Goal: Task Accomplishment & Management: Manage account settings

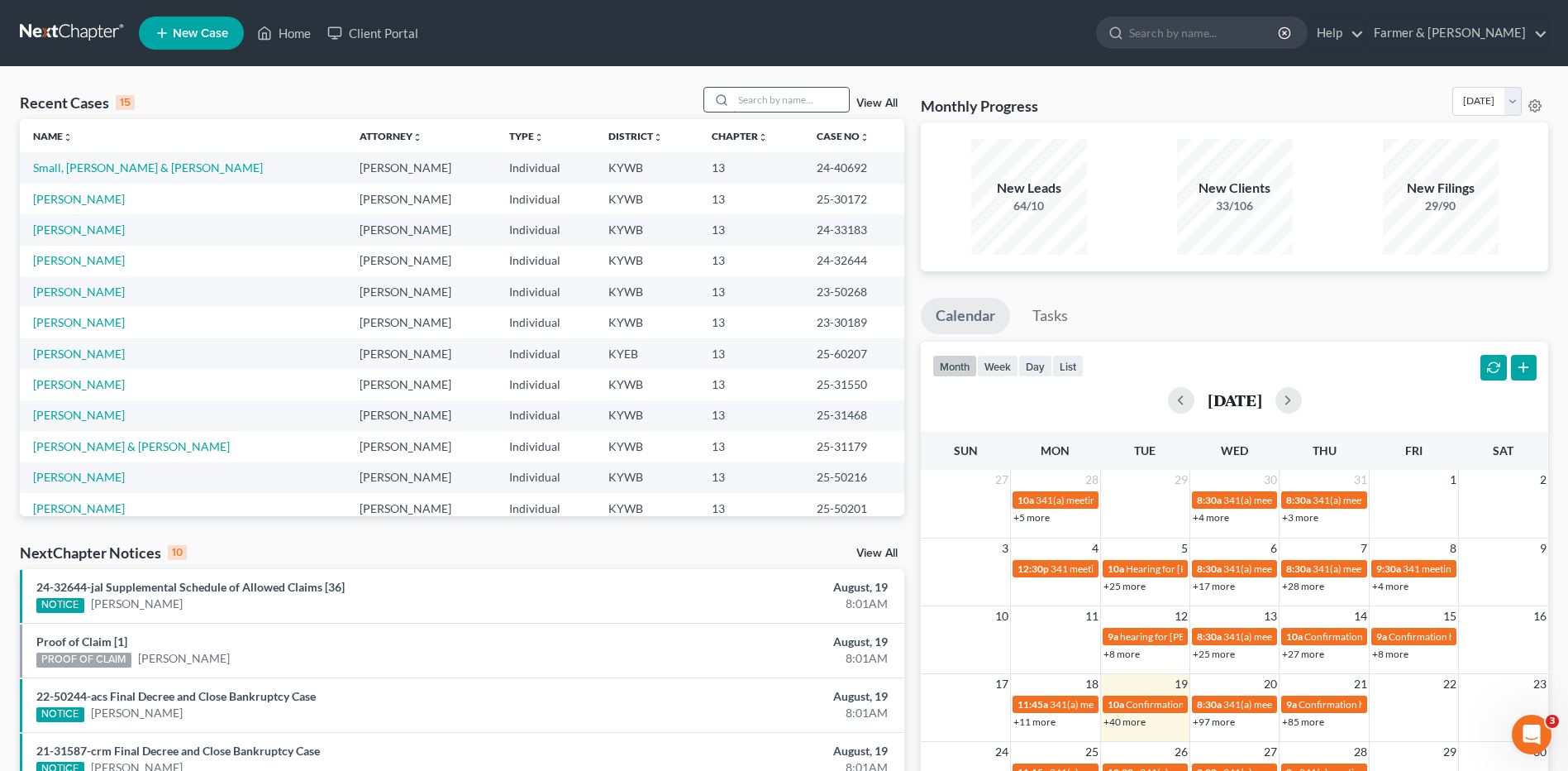
click at [771, 95] on input "search" at bounding box center [791, 100] width 115 height 24
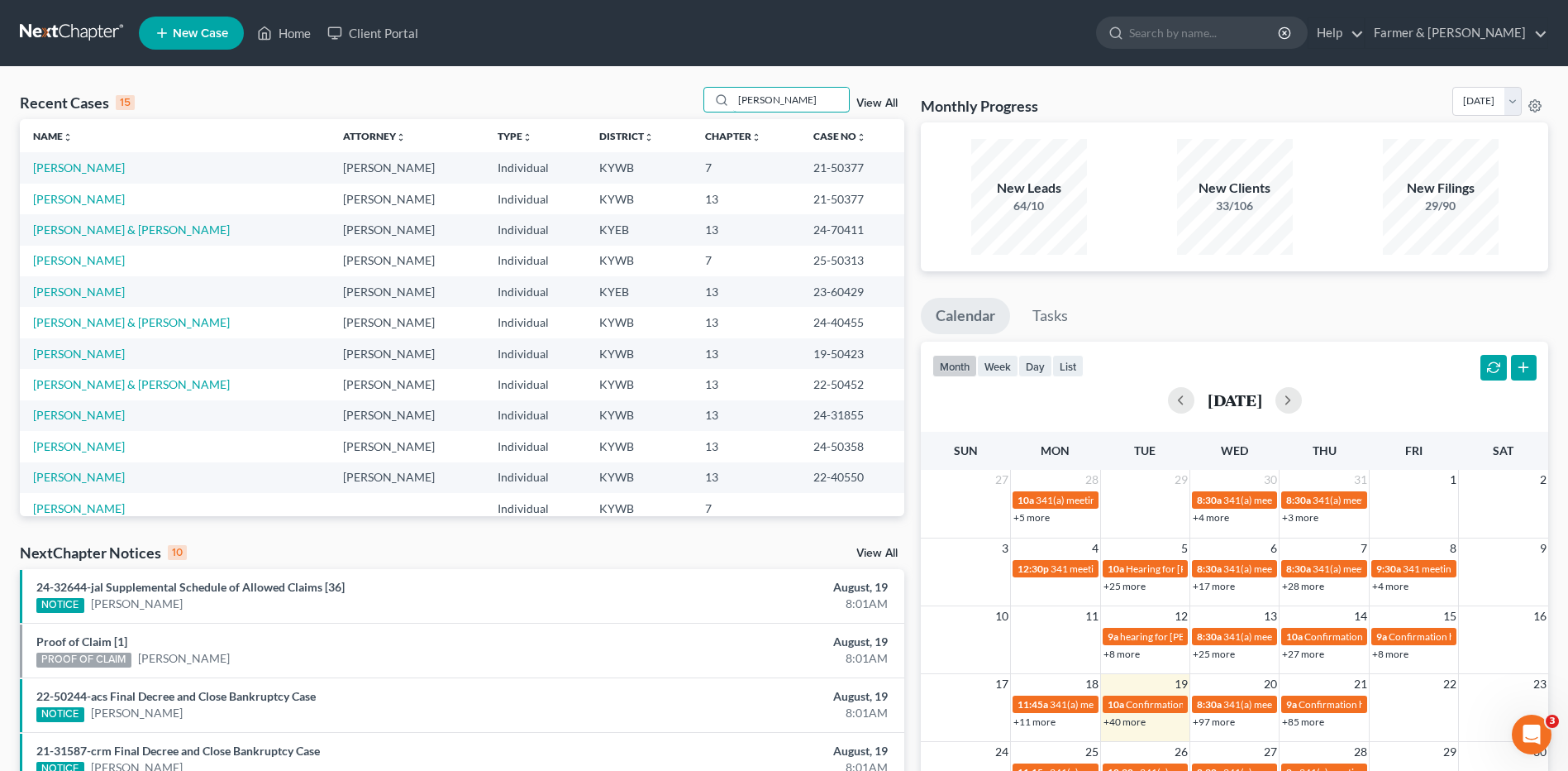
type input "cooke"
click at [102, 167] on link "[PERSON_NAME]" at bounding box center [79, 168] width 92 height 14
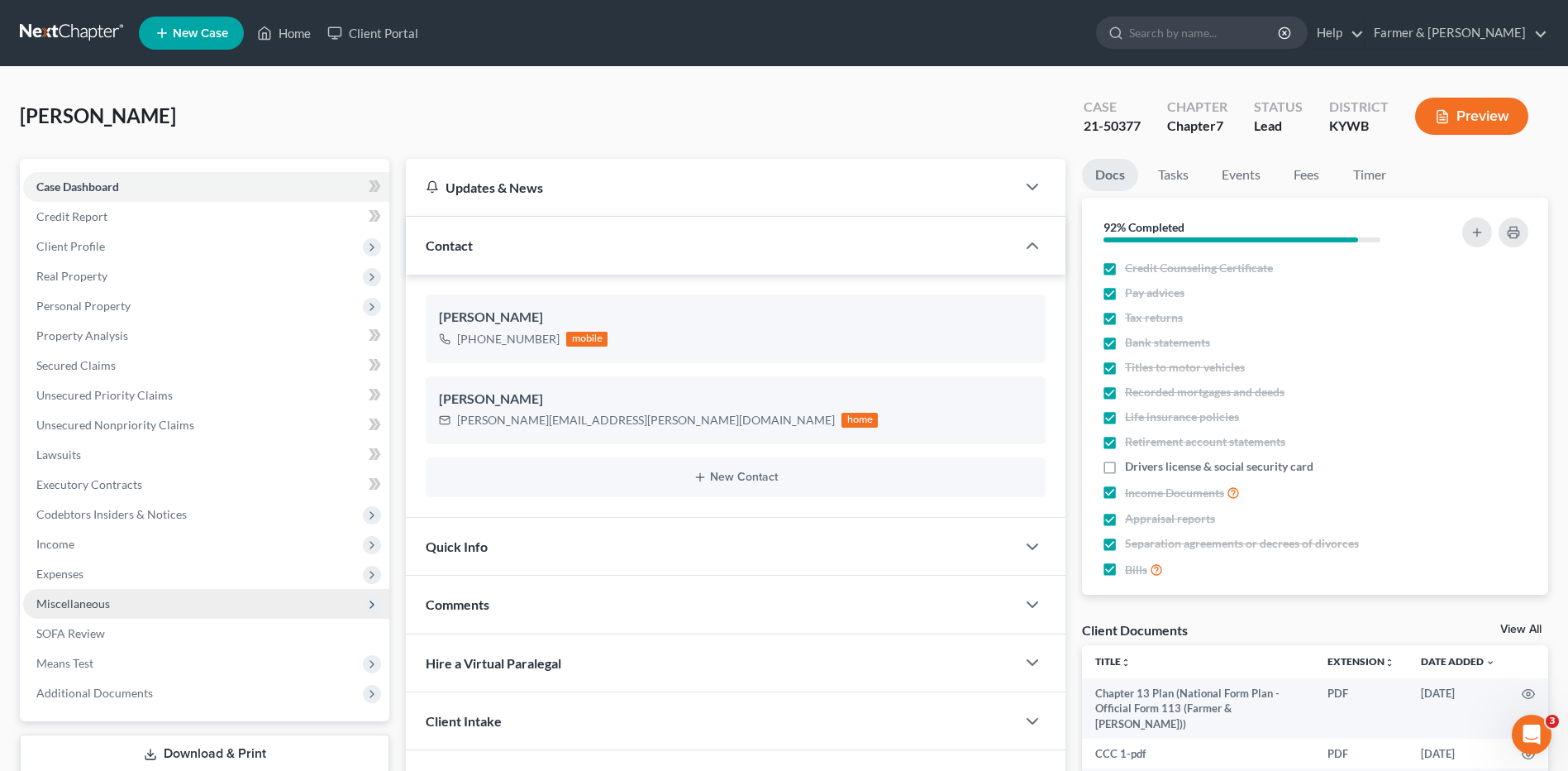
click at [141, 609] on span "Miscellaneous" at bounding box center [207, 603] width 366 height 30
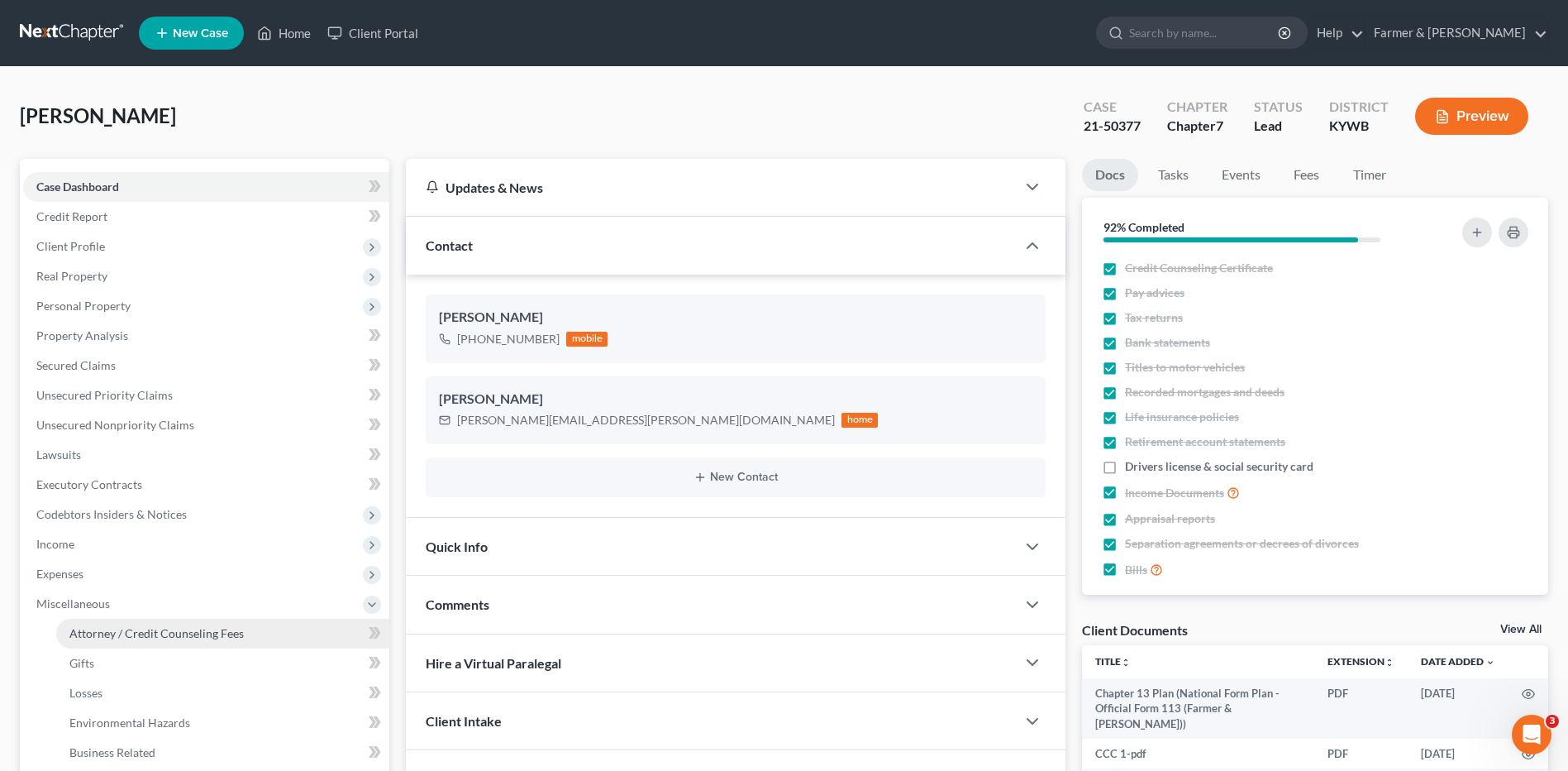
click at [141, 636] on span "Attorney / Credit Counseling Fees" at bounding box center [156, 633] width 174 height 14
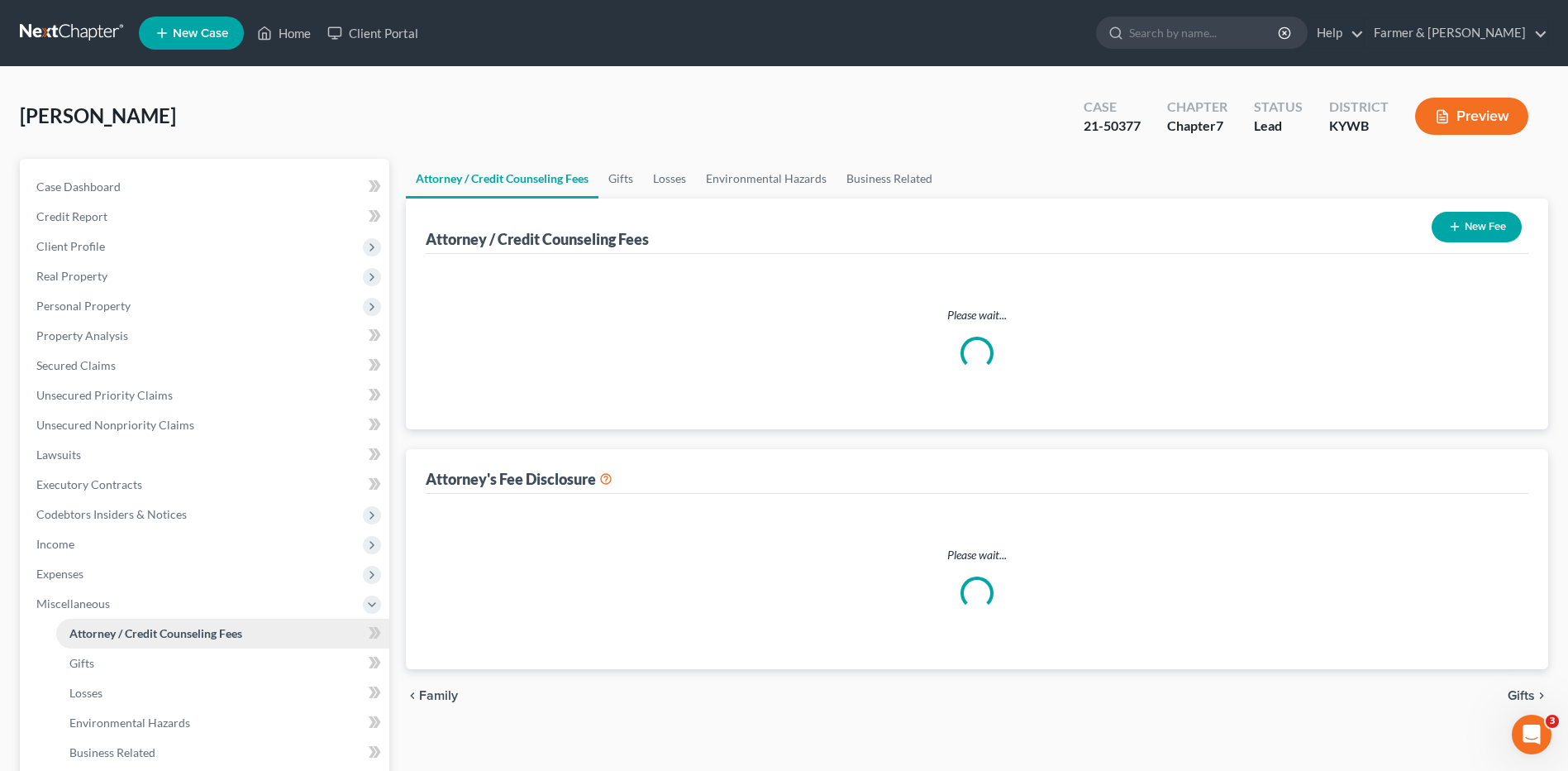
select select "0"
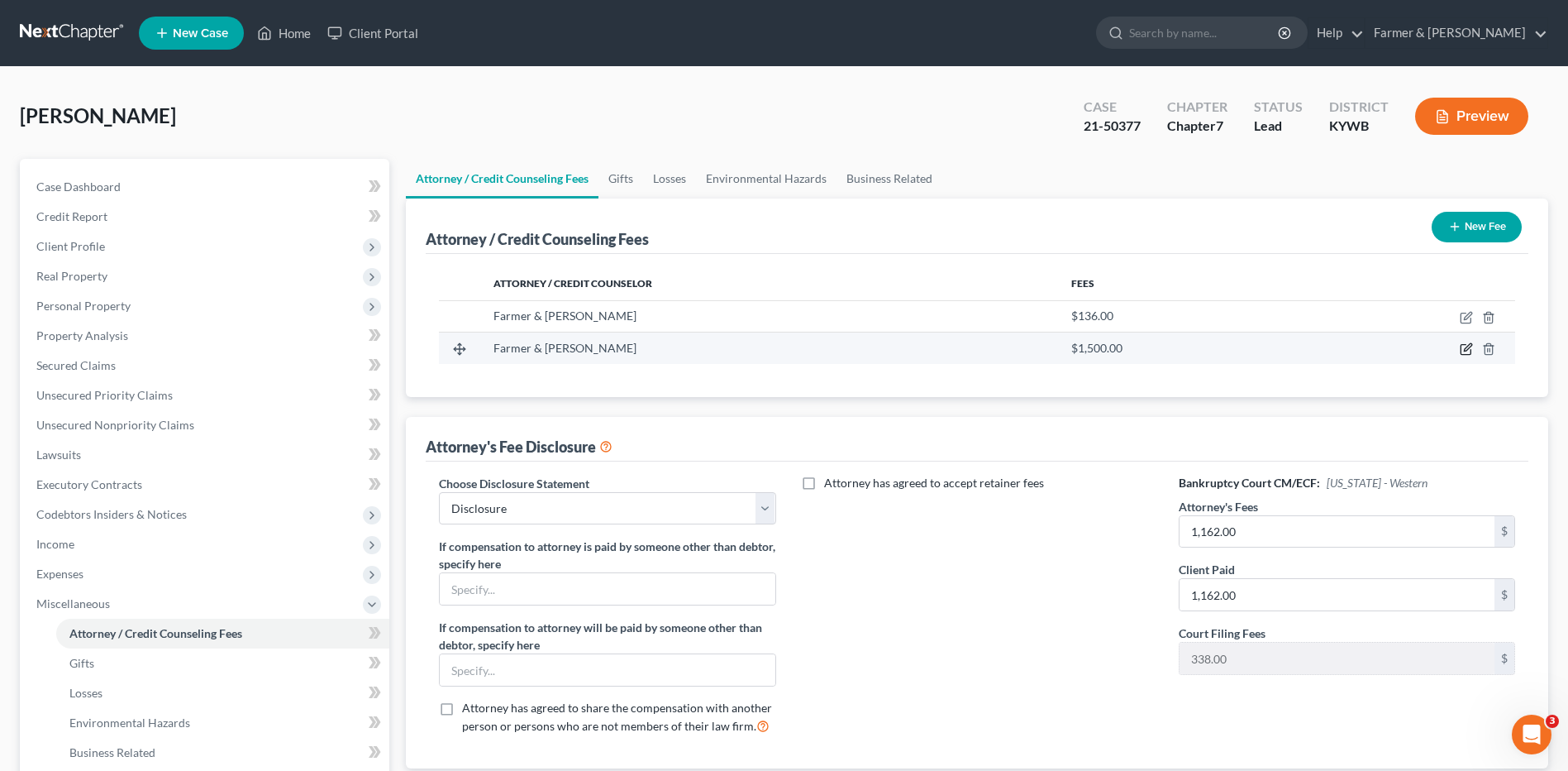
click at [1466, 350] on icon "button" at bounding box center [1466, 348] width 13 height 13
select select "18"
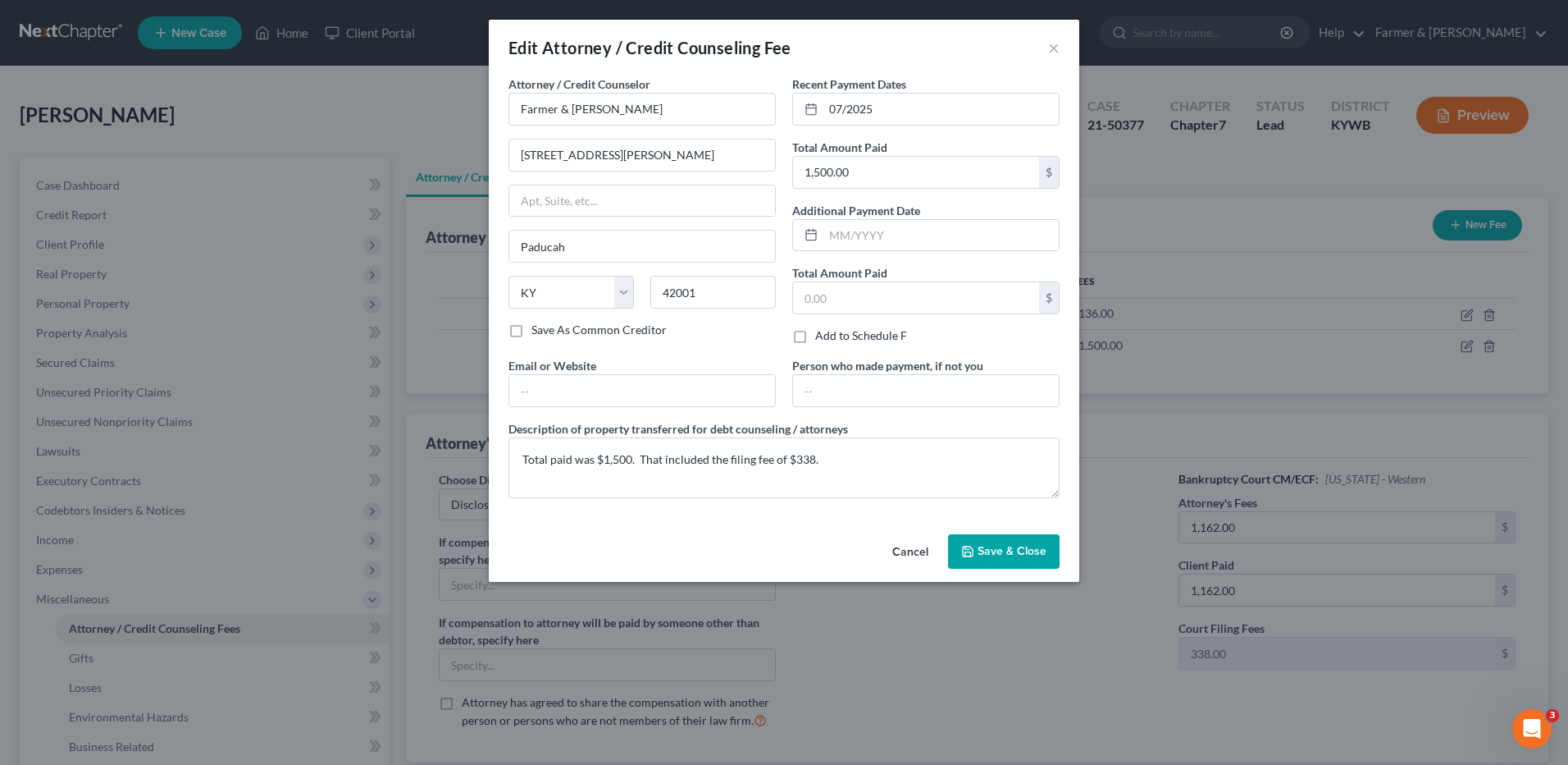
click at [906, 555] on button "Cancel" at bounding box center [910, 552] width 62 height 33
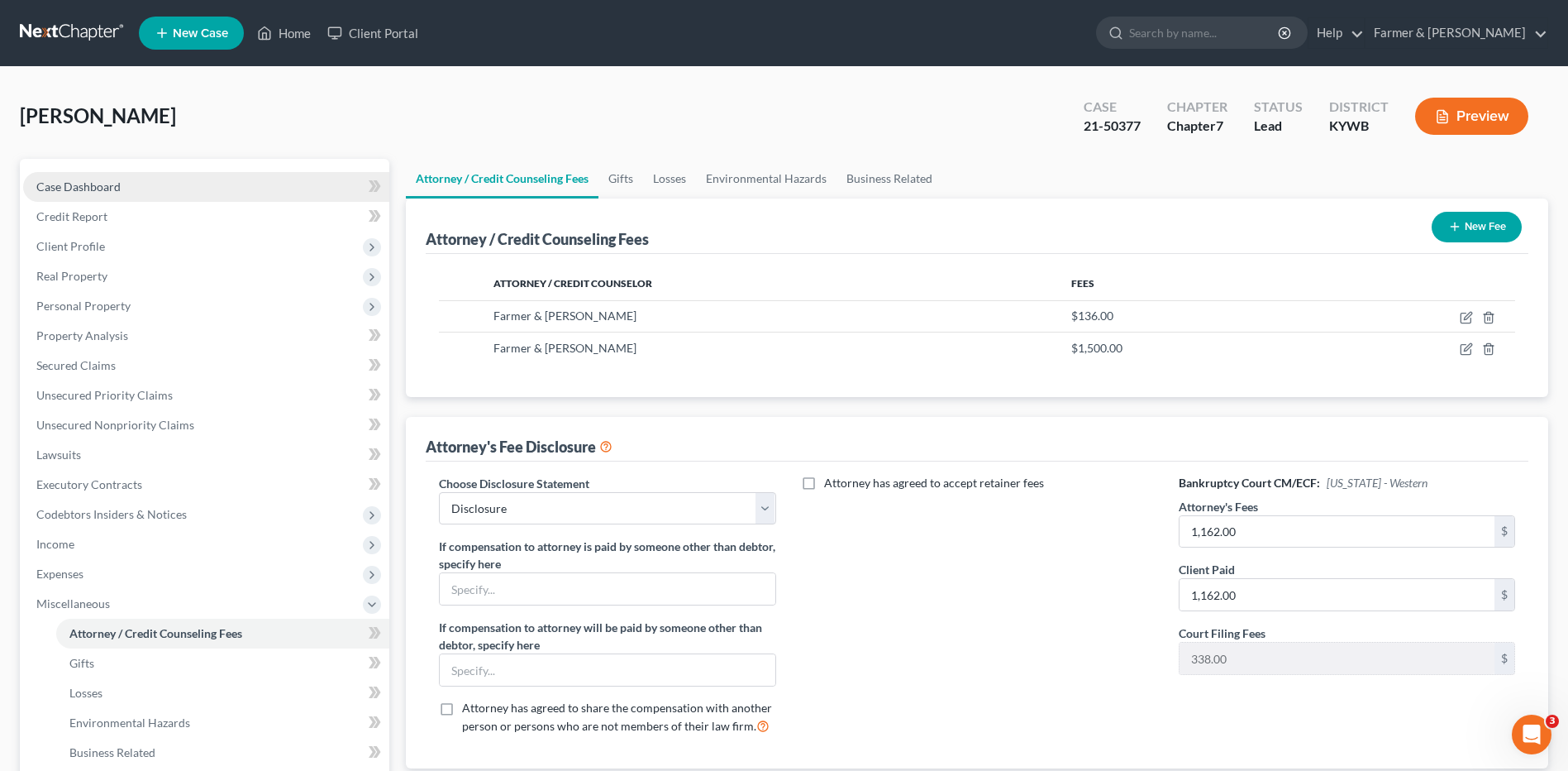
click at [179, 193] on link "Case Dashboard" at bounding box center [207, 187] width 366 height 30
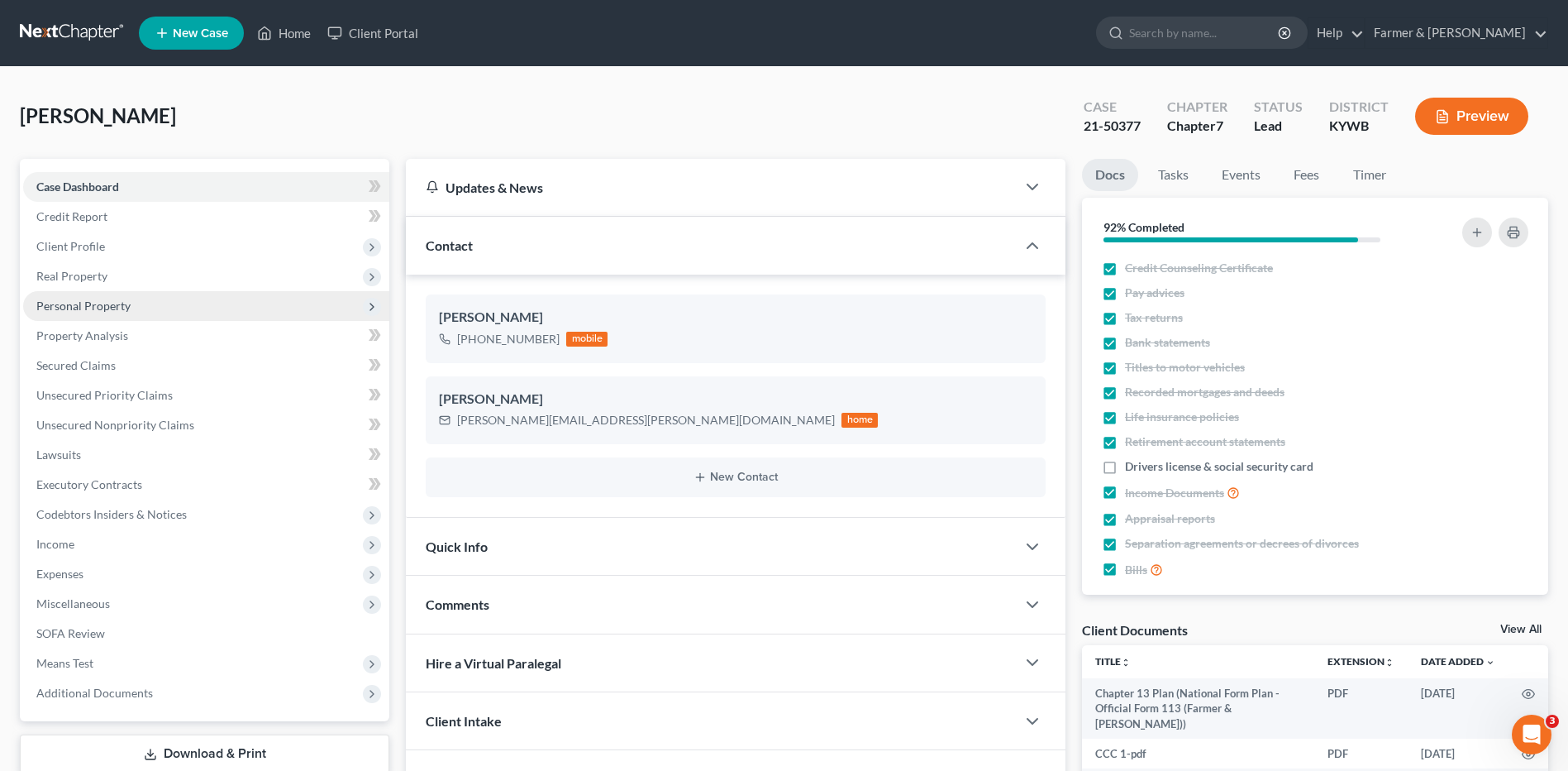
drag, startPoint x: 117, startPoint y: 273, endPoint x: 127, endPoint y: 304, distance: 32.6
click at [117, 273] on span "Real Property" at bounding box center [207, 276] width 366 height 30
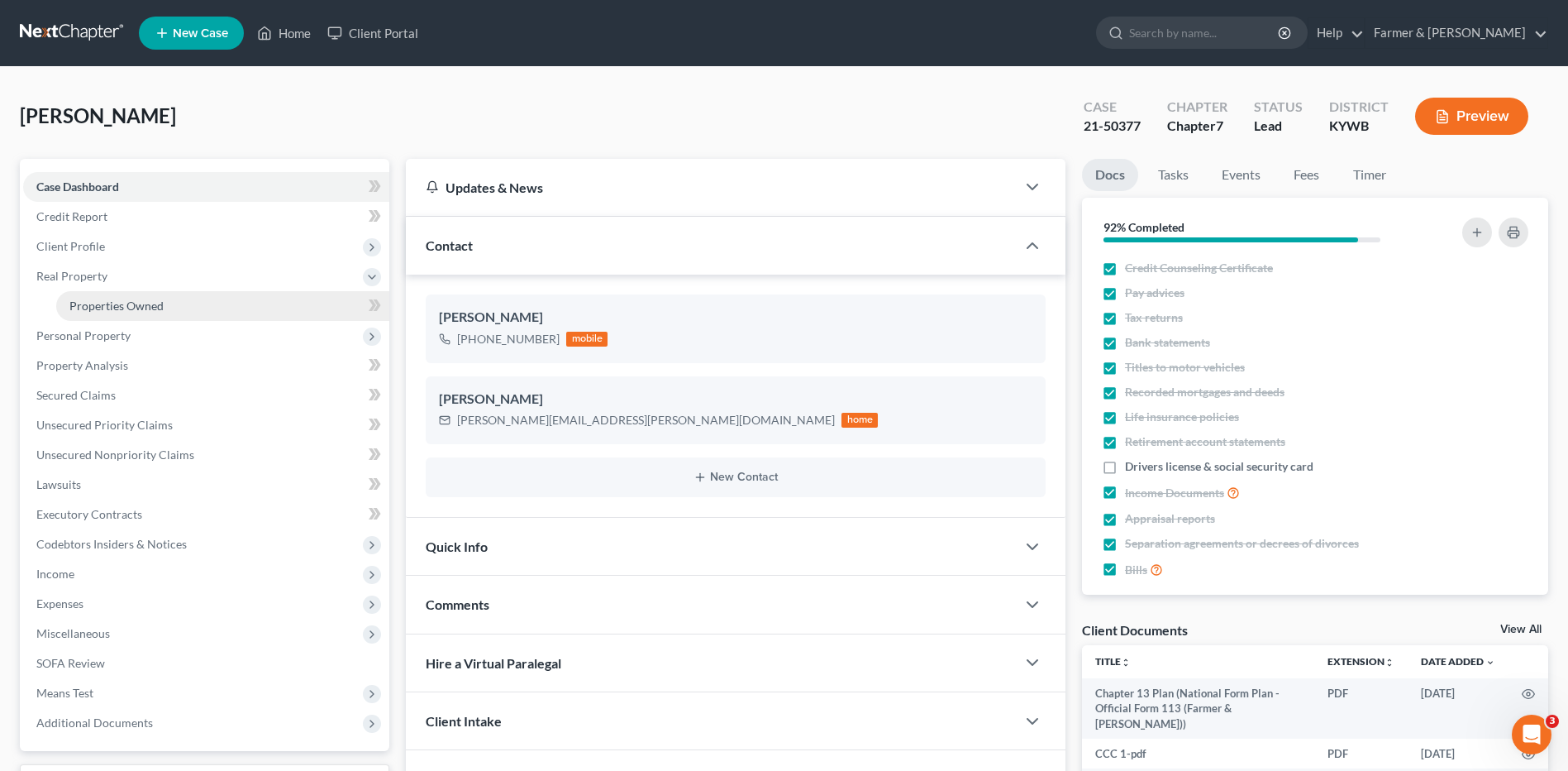
click at [128, 308] on span "Properties Owned" at bounding box center [116, 306] width 95 height 14
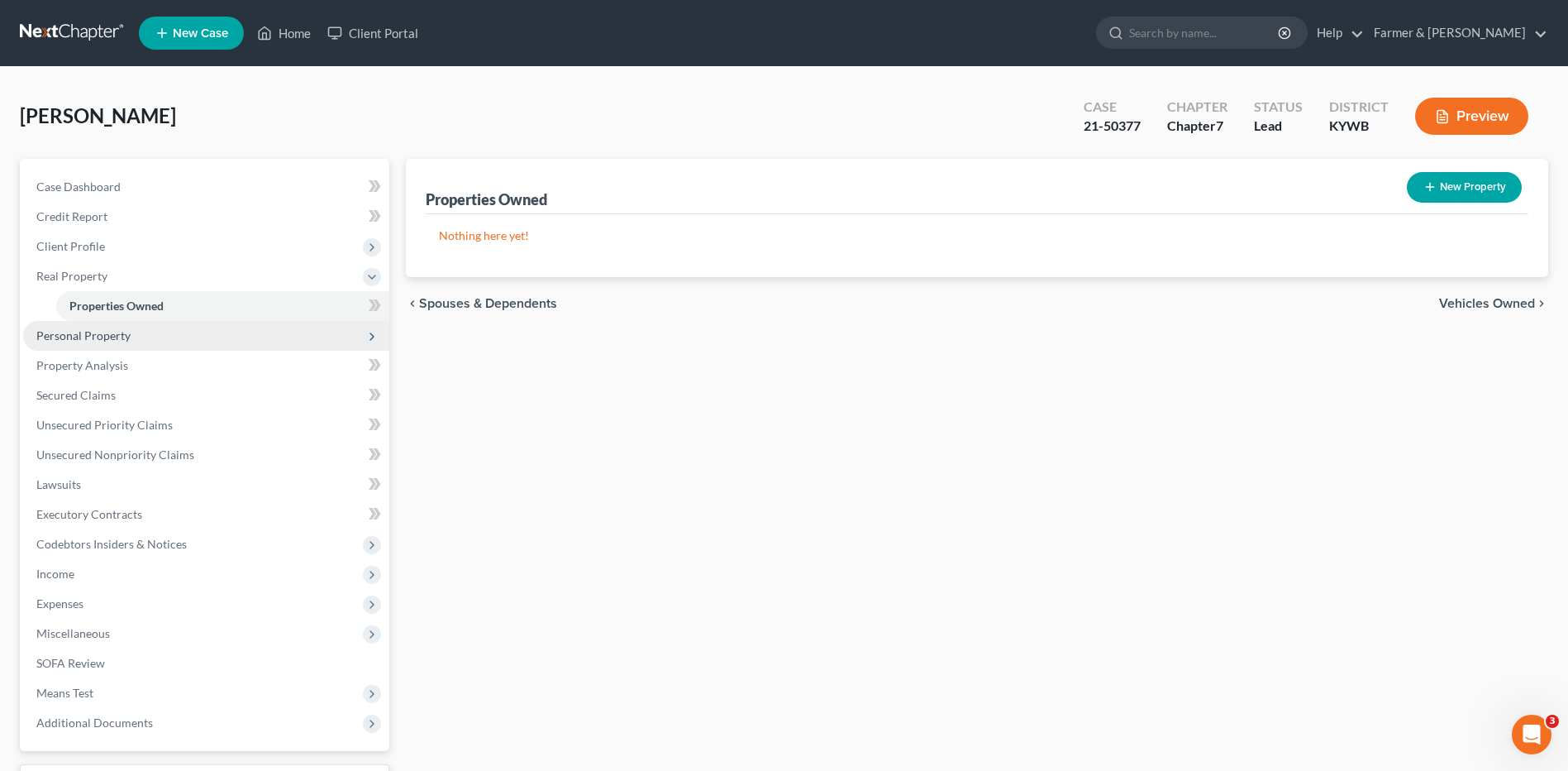
click at [128, 334] on span "Personal Property" at bounding box center [83, 335] width 95 height 14
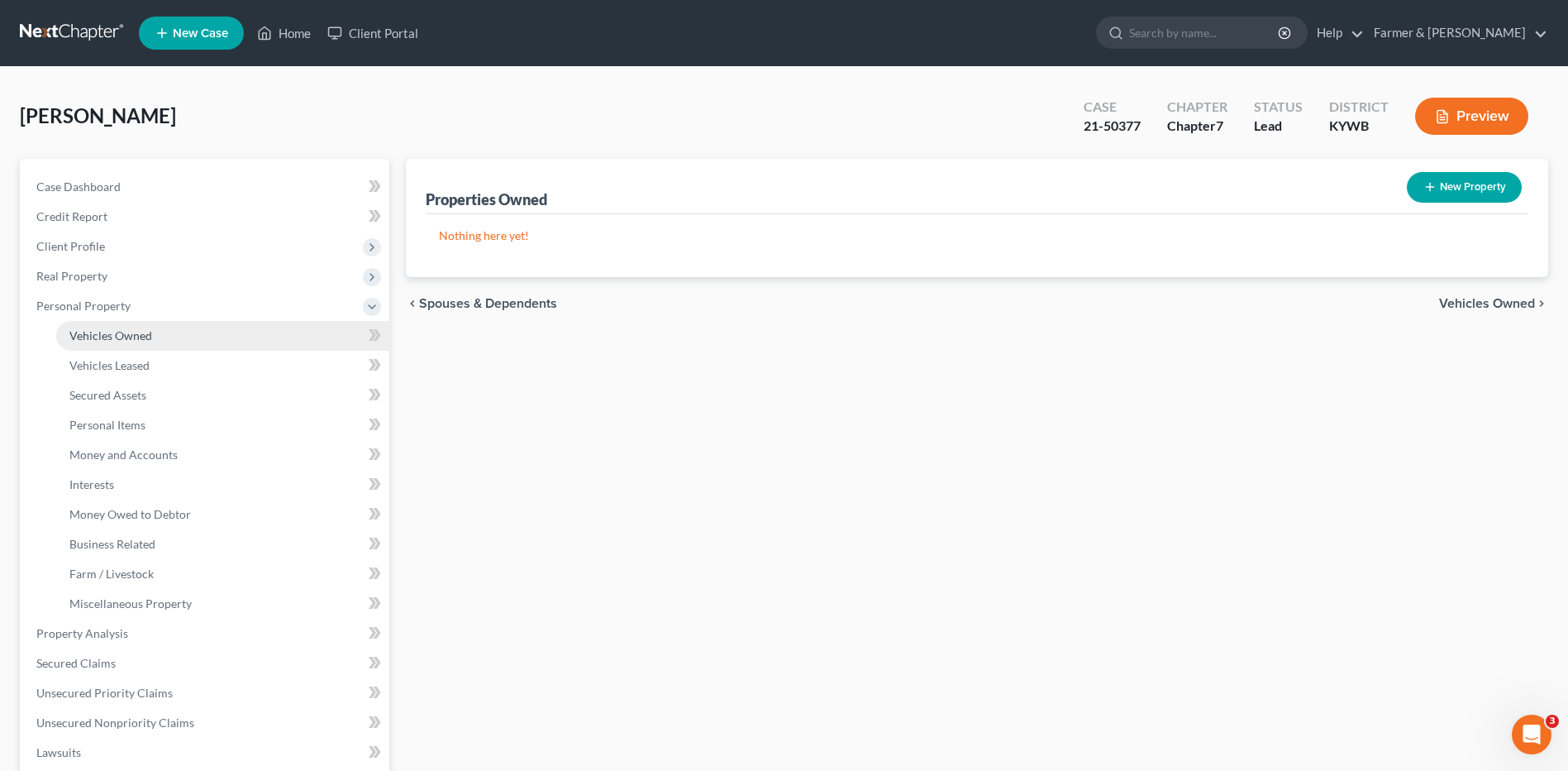
click at [140, 339] on span "Vehicles Owned" at bounding box center [110, 335] width 82 height 14
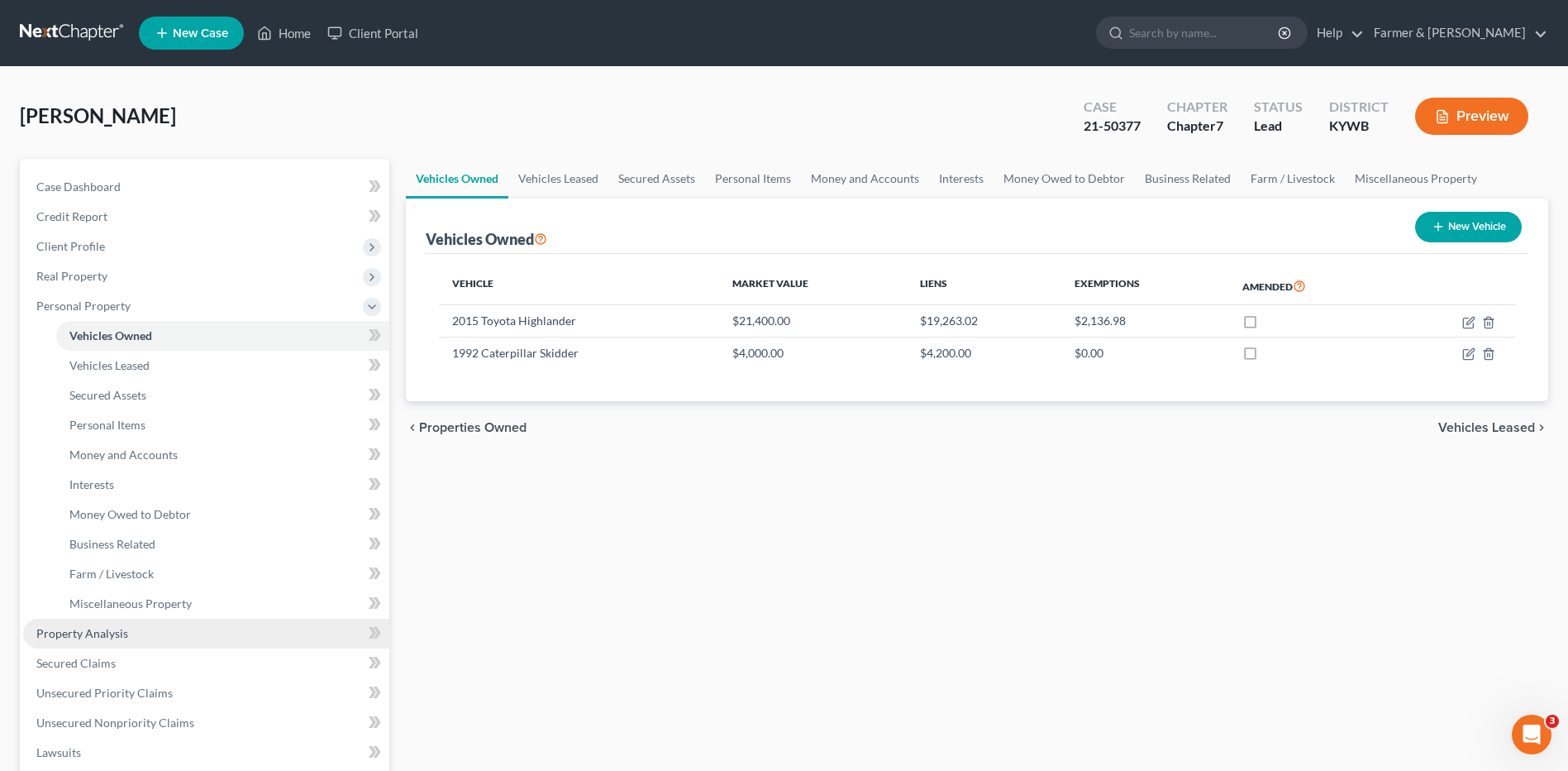
click at [150, 620] on link "Property Analysis" at bounding box center [207, 634] width 366 height 30
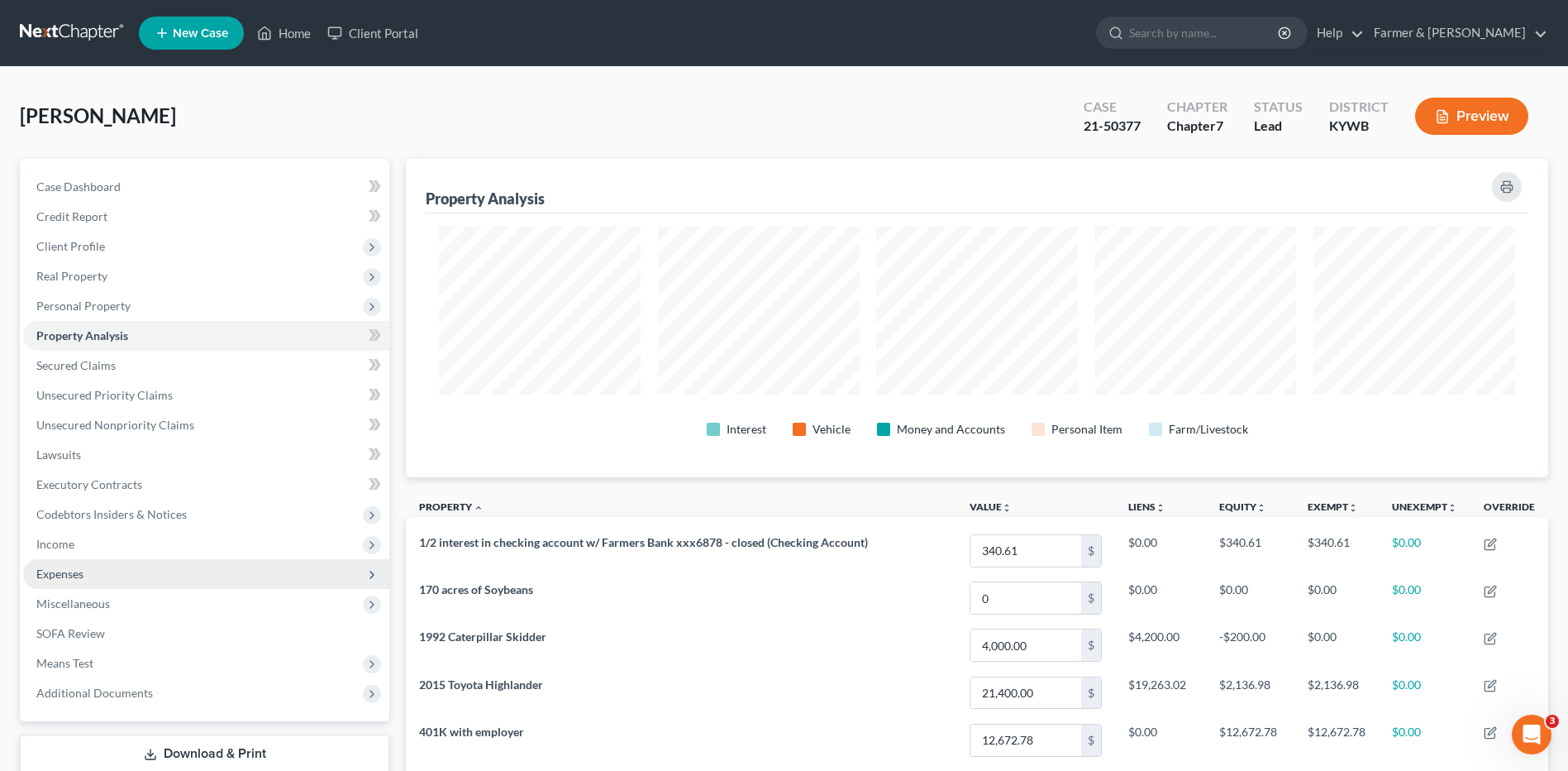
click at [98, 562] on span "Expenses" at bounding box center [207, 574] width 366 height 30
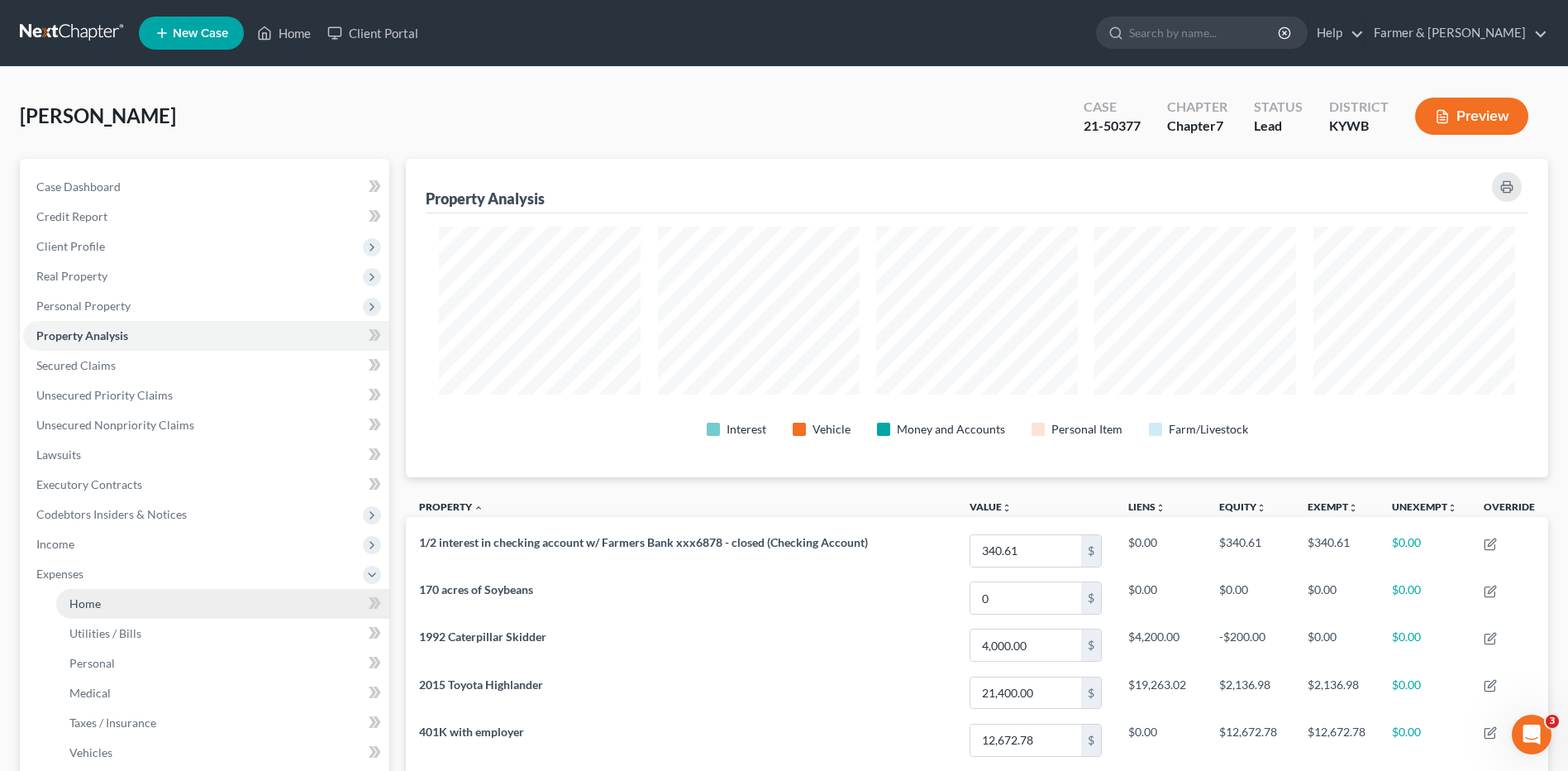
click at [102, 590] on link "Home" at bounding box center [223, 603] width 333 height 30
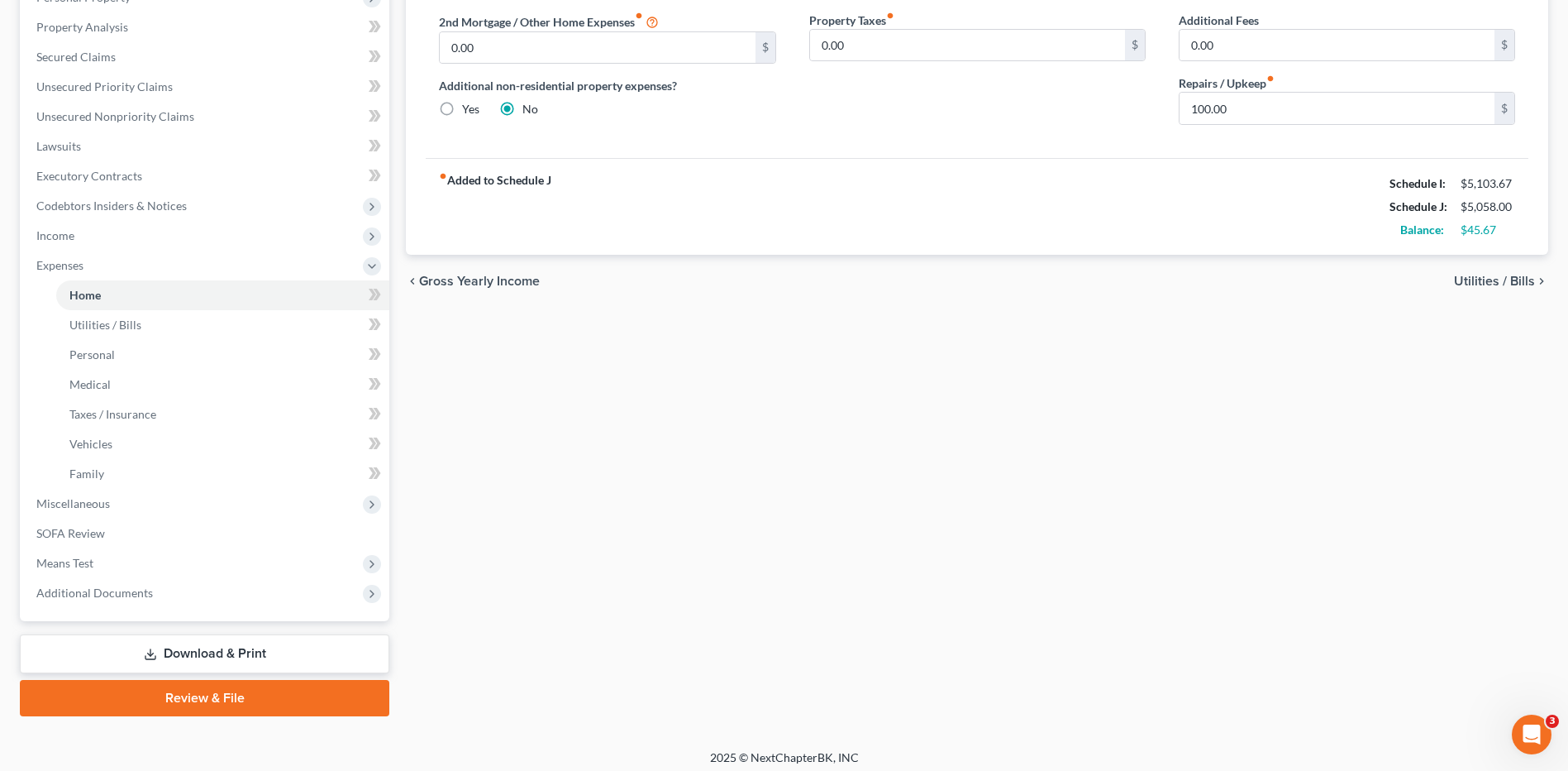
scroll to position [317, 0]
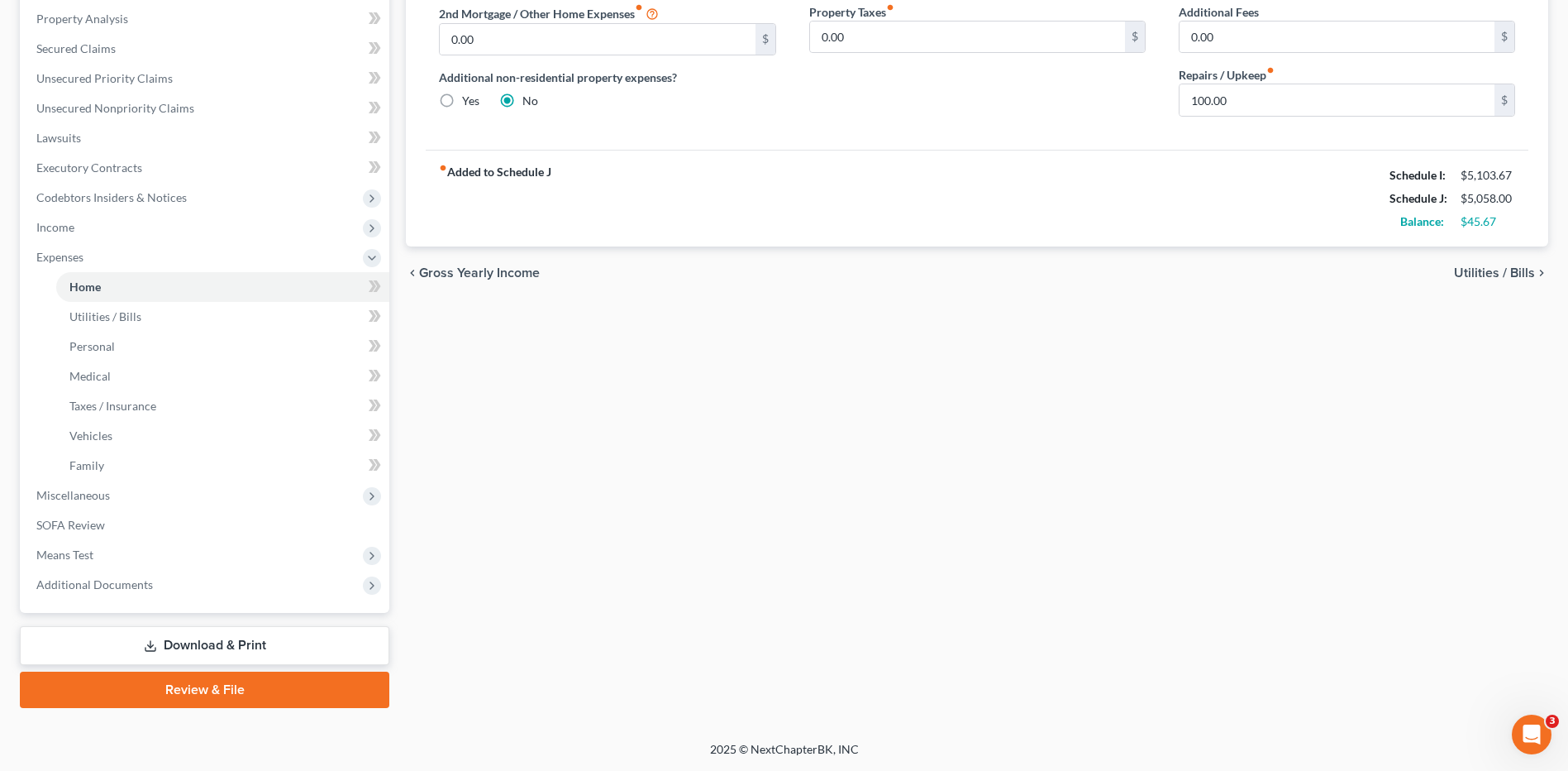
click at [232, 655] on link "Download & Print" at bounding box center [205, 645] width 370 height 39
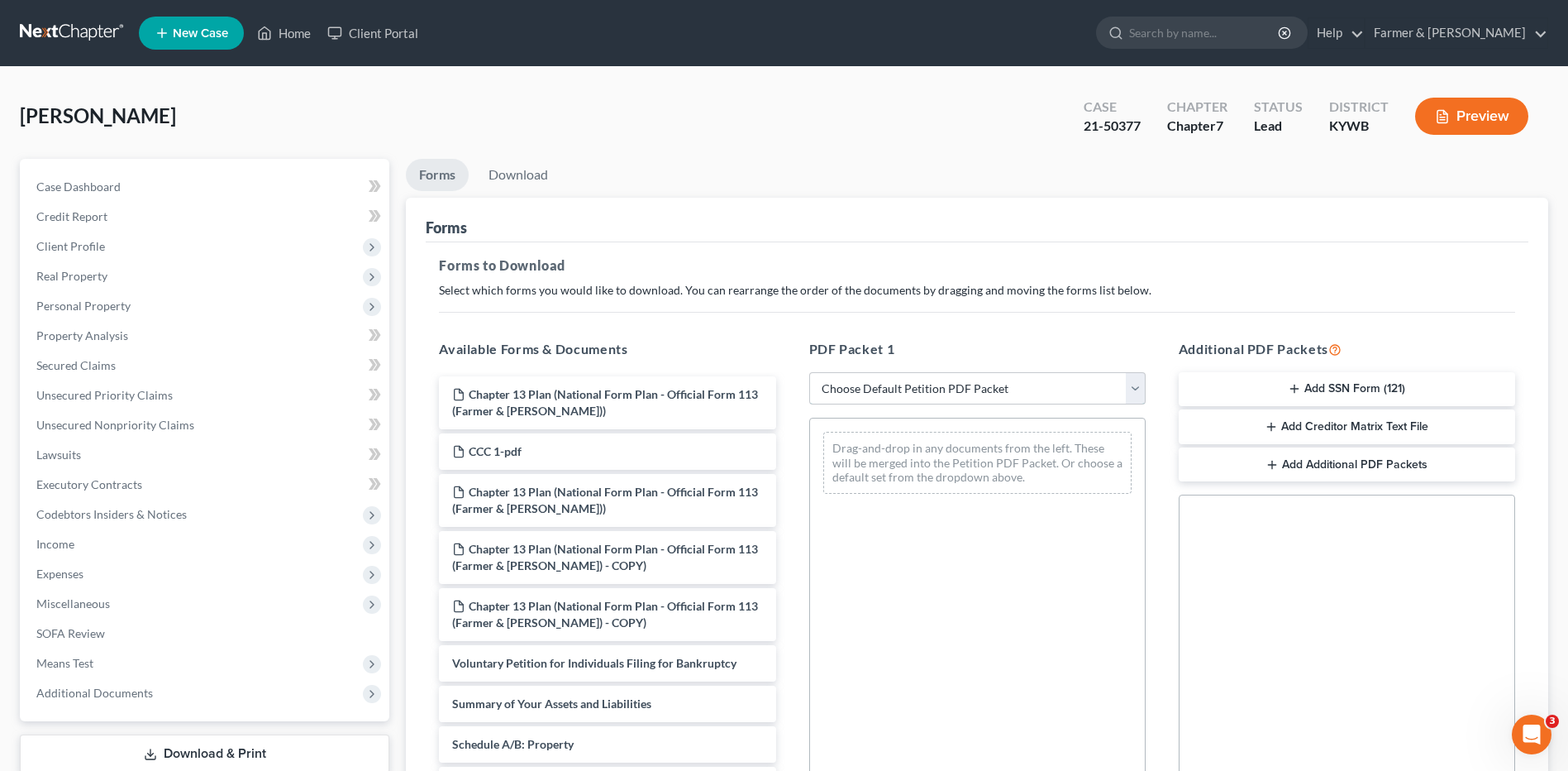
click at [977, 385] on select "Choose Default Petition PDF Packet Complete Bankruptcy Petition (all forms and …" at bounding box center [978, 389] width 337 height 33
select select "4"
click at [810, 372] on select "Choose Default Petition PDF Packet Complete Bankruptcy Petition (all forms and …" at bounding box center [978, 389] width 337 height 33
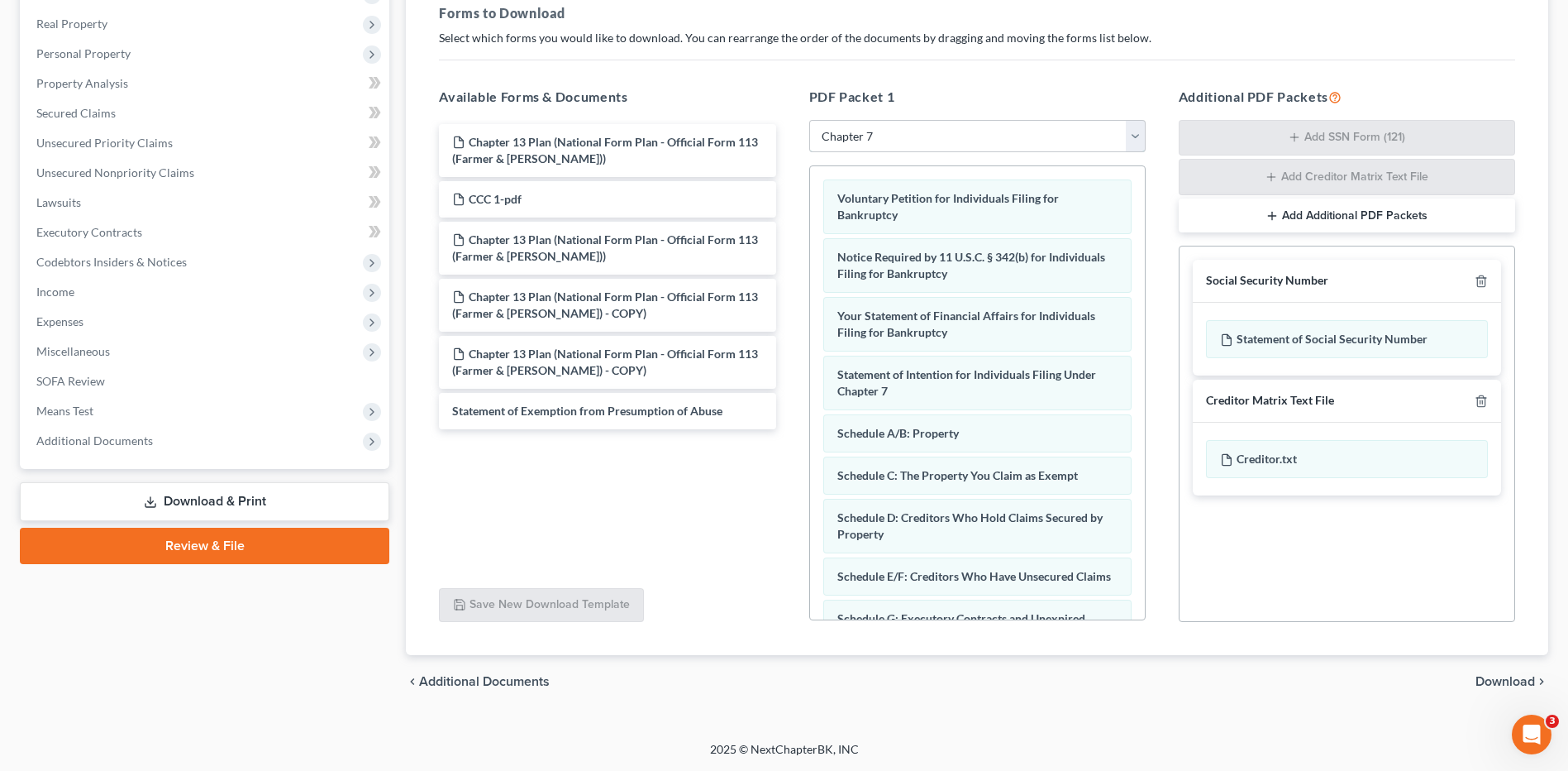
scroll to position [396, 0]
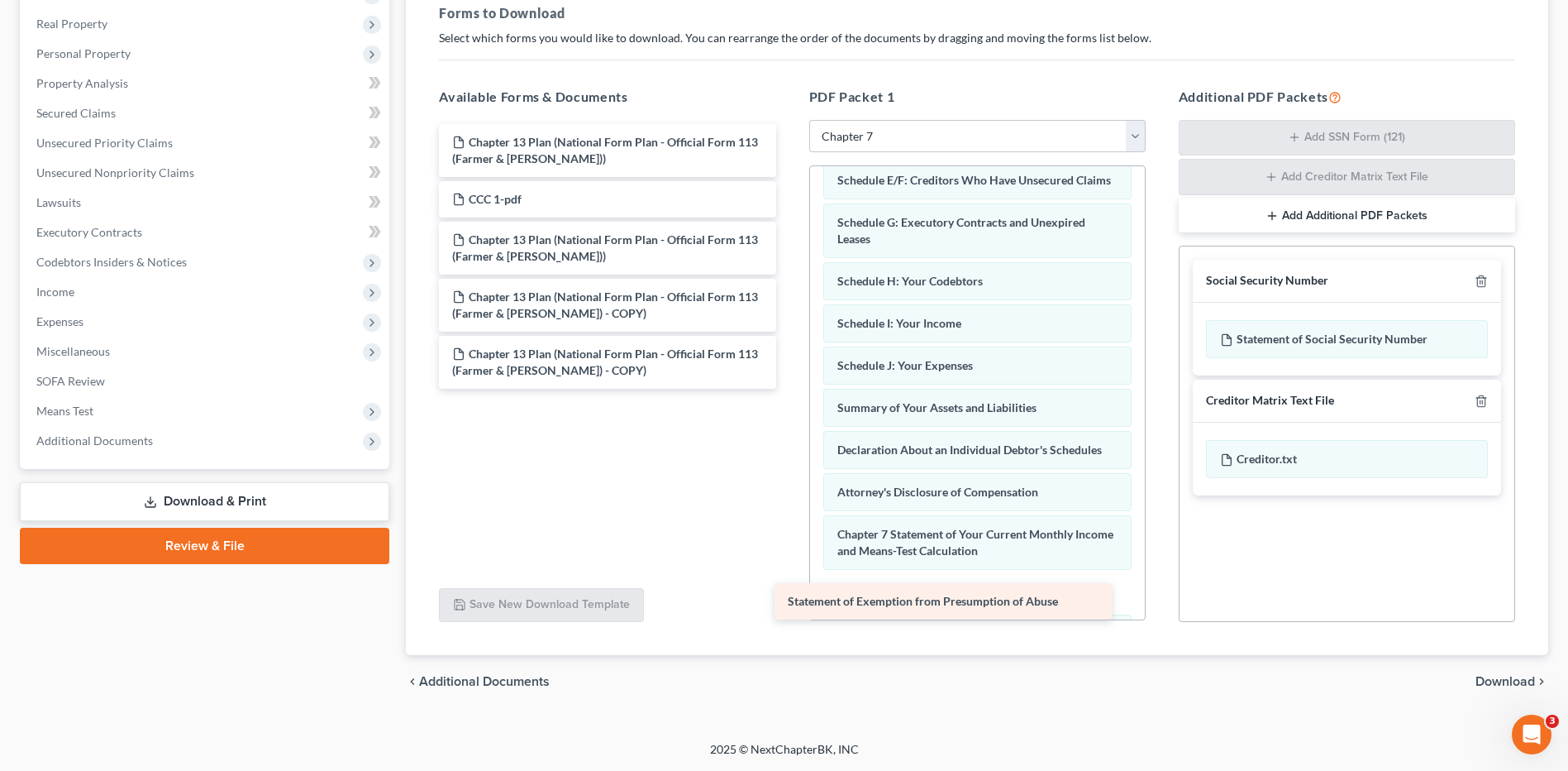
drag, startPoint x: 659, startPoint y: 405, endPoint x: 1018, endPoint y: 596, distance: 406.6
click at [789, 389] on div "Statement of Exemption from Presumption of Abuse Chapter 13 Plan (National Form…" at bounding box center [607, 256] width 363 height 265
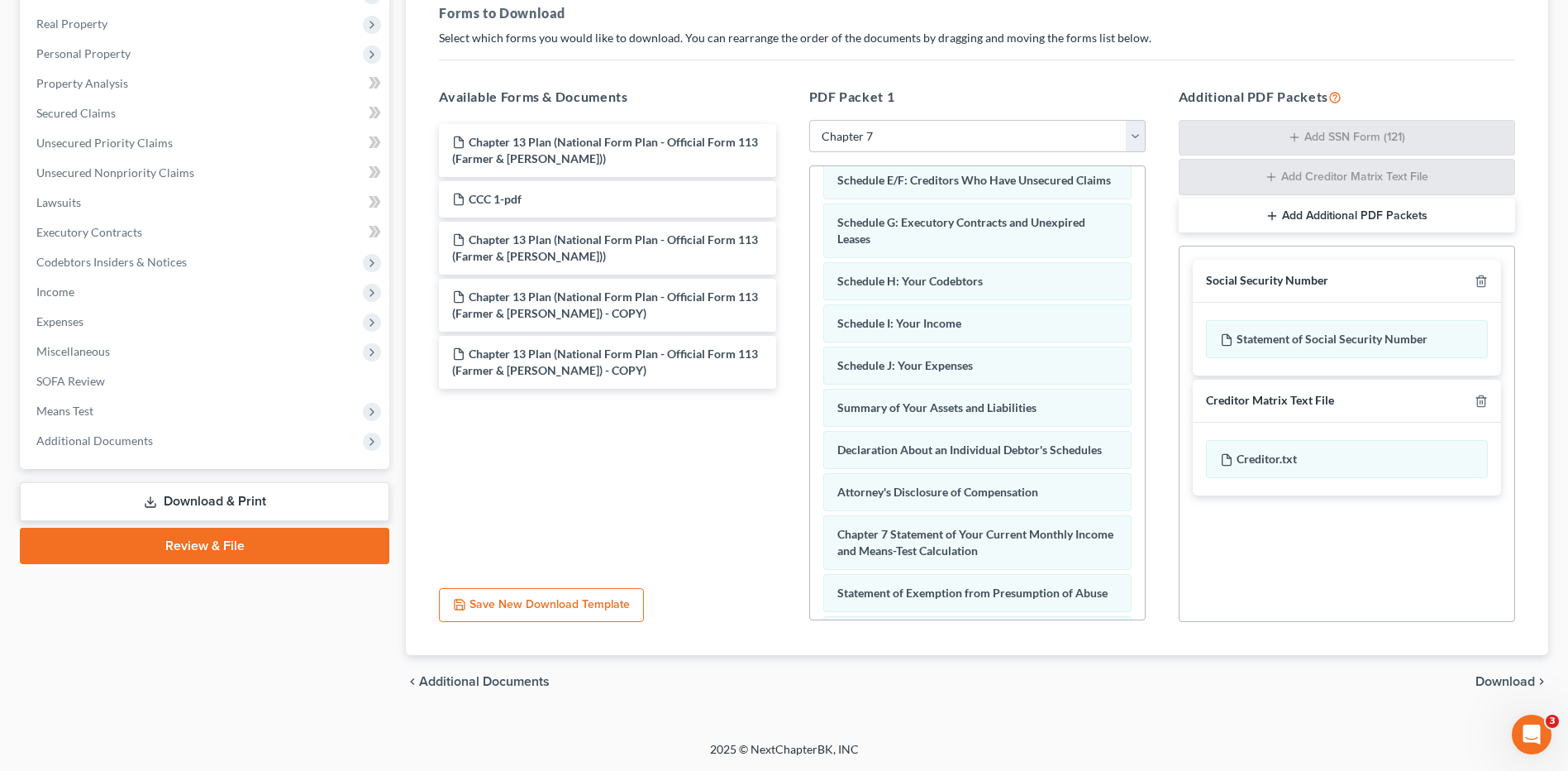
click at [1528, 686] on span "Download" at bounding box center [1505, 681] width 60 height 13
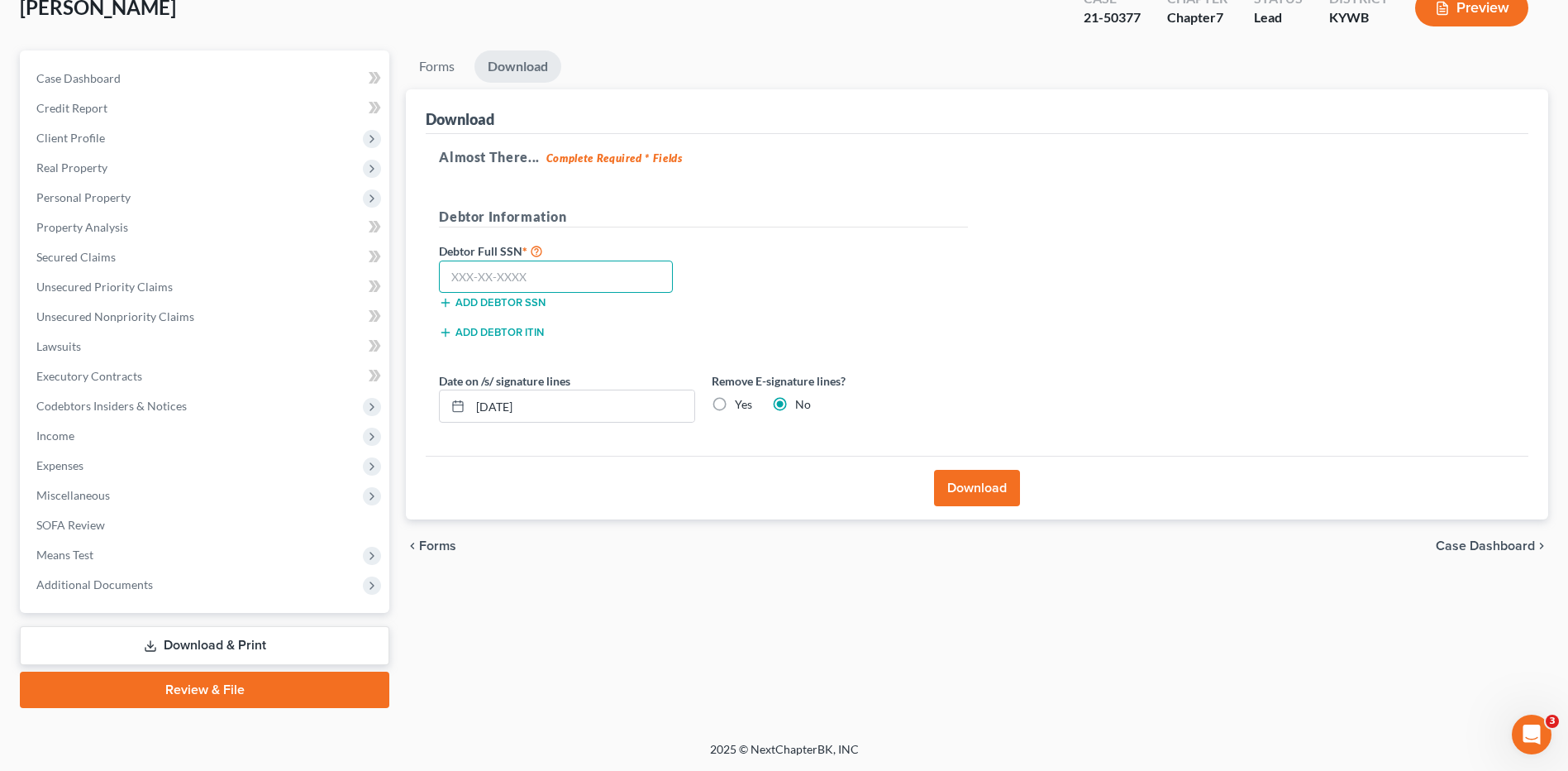
click at [538, 270] on input "text" at bounding box center [556, 277] width 234 height 33
type input "400-47-5452"
click at [972, 482] on button "Download" at bounding box center [976, 488] width 86 height 36
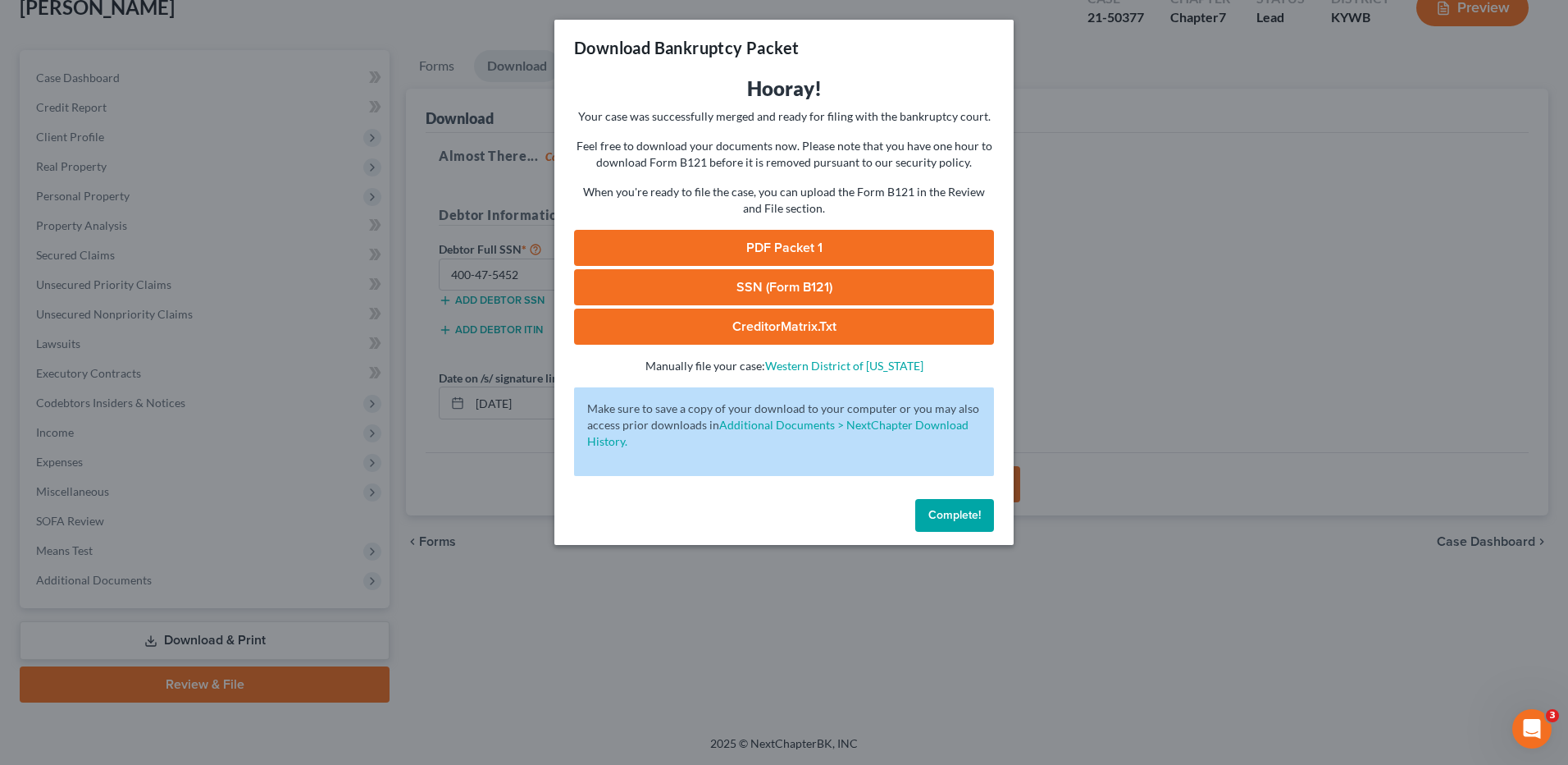
click at [794, 250] on link "PDF Packet 1" at bounding box center [784, 248] width 420 height 36
click at [743, 276] on link "SSN (Form B121)" at bounding box center [784, 287] width 420 height 36
click at [951, 520] on span "Complete!" at bounding box center [954, 515] width 53 height 14
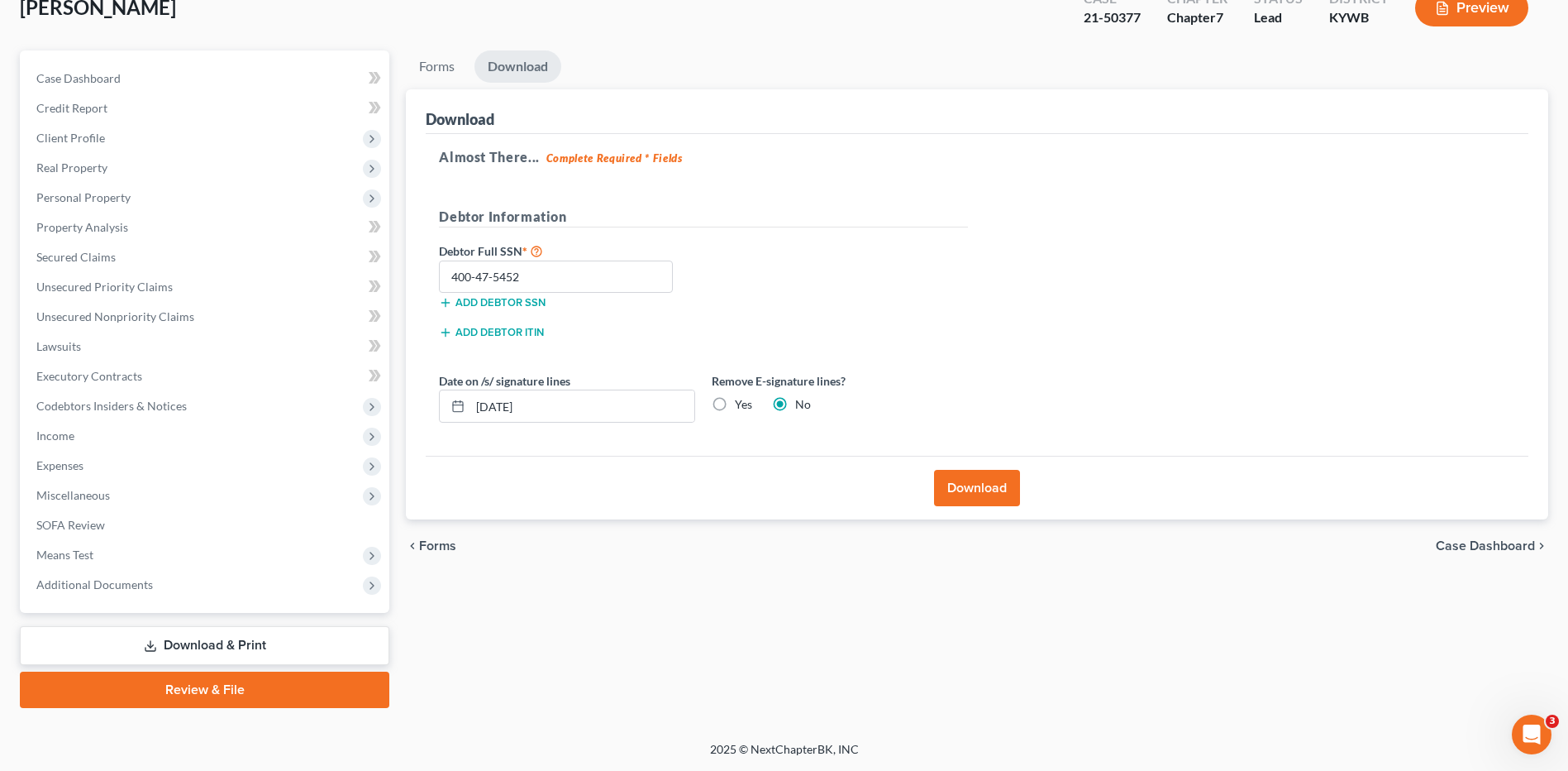
scroll to position [0, 0]
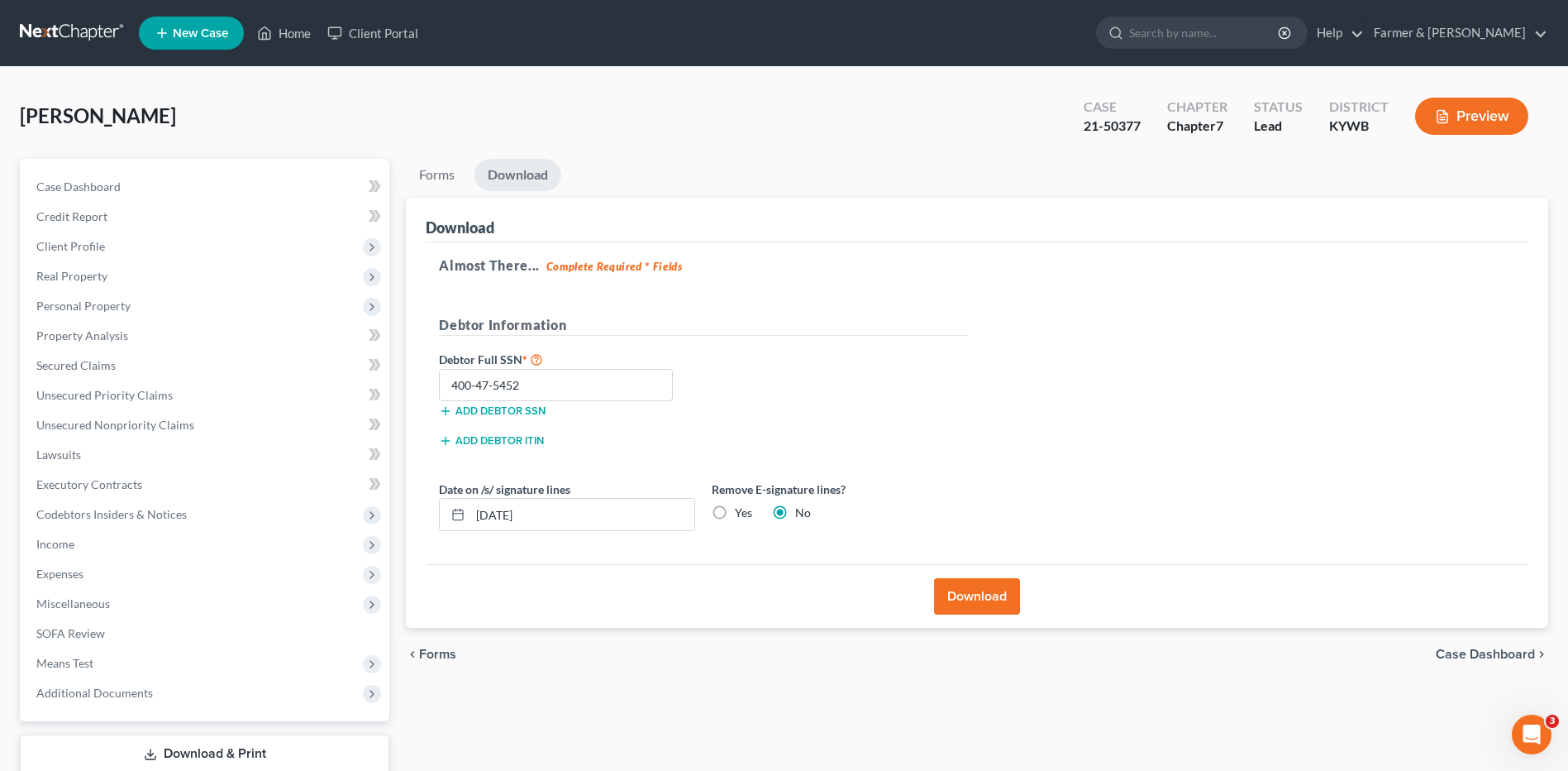
click at [78, 38] on link at bounding box center [73, 33] width 106 height 30
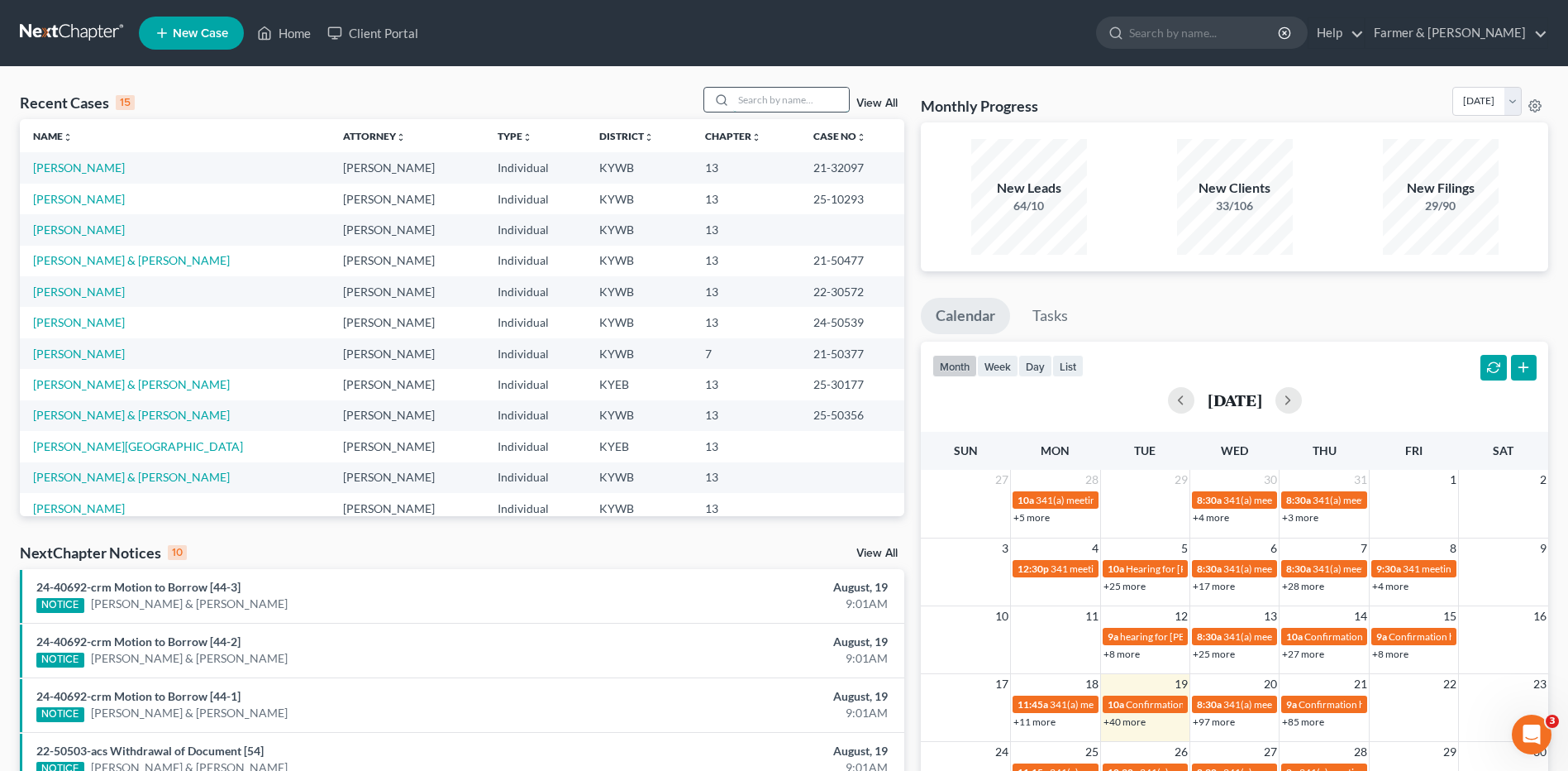
click at [761, 108] on input "search" at bounding box center [791, 100] width 115 height 24
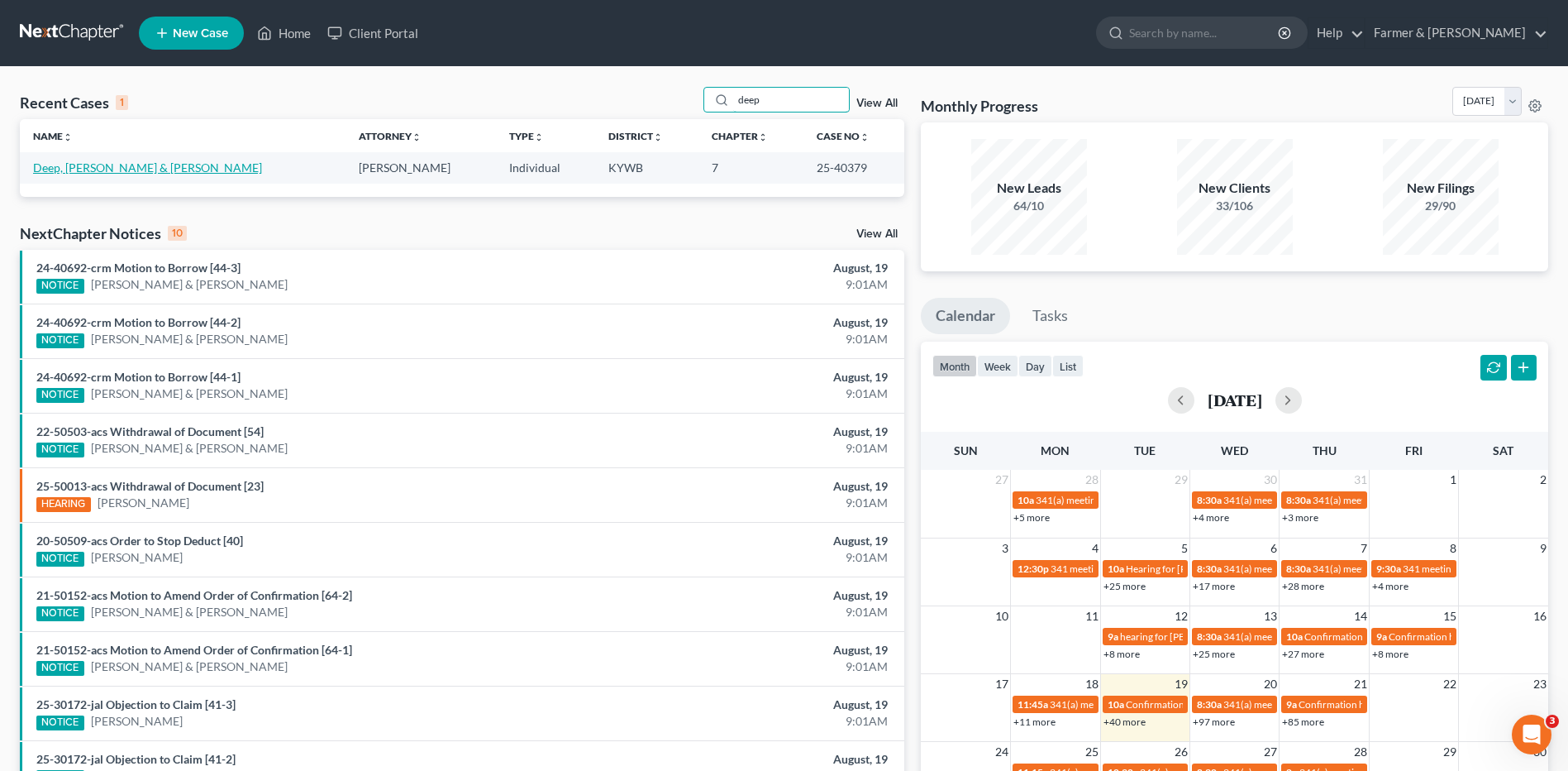
type input "deep"
click at [82, 172] on link "Deep, William & Kelly" at bounding box center [148, 168] width 229 height 14
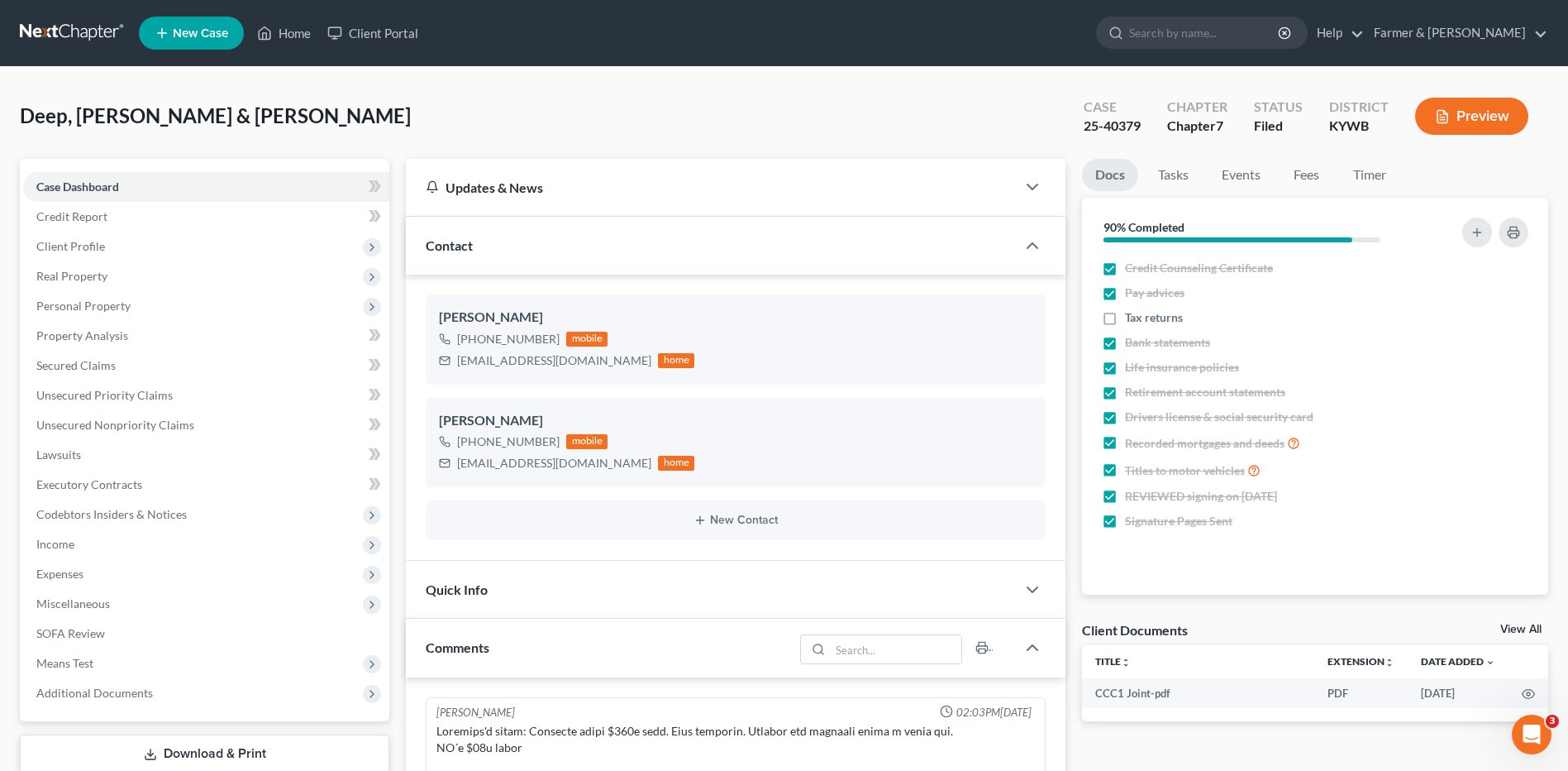
scroll to position [795, 0]
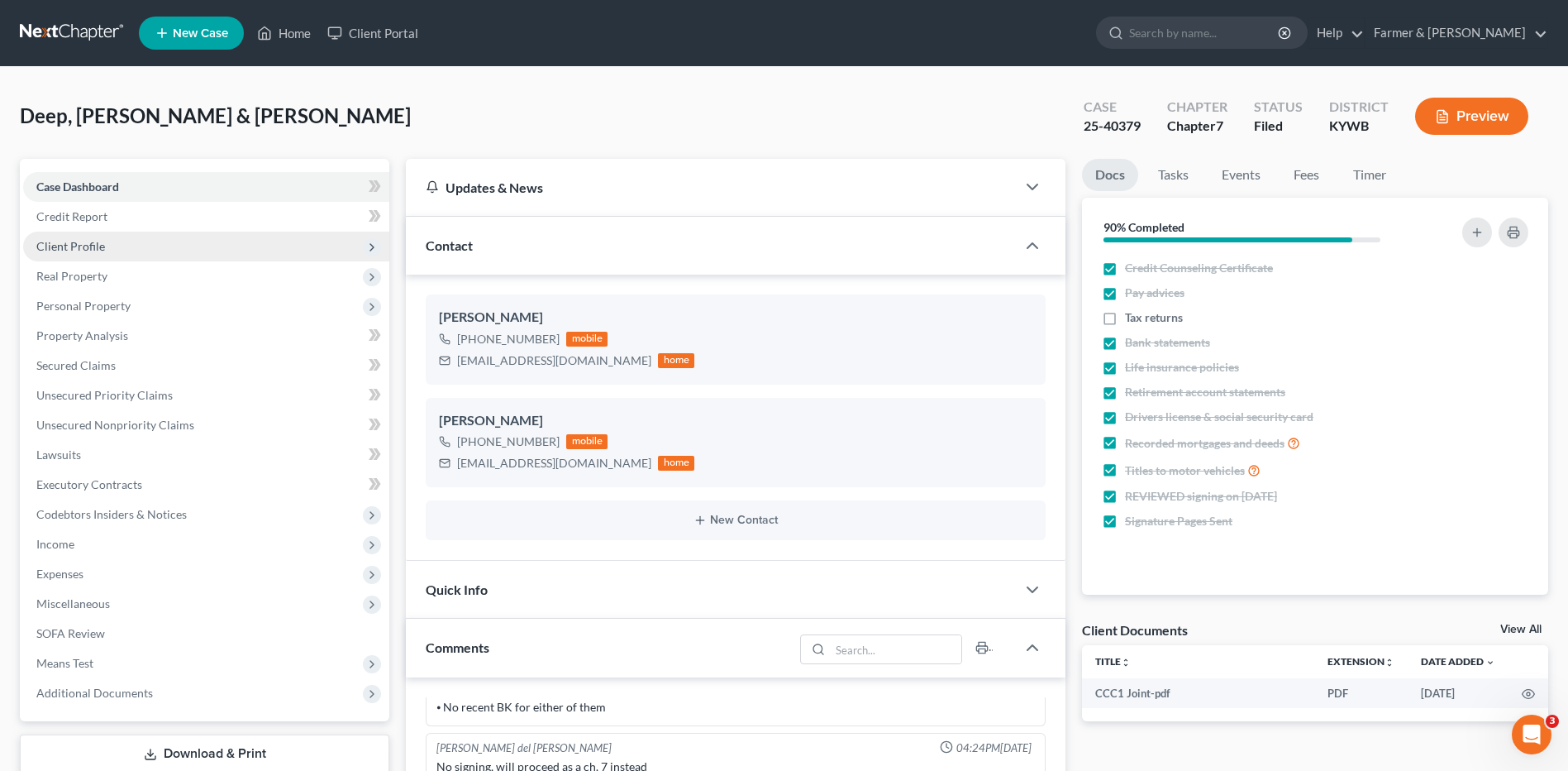
click at [194, 250] on span "Client Profile" at bounding box center [207, 247] width 366 height 30
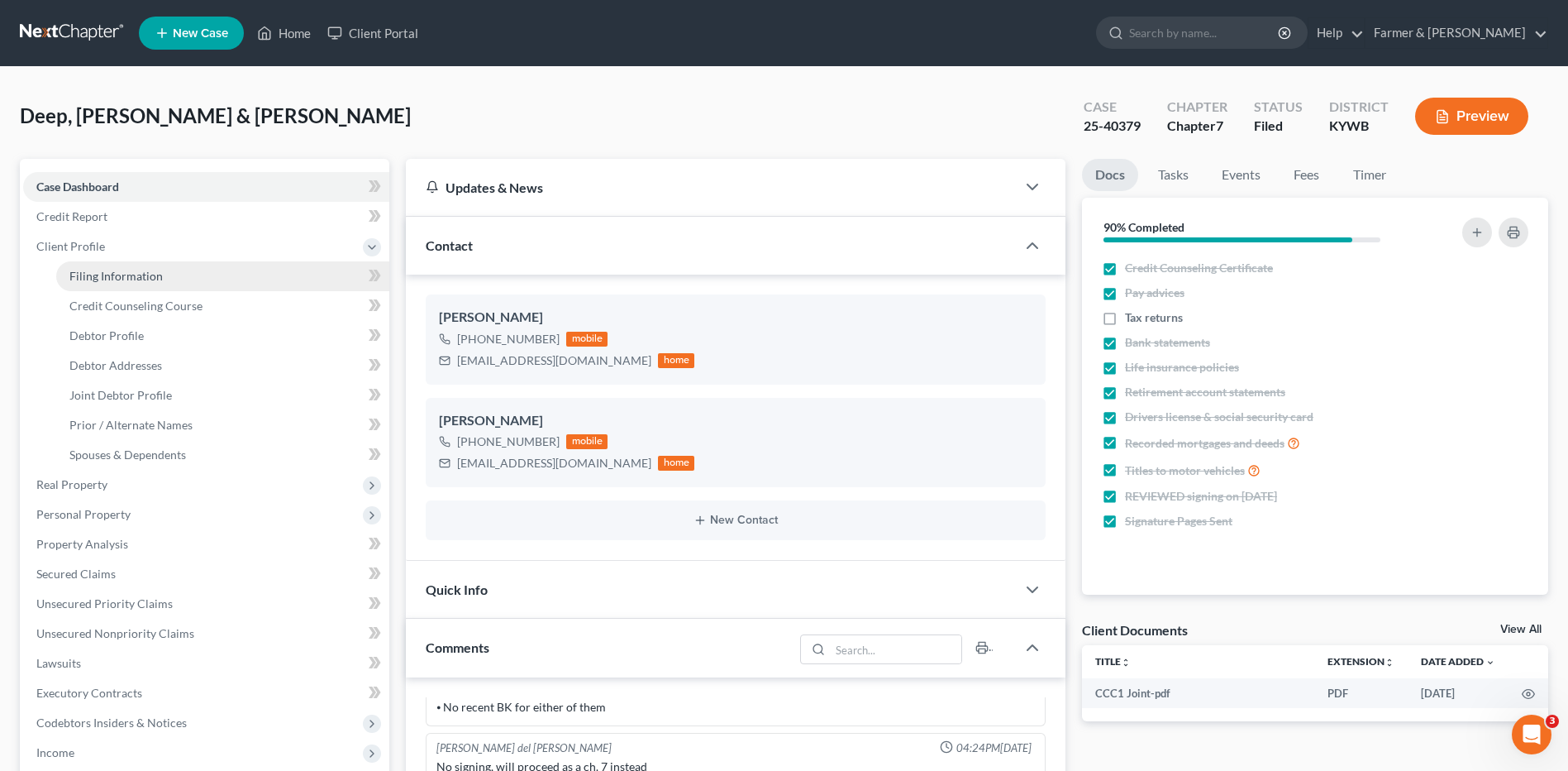
click at [193, 275] on link "Filing Information" at bounding box center [223, 276] width 333 height 30
select select "1"
select select "0"
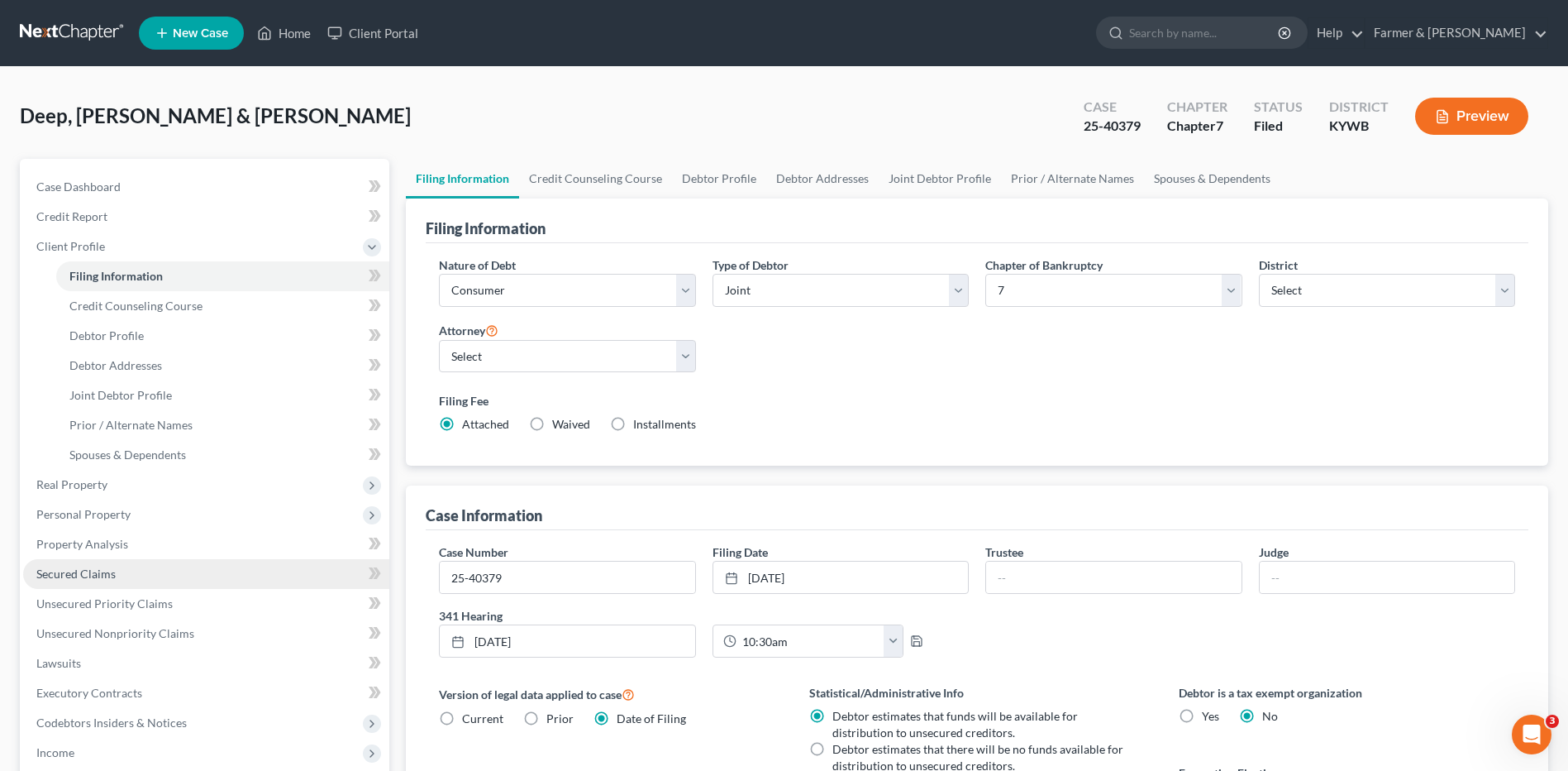
click at [103, 570] on span "Secured Claims" at bounding box center [75, 574] width 79 height 14
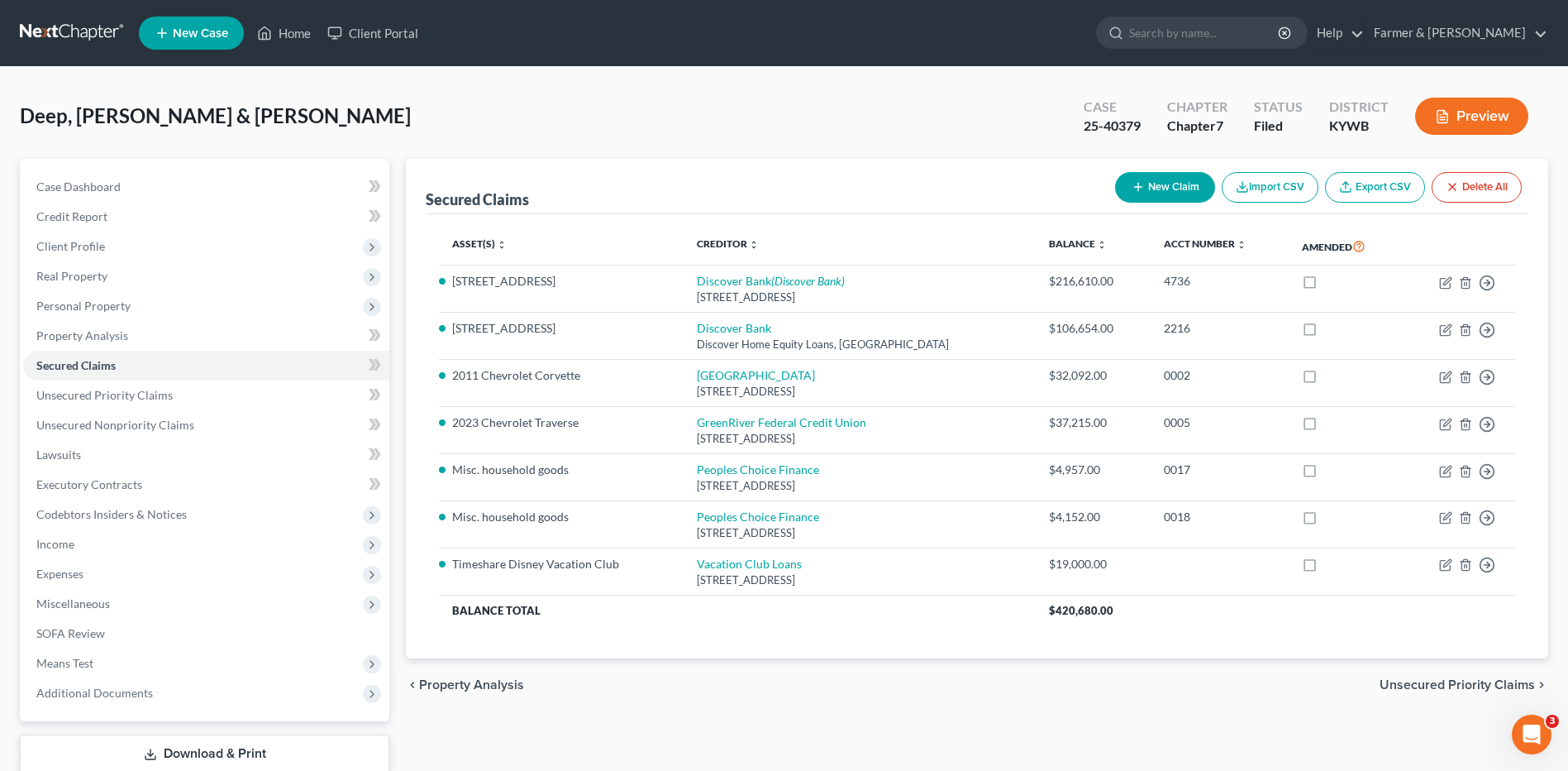
click at [46, 36] on link at bounding box center [73, 33] width 106 height 30
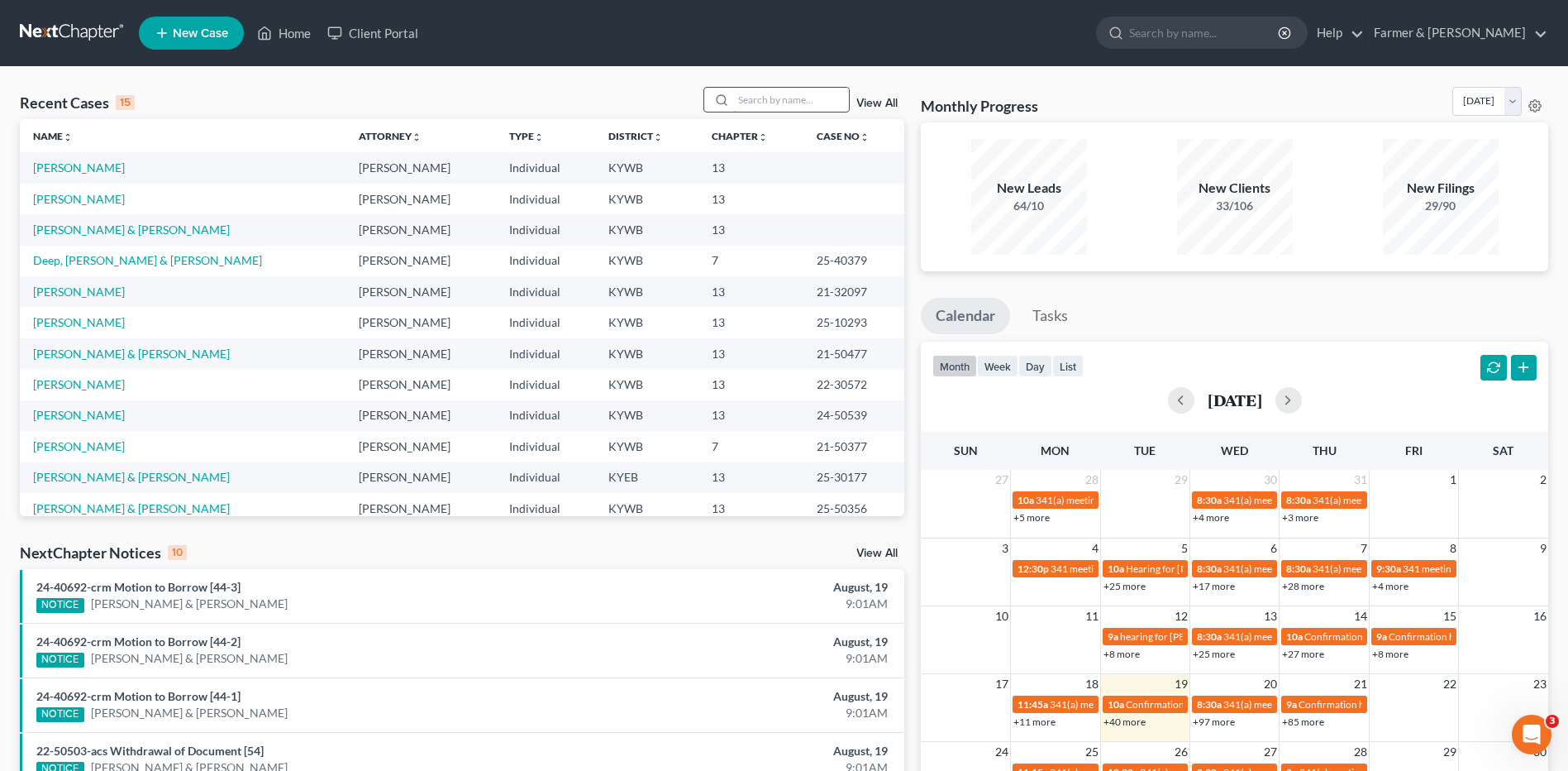
click at [757, 100] on input "search" at bounding box center [791, 100] width 115 height 24
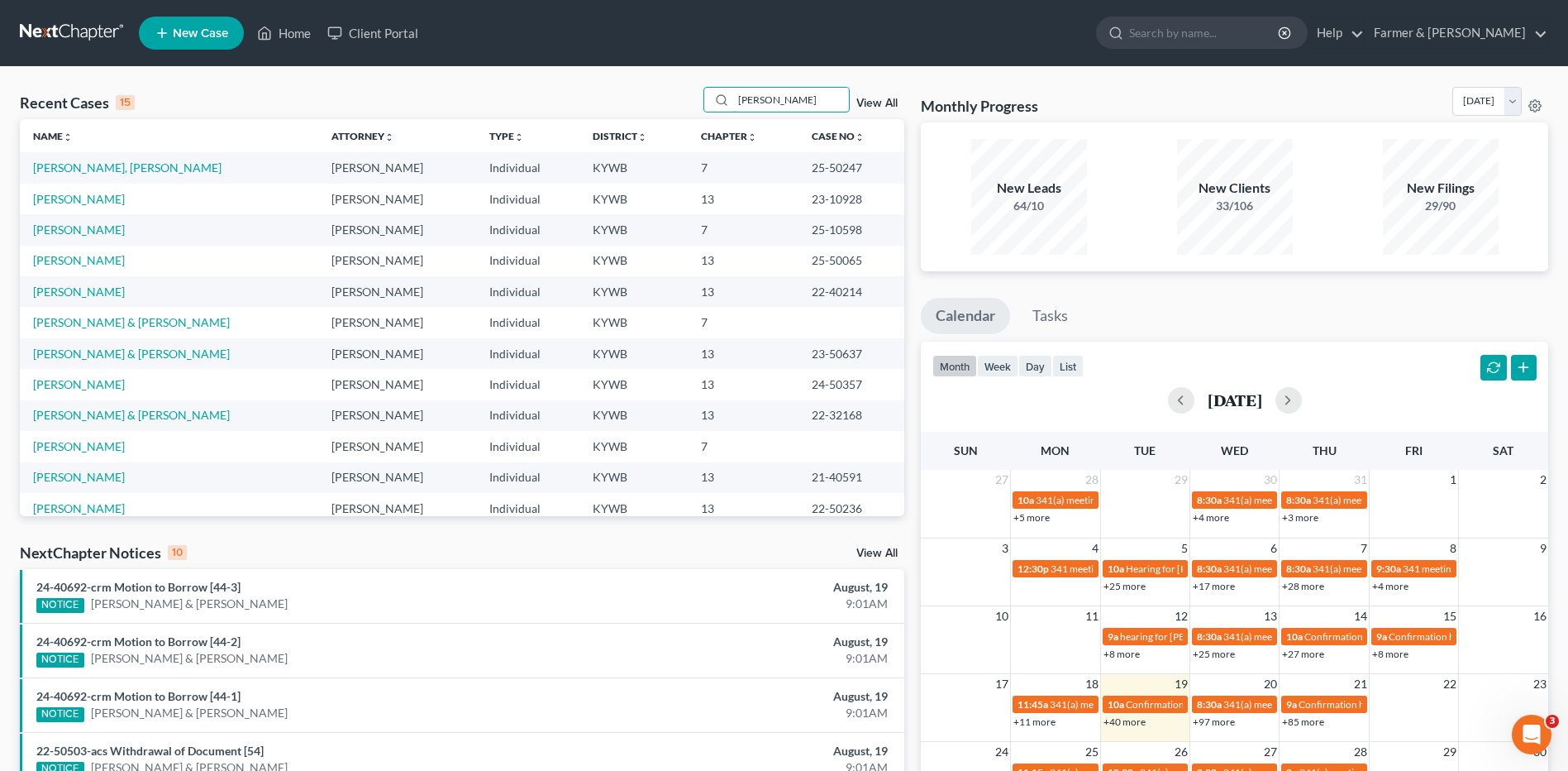
type input "mann"
click at [96, 171] on link "Mann, Ma Christina" at bounding box center [127, 168] width 188 height 14
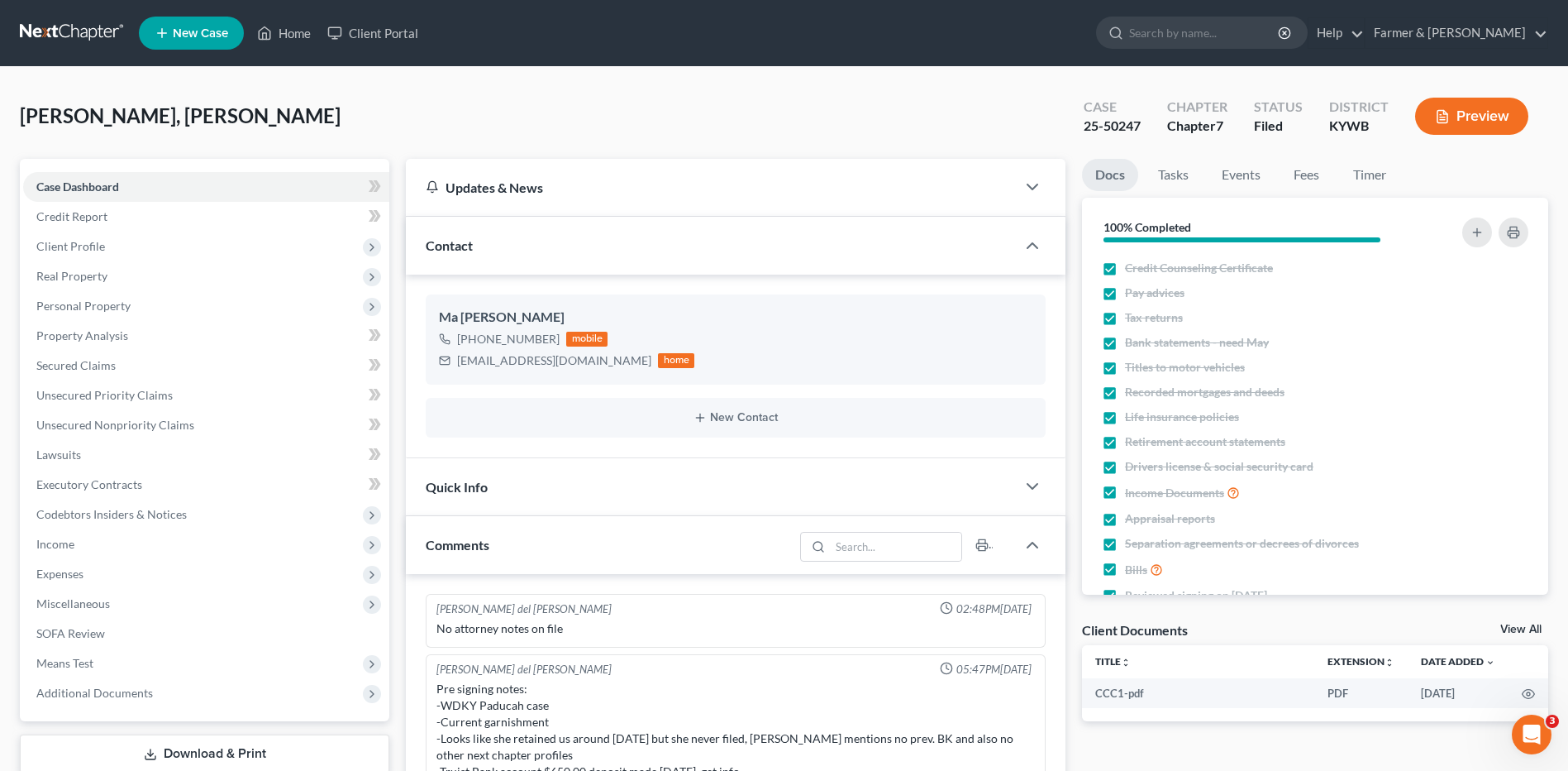
scroll to position [190, 0]
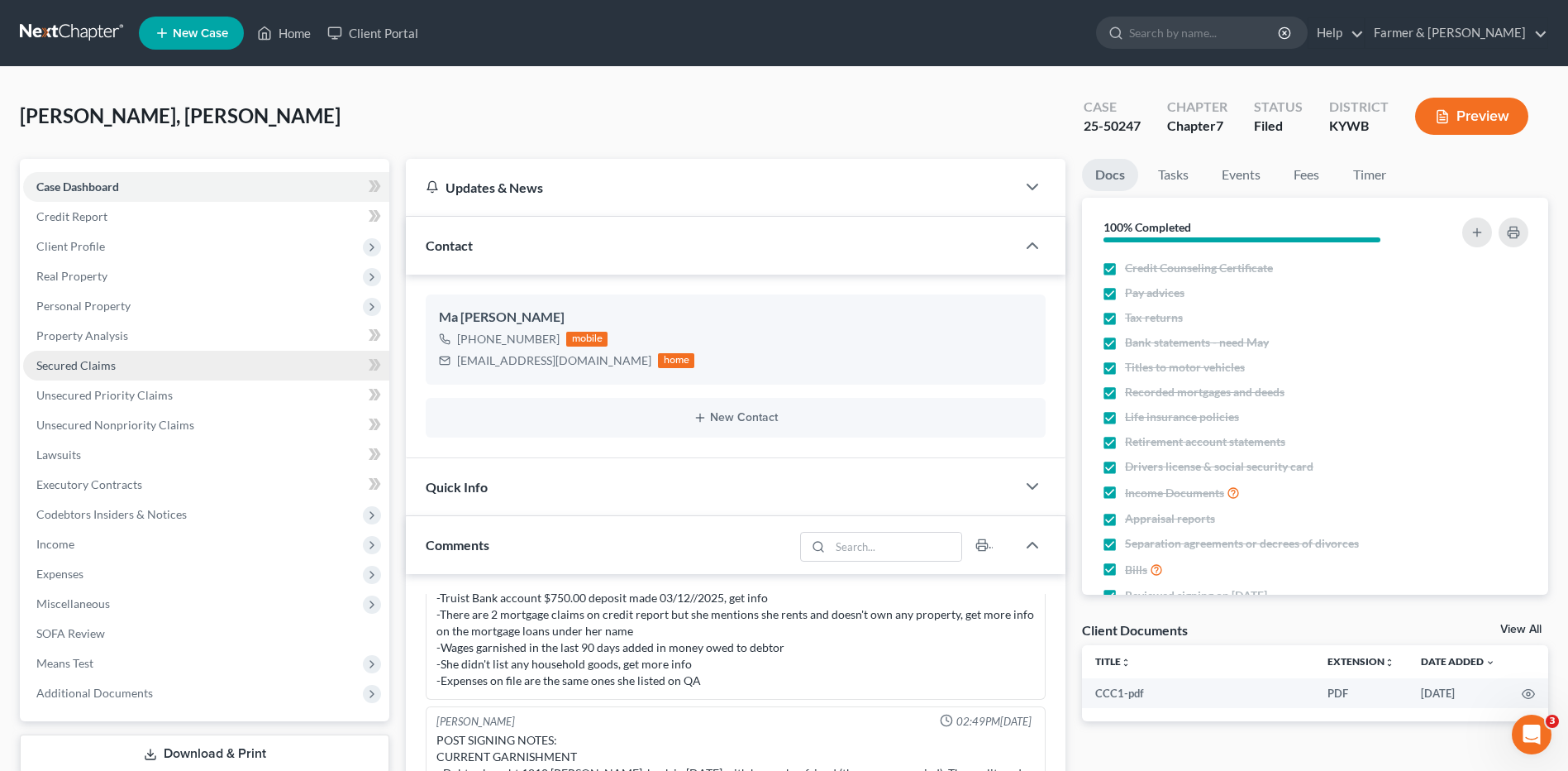
click at [198, 379] on link "Secured Claims" at bounding box center [207, 366] width 366 height 30
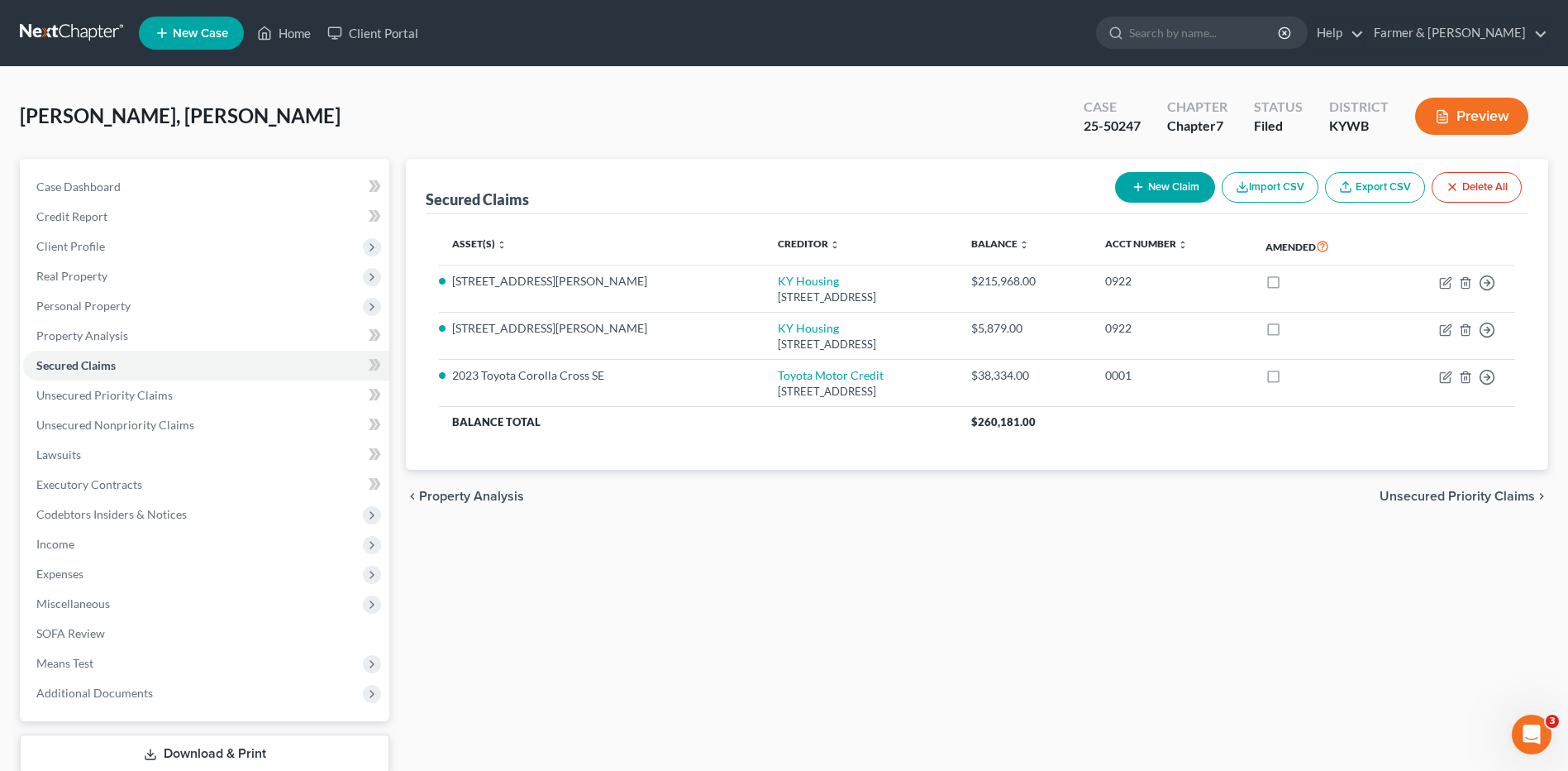
click at [89, 30] on link at bounding box center [73, 33] width 106 height 30
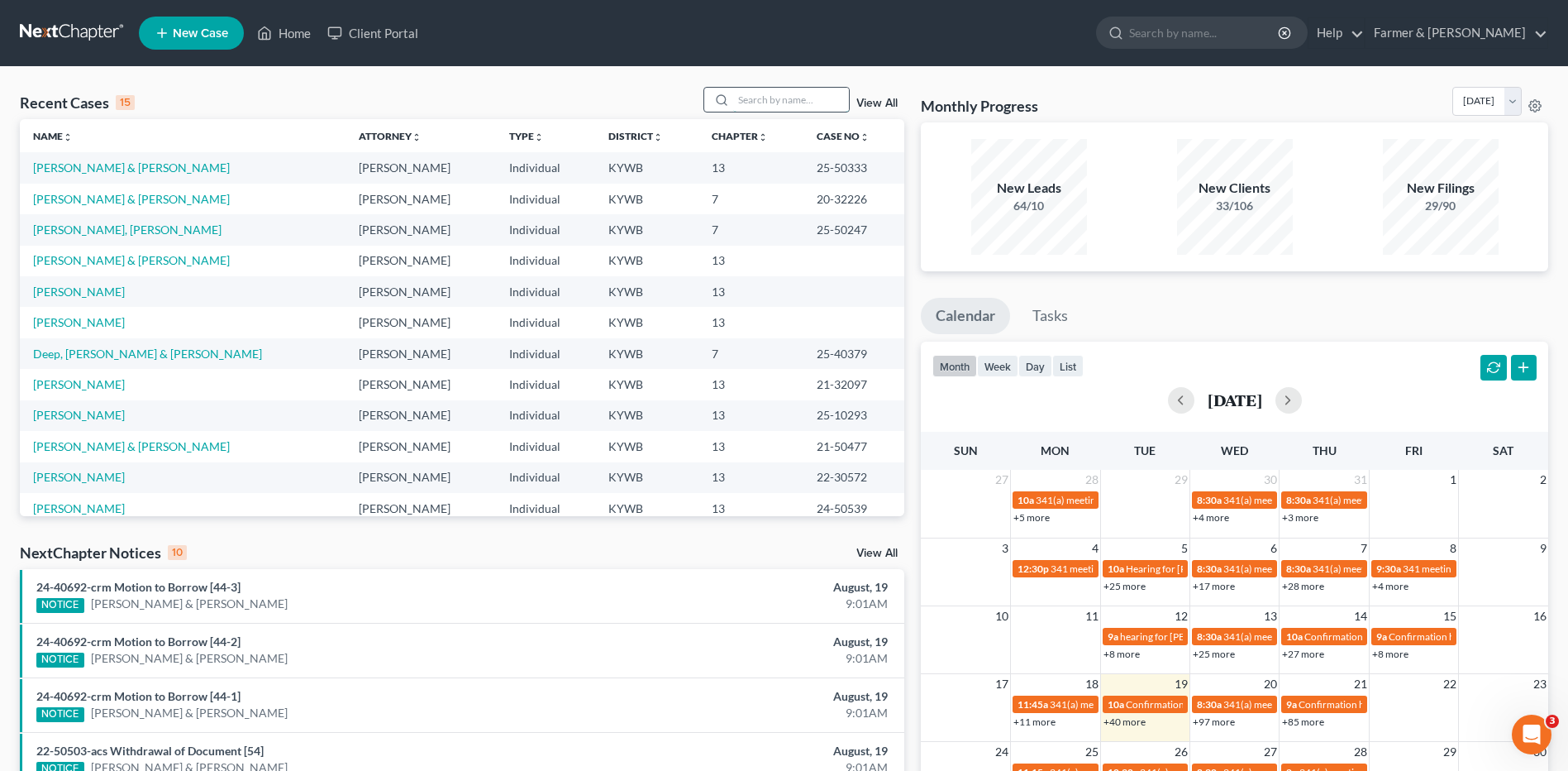
click at [777, 95] on input "search" at bounding box center [791, 100] width 115 height 24
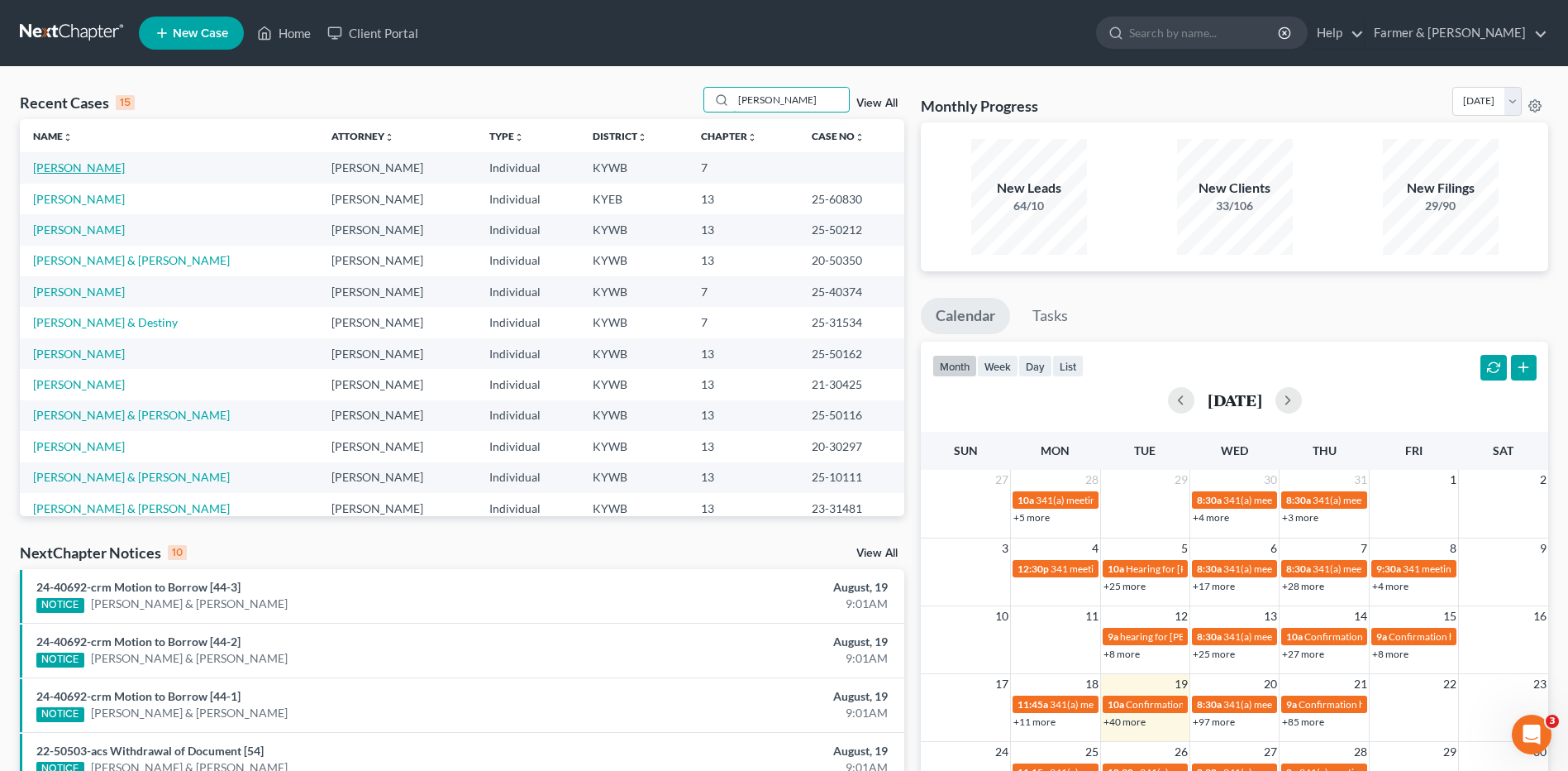
type input "gregory"
click at [101, 165] on link "Gregory, Janella" at bounding box center [79, 168] width 92 height 14
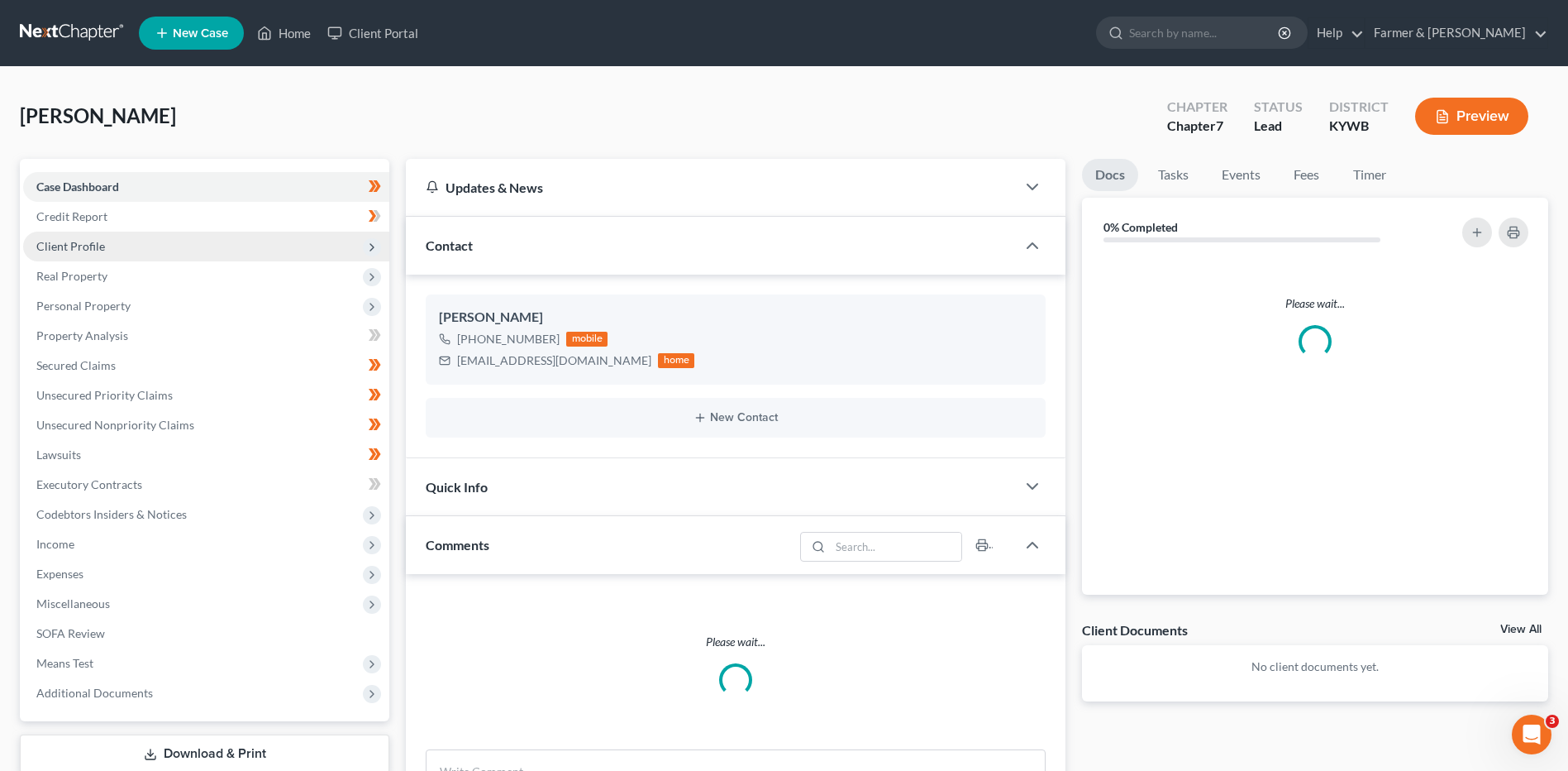
click at [119, 241] on span "Client Profile" at bounding box center [207, 247] width 366 height 30
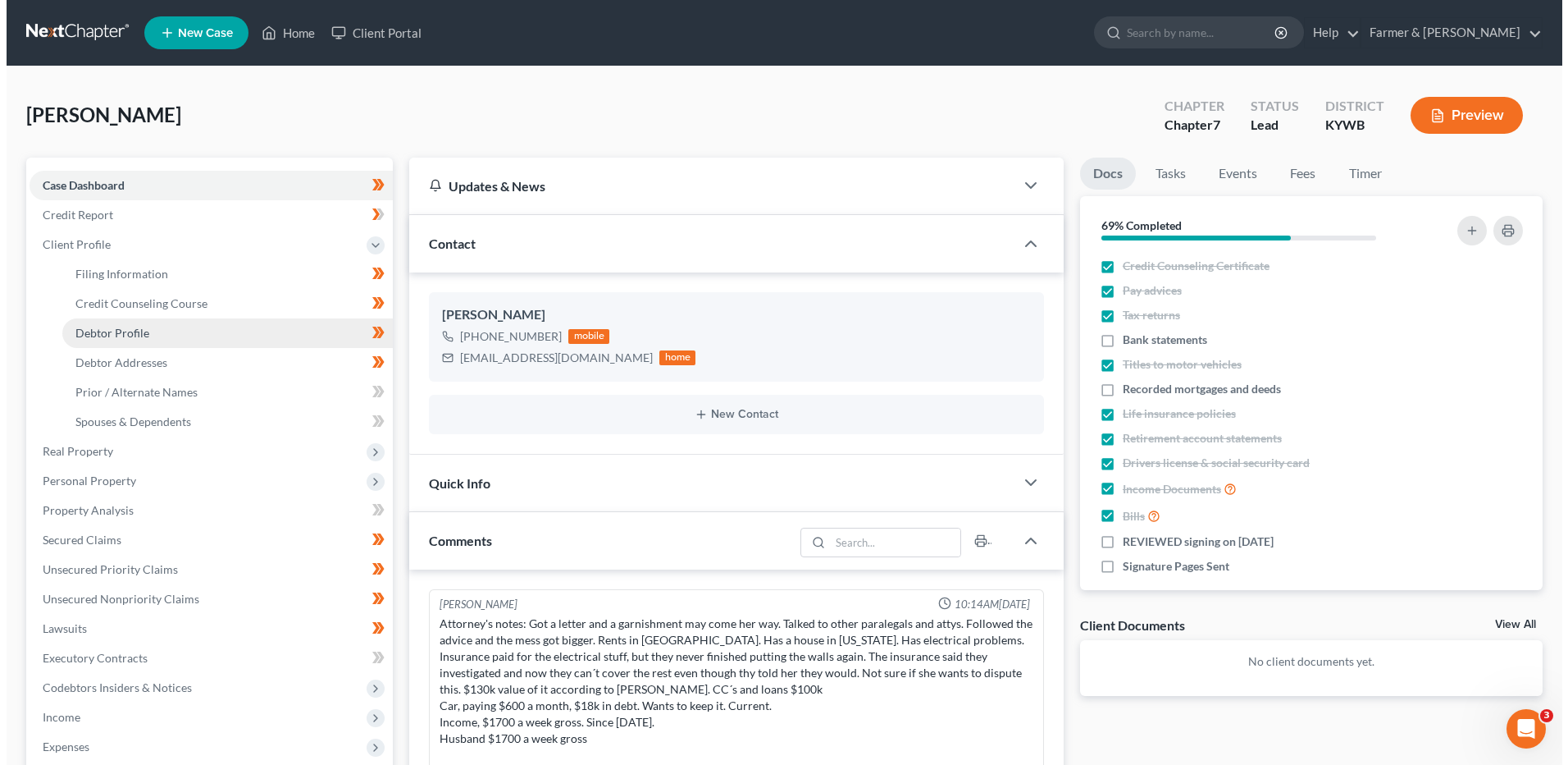
scroll to position [146, 0]
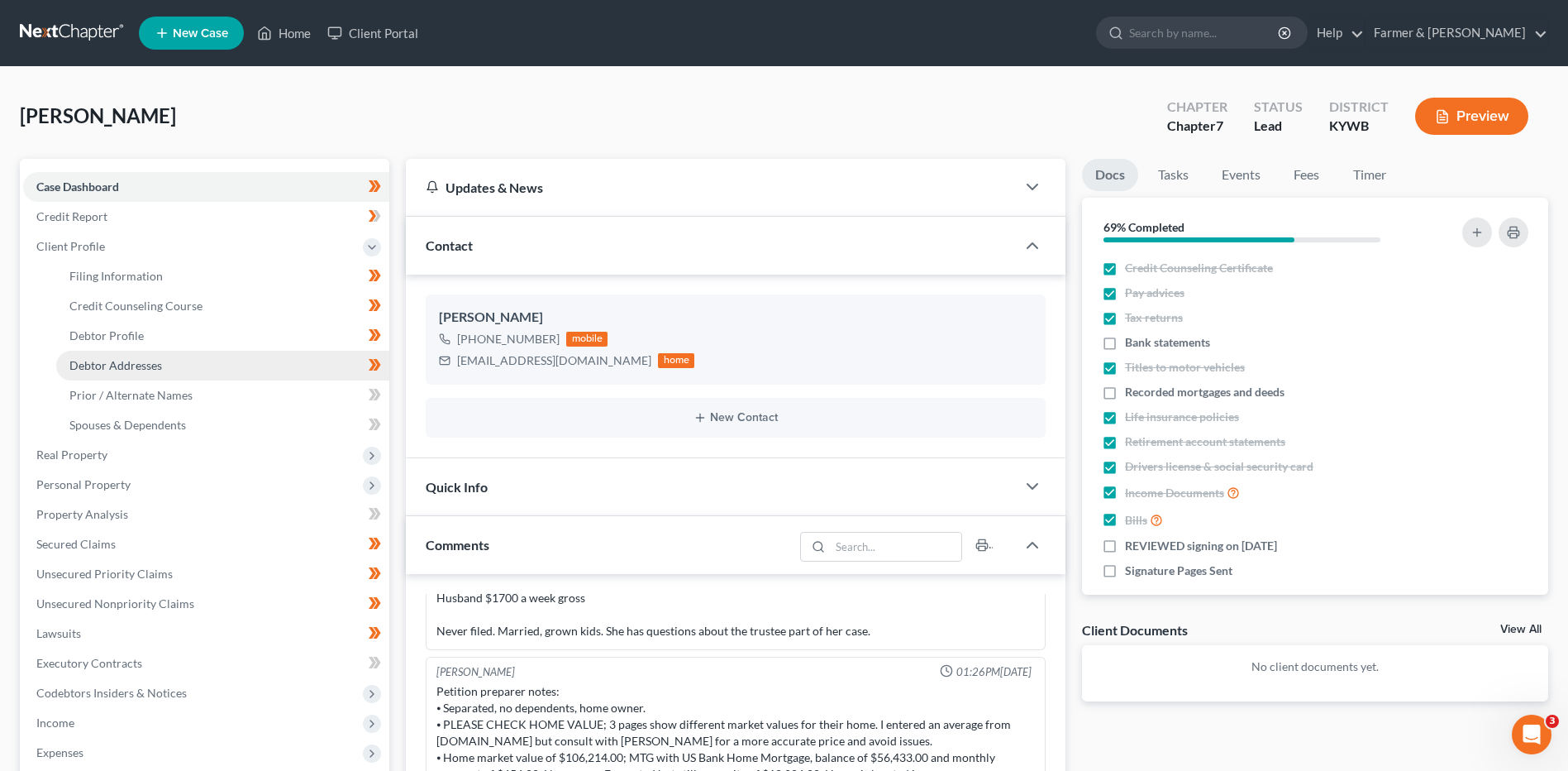
click at [154, 361] on span "Debtor Addresses" at bounding box center [115, 365] width 93 height 14
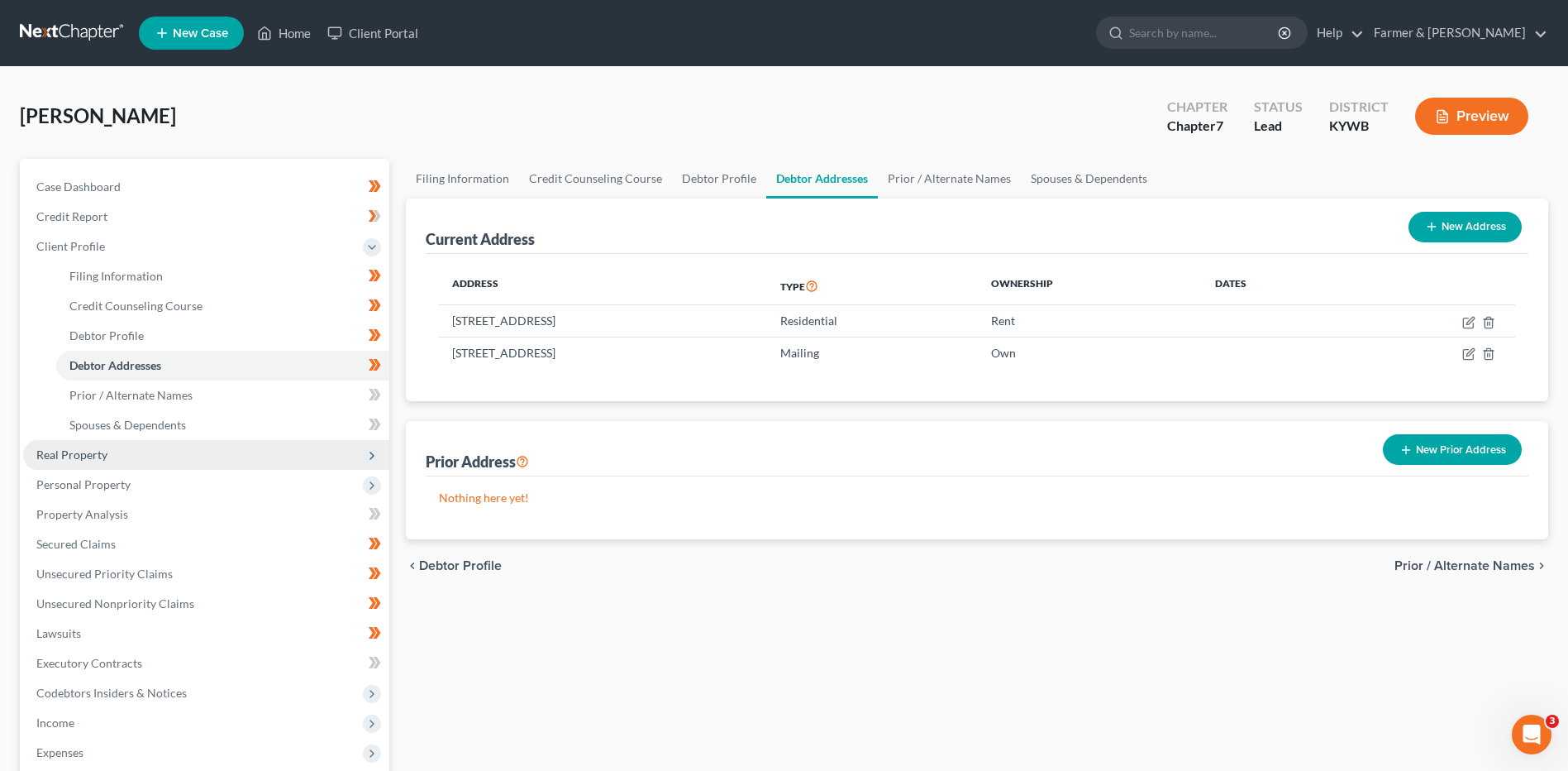
click at [166, 452] on span "Real Property" at bounding box center [207, 455] width 366 height 30
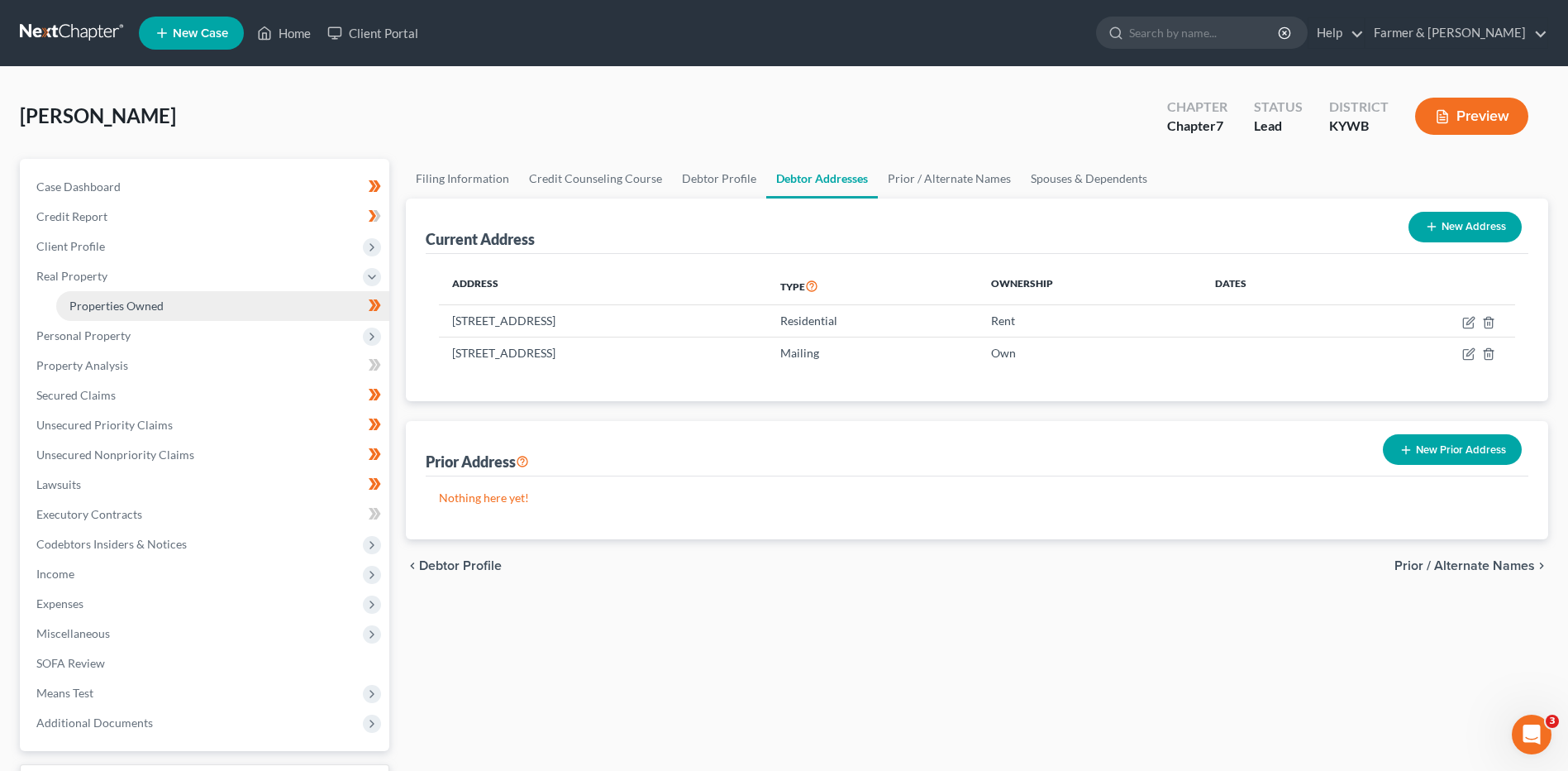
click at [239, 312] on link "Properties Owned" at bounding box center [223, 306] width 333 height 30
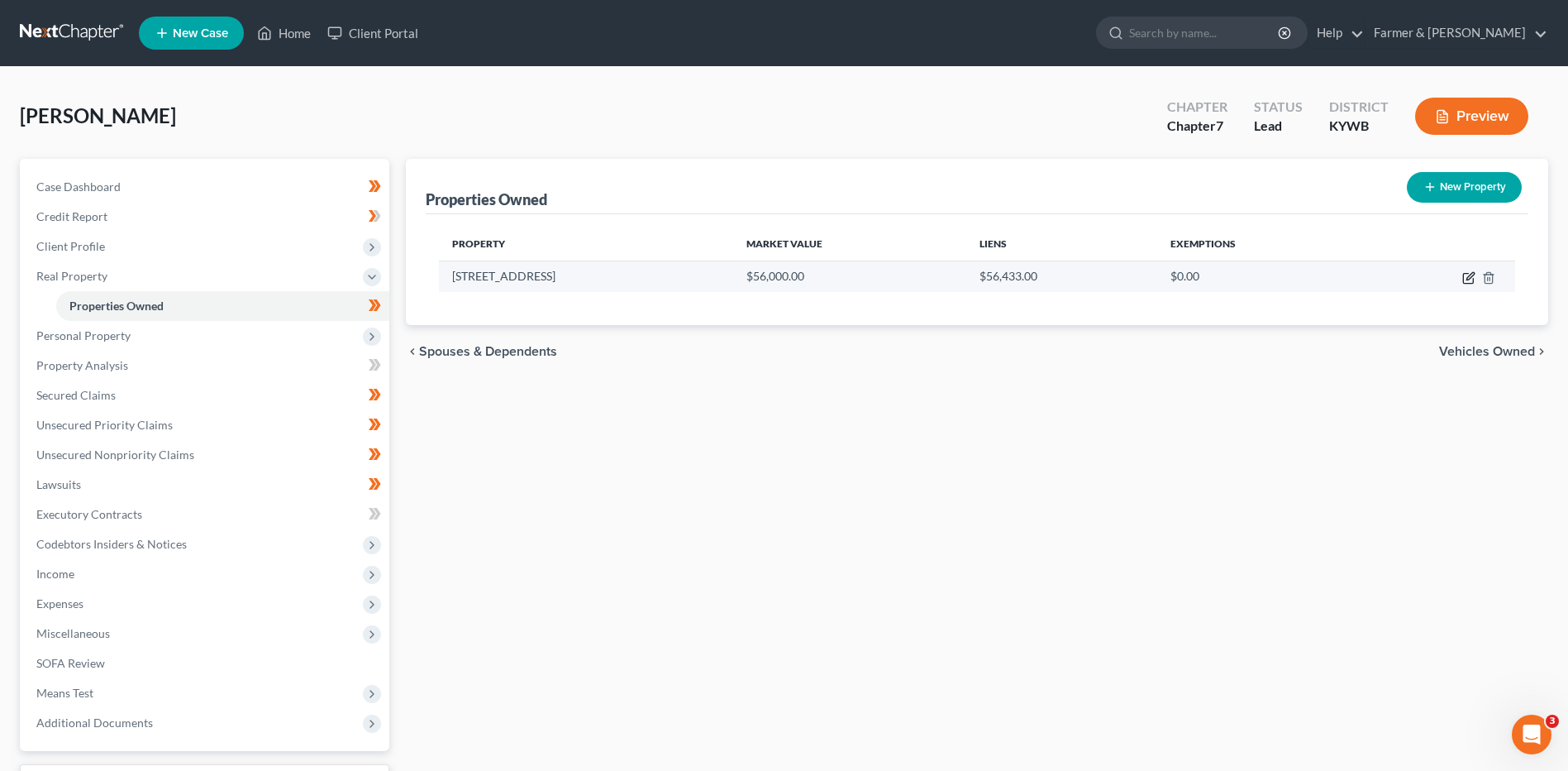
click at [1473, 275] on icon "button" at bounding box center [1470, 275] width 8 height 8
select select "14"
select select "0"
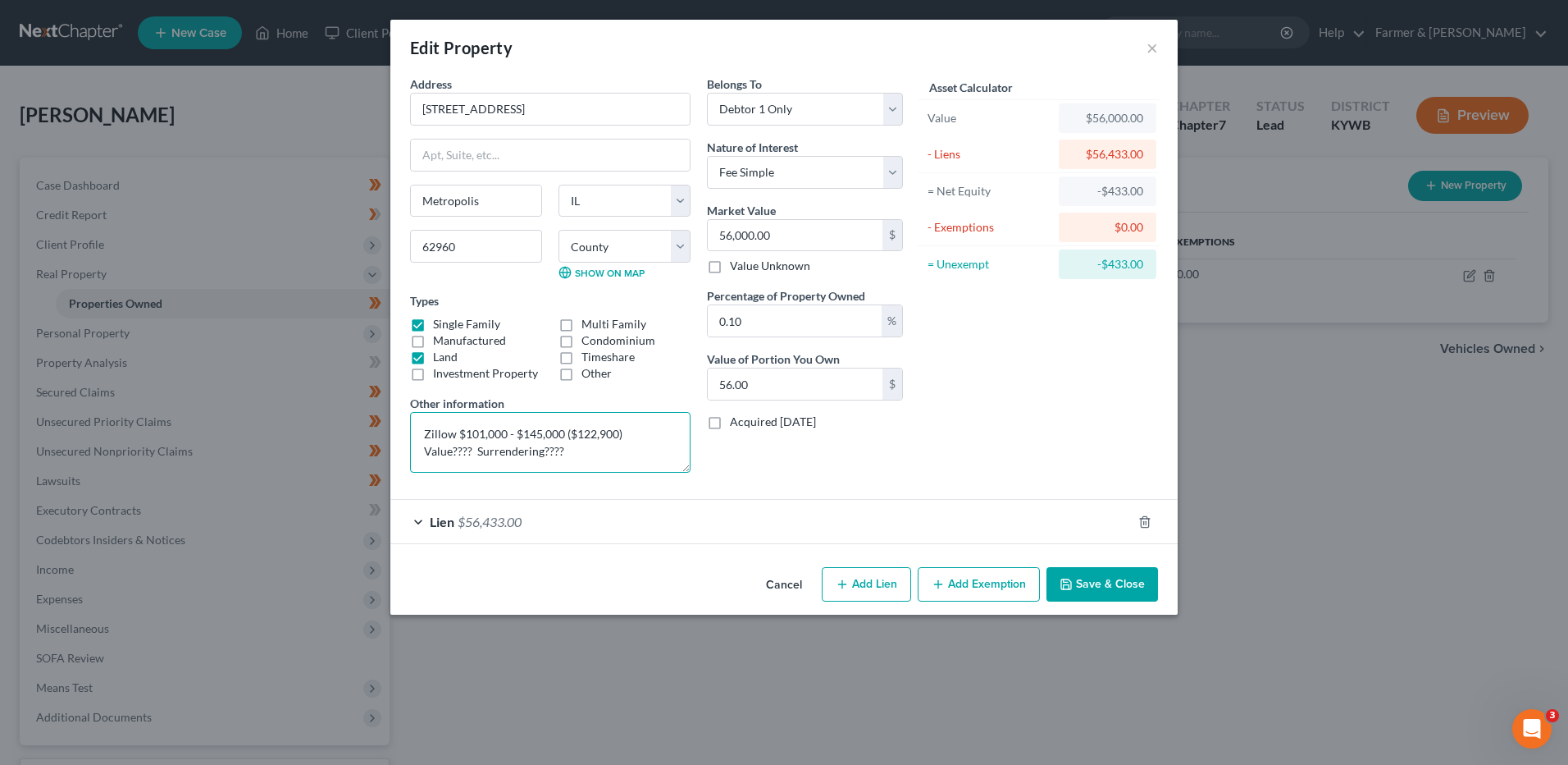
drag, startPoint x: 579, startPoint y: 446, endPoint x: 369, endPoint y: 392, distance: 216.8
click at [369, 392] on div "Edit Property × Address * 301 Filmore Street Metropolis State AL AK AR AZ CA CO…" at bounding box center [784, 382] width 1568 height 765
click at [459, 527] on span "$56,433.00" at bounding box center [490, 521] width 64 height 16
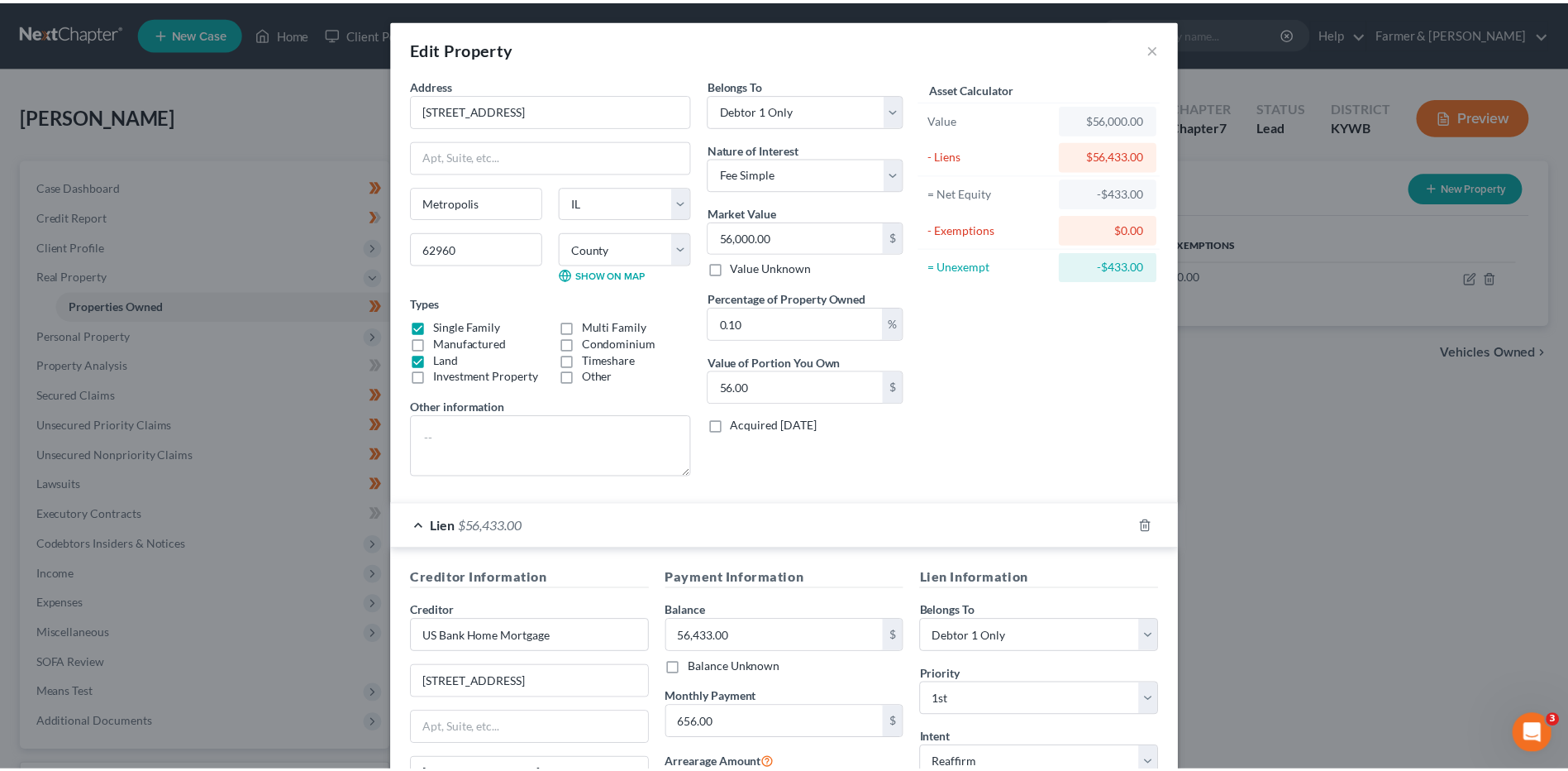
scroll to position [214, 0]
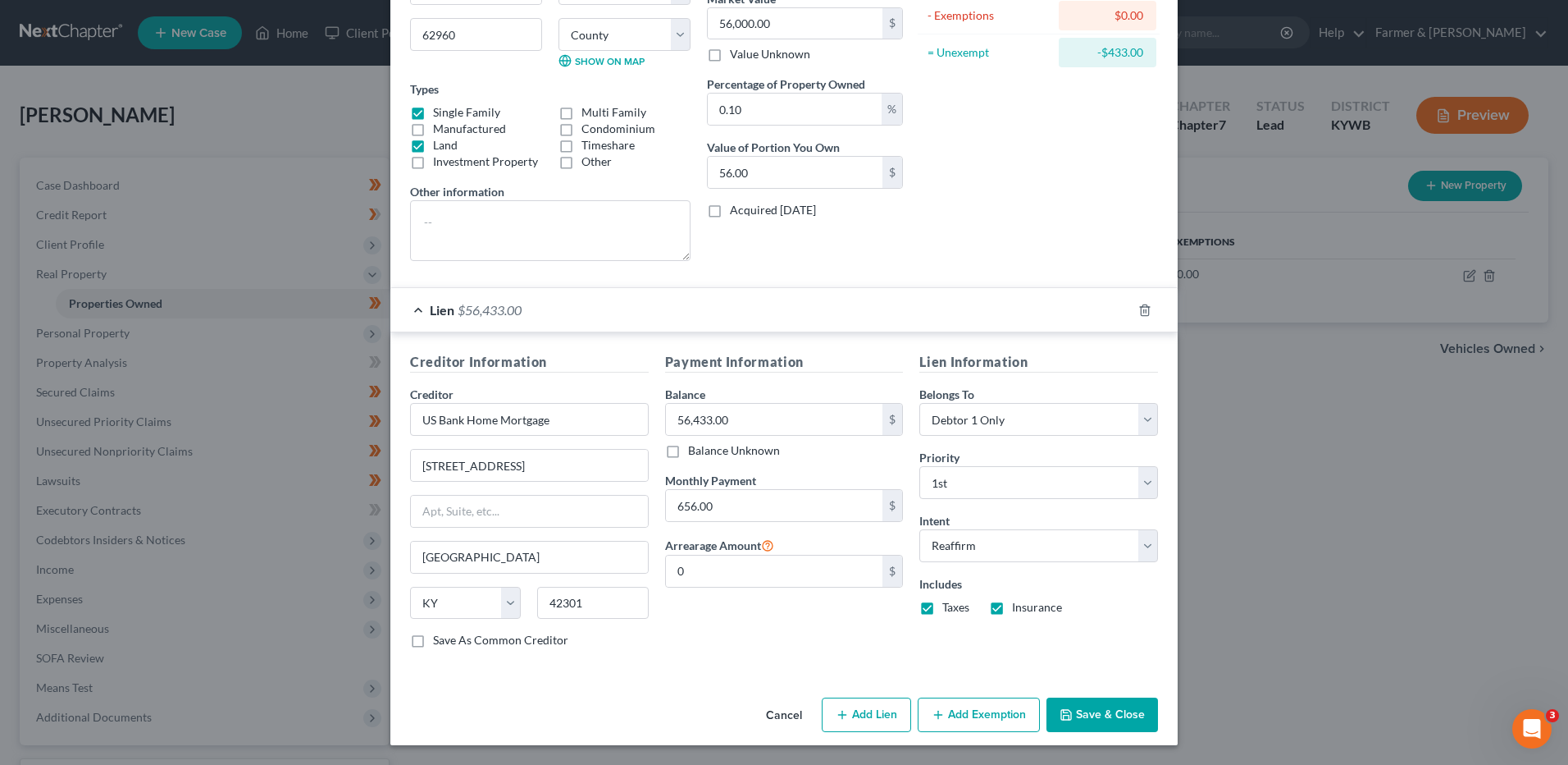
click at [1117, 712] on button "Save & Close" at bounding box center [1103, 715] width 112 height 34
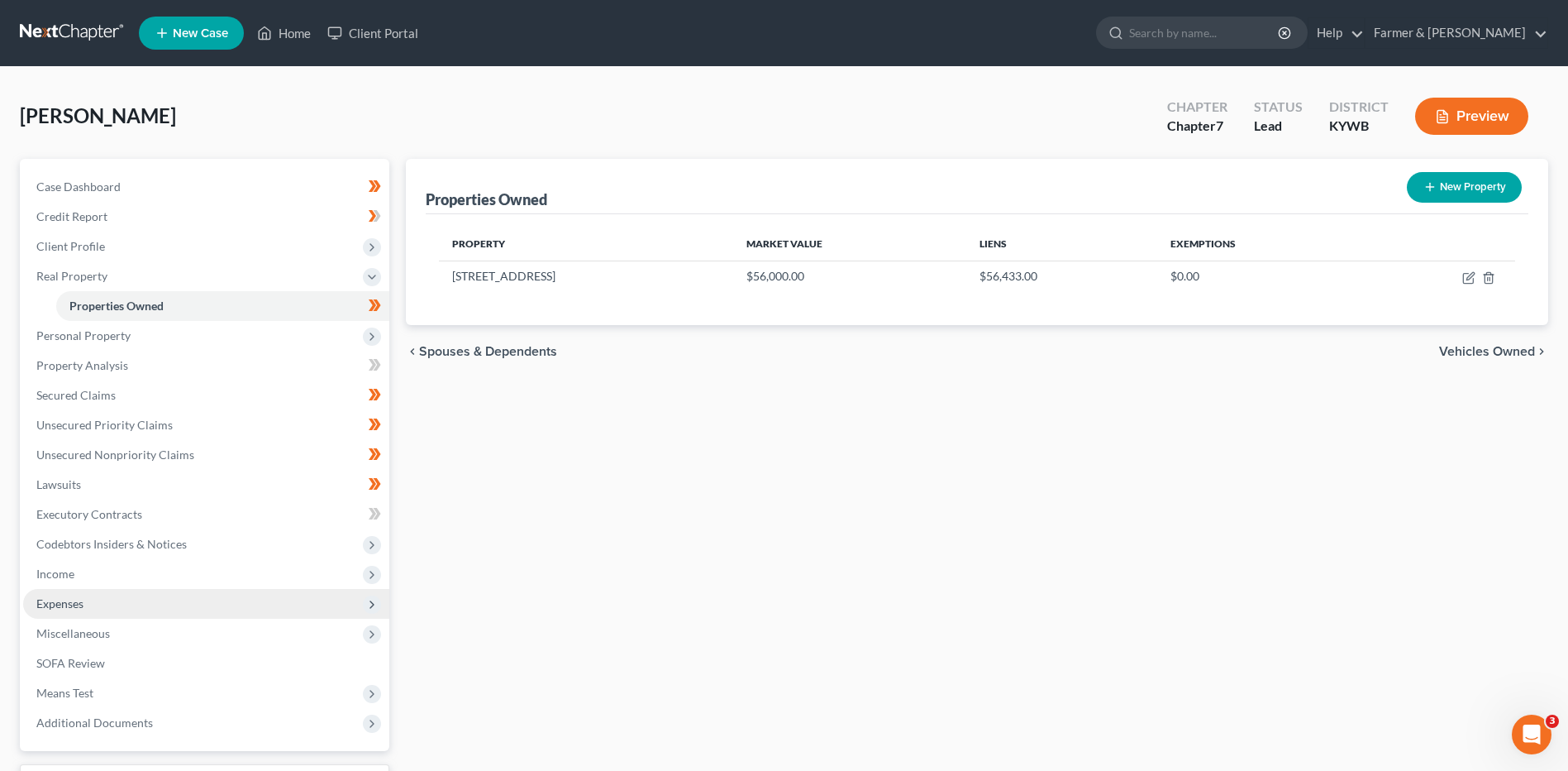
click at [155, 609] on span "Expenses" at bounding box center [207, 603] width 366 height 30
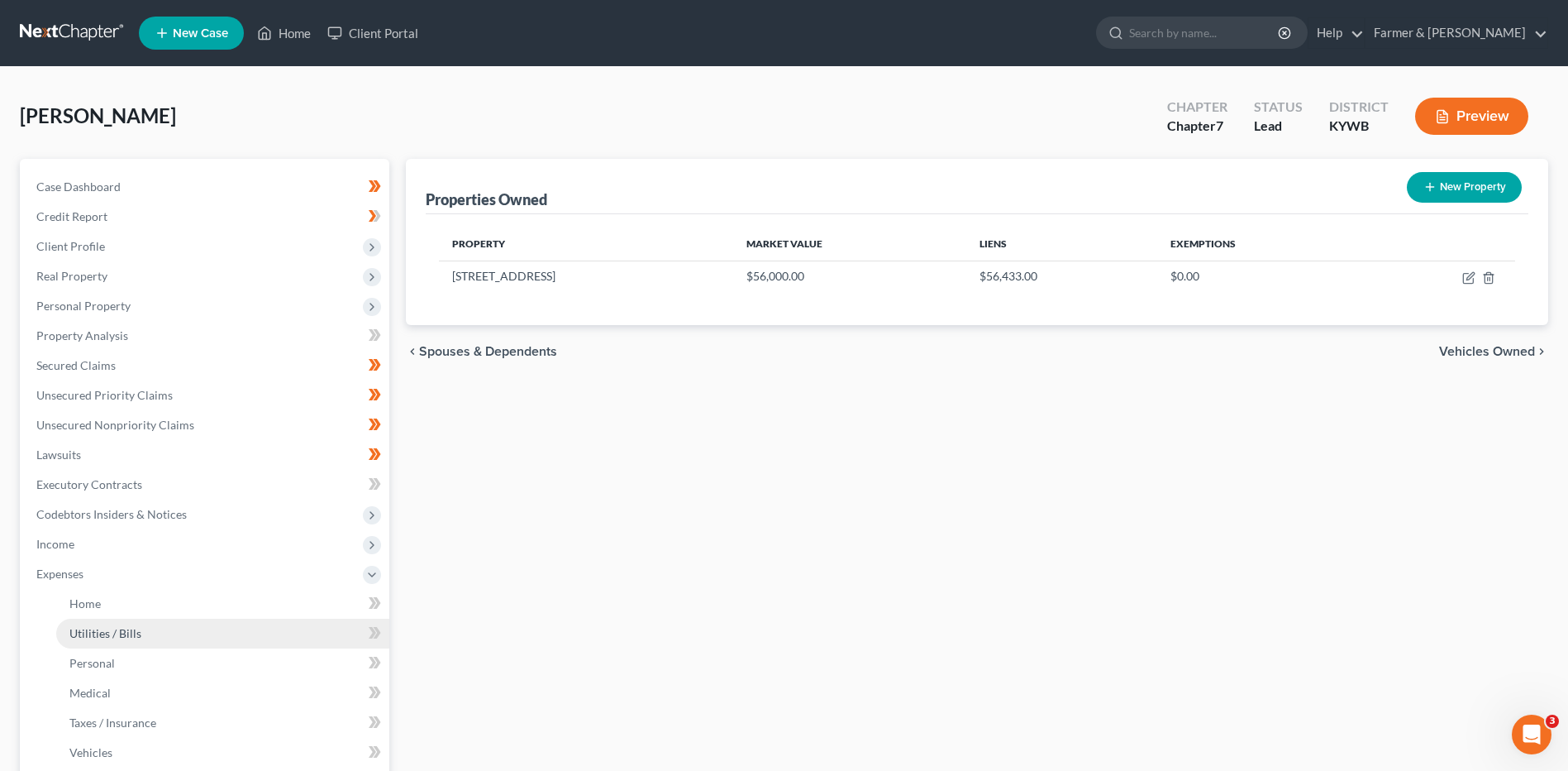
click at [149, 631] on link "Utilities / Bills" at bounding box center [223, 634] width 333 height 30
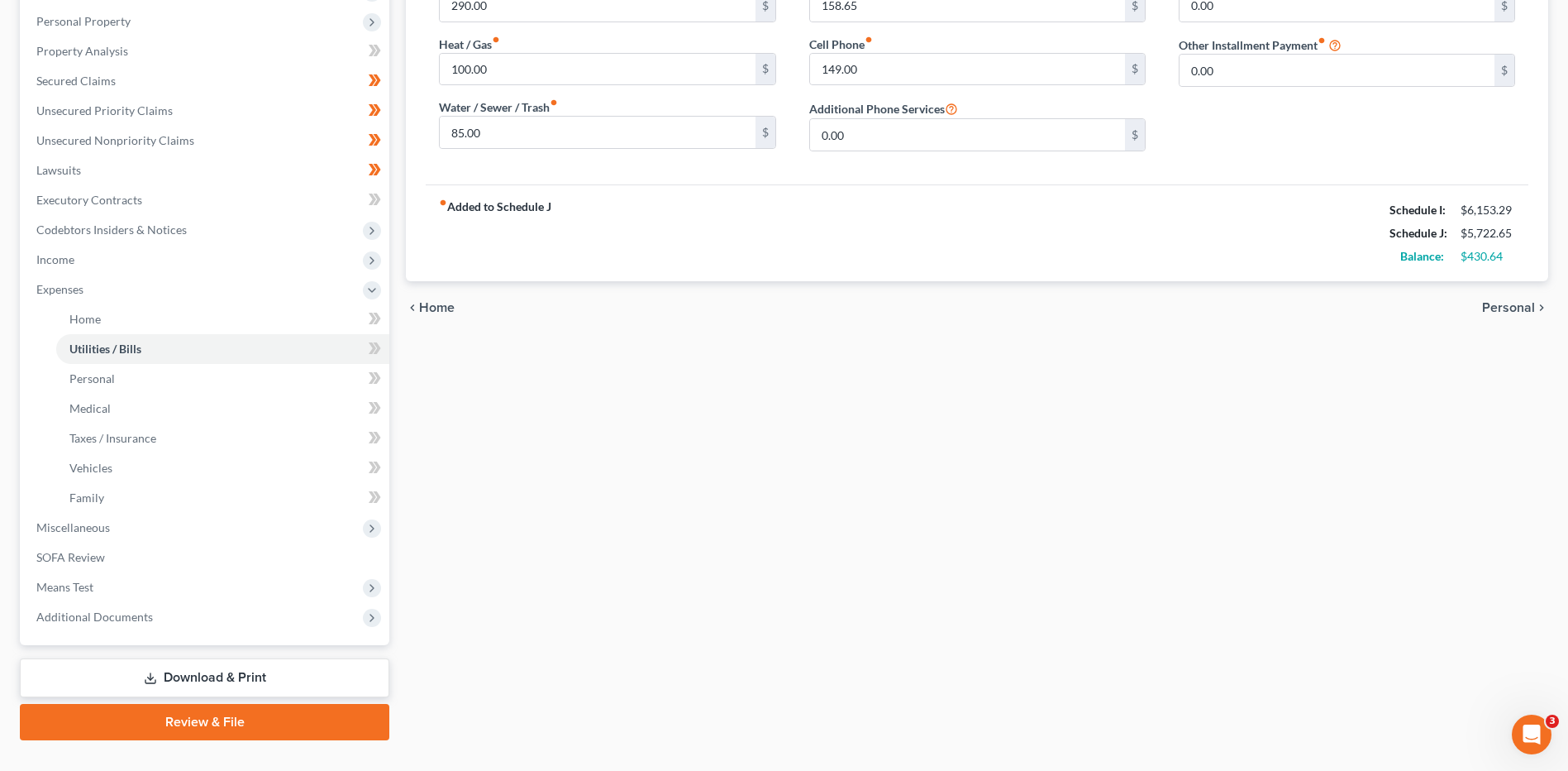
scroll to position [317, 0]
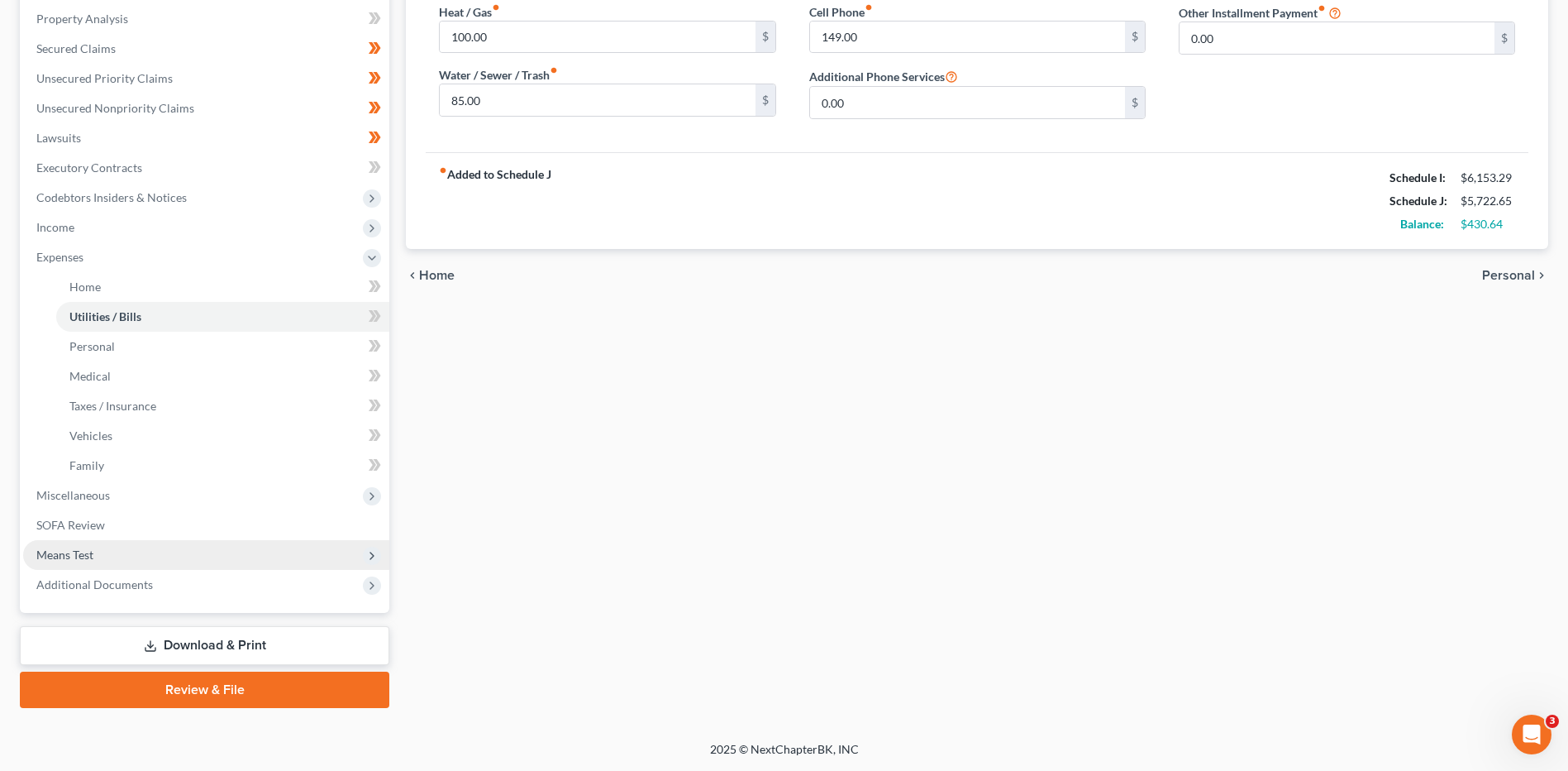
click at [273, 552] on span "Means Test" at bounding box center [207, 555] width 366 height 30
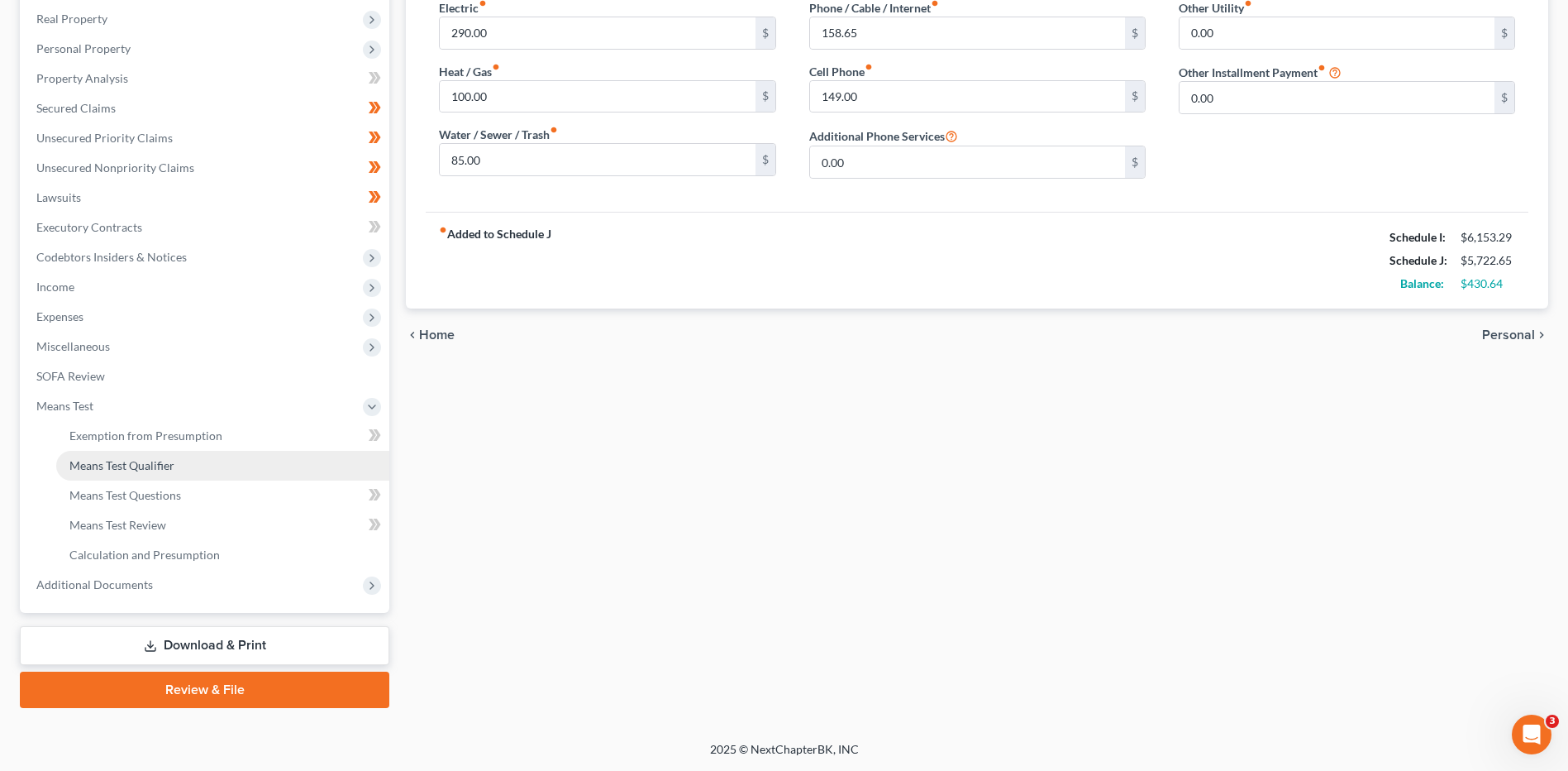
click at [213, 459] on link "Means Test Qualifier" at bounding box center [223, 465] width 333 height 30
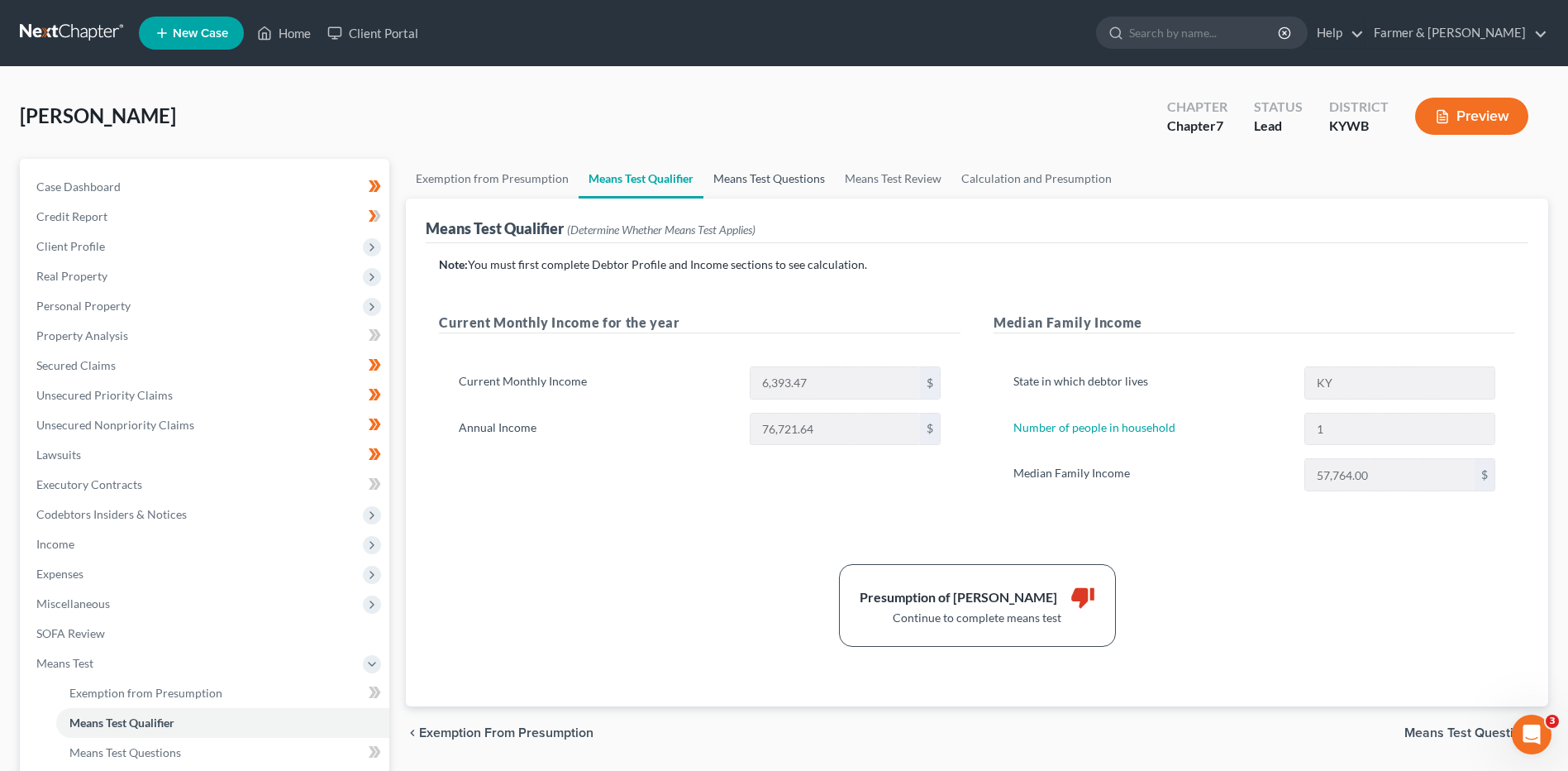
click at [754, 174] on link "Means Test Questions" at bounding box center [769, 179] width 131 height 40
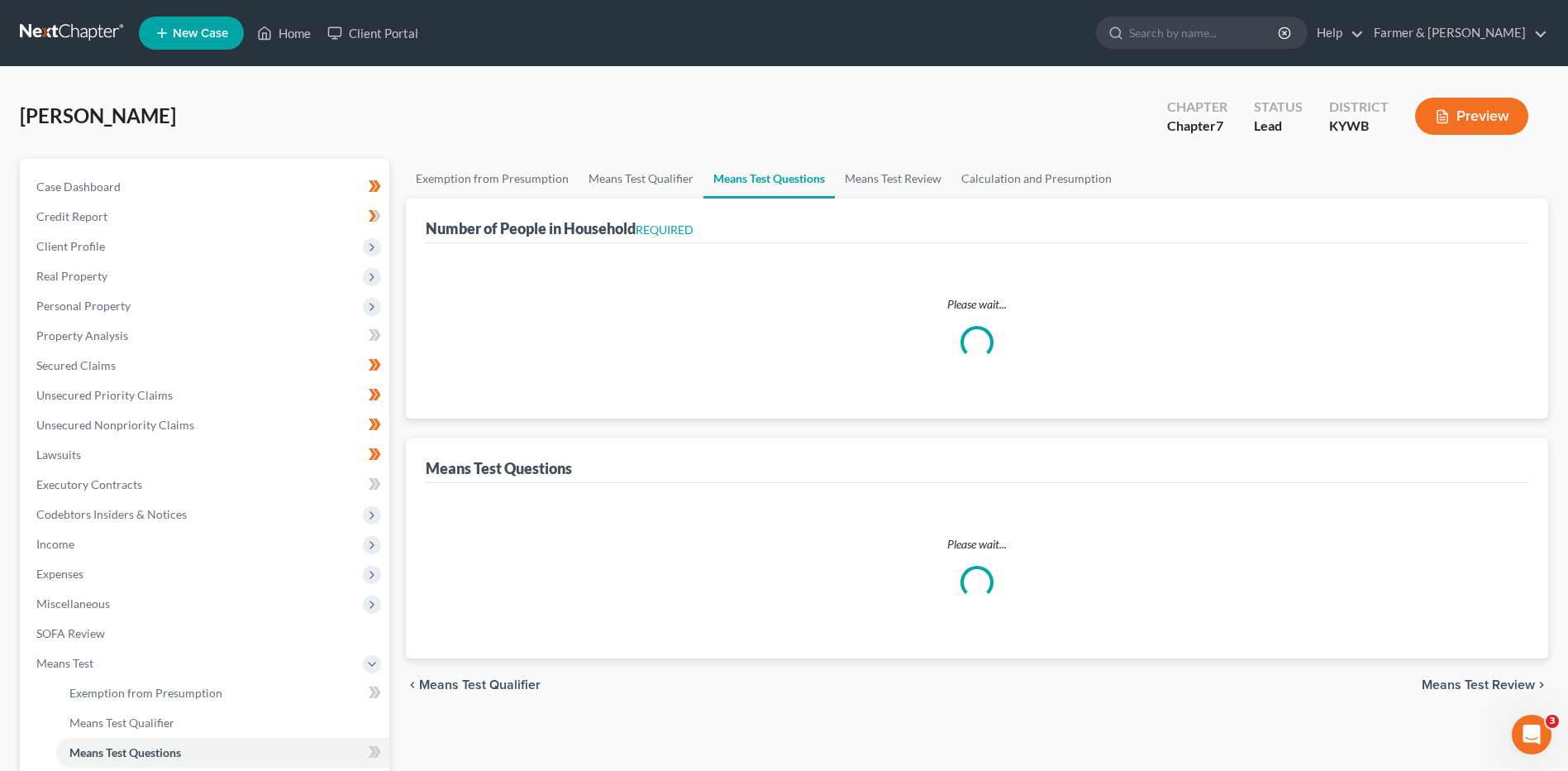
select select "0"
select select "60"
select select "1"
select select "60"
select select "1"
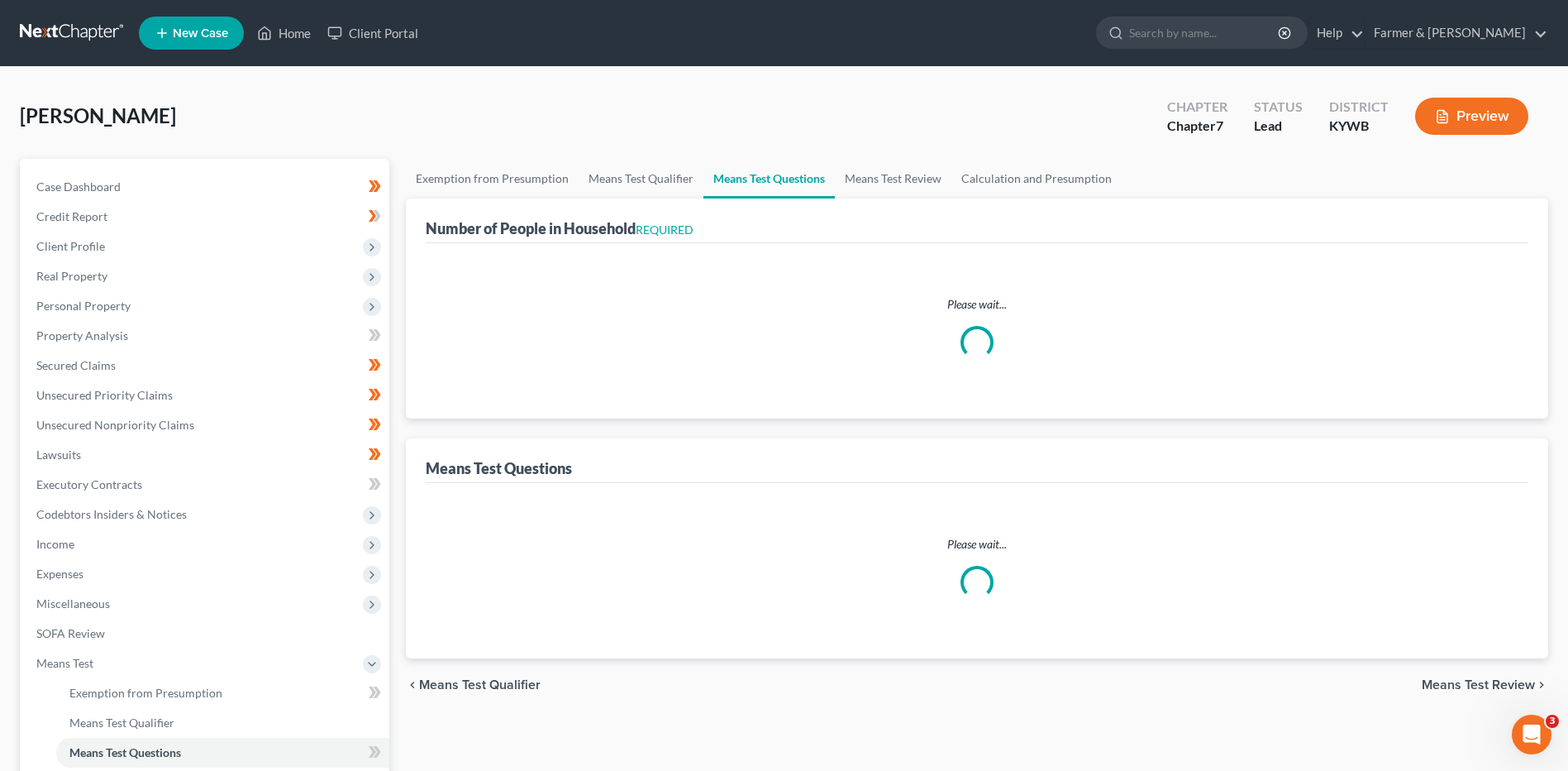
select select "1"
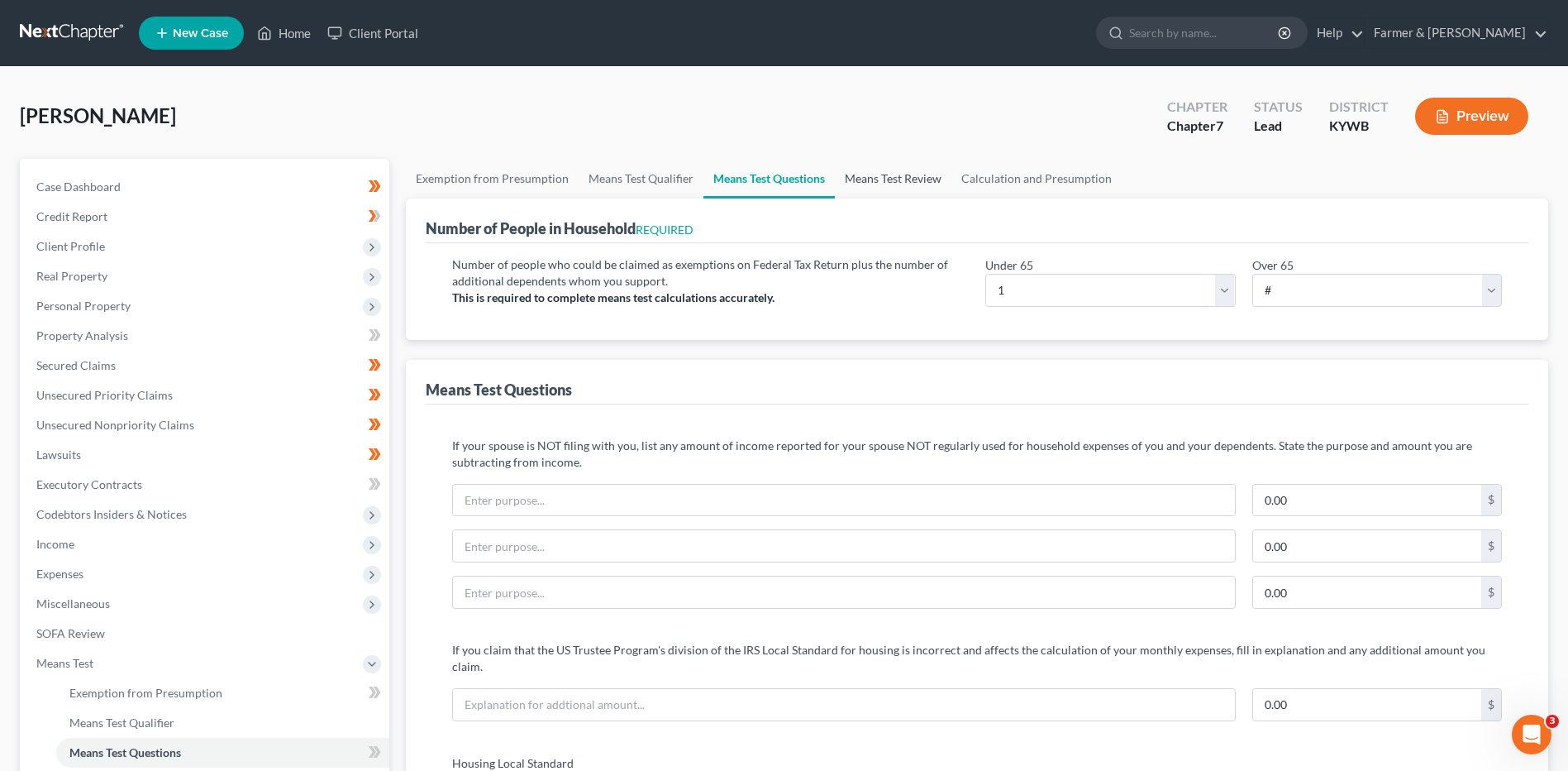
click at [869, 171] on link "Means Test Review" at bounding box center [893, 179] width 116 height 40
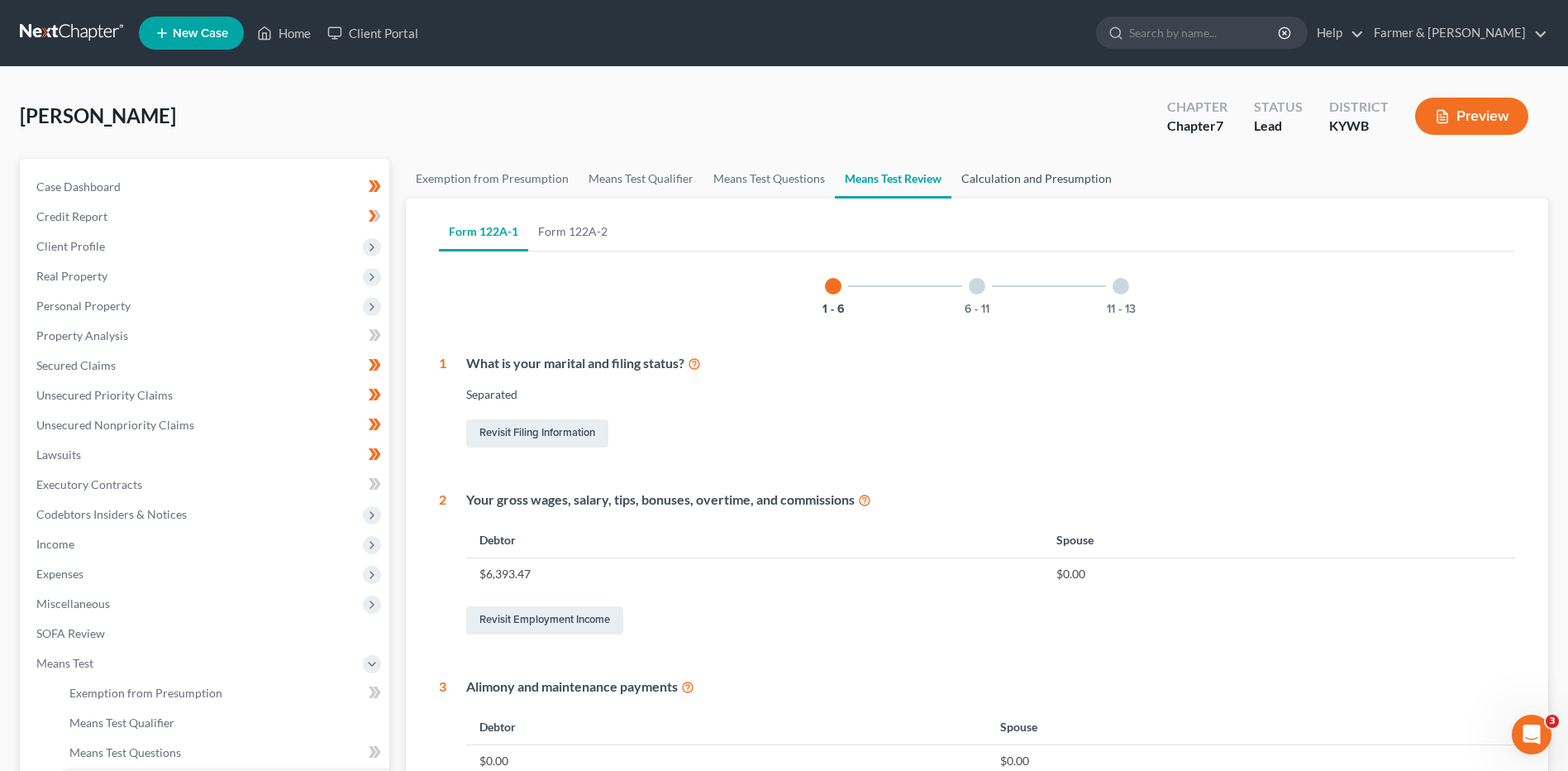
click at [997, 178] on link "Calculation and Presumption" at bounding box center [1036, 179] width 170 height 40
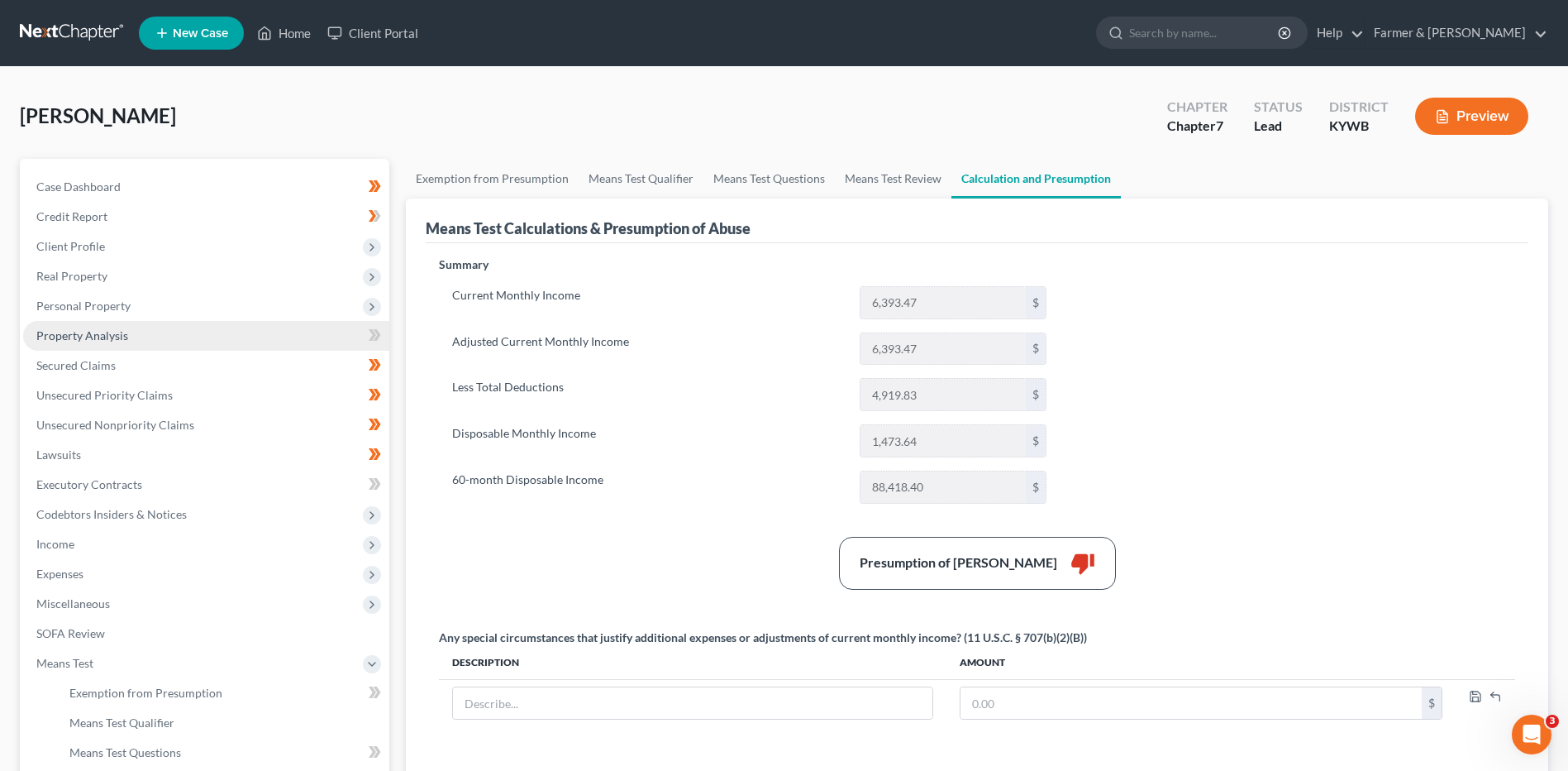
click at [95, 321] on link "Property Analysis" at bounding box center [207, 336] width 366 height 30
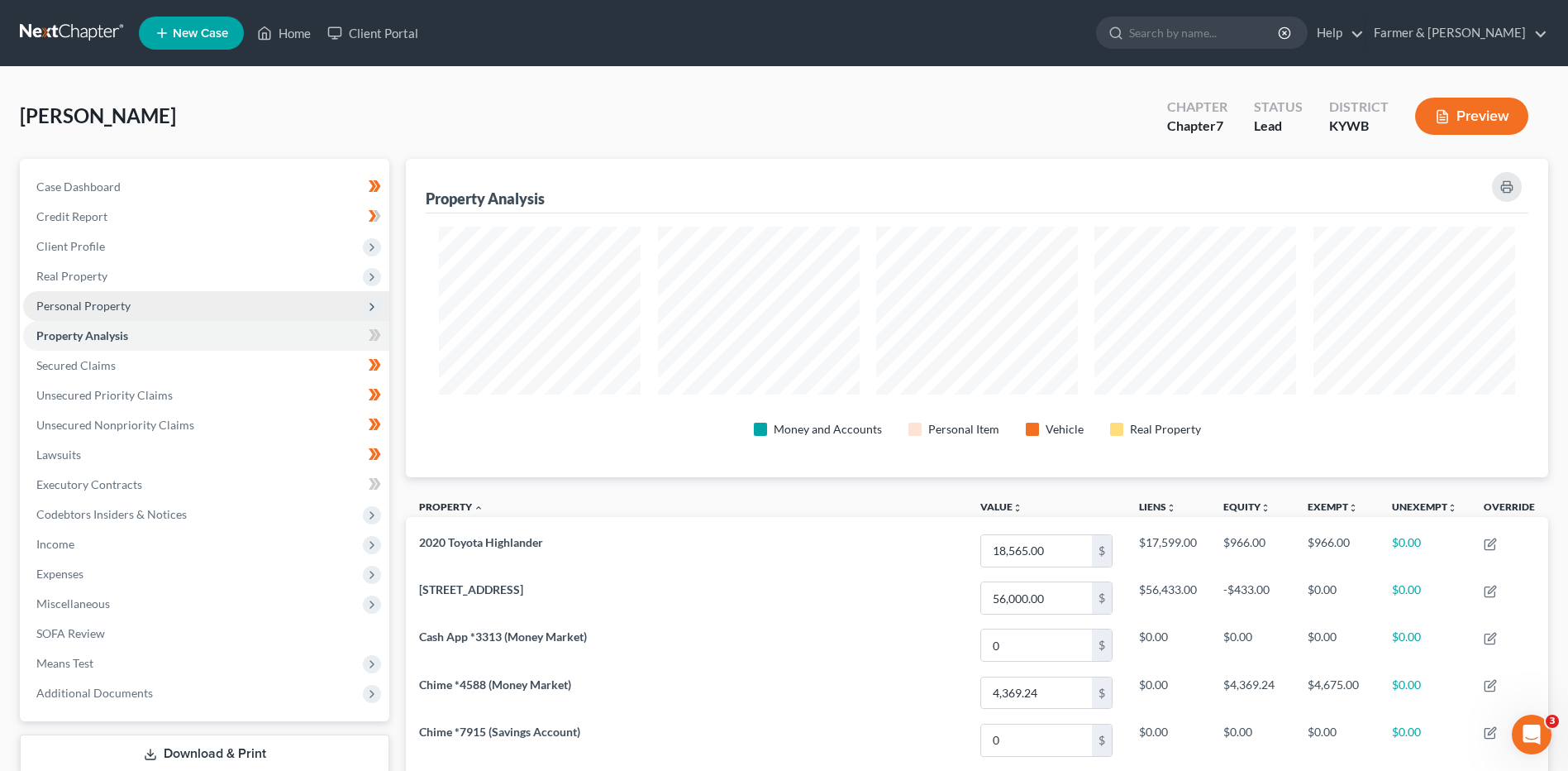
click at [114, 306] on span "Personal Property" at bounding box center [83, 306] width 95 height 14
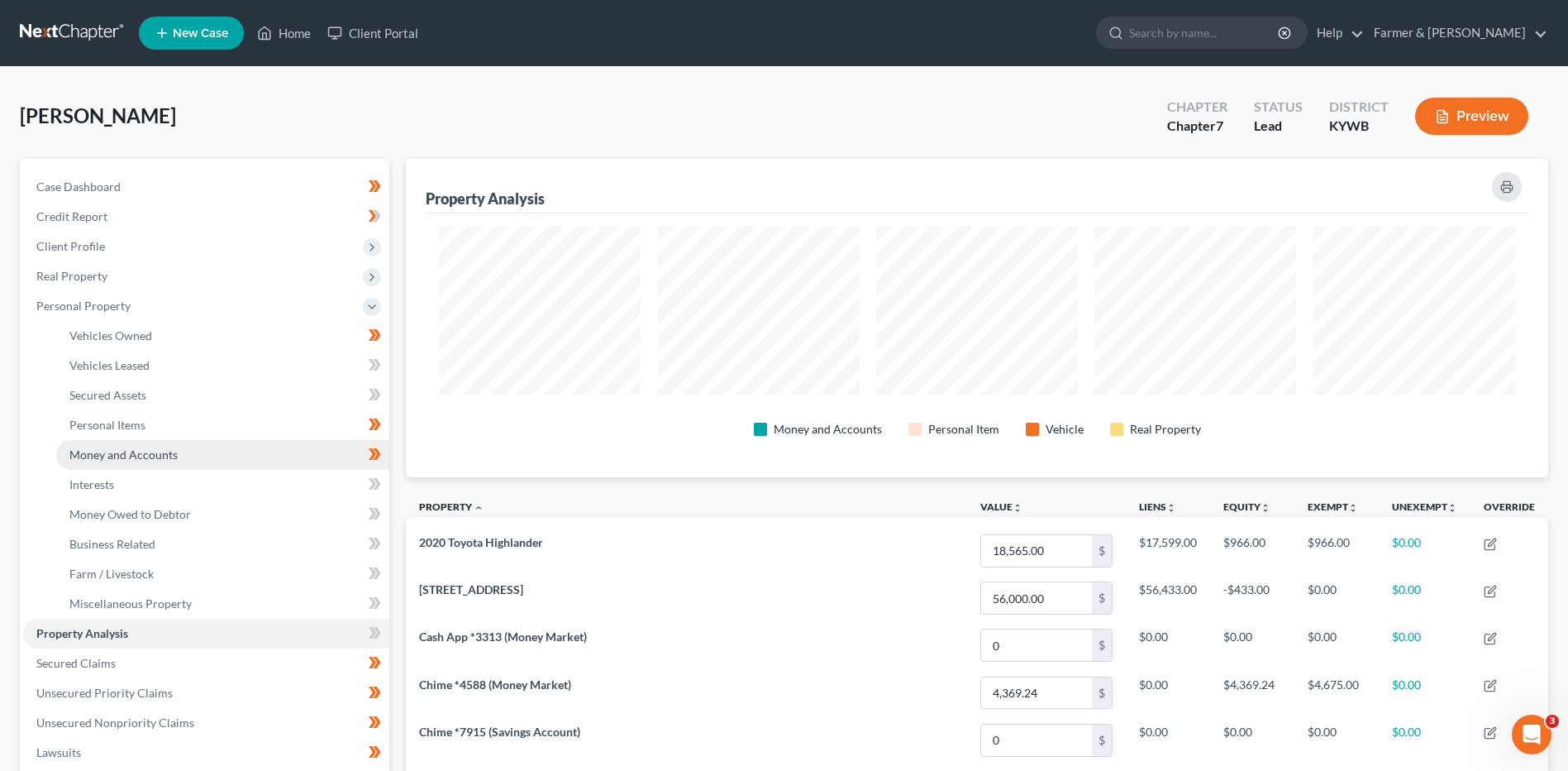
click at [146, 455] on span "Money and Accounts" at bounding box center [123, 454] width 108 height 14
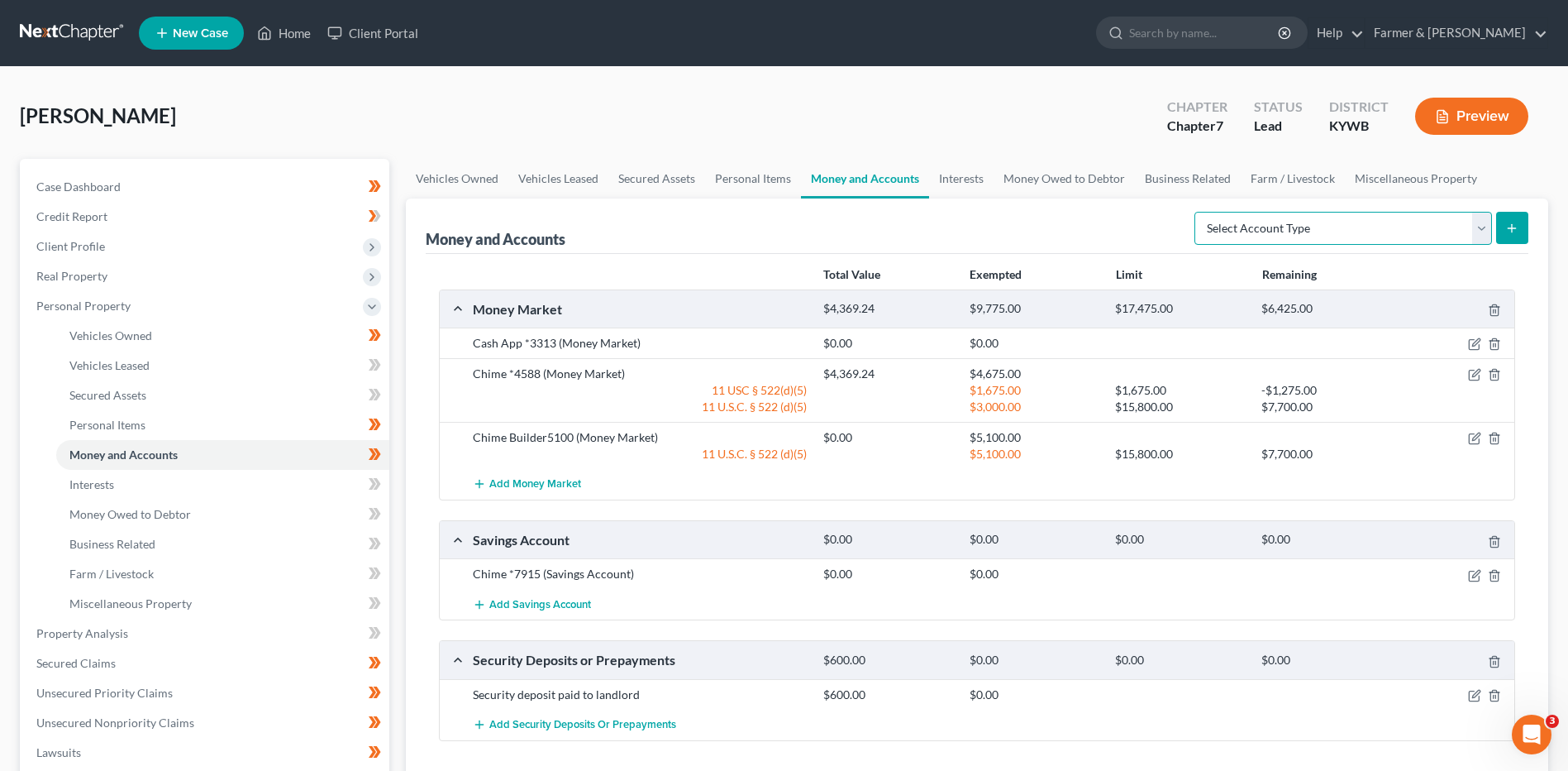
click at [1422, 223] on select "Select Account Type Brokerage Cash on Hand Certificates of Deposit Checking Acc…" at bounding box center [1343, 228] width 298 height 33
select select "checking"
click at [1197, 212] on select "Select Account Type Brokerage Cash on Hand Certificates of Deposit Checking Acc…" at bounding box center [1343, 228] width 298 height 33
click at [1511, 223] on icon "submit" at bounding box center [1512, 227] width 13 height 13
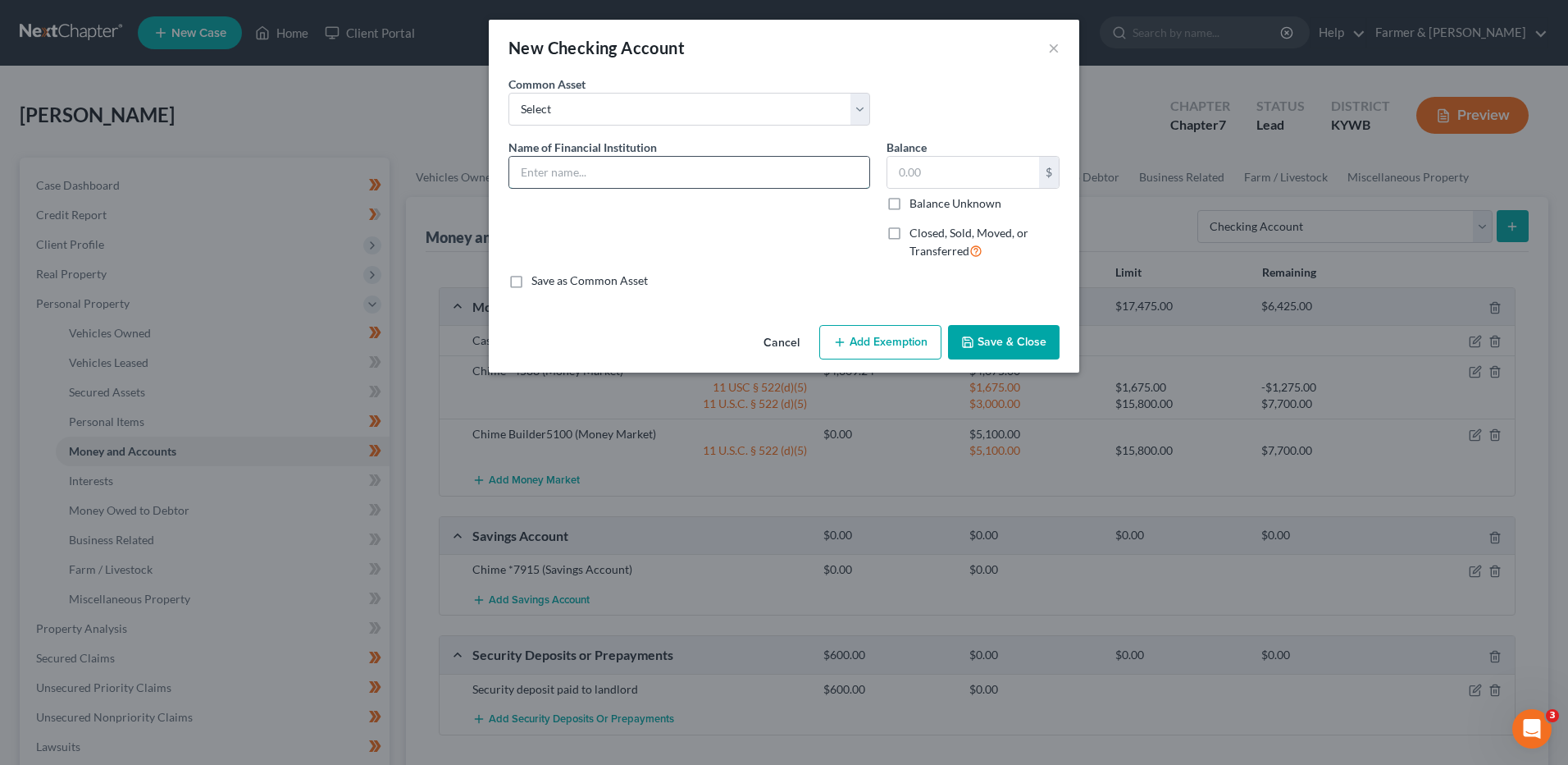
click at [638, 164] on input "text" at bounding box center [690, 172] width 360 height 31
type input "Regions Bank #9398"
click at [1005, 331] on button "Save & Close" at bounding box center [1004, 342] width 112 height 34
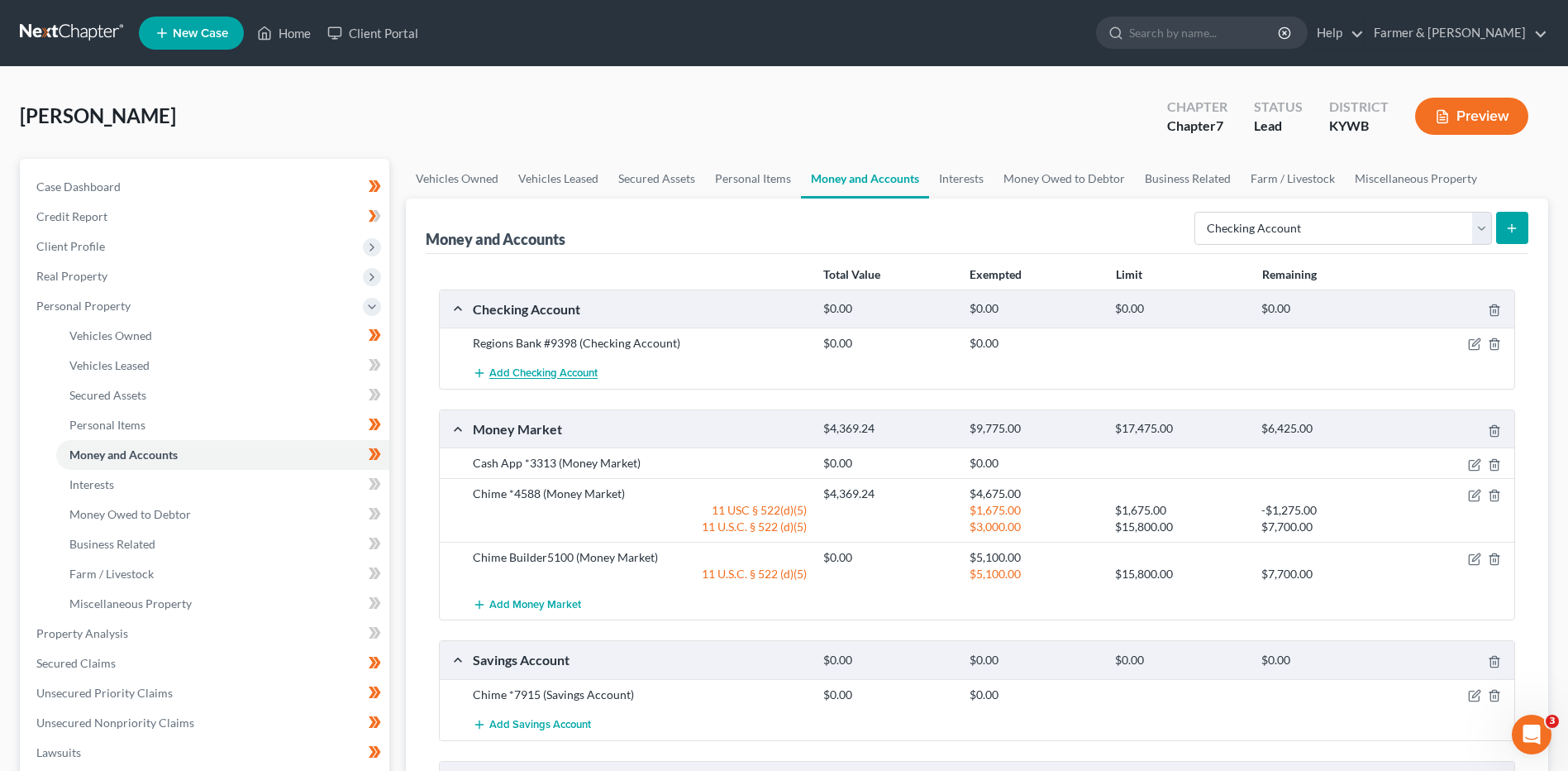
click at [577, 367] on span "Add Checking Account" at bounding box center [543, 373] width 108 height 13
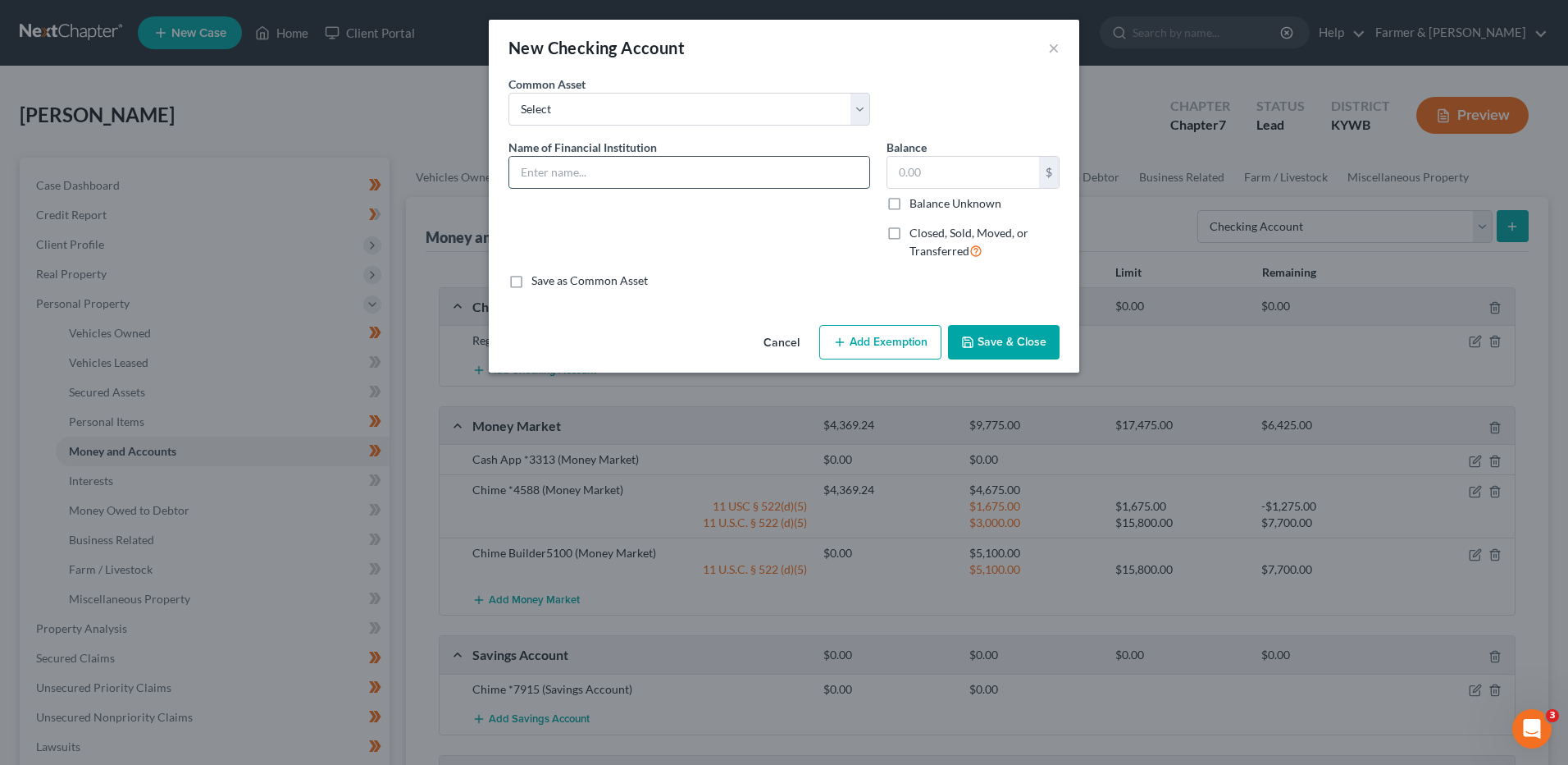
click at [588, 178] on input "text" at bounding box center [690, 172] width 360 height 31
type input "Chime Account #4588"
click at [990, 334] on button "Save & Close" at bounding box center [1004, 342] width 112 height 34
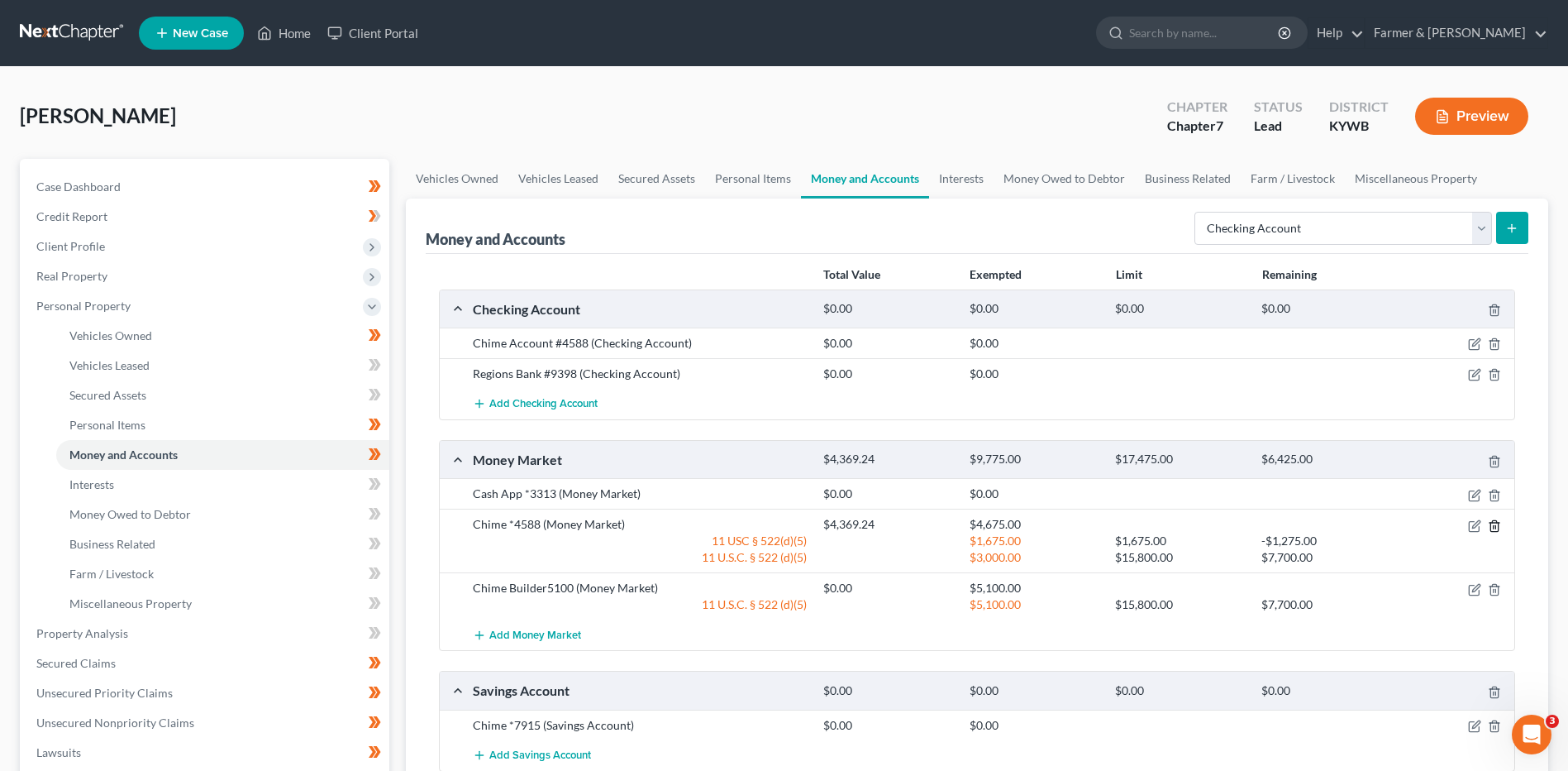
click at [1494, 527] on icon "button" at bounding box center [1494, 525] width 13 height 13
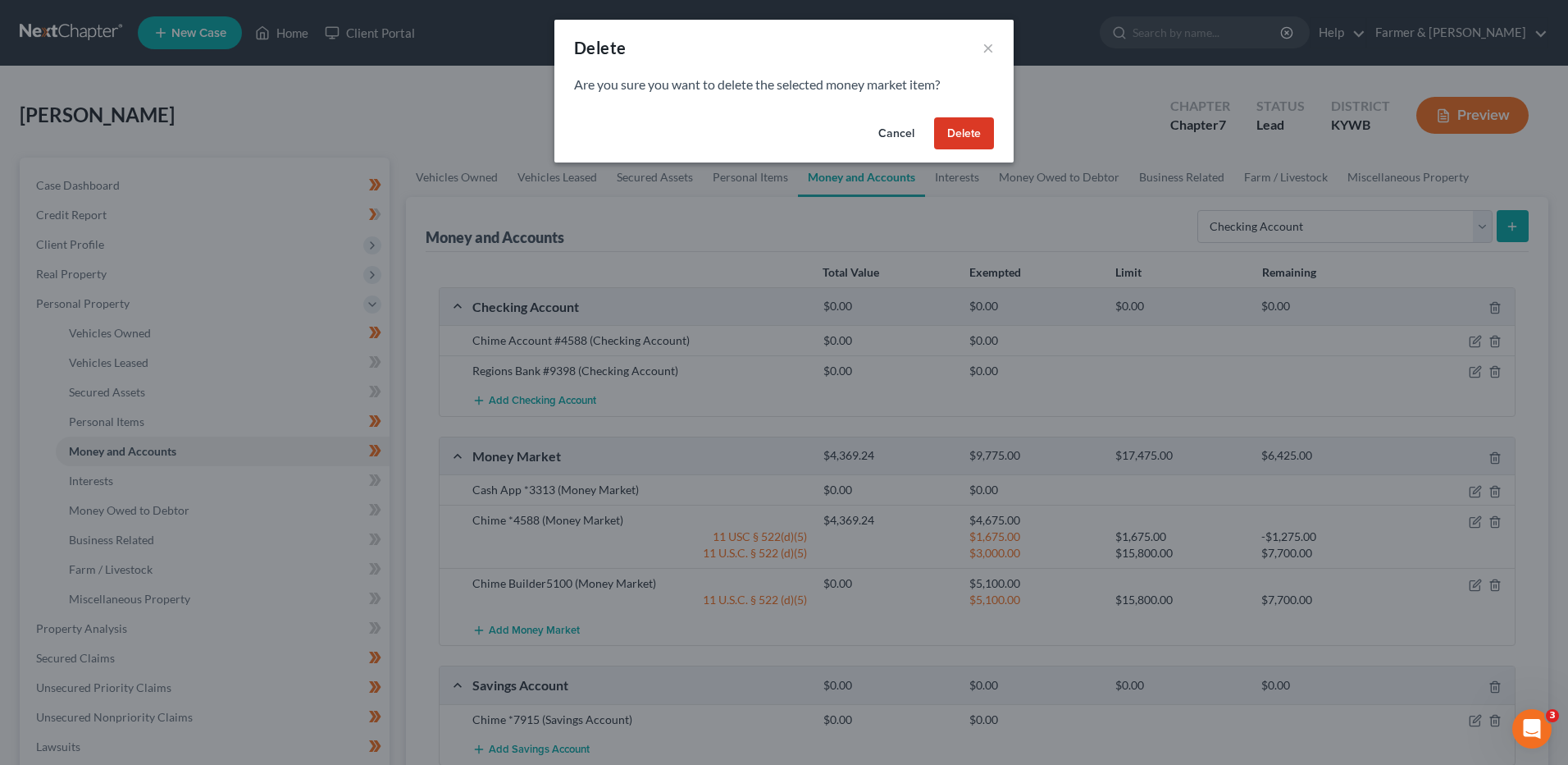
click at [957, 136] on button "Delete" at bounding box center [964, 134] width 60 height 33
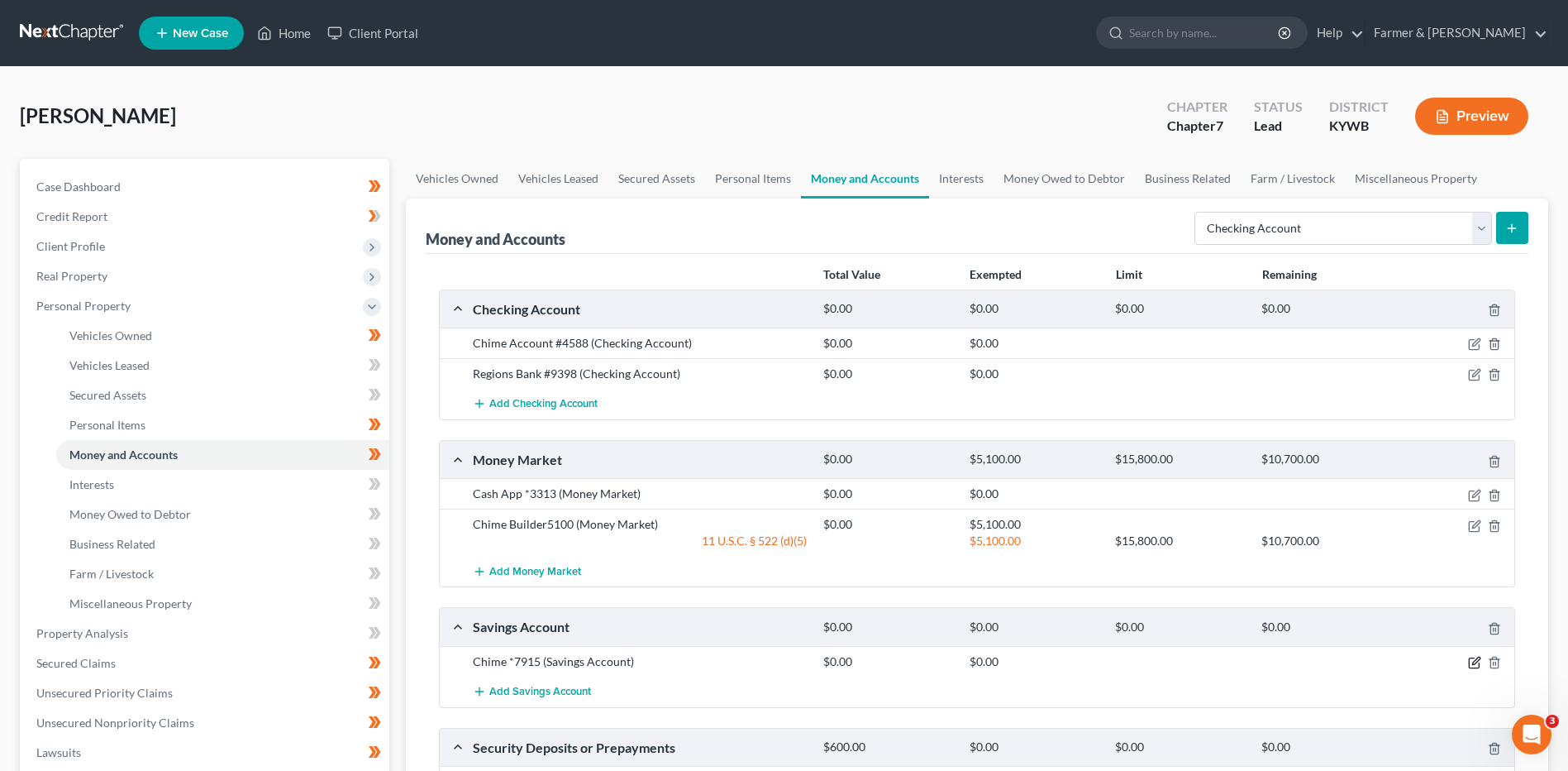
click at [1473, 664] on icon "button" at bounding box center [1476, 660] width 8 height 8
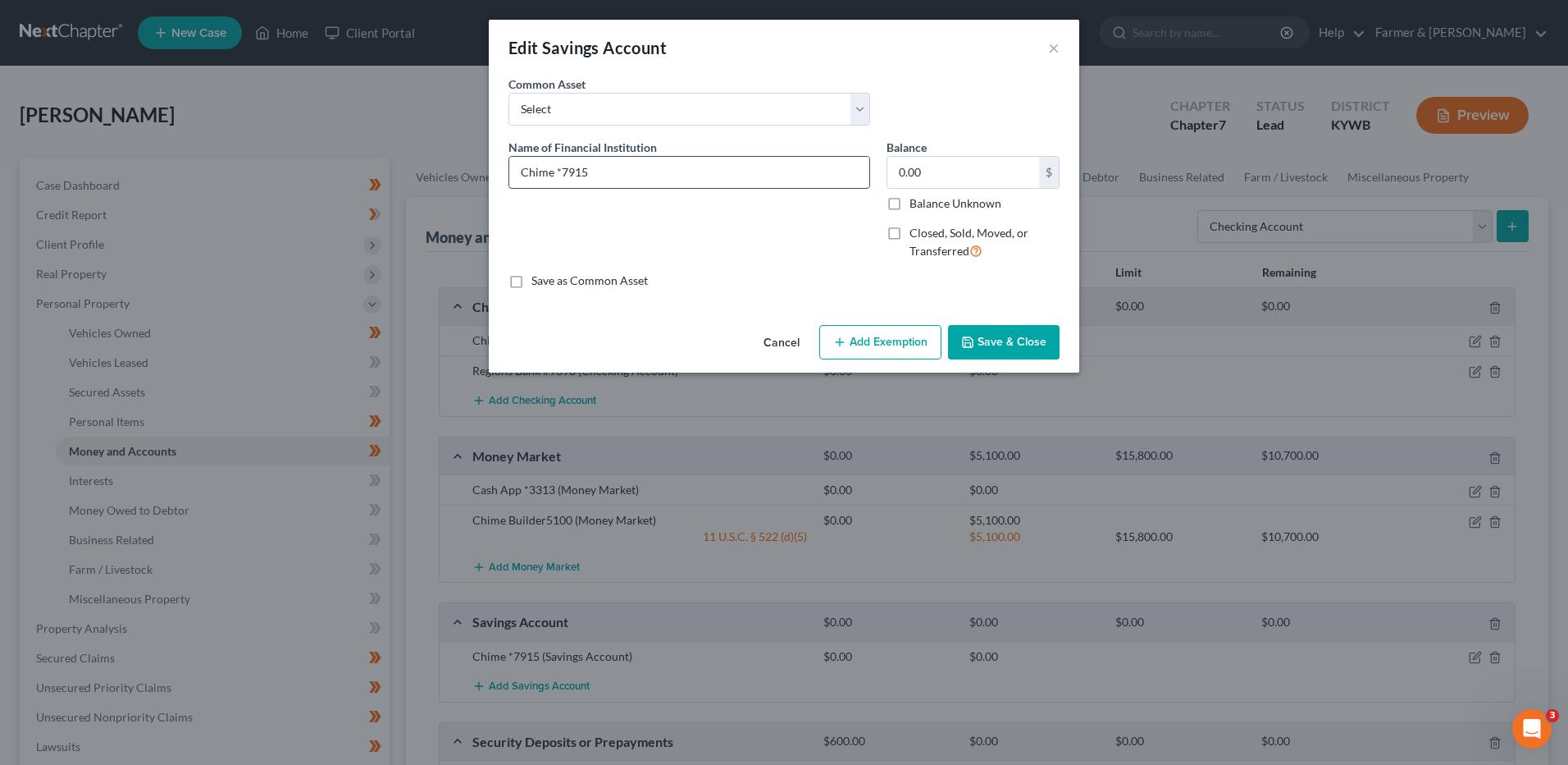
click at [563, 167] on input "Chime *7915" at bounding box center [690, 172] width 360 height 31
type input "Chime #7915"
click at [1038, 355] on button "Save & Close" at bounding box center [1004, 342] width 112 height 34
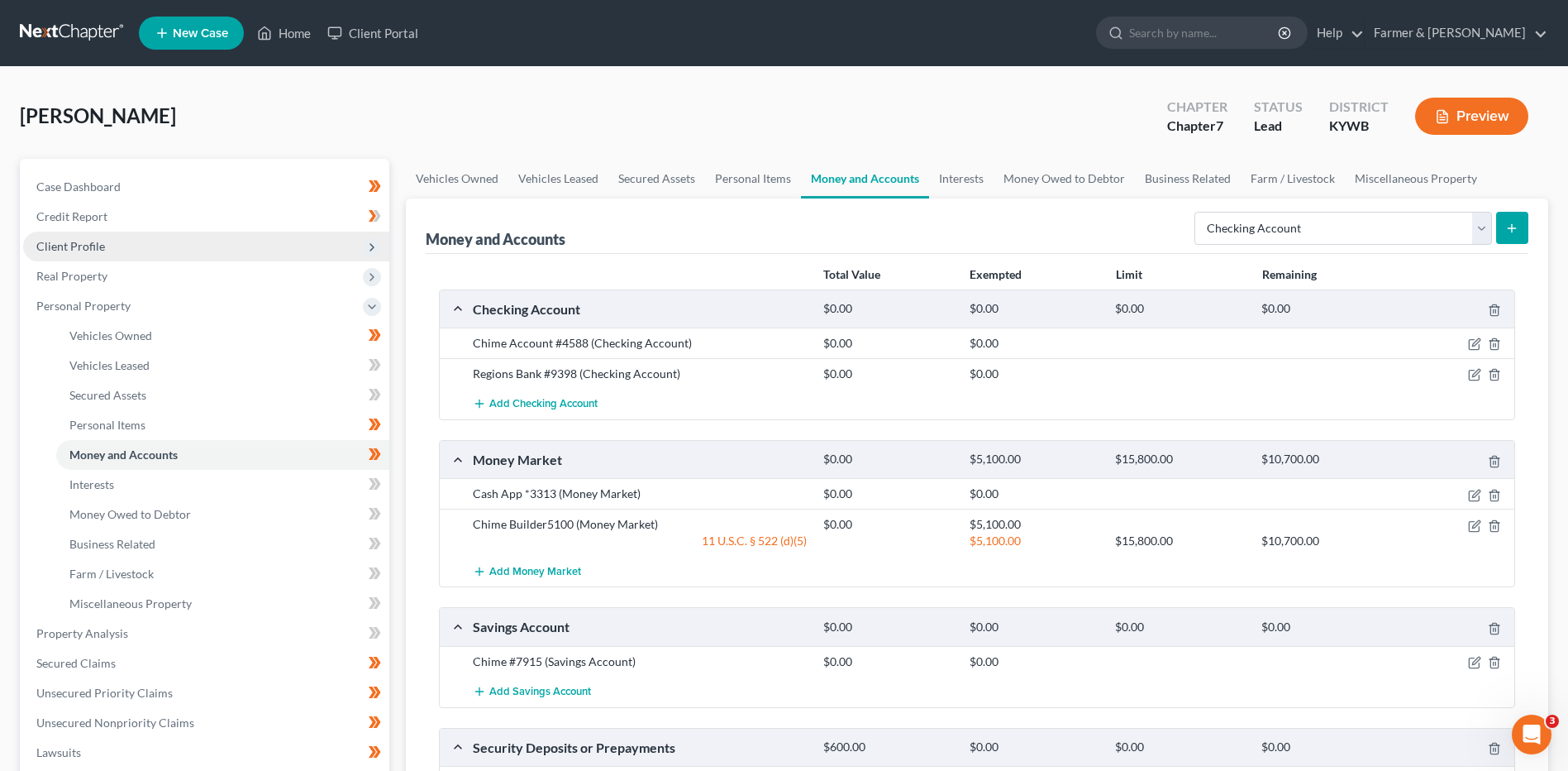
click at [222, 244] on span "Client Profile" at bounding box center [207, 247] width 366 height 30
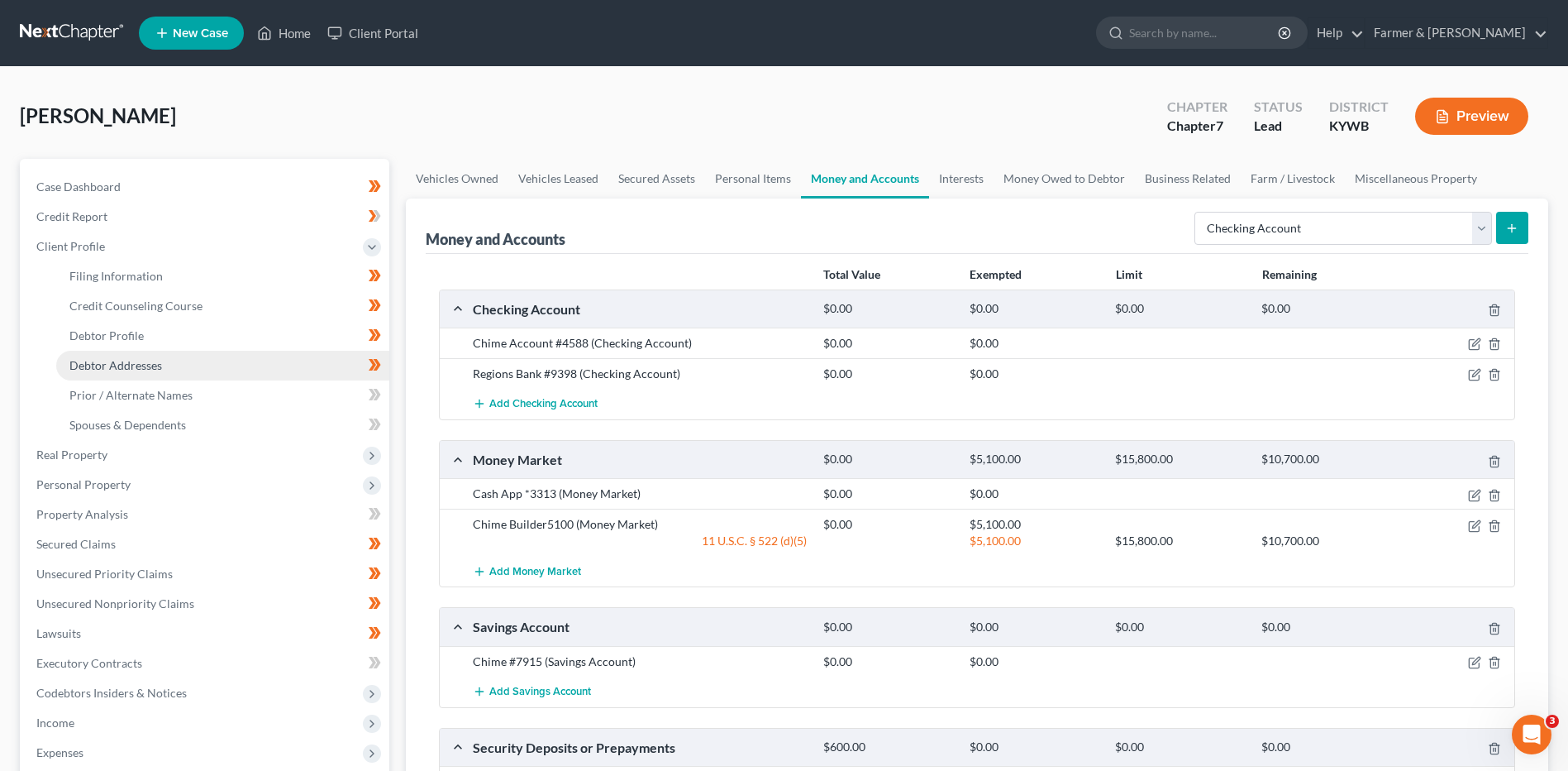
click at [155, 374] on link "Debtor Addresses" at bounding box center [223, 366] width 333 height 30
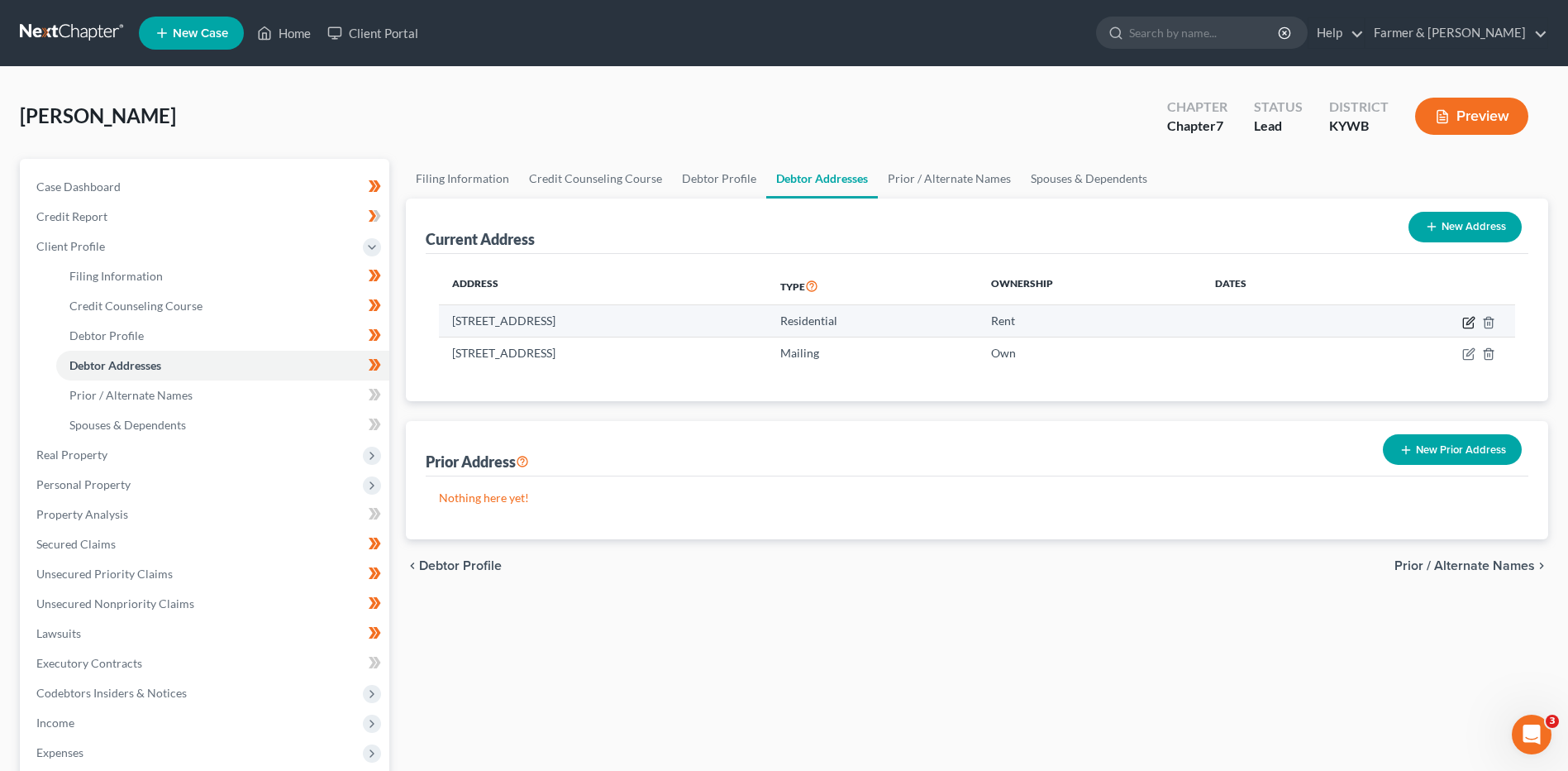
click at [1468, 324] on icon "button" at bounding box center [1470, 320] width 8 height 8
select select "18"
select select "0"
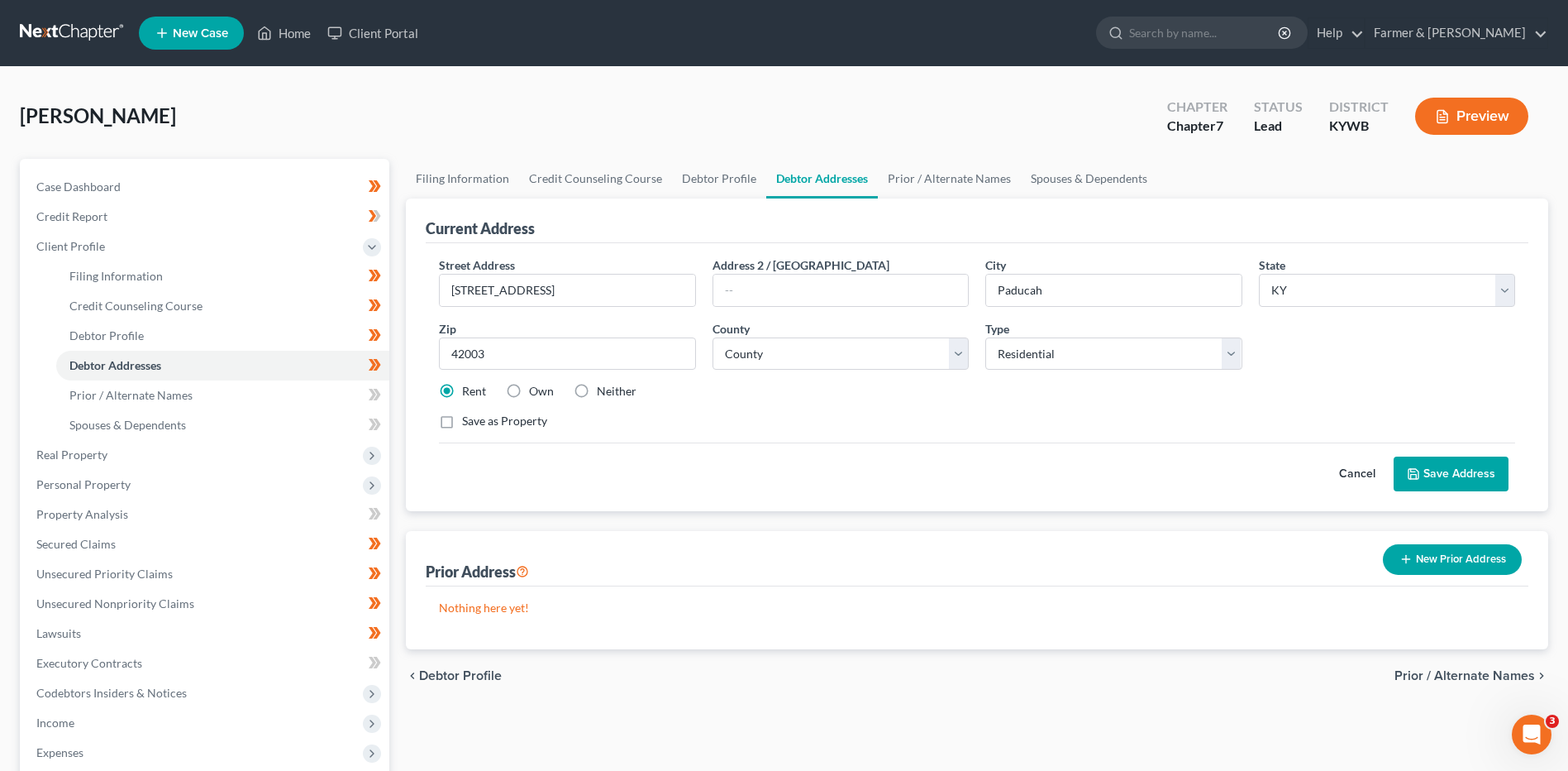
click at [1364, 465] on button "Cancel" at bounding box center [1357, 474] width 73 height 33
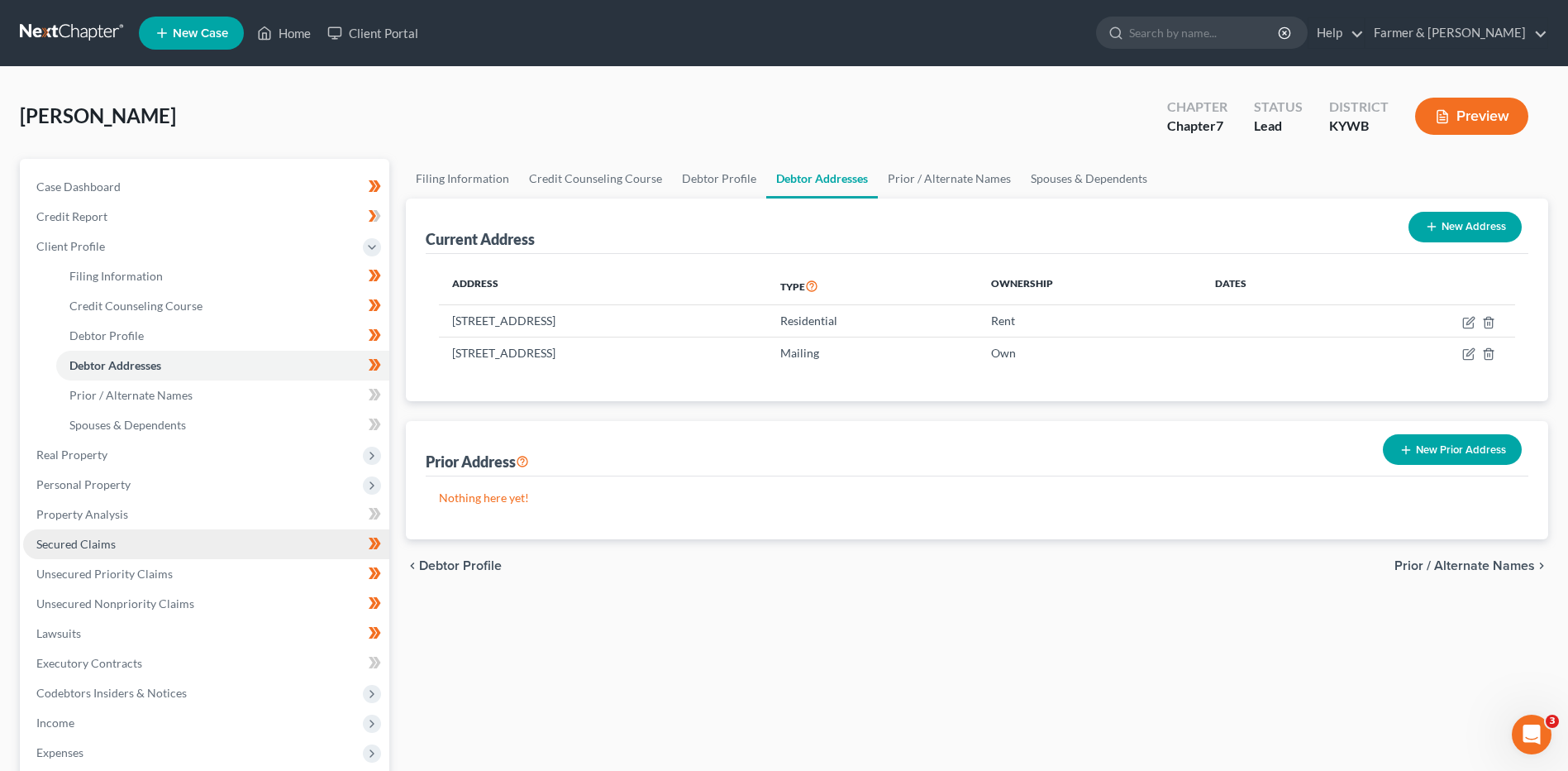
click at [148, 550] on link "Secured Claims" at bounding box center [207, 544] width 366 height 30
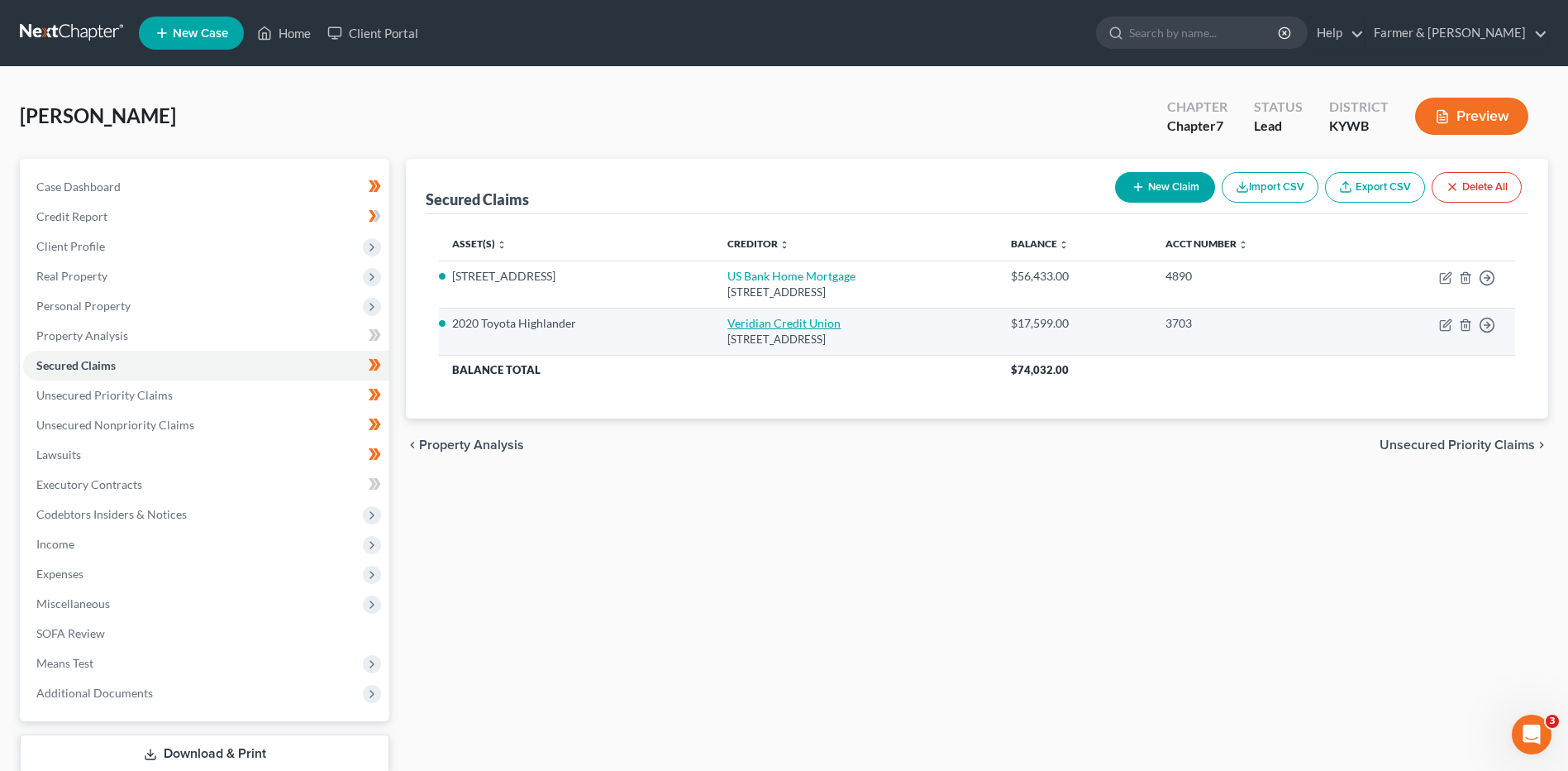
click at [740, 328] on link "Veridian Credit Union" at bounding box center [784, 323] width 114 height 14
select select "16"
select select "2"
select select "0"
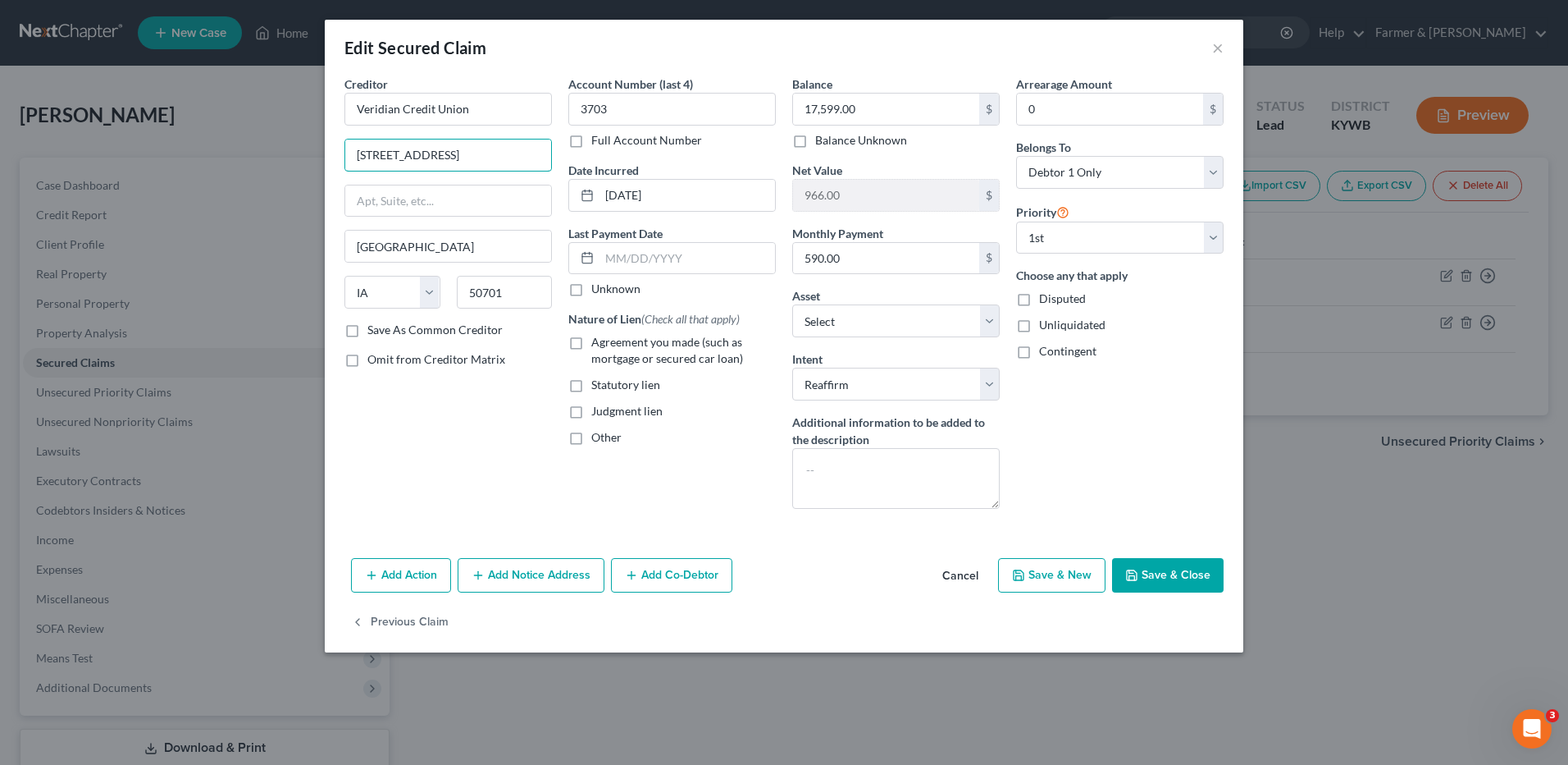
drag, startPoint x: 491, startPoint y: 142, endPoint x: 289, endPoint y: 146, distance: 202.0
click at [289, 146] on div "Edit Secured Claim × Creditor * Veridian Credit Union 1827 Ansborough Ave Water…" at bounding box center [784, 382] width 1568 height 765
type input "PO Box 6000"
type input "50704"
click at [1171, 569] on button "Save & Close" at bounding box center [1168, 575] width 112 height 34
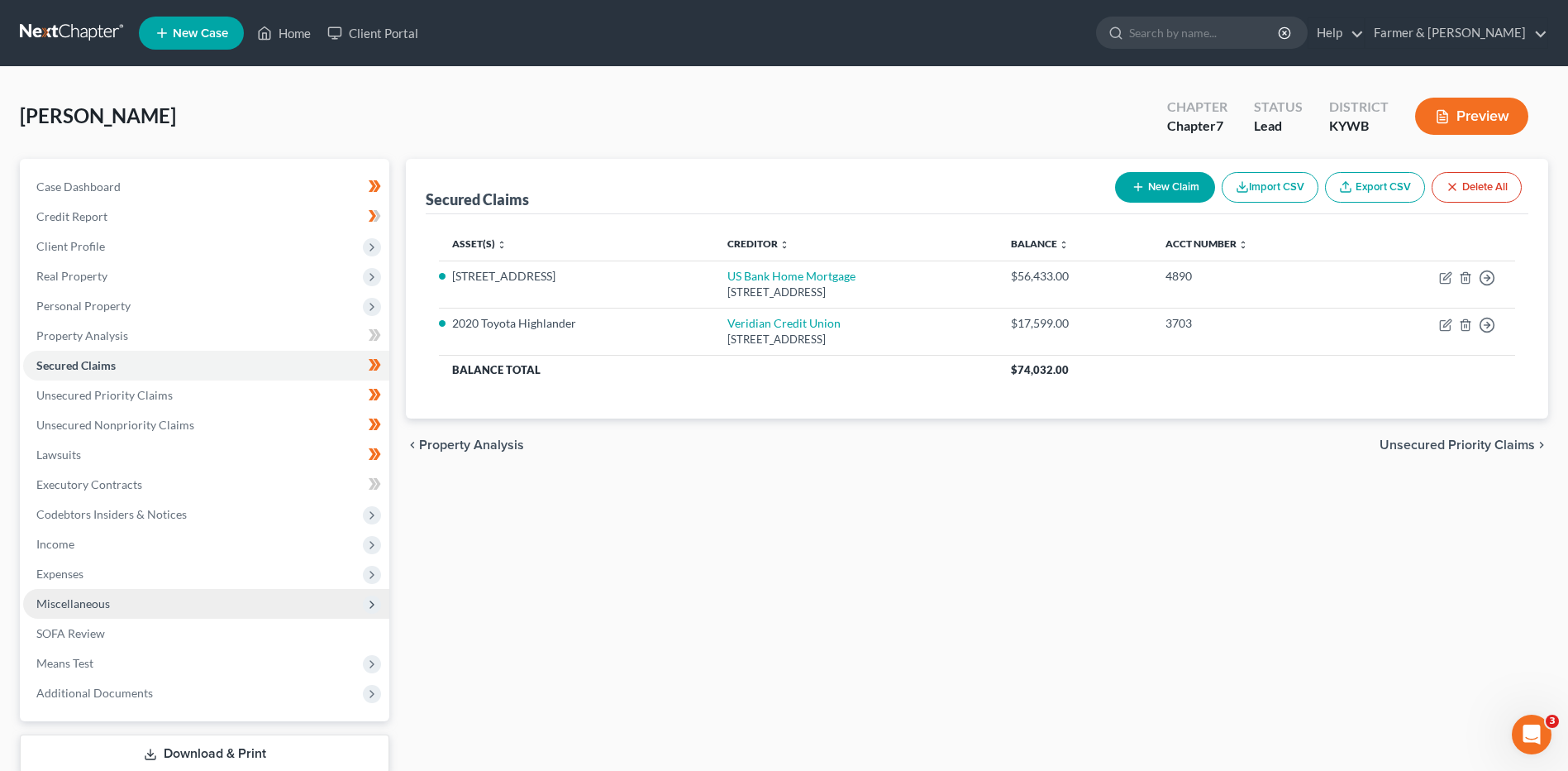
click at [149, 603] on span "Miscellaneous" at bounding box center [207, 603] width 366 height 30
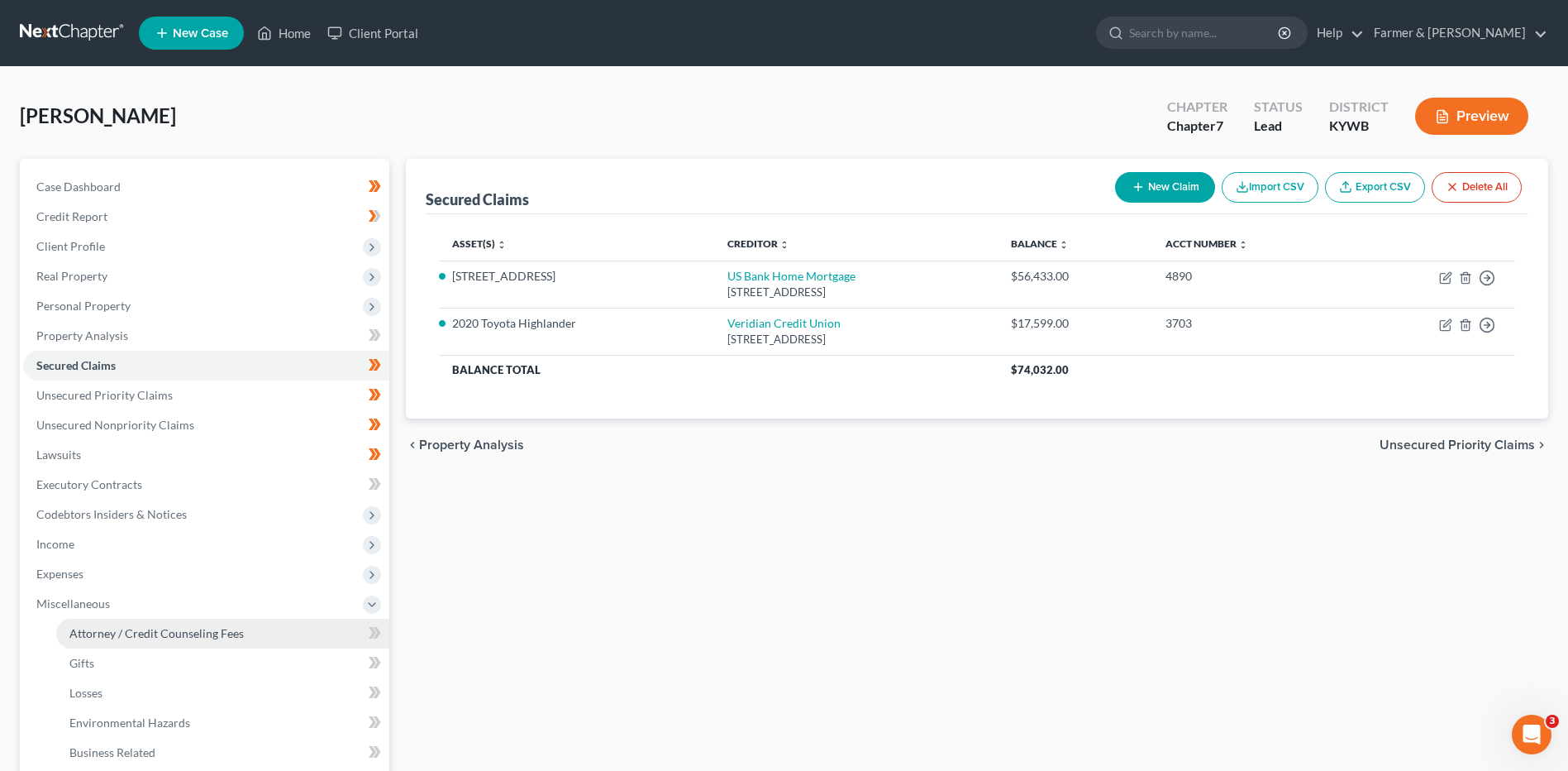
click at [150, 628] on span "Attorney / Credit Counseling Fees" at bounding box center [156, 633] width 174 height 14
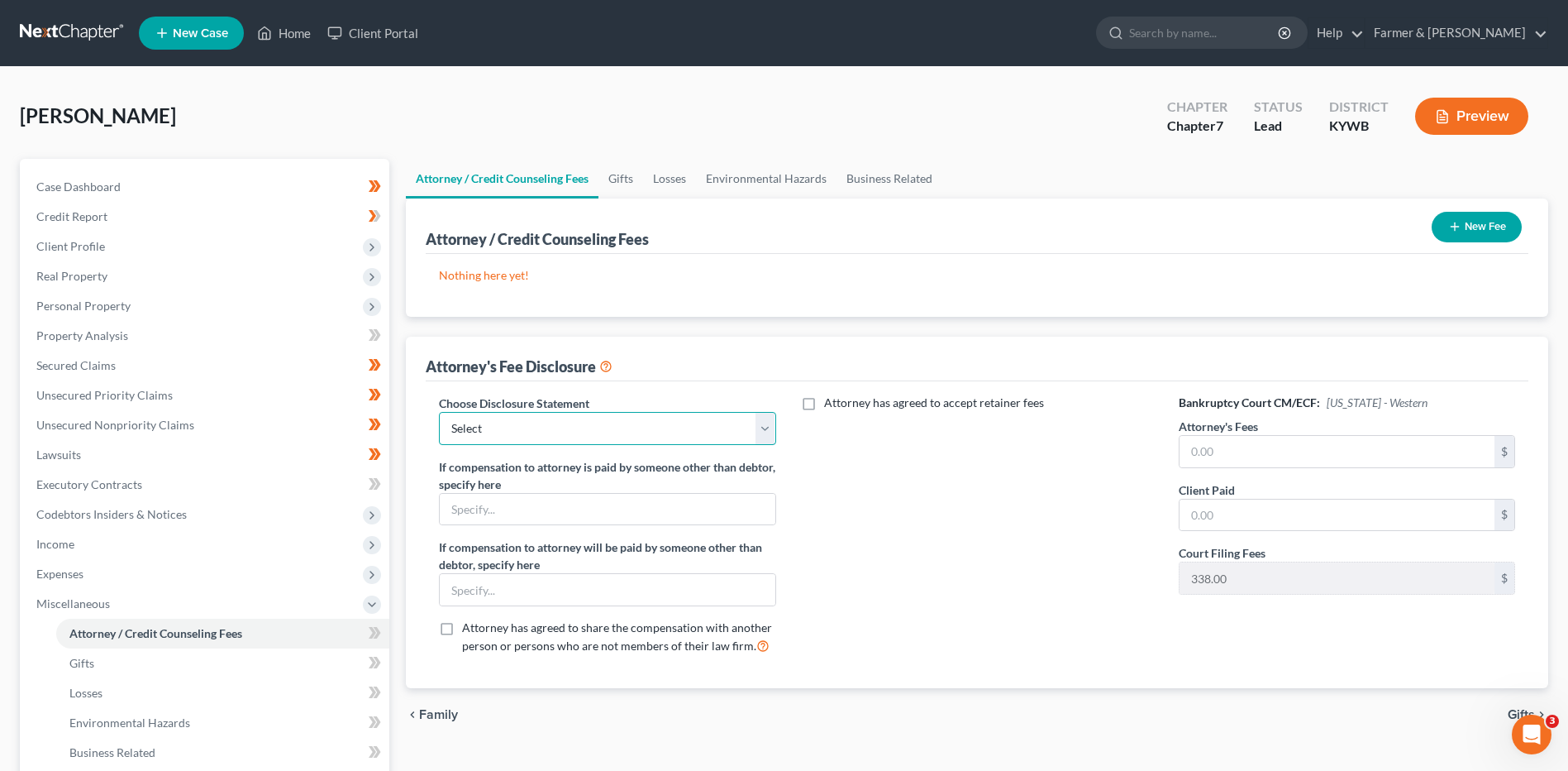
click at [483, 432] on select "Select Disclosure" at bounding box center [607, 428] width 337 height 33
select select "0"
click at [439, 412] on select "Select Disclosure" at bounding box center [607, 428] width 337 height 33
click at [1231, 450] on input "text" at bounding box center [1336, 451] width 315 height 31
type input "1,612.00"
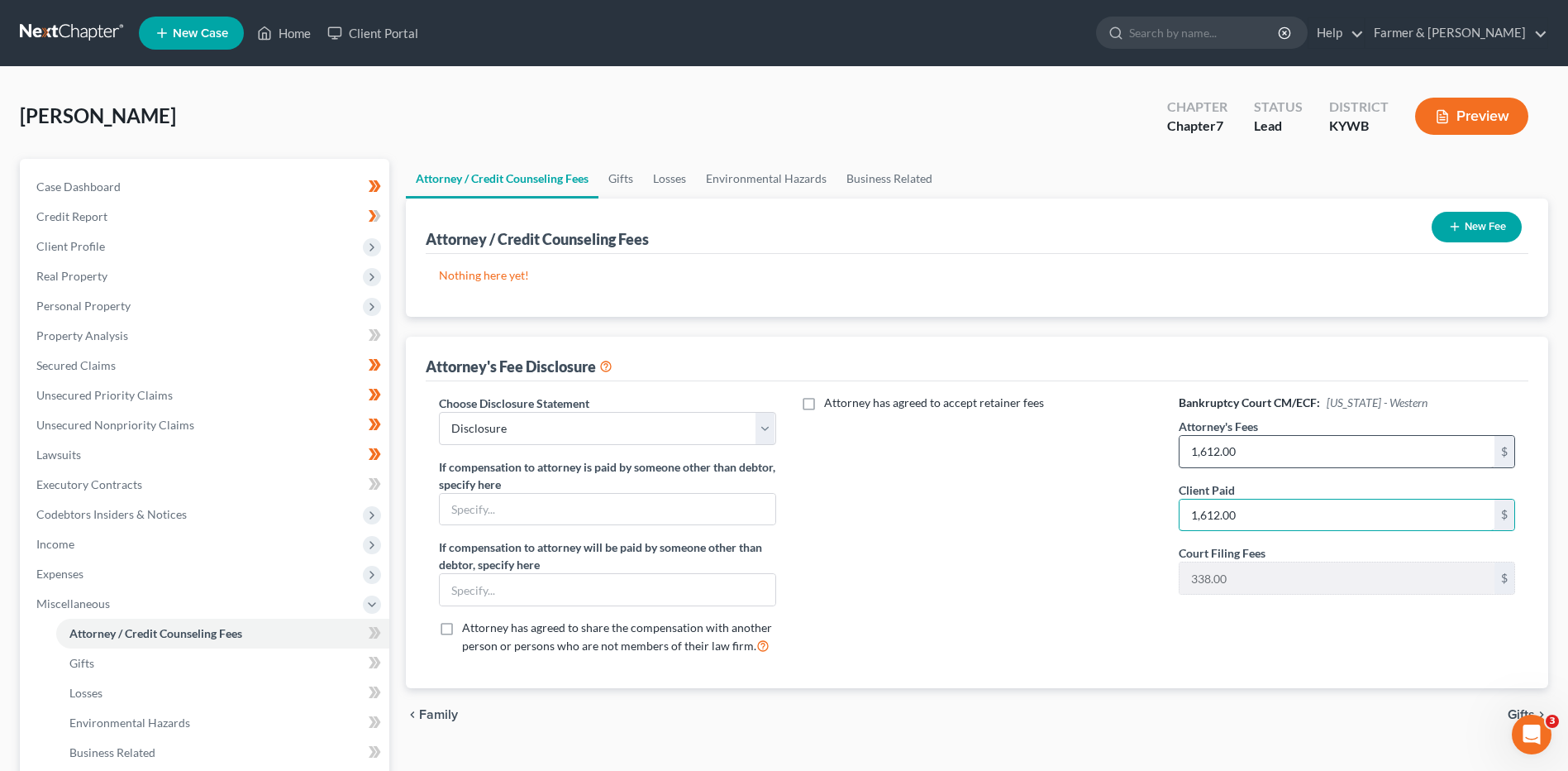
type input "1,612.00"
click at [1494, 222] on button "New Fee" at bounding box center [1477, 227] width 90 height 30
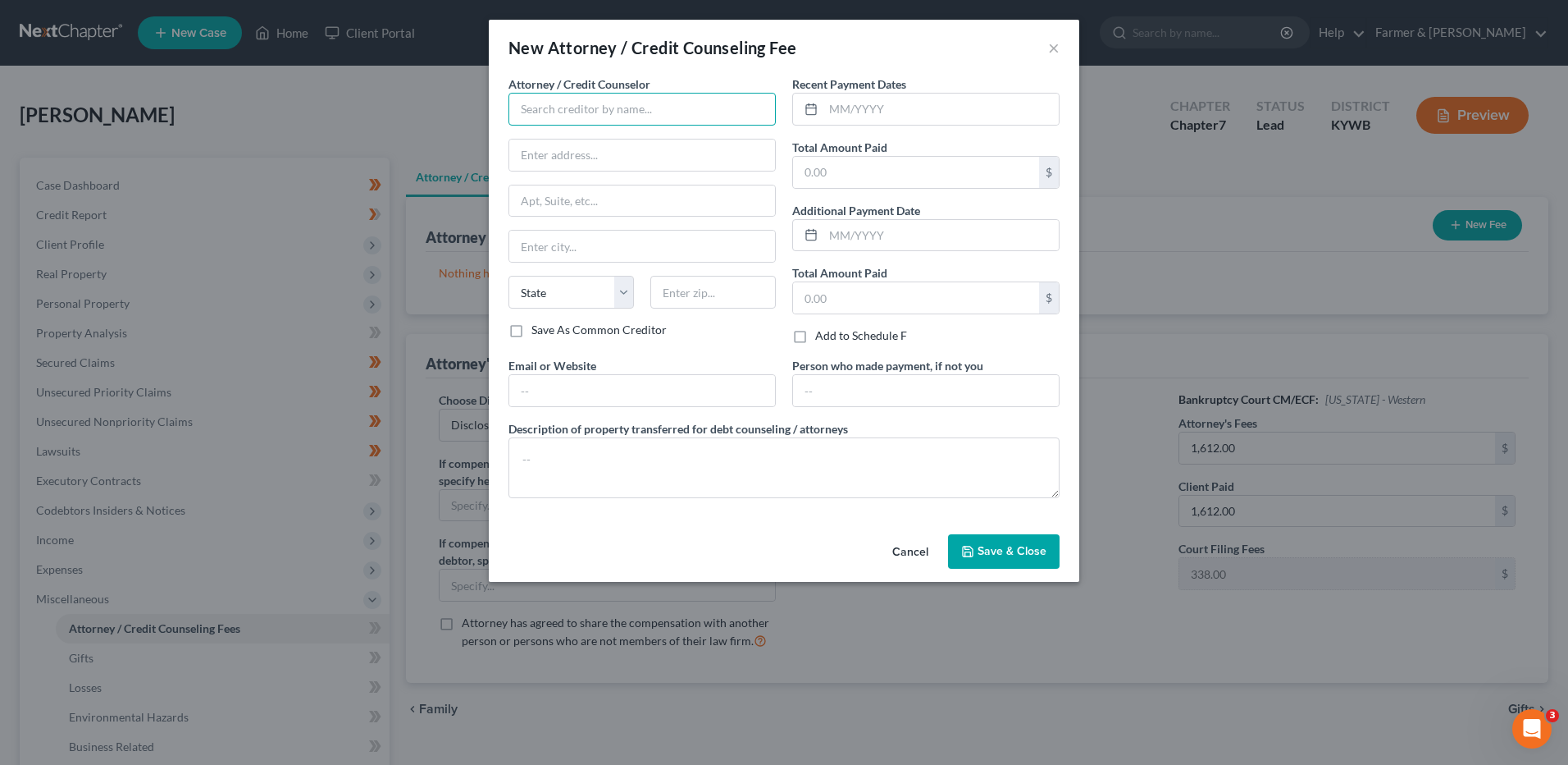
click at [746, 109] on input "text" at bounding box center [642, 109] width 268 height 33
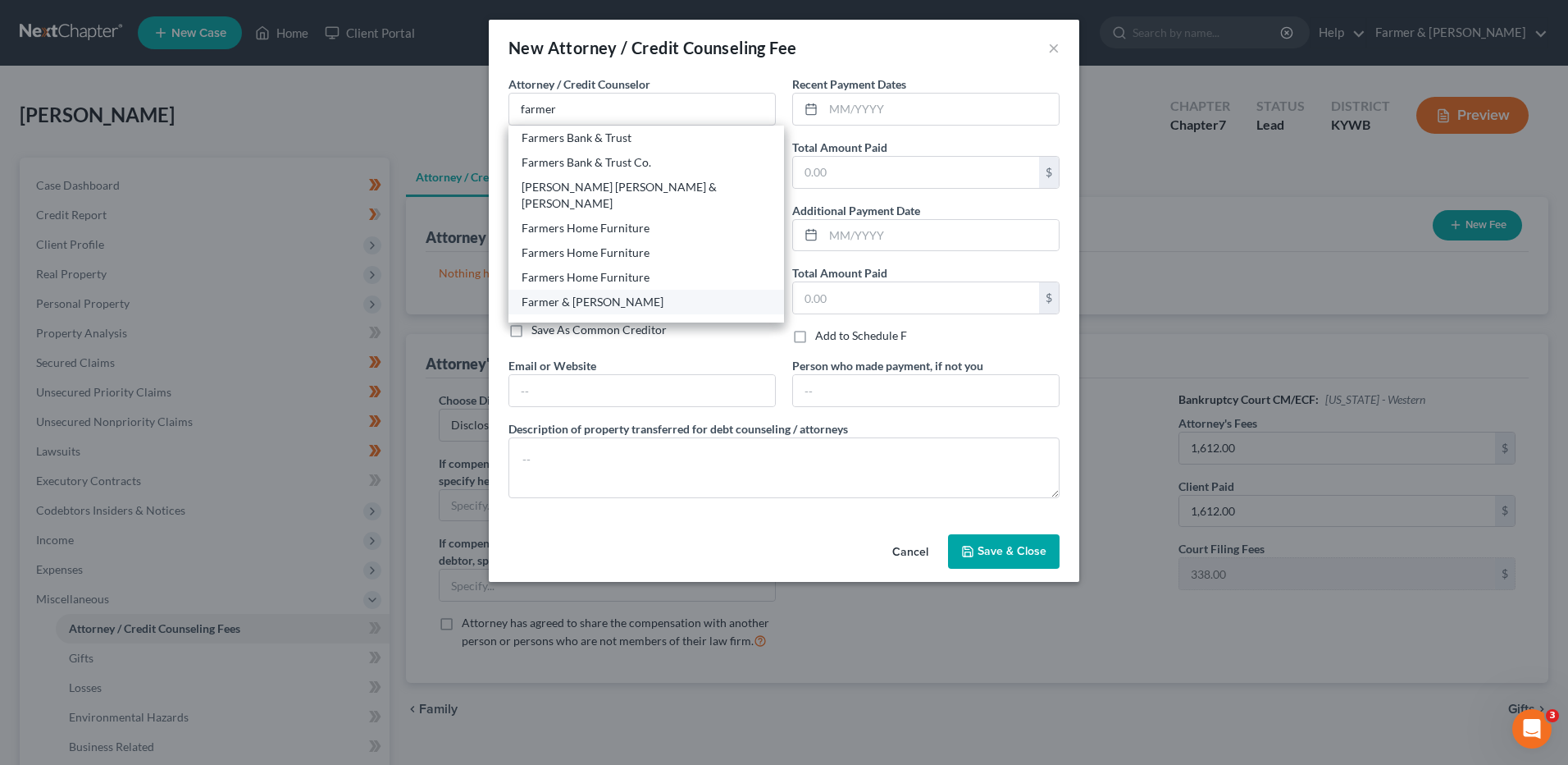
click at [548, 294] on div "Farmer & [PERSON_NAME]" at bounding box center [647, 302] width 250 height 16
type input "Farmer & [PERSON_NAME]"
type input "4975 Alben Barkley Dr #1"
type input "Paducah"
select select "18"
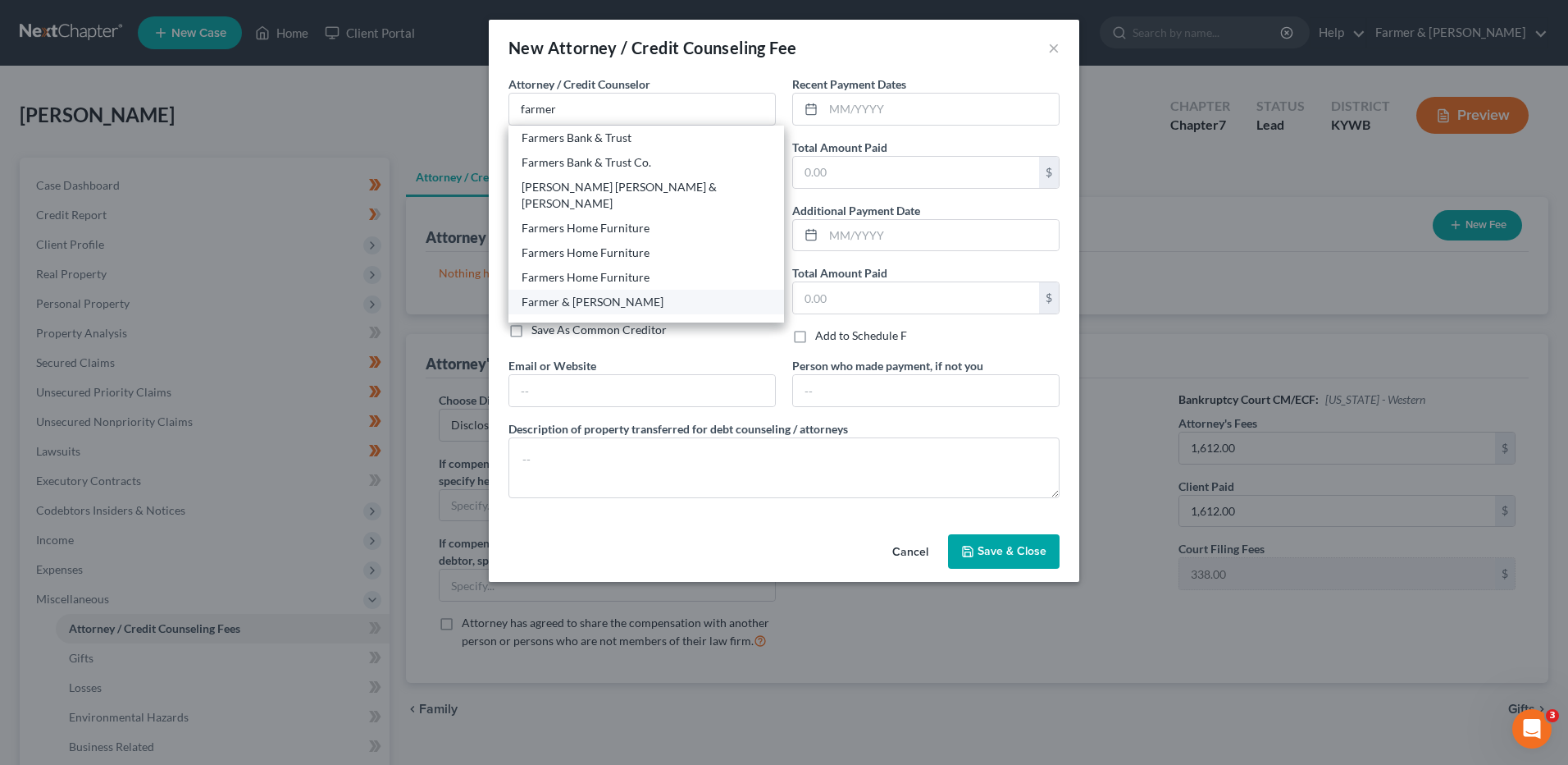
type input "42001"
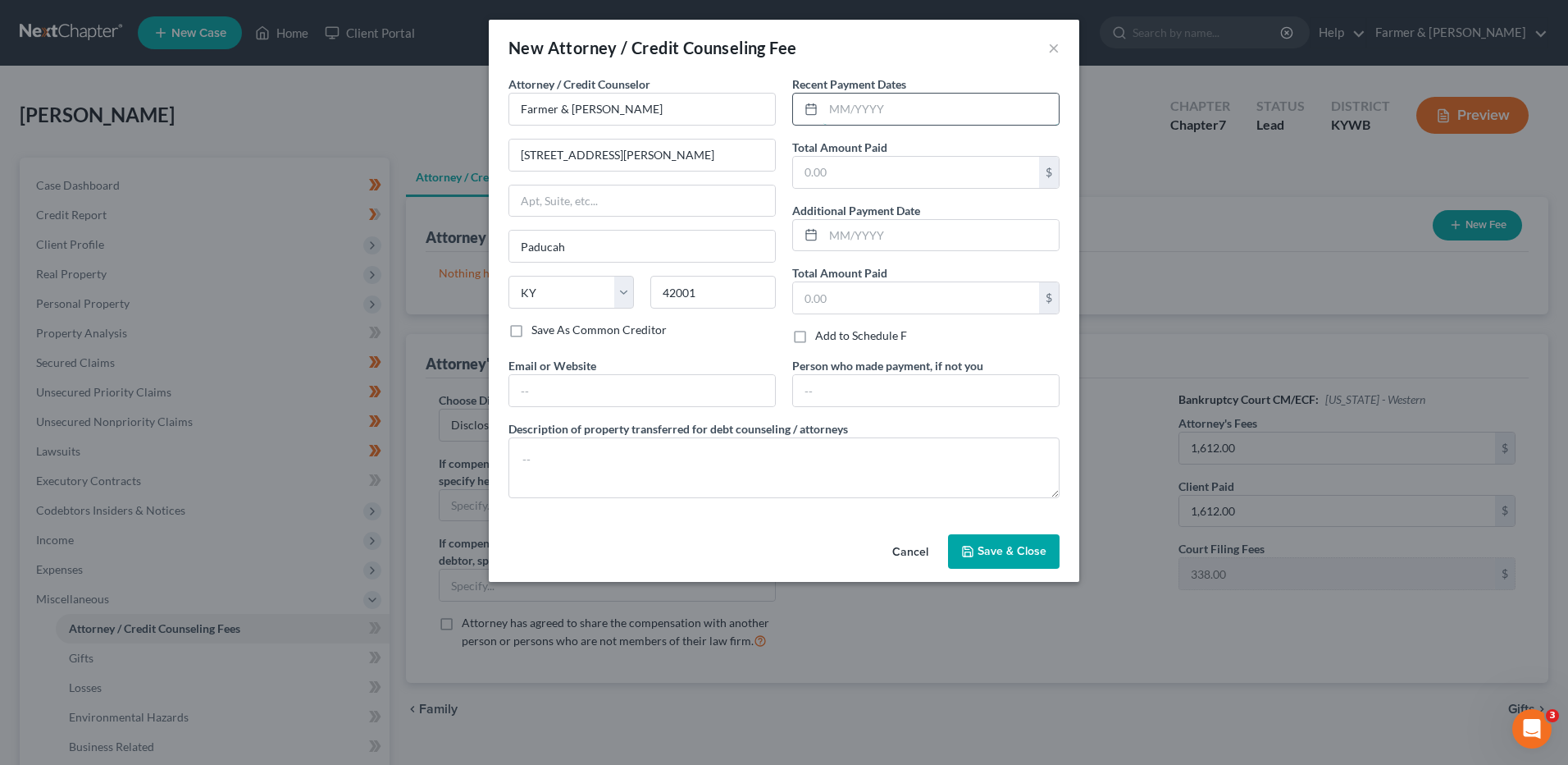
click at [863, 115] on input "text" at bounding box center [940, 109] width 235 height 31
type input "07/2025"
type input "2,000.00"
click at [684, 463] on textarea at bounding box center [784, 468] width 551 height 60
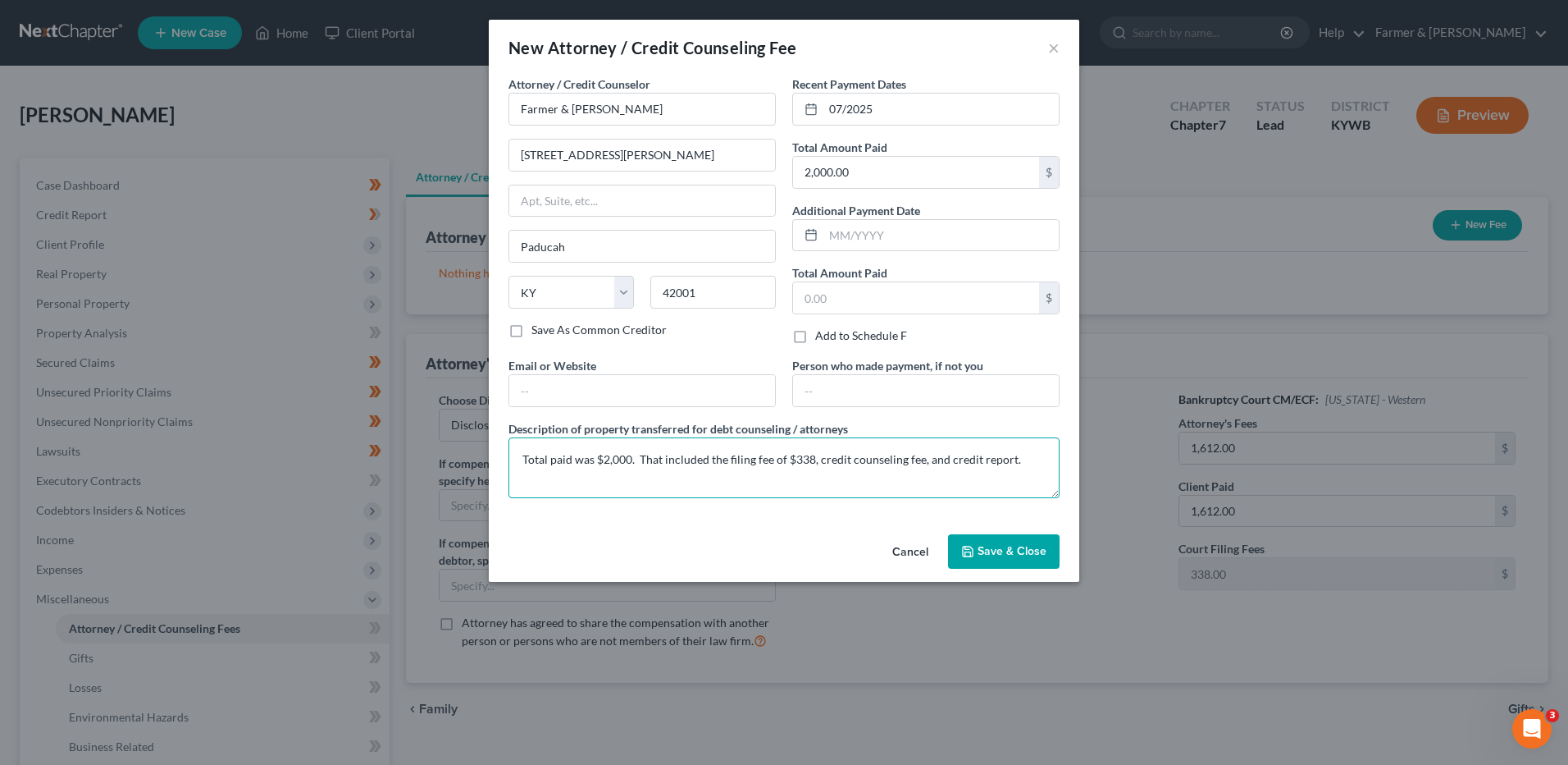
type textarea "Total paid was $2,000. That included the filing fee of $338, credit counseling …"
click at [999, 544] on span "Save & Close" at bounding box center [1013, 551] width 69 height 14
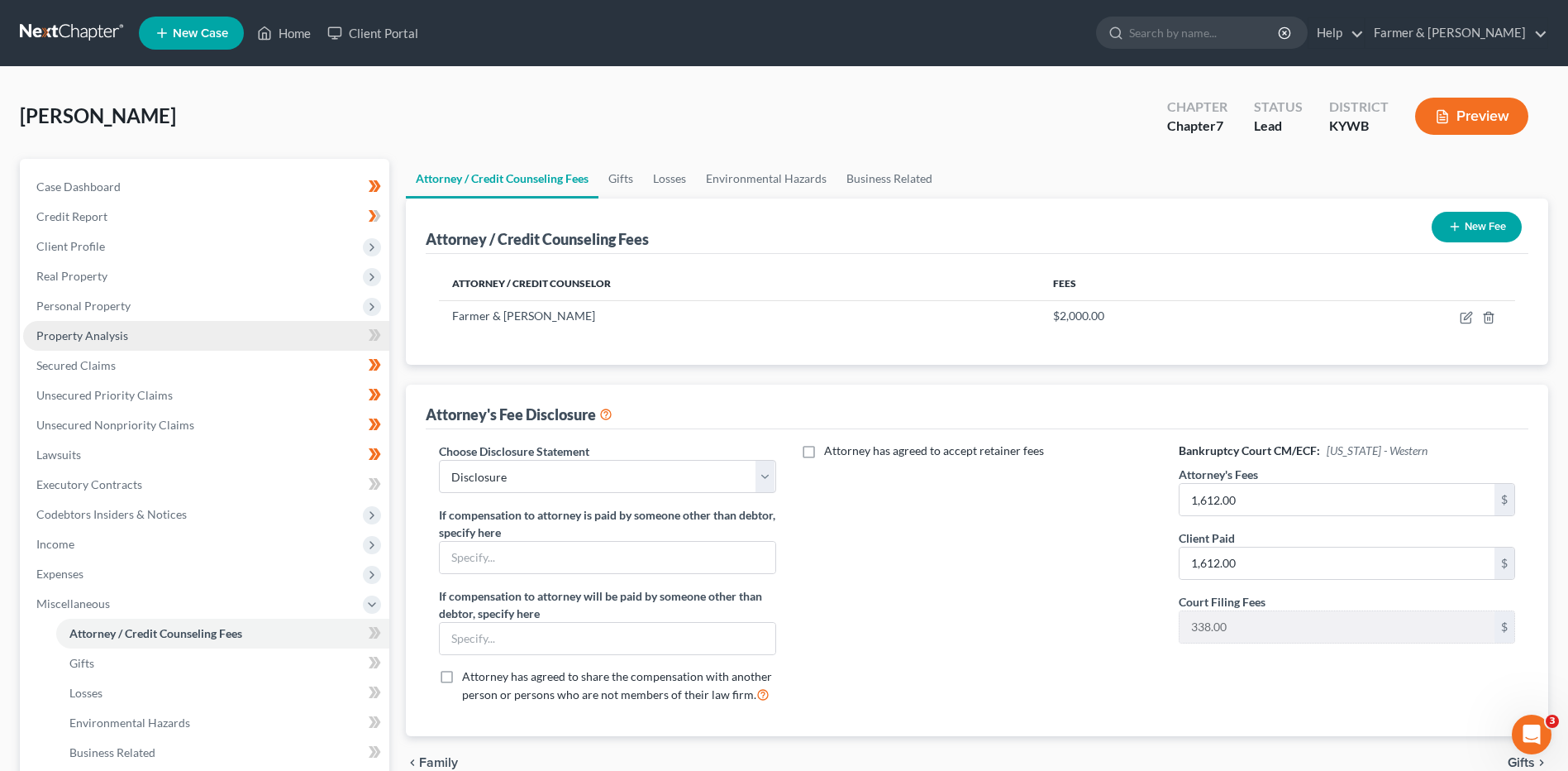
click at [186, 333] on link "Property Analysis" at bounding box center [207, 336] width 366 height 30
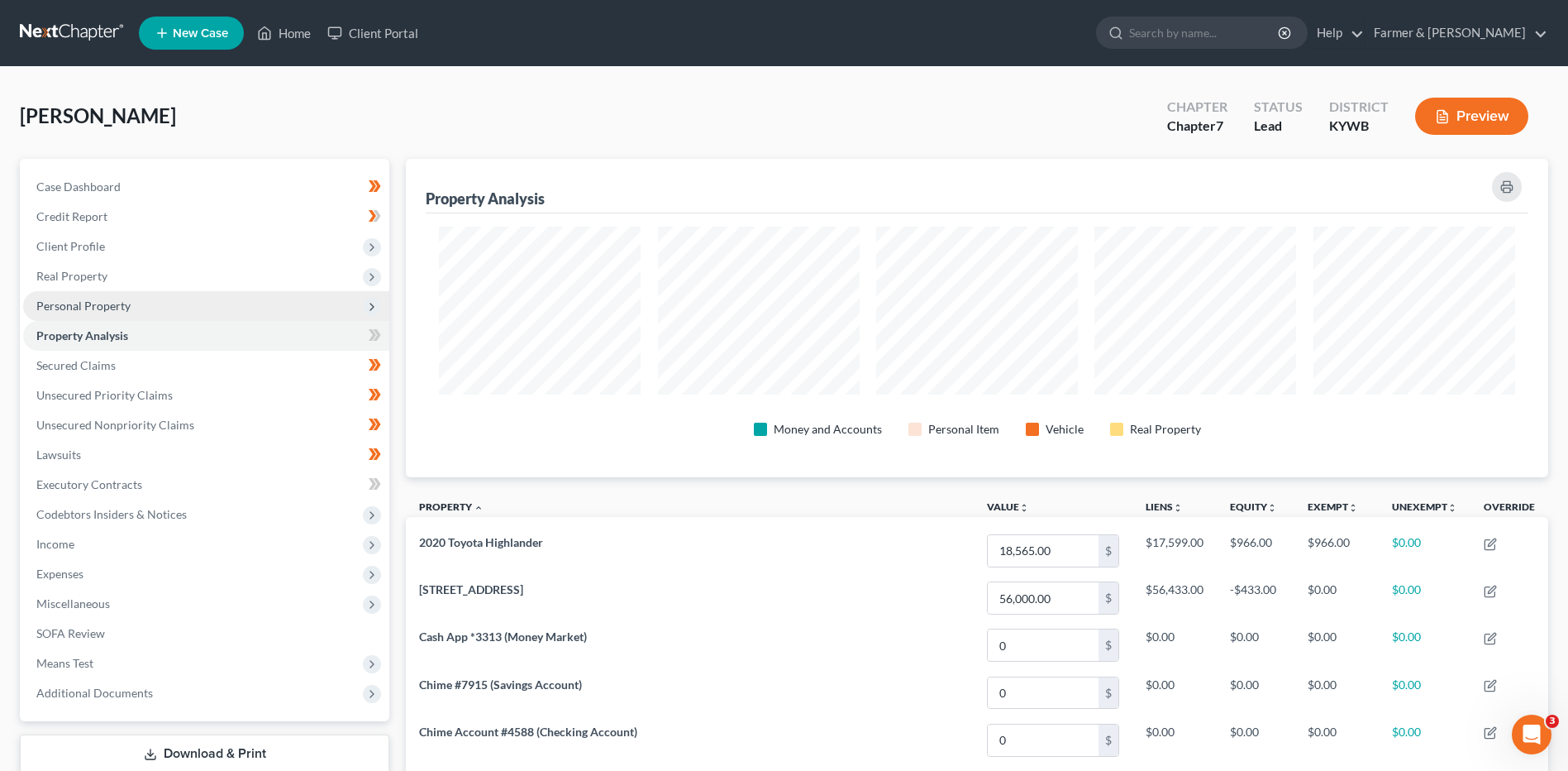
click at [185, 298] on span "Personal Property" at bounding box center [207, 306] width 366 height 30
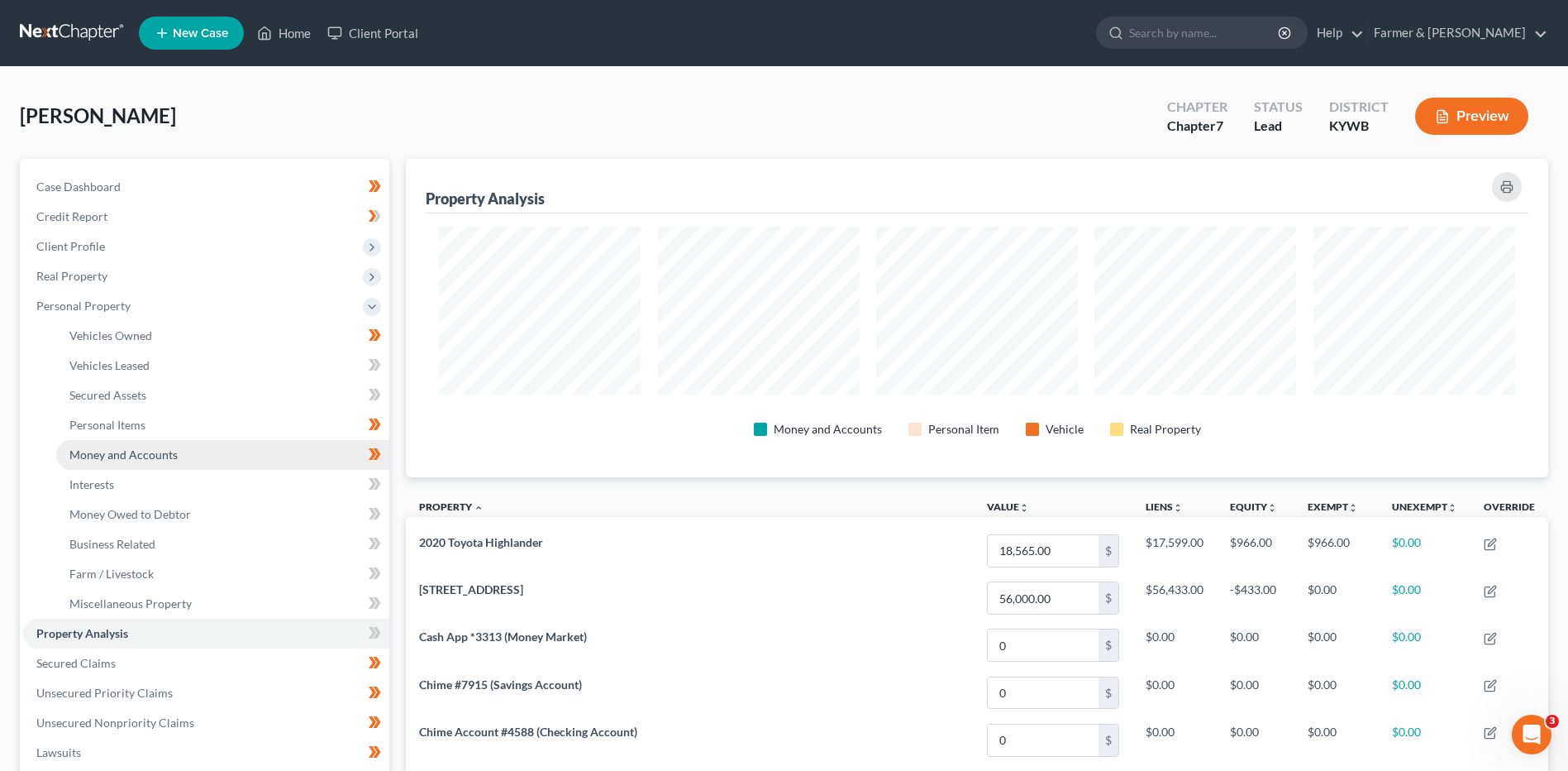
click at [162, 455] on span "Money and Accounts" at bounding box center [123, 454] width 108 height 14
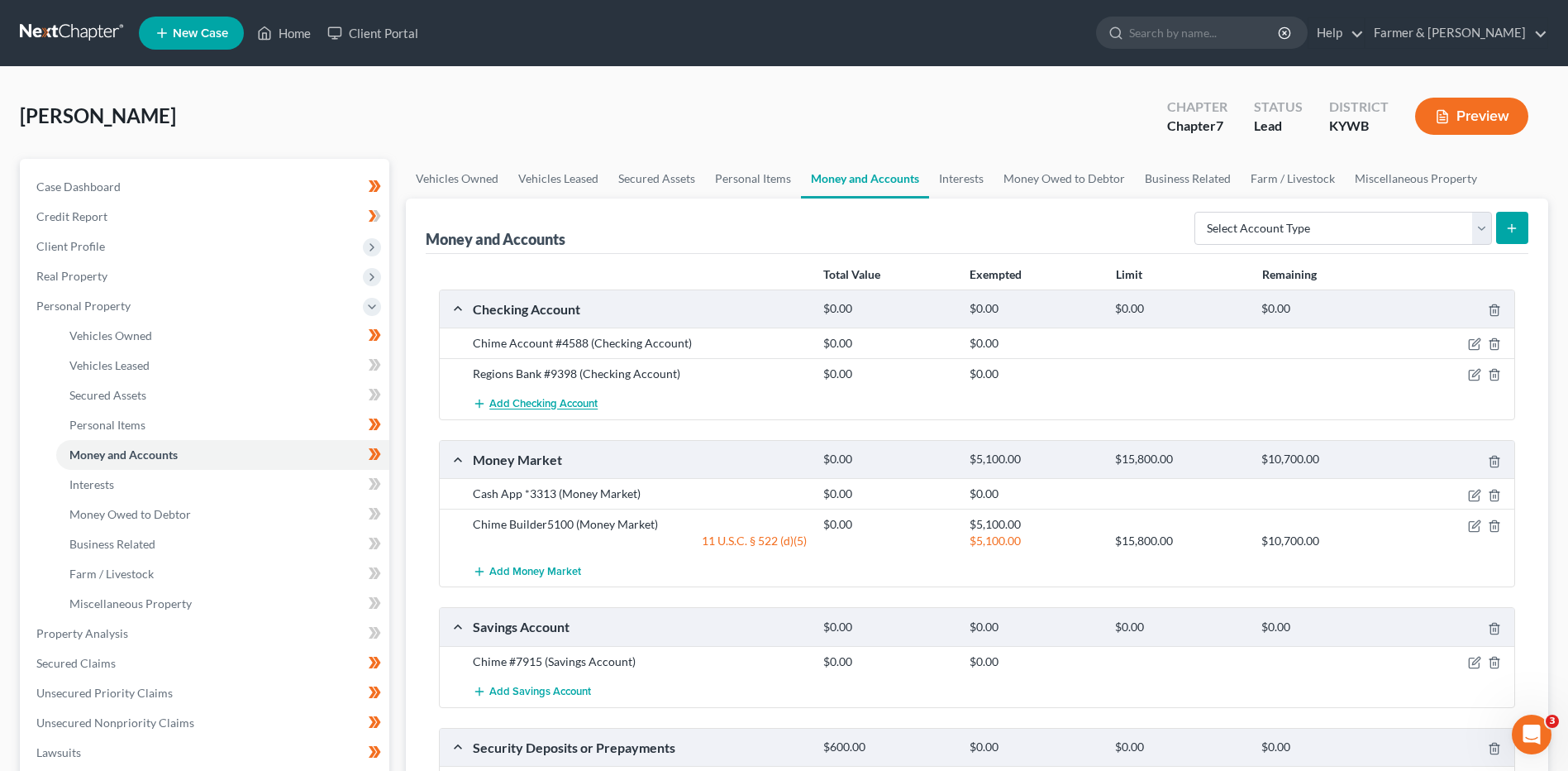
click at [532, 404] on span "Add Checking Account" at bounding box center [543, 404] width 108 height 13
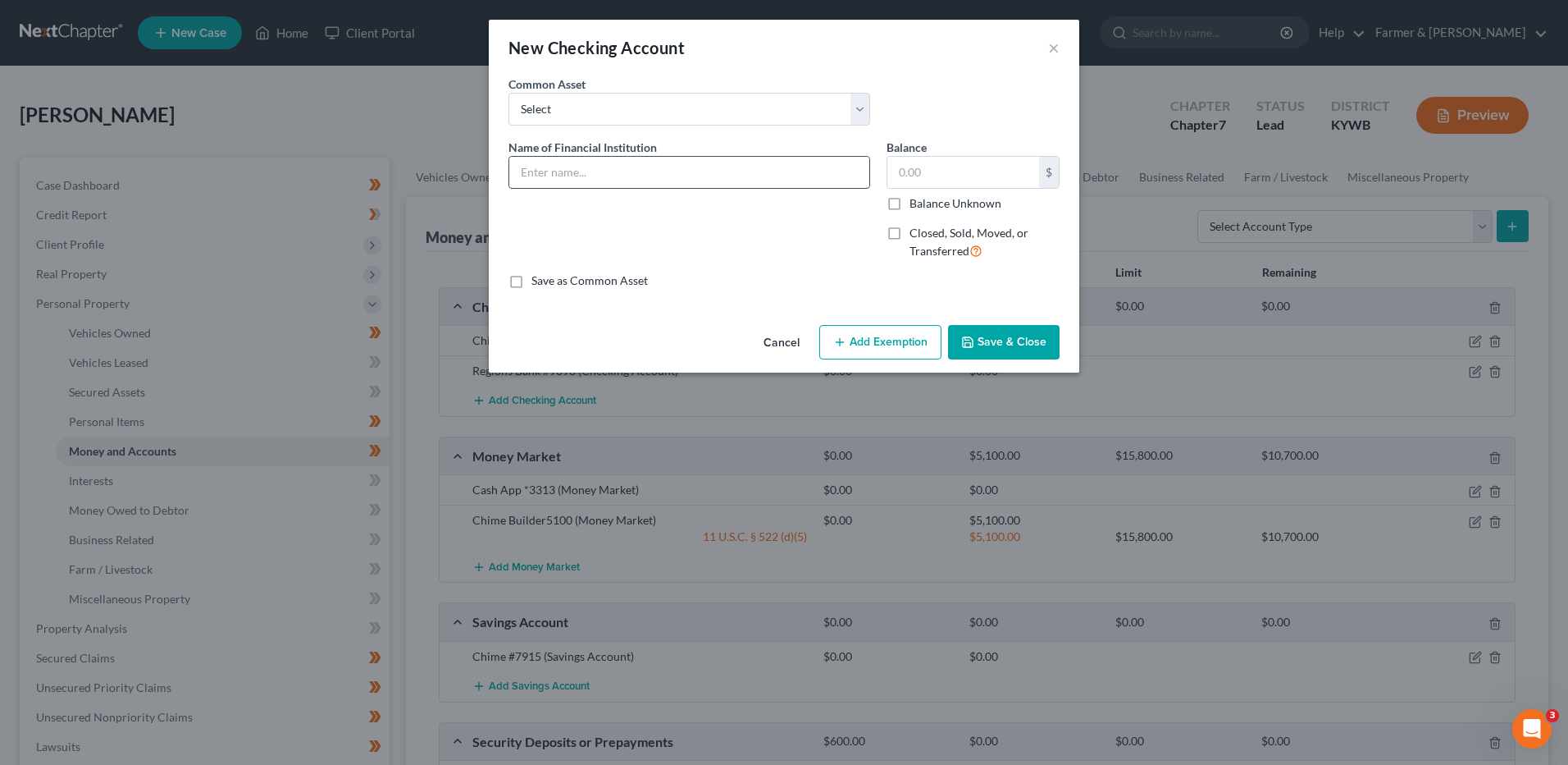
click at [603, 174] on input "text" at bounding box center [690, 172] width 360 height 31
type input "a"
type input "Cashapp"
click at [966, 338] on polyline "button" at bounding box center [967, 339] width 4 height 3
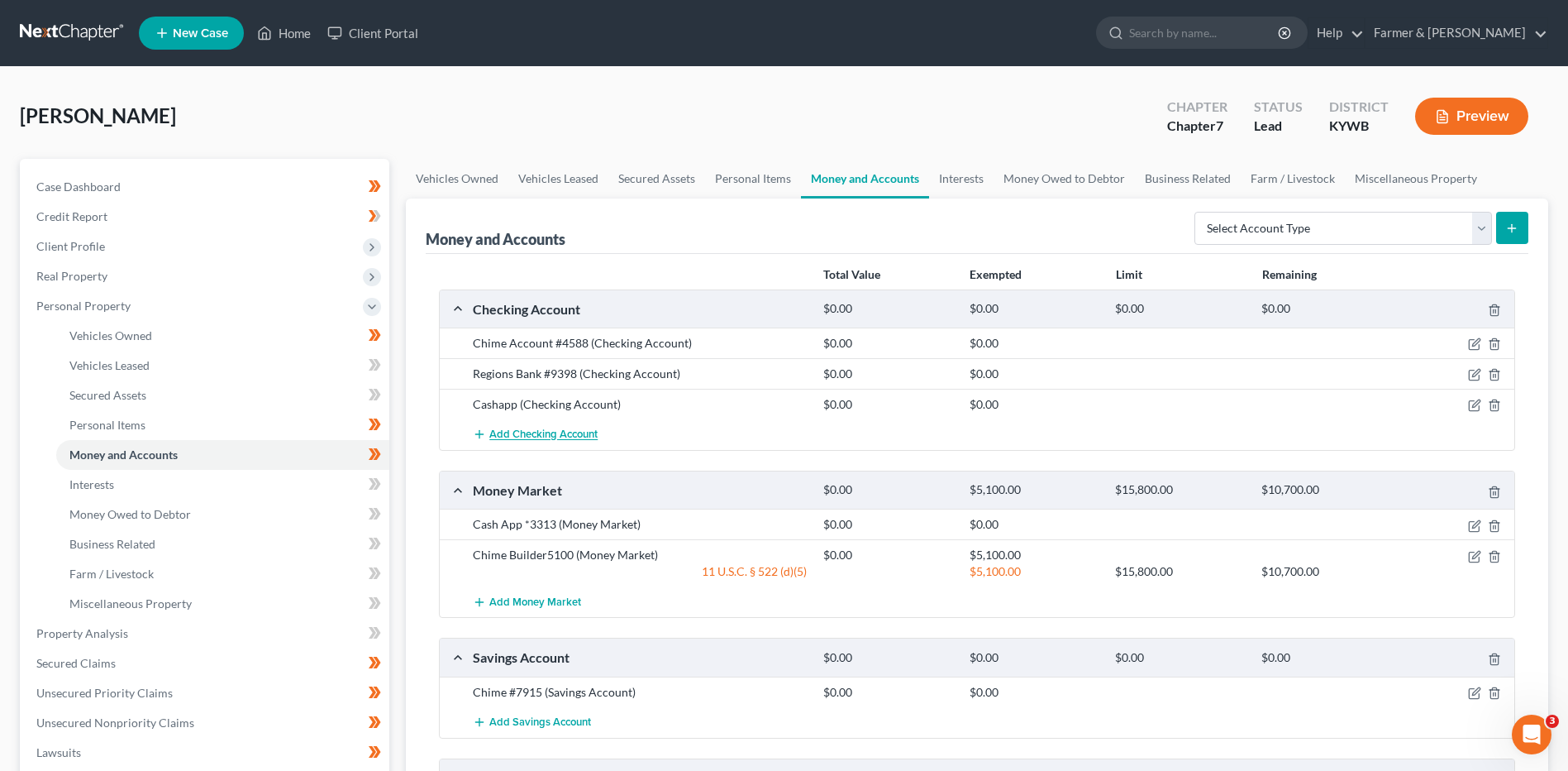
click at [588, 432] on span "Add Checking Account" at bounding box center [543, 434] width 108 height 13
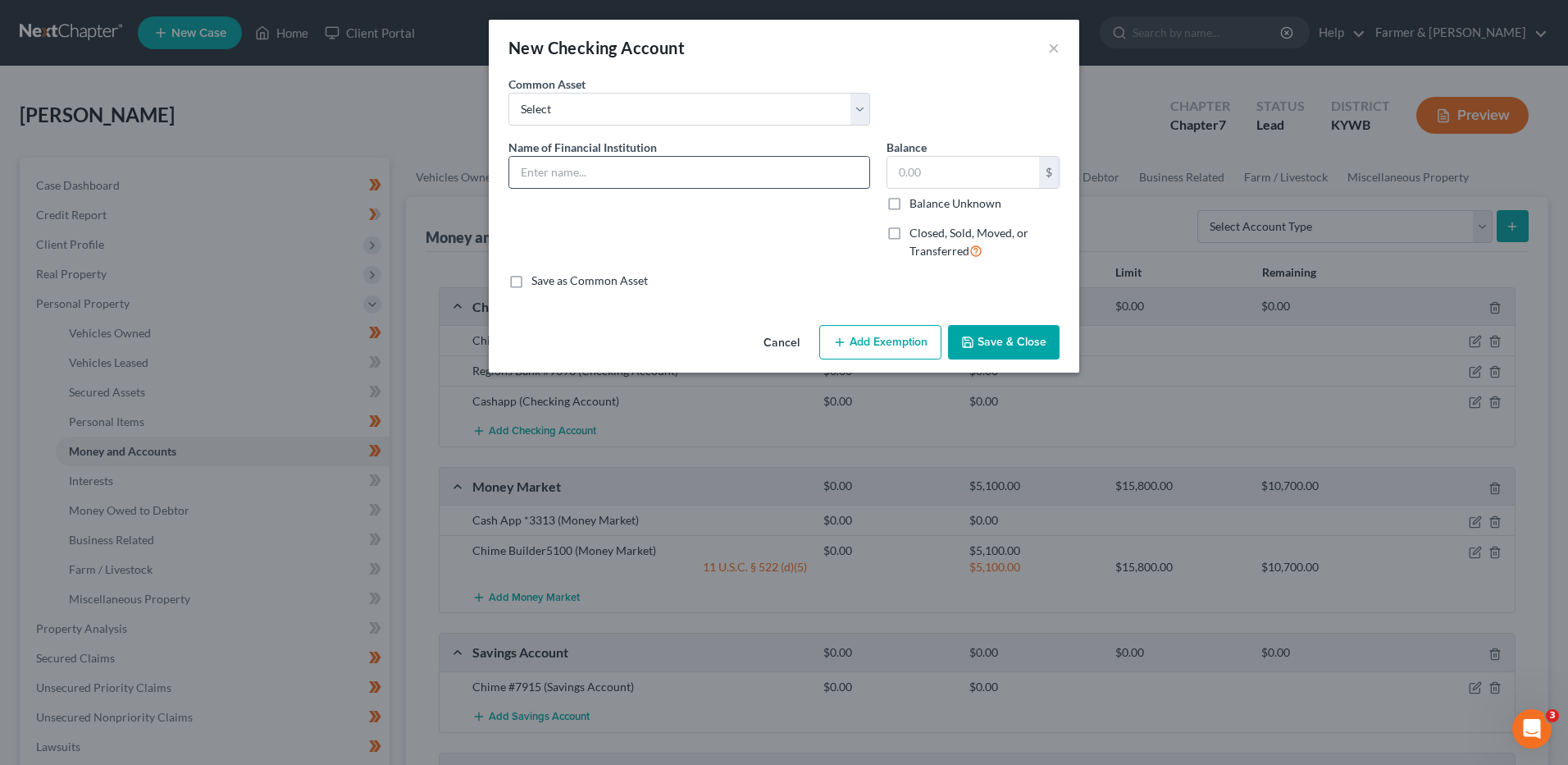
click at [626, 173] on input "text" at bounding box center [690, 172] width 360 height 31
type input "Chime #5100"
click at [990, 351] on button "Save & Close" at bounding box center [1004, 342] width 112 height 34
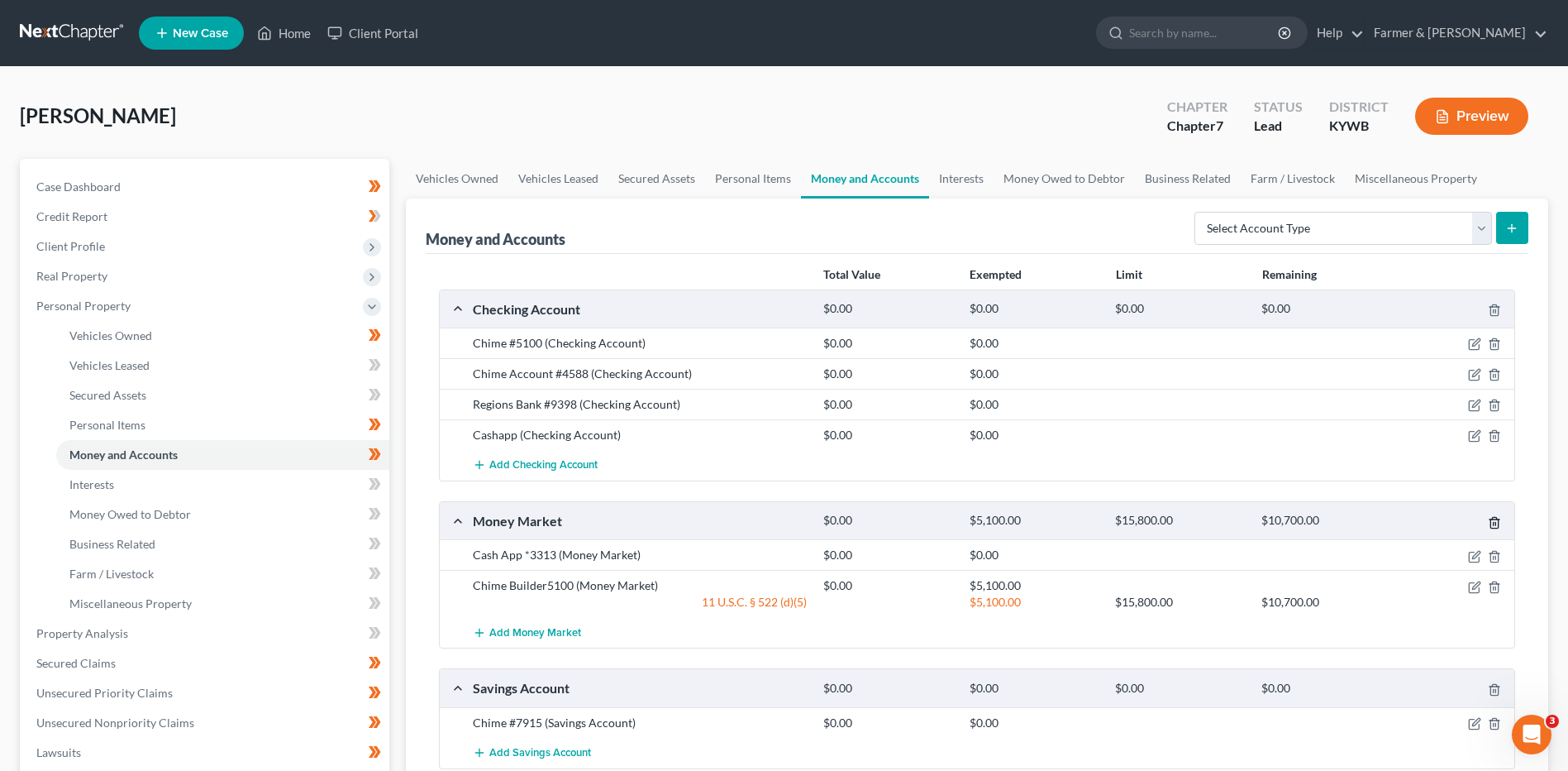
click at [1498, 521] on icon "button" at bounding box center [1494, 522] width 8 height 10
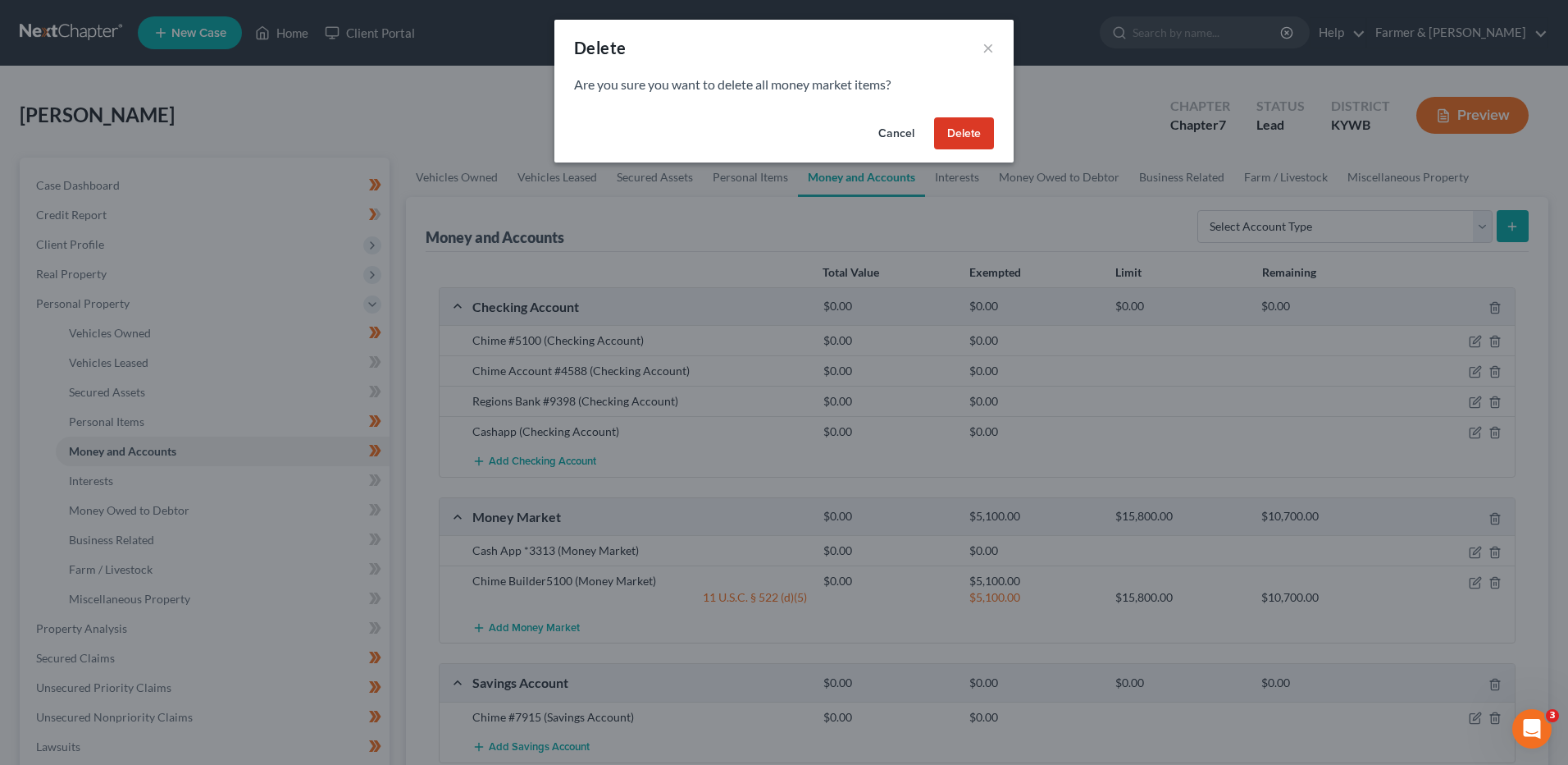
click at [961, 128] on button "Delete" at bounding box center [964, 134] width 60 height 33
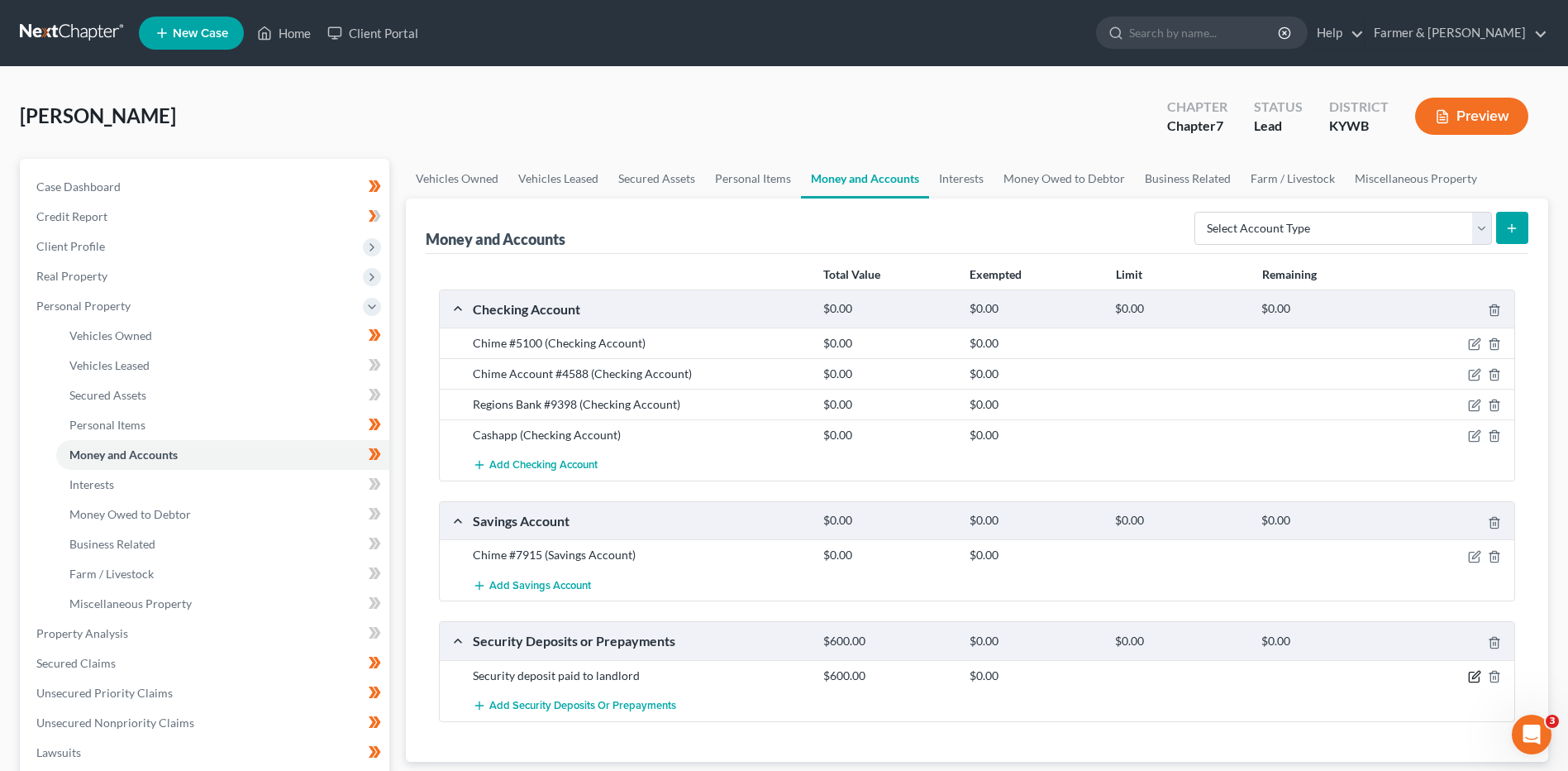
click at [1474, 675] on icon "button" at bounding box center [1474, 676] width 13 height 13
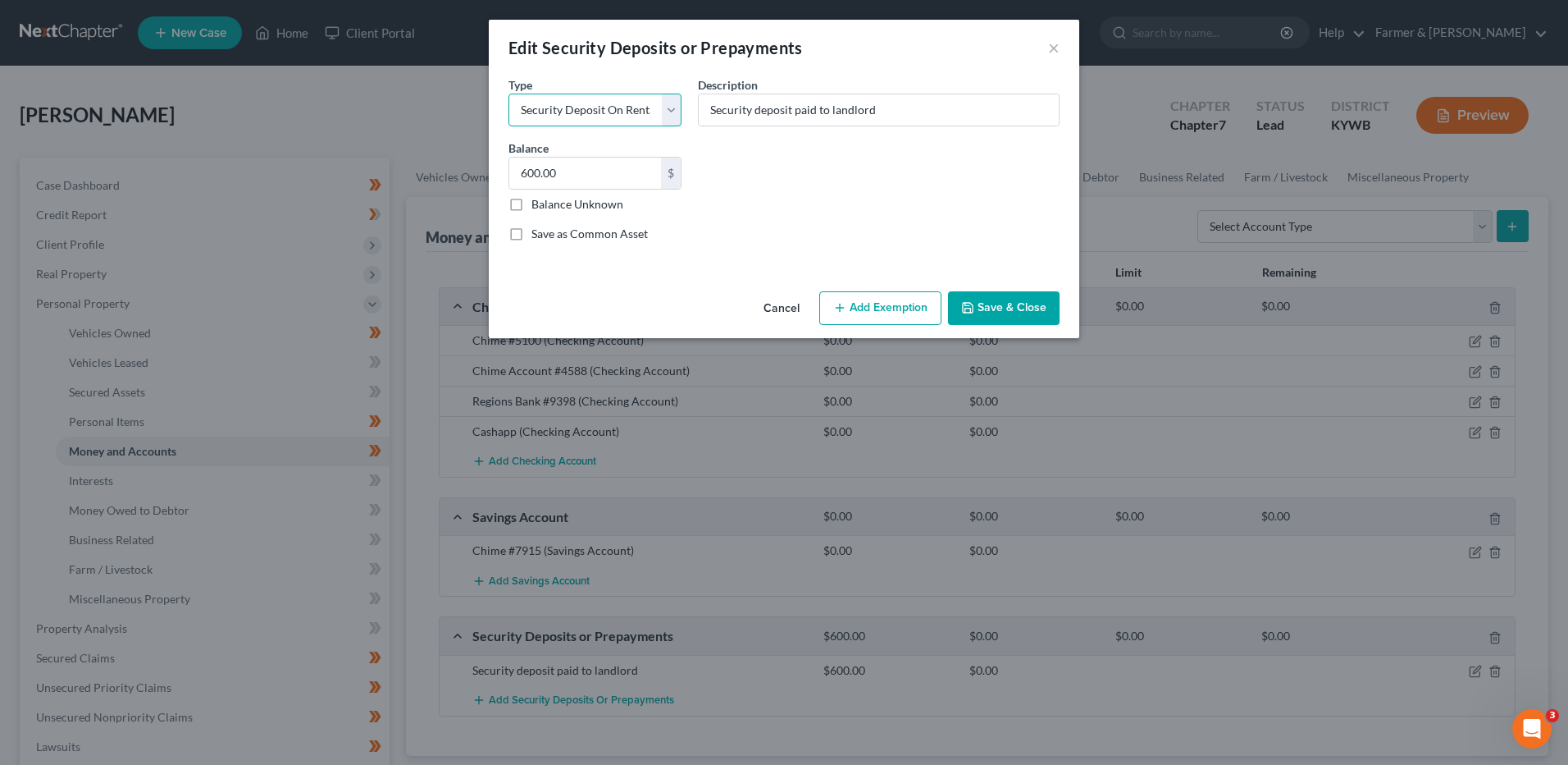
click at [648, 110] on select "Select Electric Gas Heating Oil Security Deposit On Rental Unit Prepaid Rent Te…" at bounding box center [595, 110] width 173 height 33
select select "4"
click at [509, 94] on select "Select Electric Gas Heating Oil Security Deposit On Rental Unit Prepaid Rent Te…" at bounding box center [595, 110] width 173 height 33
click at [862, 303] on button "Add Exemption" at bounding box center [881, 308] width 122 height 34
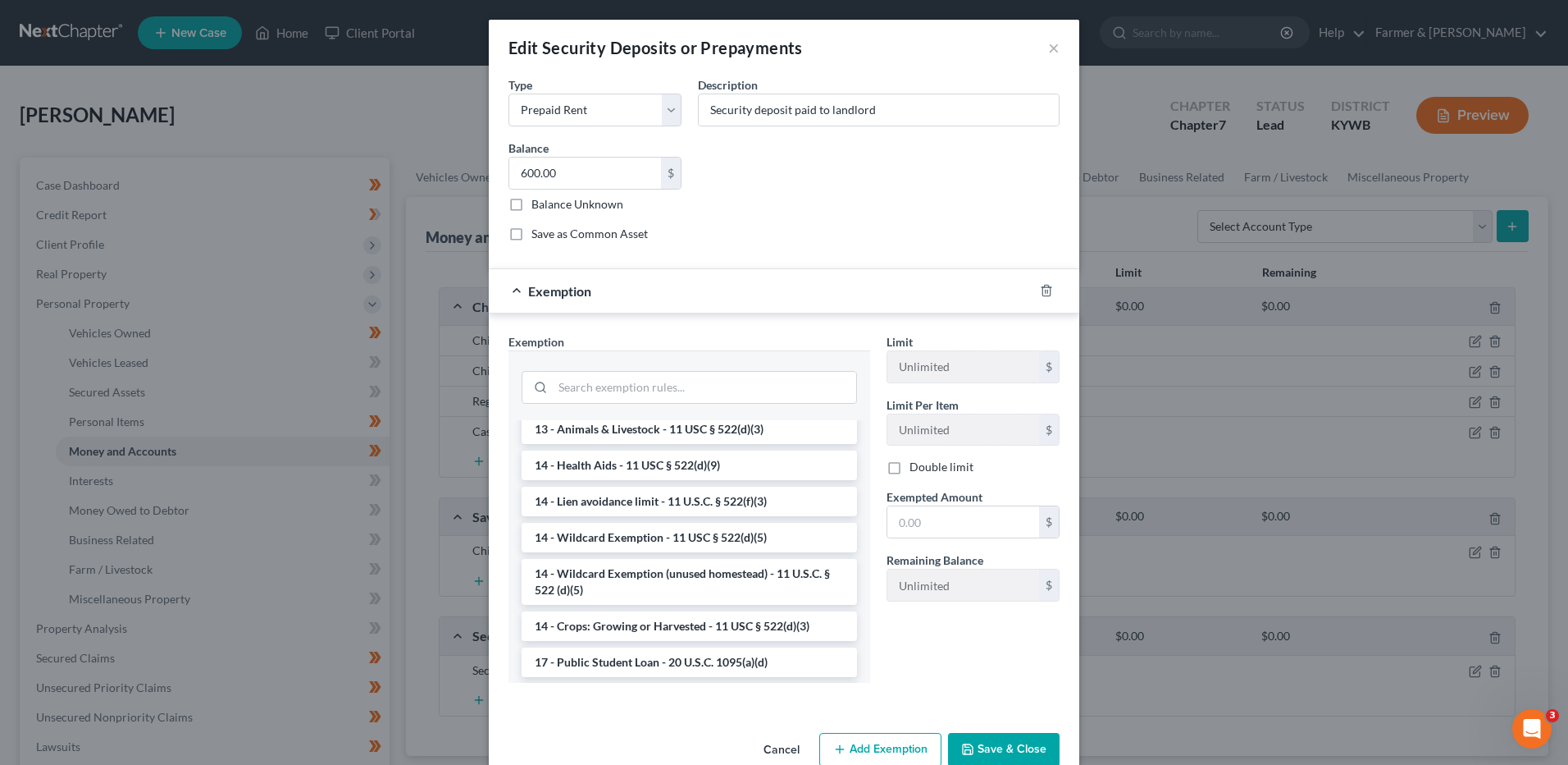
scroll to position [230, 0]
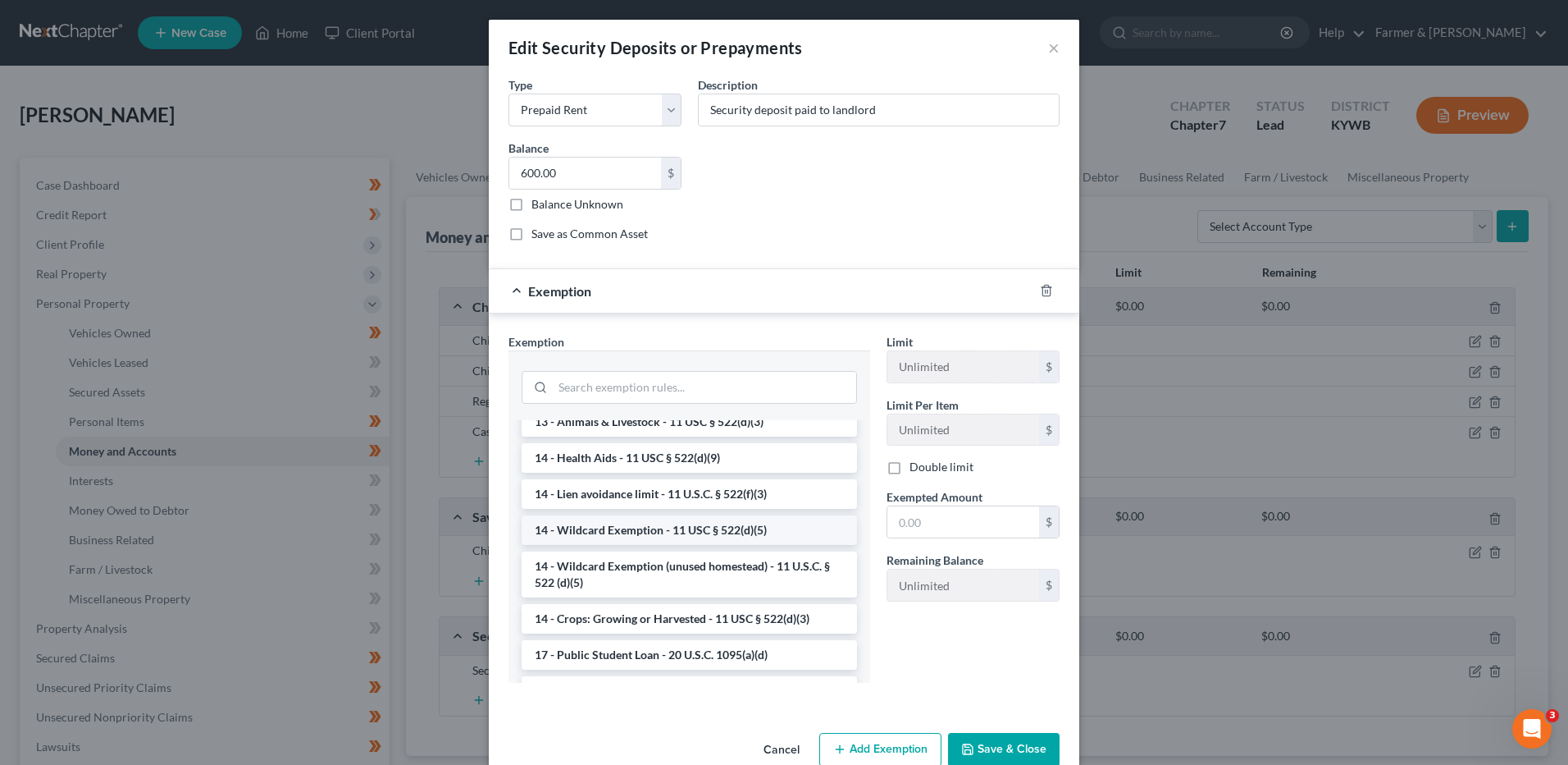
click at [783, 534] on li "14 - Wildcard Exemption - 11 USC § 522(d)(5)" at bounding box center [690, 530] width 336 height 29
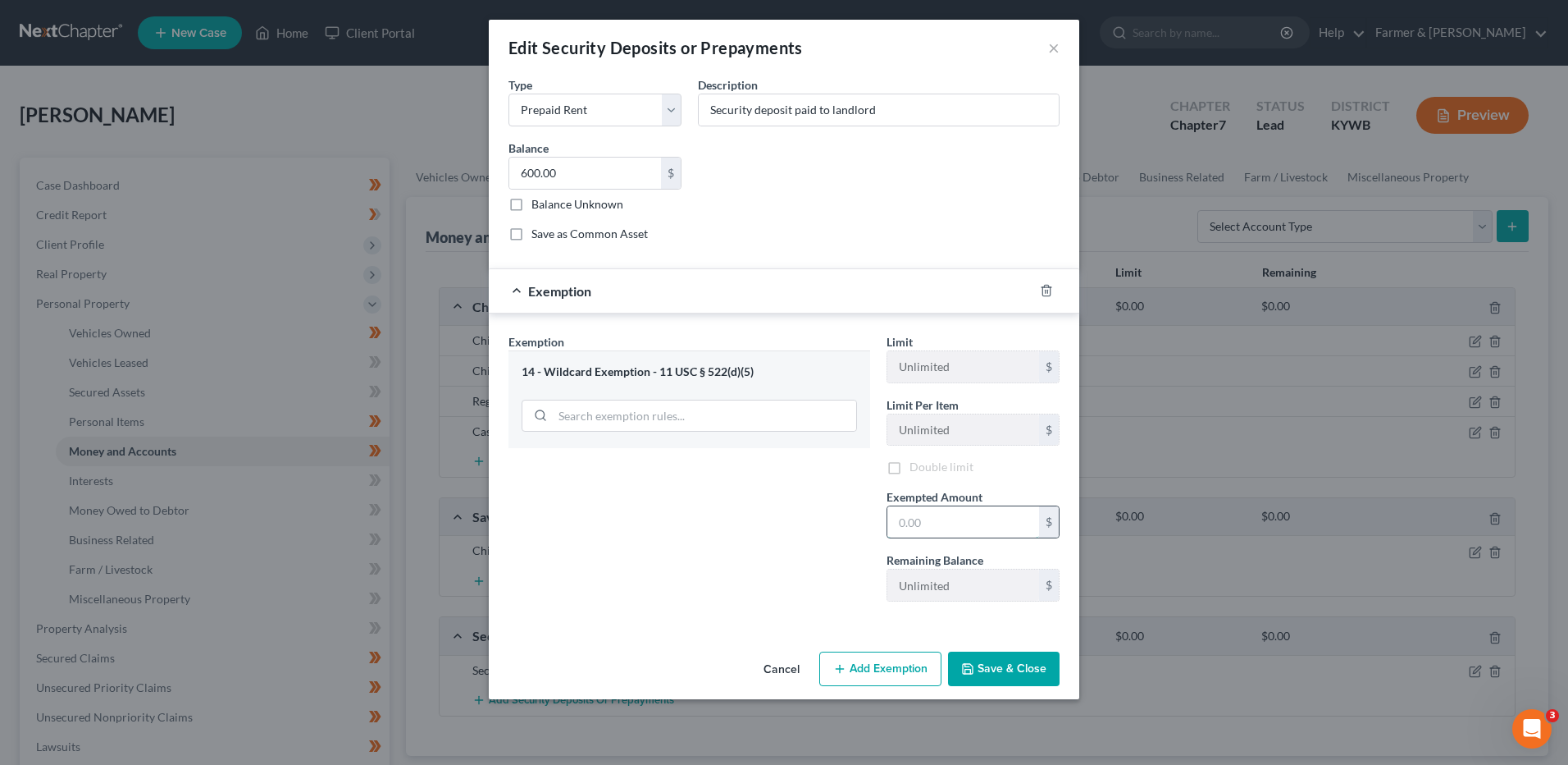
click at [970, 526] on input "text" at bounding box center [964, 522] width 152 height 31
click at [1048, 284] on icon "button" at bounding box center [1046, 290] width 13 height 13
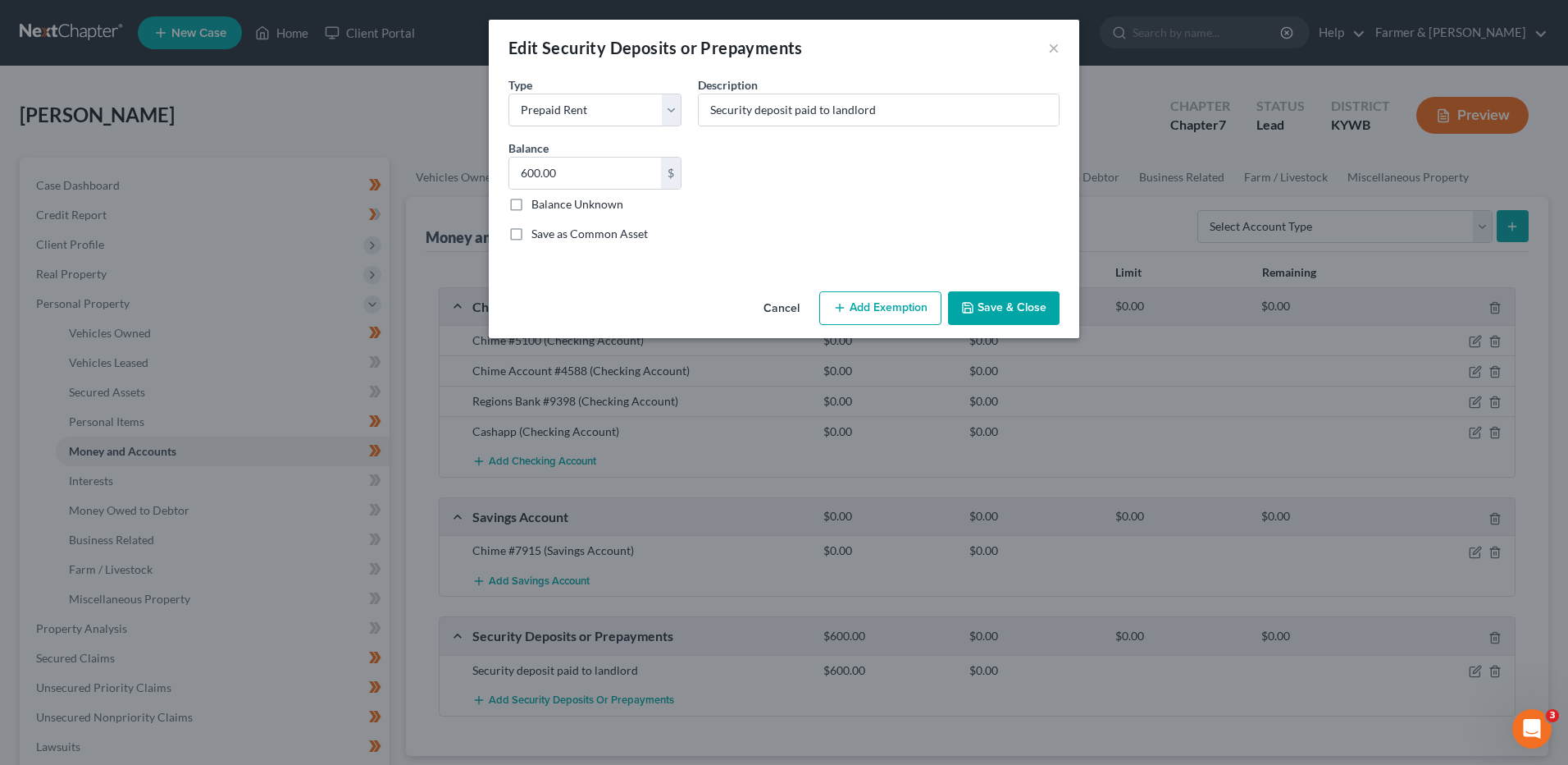
click at [913, 315] on button "Add Exemption" at bounding box center [881, 308] width 122 height 34
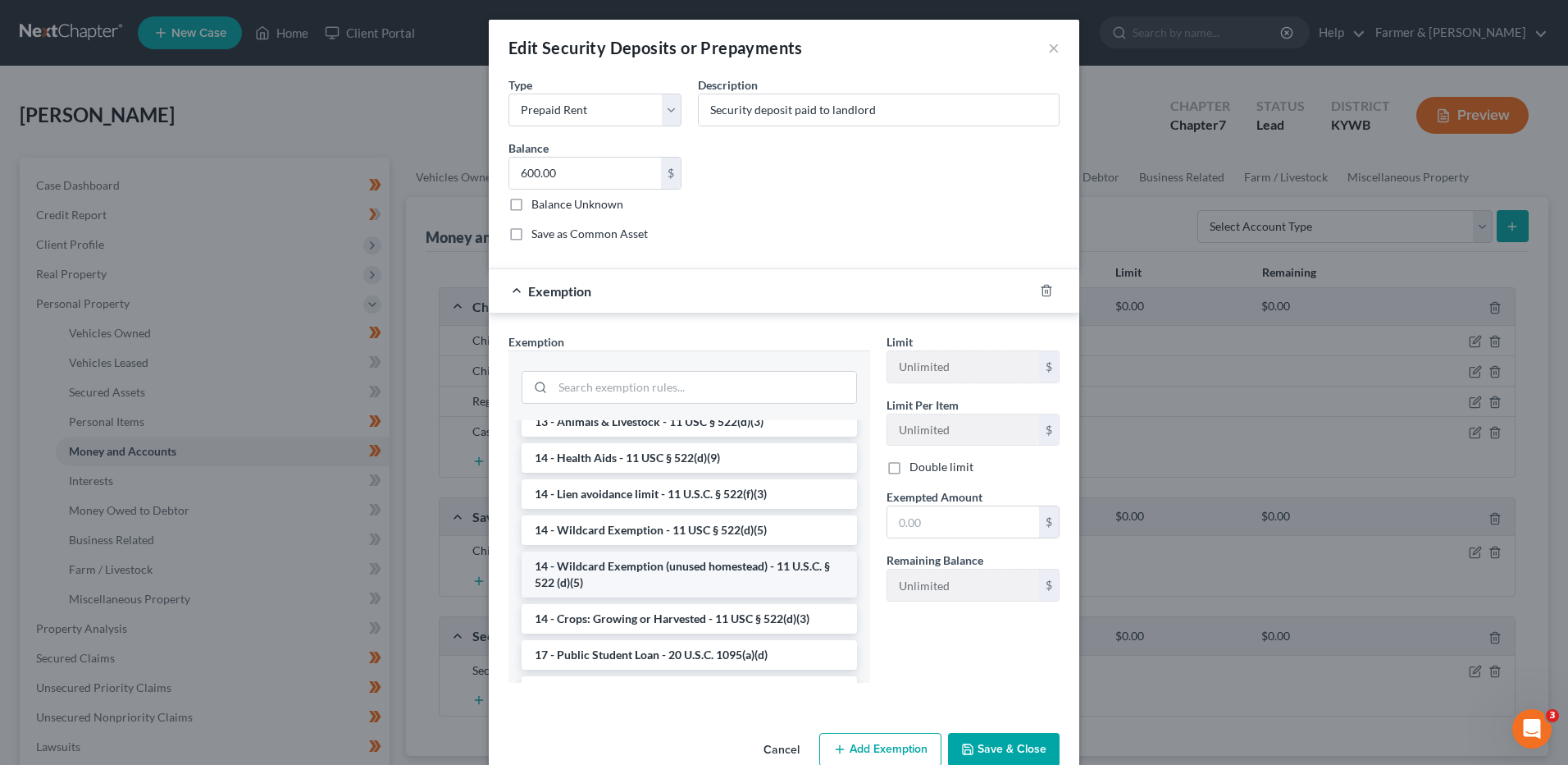
click at [789, 582] on li "14 - Wildcard Exemption (unused homestead) - 11 U.S.C. § 522 (d)(5)" at bounding box center [690, 574] width 336 height 46
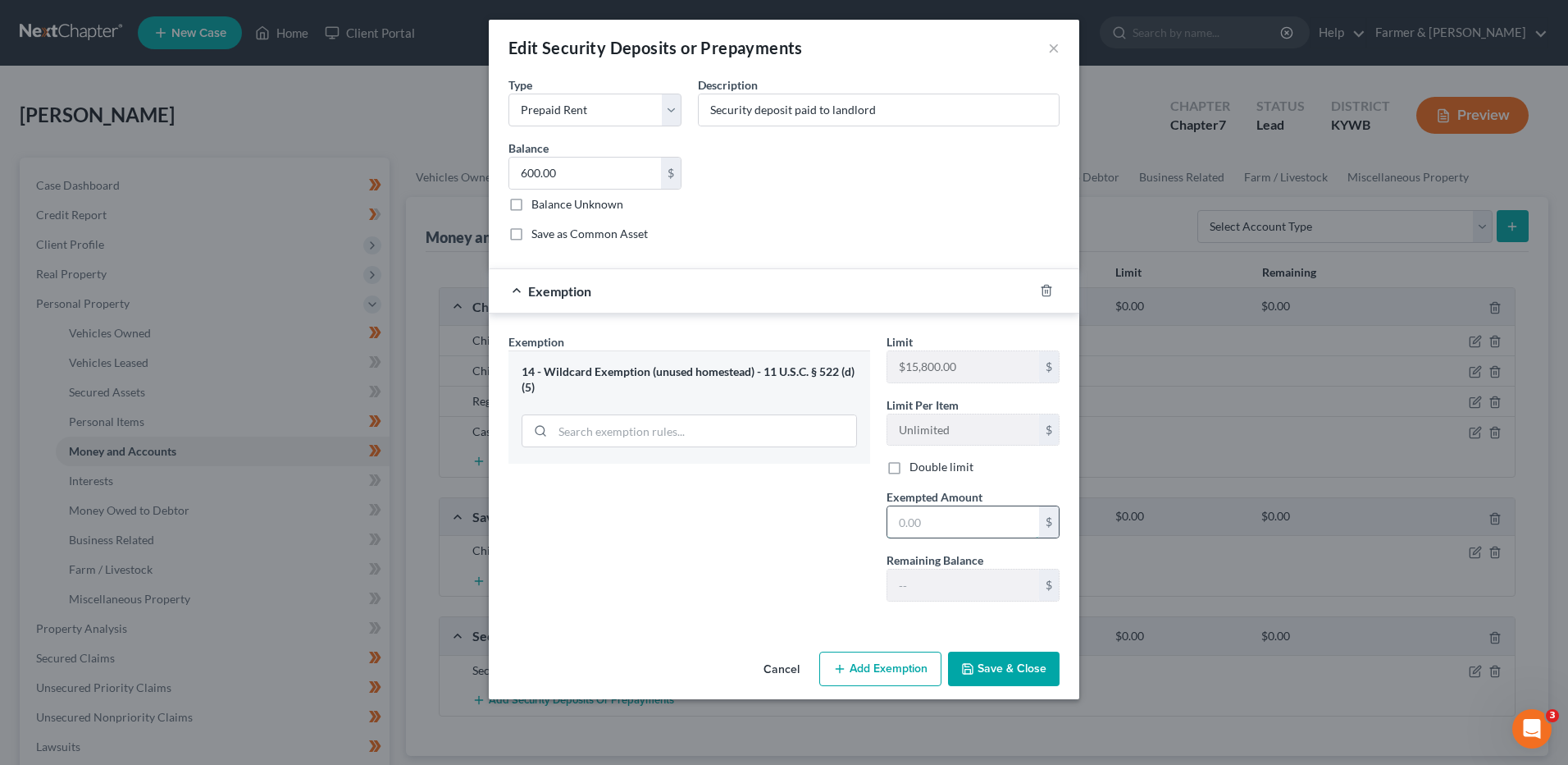
click at [944, 524] on input "text" at bounding box center [964, 522] width 152 height 31
type input "600.00"
click at [990, 662] on button "Save & Close" at bounding box center [1004, 669] width 112 height 34
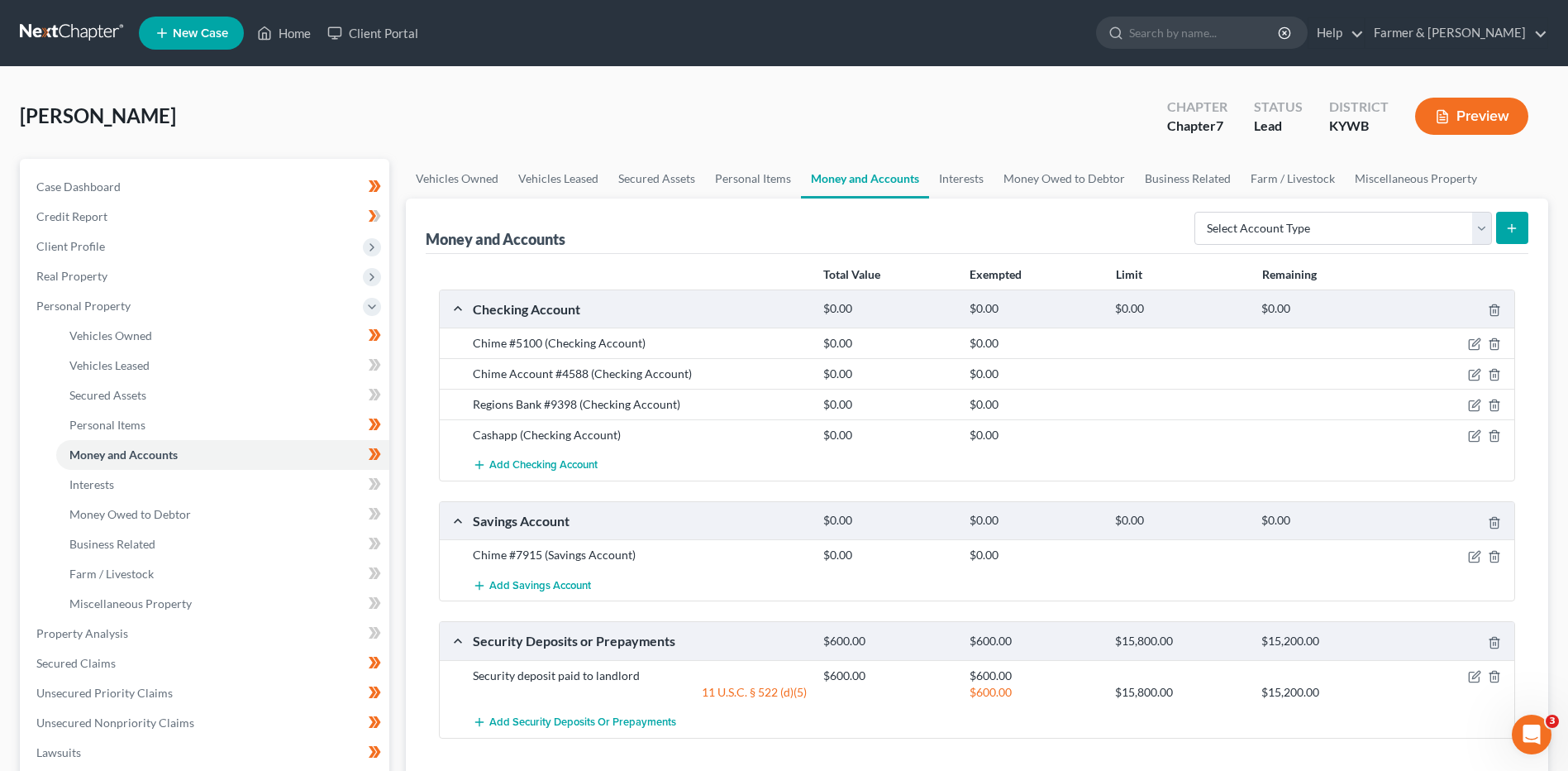
click at [96, 36] on link at bounding box center [73, 33] width 106 height 30
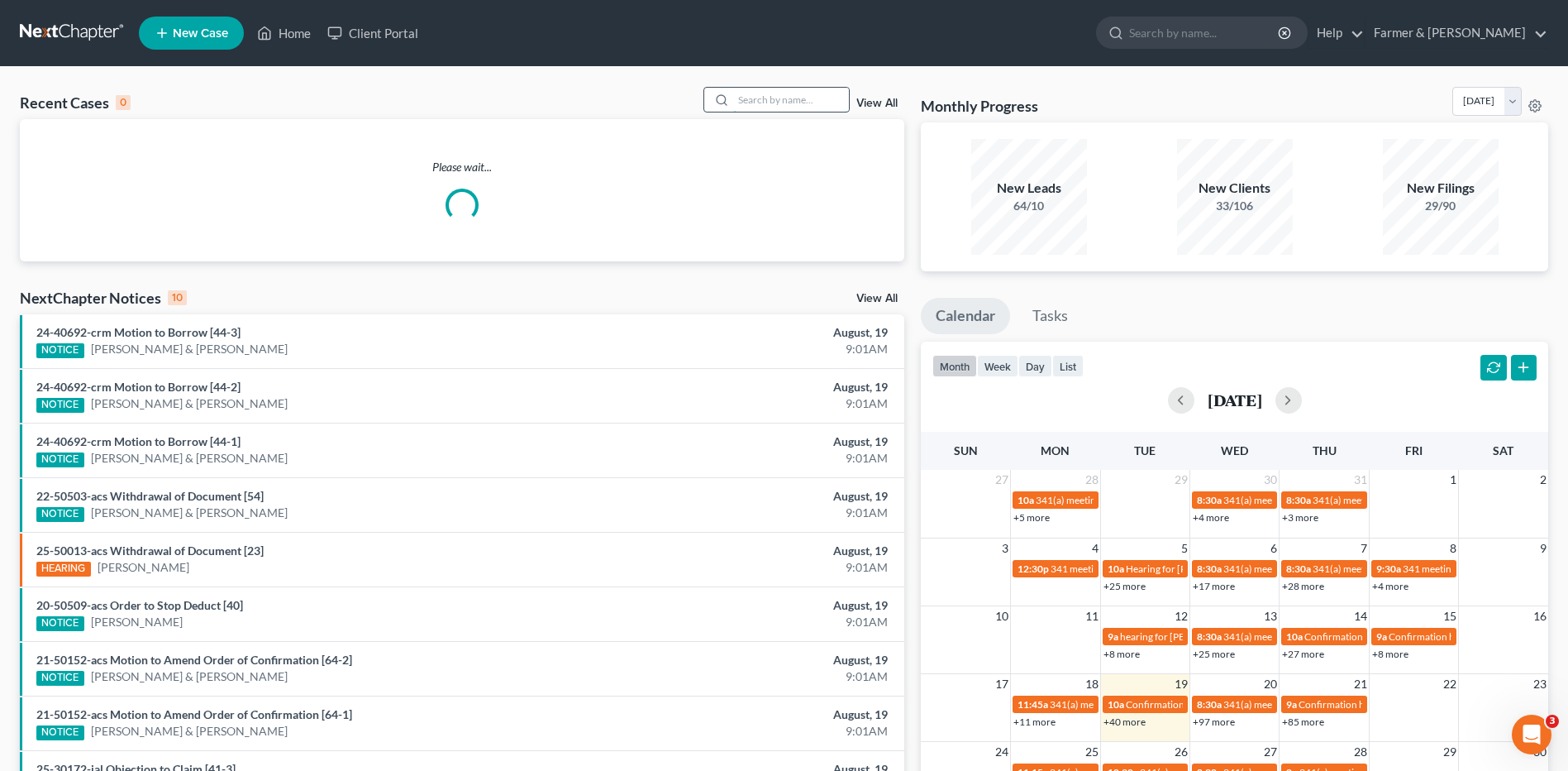
click at [791, 102] on input "search" at bounding box center [791, 100] width 115 height 24
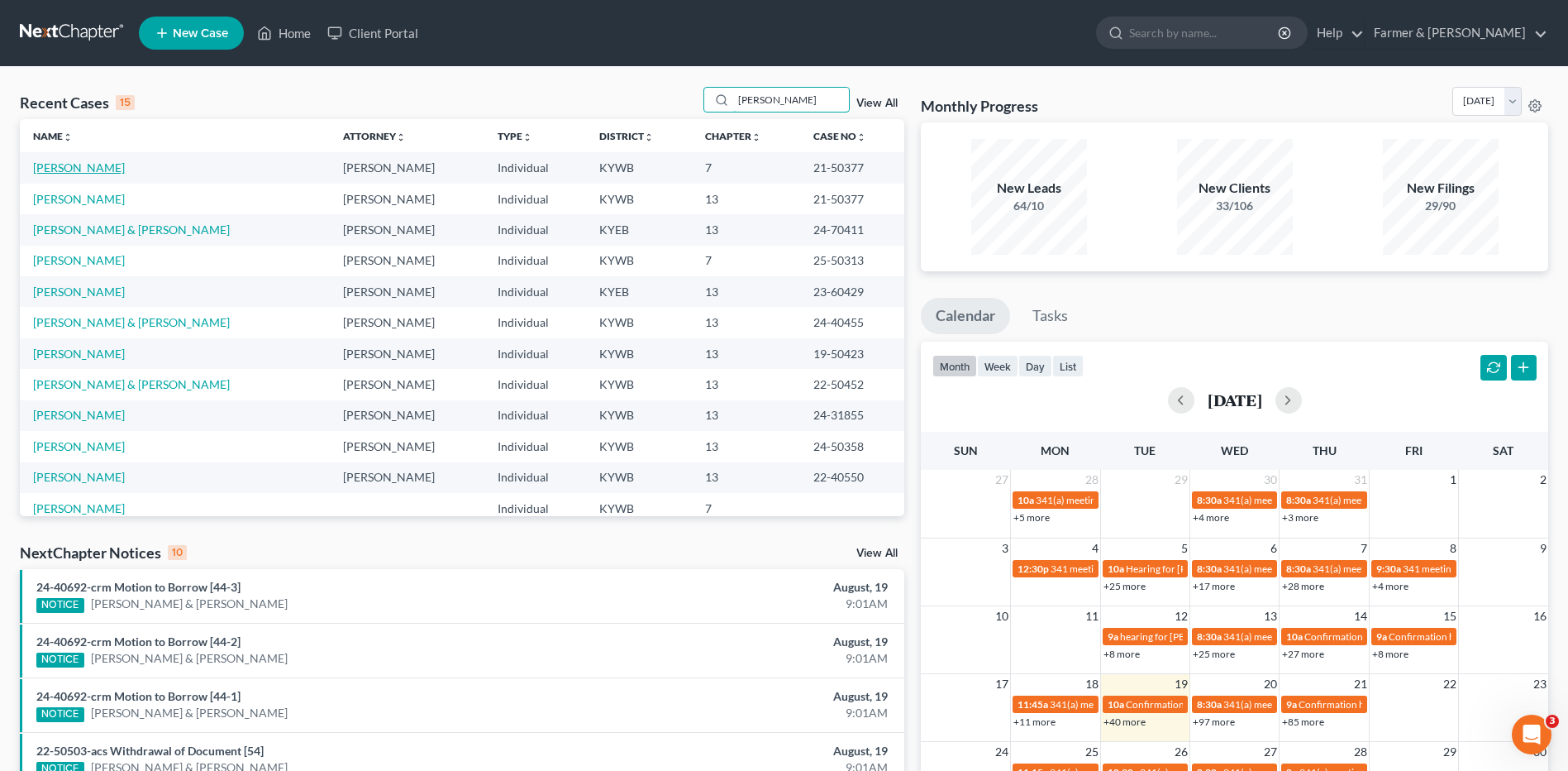
type input "[PERSON_NAME]"
click at [80, 167] on link "[PERSON_NAME]" at bounding box center [79, 168] width 92 height 14
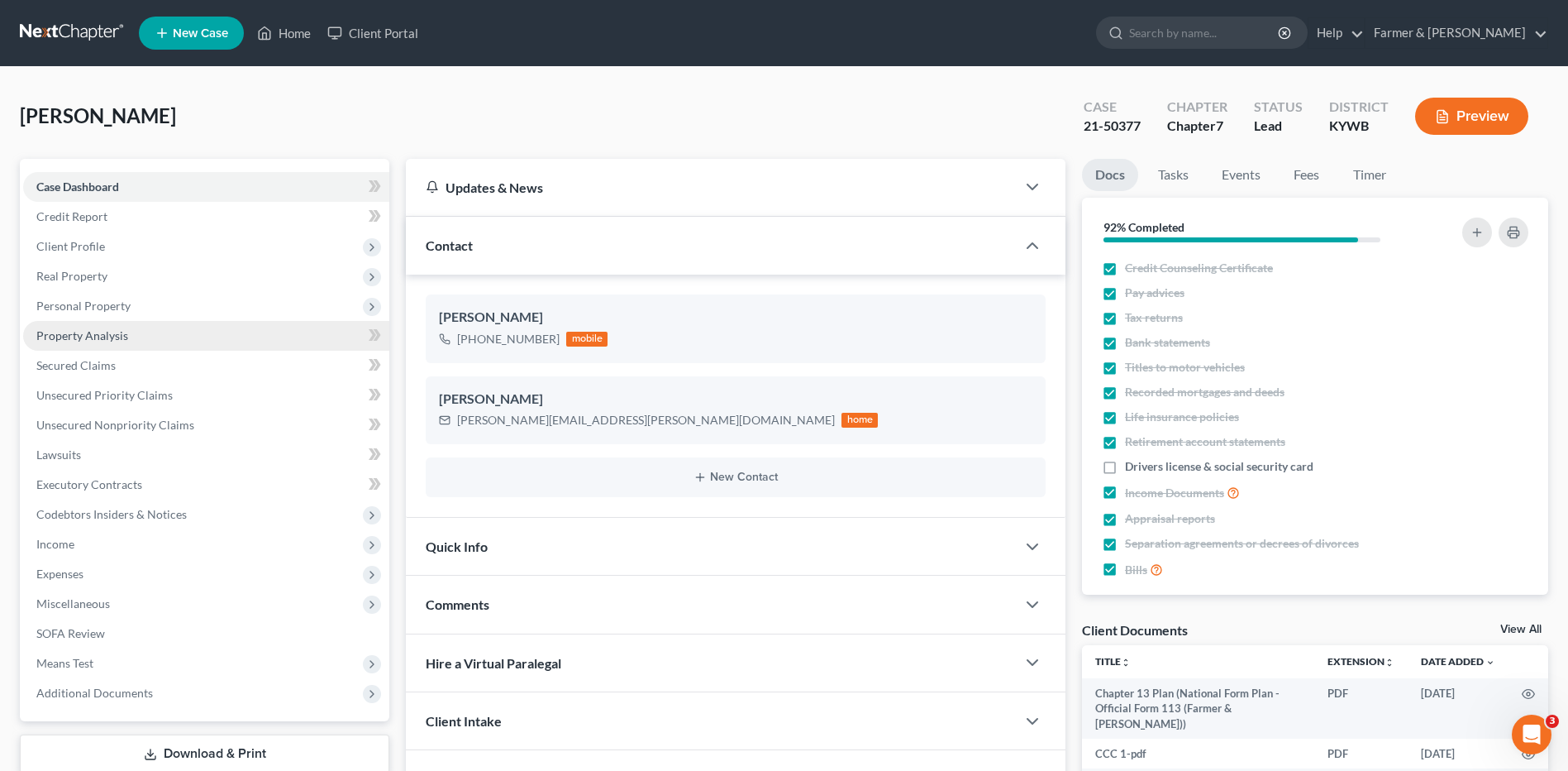
click at [133, 331] on link "Property Analysis" at bounding box center [207, 336] width 366 height 30
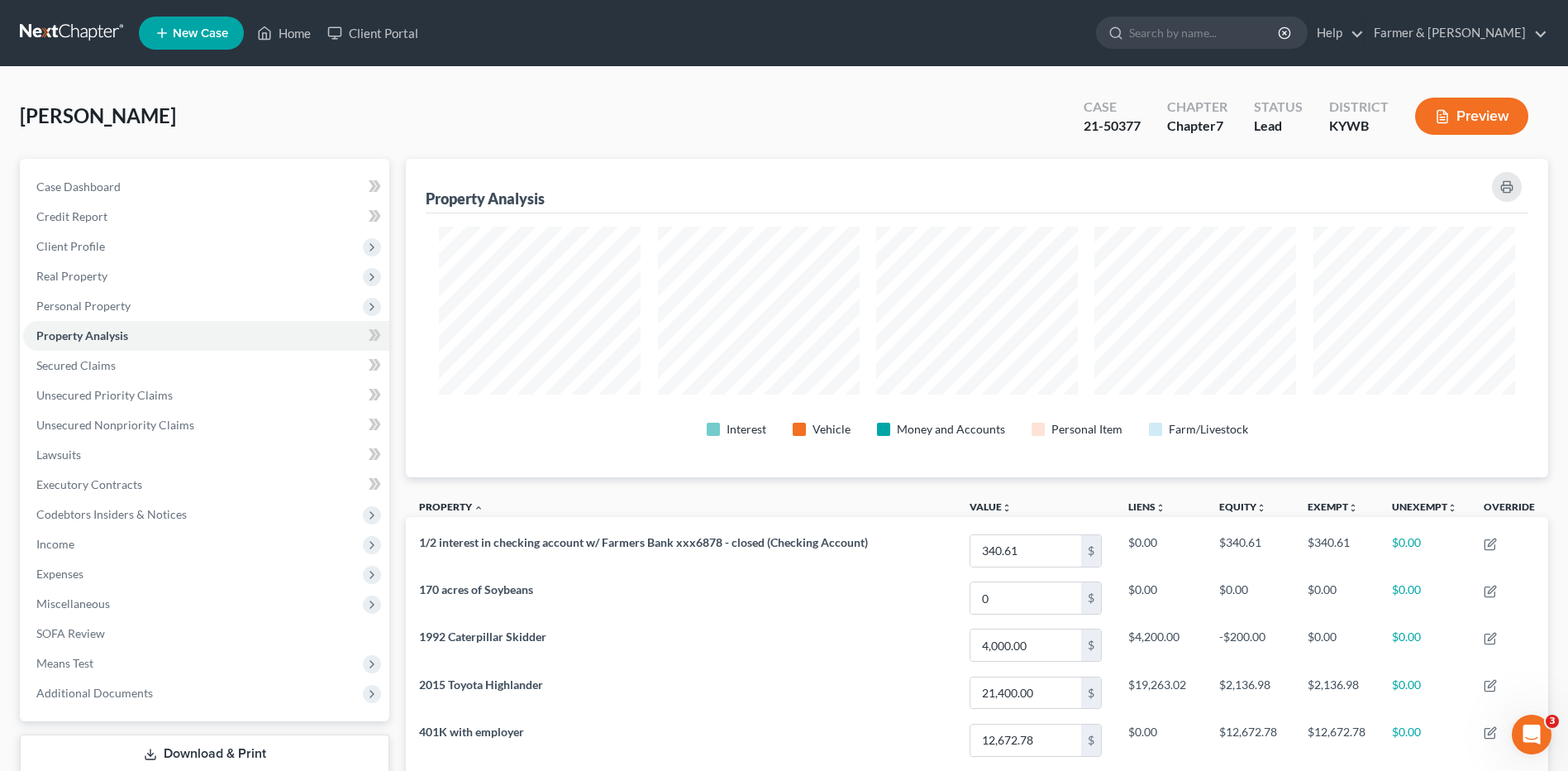
click at [73, 30] on link at bounding box center [73, 33] width 106 height 30
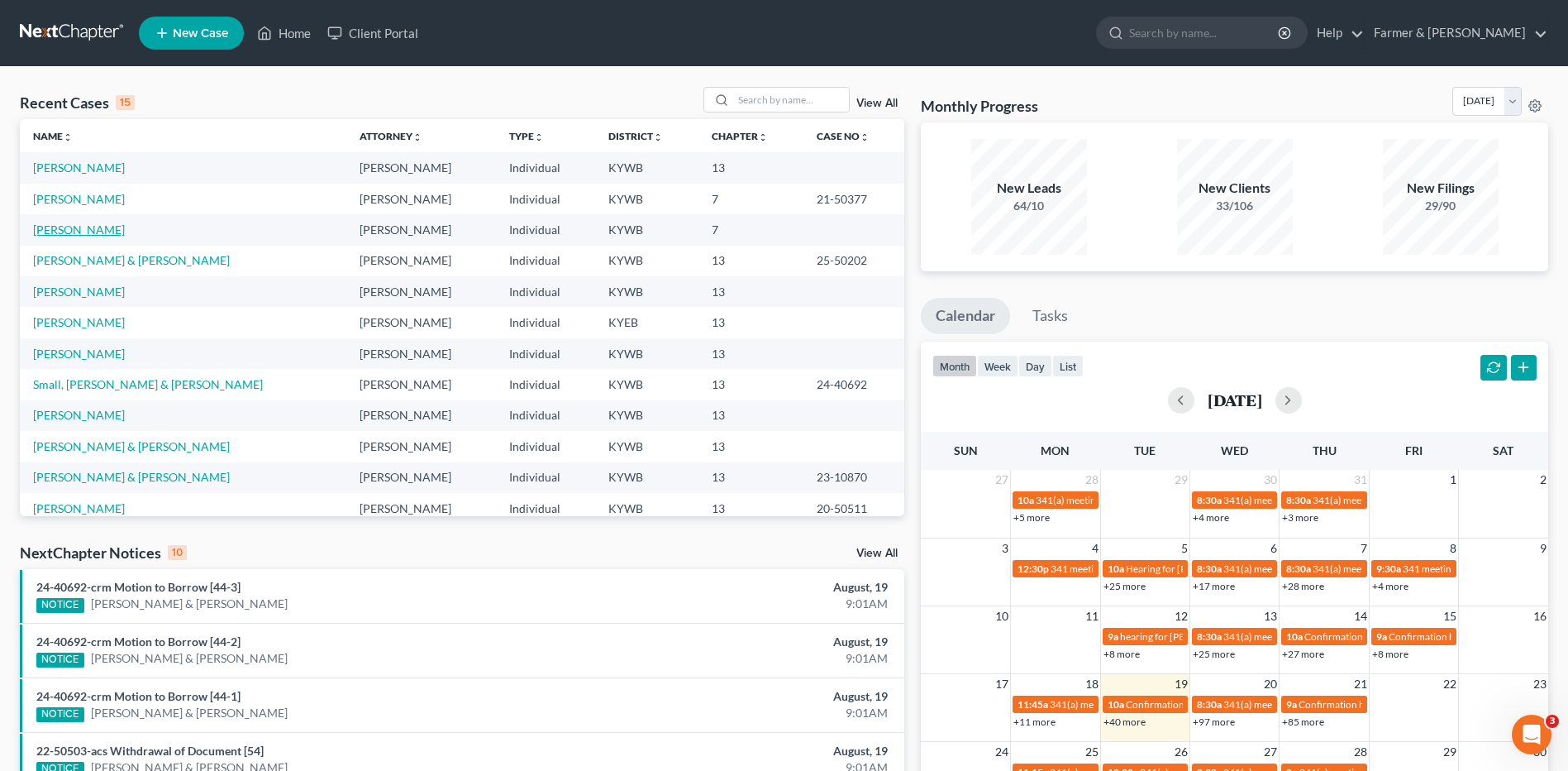
click at [95, 232] on link "[PERSON_NAME]" at bounding box center [79, 229] width 92 height 14
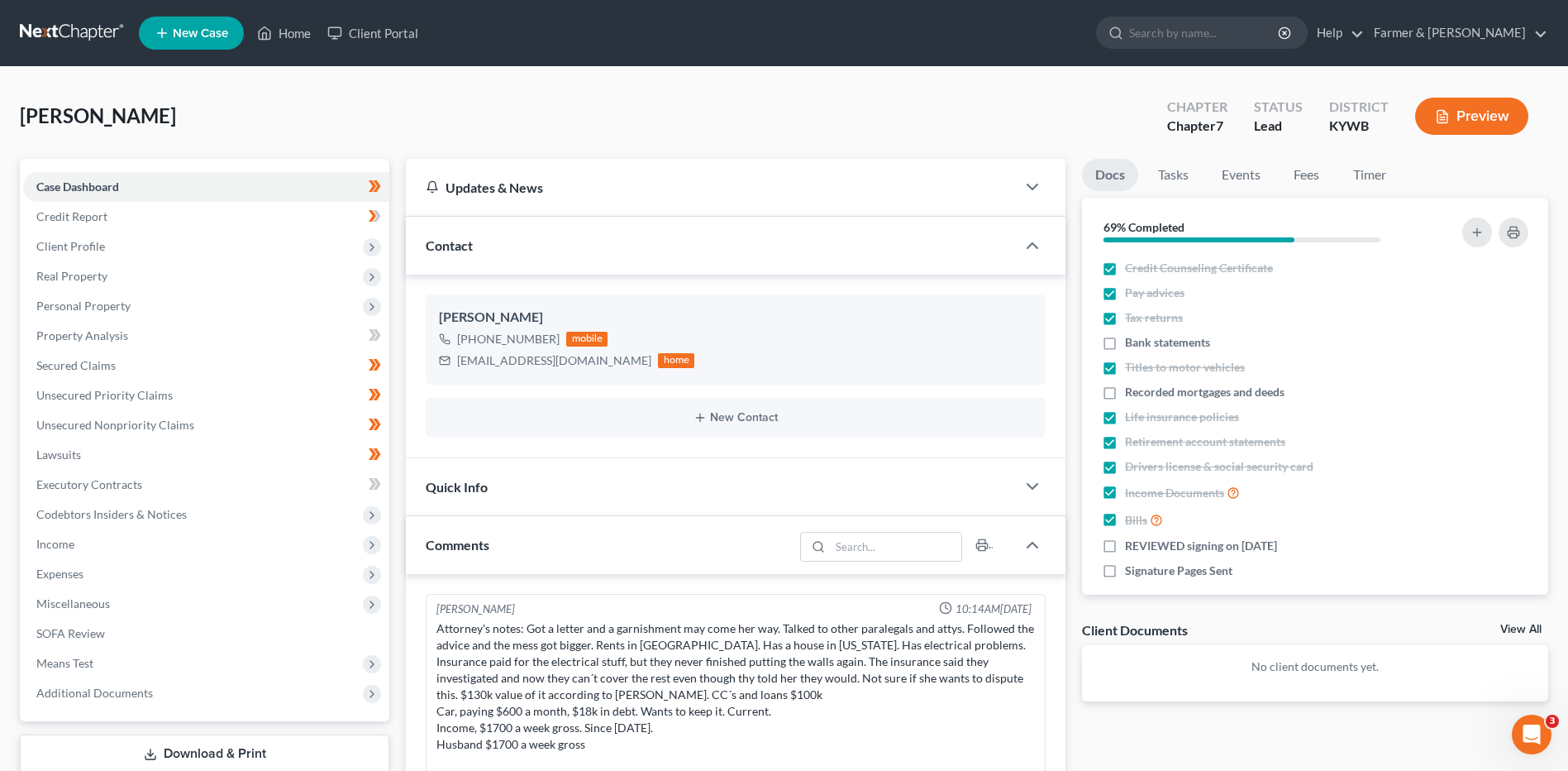
scroll to position [147, 0]
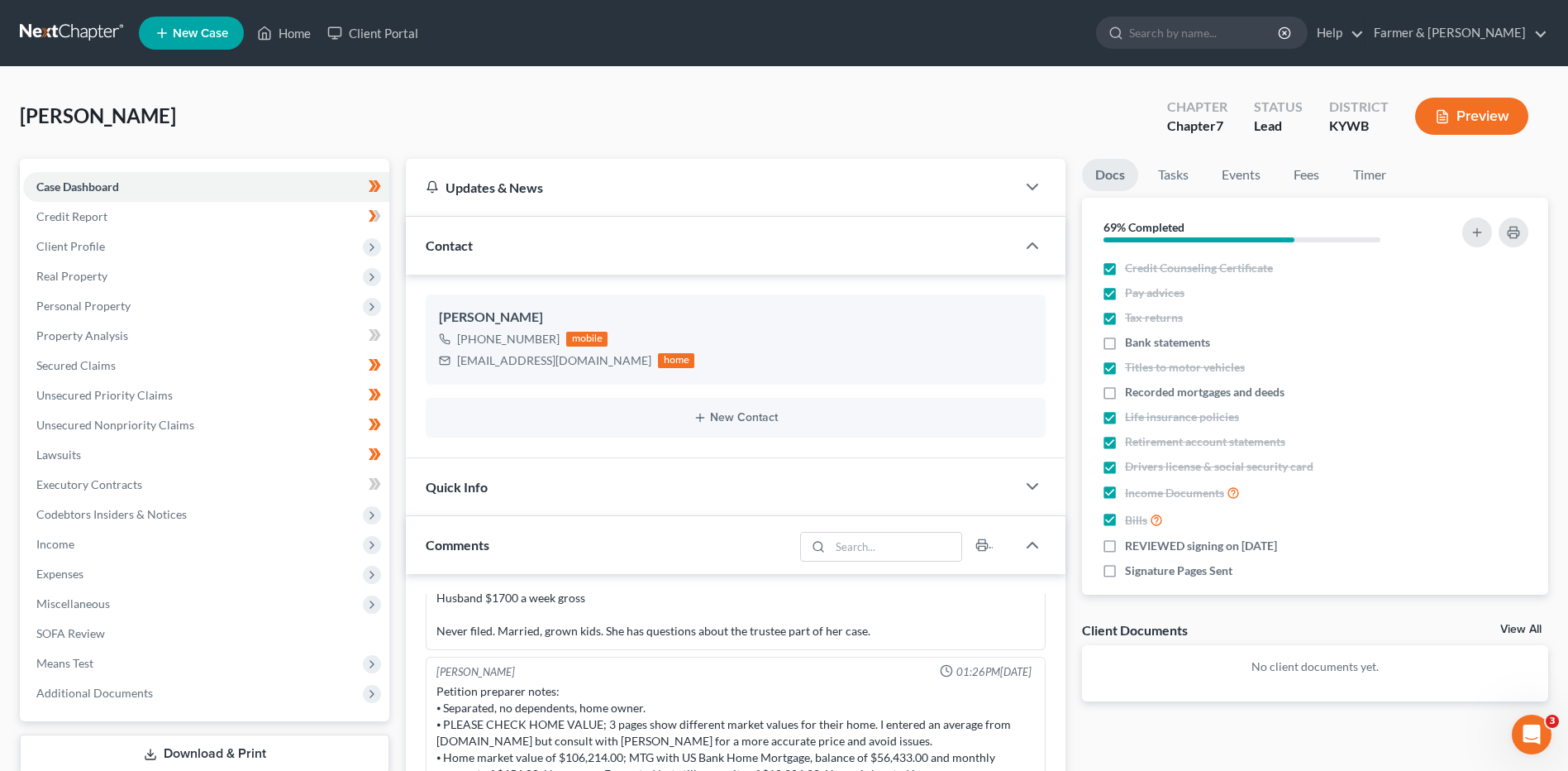
click at [57, 43] on link at bounding box center [73, 33] width 106 height 30
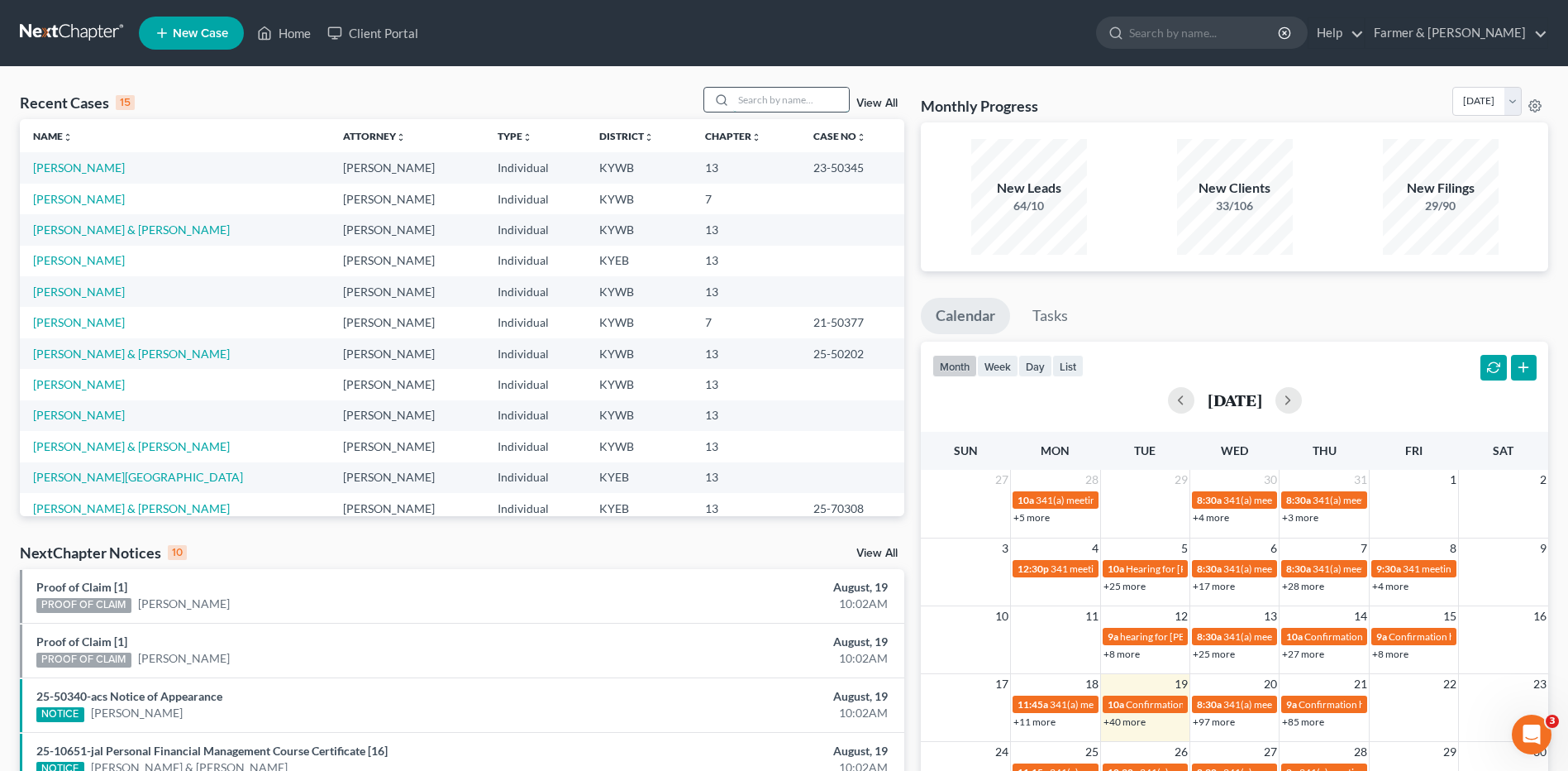
click at [788, 108] on input "search" at bounding box center [791, 100] width 115 height 24
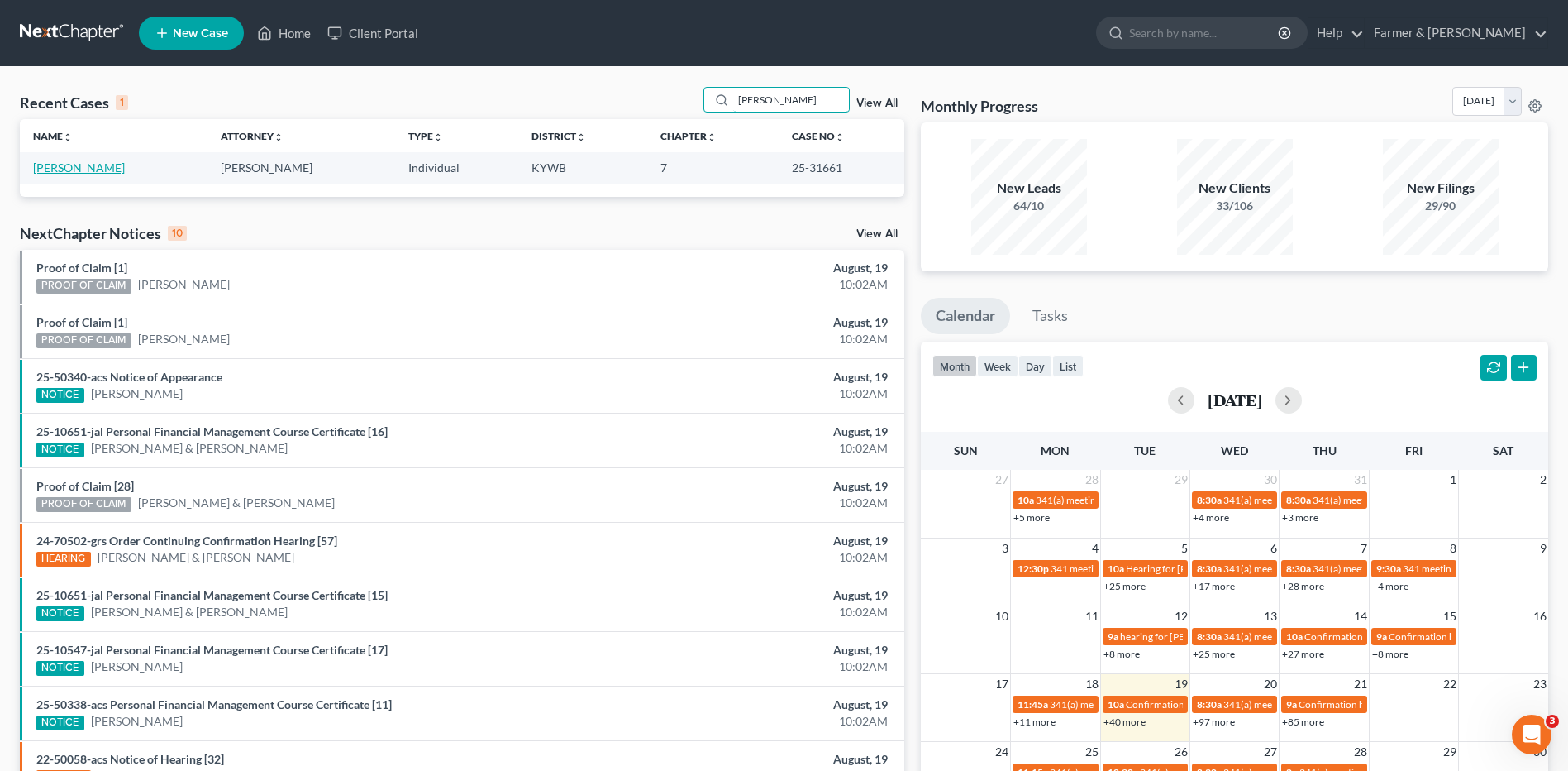
type input "[PERSON_NAME]"
click at [125, 172] on link "[PERSON_NAME]" at bounding box center [79, 168] width 92 height 14
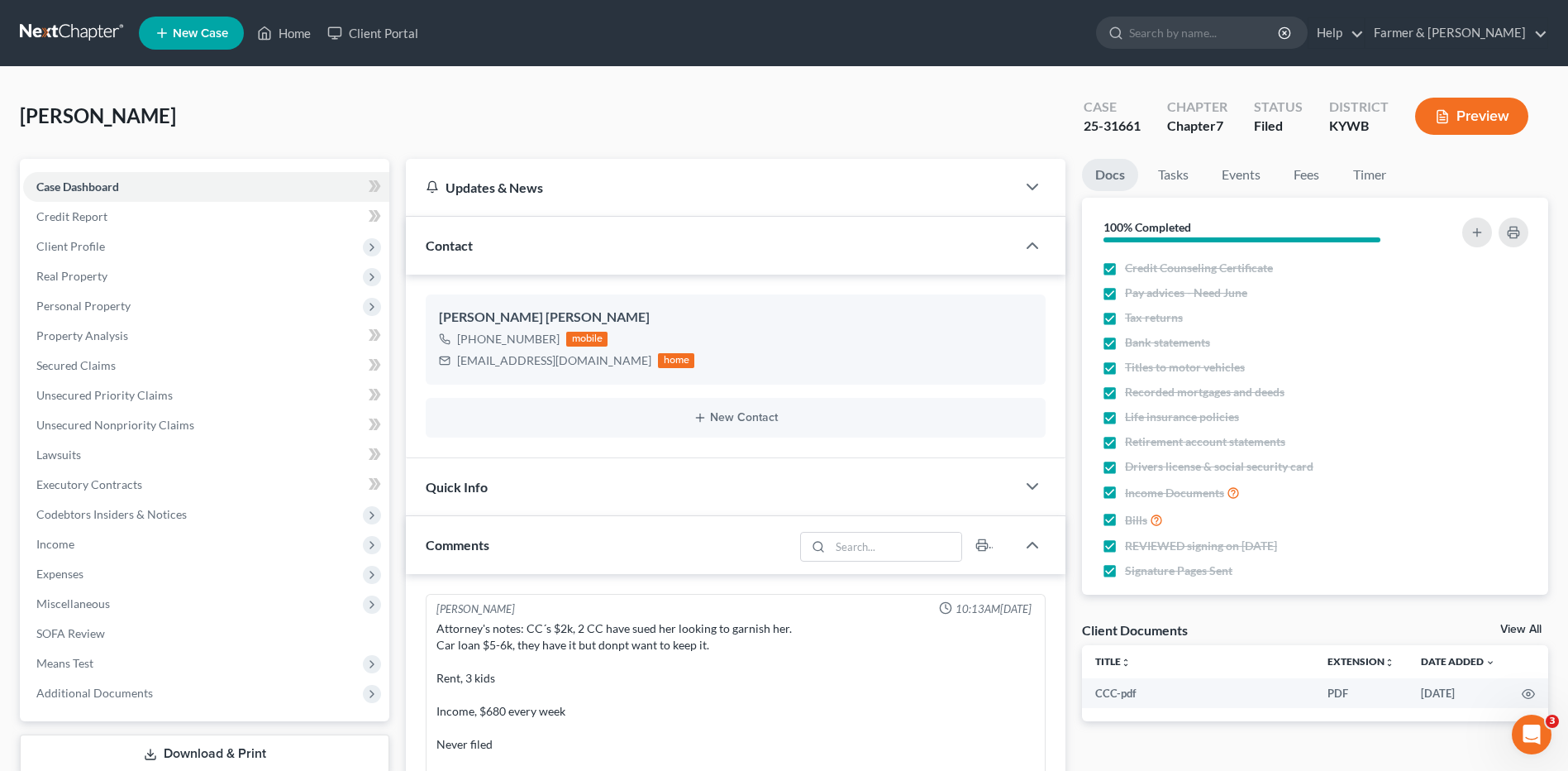
scroll to position [163, 0]
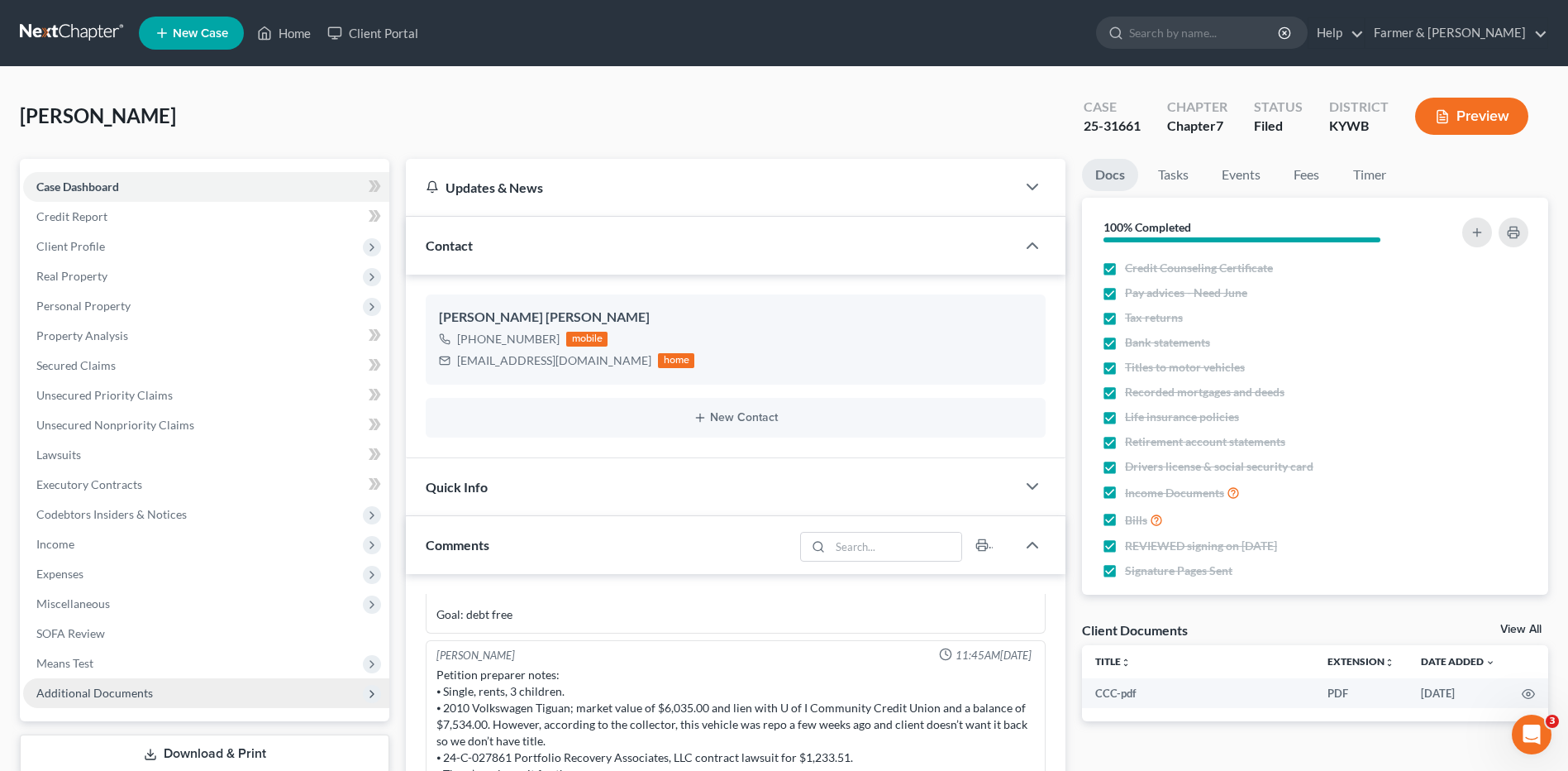
click at [98, 693] on span "Additional Documents" at bounding box center [95, 693] width 116 height 14
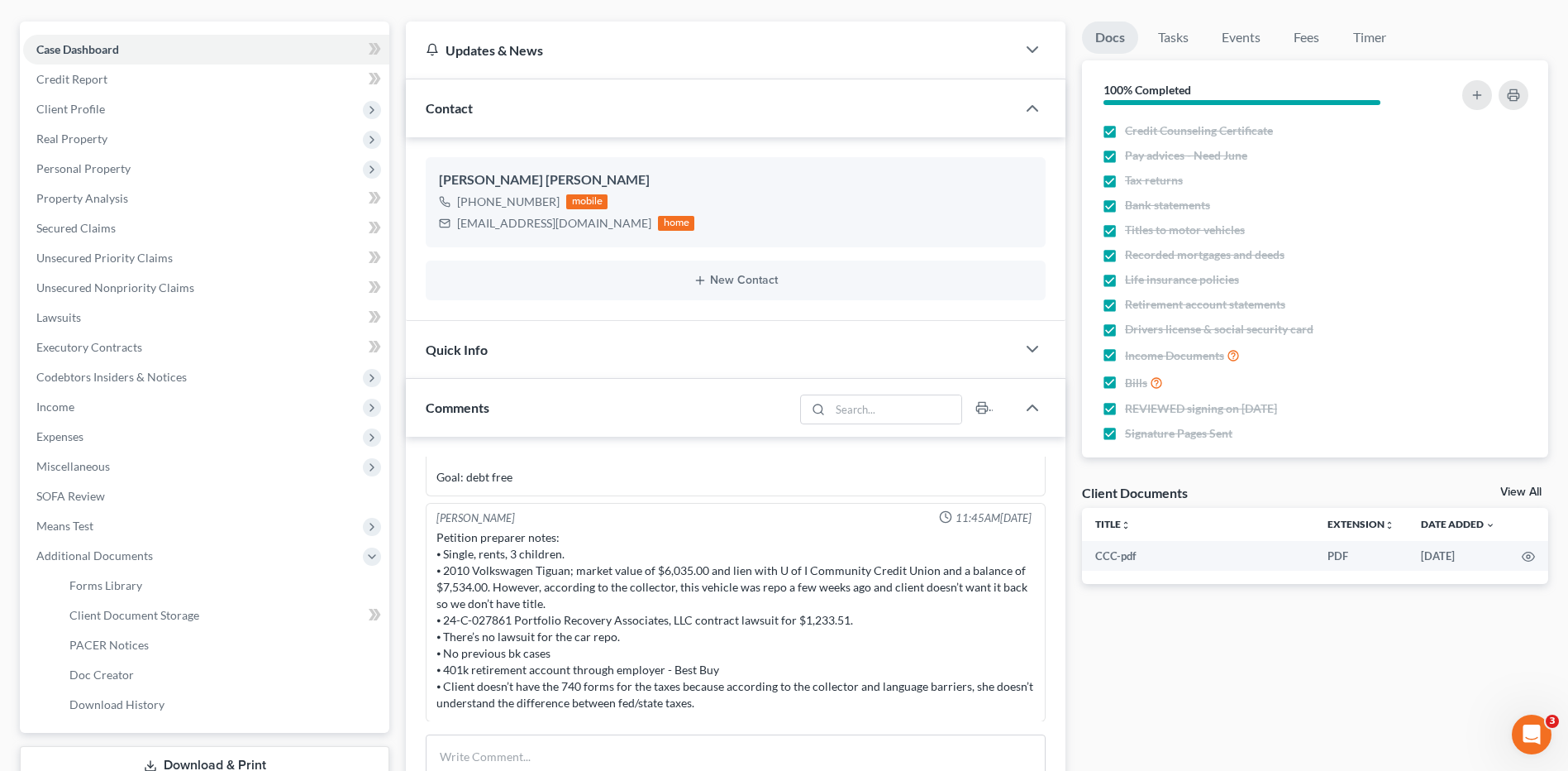
scroll to position [158, 0]
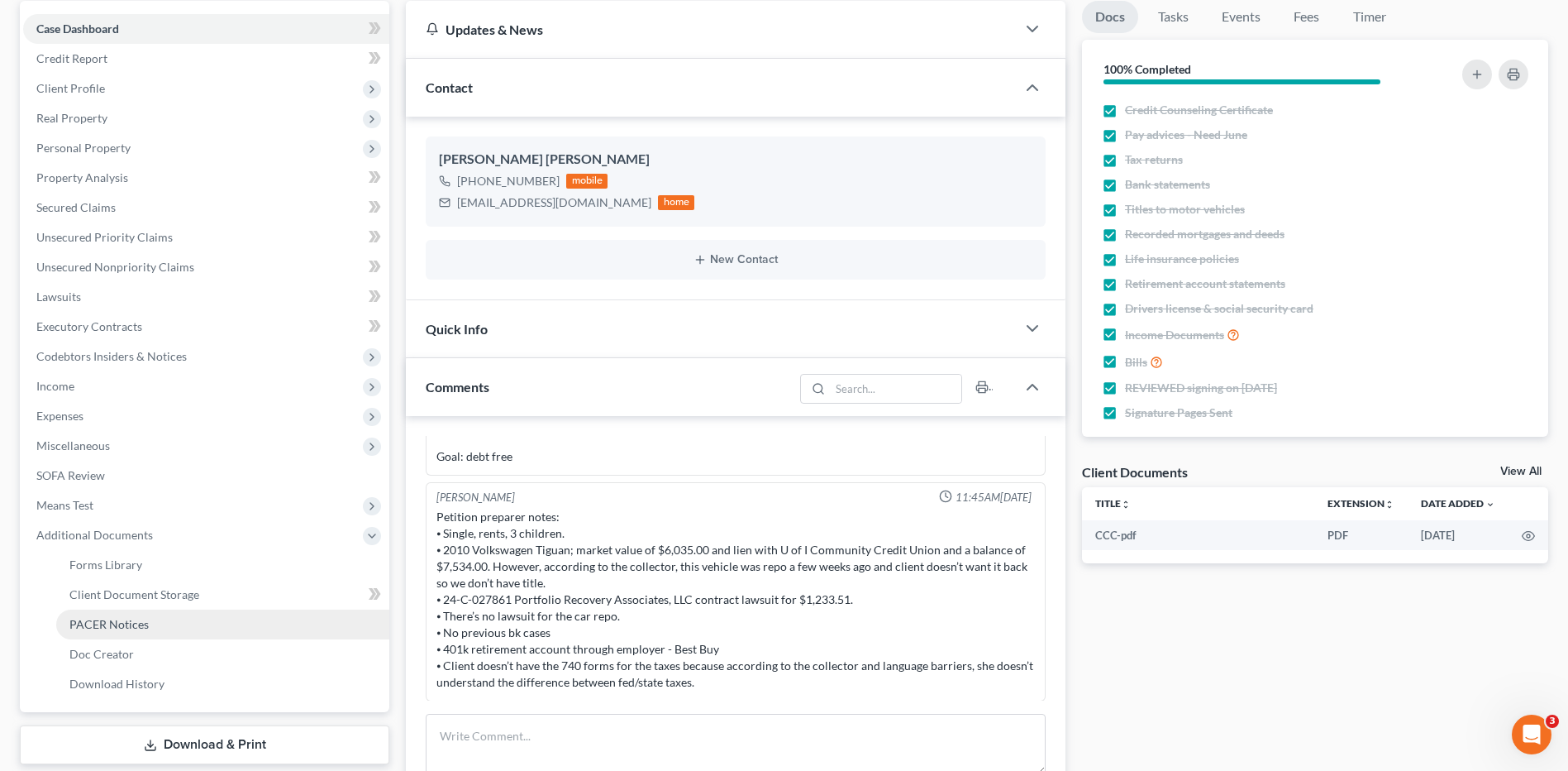
click at [136, 637] on link "PACER Notices" at bounding box center [223, 624] width 333 height 30
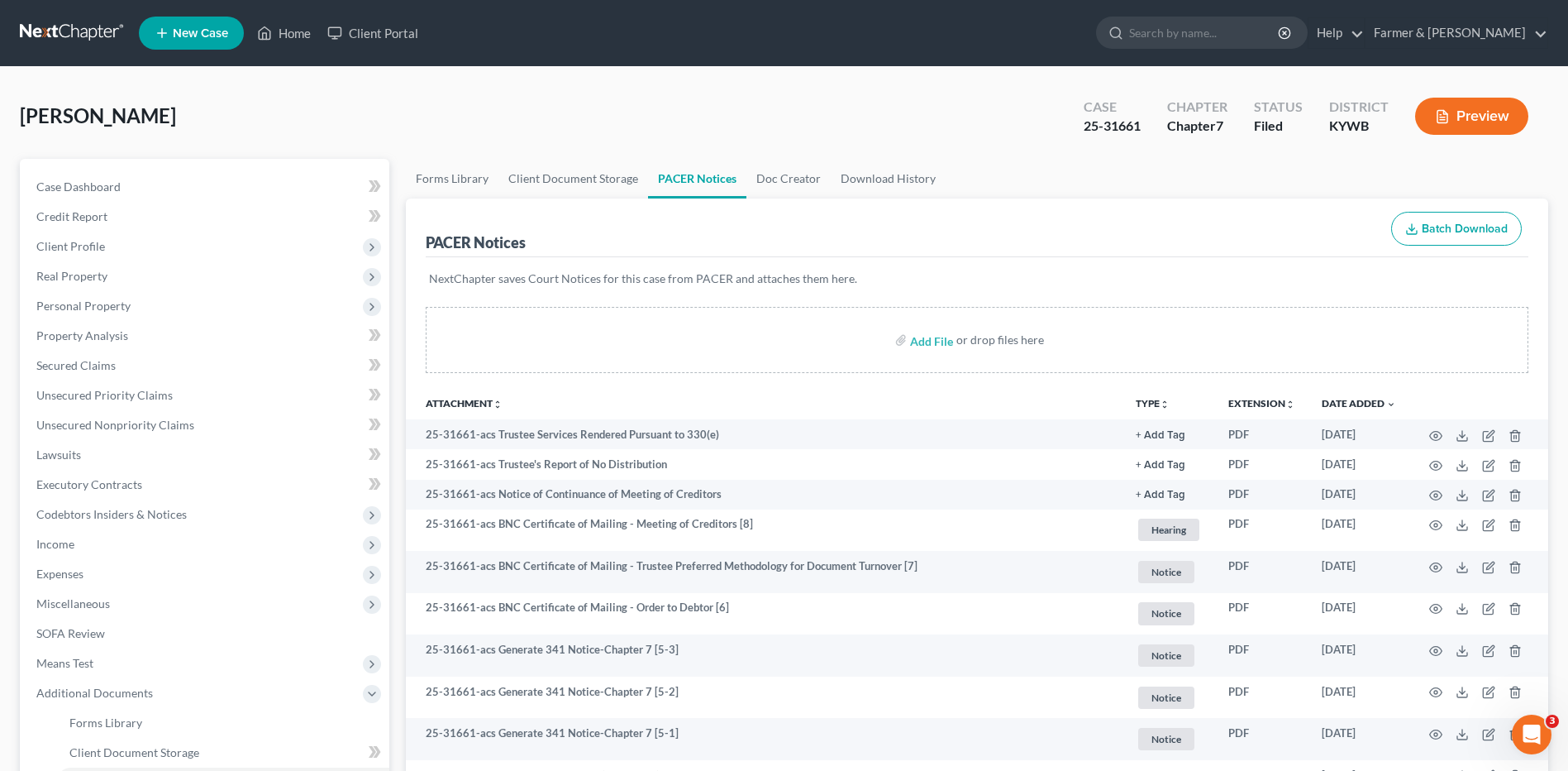
click at [34, 36] on link at bounding box center [73, 33] width 106 height 30
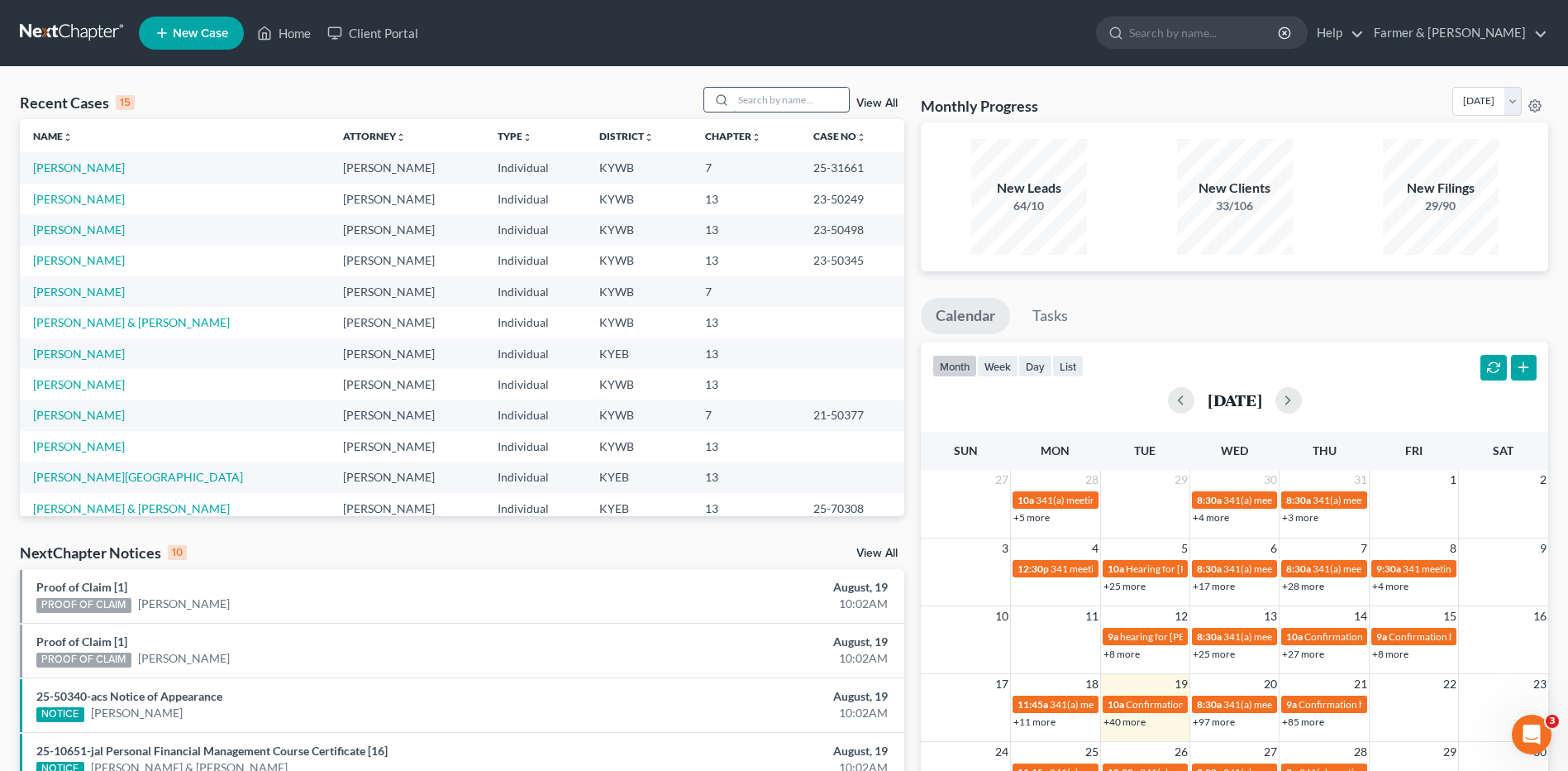
click at [785, 110] on input "search" at bounding box center [791, 100] width 115 height 24
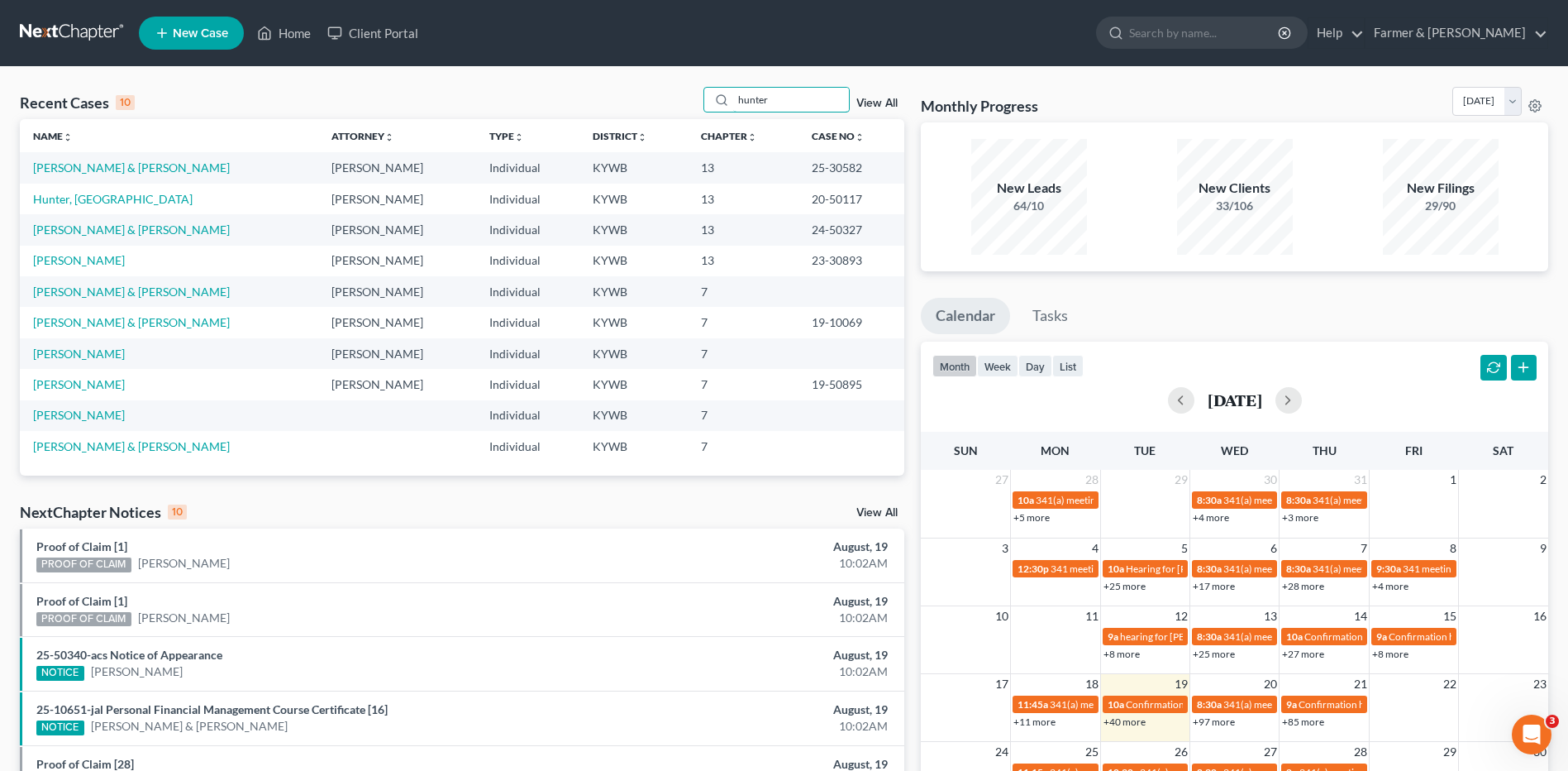
type input "hunter"
click at [104, 236] on td "[PERSON_NAME] & [PERSON_NAME]" at bounding box center [169, 229] width 299 height 30
click at [108, 232] on link "[PERSON_NAME] & [PERSON_NAME]" at bounding box center [131, 229] width 197 height 14
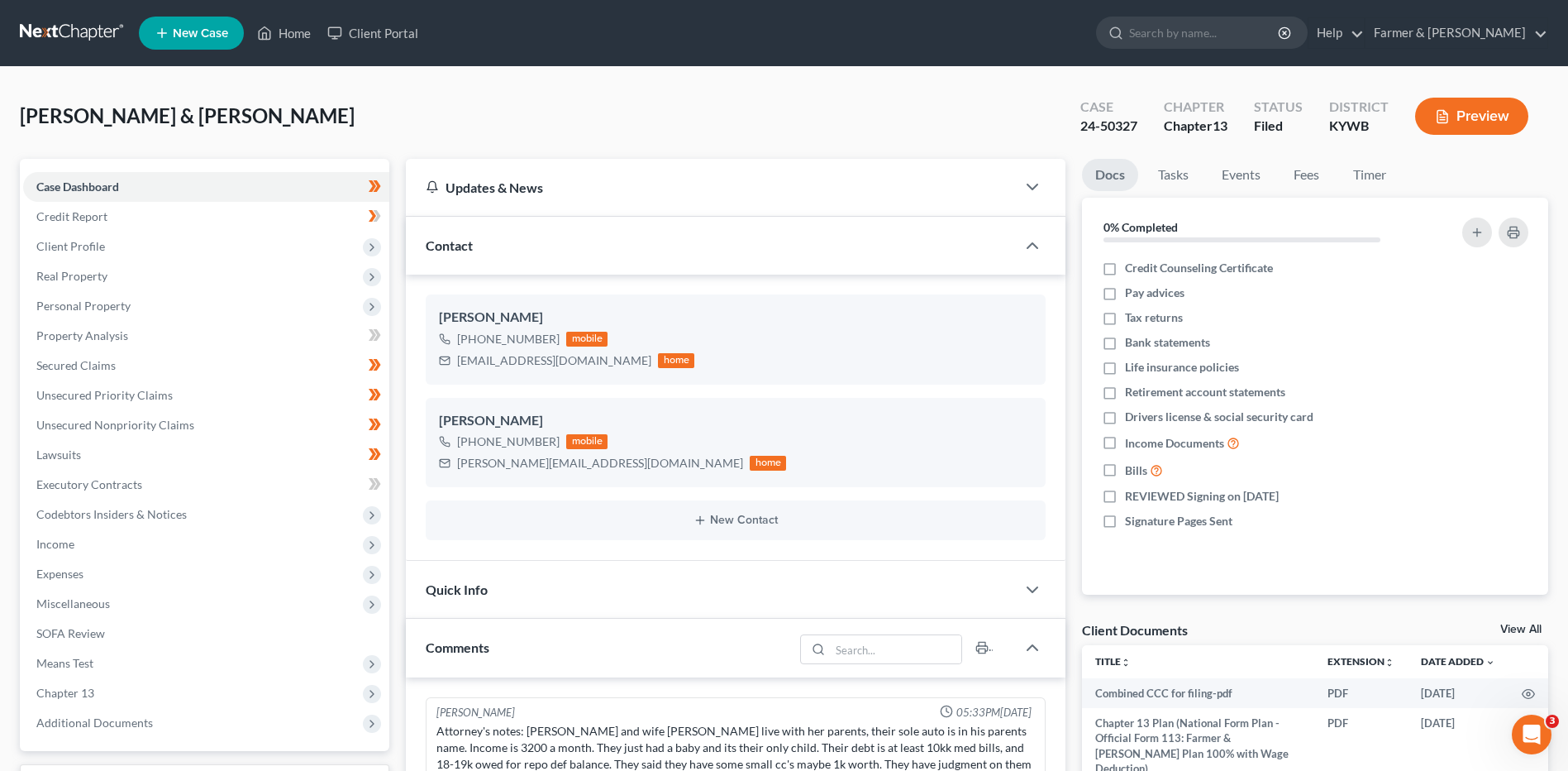
scroll to position [190, 0]
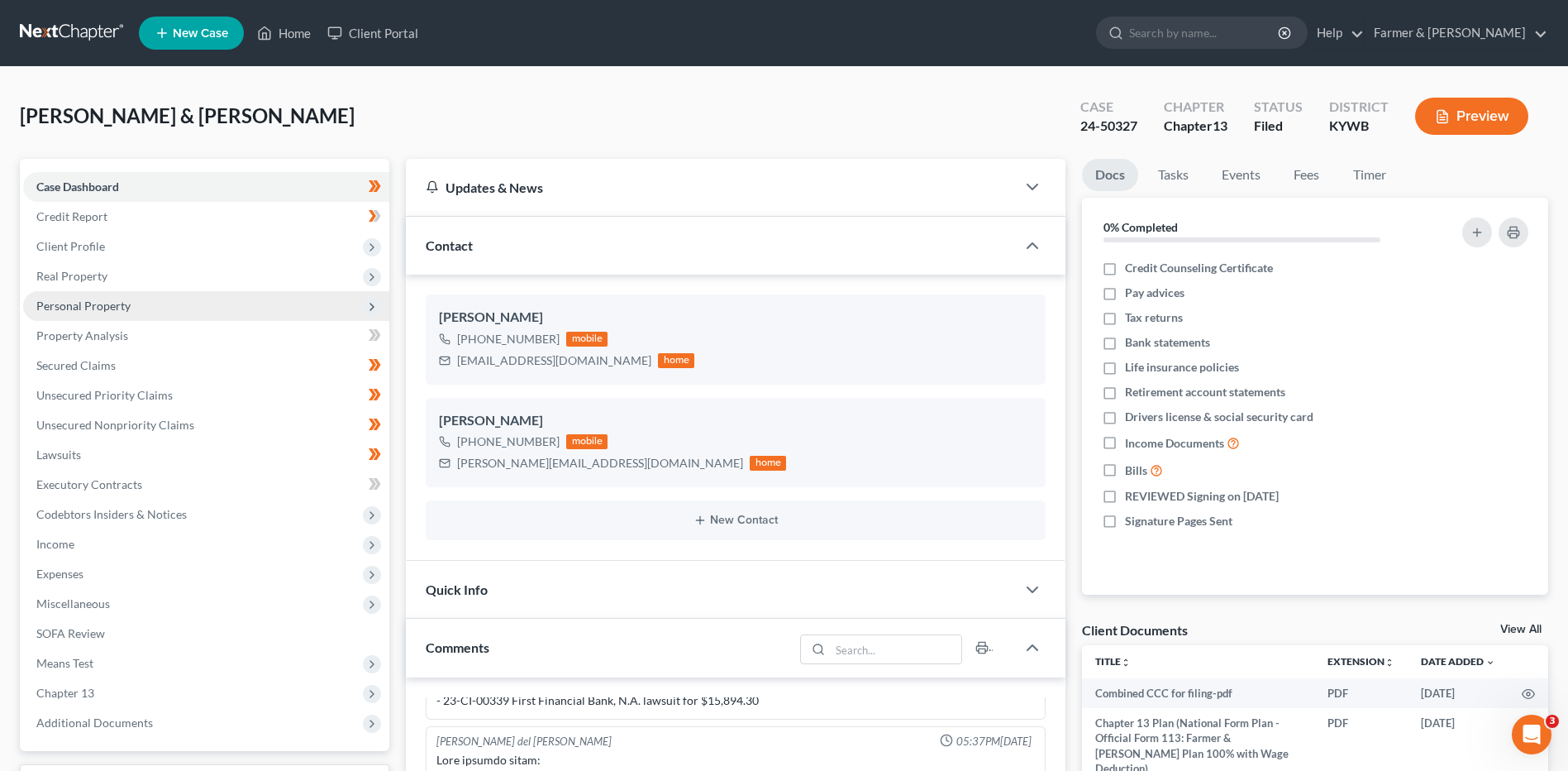
click at [129, 311] on span "Personal Property" at bounding box center [207, 306] width 366 height 30
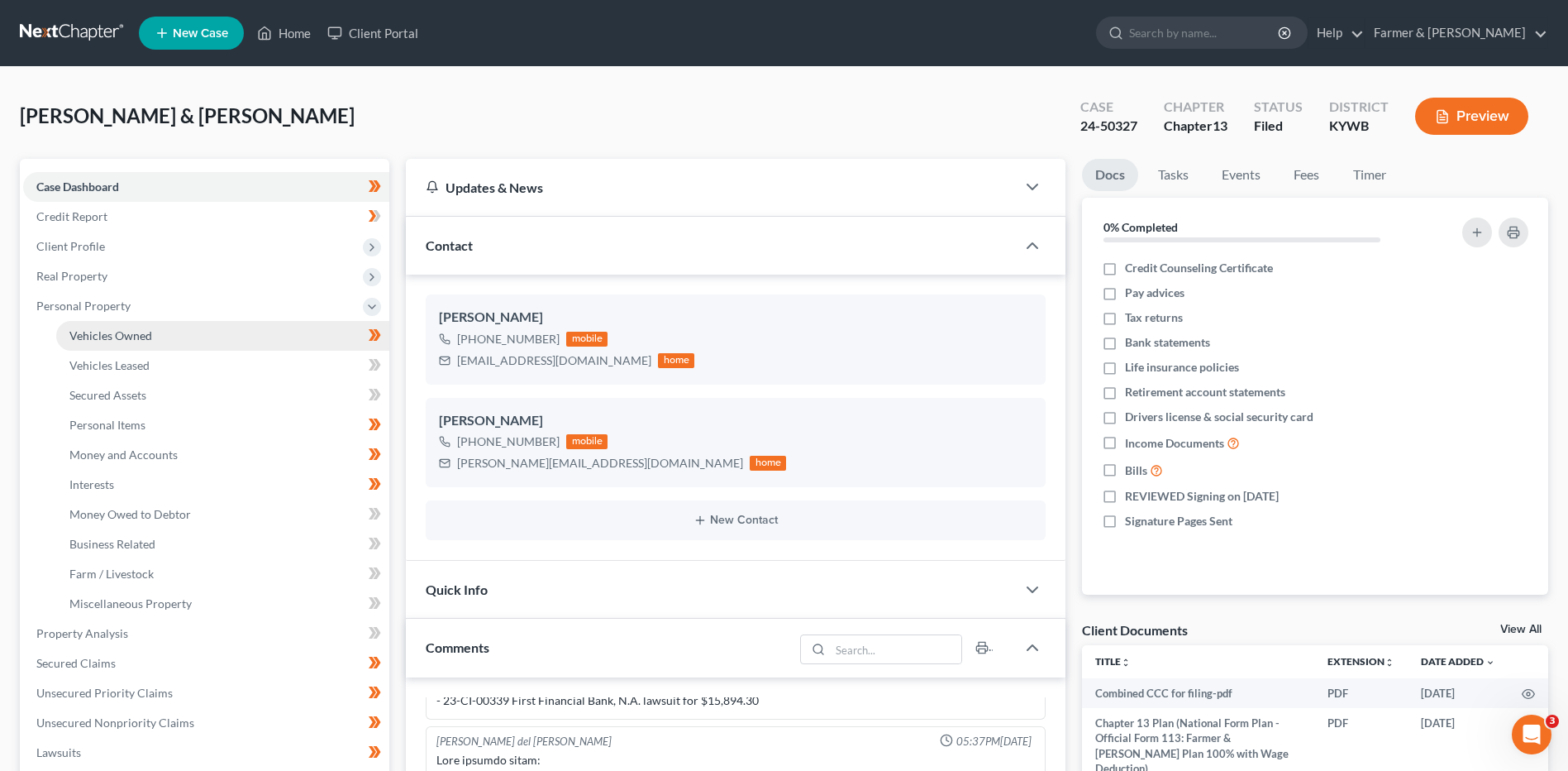
click at [131, 337] on span "Vehicles Owned" at bounding box center [110, 335] width 82 height 14
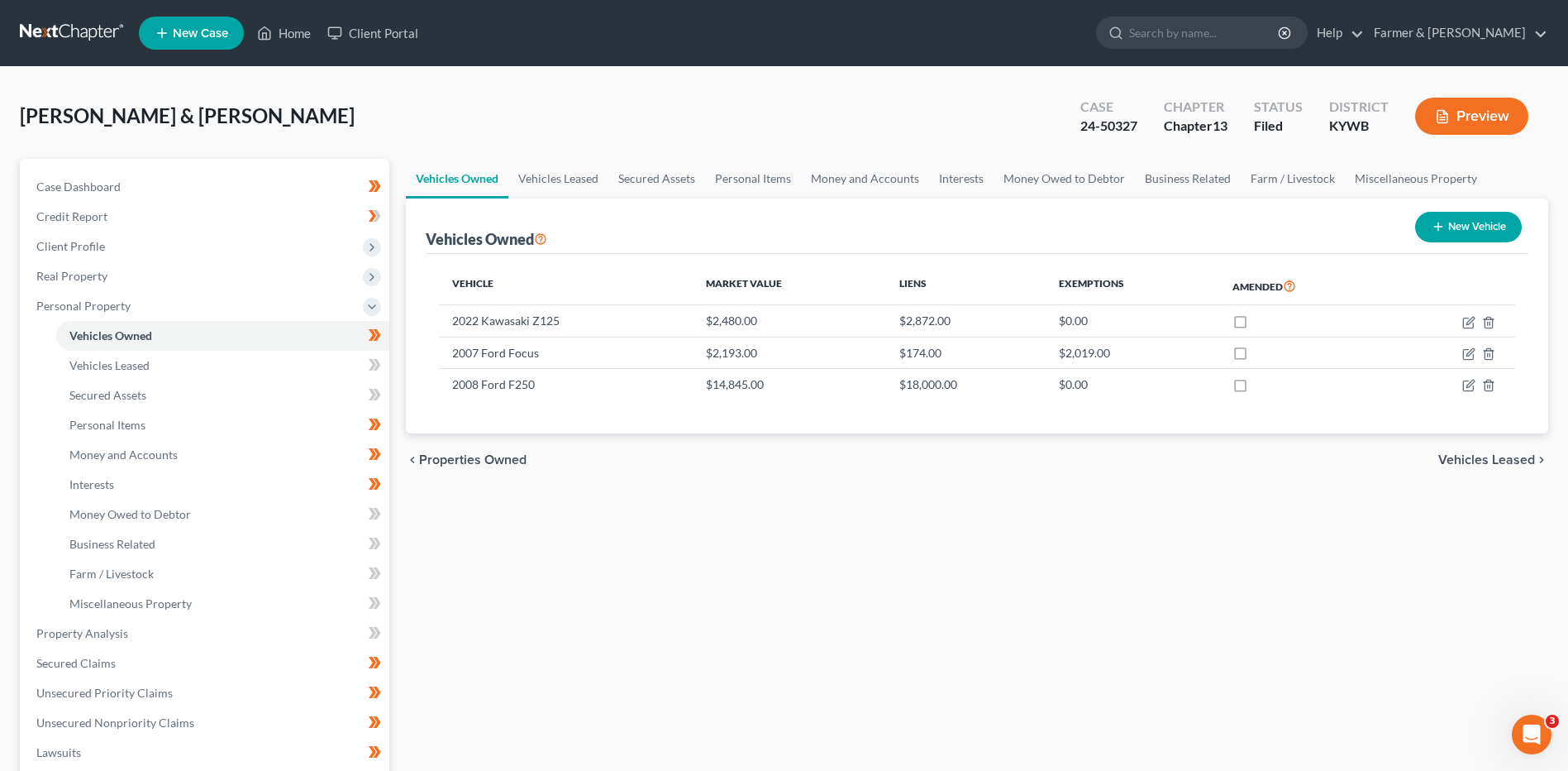
click at [71, 26] on link at bounding box center [73, 33] width 106 height 30
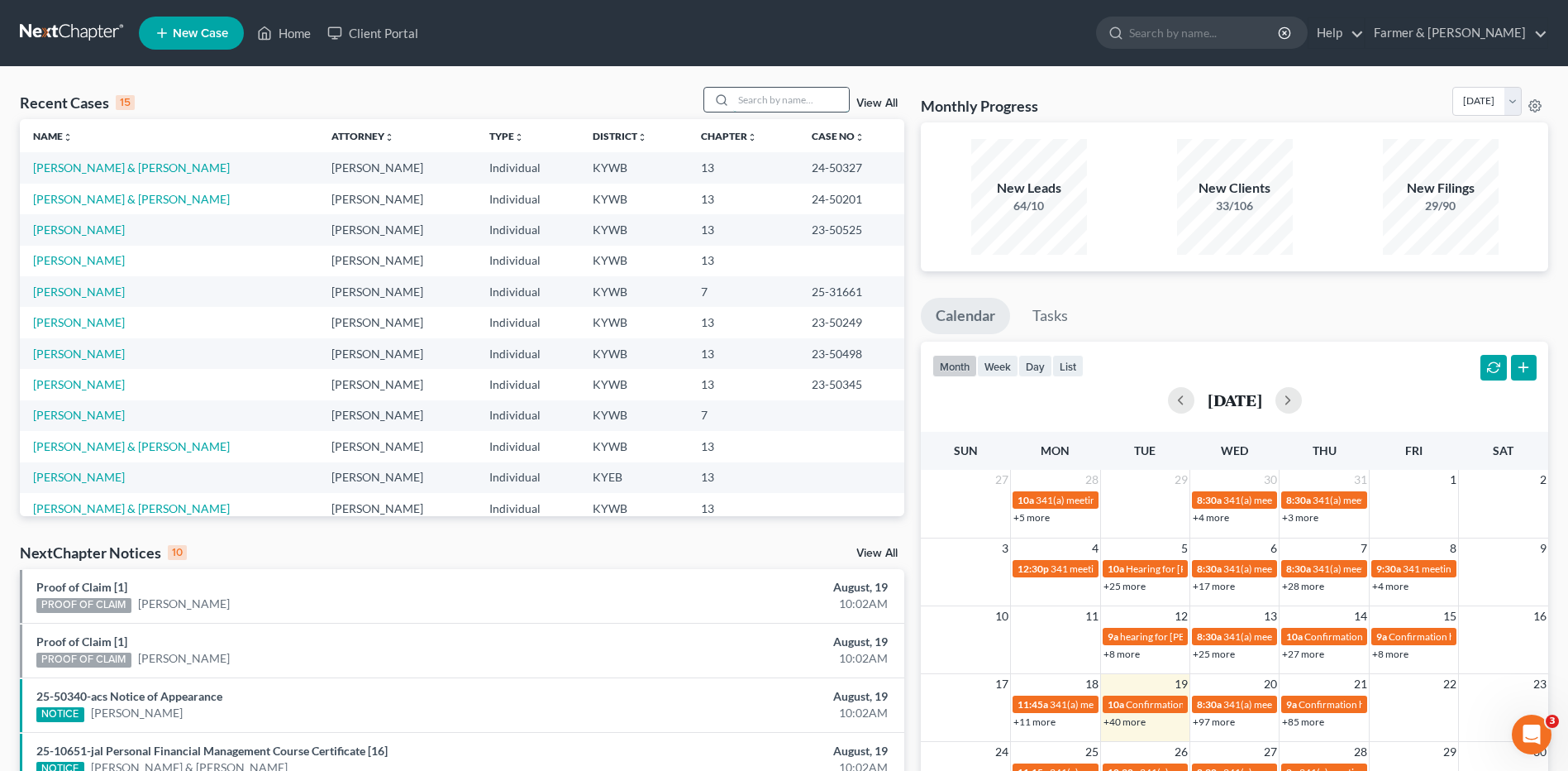
click at [793, 108] on input "search" at bounding box center [791, 100] width 115 height 24
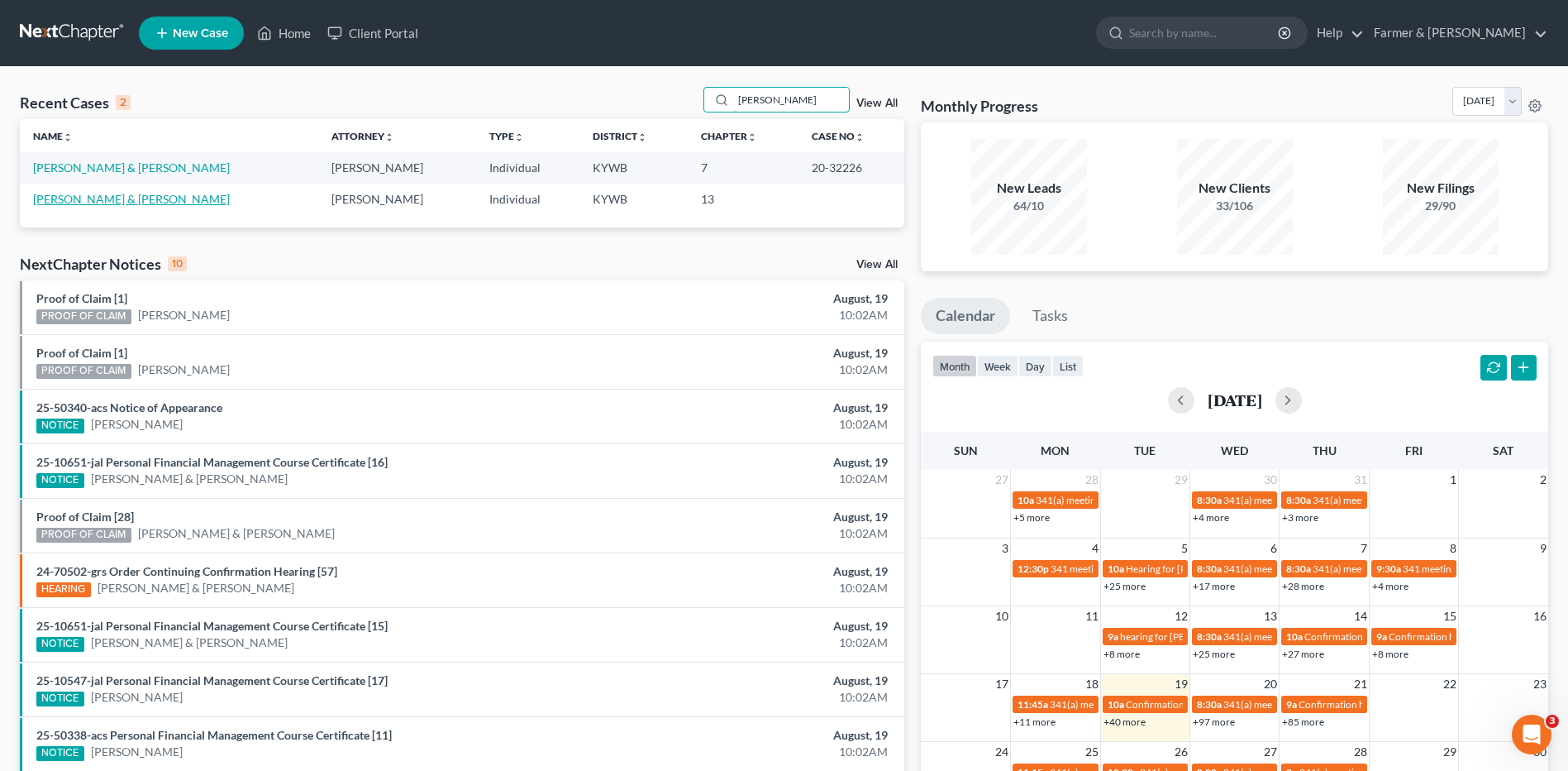
type input "bybee"
click at [142, 201] on link "[PERSON_NAME] & [PERSON_NAME]" at bounding box center [131, 199] width 197 height 14
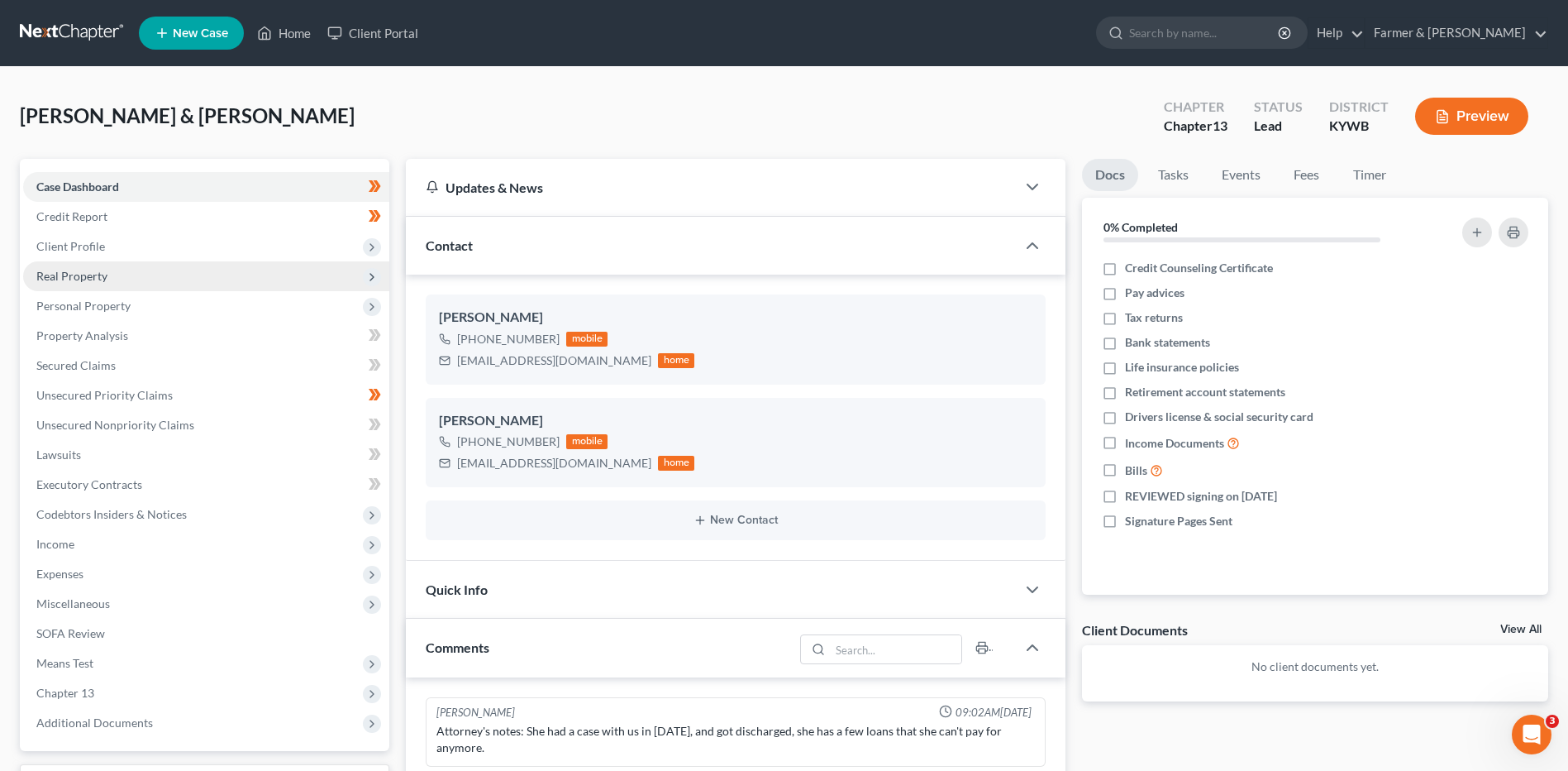
click at [138, 276] on span "Real Property" at bounding box center [207, 276] width 366 height 30
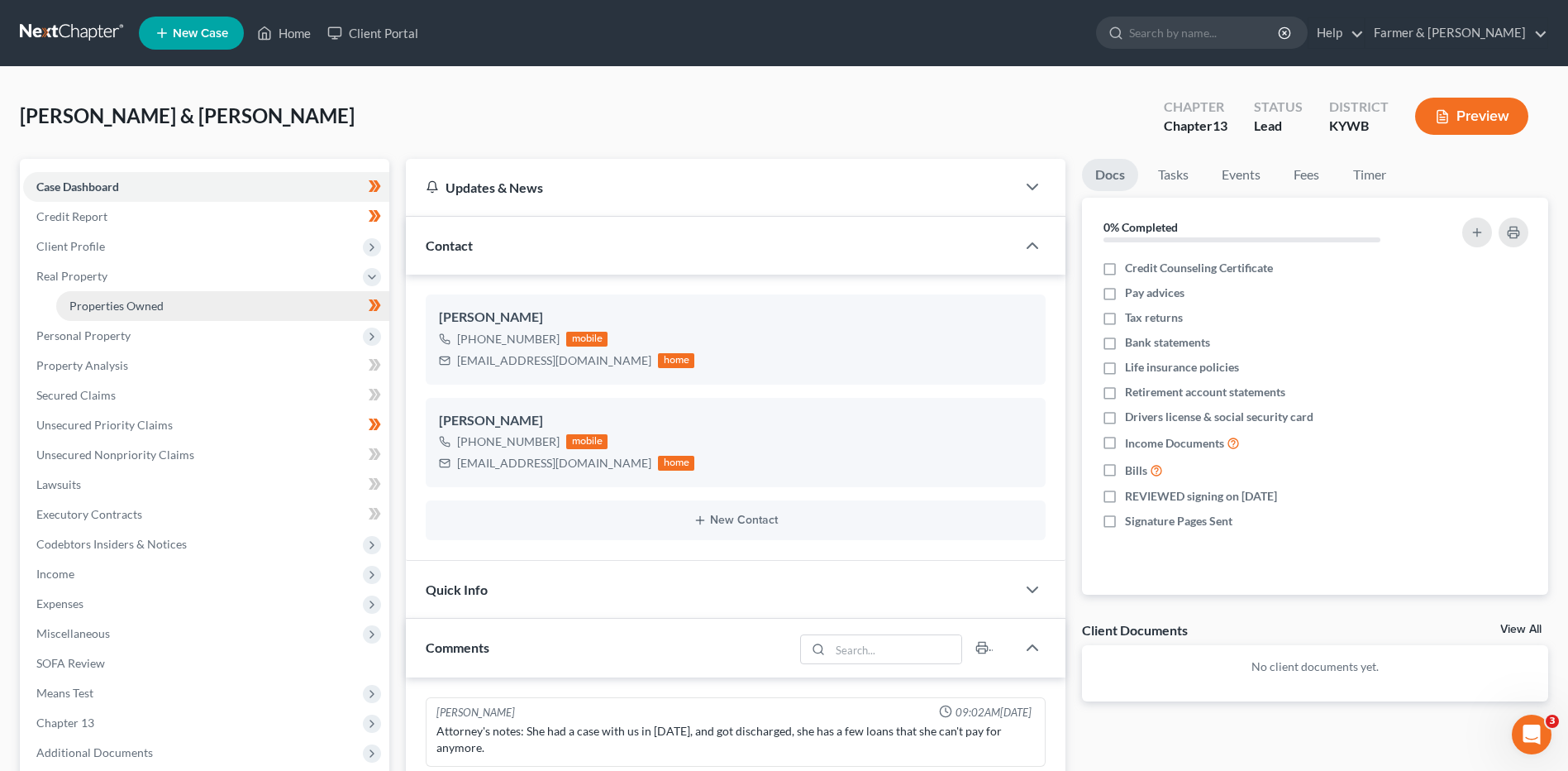
click at [136, 303] on span "Properties Owned" at bounding box center [116, 306] width 95 height 14
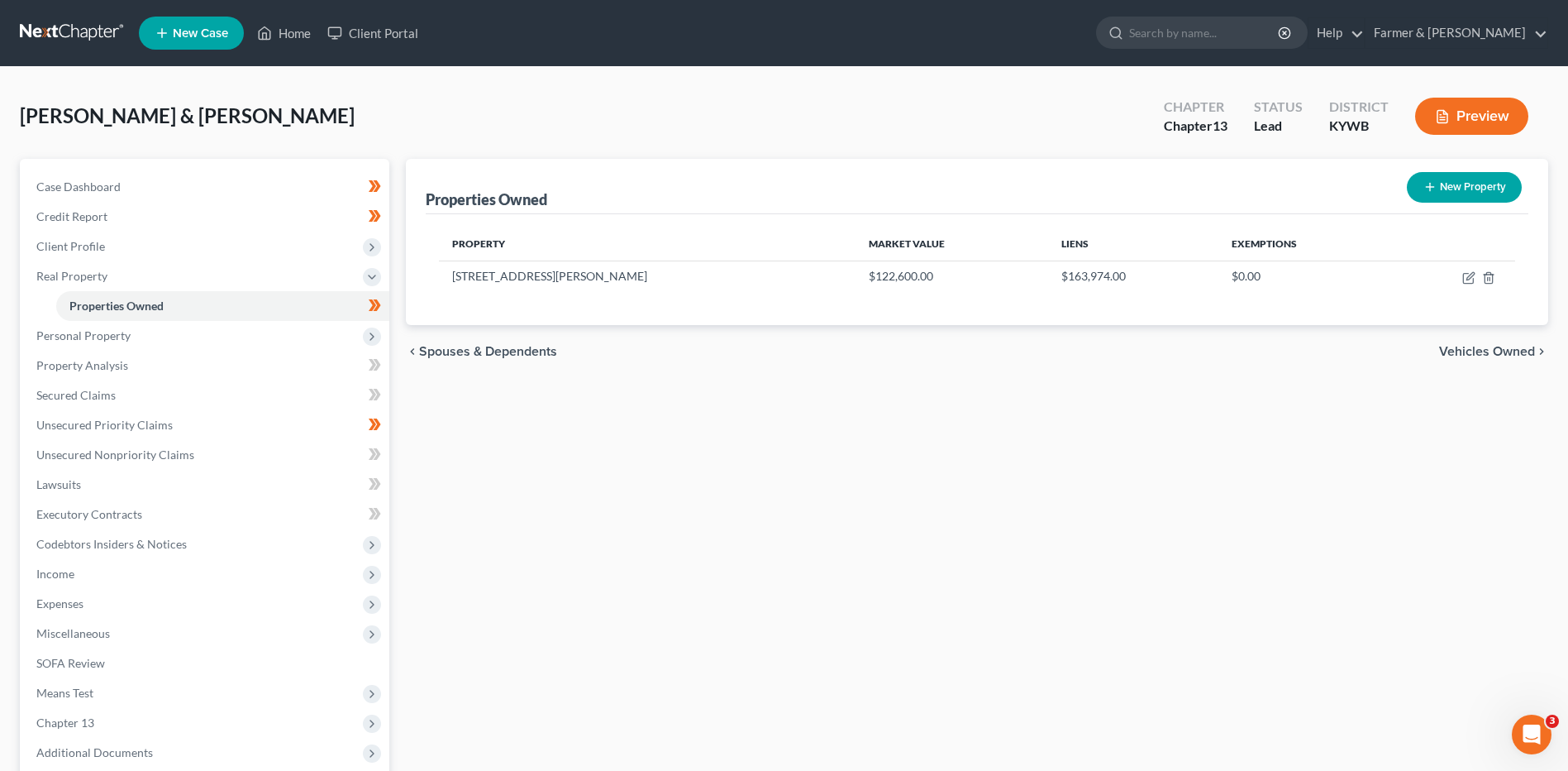
click at [91, 29] on link at bounding box center [73, 33] width 106 height 30
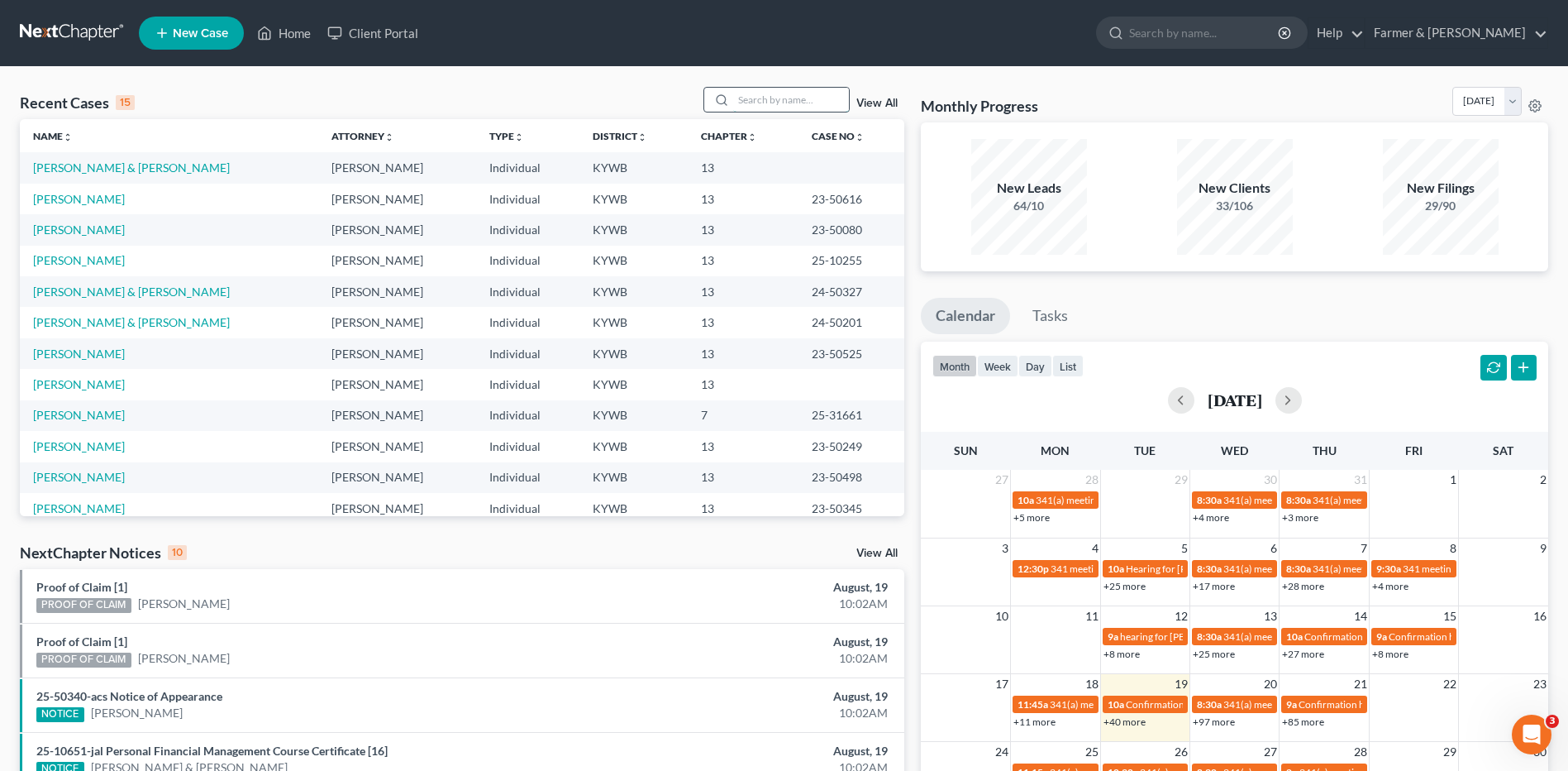
click at [758, 96] on input "search" at bounding box center [791, 100] width 115 height 24
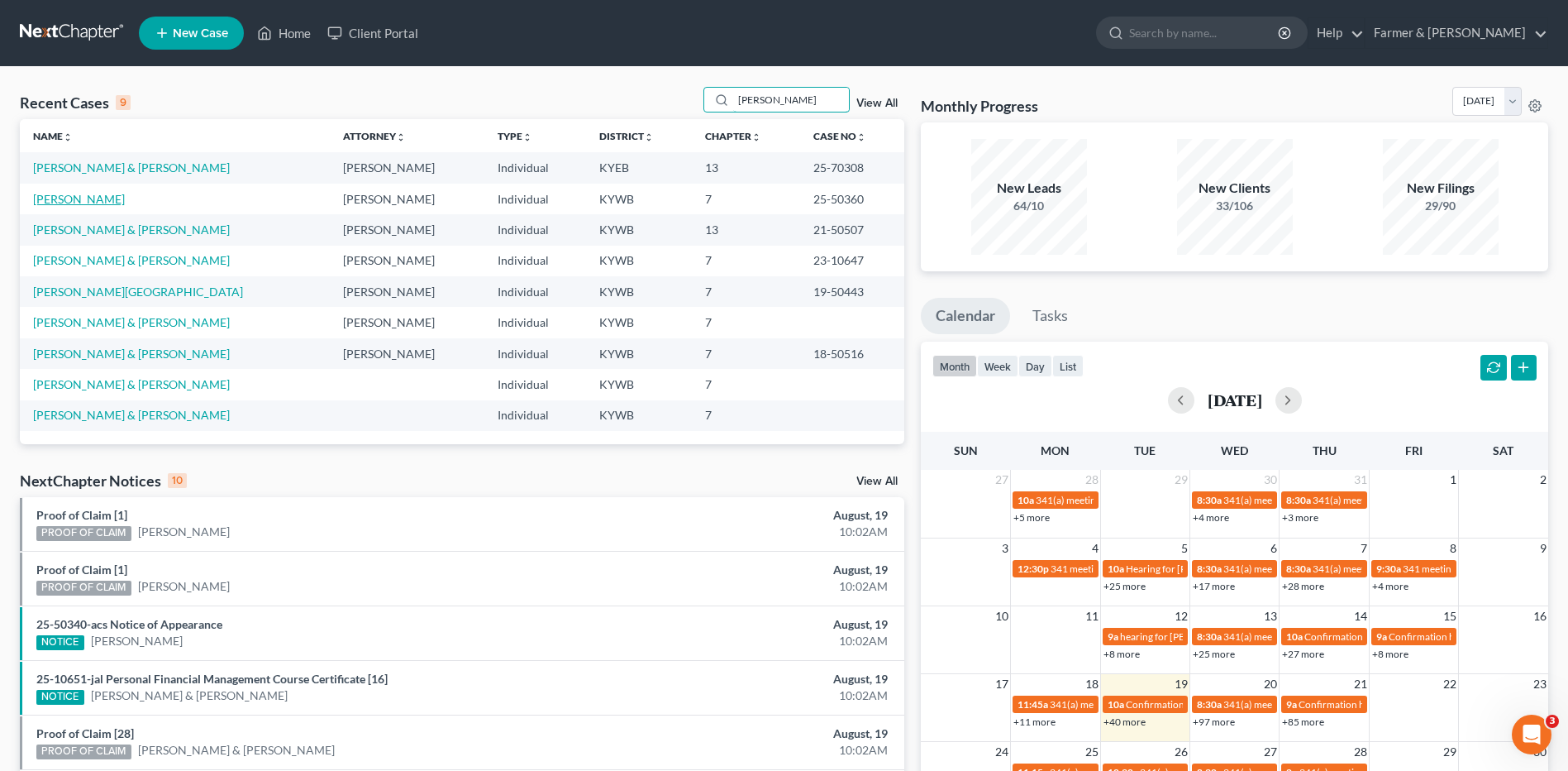
type input "lester"
click at [67, 203] on link "[PERSON_NAME]" at bounding box center [79, 199] width 92 height 14
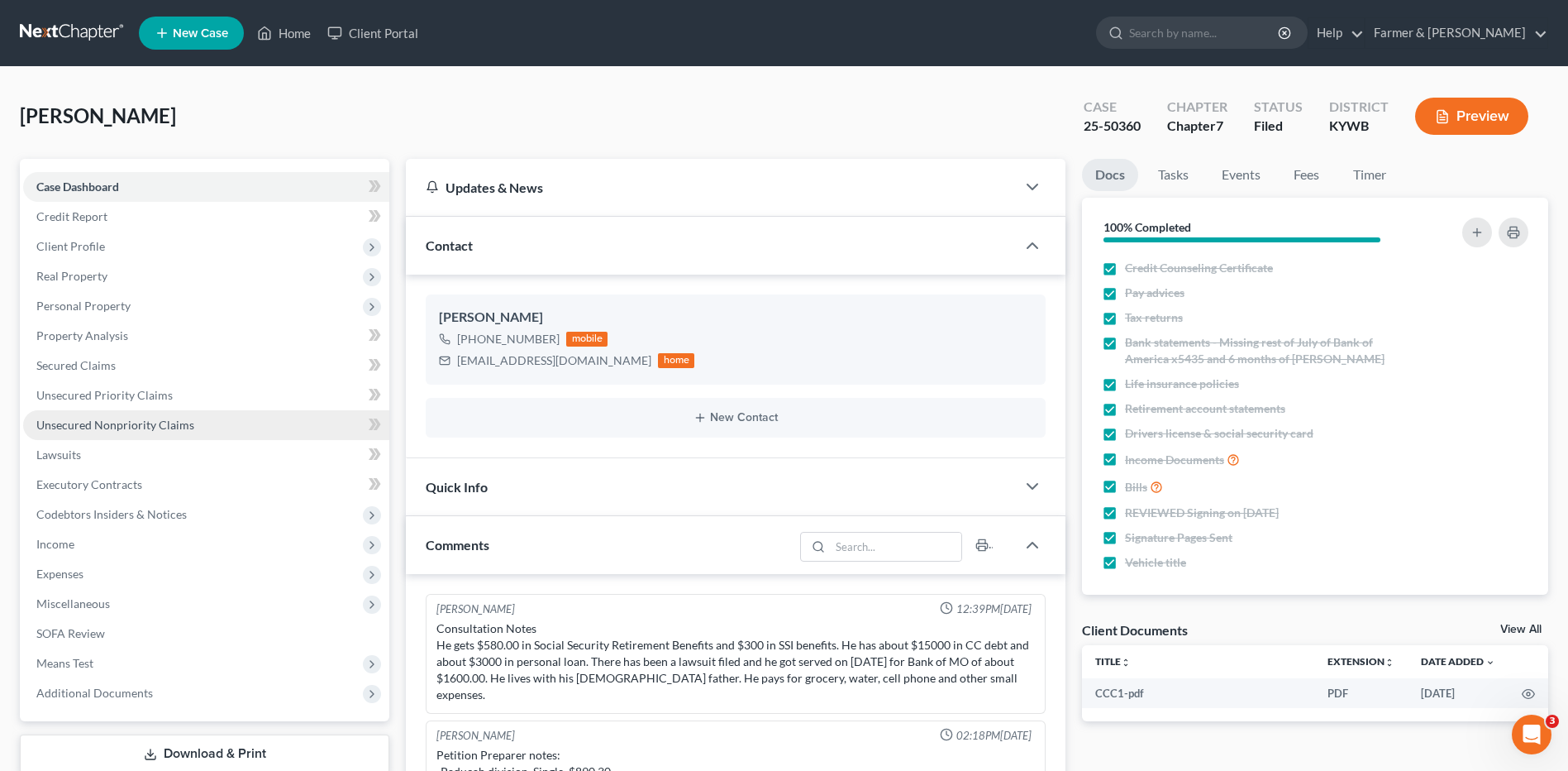
click at [183, 420] on span "Unsecured Nonpriority Claims" at bounding box center [115, 425] width 158 height 14
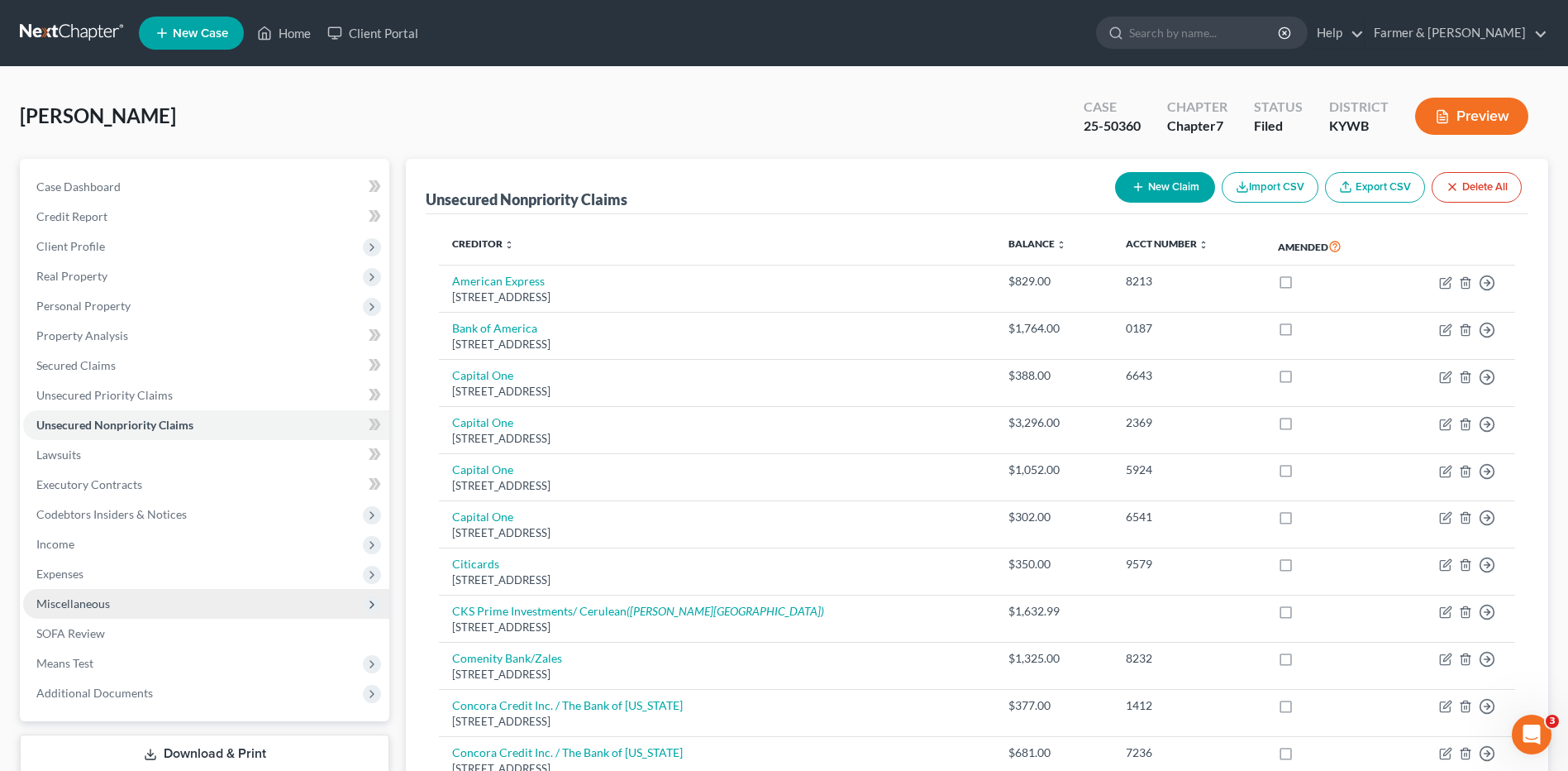
click at [114, 607] on span "Miscellaneous" at bounding box center [207, 603] width 366 height 30
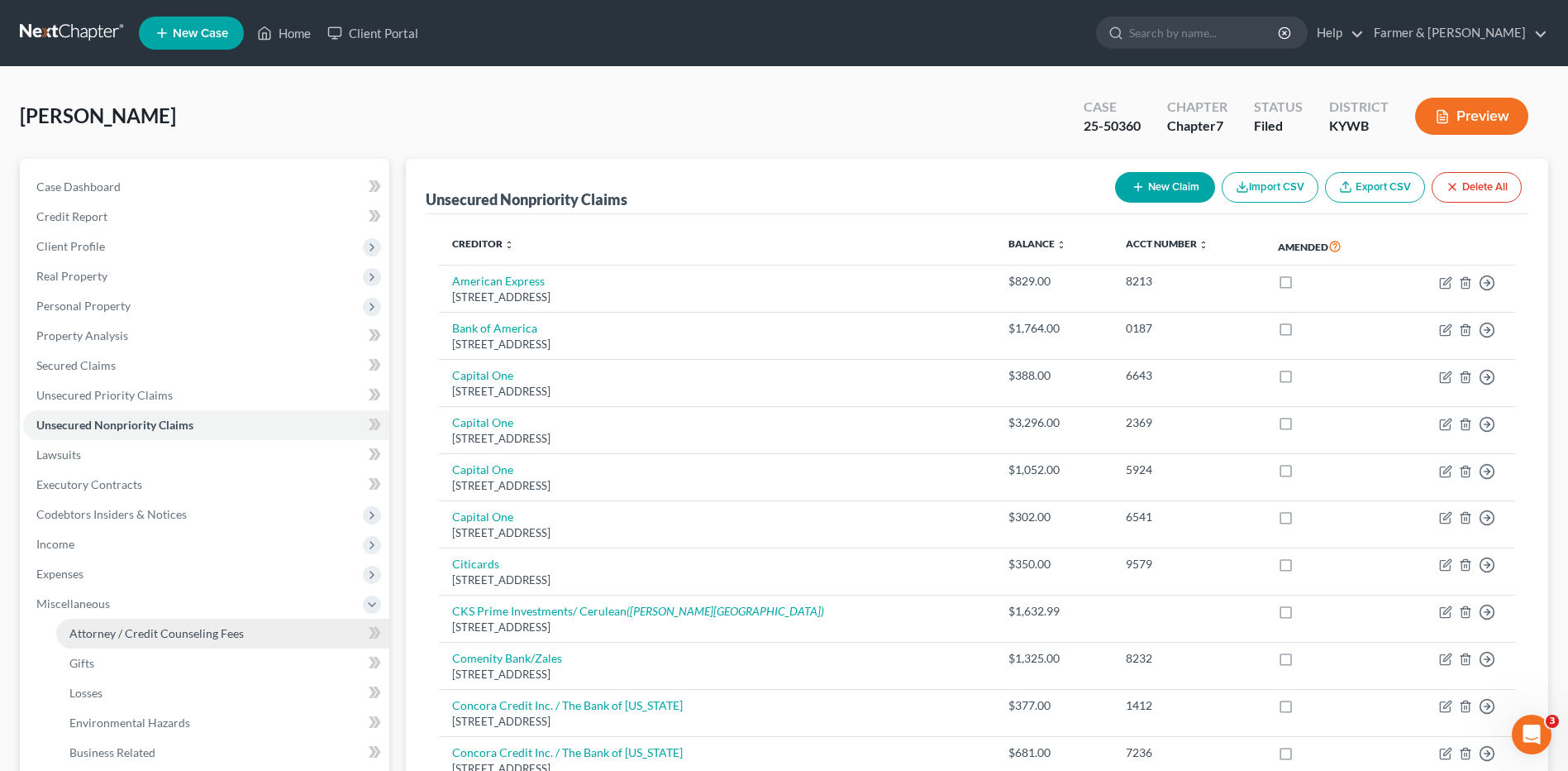
click at [113, 627] on span "Attorney / Credit Counseling Fees" at bounding box center [156, 633] width 174 height 14
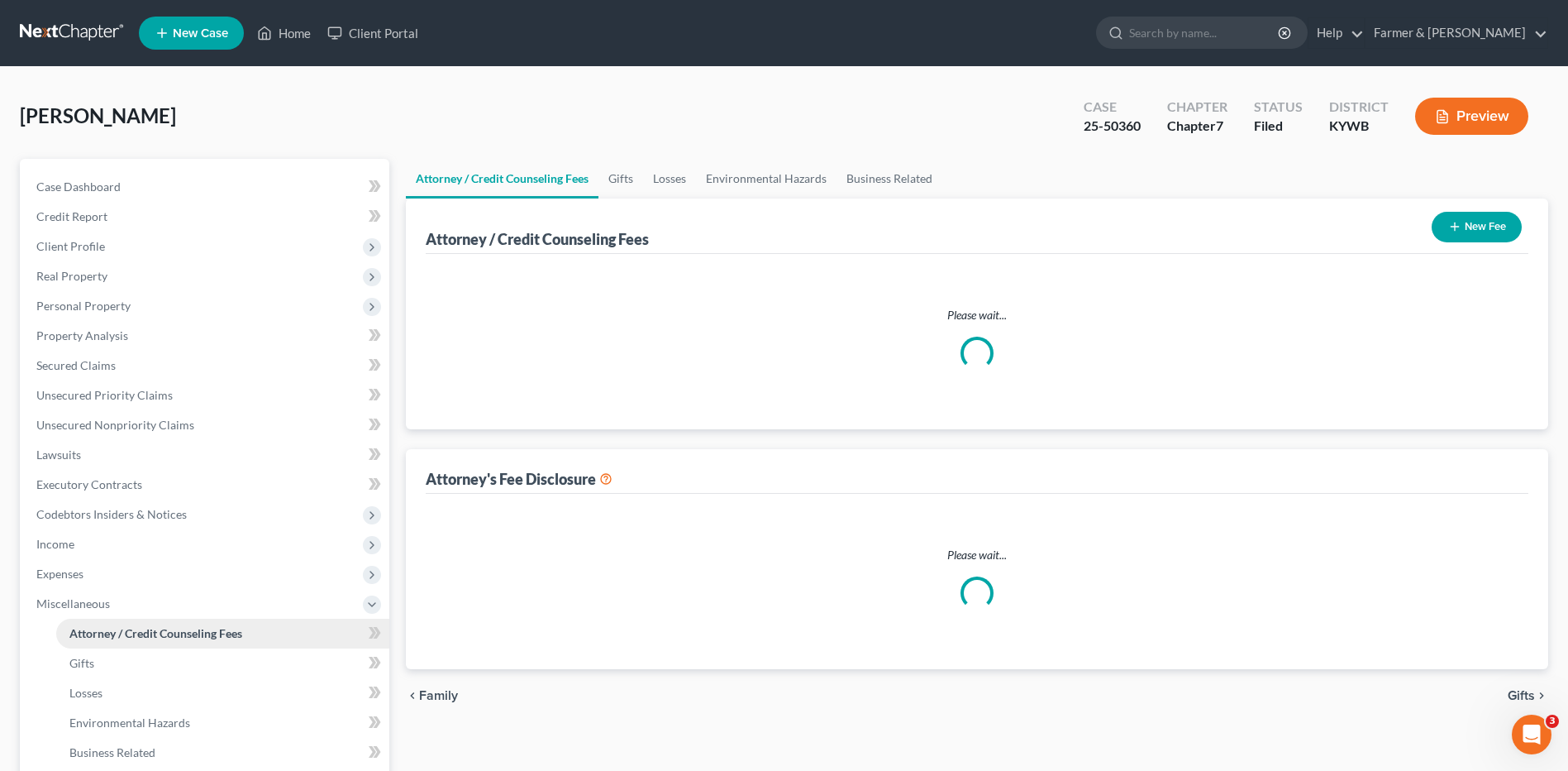
select select "0"
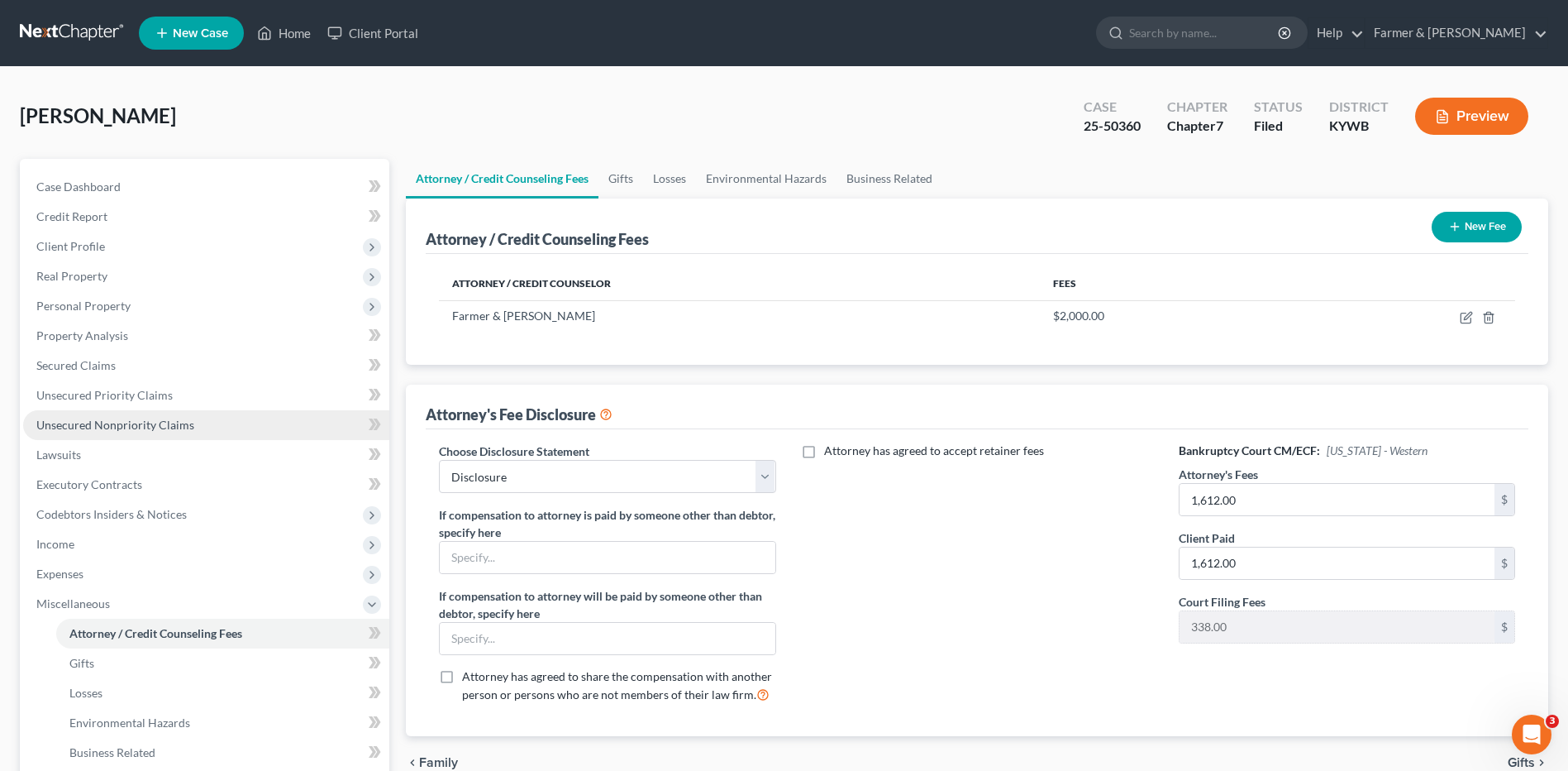
click at [180, 426] on span "Unsecured Nonpriority Claims" at bounding box center [115, 425] width 158 height 14
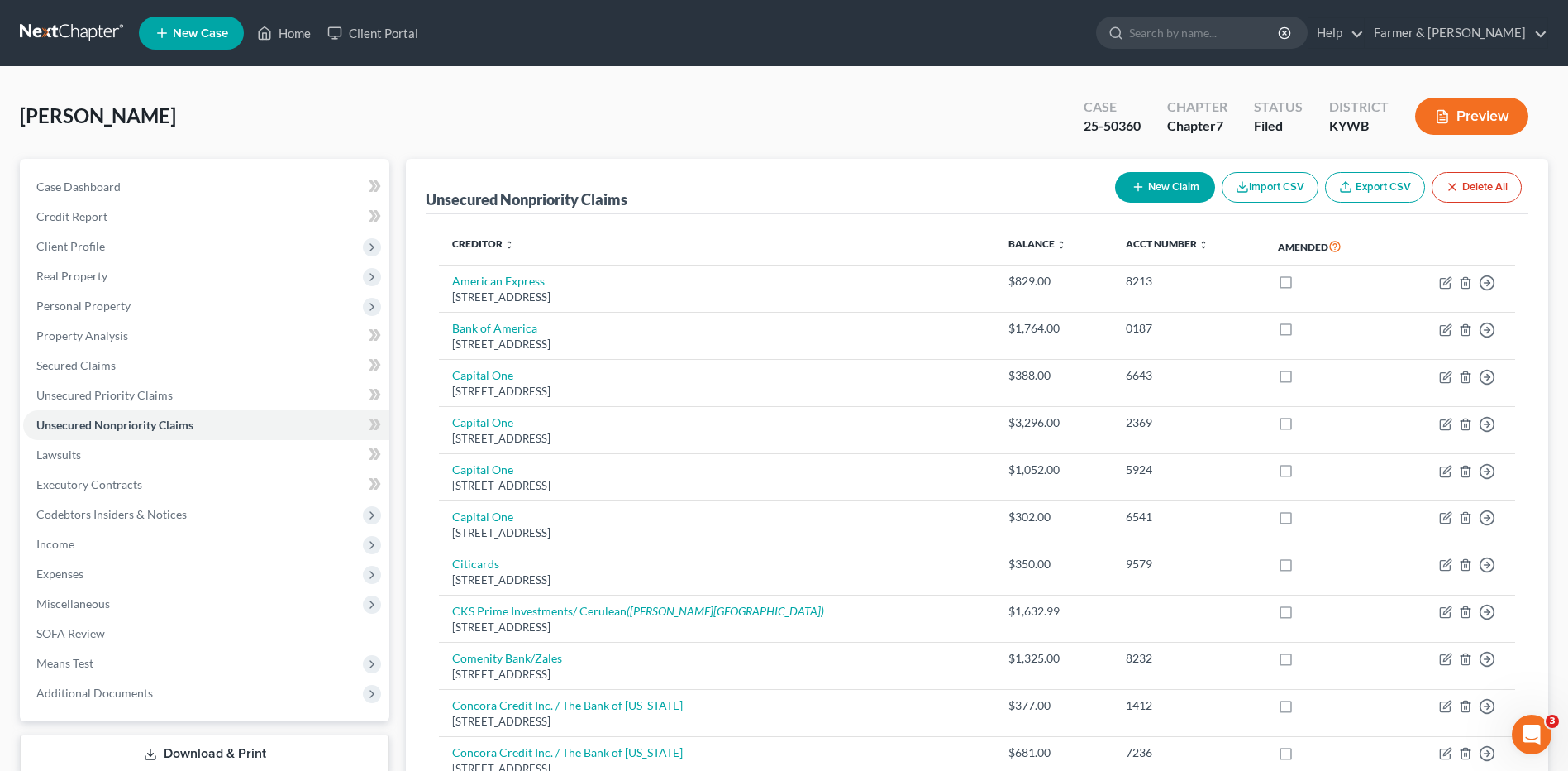
click at [65, 33] on link at bounding box center [73, 33] width 106 height 30
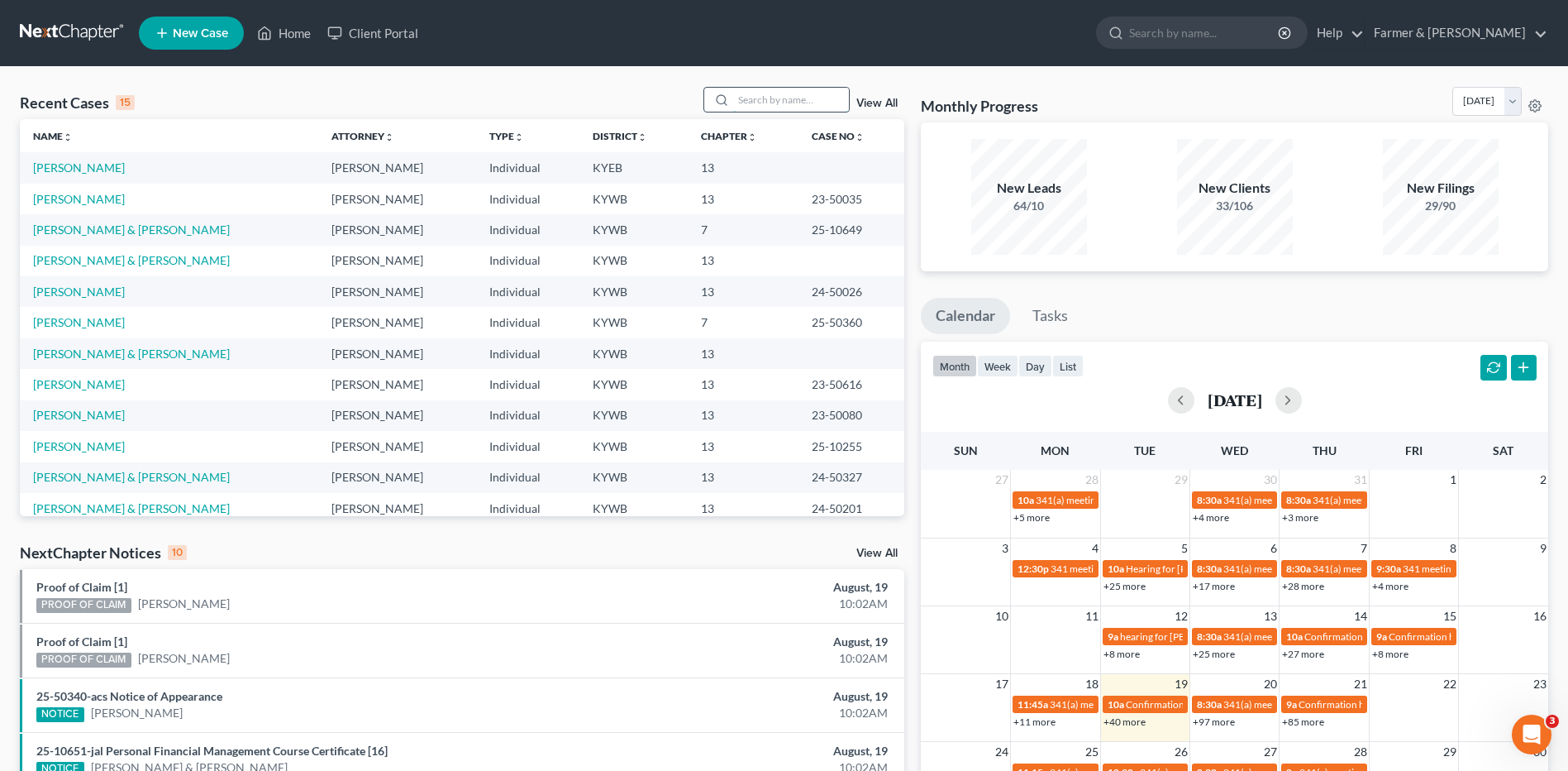
click at [801, 100] on input "search" at bounding box center [791, 100] width 115 height 24
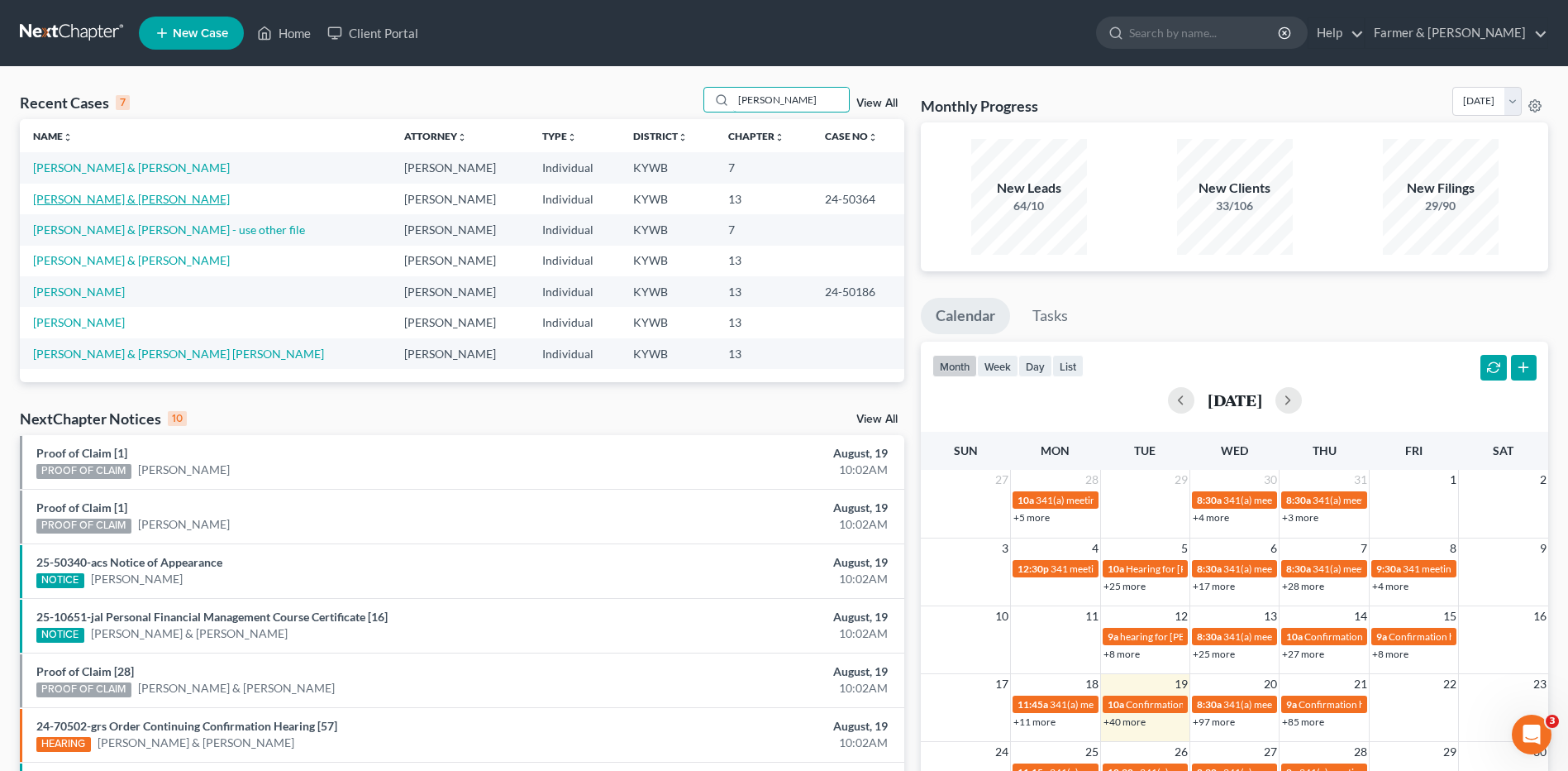
type input "[PERSON_NAME]"
click at [140, 200] on link "[PERSON_NAME] & [PERSON_NAME]" at bounding box center [131, 199] width 197 height 14
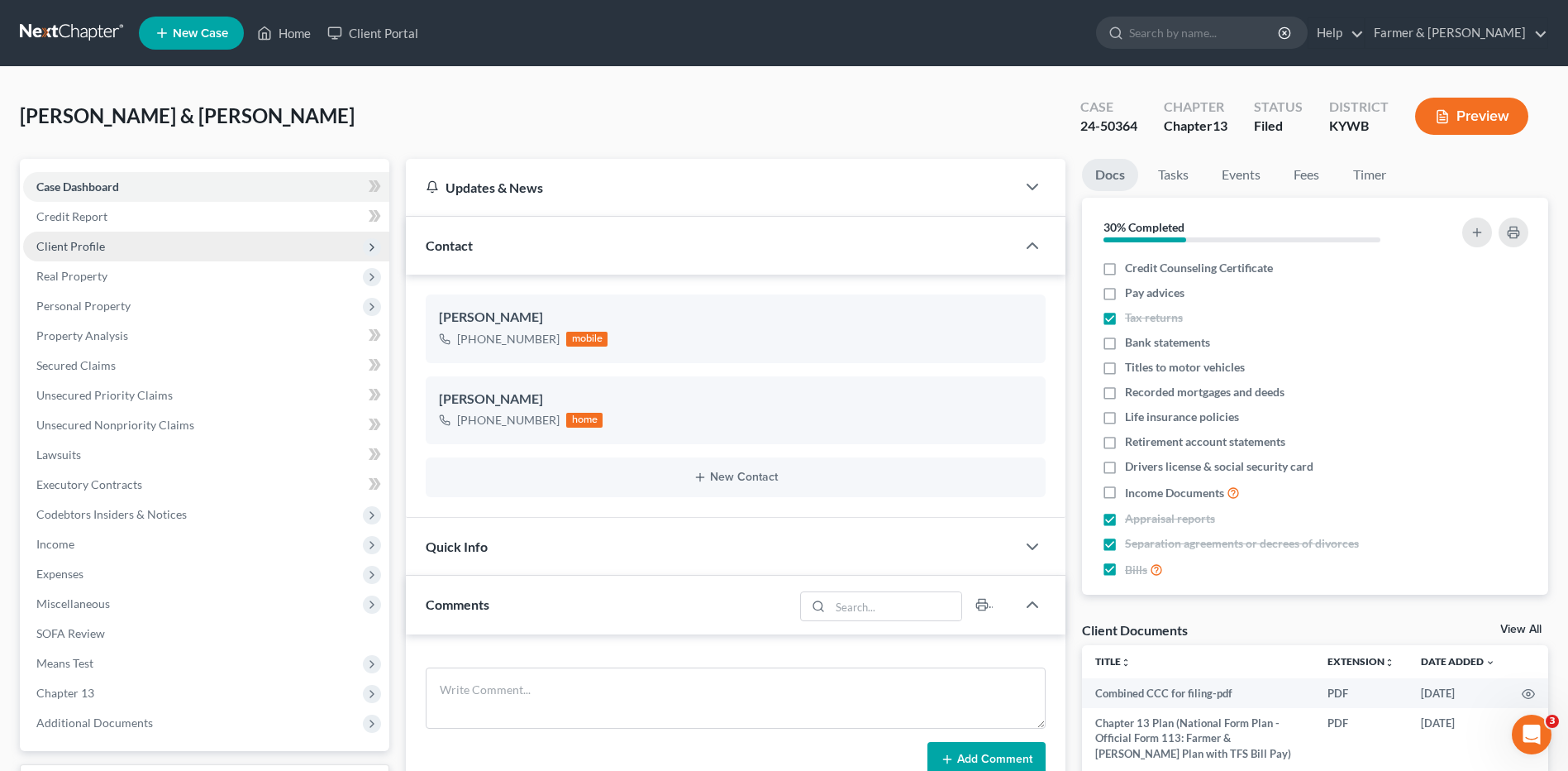
click at [115, 252] on span "Client Profile" at bounding box center [207, 247] width 366 height 30
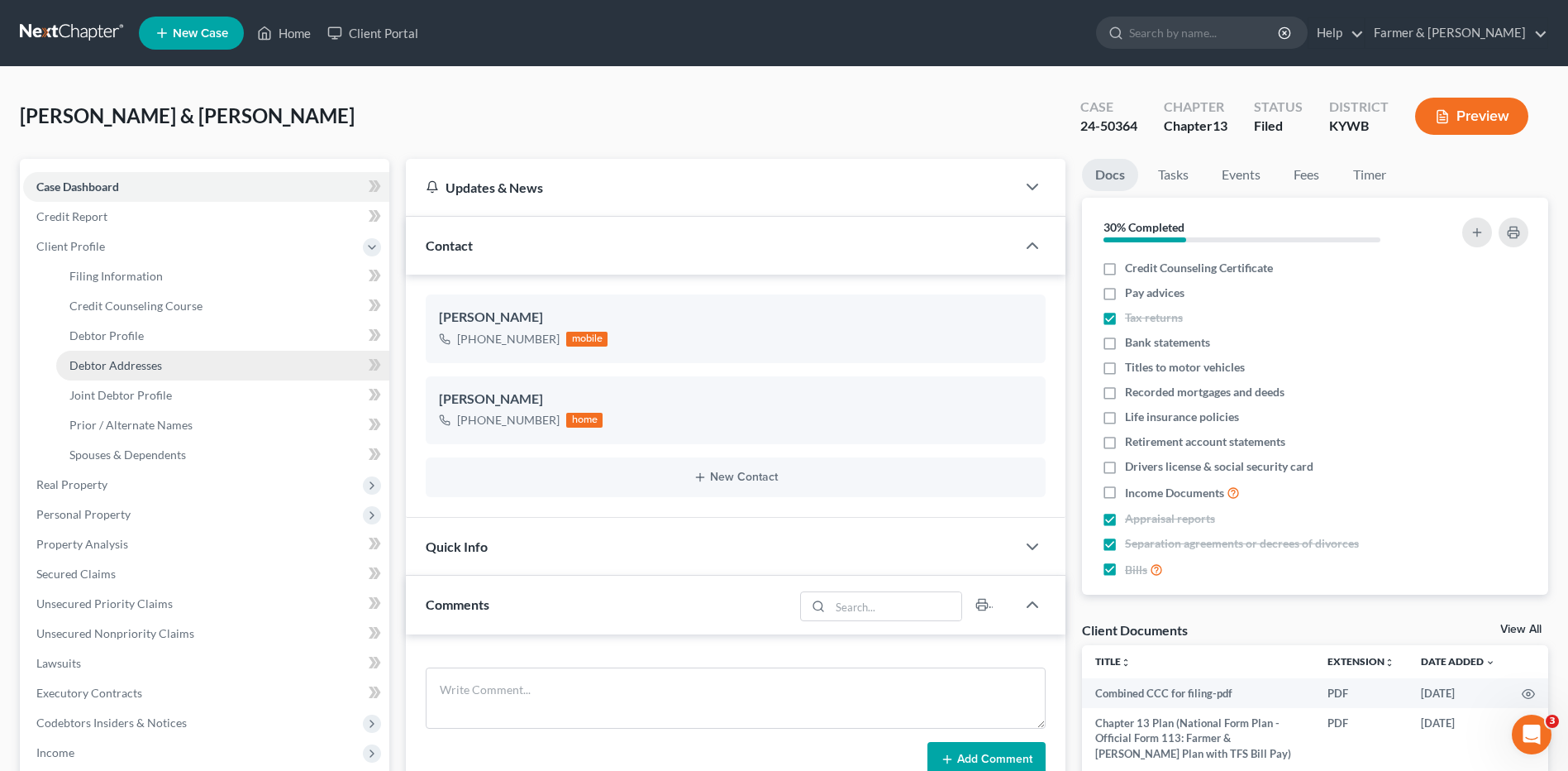
click at [132, 363] on span "Debtor Addresses" at bounding box center [115, 365] width 93 height 14
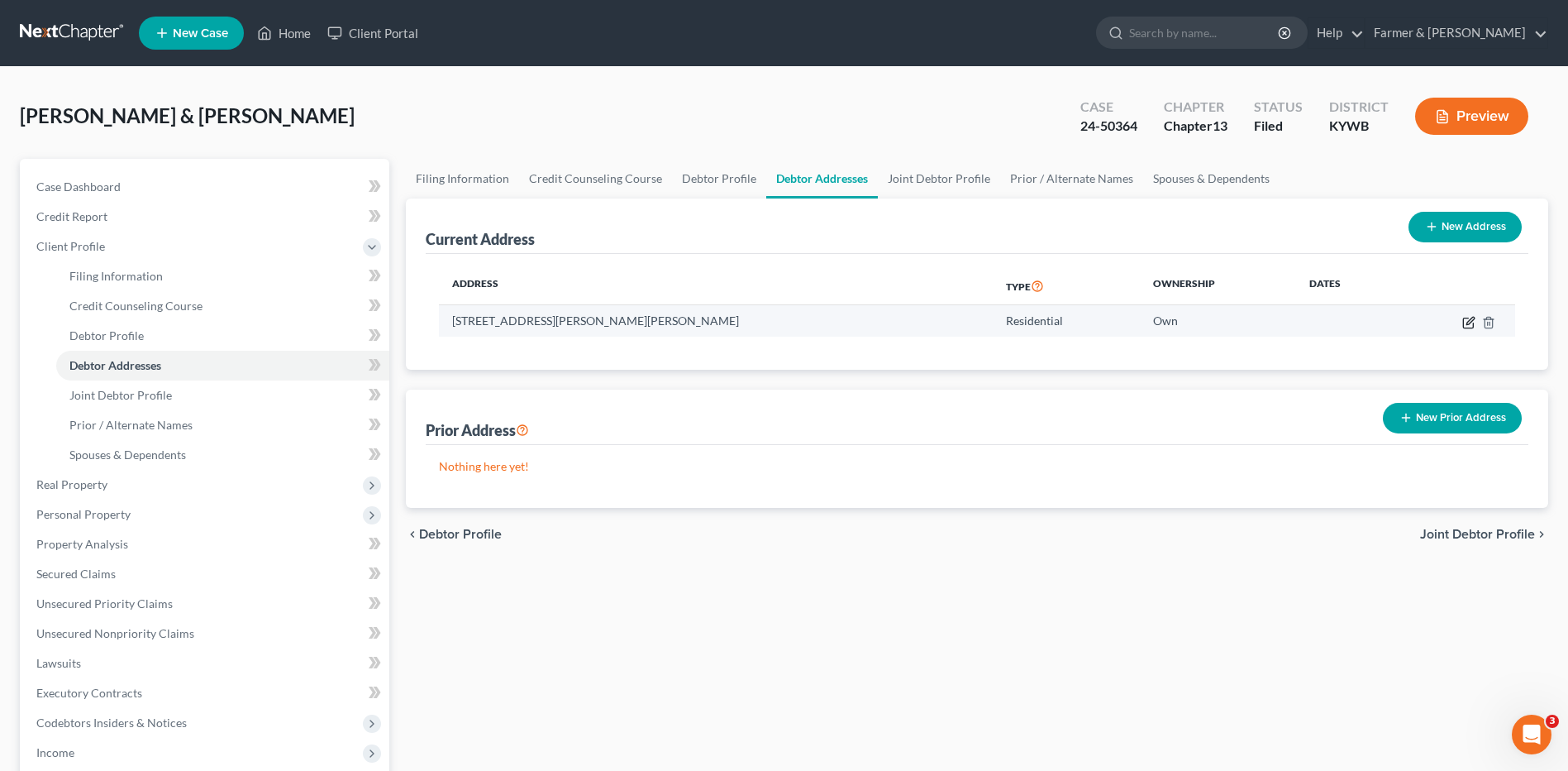
click at [1463, 326] on icon "button" at bounding box center [1467, 322] width 10 height 10
select select "18"
select select "0"
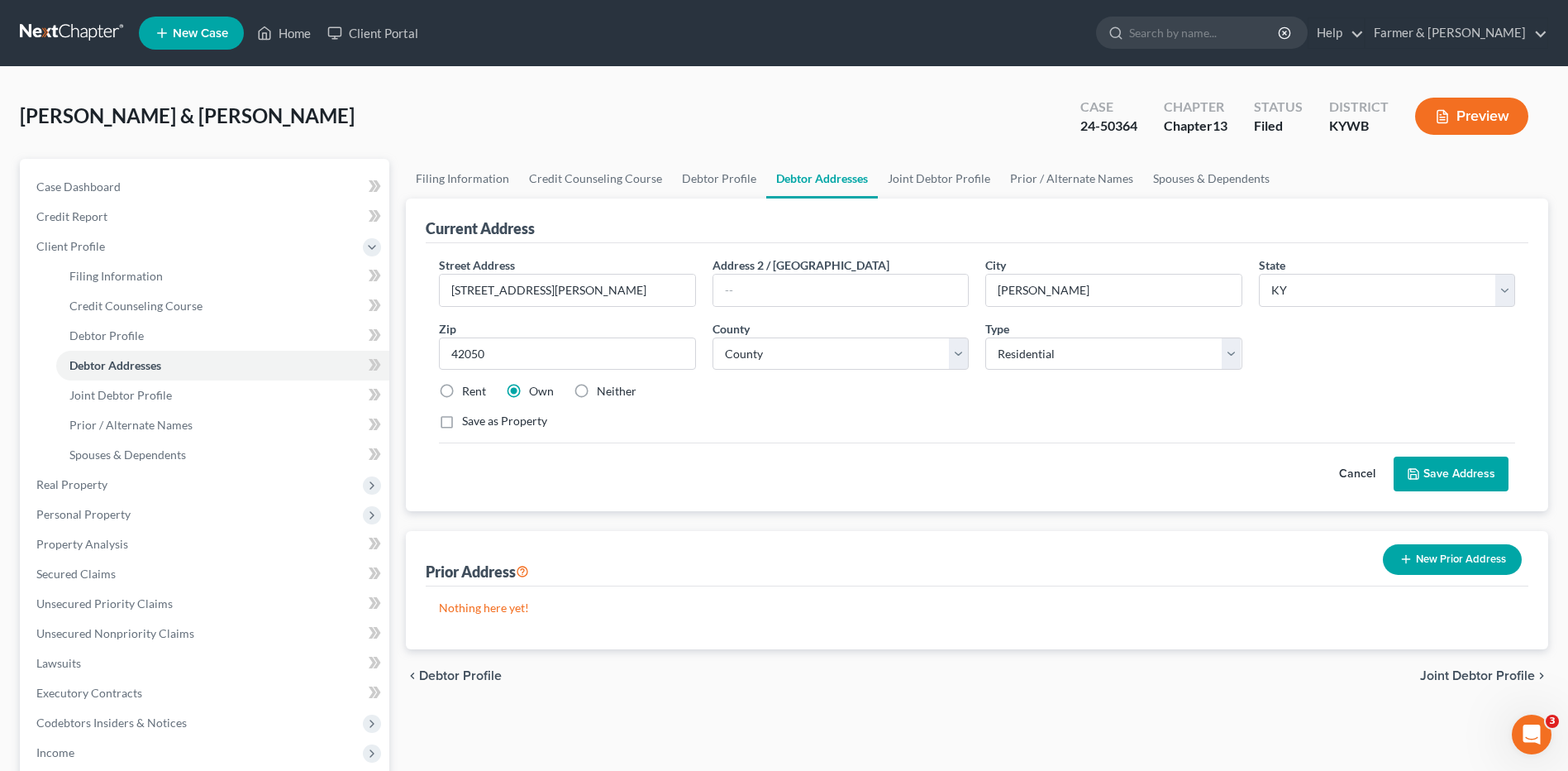
click at [1353, 468] on button "Cancel" at bounding box center [1357, 474] width 73 height 33
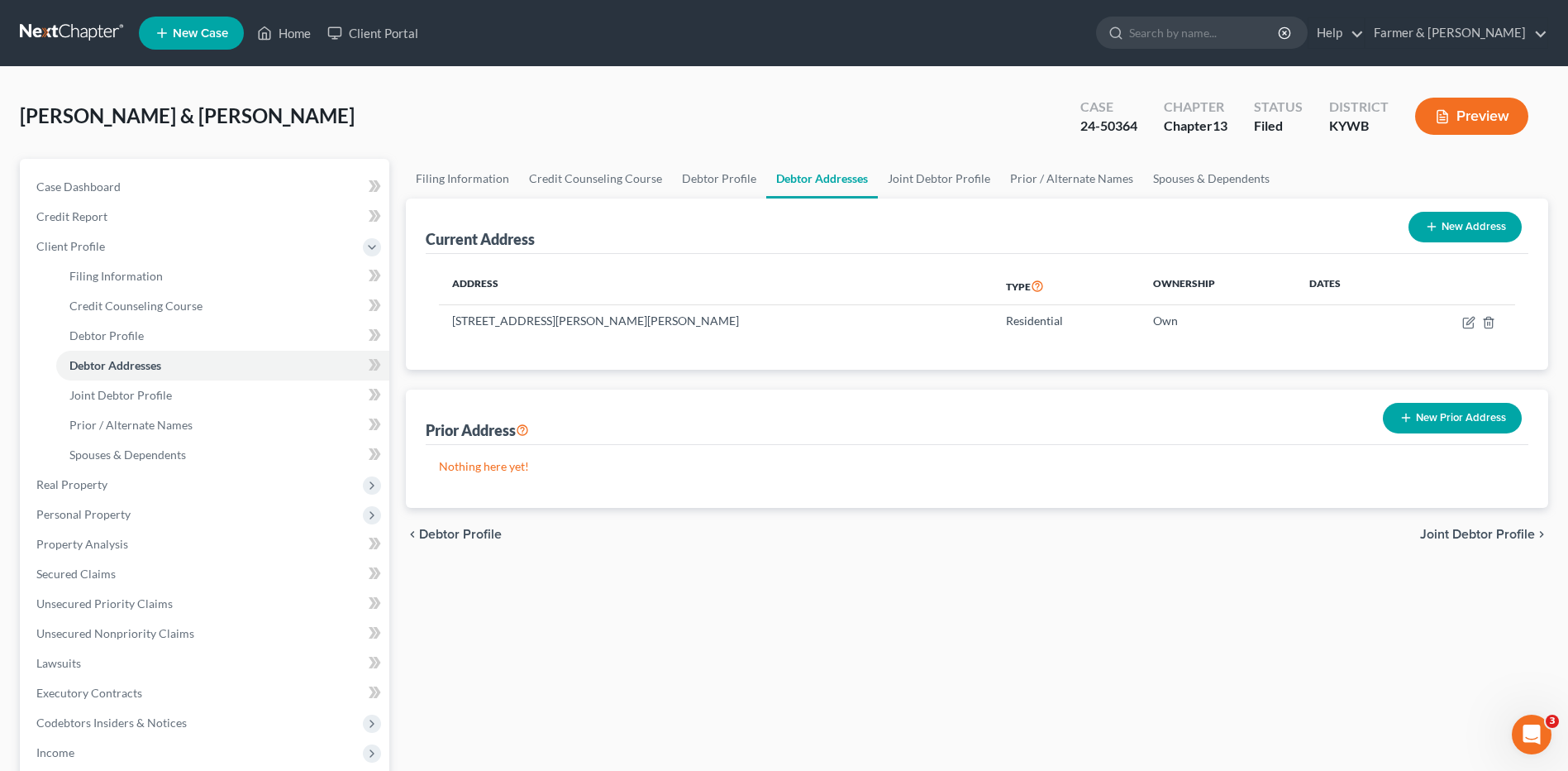
scroll to position [346, 0]
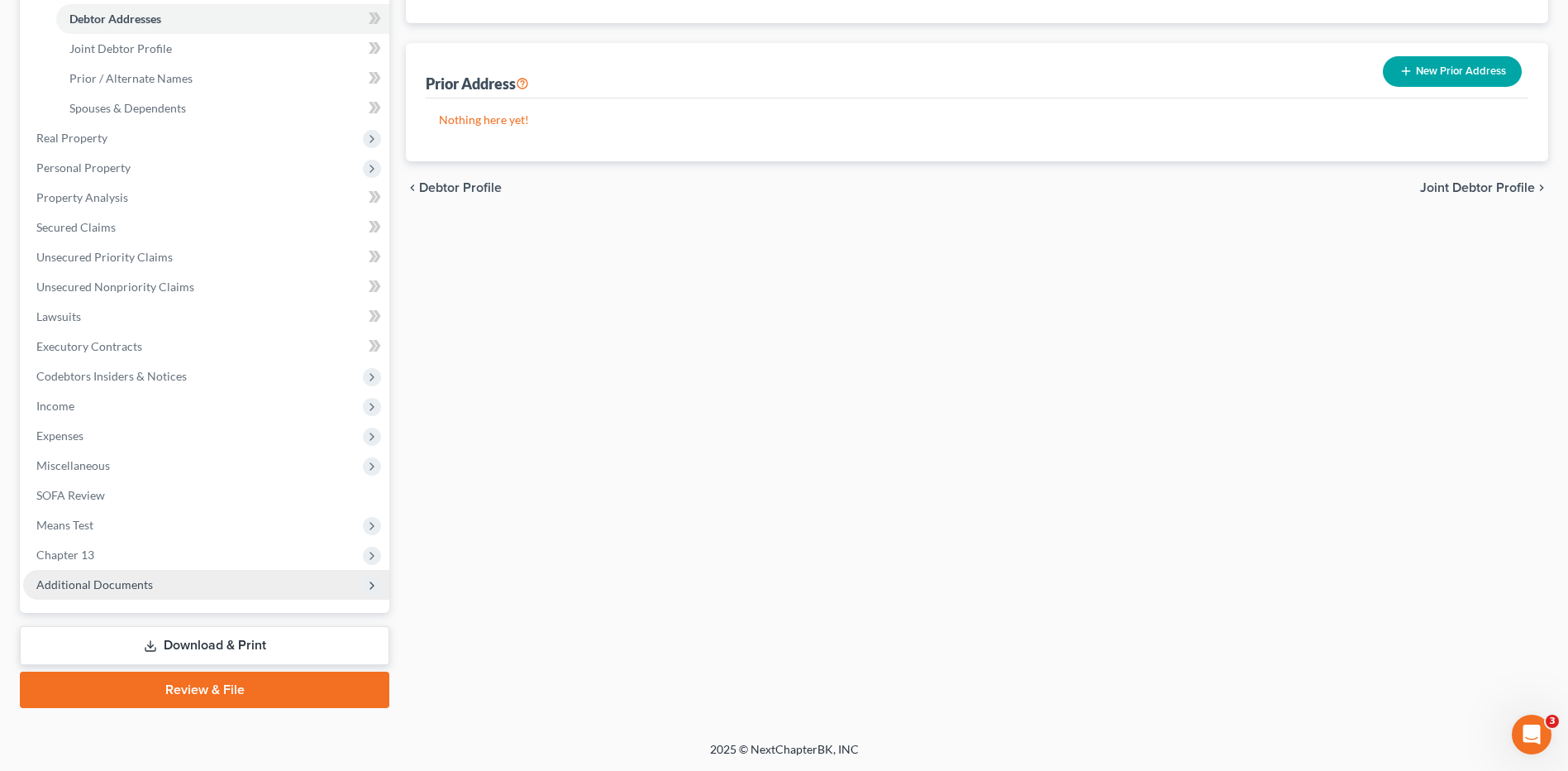
click at [174, 591] on span "Additional Documents" at bounding box center [207, 584] width 366 height 30
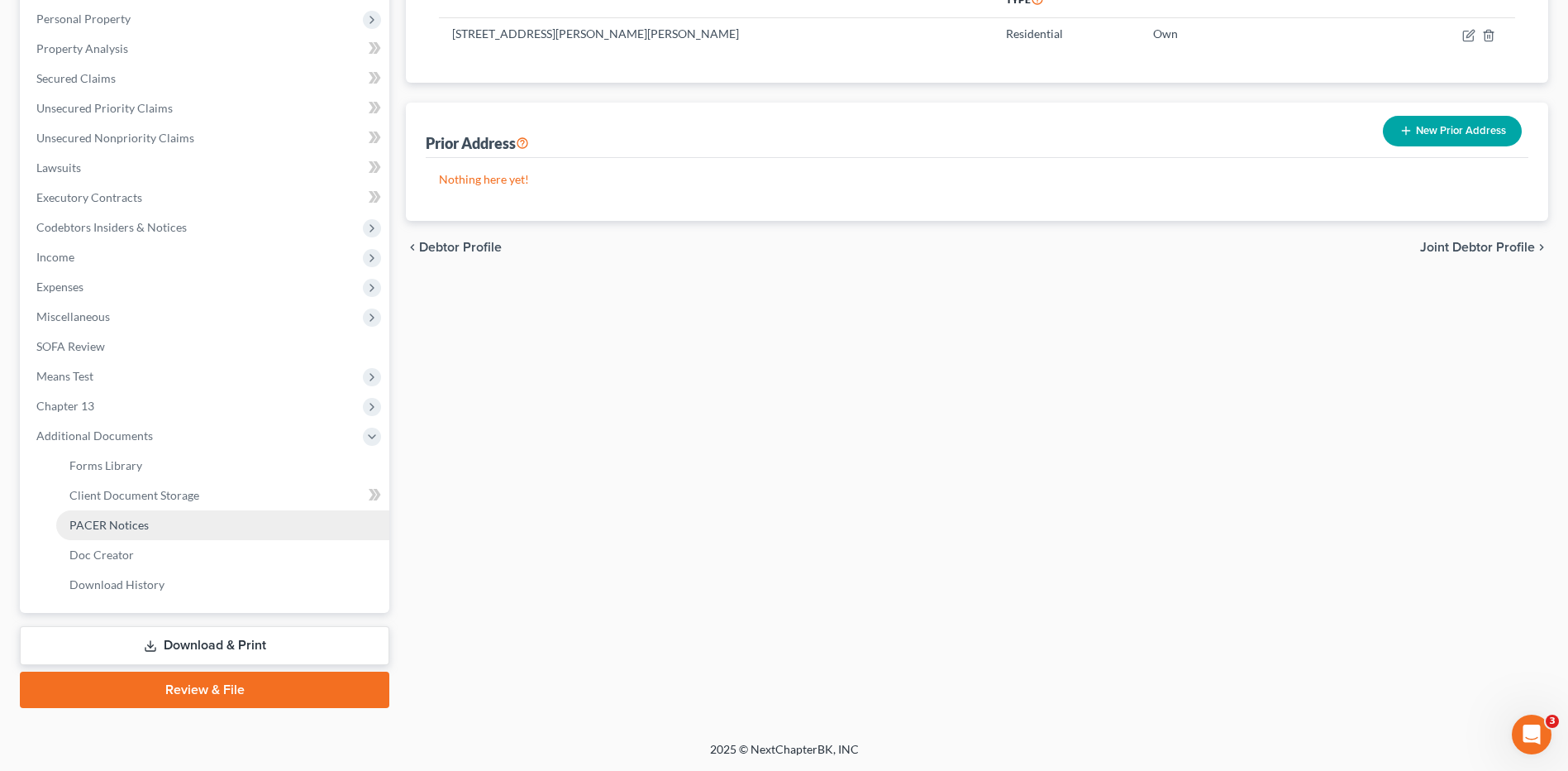
click at [177, 531] on link "PACER Notices" at bounding box center [223, 525] width 333 height 30
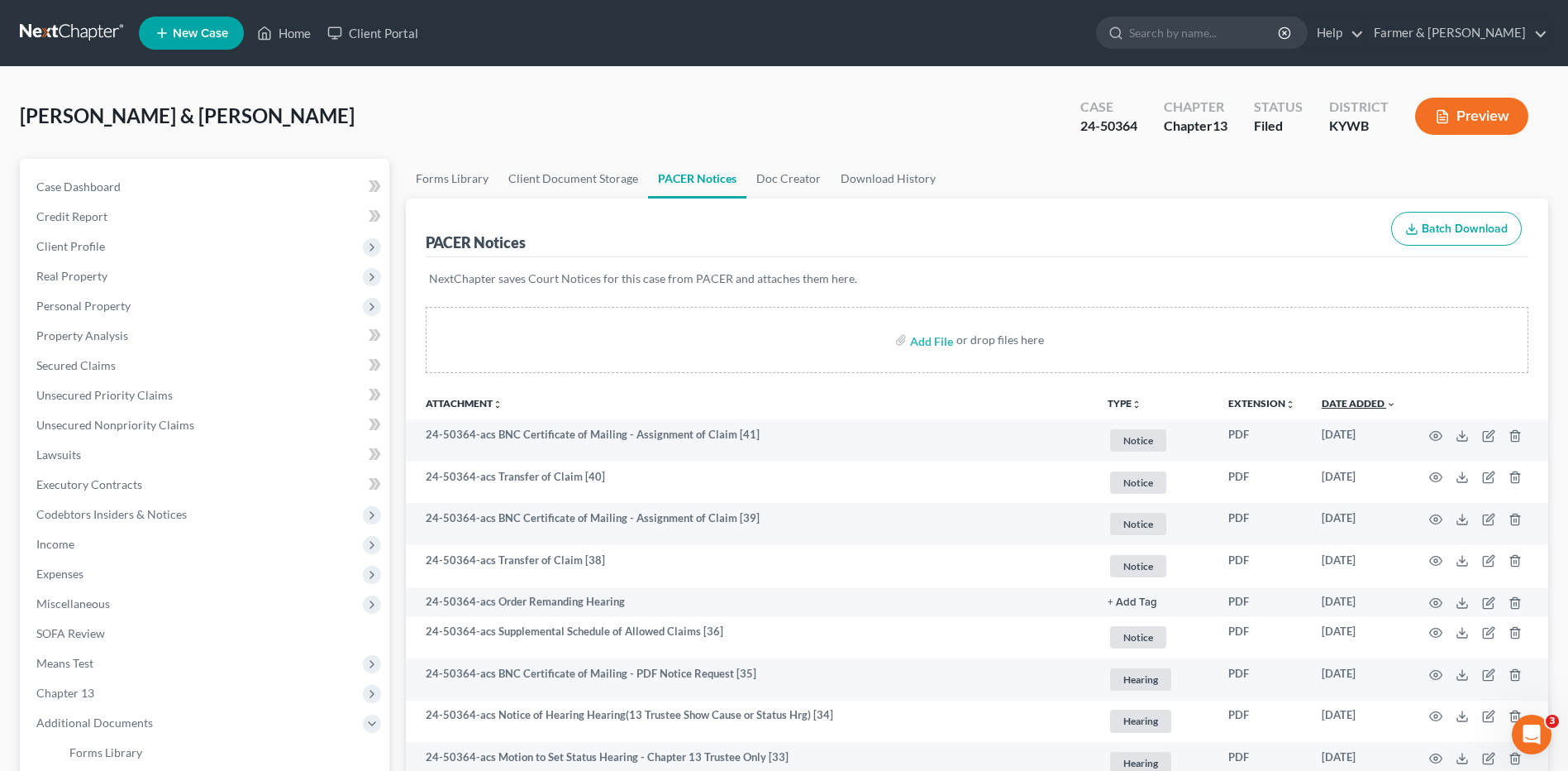
click at [1366, 403] on link "Date Added unfold_more expand_more expand_less" at bounding box center [1359, 403] width 75 height 12
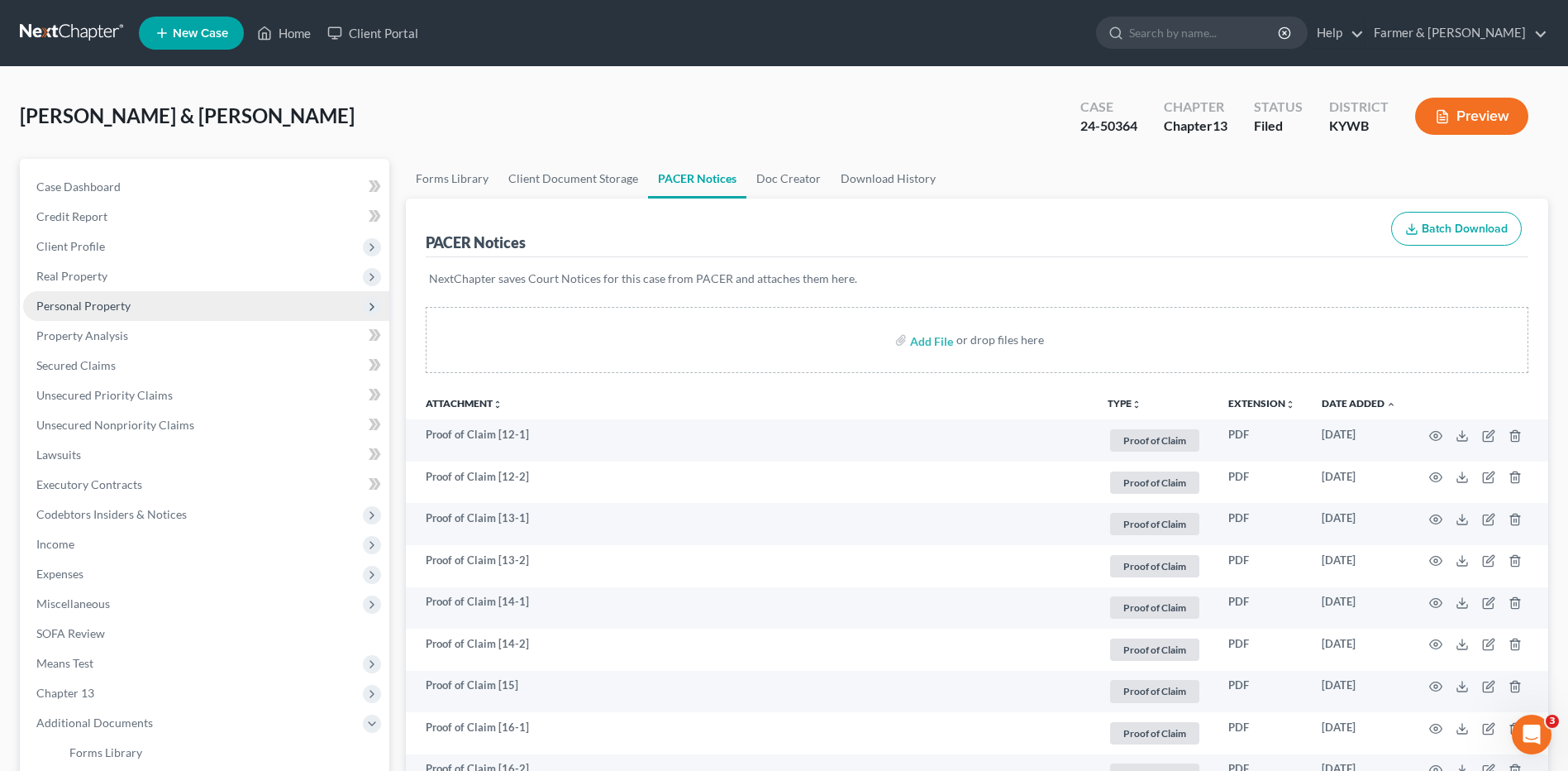
click at [68, 320] on span "Personal Property" at bounding box center [207, 306] width 366 height 30
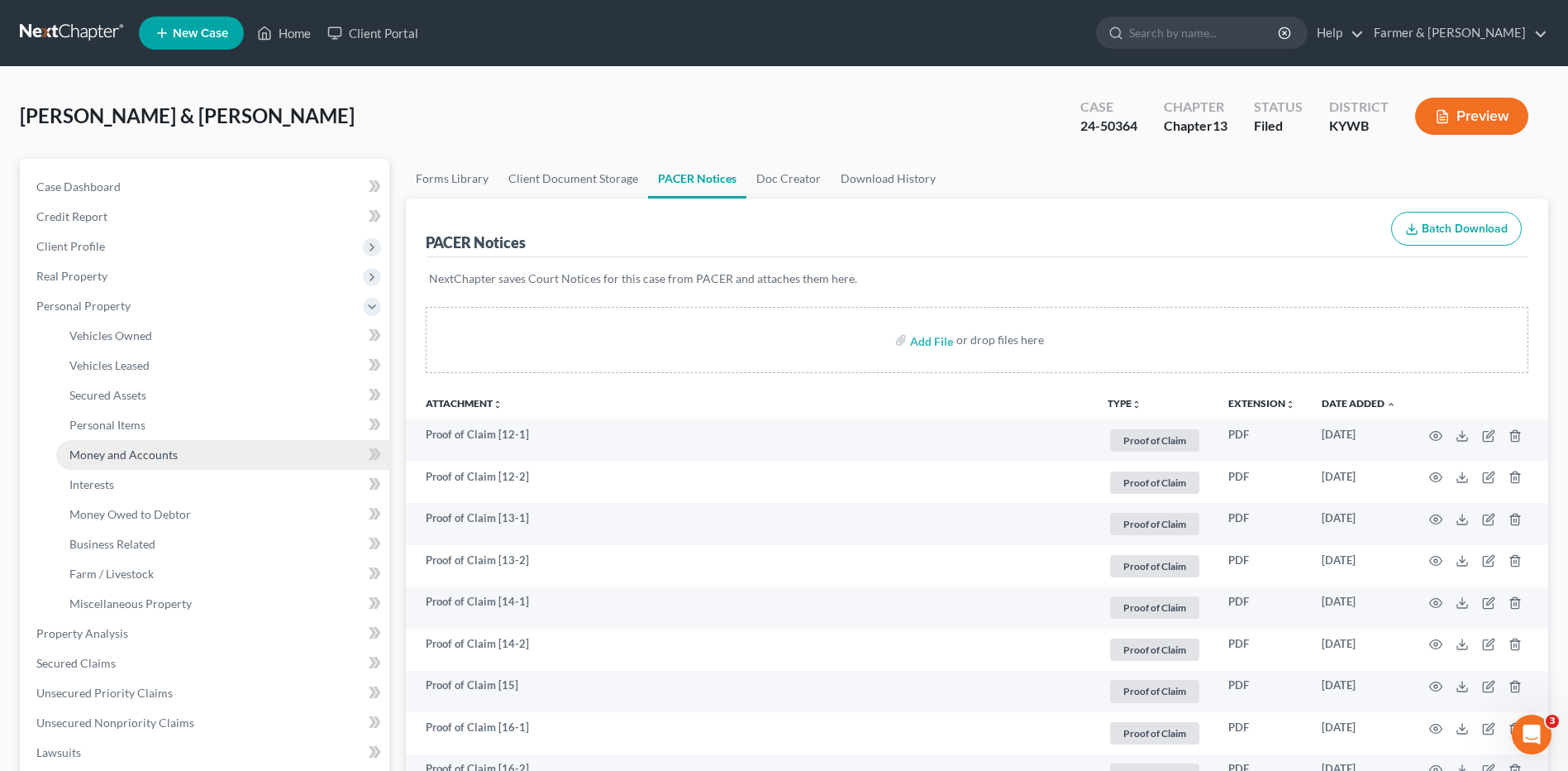
click at [111, 462] on link "Money and Accounts" at bounding box center [223, 455] width 333 height 30
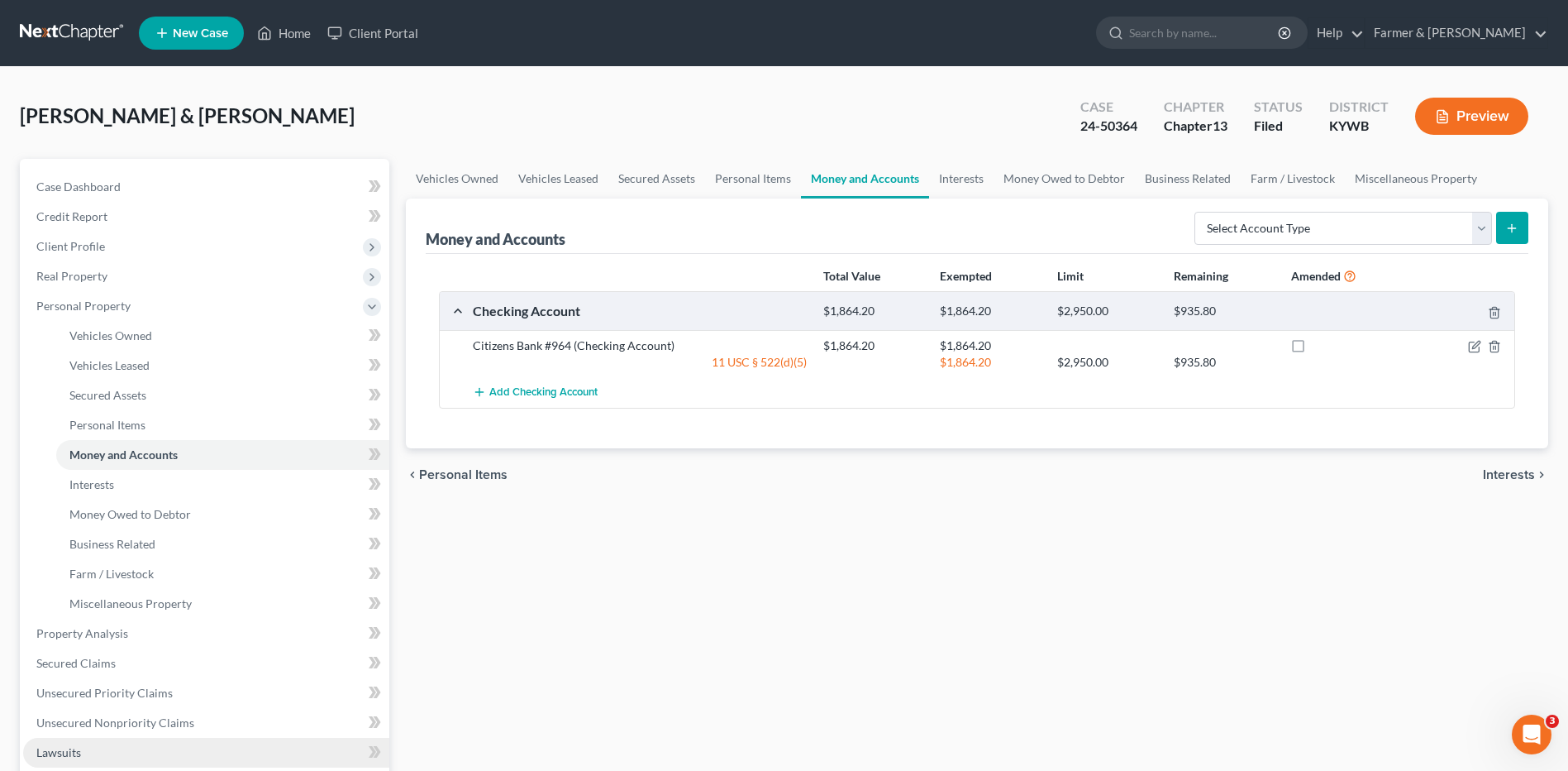
click at [173, 747] on link "Lawsuits" at bounding box center [207, 753] width 366 height 30
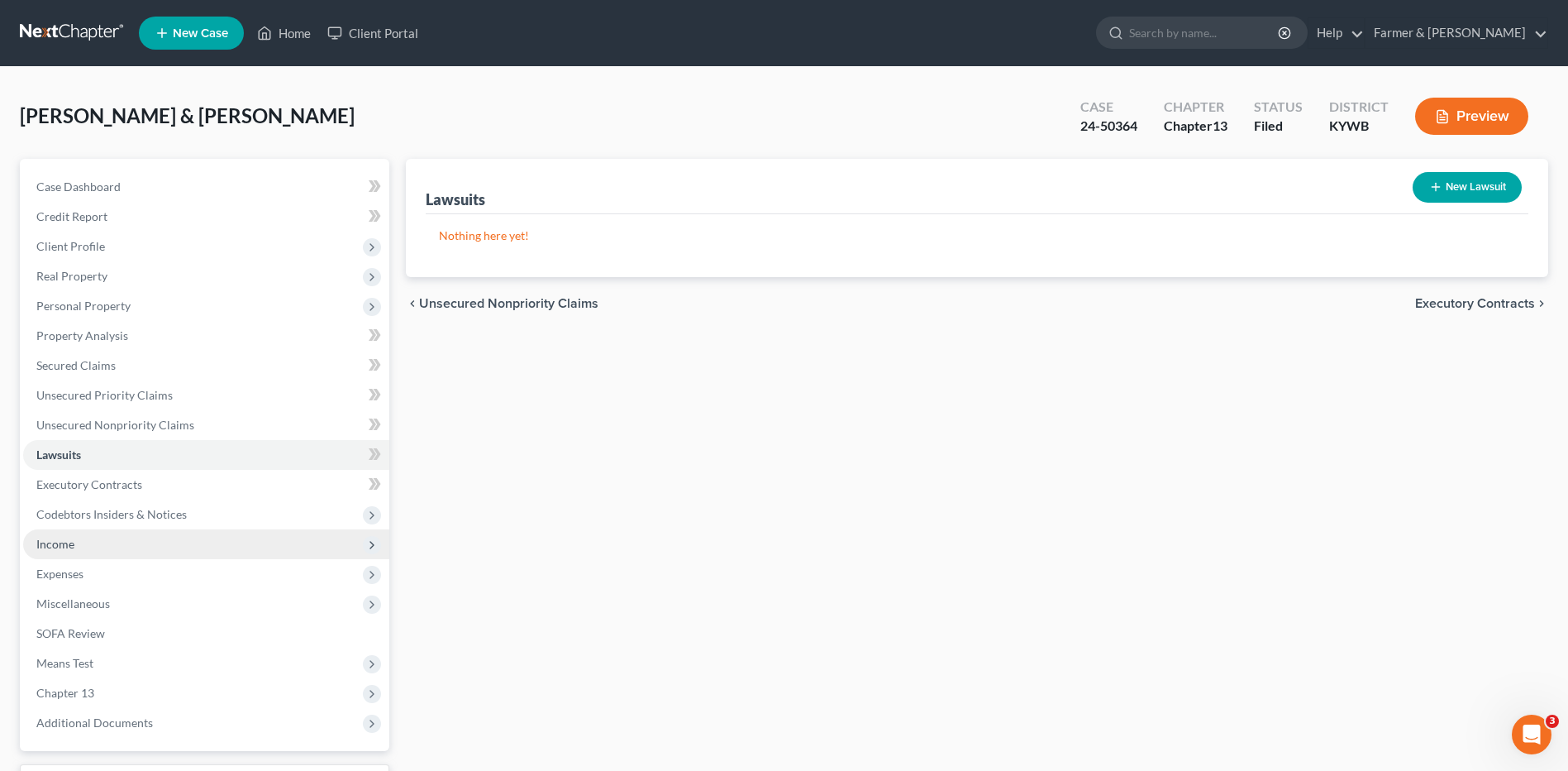
click at [183, 534] on span "Income" at bounding box center [207, 544] width 366 height 30
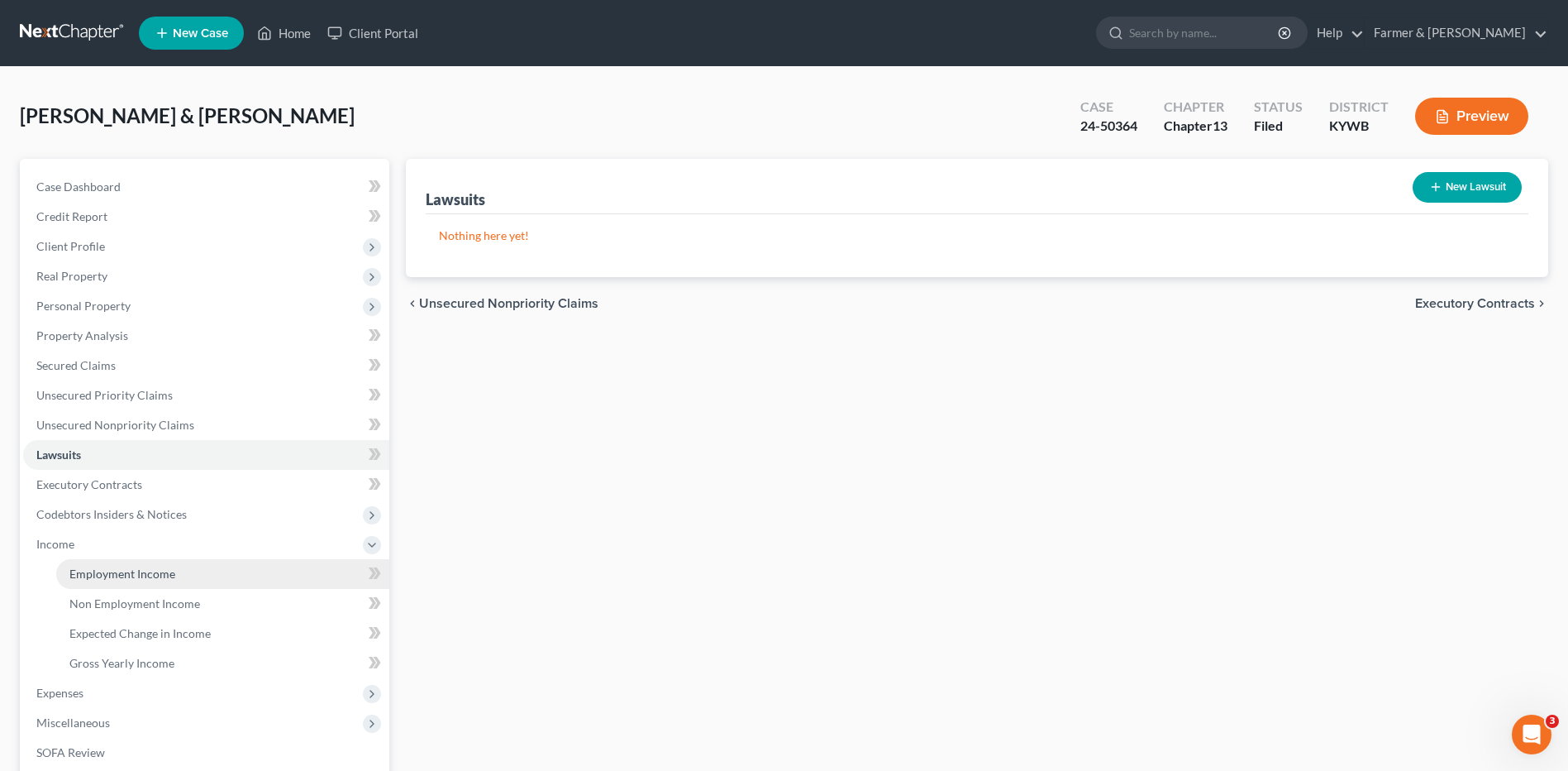
click at [174, 576] on link "Employment Income" at bounding box center [223, 574] width 333 height 30
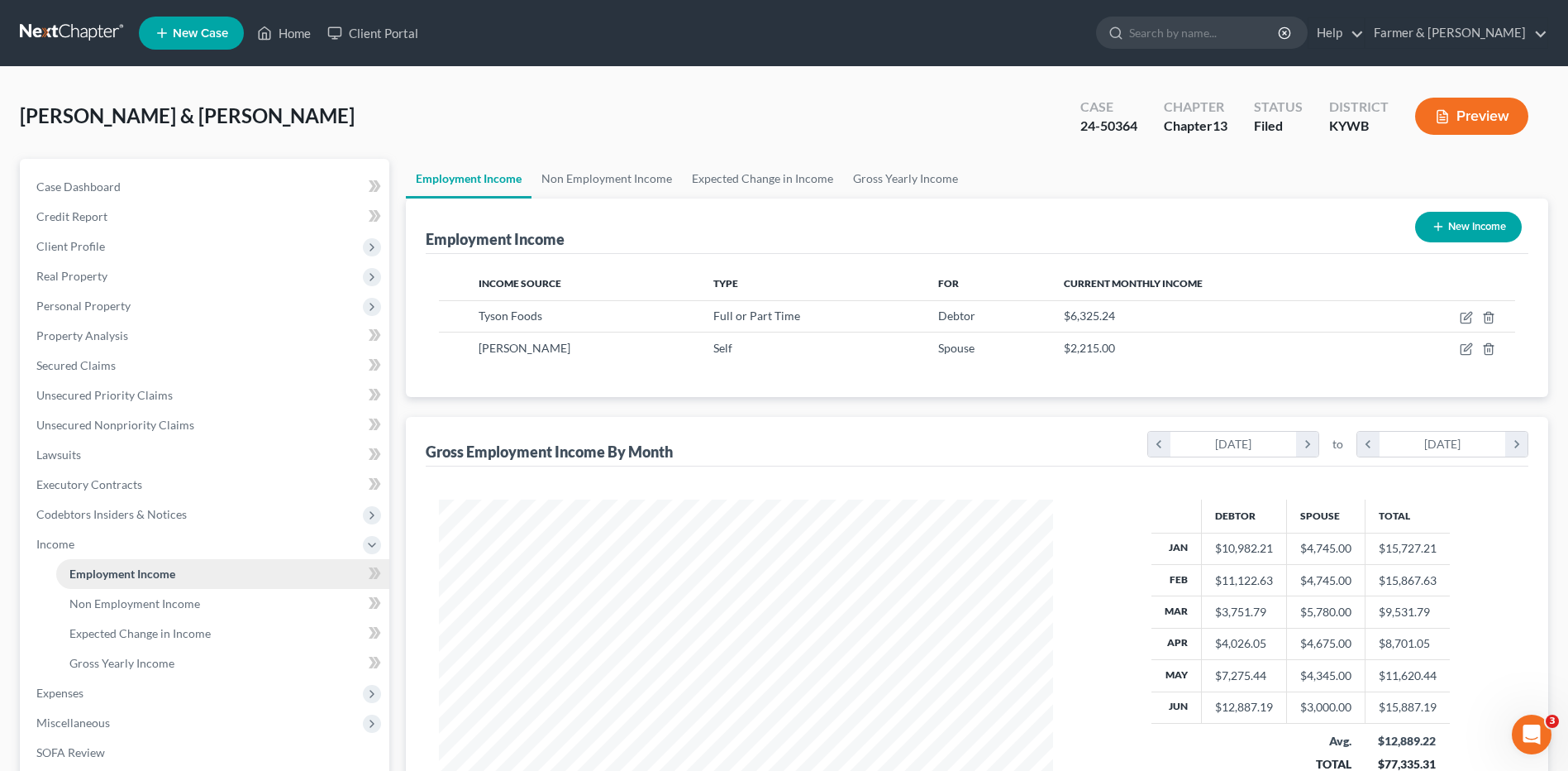
scroll to position [306, 646]
click at [213, 179] on link "Case Dashboard" at bounding box center [207, 187] width 366 height 30
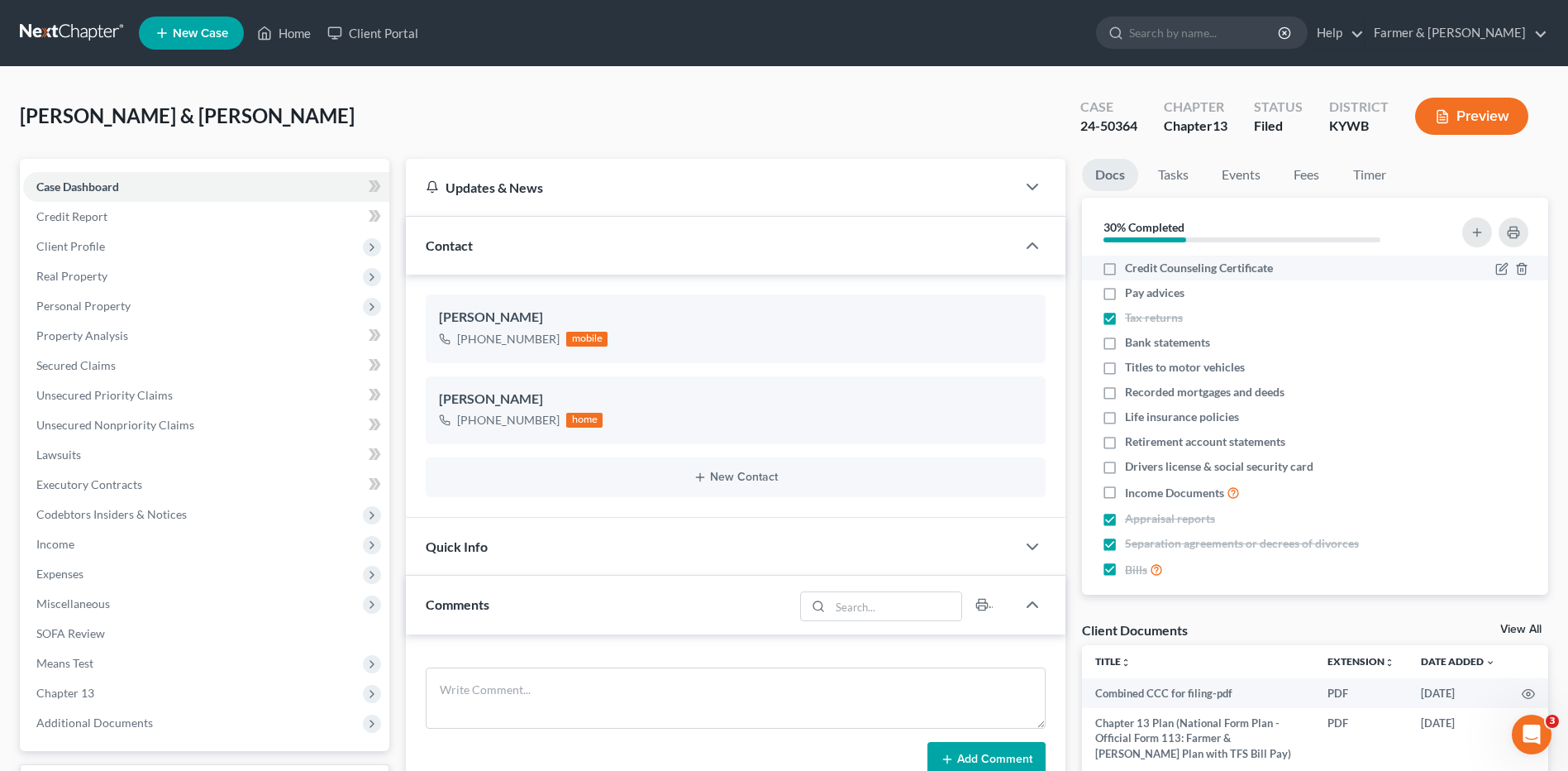
click at [1125, 272] on label "Credit Counseling Certificate" at bounding box center [1199, 267] width 148 height 16
click at [1132, 271] on input "Credit Counseling Certificate" at bounding box center [1137, 265] width 10 height 10
checkbox input "true"
click at [1125, 339] on label "Bank statements" at bounding box center [1168, 342] width 85 height 16
click at [1132, 339] on input "Bank statements" at bounding box center [1137, 339] width 10 height 10
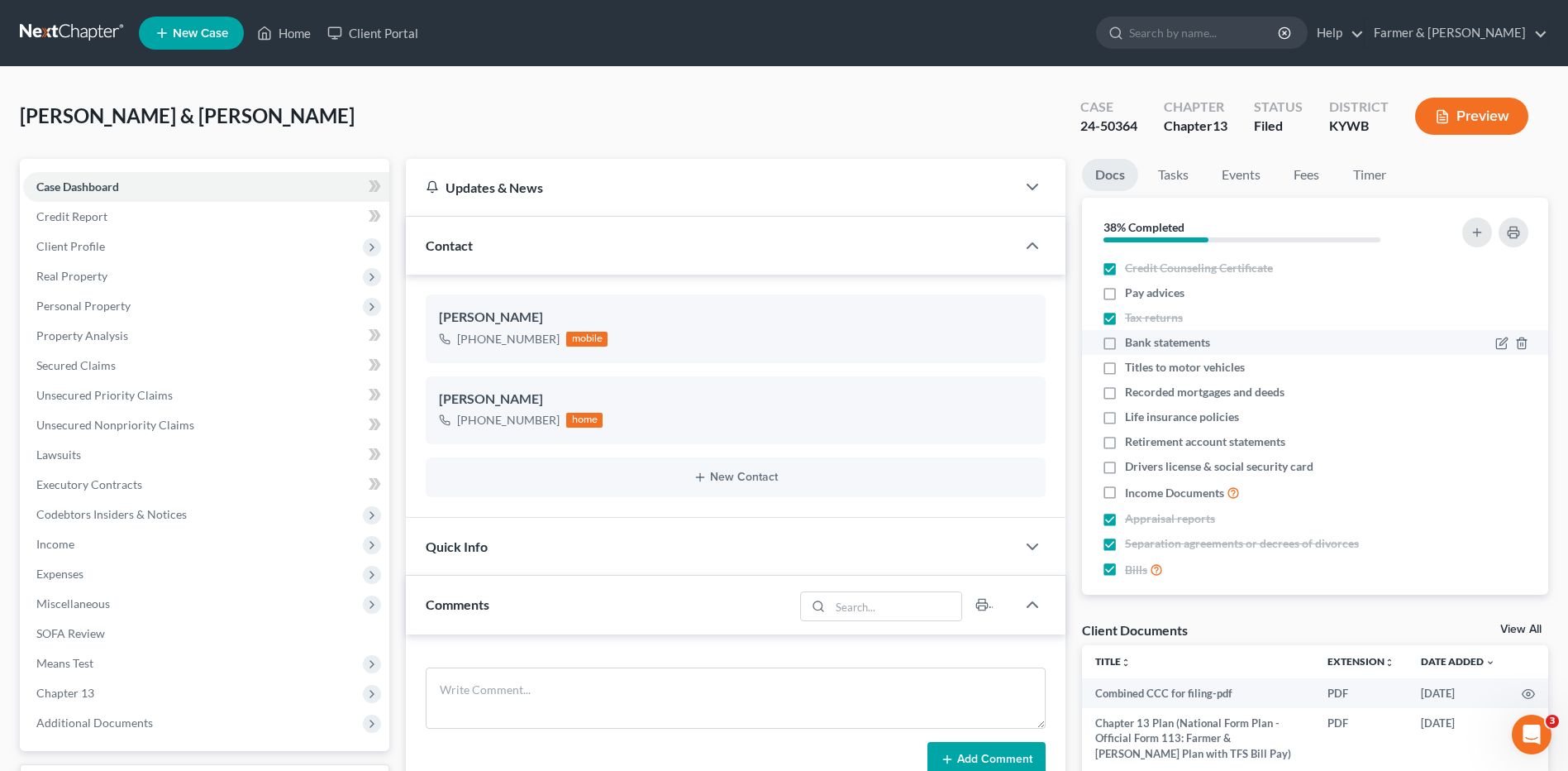
checkbox input "true"
click at [1125, 372] on label "Titles to motor vehicles" at bounding box center [1185, 366] width 120 height 16
click at [1132, 370] on input "Titles to motor vehicles" at bounding box center [1137, 364] width 10 height 10
checkbox input "true"
click at [1125, 395] on label "Recorded mortgages and deeds" at bounding box center [1205, 392] width 160 height 16
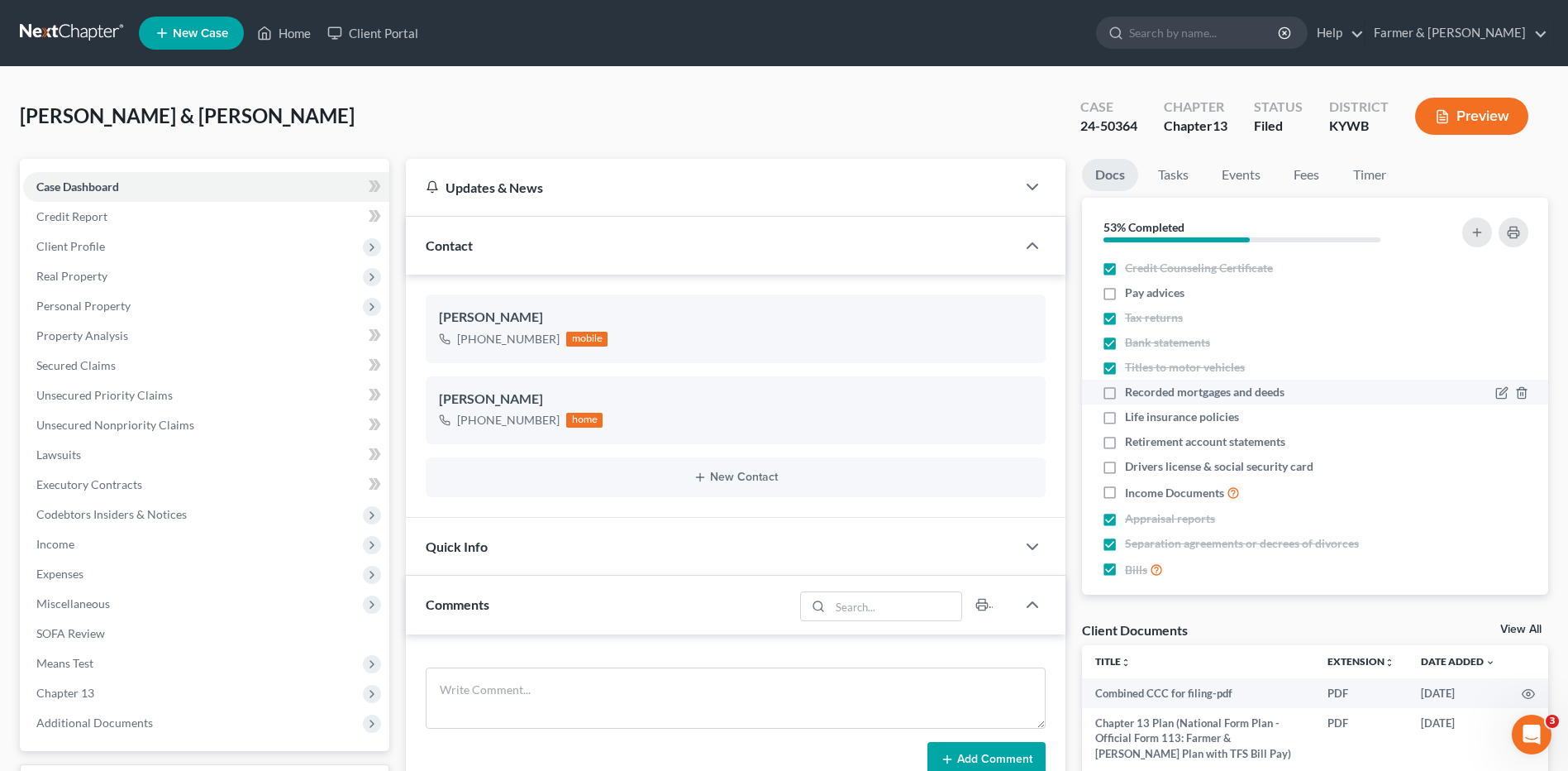
click at [1132, 394] on input "Recorded mortgages and deeds" at bounding box center [1137, 389] width 10 height 10
checkbox input "true"
click at [1125, 417] on label "Life insurance policies" at bounding box center [1182, 417] width 114 height 16
click at [1132, 417] on input "Life insurance policies" at bounding box center [1137, 414] width 10 height 10
checkbox input "true"
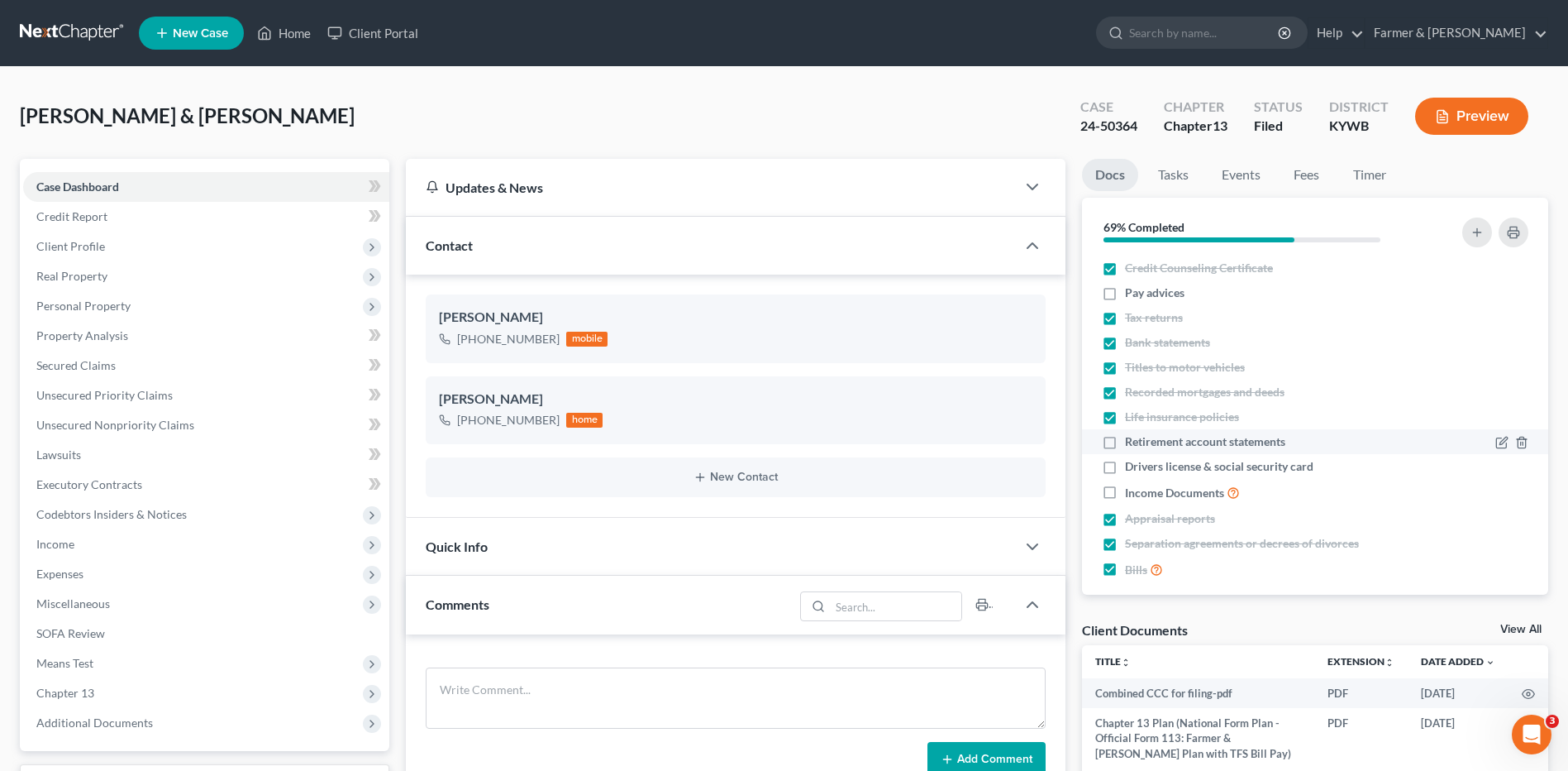
click at [1125, 439] on label "Retirement account statements" at bounding box center [1205, 441] width 161 height 16
click at [1132, 439] on input "Retirement account statements" at bounding box center [1137, 438] width 10 height 10
checkbox input "true"
click at [1125, 464] on label "Drivers license & social security card" at bounding box center [1219, 466] width 188 height 16
click at [1132, 464] on input "Drivers license & social security card" at bounding box center [1137, 464] width 10 height 10
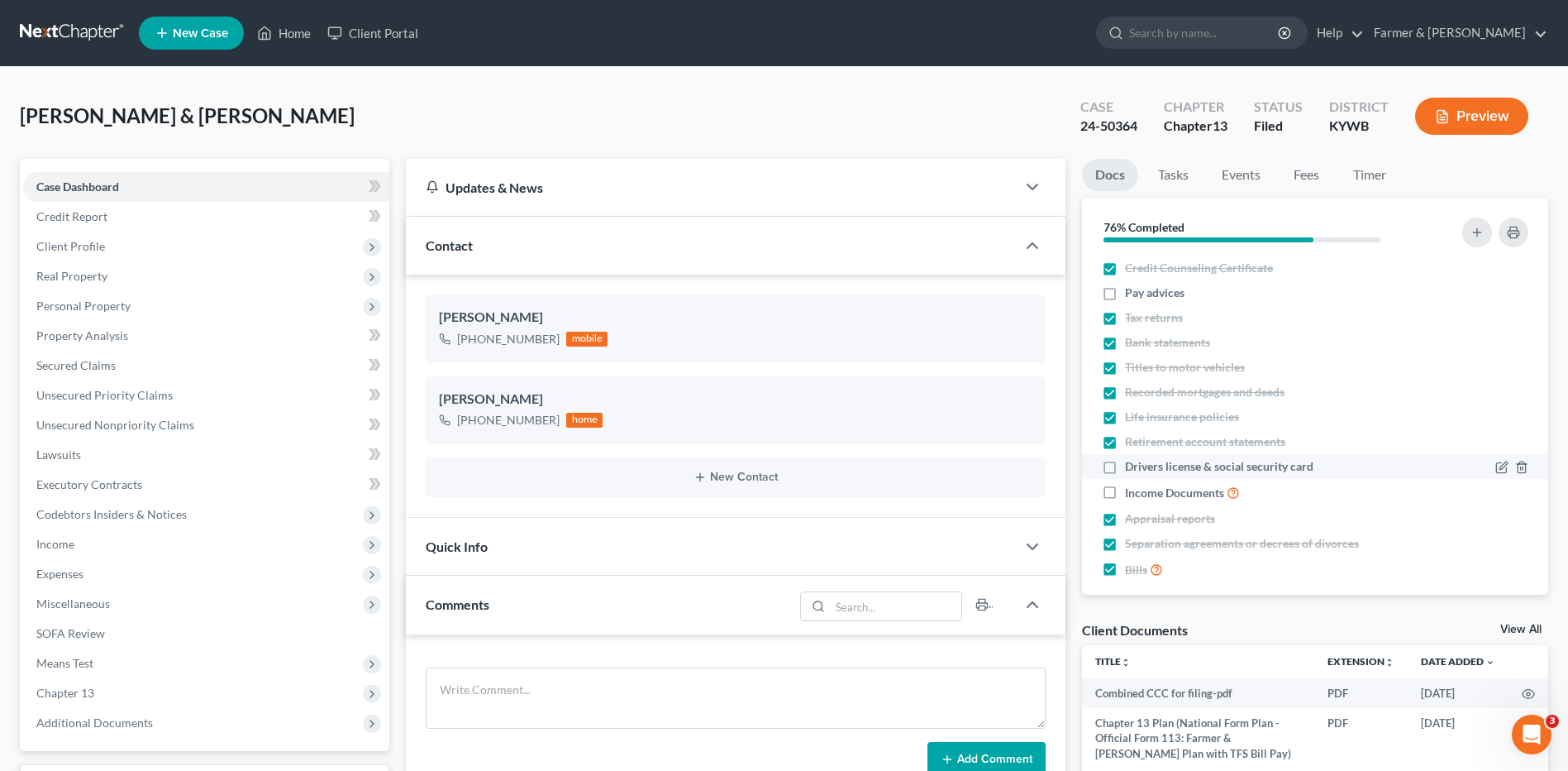
checkbox input "true"
click at [1125, 490] on label "Income Documents" at bounding box center [1183, 492] width 115 height 19
click at [1132, 490] on input "Income Documents" at bounding box center [1137, 488] width 10 height 10
checkbox input "true"
click at [94, 44] on link at bounding box center [73, 33] width 106 height 30
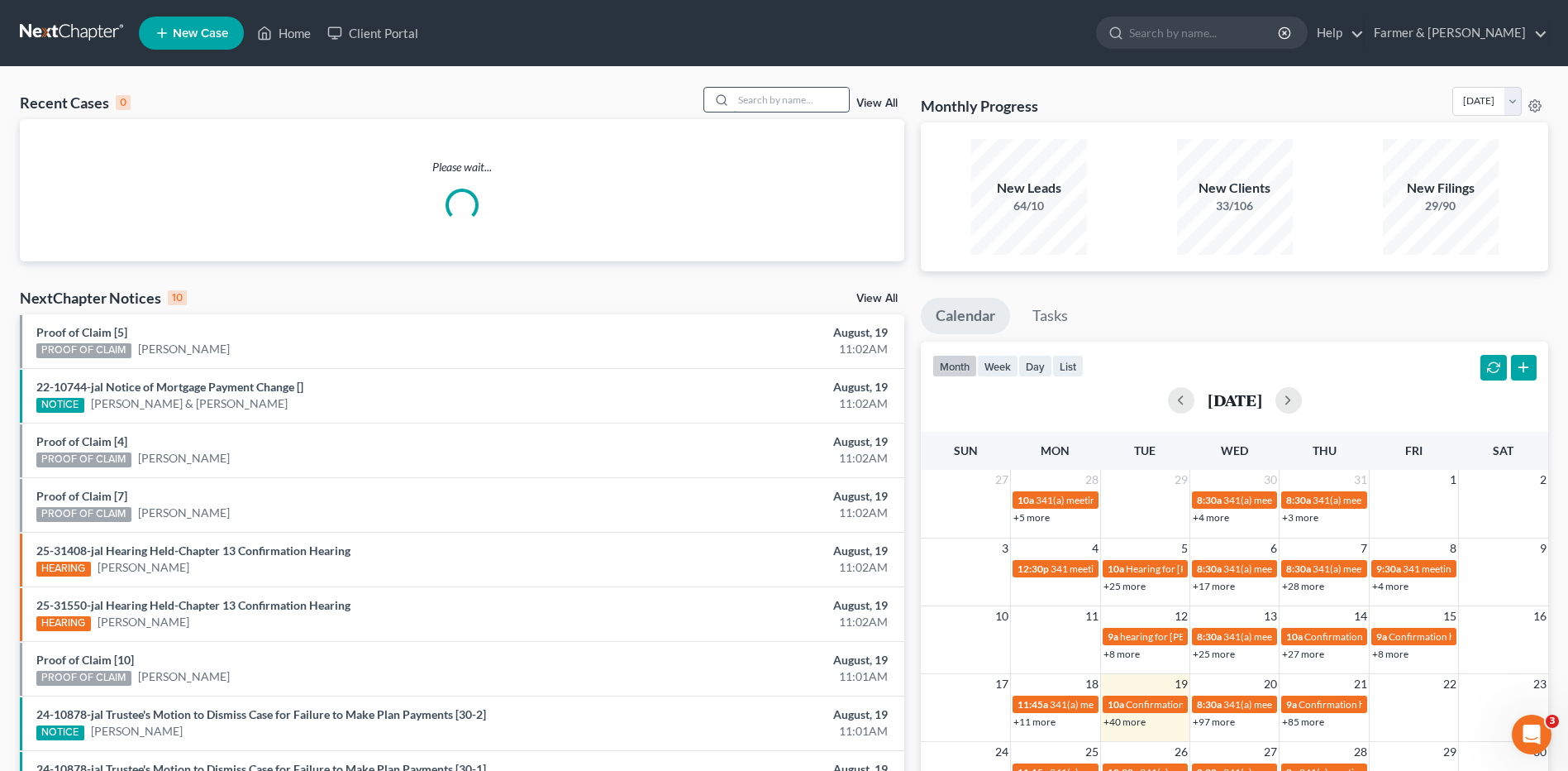
click at [757, 107] on input "search" at bounding box center [791, 100] width 115 height 24
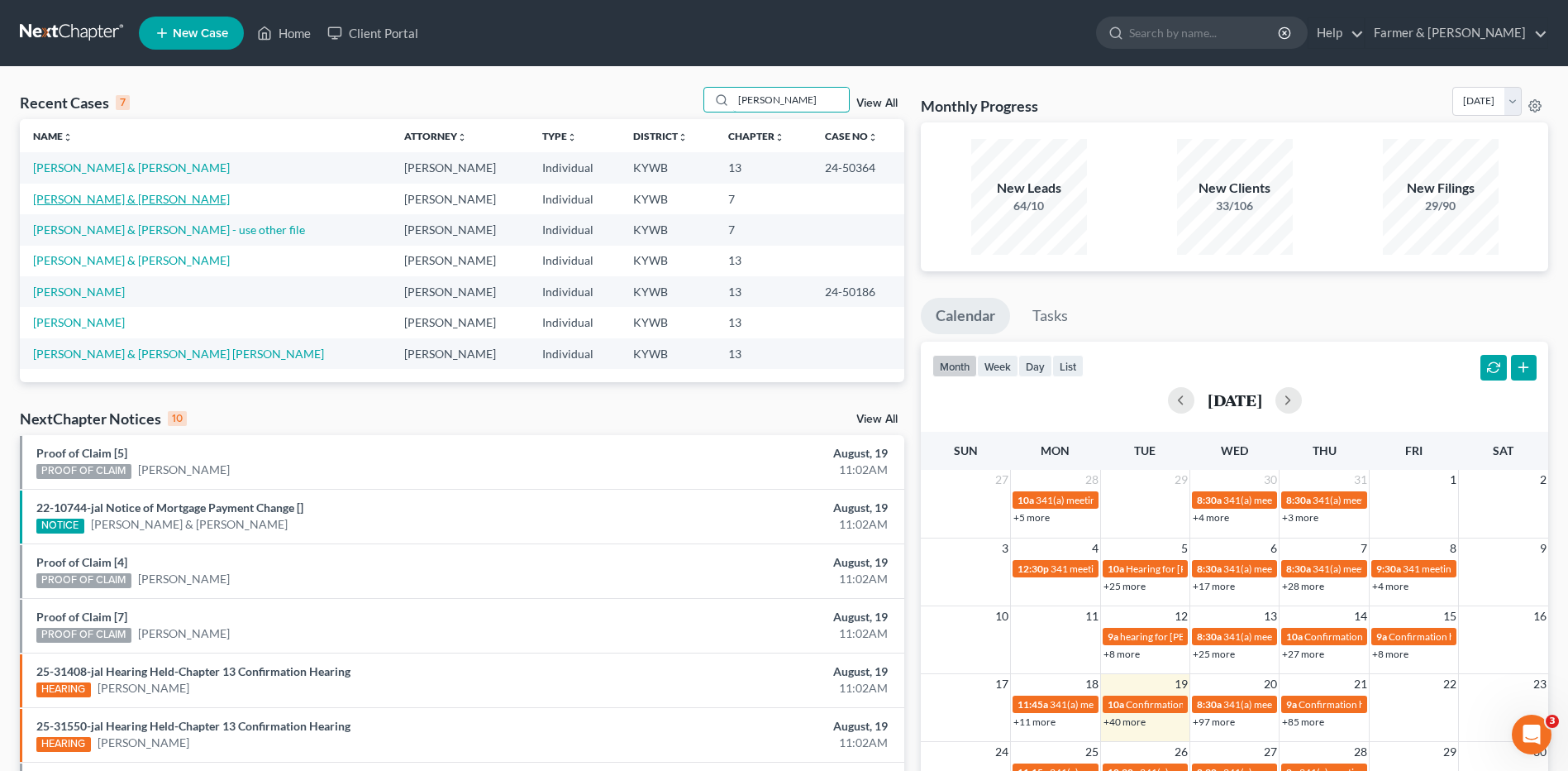
type input "[PERSON_NAME]"
click at [143, 200] on link "[PERSON_NAME] & [PERSON_NAME]" at bounding box center [131, 199] width 197 height 14
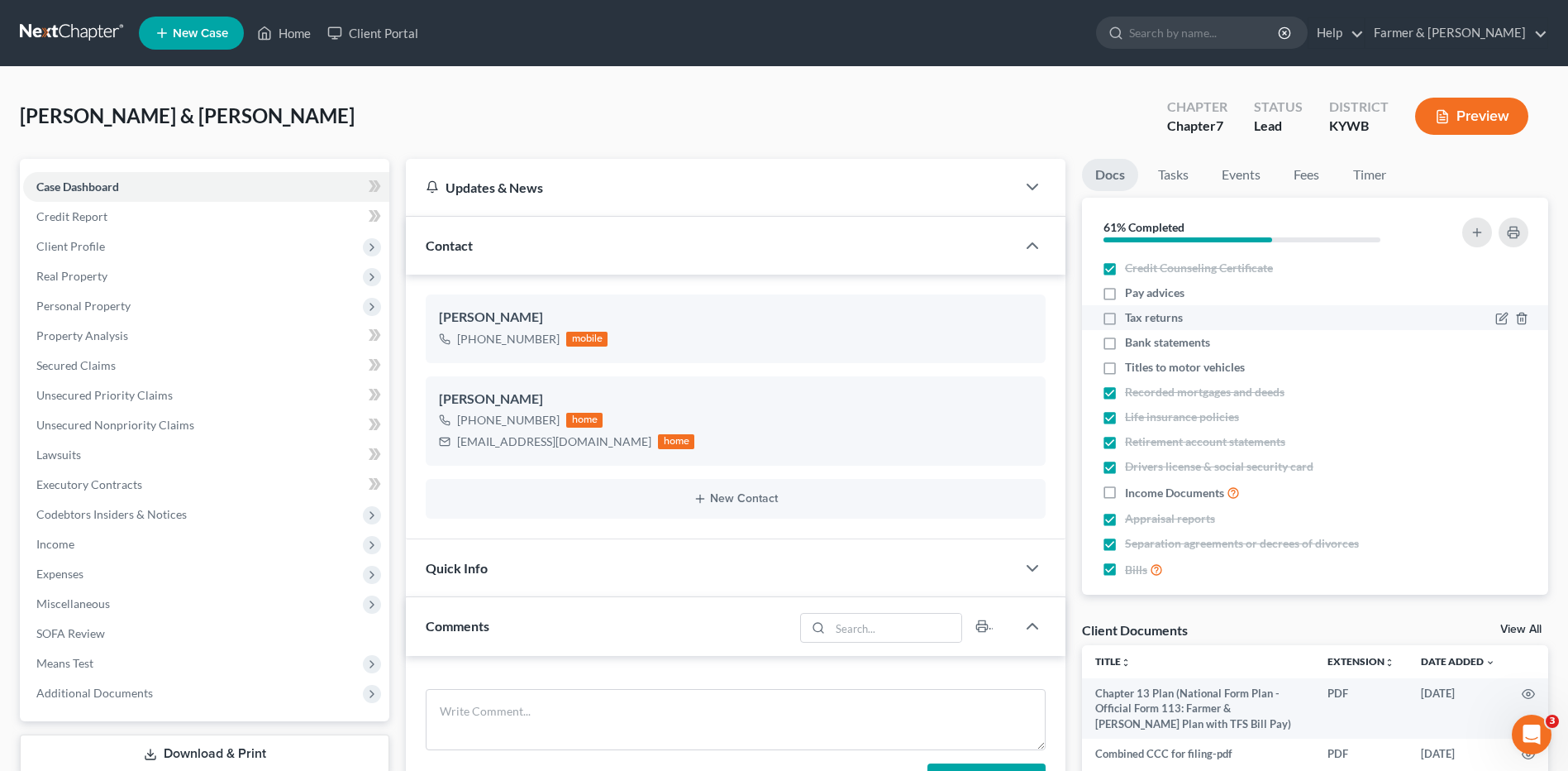
click at [1125, 319] on label "Tax returns" at bounding box center [1154, 317] width 58 height 16
click at [1132, 319] on input "Tax returns" at bounding box center [1137, 314] width 10 height 10
checkbox input "true"
click at [1125, 341] on label "Bank statements" at bounding box center [1168, 342] width 85 height 16
click at [1132, 341] on input "Bank statements" at bounding box center [1137, 339] width 10 height 10
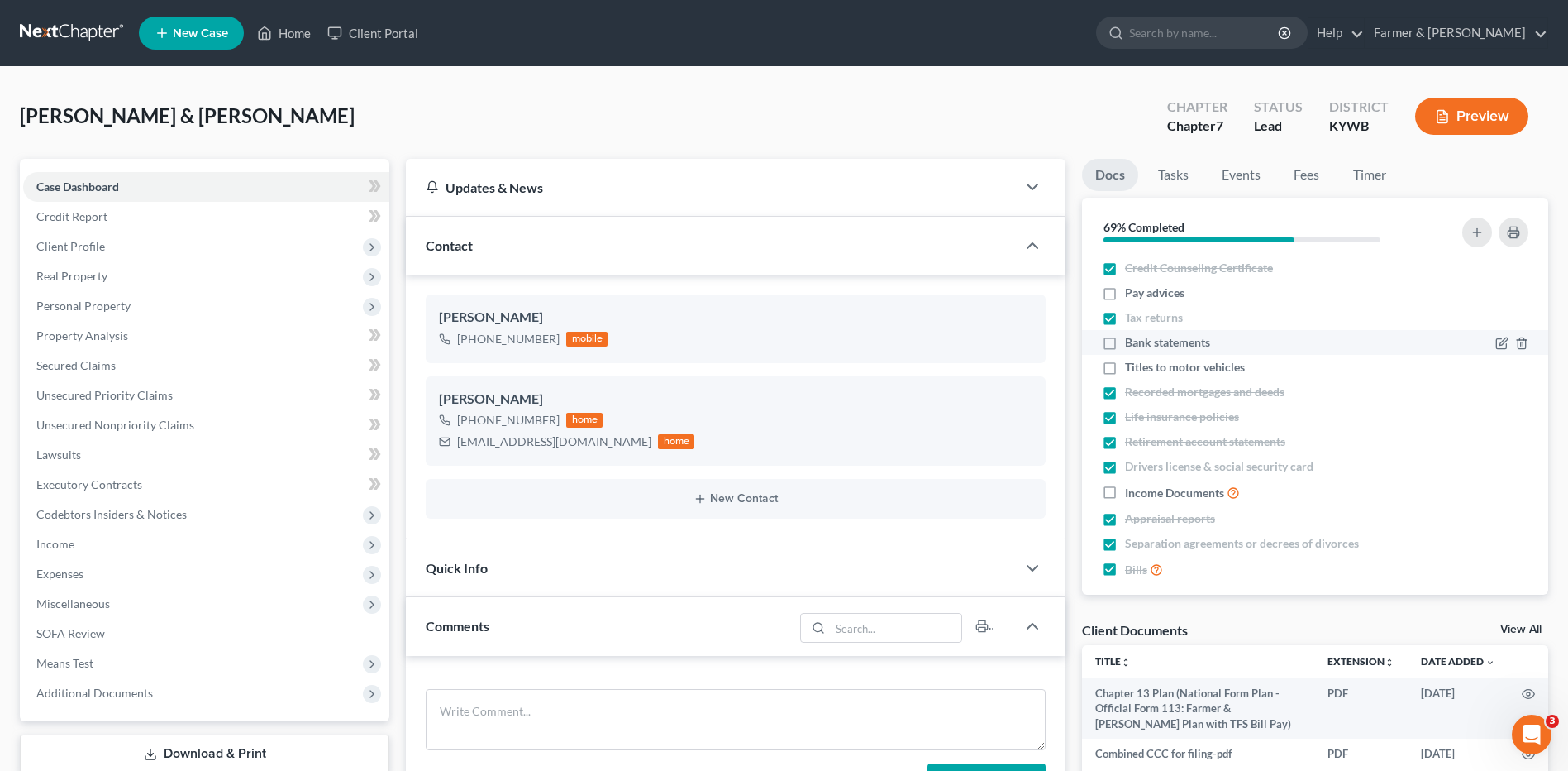
checkbox input "true"
click at [1125, 368] on label "Titles to motor vehicles" at bounding box center [1185, 366] width 120 height 16
click at [1132, 368] on input "Titles to motor vehicles" at bounding box center [1137, 364] width 10 height 10
checkbox input "true"
click at [1125, 497] on label "Income Documents" at bounding box center [1183, 492] width 115 height 19
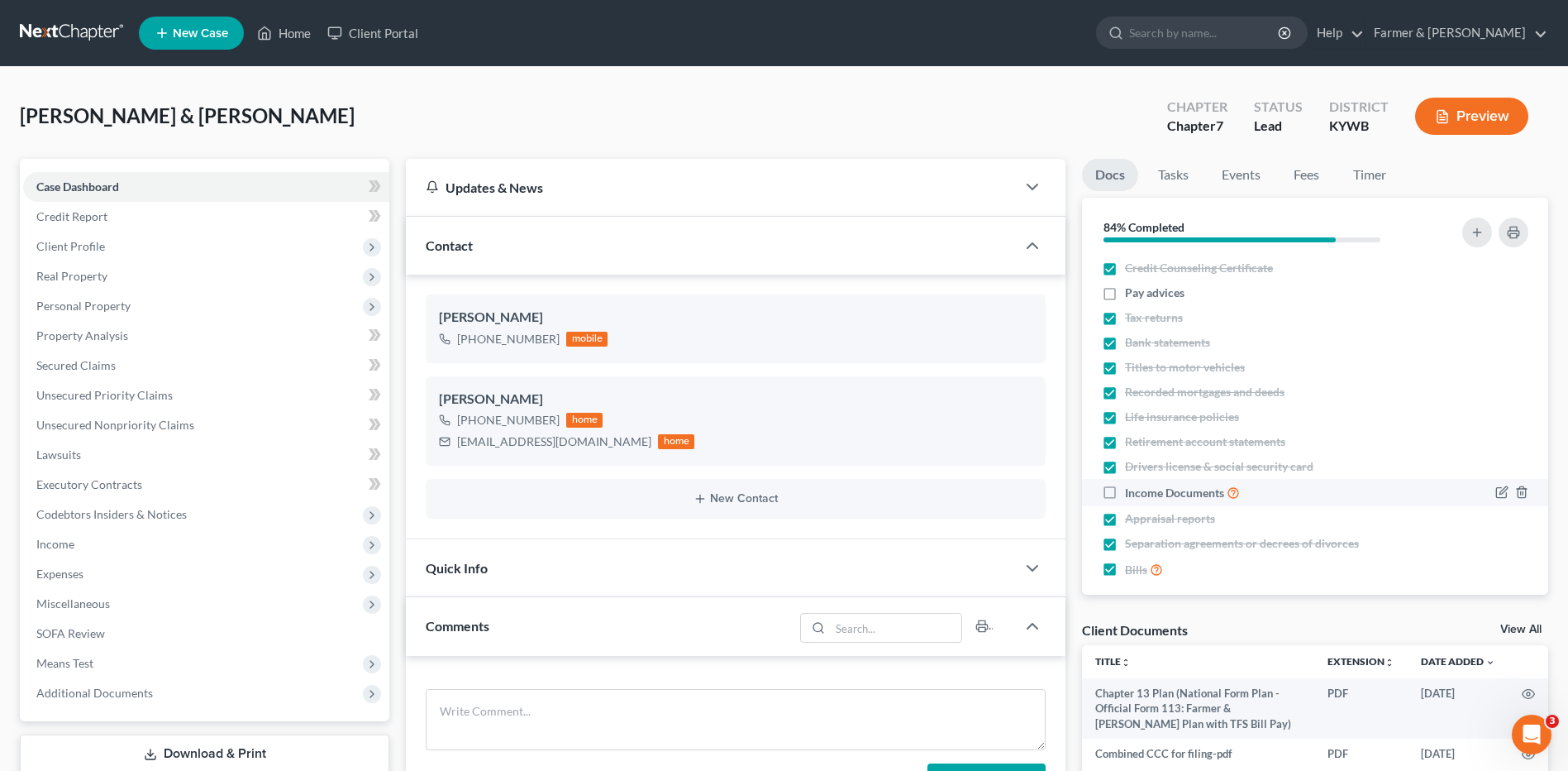
click at [1132, 494] on input "Income Documents" at bounding box center [1137, 488] width 10 height 10
checkbox input "true"
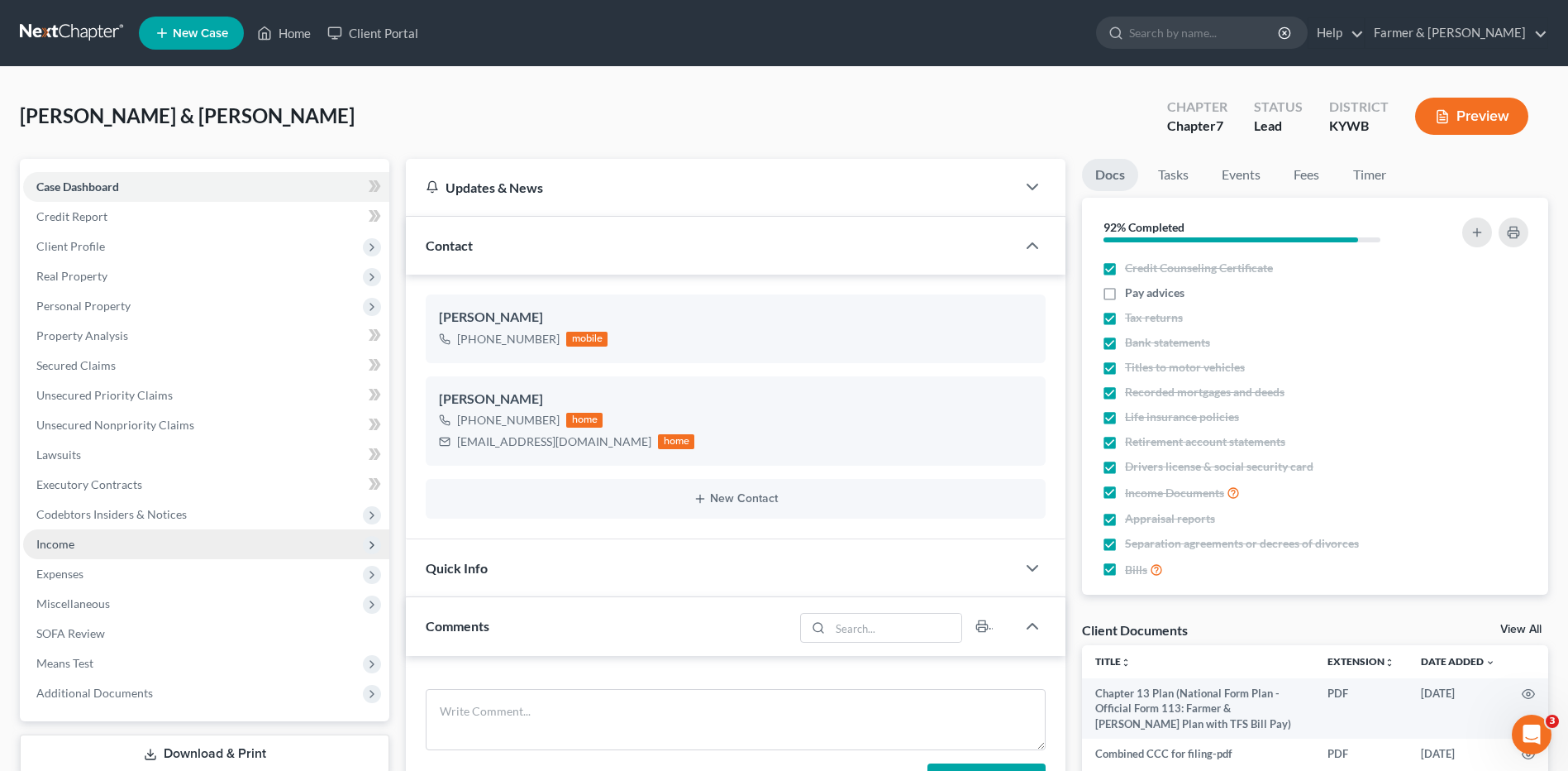
click at [146, 544] on span "Income" at bounding box center [207, 544] width 366 height 30
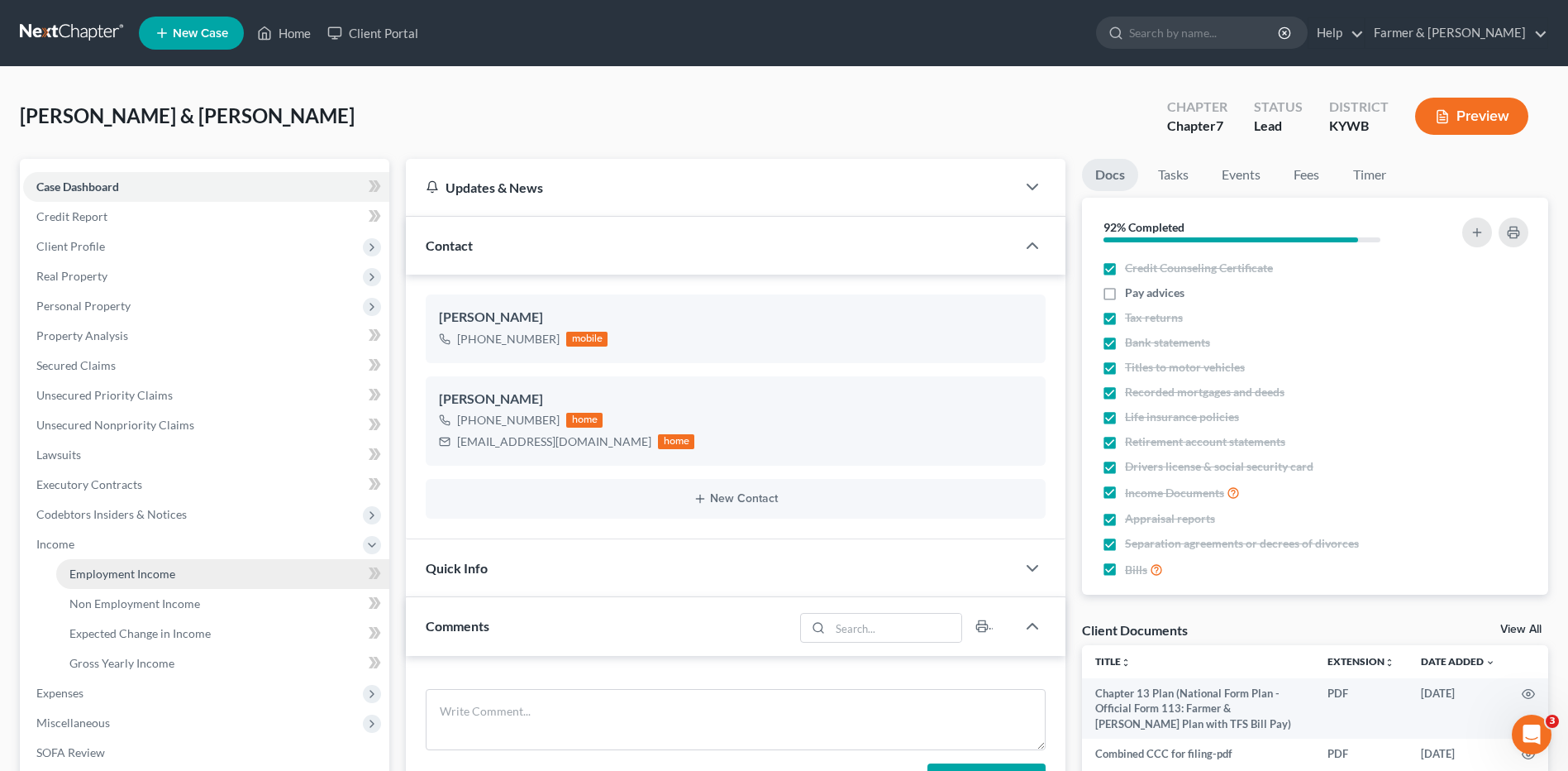
click at [147, 564] on link "Employment Income" at bounding box center [223, 574] width 333 height 30
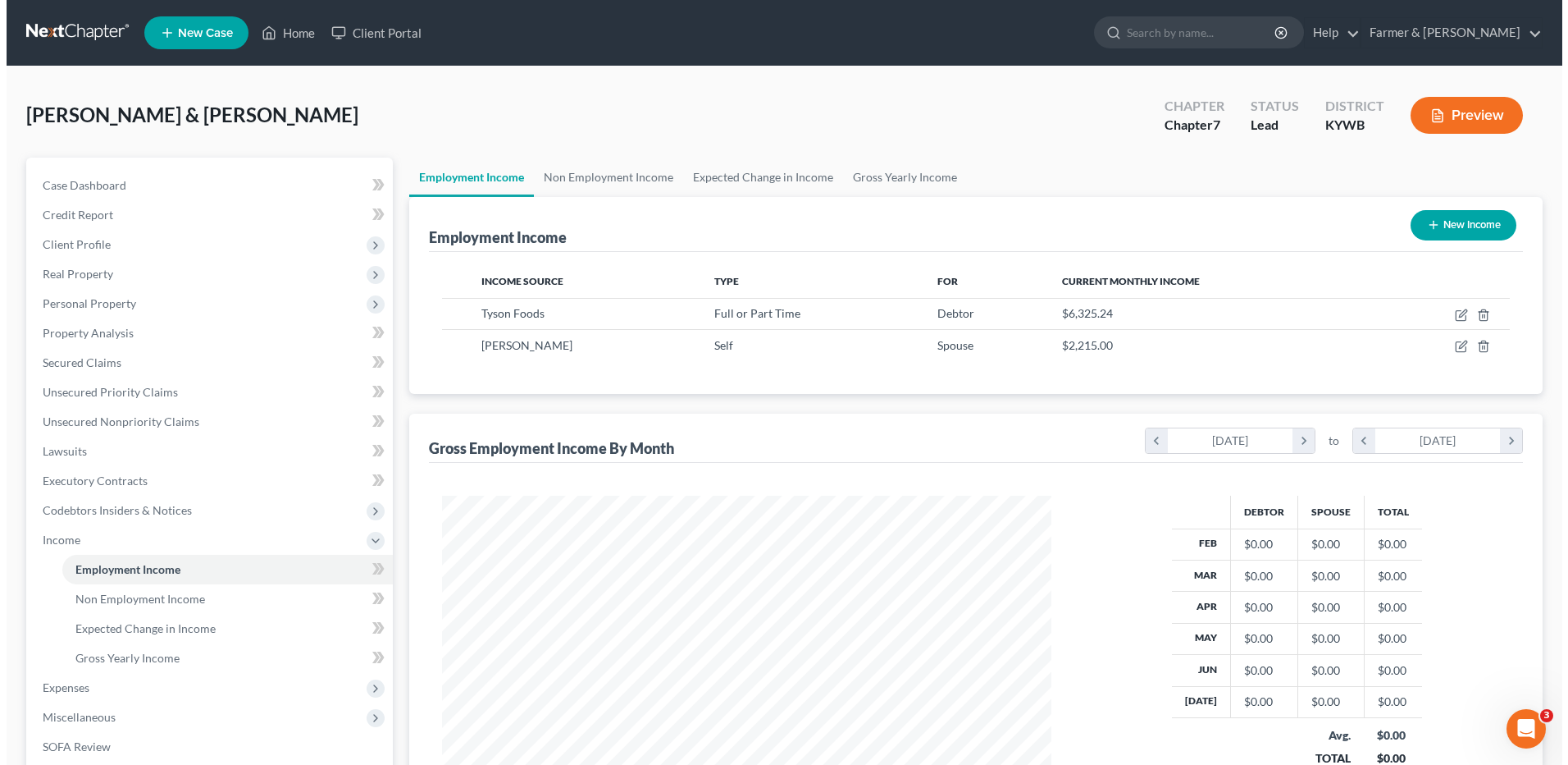
scroll to position [304, 641]
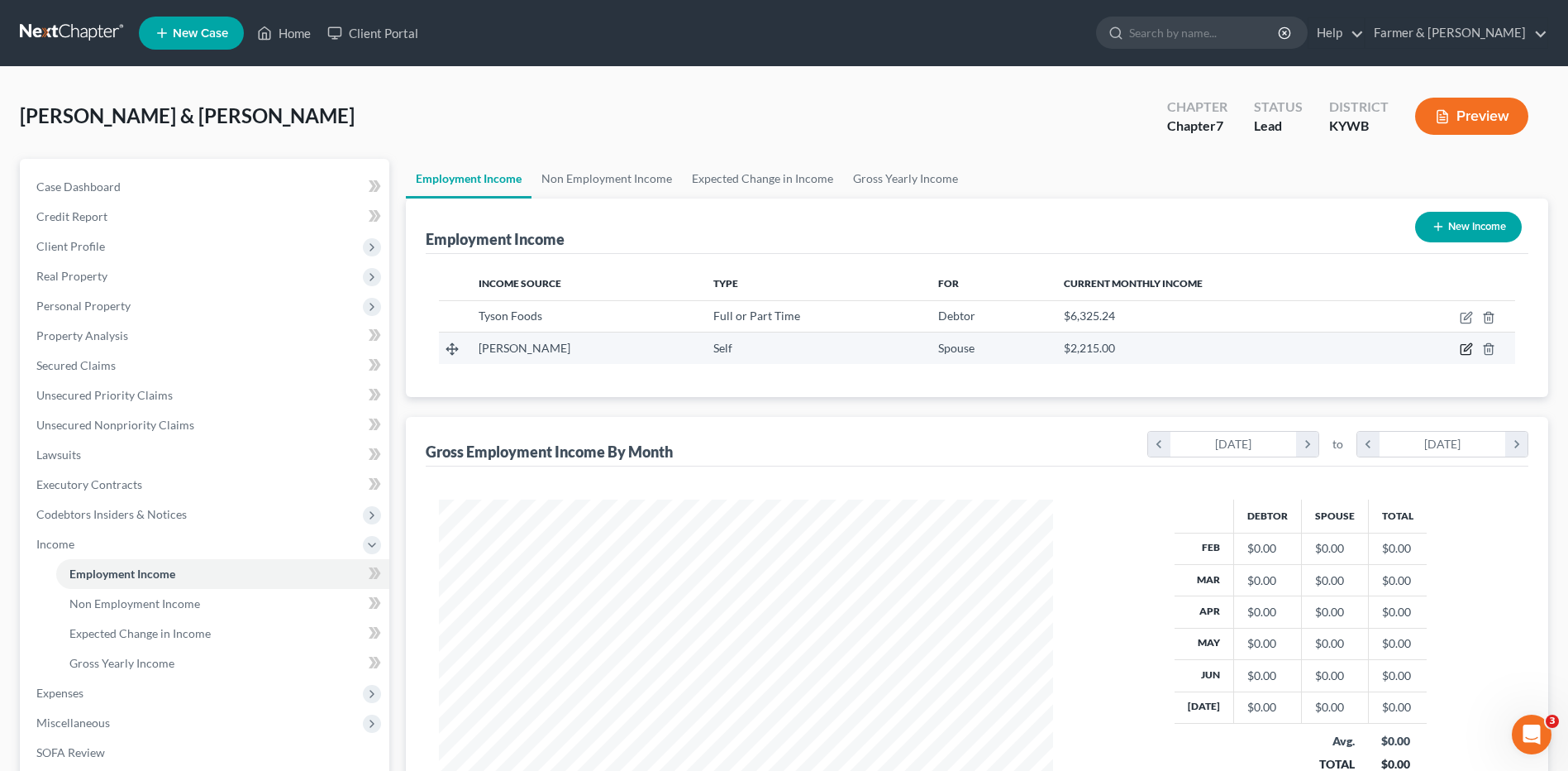
click at [1467, 344] on icon "button" at bounding box center [1466, 348] width 13 height 13
select select "1"
select select "0"
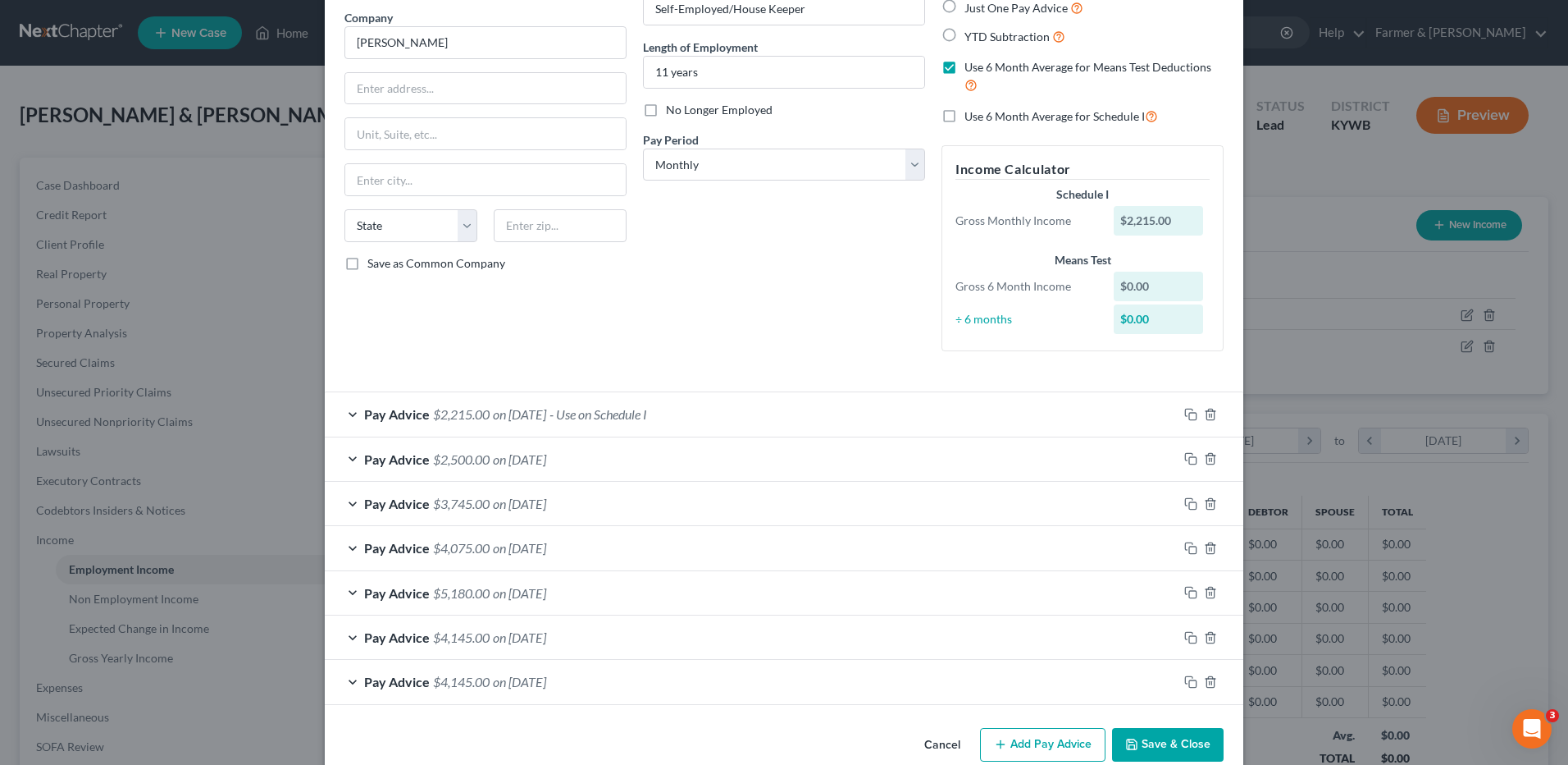
scroll to position [152, 0]
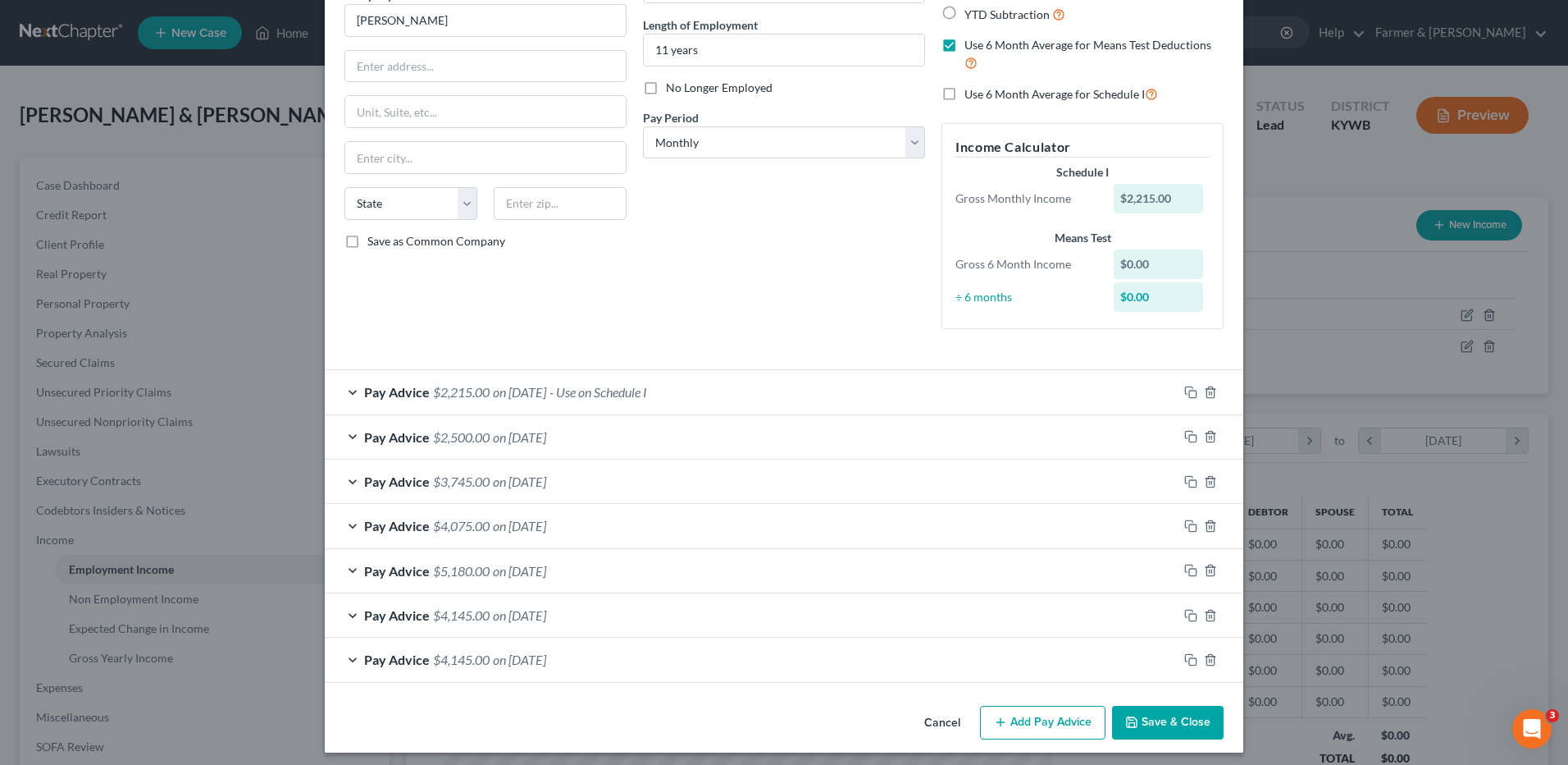
click at [740, 398] on div "Pay Advice $2,215.00 on 07/31/2024 - Use on Schedule I" at bounding box center [751, 392] width 853 height 43
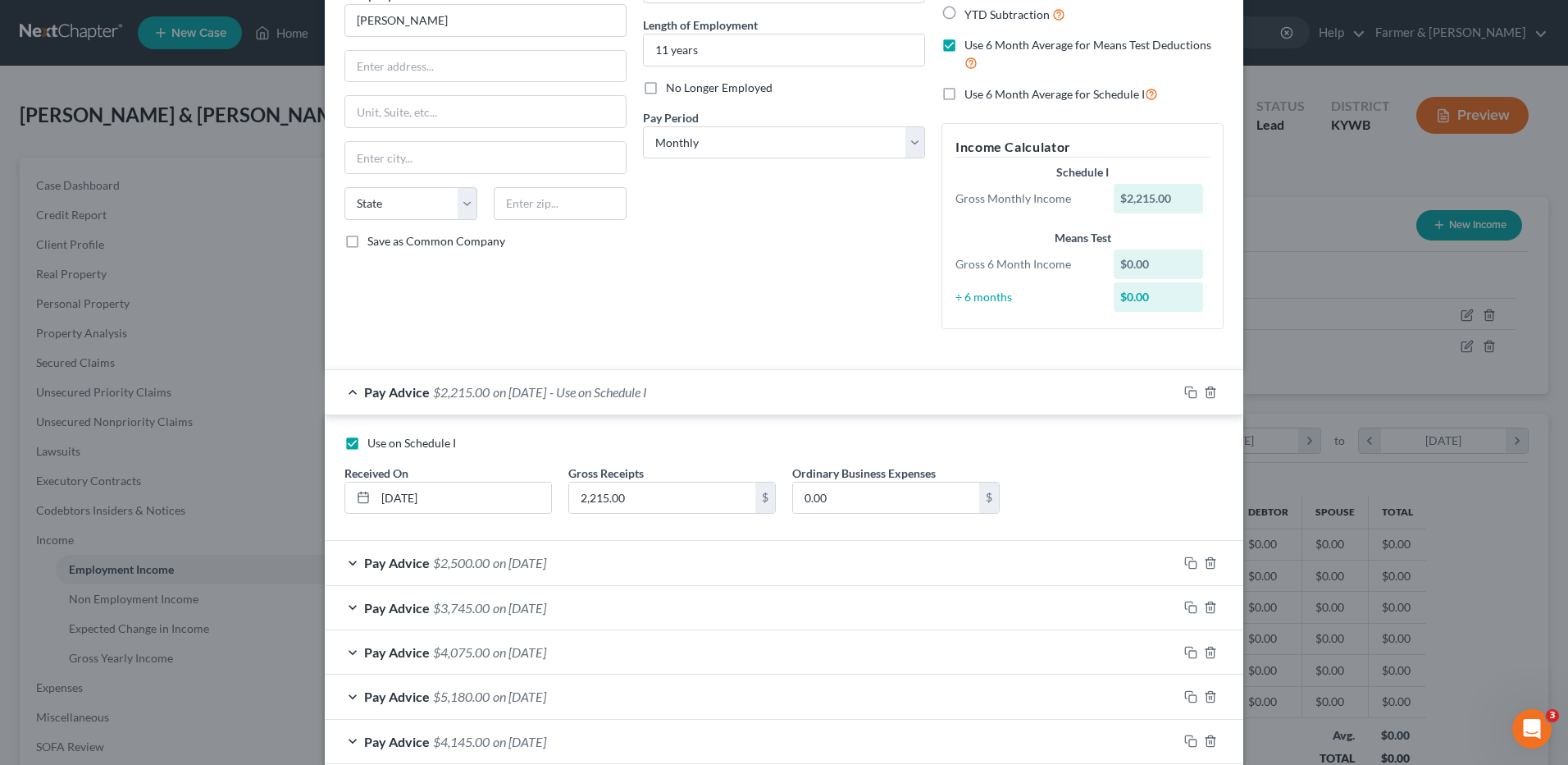
click at [628, 394] on span "- Use on Schedule I" at bounding box center [598, 392] width 97 height 16
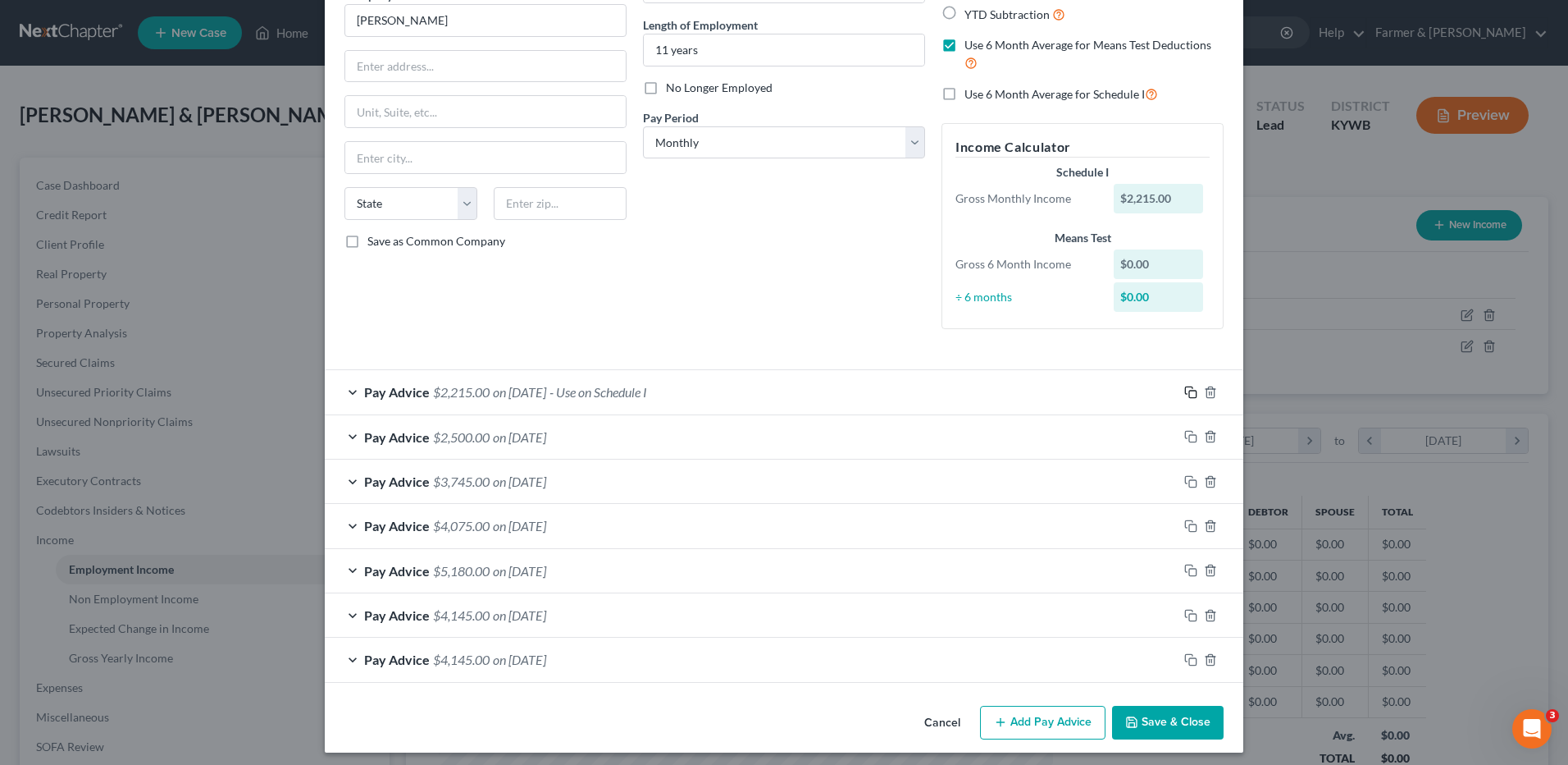
click at [1187, 387] on icon "button" at bounding box center [1191, 392] width 13 height 13
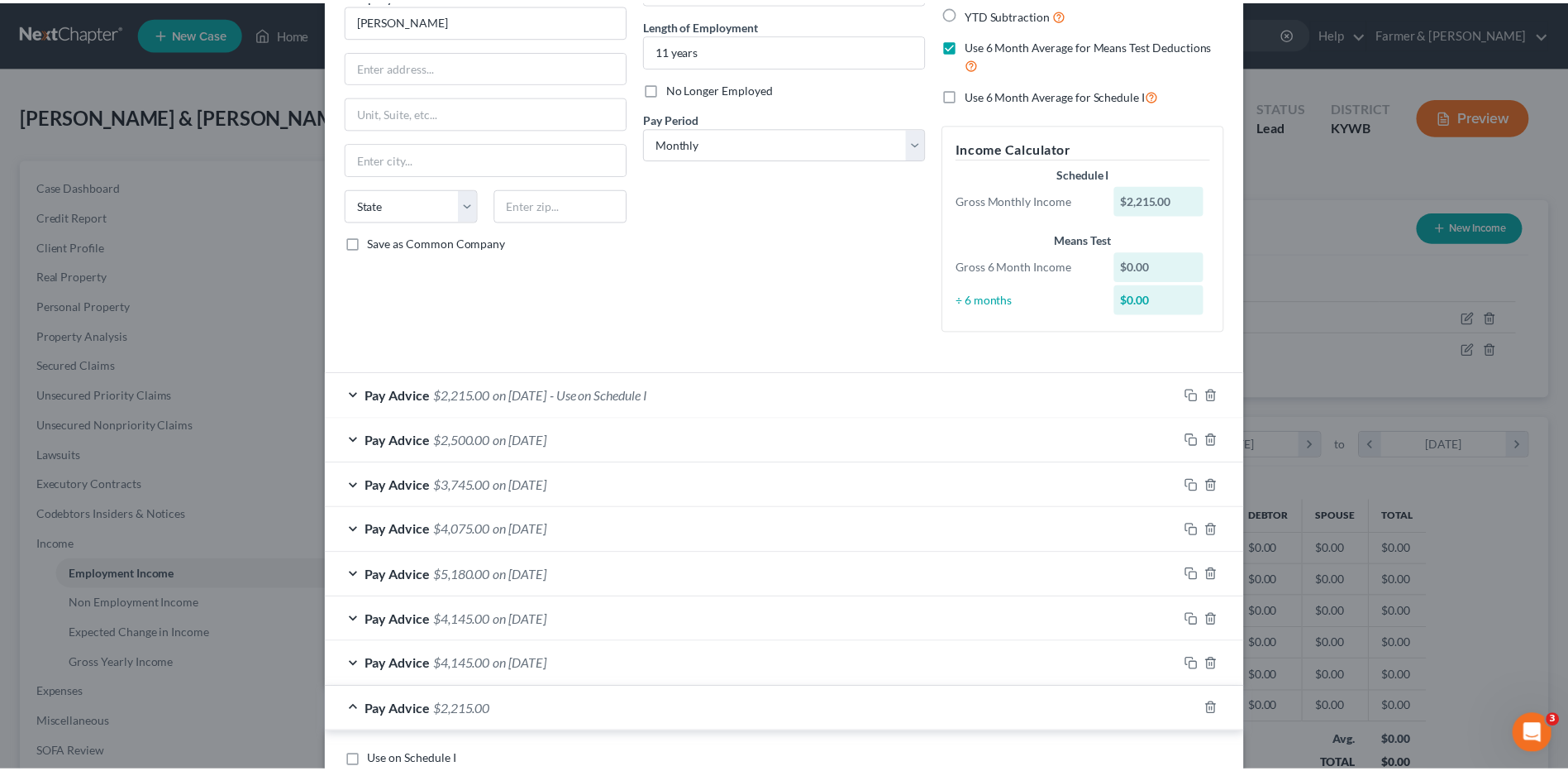
scroll to position [332, 0]
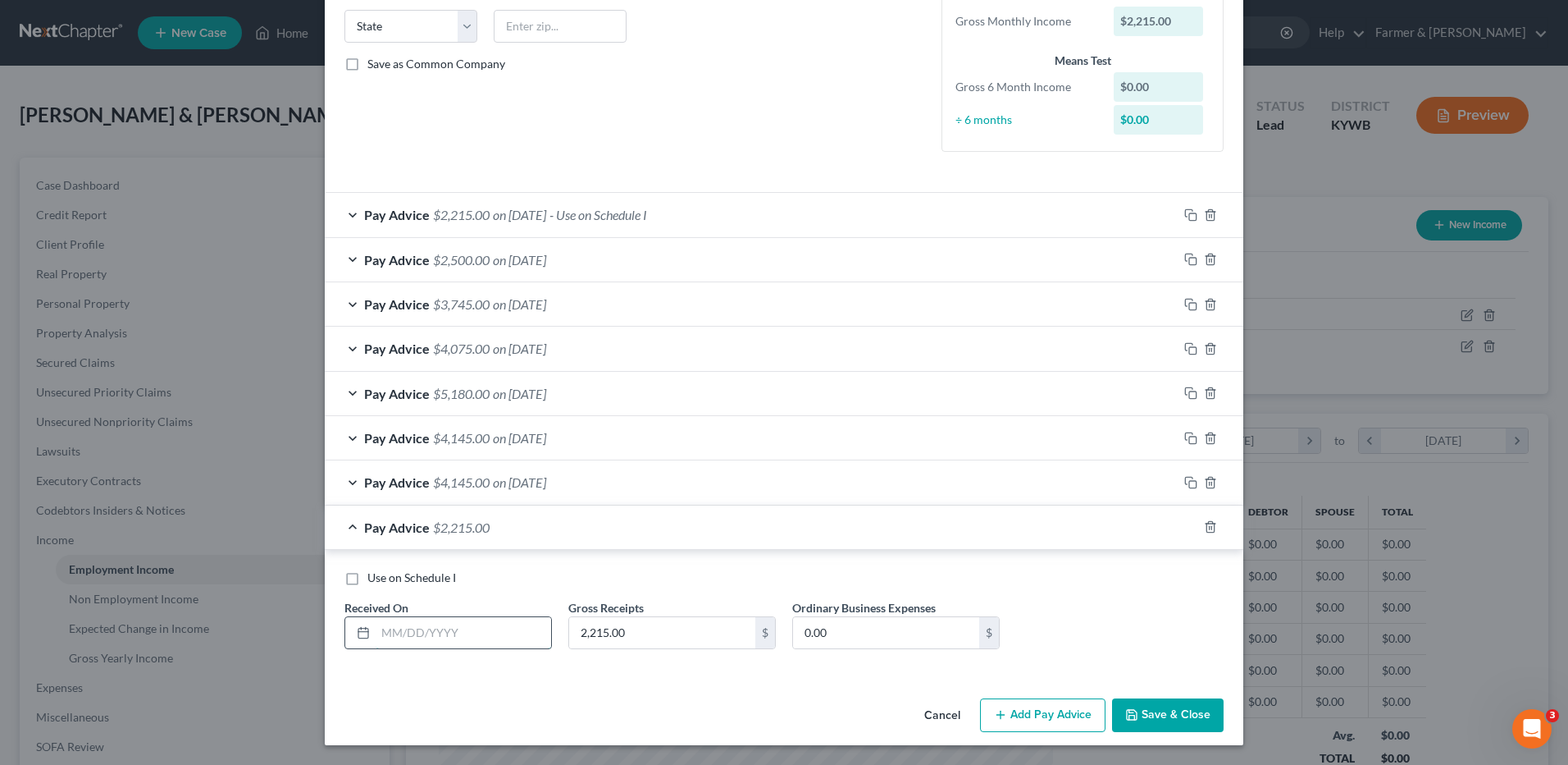
click at [511, 632] on input "text" at bounding box center [463, 632] width 176 height 31
type input "02/28/2025"
click at [667, 645] on input "2,215.00" at bounding box center [662, 632] width 186 height 31
type input "5"
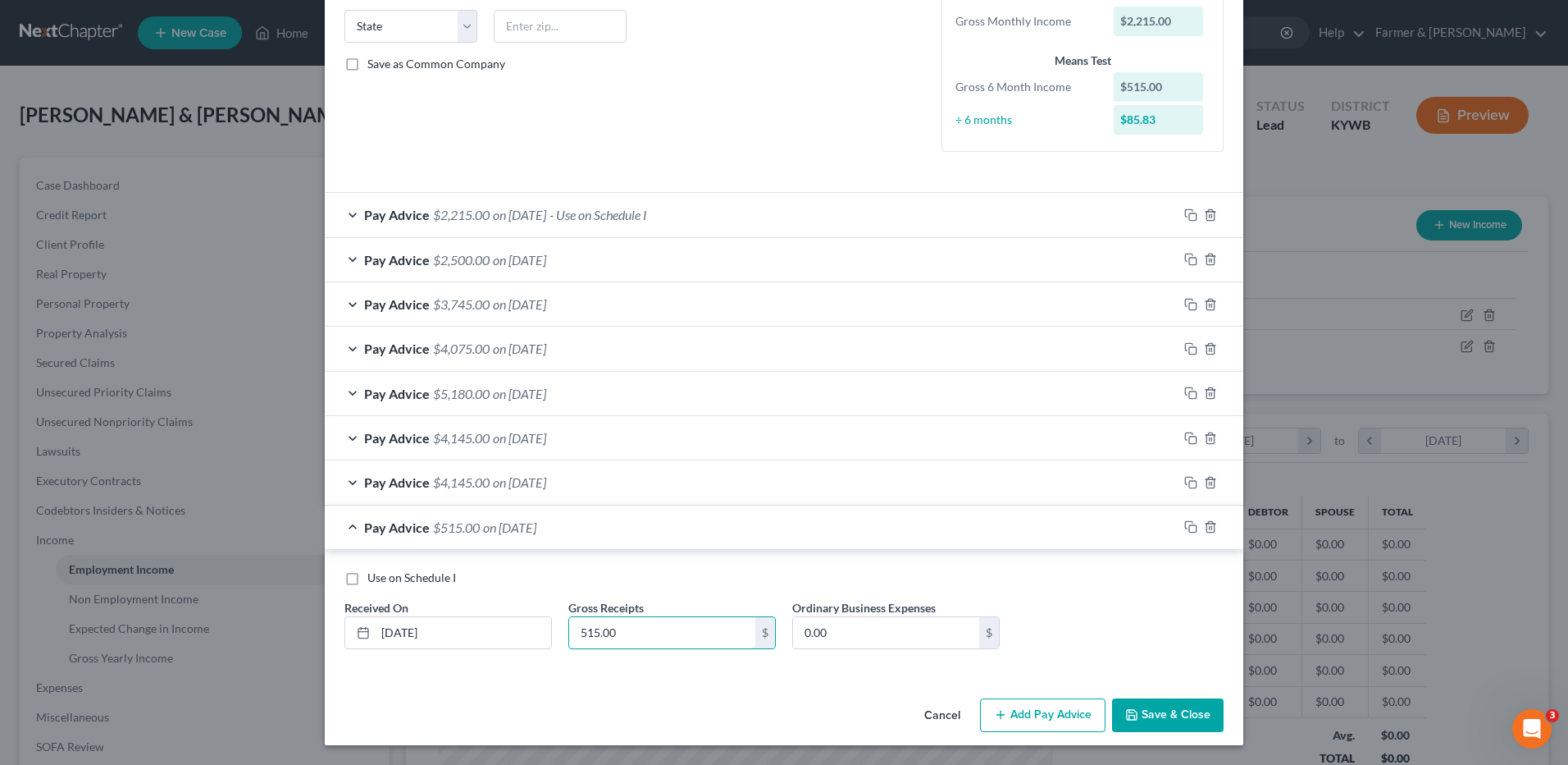
type input "515.00"
click at [945, 715] on button "Cancel" at bounding box center [942, 717] width 62 height 33
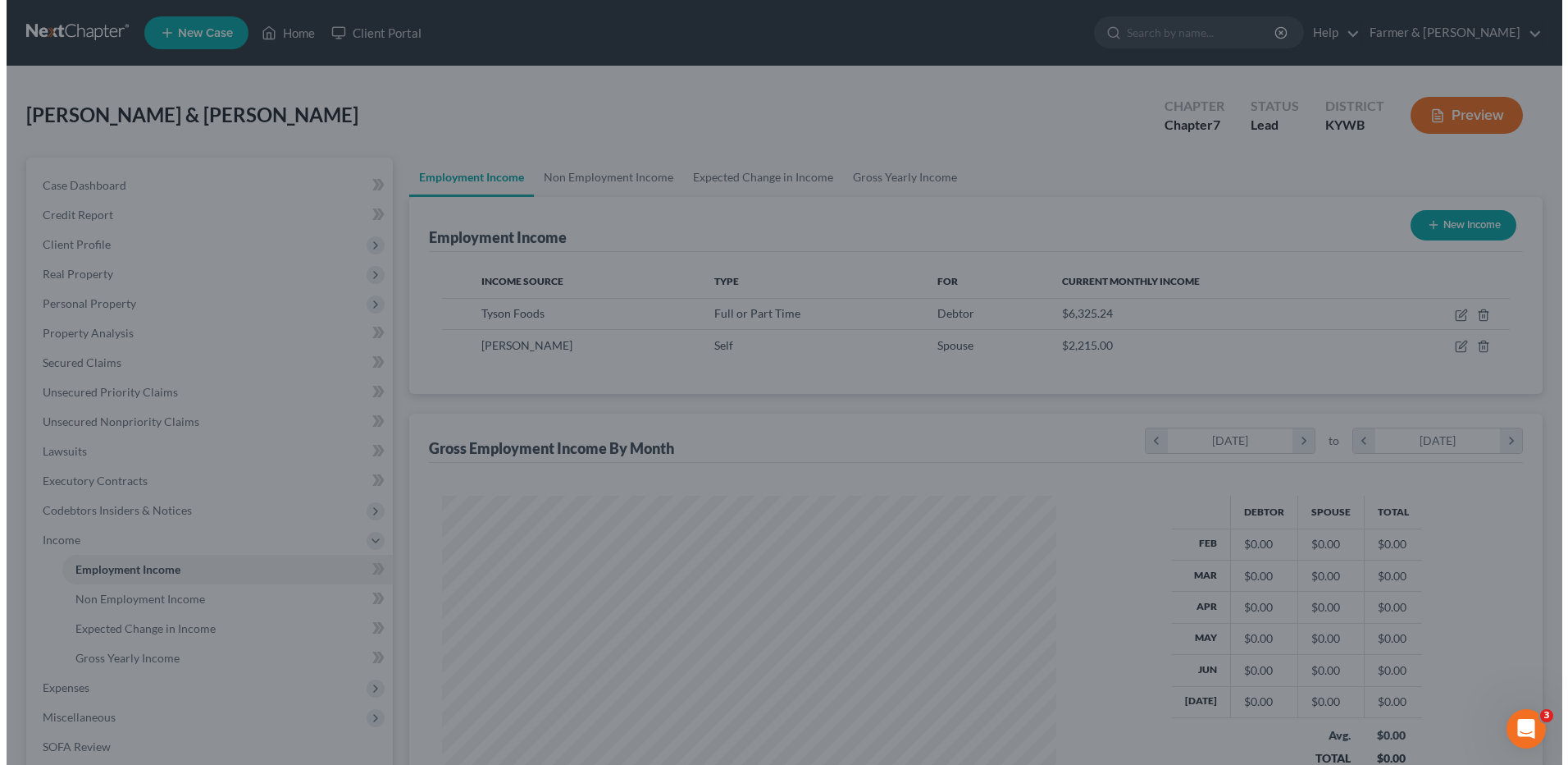
scroll to position [820371, 819633]
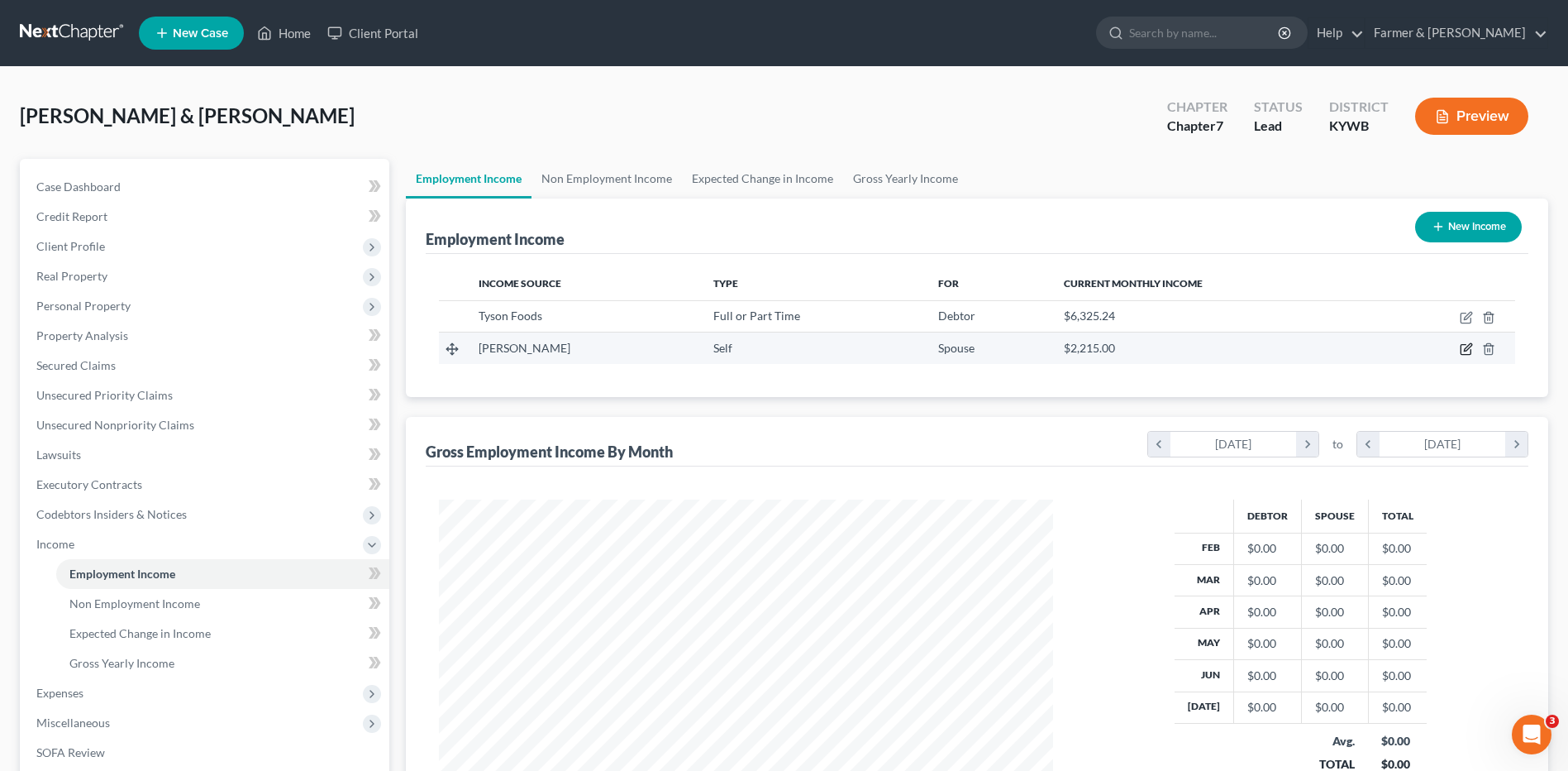
click at [1468, 346] on icon "button" at bounding box center [1467, 347] width 8 height 8
select select "1"
select select "0"
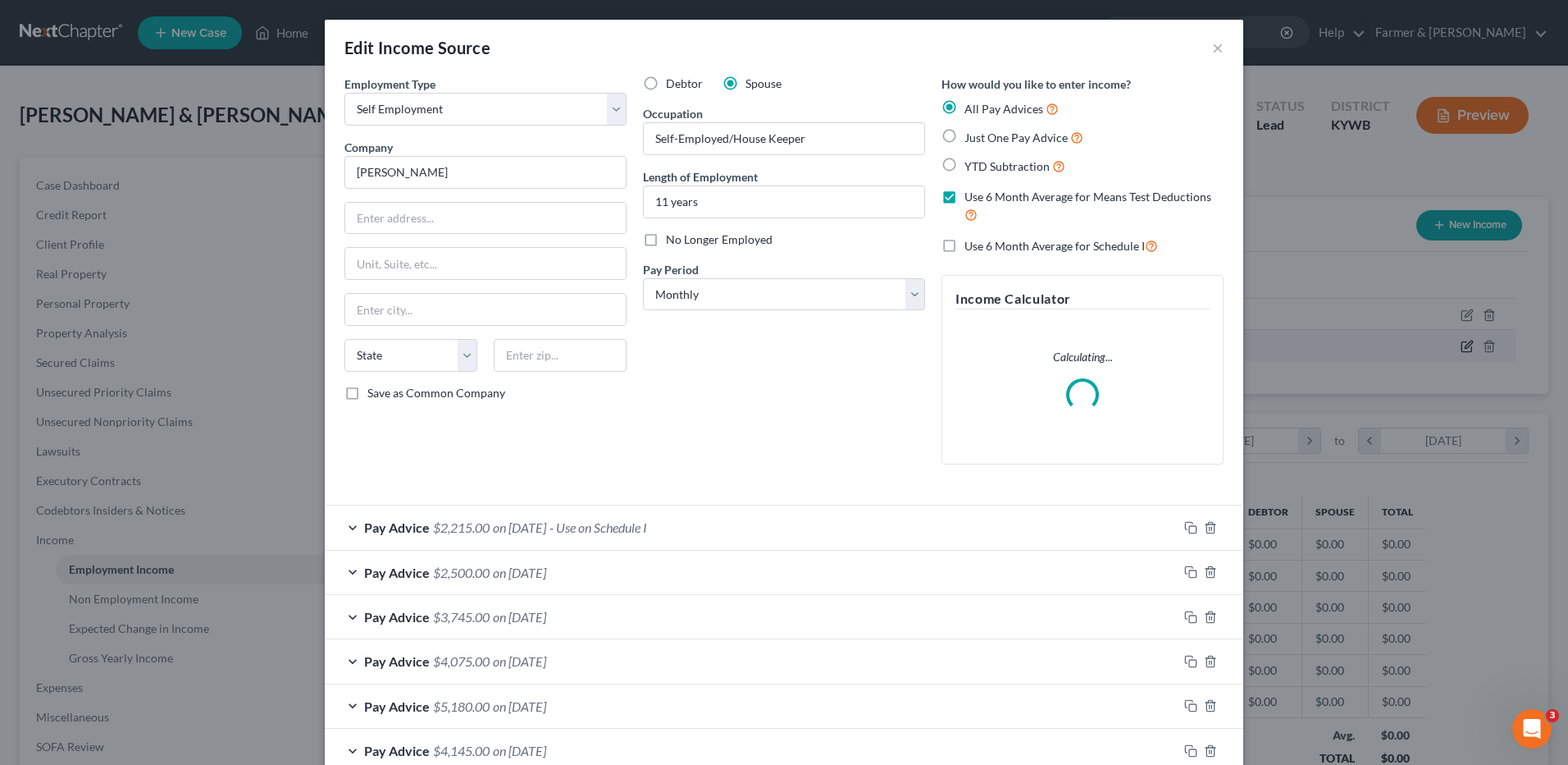
scroll to position [307, 648]
click at [1186, 527] on icon "button" at bounding box center [1191, 527] width 13 height 13
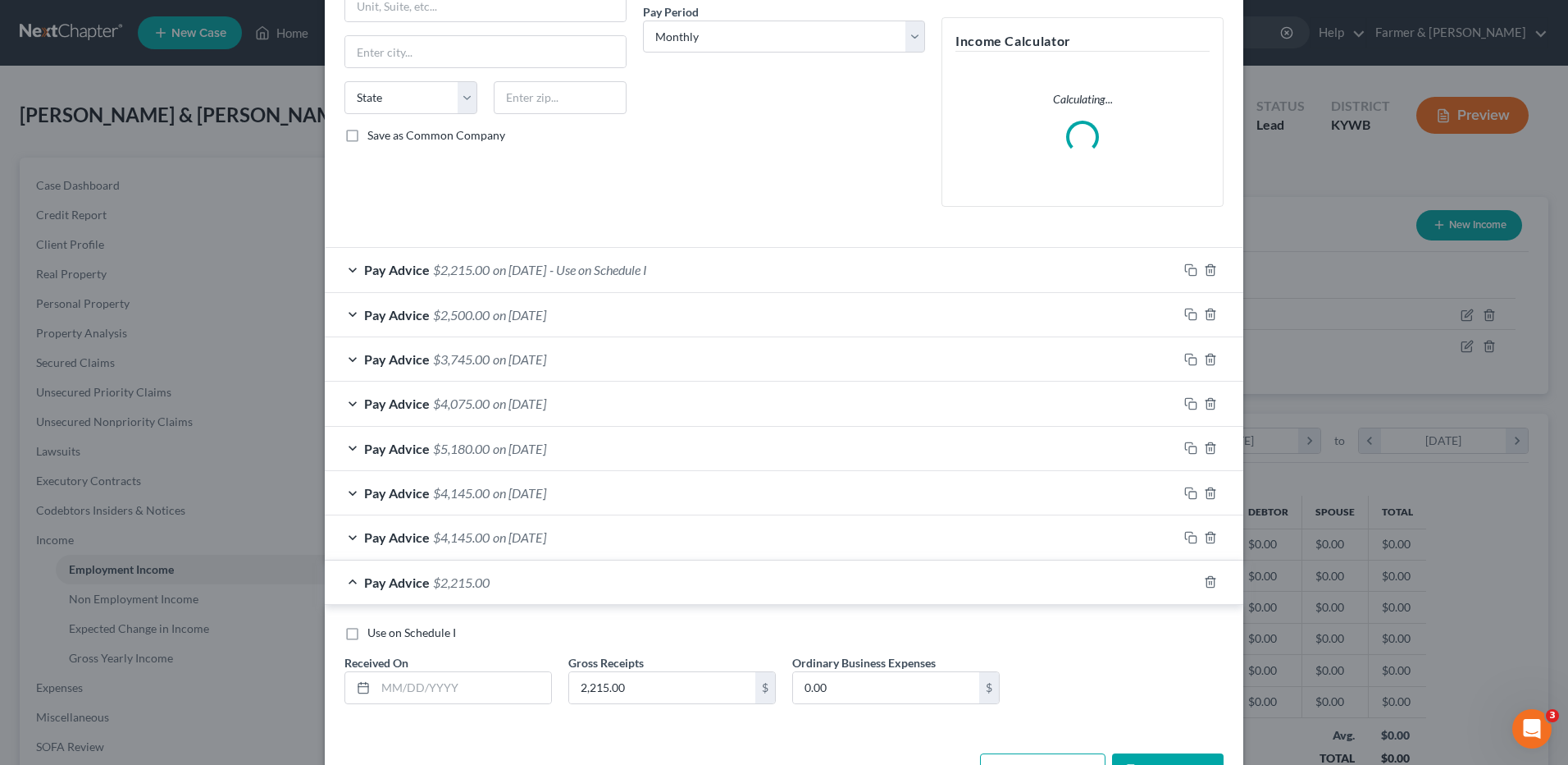
scroll to position [313, 0]
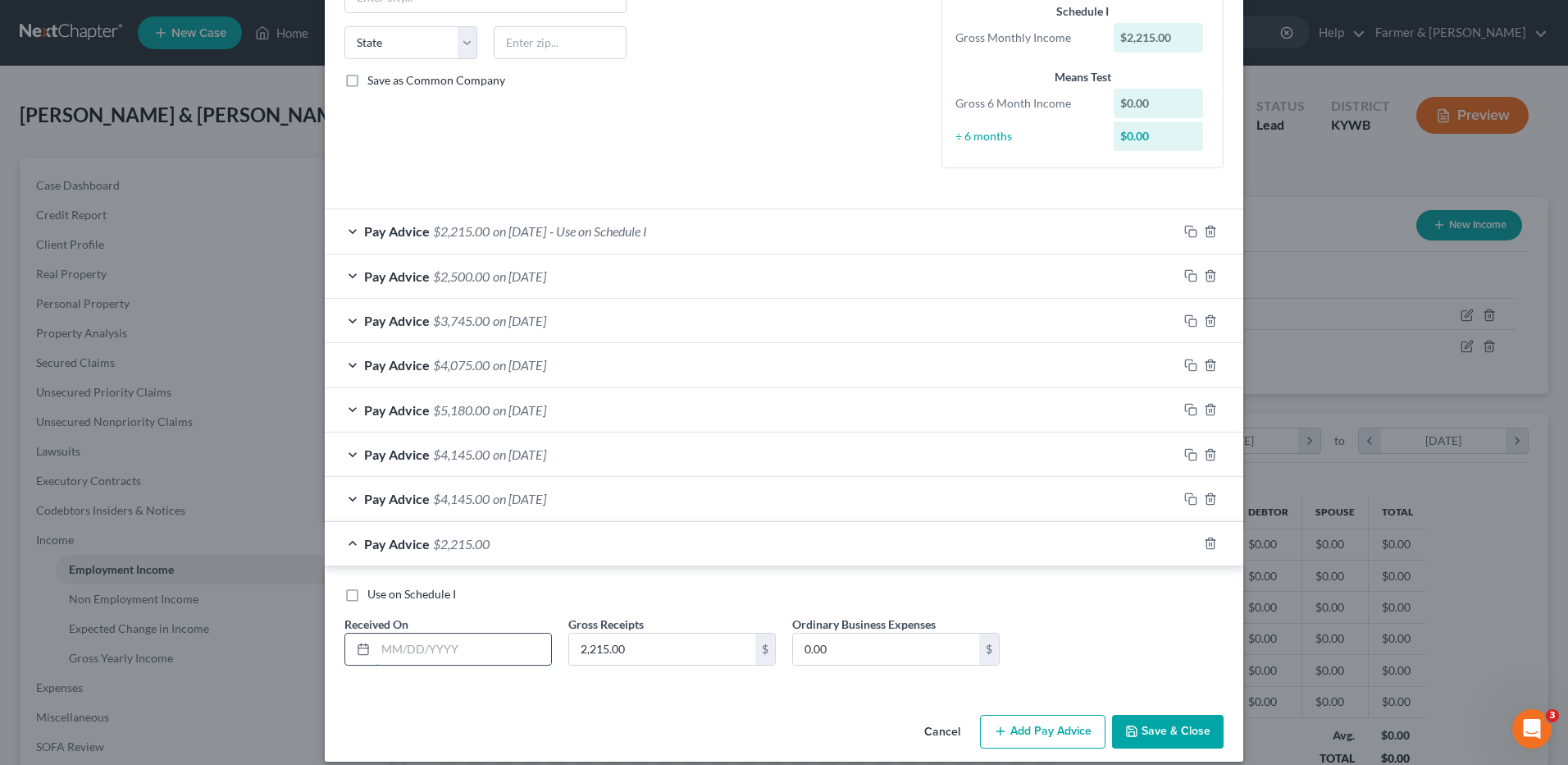
click at [494, 650] on input "text" at bounding box center [463, 649] width 176 height 31
type input "02/15/2025"
type input "515.00"
click at [1186, 544] on icon "button" at bounding box center [1191, 543] width 13 height 13
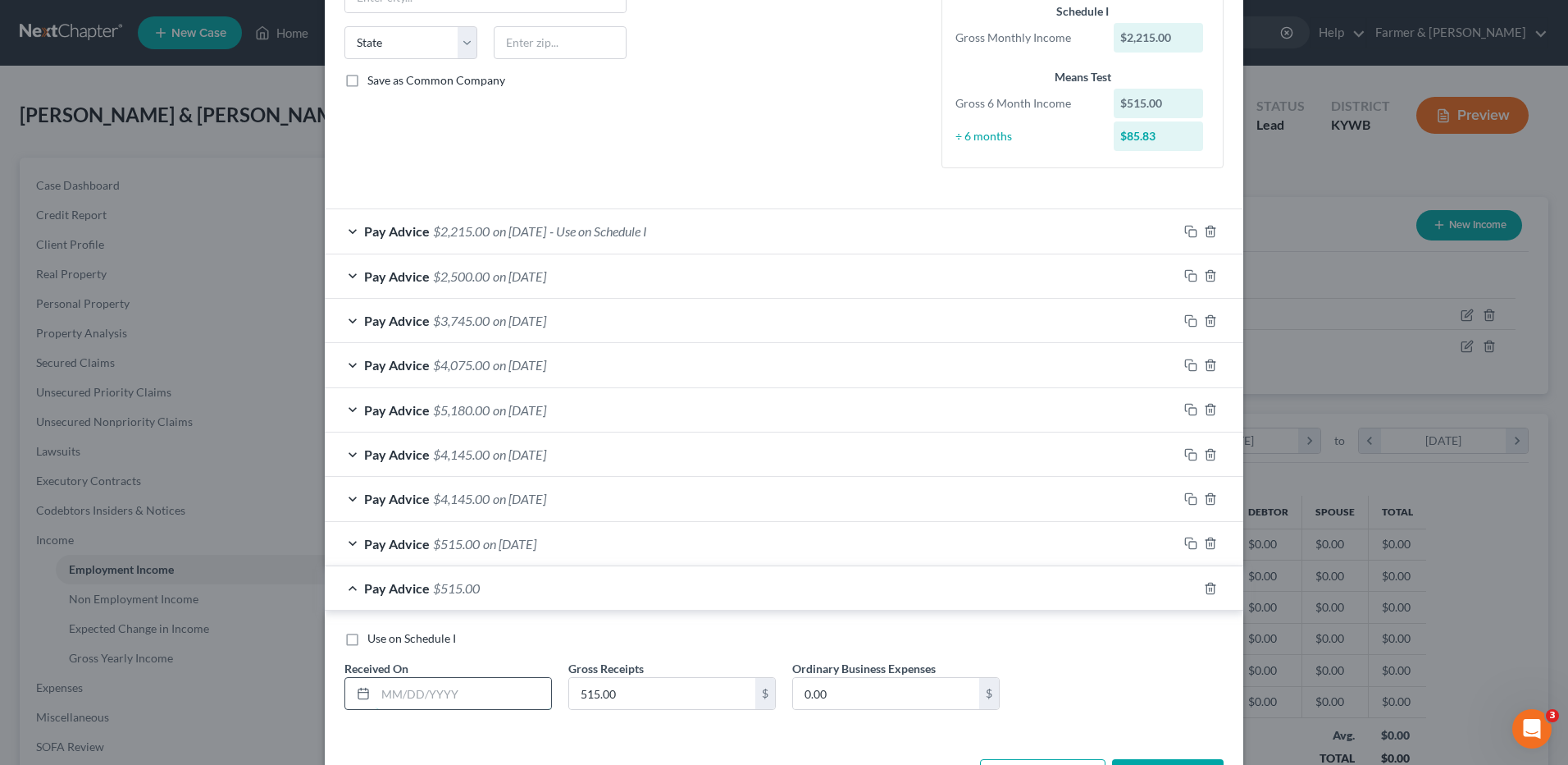
click at [505, 700] on input "text" at bounding box center [463, 693] width 176 height 31
type input "03/30/2025"
click at [660, 698] on input "515.00" at bounding box center [662, 693] width 186 height 31
type input "2,115.00"
click at [1187, 590] on icon "button" at bounding box center [1191, 588] width 13 height 13
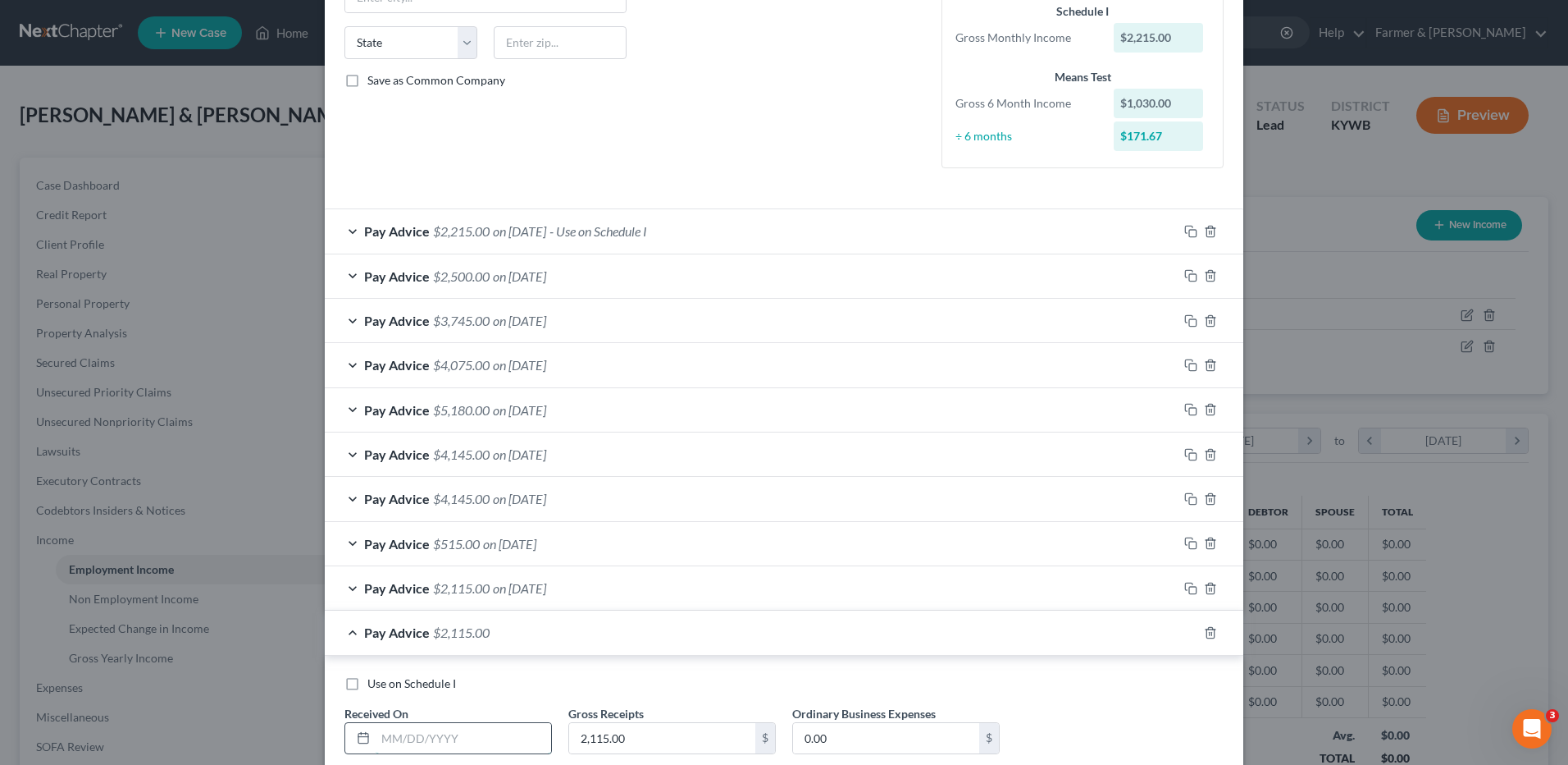
click at [467, 743] on input "text" at bounding box center [463, 738] width 176 height 31
type input "04/30/2025"
click at [1189, 632] on rect "button" at bounding box center [1193, 635] width 8 height 8
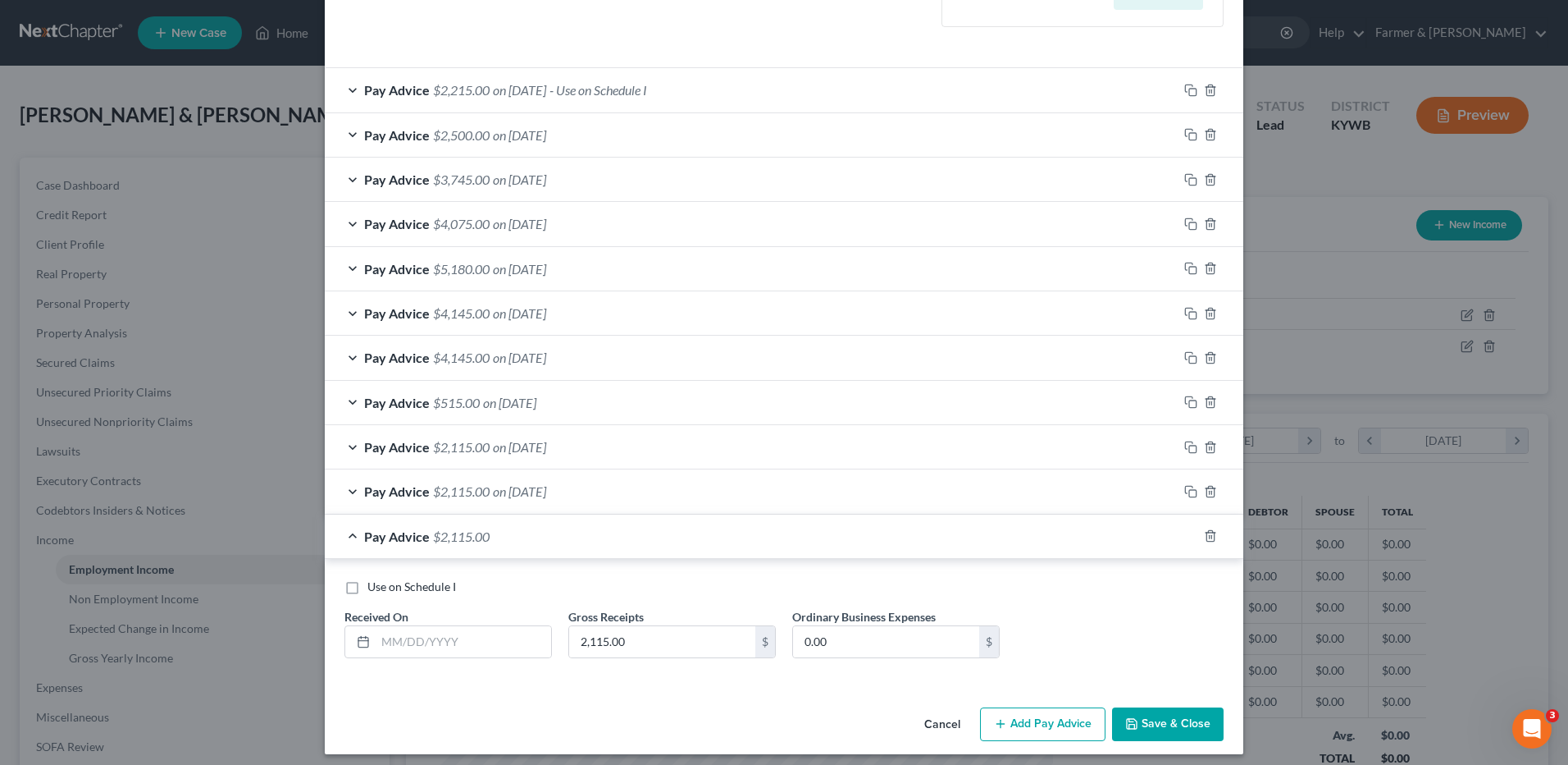
scroll to position [463, 0]
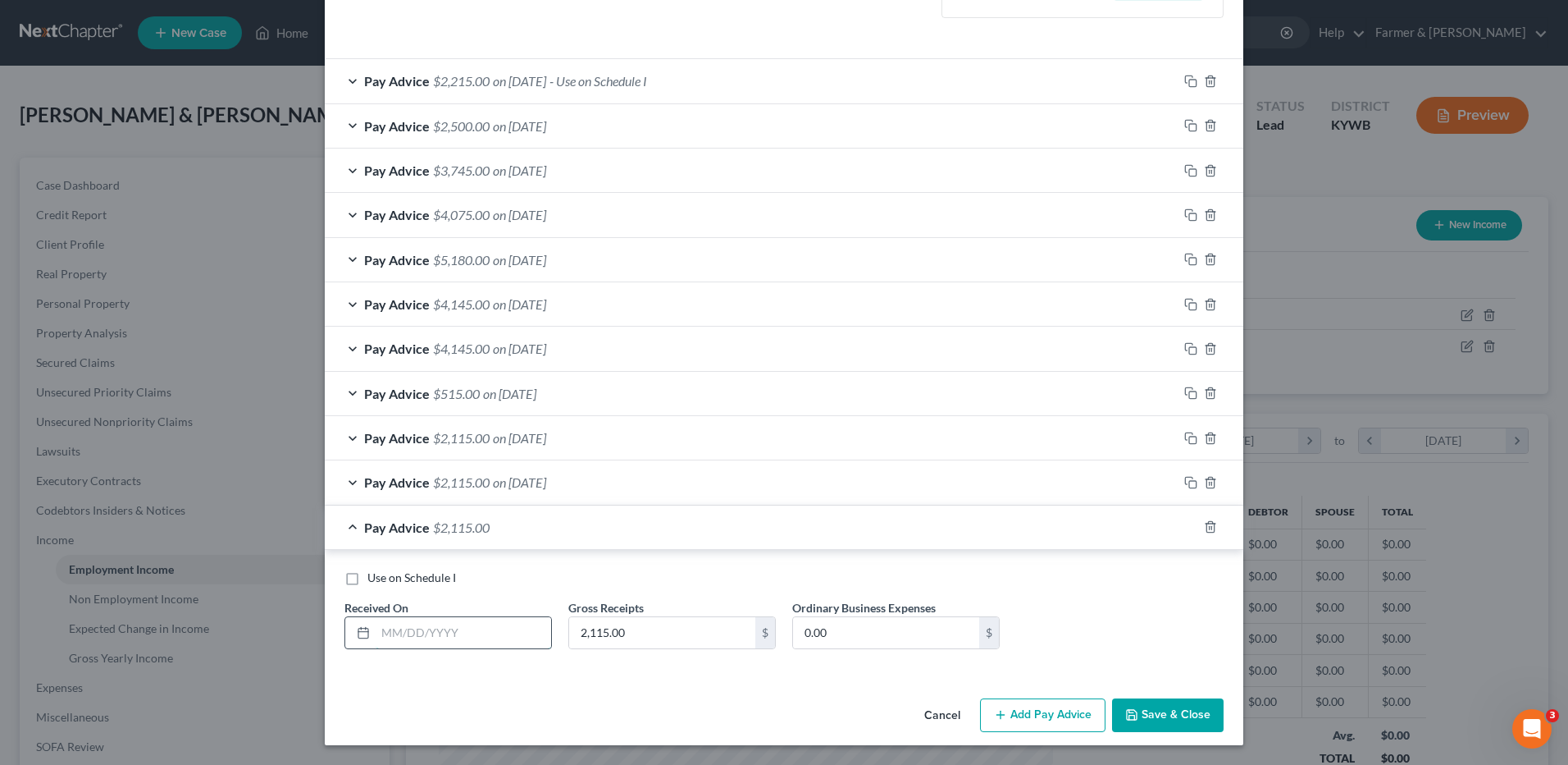
click at [451, 636] on input "text" at bounding box center [463, 632] width 176 height 31
type input "05/30/2025"
click at [657, 624] on input "2,115.00" at bounding box center [662, 632] width 186 height 31
type input "2,400.00"
click at [1185, 528] on icon "button" at bounding box center [1191, 526] width 13 height 13
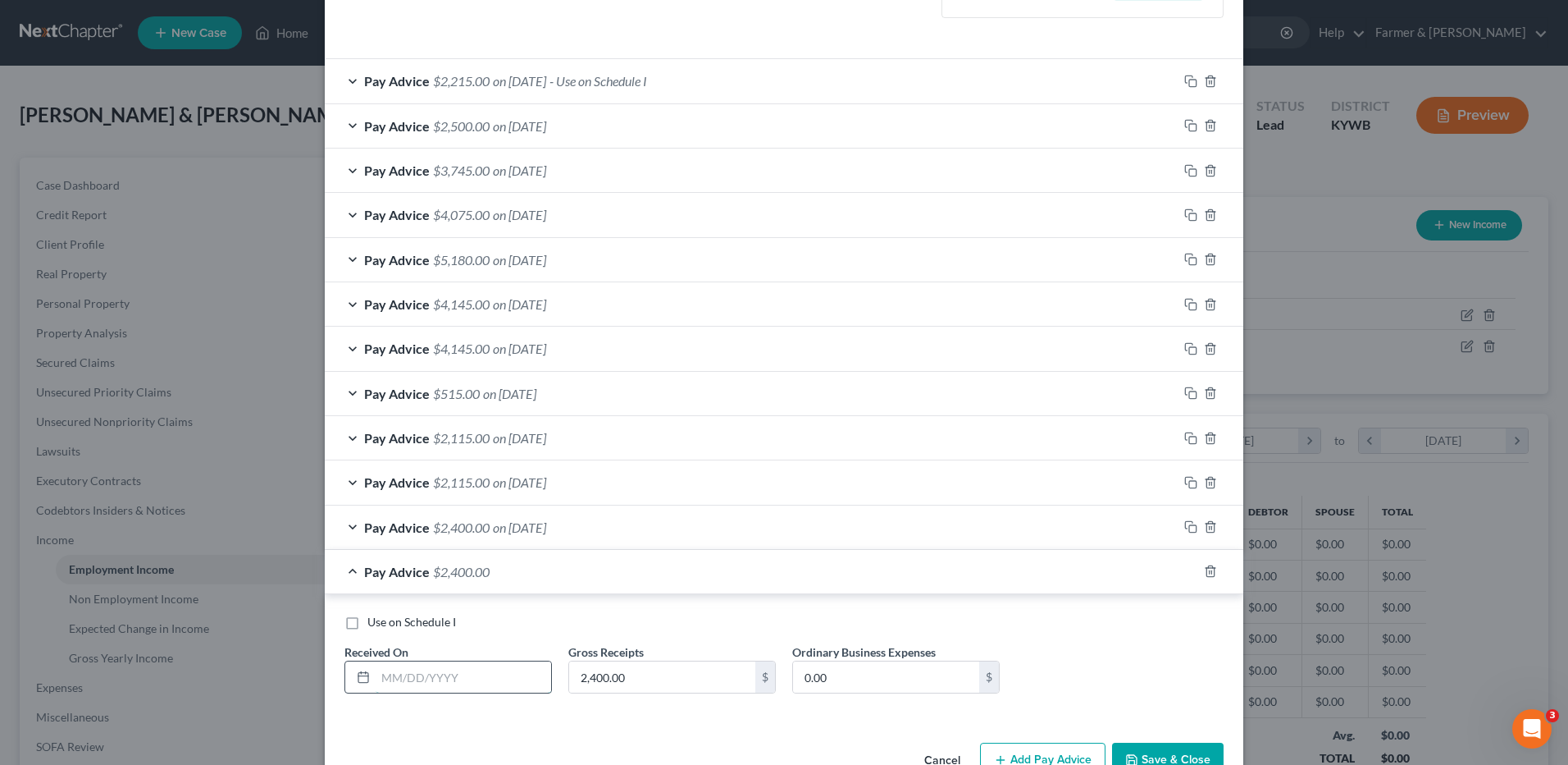
click at [431, 684] on input "text" at bounding box center [463, 677] width 176 height 31
type input "06/30/2025"
click at [642, 677] on input "2,400.00" at bounding box center [662, 677] width 186 height 31
type input "1,895.00"
click at [1185, 569] on icon "button" at bounding box center [1191, 570] width 13 height 13
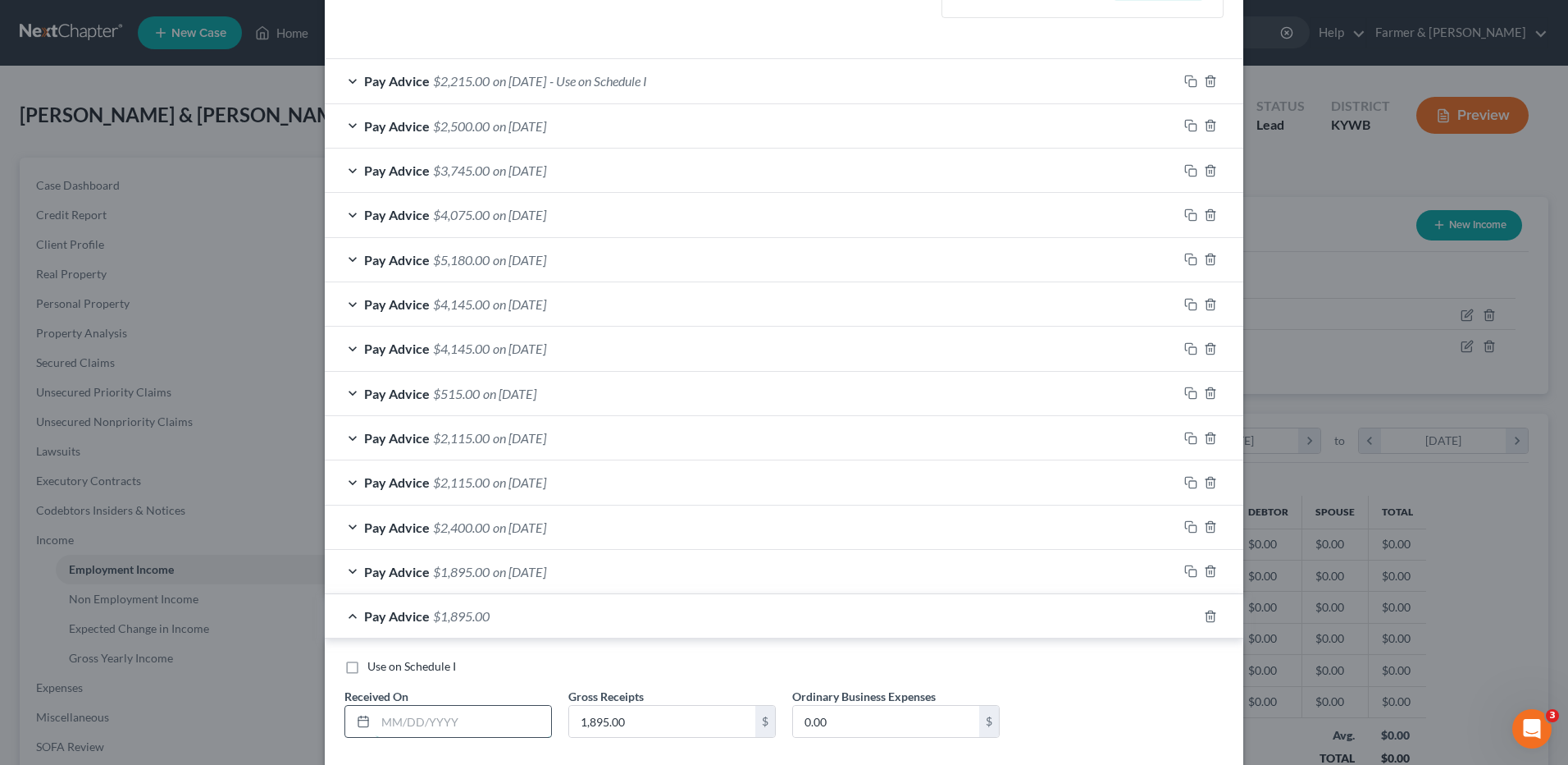
click at [477, 723] on input "text" at bounding box center [463, 721] width 176 height 31
type input "07/30/2025"
click at [667, 712] on input "1,895.00" at bounding box center [662, 721] width 186 height 31
type input "1,570.00"
click at [1189, 616] on rect "button" at bounding box center [1193, 619] width 8 height 8
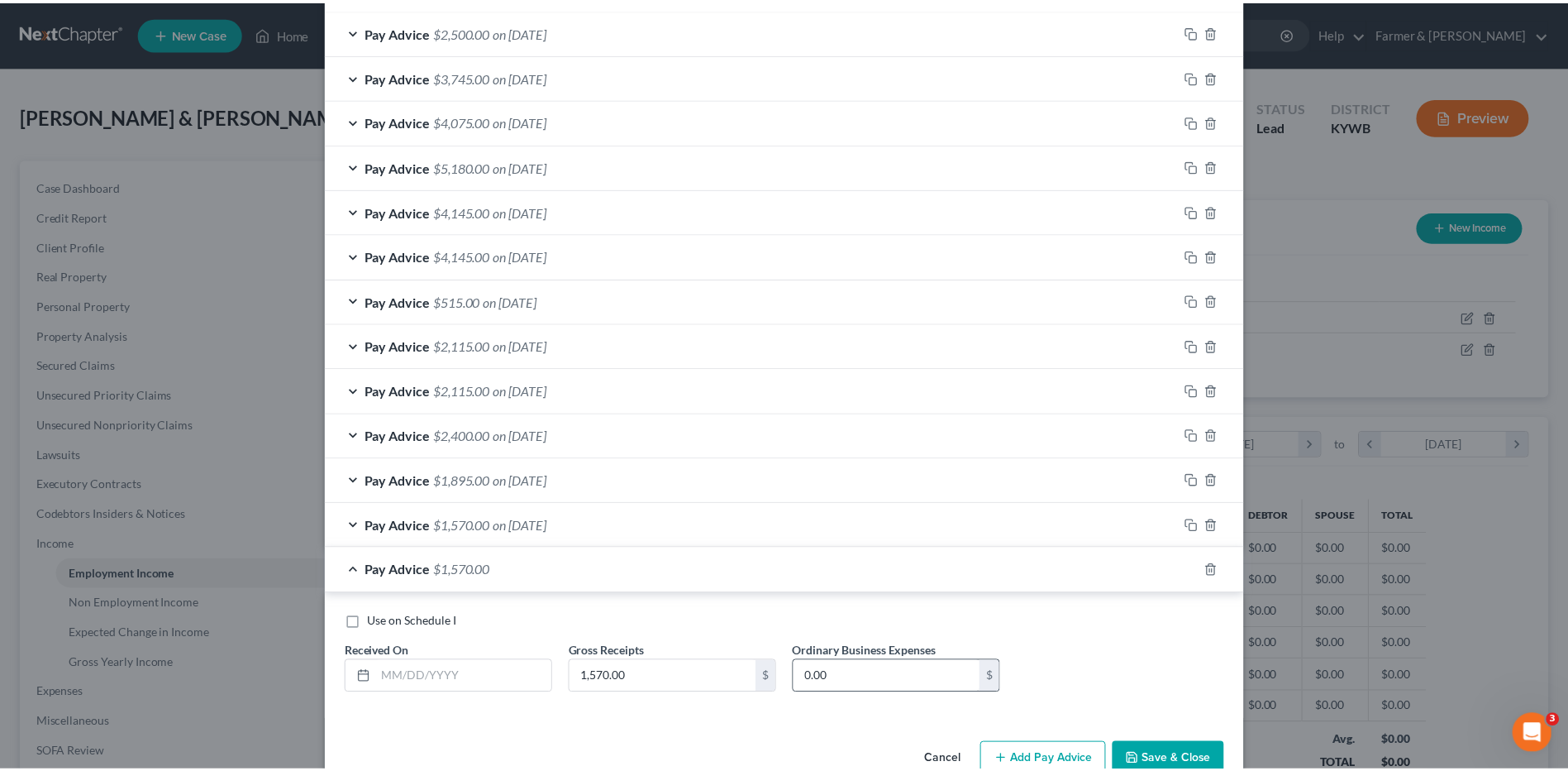
scroll to position [566, 0]
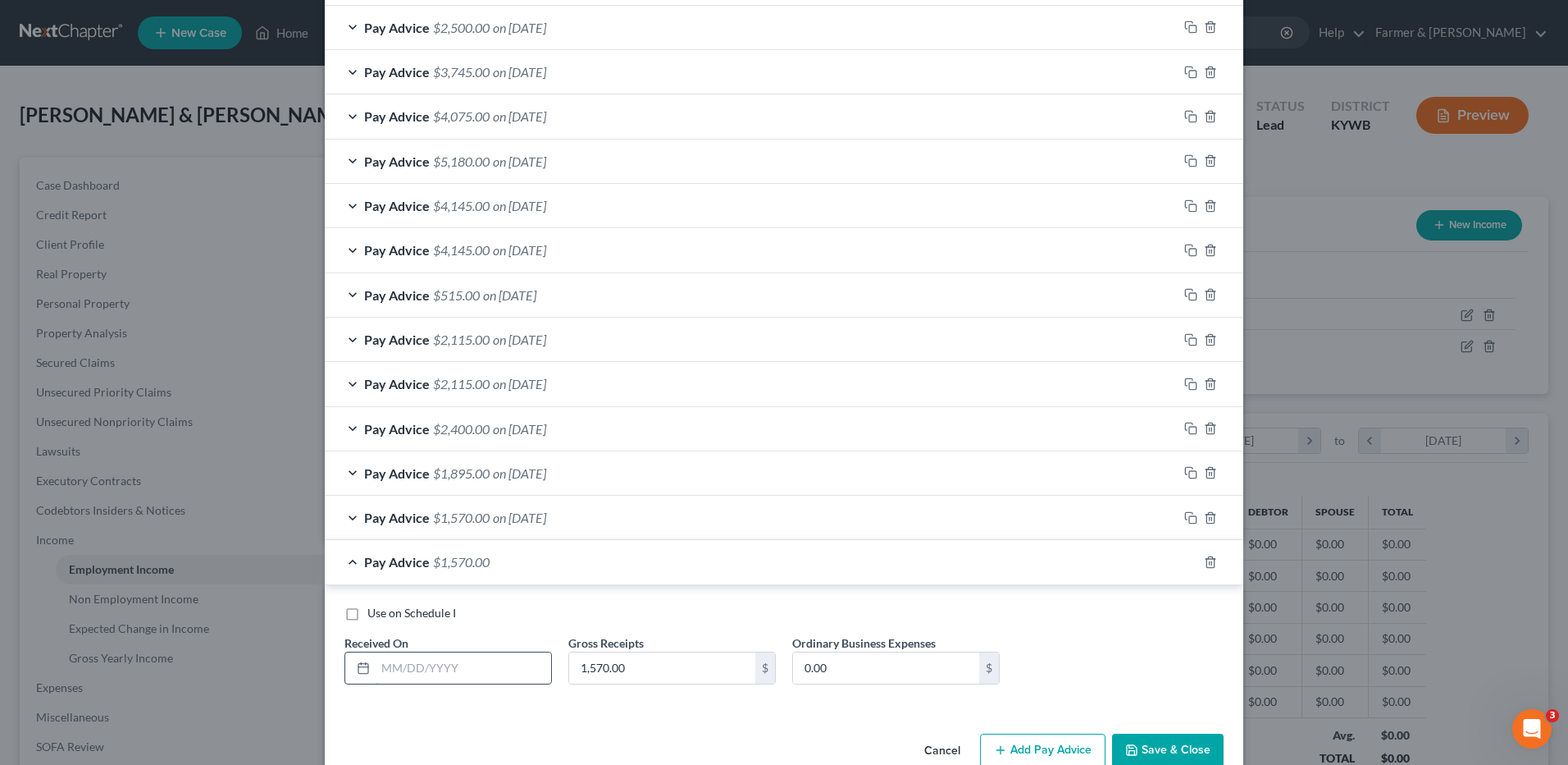
click at [437, 671] on input "text" at bounding box center [463, 668] width 176 height 31
type input "08/15/2025"
type input "1,675.00"
click at [368, 619] on label "Use on Schedule I" at bounding box center [412, 613] width 89 height 16
click at [374, 615] on input "Use on Schedule I" at bounding box center [379, 610] width 10 height 10
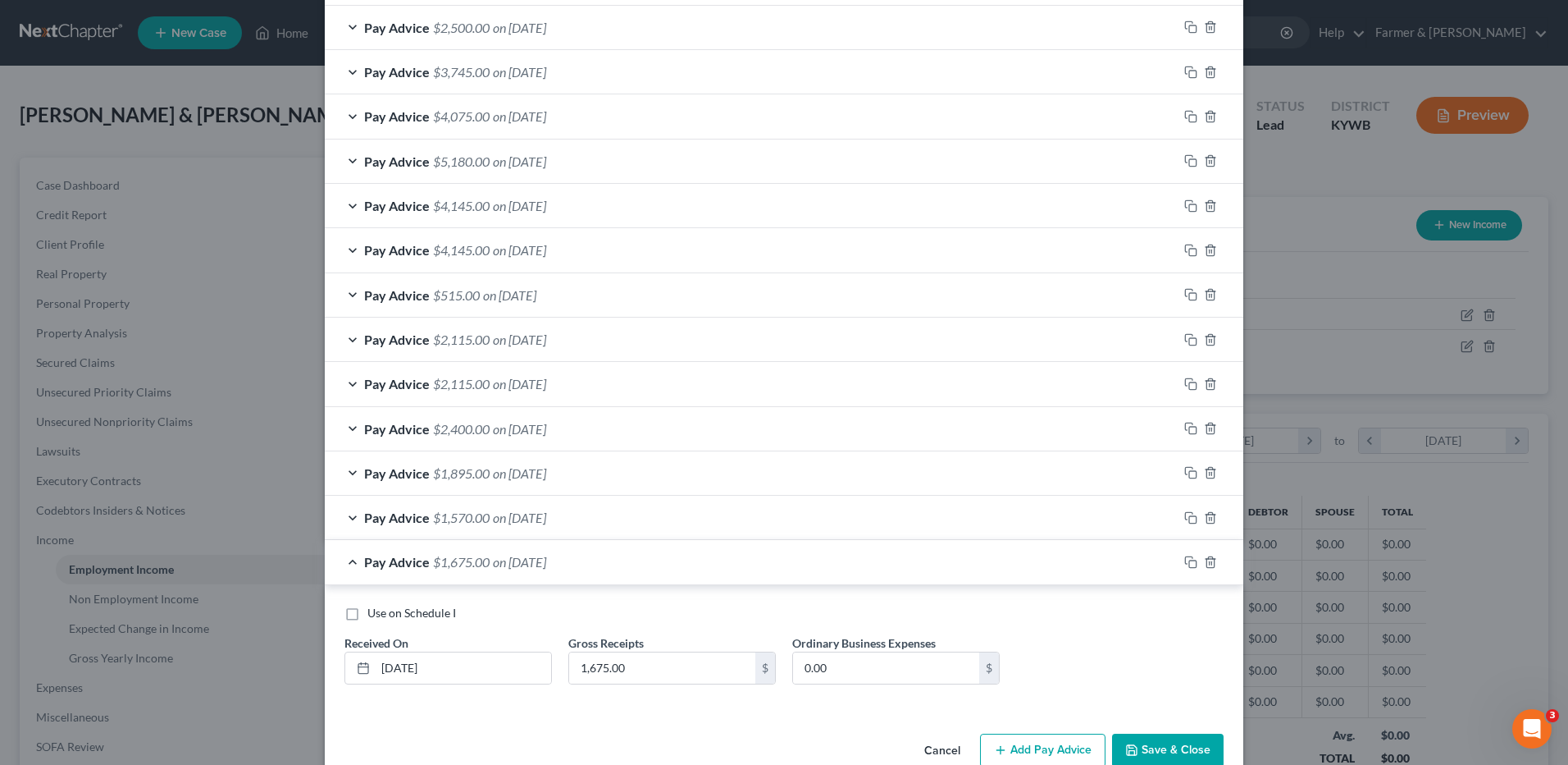
checkbox input "true"
click at [1193, 744] on button "Save & Close" at bounding box center [1168, 751] width 112 height 34
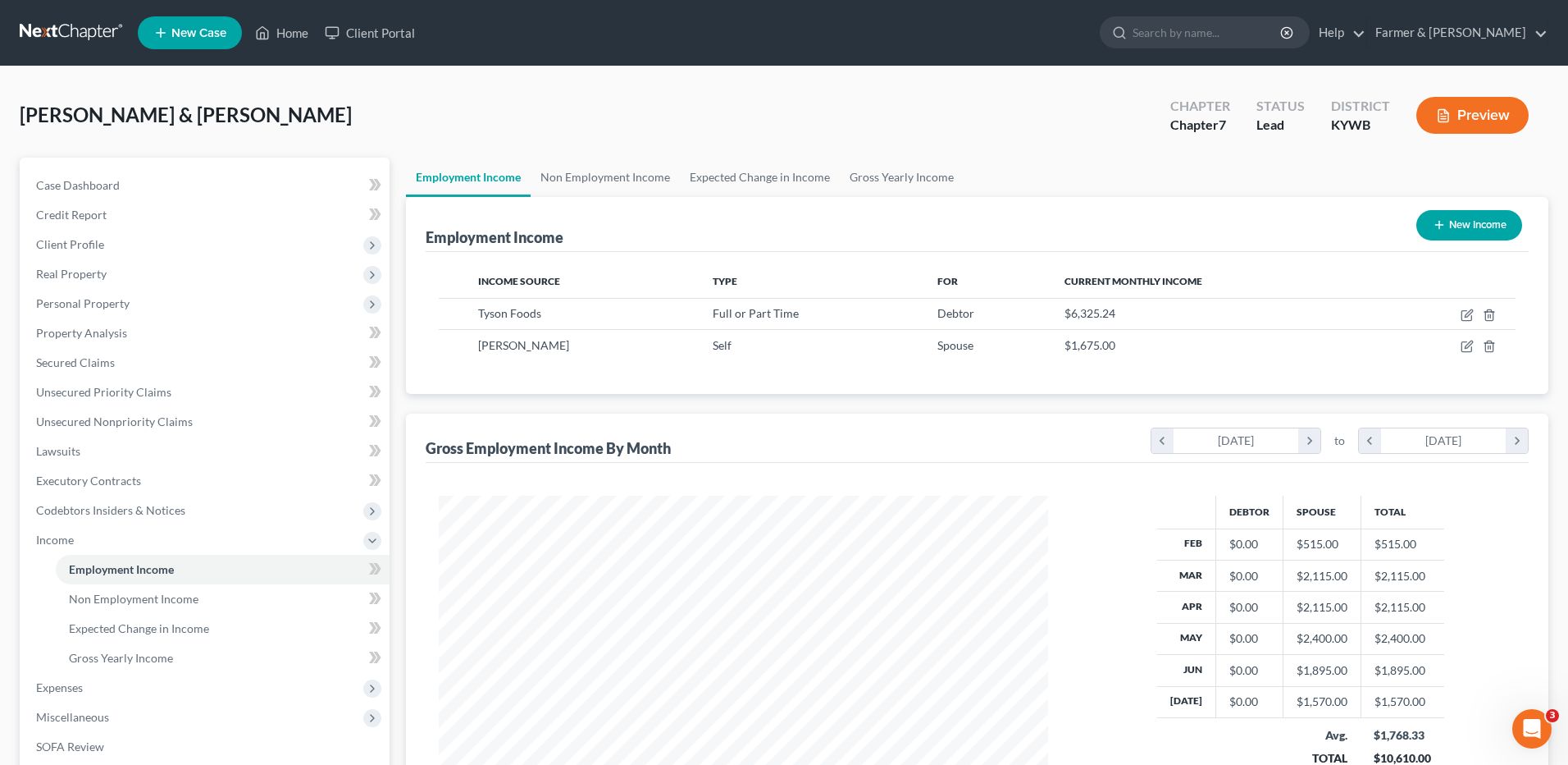
scroll to position [820371, 819633]
click at [1453, 307] on td at bounding box center [1435, 314] width 135 height 31
click at [1456, 314] on icon "button" at bounding box center [1456, 313] width 8 height 8
select select "0"
select select "44"
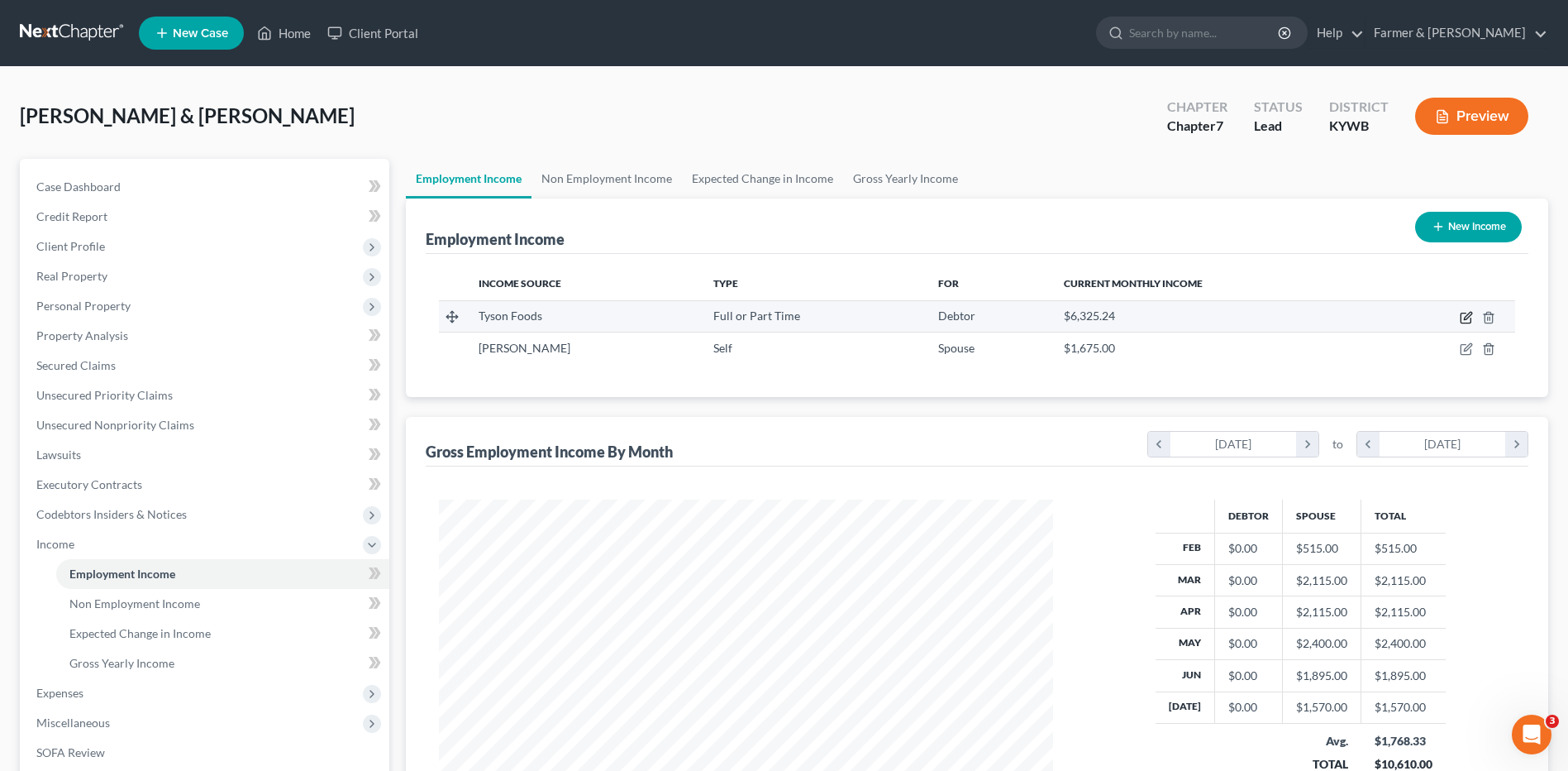
select select "3"
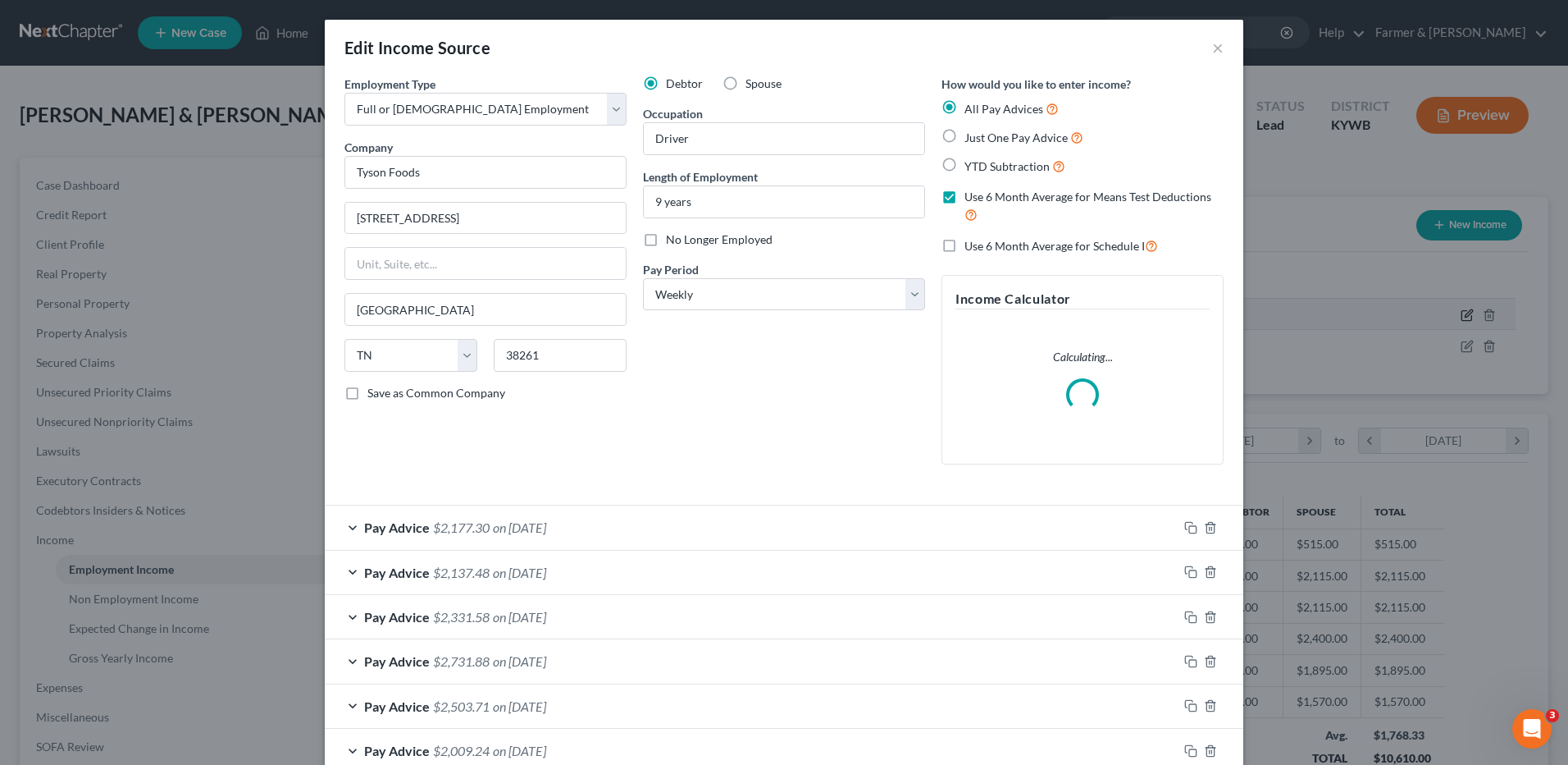
scroll to position [307, 648]
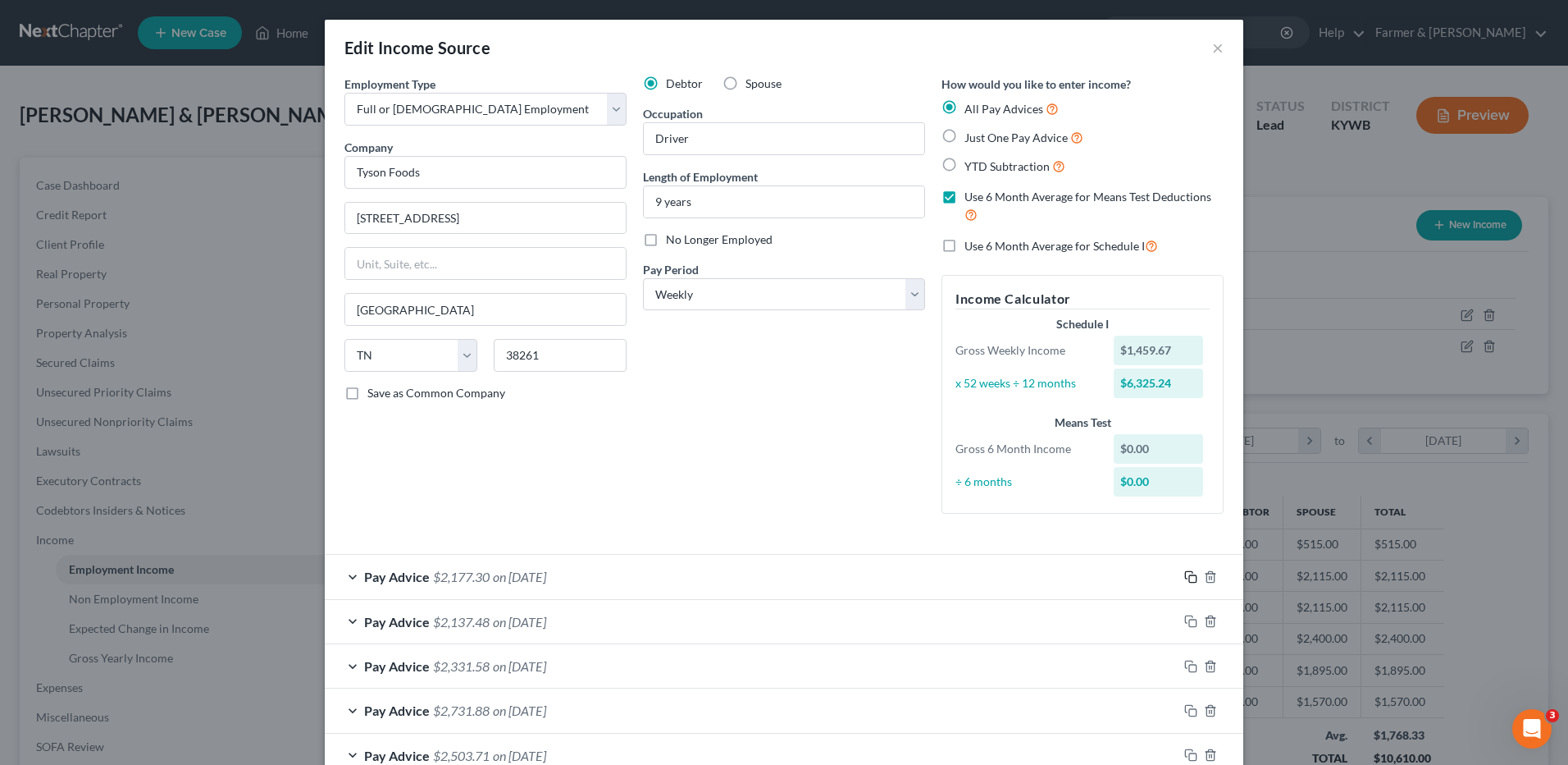
click at [1189, 575] on rect "button" at bounding box center [1193, 579] width 8 height 8
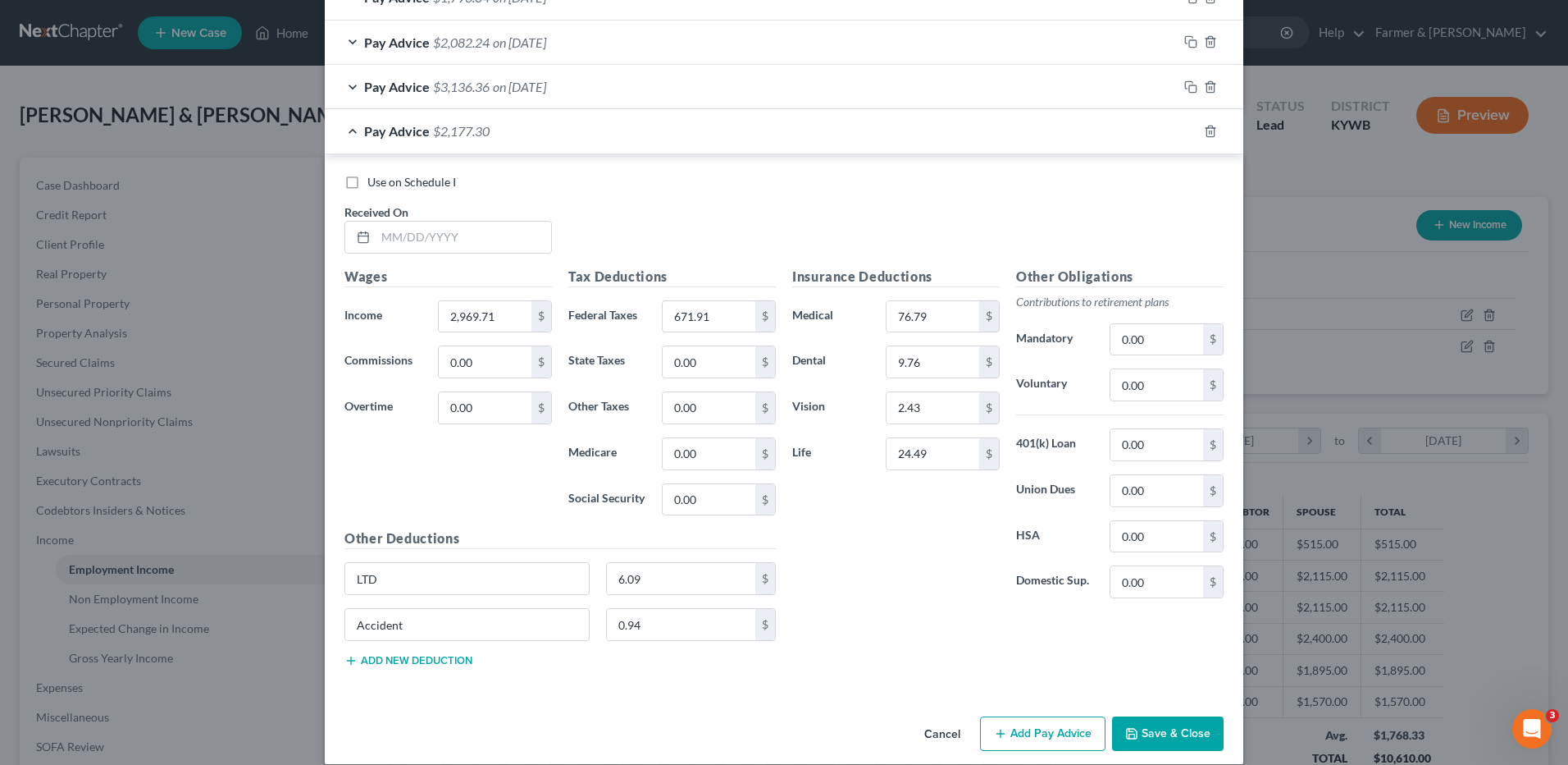
scroll to position [1579, 0]
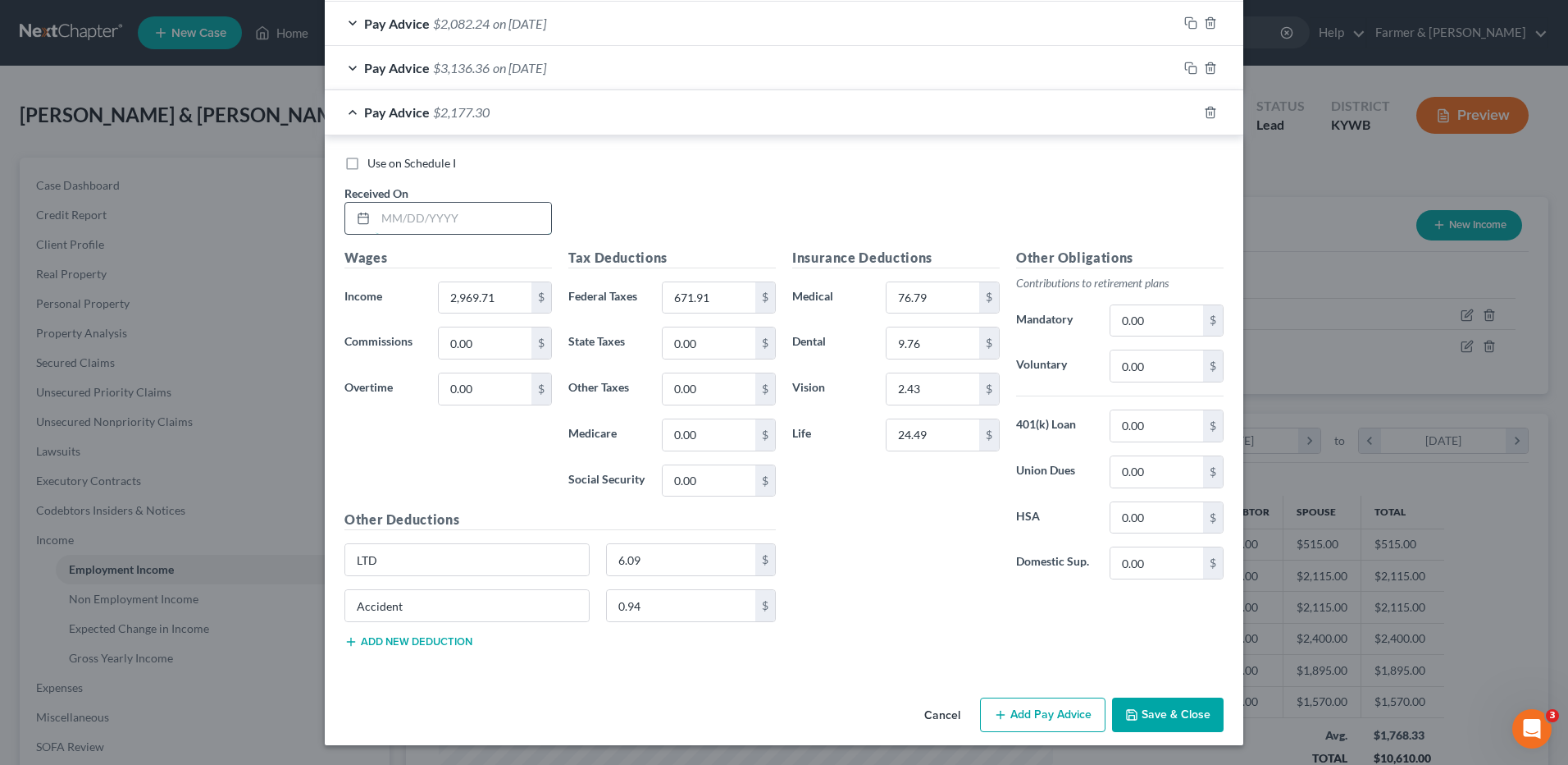
click at [497, 218] on input "text" at bounding box center [463, 218] width 176 height 31
type input "02/20/2025"
click at [509, 298] on input "2,969.71" at bounding box center [486, 298] width 93 height 31
type input "2,034.40"
type input "391.02"
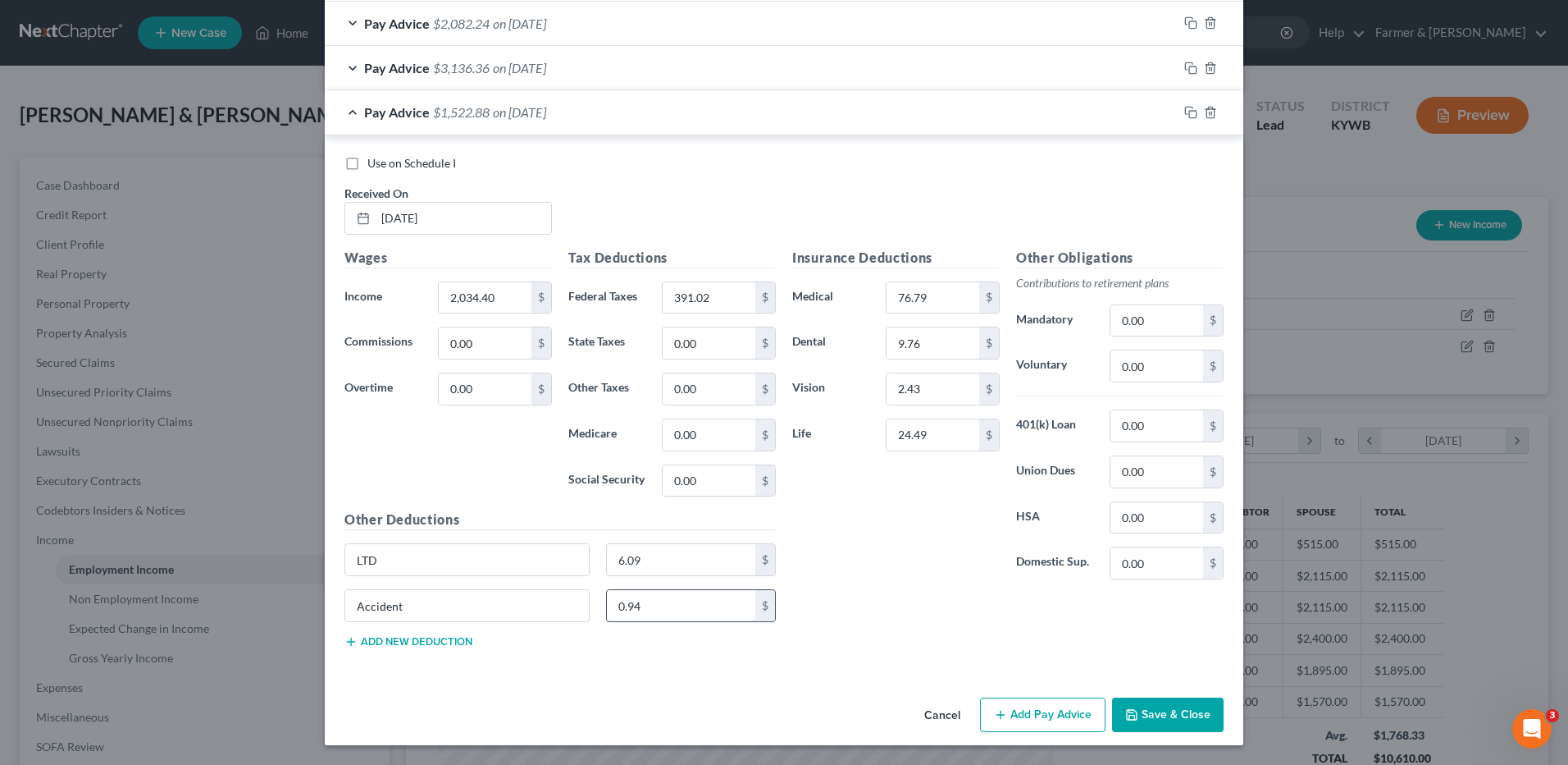
click at [651, 602] on input "0.94" at bounding box center [681, 606] width 149 height 31
type input "0.99"
click at [927, 306] on input "76.79" at bounding box center [933, 298] width 93 height 31
type input "64.90"
type input "6.02"
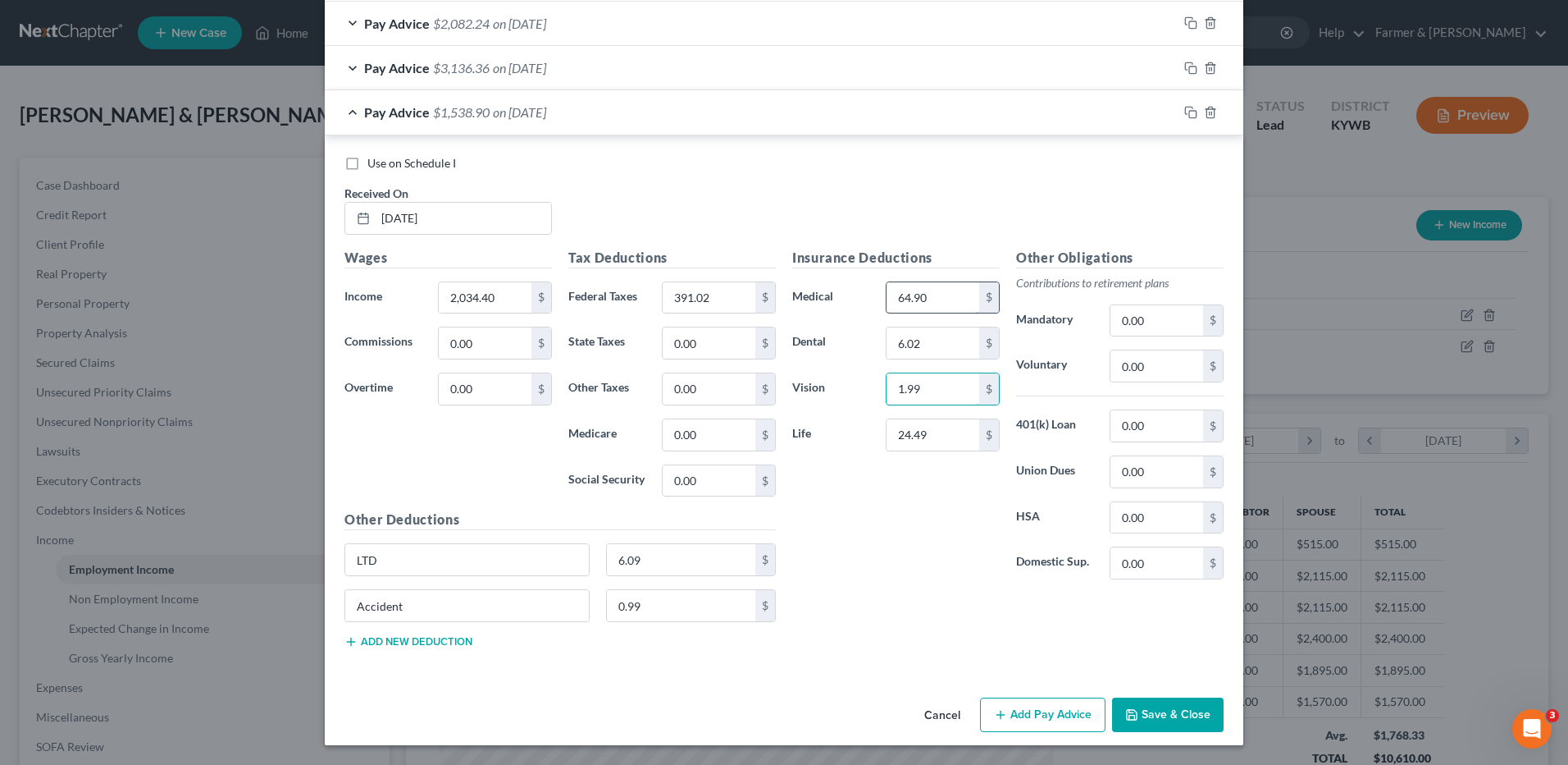
type input "1.99"
click at [922, 432] on input "24.49" at bounding box center [933, 435] width 93 height 31
drag, startPoint x: 922, startPoint y: 432, endPoint x: 857, endPoint y: 431, distance: 65.0
click at [857, 431] on div "Life 24.49 $" at bounding box center [896, 435] width 224 height 33
type input "25.78"
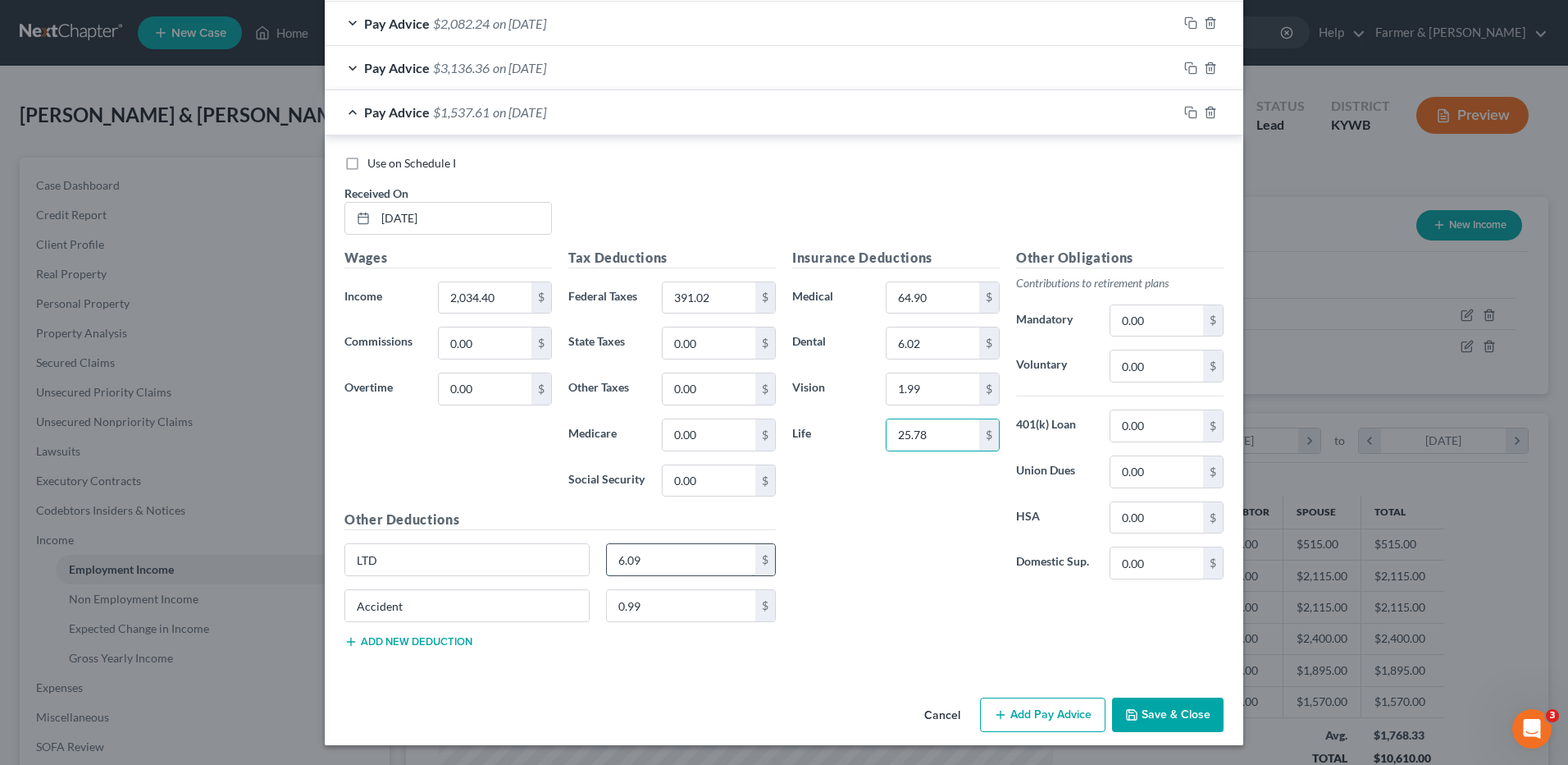
click at [675, 558] on input "6.09" at bounding box center [681, 560] width 149 height 31
click at [451, 644] on button "Add new deduction" at bounding box center [408, 641] width 128 height 13
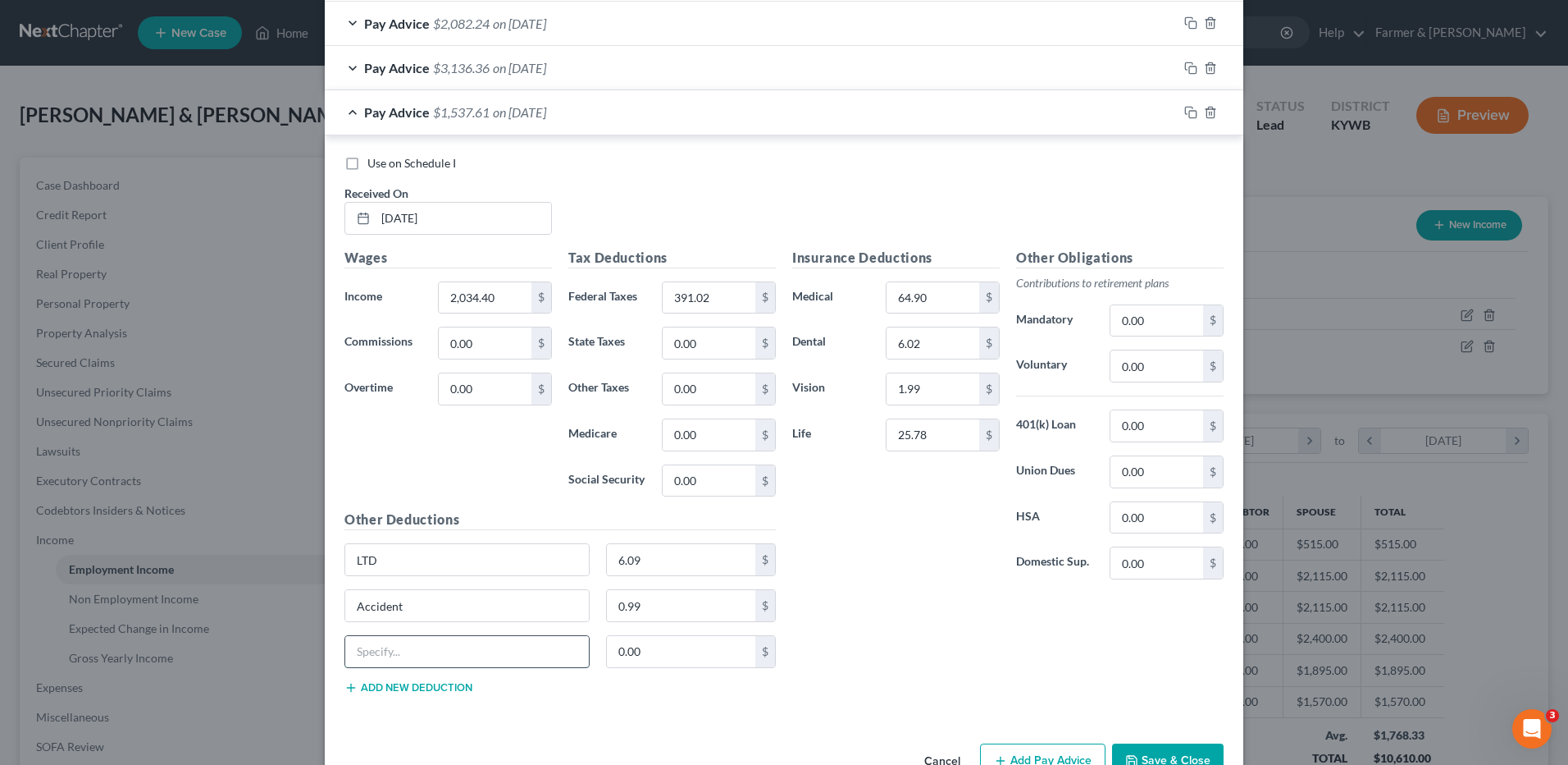
click at [444, 644] on input "text" at bounding box center [467, 651] width 244 height 31
type input "Tobacco"
type input "10.00"
click at [507, 298] on input "2,034.40" at bounding box center [486, 298] width 93 height 31
type input "2"
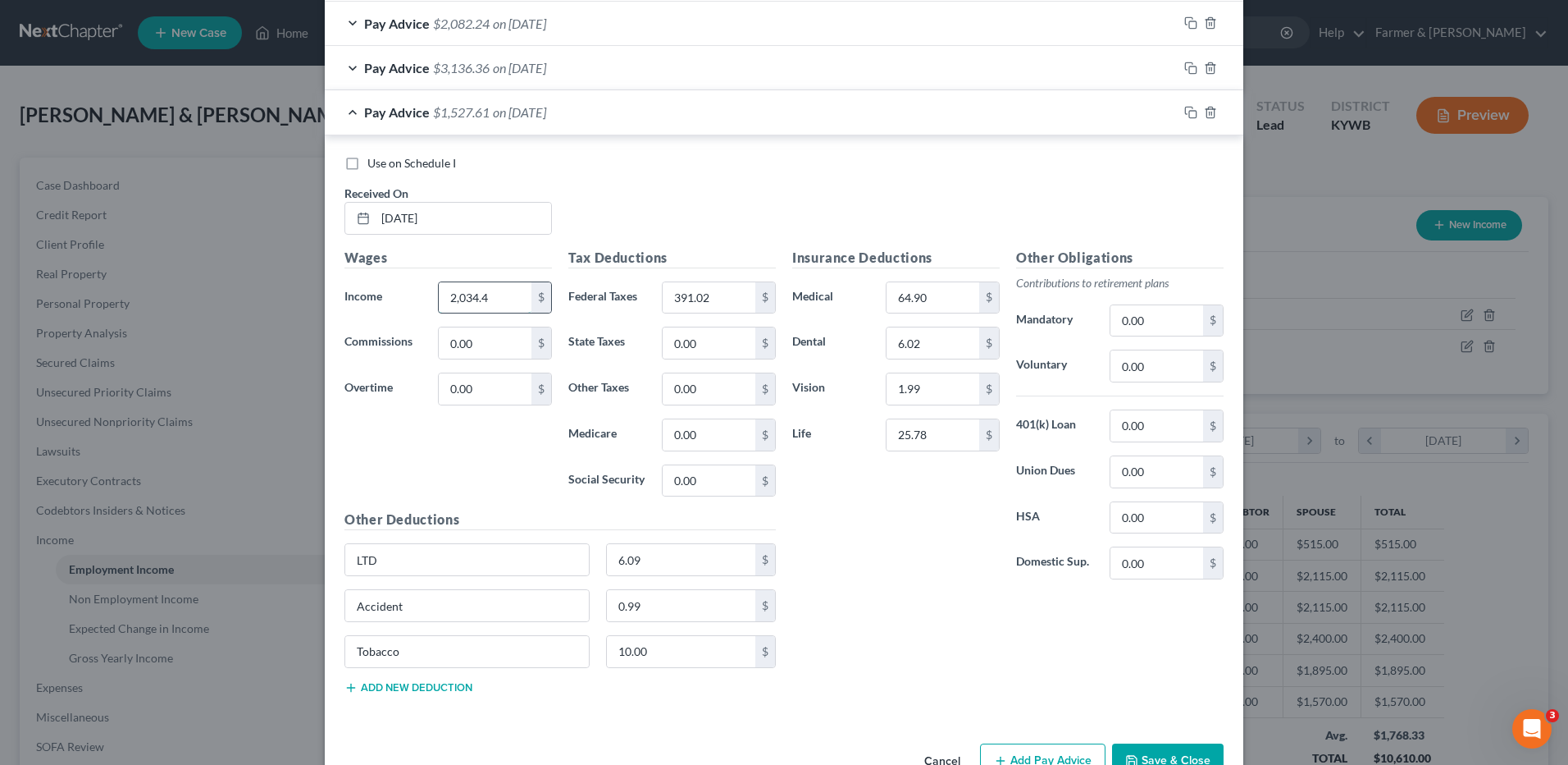
type input "2,034.40"
click at [1187, 115] on icon "button" at bounding box center [1191, 112] width 13 height 13
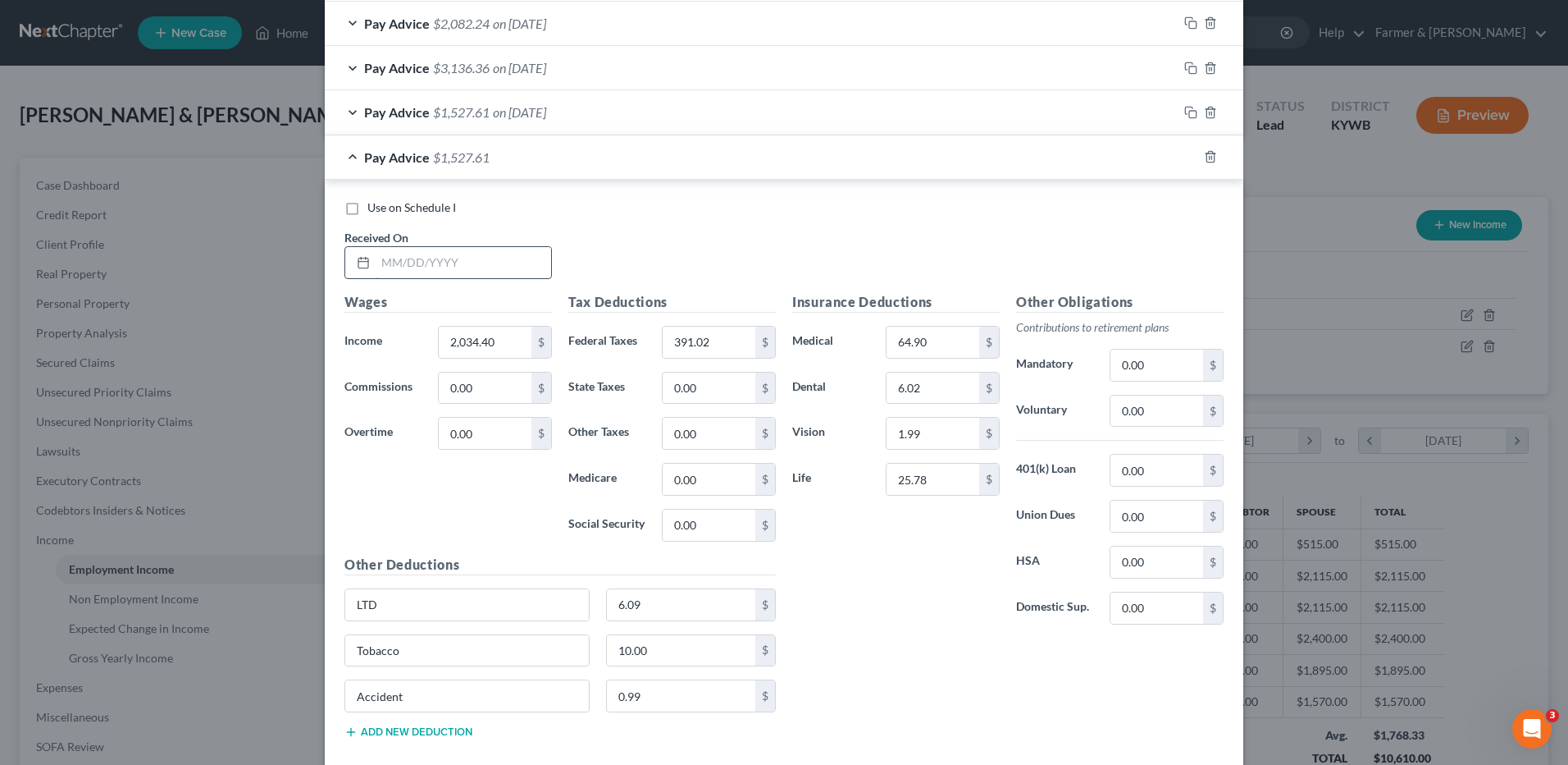
click at [468, 255] on input "text" at bounding box center [463, 263] width 176 height 31
type input "02/27/2025"
type input "1,455.72"
type input "254.17"
click at [1184, 149] on div at bounding box center [1211, 157] width 65 height 26
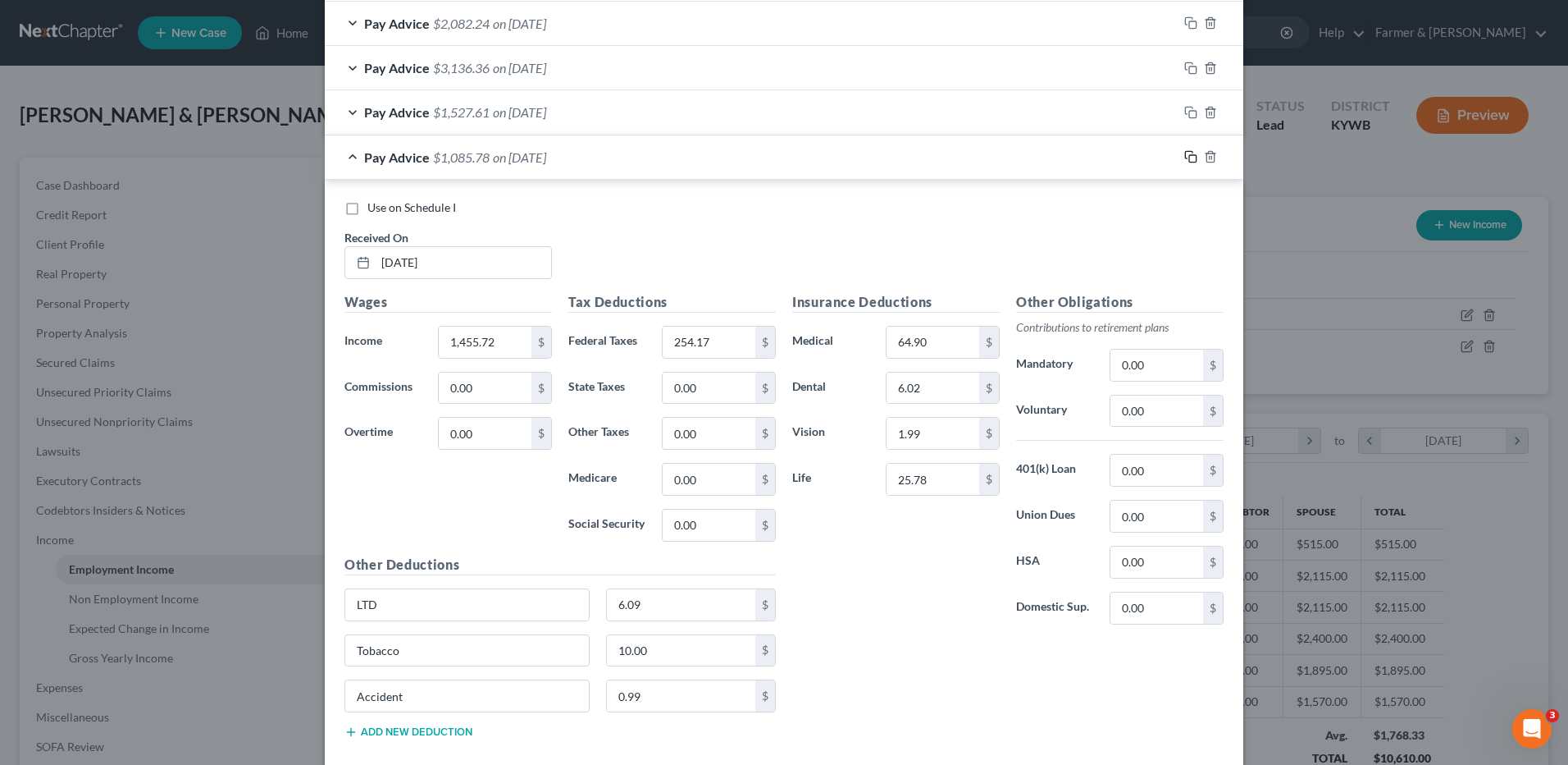
click at [1186, 152] on icon "button" at bounding box center [1191, 156] width 13 height 13
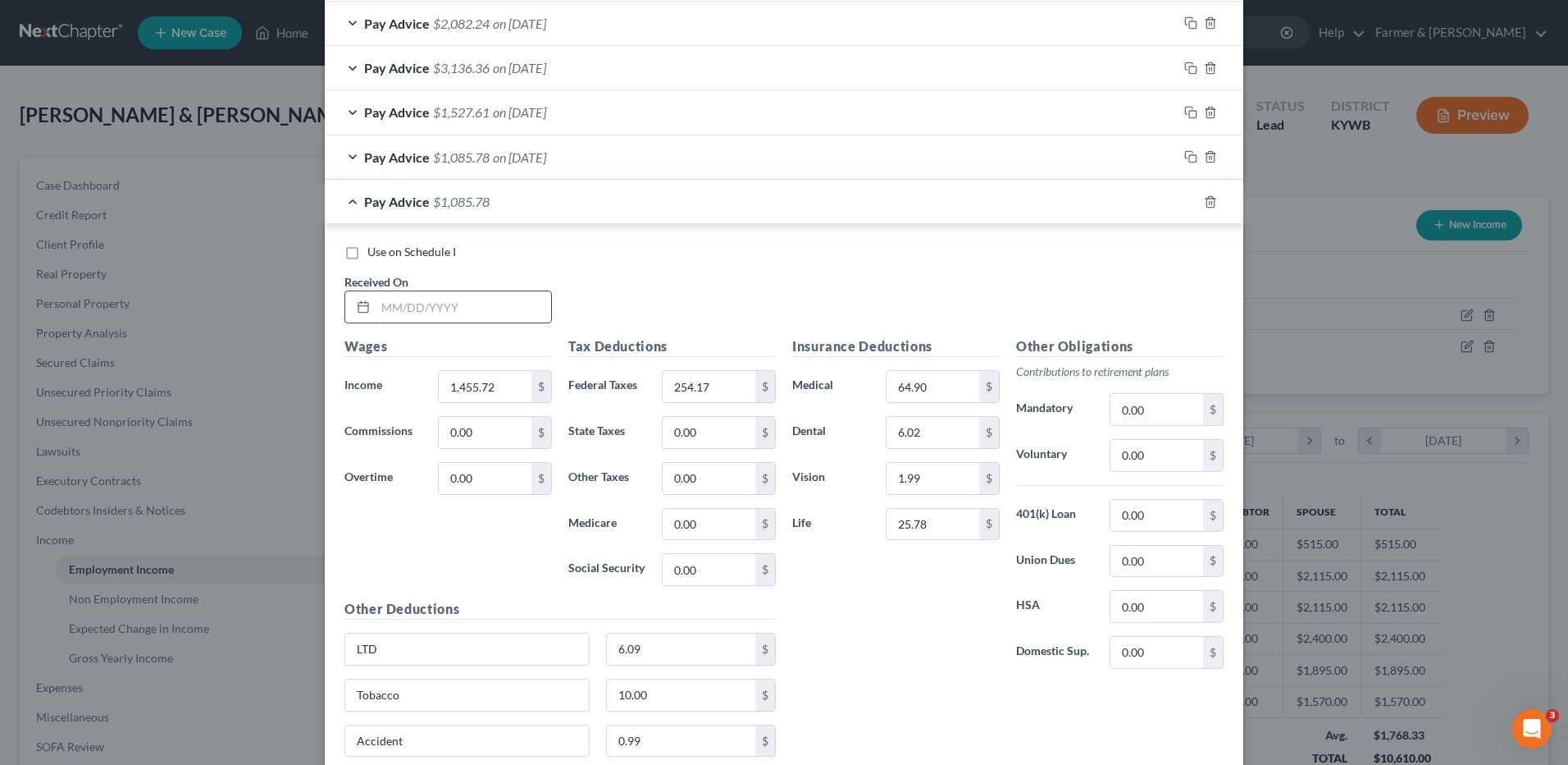
click at [500, 295] on input "text" at bounding box center [463, 307] width 176 height 31
type input "03/06/2025"
type input "1,452.58"
type input "253.43"
drag, startPoint x: 1184, startPoint y: 203, endPoint x: 765, endPoint y: 232, distance: 420.0
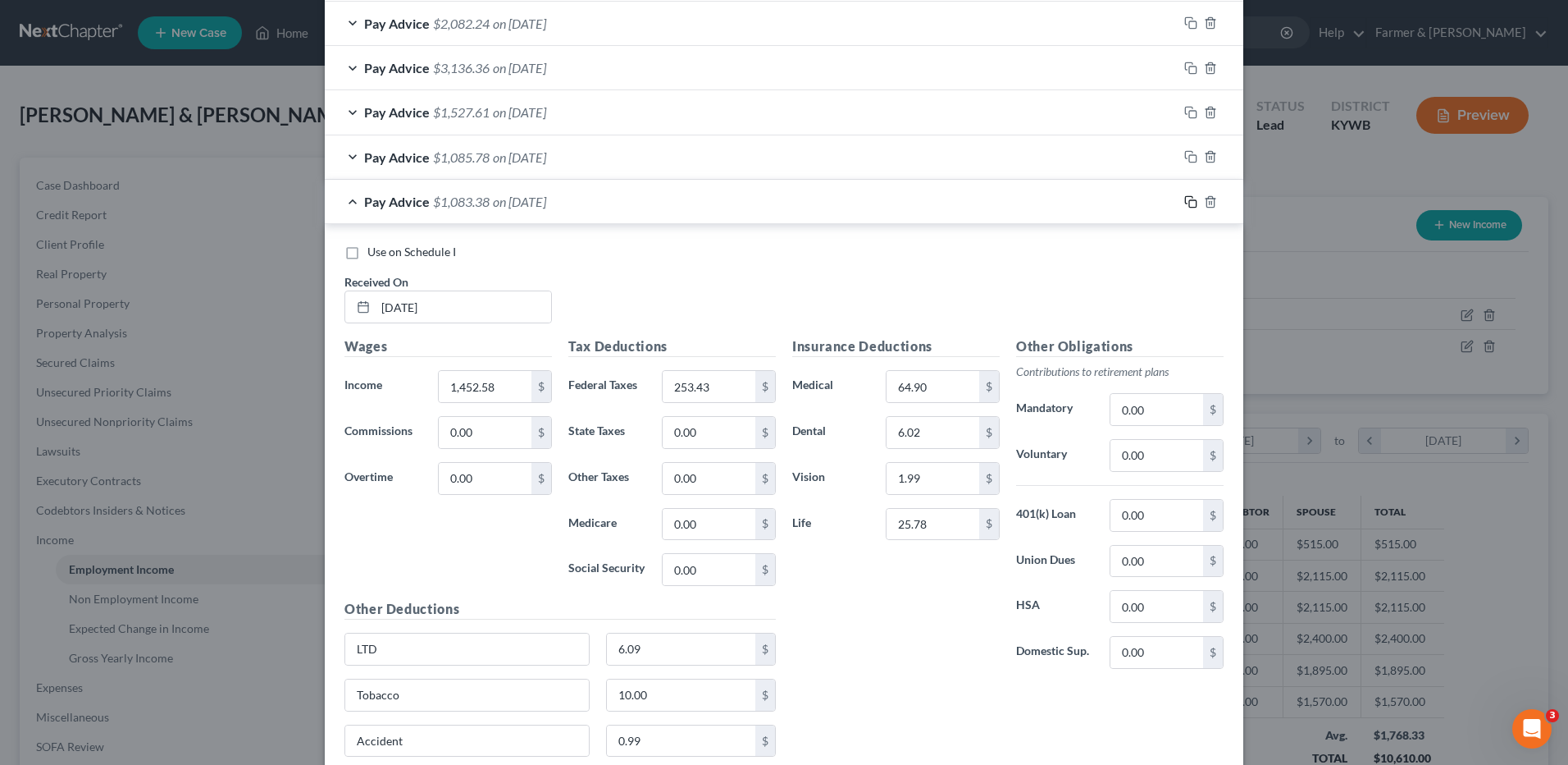
click at [1189, 203] on rect "button" at bounding box center [1193, 203] width 8 height 8
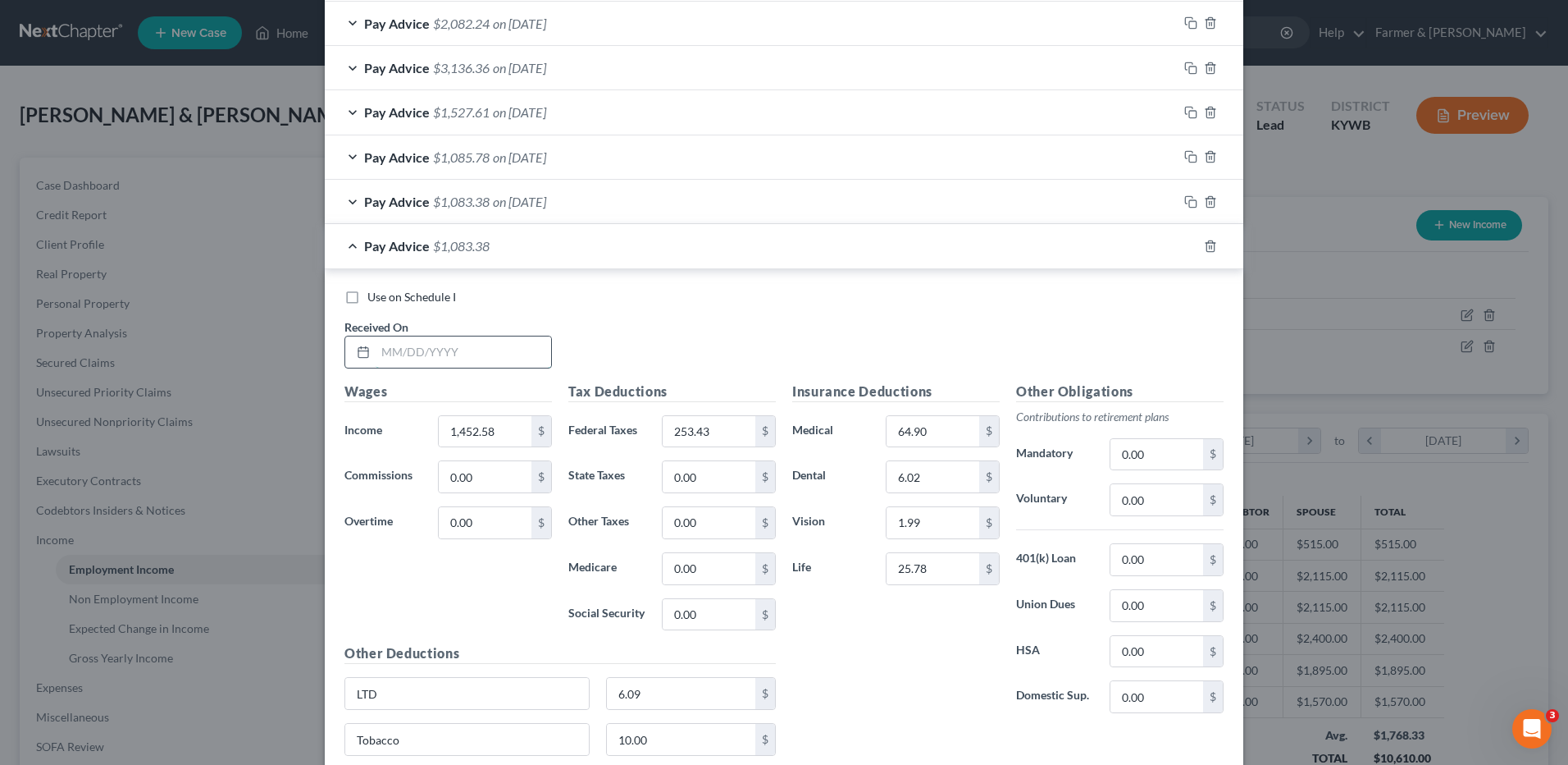
click at [464, 355] on input "text" at bounding box center [463, 352] width 176 height 31
type input "03/13/2025"
type input "1,500.86"
type input "264.84"
click at [1186, 249] on icon "button" at bounding box center [1191, 246] width 13 height 13
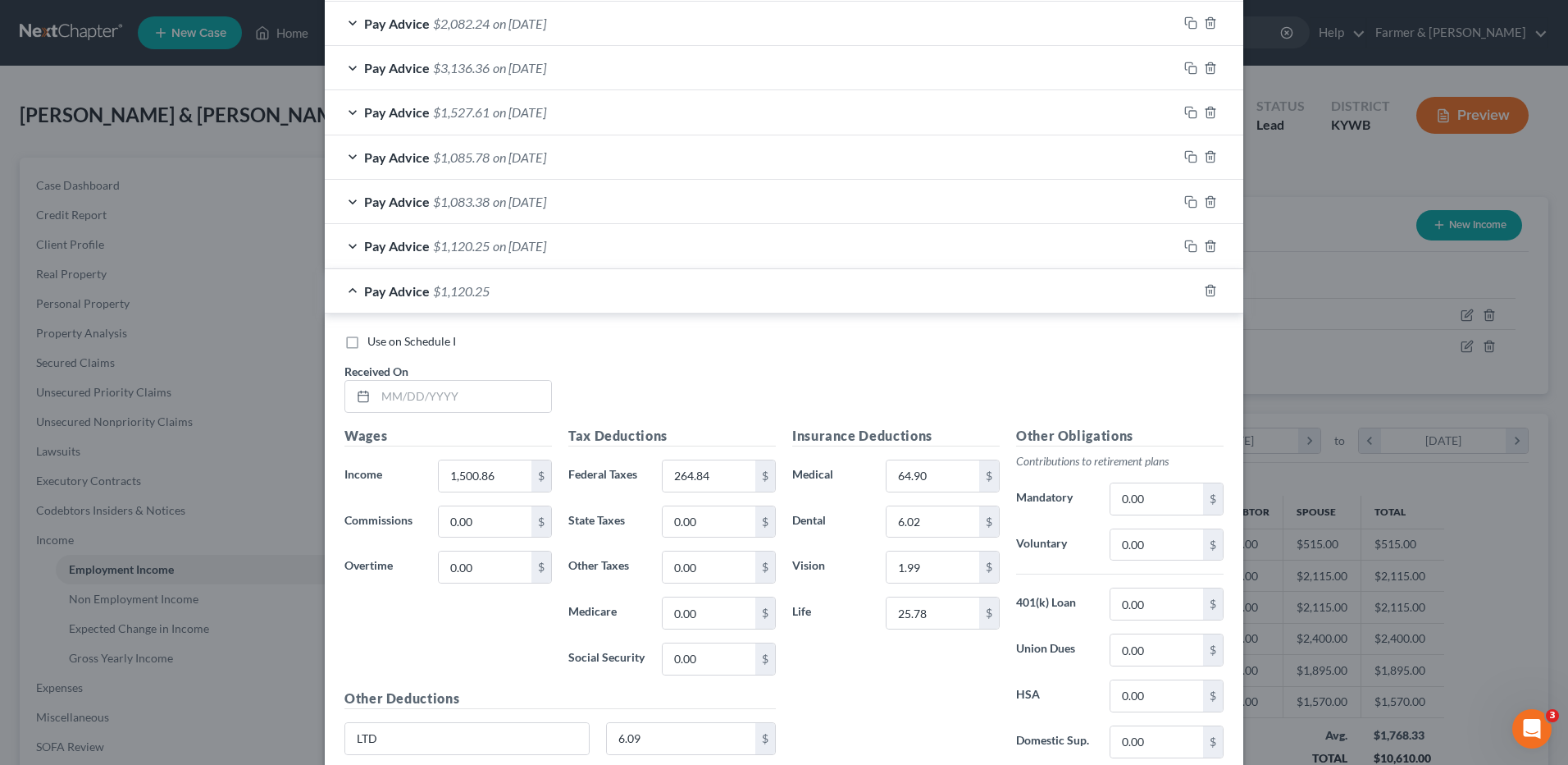
click at [468, 413] on div "Use on Schedule I Received On *" at bounding box center [784, 380] width 896 height 93
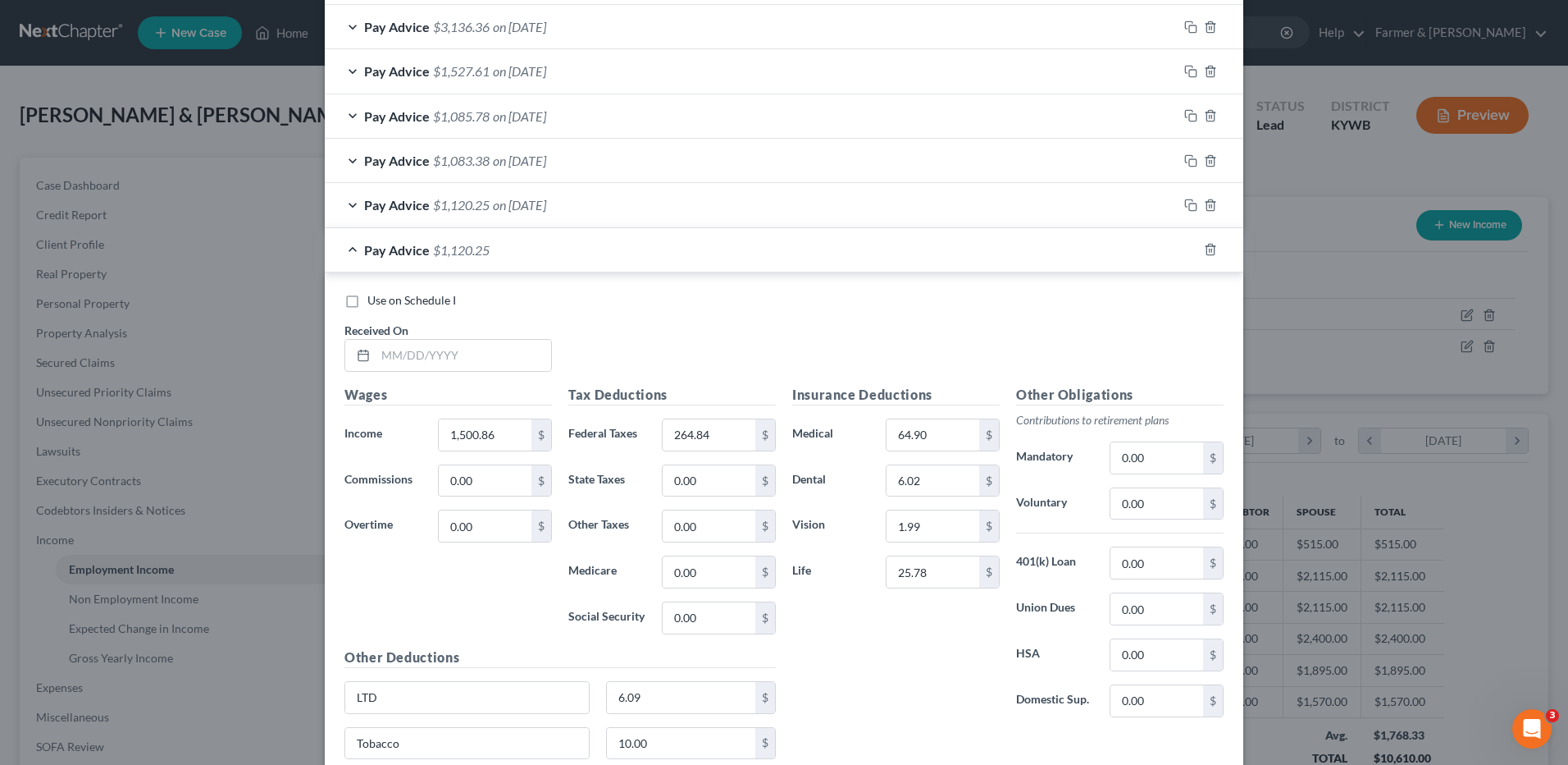
scroll to position [1623, 0]
click at [482, 345] on input "text" at bounding box center [463, 352] width 176 height 31
type input "03/20/2025"
type input "2,436.17"
type input "486.05"
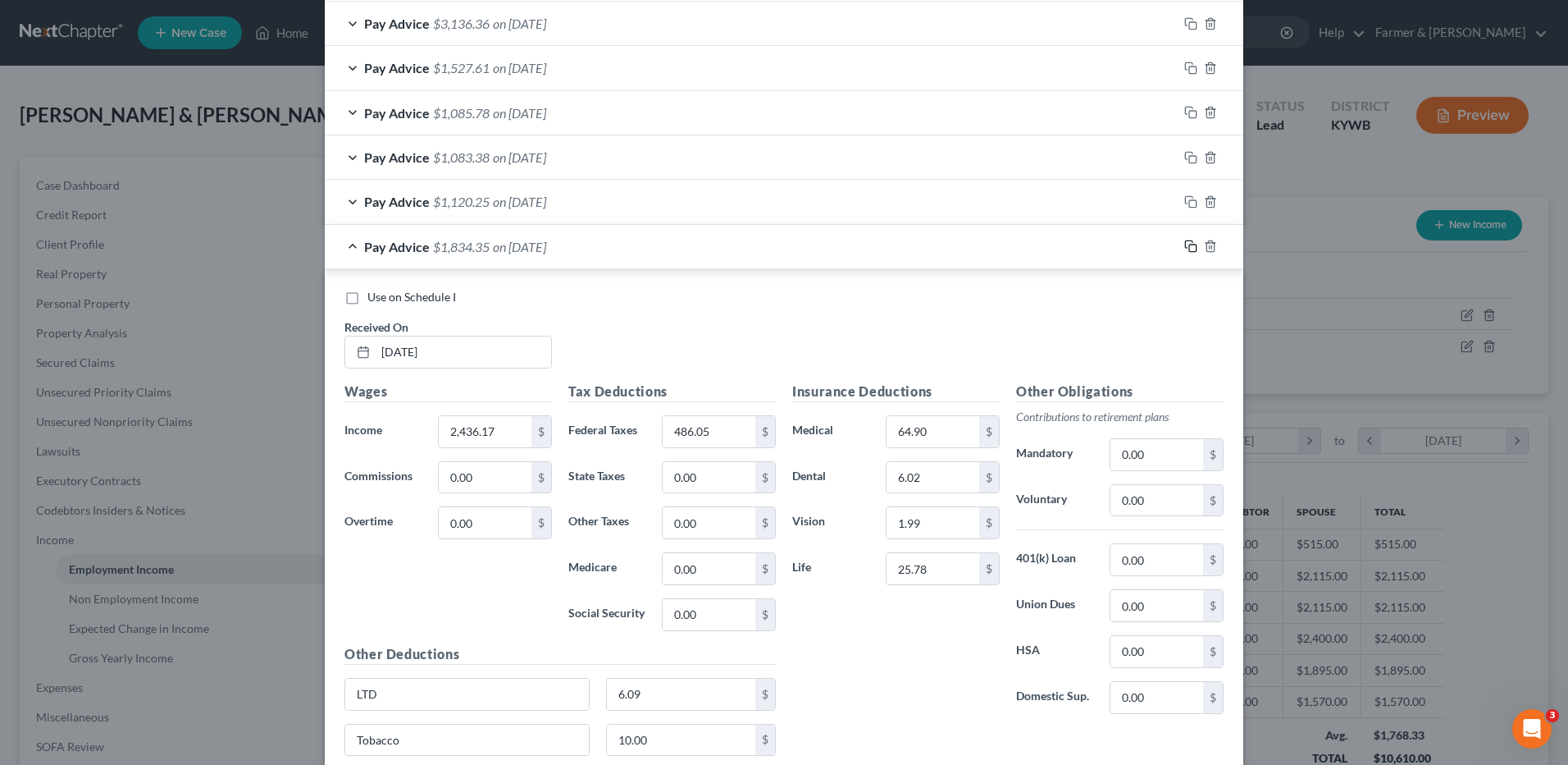
drag, startPoint x: 1190, startPoint y: 252, endPoint x: 893, endPoint y: 285, distance: 298.8
click at [1190, 252] on rect "button" at bounding box center [1193, 248] width 8 height 8
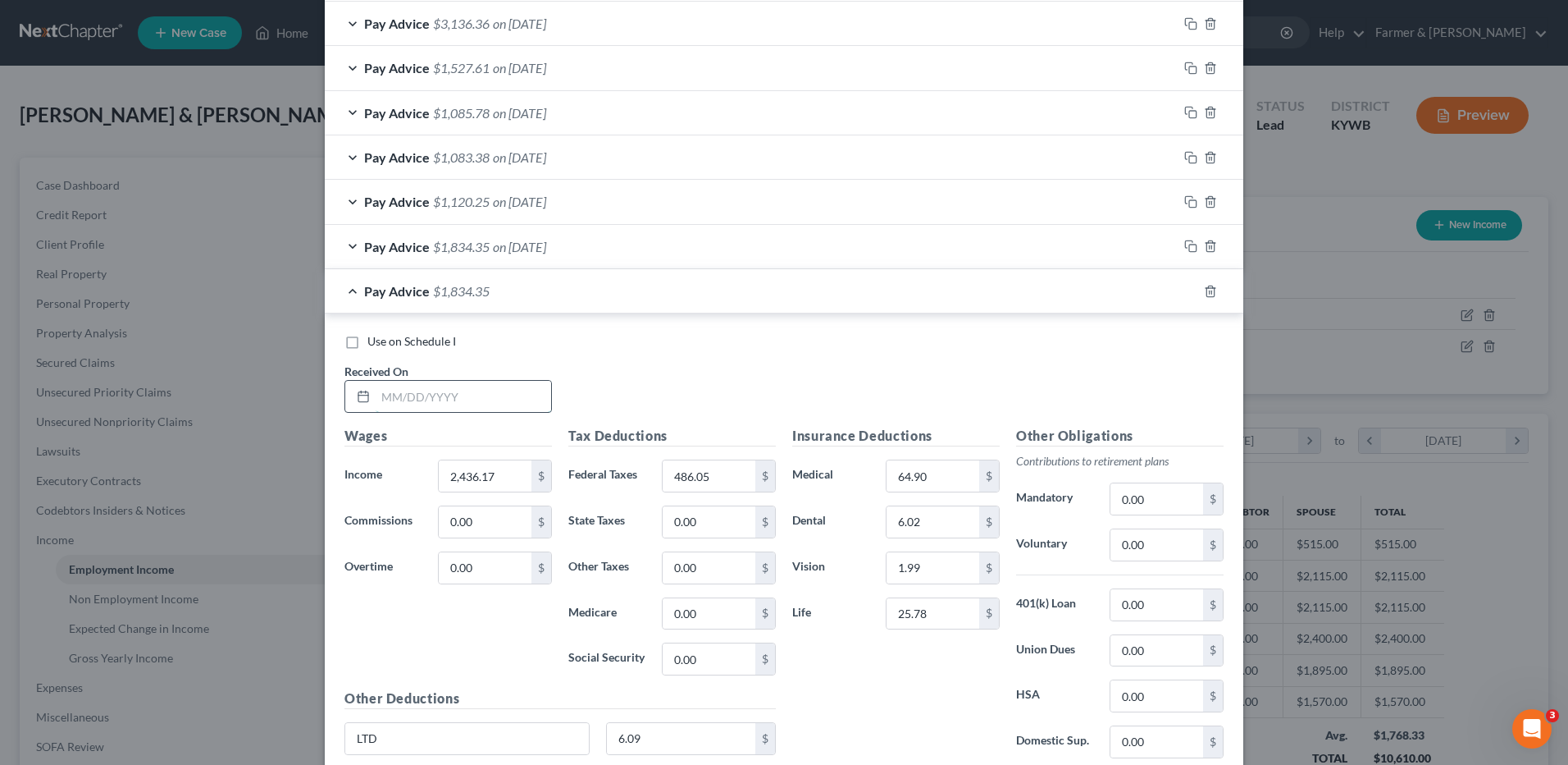
click at [513, 400] on input "text" at bounding box center [463, 396] width 176 height 31
type input "03/27/2025"
type input "2,472.48"
type input "497.93"
drag, startPoint x: 1185, startPoint y: 295, endPoint x: 688, endPoint y: 374, distance: 503.2
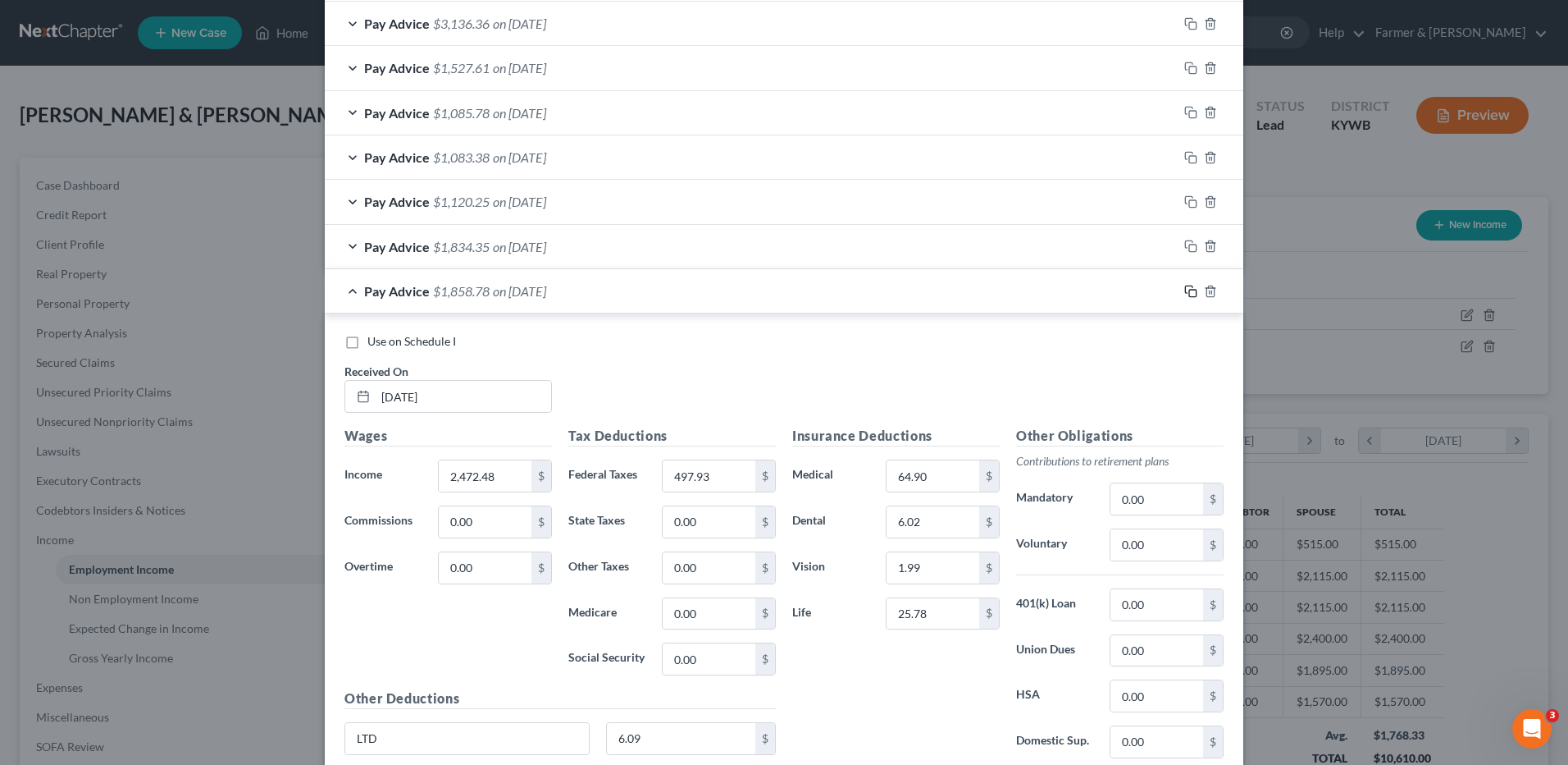
click at [1185, 295] on icon "button" at bounding box center [1191, 291] width 13 height 13
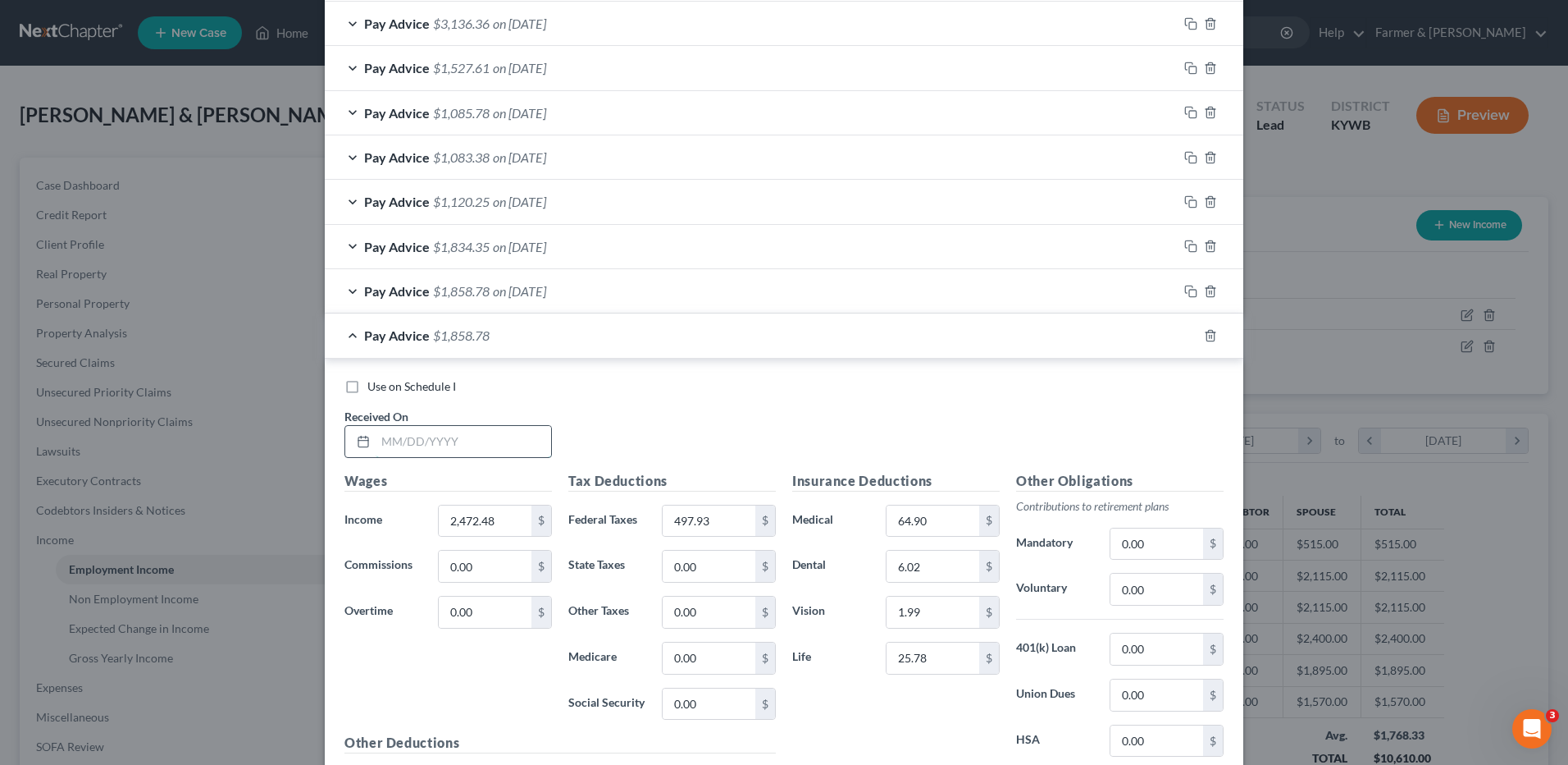
click at [489, 439] on input "text" at bounding box center [463, 441] width 176 height 31
type input "0"
type input "03/28/2025"
type input "301.43"
type input "101.43"
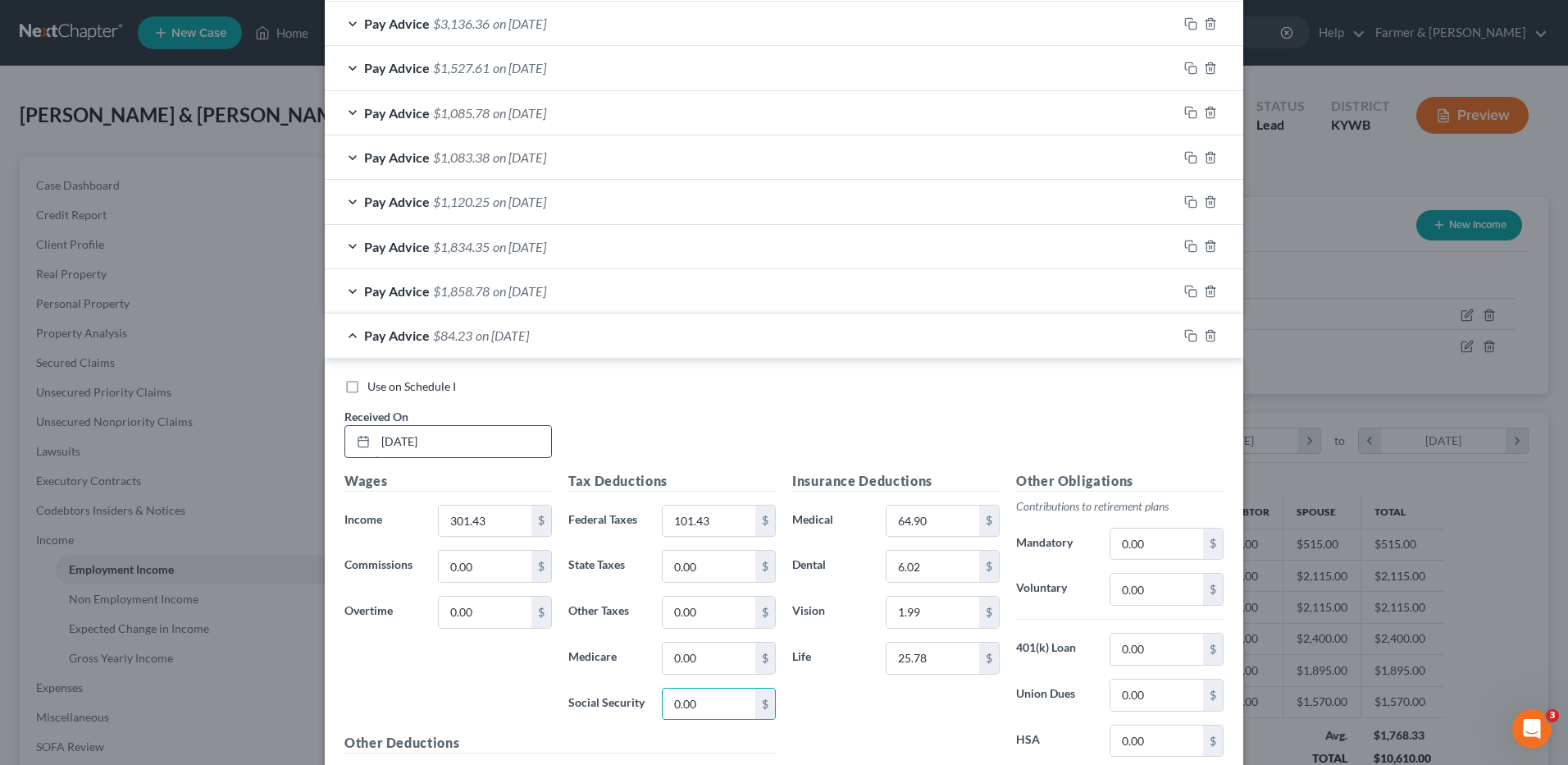
scroll to position [1892, 0]
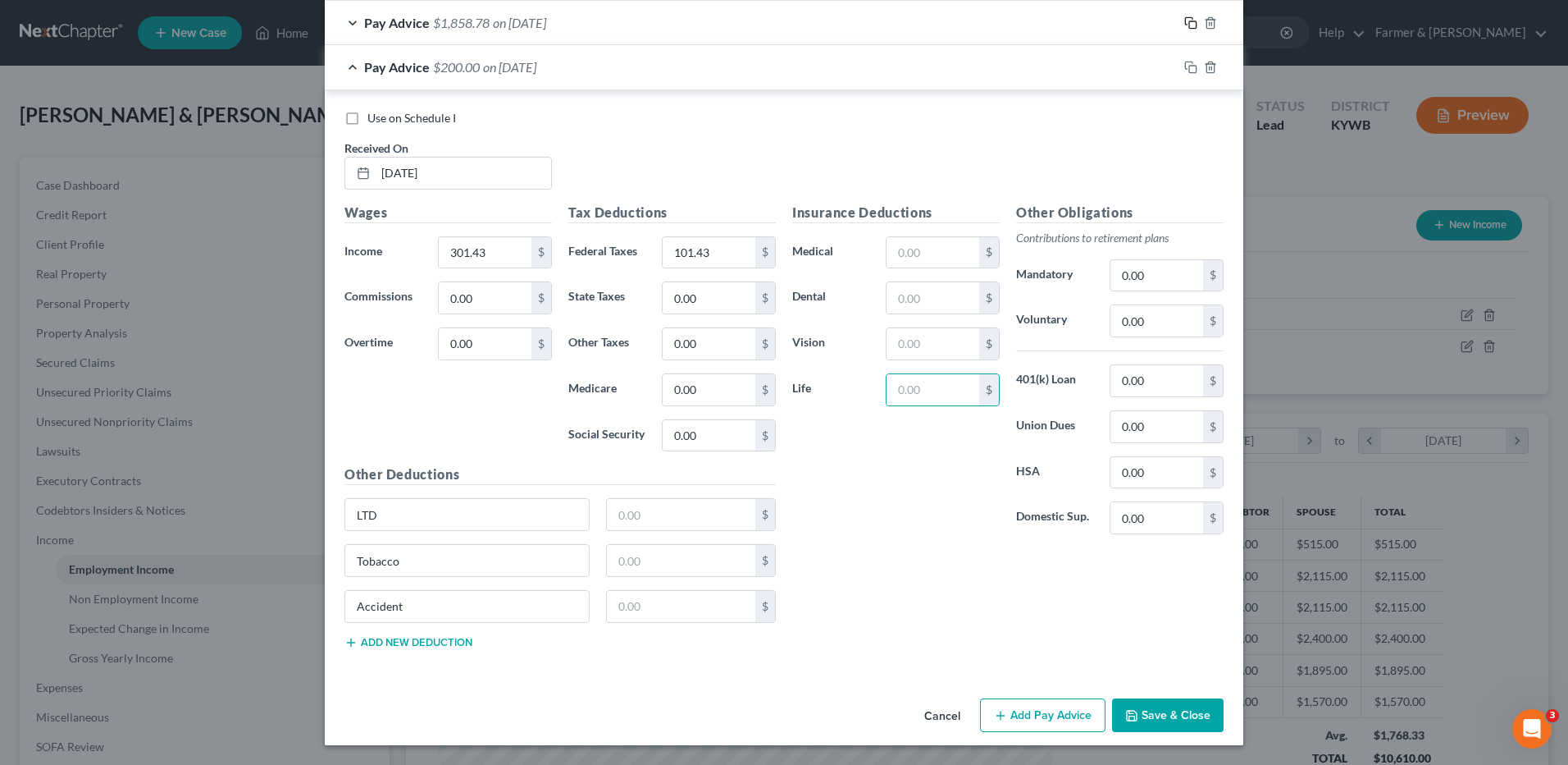
click at [1185, 18] on icon "button" at bounding box center [1191, 22] width 13 height 13
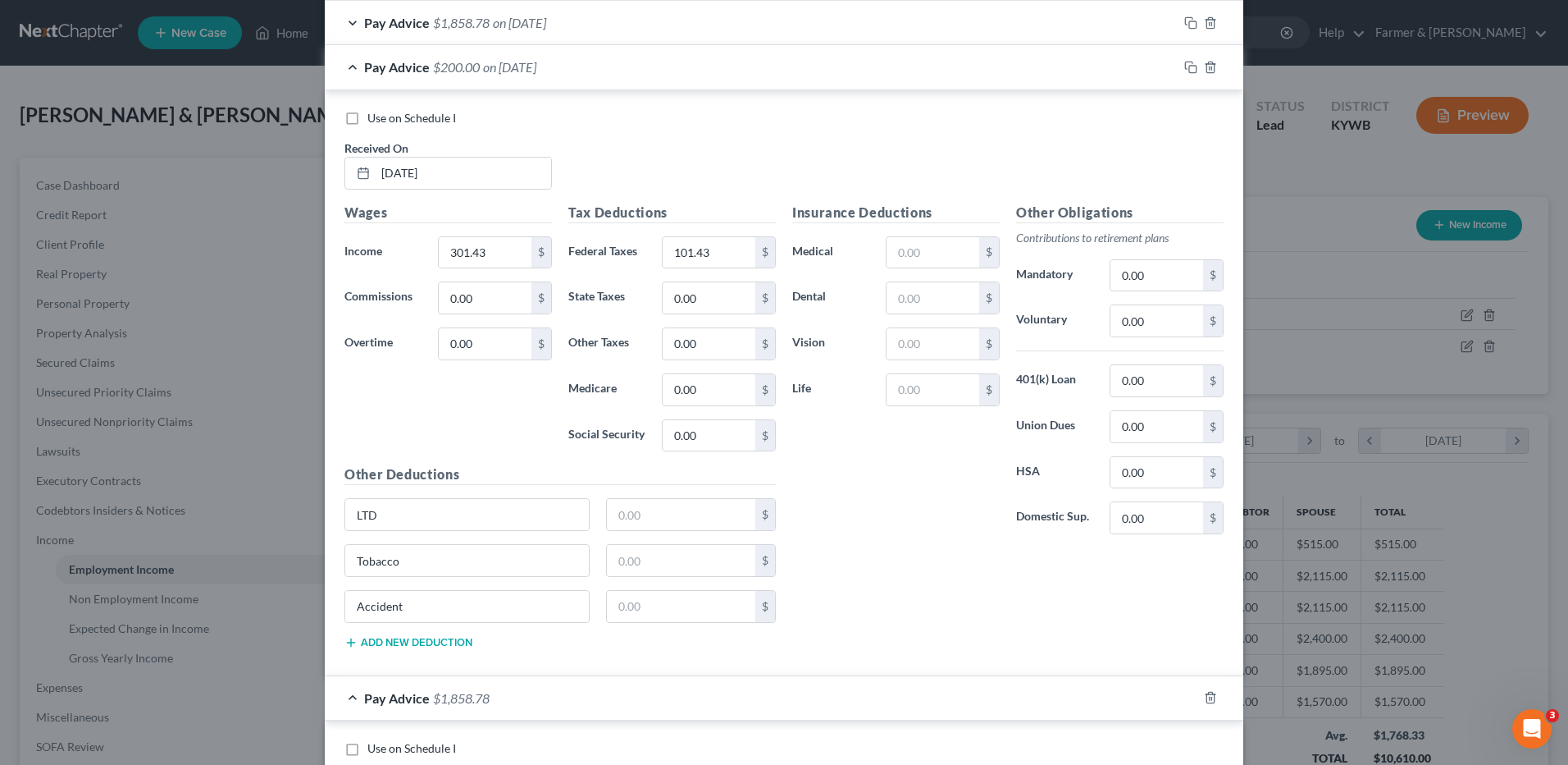
click at [509, 62] on span "on 03/28/2025" at bounding box center [510, 67] width 53 height 16
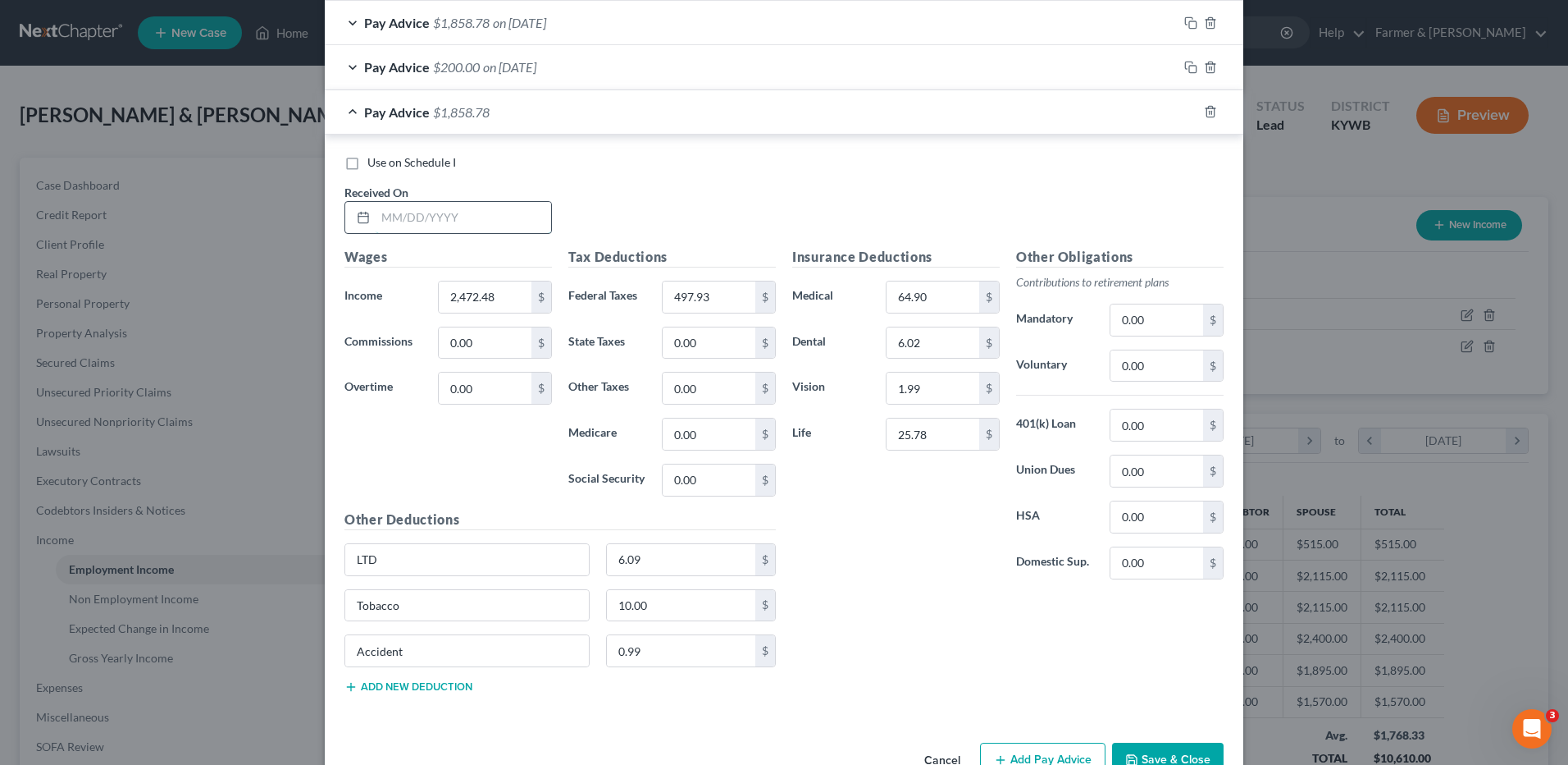
click at [434, 225] on input "text" at bounding box center [463, 217] width 176 height 31
type input "04/03/2025"
type input "2,288.63"
type input "452.75"
click at [510, 293] on input "2,288.63" at bounding box center [486, 297] width 93 height 31
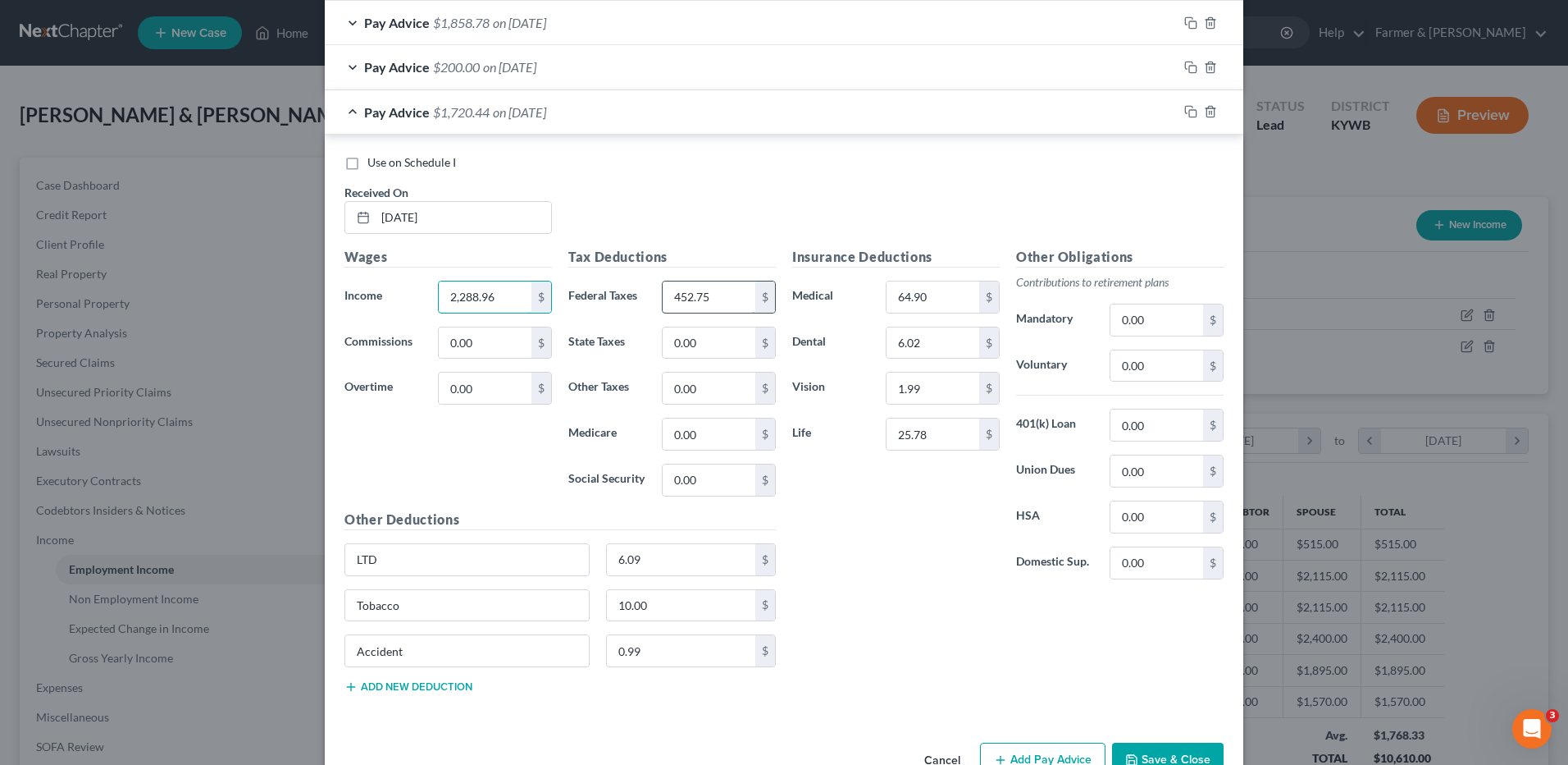
type input "2,288.96"
click at [738, 288] on input "452.75" at bounding box center [710, 297] width 93 height 31
type input "420.28"
drag, startPoint x: 1179, startPoint y: 113, endPoint x: 616, endPoint y: 169, distance: 565.8
click at [1185, 113] on icon "button" at bounding box center [1191, 111] width 13 height 13
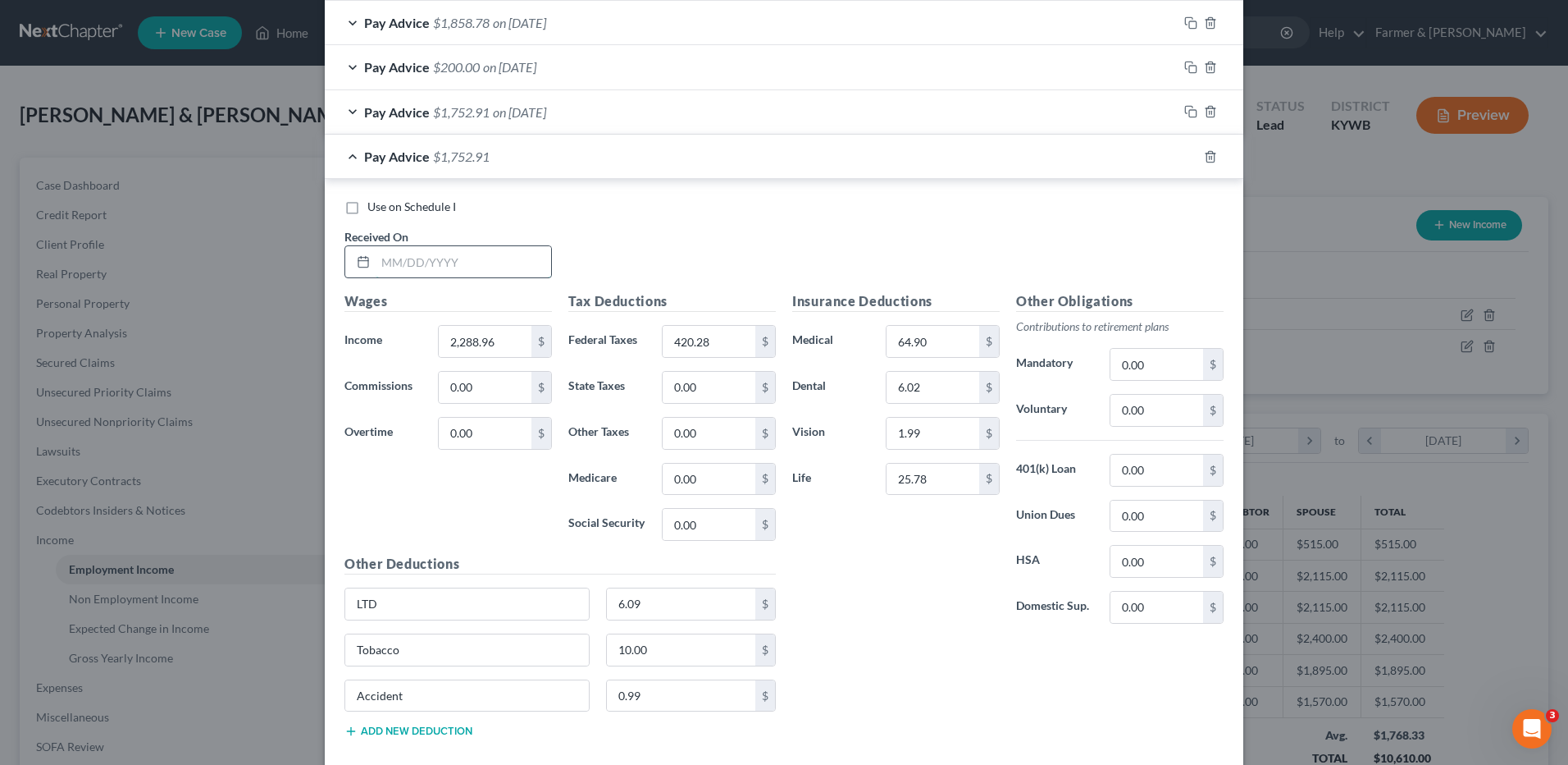
click at [465, 267] on input "text" at bounding box center [463, 262] width 176 height 31
type input "04/10/2025"
type input "2,133.36"
type input "415.58"
drag, startPoint x: 1181, startPoint y: 159, endPoint x: 682, endPoint y: 238, distance: 505.2
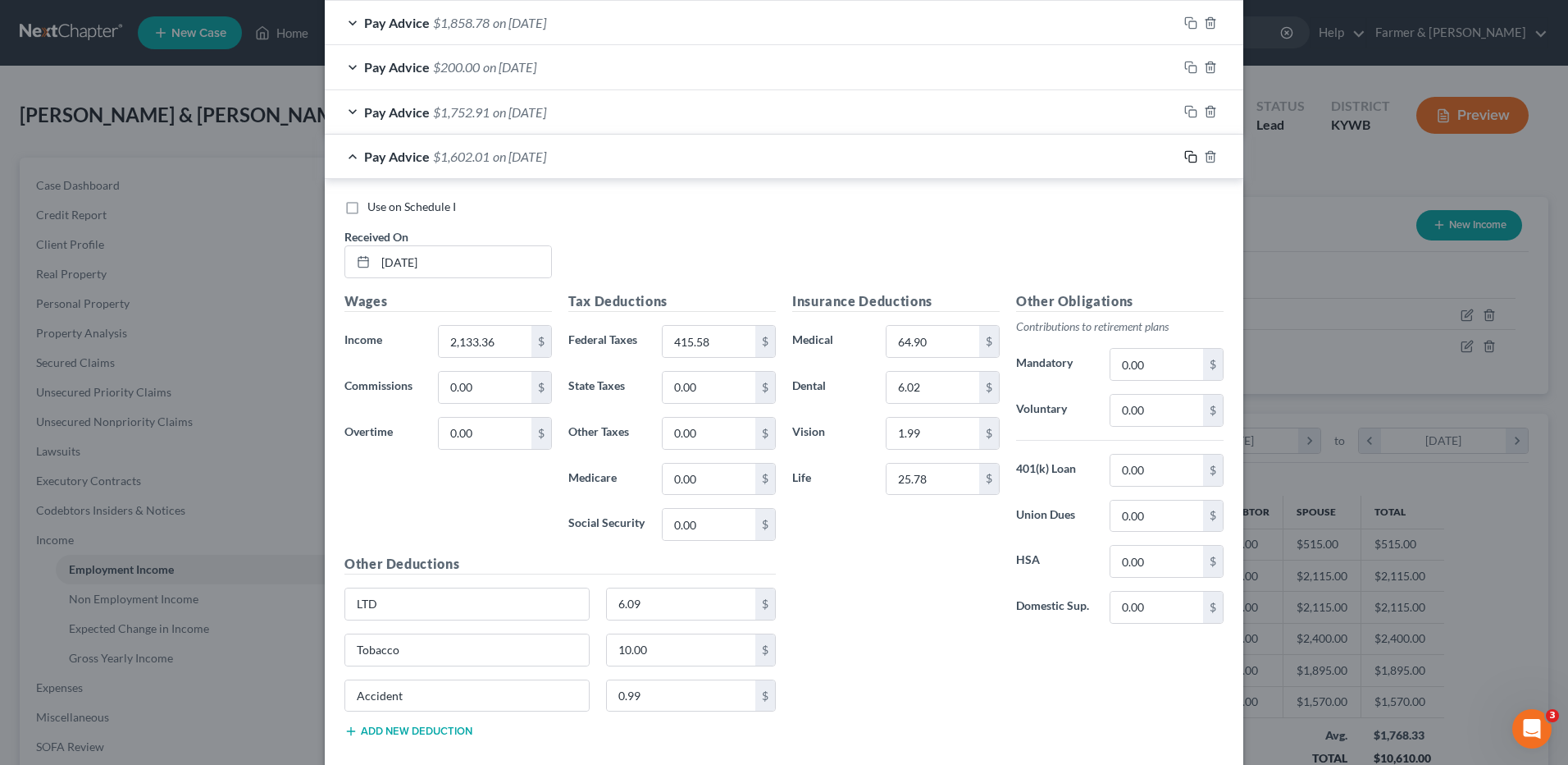
click at [1185, 159] on icon "button" at bounding box center [1191, 156] width 13 height 13
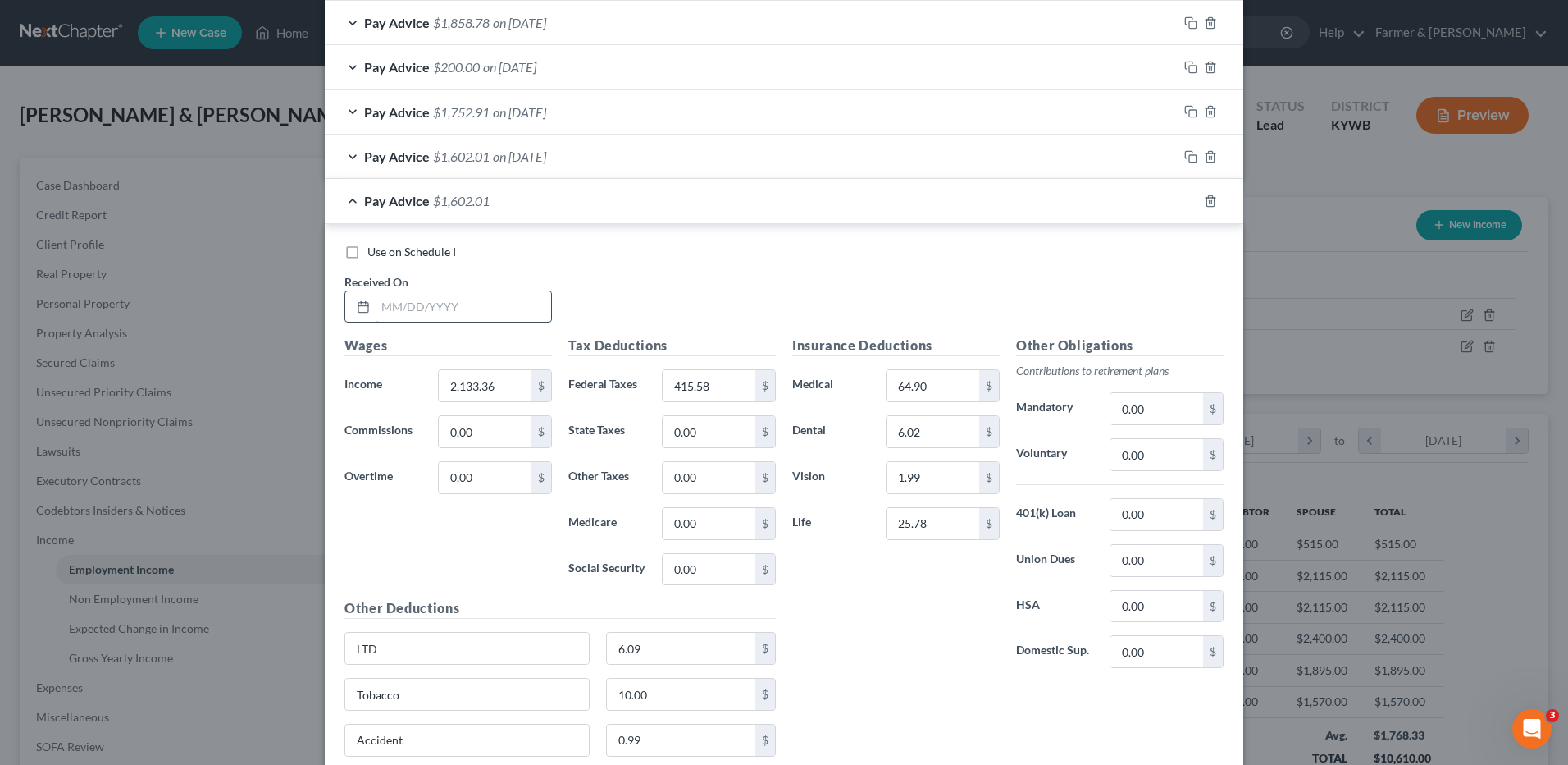
click at [505, 315] on input "text" at bounding box center [463, 307] width 176 height 31
type input "04/17/2025"
type input "1,828.03"
type input "344.34"
drag, startPoint x: 1180, startPoint y: 206, endPoint x: 1151, endPoint y: 208, distance: 29.1
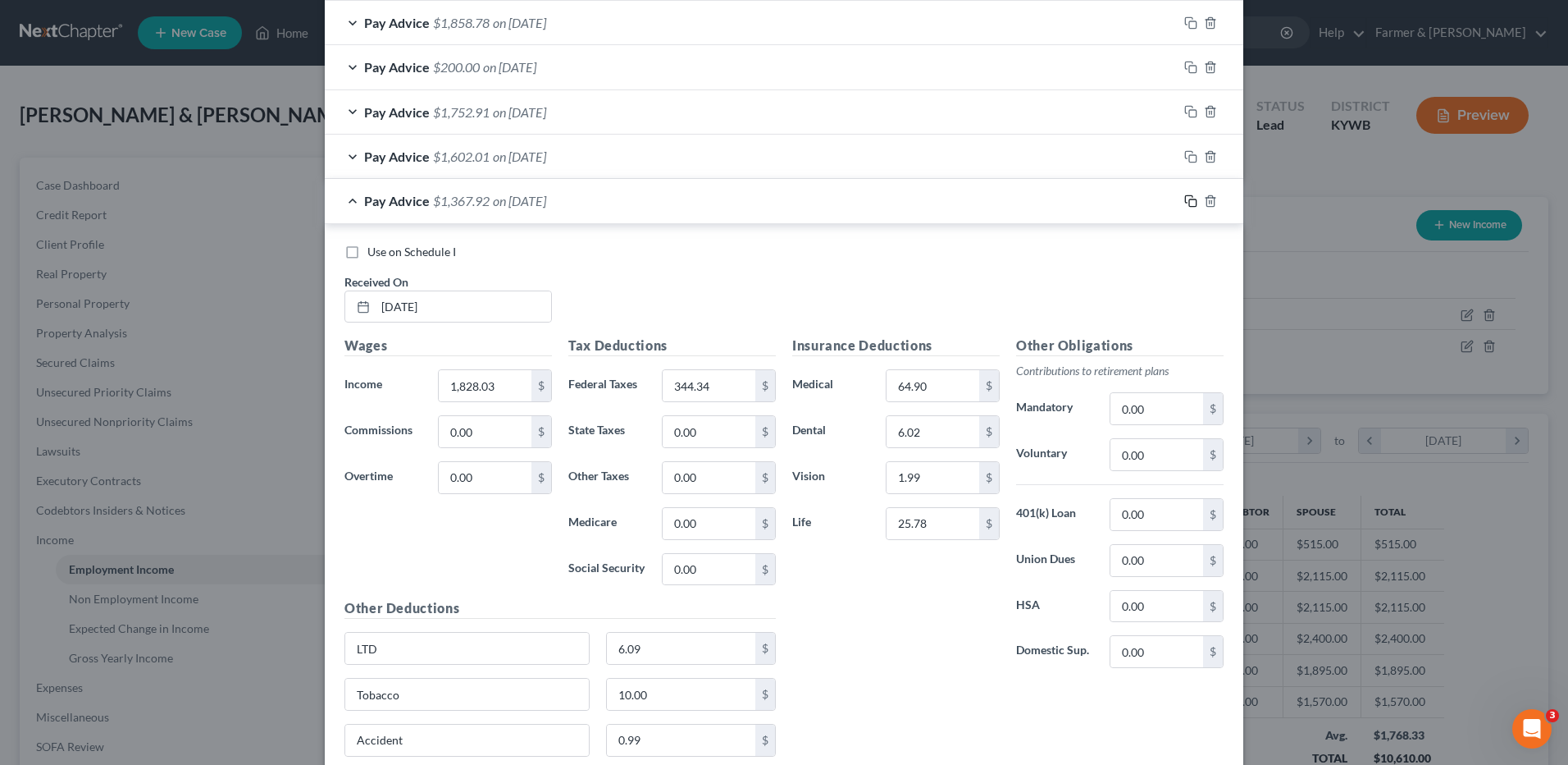
click at [1185, 206] on icon "button" at bounding box center [1191, 201] width 13 height 13
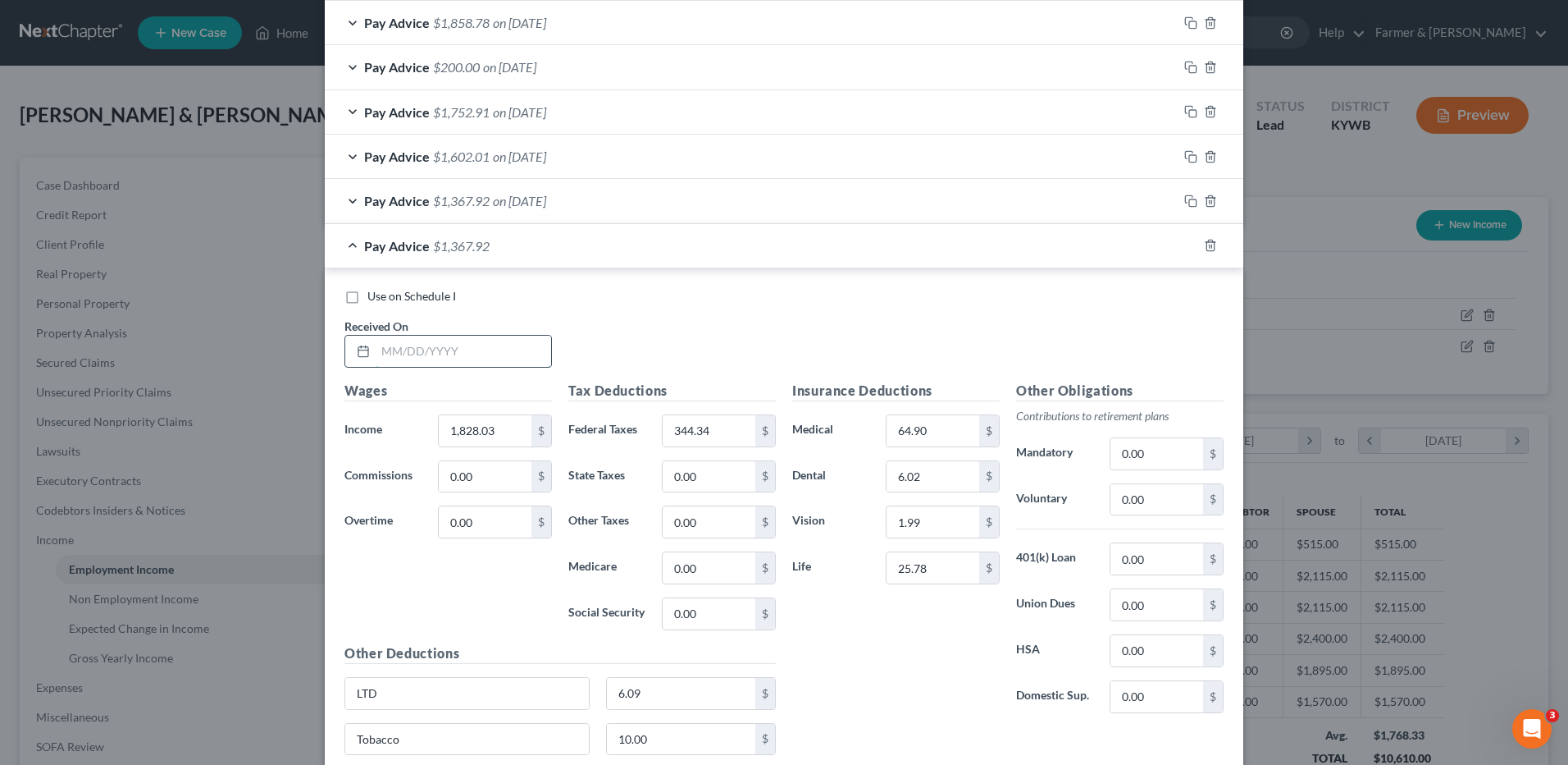
click at [518, 346] on input "text" at bounding box center [463, 351] width 176 height 31
type input "04/24/2025"
type input "2,034.40"
type input "391.02"
click at [1185, 247] on icon "button" at bounding box center [1191, 245] width 13 height 13
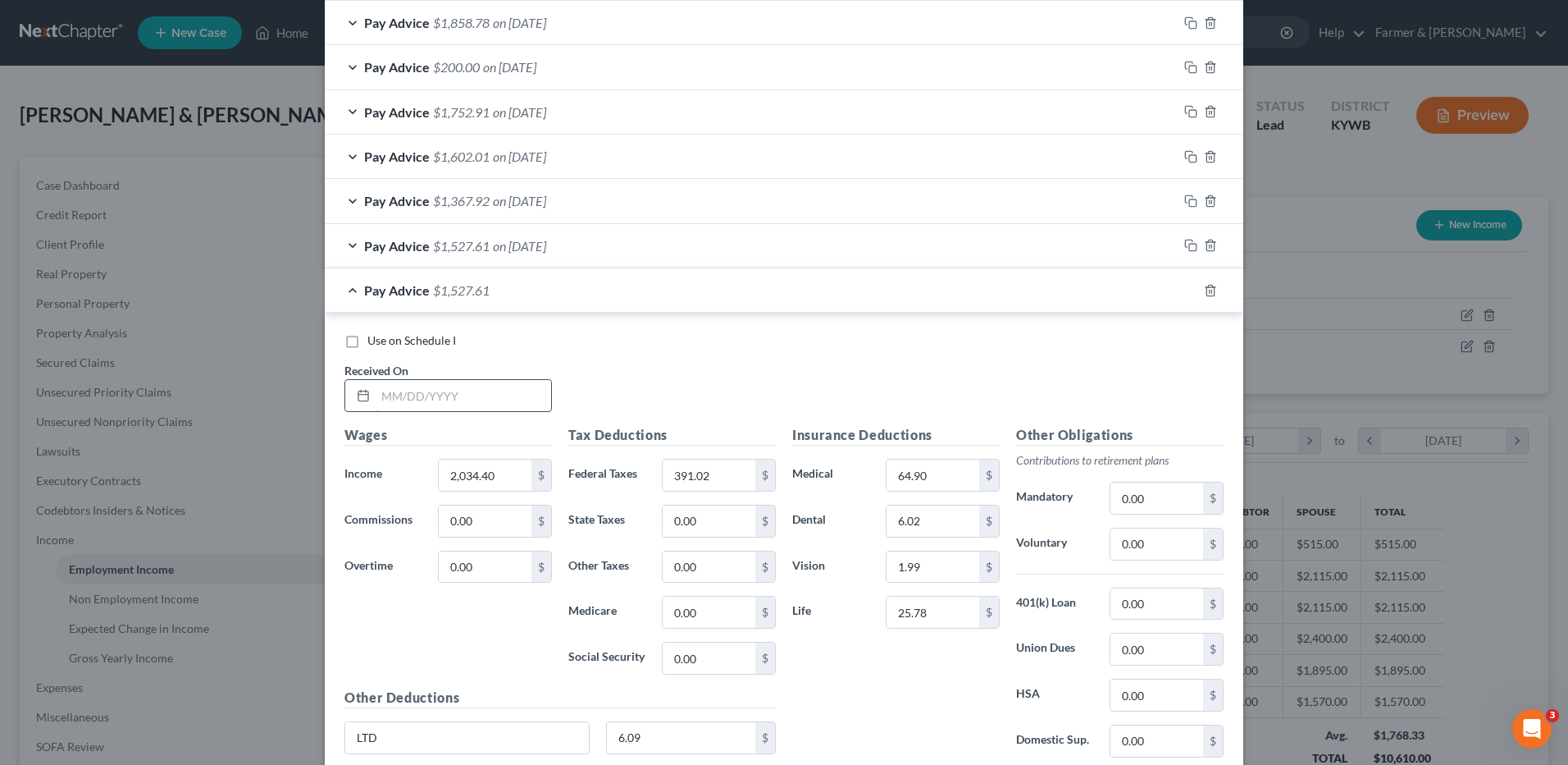
drag, startPoint x: 472, startPoint y: 395, endPoint x: 465, endPoint y: 382, distance: 14.8
click at [465, 382] on input "text" at bounding box center [463, 395] width 176 height 31
type input "05/01/2025"
type input "1,966.08"
type input "374.88"
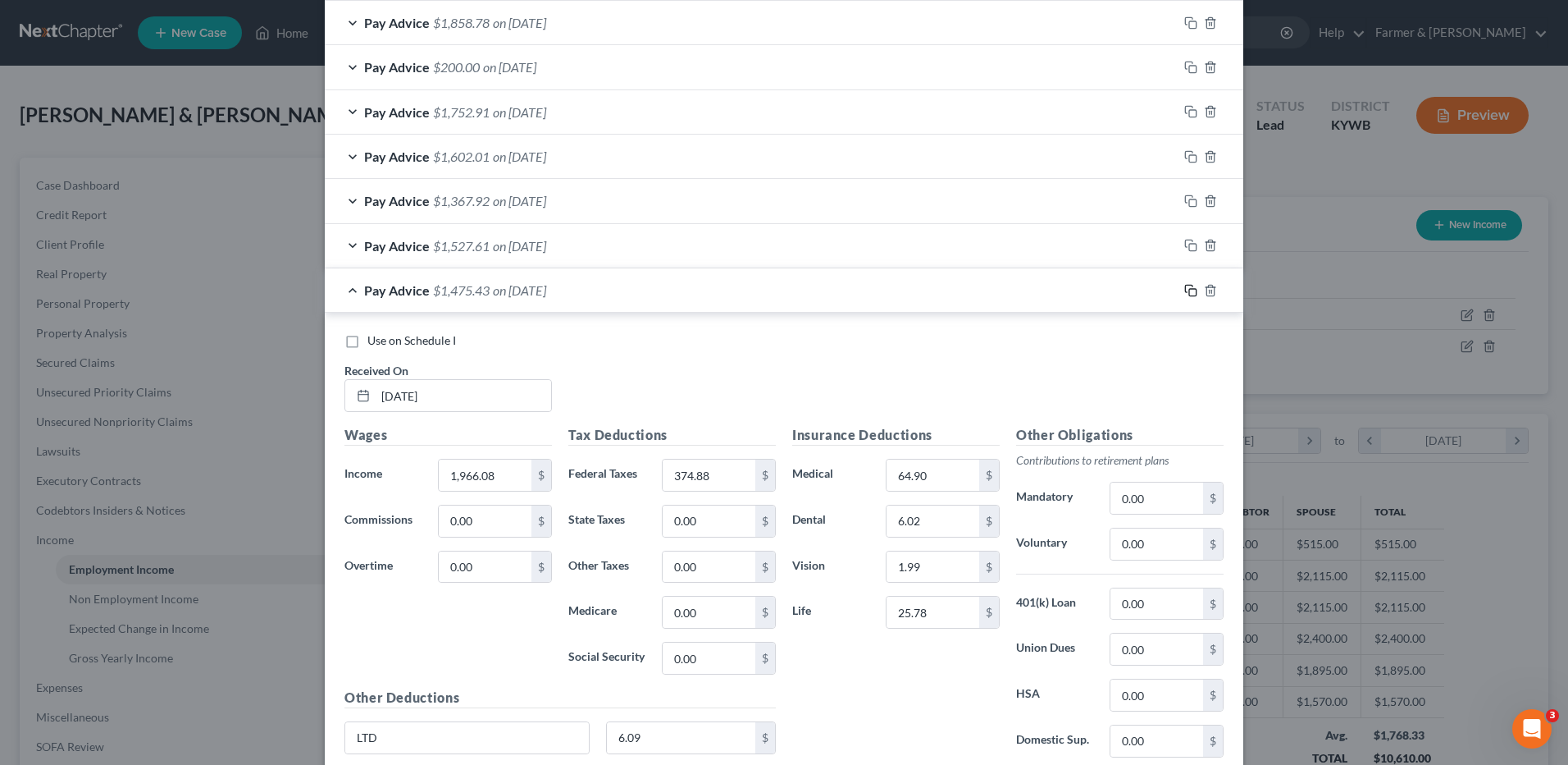
drag, startPoint x: 1187, startPoint y: 291, endPoint x: 632, endPoint y: 405, distance: 566.6
click at [1187, 291] on icon "button" at bounding box center [1191, 290] width 13 height 13
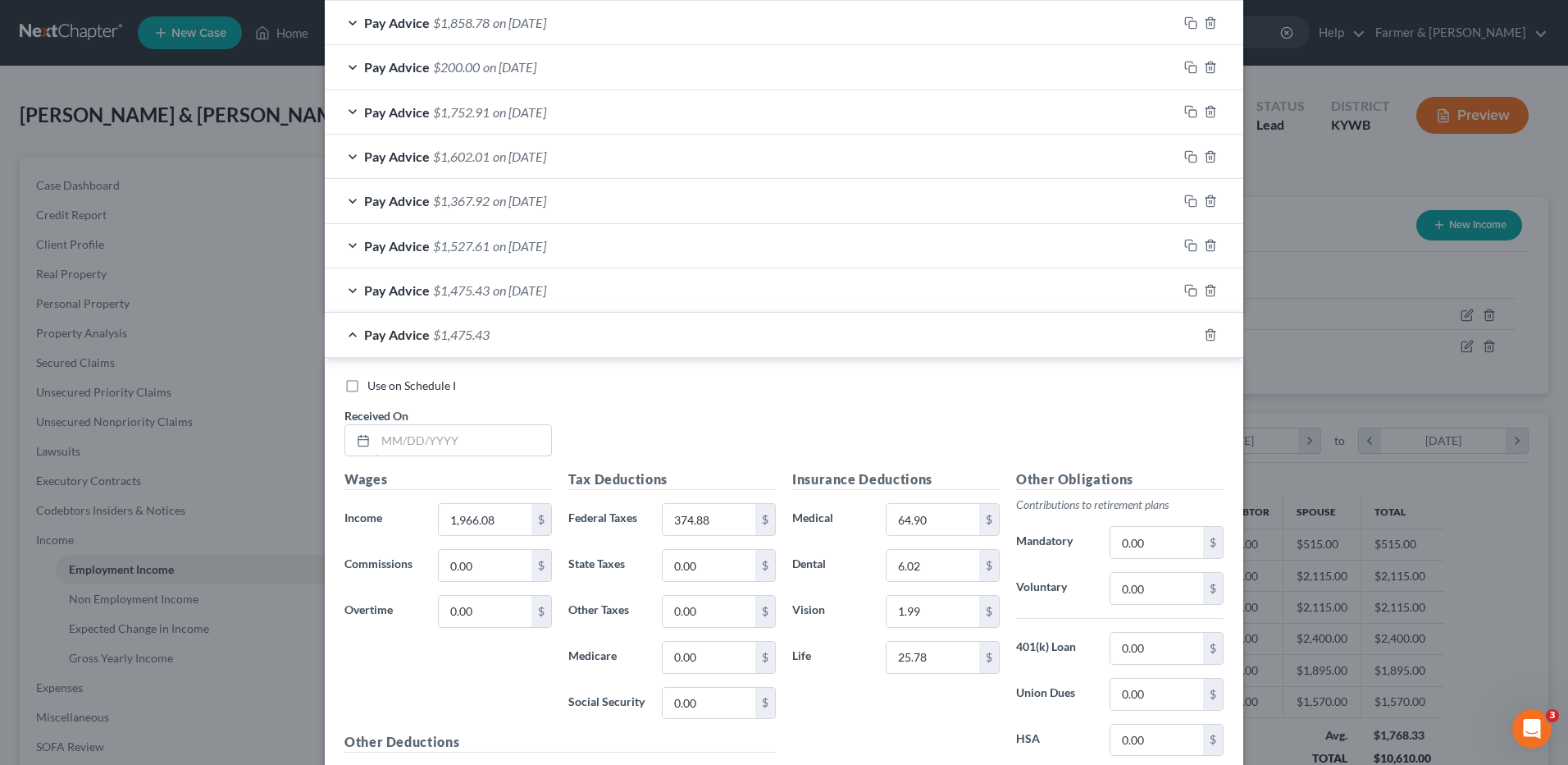
drag, startPoint x: 527, startPoint y: 440, endPoint x: 518, endPoint y: 410, distance: 31.3
click at [518, 410] on div "Received On *" at bounding box center [449, 432] width 224 height 50
type input "05/08/2025"
type input "559.60"
type input "53.53"
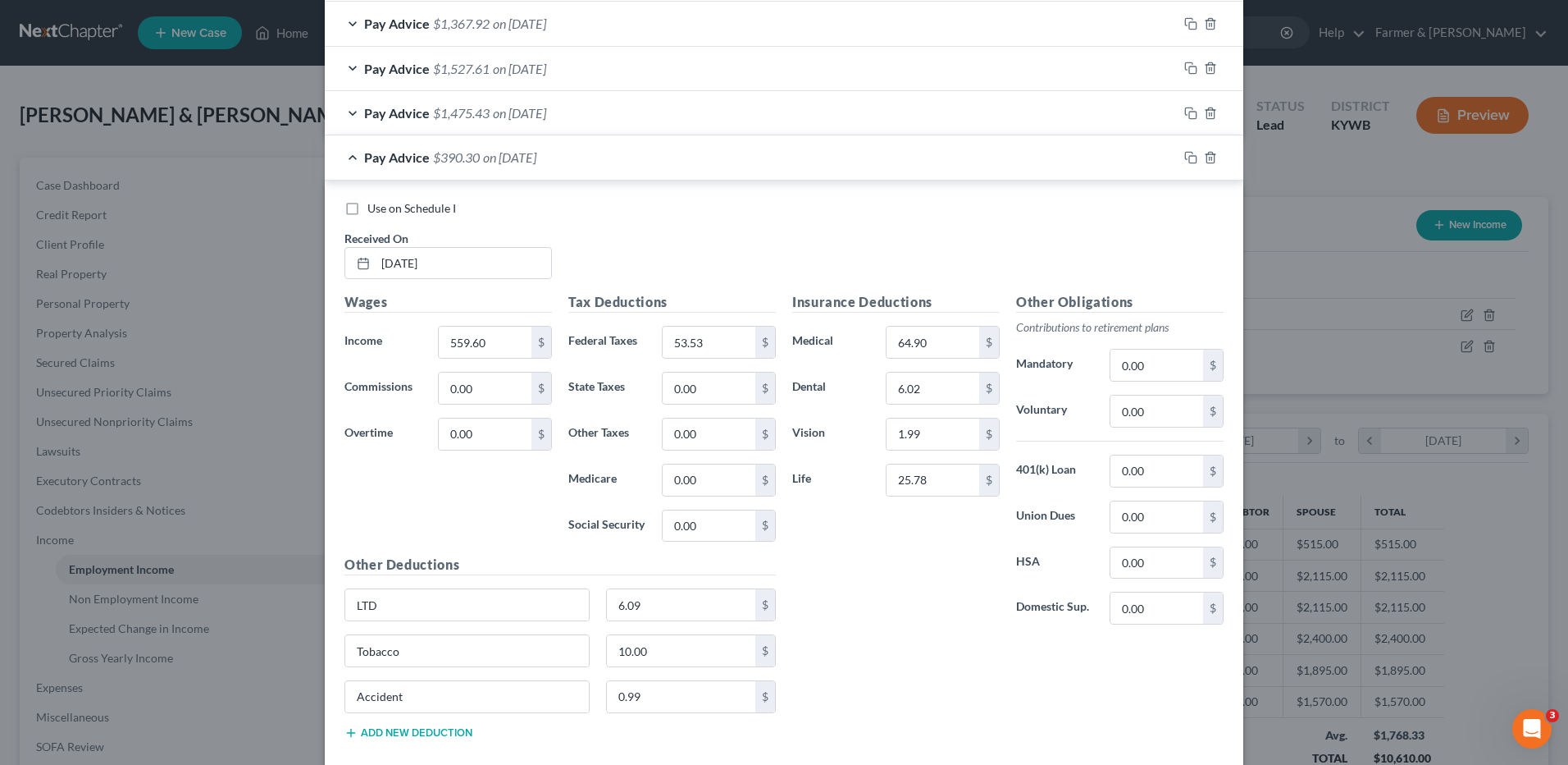
scroll to position [2088, 0]
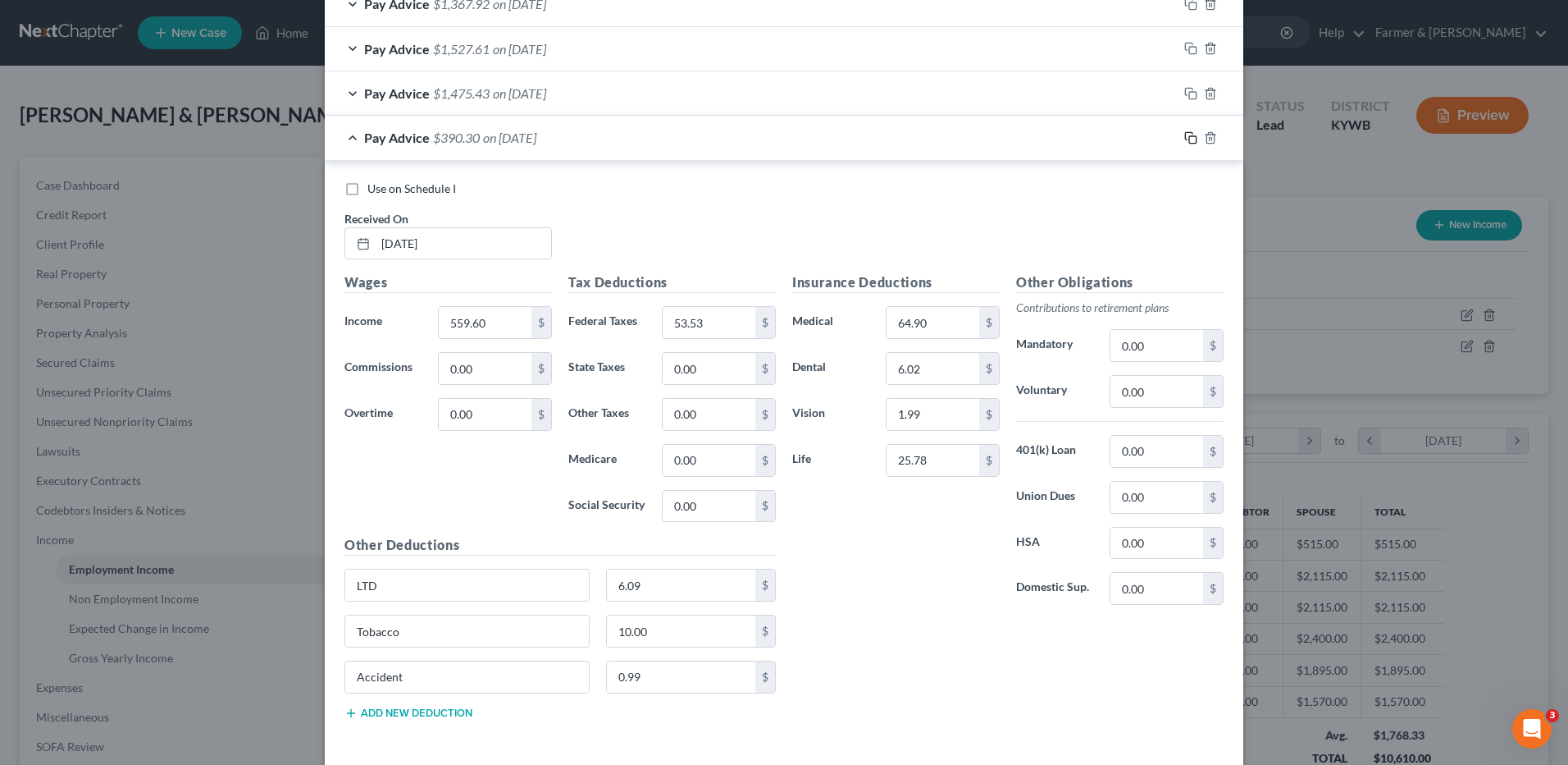
drag, startPoint x: 1184, startPoint y: 133, endPoint x: 685, endPoint y: 199, distance: 503.3
click at [1186, 133] on icon "button" at bounding box center [1189, 135] width 8 height 8
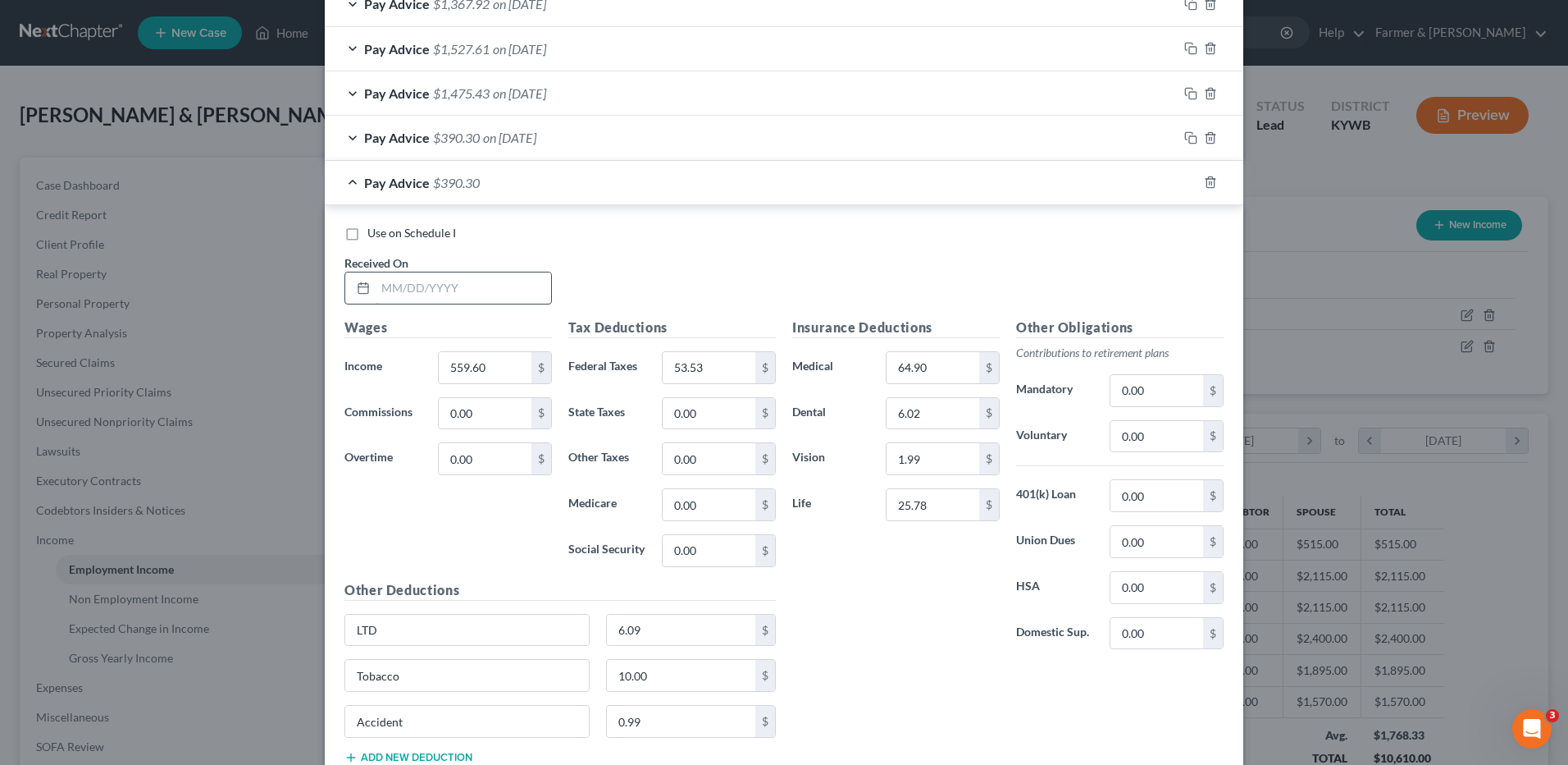
click at [489, 286] on input "text" at bounding box center [463, 288] width 176 height 31
type input "05/16/2025"
type input "688.80"
type input "79.25"
drag, startPoint x: 1186, startPoint y: 185, endPoint x: 693, endPoint y: 223, distance: 494.5
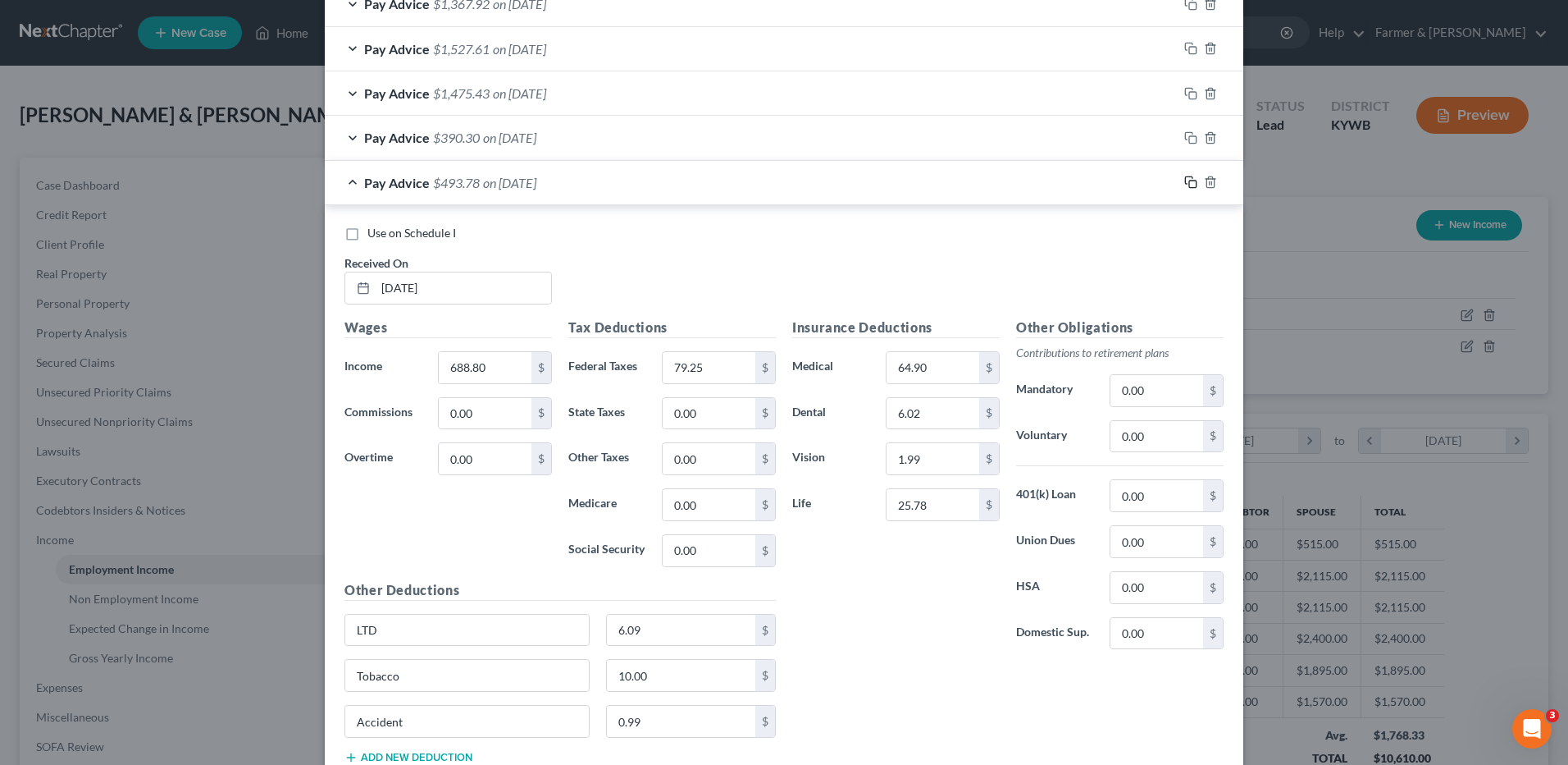
click at [1186, 185] on icon "button" at bounding box center [1191, 182] width 13 height 13
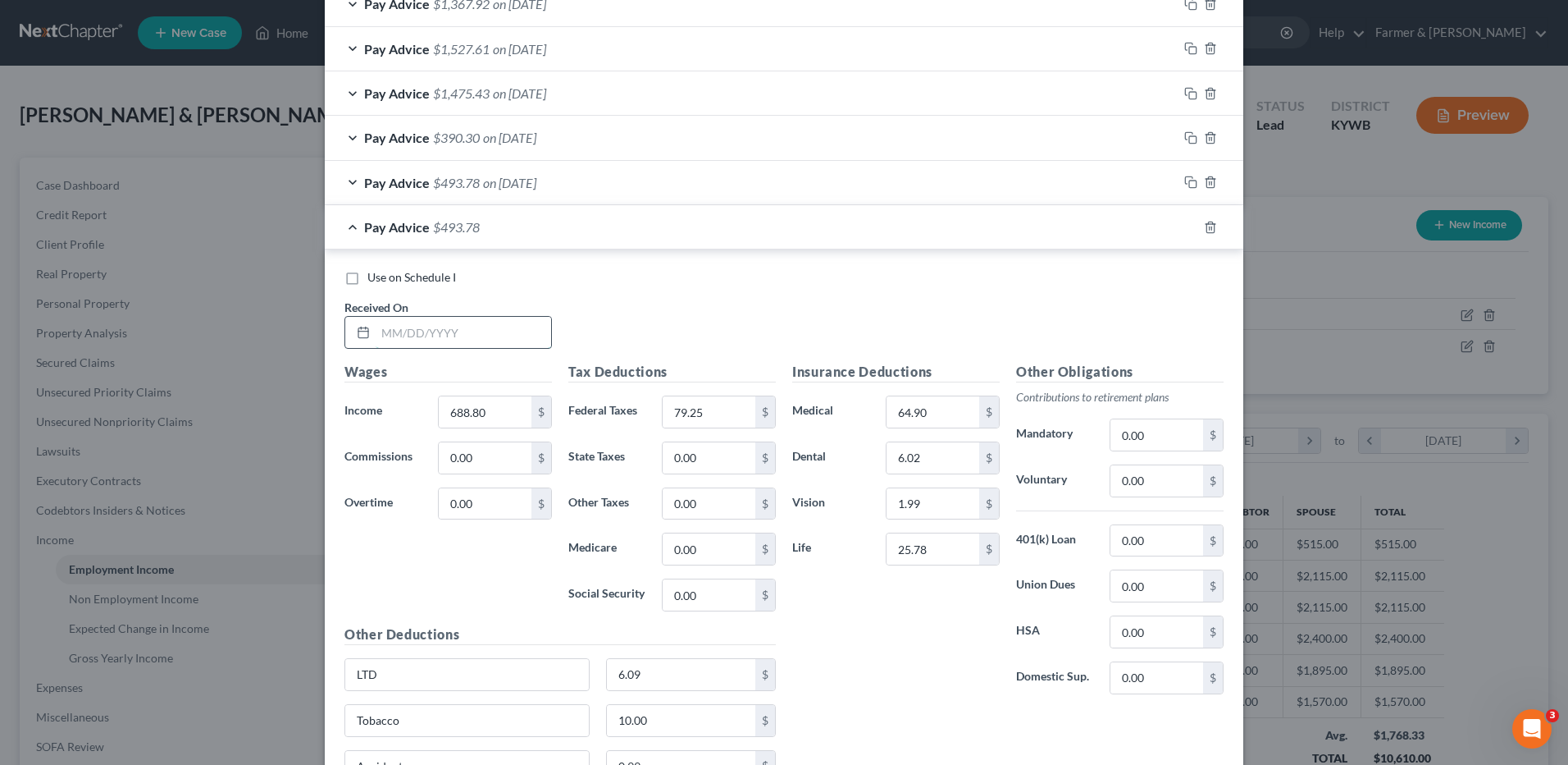
drag, startPoint x: 488, startPoint y: 333, endPoint x: 486, endPoint y: 316, distance: 17.1
click at [486, 316] on div at bounding box center [448, 333] width 208 height 33
type input "05/22/2025"
type input "1,151.10"
type input "180.91"
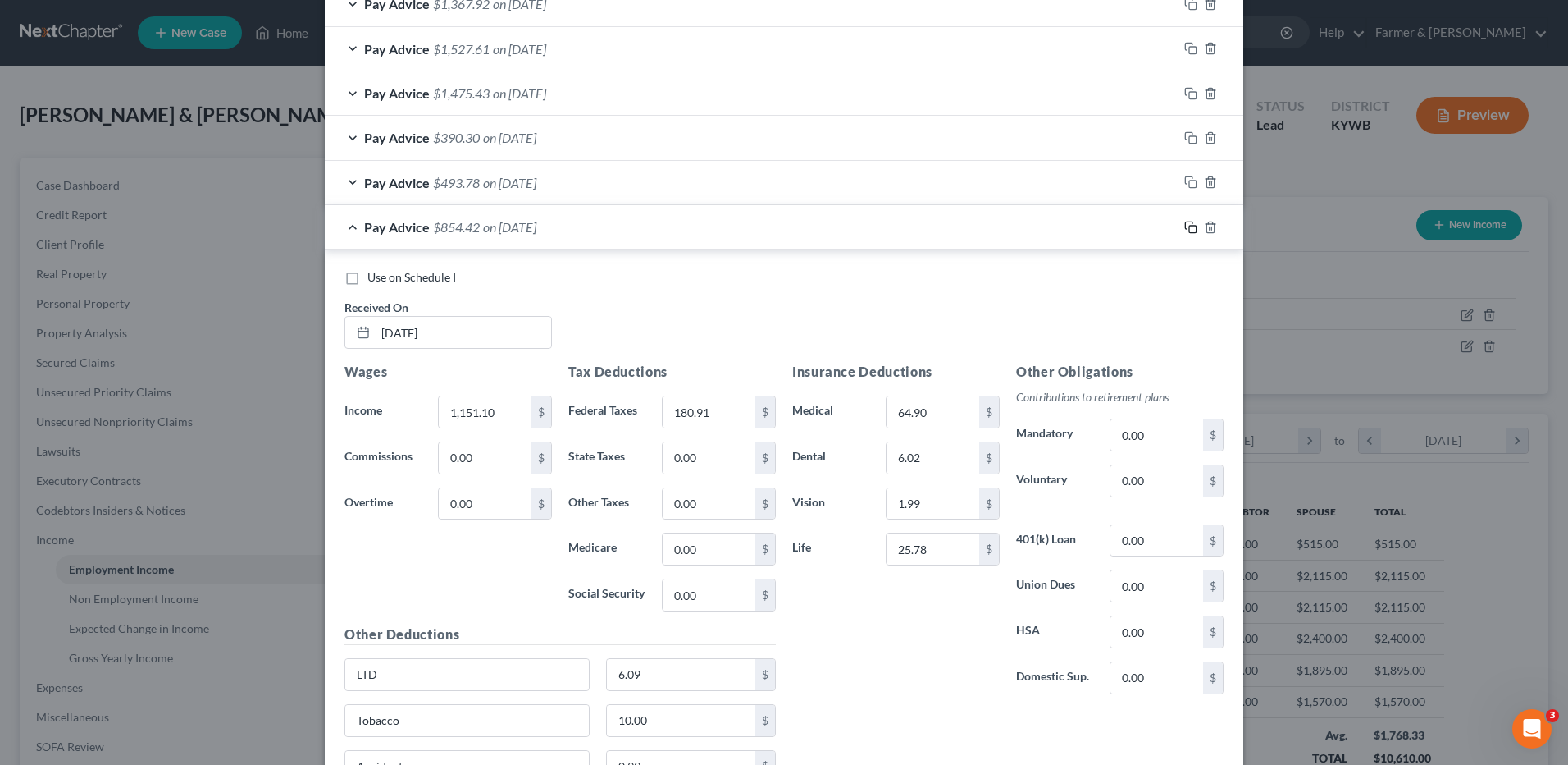
drag, startPoint x: 1187, startPoint y: 221, endPoint x: 662, endPoint y: 279, distance: 528.2
click at [1187, 221] on icon "button" at bounding box center [1191, 227] width 13 height 13
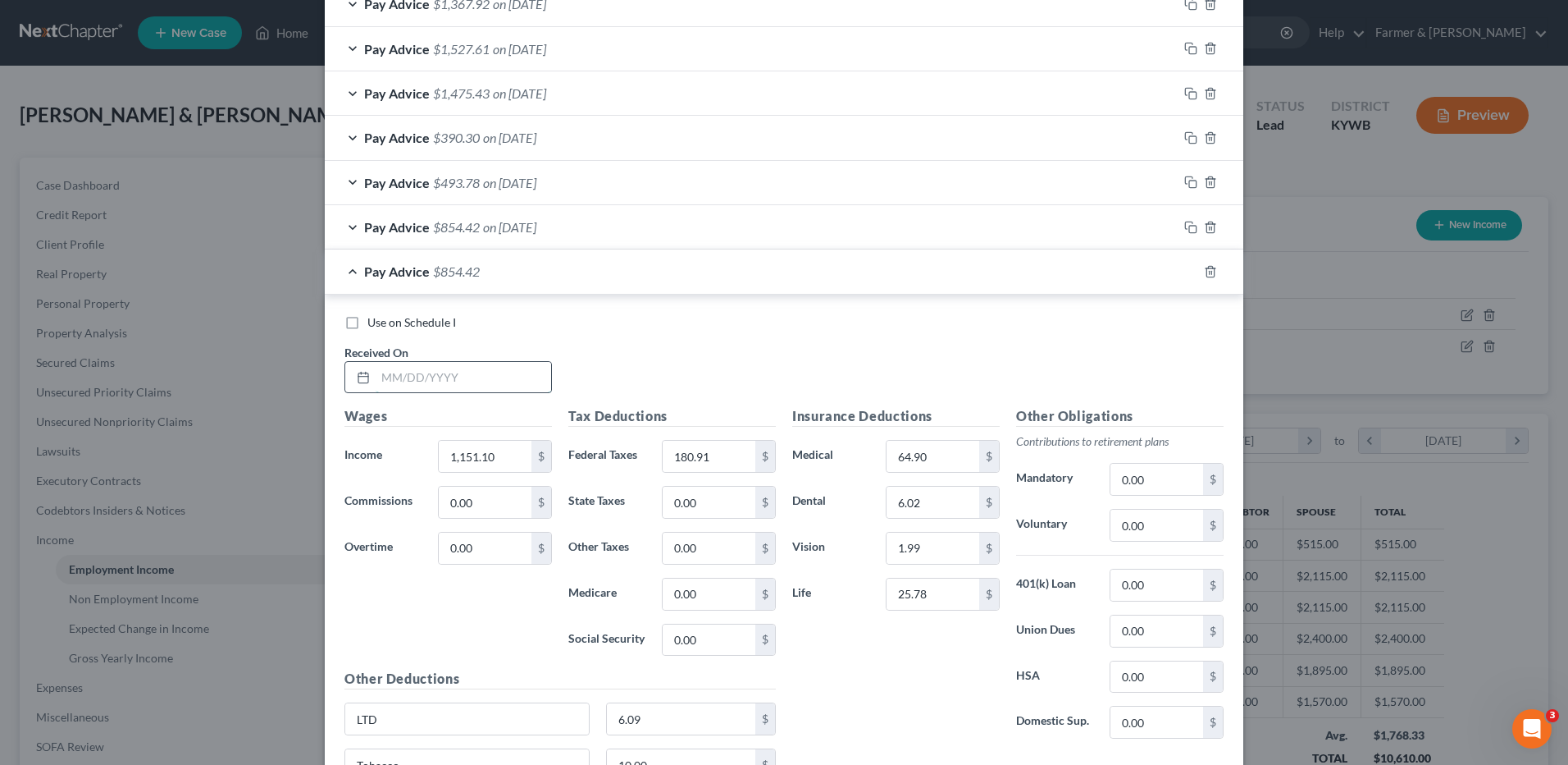
click at [481, 383] on input "text" at bounding box center [463, 377] width 176 height 31
type input "05/29/2025"
type input "1,151.10"
type input "180.90"
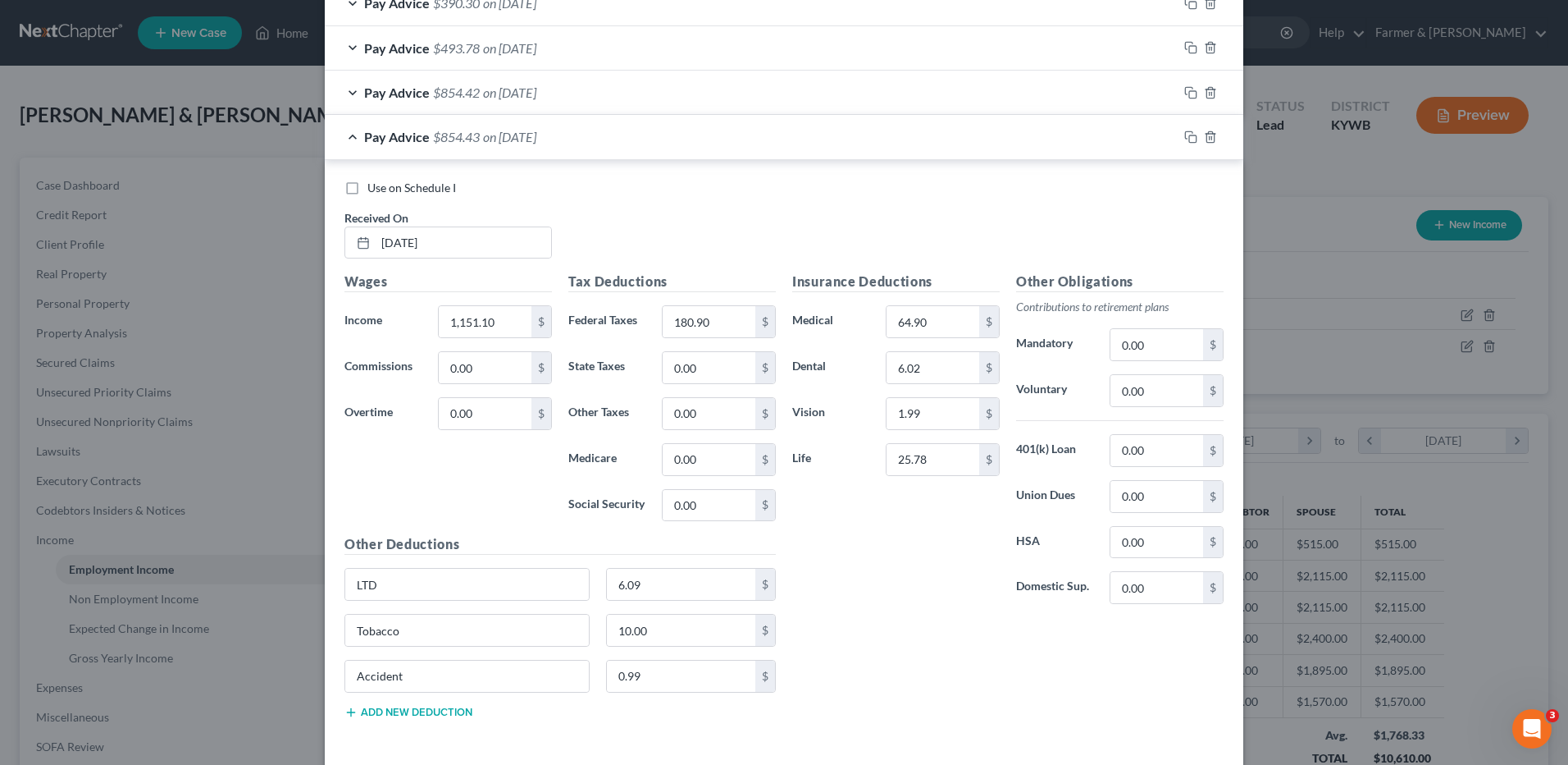
scroll to position [2253, 0]
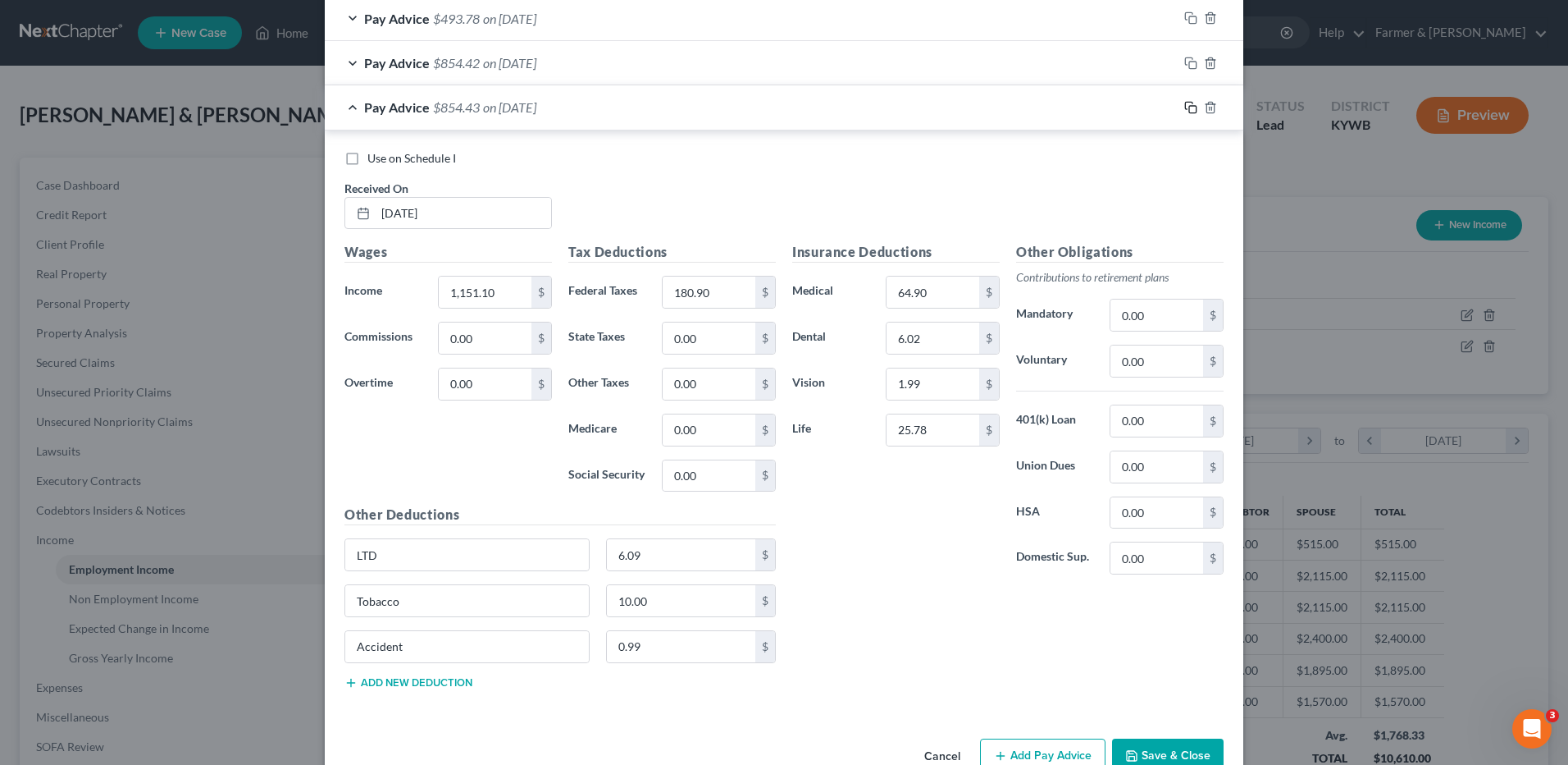
drag, startPoint x: 1184, startPoint y: 103, endPoint x: 740, endPoint y: 168, distance: 448.7
click at [1185, 103] on icon "button" at bounding box center [1191, 107] width 13 height 13
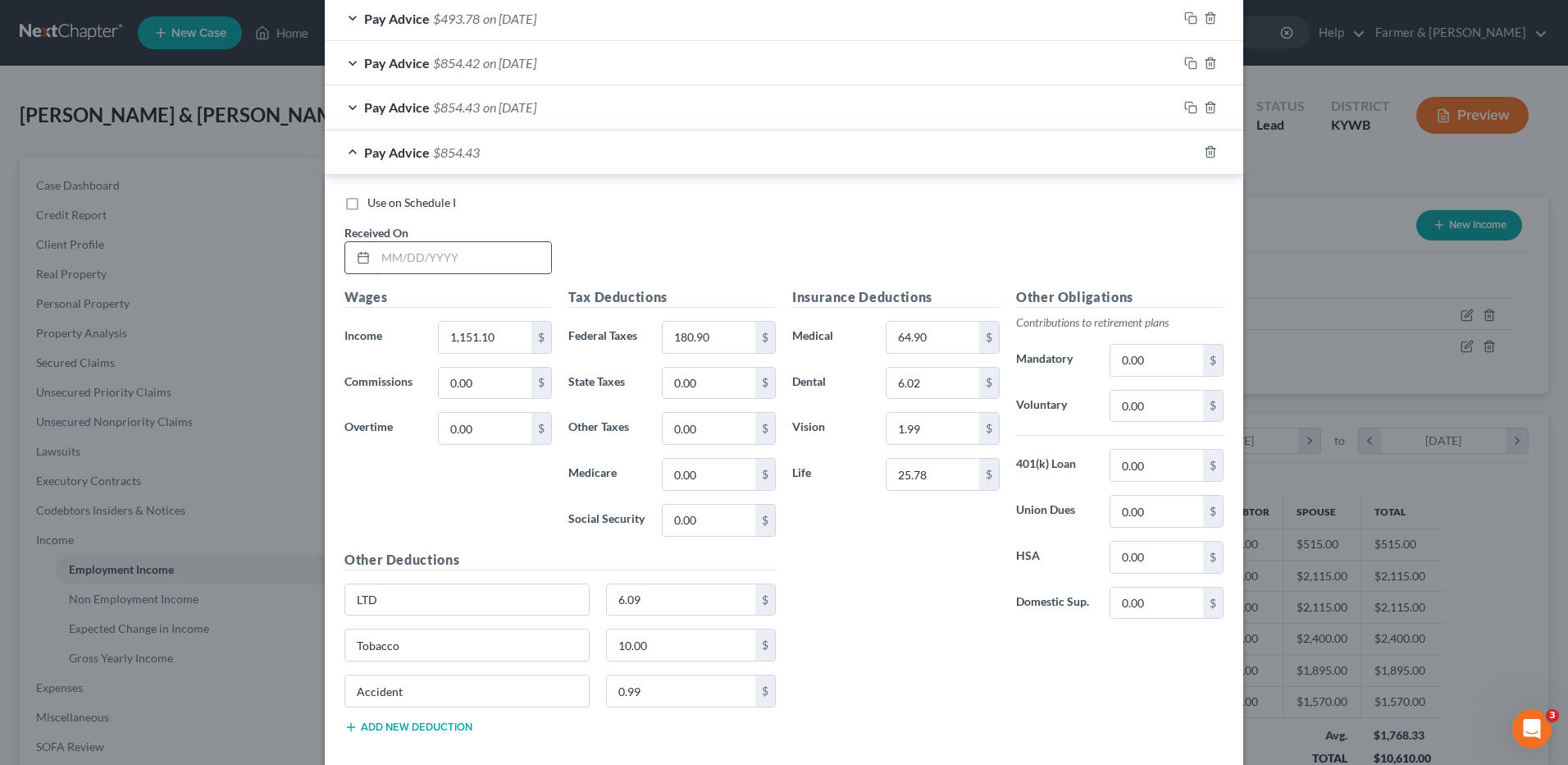
click at [457, 252] on input "text" at bounding box center [463, 258] width 176 height 31
type input "06/05/2025"
type input "1,151.10"
drag, startPoint x: 1184, startPoint y: 149, endPoint x: 604, endPoint y: 227, distance: 585.2
click at [1185, 149] on icon "button" at bounding box center [1191, 152] width 13 height 13
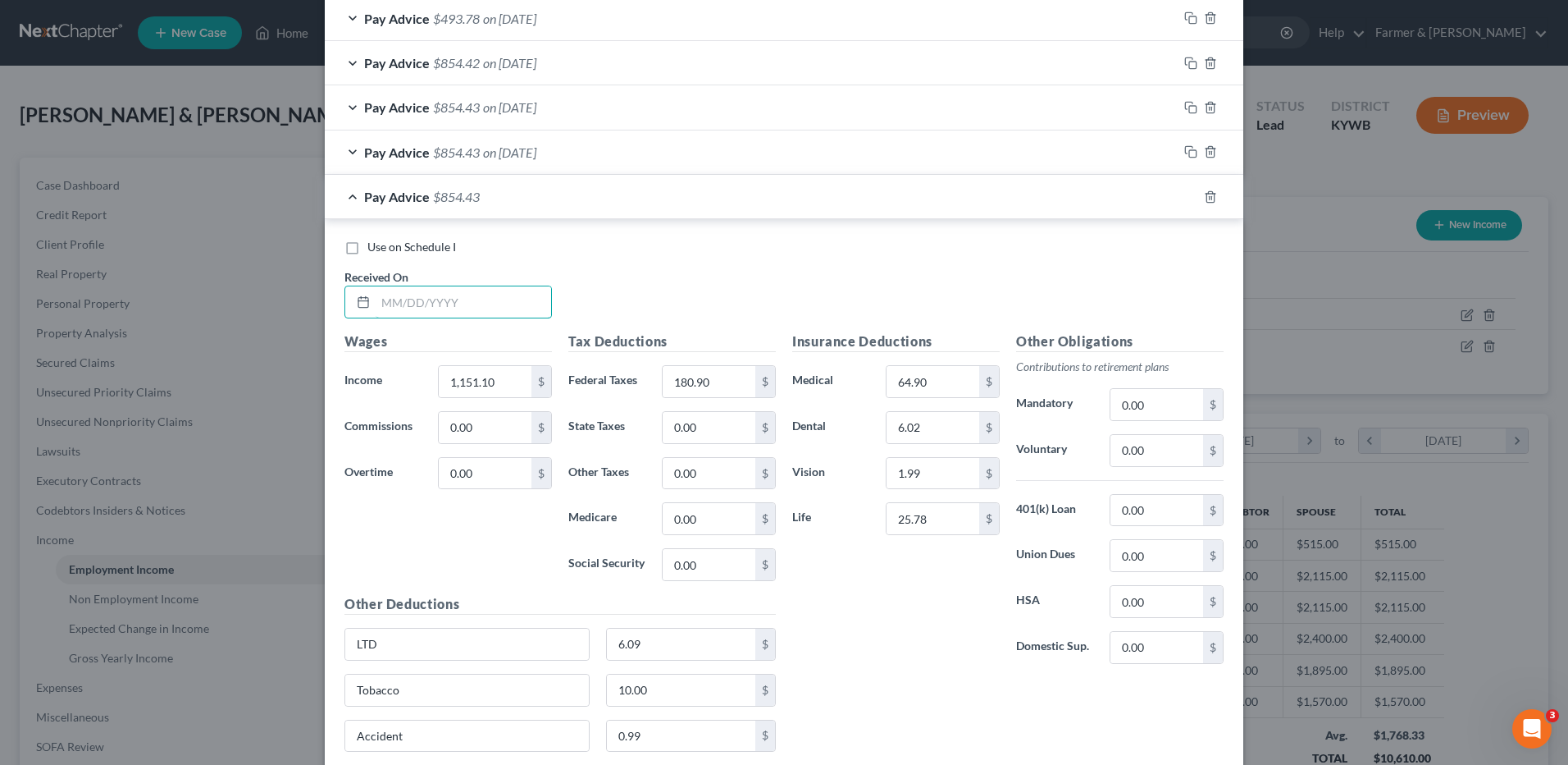
drag, startPoint x: 493, startPoint y: 296, endPoint x: 493, endPoint y: 285, distance: 11.0
click at [493, 285] on div "Received On *" at bounding box center [449, 294] width 224 height 50
type input "06/12/2025"
drag, startPoint x: 1184, startPoint y: 194, endPoint x: 562, endPoint y: 238, distance: 623.6
click at [1185, 194] on icon "button" at bounding box center [1191, 196] width 13 height 13
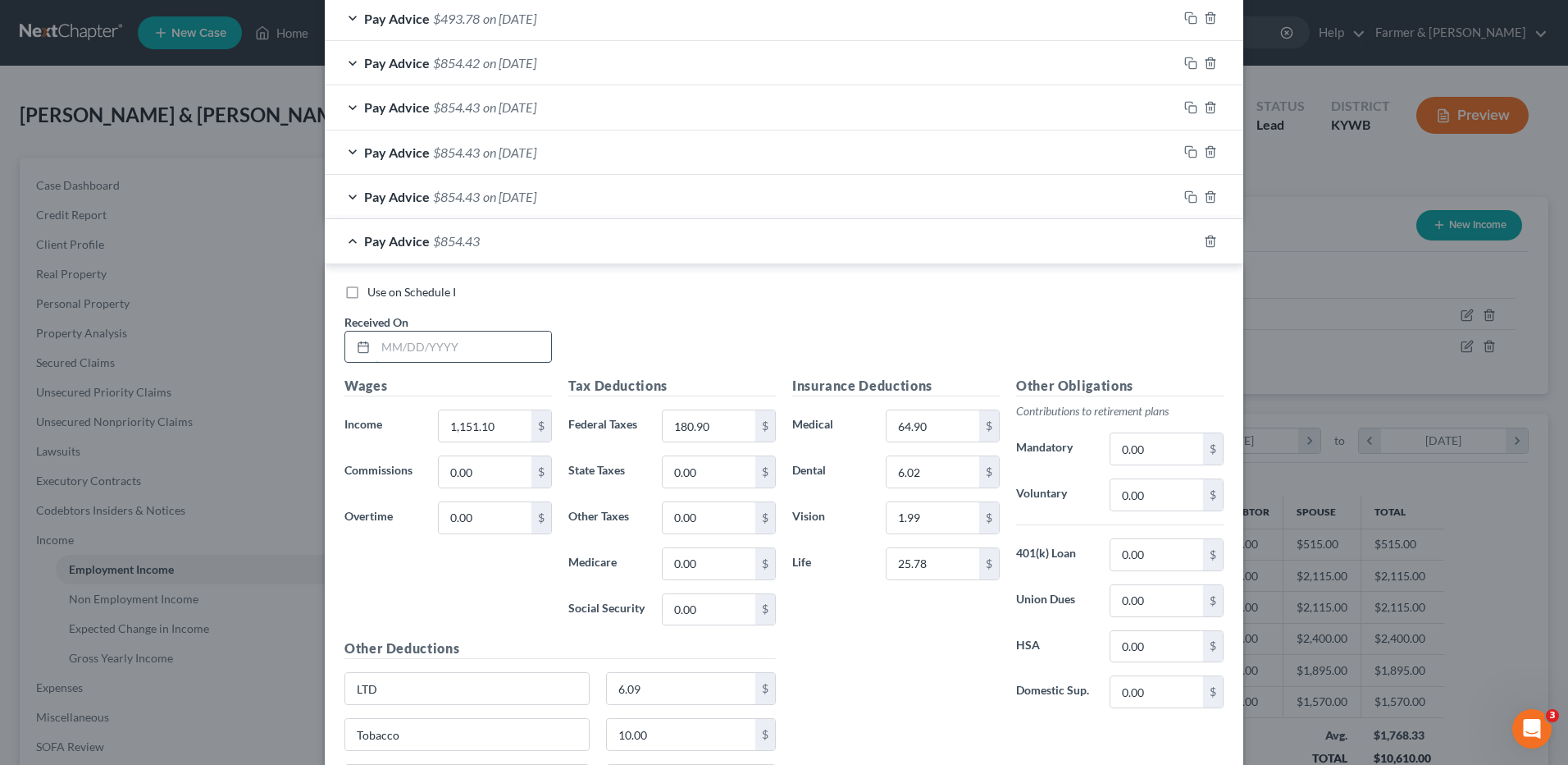
click at [476, 346] on input "text" at bounding box center [463, 347] width 176 height 31
type input "06/18/2025"
click at [1186, 243] on icon "button" at bounding box center [1191, 240] width 13 height 13
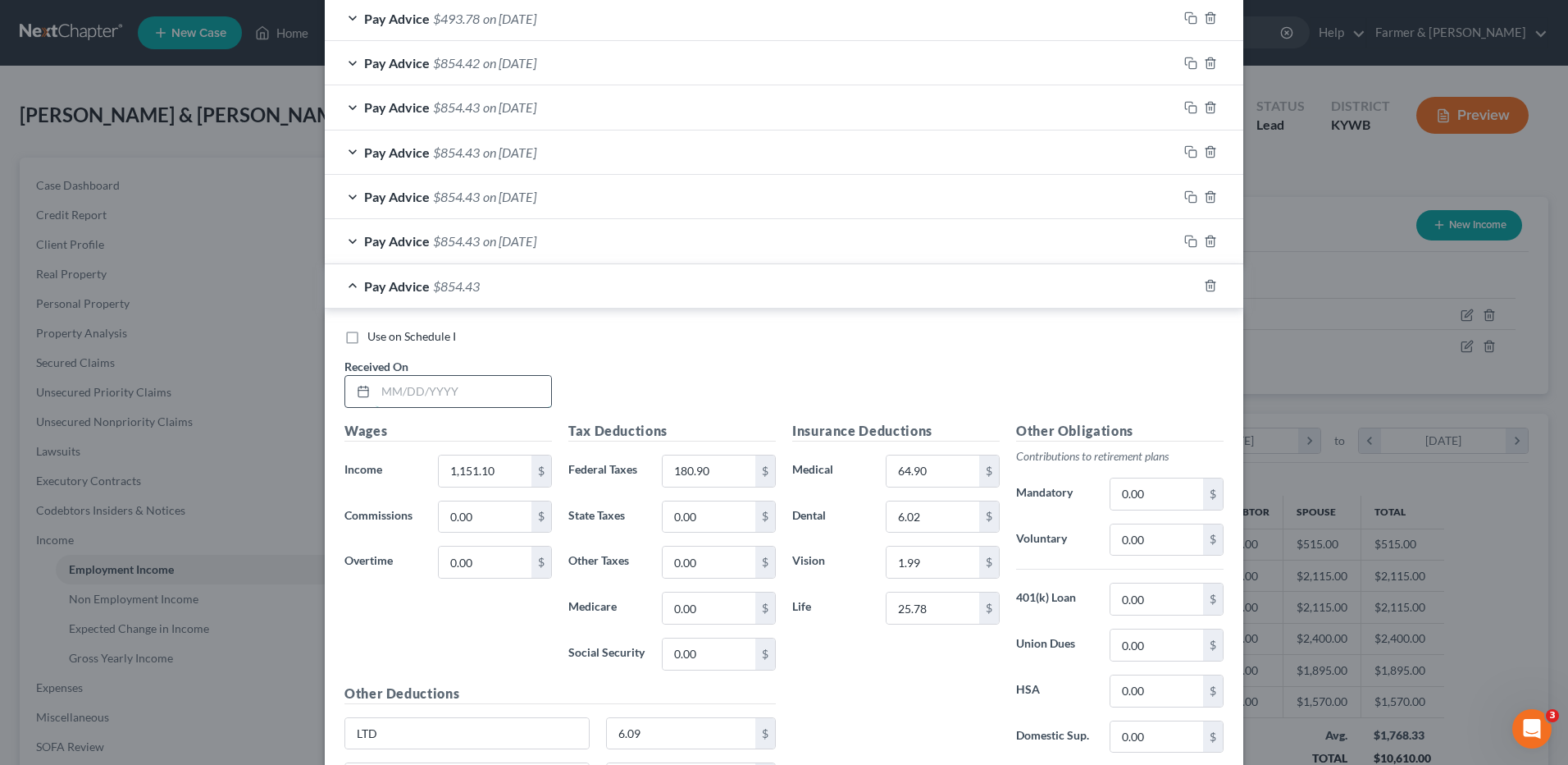
click at [496, 396] on input "text" at bounding box center [463, 391] width 176 height 31
type input "06/26/2025"
type input "1,102.39"
type input "172.01"
click at [1187, 285] on icon "button" at bounding box center [1191, 285] width 13 height 13
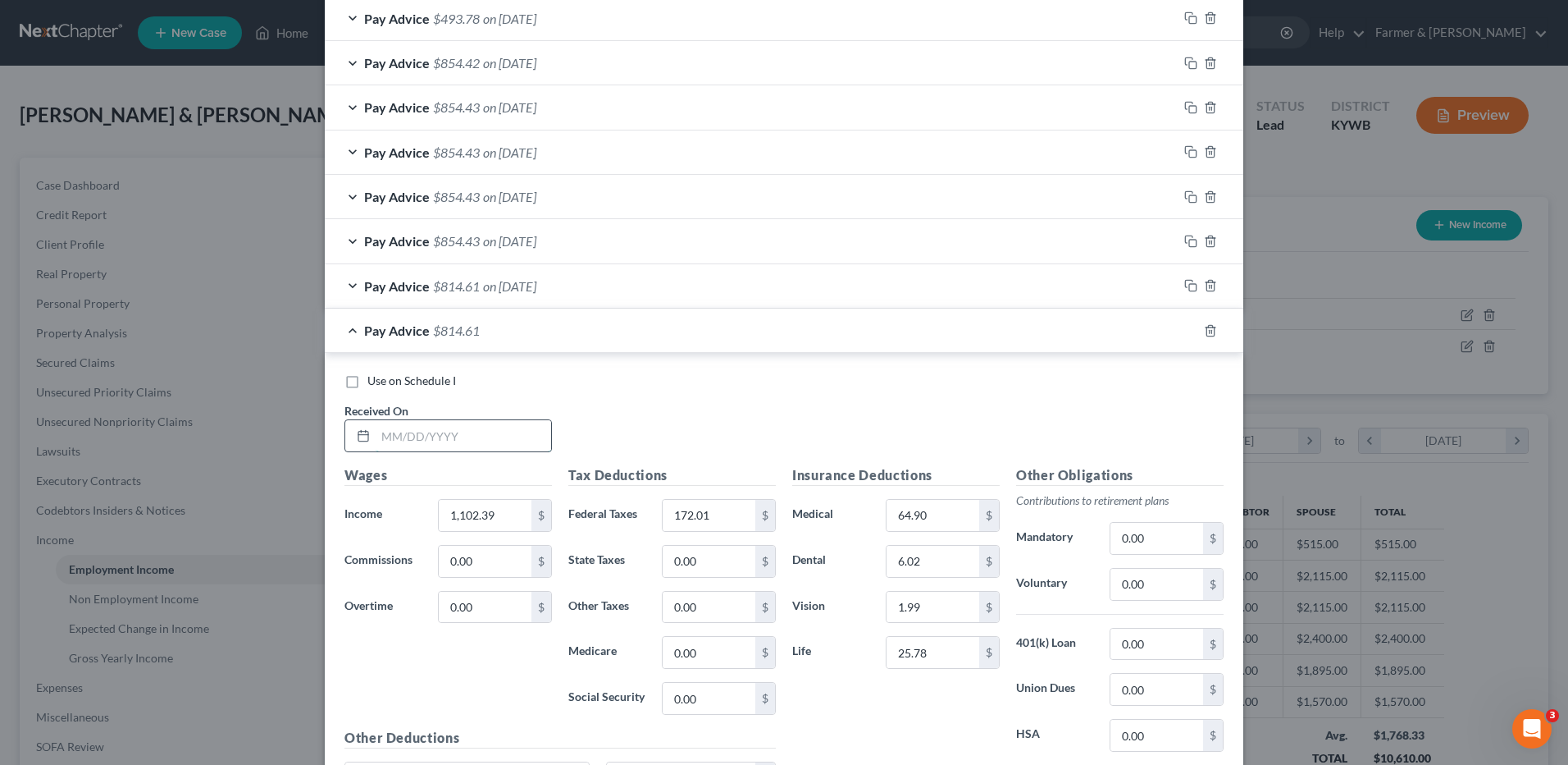
click at [493, 436] on input "text" at bounding box center [463, 436] width 176 height 31
type input "06/27/2025"
type input "91.33"
type input "8.13"
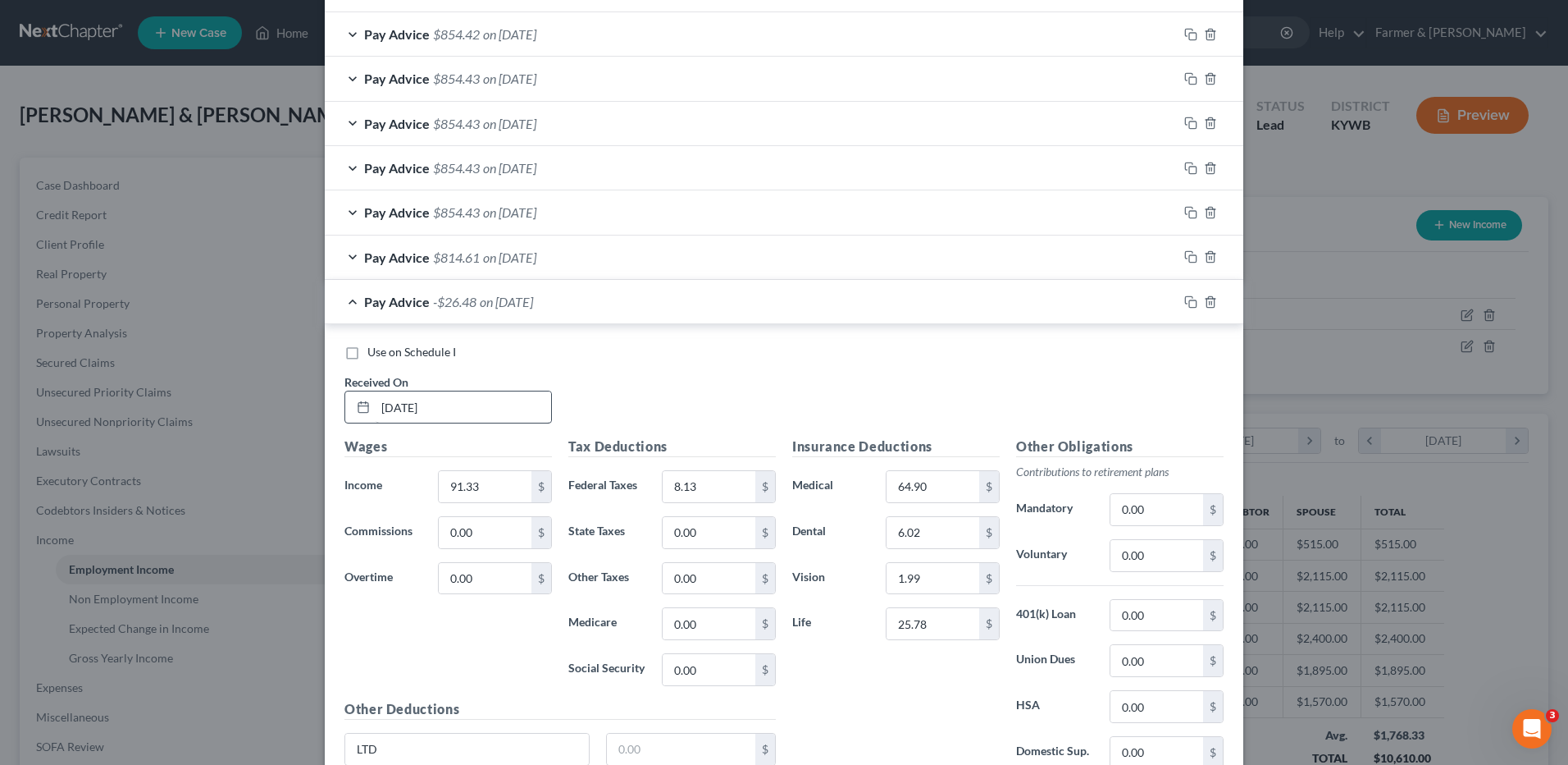
scroll to position [2516, 0]
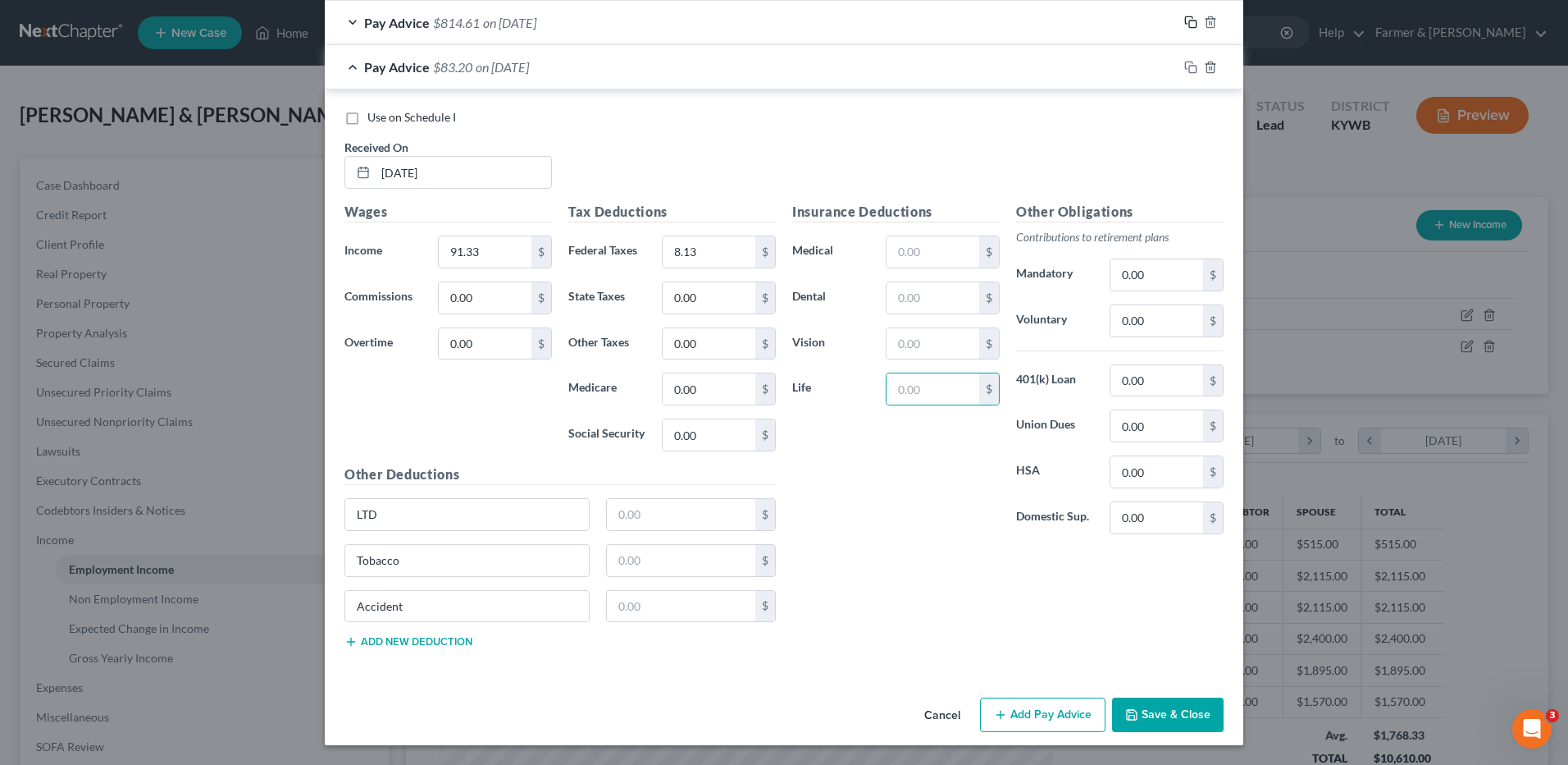
click at [1185, 25] on icon "button" at bounding box center [1191, 22] width 13 height 13
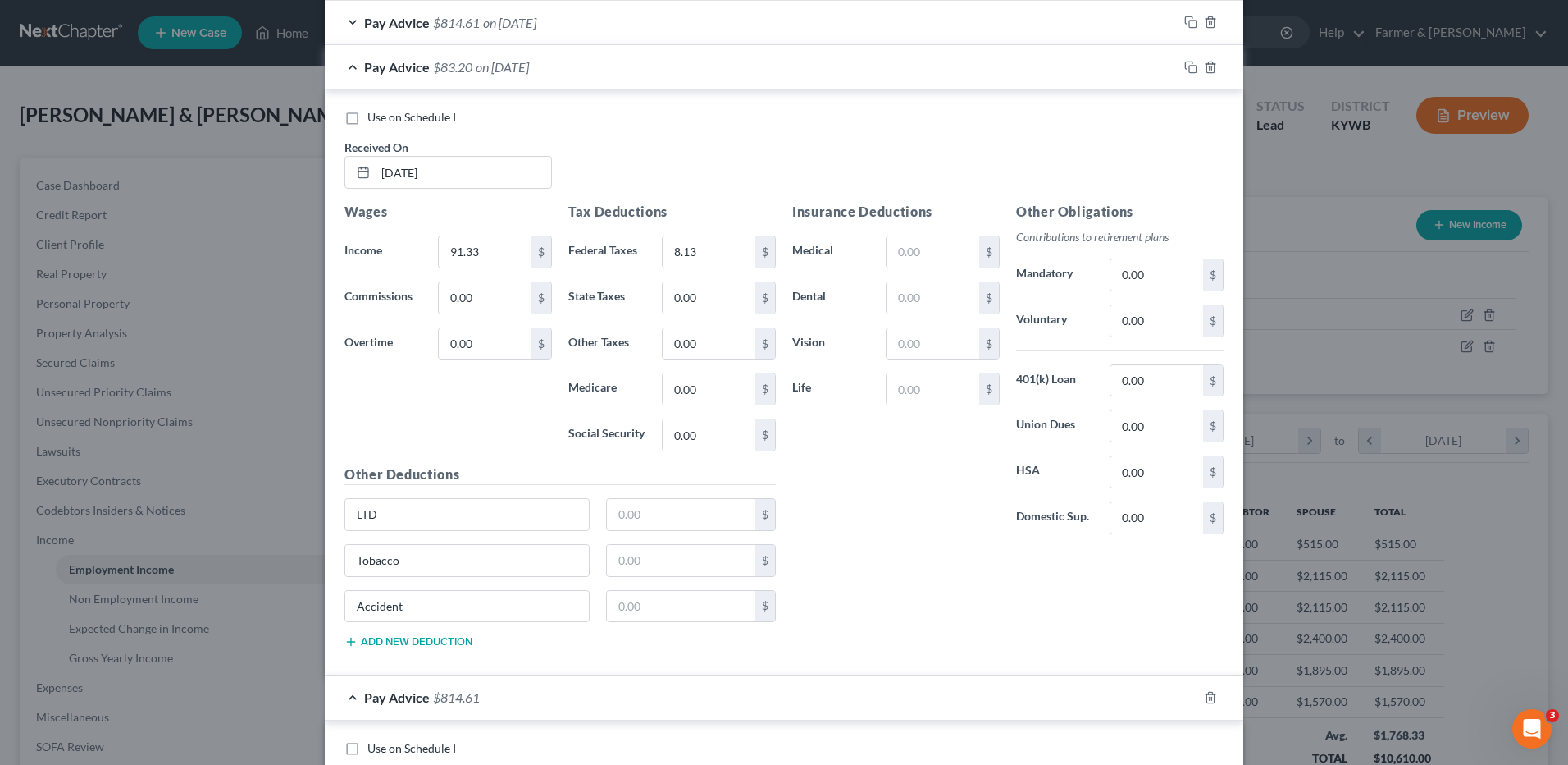
click at [529, 63] on span "on 06/27/2025" at bounding box center [503, 67] width 53 height 16
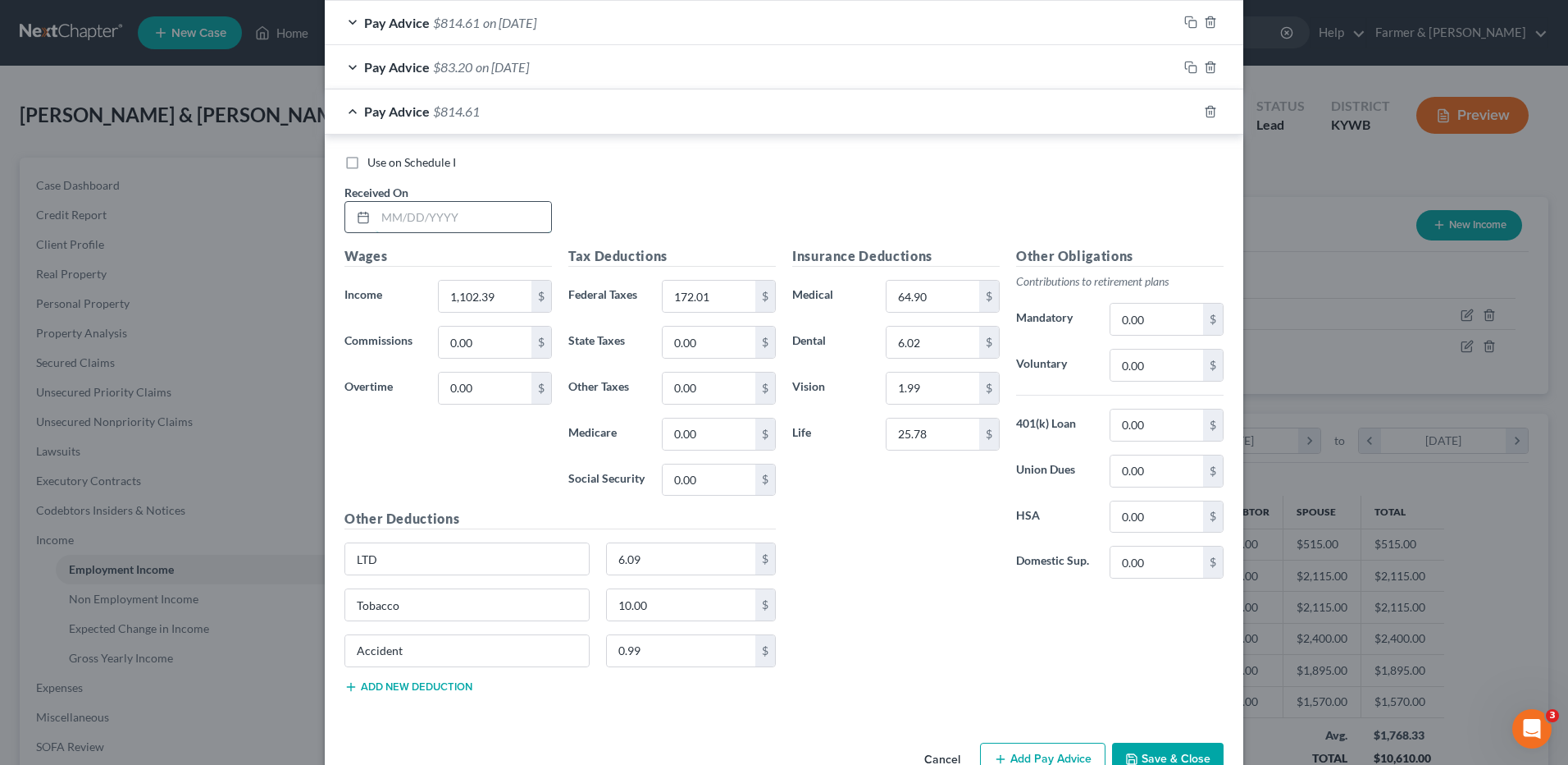
click at [477, 221] on input "text" at bounding box center [463, 217] width 176 height 31
type input "07/03/2025"
type input "1,818.47"
type input "339.96"
click at [1187, 113] on icon "button" at bounding box center [1191, 111] width 13 height 13
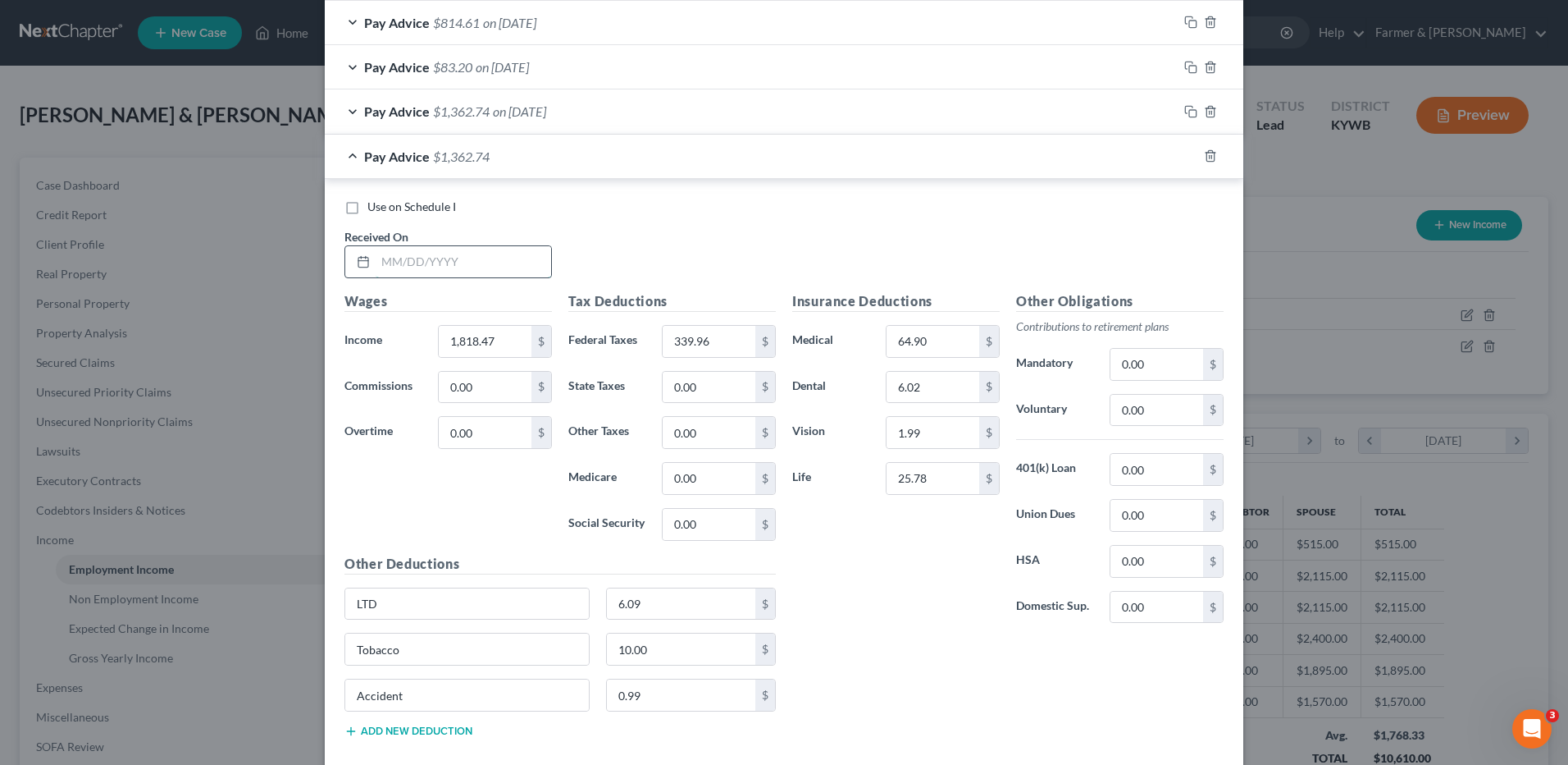
click at [465, 257] on input "text" at bounding box center [463, 262] width 176 height 31
type input "07/10/2025"
type input "1,459.15"
type input "255.42"
drag, startPoint x: 1182, startPoint y: 159, endPoint x: 722, endPoint y: 227, distance: 465.0
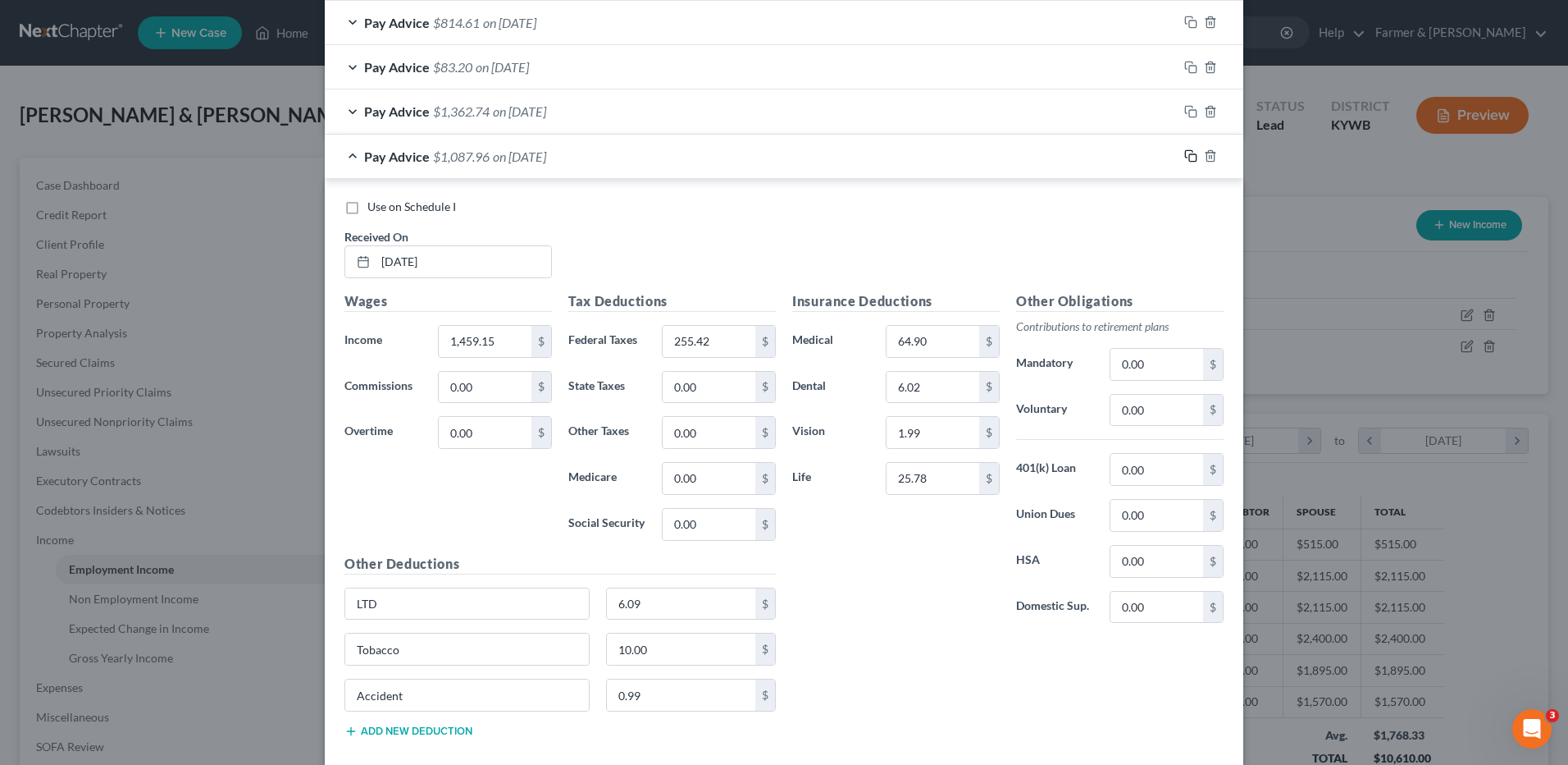
click at [1185, 159] on icon "button" at bounding box center [1191, 155] width 13 height 13
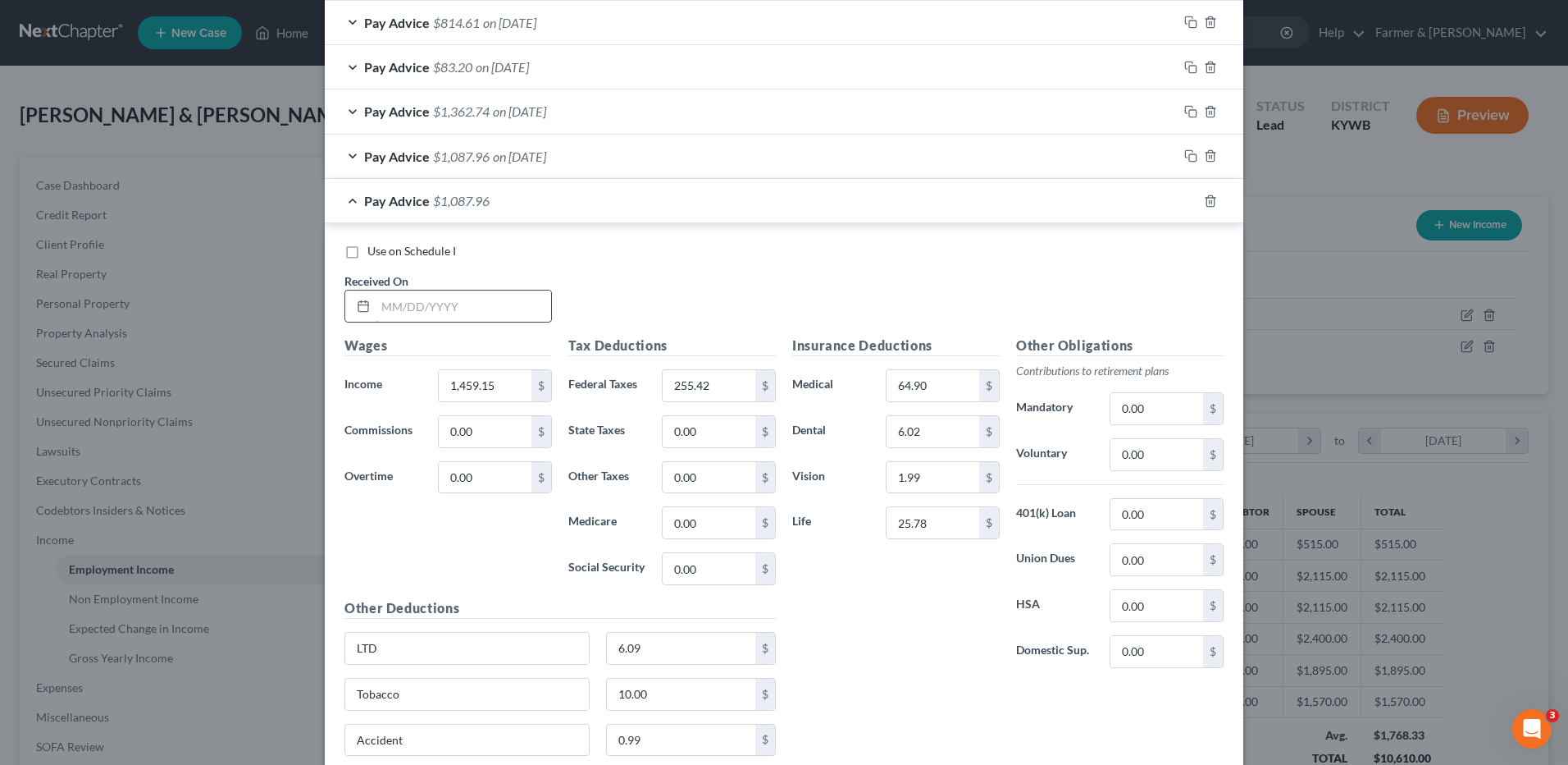
click at [478, 311] on input "text" at bounding box center [463, 306] width 176 height 31
type input "07/17/2025"
type input "1,345.50"
type input "229.89"
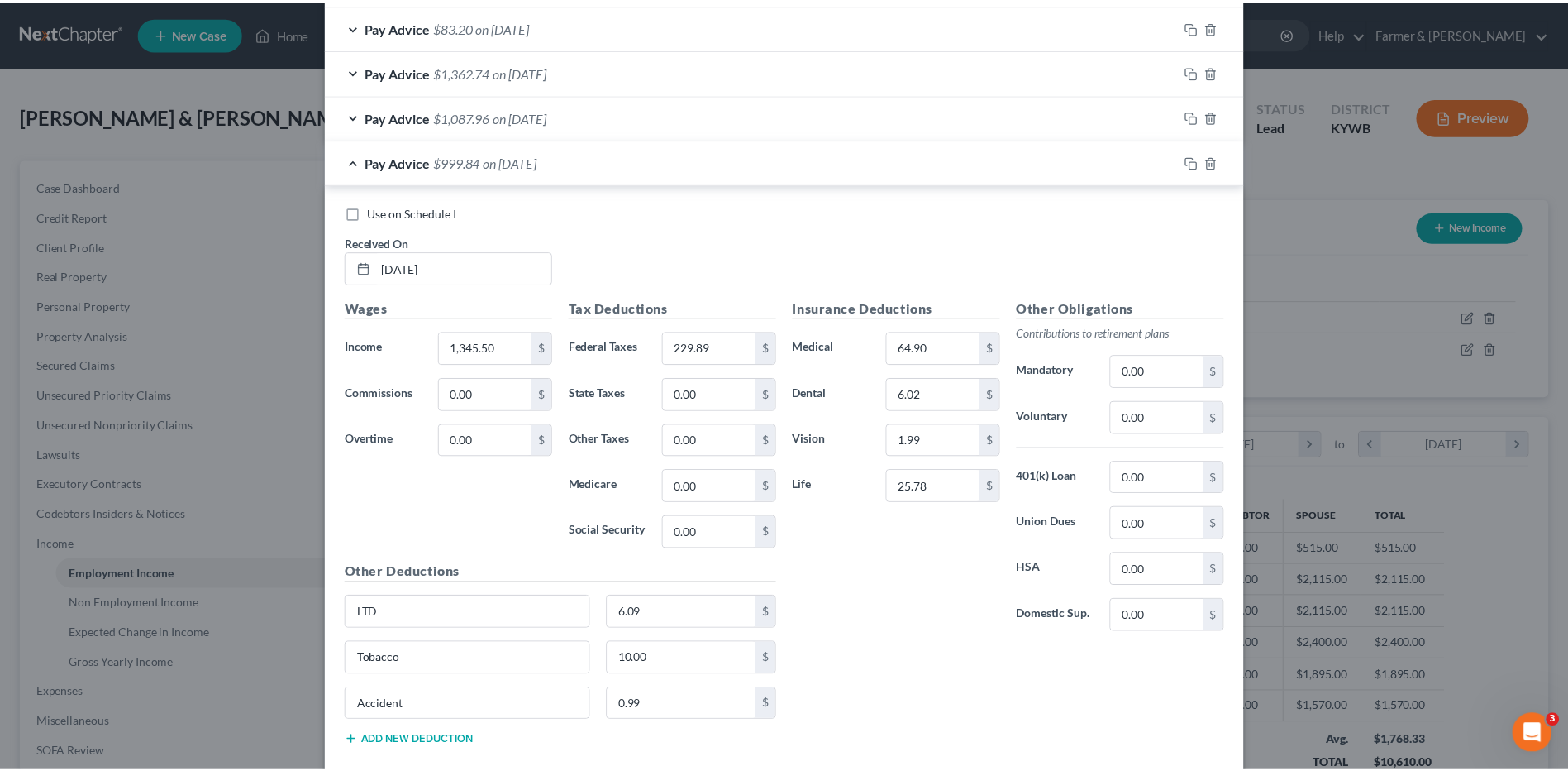
scroll to position [2671, 0]
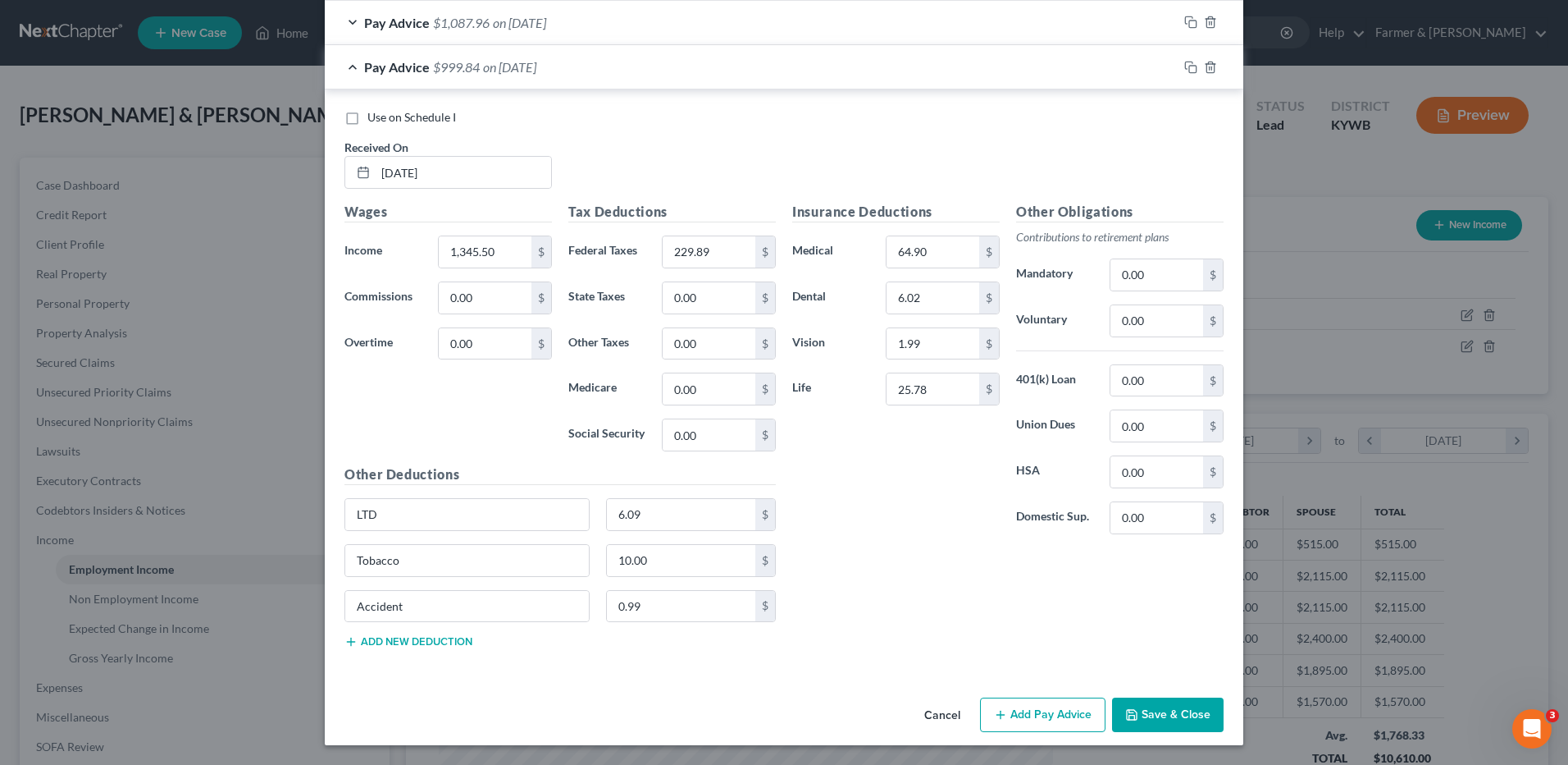
click at [1148, 709] on button "Save & Close" at bounding box center [1168, 715] width 112 height 34
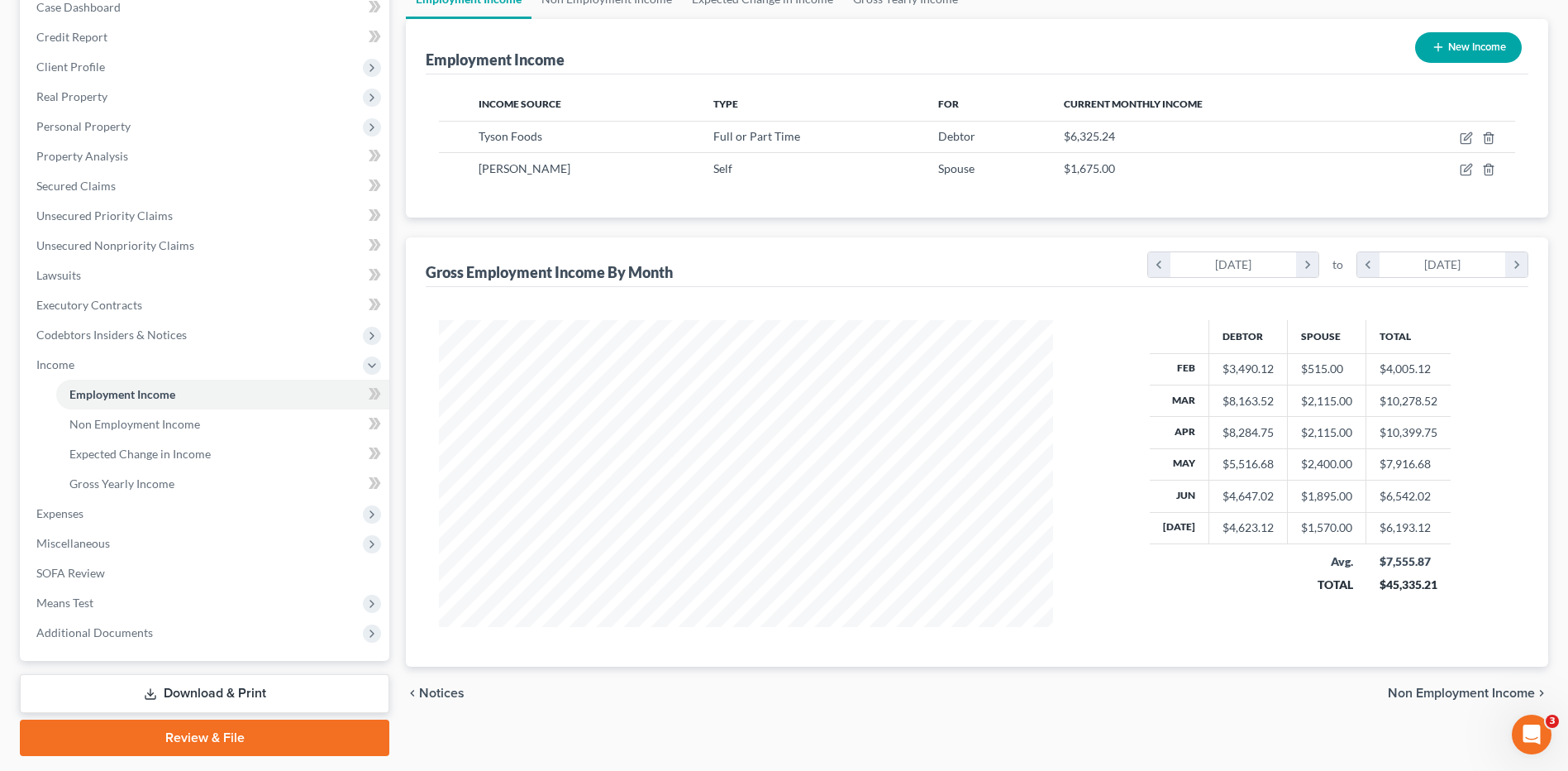
scroll to position [227, 0]
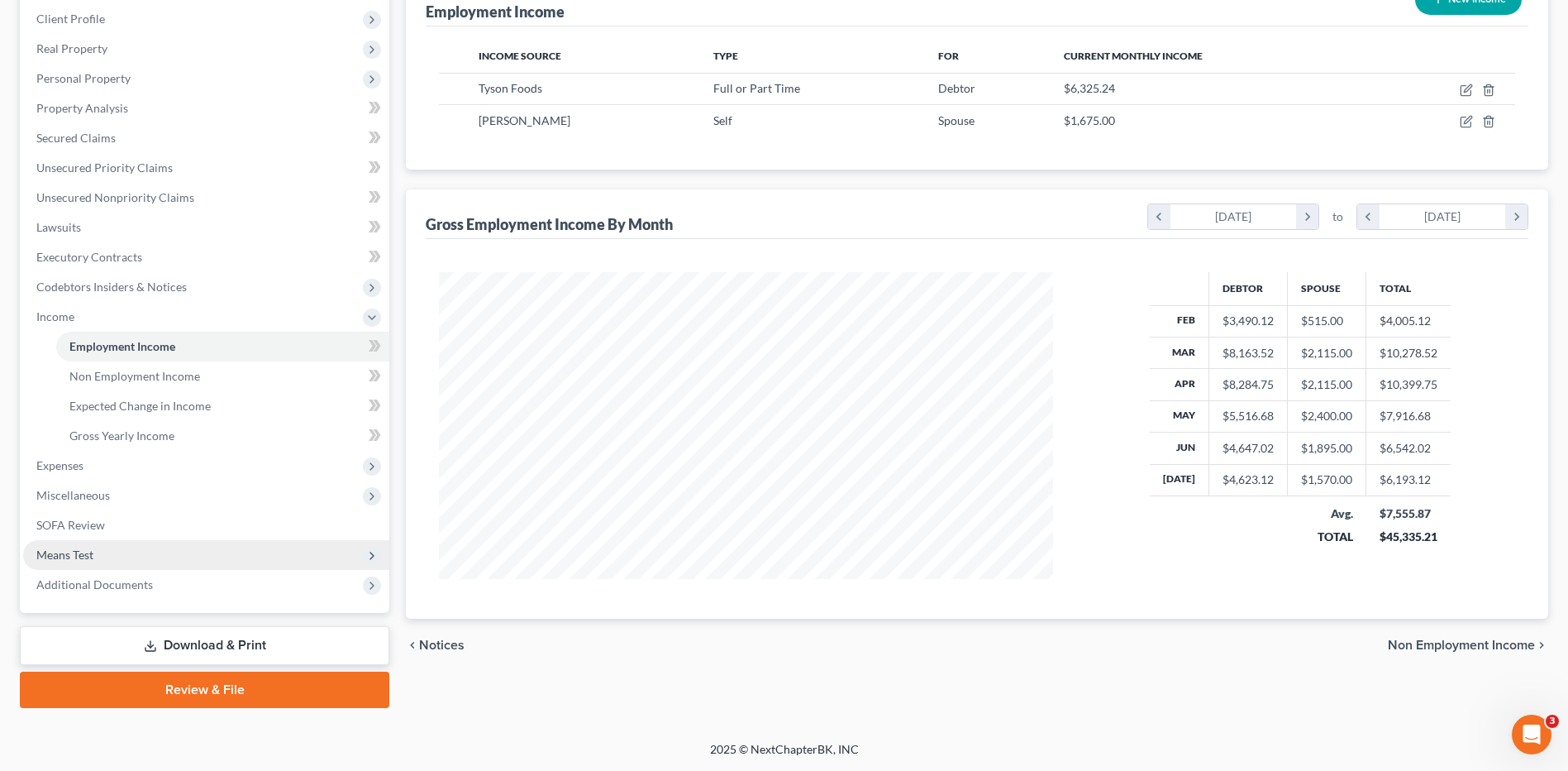
click at [147, 544] on span "Means Test" at bounding box center [207, 555] width 366 height 30
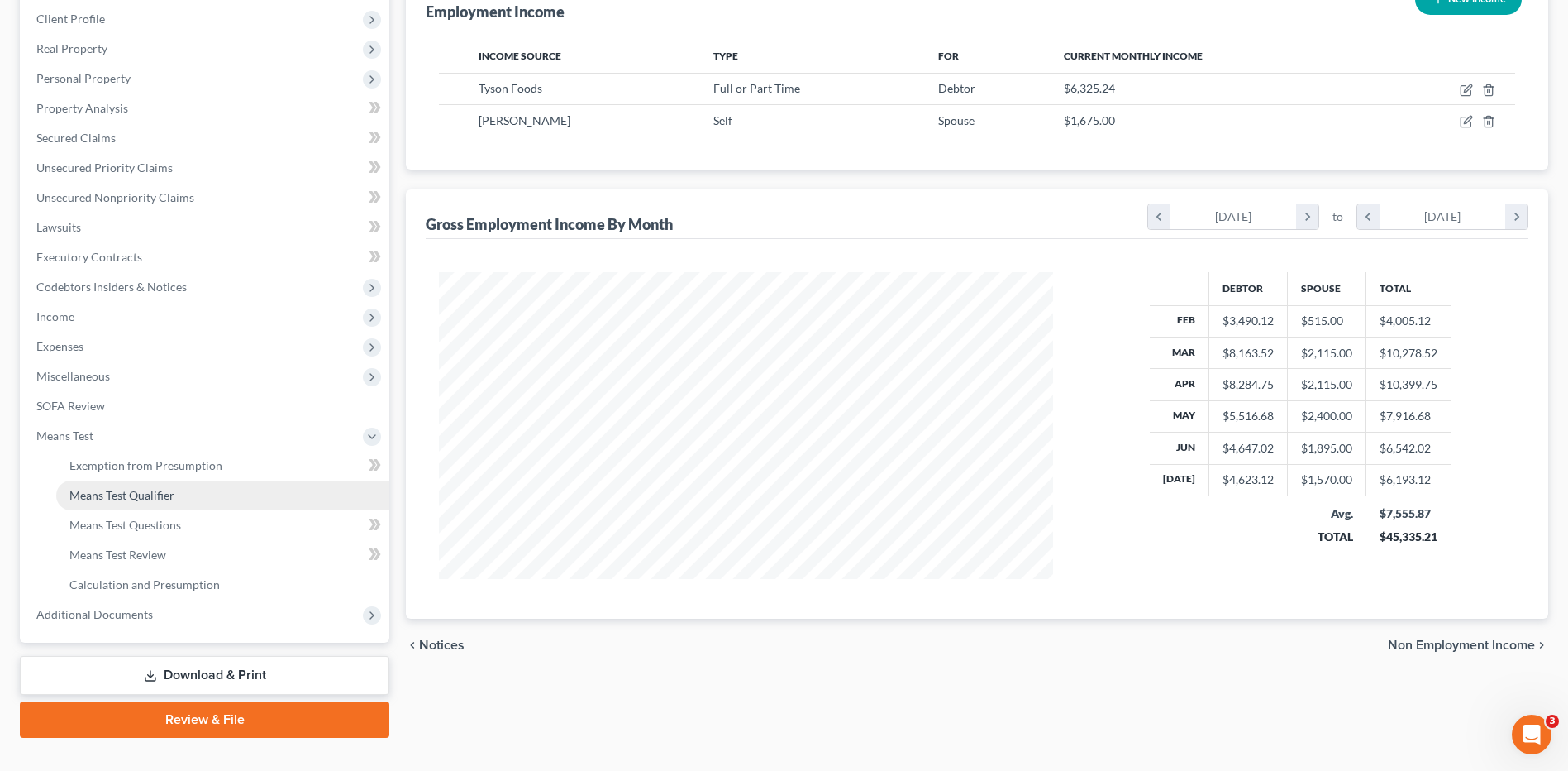
click at [166, 495] on span "Means Test Qualifier" at bounding box center [121, 495] width 105 height 14
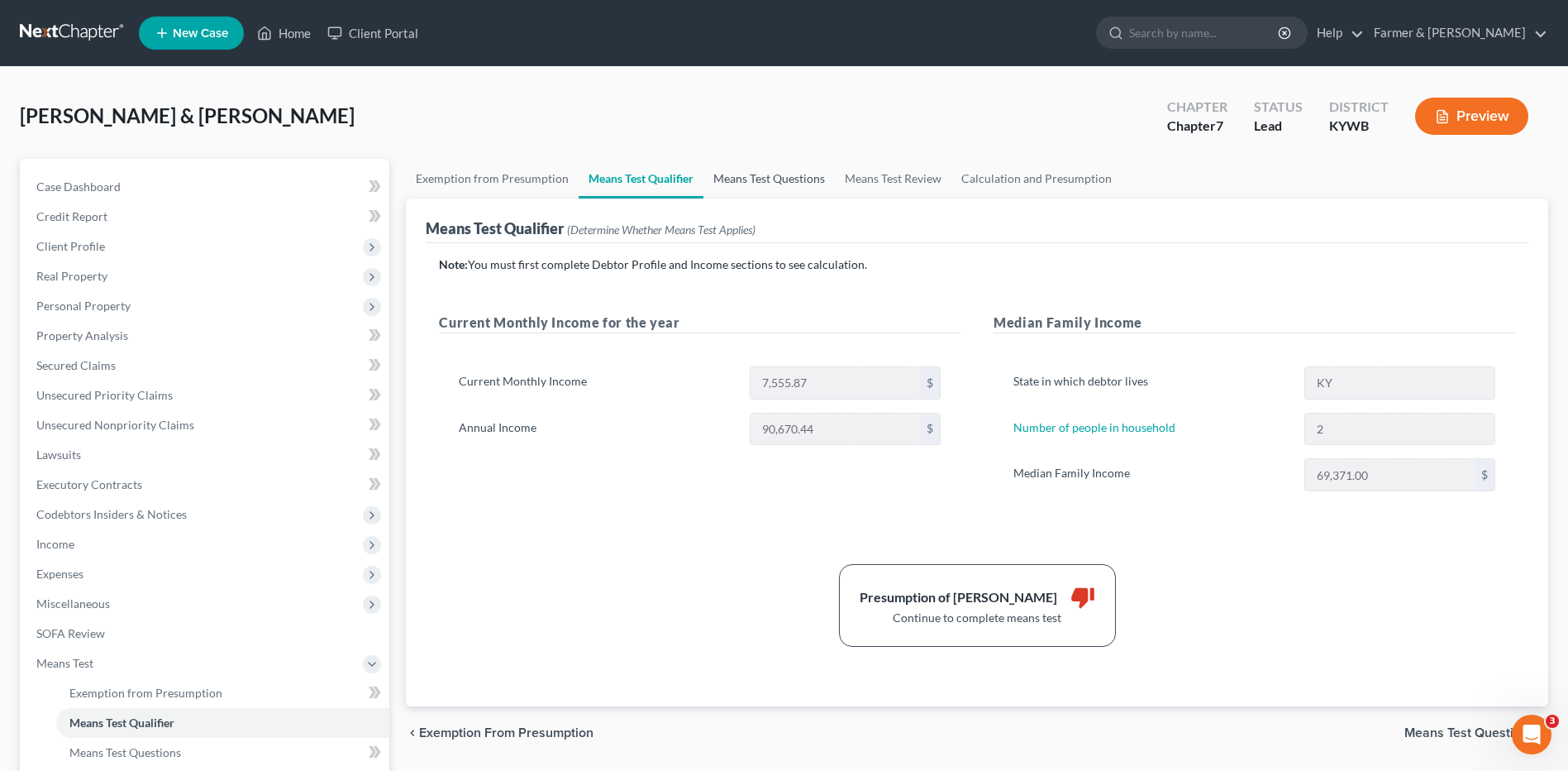
click at [742, 178] on link "Means Test Questions" at bounding box center [769, 179] width 131 height 40
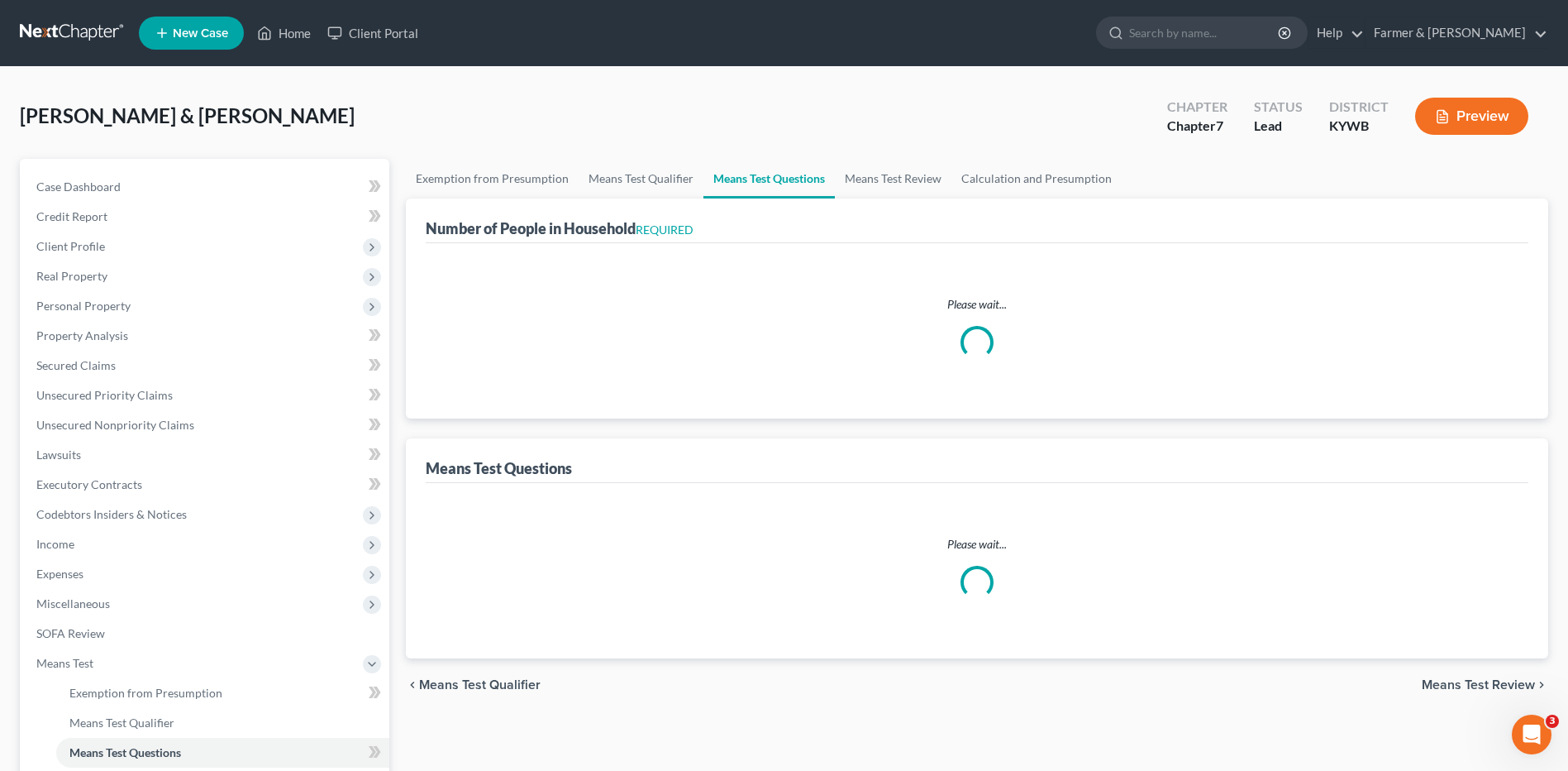
select select "60"
select select "1"
select select "60"
select select "1"
select select "60"
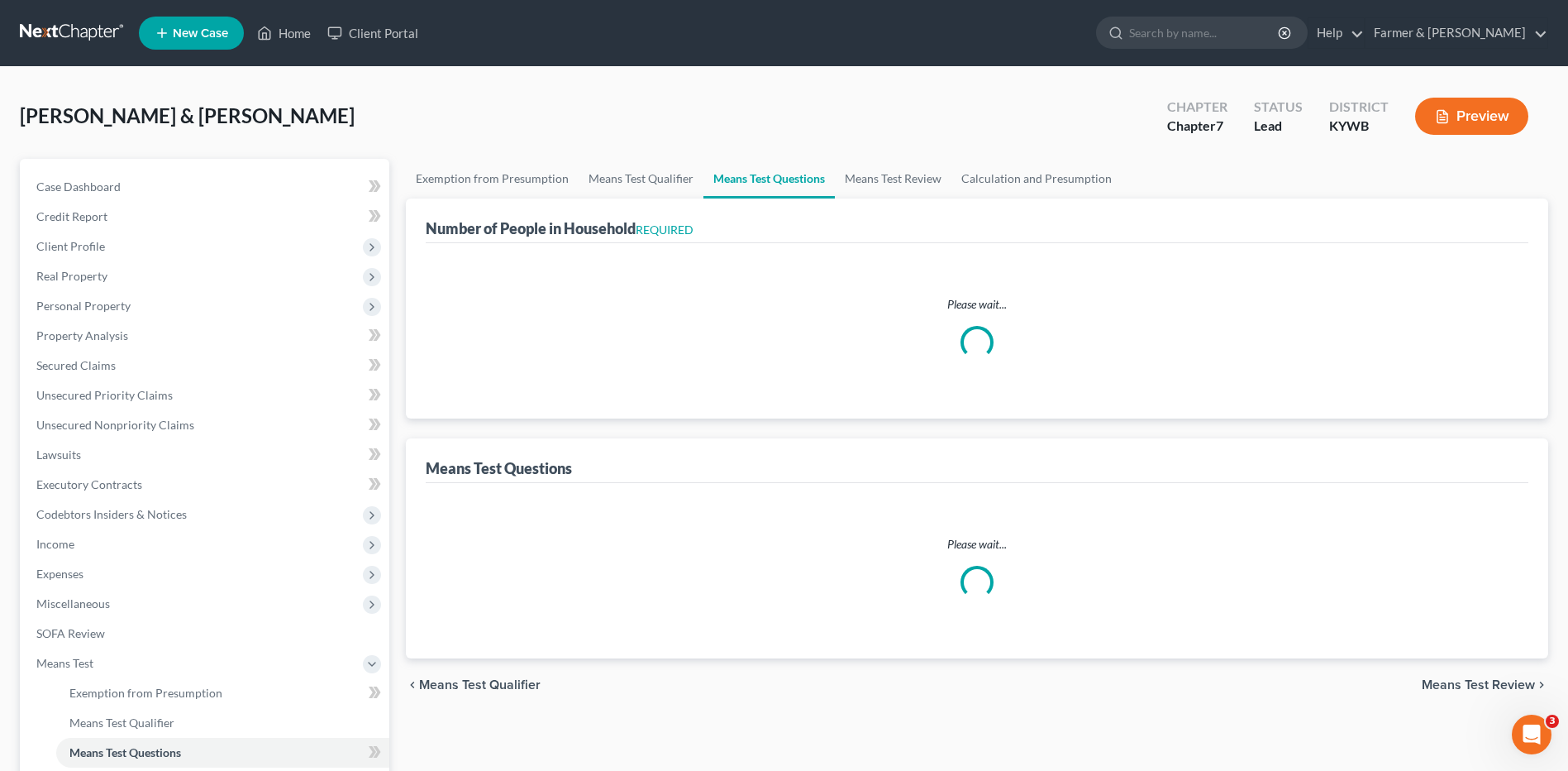
select select "1"
select select "60"
select select "0"
select select "60"
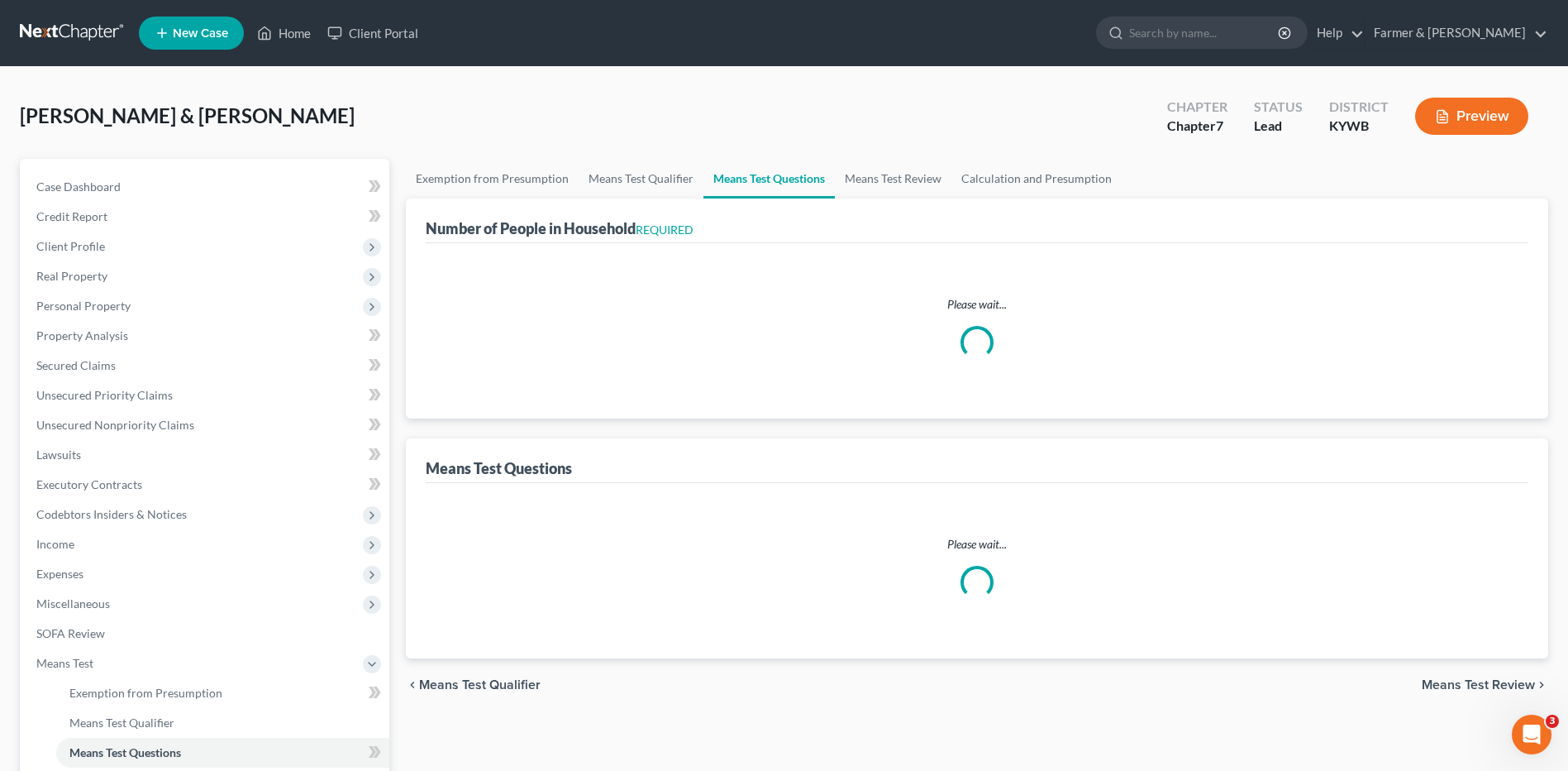
select select "2"
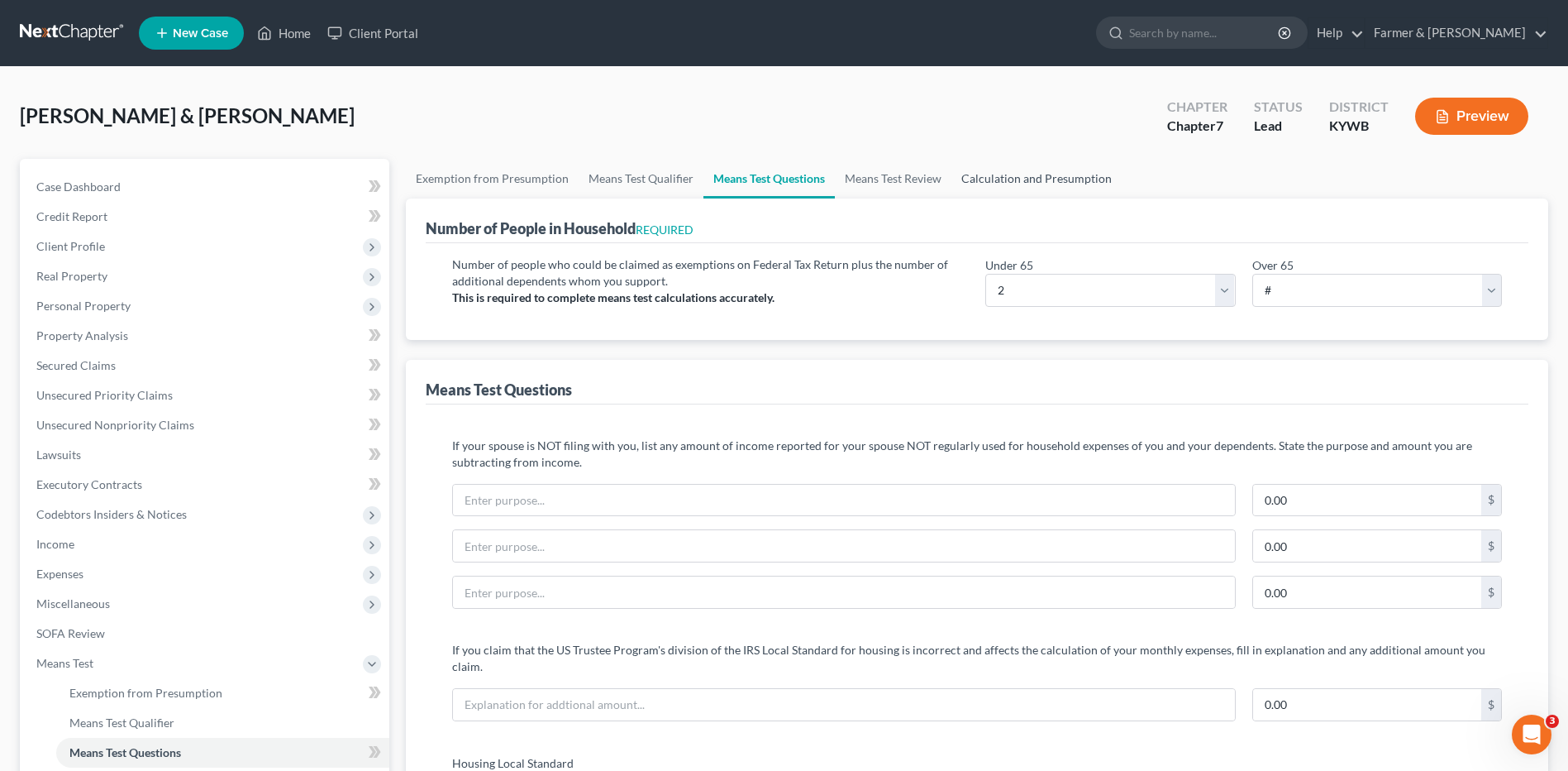
click at [1091, 182] on link "Calculation and Presumption" at bounding box center [1036, 179] width 170 height 40
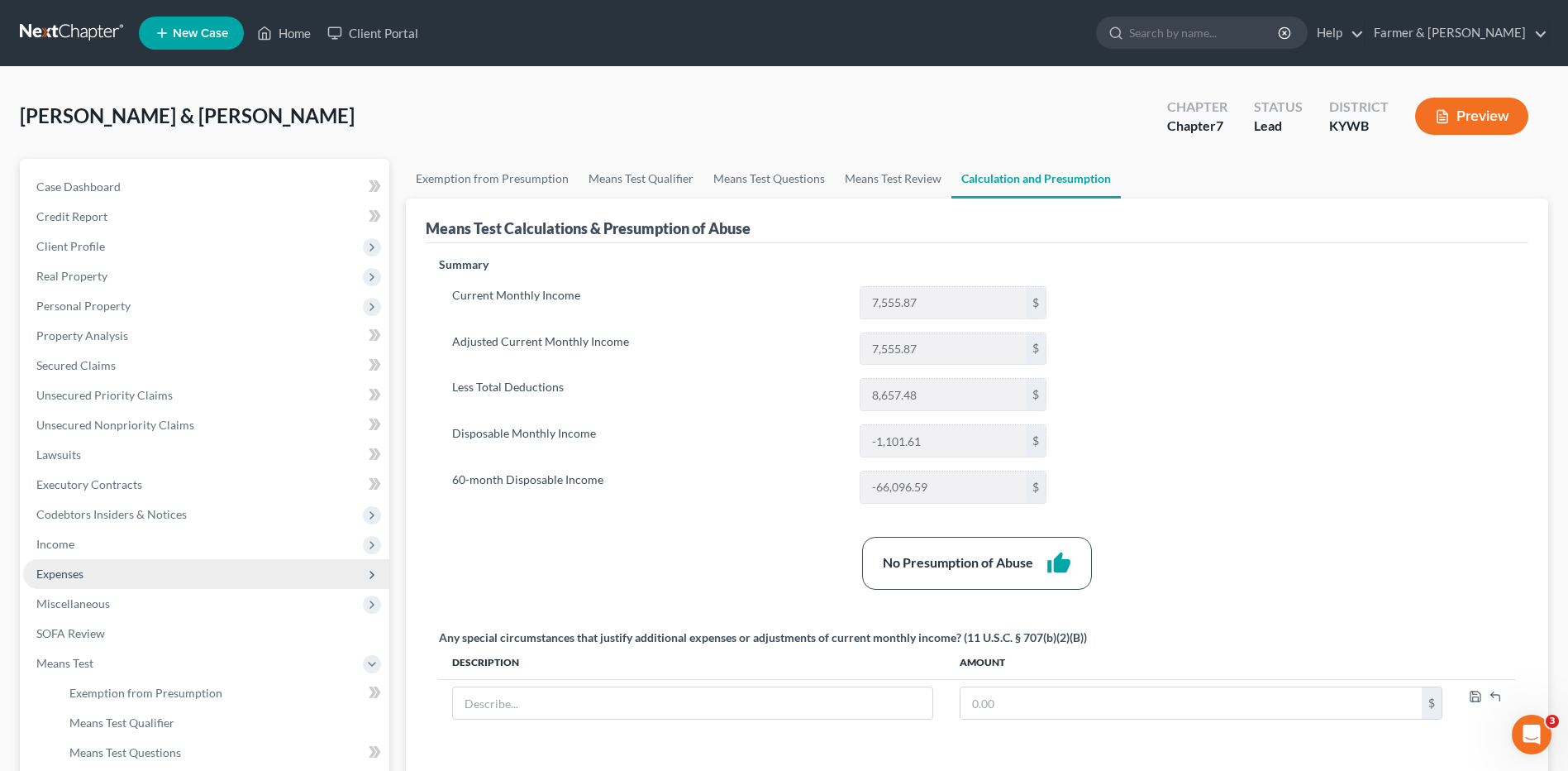
click at [76, 570] on span "Expenses" at bounding box center [60, 574] width 47 height 14
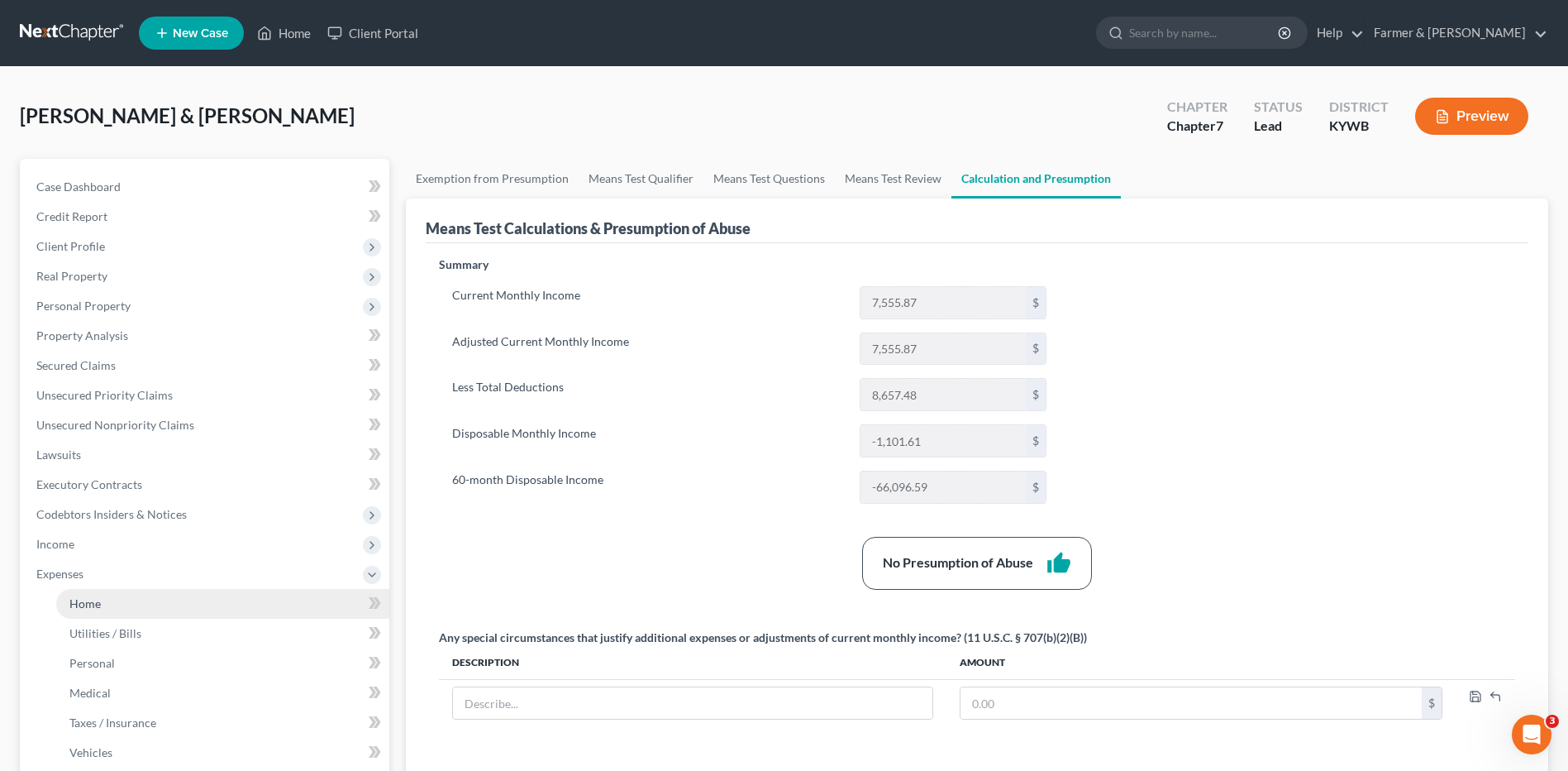
click at [94, 593] on link "Home" at bounding box center [223, 603] width 333 height 30
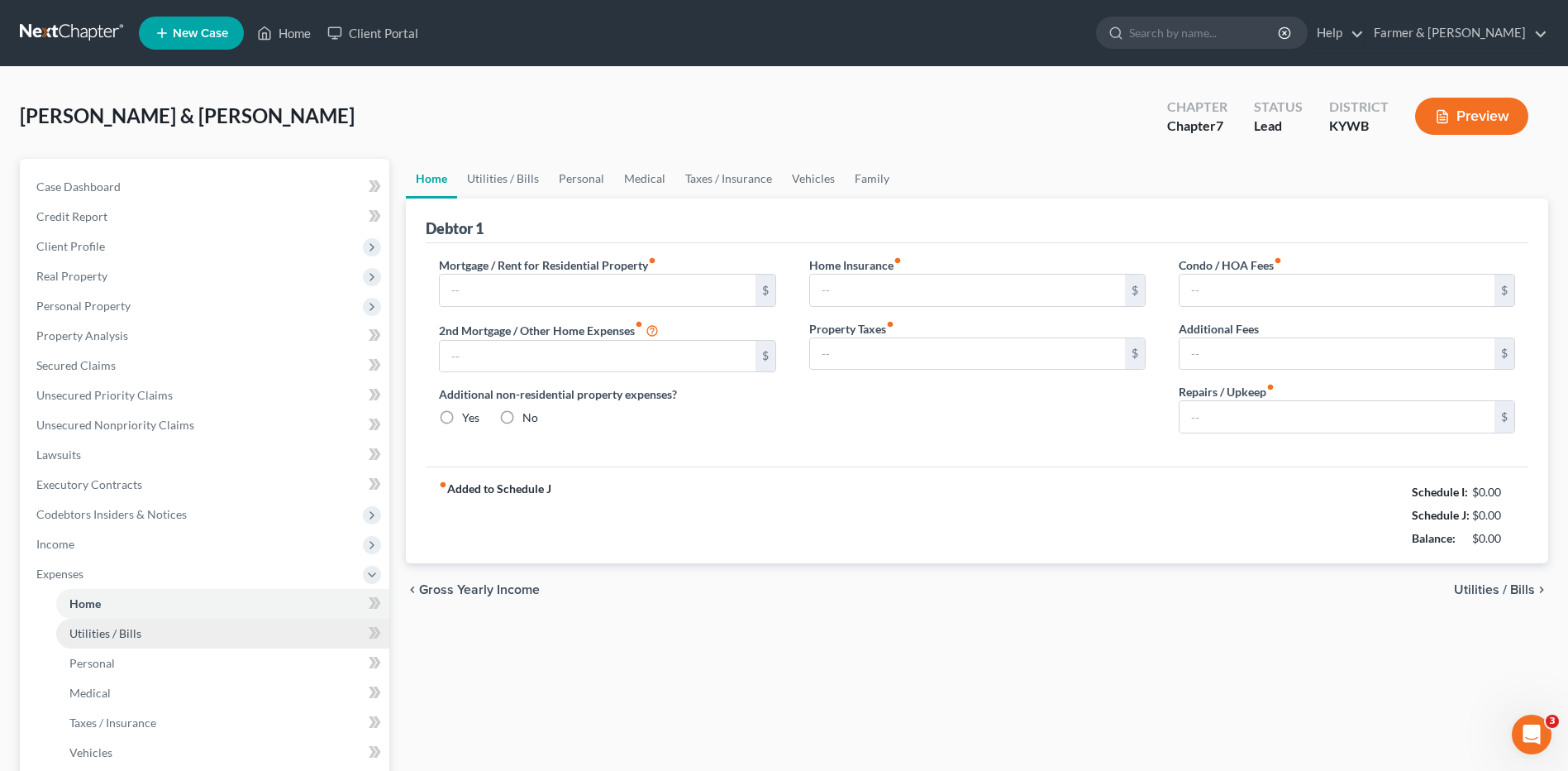
type input "595.00"
type input "0.00"
radio input "true"
type input "0.00"
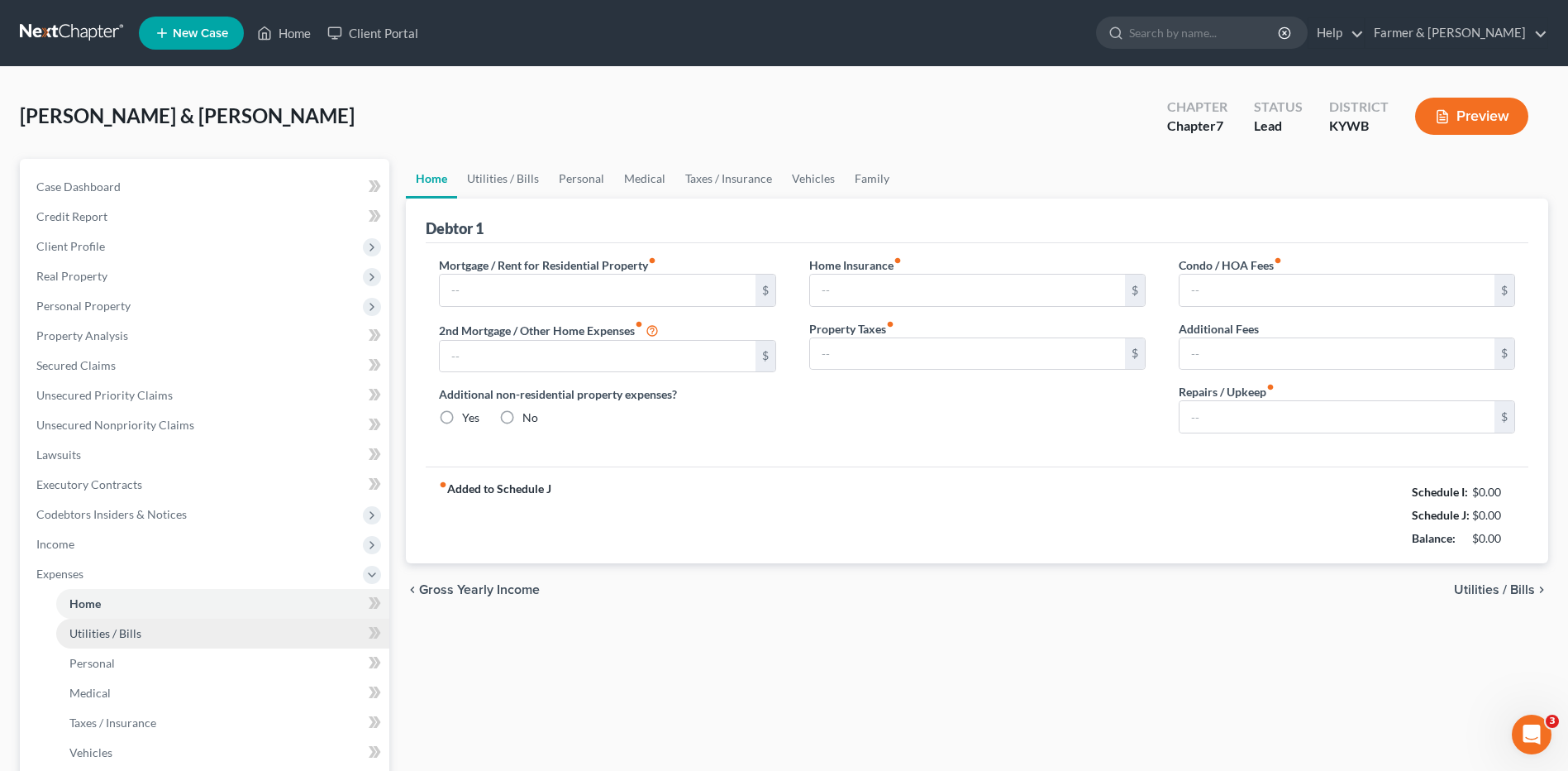
type input "0.00"
type input "100.00"
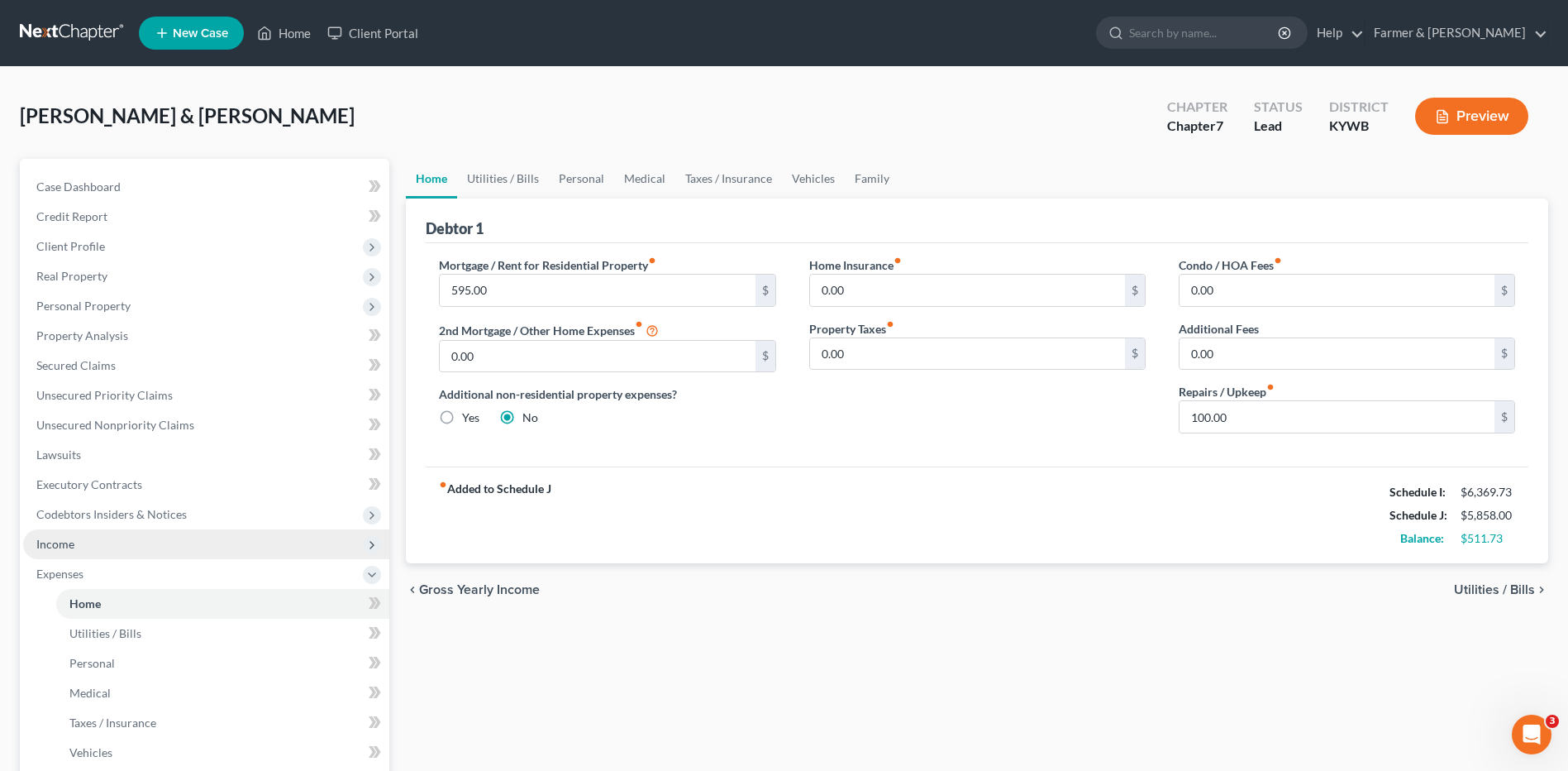
click at [111, 554] on span "Income" at bounding box center [207, 544] width 366 height 30
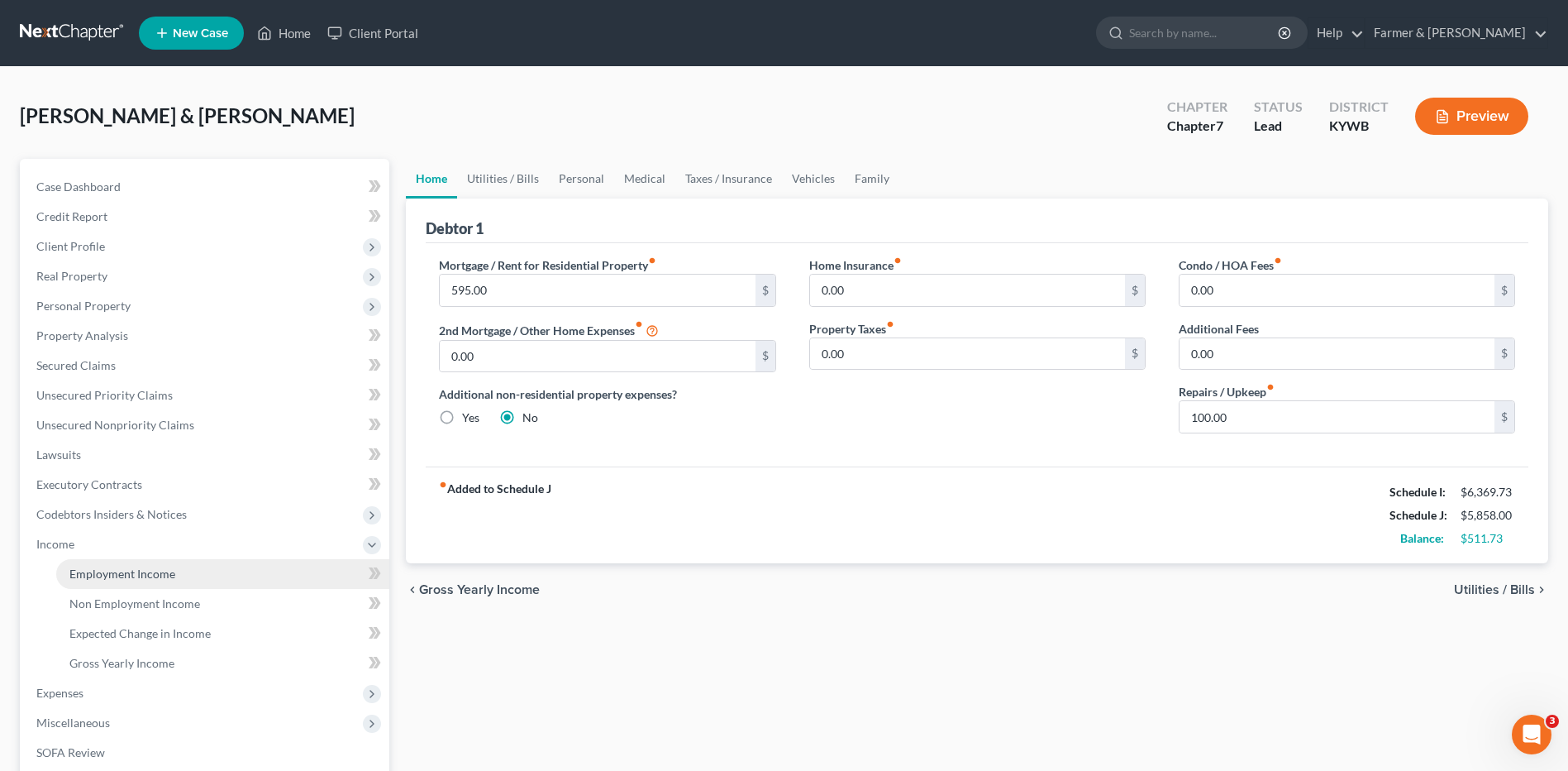
click at [114, 570] on span "Employment Income" at bounding box center [122, 574] width 106 height 14
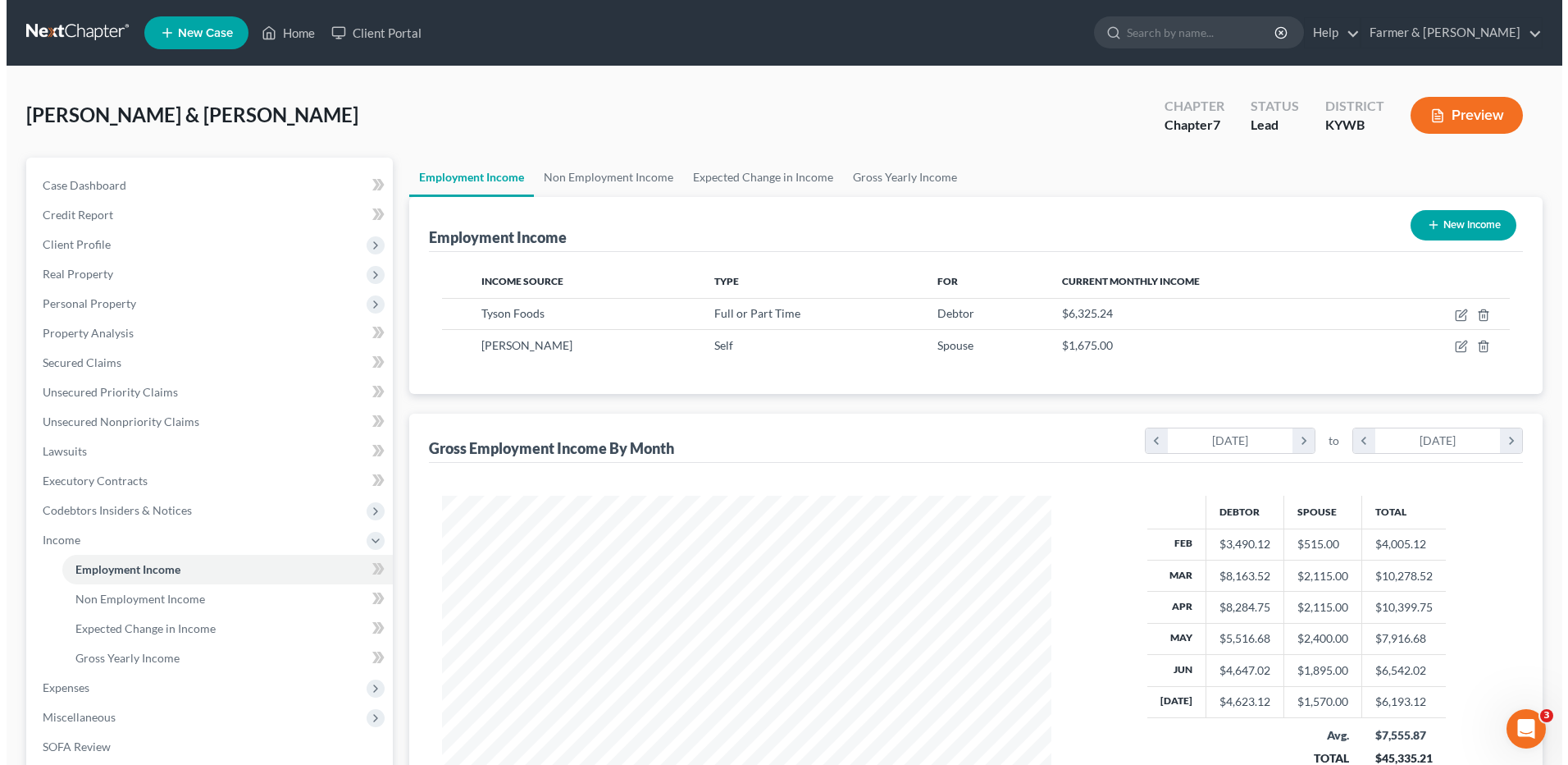
scroll to position [304, 641]
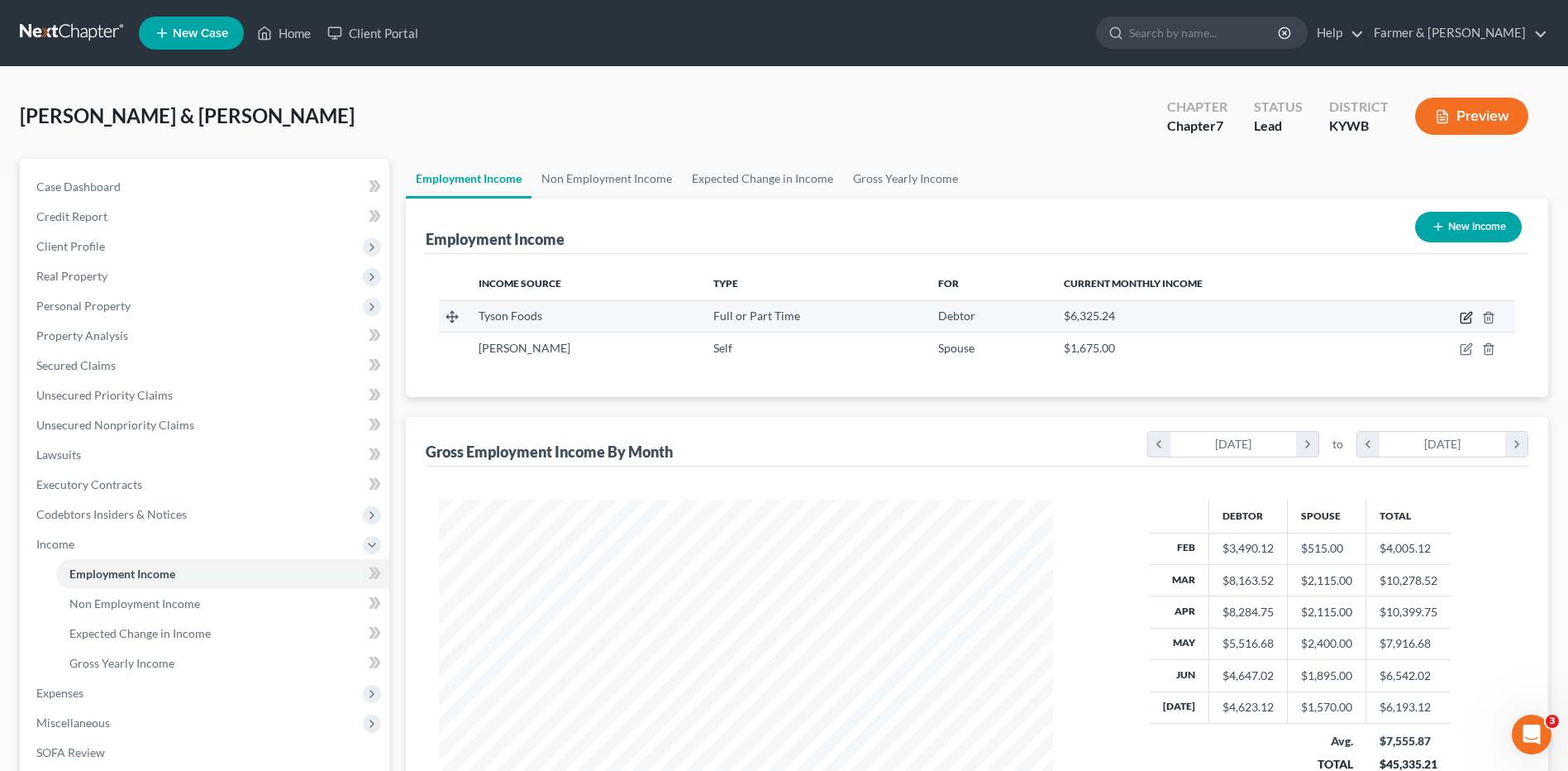
click at [1468, 318] on icon "button" at bounding box center [1467, 315] width 8 height 8
select select "0"
select select "44"
select select "3"
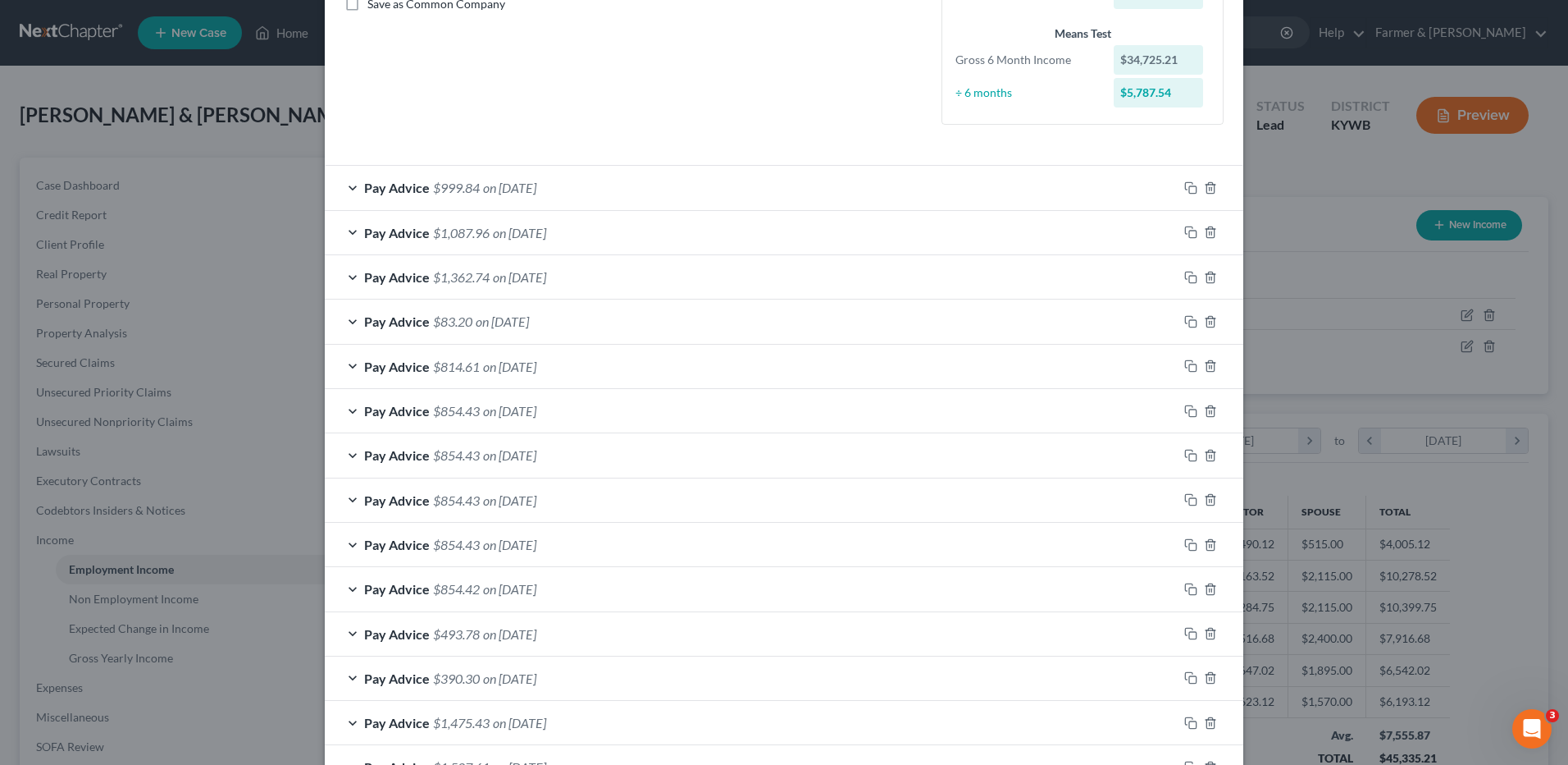
scroll to position [395, 0]
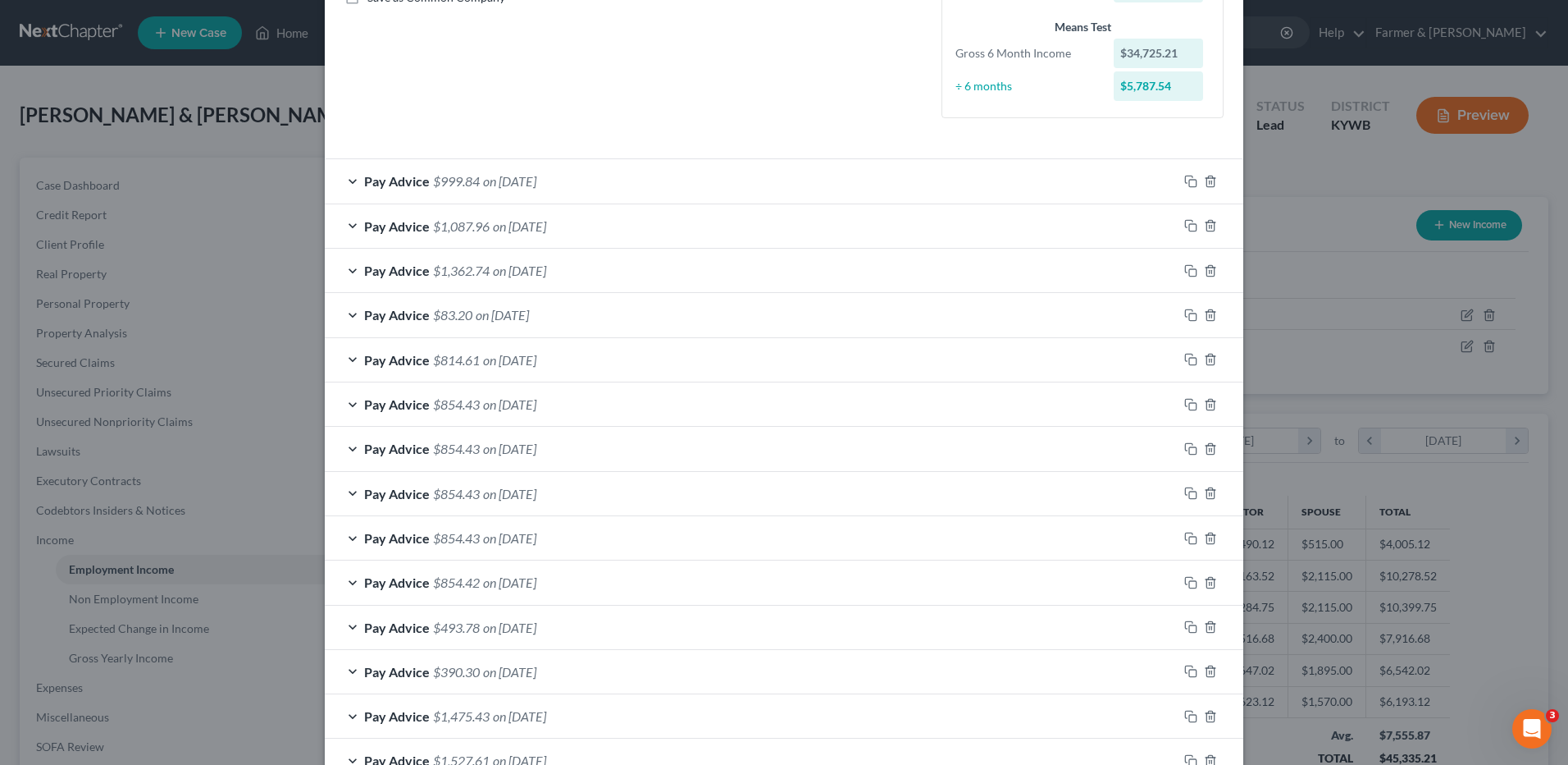
click at [449, 396] on span "$854.43" at bounding box center [456, 404] width 46 height 16
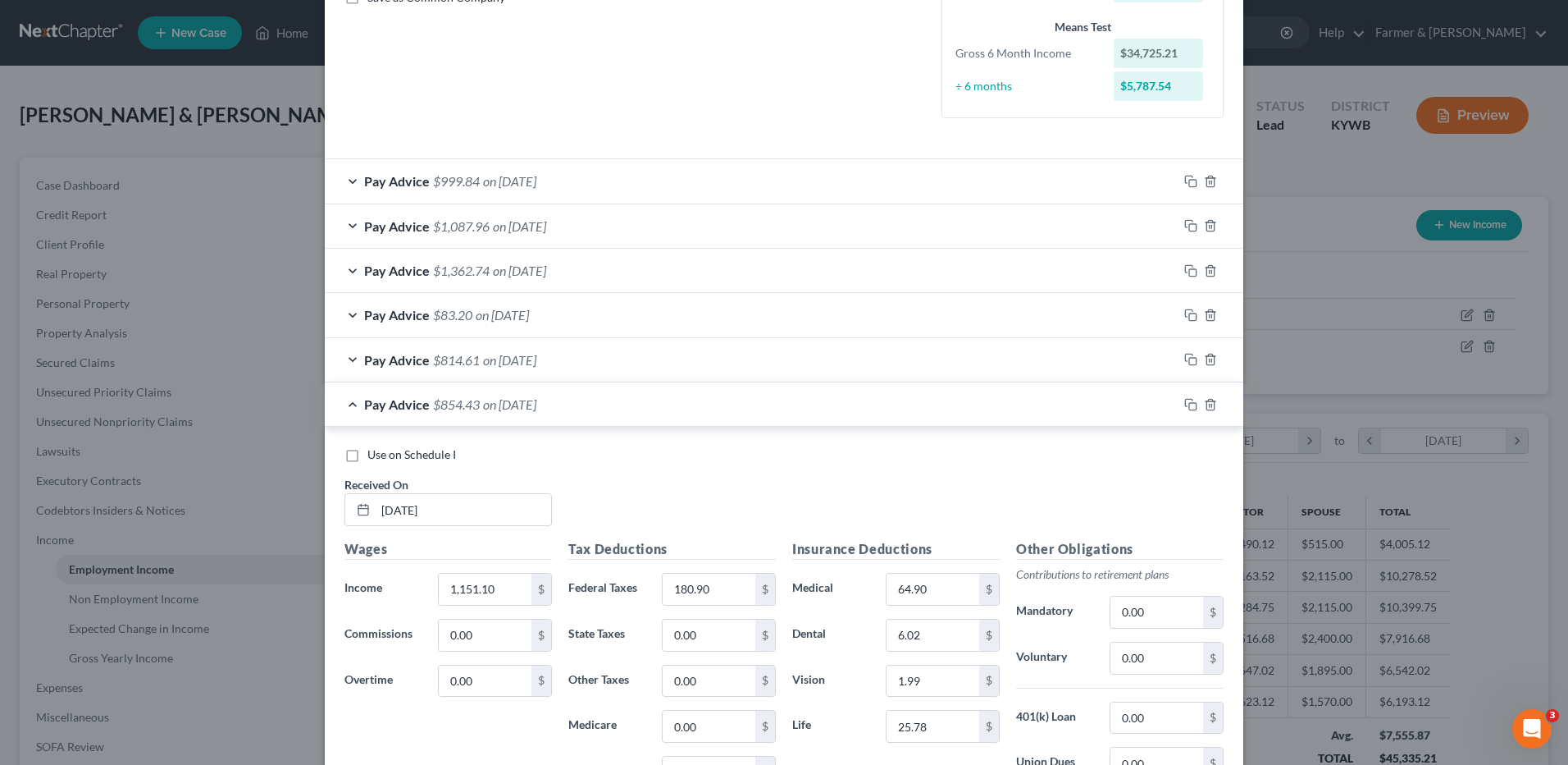
click at [368, 457] on label "Use on Schedule I" at bounding box center [412, 454] width 89 height 16
click at [374, 457] on input "Use on Schedule I" at bounding box center [379, 451] width 10 height 10
checkbox input "true"
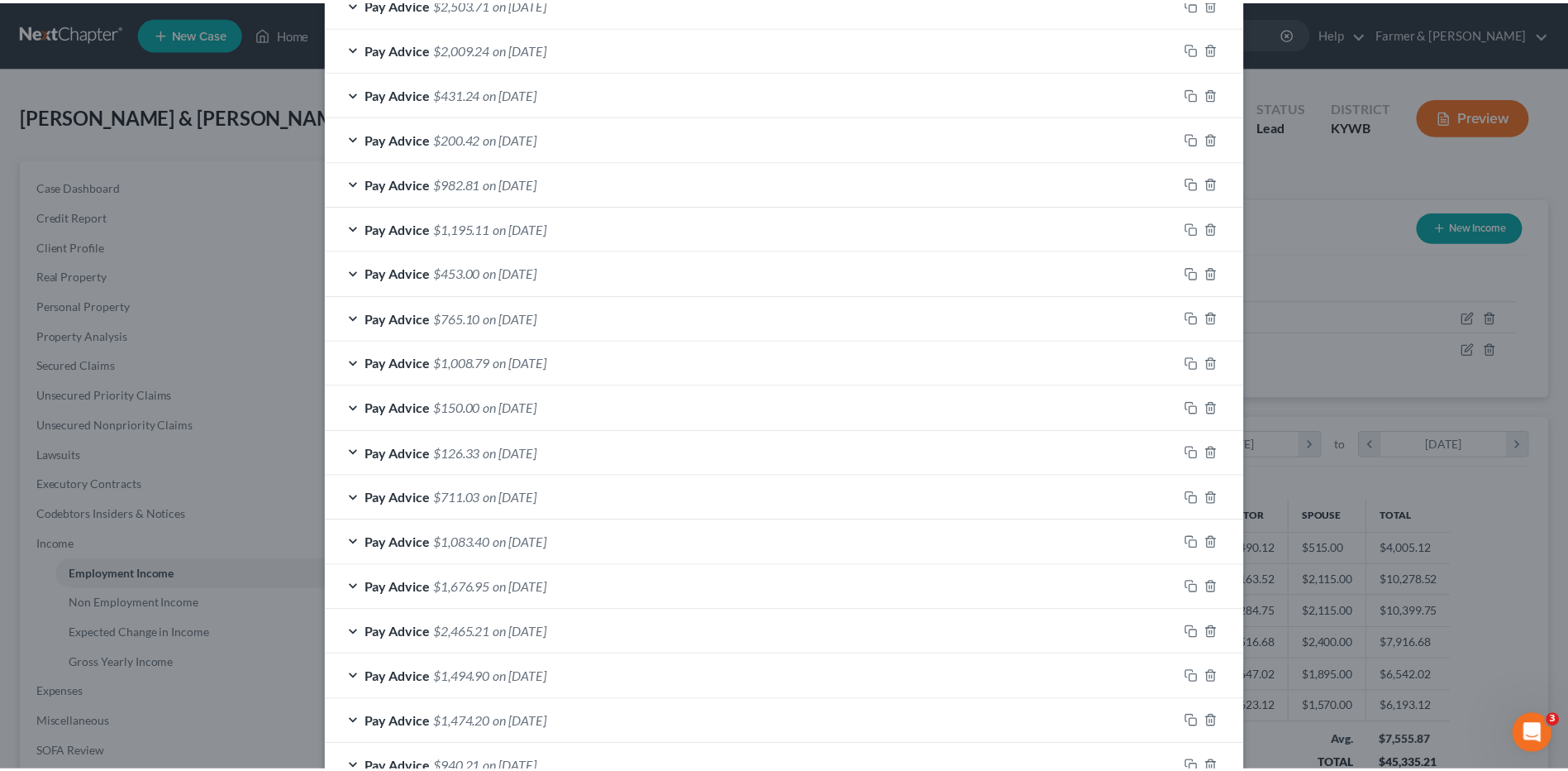
scroll to position [2672, 0]
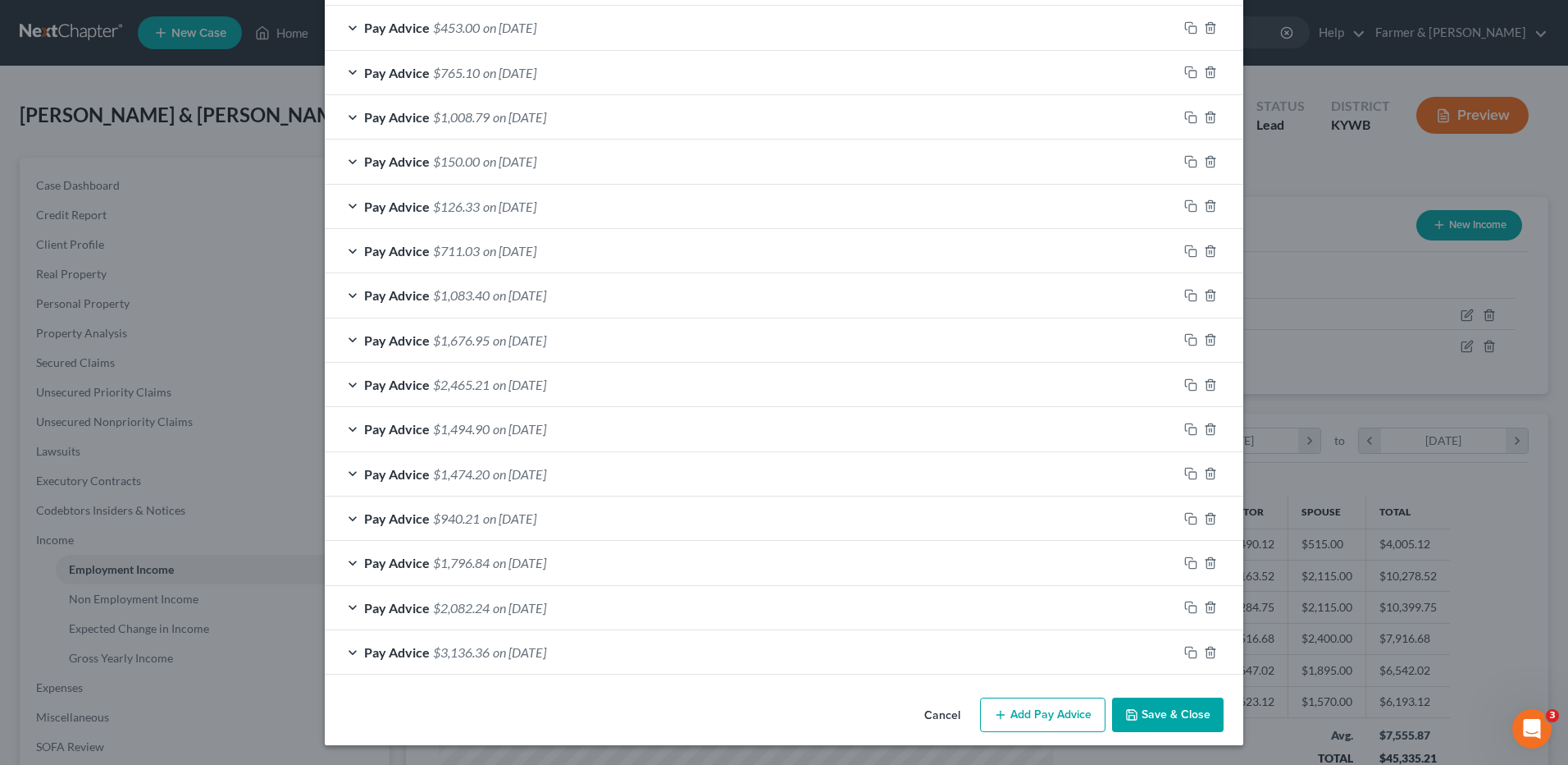
click at [1159, 715] on button "Save & Close" at bounding box center [1168, 715] width 112 height 34
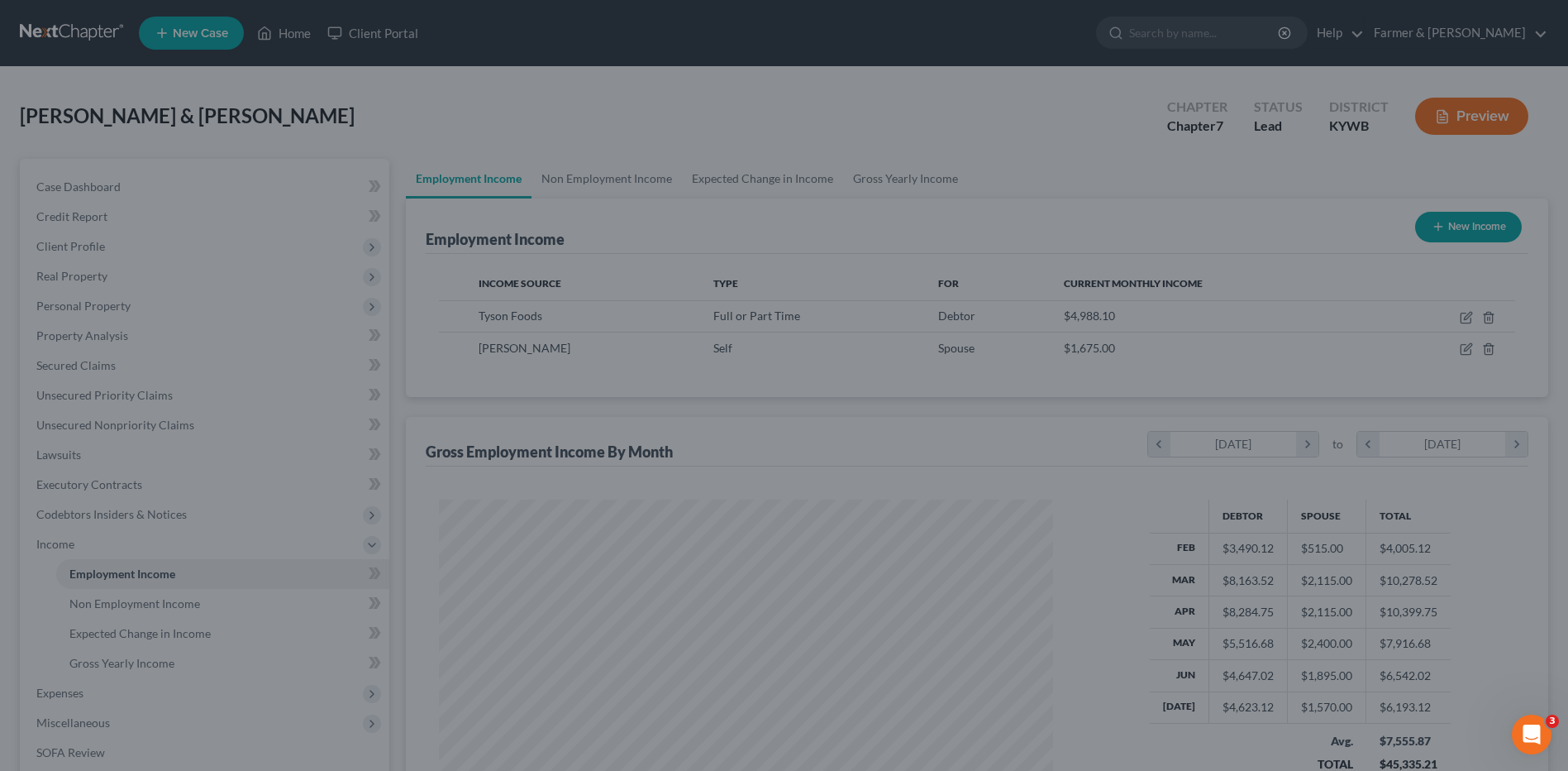
scroll to position [826805, 825983]
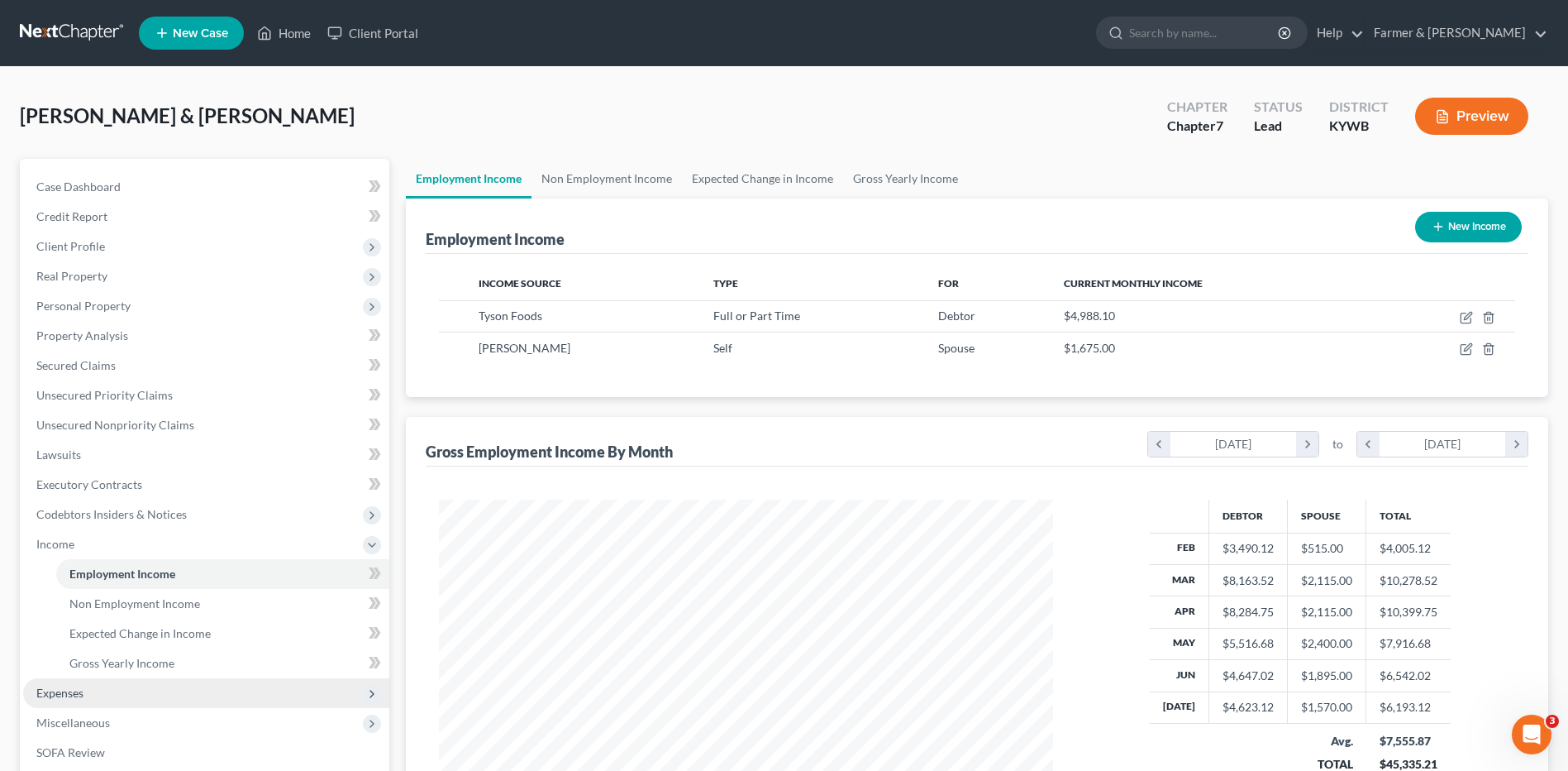
click at [187, 691] on span "Expenses" at bounding box center [207, 693] width 366 height 30
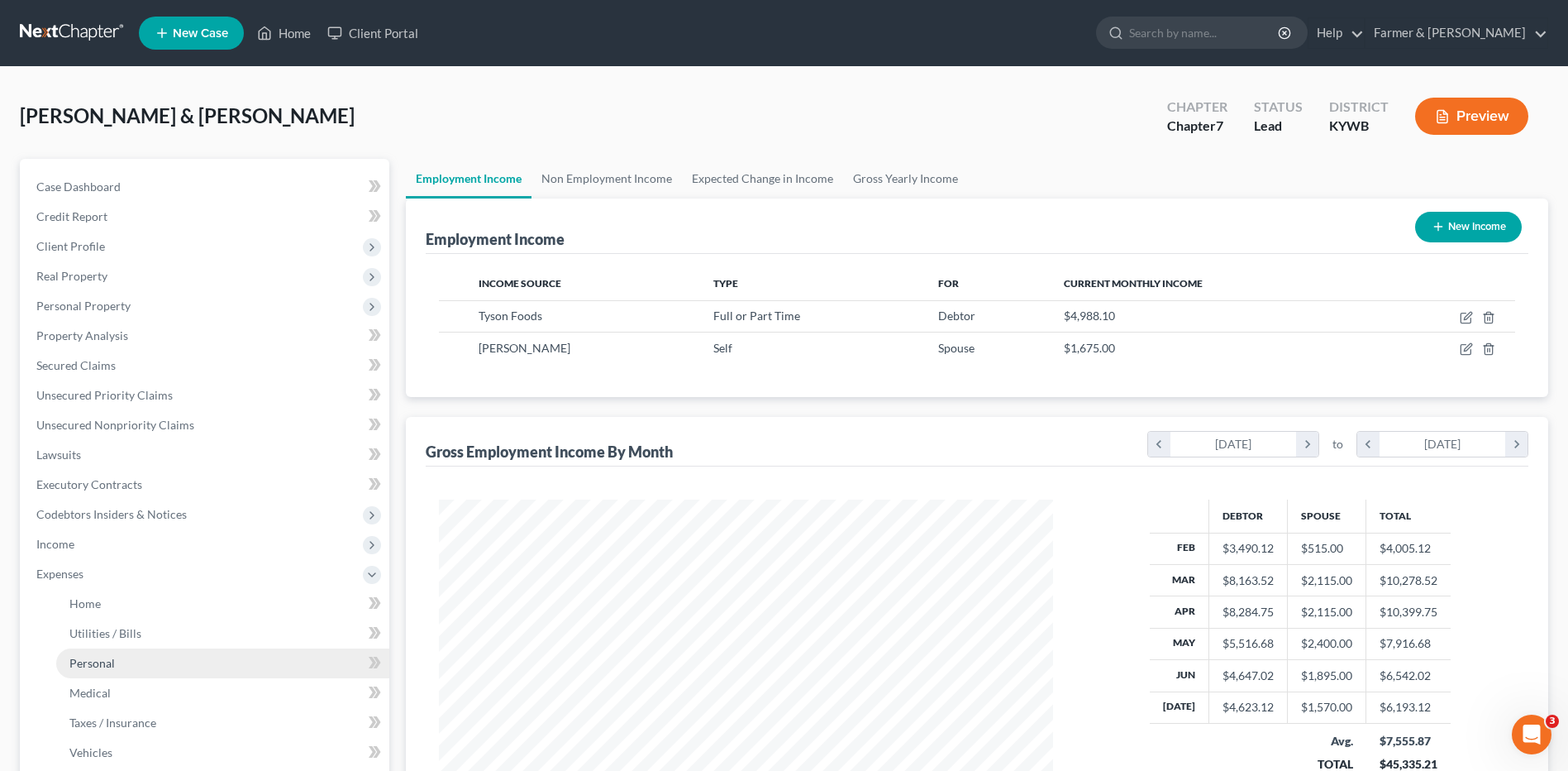
click at [146, 671] on link "Personal" at bounding box center [223, 663] width 333 height 30
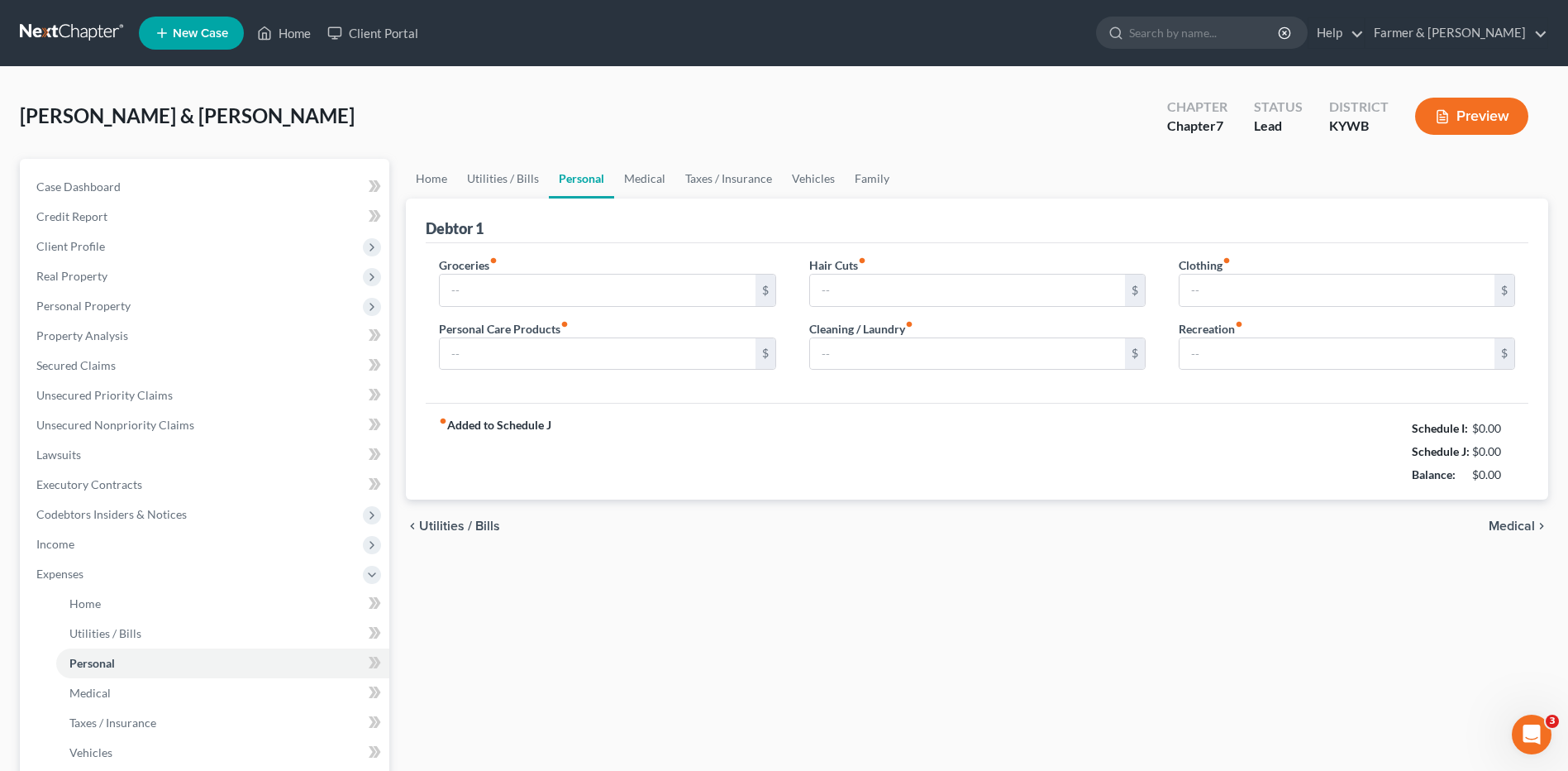
type input "730.00"
type input "150.00"
type input "0.00"
type input "125.00"
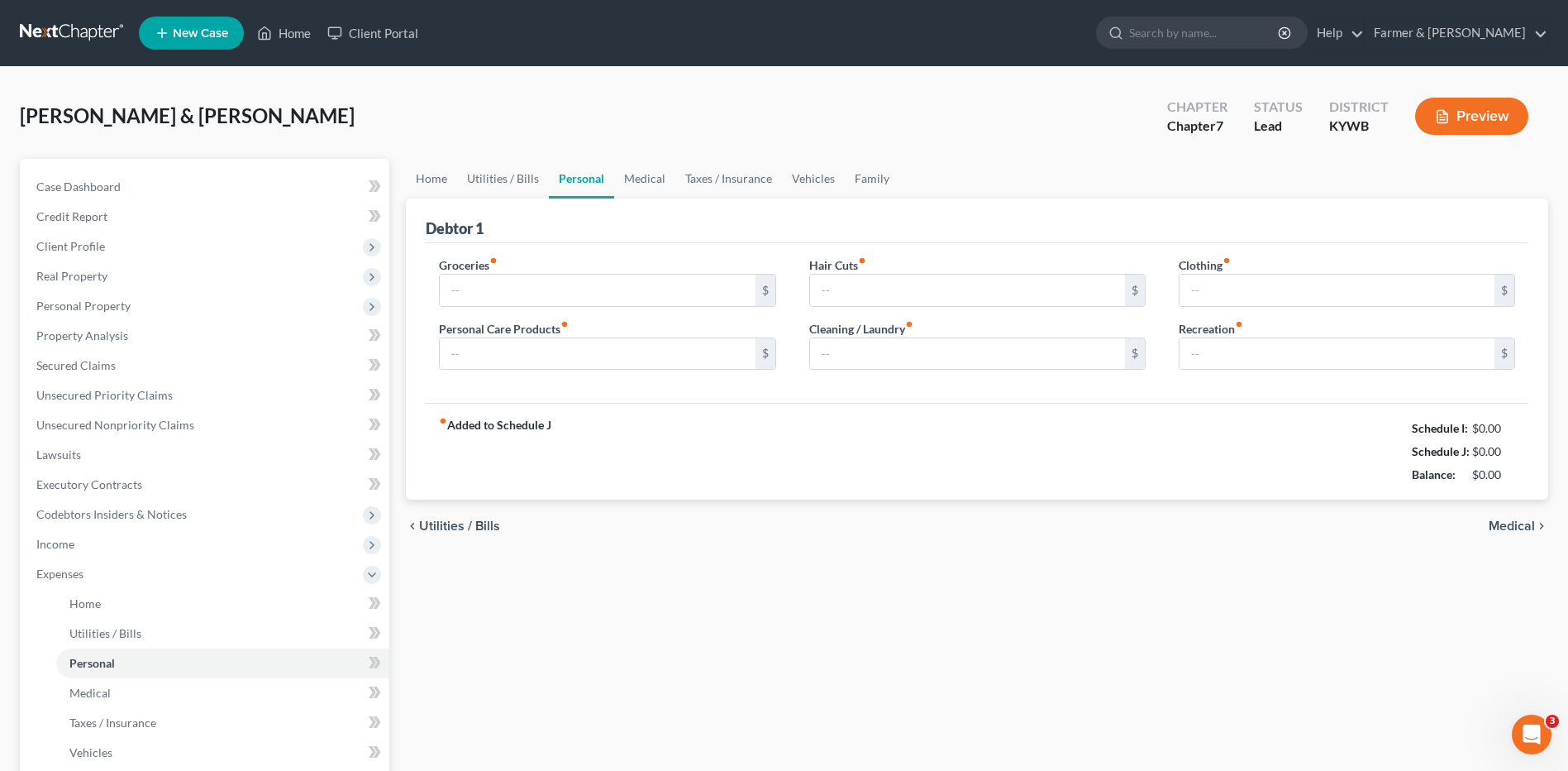
type input "100.00"
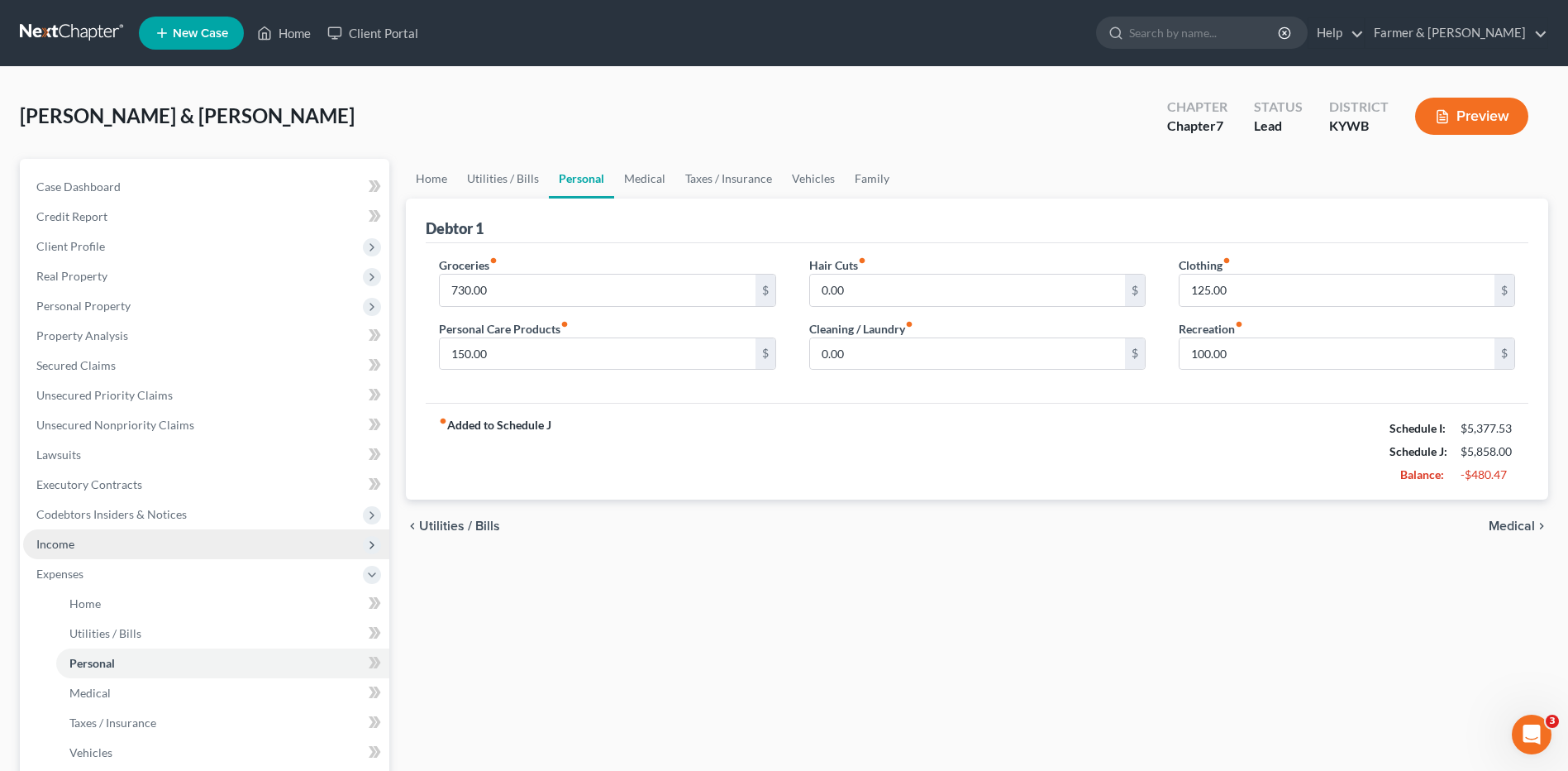
click at [186, 542] on span "Income" at bounding box center [207, 544] width 366 height 30
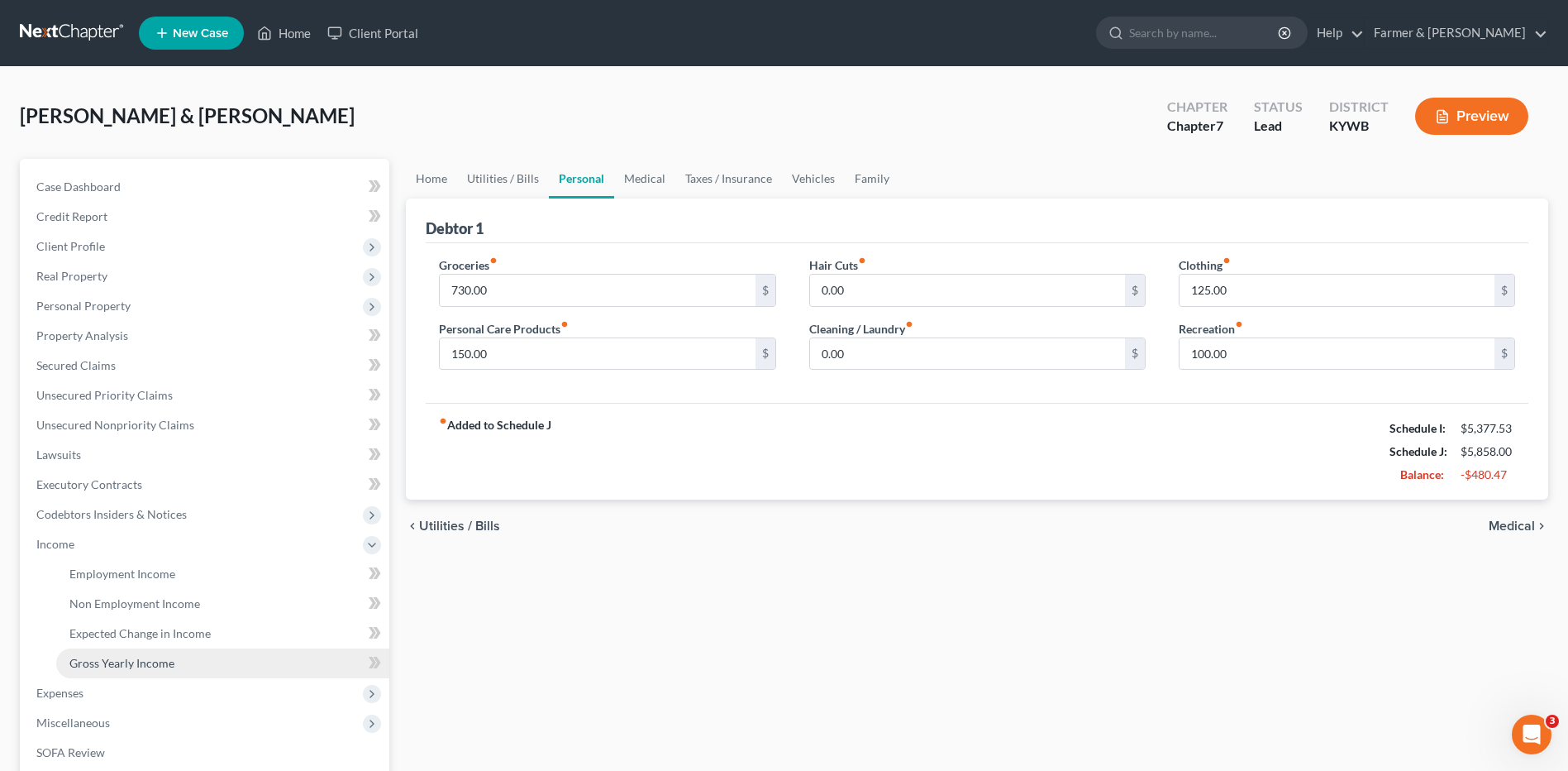
click at [181, 659] on link "Gross Yearly Income" at bounding box center [223, 663] width 333 height 30
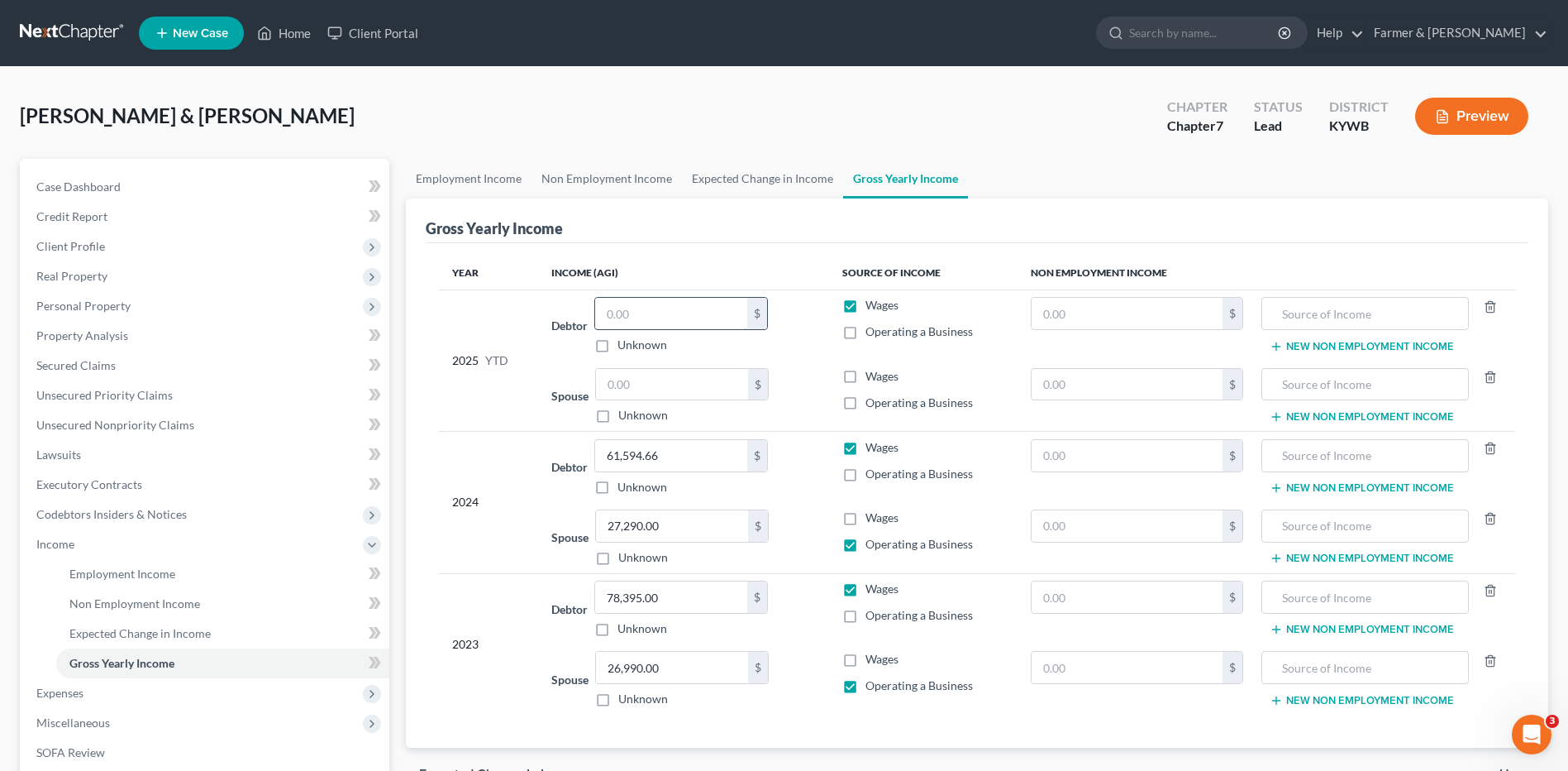
click at [652, 313] on input "text" at bounding box center [671, 313] width 152 height 31
type input "49,415.76"
click at [865, 404] on label "Operating a Business" at bounding box center [919, 402] width 108 height 16
click at [872, 404] on input "Operating a Business" at bounding box center [877, 399] width 10 height 10
checkbox input "true"
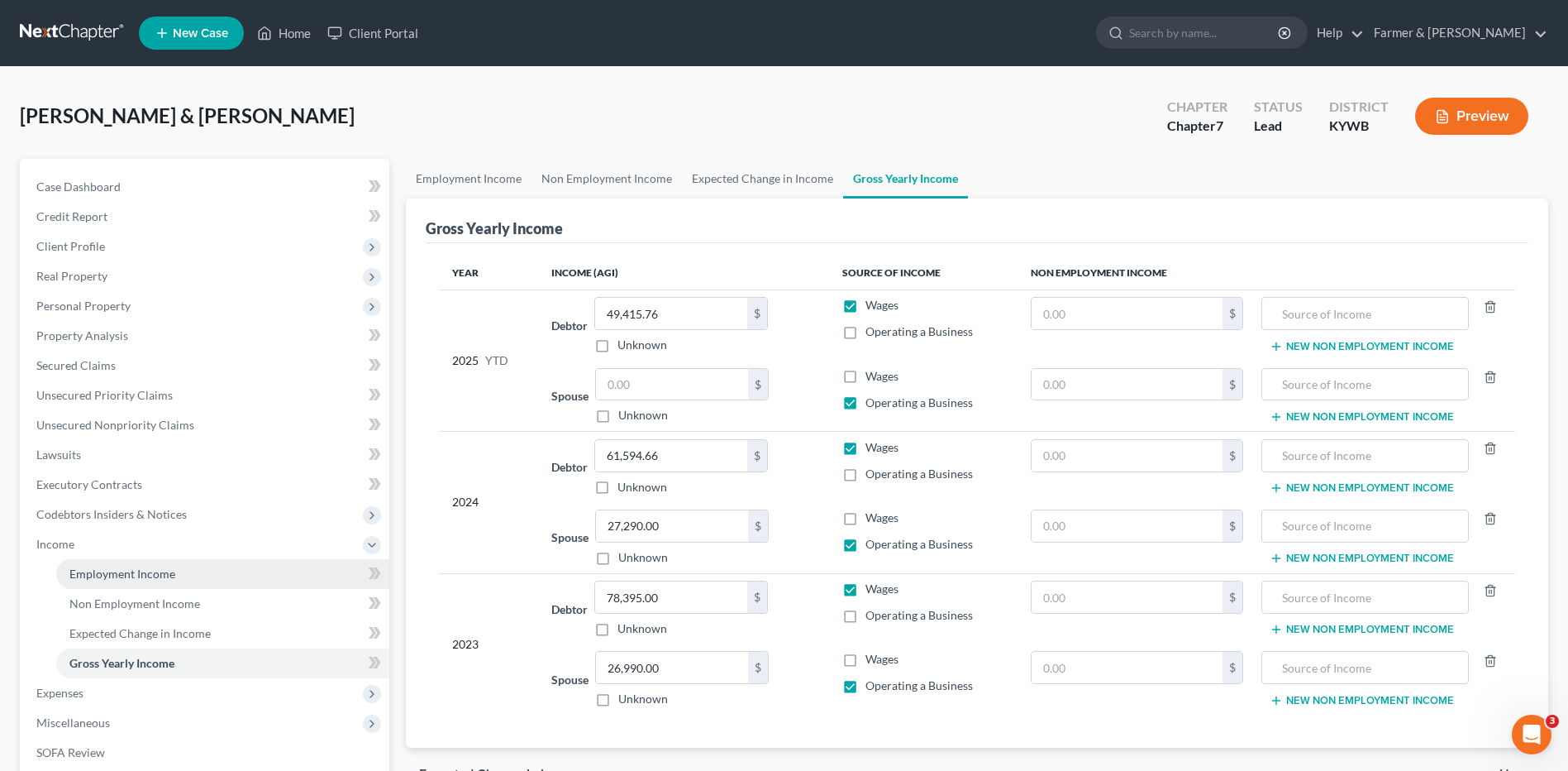
click at [171, 563] on link "Employment Income" at bounding box center [223, 574] width 333 height 30
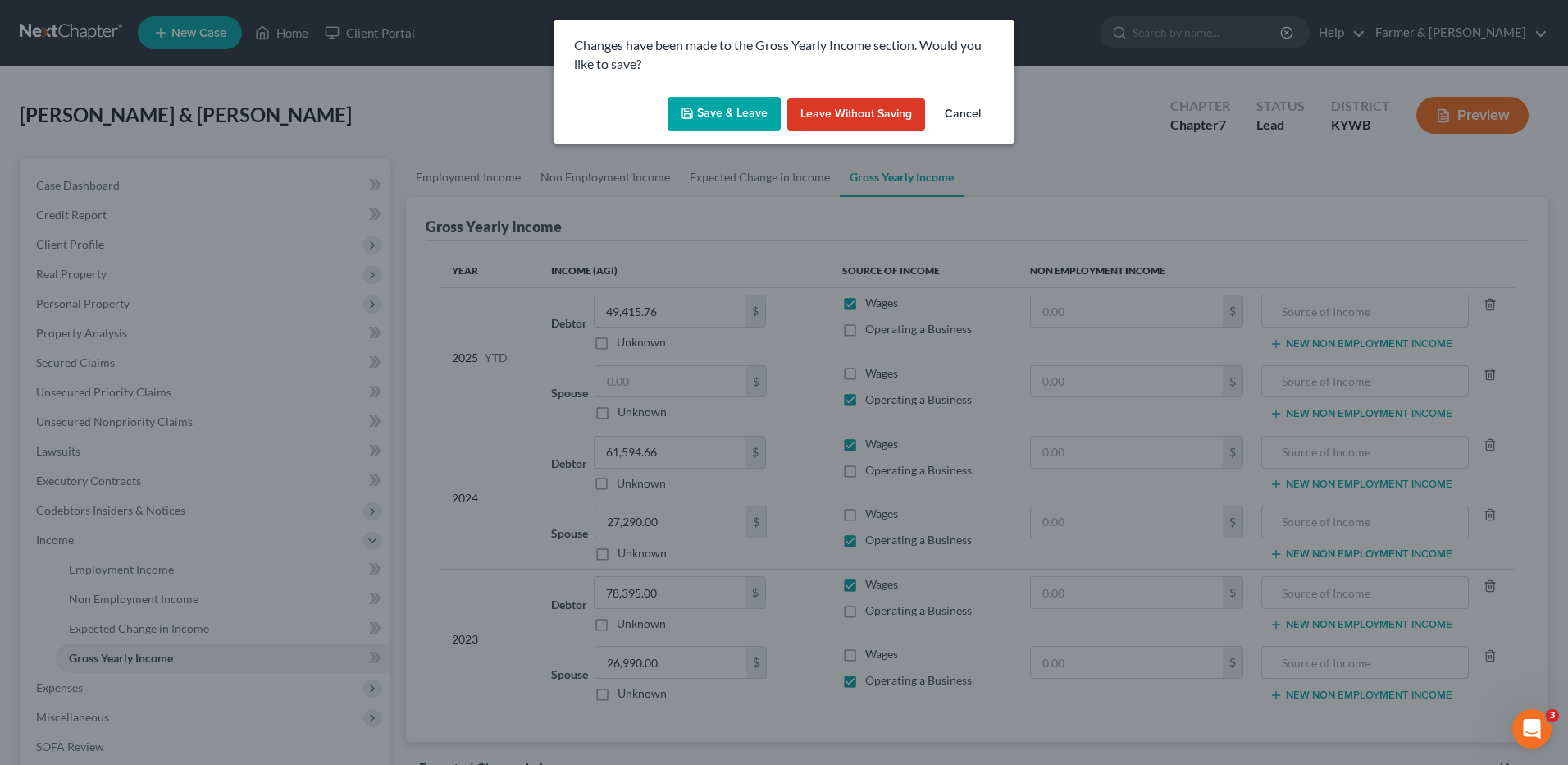
click at [714, 121] on button "Save & Leave" at bounding box center [723, 114] width 113 height 34
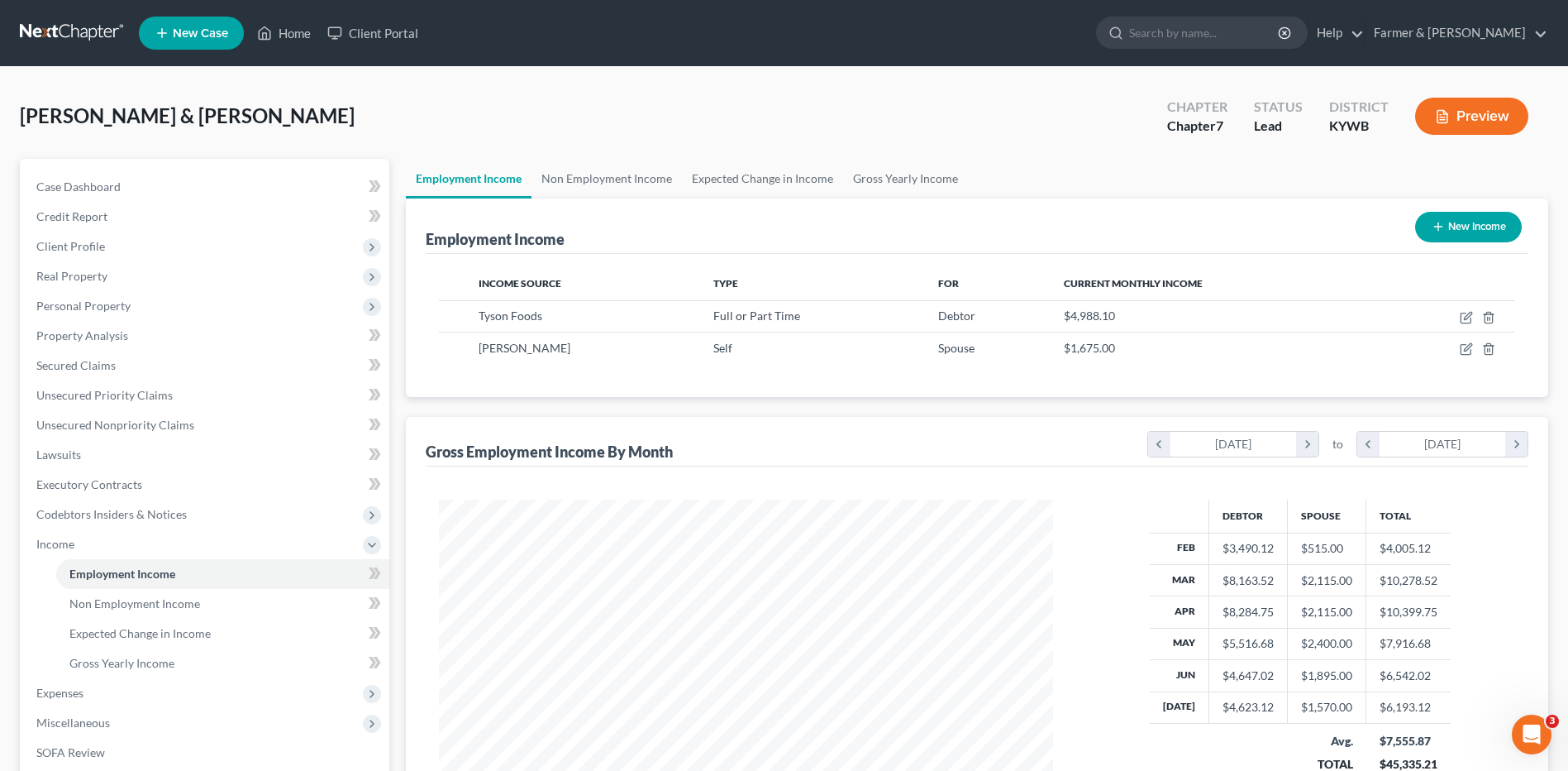
scroll to position [306, 646]
click at [228, 672] on link "Gross Yearly Income" at bounding box center [223, 663] width 333 height 30
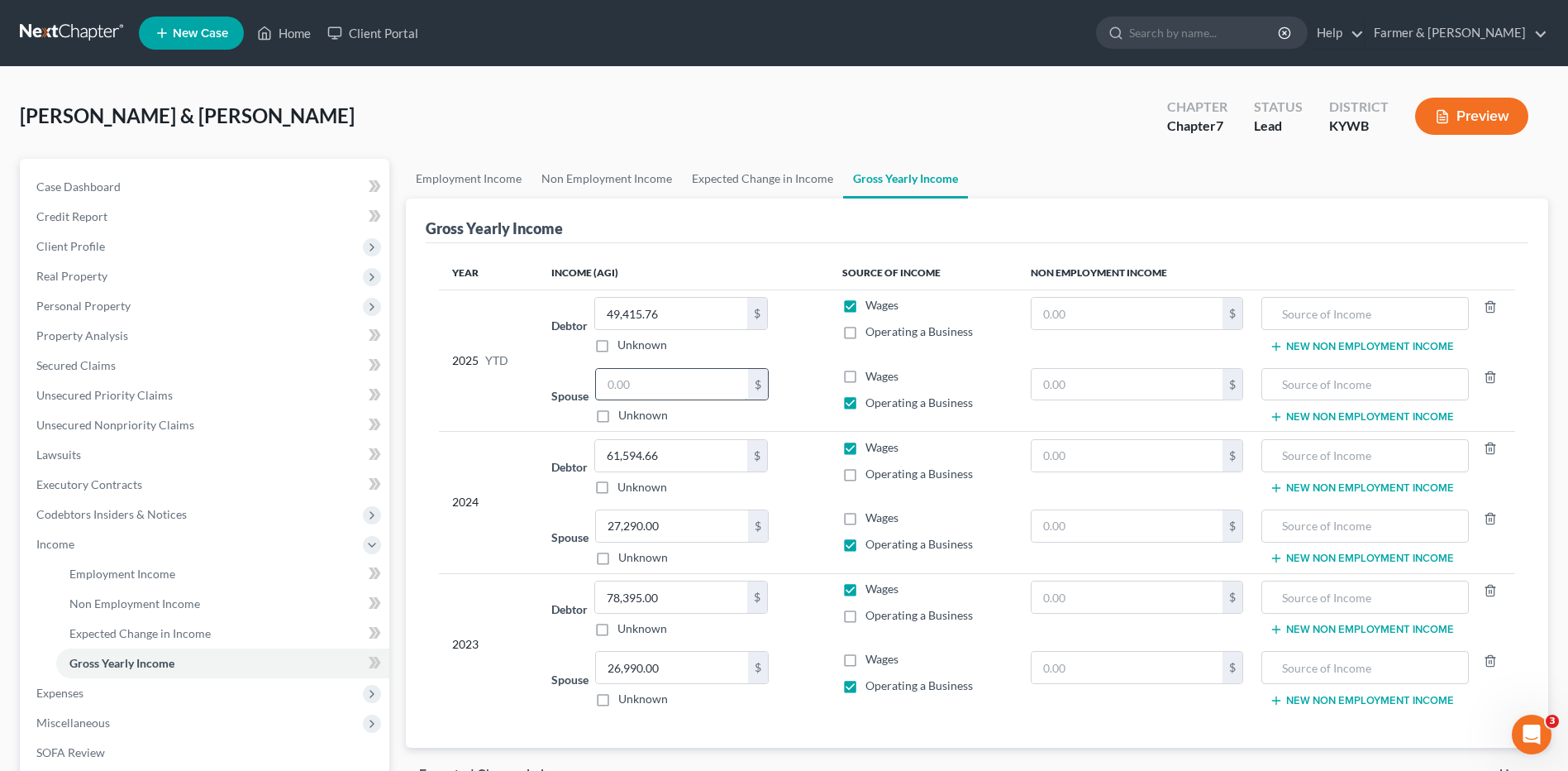
click at [676, 381] on input "text" at bounding box center [672, 385] width 152 height 31
type input "14,870.00"
click at [106, 701] on span "Expenses" at bounding box center [207, 693] width 366 height 30
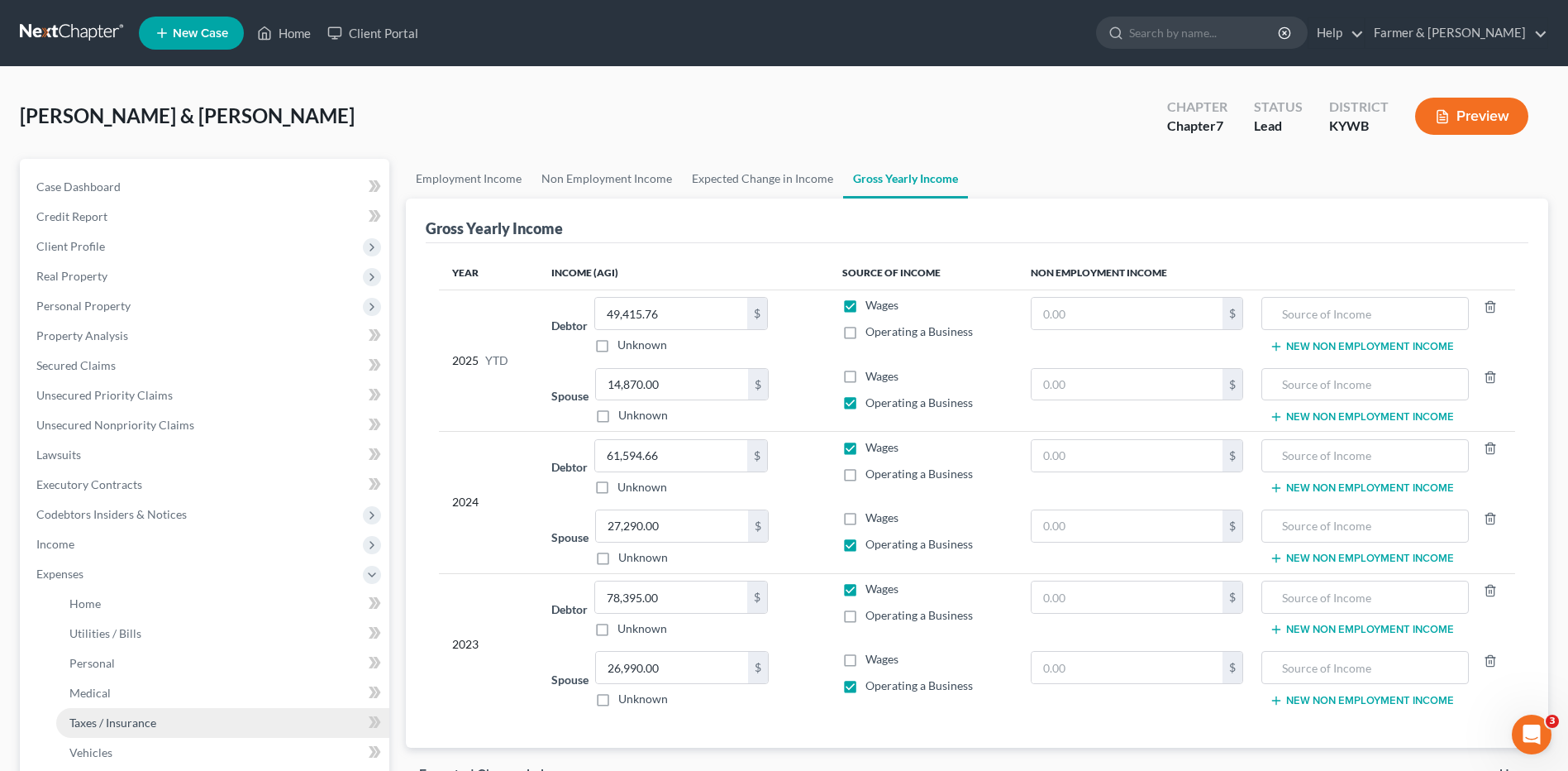
click at [106, 714] on link "Taxes / Insurance" at bounding box center [223, 722] width 333 height 30
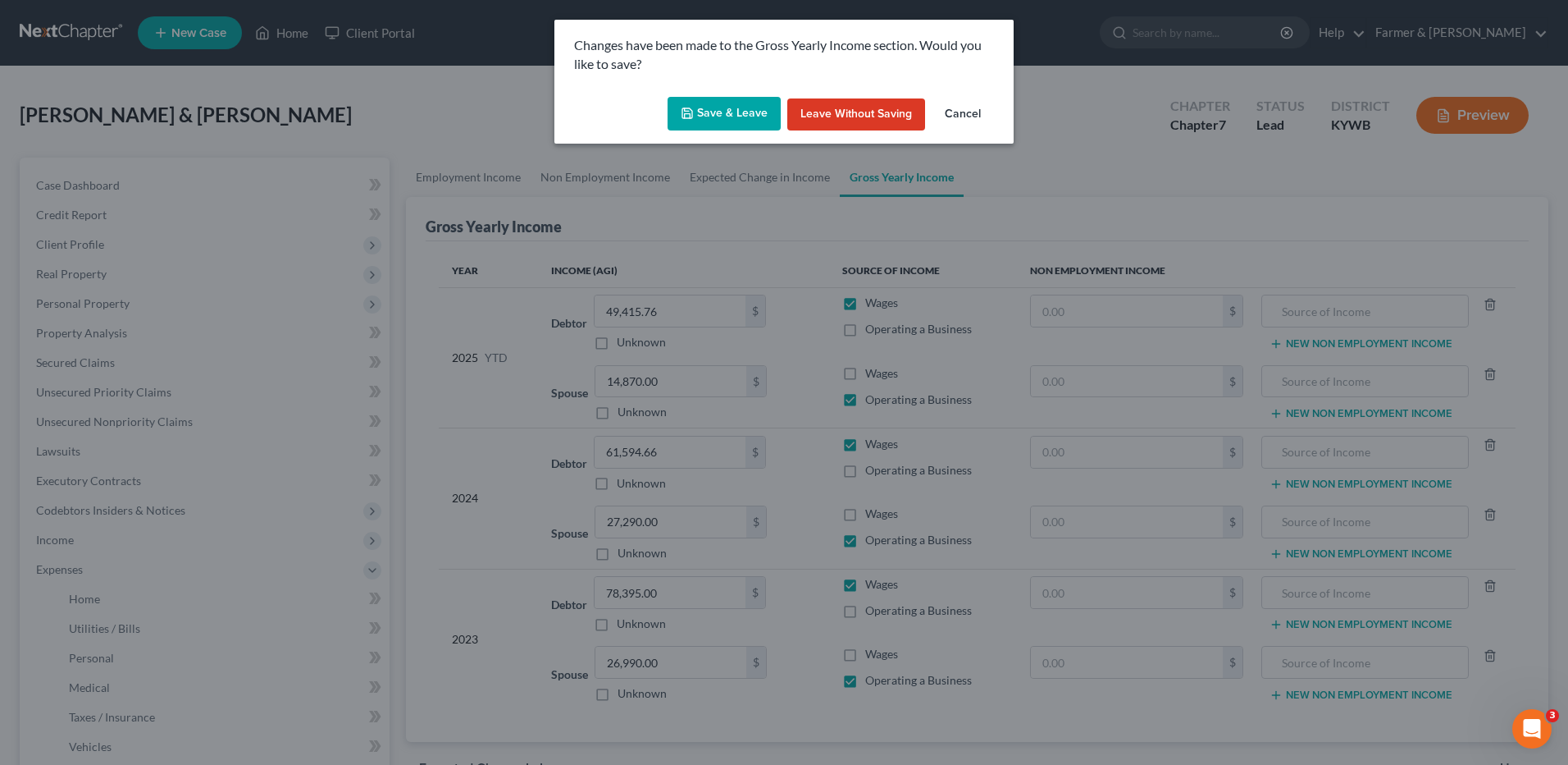
click at [732, 113] on button "Save & Leave" at bounding box center [723, 114] width 113 height 34
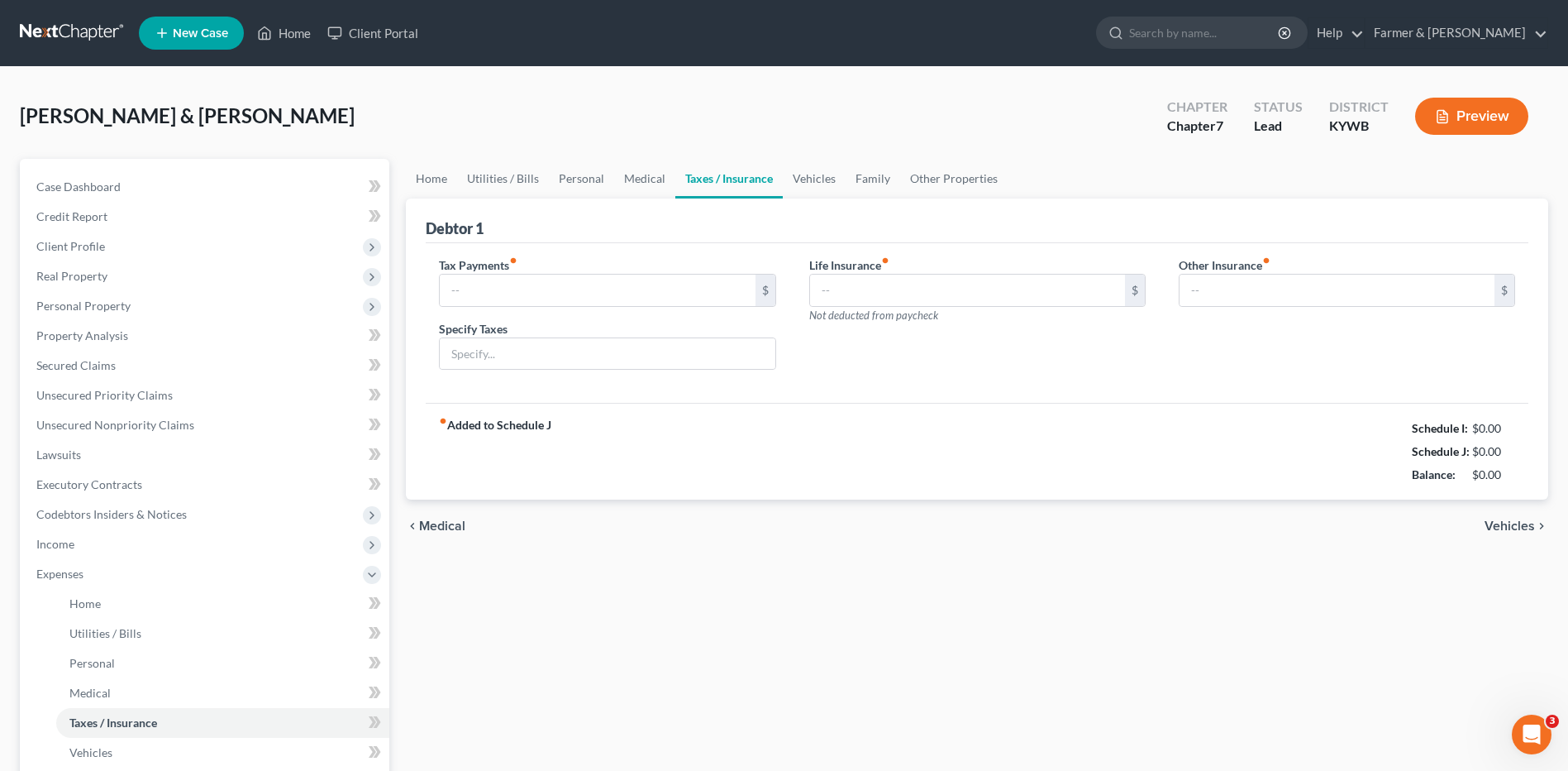
type input "490.00"
type input "Tax Withholding for 1099 Income"
type input "0.00"
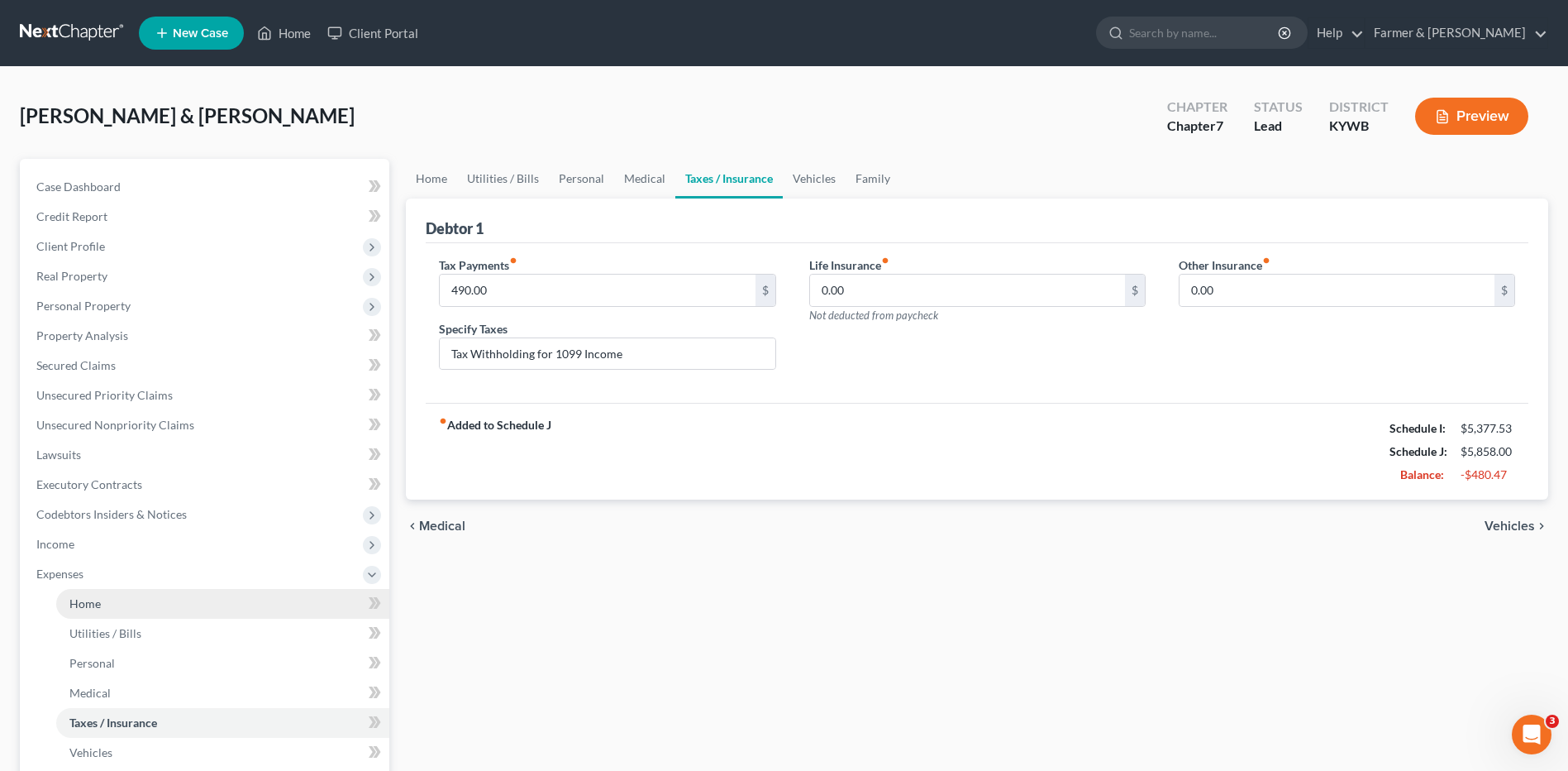
click at [230, 598] on link "Home" at bounding box center [223, 603] width 333 height 30
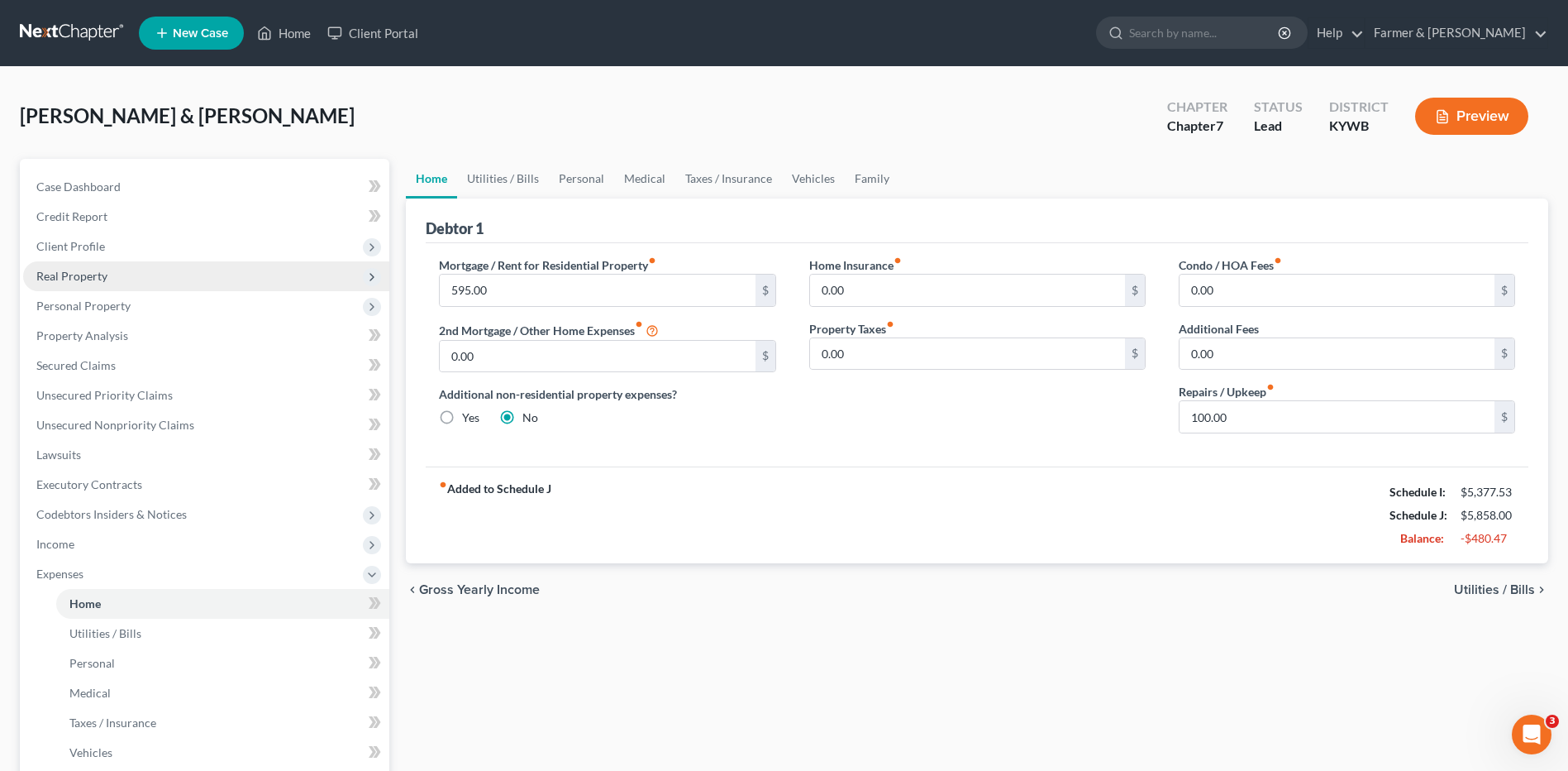
click at [259, 270] on span "Real Property" at bounding box center [207, 276] width 366 height 30
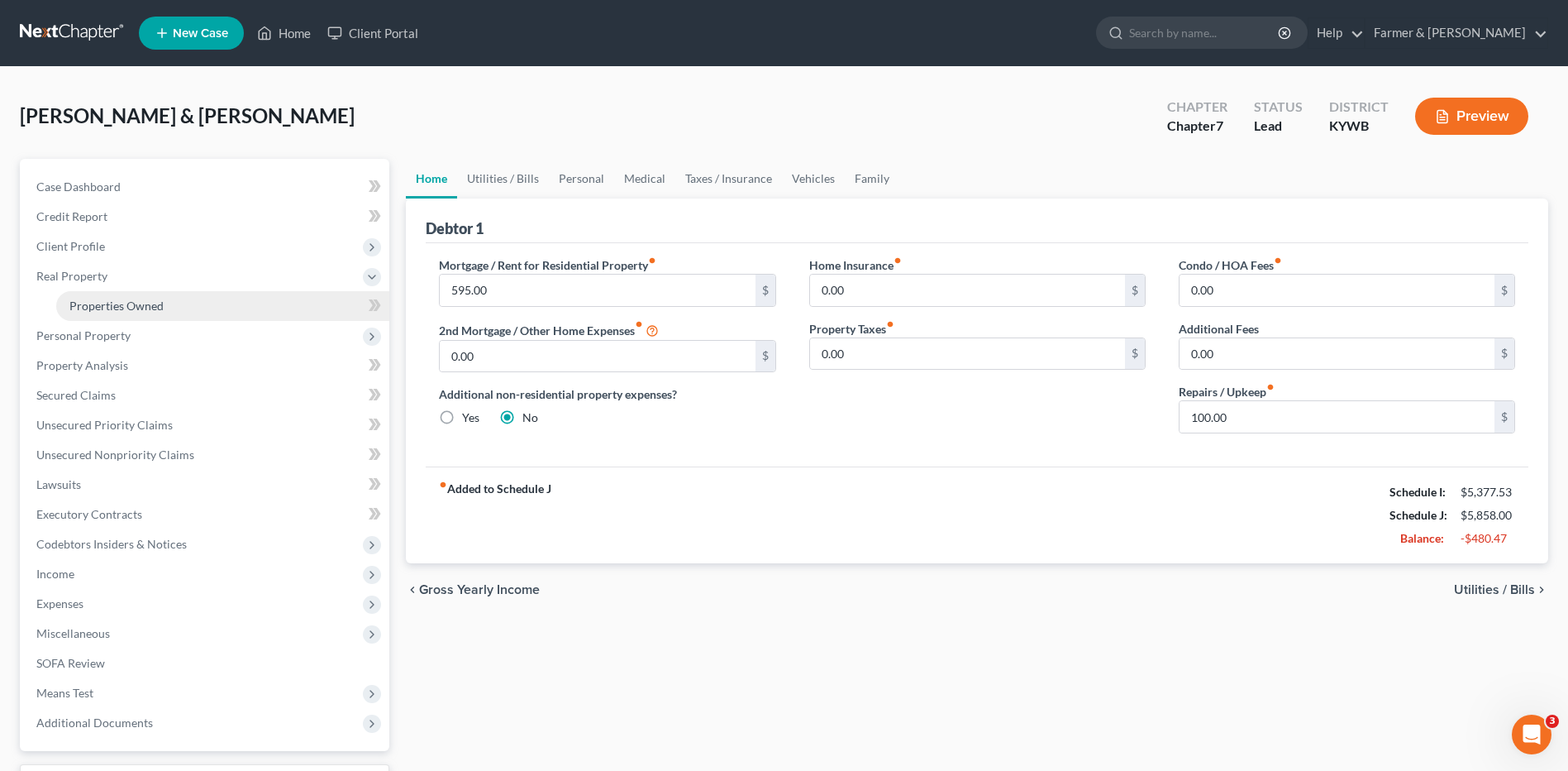
click at [235, 300] on link "Properties Owned" at bounding box center [223, 306] width 333 height 30
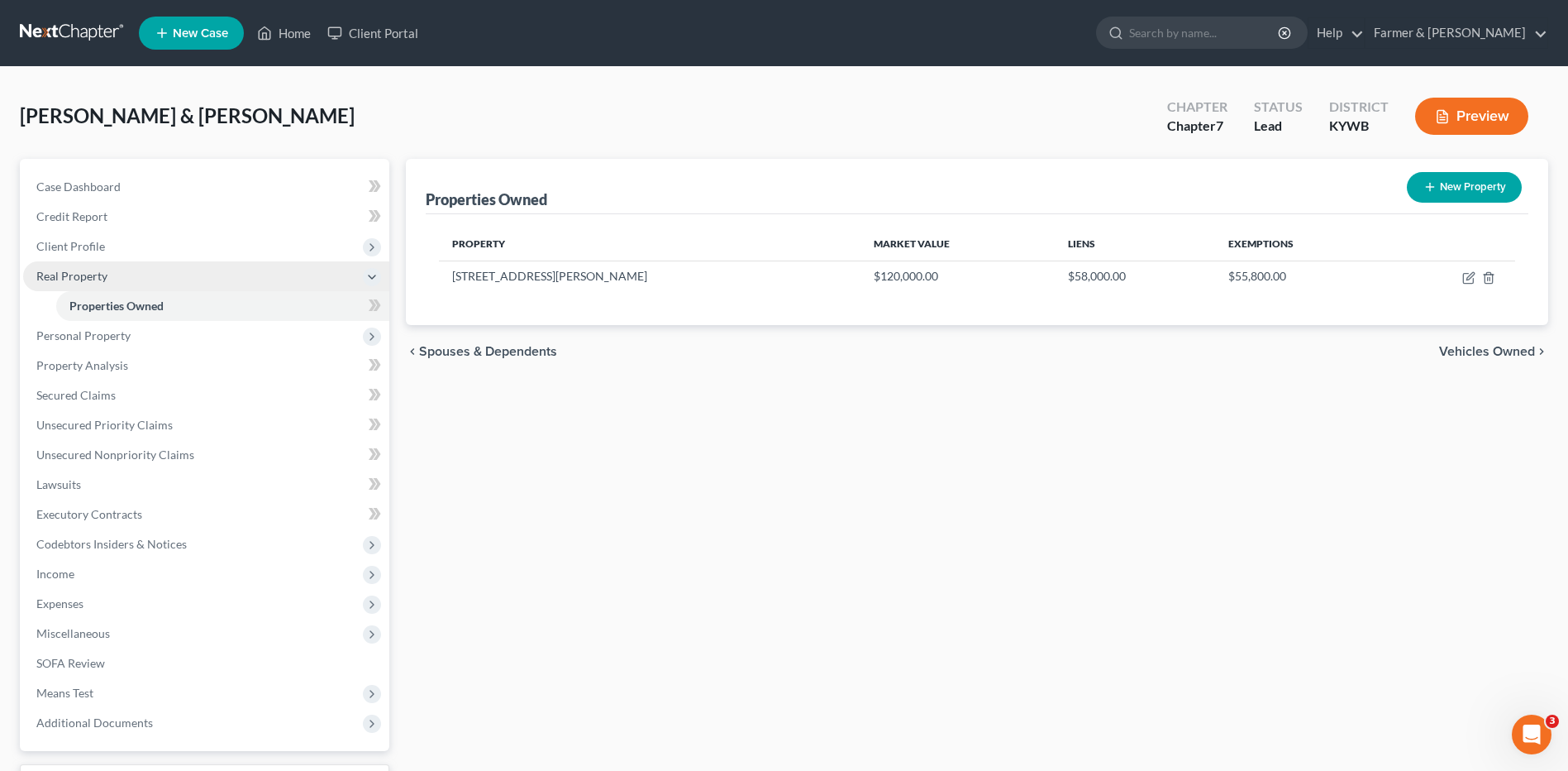
click at [229, 280] on span "Real Property" at bounding box center [207, 276] width 366 height 30
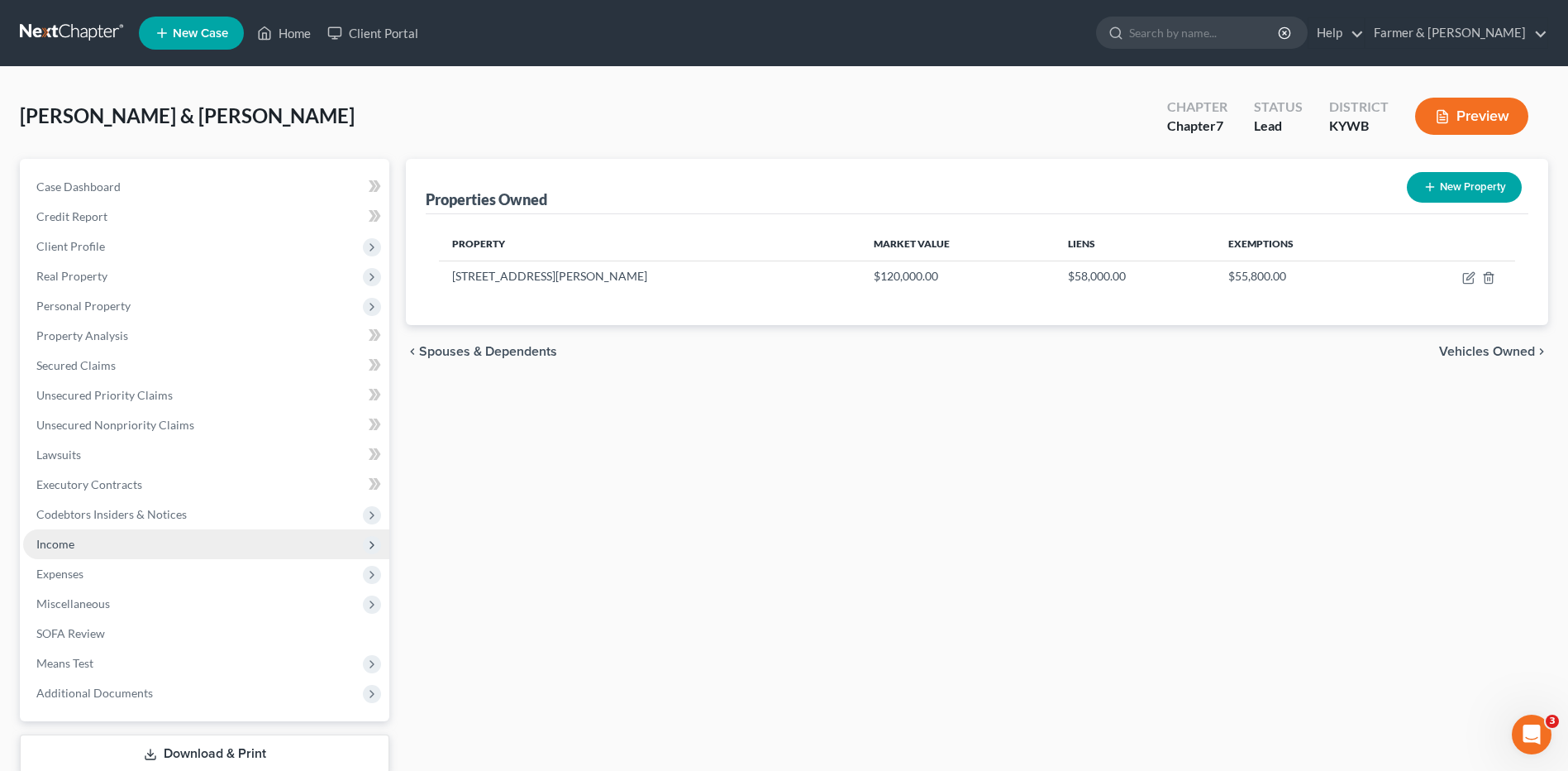
click at [106, 549] on span "Income" at bounding box center [207, 544] width 366 height 30
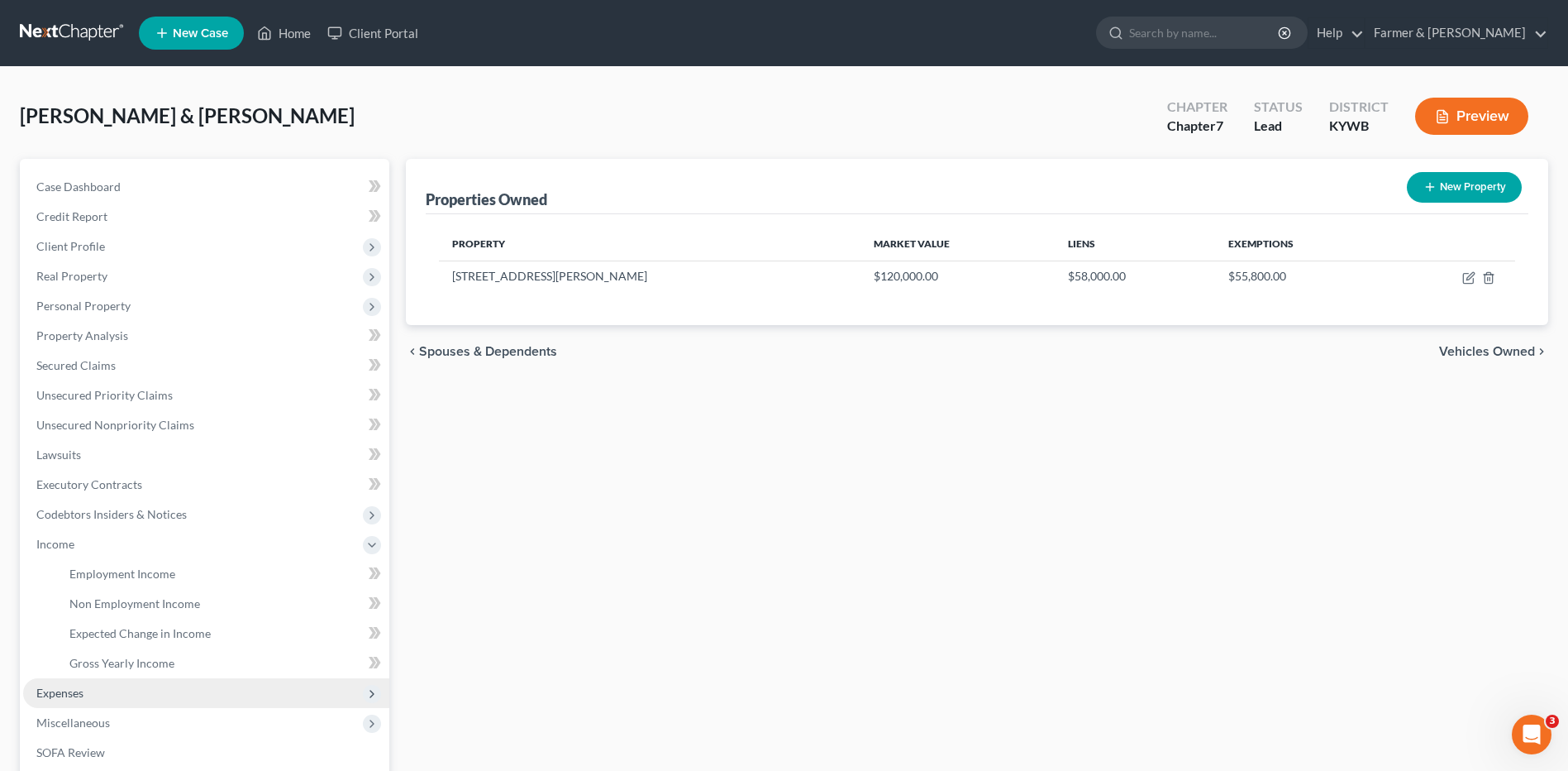
click at [97, 697] on span "Expenses" at bounding box center [207, 693] width 366 height 30
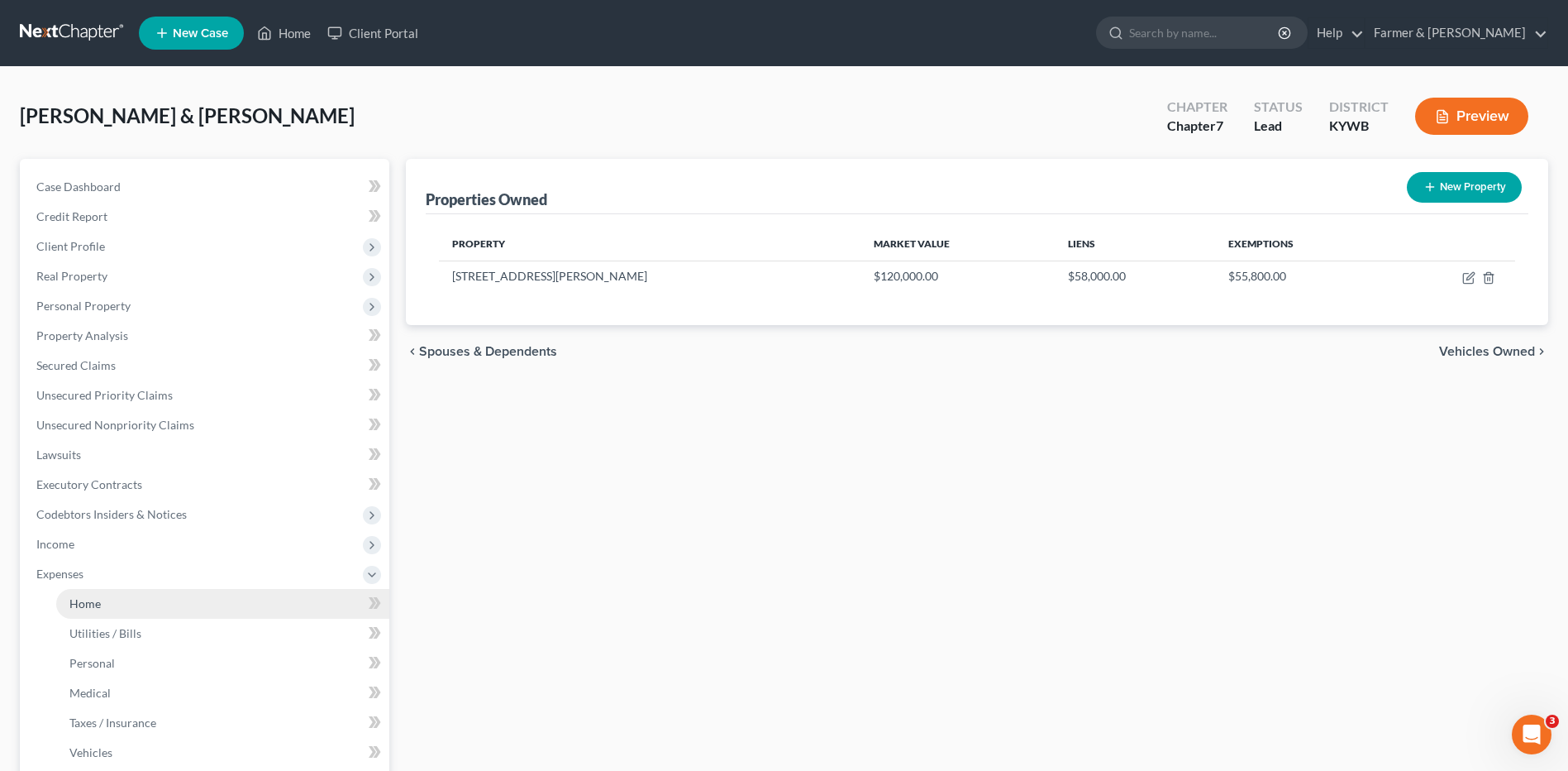
click at [151, 611] on link "Home" at bounding box center [223, 603] width 333 height 30
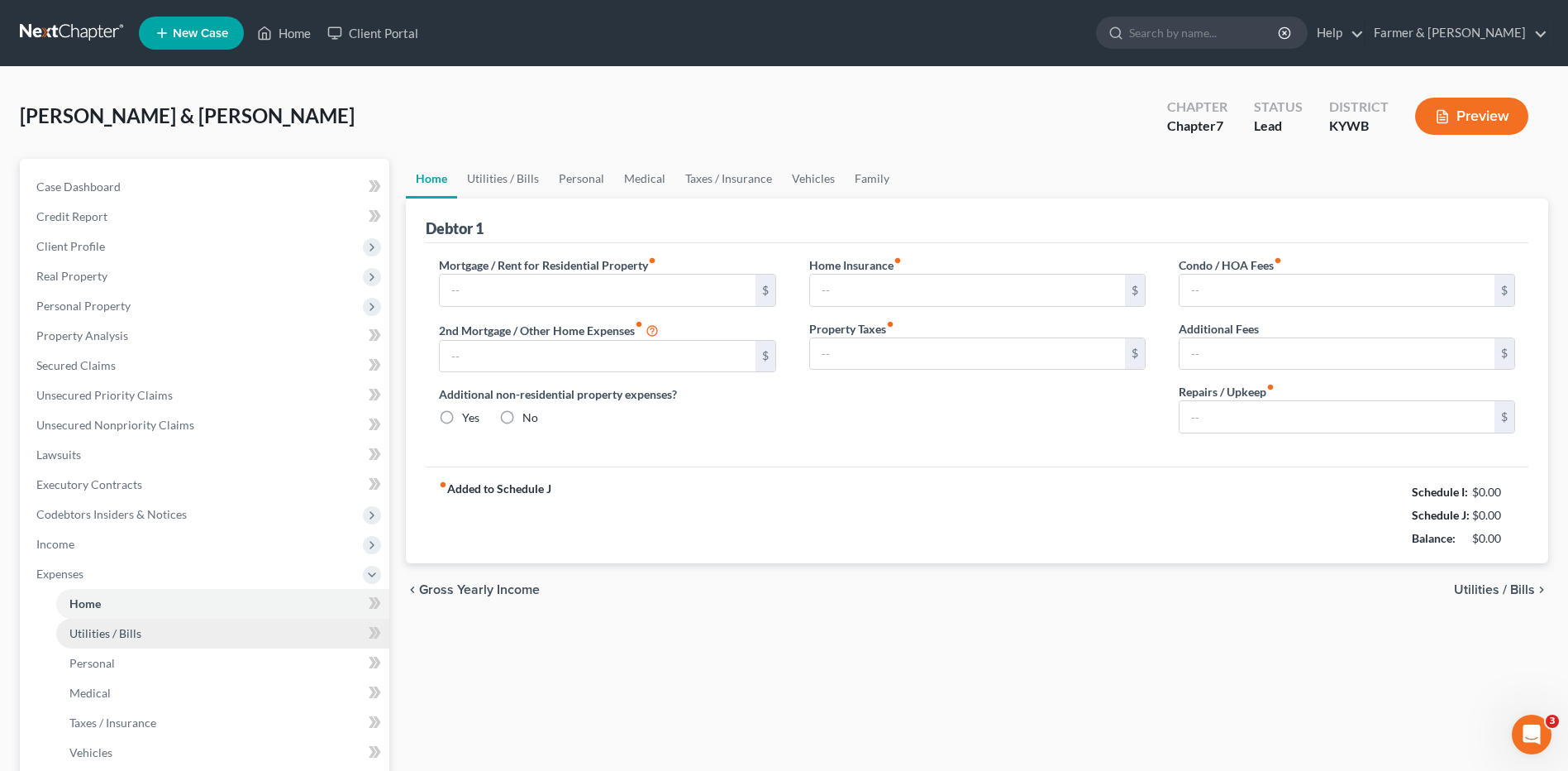
type input "595.00"
type input "0.00"
radio input "true"
type input "0.00"
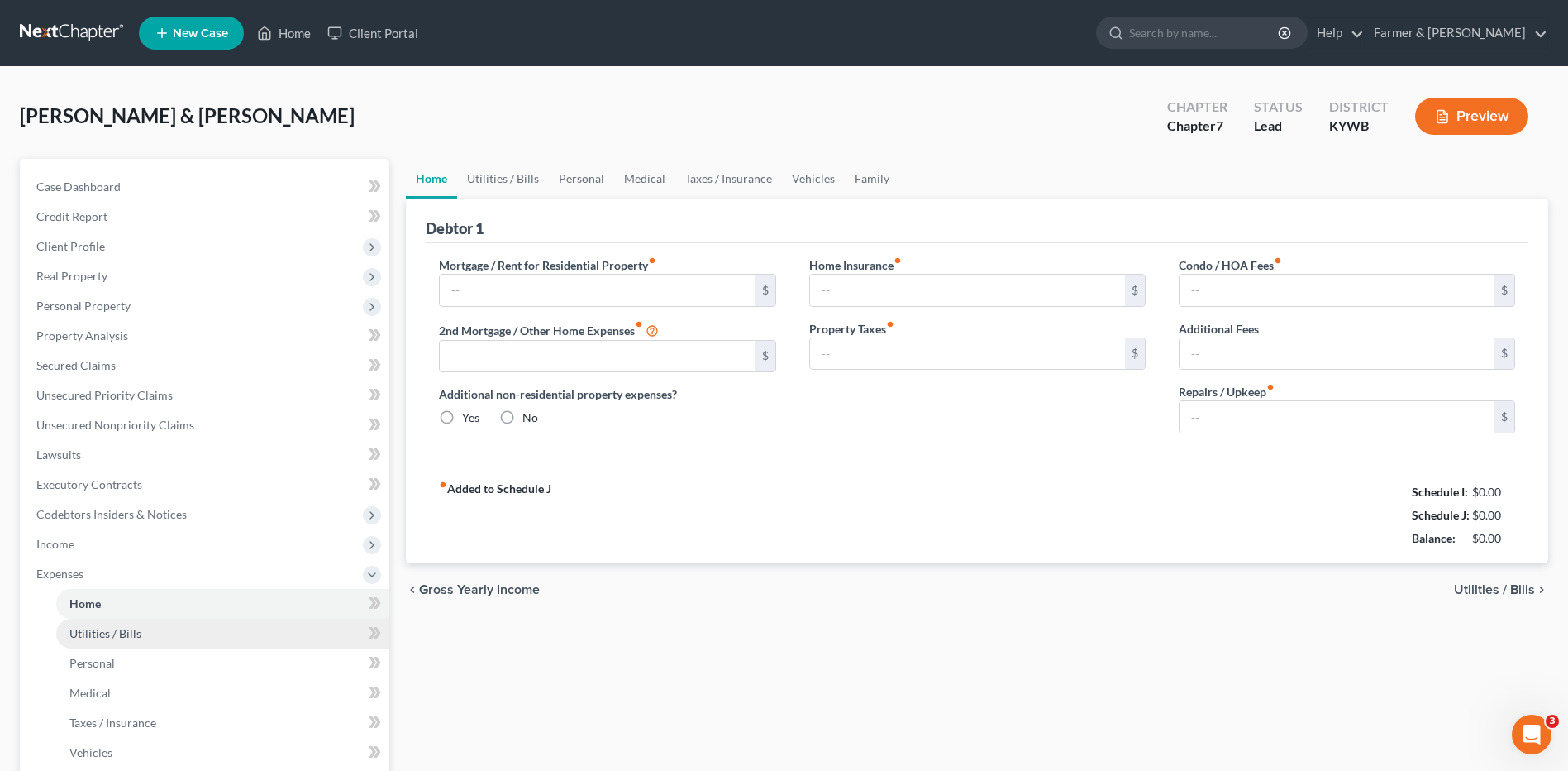
type input "0.00"
type input "100.00"
click at [148, 631] on link "Utilities / Bills" at bounding box center [223, 634] width 333 height 30
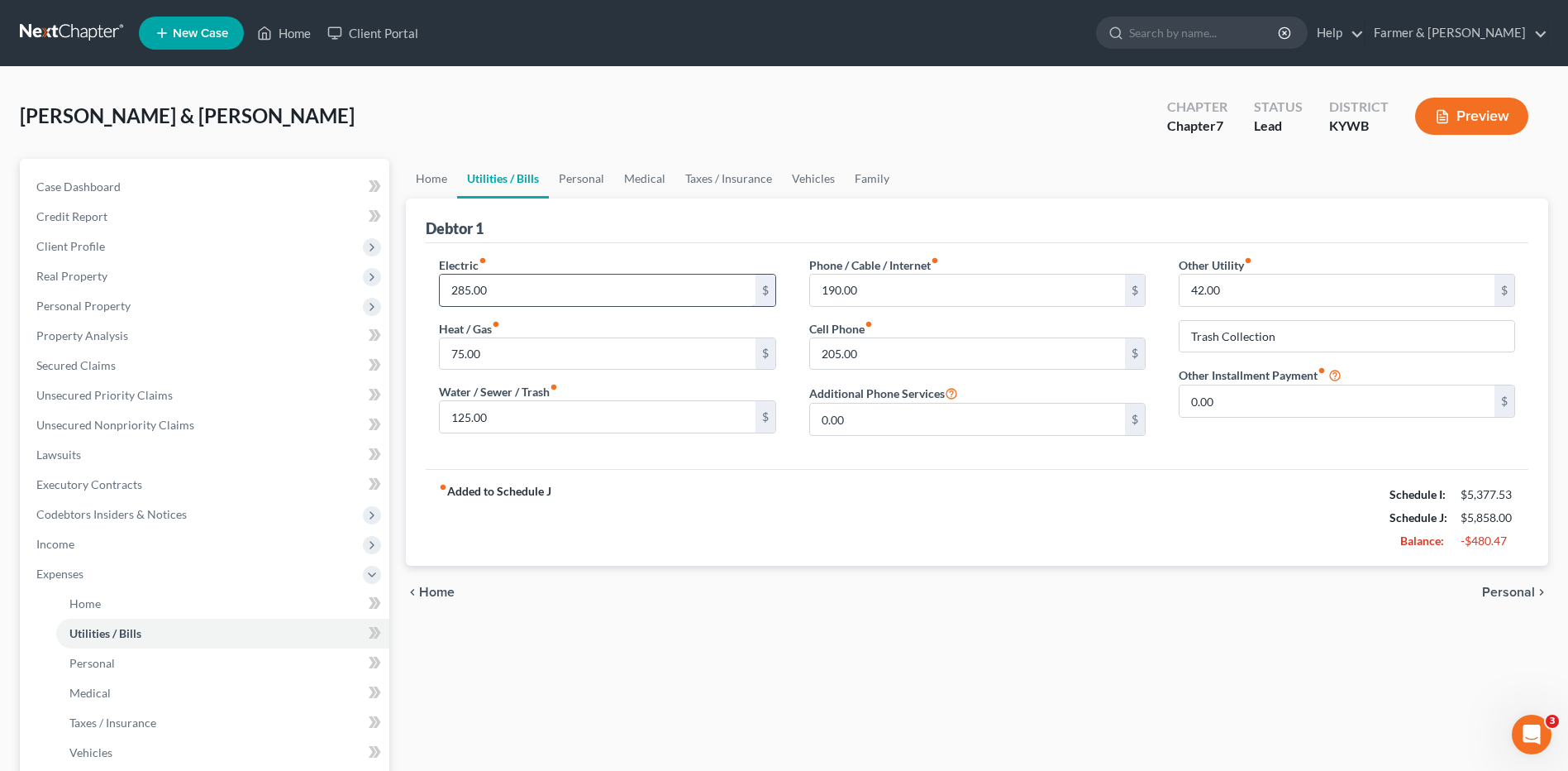
click at [509, 292] on input "285.00" at bounding box center [597, 290] width 315 height 31
type input "250.00"
click at [169, 666] on link "Personal" at bounding box center [223, 663] width 333 height 30
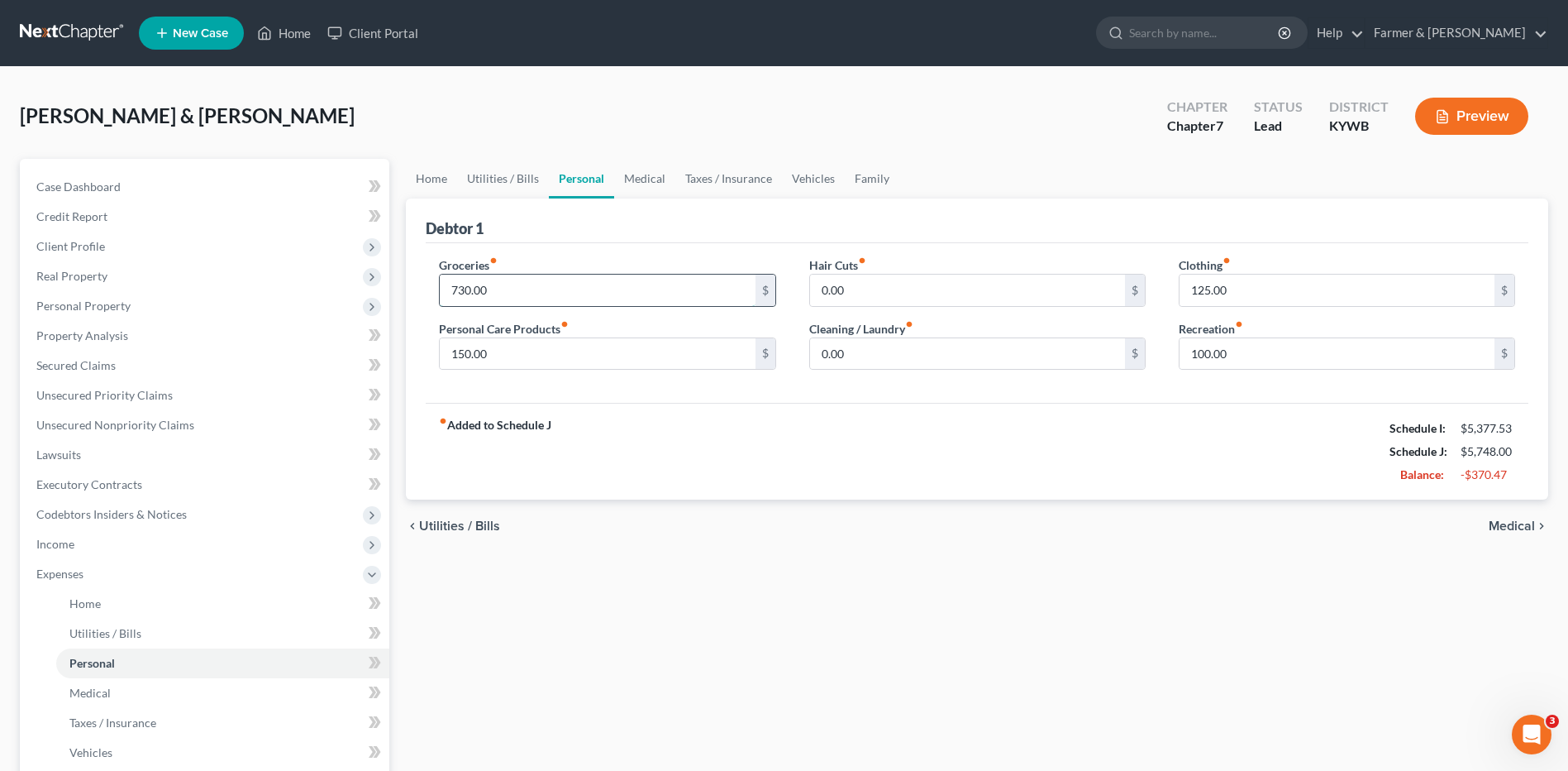
click at [554, 294] on input "730.00" at bounding box center [597, 290] width 315 height 31
type input "750.00"
type input "50.00"
type input "35.00"
type input "3"
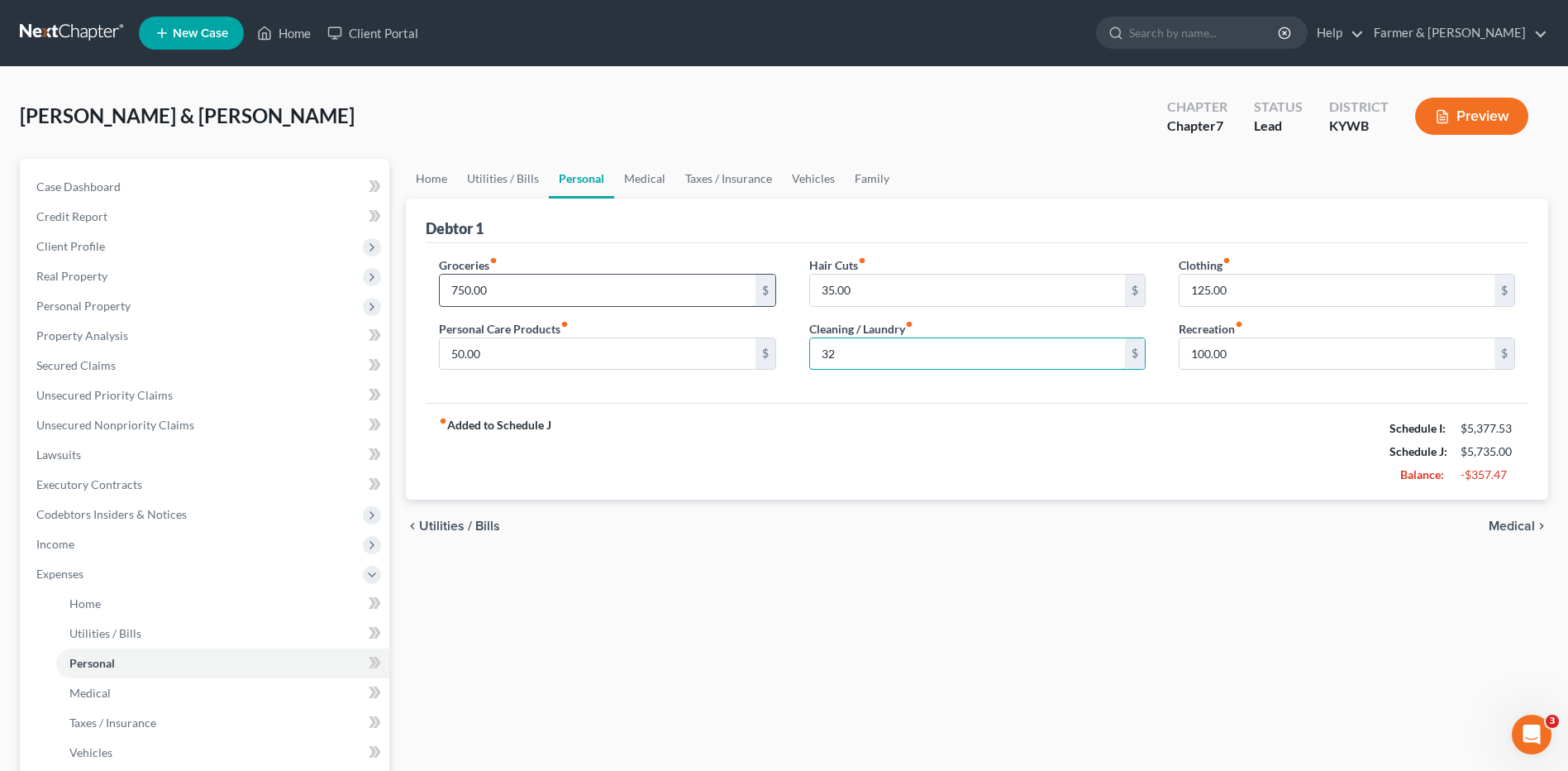
type input "3"
type input "25.00"
type input "35.00"
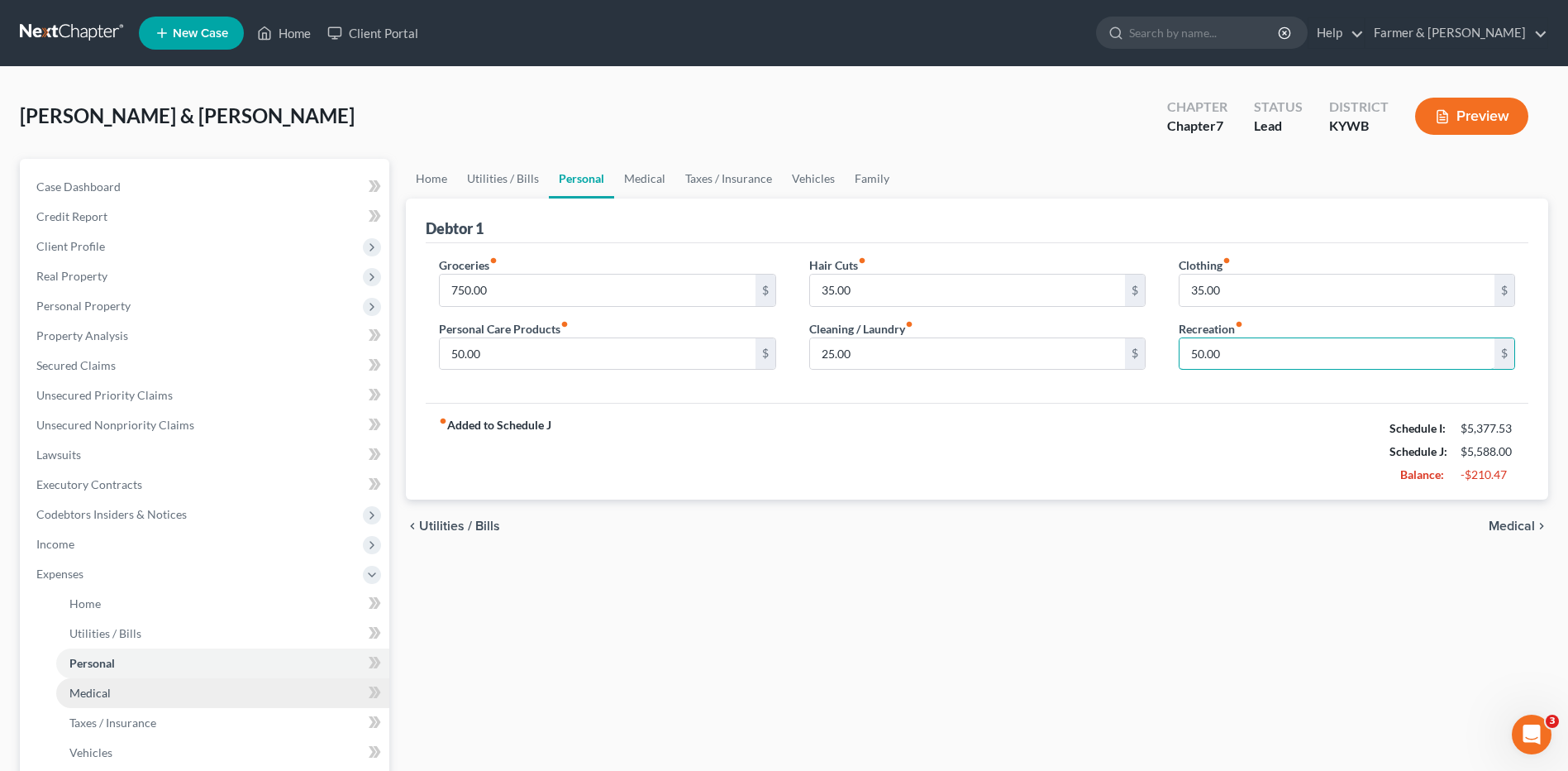
type input "50.00"
click at [124, 686] on link "Medical" at bounding box center [223, 693] width 333 height 30
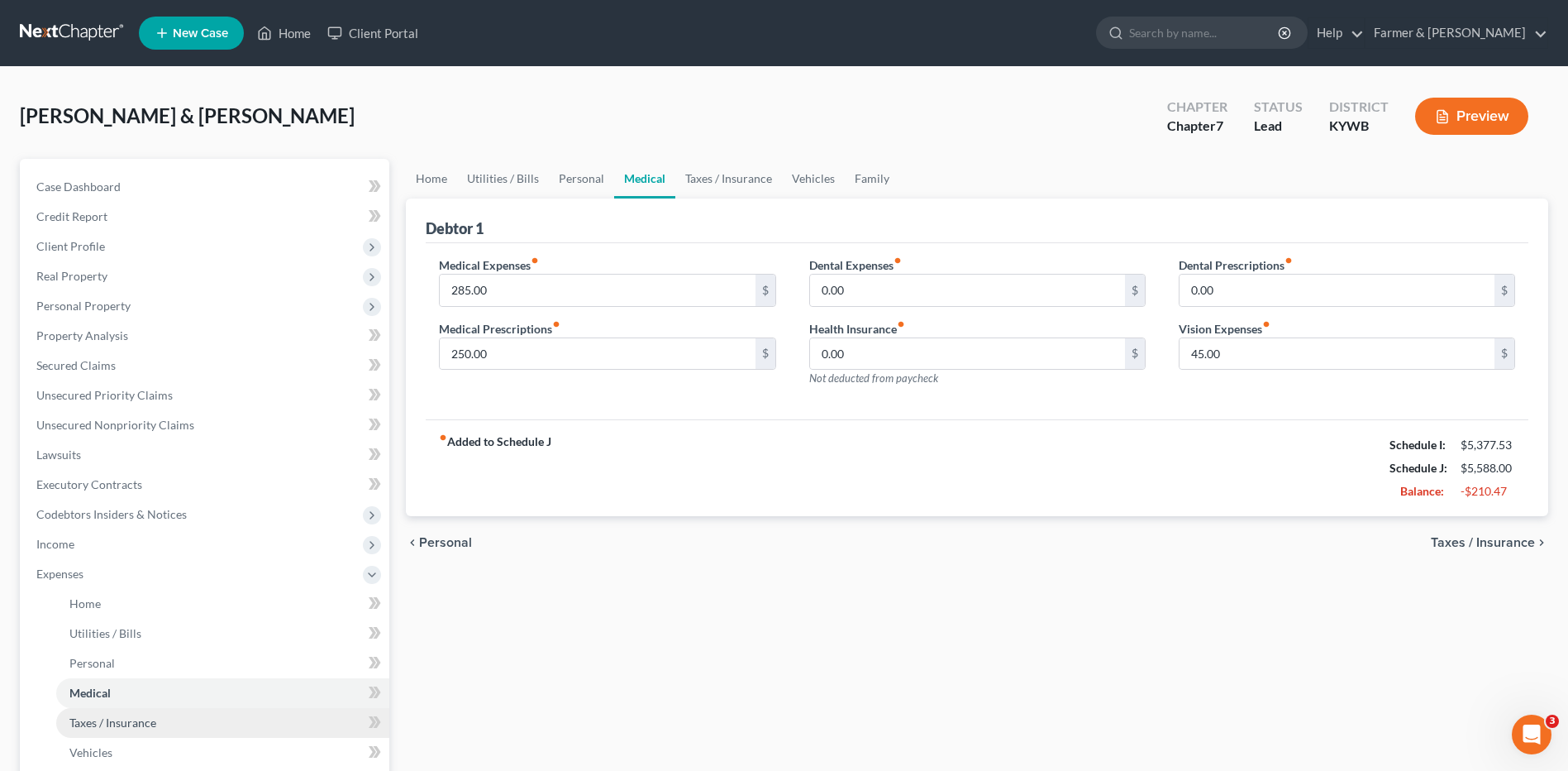
click at [115, 725] on span "Taxes / Insurance" at bounding box center [113, 722] width 87 height 14
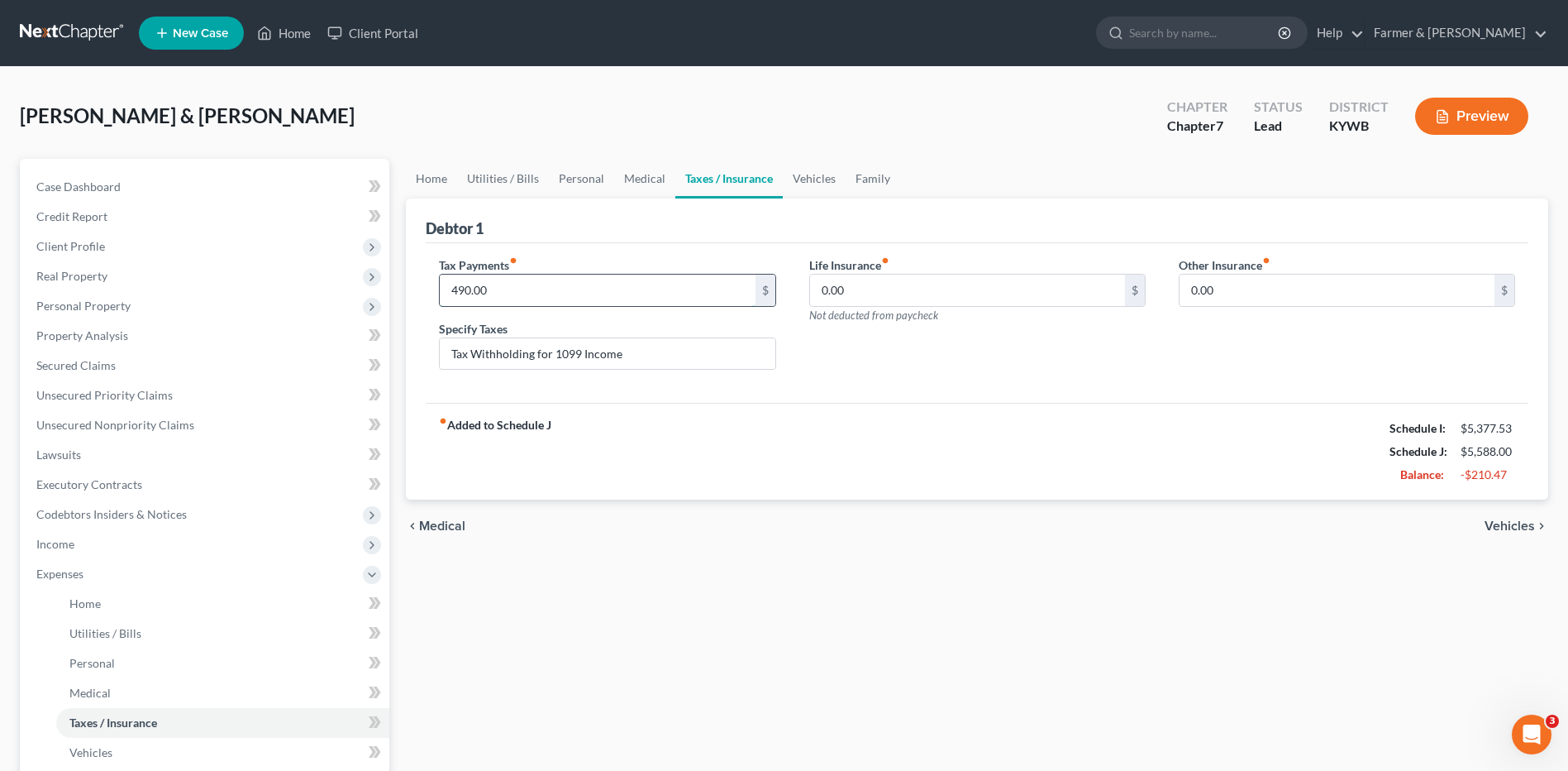
click at [494, 280] on input "490.00" at bounding box center [597, 290] width 315 height 31
type input "1"
type input "250.00"
click at [149, 742] on link "Vehicles" at bounding box center [223, 753] width 333 height 30
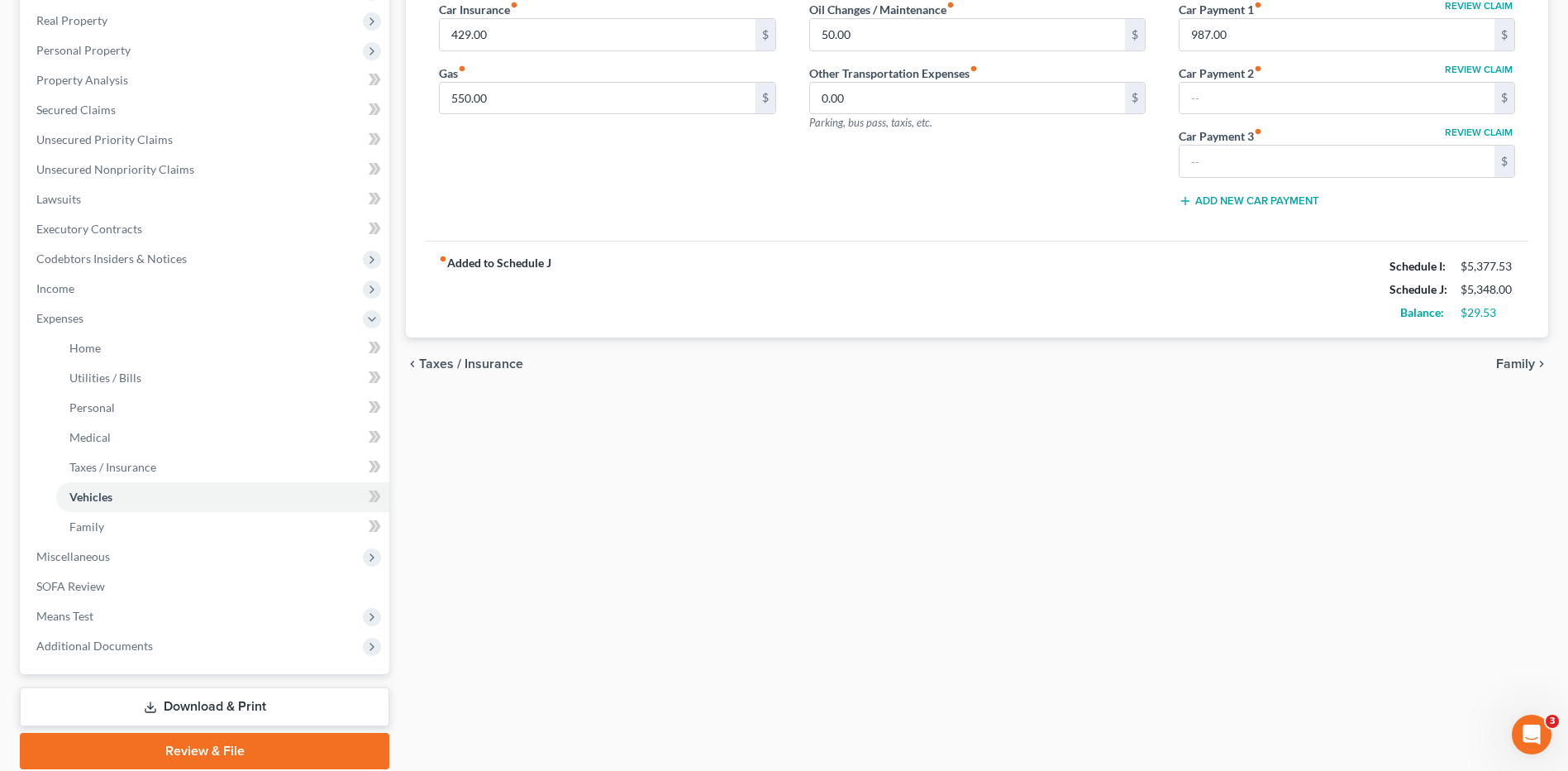
scroll to position [260, 0]
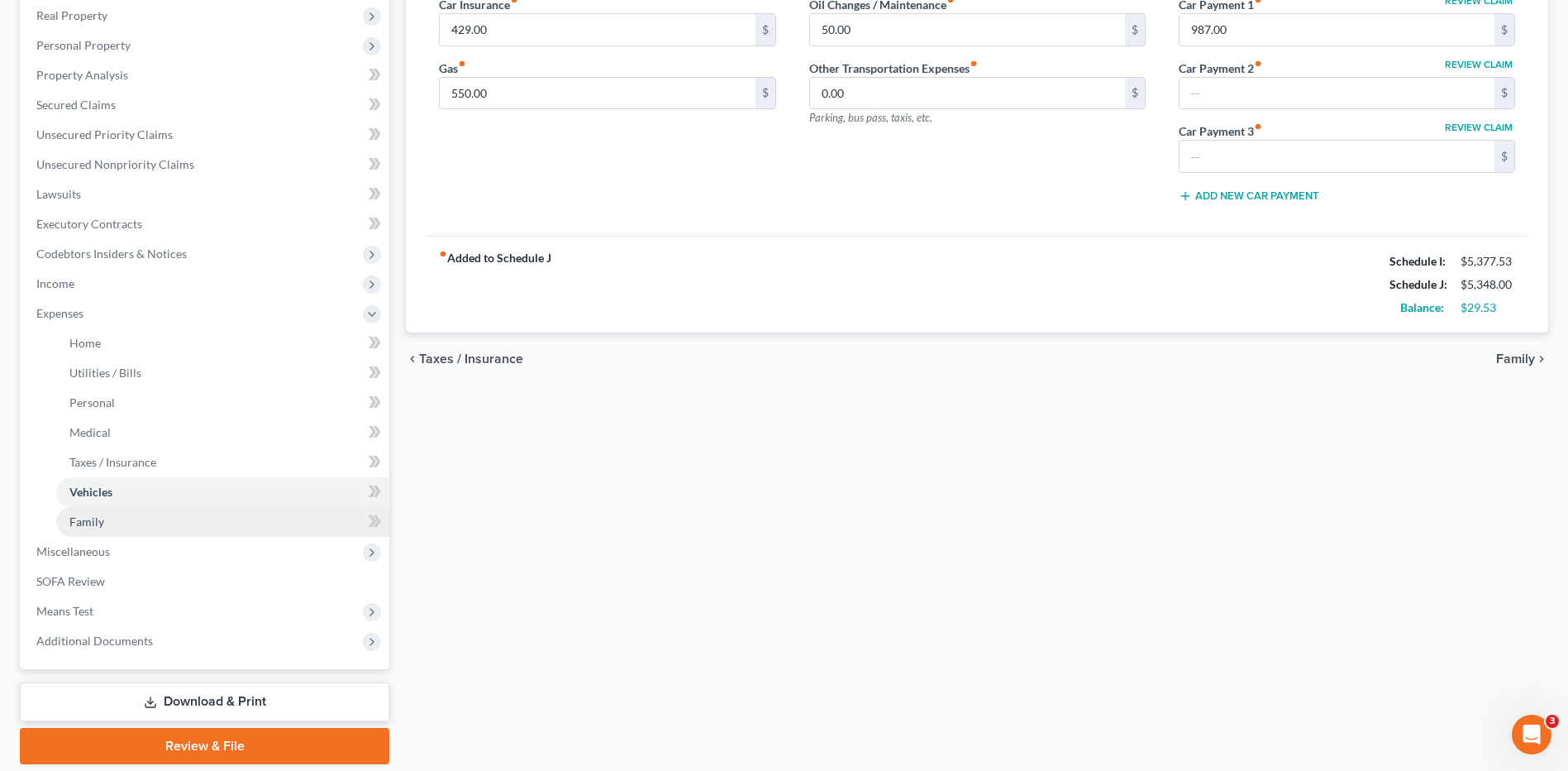
click at [180, 518] on link "Family" at bounding box center [223, 522] width 333 height 30
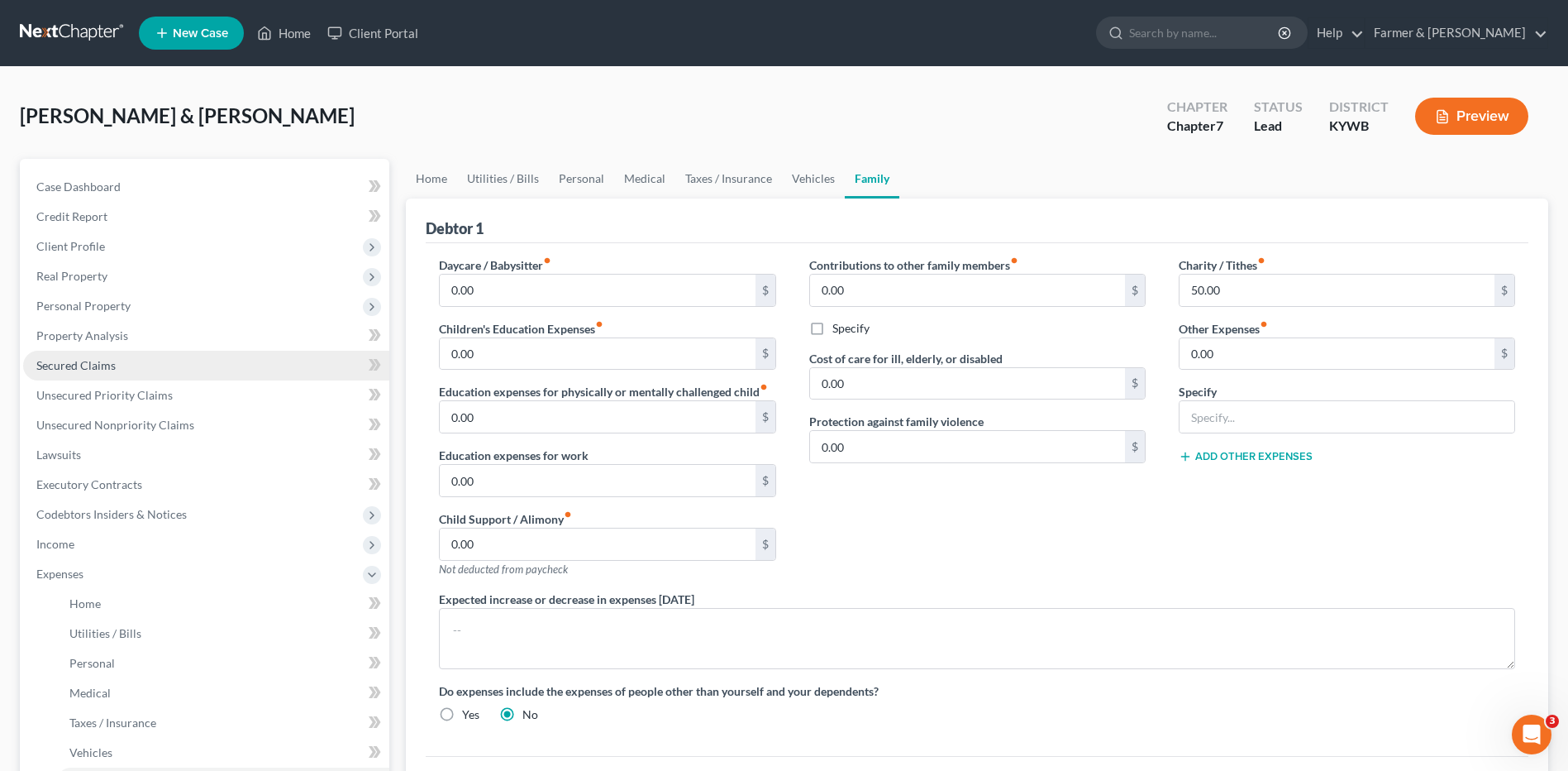
click at [165, 369] on link "Secured Claims" at bounding box center [207, 366] width 366 height 30
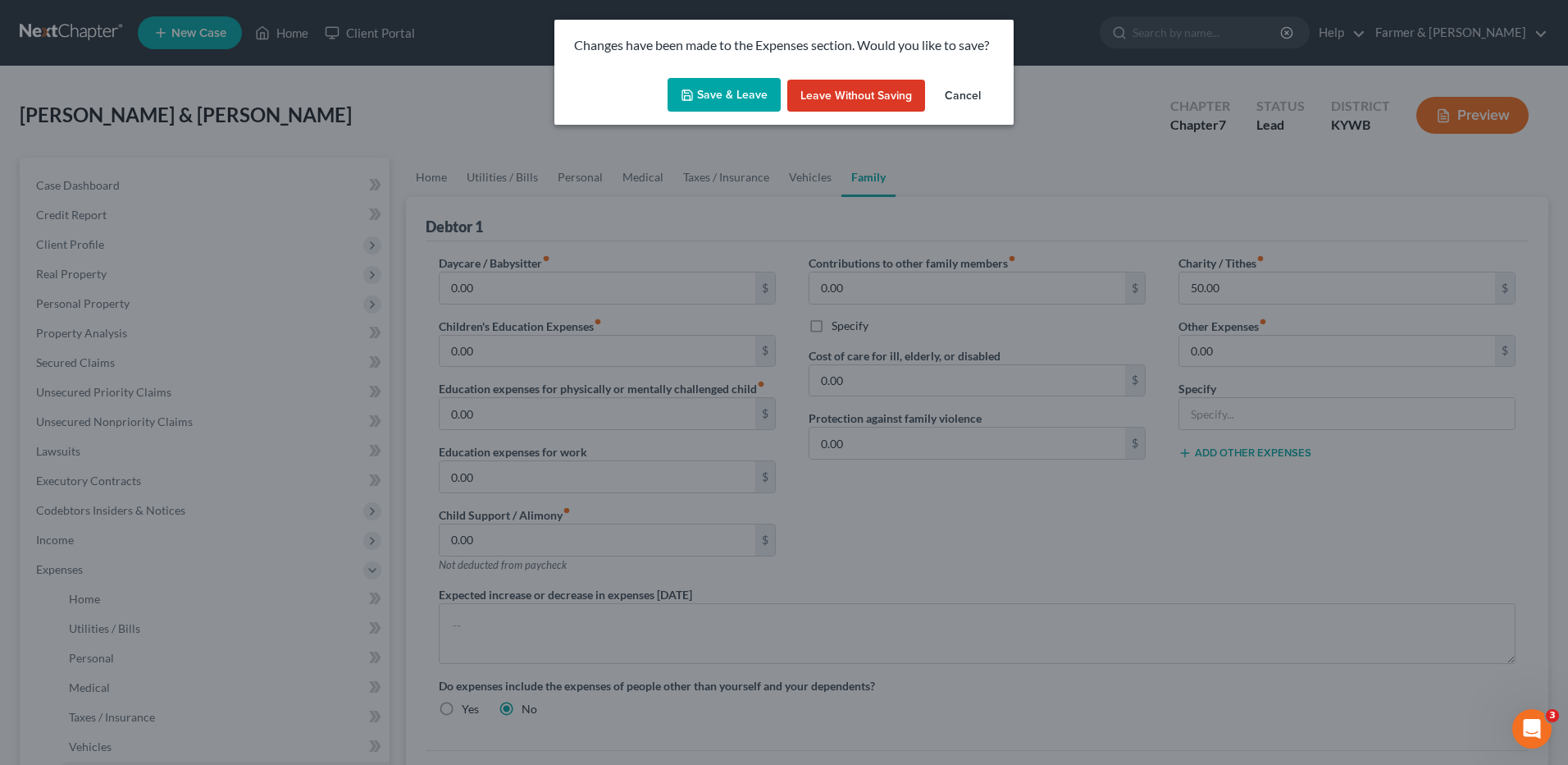
click at [712, 96] on button "Save & Leave" at bounding box center [723, 95] width 113 height 34
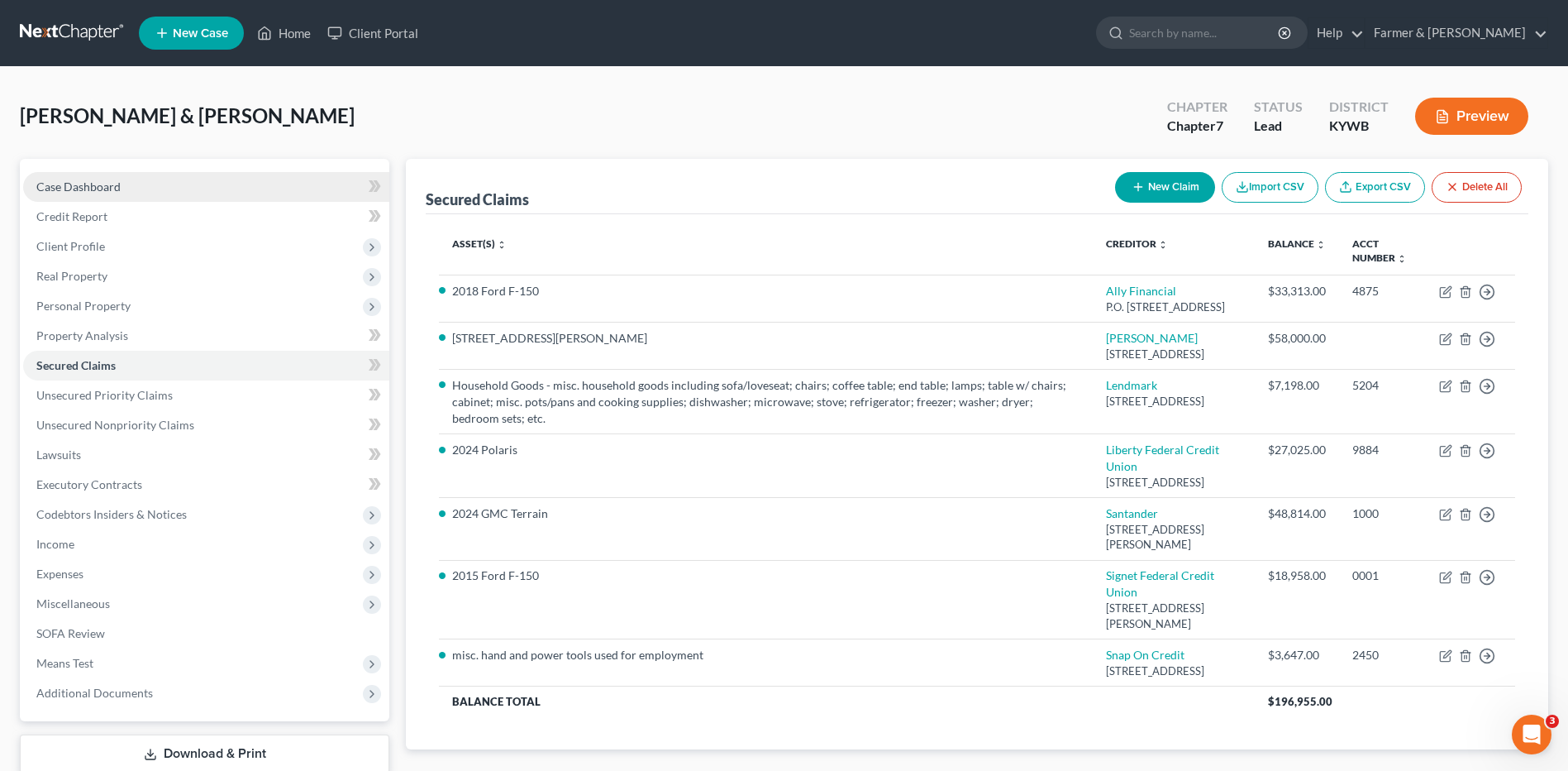
click at [200, 191] on link "Case Dashboard" at bounding box center [207, 187] width 366 height 30
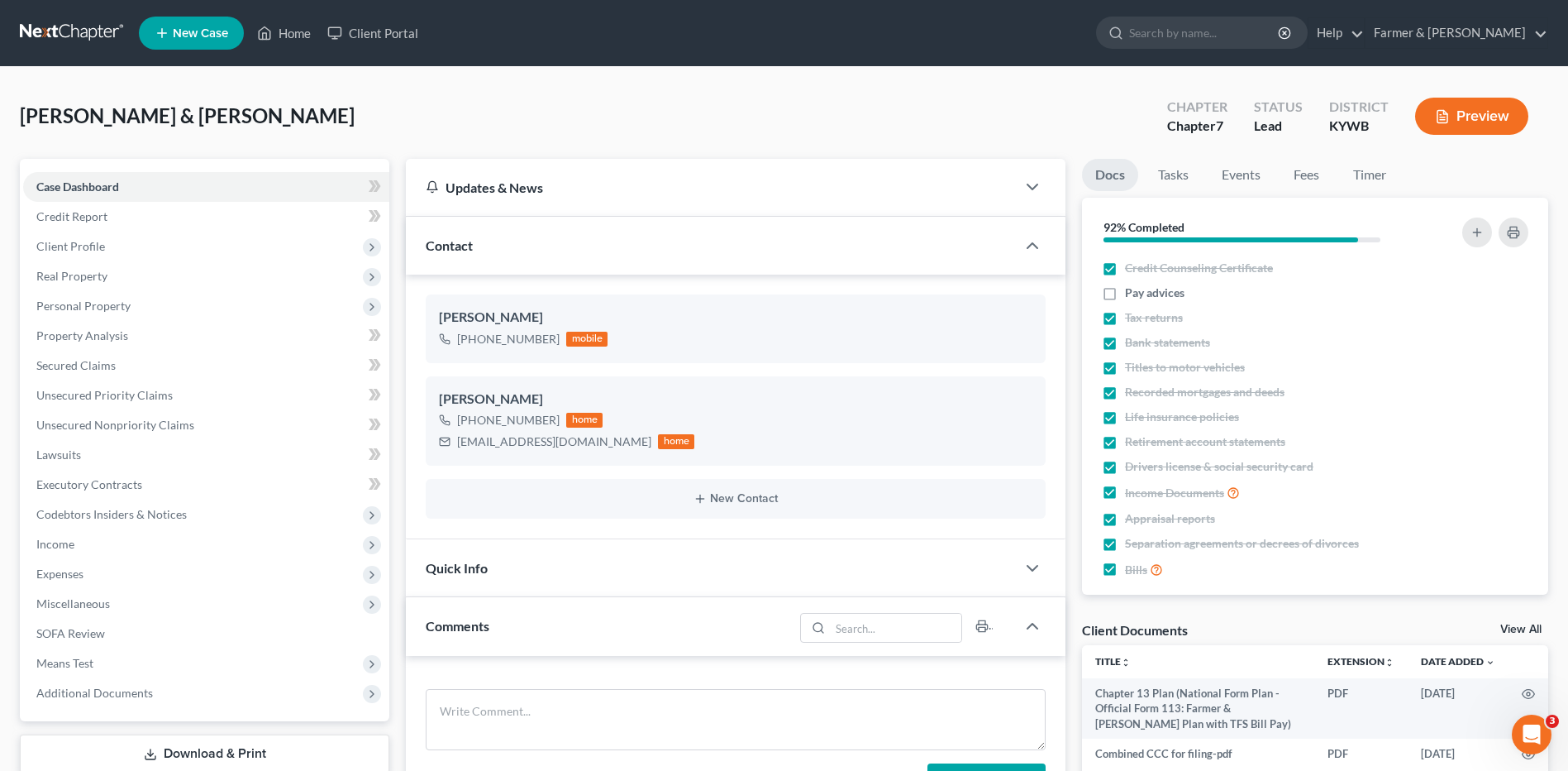
click at [93, 34] on link at bounding box center [73, 33] width 106 height 30
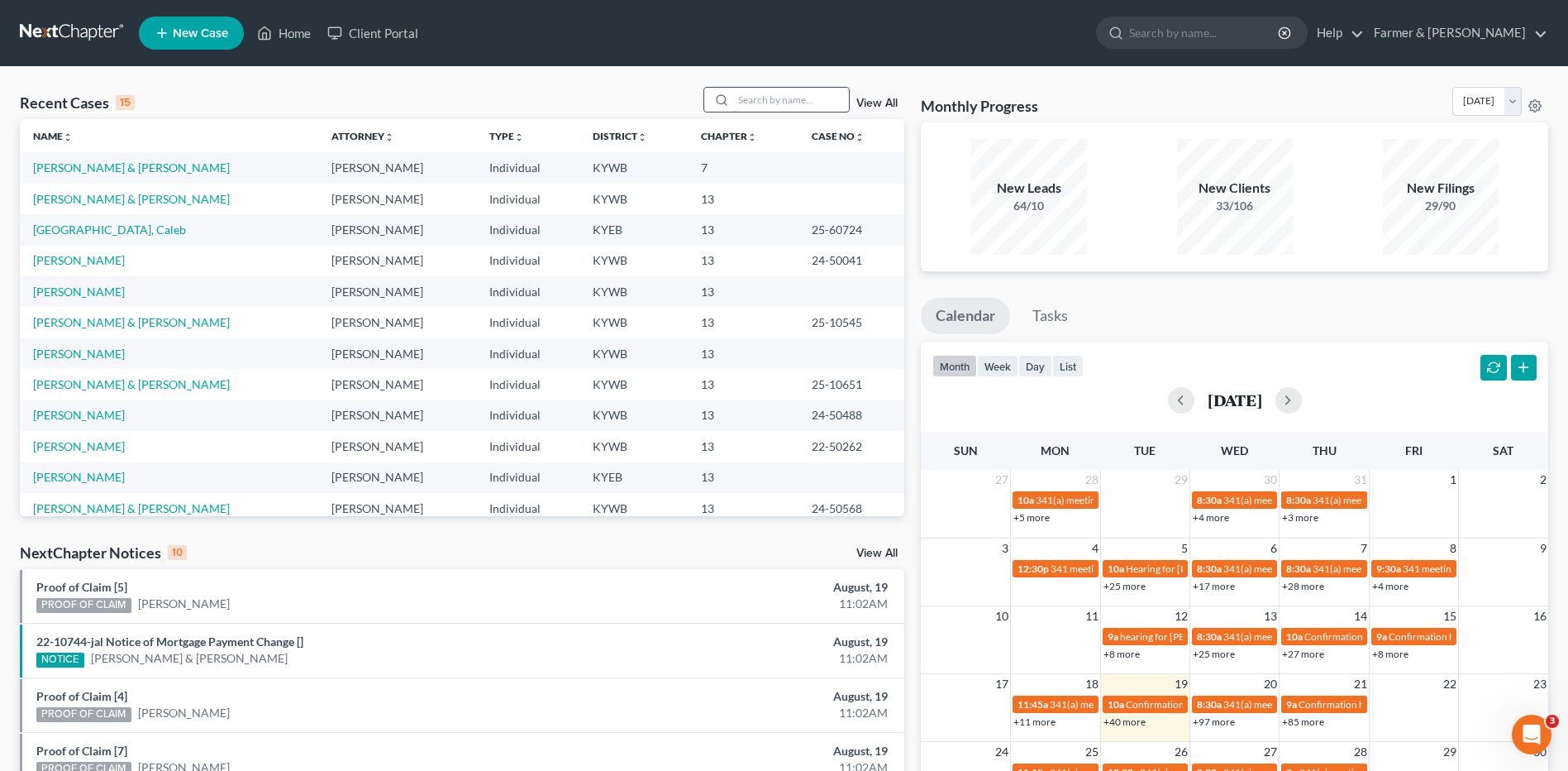
click at [792, 96] on input "search" at bounding box center [791, 100] width 115 height 24
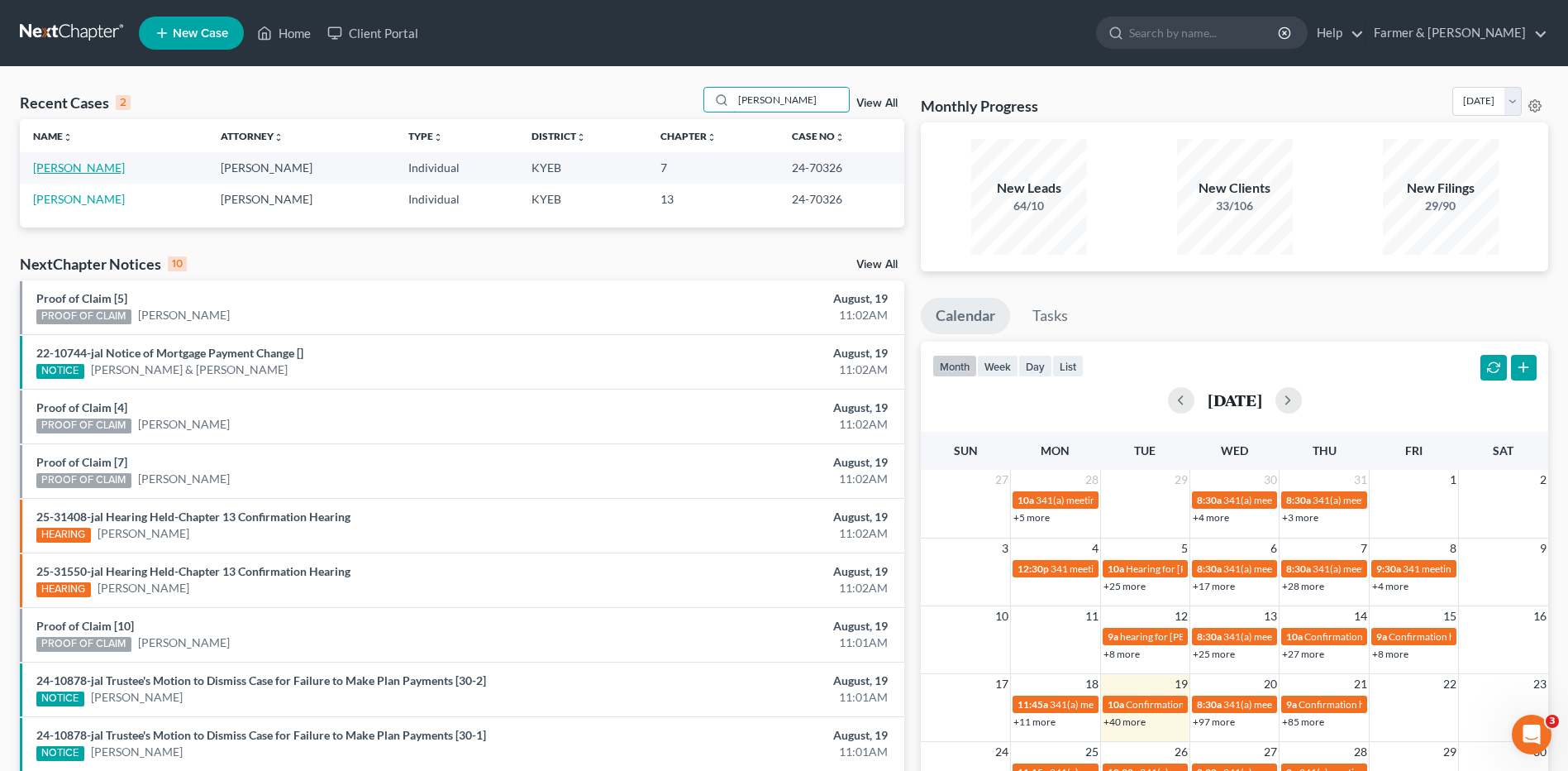
type input "[PERSON_NAME]"
click at [78, 166] on link "[PERSON_NAME]" at bounding box center [79, 168] width 92 height 14
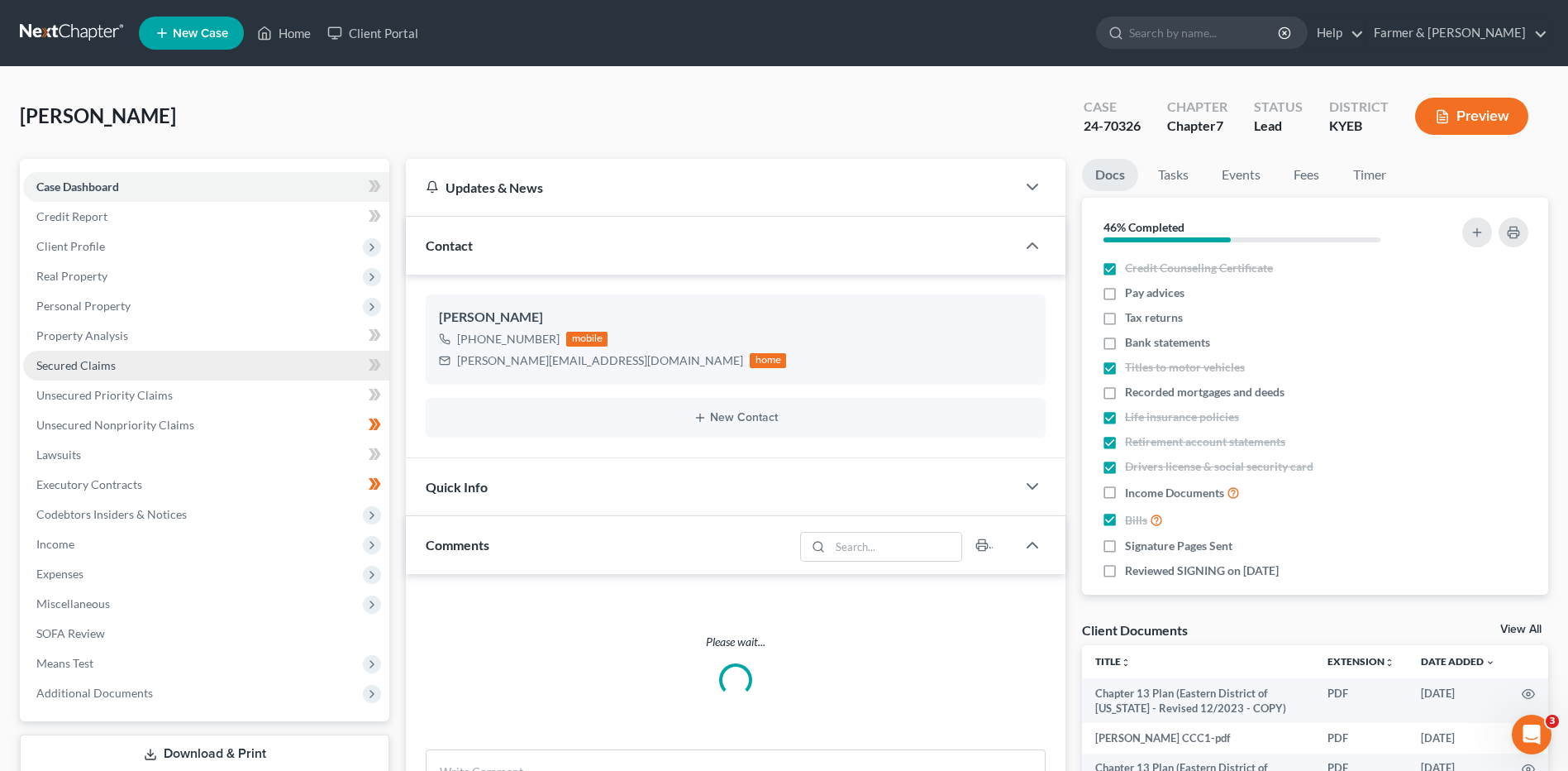
click at [97, 377] on link "Secured Claims" at bounding box center [207, 366] width 366 height 30
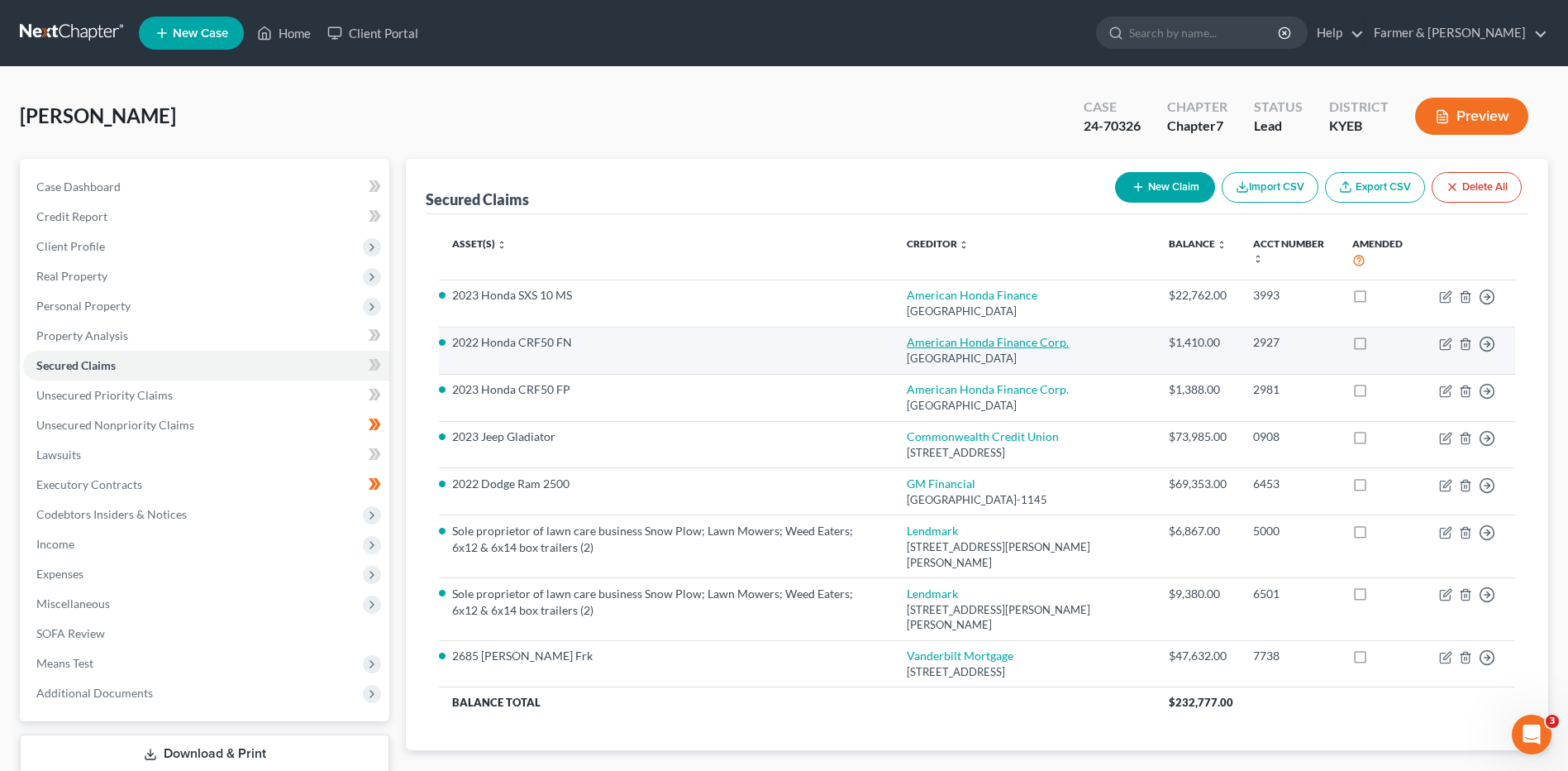
click at [1014, 342] on link "American Honda Finance Corp." at bounding box center [987, 342] width 162 height 14
select select "4"
select select "0"
select select "3"
select select "0"
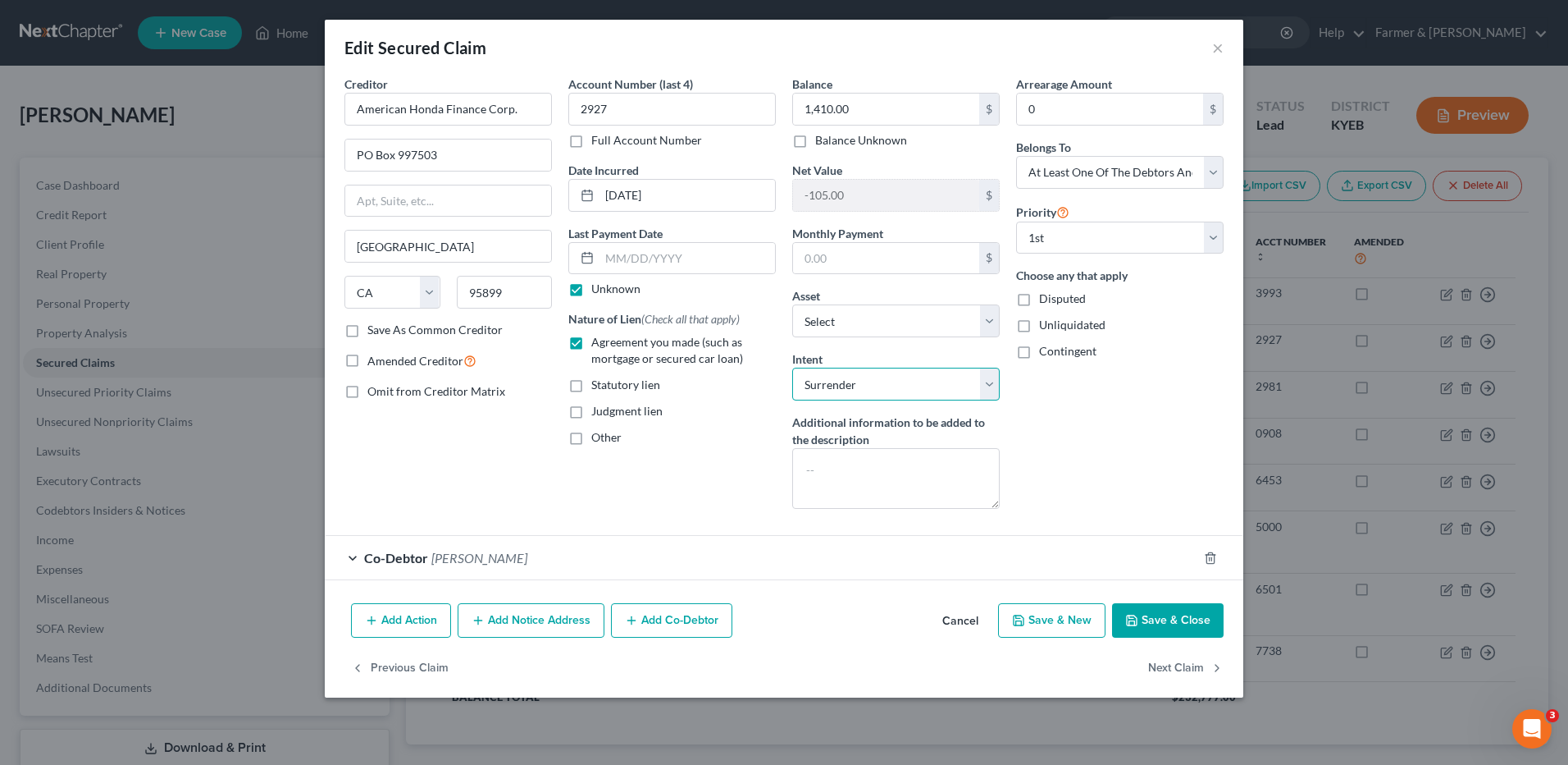
click at [906, 400] on select "Select Surrender Redeem Reaffirm Avoid Other" at bounding box center [896, 384] width 208 height 33
select select "2"
click at [792, 368] on select "Select Surrender Redeem Reaffirm Avoid Other" at bounding box center [896, 384] width 208 height 33
click at [1144, 624] on button "Save & Close" at bounding box center [1168, 620] width 112 height 34
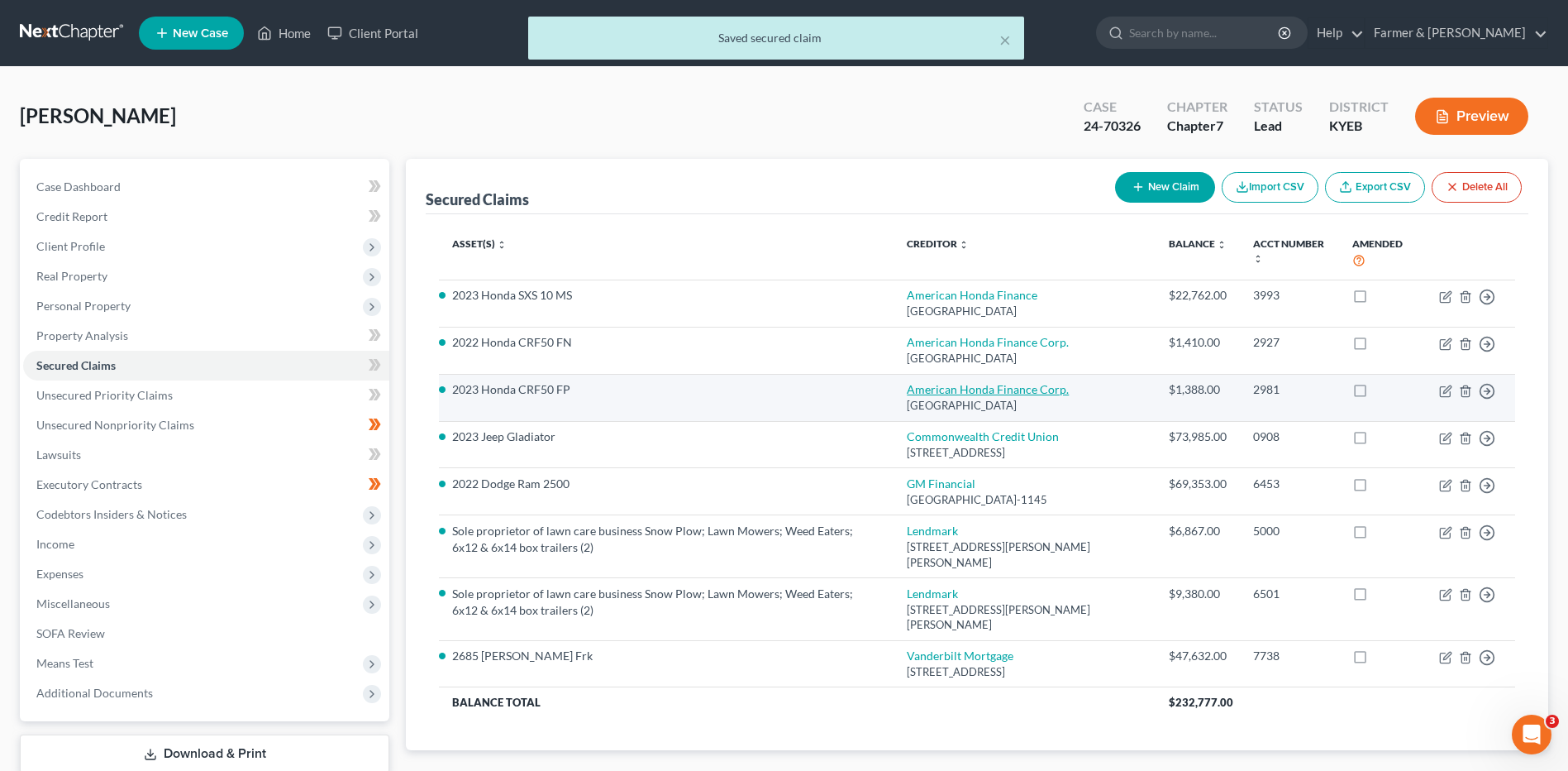
click at [1046, 396] on link "American Honda Finance Corp." at bounding box center [987, 389] width 162 height 14
select select "4"
select select "0"
select select "3"
select select "0"
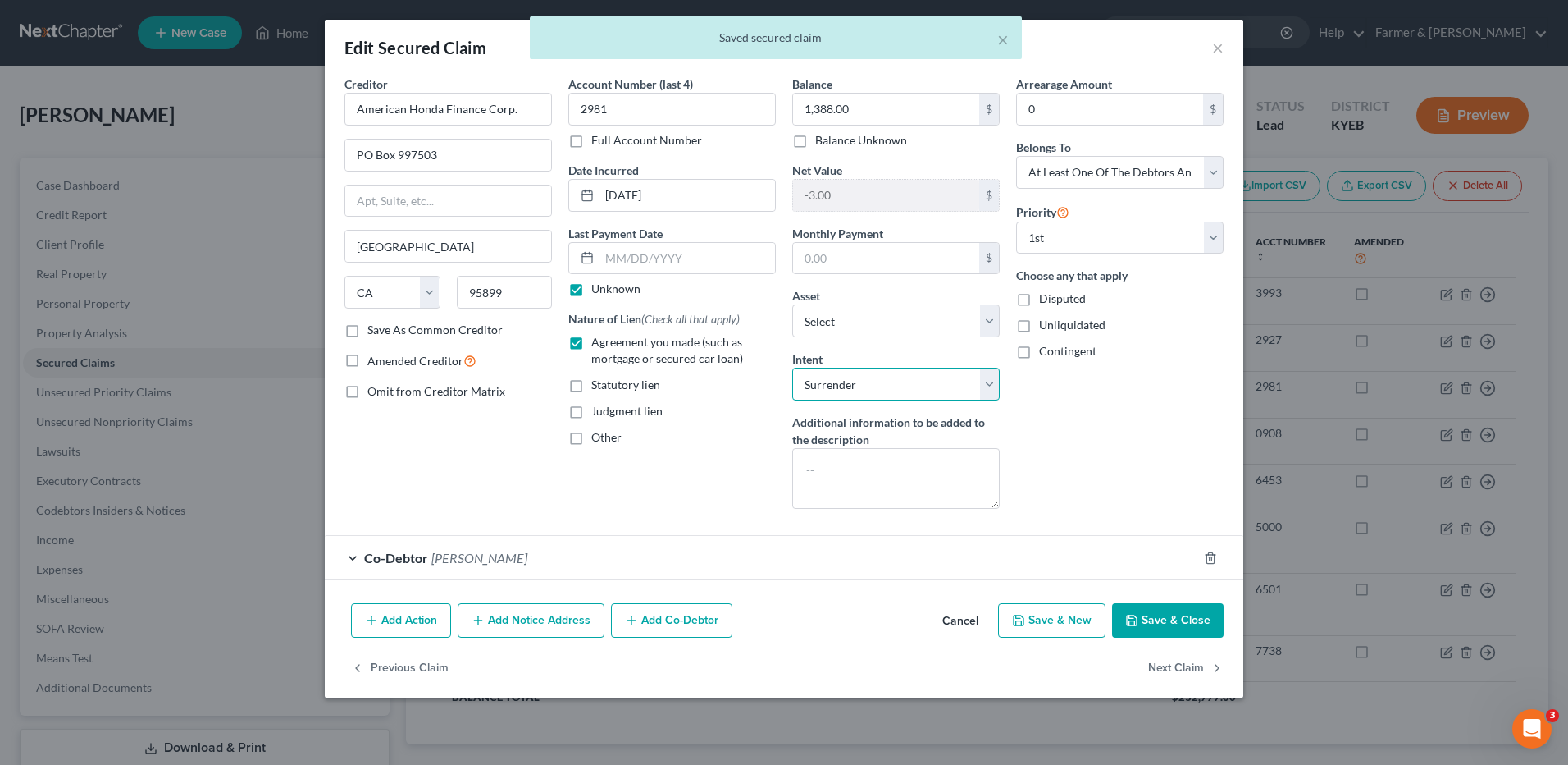
click at [904, 376] on select "Select Surrender Redeem Reaffirm Avoid Other" at bounding box center [896, 384] width 208 height 33
select select "2"
click at [792, 368] on select "Select Surrender Redeem Reaffirm Avoid Other" at bounding box center [896, 384] width 208 height 33
click at [1148, 625] on button "Save & Close" at bounding box center [1168, 620] width 112 height 34
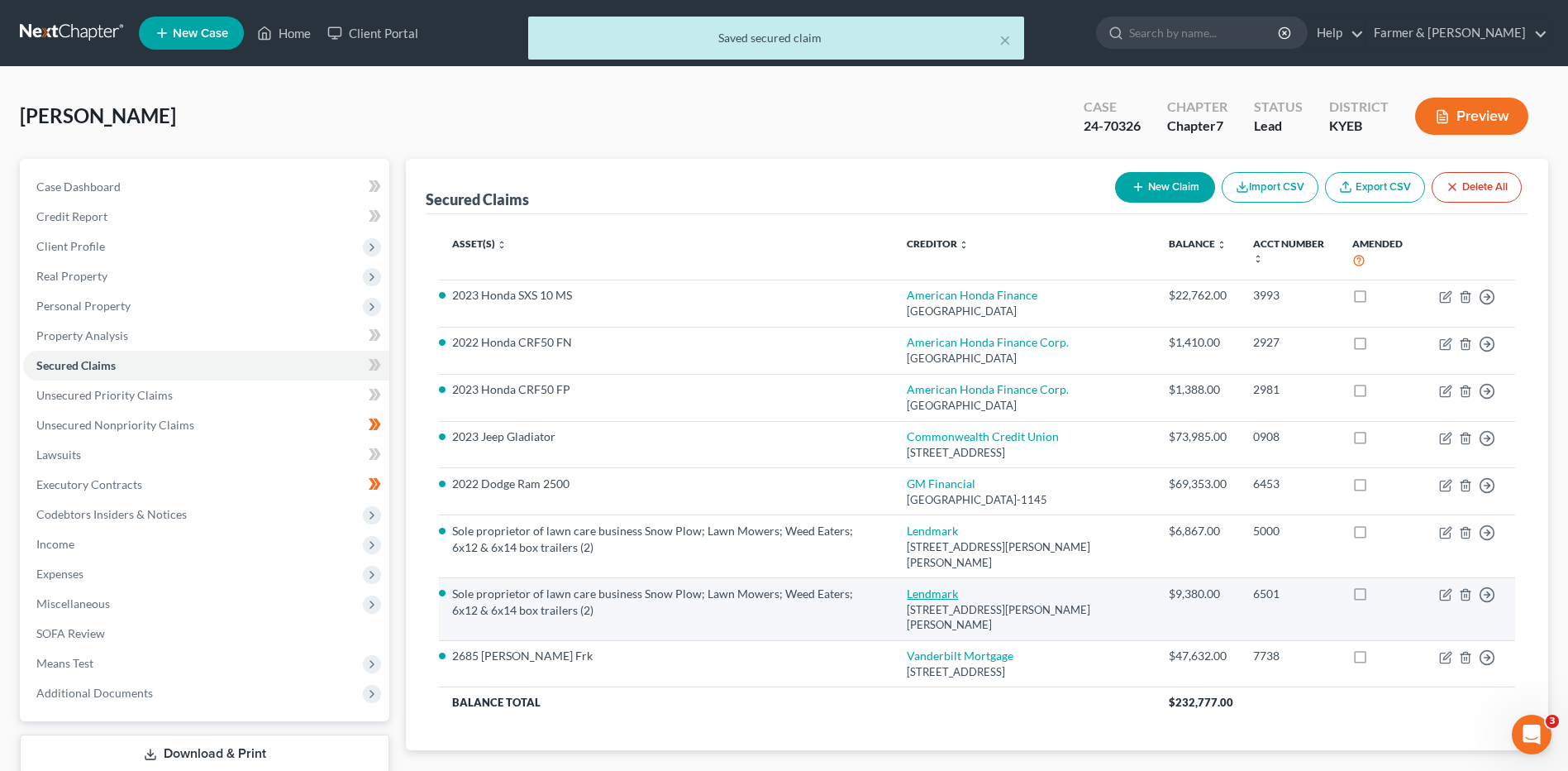
click at [953, 597] on link "Lendmark" at bounding box center [932, 593] width 51 height 14
select select "21"
select select "0"
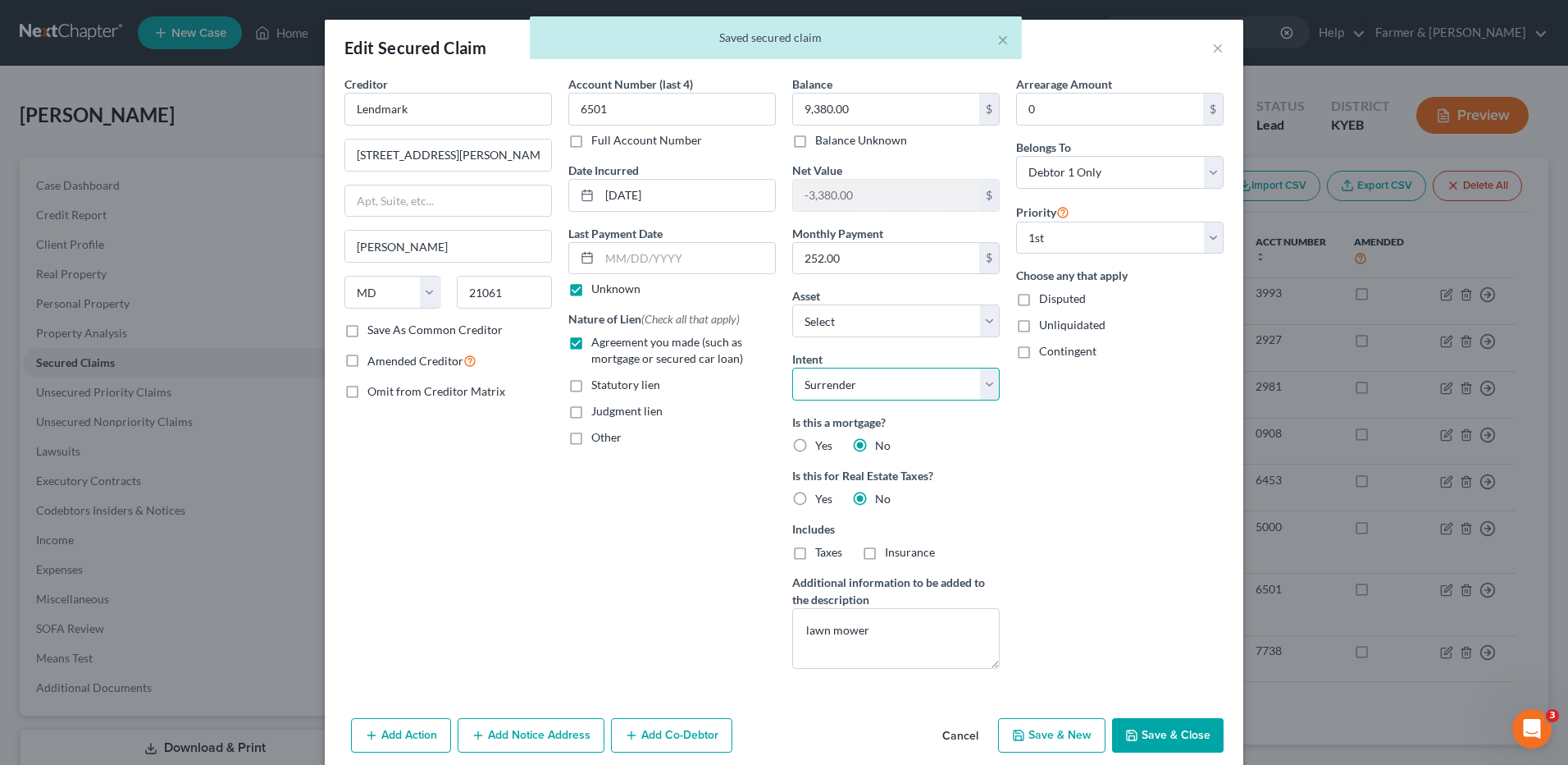
click at [899, 389] on select "Select Surrender Redeem Reaffirm Avoid Other" at bounding box center [896, 384] width 208 height 33
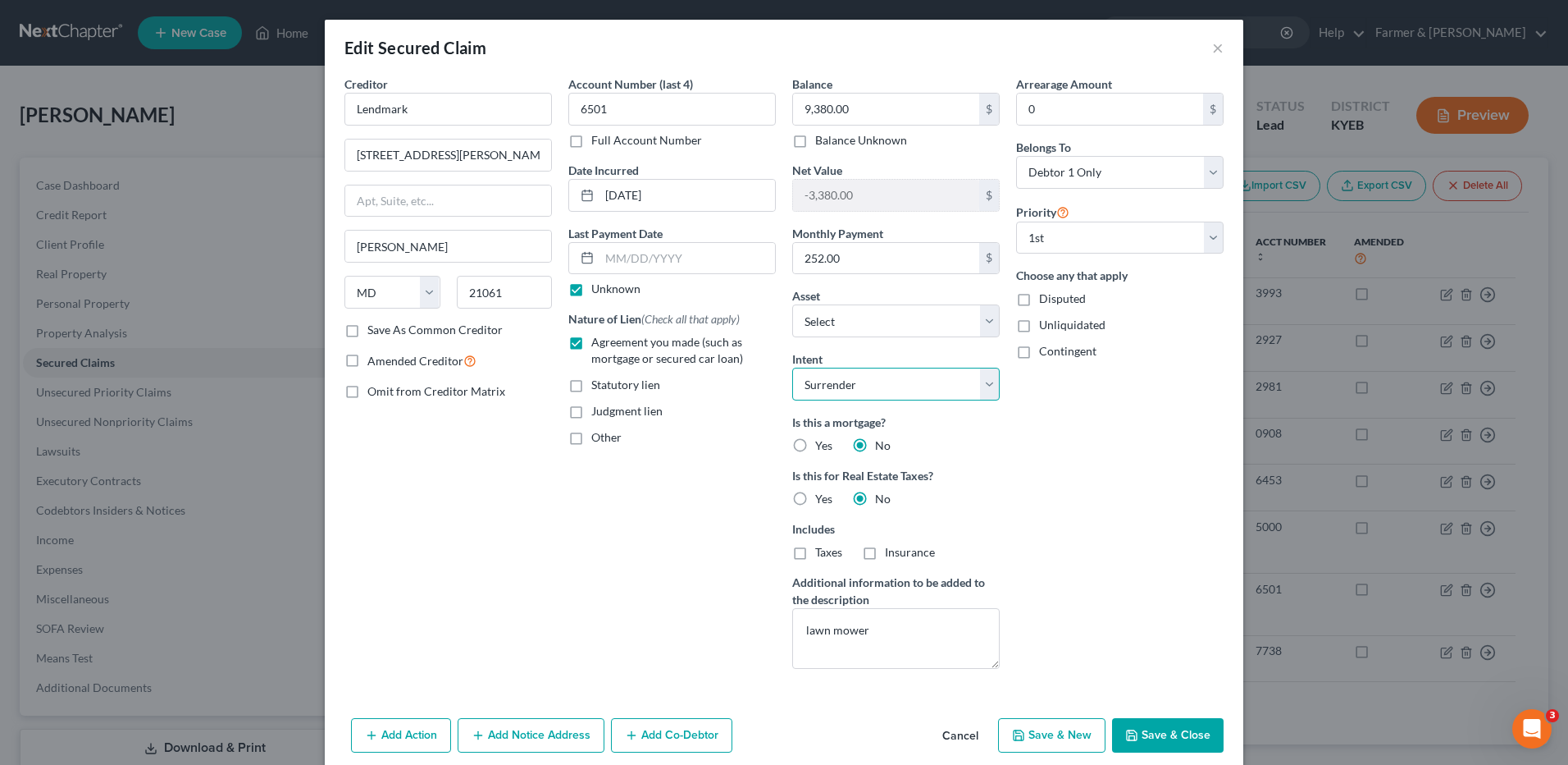
select select "2"
click at [792, 368] on select "Select Surrender Redeem Reaffirm Avoid Other" at bounding box center [896, 384] width 208 height 33
click at [1155, 742] on button "Save & Close" at bounding box center [1168, 736] width 112 height 34
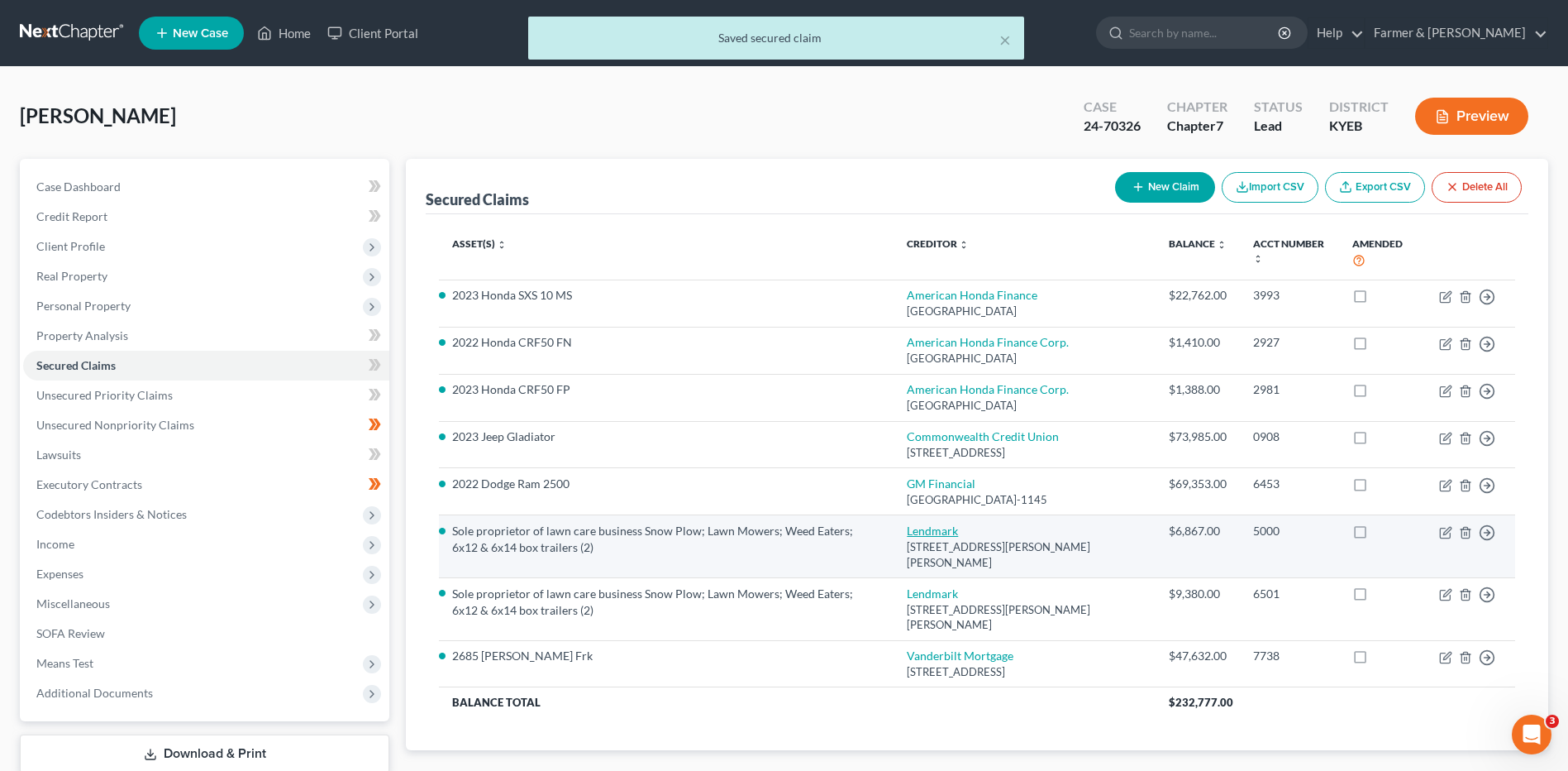
click at [957, 529] on link "Lendmark" at bounding box center [932, 530] width 51 height 14
select select "21"
select select "0"
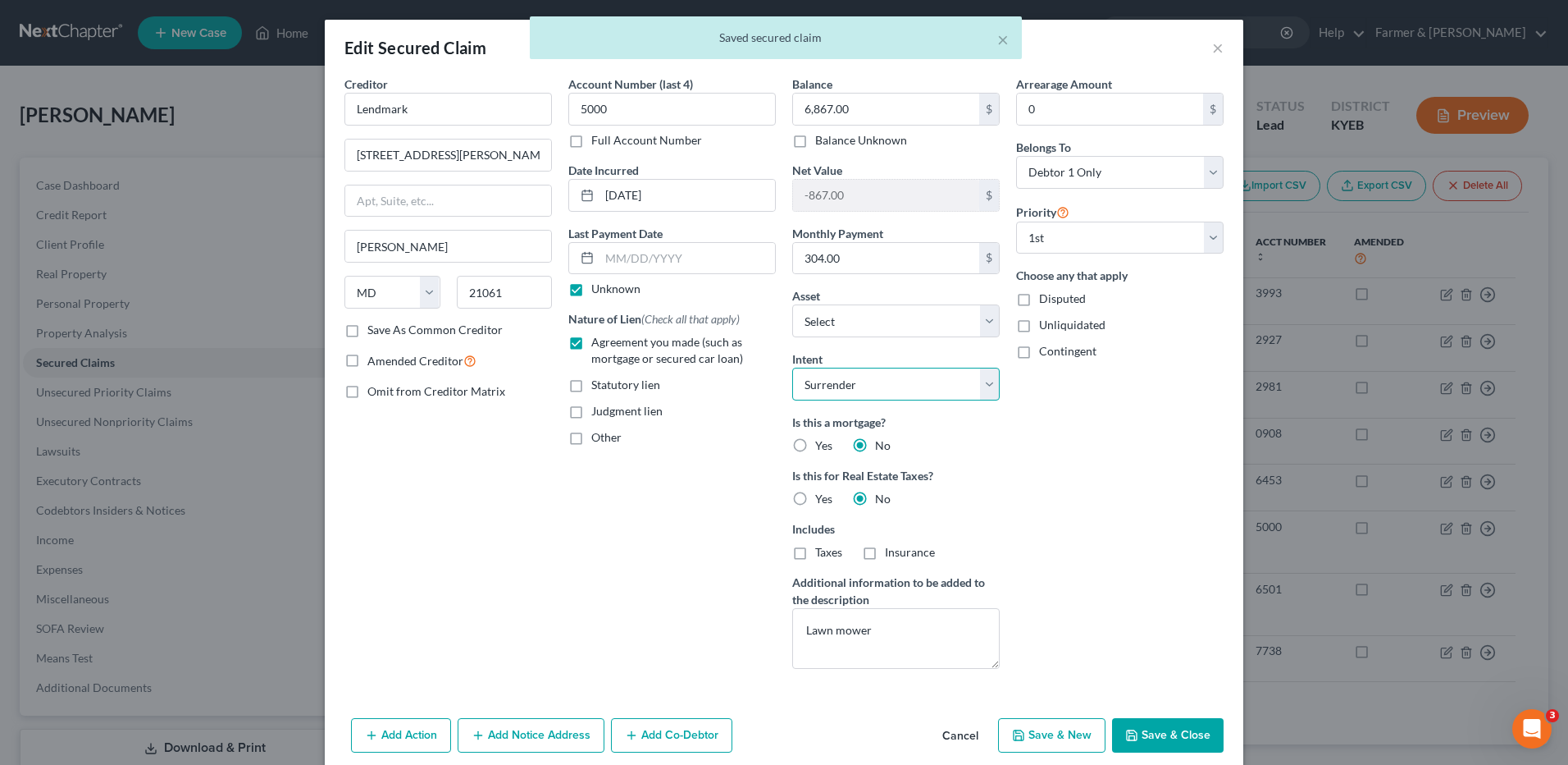
click at [870, 389] on select "Select Surrender Redeem Reaffirm Avoid Other" at bounding box center [896, 384] width 208 height 33
select select "2"
click at [792, 368] on select "Select Surrender Redeem Reaffirm Avoid Other" at bounding box center [896, 384] width 208 height 33
click at [1140, 740] on button "Save & Close" at bounding box center [1168, 736] width 112 height 34
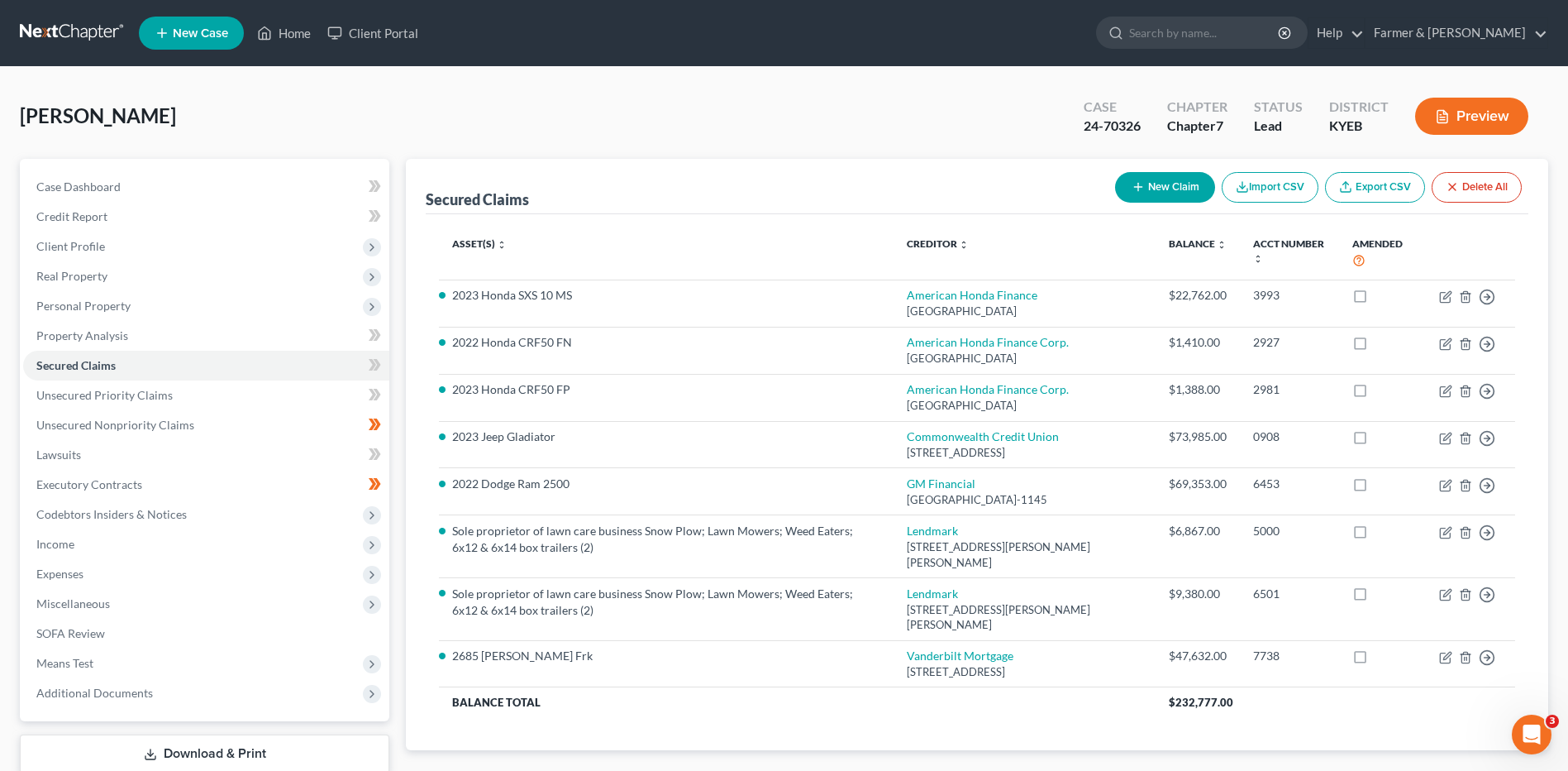
click at [72, 35] on link at bounding box center [73, 33] width 106 height 30
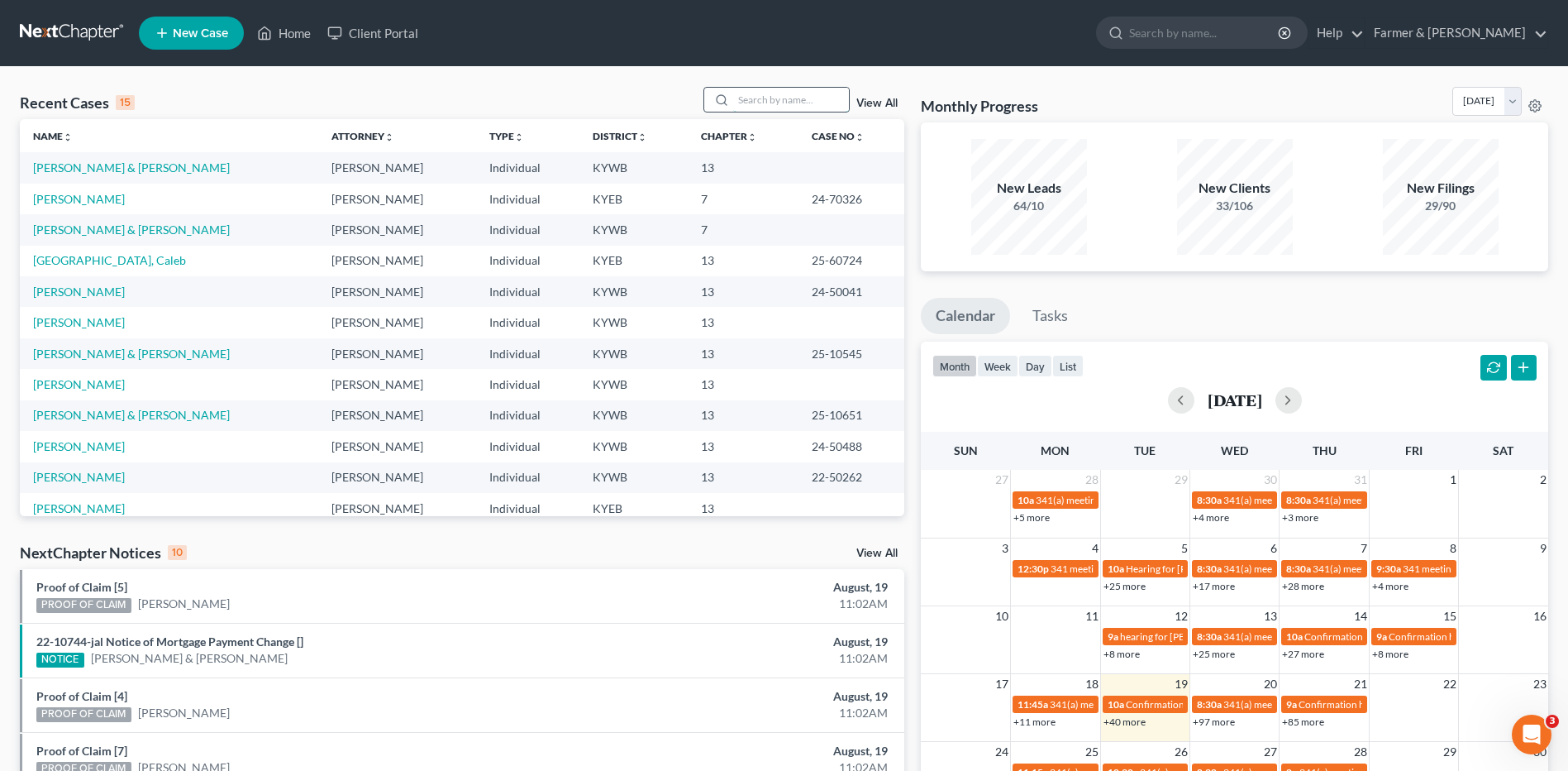
click at [788, 102] on input "search" at bounding box center [791, 100] width 115 height 24
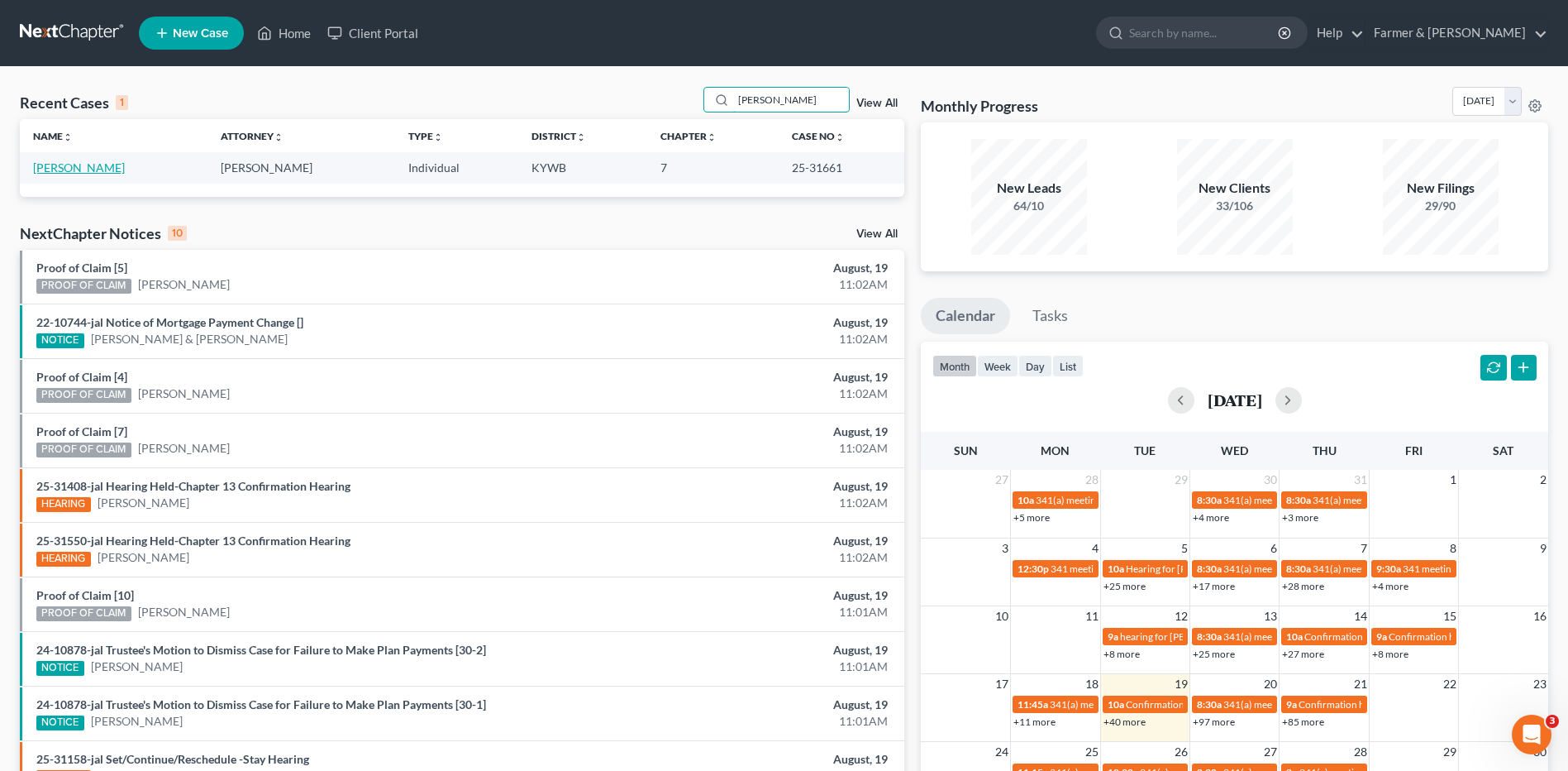
type input "kinkela"
click at [125, 161] on link "[PERSON_NAME]" at bounding box center [79, 168] width 92 height 14
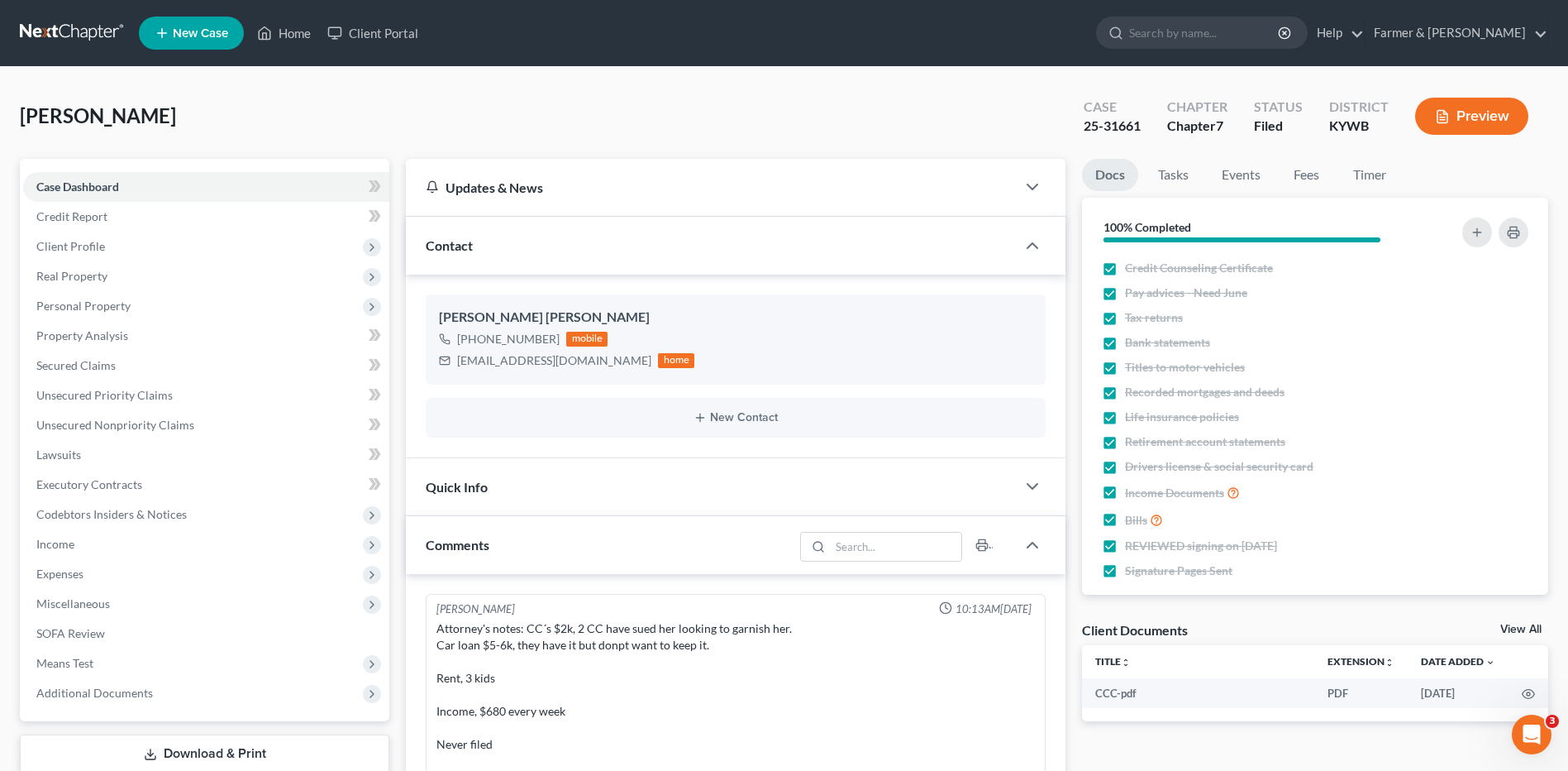
scroll to position [163, 0]
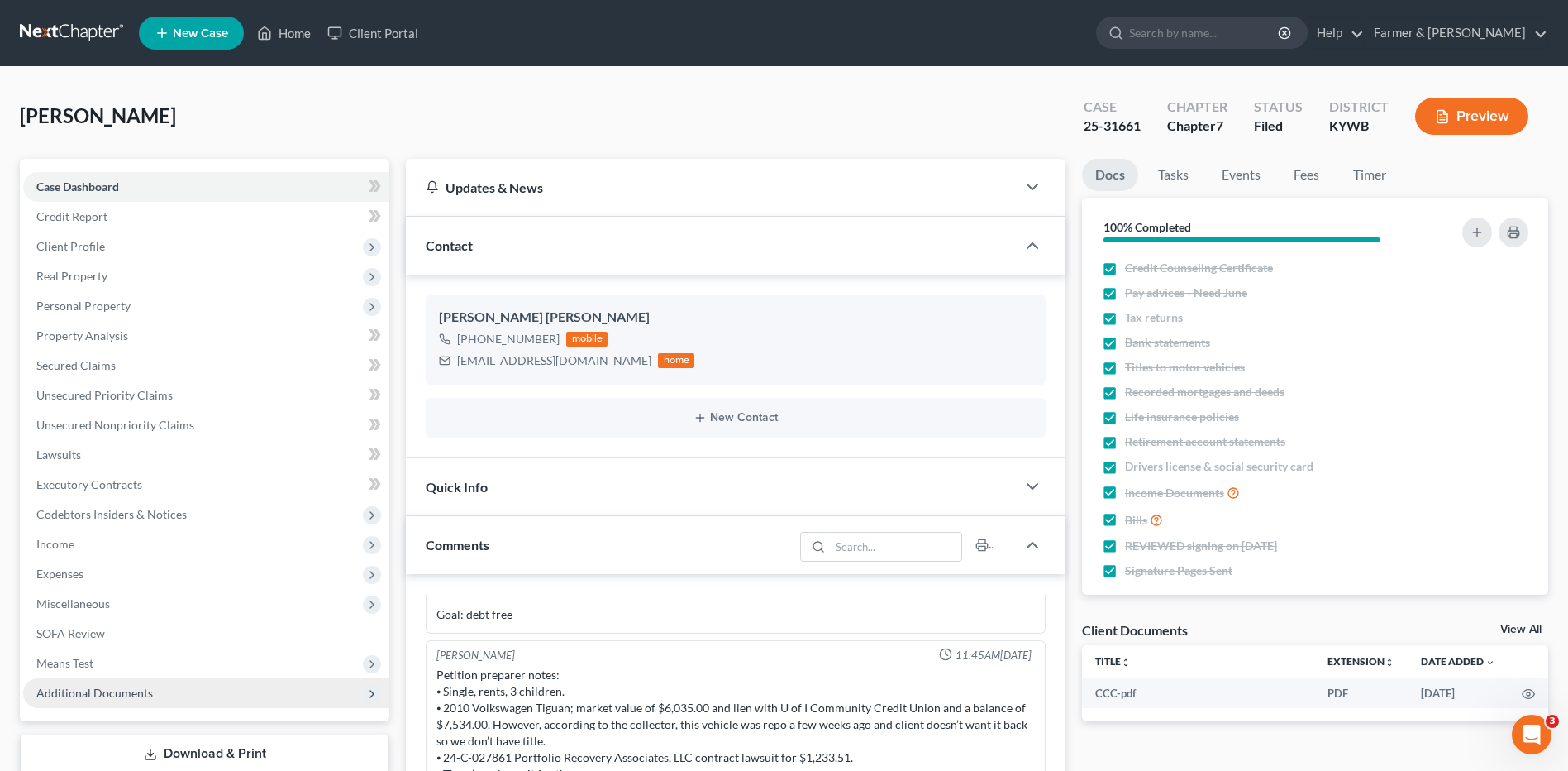
click at [163, 702] on span "Additional Documents" at bounding box center [207, 693] width 366 height 30
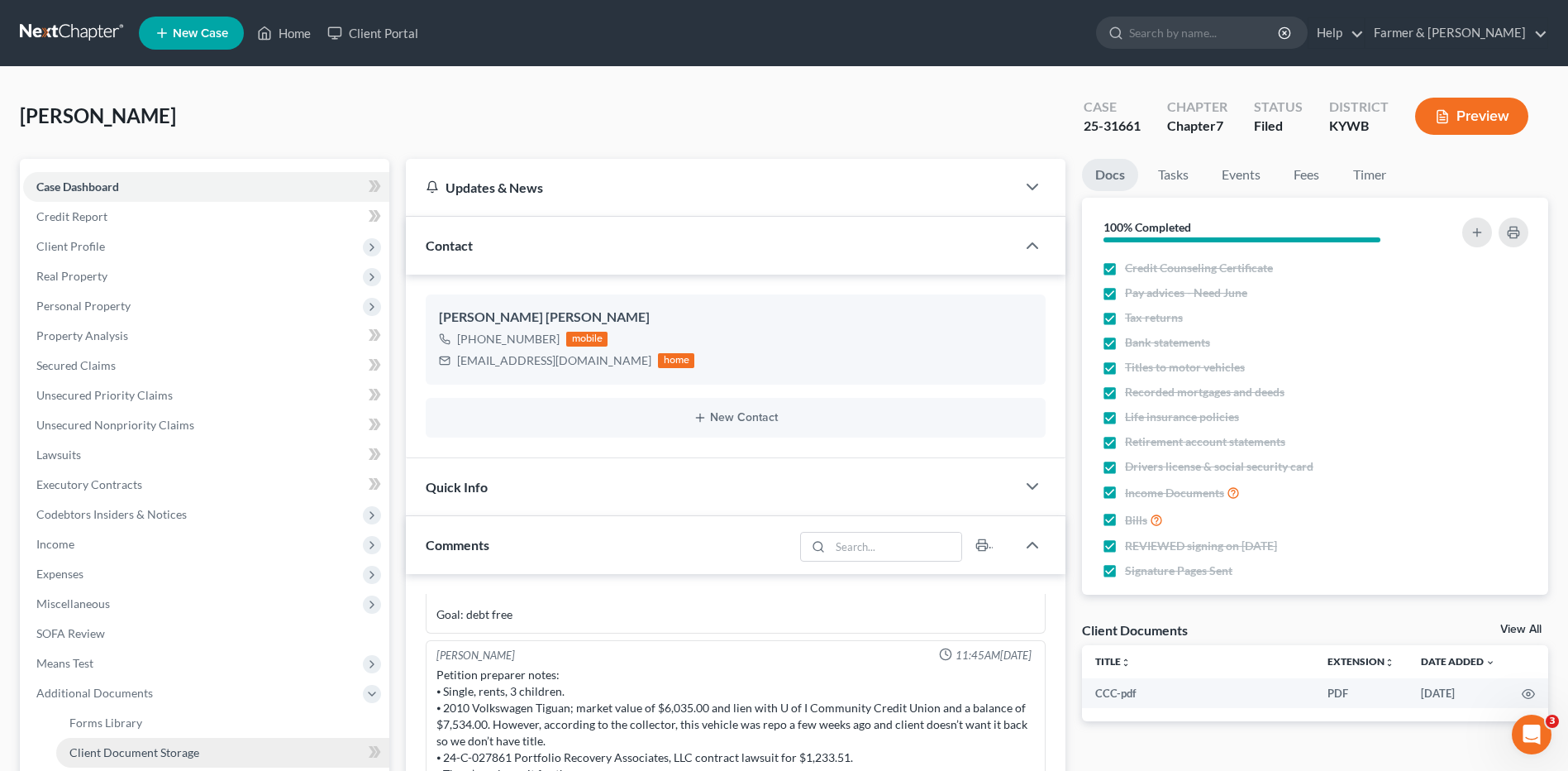
click at [165, 755] on span "Client Document Storage" at bounding box center [134, 752] width 130 height 14
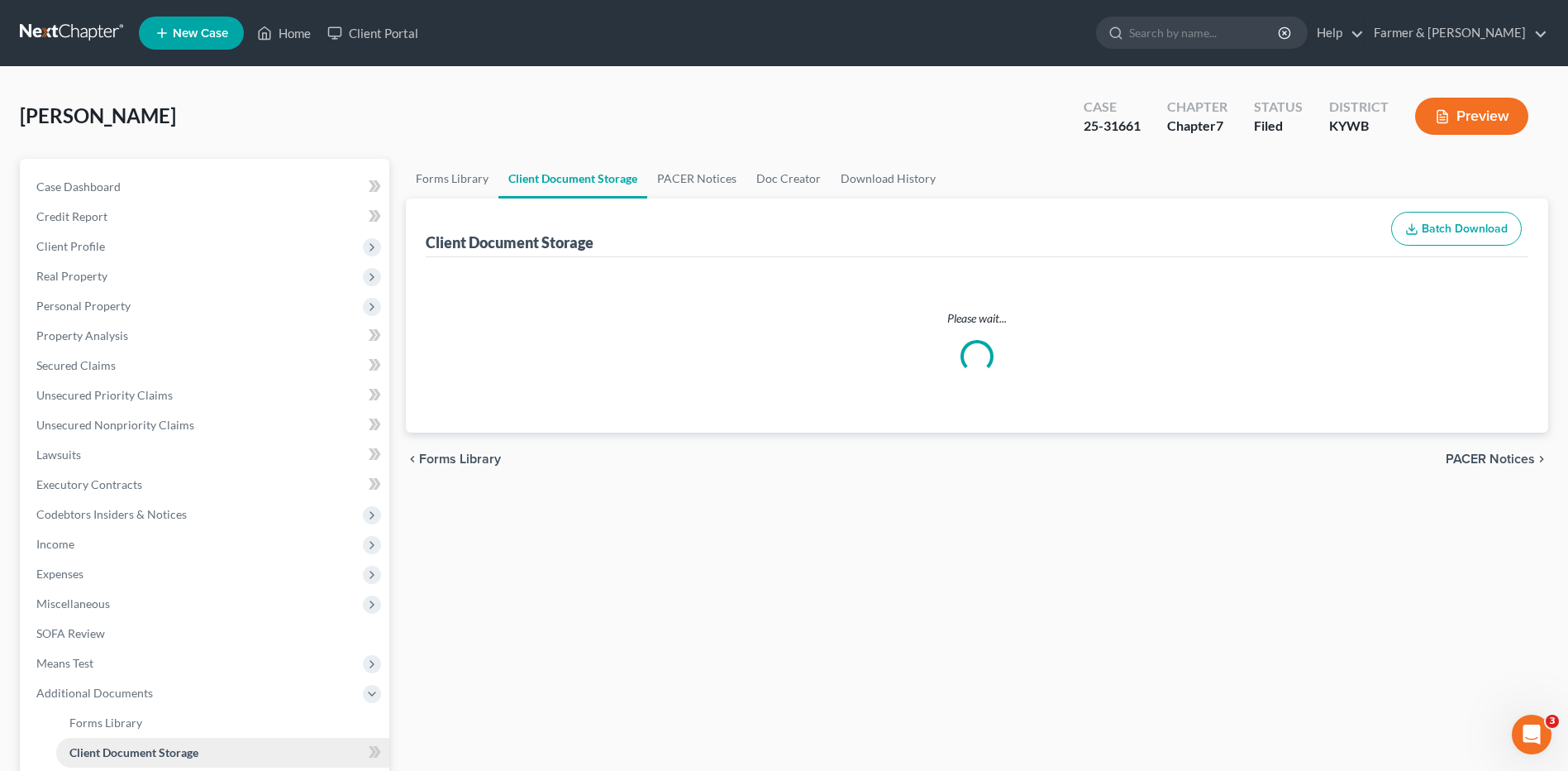
select select "7"
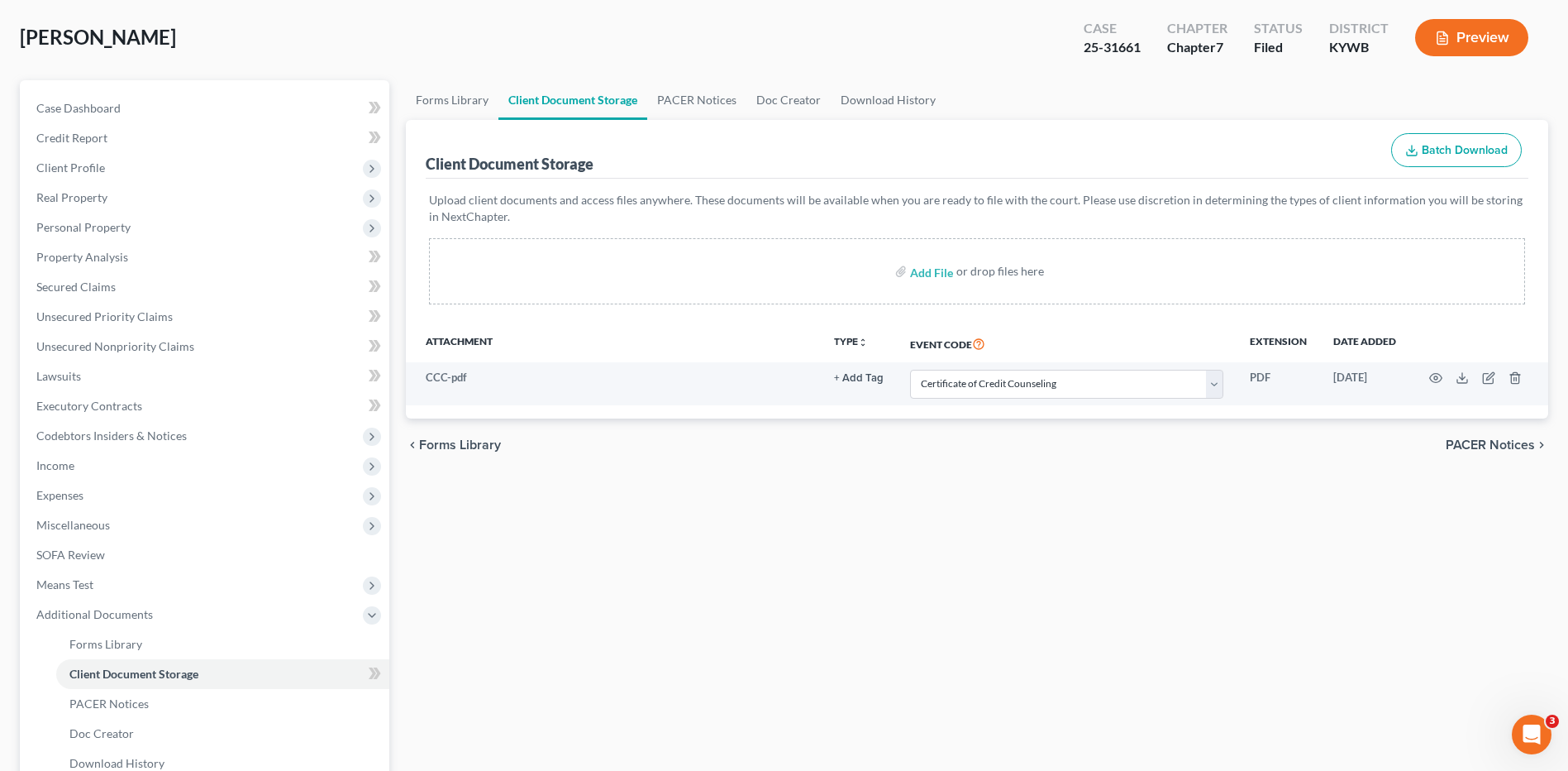
scroll to position [116, 0]
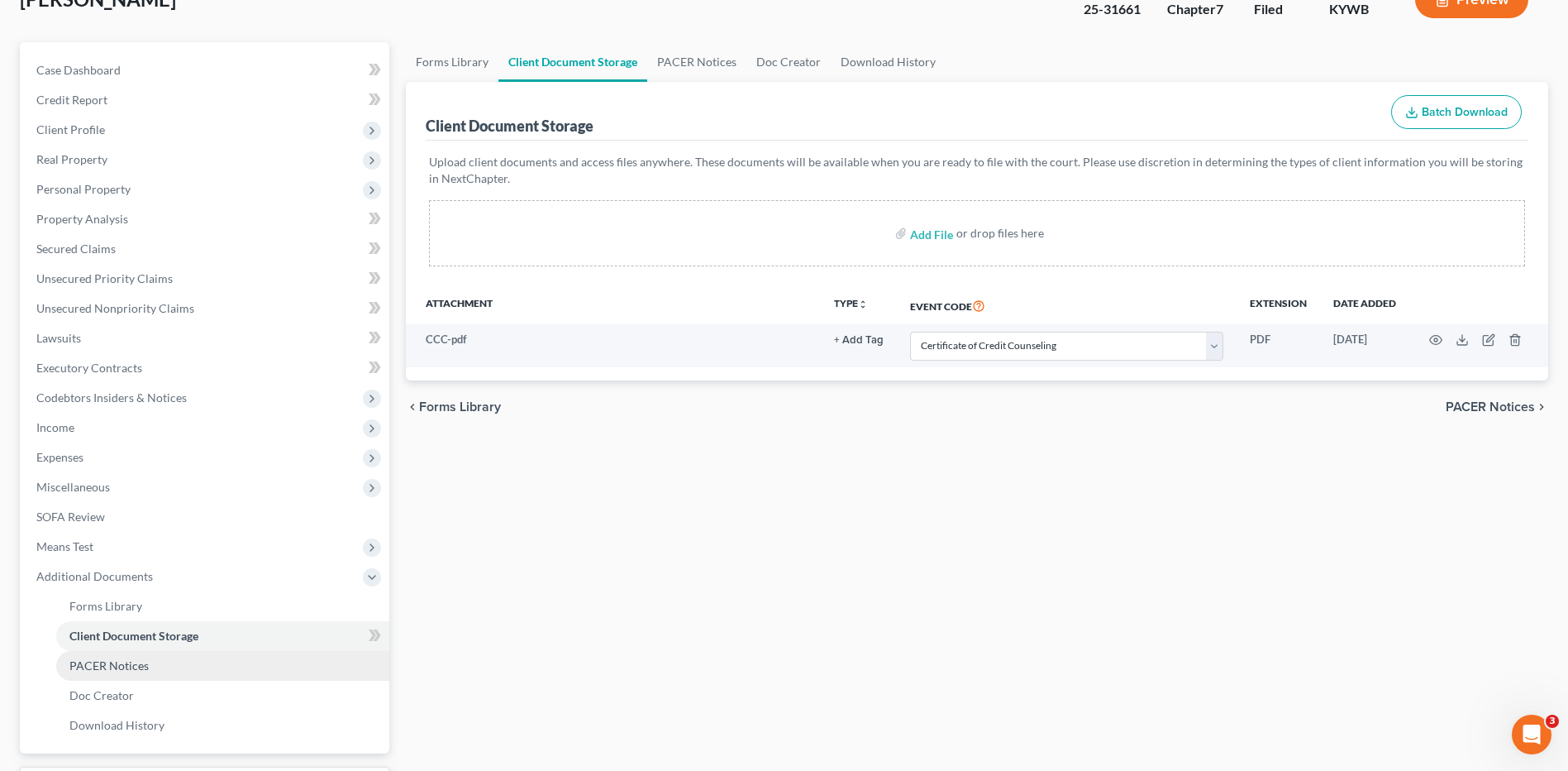
click at [97, 662] on span "PACER Notices" at bounding box center [108, 665] width 79 height 14
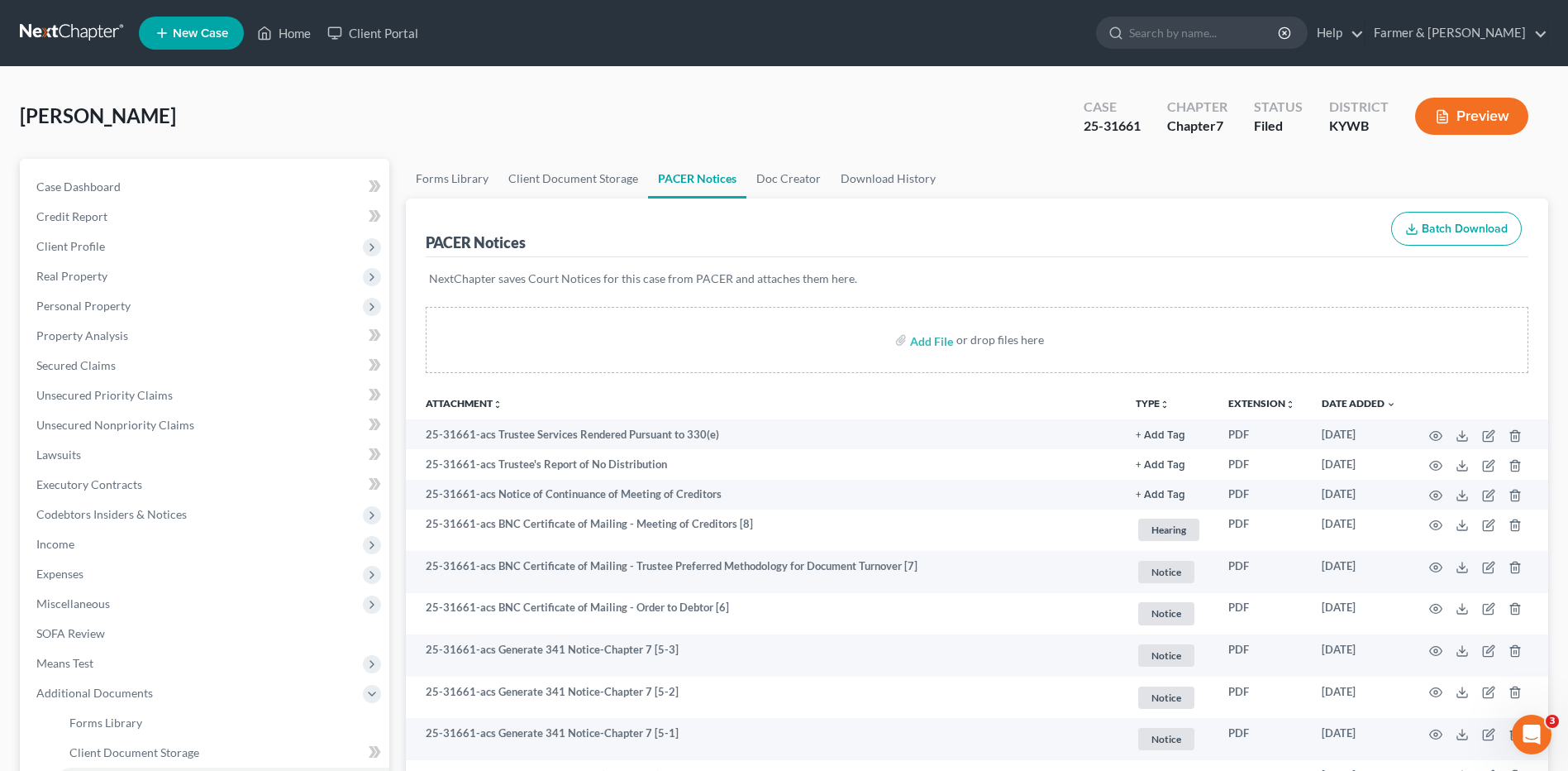
click at [1353, 397] on sort-link "Date Added unfold_more expand_more expand_less" at bounding box center [1359, 403] width 75 height 12
click at [1354, 398] on link "Date Added unfold_more expand_more expand_less" at bounding box center [1359, 403] width 75 height 12
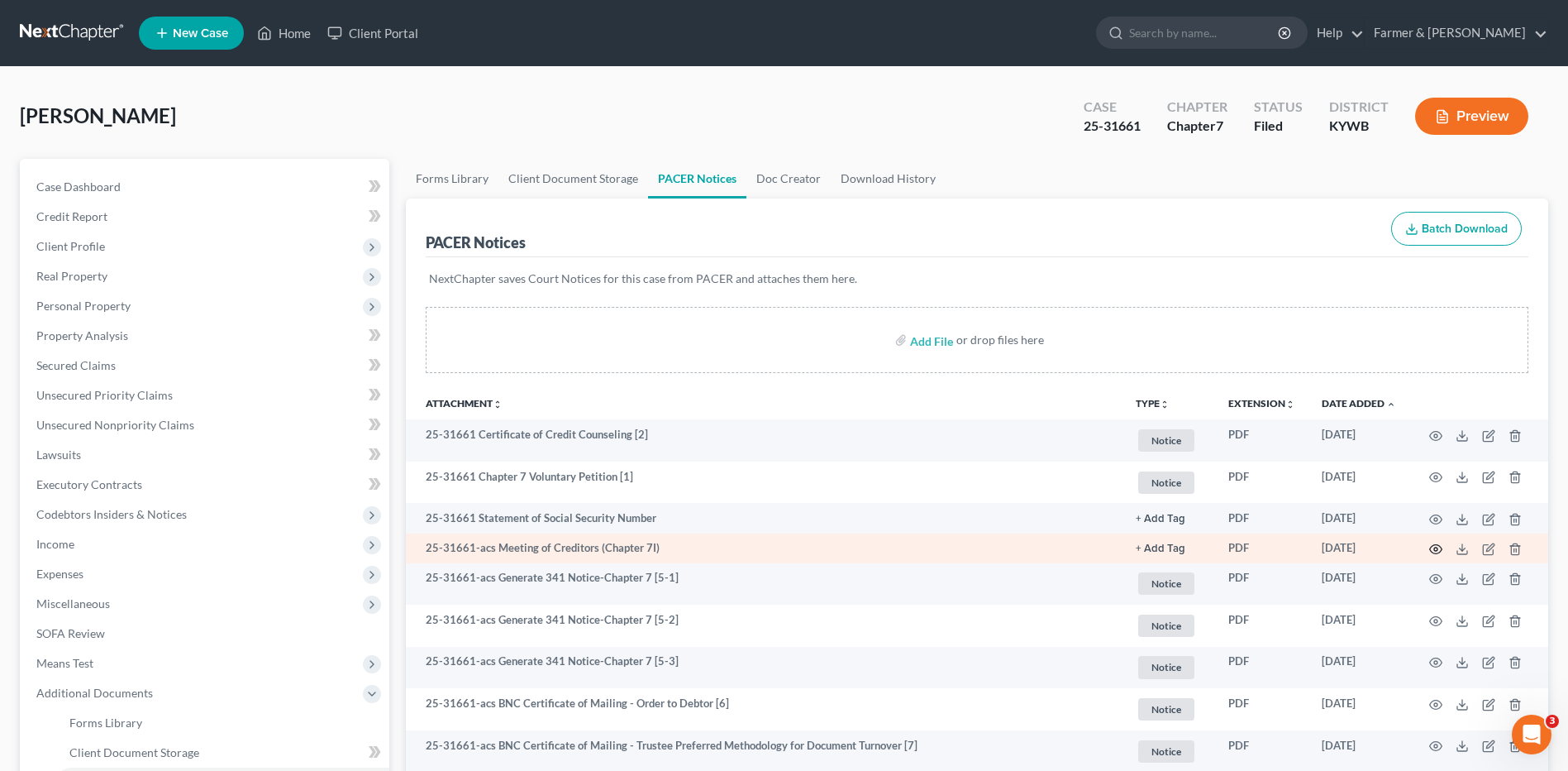
click at [1433, 551] on icon "button" at bounding box center [1435, 549] width 13 height 13
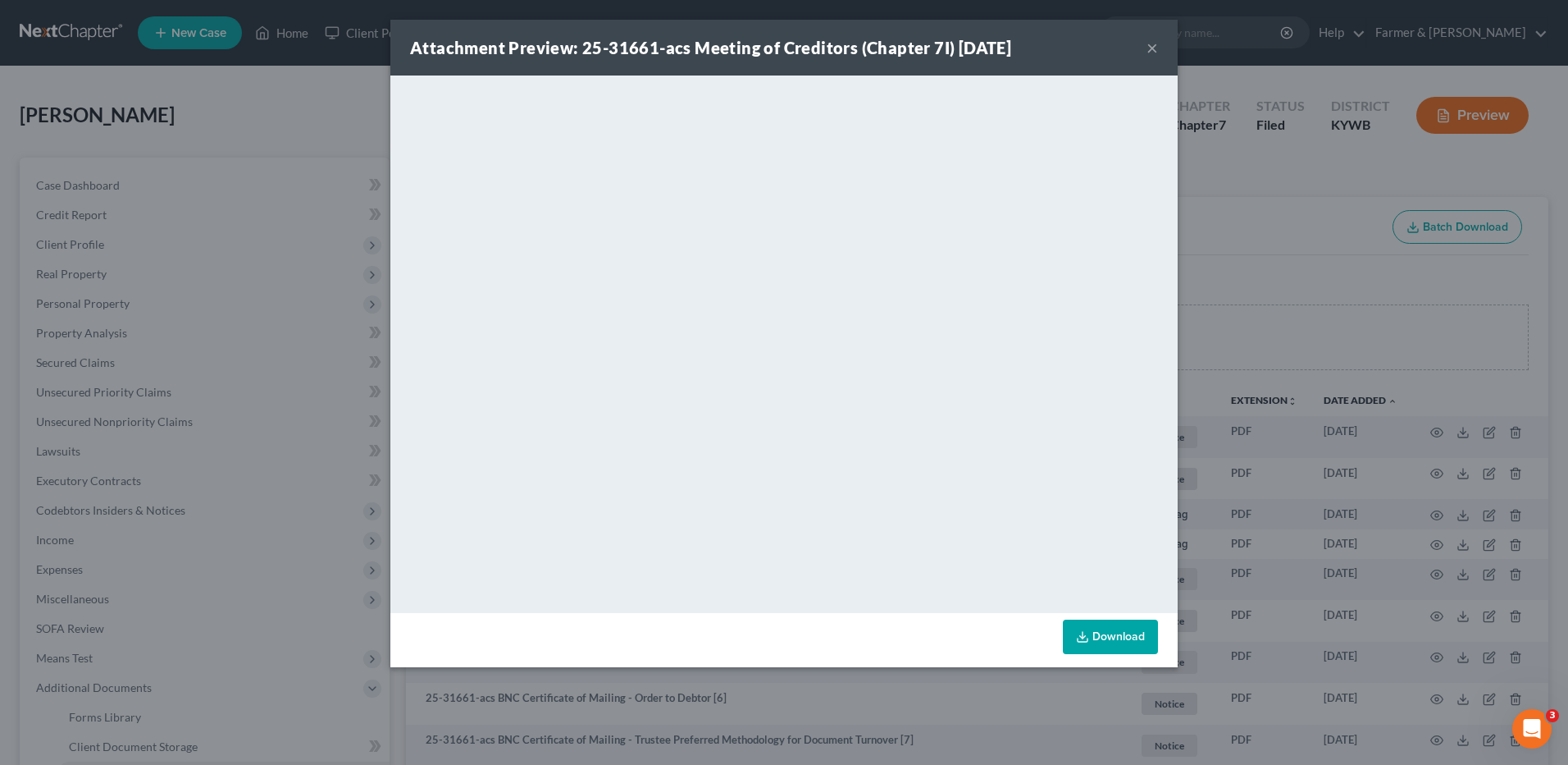
click at [1178, 138] on div "Attachment Preview: 25-31661-acs Meeting of Creditors (Chapter 7I) 07/15/2025 ×…" at bounding box center [784, 382] width 1568 height 765
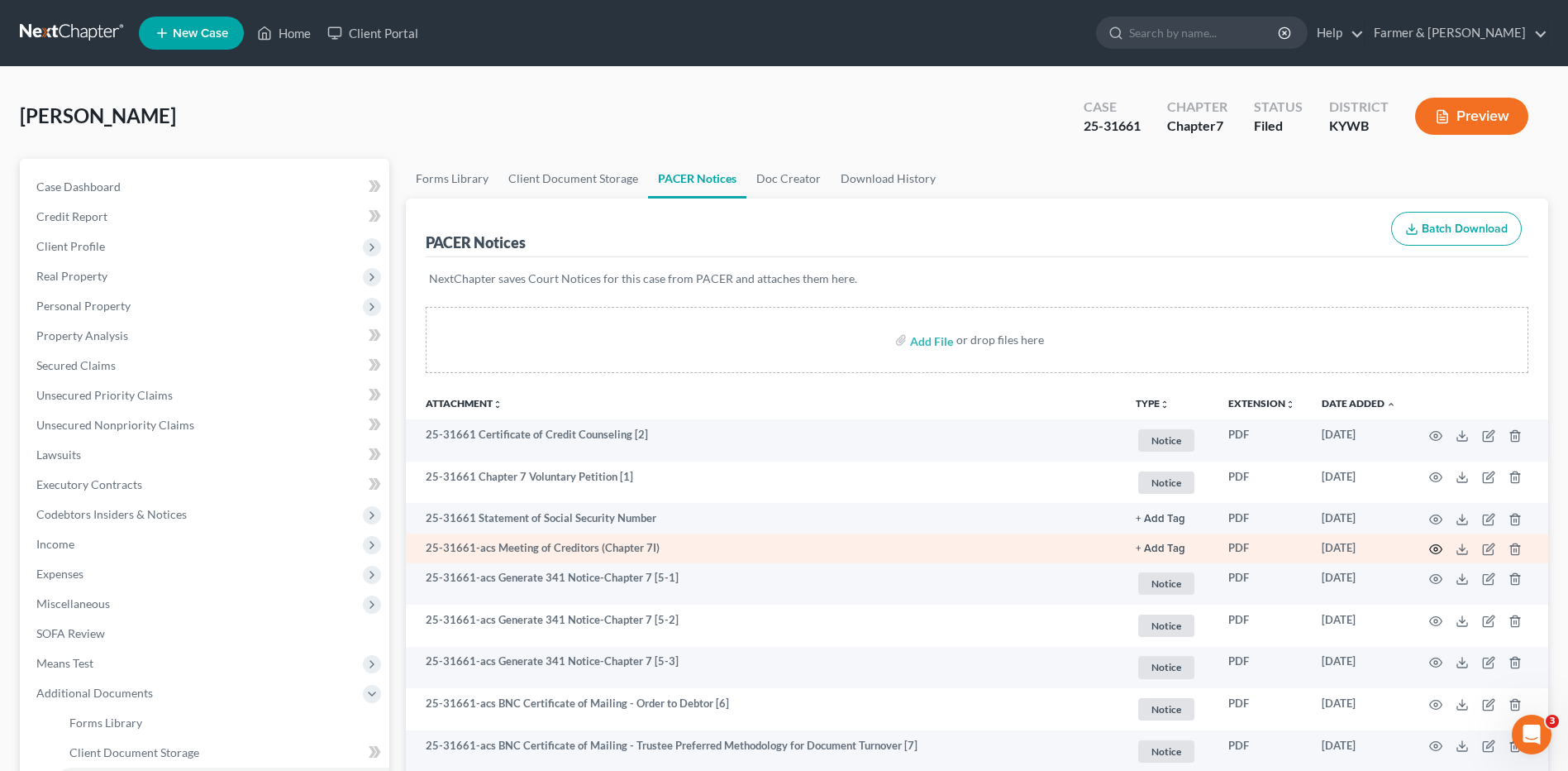
click at [1437, 553] on icon "button" at bounding box center [1436, 550] width 12 height 9
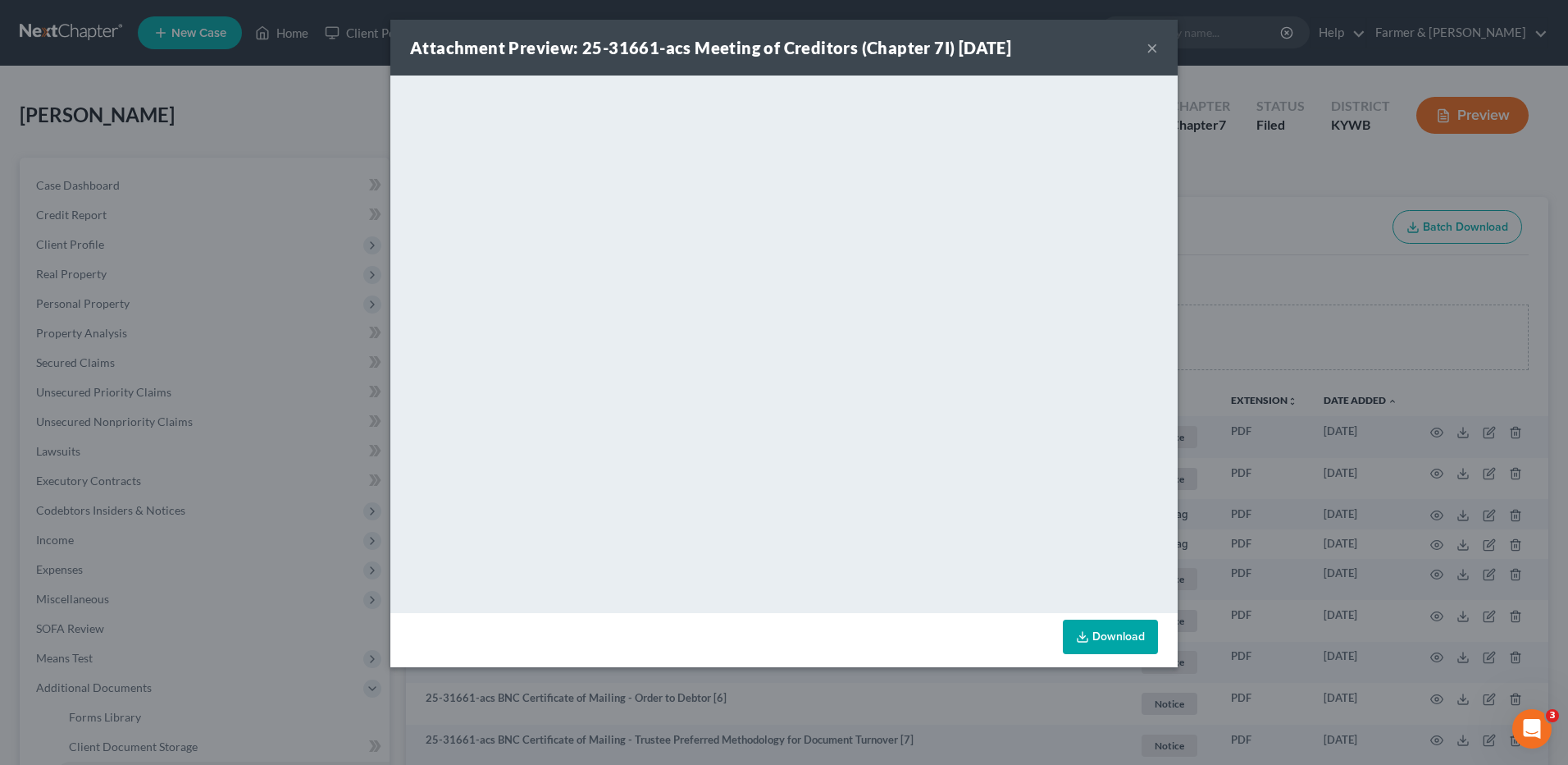
click at [1150, 48] on button "×" at bounding box center [1152, 47] width 11 height 20
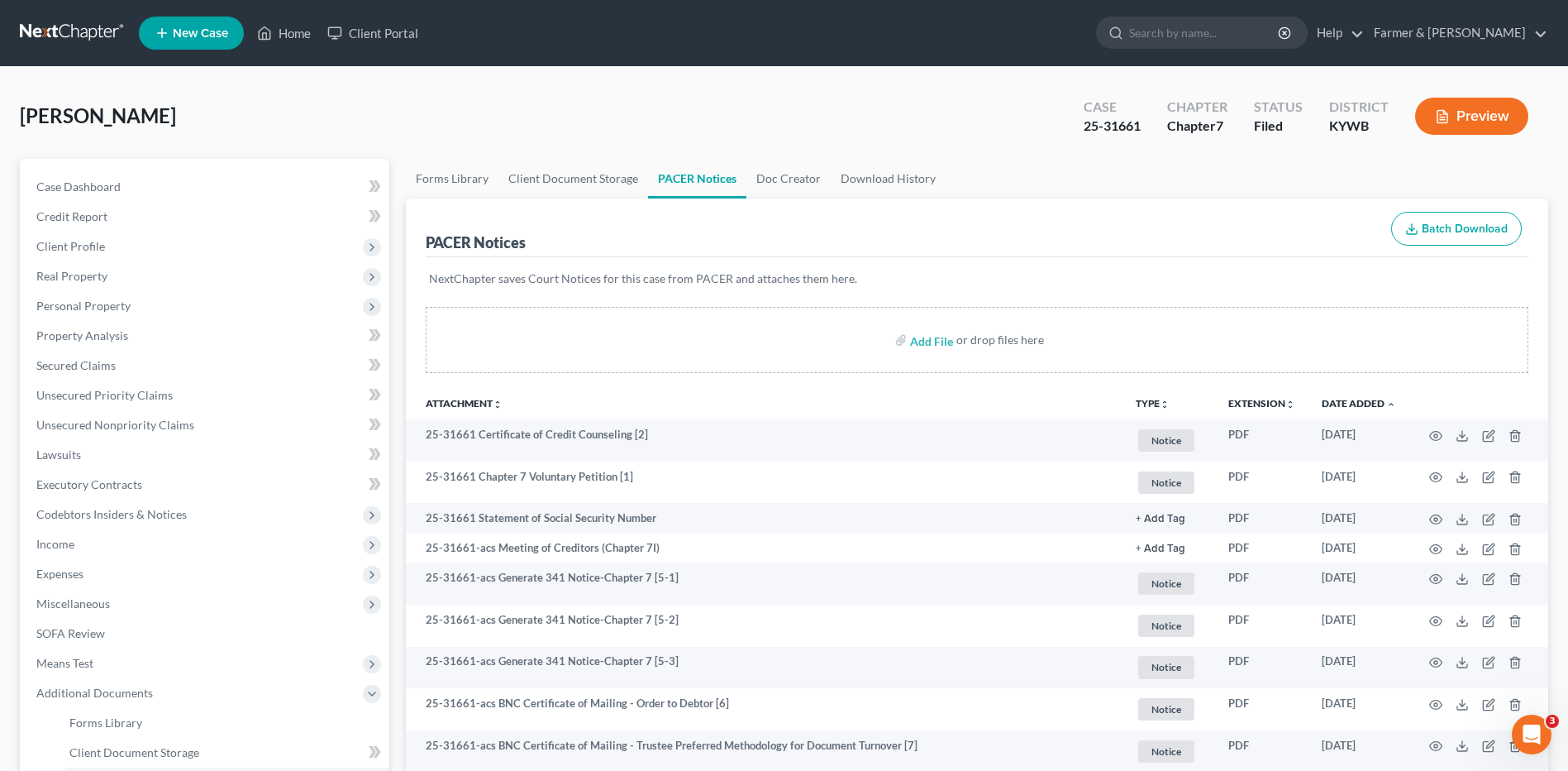
click at [90, 30] on link at bounding box center [73, 33] width 106 height 30
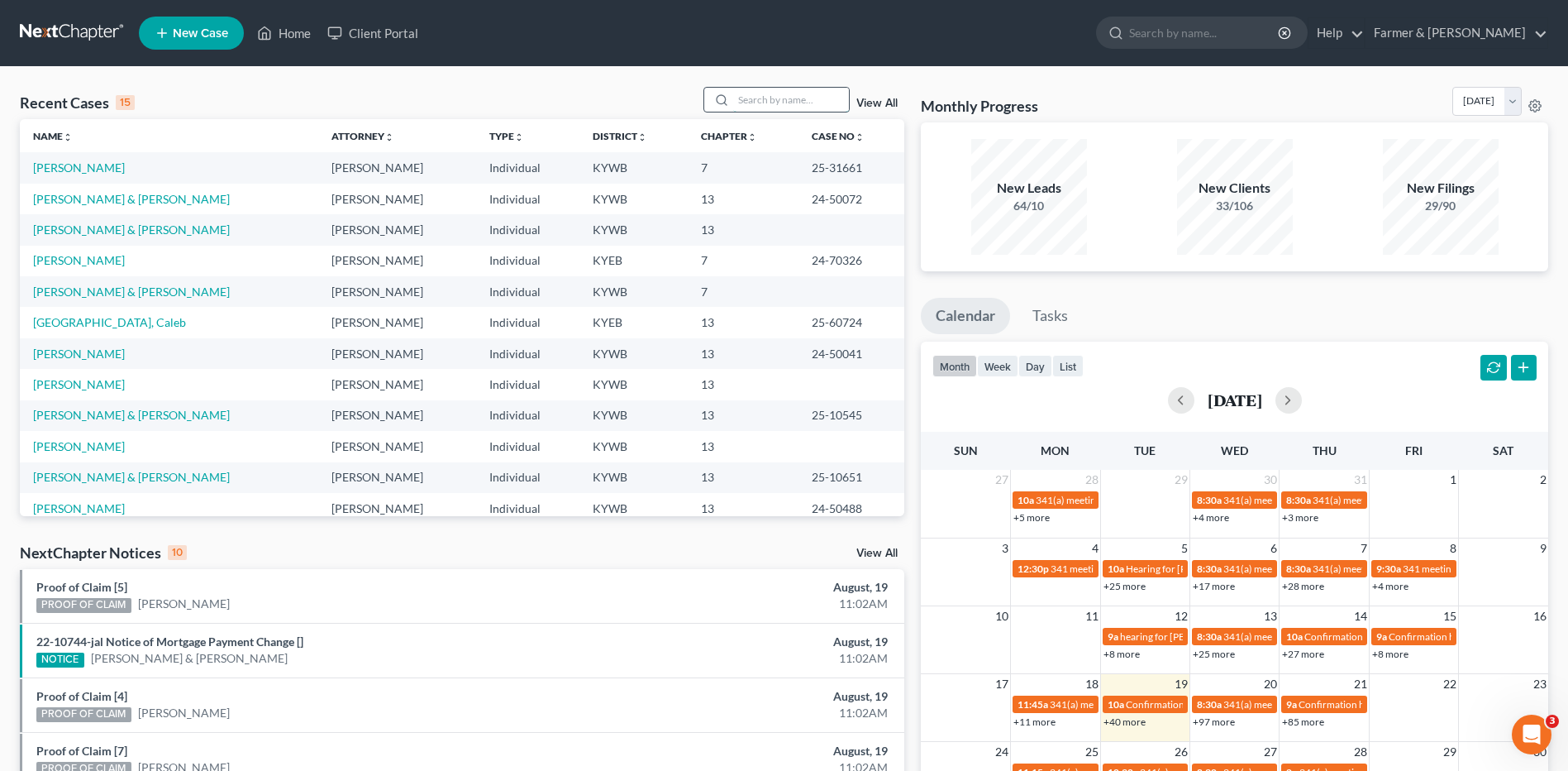
click at [820, 97] on input "search" at bounding box center [791, 100] width 115 height 24
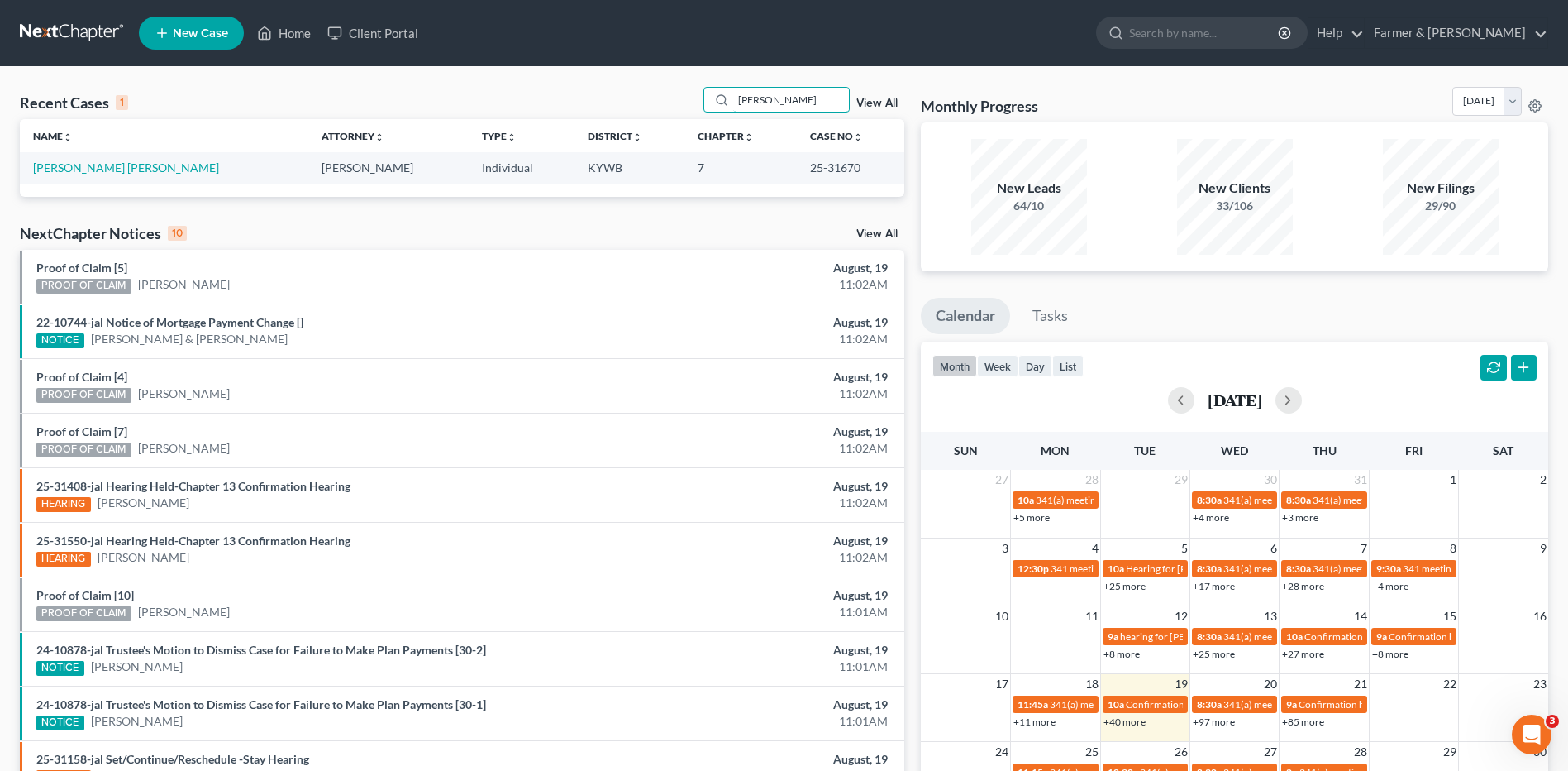
type input "[PERSON_NAME]"
click at [134, 161] on link "[PERSON_NAME] [PERSON_NAME]" at bounding box center [126, 168] width 186 height 14
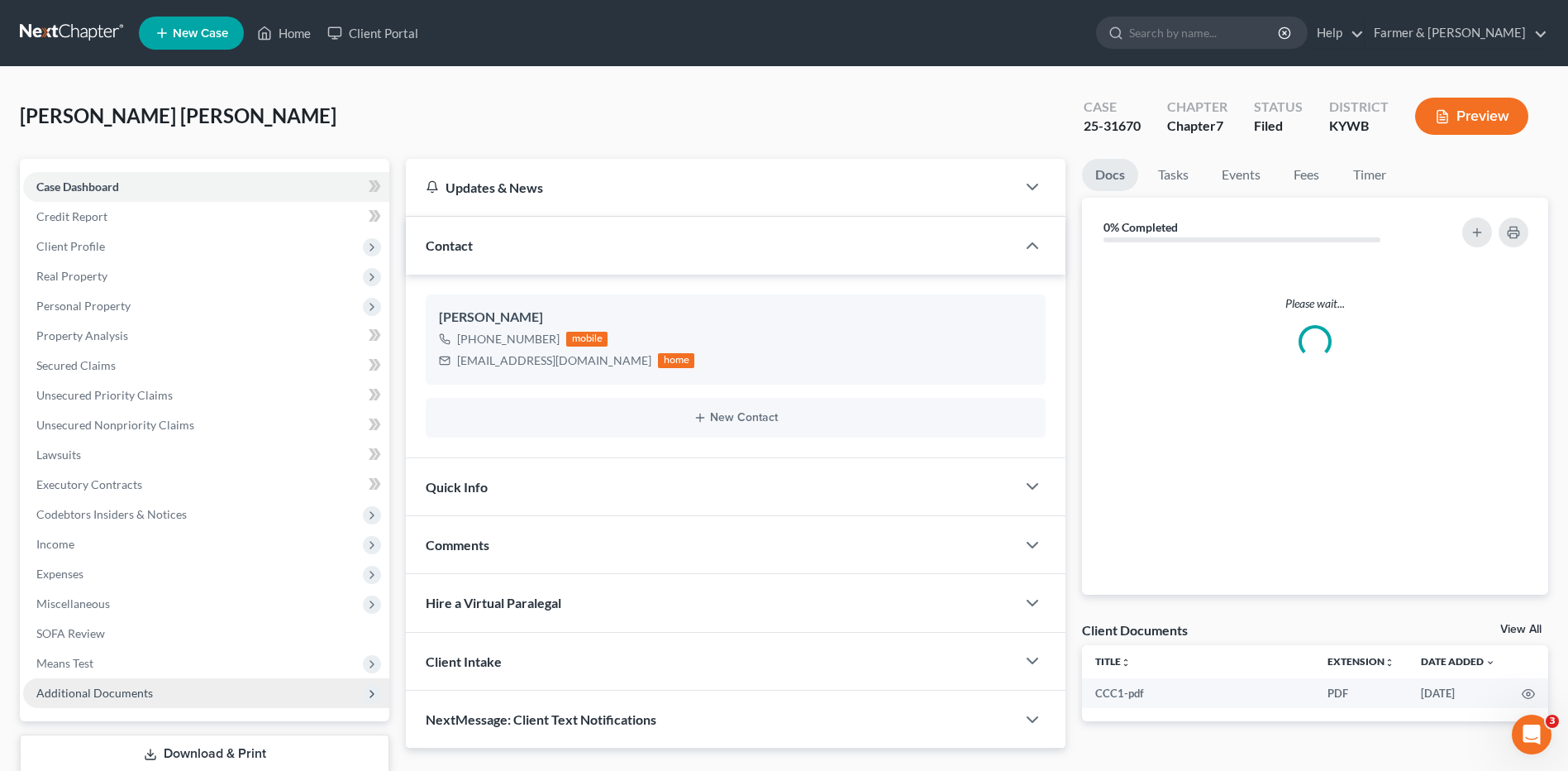
click at [131, 695] on span "Additional Documents" at bounding box center [95, 693] width 116 height 14
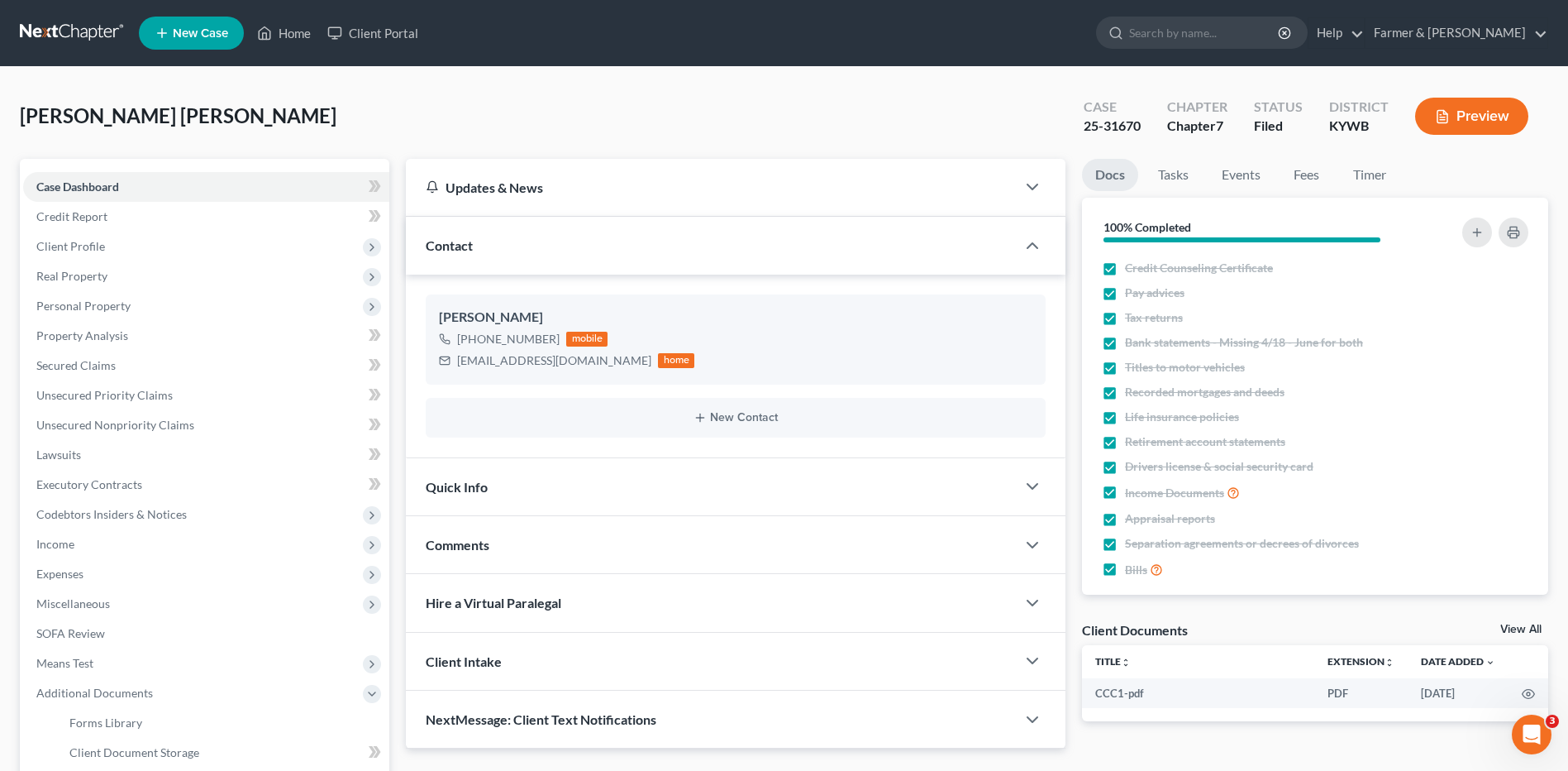
scroll to position [257, 0]
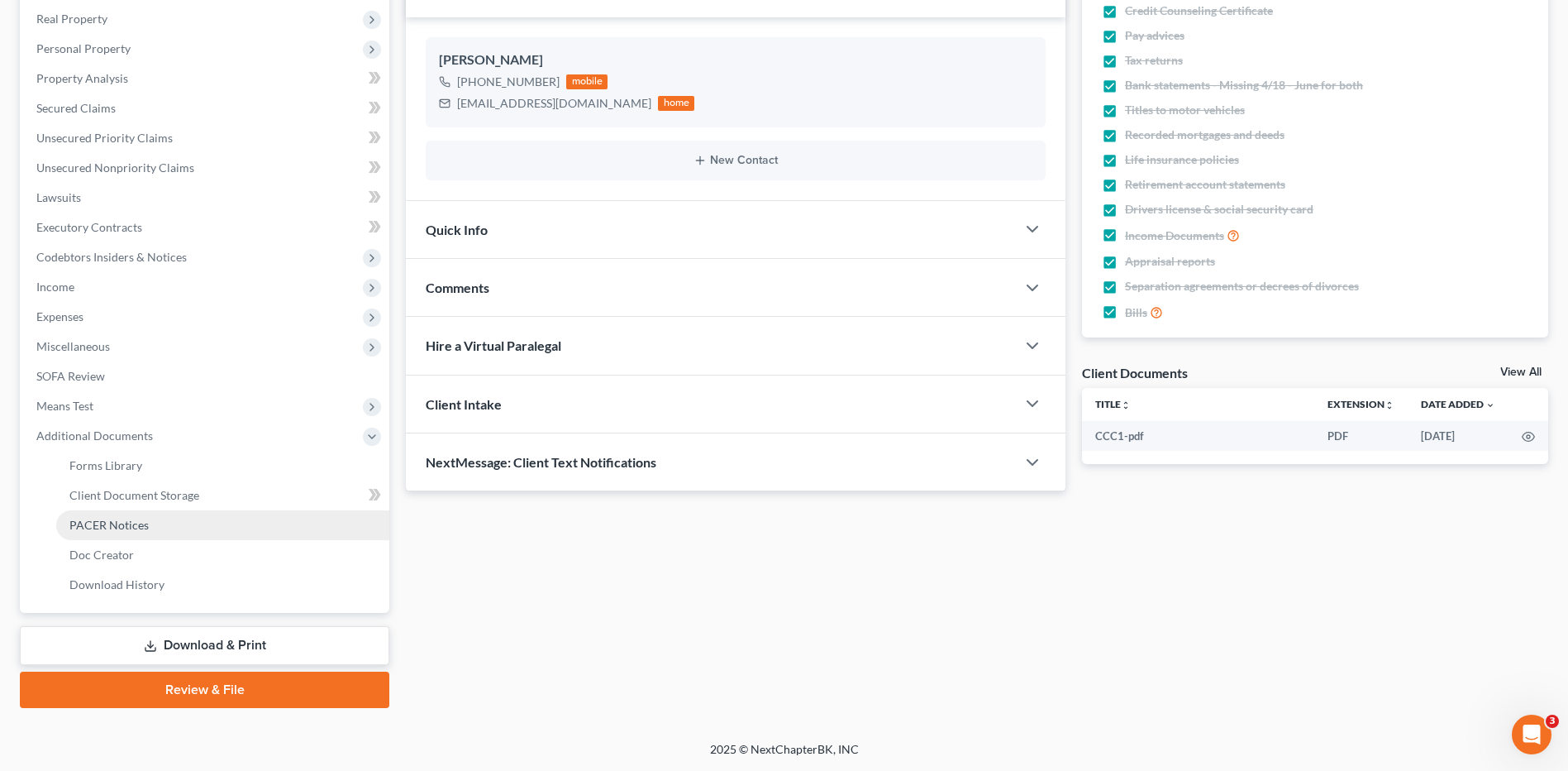
click at [120, 520] on span "PACER Notices" at bounding box center [108, 524] width 79 height 14
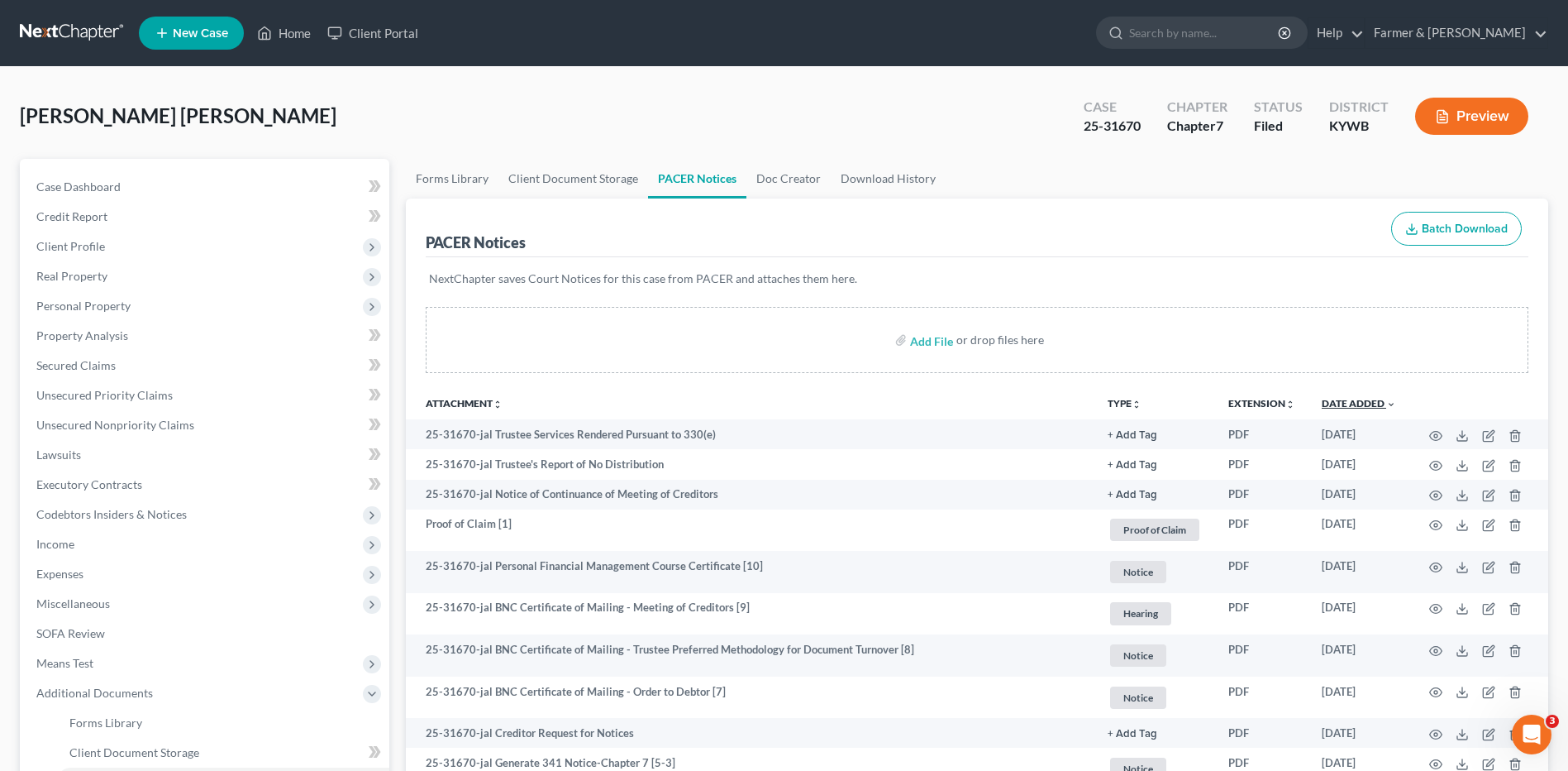
click at [1355, 399] on link "Date Added unfold_more expand_more expand_less" at bounding box center [1359, 403] width 75 height 12
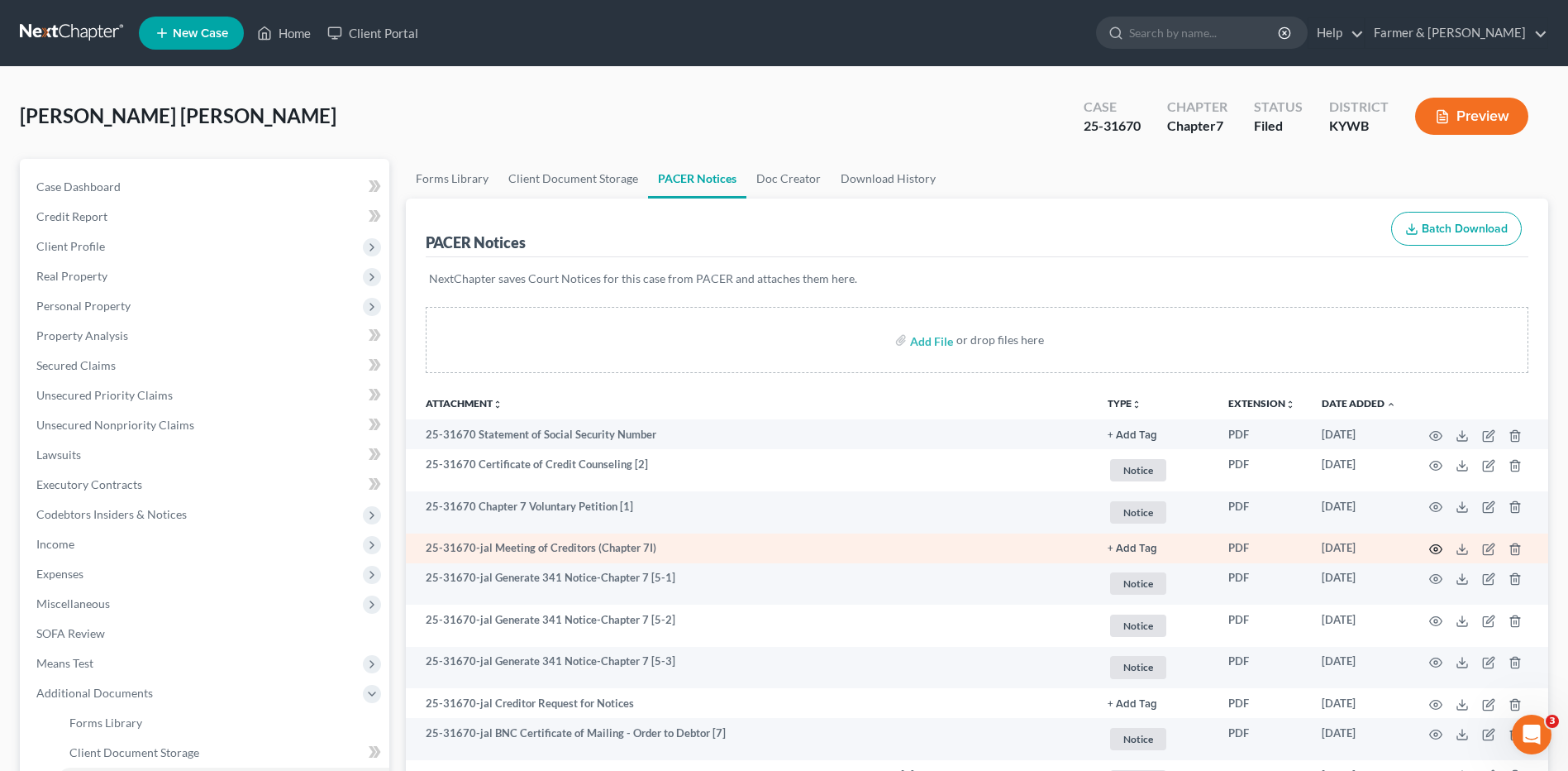
click at [1440, 550] on icon "button" at bounding box center [1435, 549] width 13 height 13
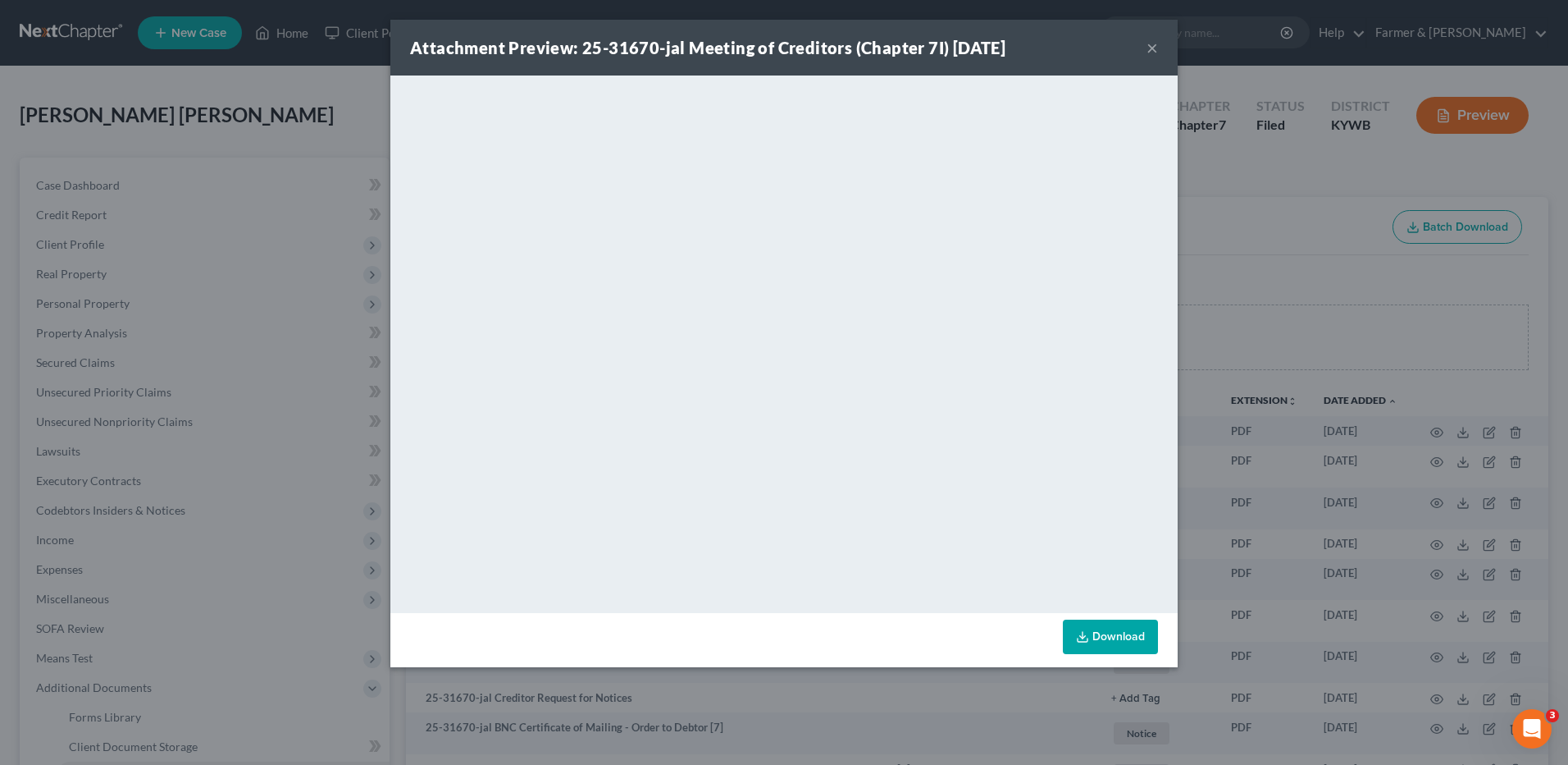
click at [1152, 49] on button "×" at bounding box center [1152, 47] width 11 height 20
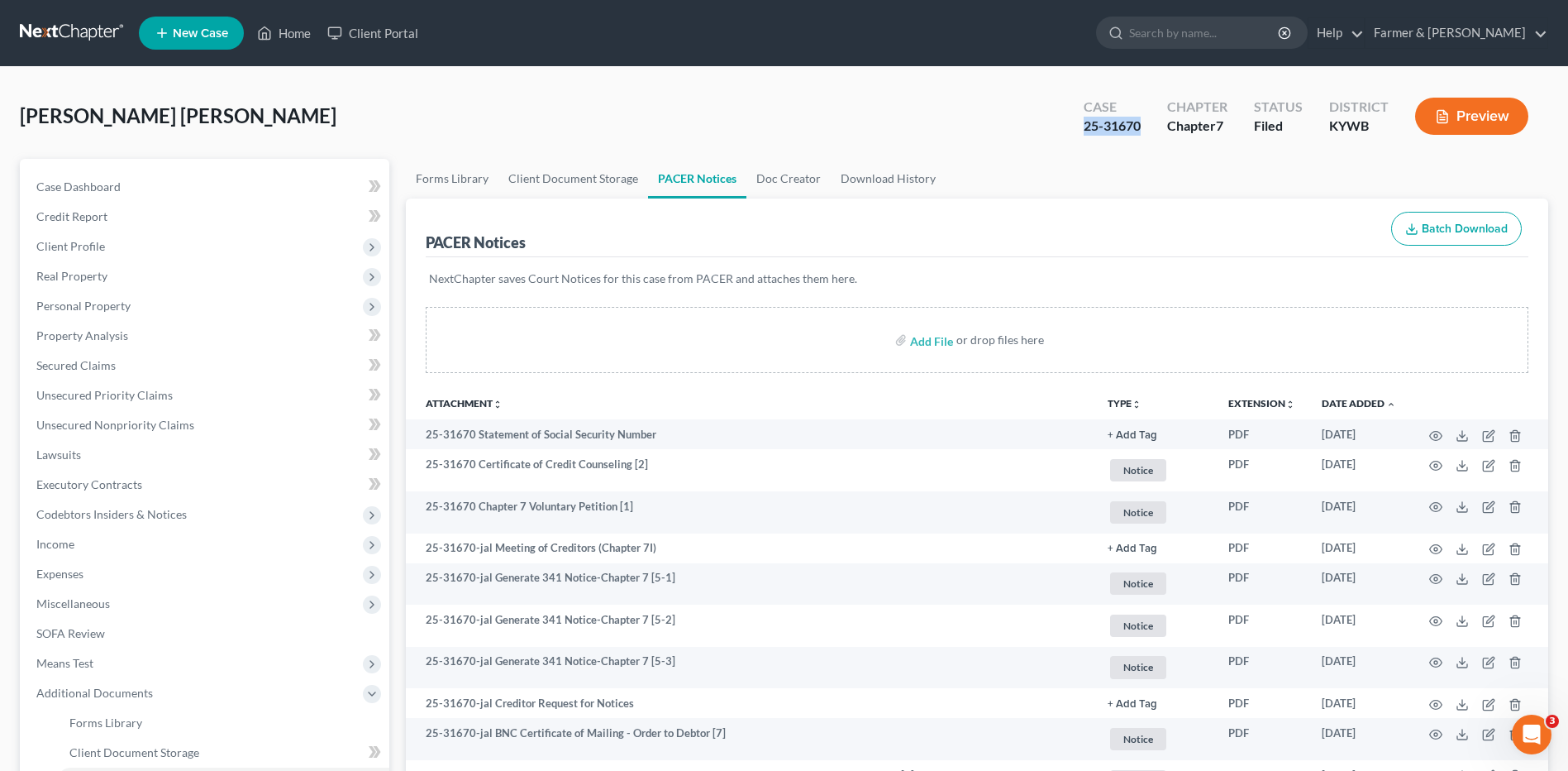
drag, startPoint x: 1144, startPoint y: 132, endPoint x: 1080, endPoint y: 136, distance: 64.1
click at [1080, 136] on div "Case 25-31670" at bounding box center [1112, 118] width 83 height 49
copy div "25-31670"
click at [248, 241] on span "Client Profile" at bounding box center [207, 247] width 366 height 30
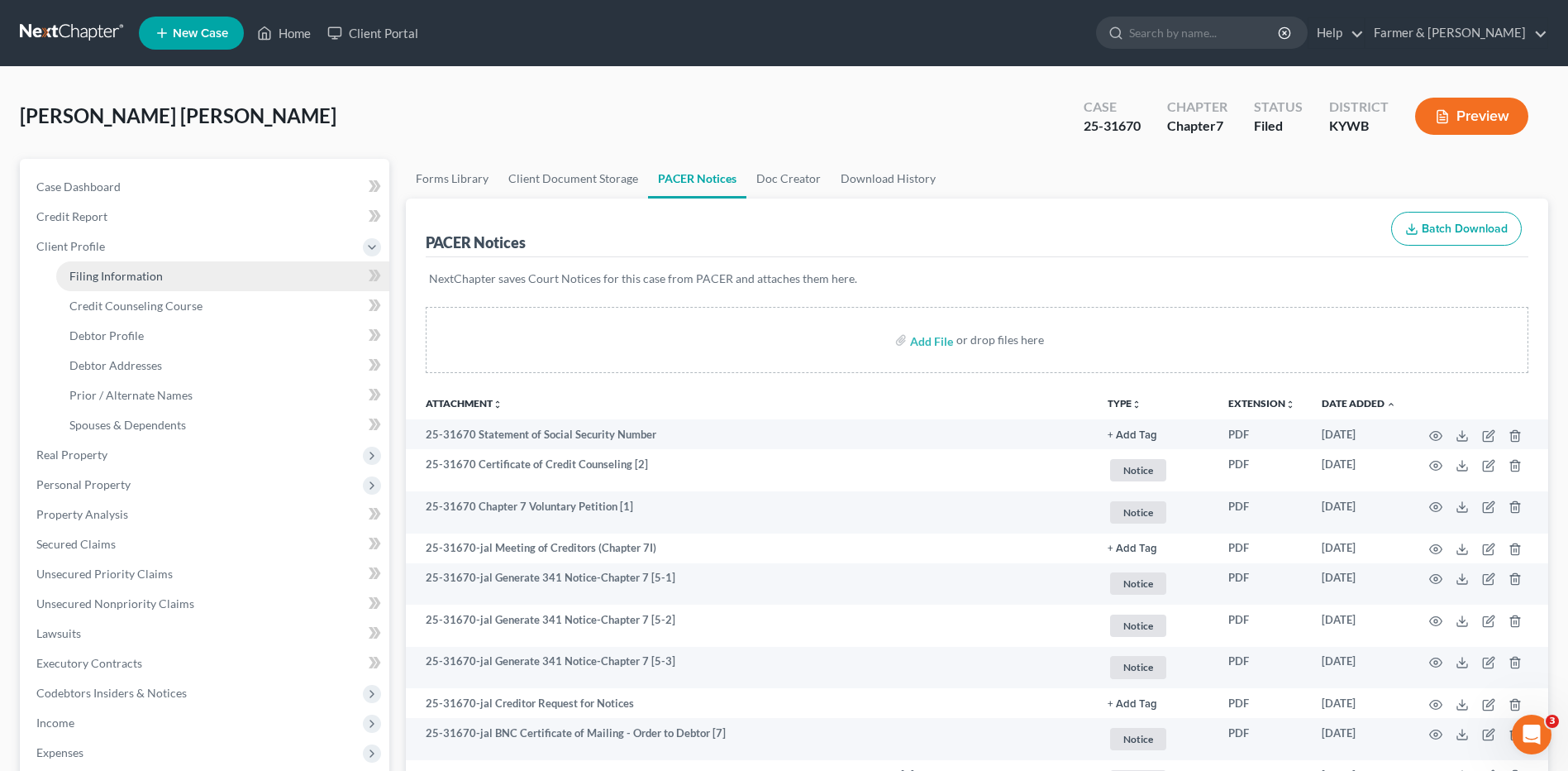
click at [228, 267] on link "Filing Information" at bounding box center [223, 276] width 333 height 30
select select "1"
select select "0"
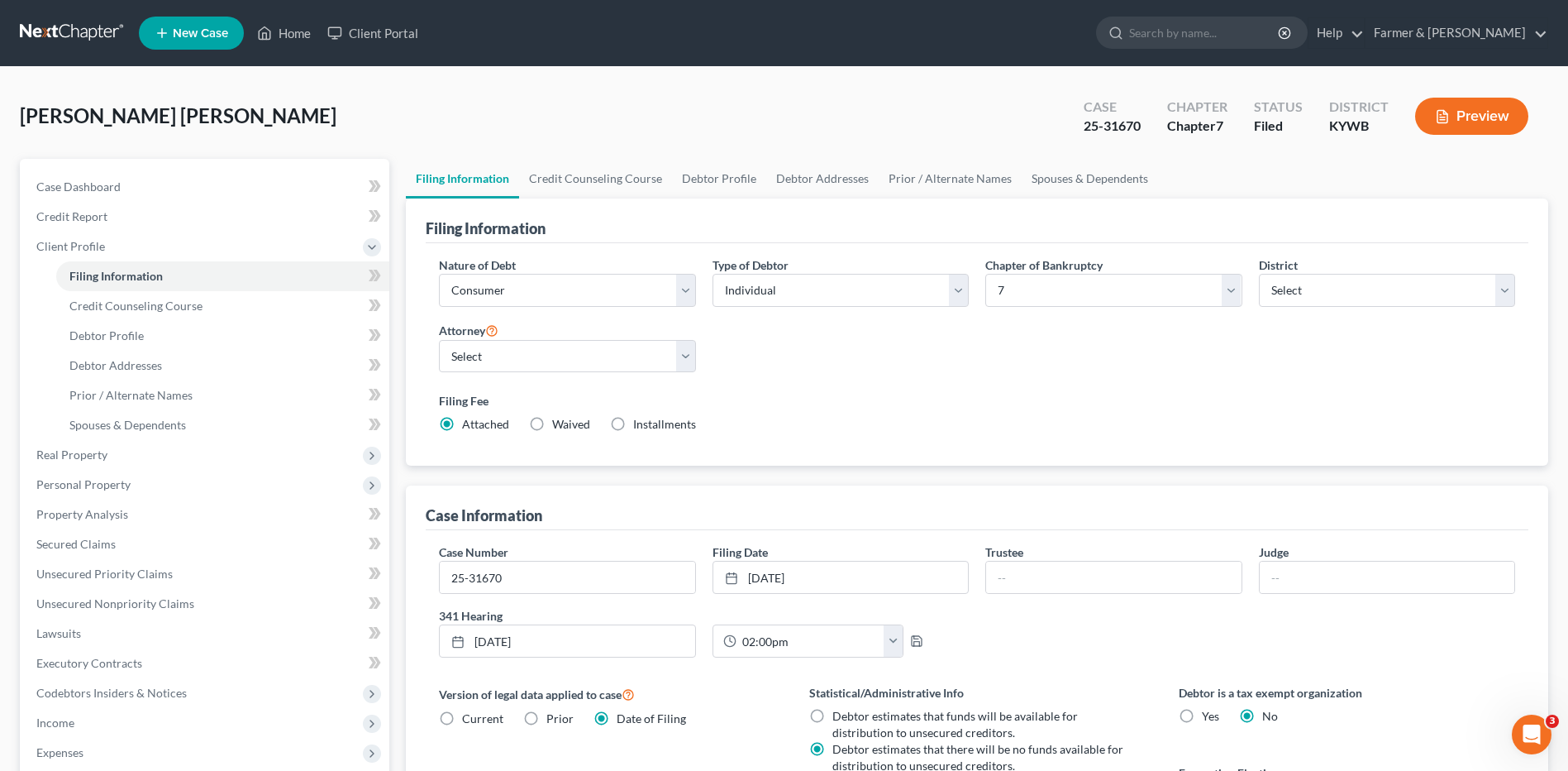
click at [85, 37] on link at bounding box center [73, 33] width 106 height 30
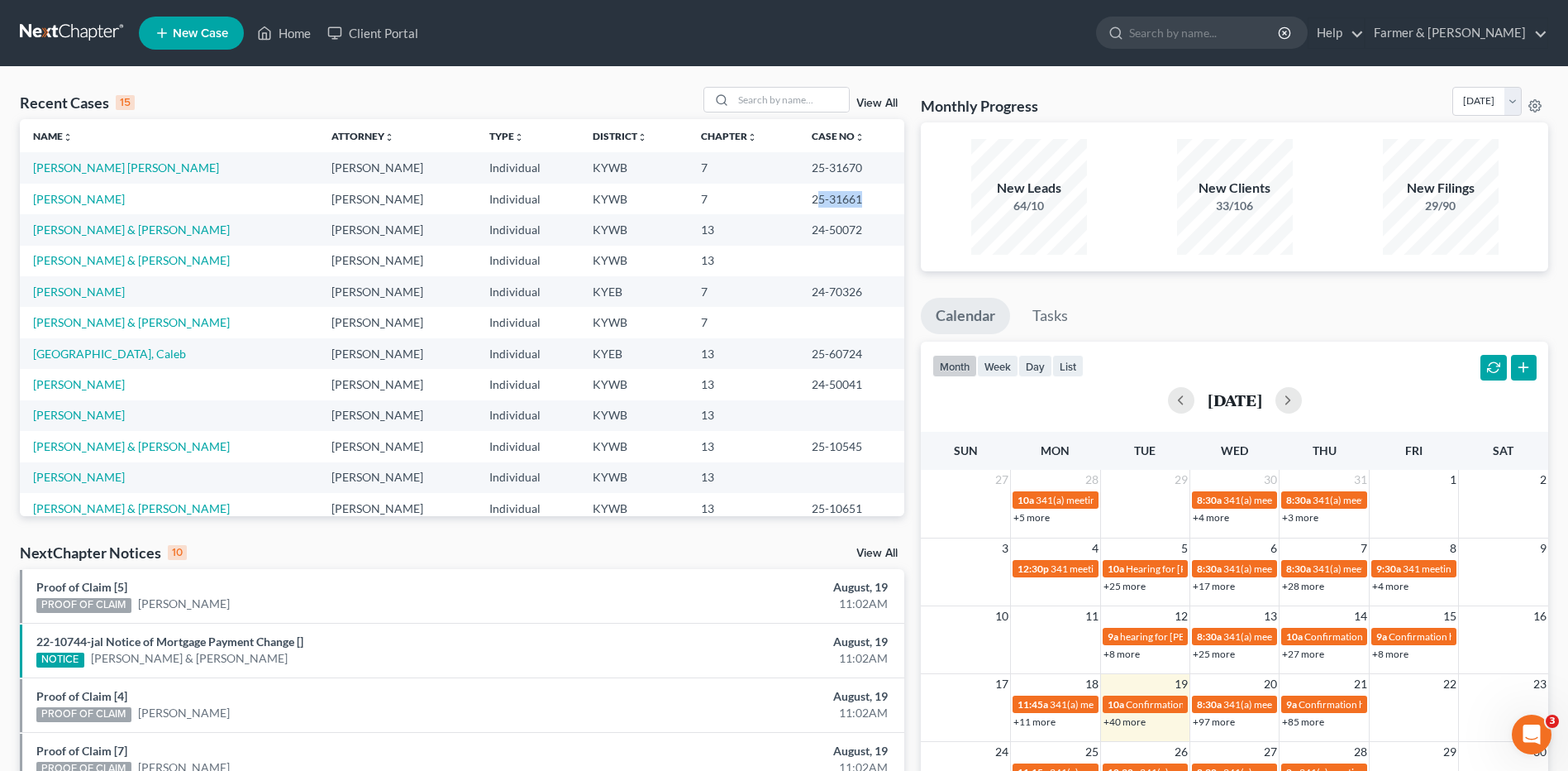
drag, startPoint x: 846, startPoint y: 206, endPoint x: 791, endPoint y: 199, distance: 55.4
click at [798, 199] on td "25-31661" at bounding box center [851, 198] width 106 height 30
drag, startPoint x: 791, startPoint y: 199, endPoint x: 899, endPoint y: 64, distance: 172.9
click at [899, 64] on nav "Home New Case Client Portal Farmer & [PERSON_NAME] [EMAIL_ADDRESS][DOMAIN_NAME]…" at bounding box center [784, 33] width 1568 height 66
drag, startPoint x: 842, startPoint y: 201, endPoint x: 786, endPoint y: 196, distance: 56.2
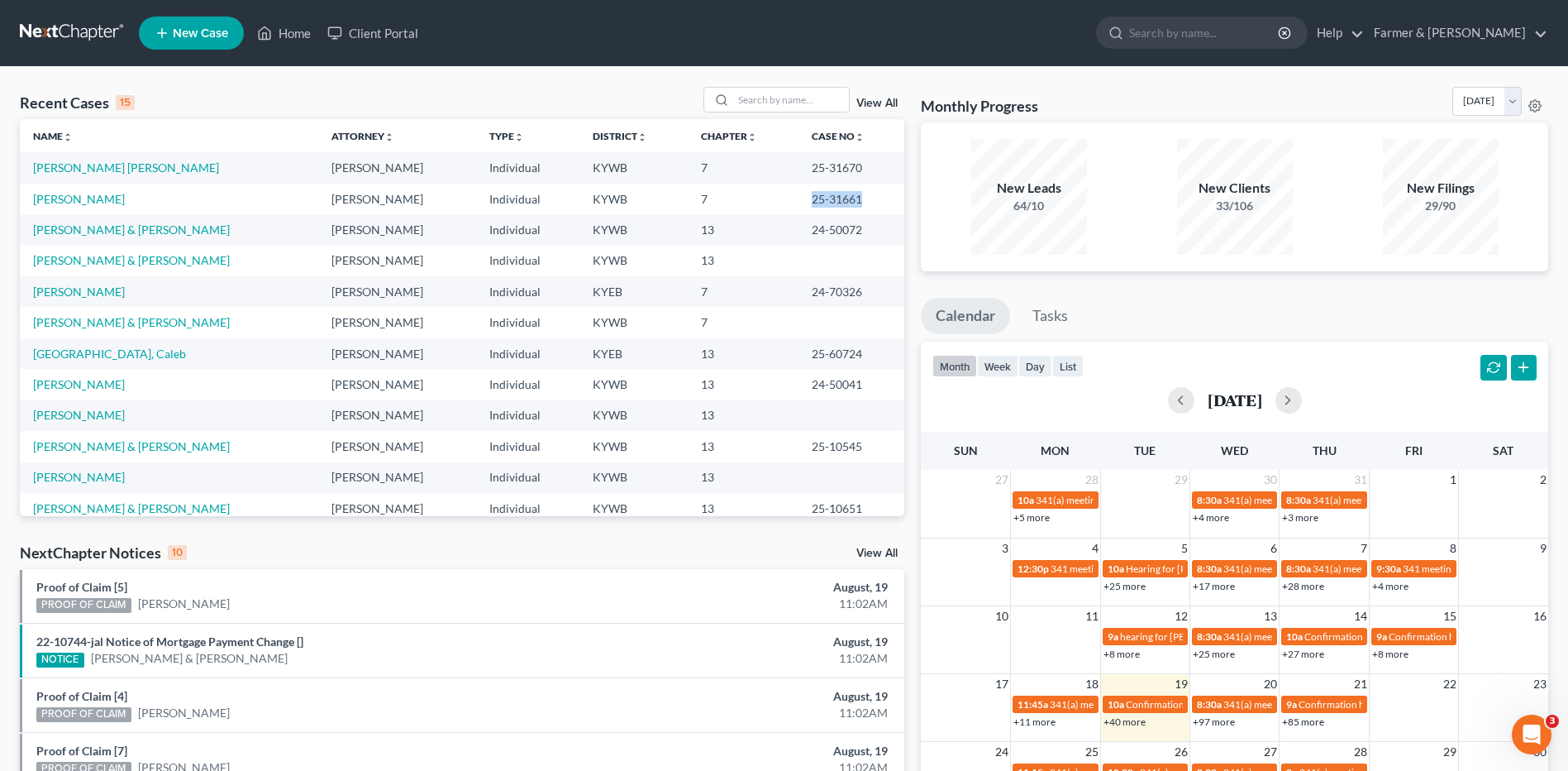
click at [798, 196] on td "25-31661" at bounding box center [851, 198] width 106 height 30
copy td "25-31661"
click at [101, 40] on link at bounding box center [73, 33] width 106 height 30
click at [828, 109] on input "search" at bounding box center [791, 100] width 115 height 24
type input "w"
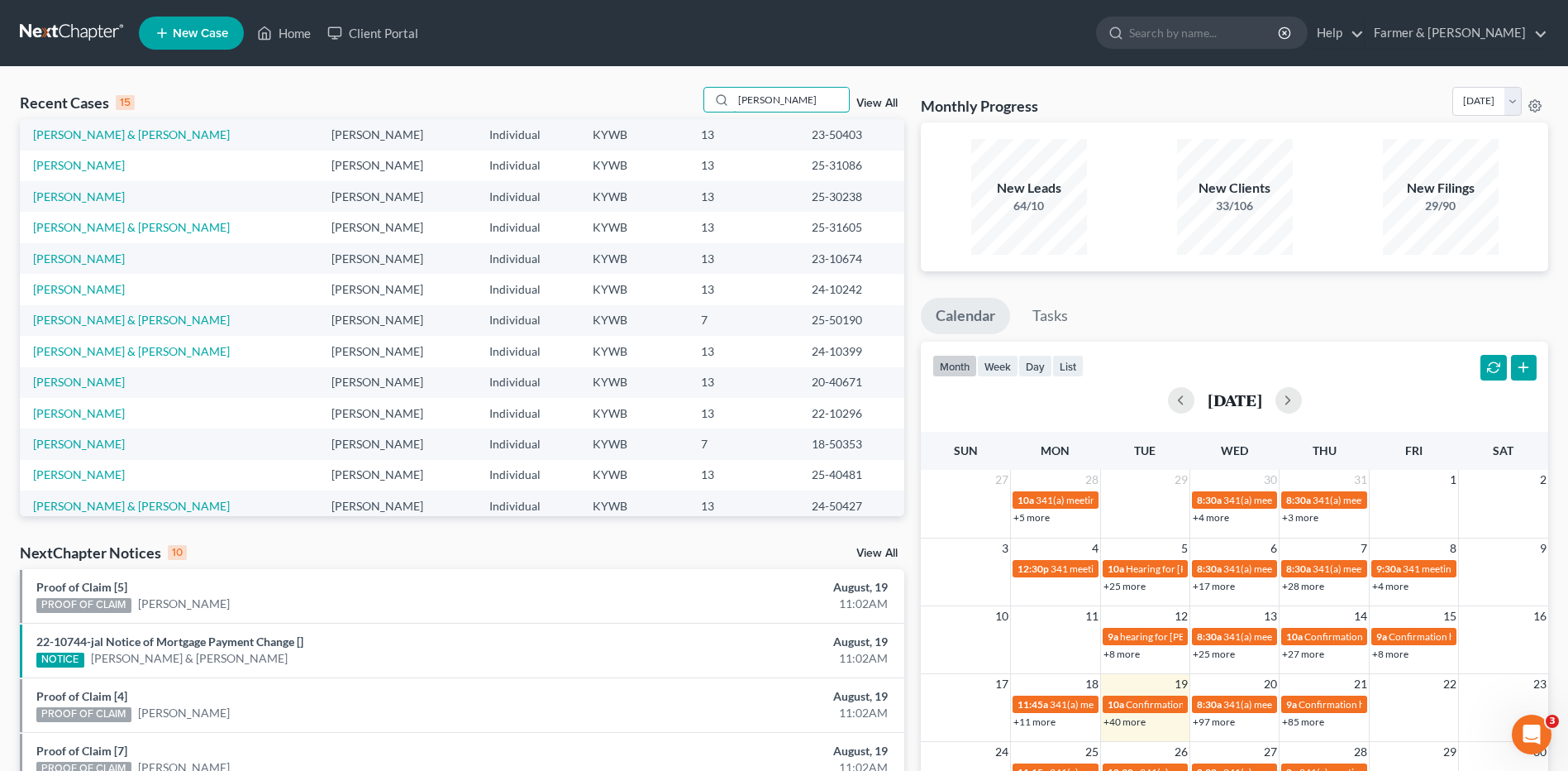
scroll to position [114, 0]
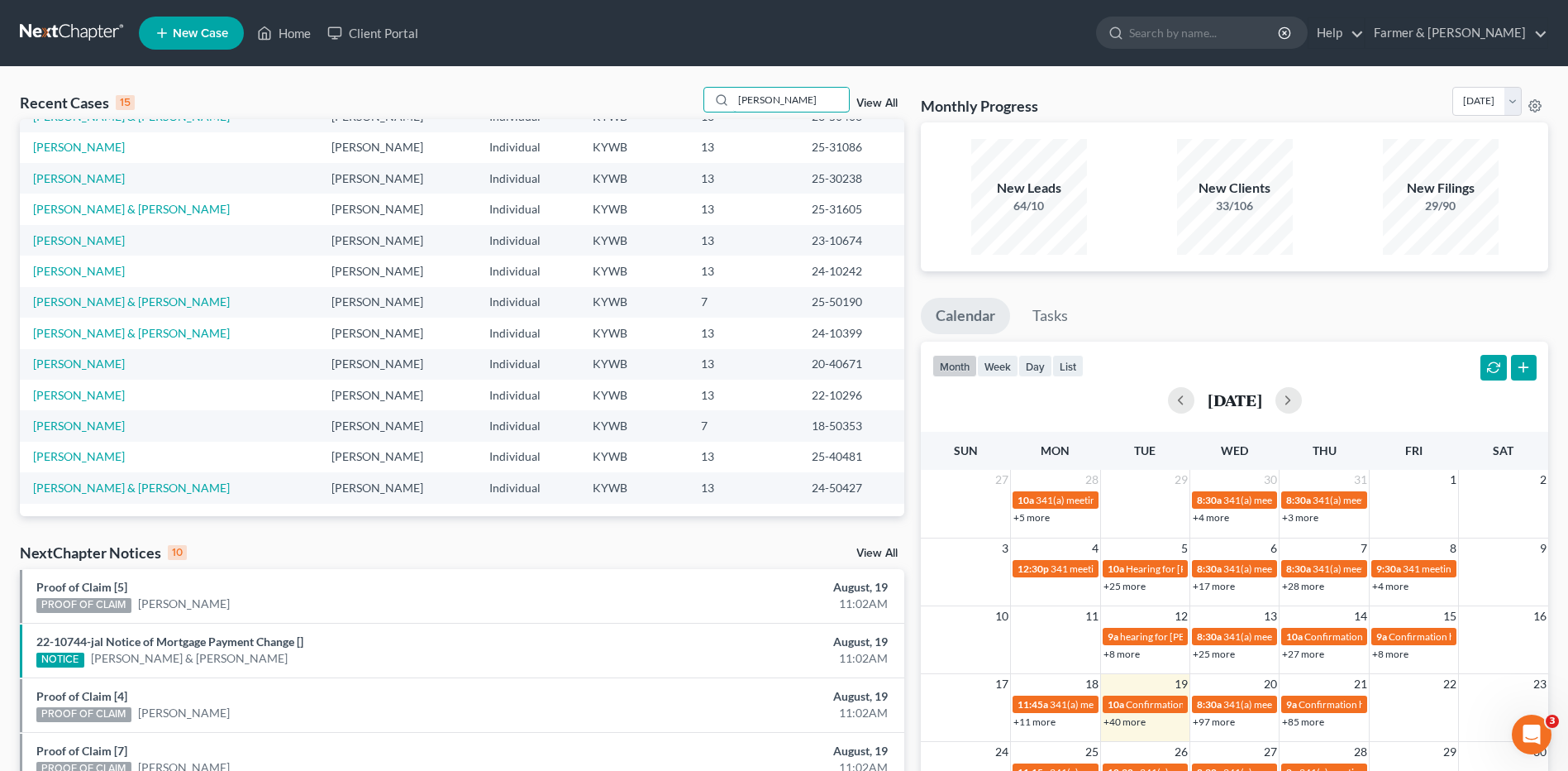
drag, startPoint x: 797, startPoint y: 99, endPoint x: 607, endPoint y: 91, distance: 190.2
click at [607, 91] on div "Recent Cases 15 ward View All" at bounding box center [462, 102] width 884 height 32
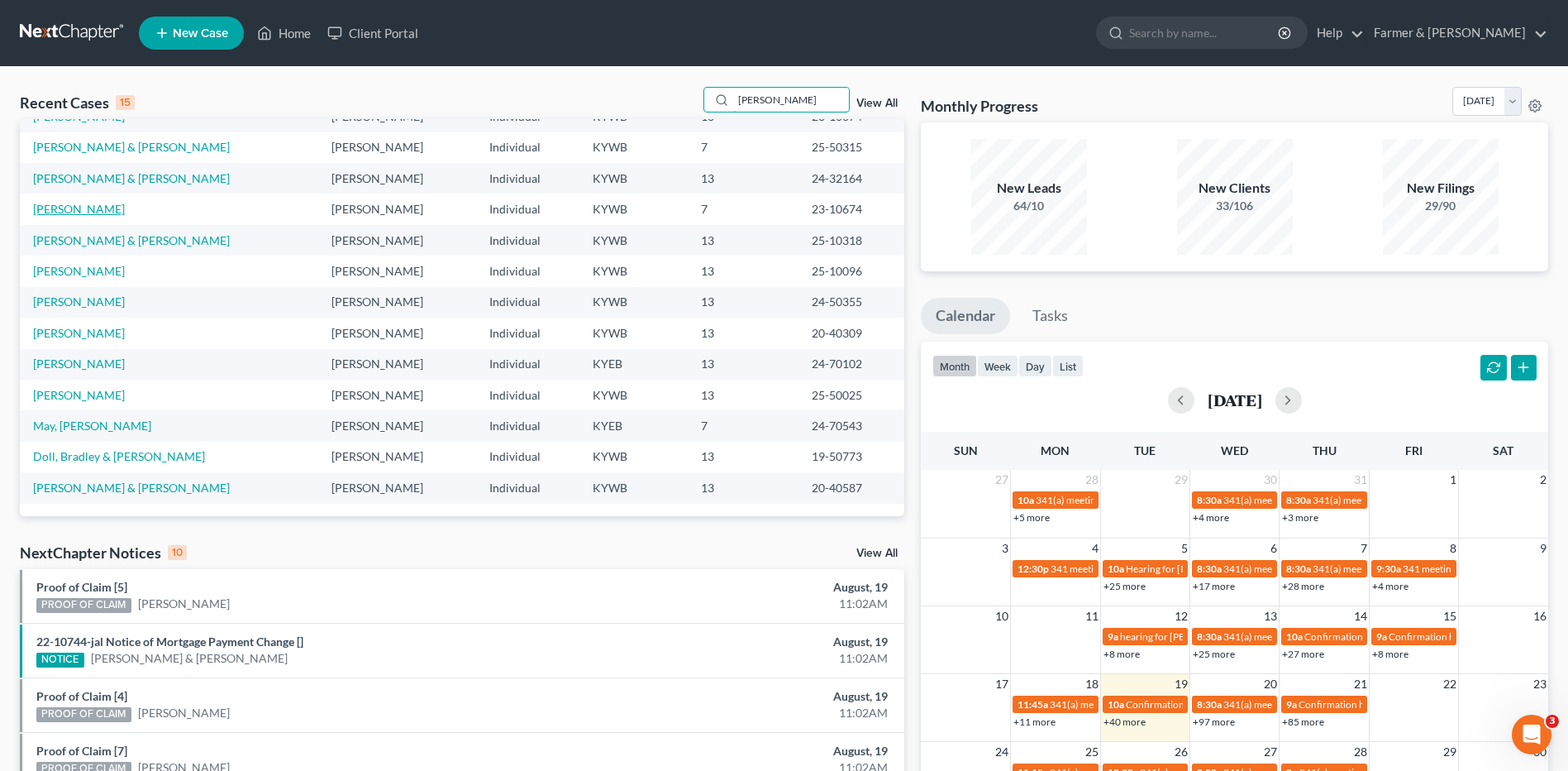
type input "tammie"
click at [61, 214] on link "[PERSON_NAME]" at bounding box center [79, 208] width 92 height 14
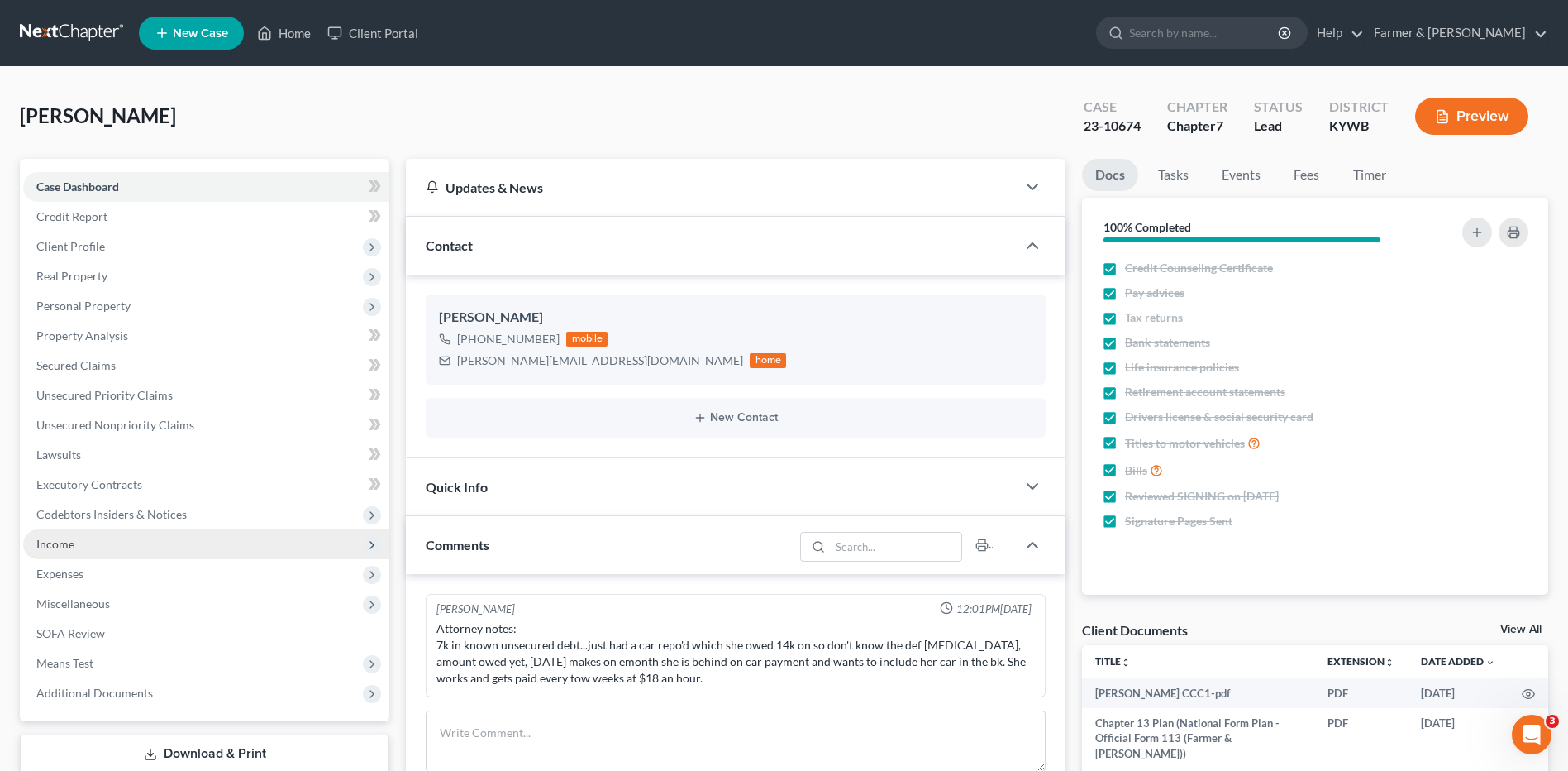
click at [105, 545] on span "Income" at bounding box center [207, 544] width 366 height 30
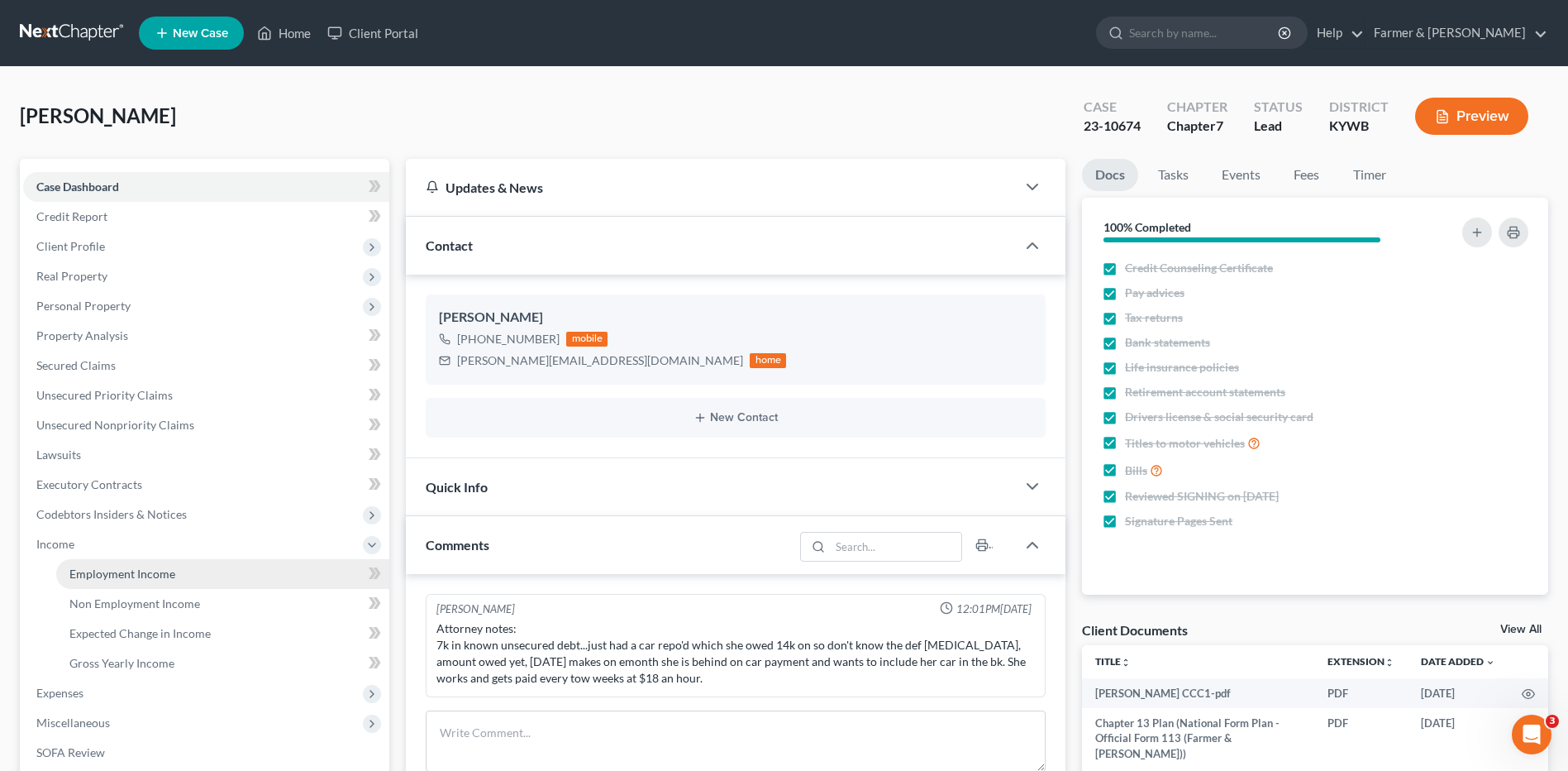
click at [105, 572] on span "Employment Income" at bounding box center [122, 574] width 106 height 14
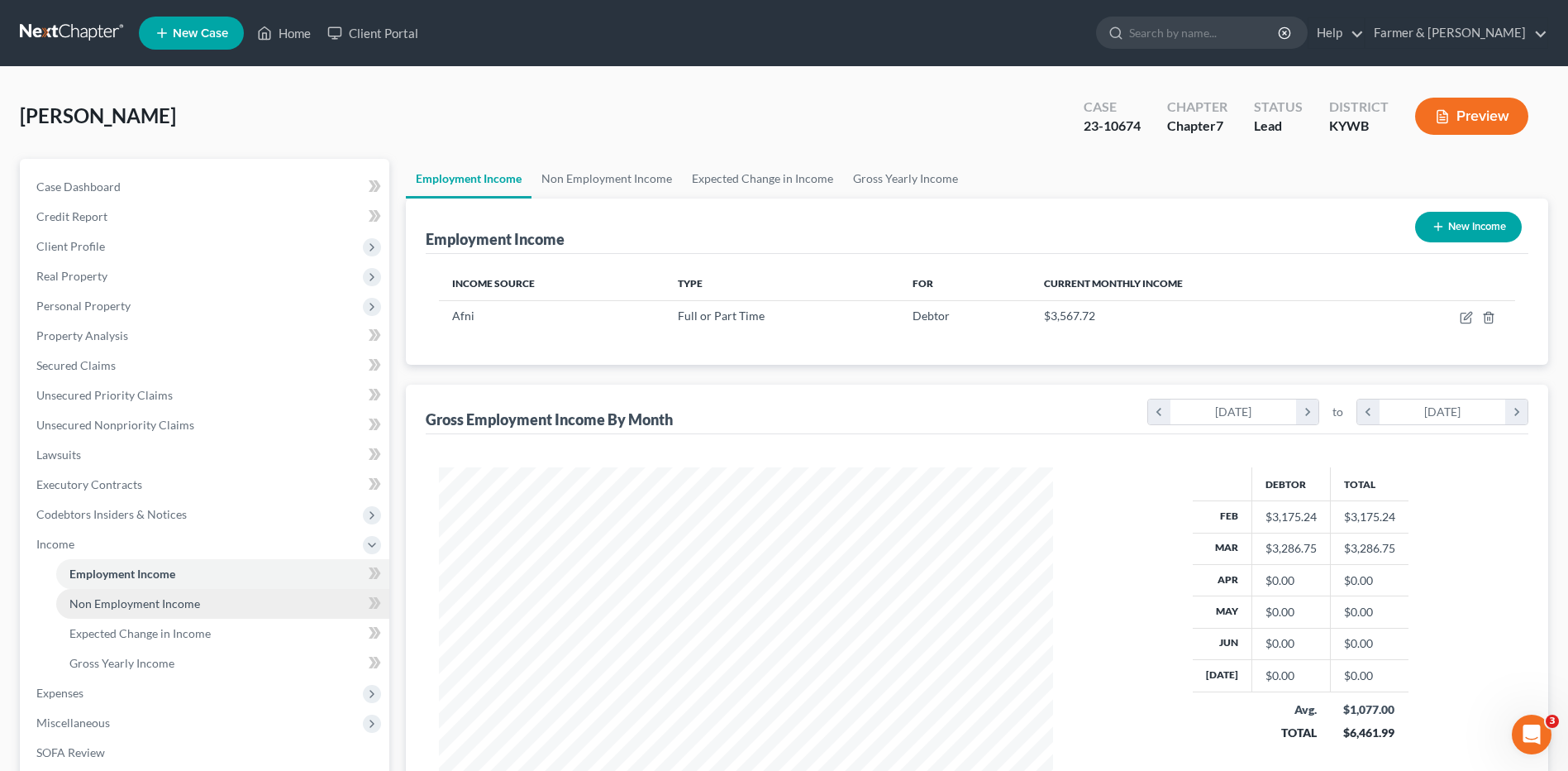
scroll to position [306, 646]
click at [114, 604] on span "Non Employment Income" at bounding box center [134, 603] width 131 height 14
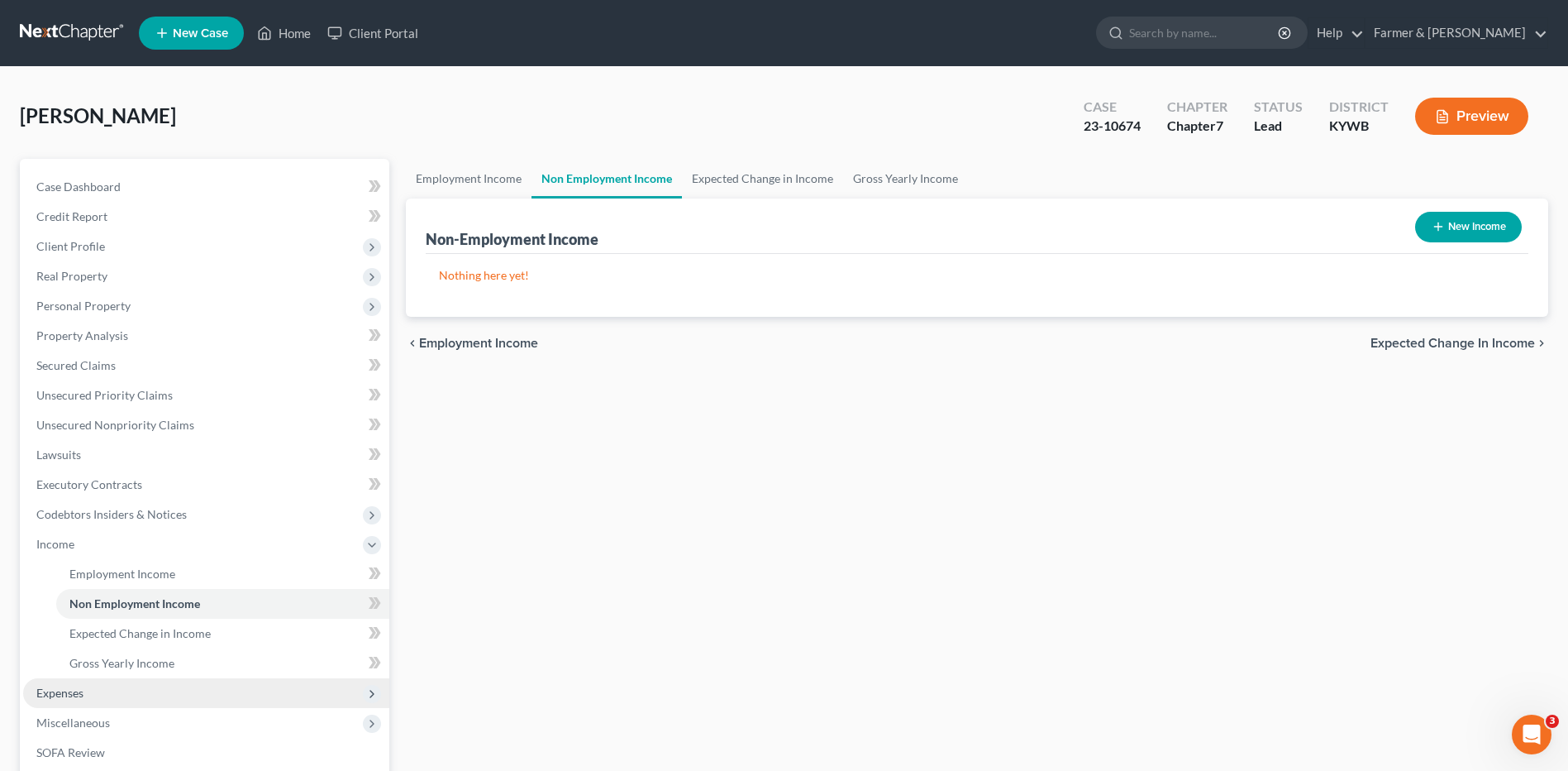
click at [88, 689] on span "Expenses" at bounding box center [207, 693] width 366 height 30
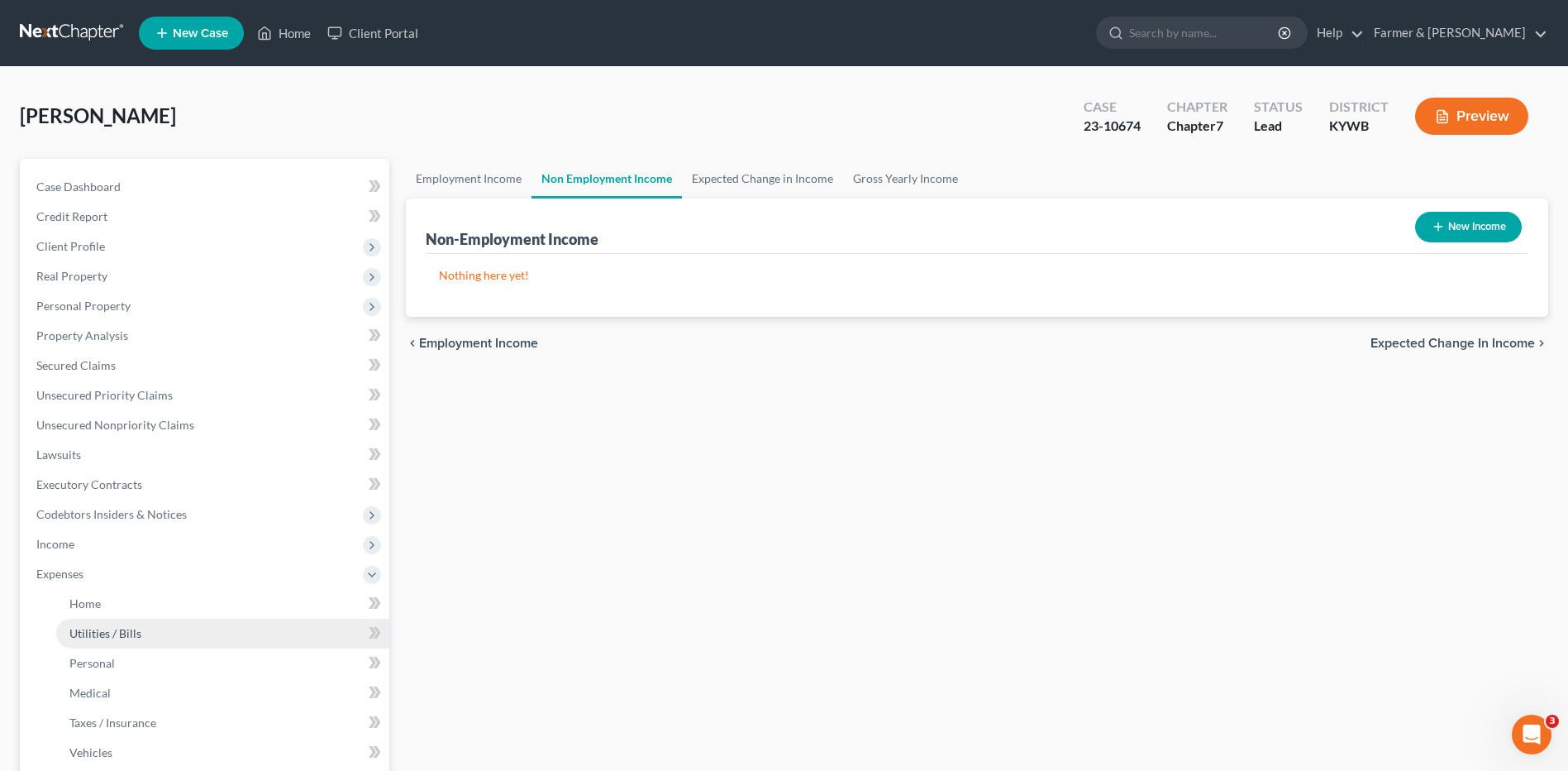
click at [119, 645] on link "Utilities / Bills" at bounding box center [223, 634] width 333 height 30
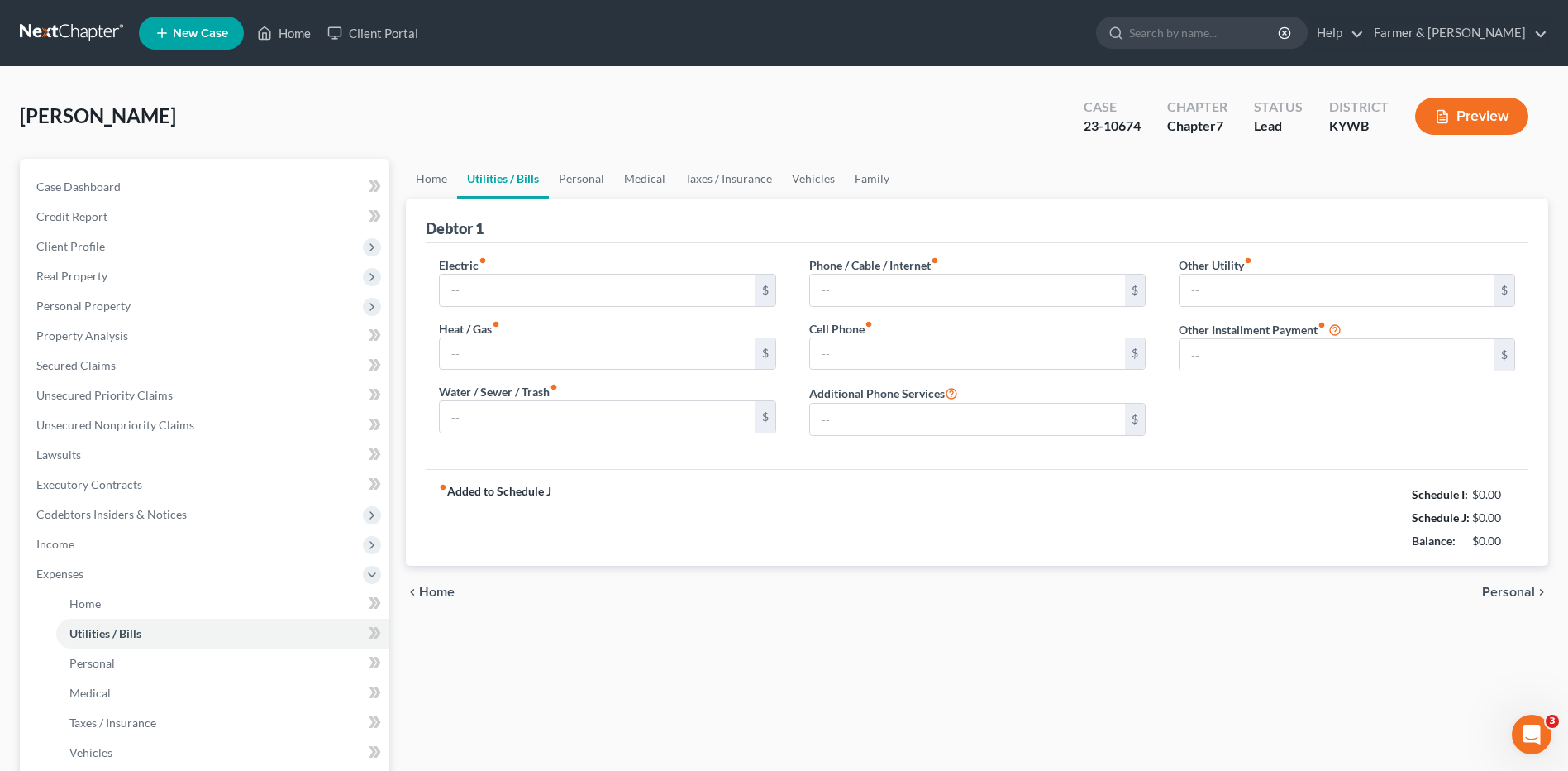
type input "175.00"
type input "0.00"
type input "105.00"
type input "100.00"
type input "120.00"
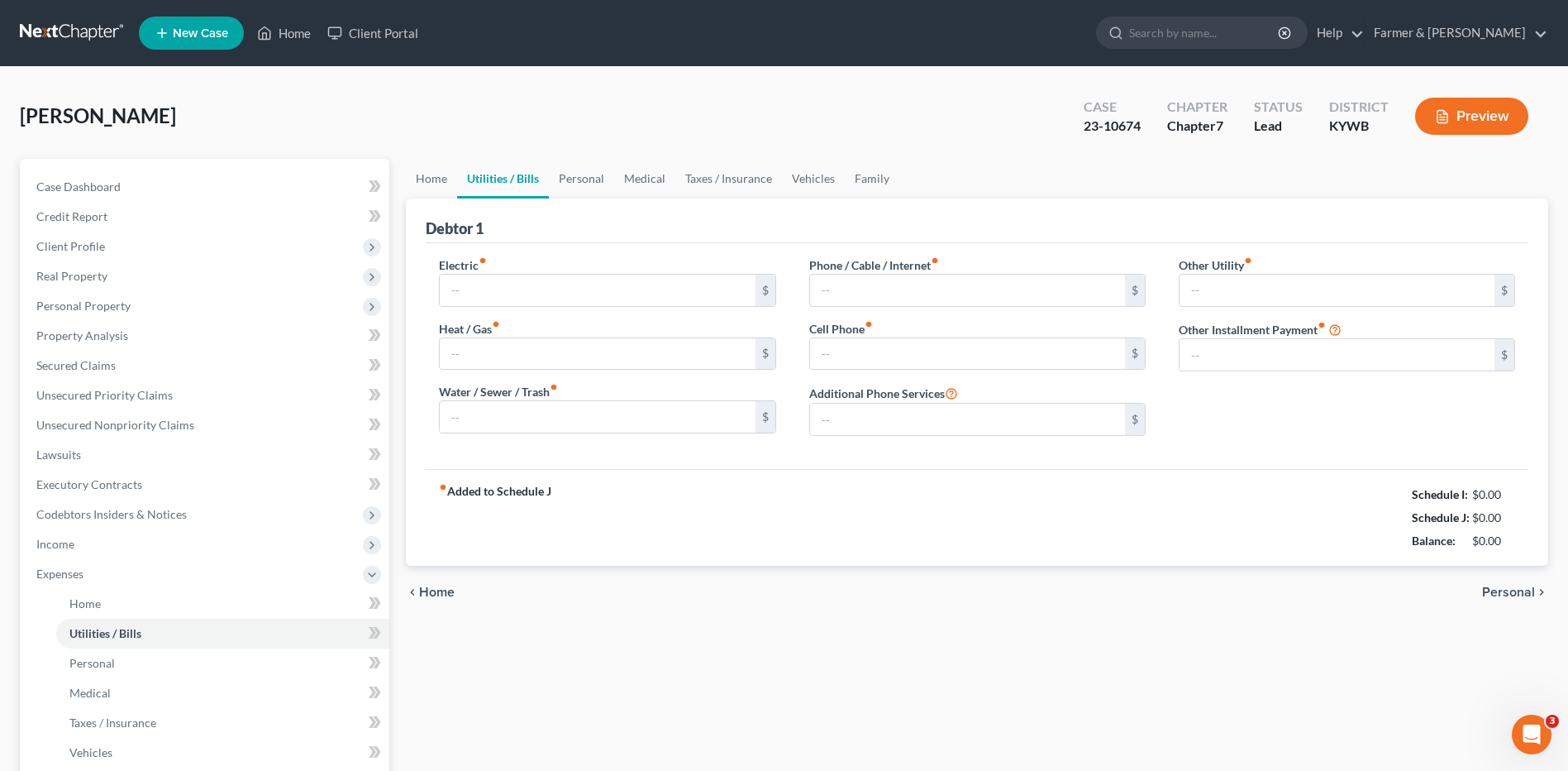
type input "0.00"
click at [96, 23] on link at bounding box center [73, 33] width 106 height 30
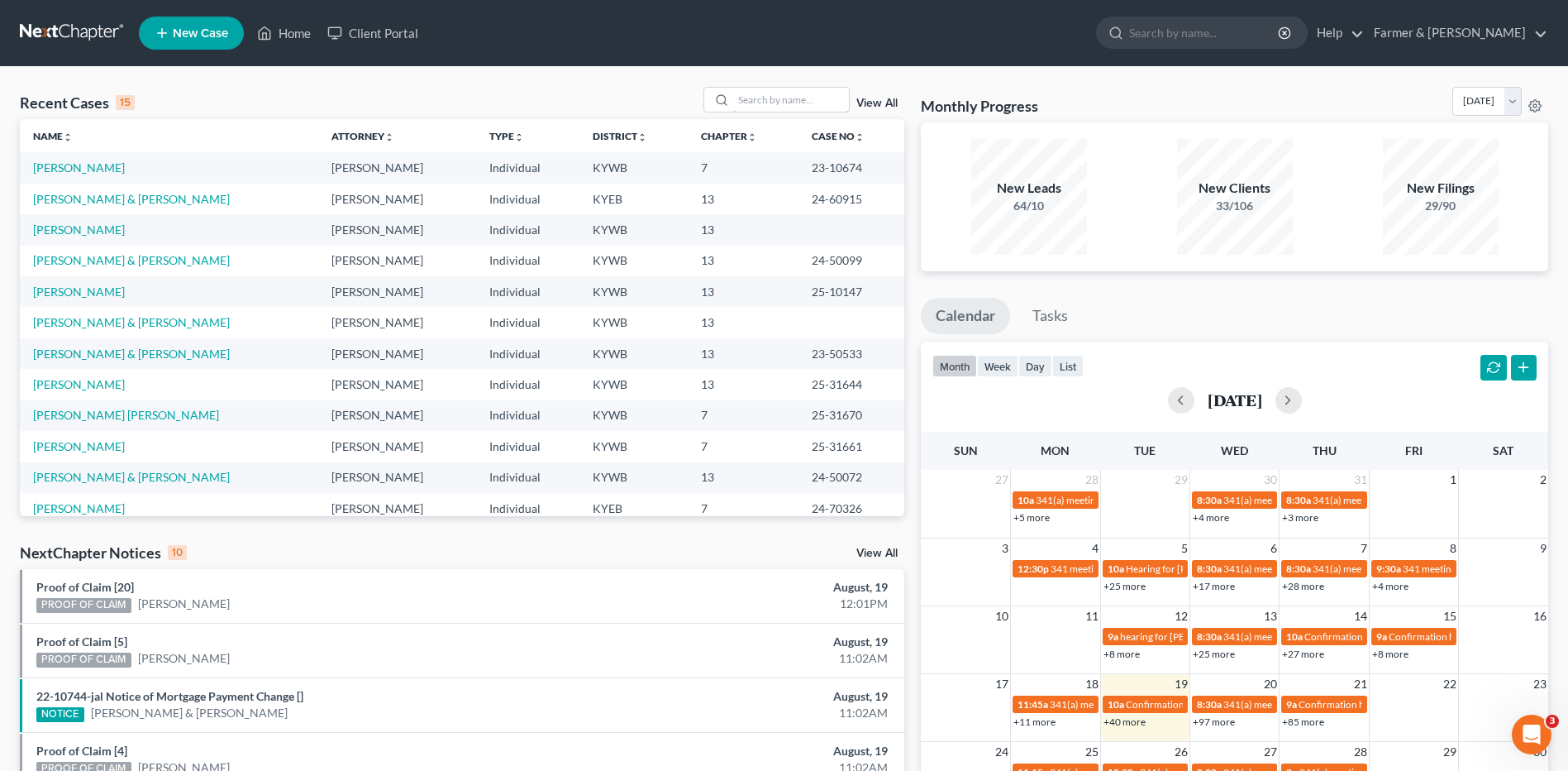
drag, startPoint x: 769, startPoint y: 101, endPoint x: 754, endPoint y: 42, distance: 60.9
click at [754, 42] on div "Home New Case Client Portal Farmer & [PERSON_NAME] [EMAIL_ADDRESS][DOMAIN_NAME]…" at bounding box center [784, 595] width 1568 height 1190
click at [792, 99] on input "search" at bounding box center [791, 100] width 115 height 24
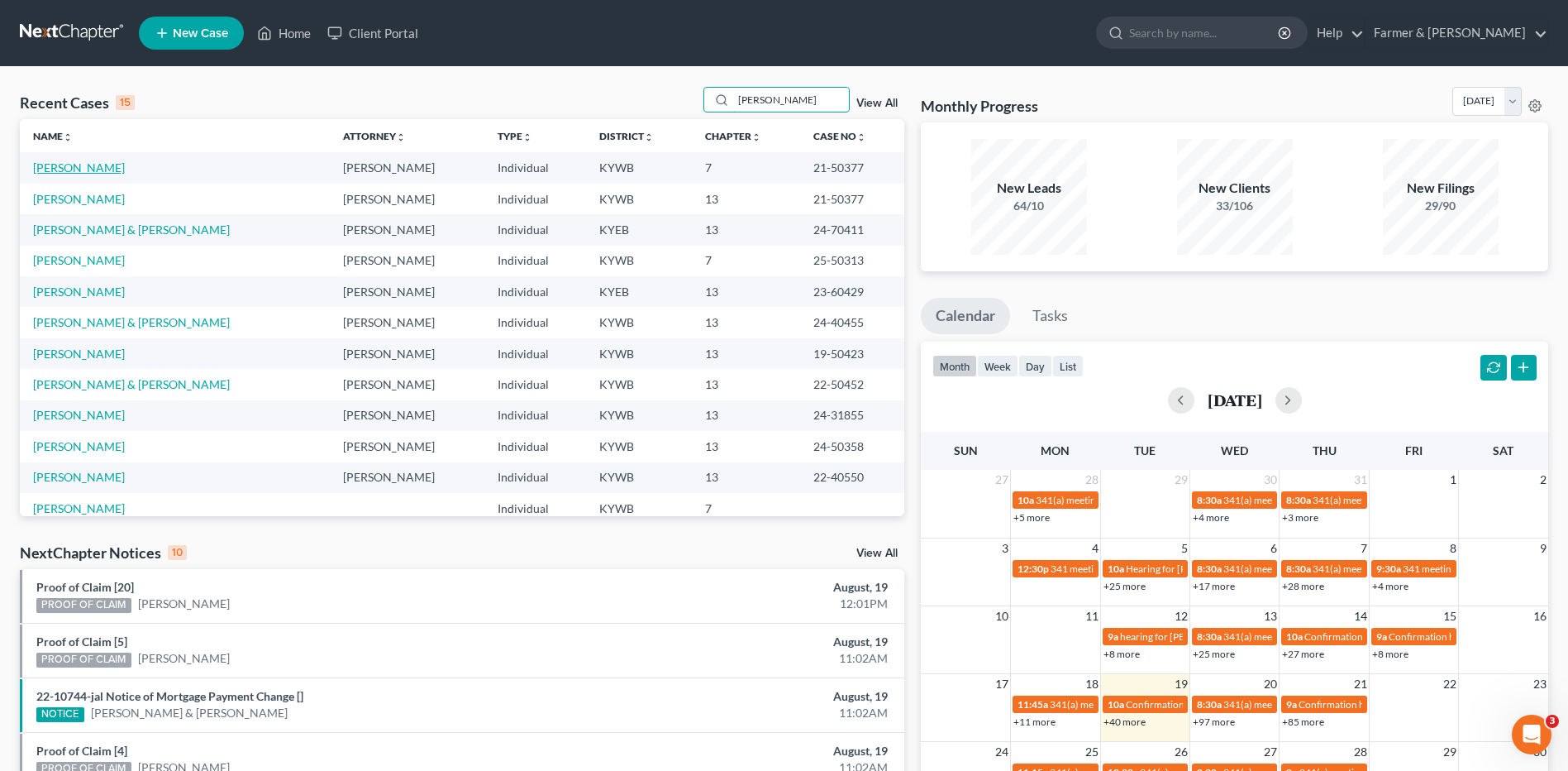
type input "[PERSON_NAME]"
click at [72, 168] on link "[PERSON_NAME]" at bounding box center [79, 168] width 92 height 14
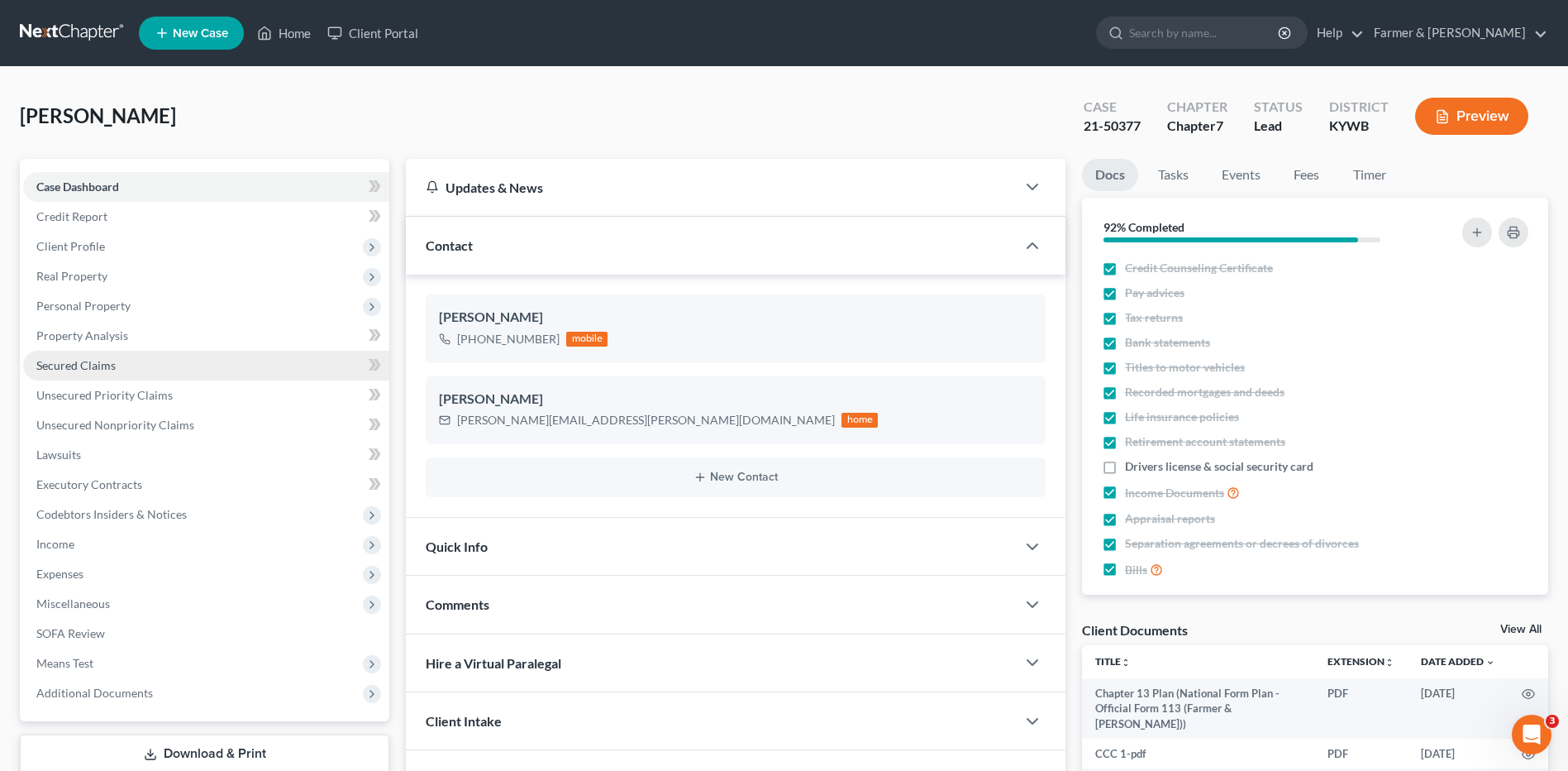
click at [97, 360] on span "Secured Claims" at bounding box center [75, 365] width 79 height 14
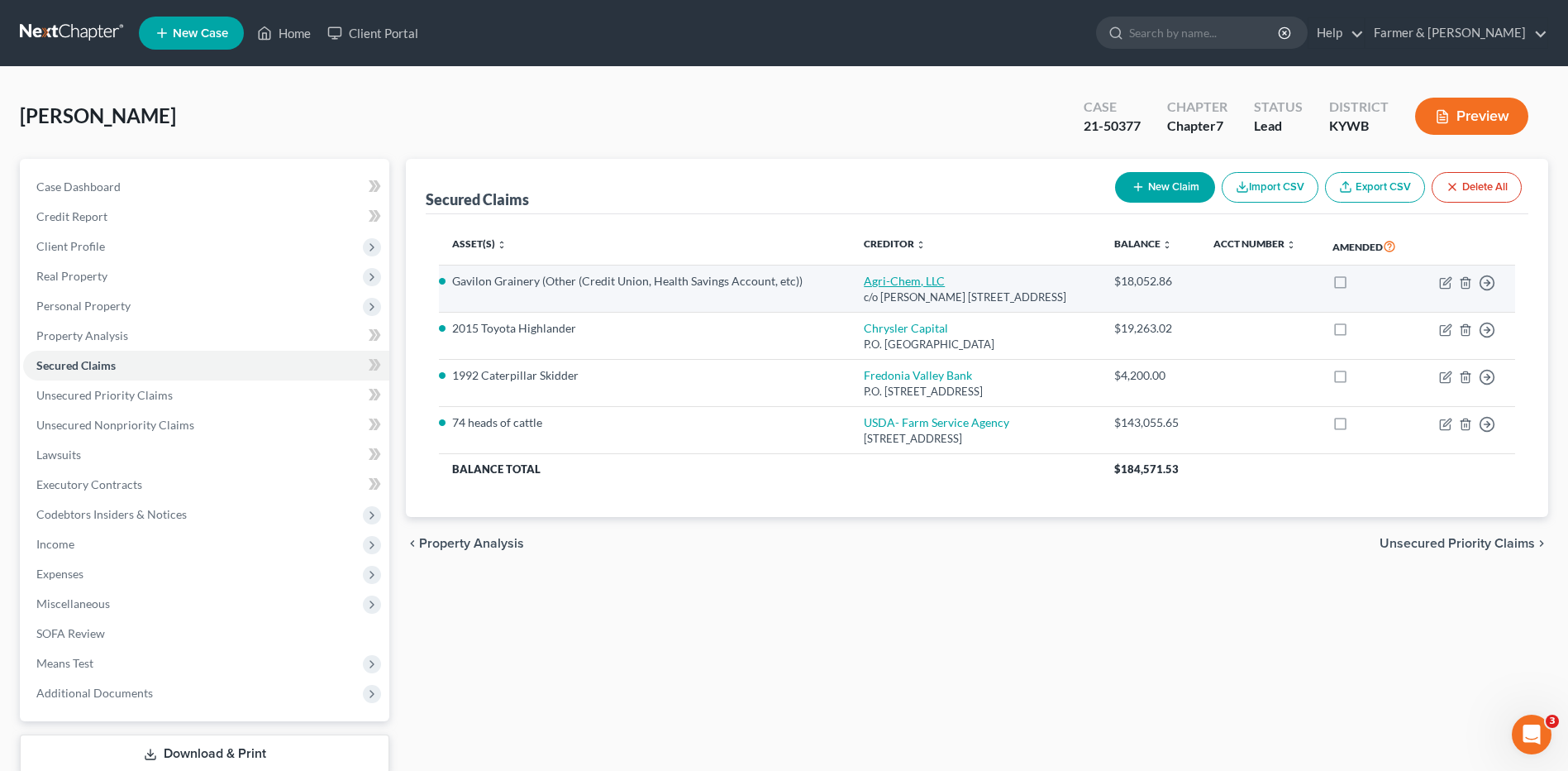
click at [900, 280] on link "Agri-Chem, LLC" at bounding box center [903, 280] width 81 height 14
select select "18"
select select "0"
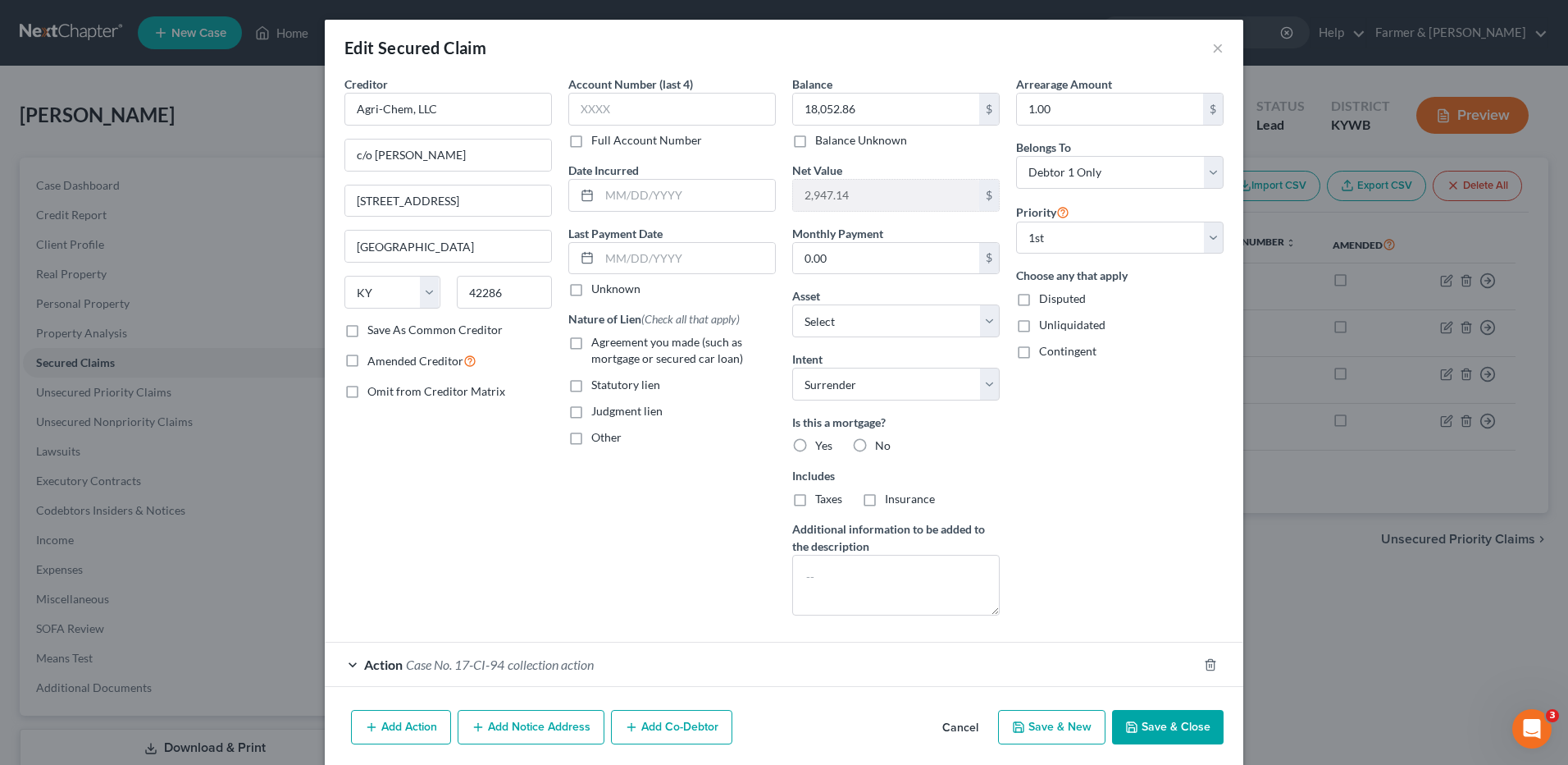
click at [952, 726] on button "Cancel" at bounding box center [960, 728] width 62 height 33
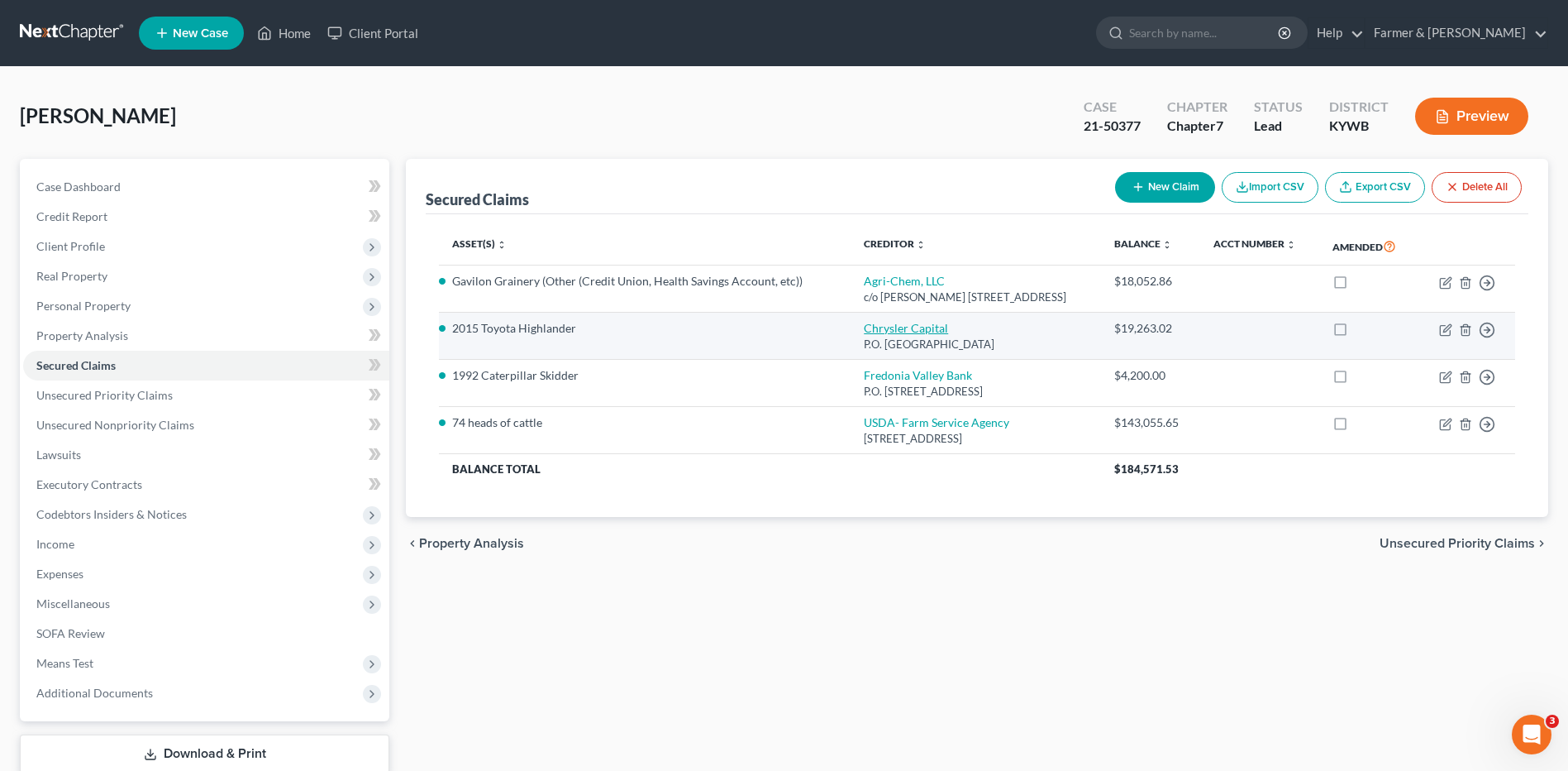
click at [893, 321] on link "Chrysler Capital" at bounding box center [905, 328] width 84 height 14
select select "45"
select select "3"
select select "2"
select select "0"
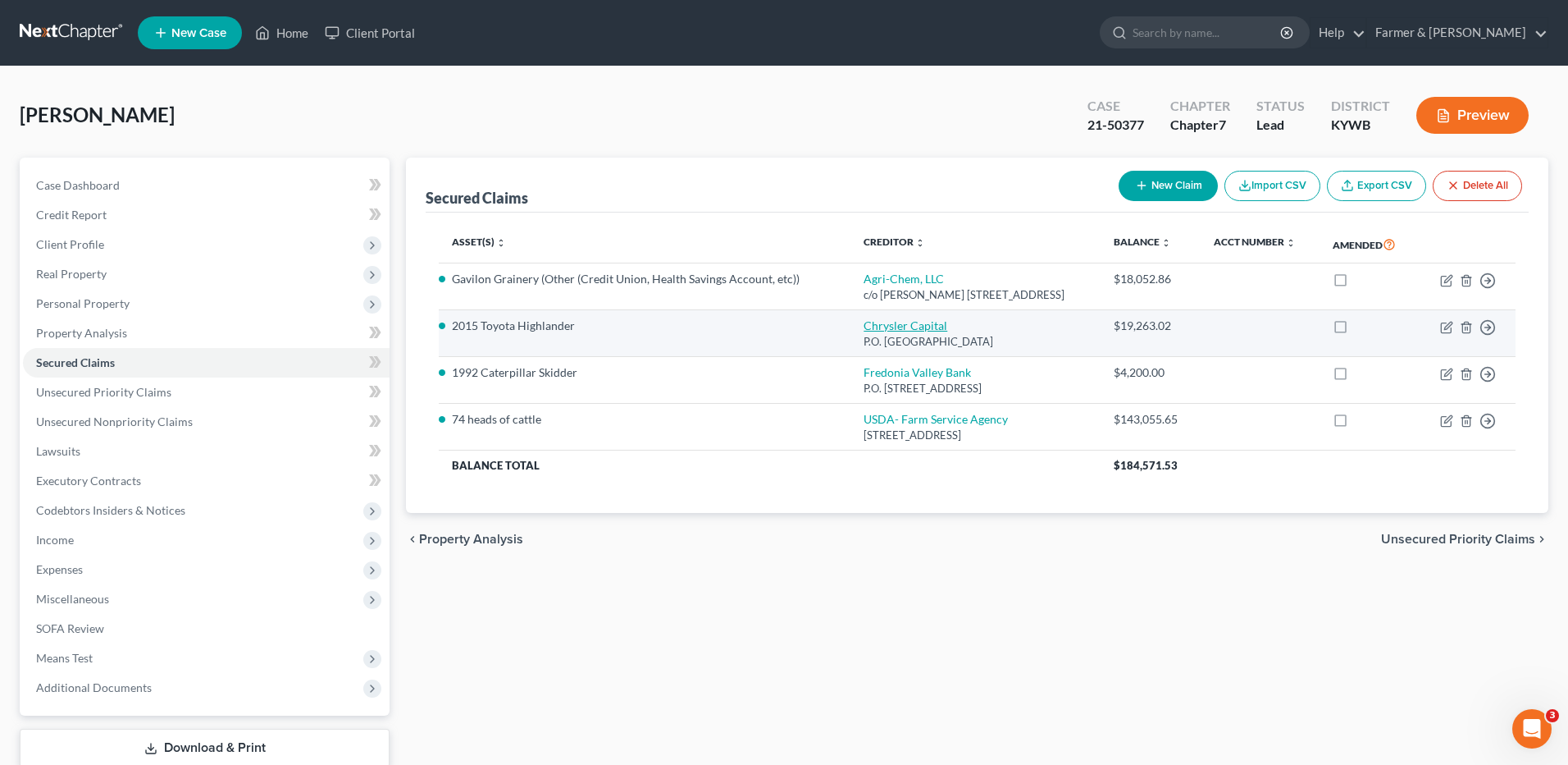
select select "0"
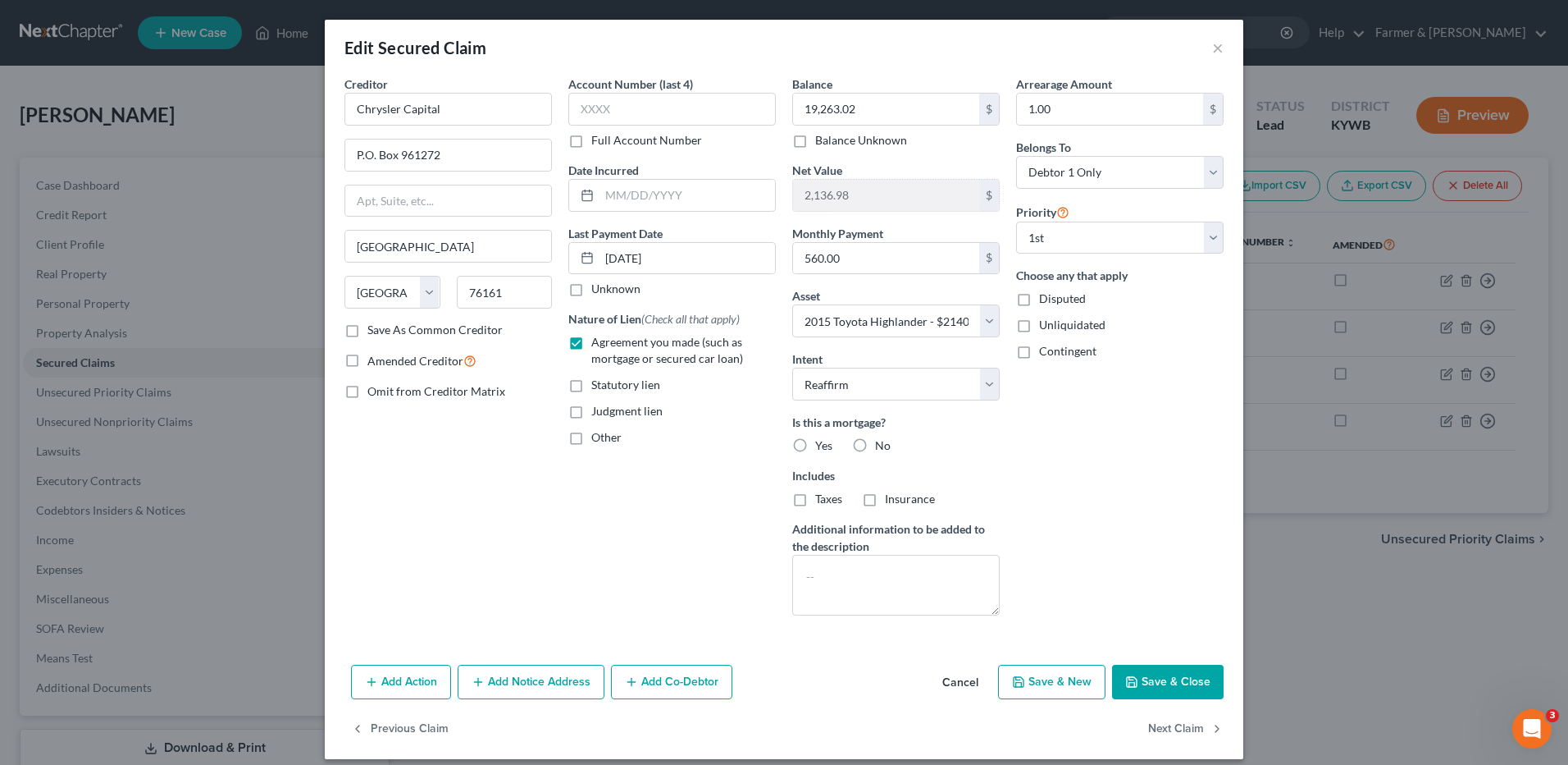
click at [958, 678] on button "Cancel" at bounding box center [960, 683] width 62 height 33
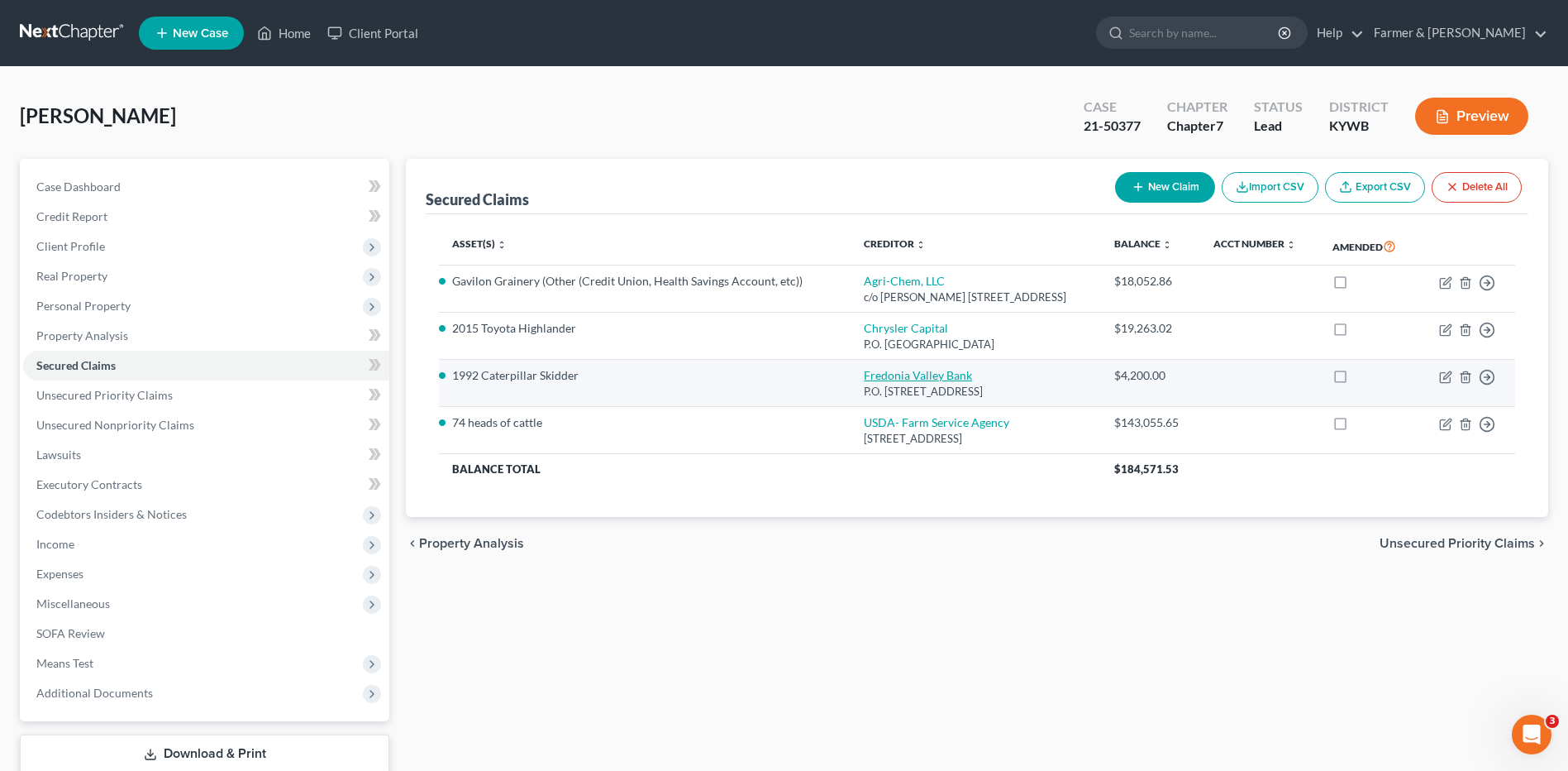
click at [915, 375] on link "Fredonia Valley Bank" at bounding box center [917, 375] width 108 height 14
select select "18"
select select "13"
select select "0"
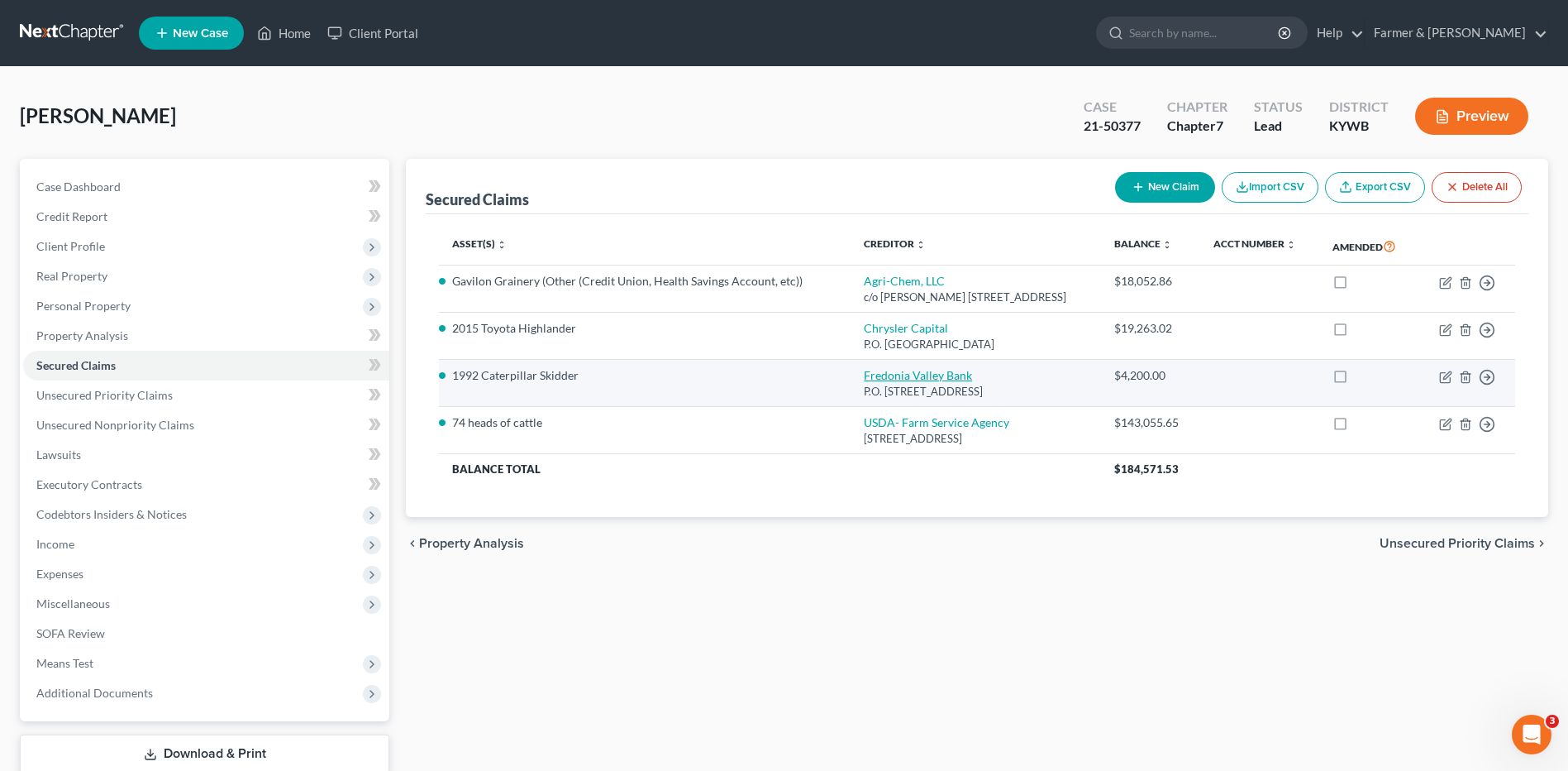
select select "0"
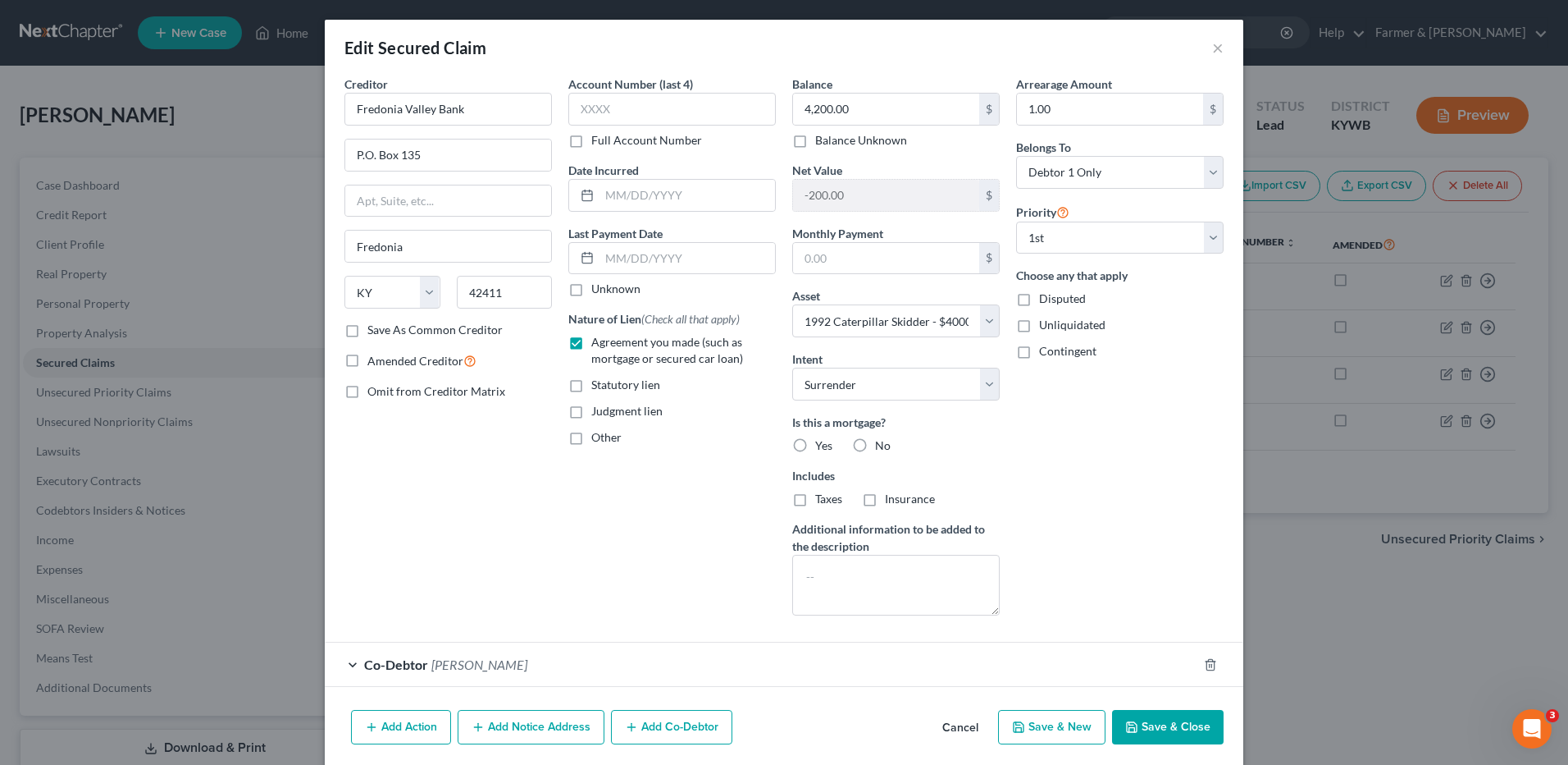
click at [964, 729] on button "Cancel" at bounding box center [960, 728] width 62 height 33
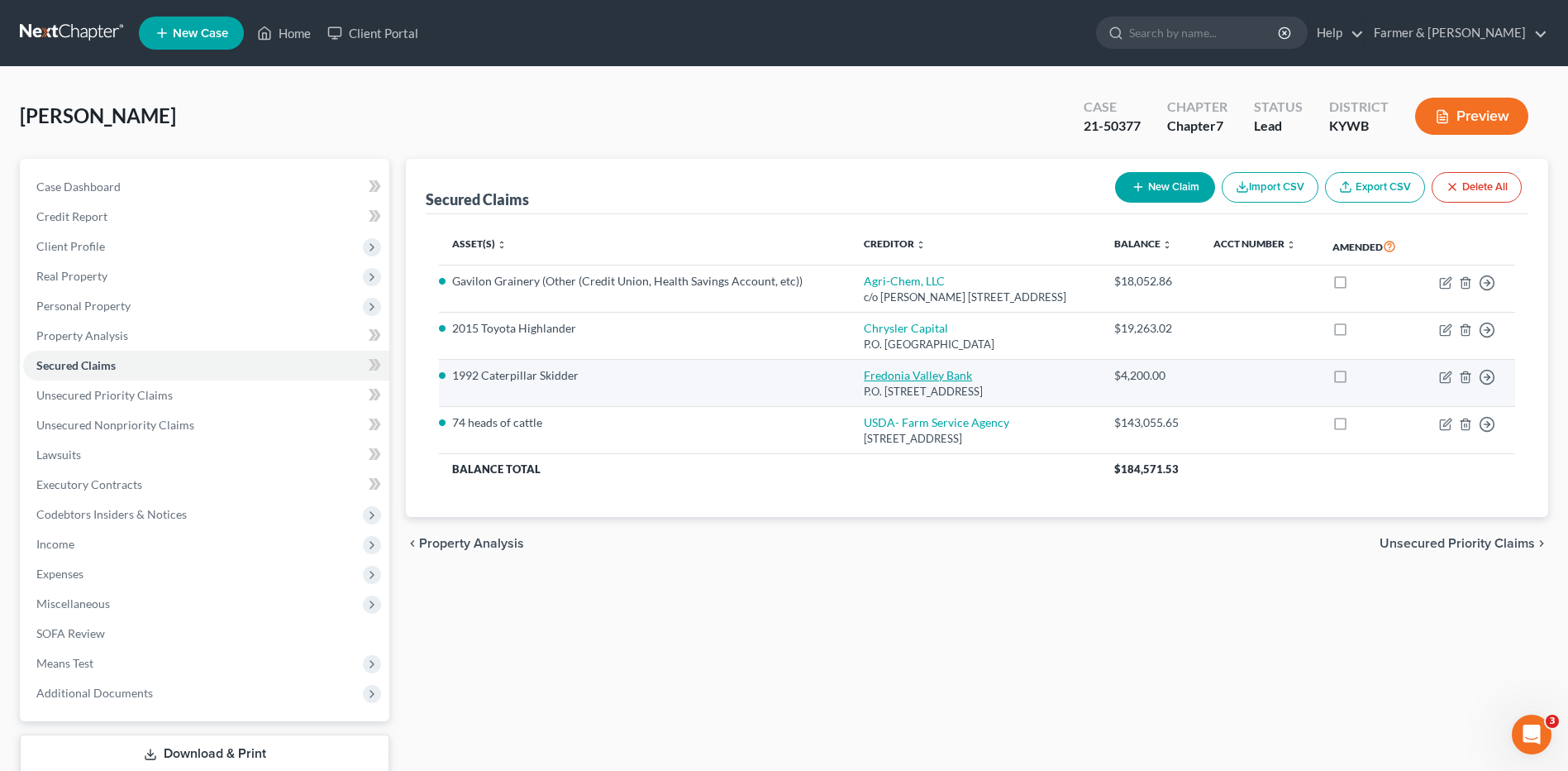
click at [914, 378] on link "Fredonia Valley Bank" at bounding box center [917, 375] width 108 height 14
select select "18"
select select "13"
select select "0"
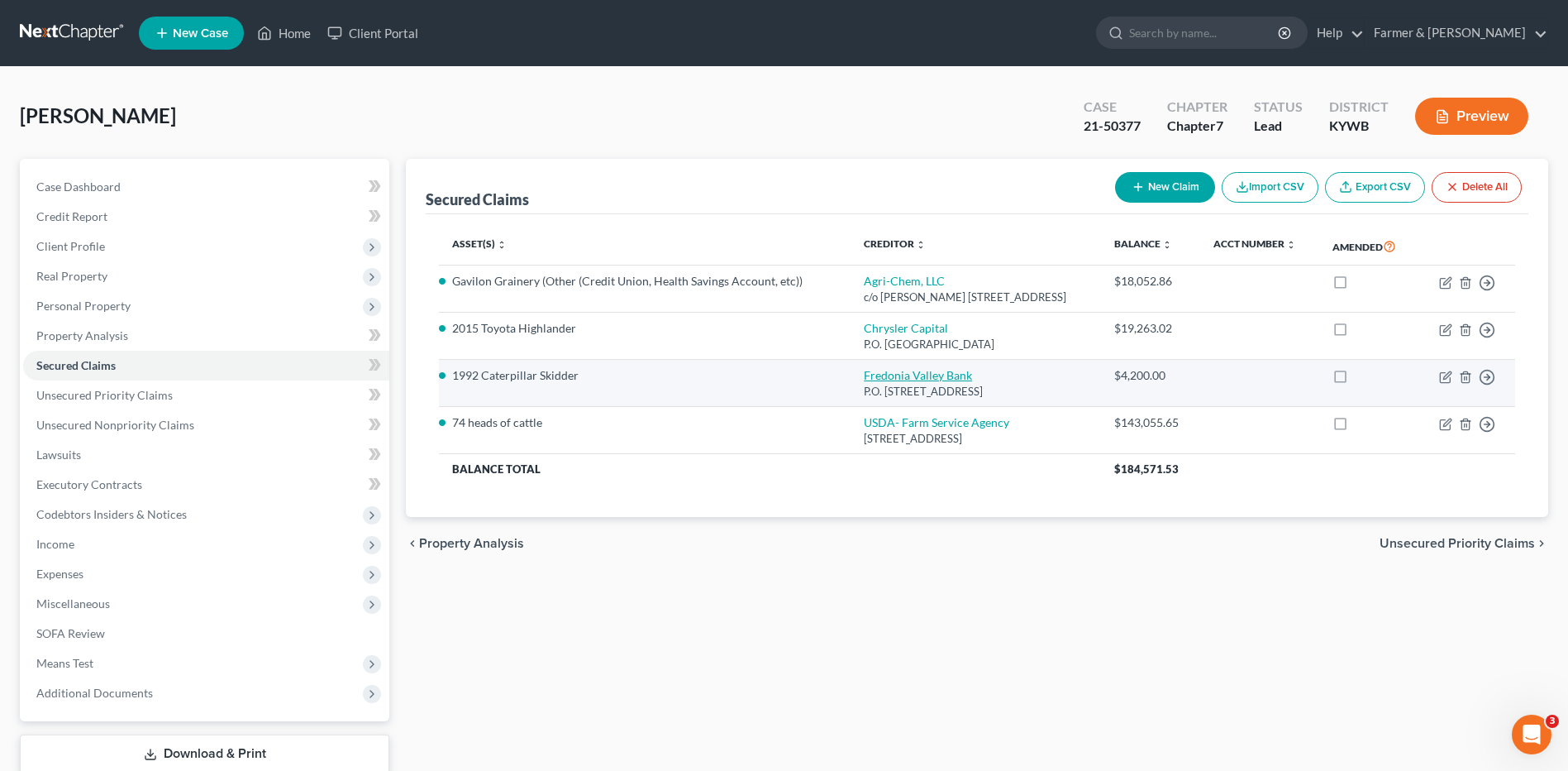
select select "0"
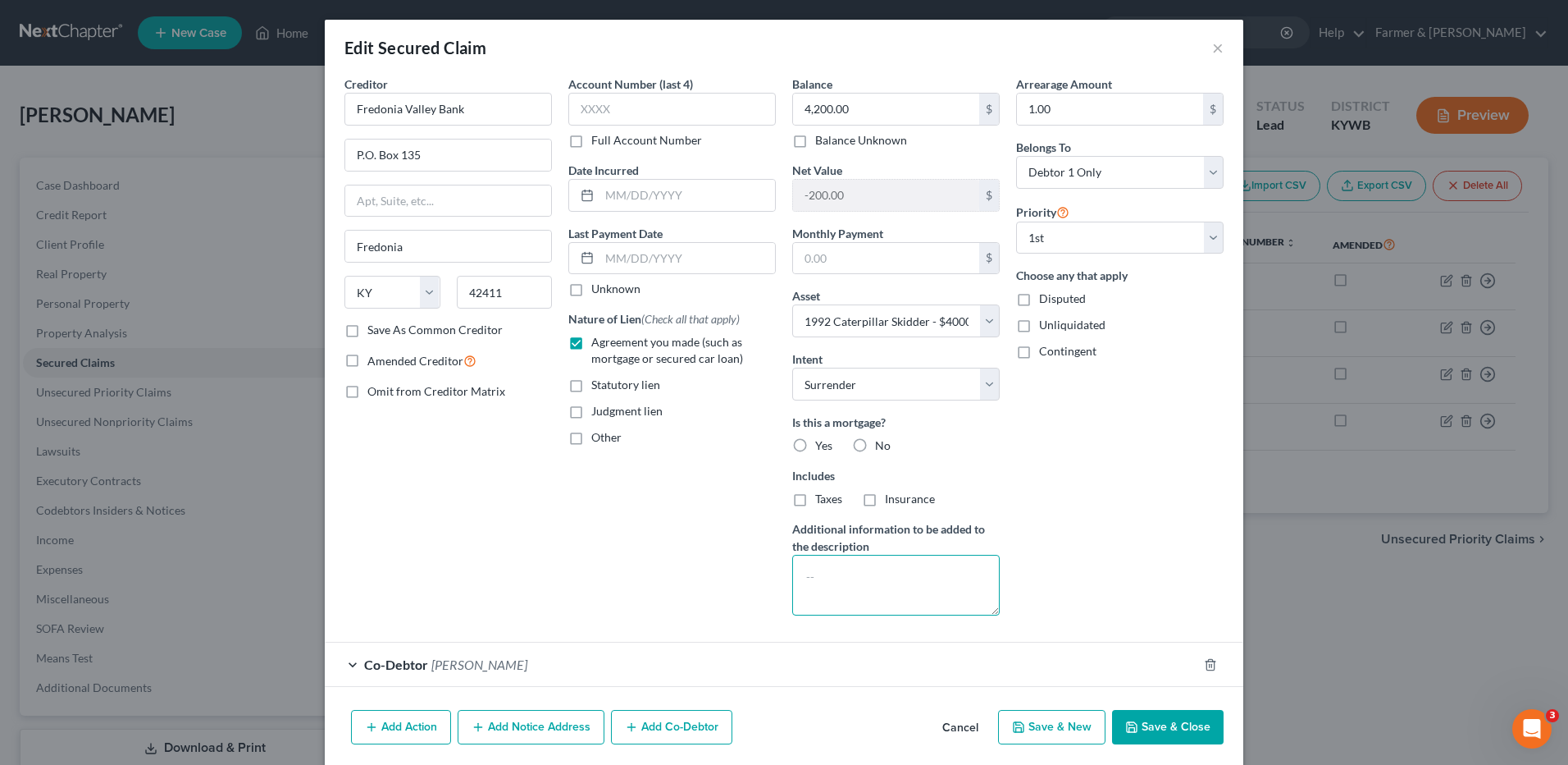
click at [864, 581] on textarea at bounding box center [896, 585] width 208 height 60
type textarea "Debtor no longer has"
click at [1151, 725] on button "Save & Close" at bounding box center [1168, 727] width 112 height 34
select select
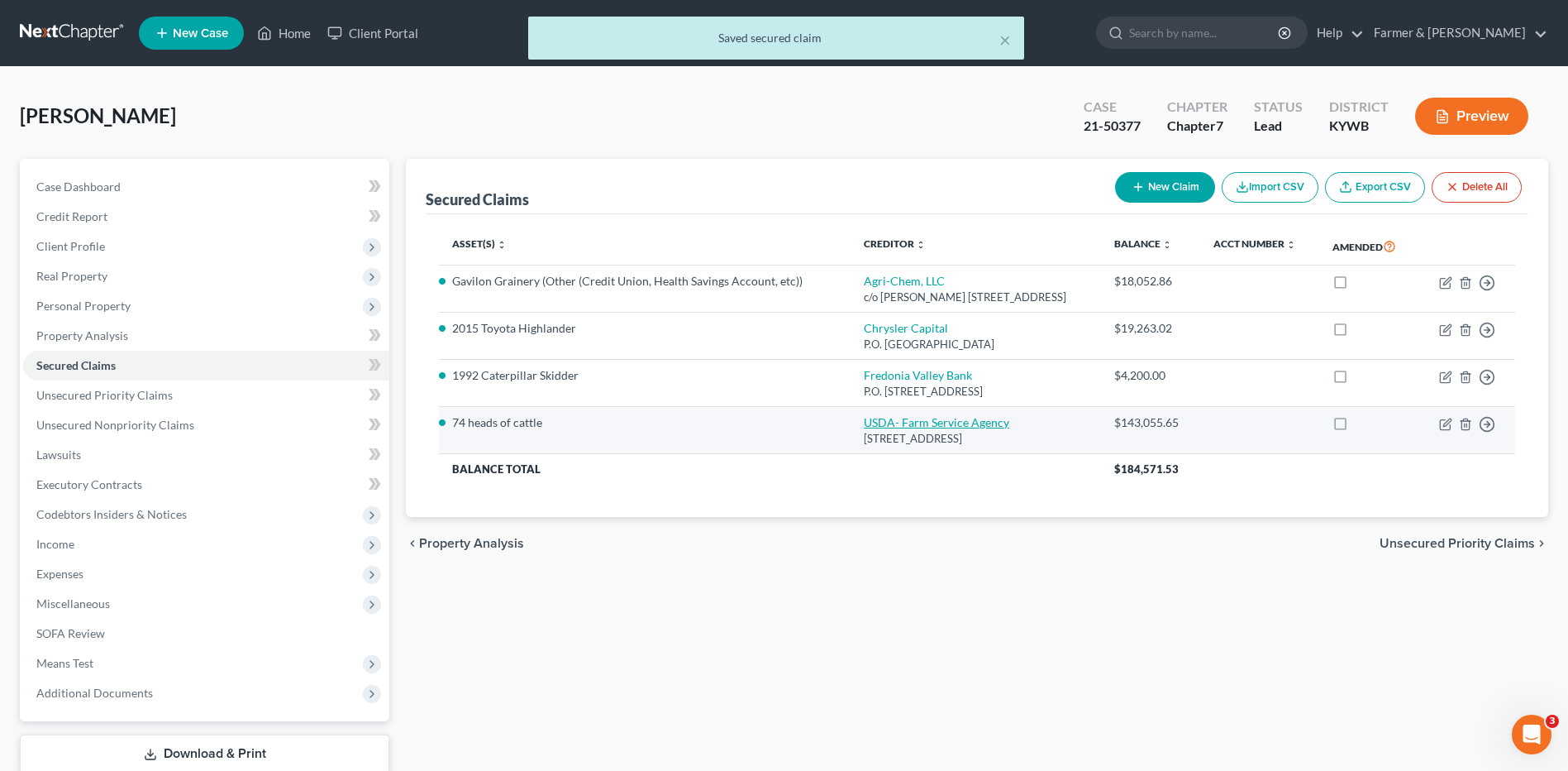
click at [930, 418] on link "USDA- Farm Service Agency" at bounding box center [936, 422] width 146 height 14
select select "18"
select select "0"
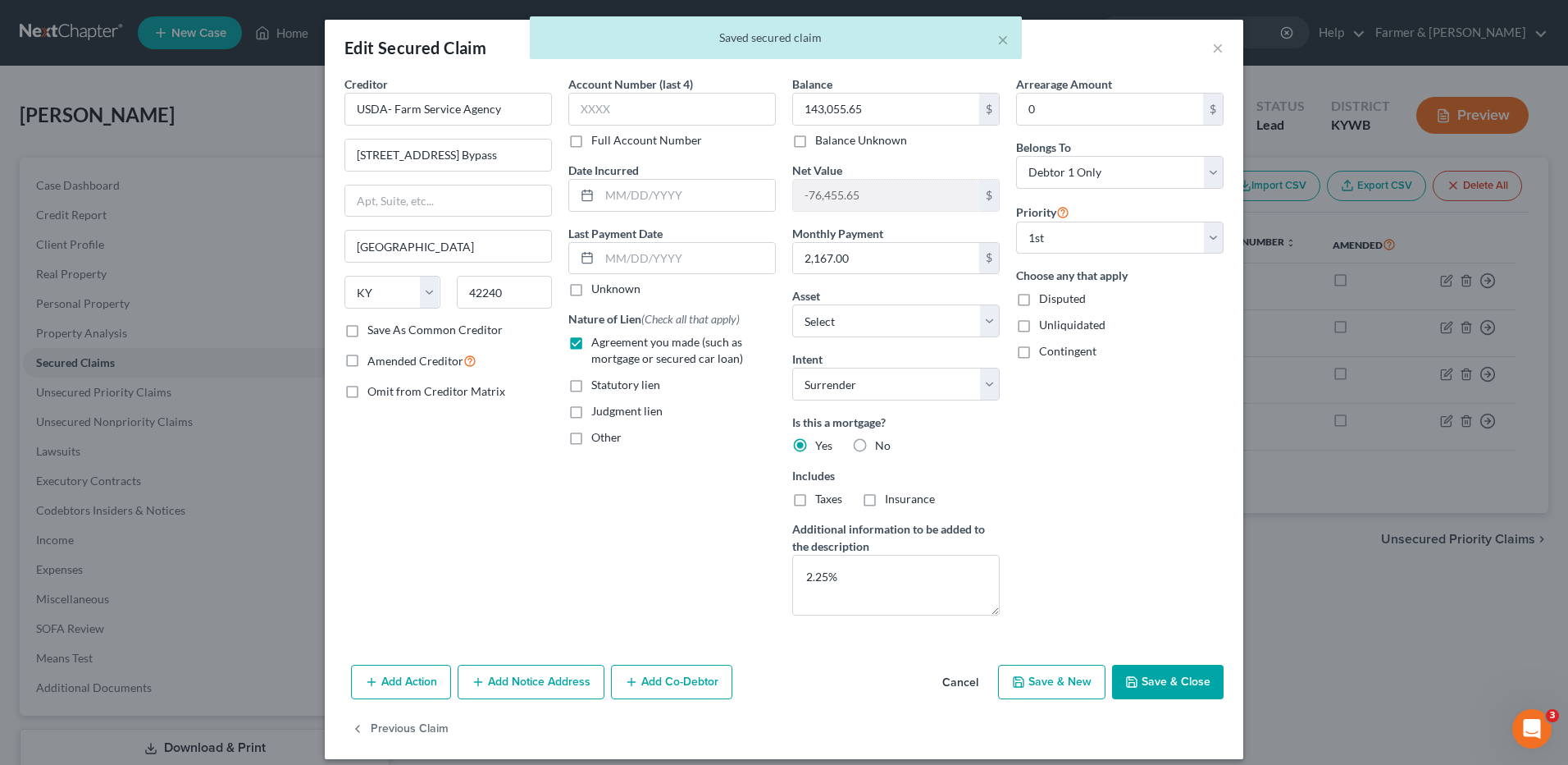
click at [1125, 687] on icon "button" at bounding box center [1131, 681] width 13 height 13
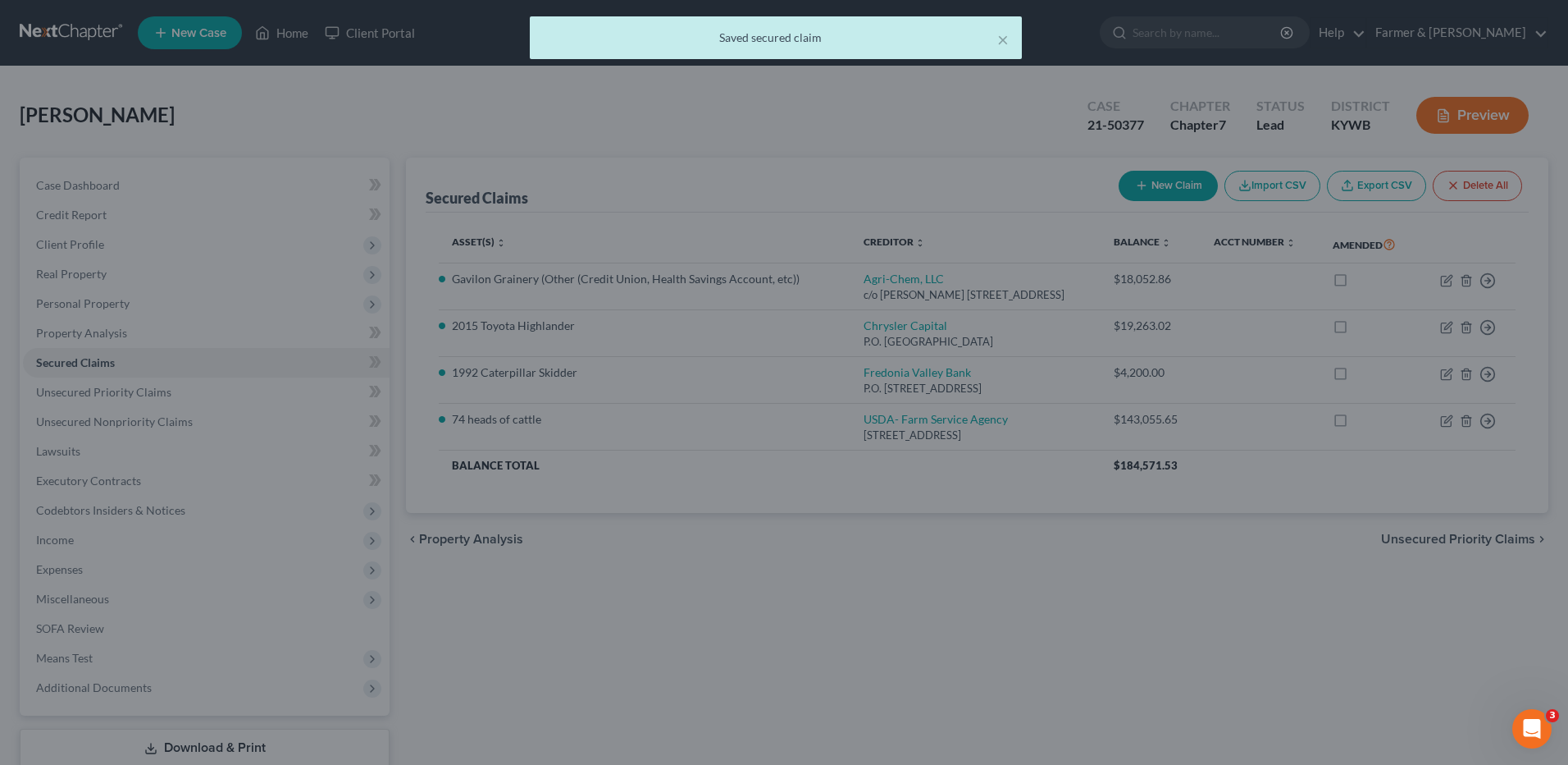
drag, startPoint x: 1121, startPoint y: 687, endPoint x: 615, endPoint y: 558, distance: 522.2
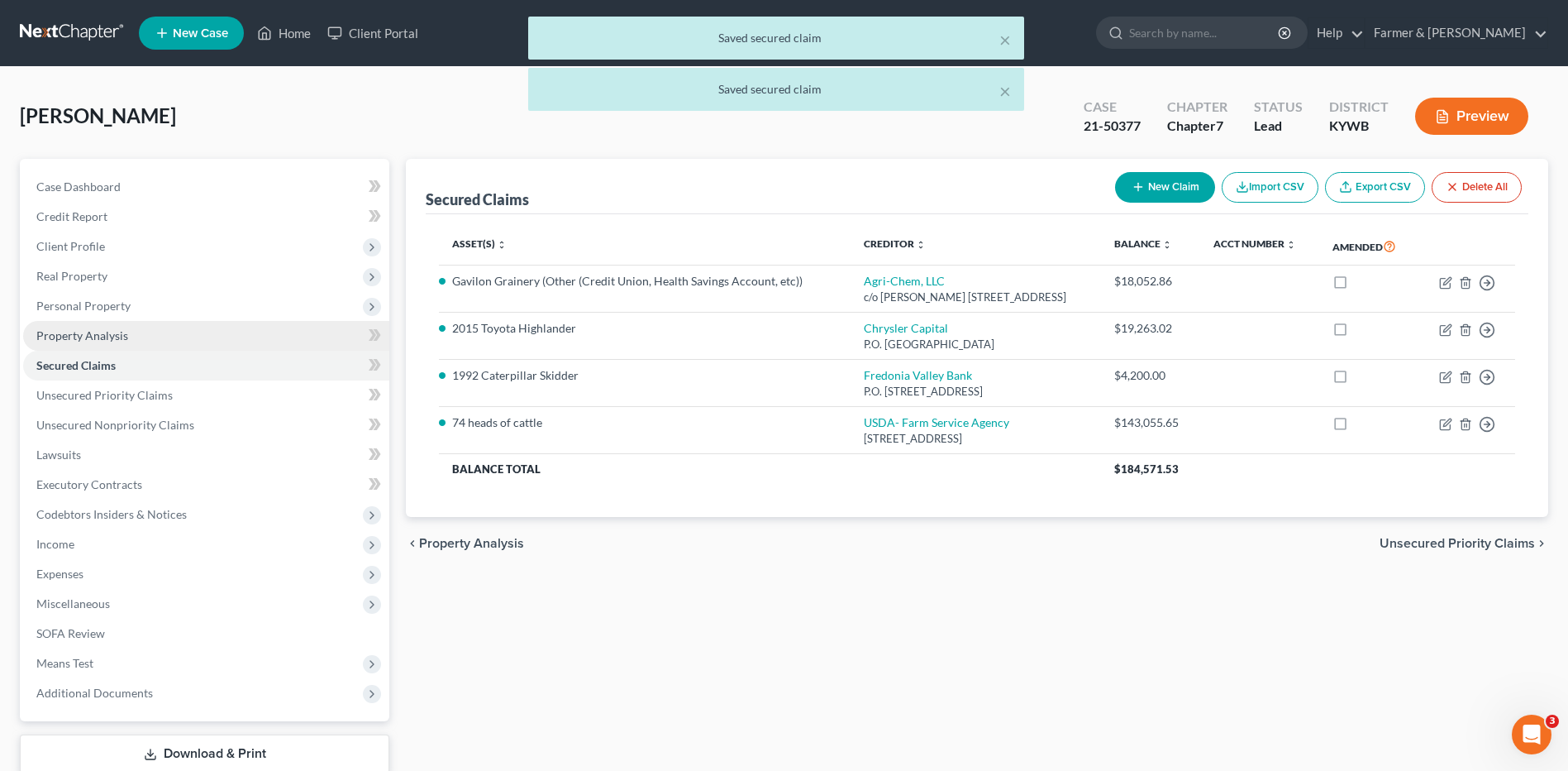
click at [126, 337] on span "Property Analysis" at bounding box center [82, 335] width 92 height 14
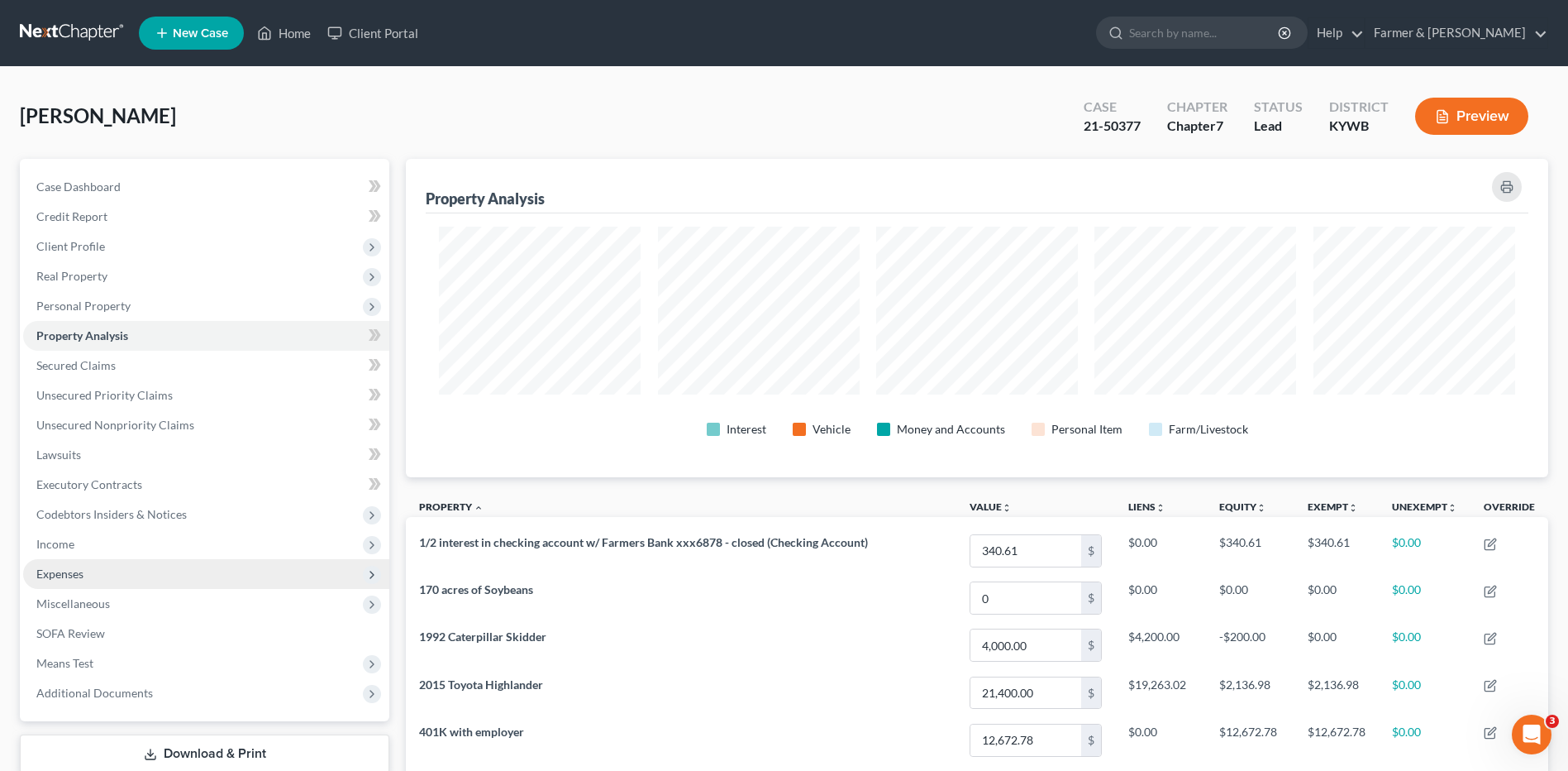
click at [100, 574] on span "Expenses" at bounding box center [207, 574] width 366 height 30
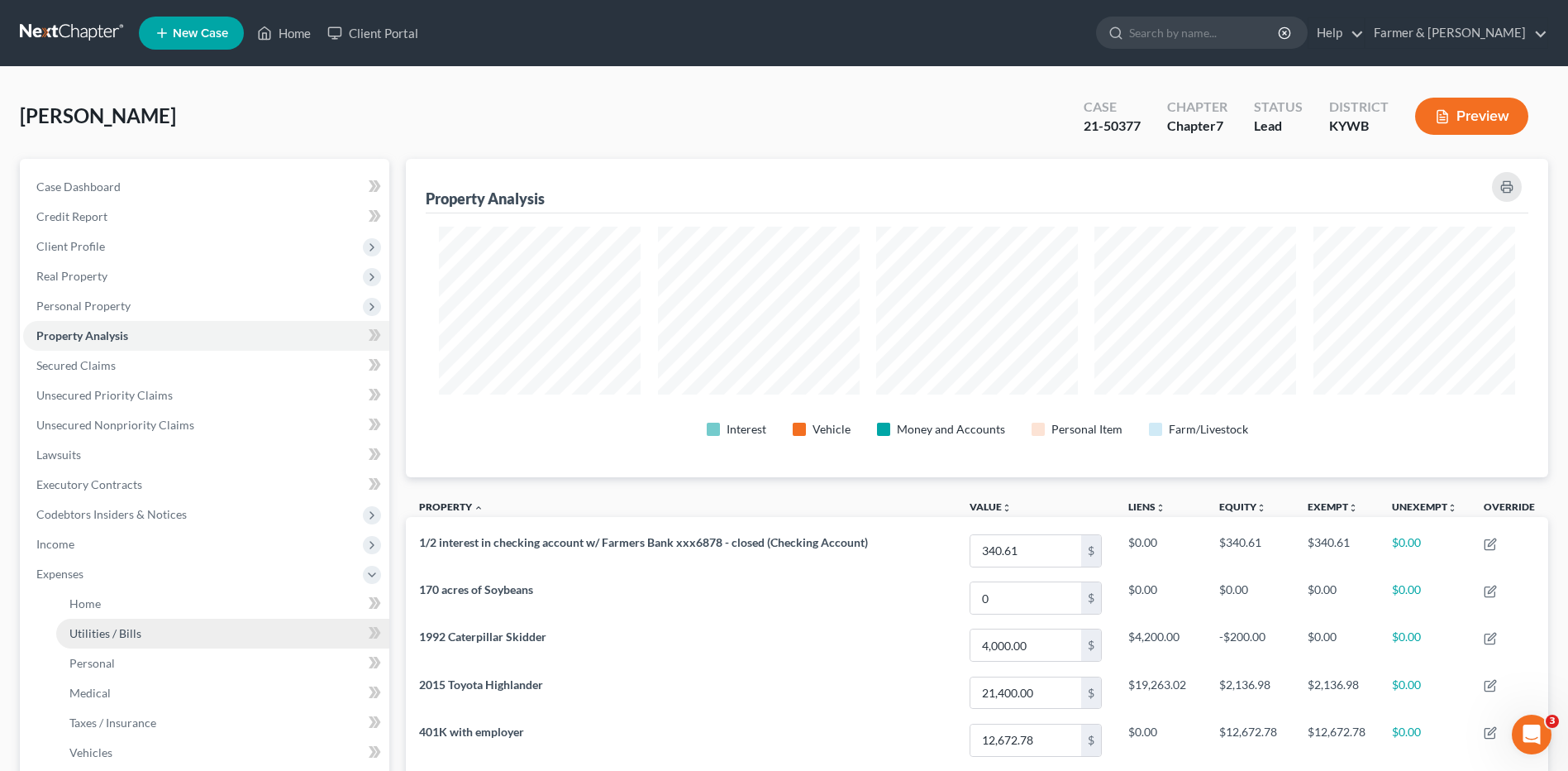
click at [103, 627] on span "Utilities / Bills" at bounding box center [105, 633] width 72 height 14
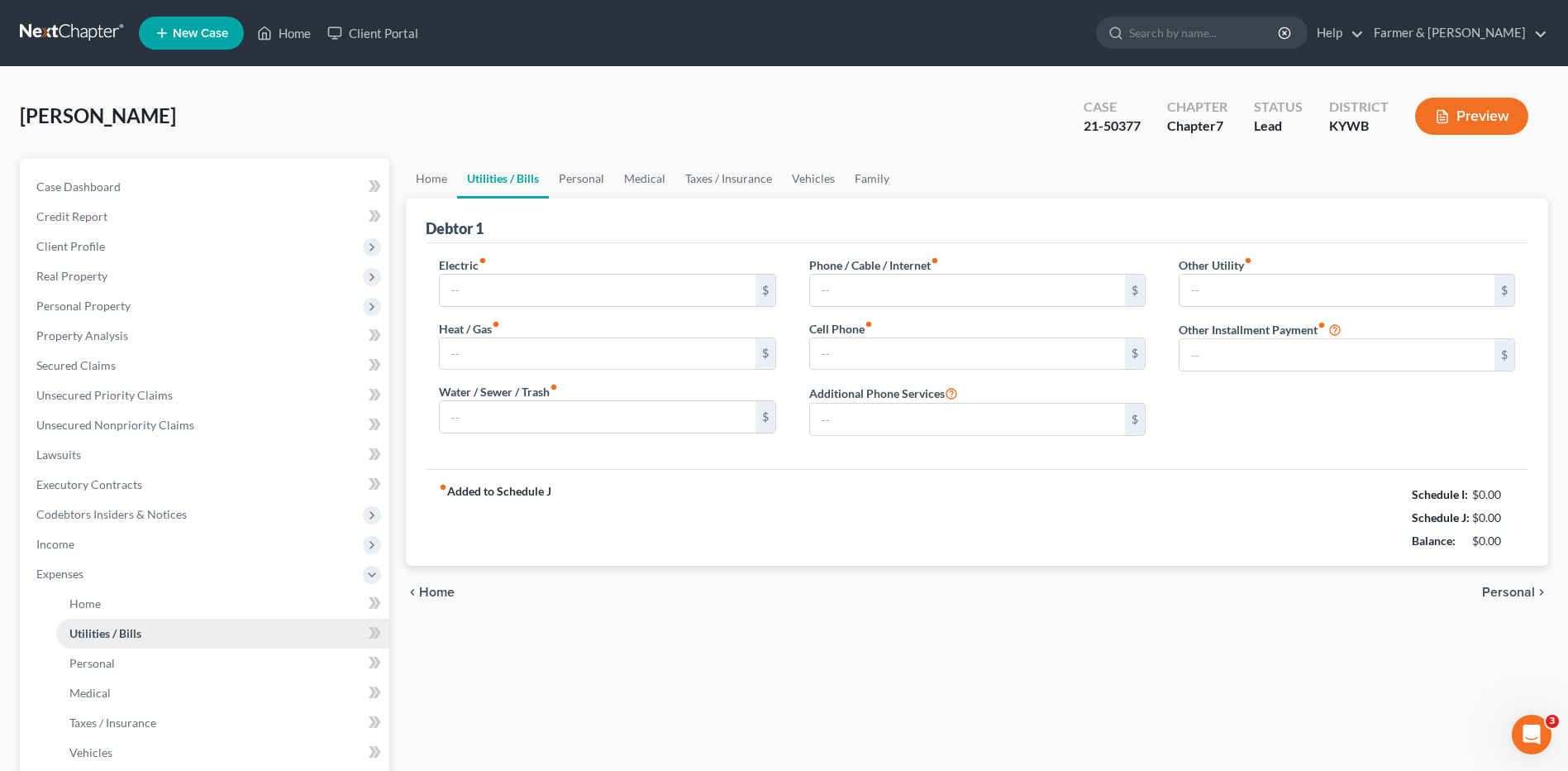
type input "150.00"
type input "50.00"
type input "75.00"
type input "170.00"
type input "0.00"
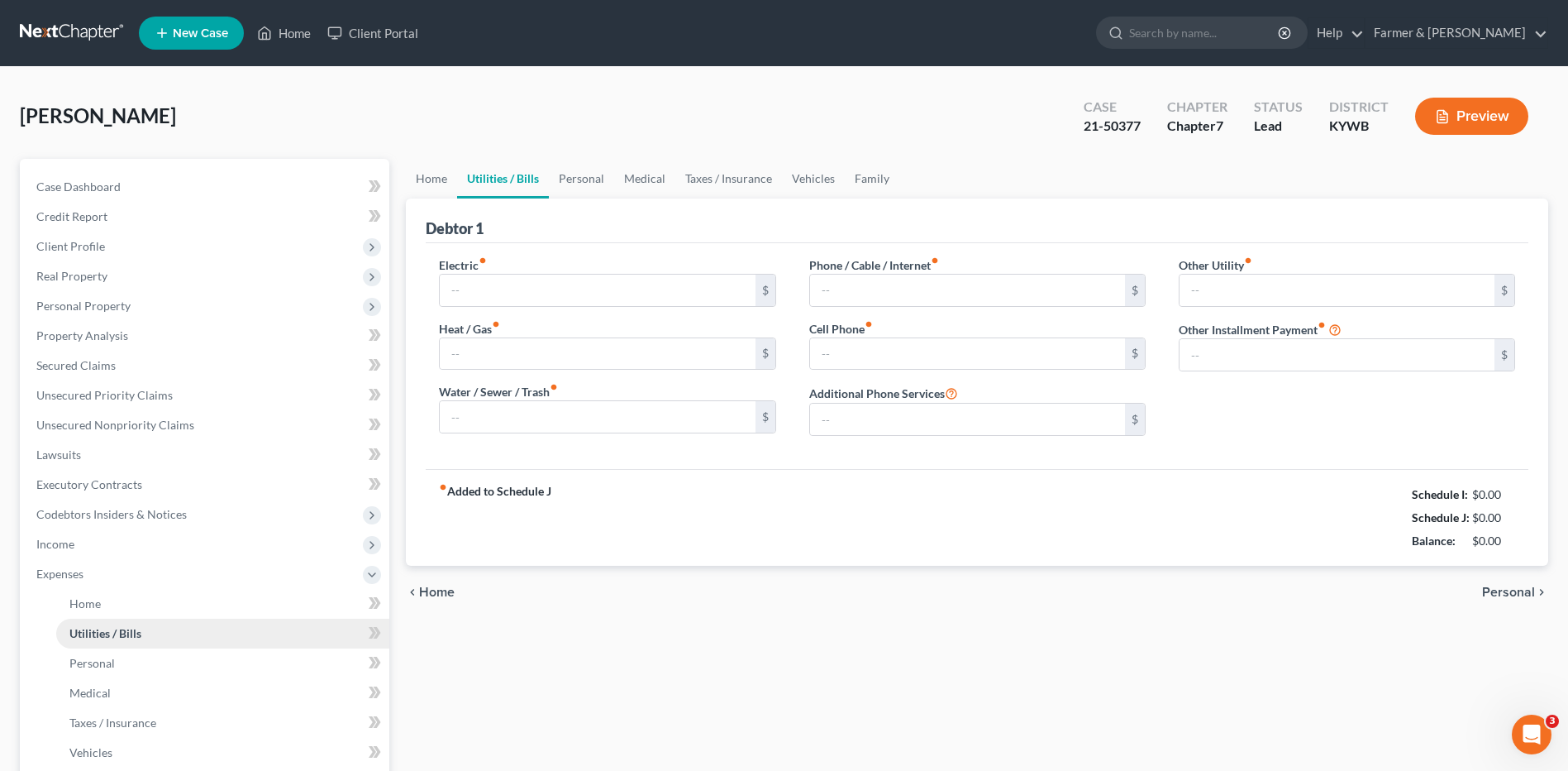
type input "0.00"
click at [61, 31] on link at bounding box center [73, 33] width 106 height 30
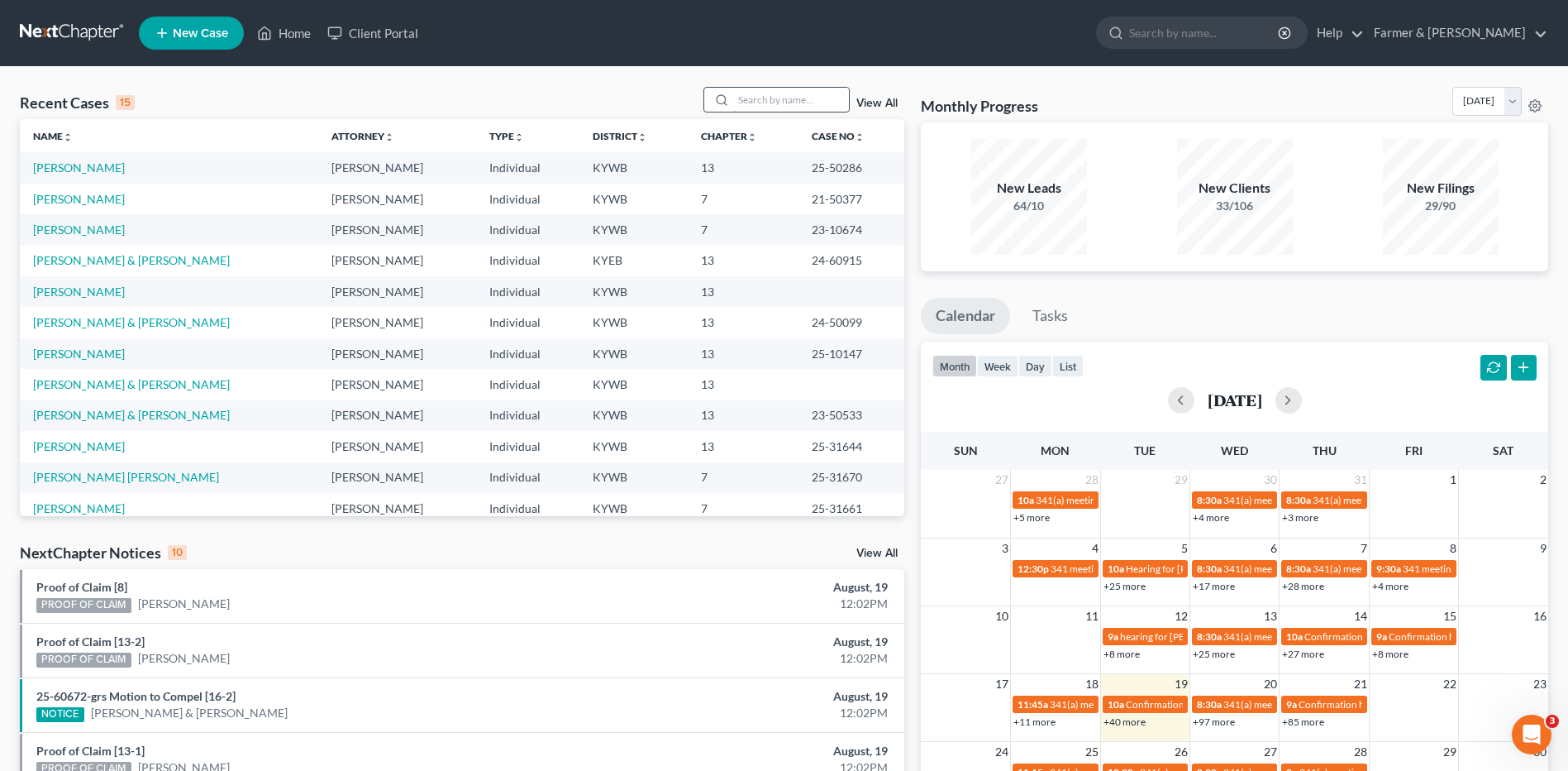
click at [794, 92] on input "search" at bounding box center [791, 100] width 115 height 24
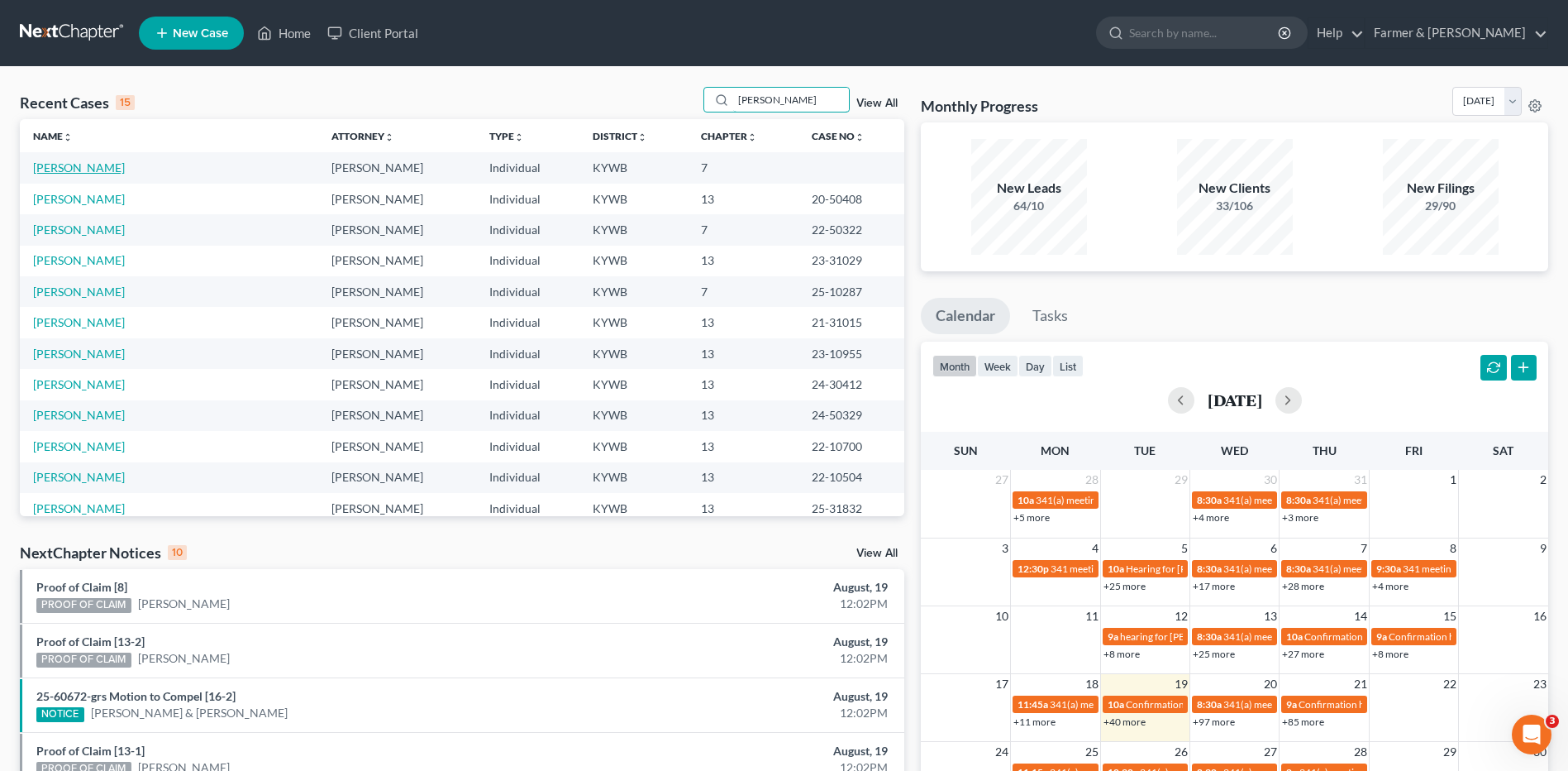
type input "[PERSON_NAME]"
click at [113, 170] on link "[PERSON_NAME]" at bounding box center [79, 168] width 92 height 14
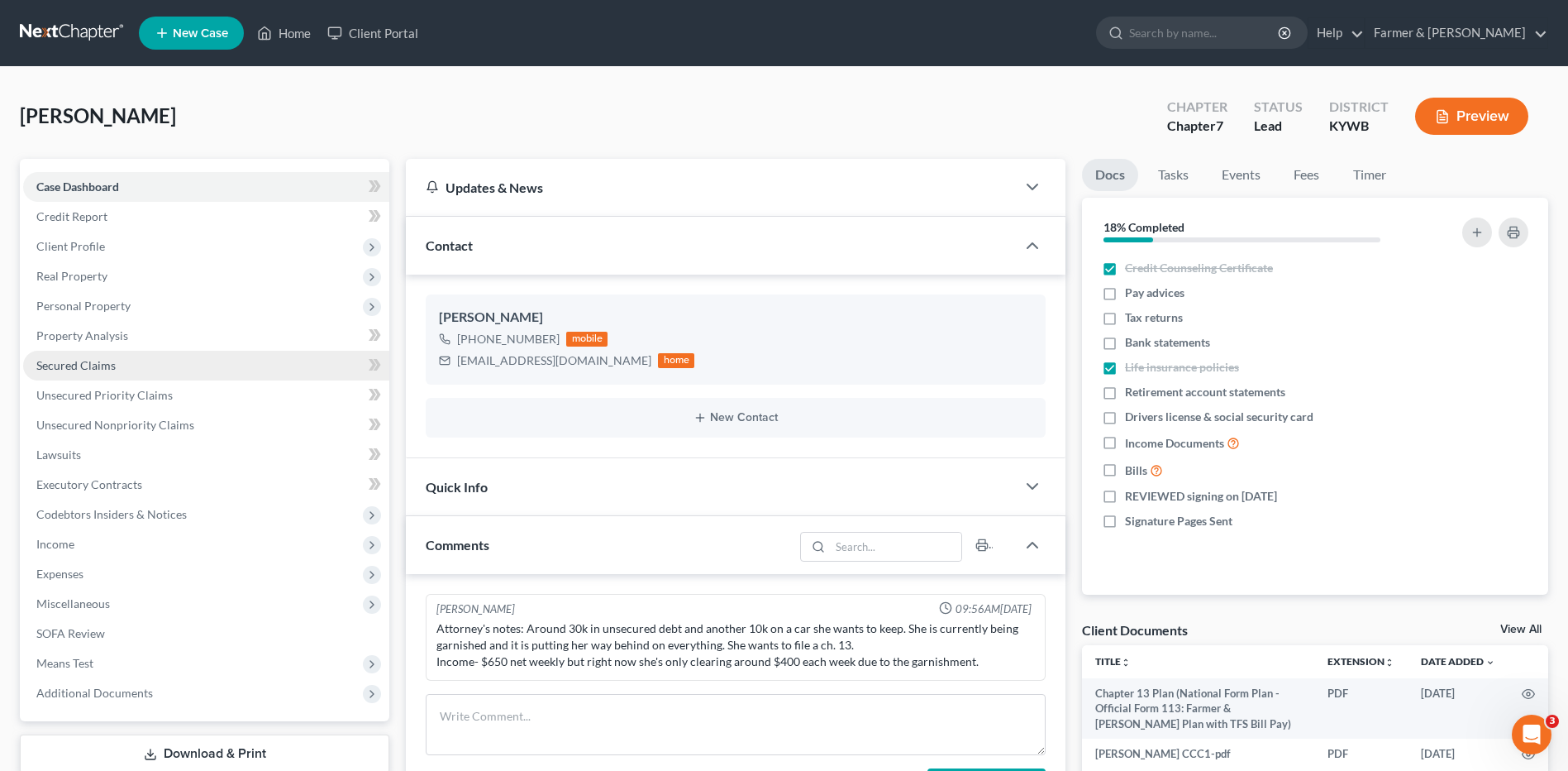
click at [114, 369] on span "Secured Claims" at bounding box center [75, 365] width 79 height 14
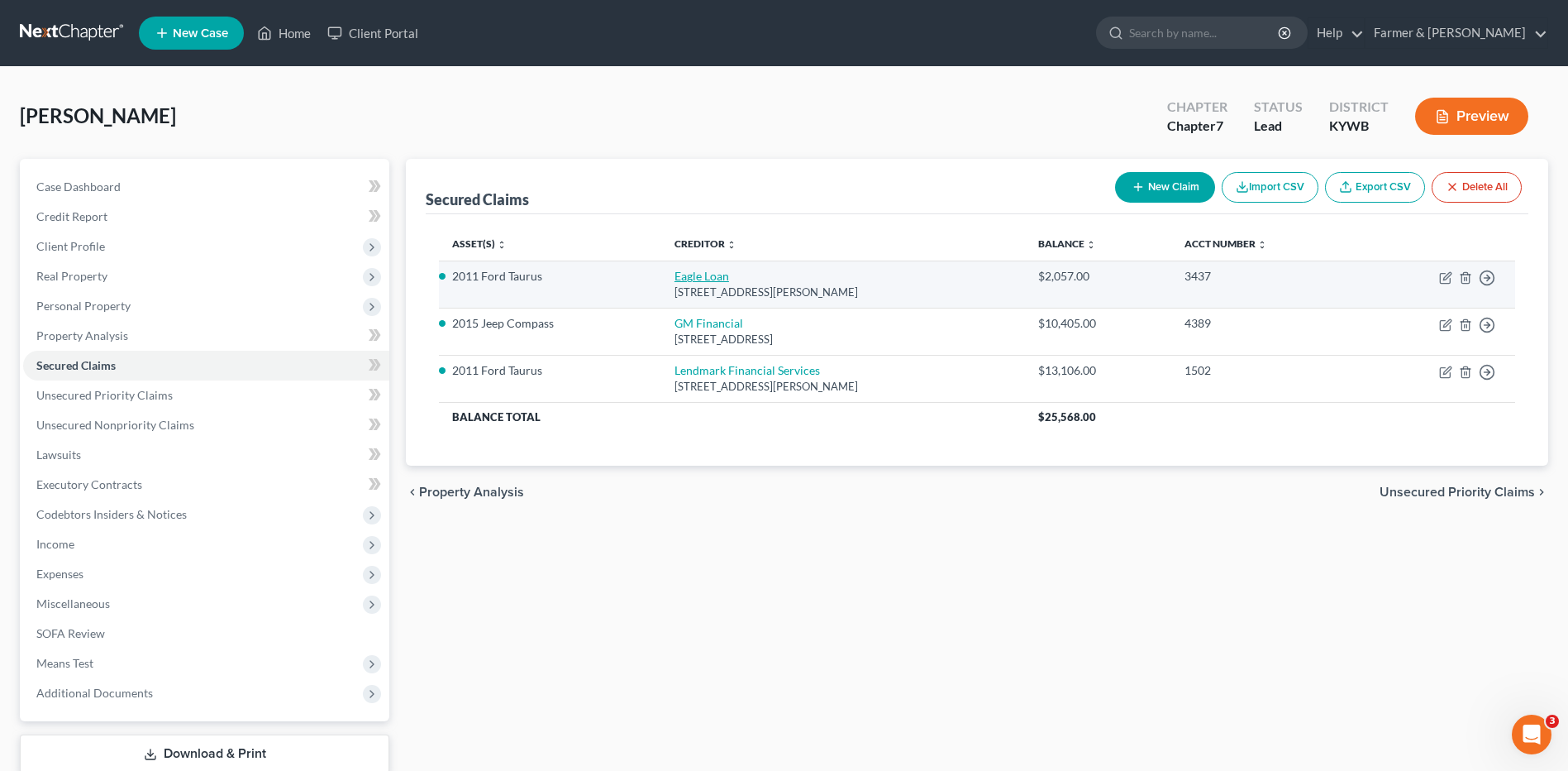
click at [682, 282] on link "Eagle Loan" at bounding box center [701, 276] width 55 height 14
select select "18"
select select "4"
select select "0"
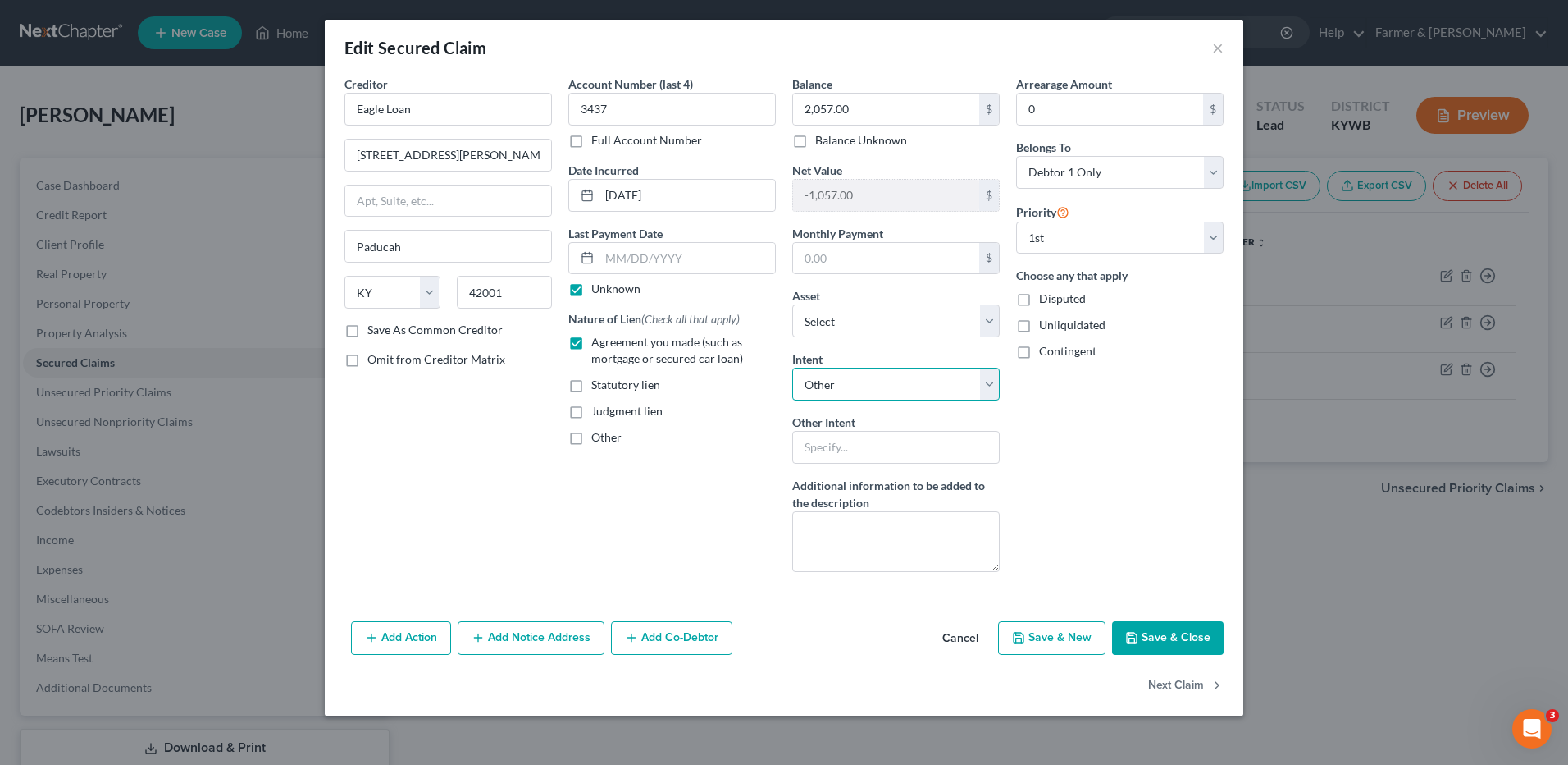
click at [856, 394] on select "Select Surrender Redeem Reaffirm Avoid Other" at bounding box center [896, 384] width 208 height 33
select select "0"
click at [792, 368] on select "Select Surrender Redeem Reaffirm Avoid Other" at bounding box center [896, 384] width 208 height 33
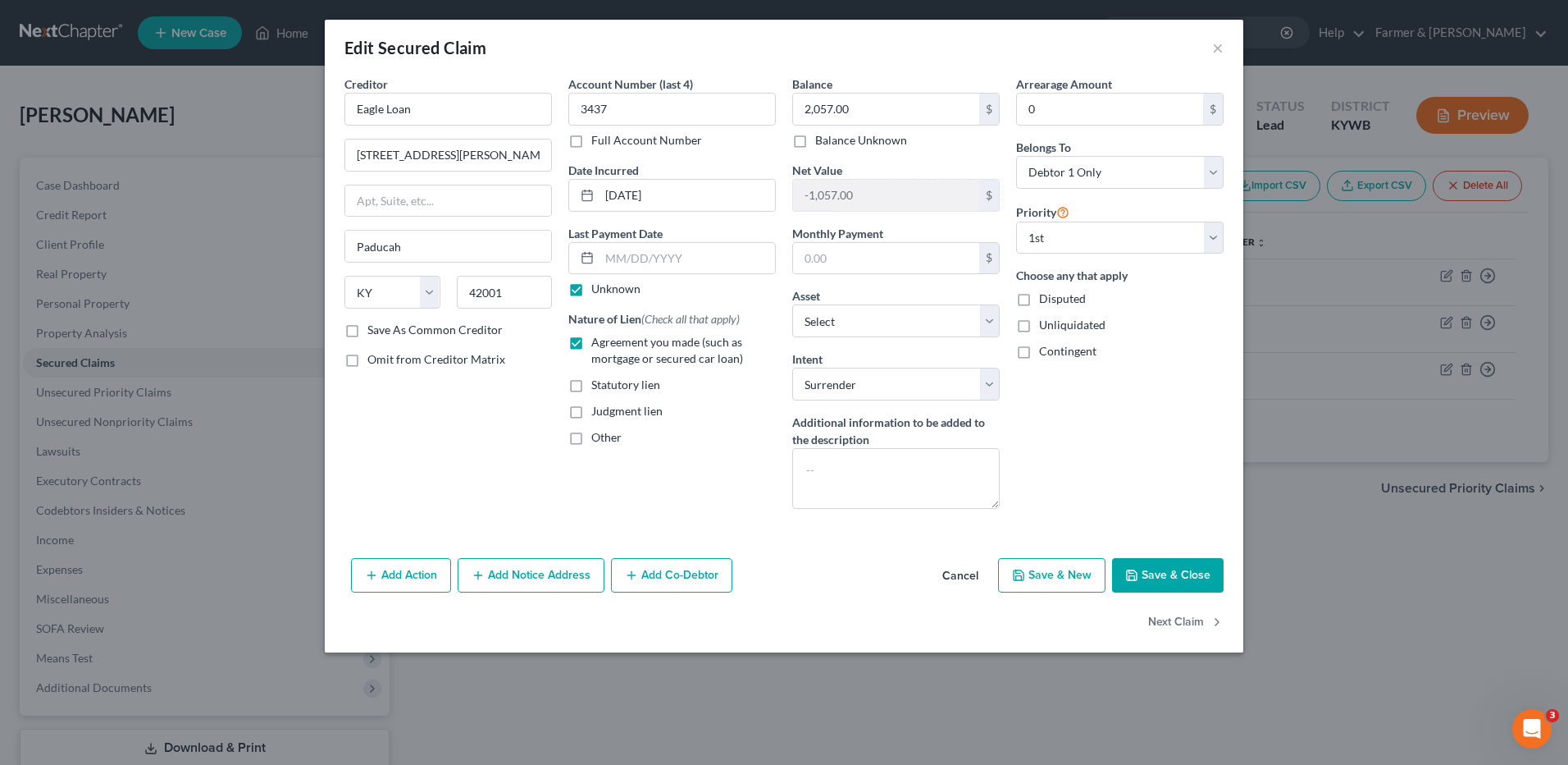
click at [1151, 569] on button "Save & Close" at bounding box center [1168, 575] width 112 height 34
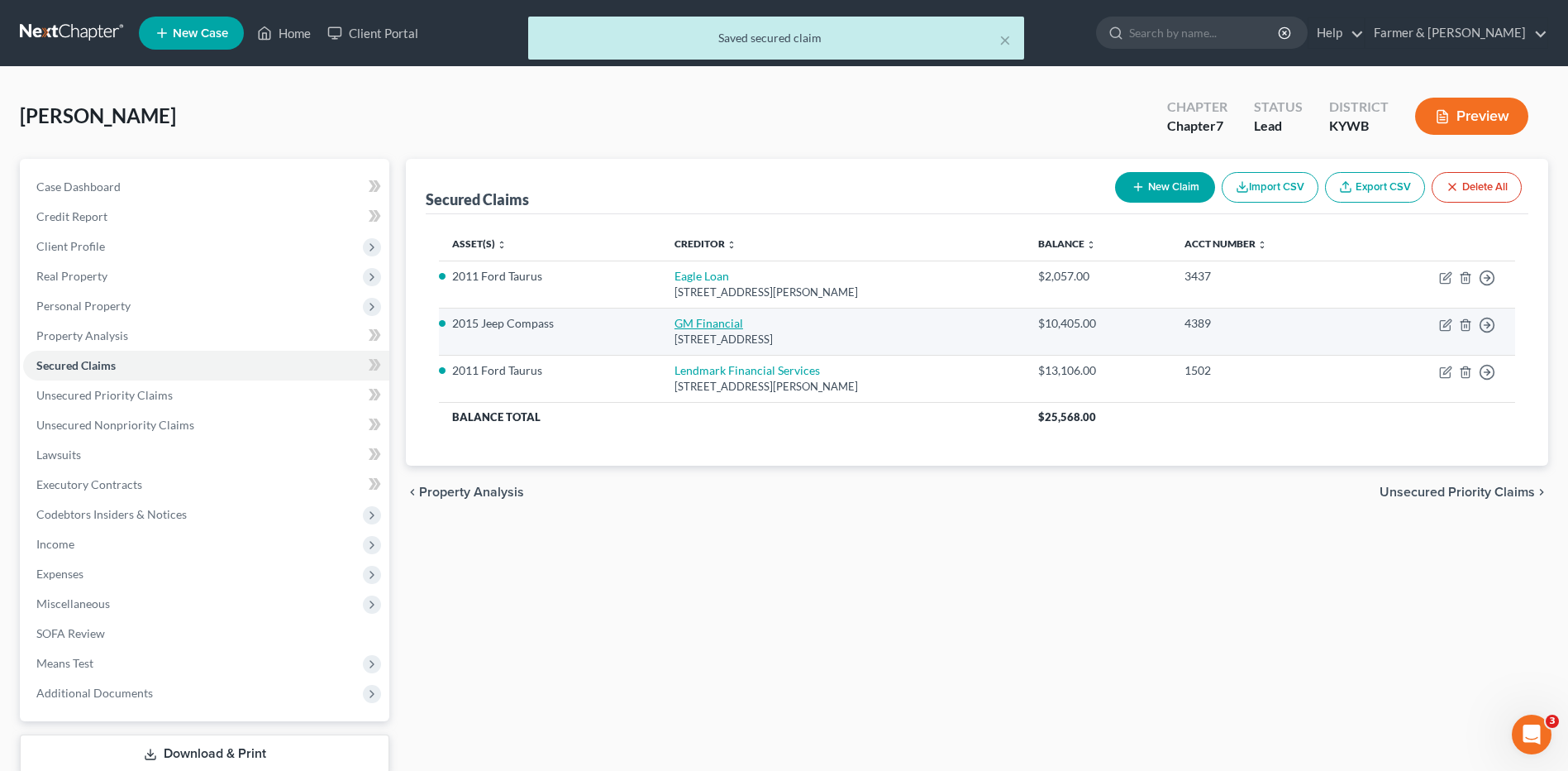
click at [715, 324] on link "GM Financial" at bounding box center [708, 323] width 69 height 14
select select "45"
select select "4"
select select "0"
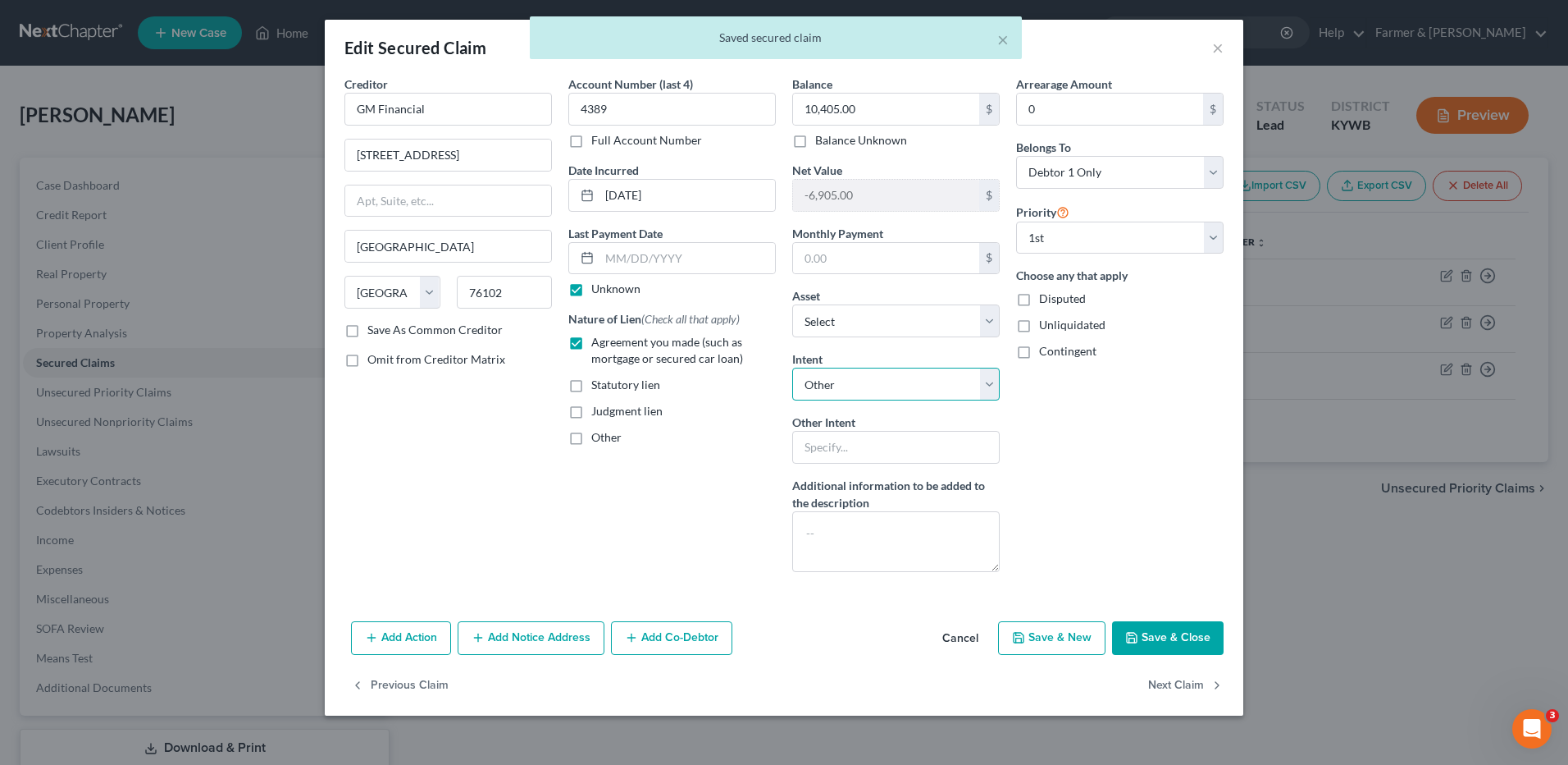
click at [818, 389] on select "Select Surrender Redeem Reaffirm Avoid Other" at bounding box center [896, 384] width 208 height 33
select select "0"
click at [792, 368] on select "Select Surrender Redeem Reaffirm Avoid Other" at bounding box center [896, 384] width 208 height 33
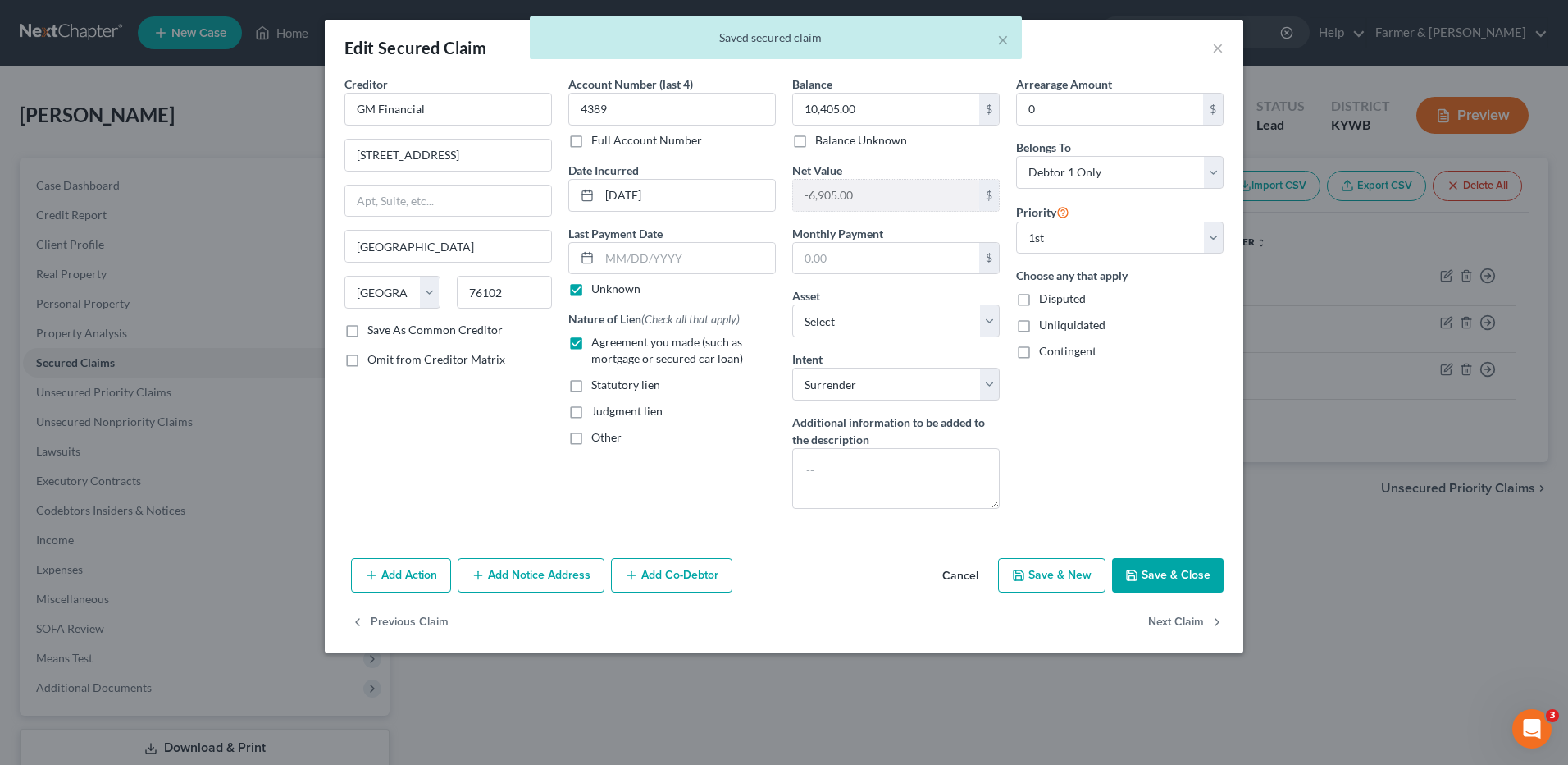
click at [1165, 571] on button "Save & Close" at bounding box center [1168, 575] width 112 height 34
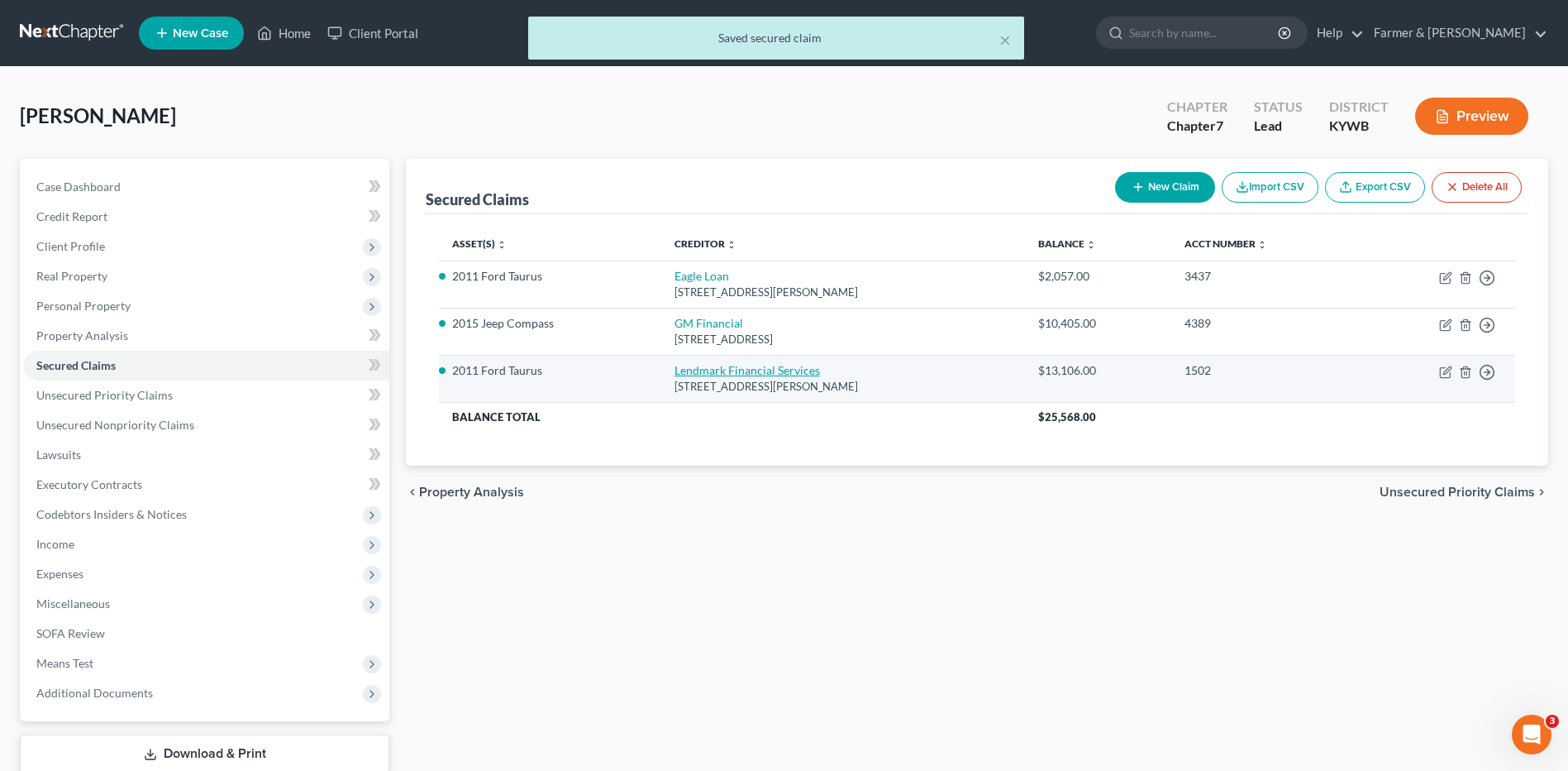
click at [686, 375] on link "Lendmark Financial Services" at bounding box center [747, 370] width 146 height 14
select select "10"
select select "4"
select select "0"
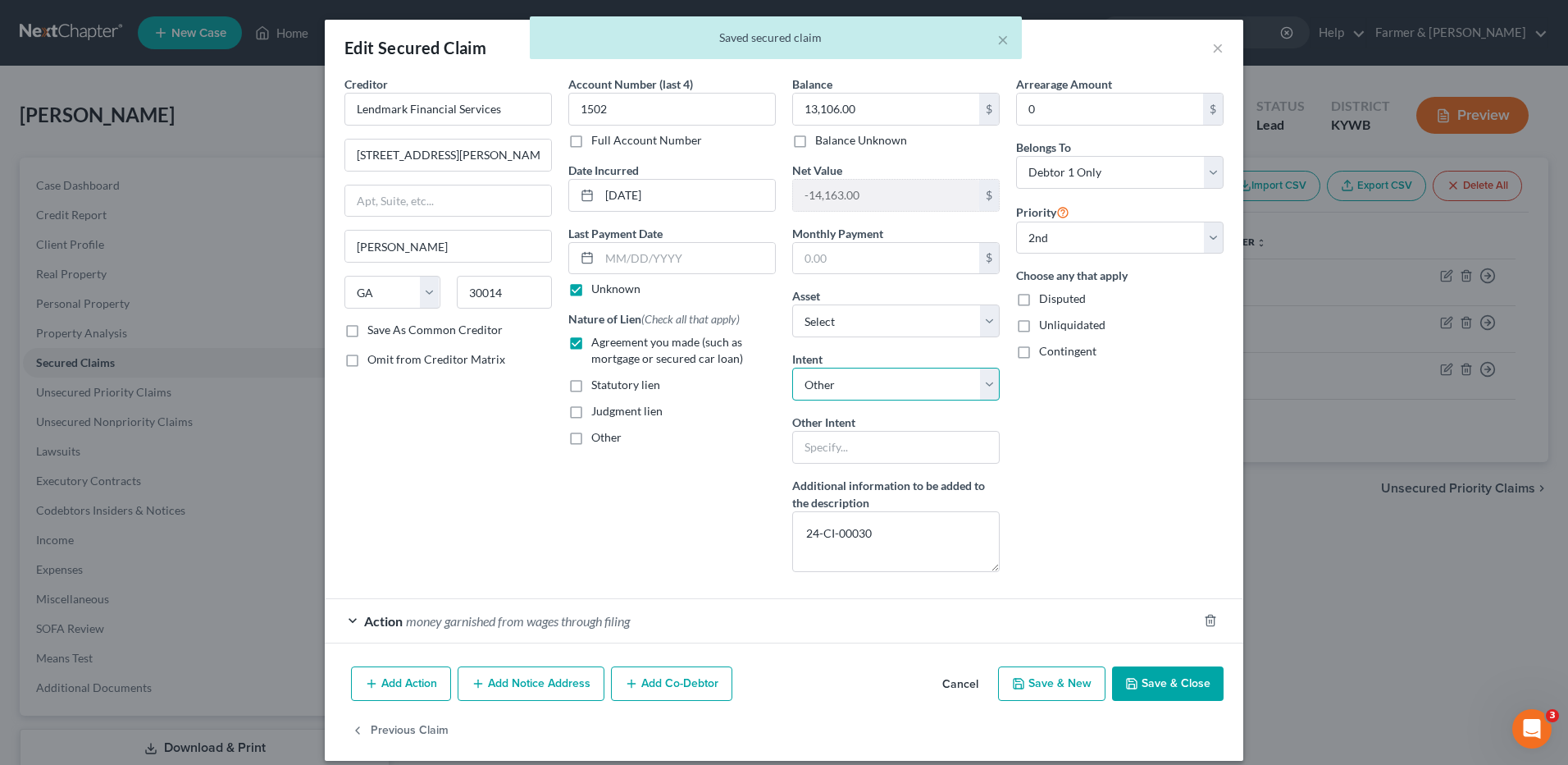
click at [820, 379] on select "Select Surrender Redeem Reaffirm Avoid Other" at bounding box center [896, 384] width 208 height 33
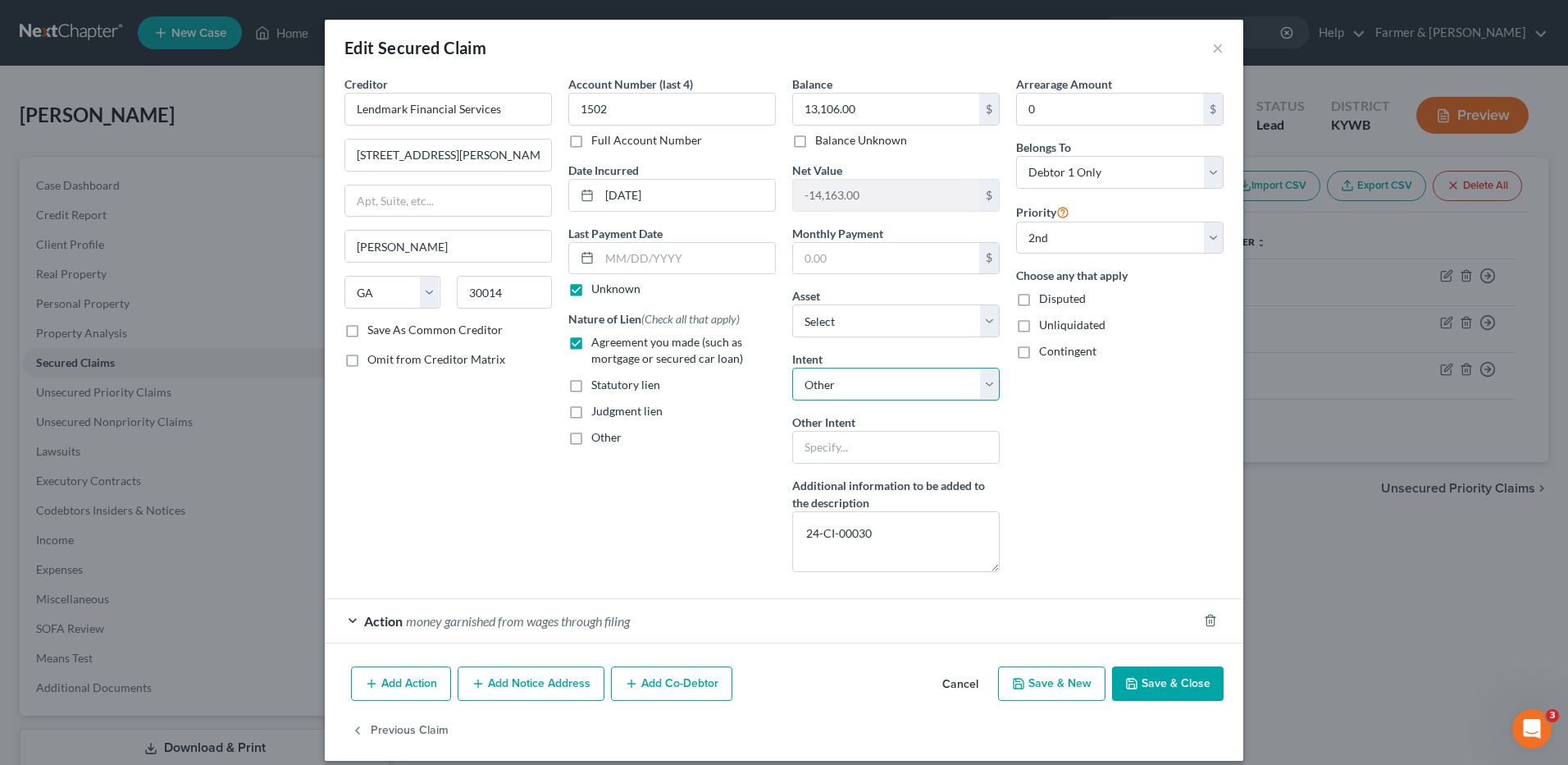
select select "0"
click at [792, 368] on select "Select Surrender Redeem Reaffirm Avoid Other" at bounding box center [896, 384] width 208 height 33
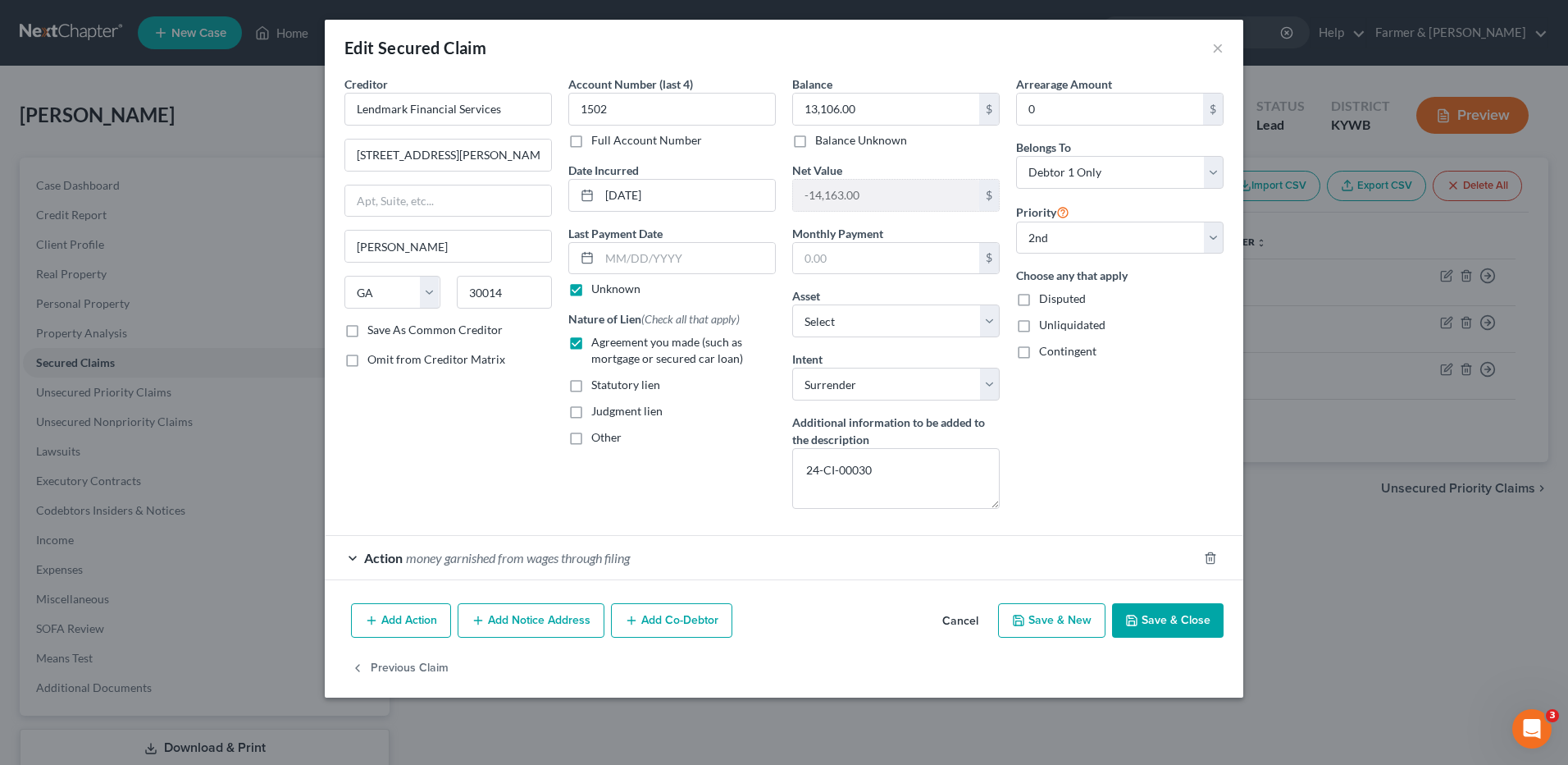
click at [1146, 621] on button "Save & Close" at bounding box center [1168, 620] width 112 height 34
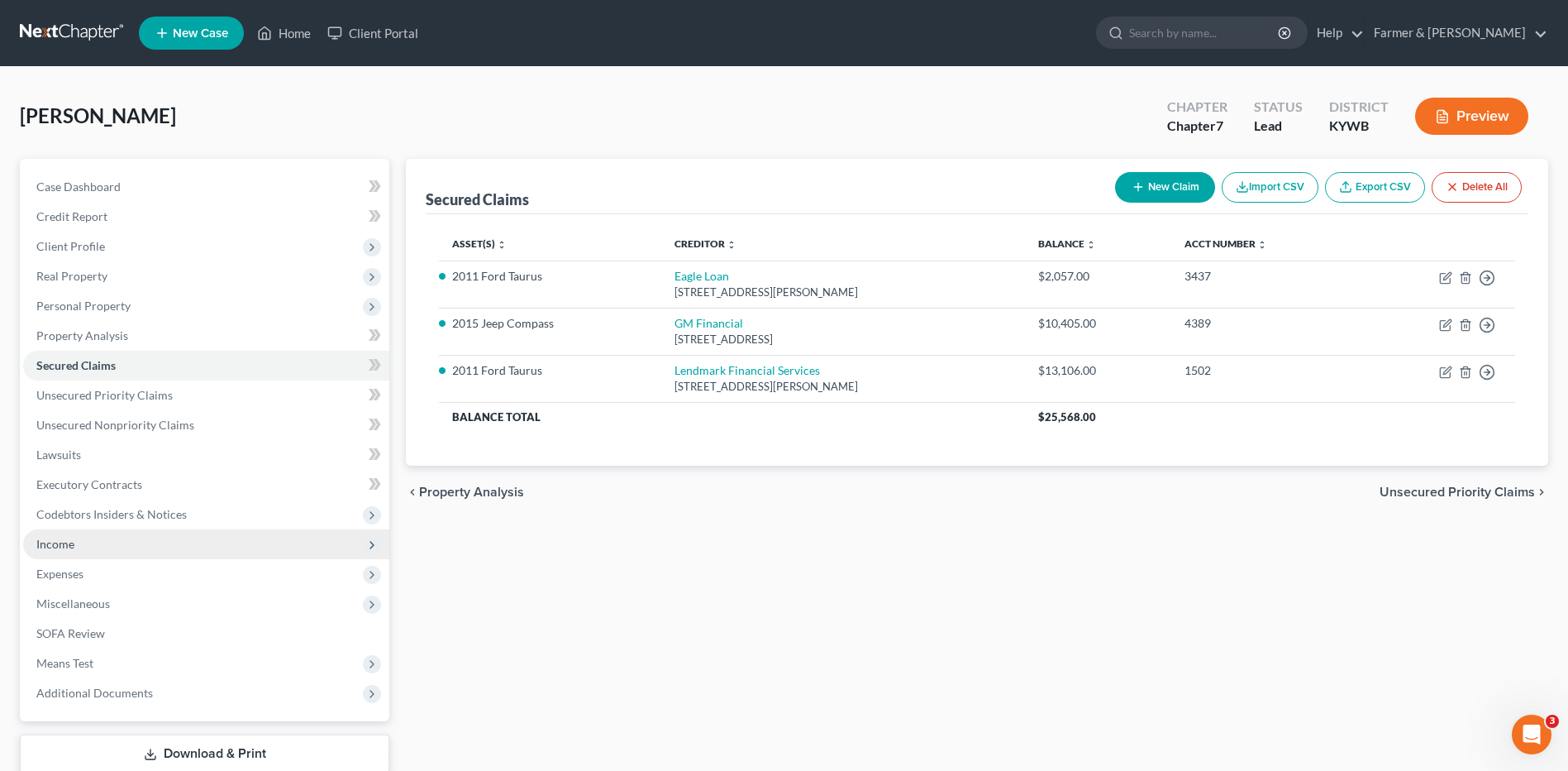
click at [133, 544] on span "Income" at bounding box center [207, 544] width 366 height 30
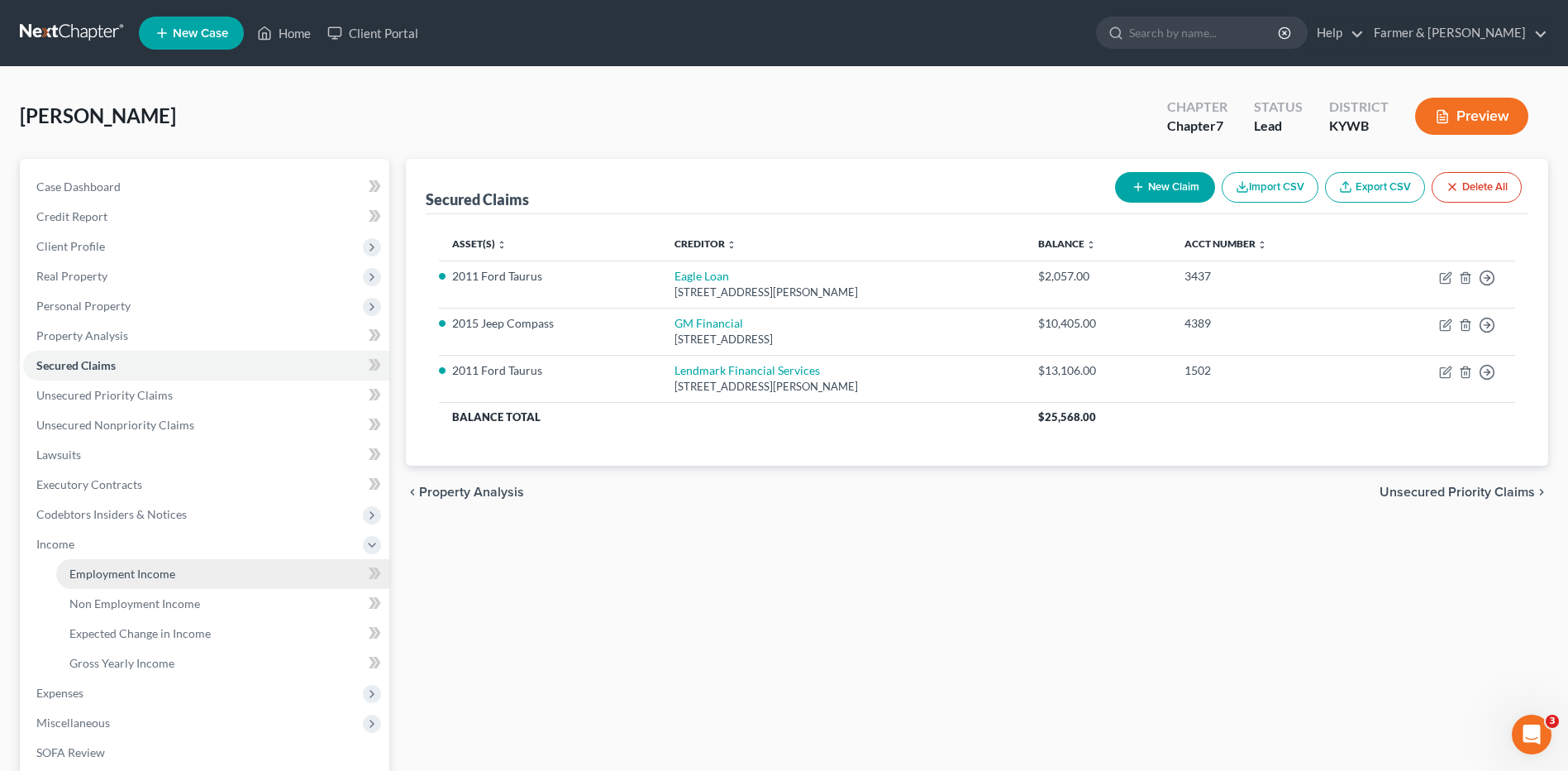
click at [135, 570] on span "Employment Income" at bounding box center [122, 574] width 106 height 14
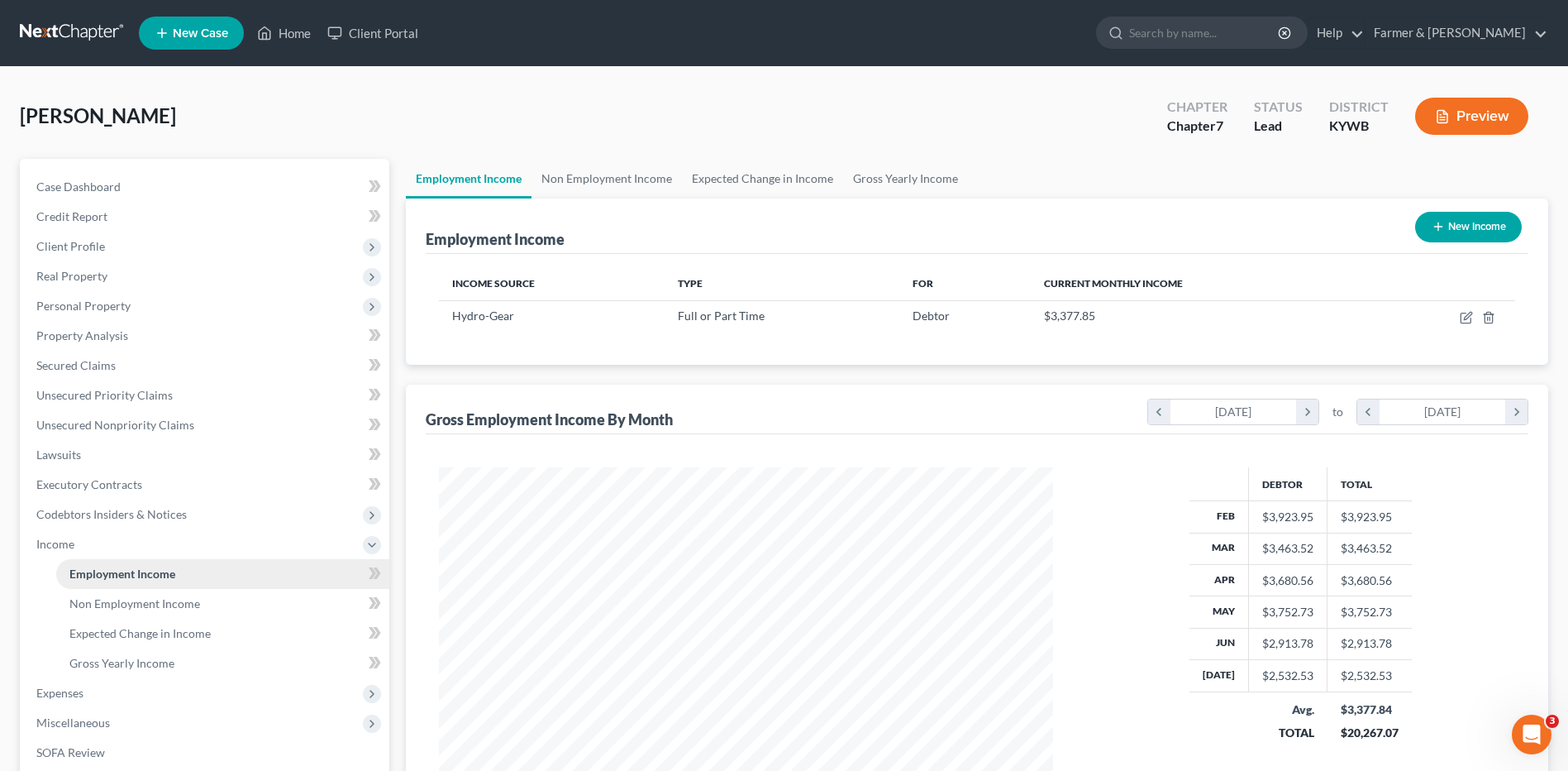
scroll to position [306, 646]
click at [71, 697] on span "Expenses" at bounding box center [60, 693] width 47 height 14
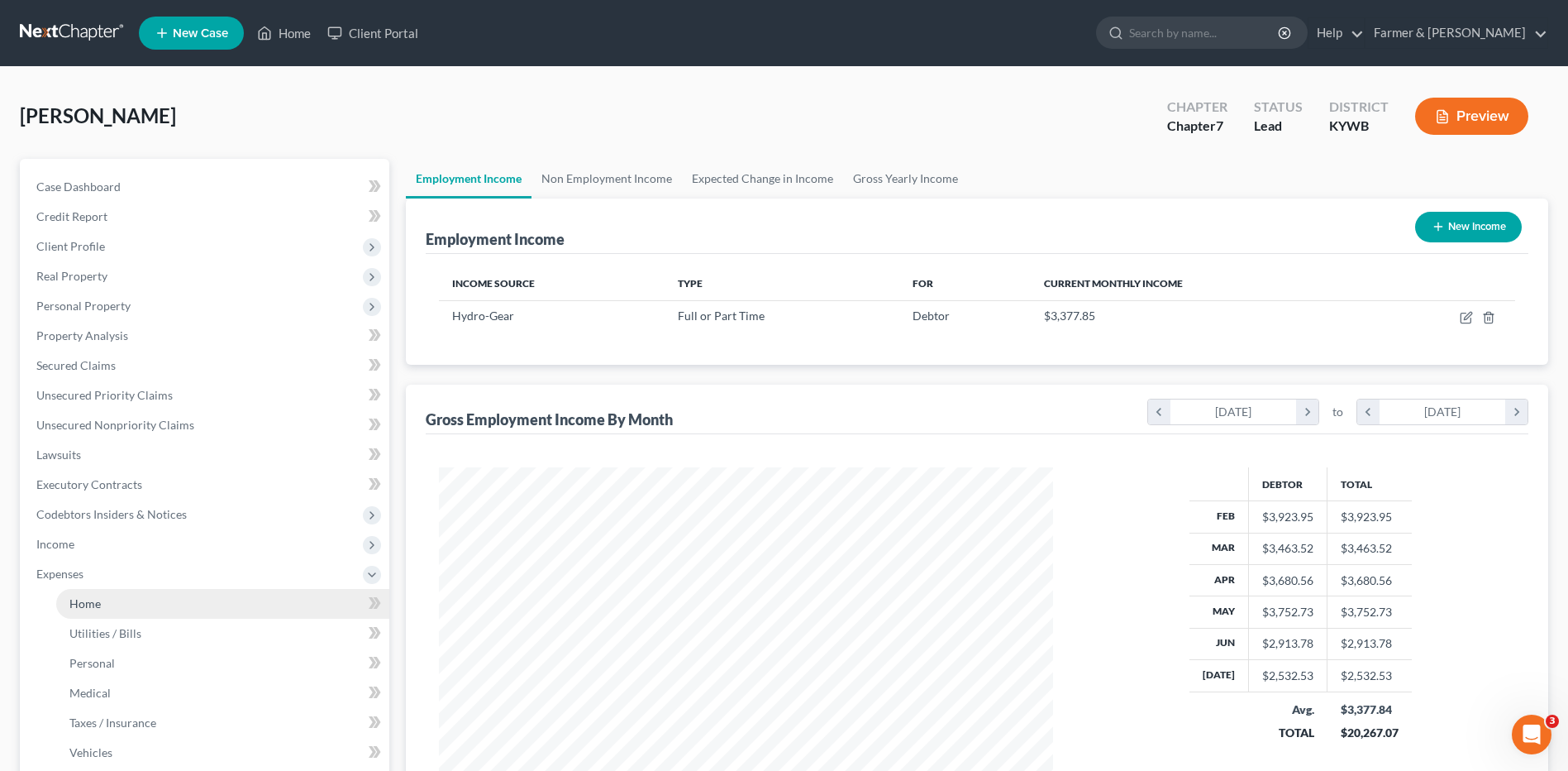
click at [128, 590] on link "Home" at bounding box center [223, 603] width 333 height 30
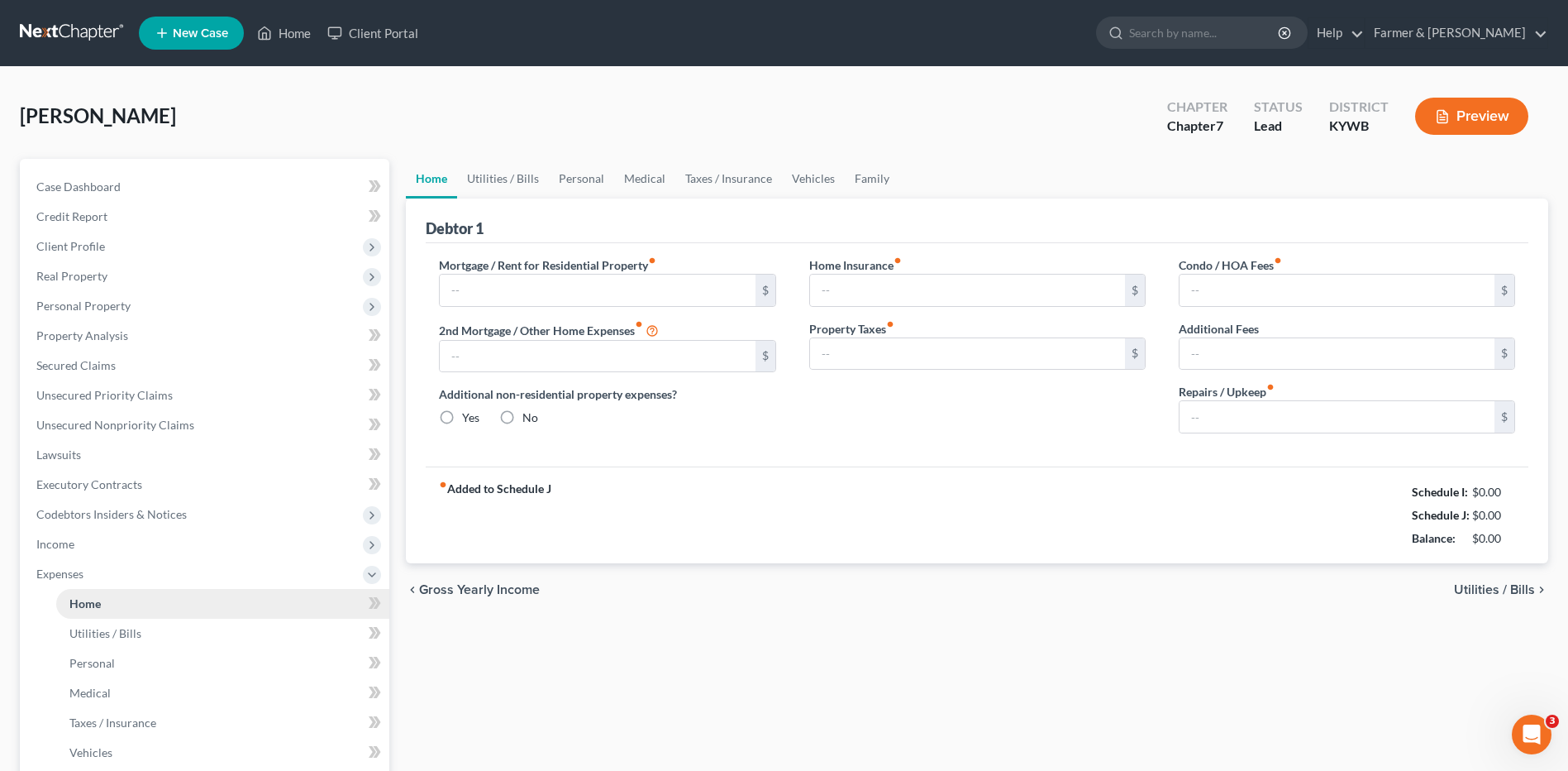
type input "500.00"
type input "0.00"
radio input "true"
type input "0.00"
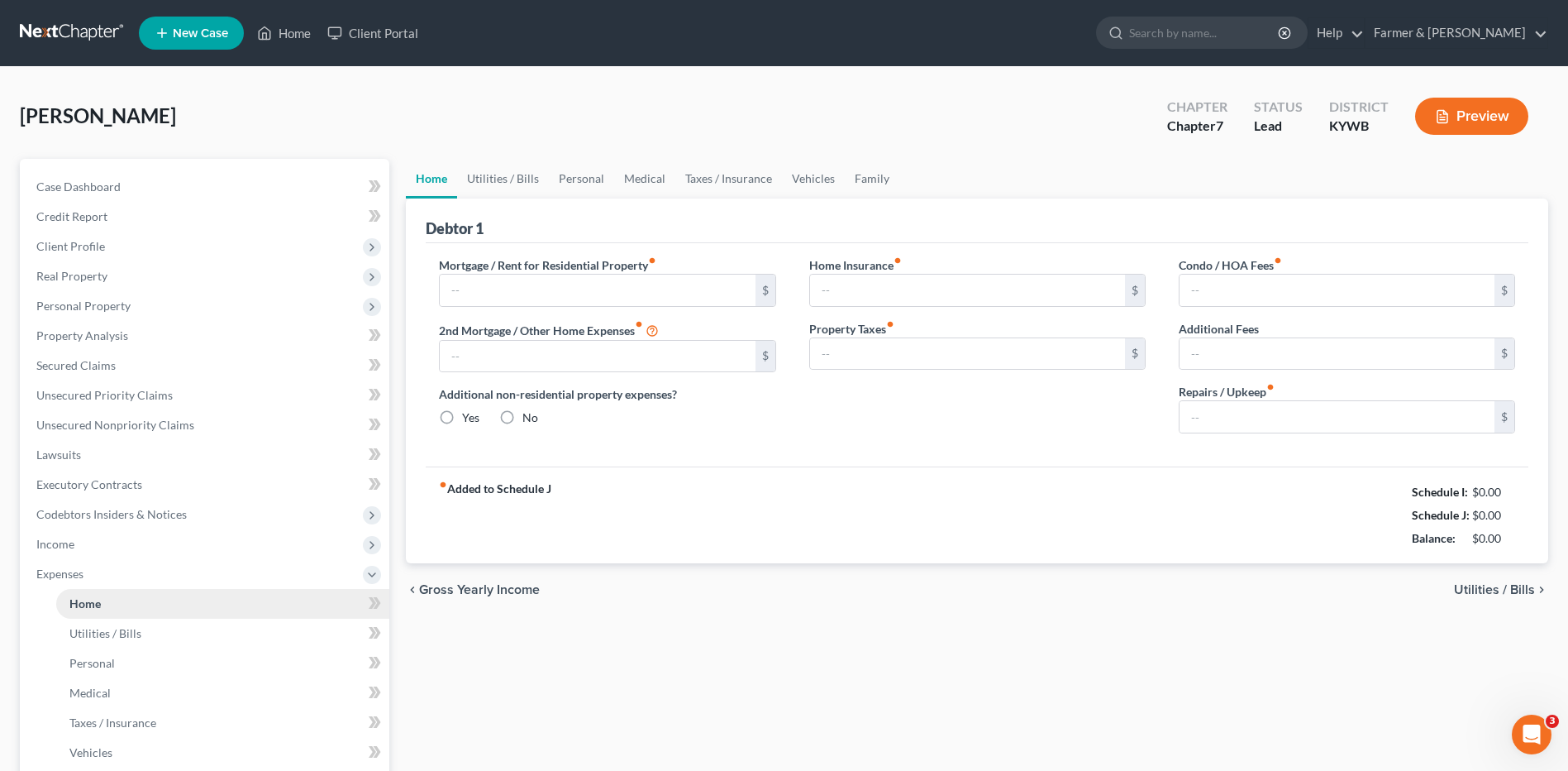
type input "0.00"
type input "50.00"
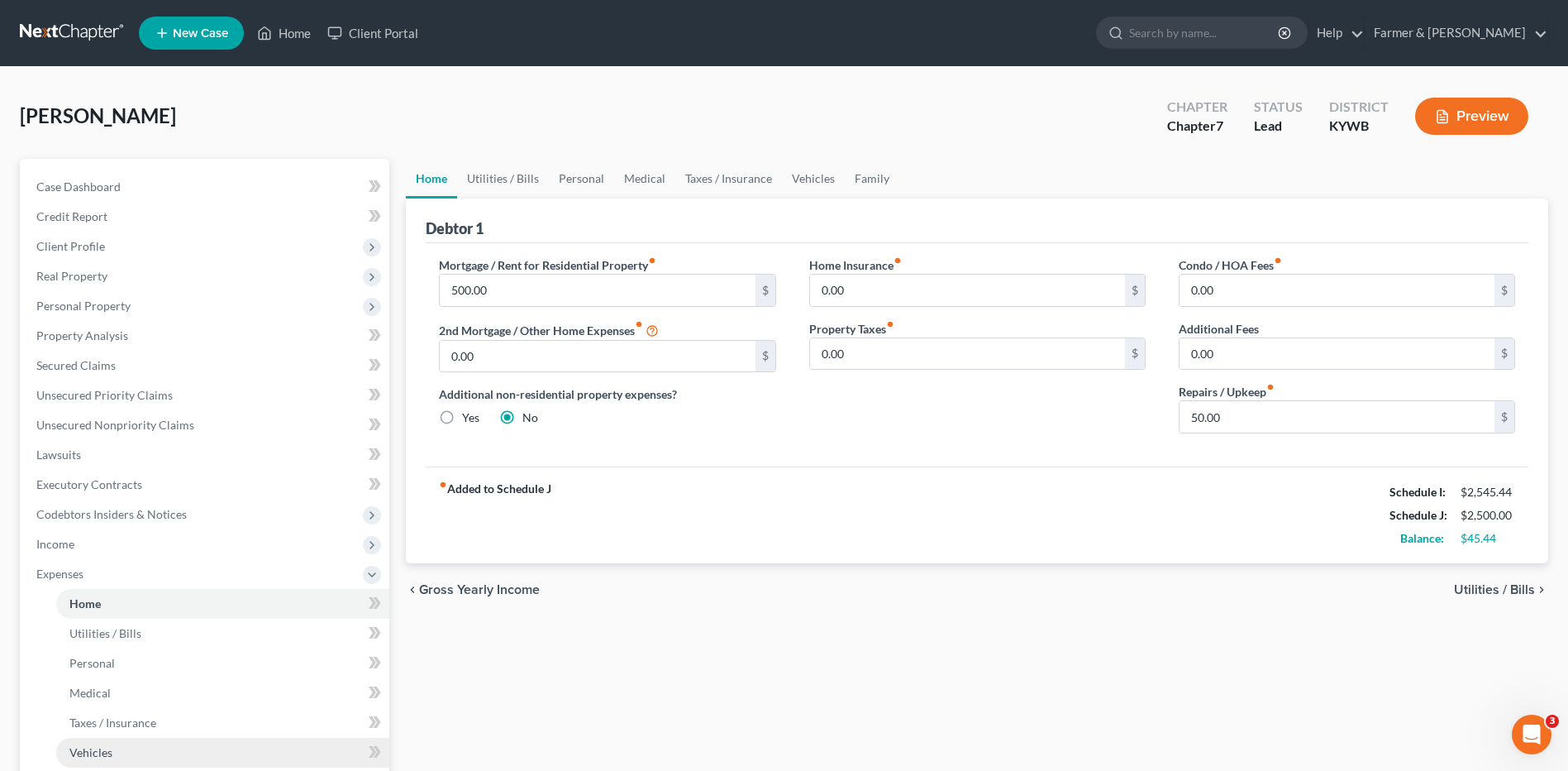
click at [134, 748] on link "Vehicles" at bounding box center [223, 753] width 333 height 30
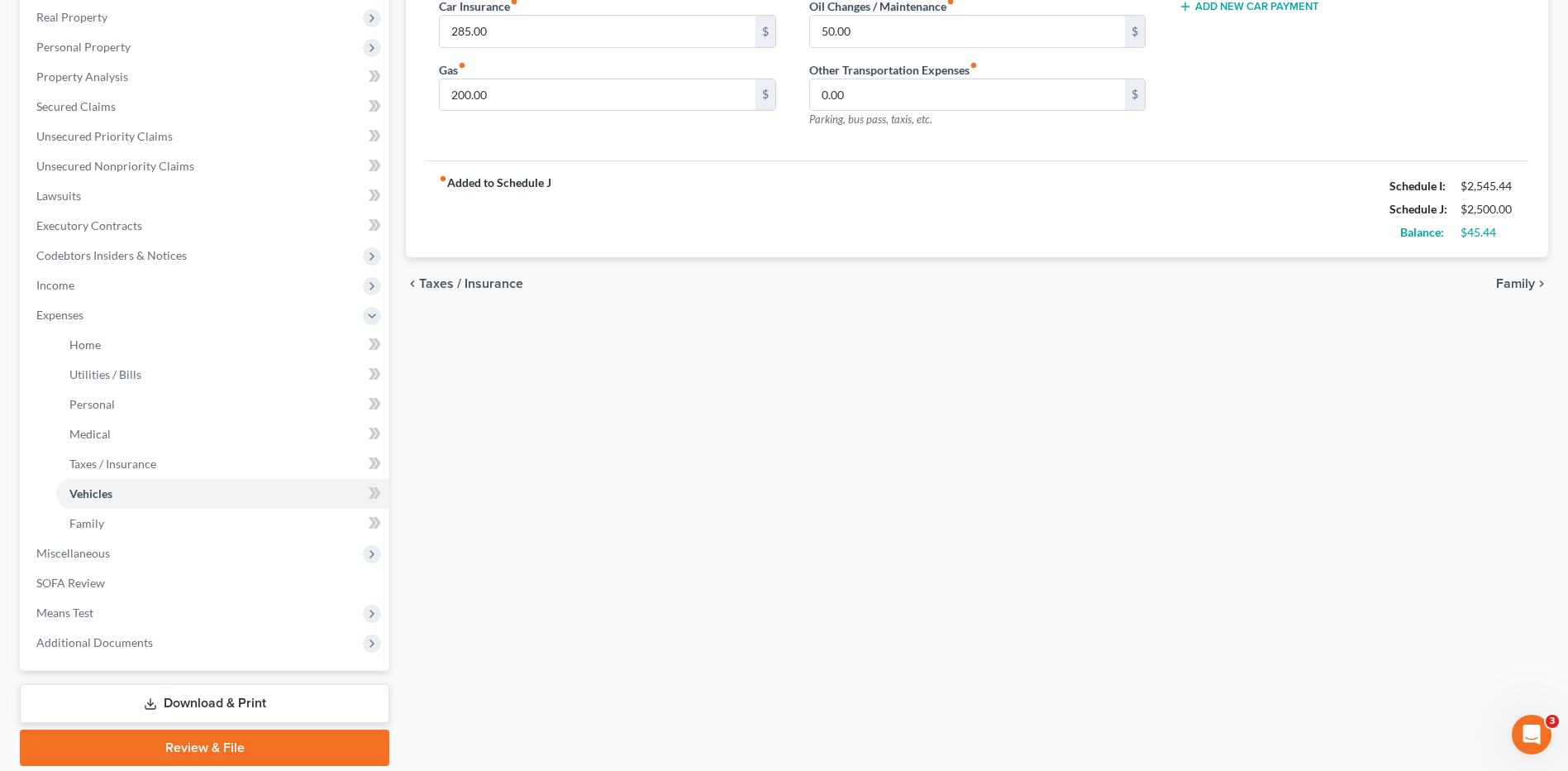
scroll to position [308, 0]
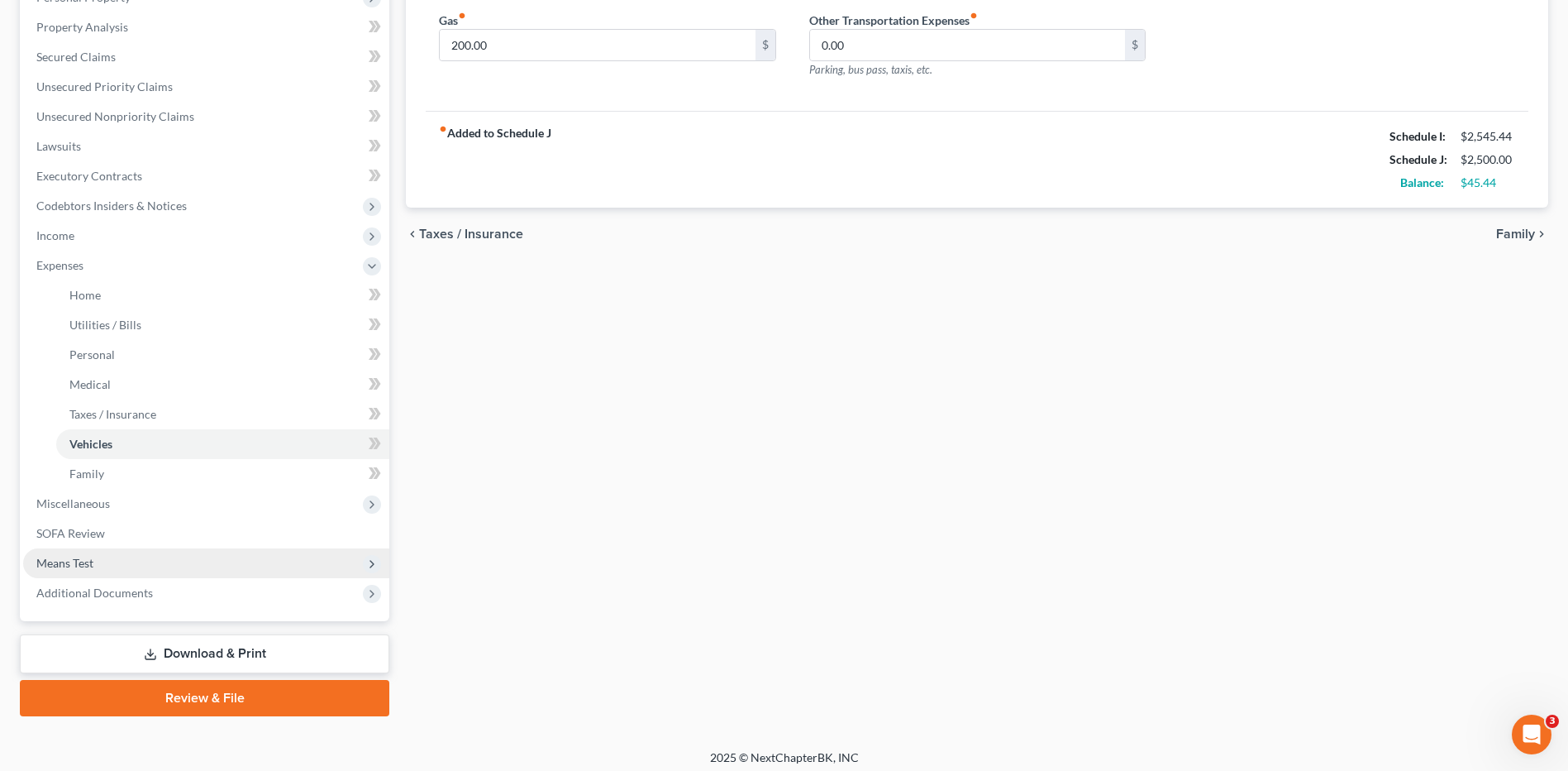
click at [121, 560] on span "Means Test" at bounding box center [207, 563] width 366 height 30
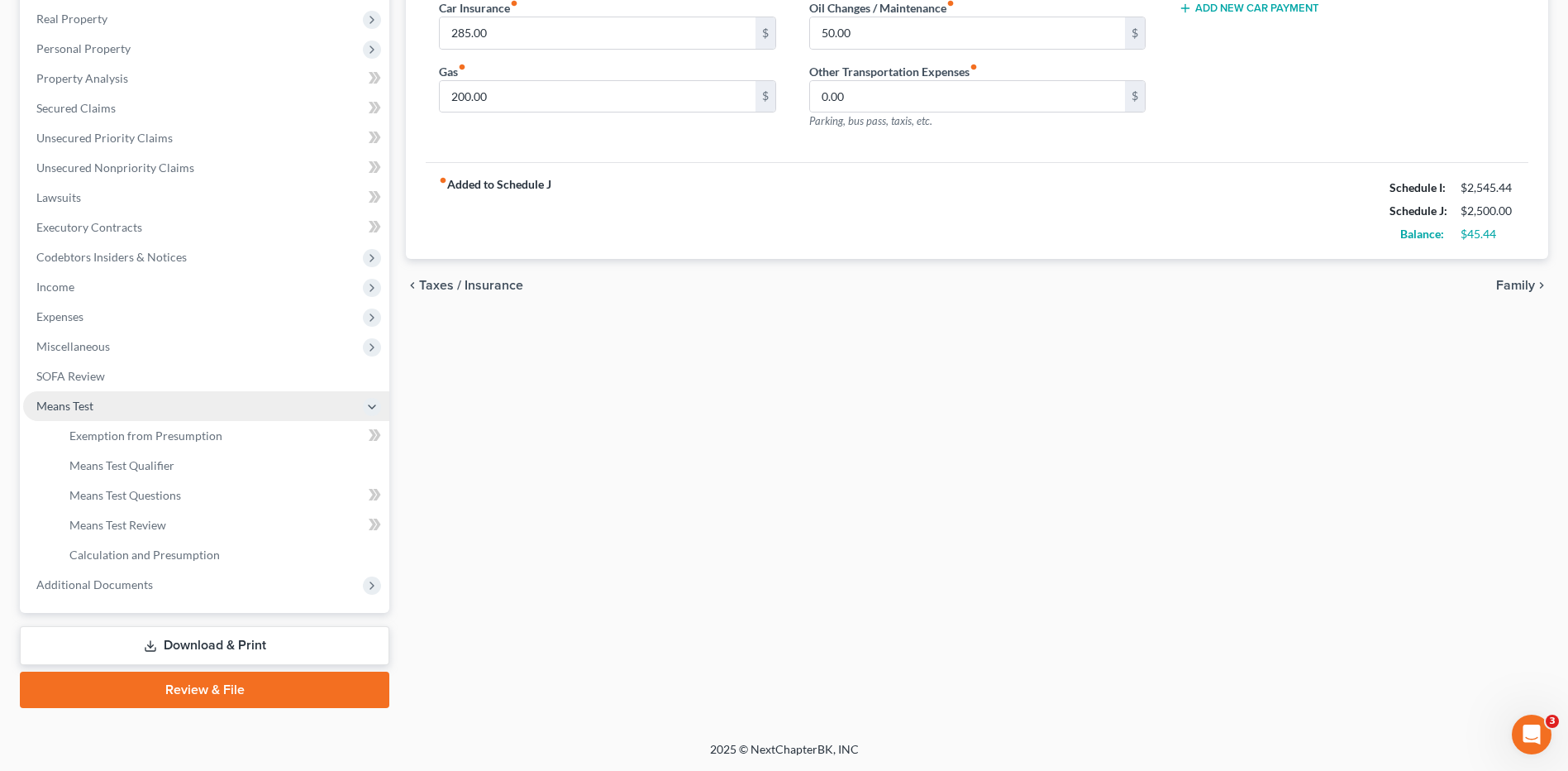
scroll to position [257, 0]
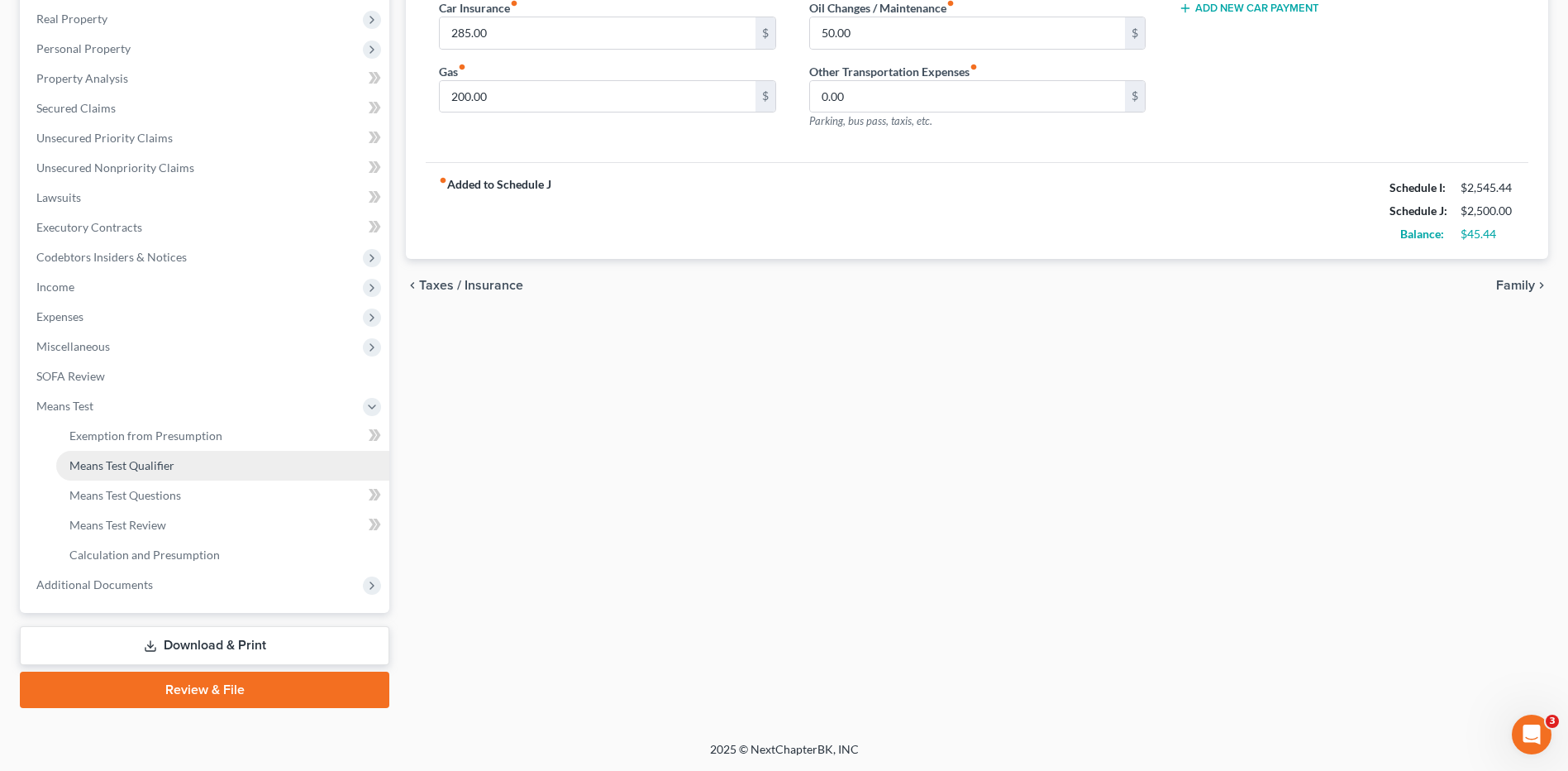
click at [167, 471] on span "Means Test Qualifier" at bounding box center [121, 465] width 105 height 14
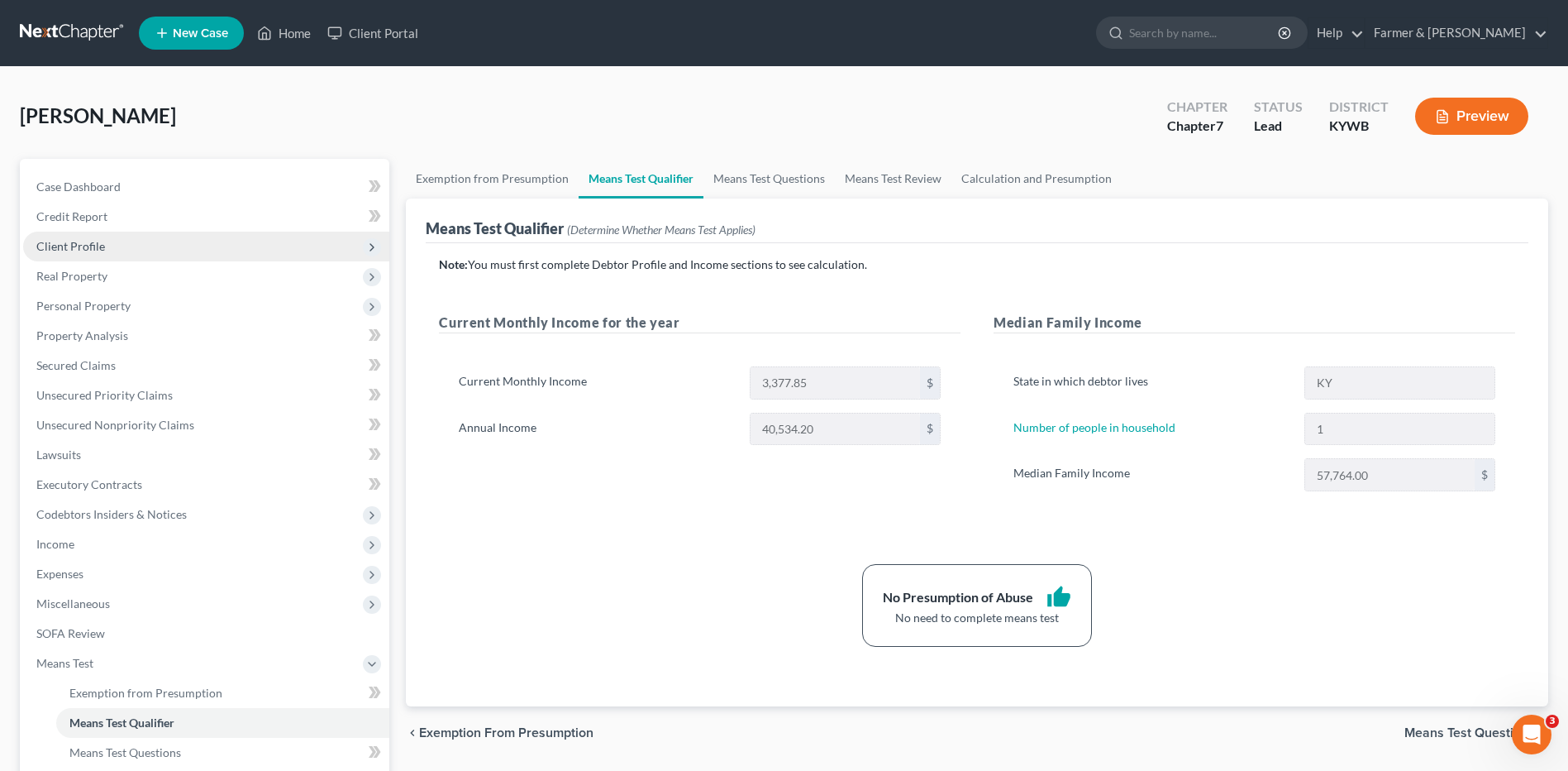
click at [128, 244] on span "Client Profile" at bounding box center [207, 247] width 366 height 30
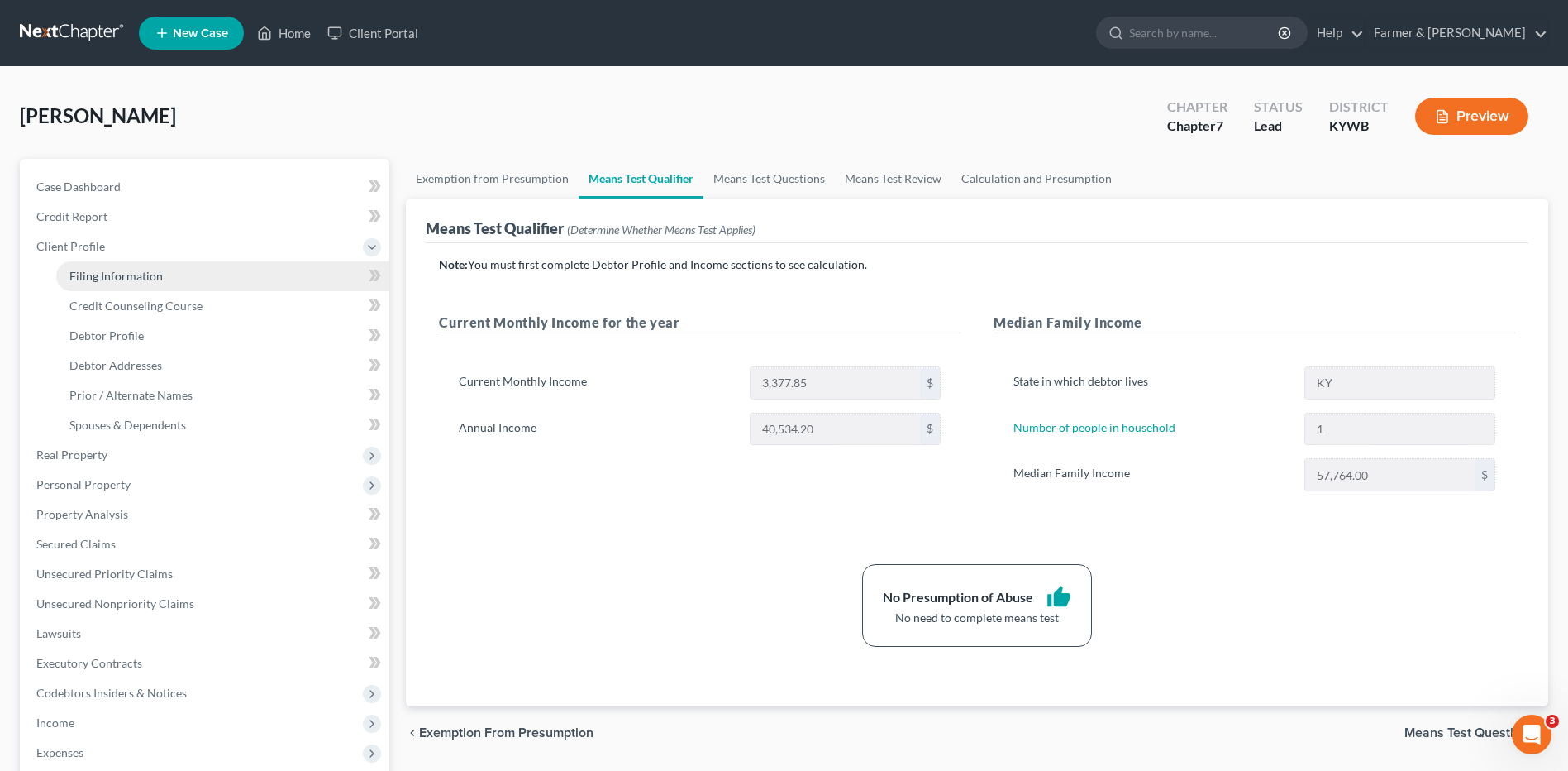
click at [127, 275] on span "Filing Information" at bounding box center [116, 276] width 94 height 14
select select "1"
select select "0"
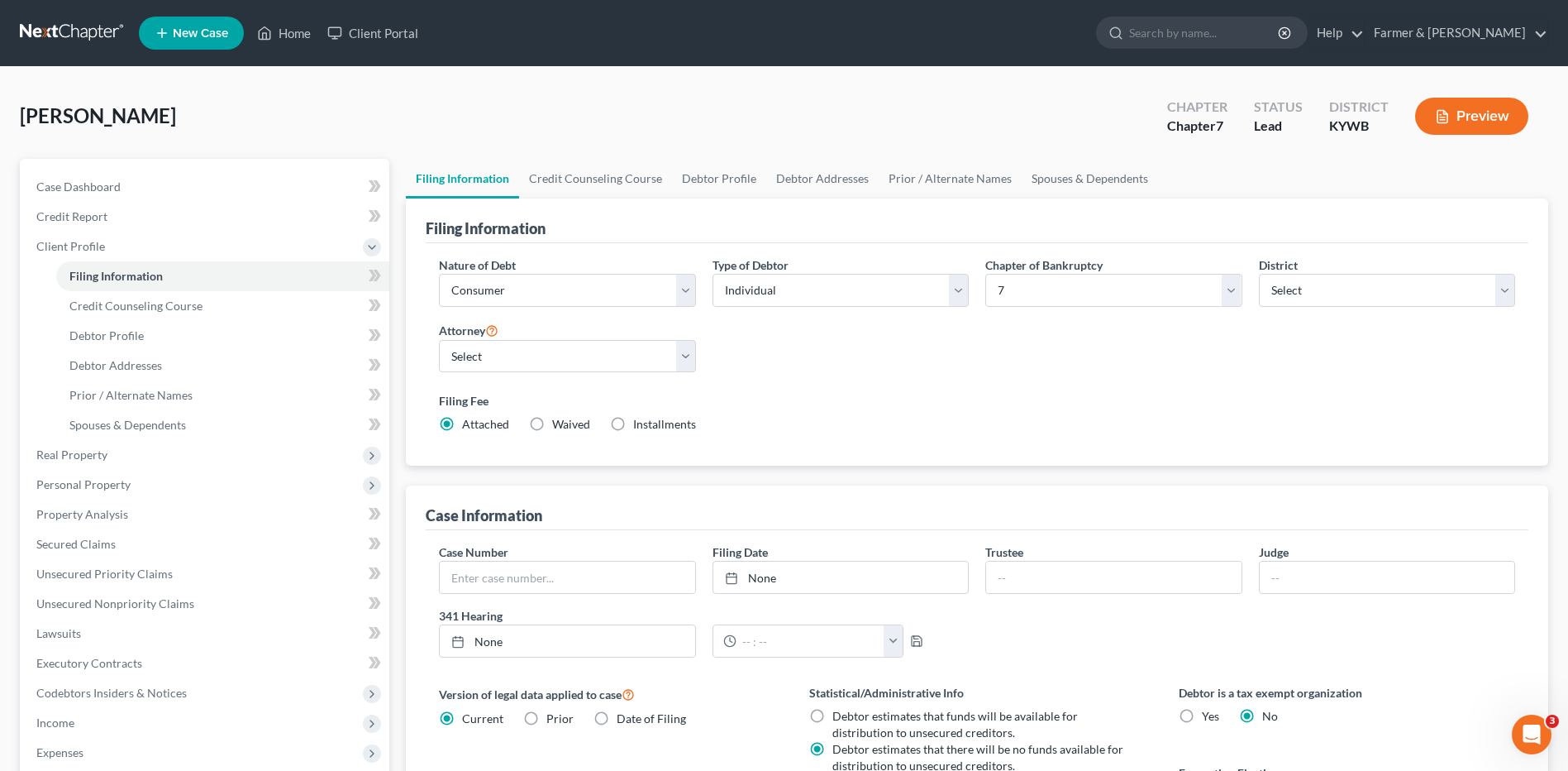
click at [57, 24] on link at bounding box center [73, 33] width 106 height 30
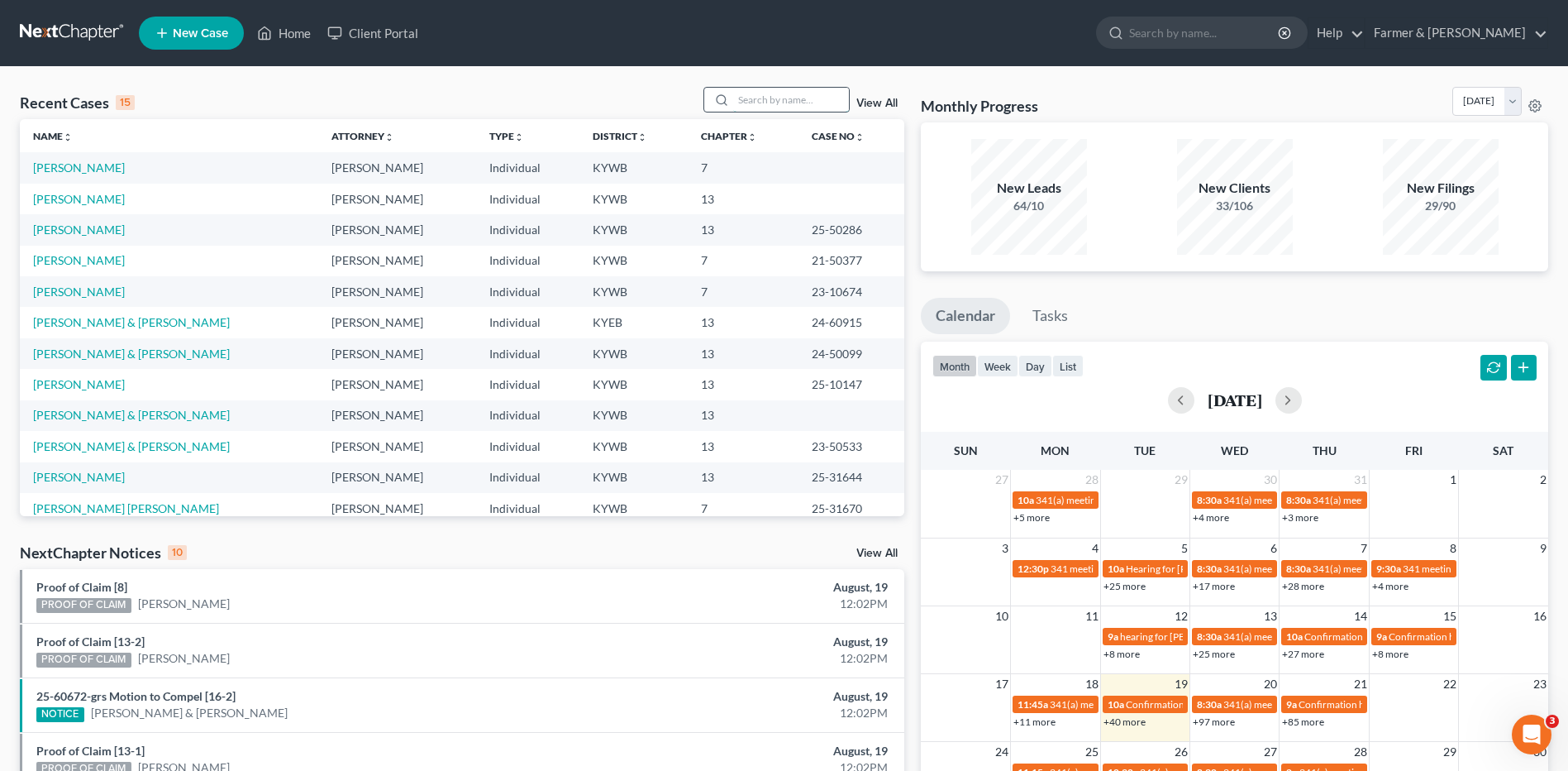
click at [804, 103] on input "search" at bounding box center [791, 100] width 115 height 24
type input "[PERSON_NAME]"
click at [106, 168] on link "[PERSON_NAME]" at bounding box center [79, 168] width 92 height 14
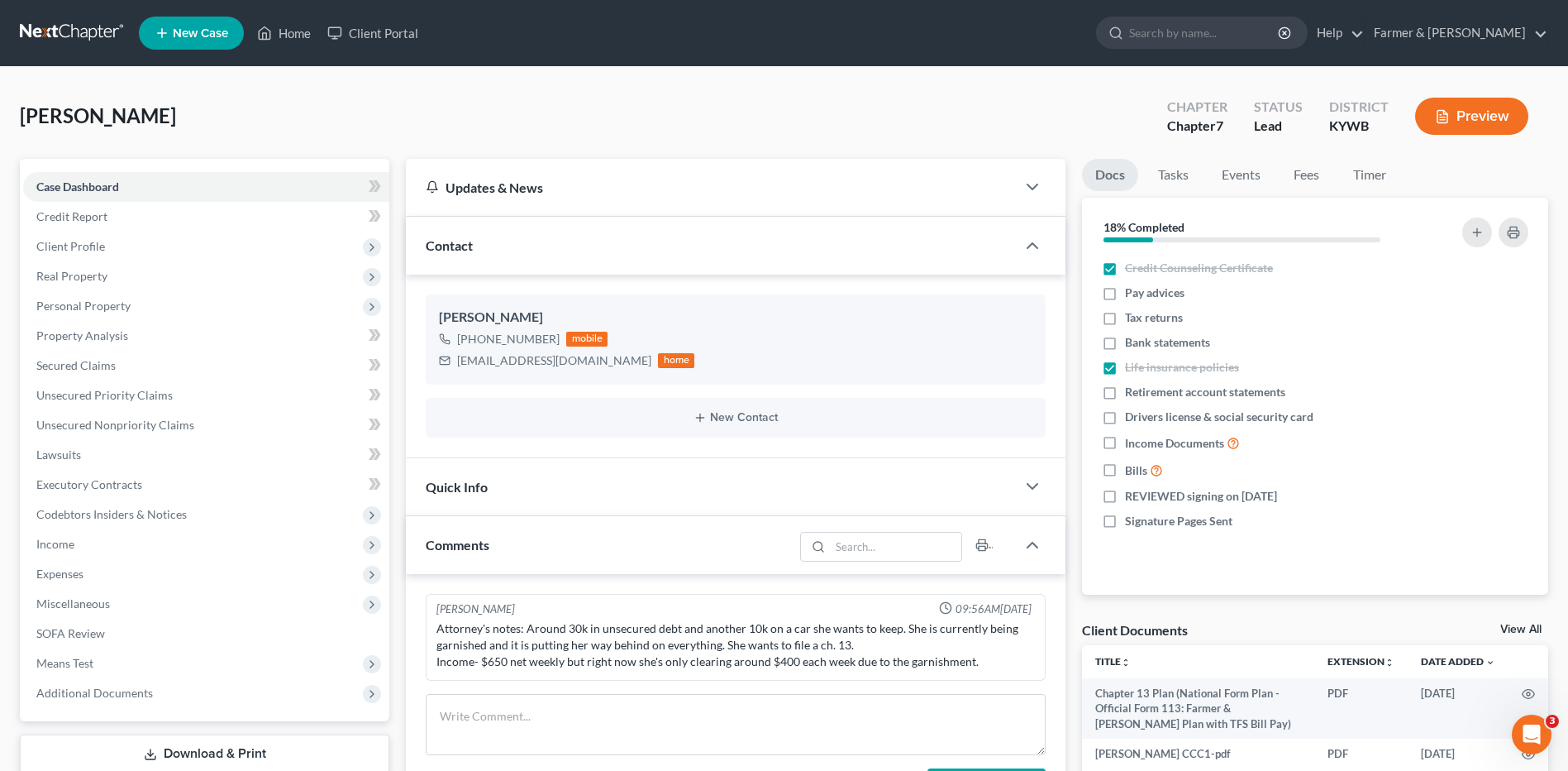
click at [49, 30] on link at bounding box center [73, 33] width 106 height 30
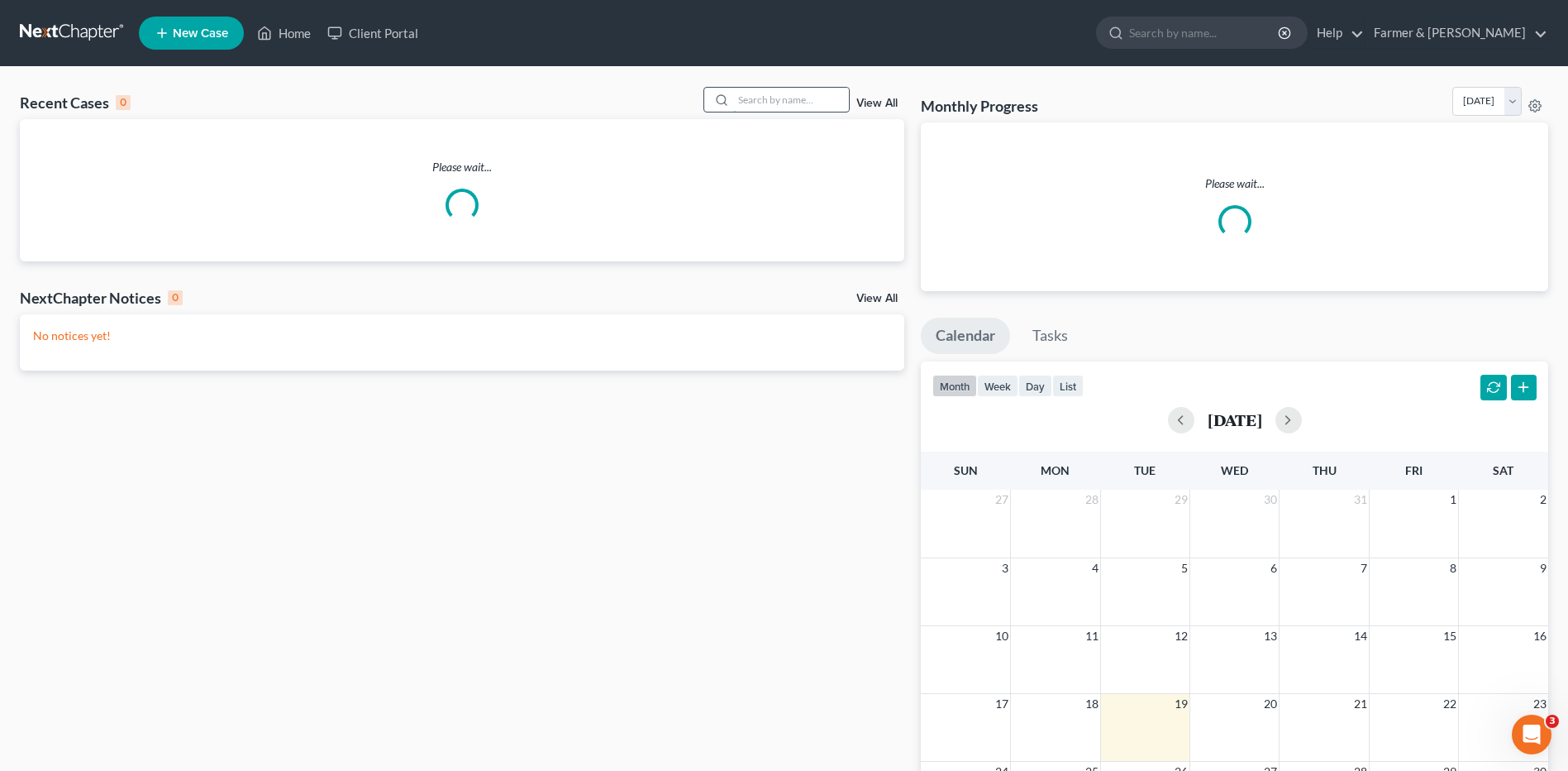
click at [784, 94] on input "search" at bounding box center [791, 100] width 115 height 24
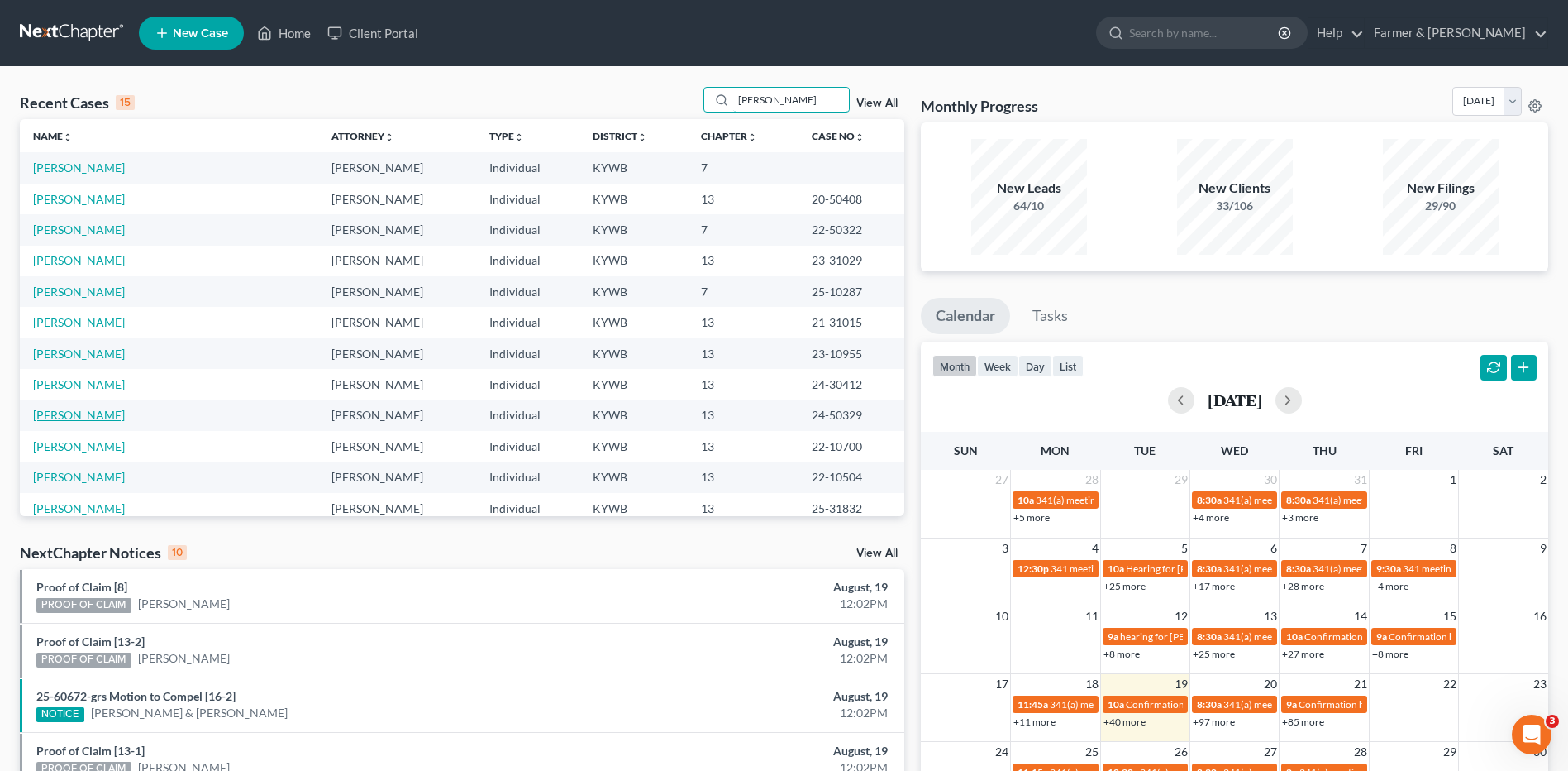
type input "[PERSON_NAME]"
click at [93, 418] on link "[PERSON_NAME]" at bounding box center [79, 415] width 92 height 14
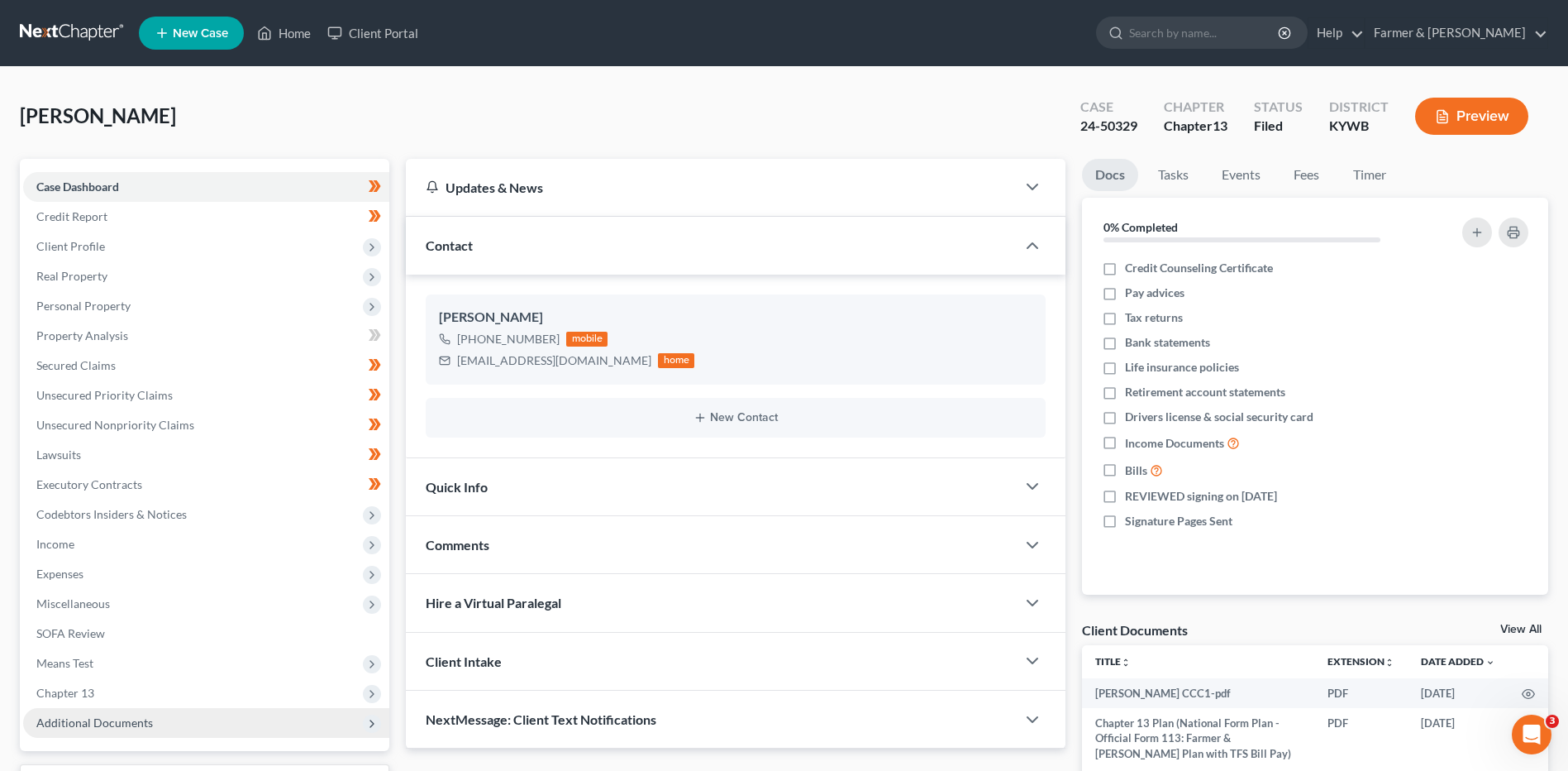
click at [121, 715] on span "Additional Documents" at bounding box center [95, 722] width 116 height 14
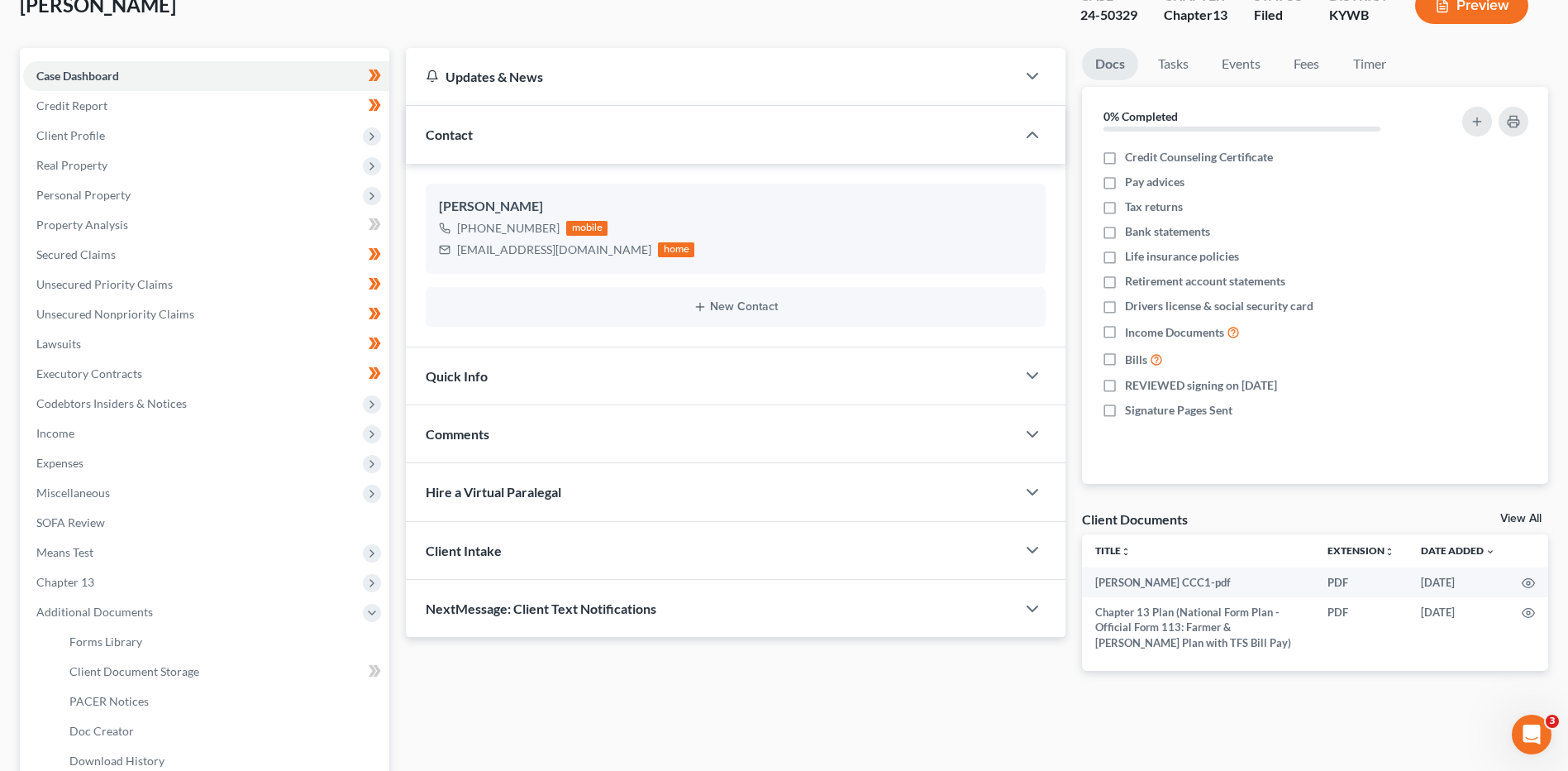
scroll to position [135, 0]
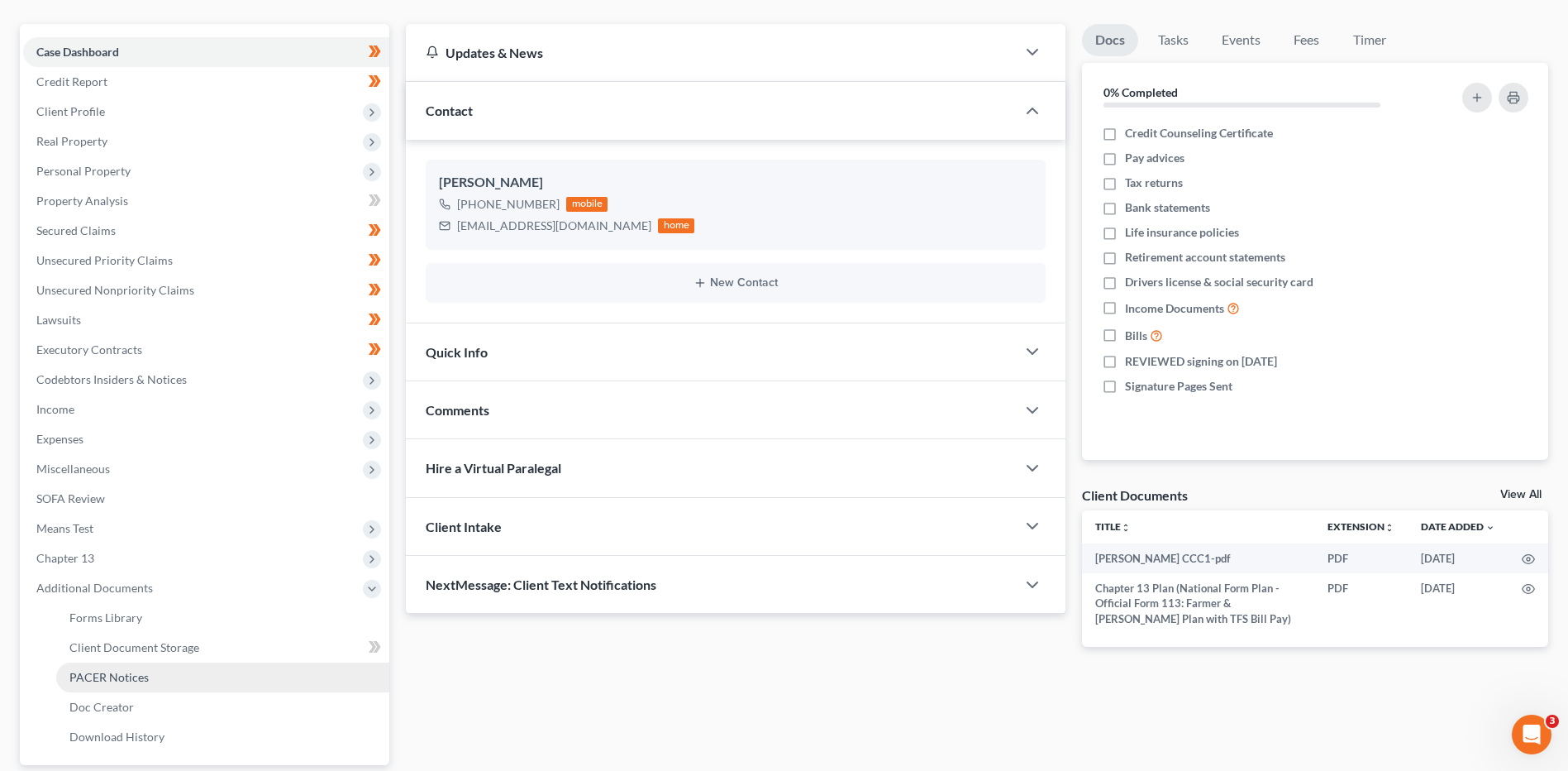
click at [167, 674] on link "PACER Notices" at bounding box center [223, 677] width 333 height 30
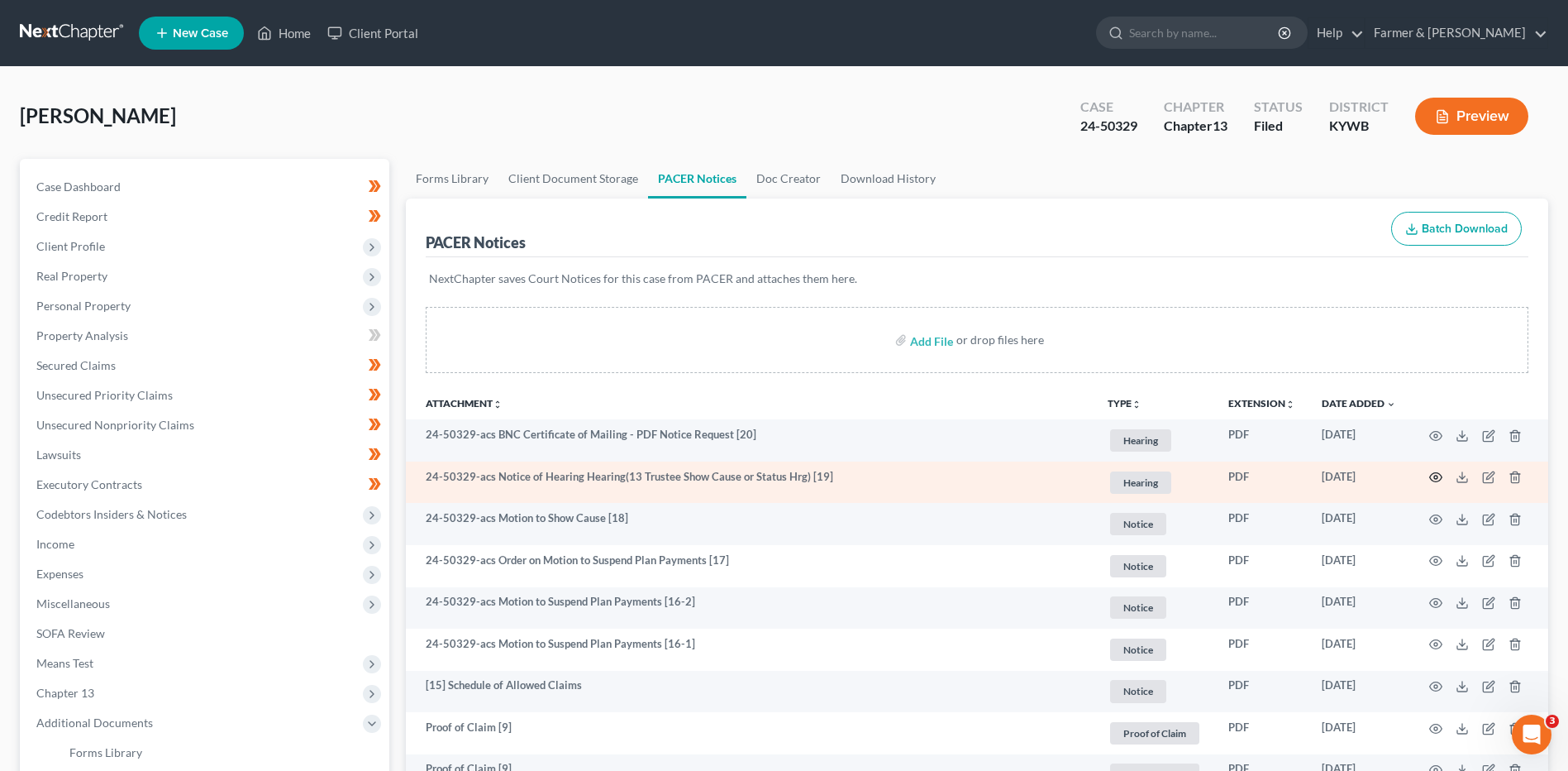
click at [1433, 477] on icon "button" at bounding box center [1435, 477] width 13 height 13
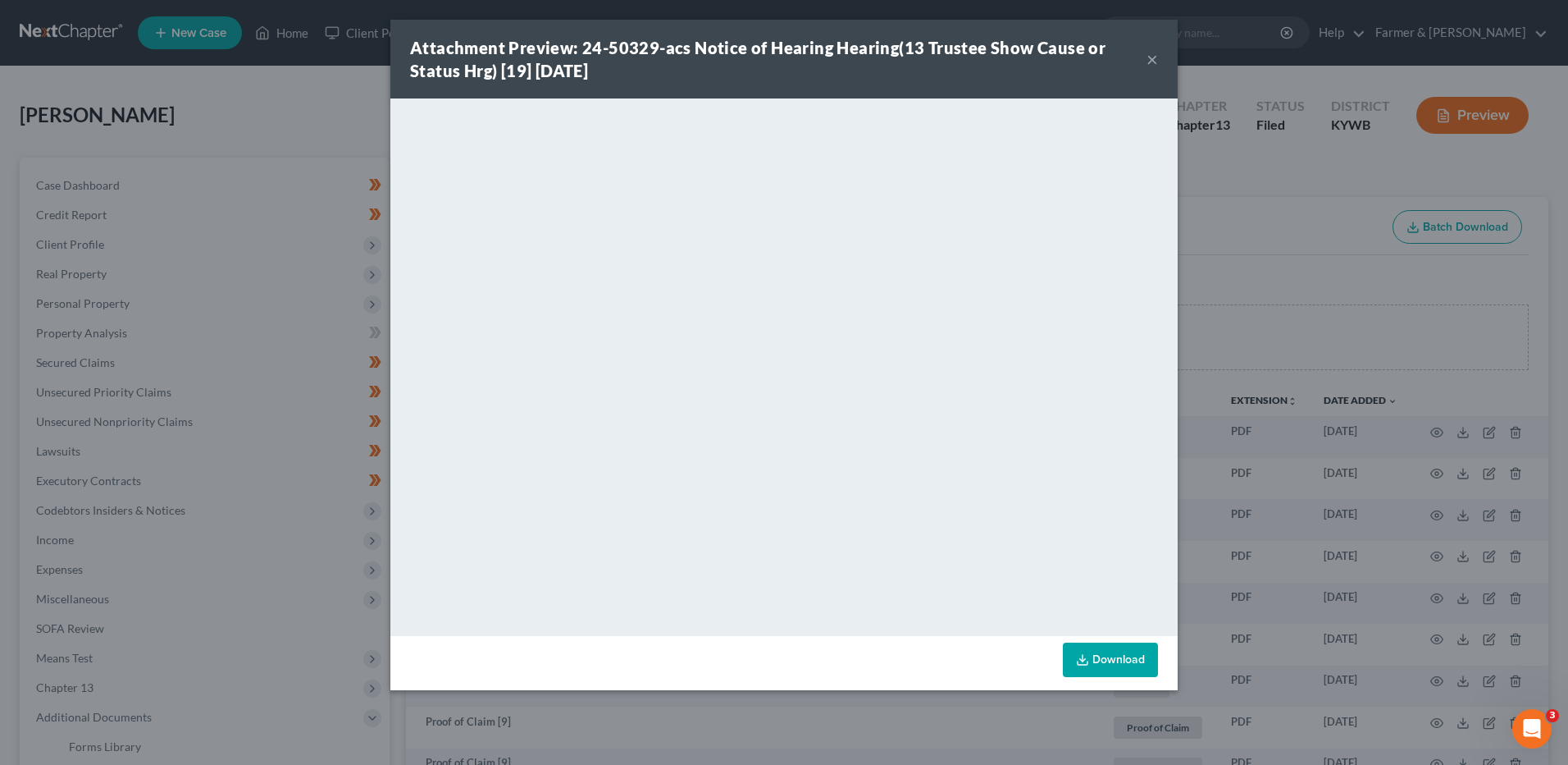
click at [1156, 65] on button "×" at bounding box center [1152, 59] width 11 height 20
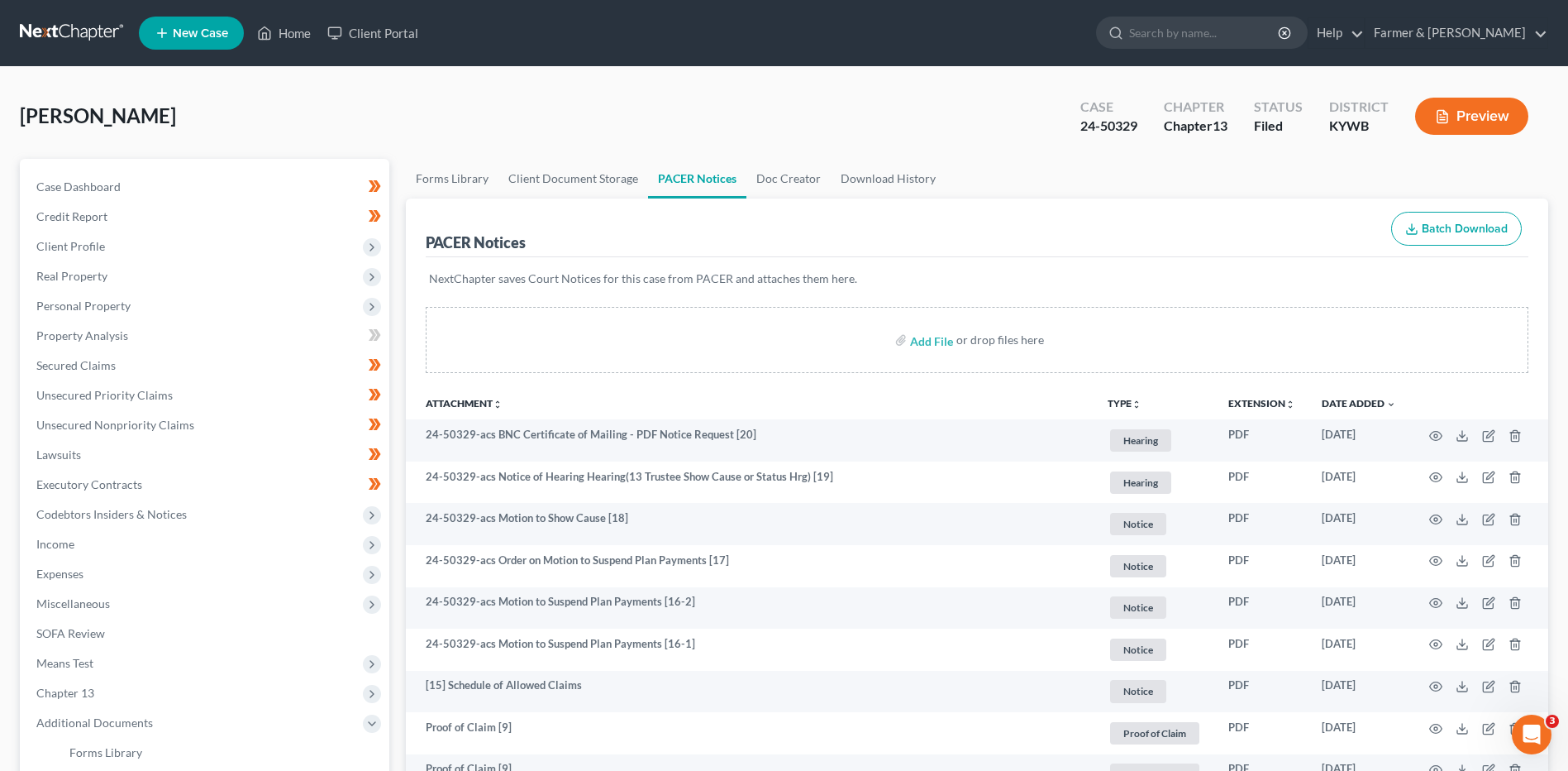
click at [74, 36] on link at bounding box center [73, 33] width 106 height 30
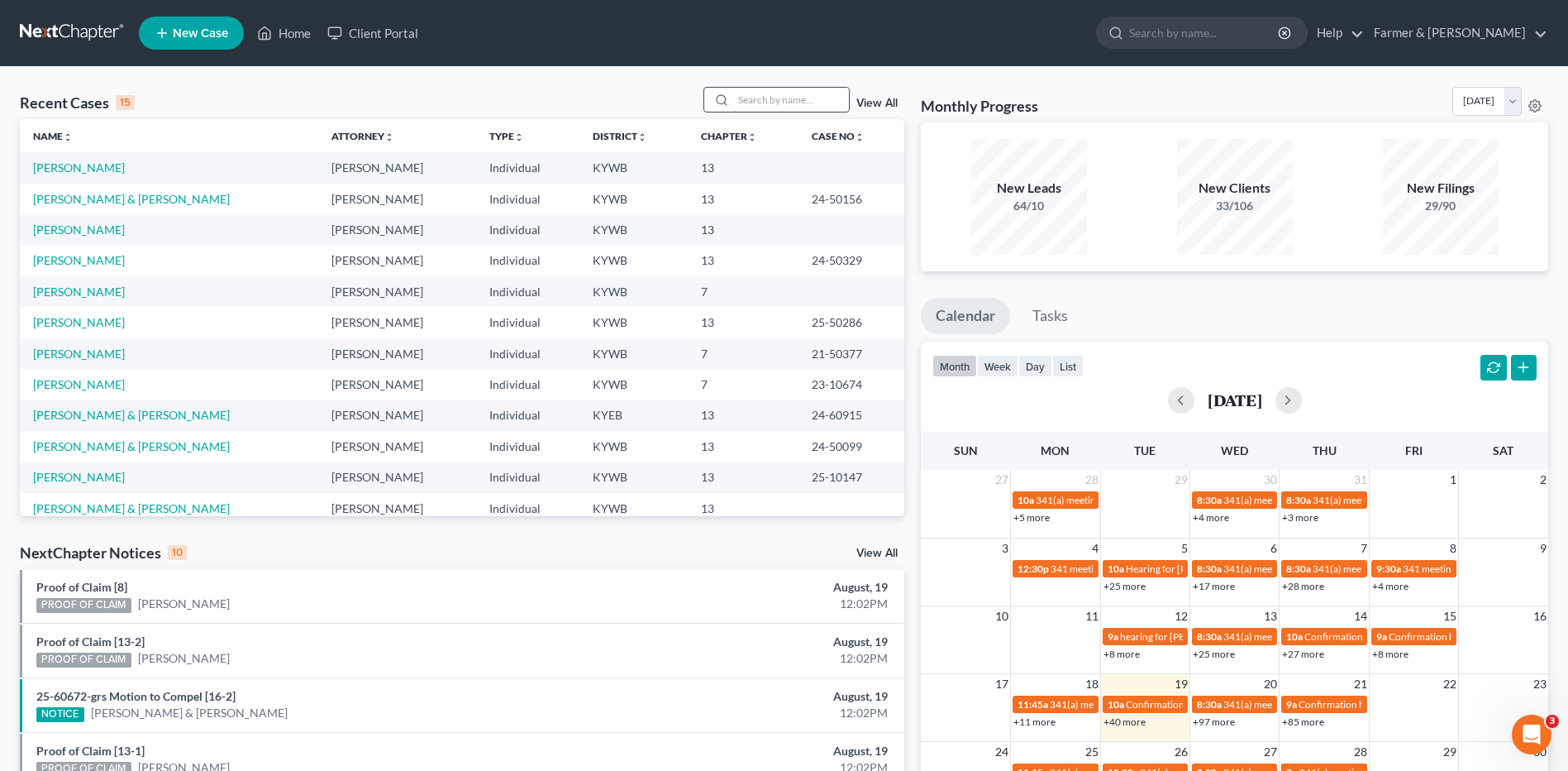
click at [759, 90] on input "search" at bounding box center [791, 100] width 115 height 24
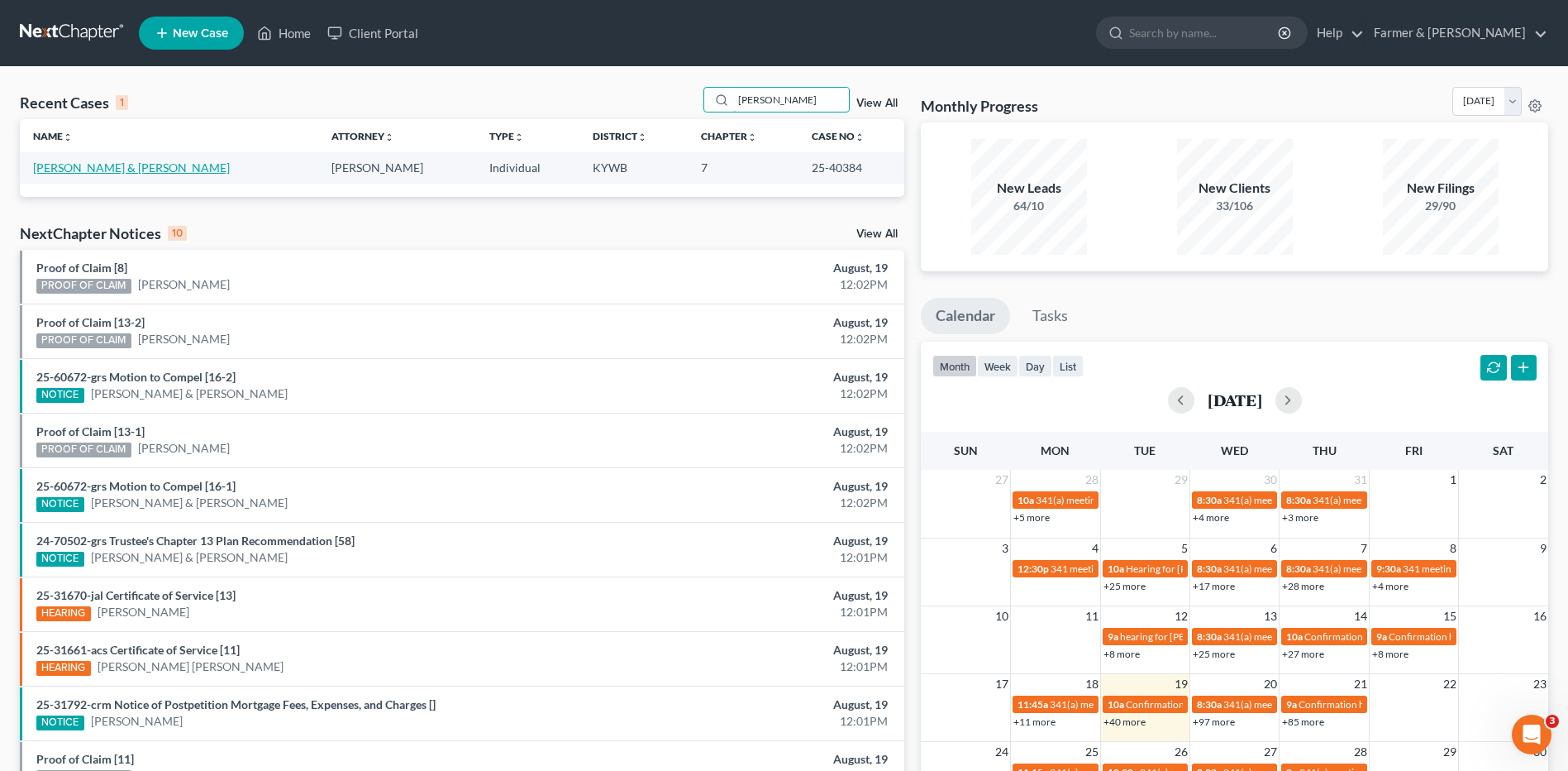
type input "eison"
click at [178, 166] on link "Eison, Travis & Gallivanter, Jacob" at bounding box center [131, 168] width 197 height 14
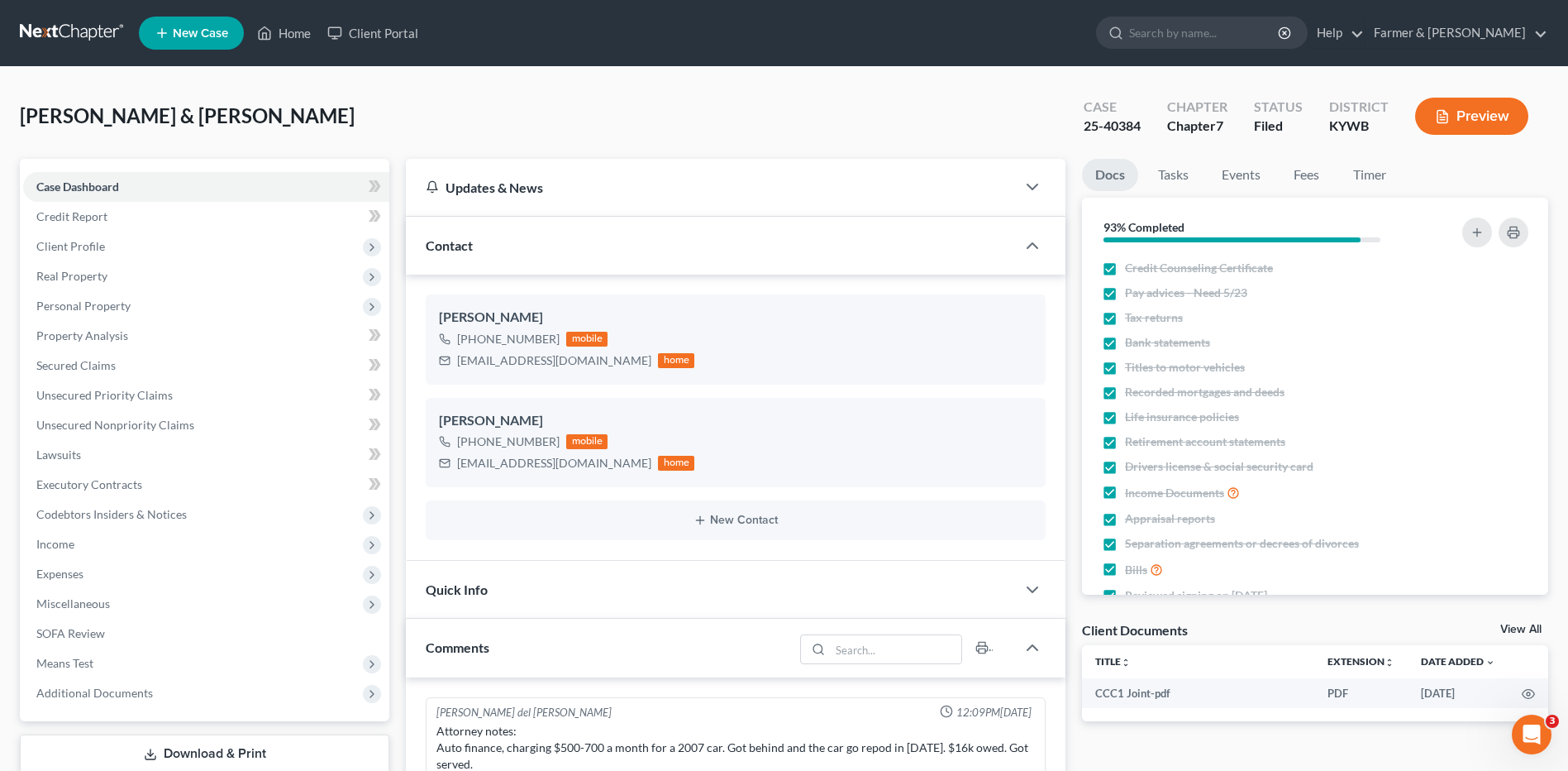
scroll to position [445, 0]
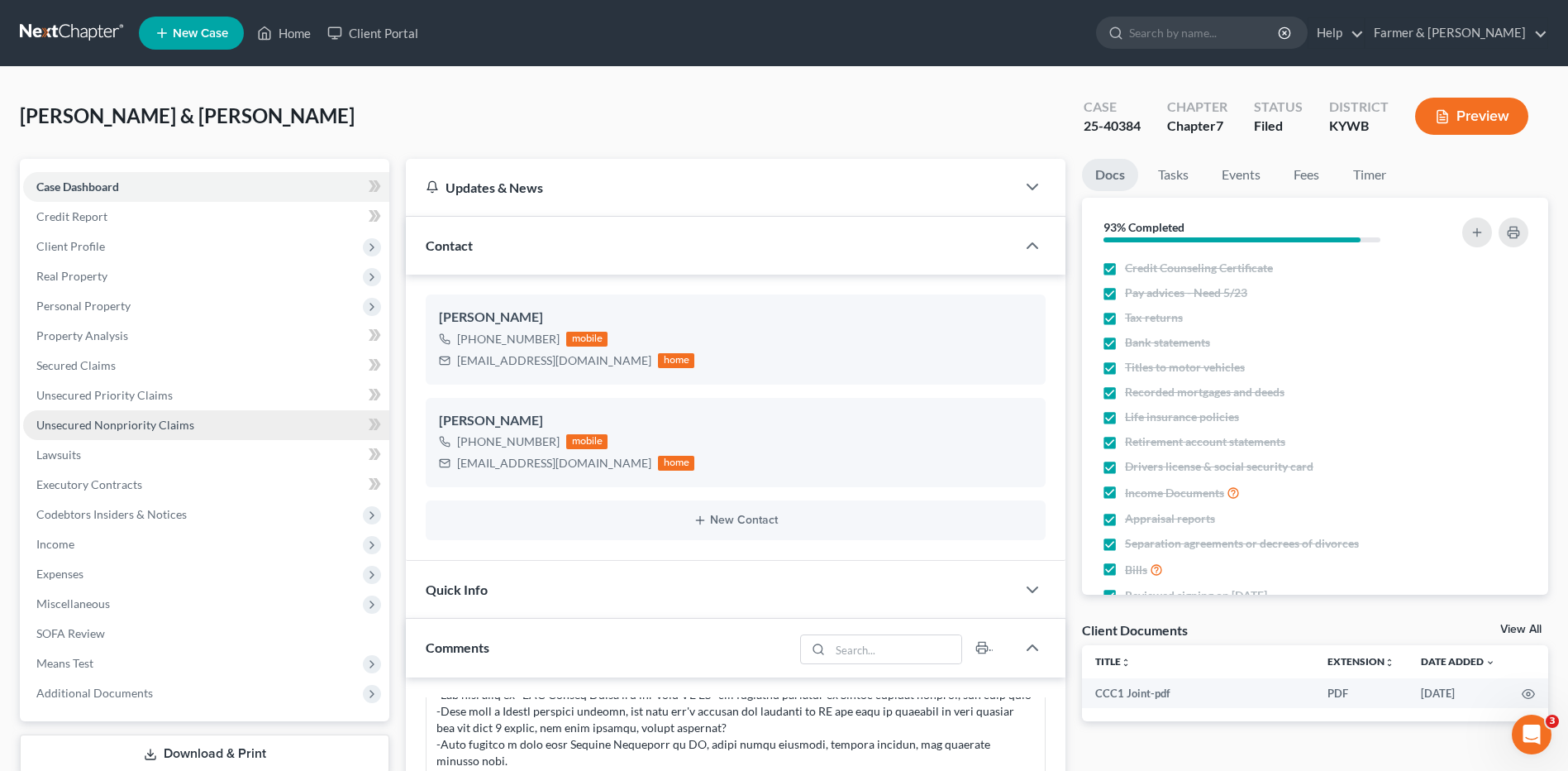
click at [133, 426] on span "Unsecured Nonpriority Claims" at bounding box center [115, 425] width 158 height 14
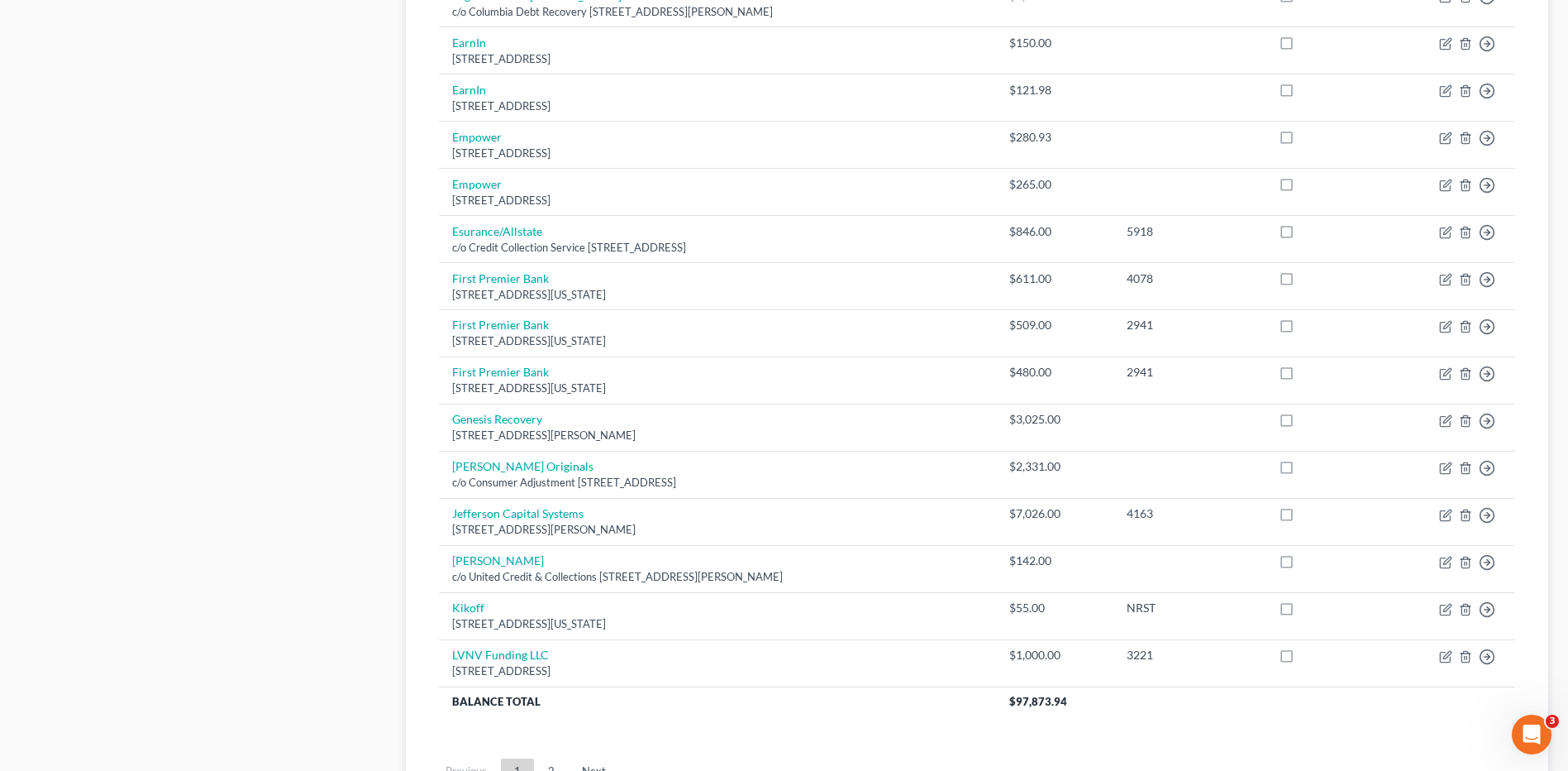
scroll to position [1101, 0]
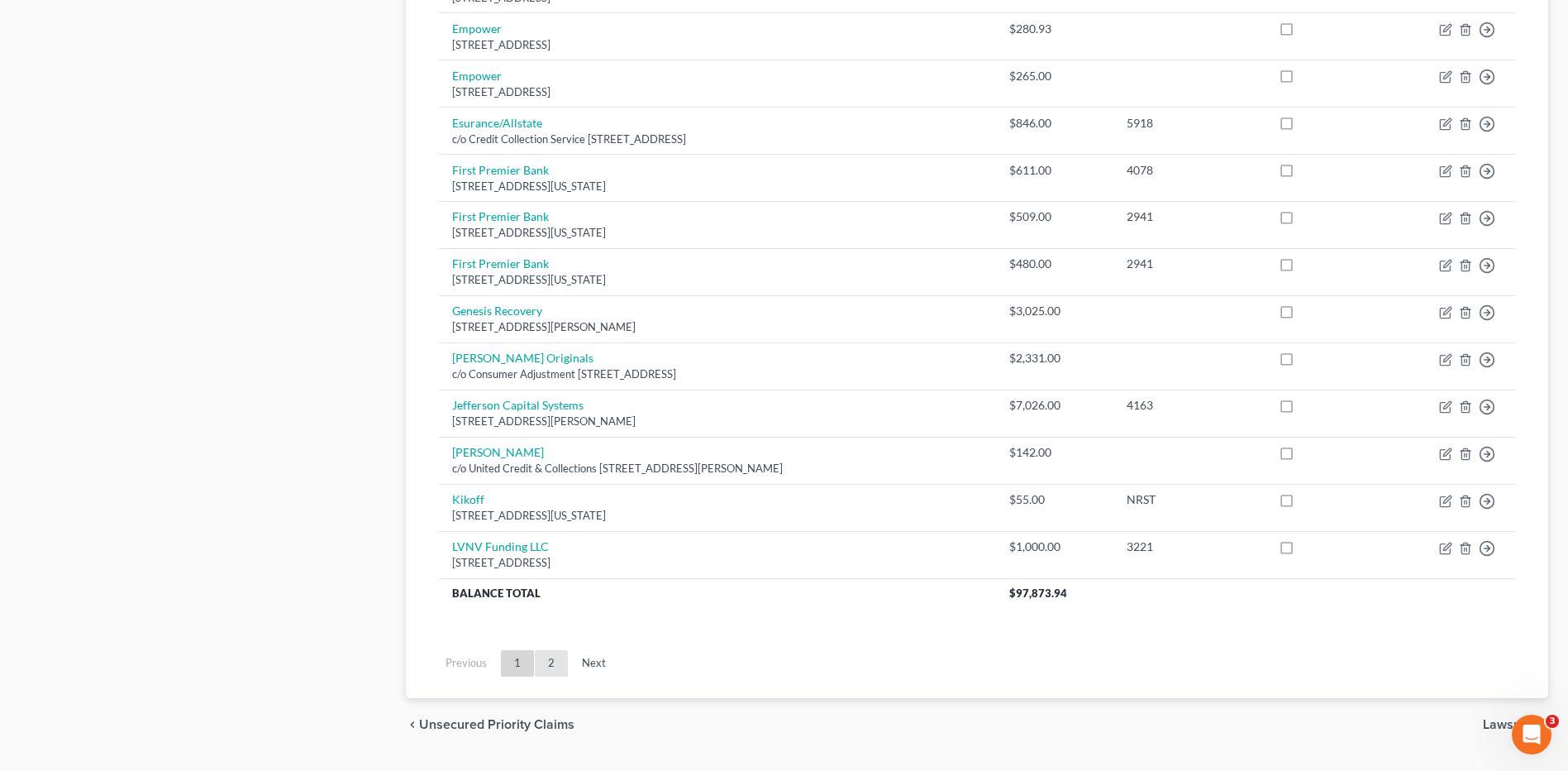
click at [551, 663] on link "2" at bounding box center [551, 663] width 33 height 26
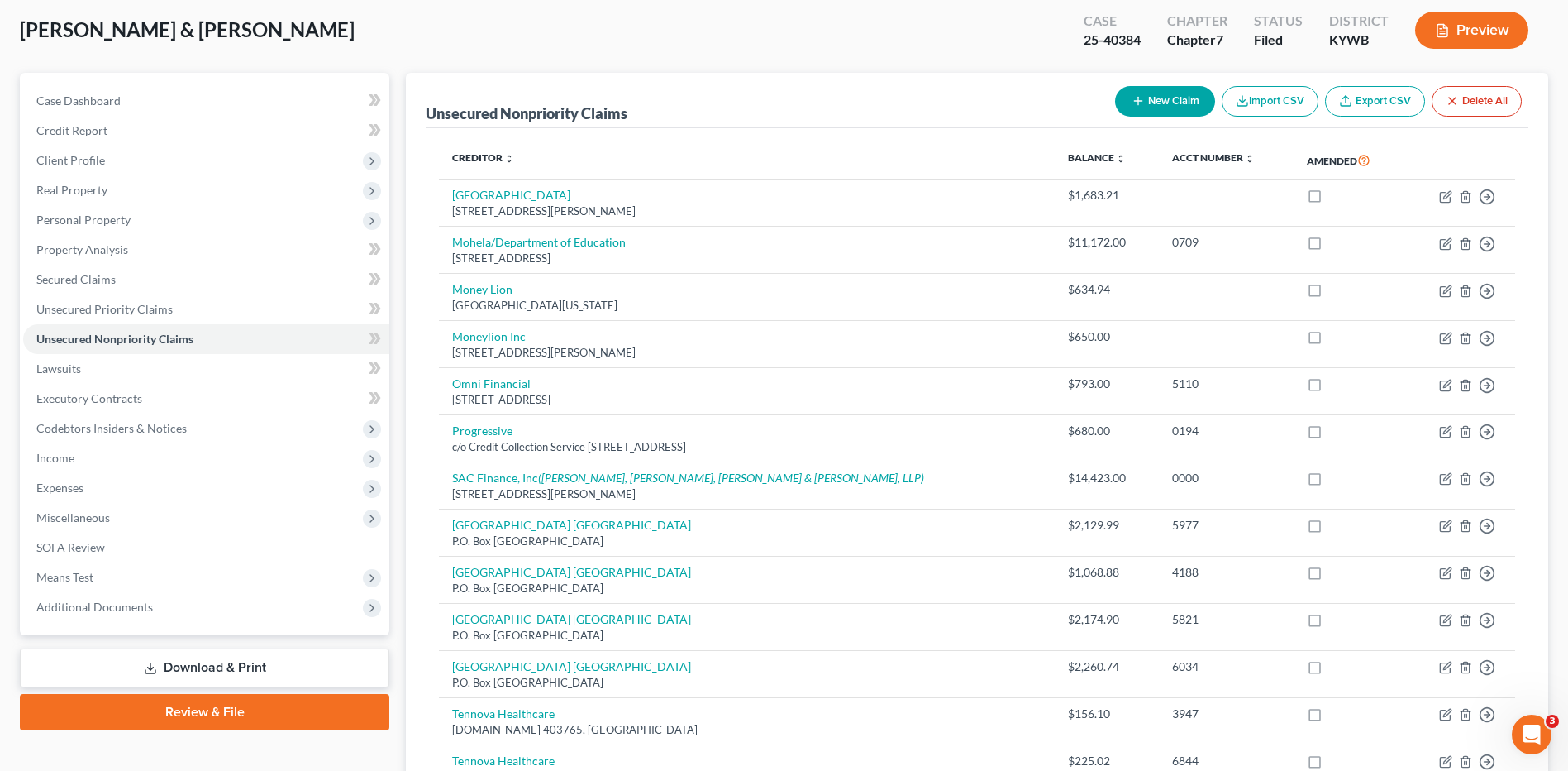
scroll to position [85, 0]
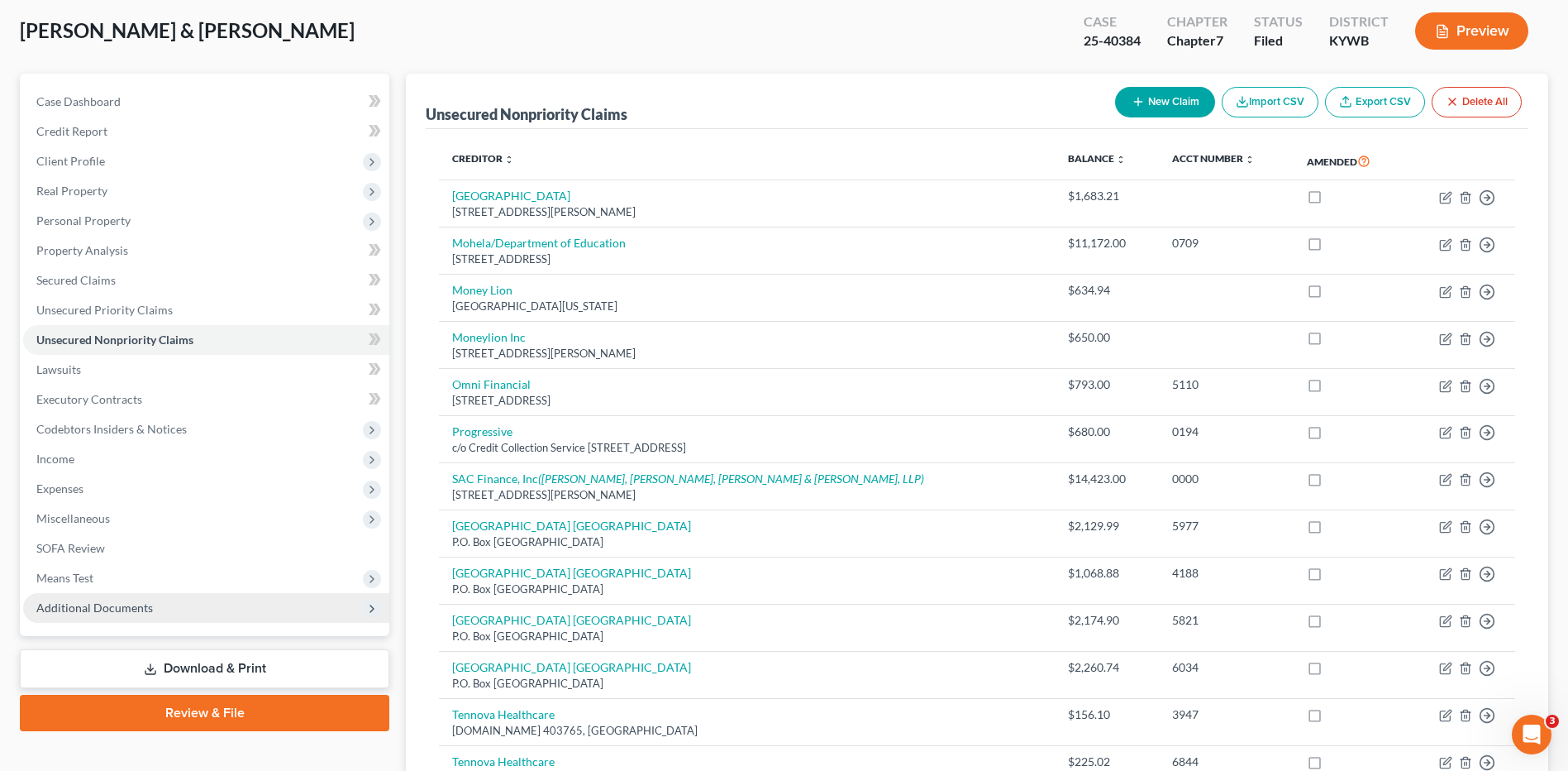
click at [118, 603] on span "Additional Documents" at bounding box center [95, 608] width 116 height 14
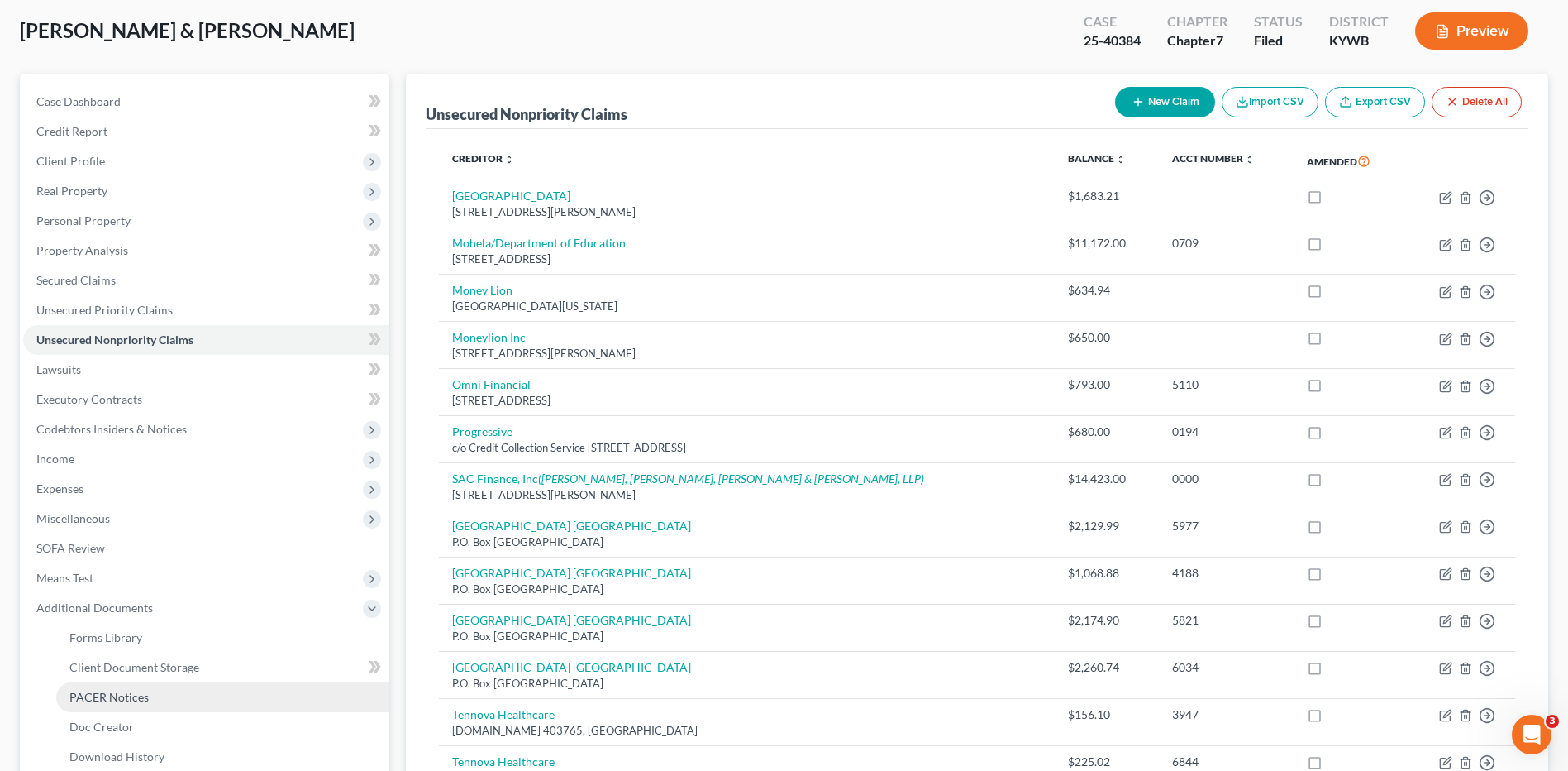
click at [119, 700] on span "PACER Notices" at bounding box center [108, 696] width 79 height 14
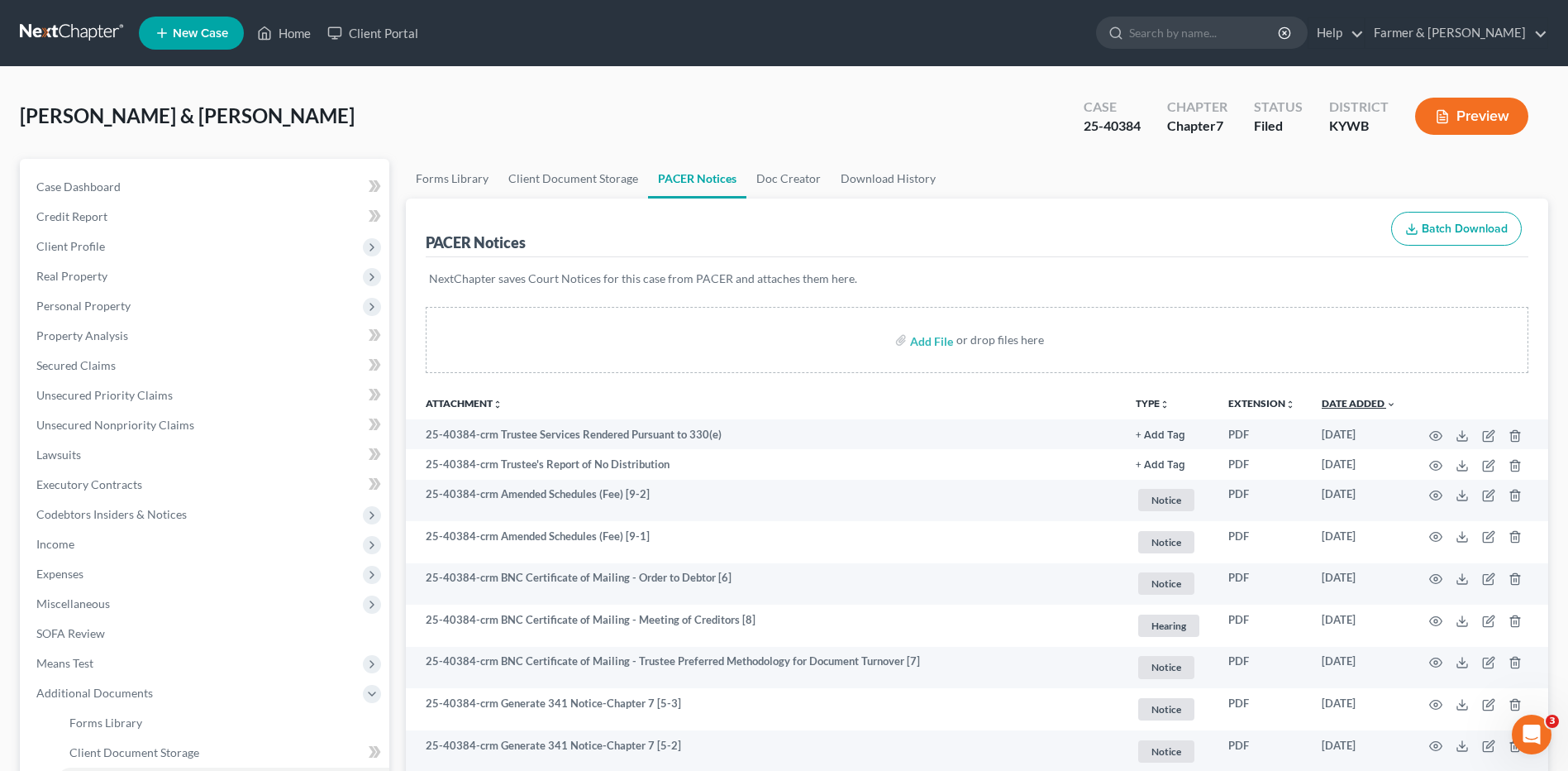
click at [1362, 401] on link "Date Added unfold_more expand_more expand_less" at bounding box center [1359, 403] width 75 height 12
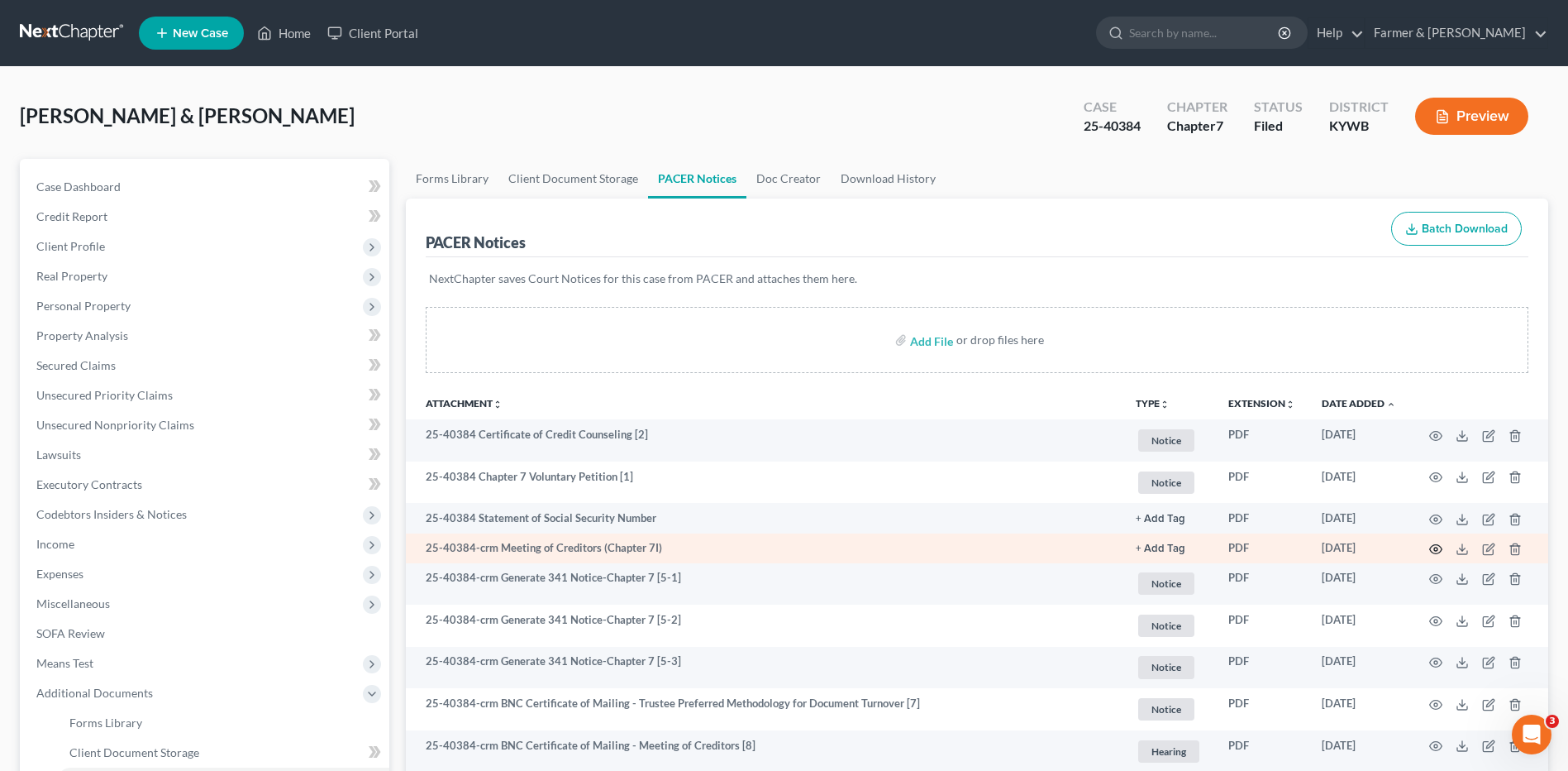
click at [1433, 545] on icon "button" at bounding box center [1435, 549] width 13 height 13
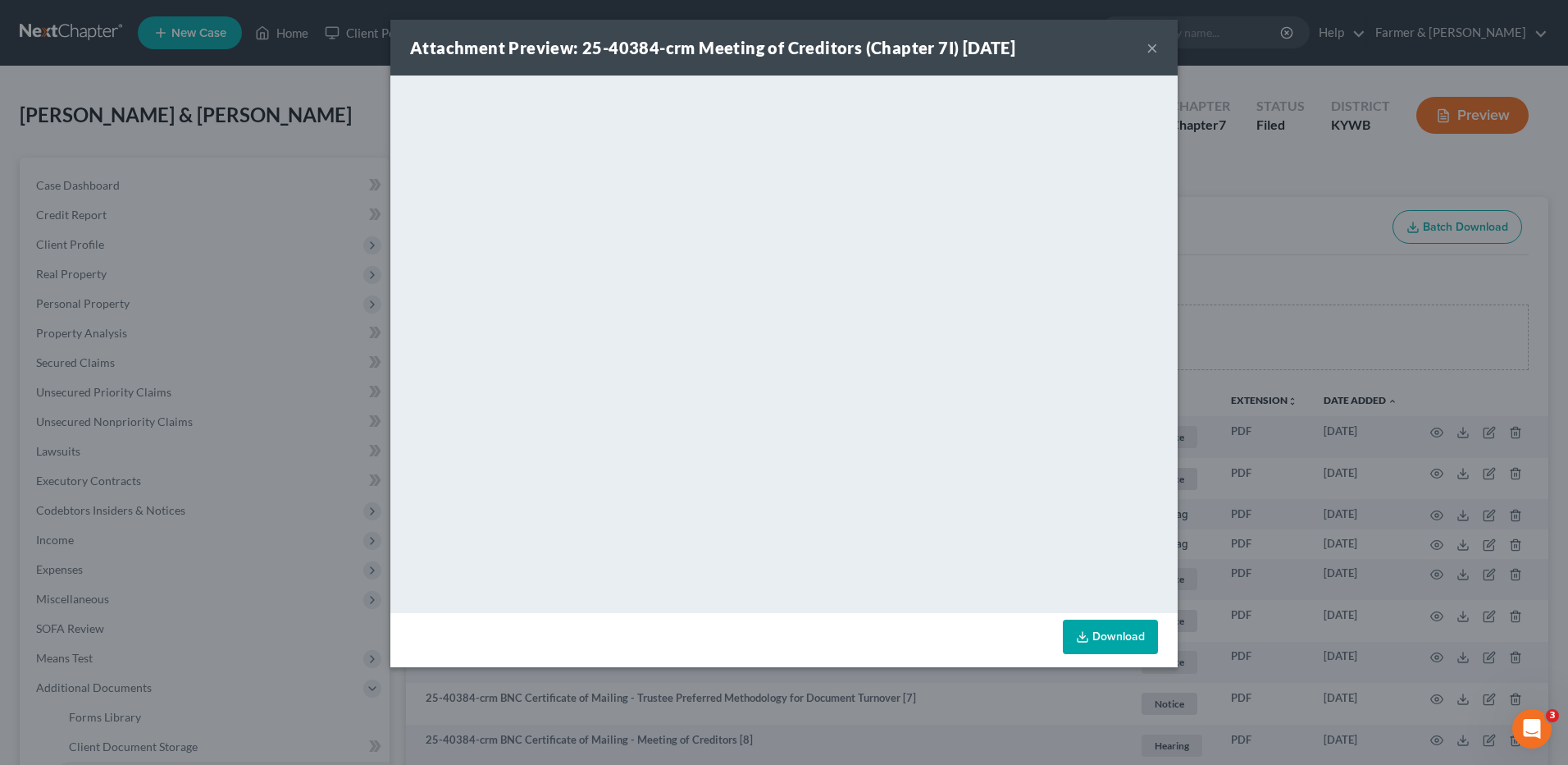
click at [1154, 49] on button "×" at bounding box center [1152, 47] width 11 height 20
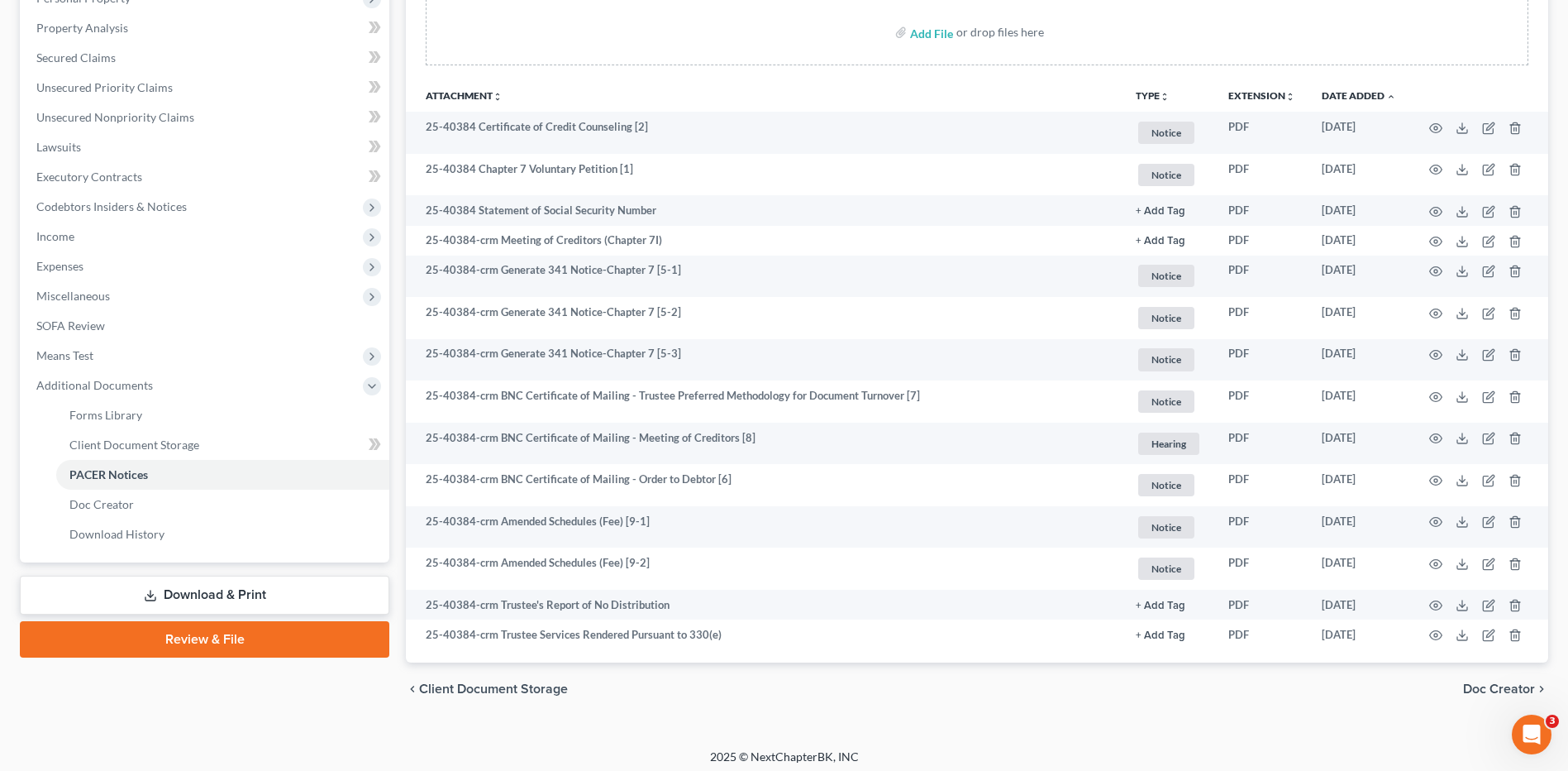
scroll to position [315, 0]
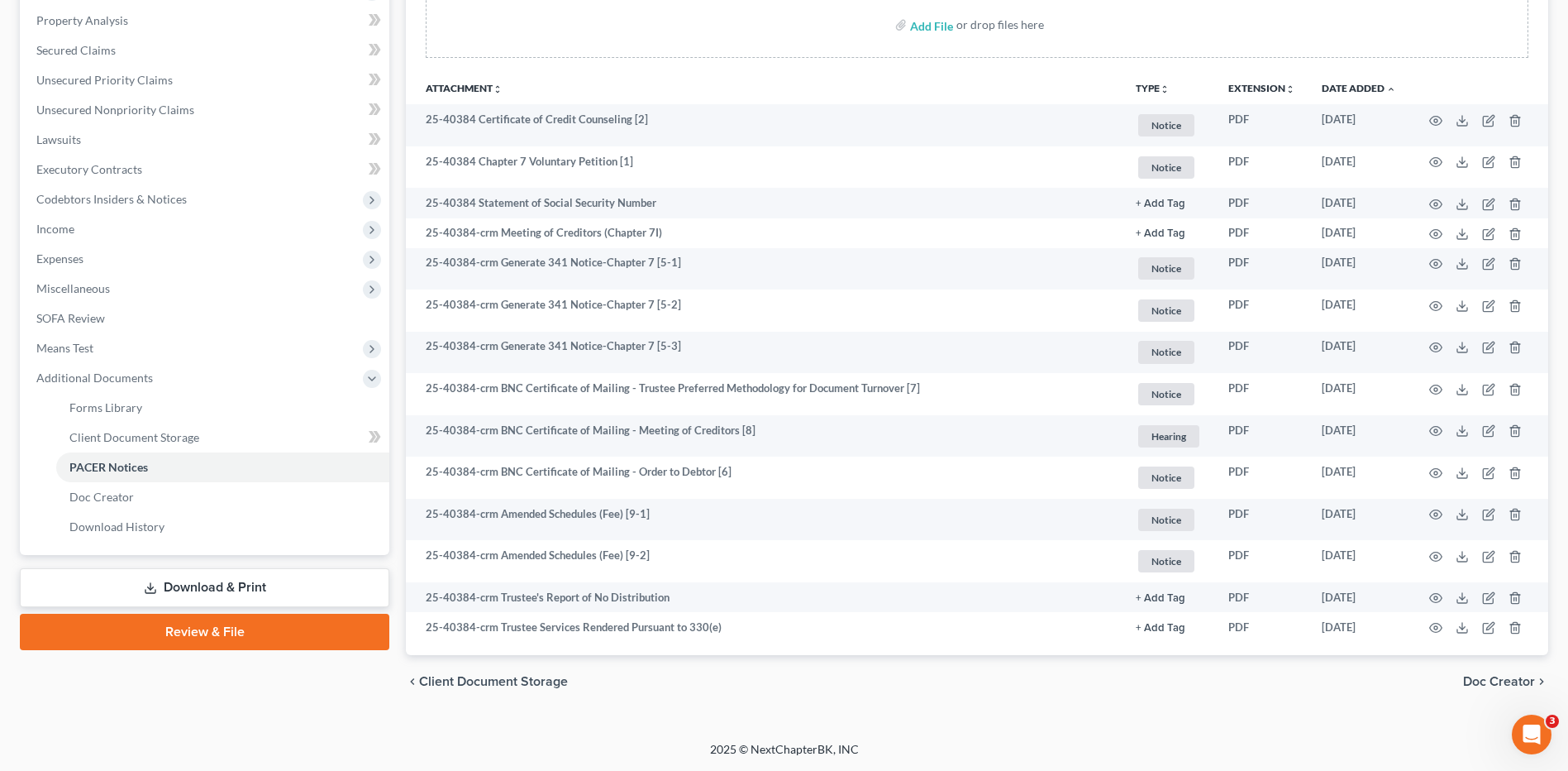
click at [234, 583] on link "Download & Print" at bounding box center [205, 587] width 370 height 39
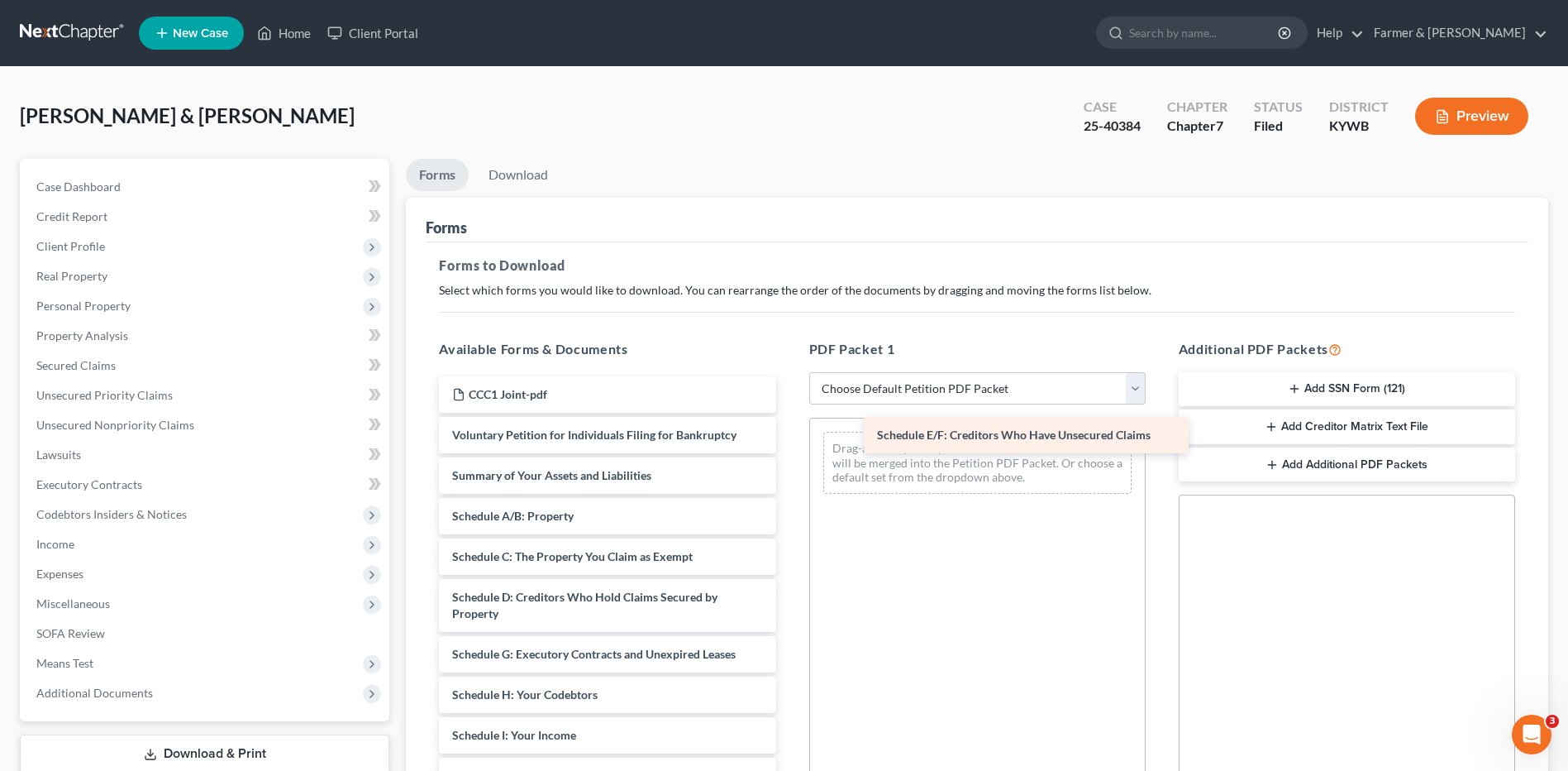
drag, startPoint x: 550, startPoint y: 657, endPoint x: 977, endPoint y: 437, distance: 480.3
click at [789, 437] on div "Schedule E/F: Creditors Who Have Unsecured Claims CCC1 Joint-pdf Voluntary Peti…" at bounding box center [607, 780] width 363 height 808
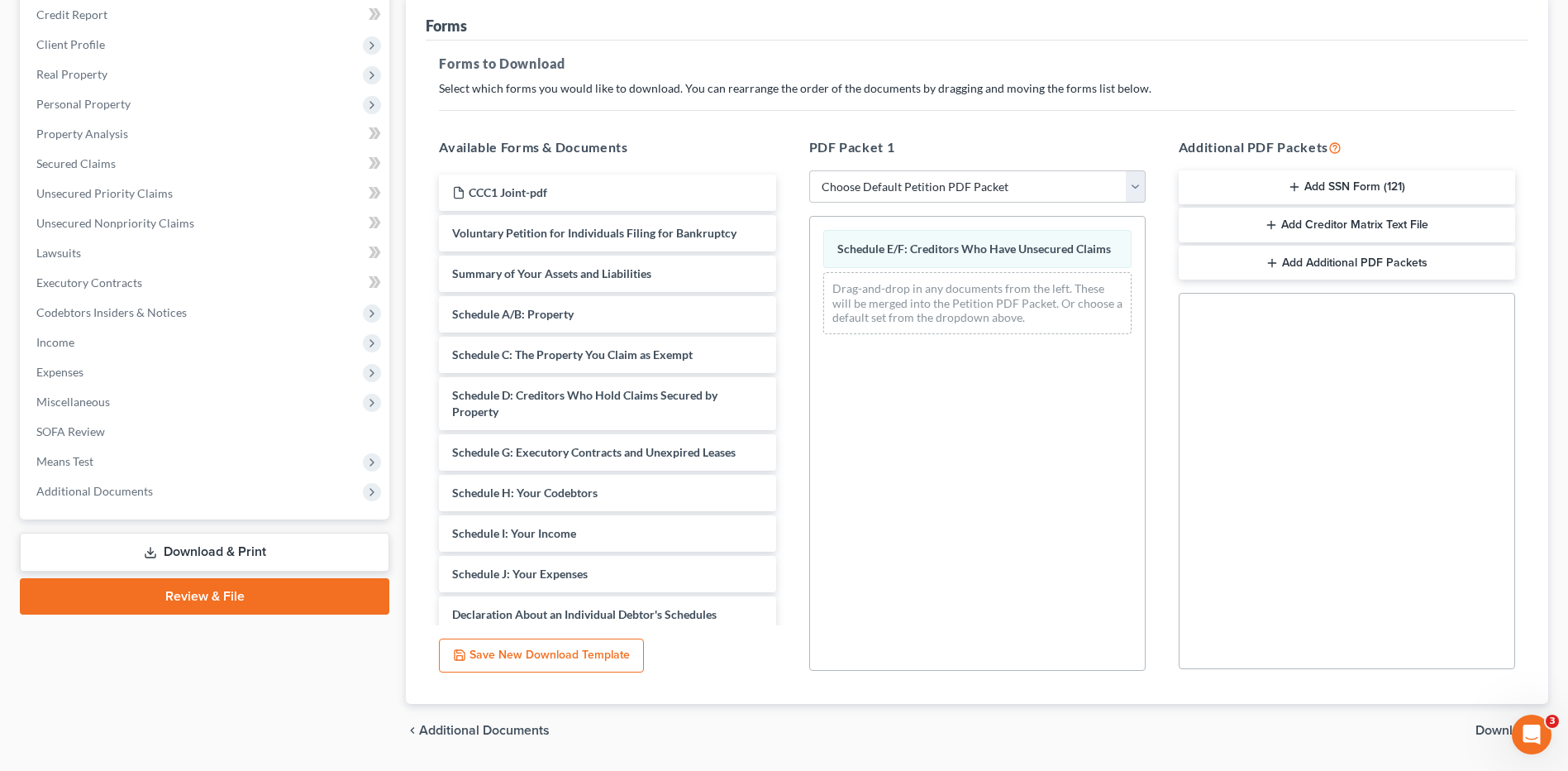
scroll to position [251, 0]
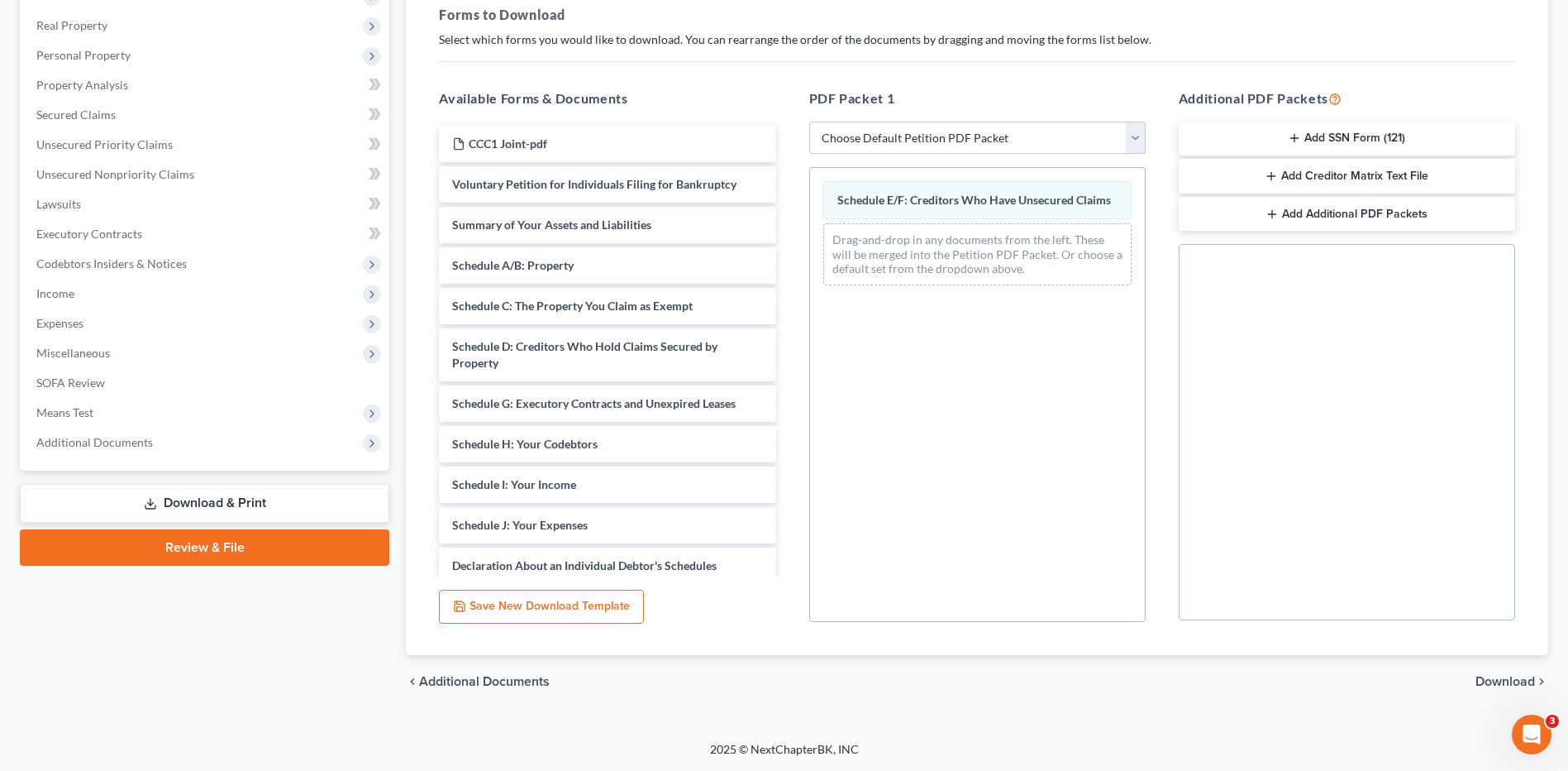
click at [1493, 683] on span "Download" at bounding box center [1505, 681] width 60 height 13
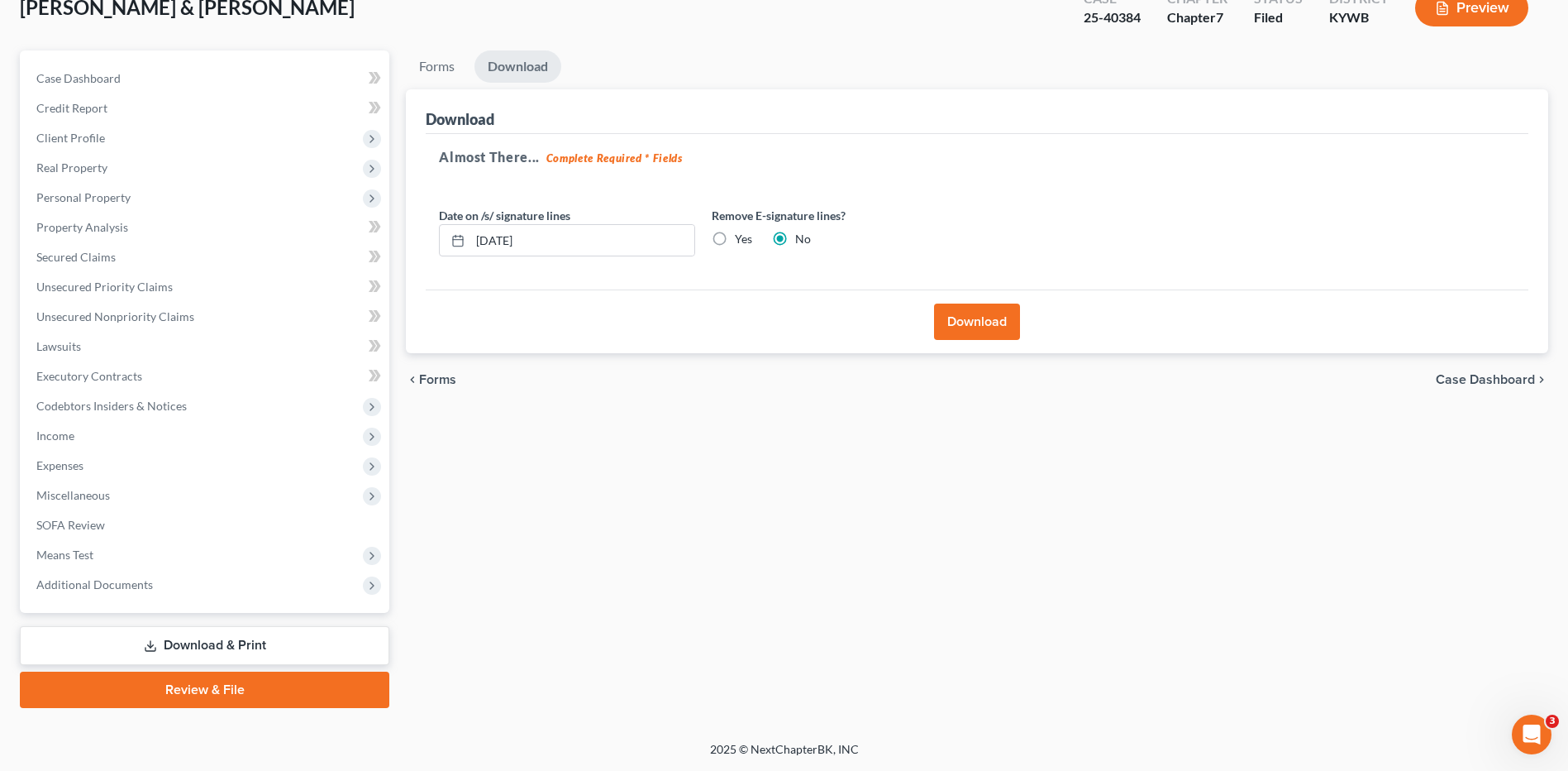
click at [1001, 310] on button "Download" at bounding box center [976, 322] width 86 height 36
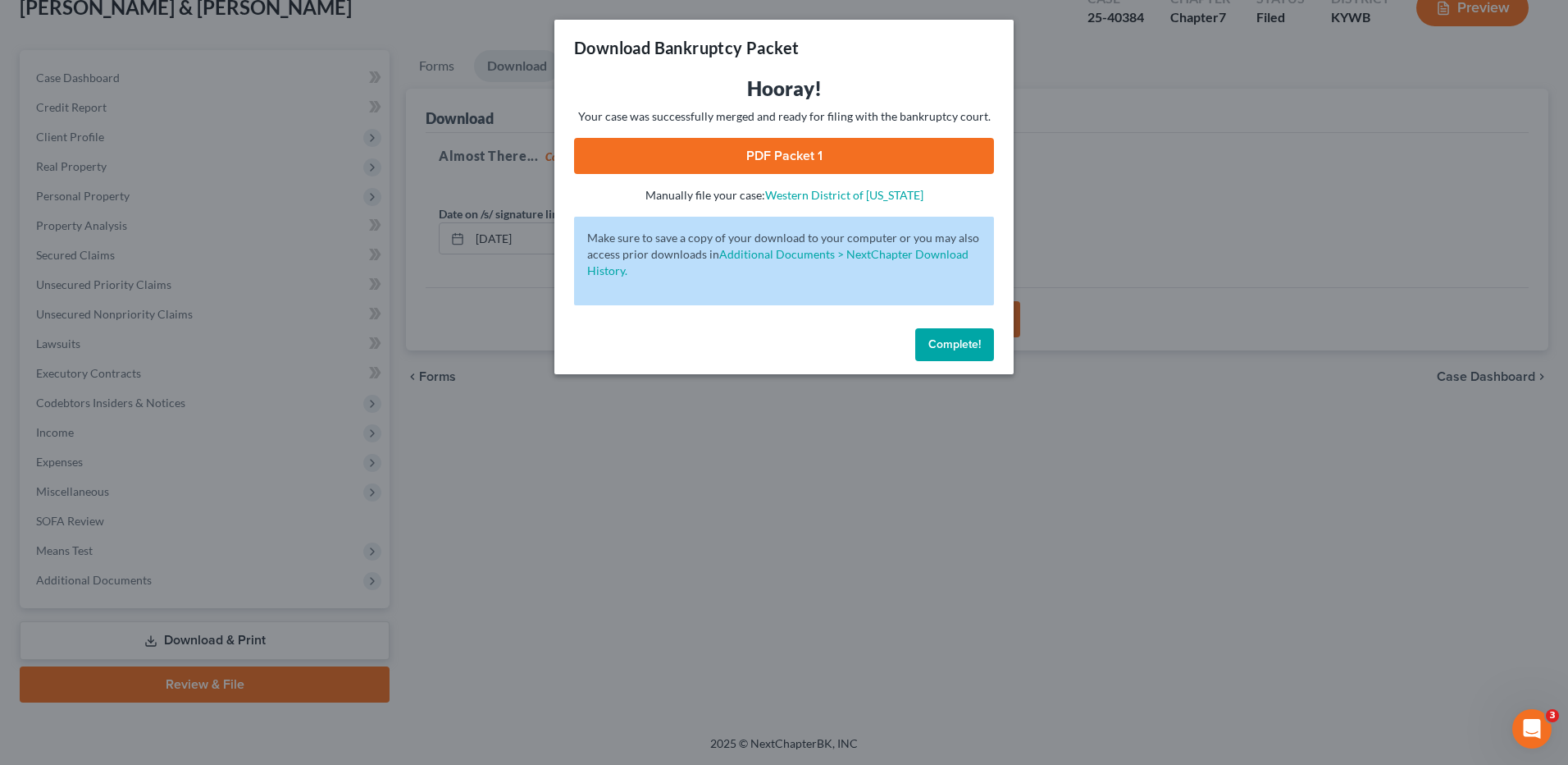
click at [927, 150] on link "PDF Packet 1" at bounding box center [784, 156] width 420 height 36
click at [922, 351] on button "Complete!" at bounding box center [954, 345] width 78 height 33
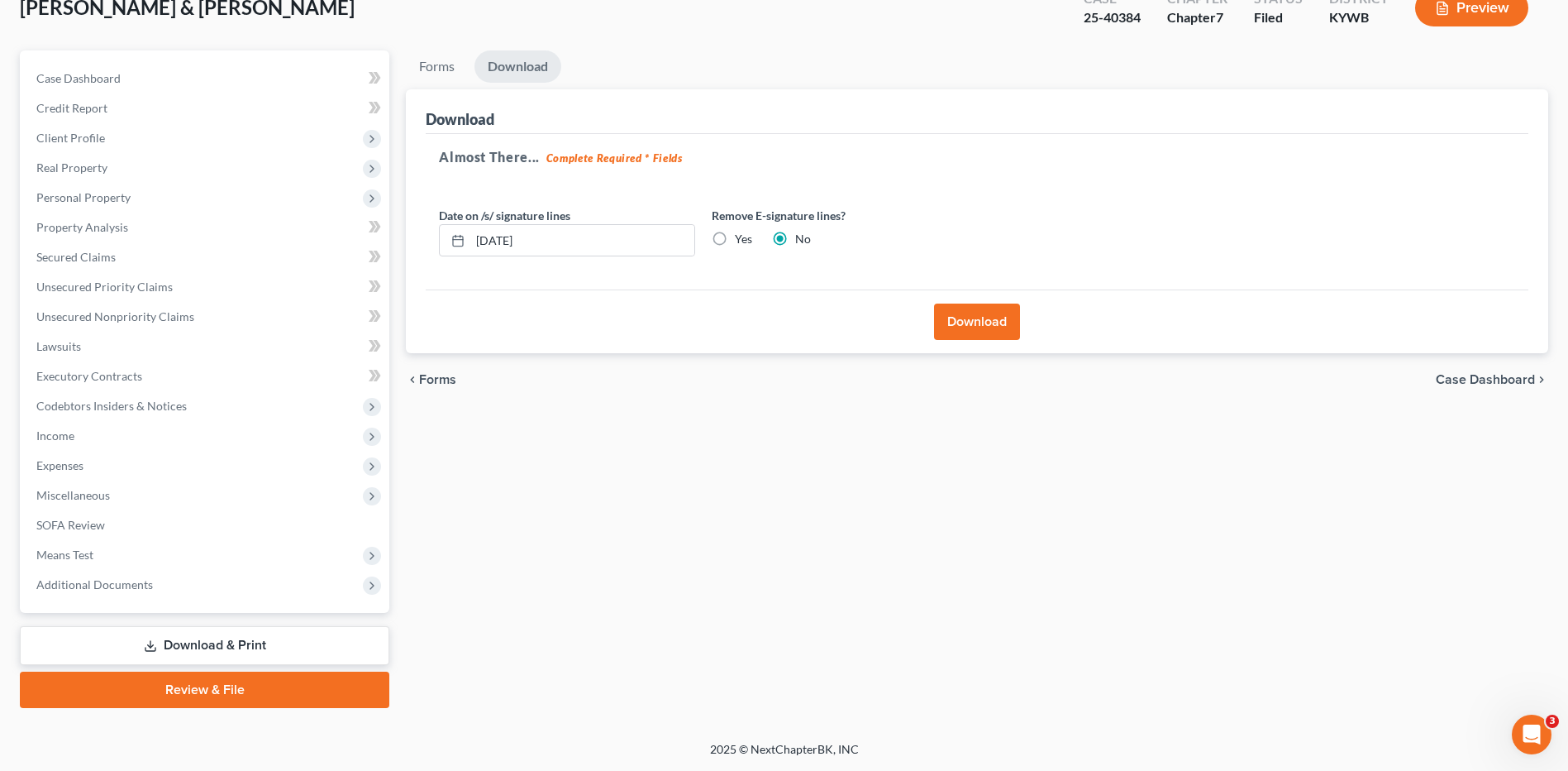
scroll to position [0, 0]
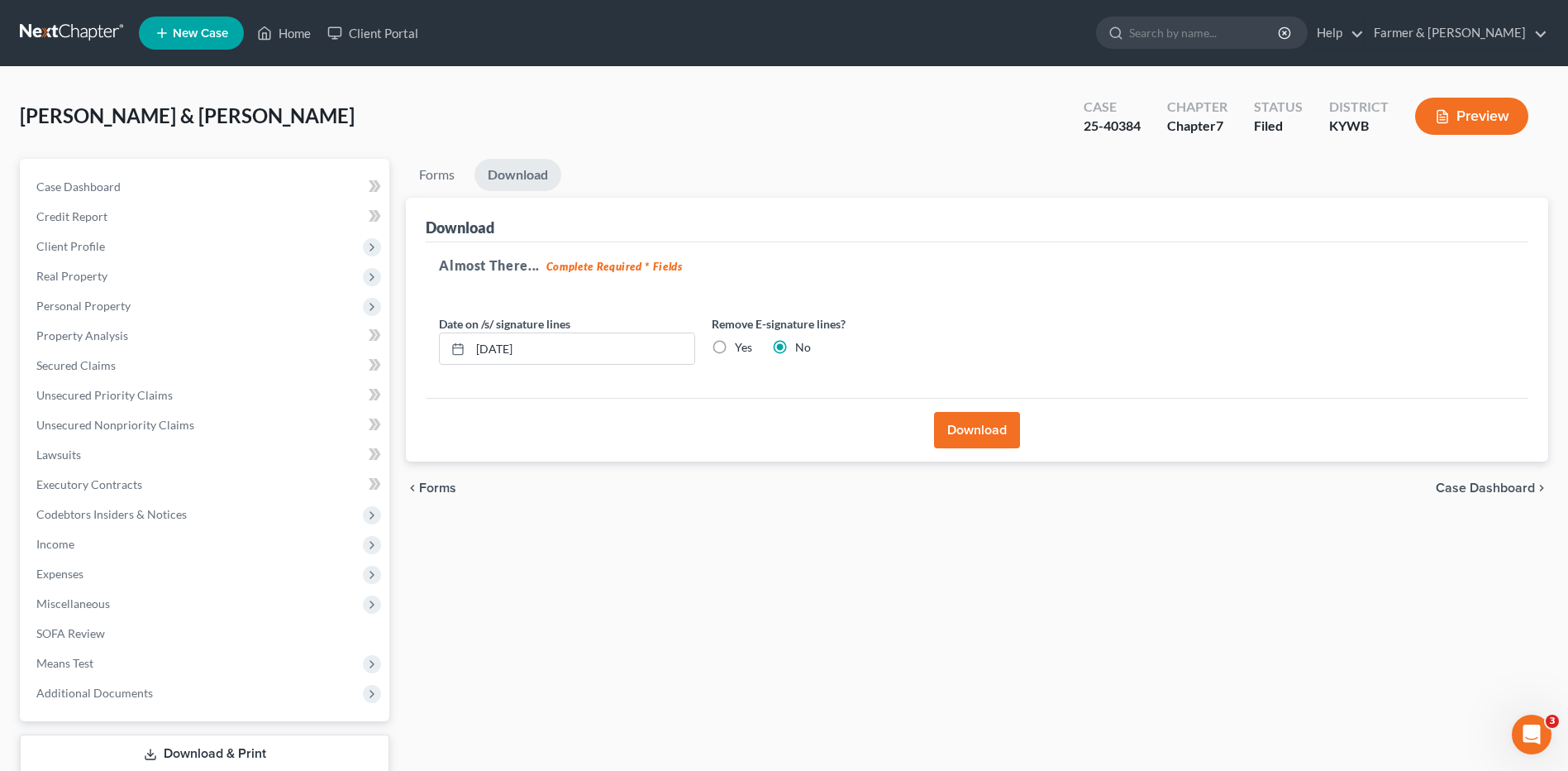
click at [75, 34] on link at bounding box center [73, 33] width 106 height 30
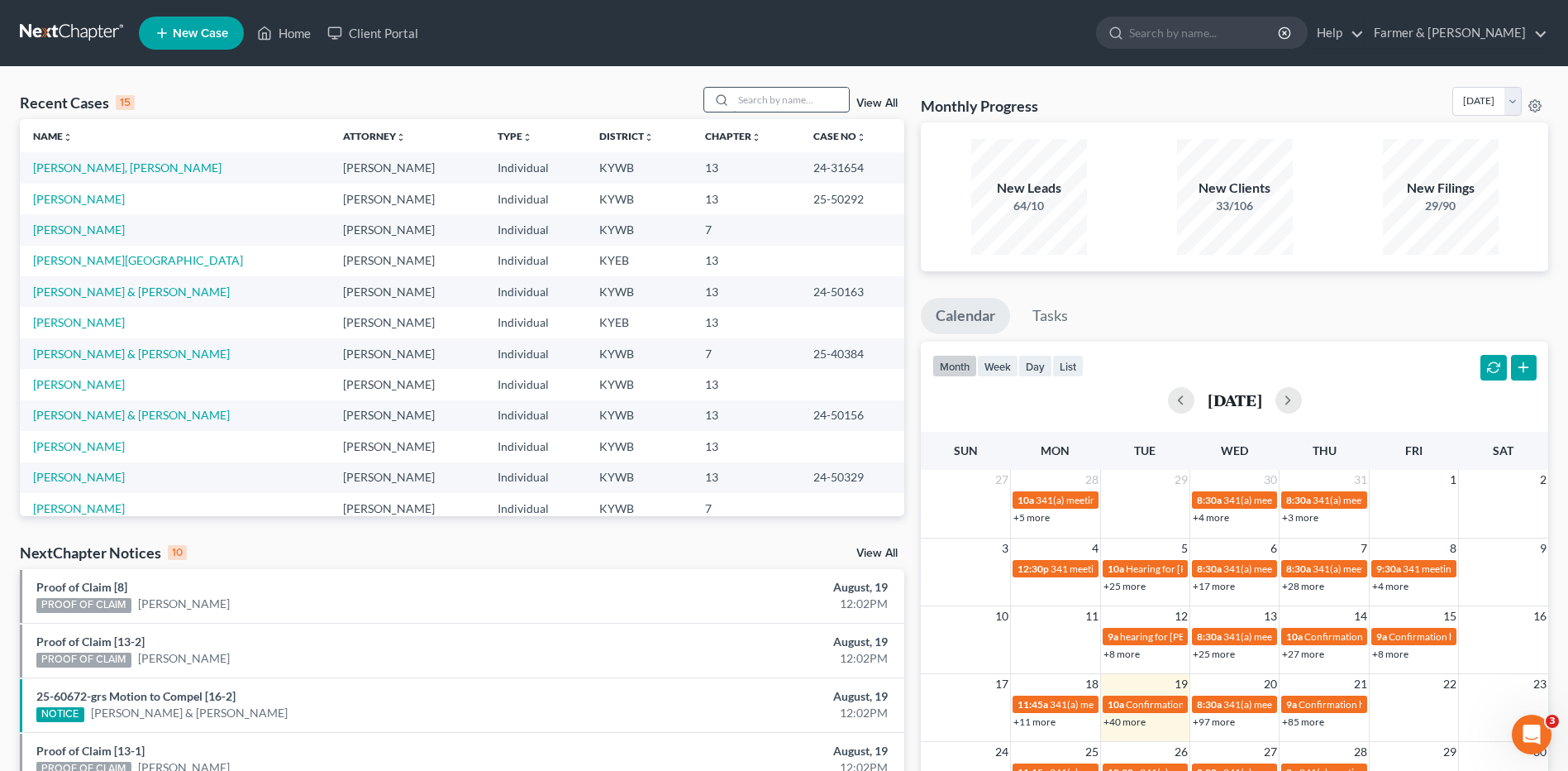
click at [771, 101] on input "search" at bounding box center [791, 100] width 115 height 24
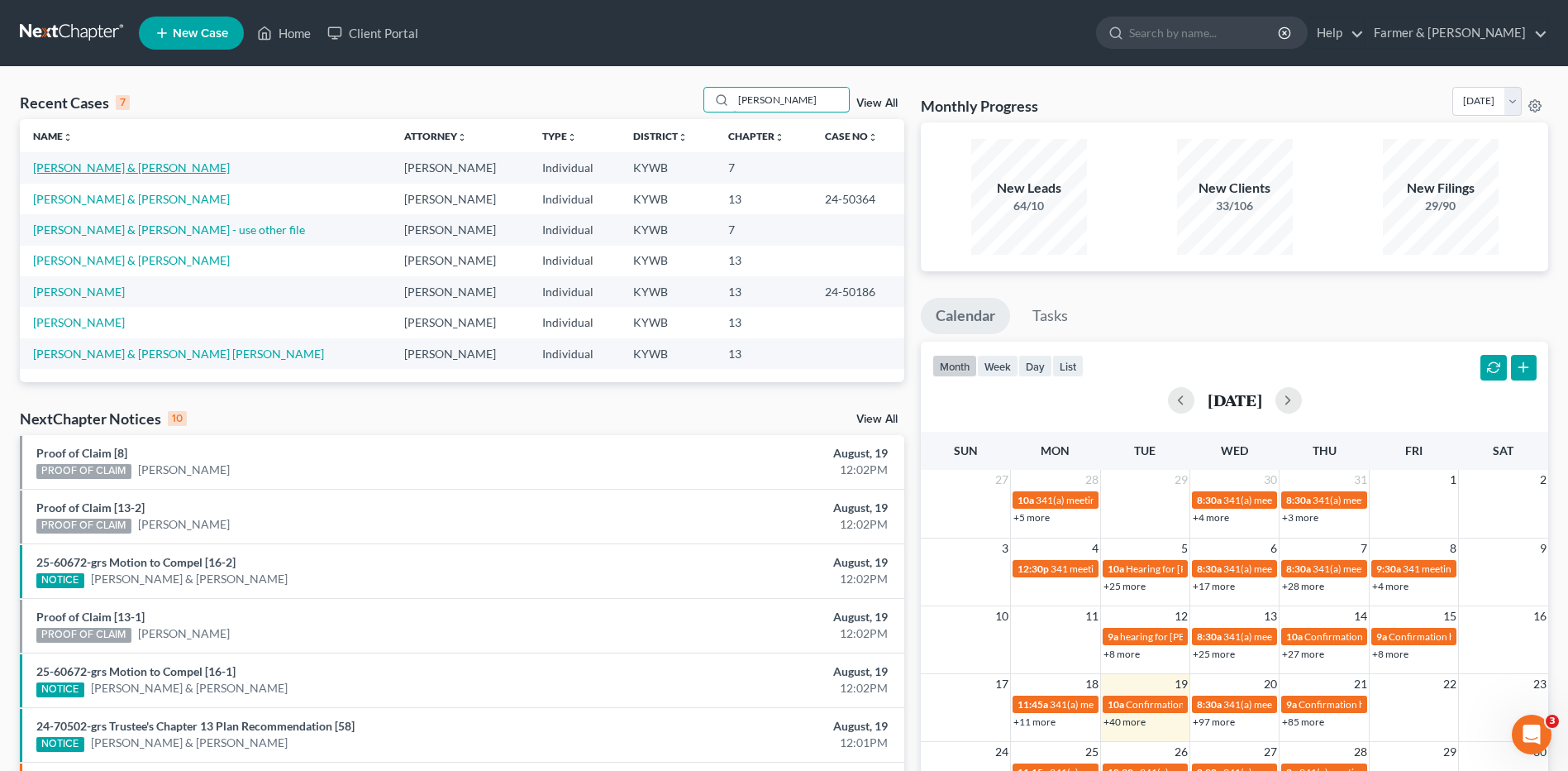
type input "[PERSON_NAME]"
click at [130, 166] on link "[PERSON_NAME] & [PERSON_NAME]" at bounding box center [131, 168] width 197 height 14
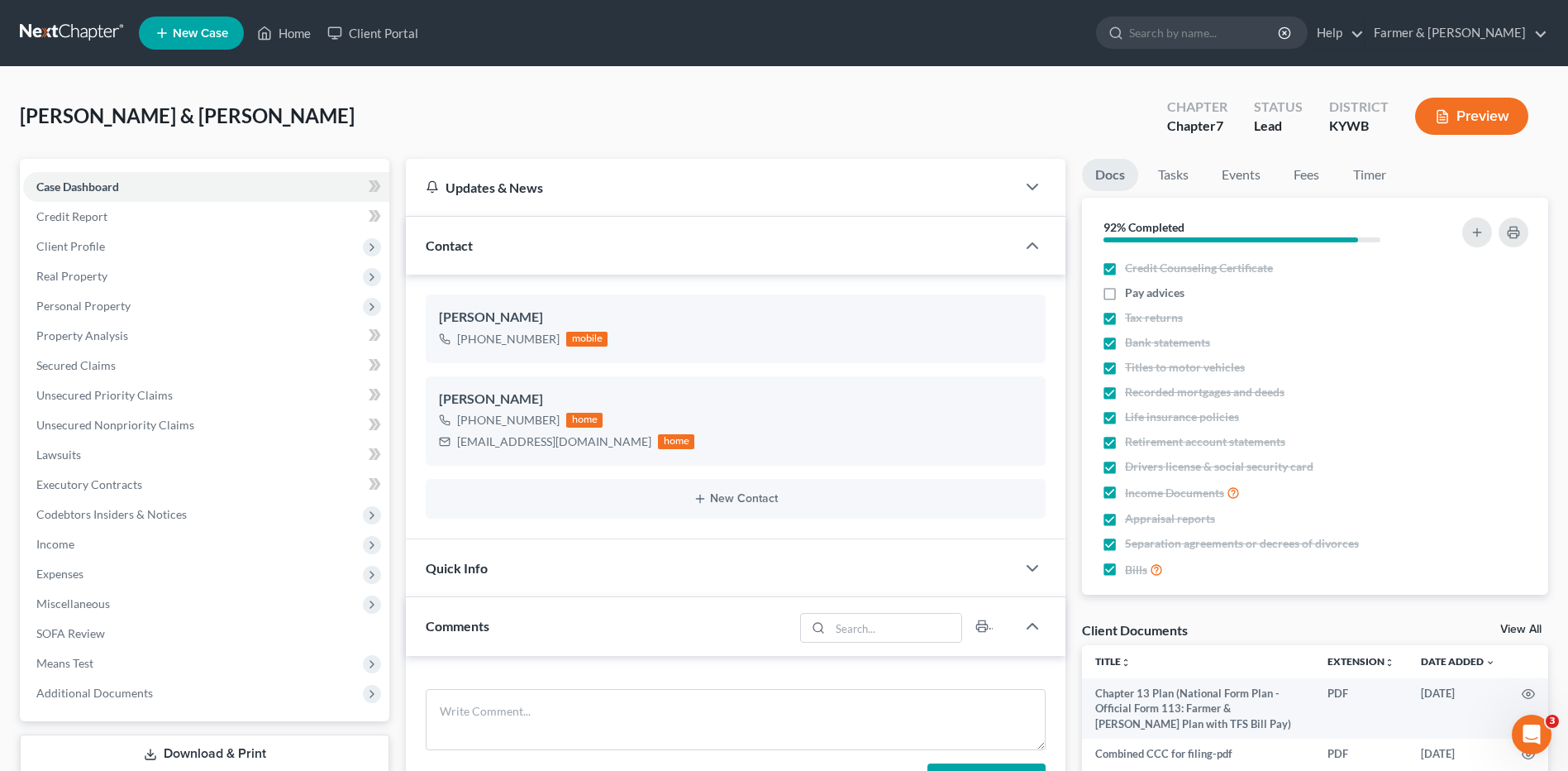
click at [75, 43] on link at bounding box center [73, 33] width 106 height 30
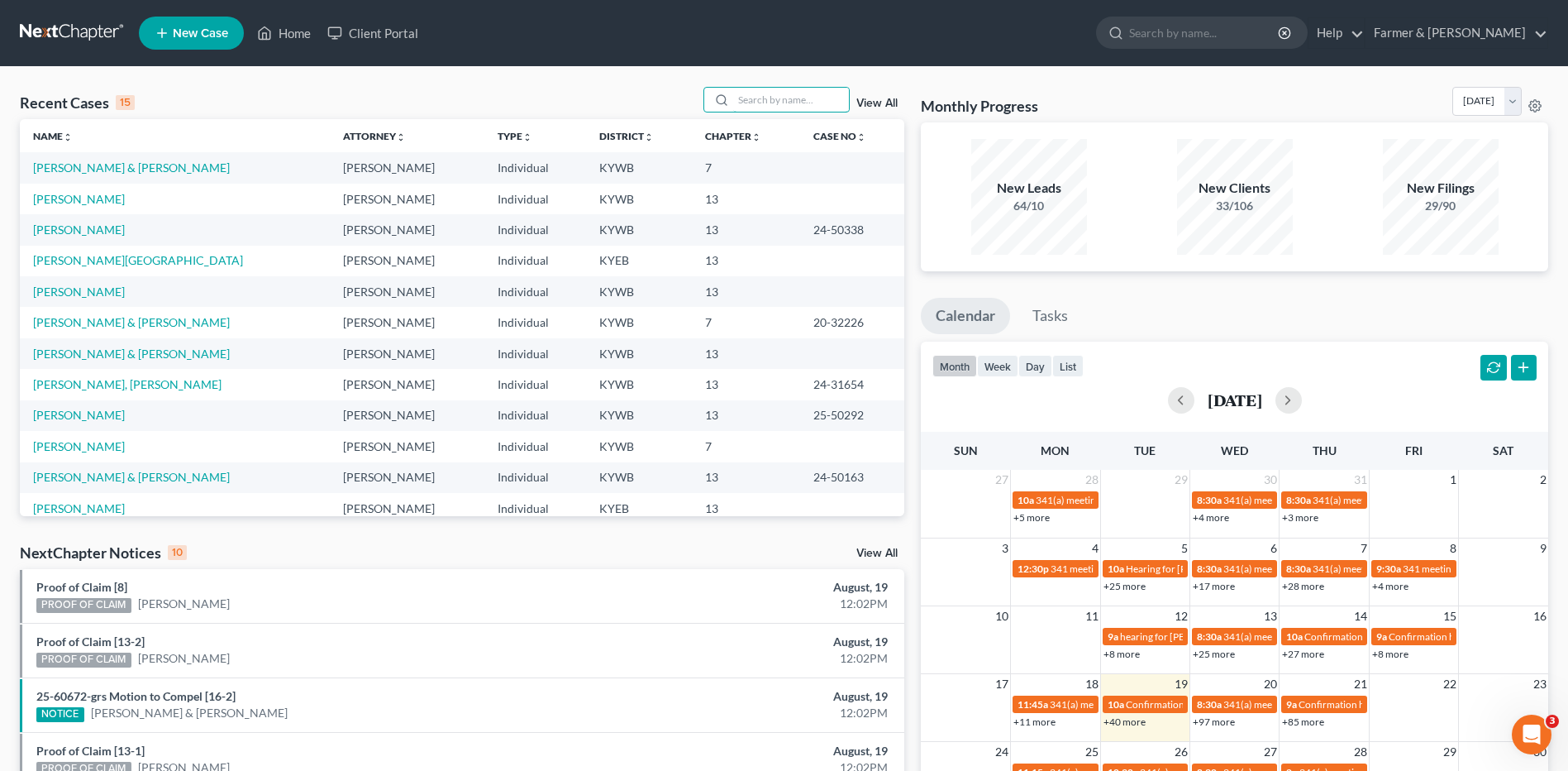
drag, startPoint x: 742, startPoint y: 105, endPoint x: 745, endPoint y: 74, distance: 31.1
click at [745, 74] on div "Recent Cases 15 View All Name unfold_more expand_more expand_less Attorney unfo…" at bounding box center [784, 613] width 1568 height 1093
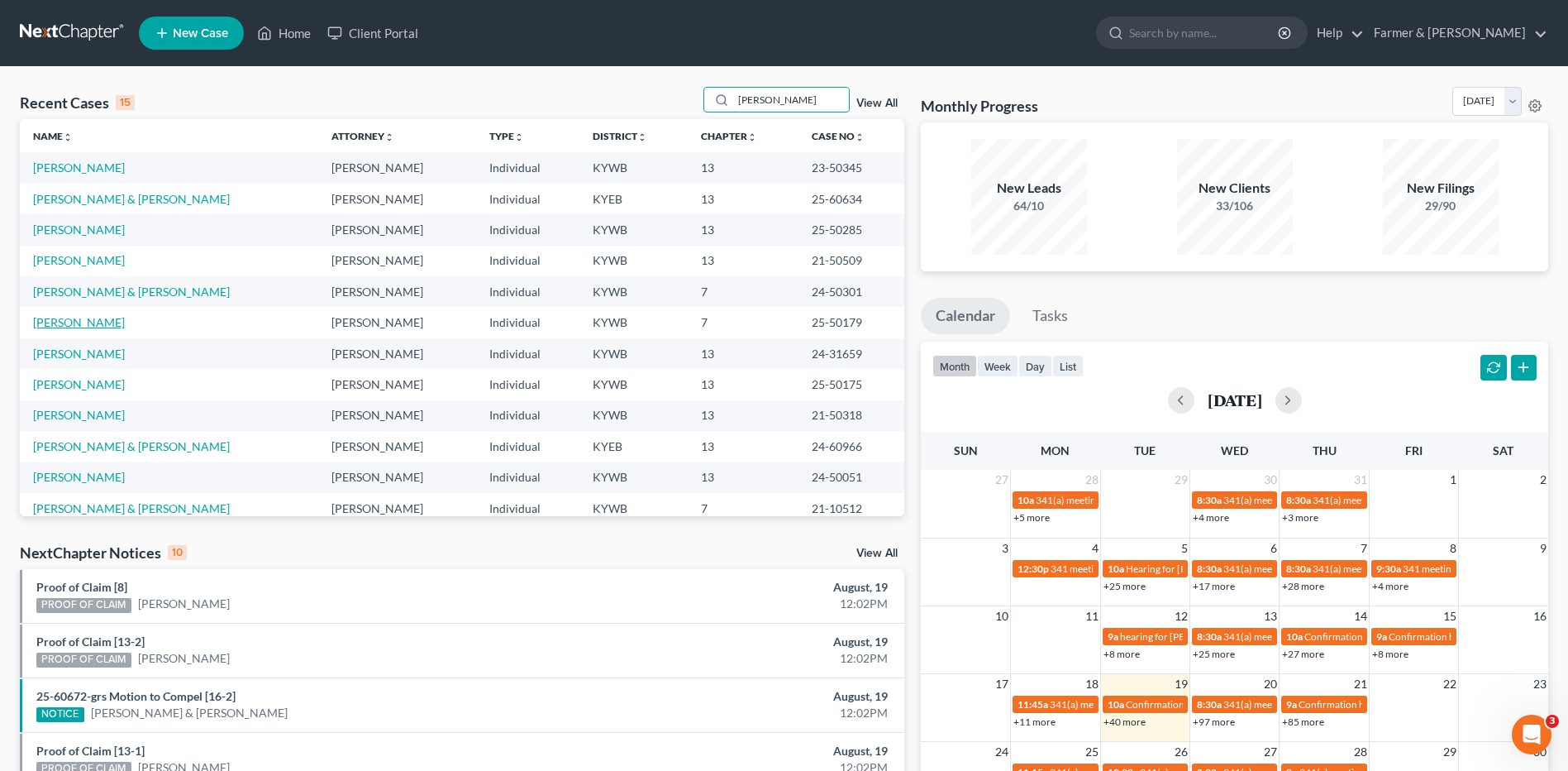
type input "martin"
click at [86, 329] on link "[PERSON_NAME]" at bounding box center [79, 322] width 92 height 14
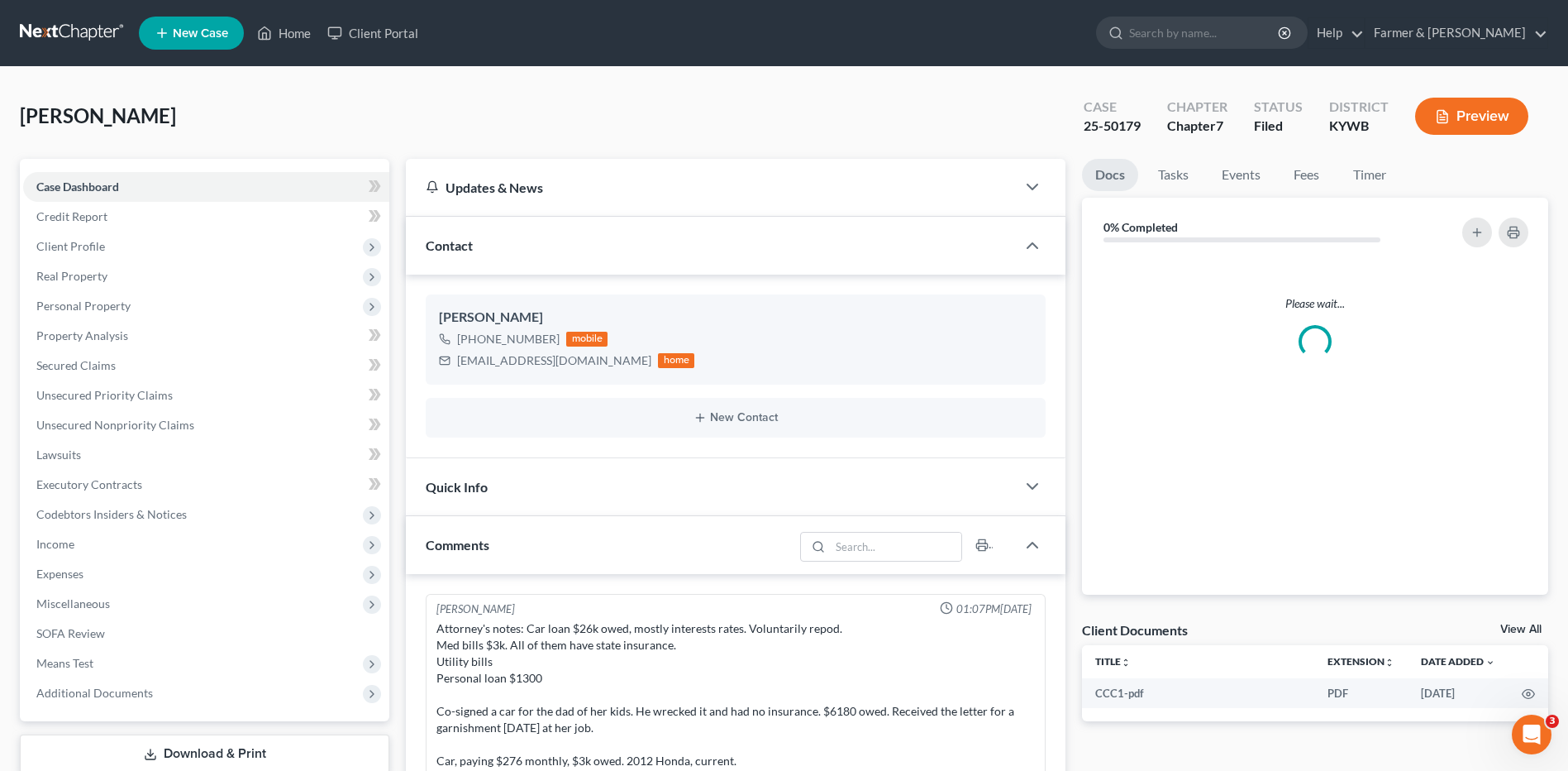
scroll to position [736, 0]
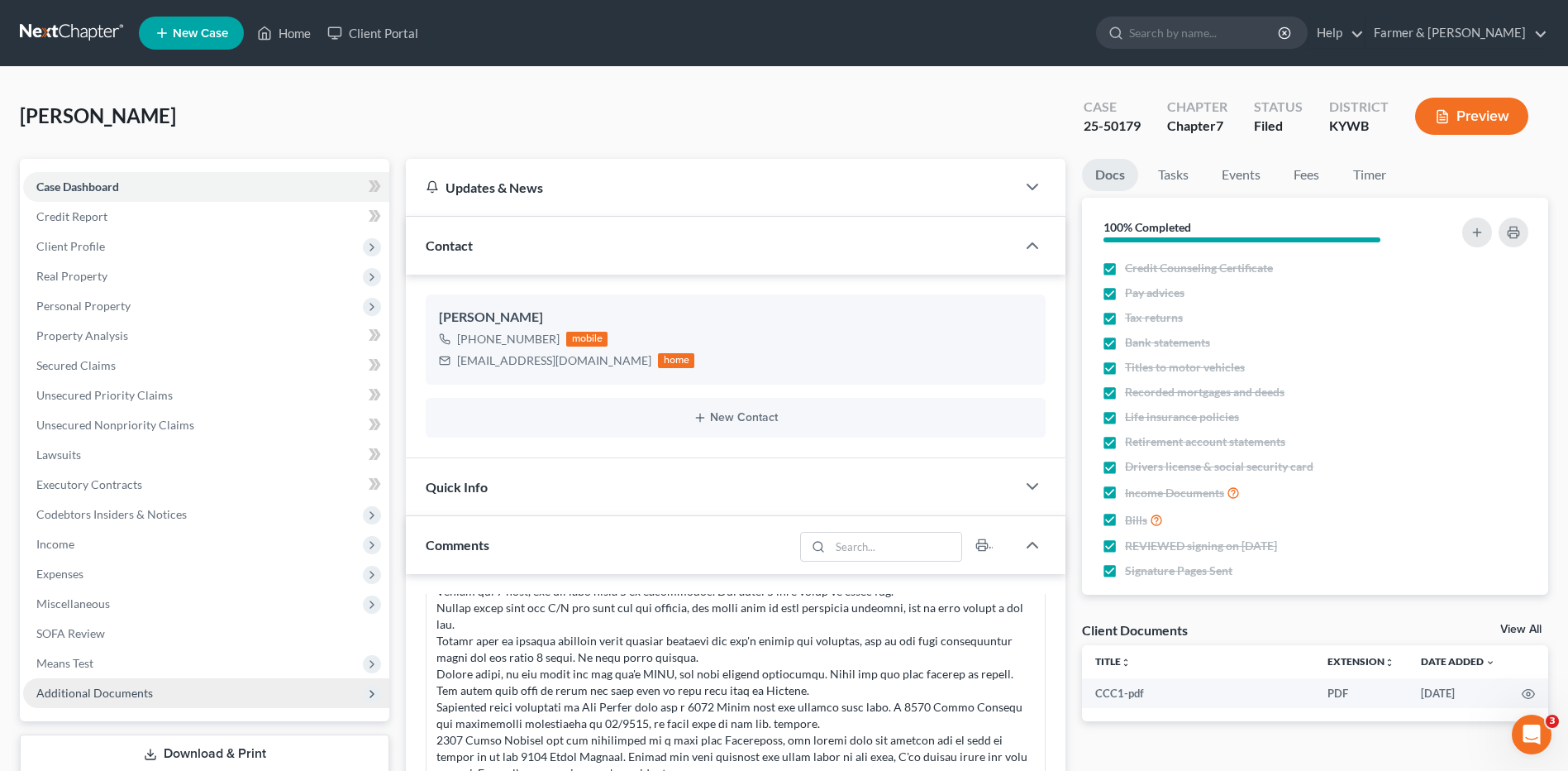
click at [108, 692] on span "Additional Documents" at bounding box center [95, 693] width 116 height 14
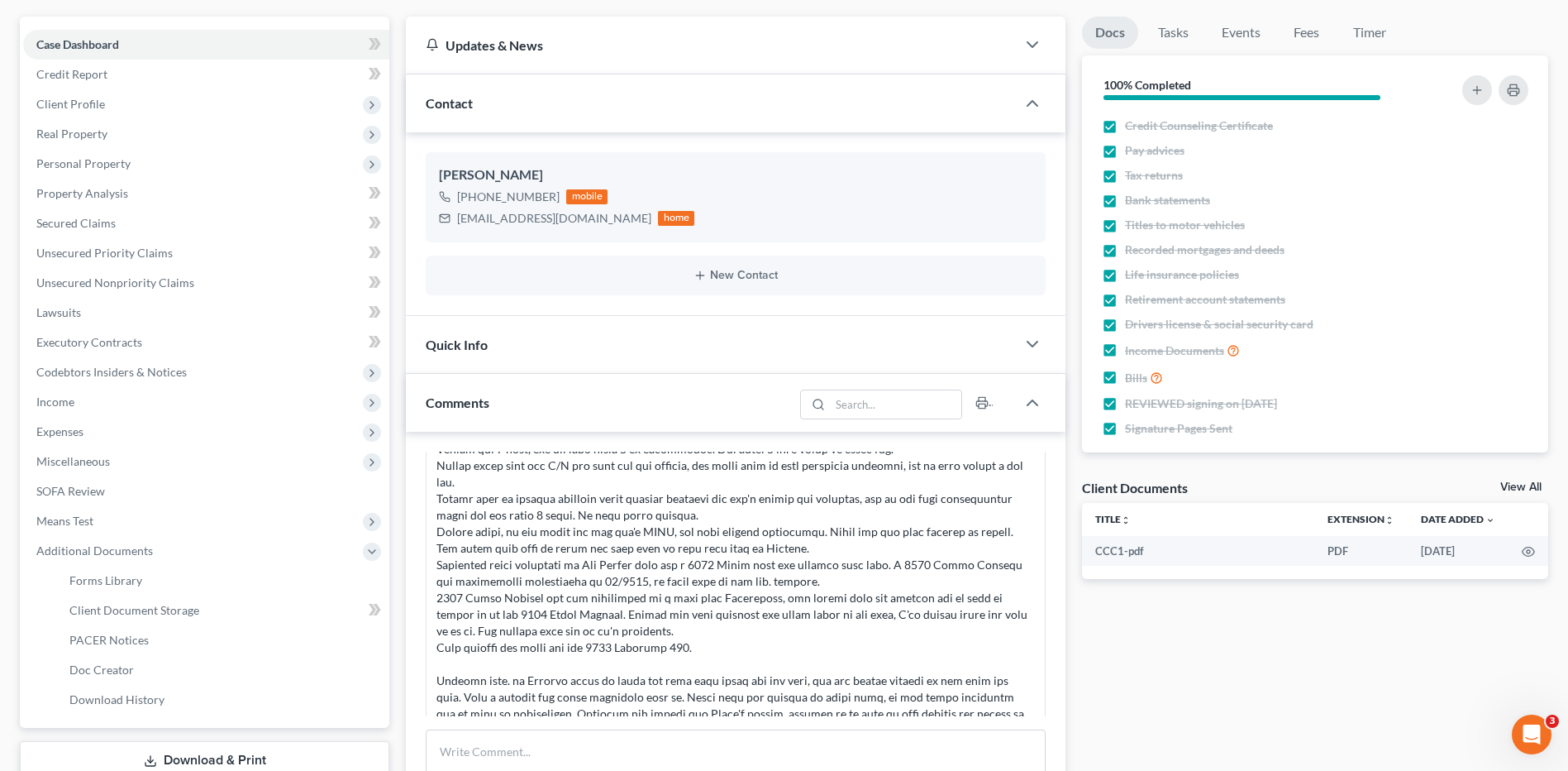
scroll to position [204, 0]
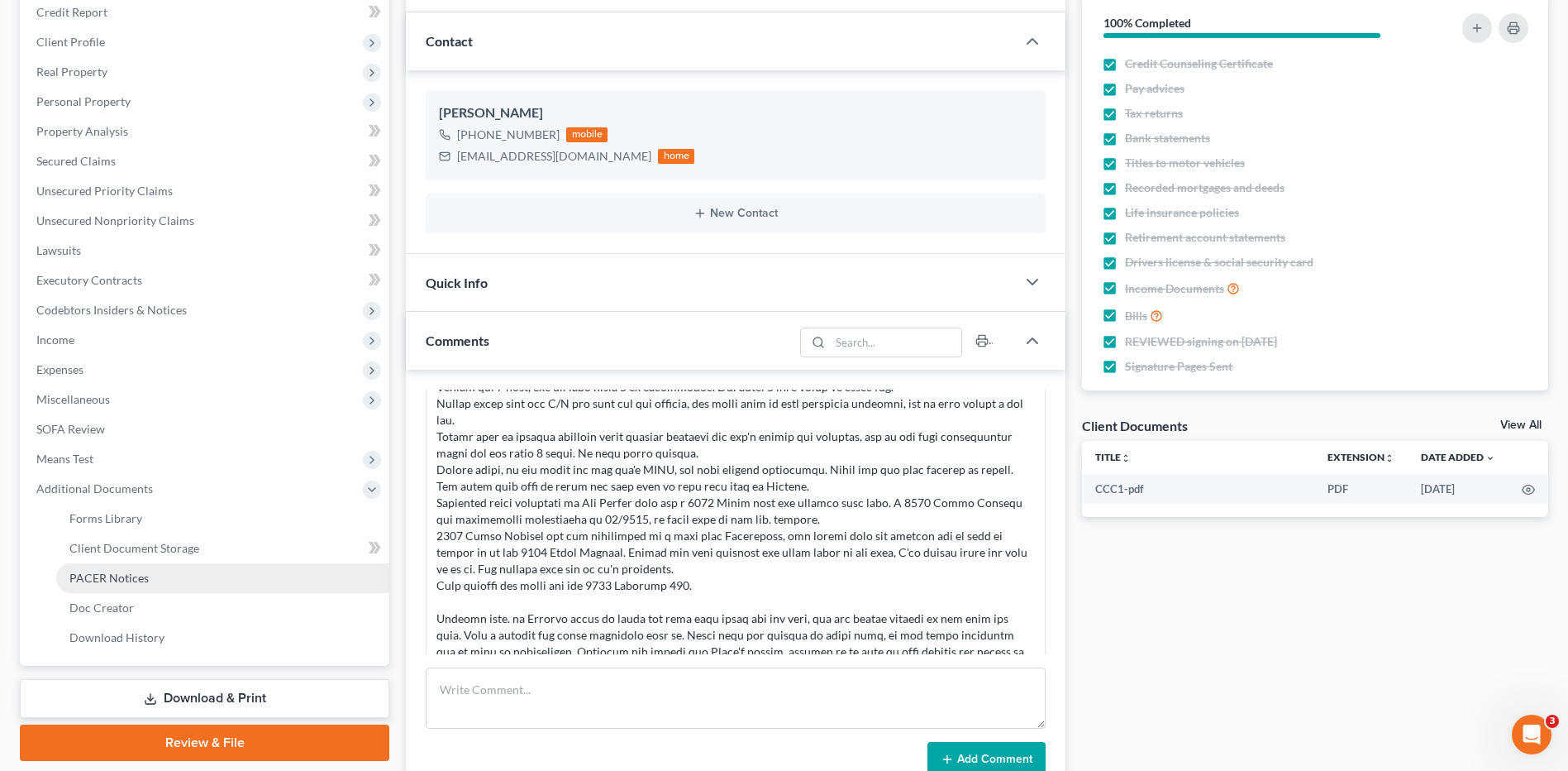
click at [175, 577] on link "PACER Notices" at bounding box center [223, 578] width 333 height 30
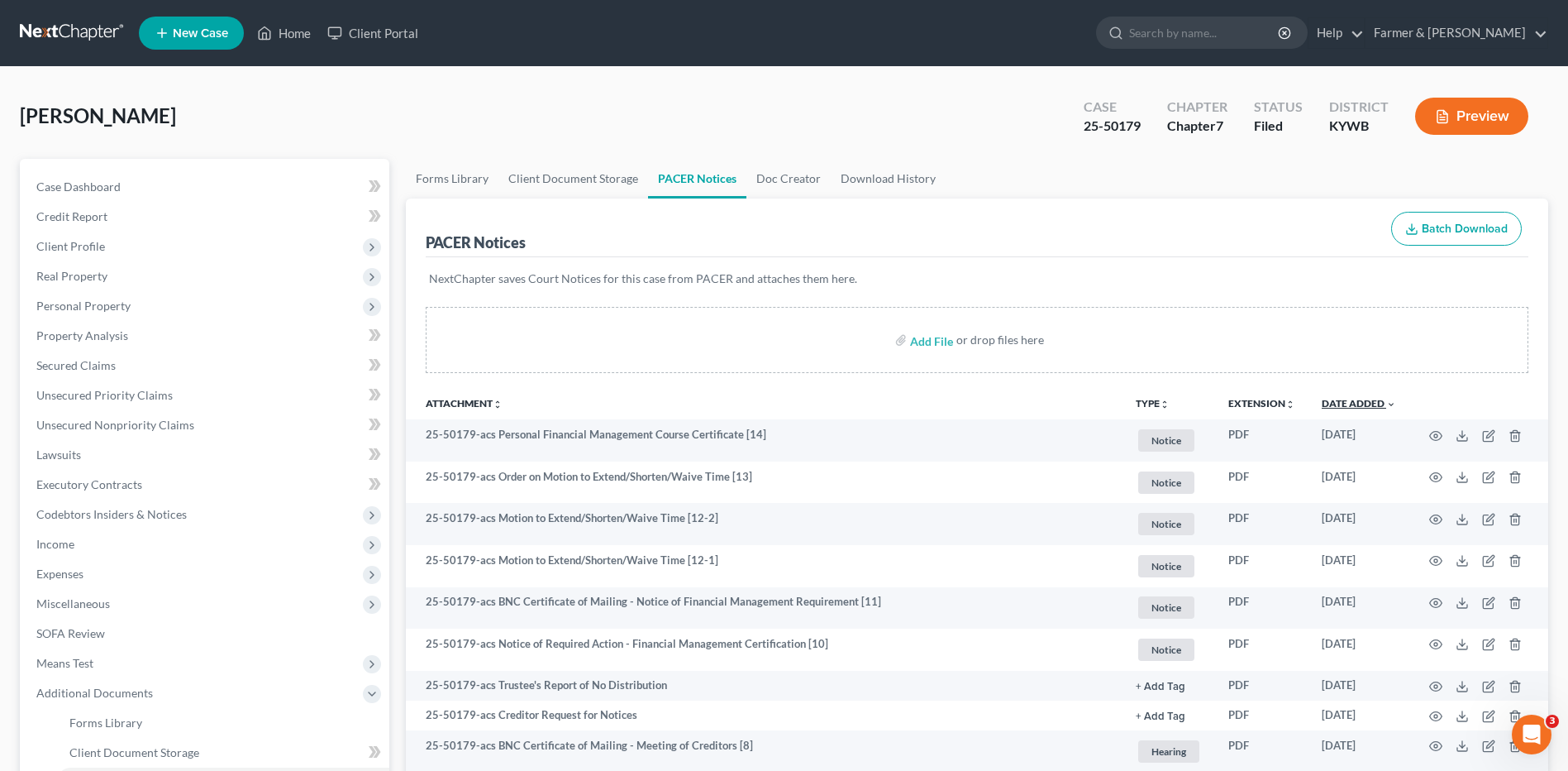
click at [1327, 401] on link "Date Added unfold_more expand_more expand_less" at bounding box center [1359, 403] width 75 height 12
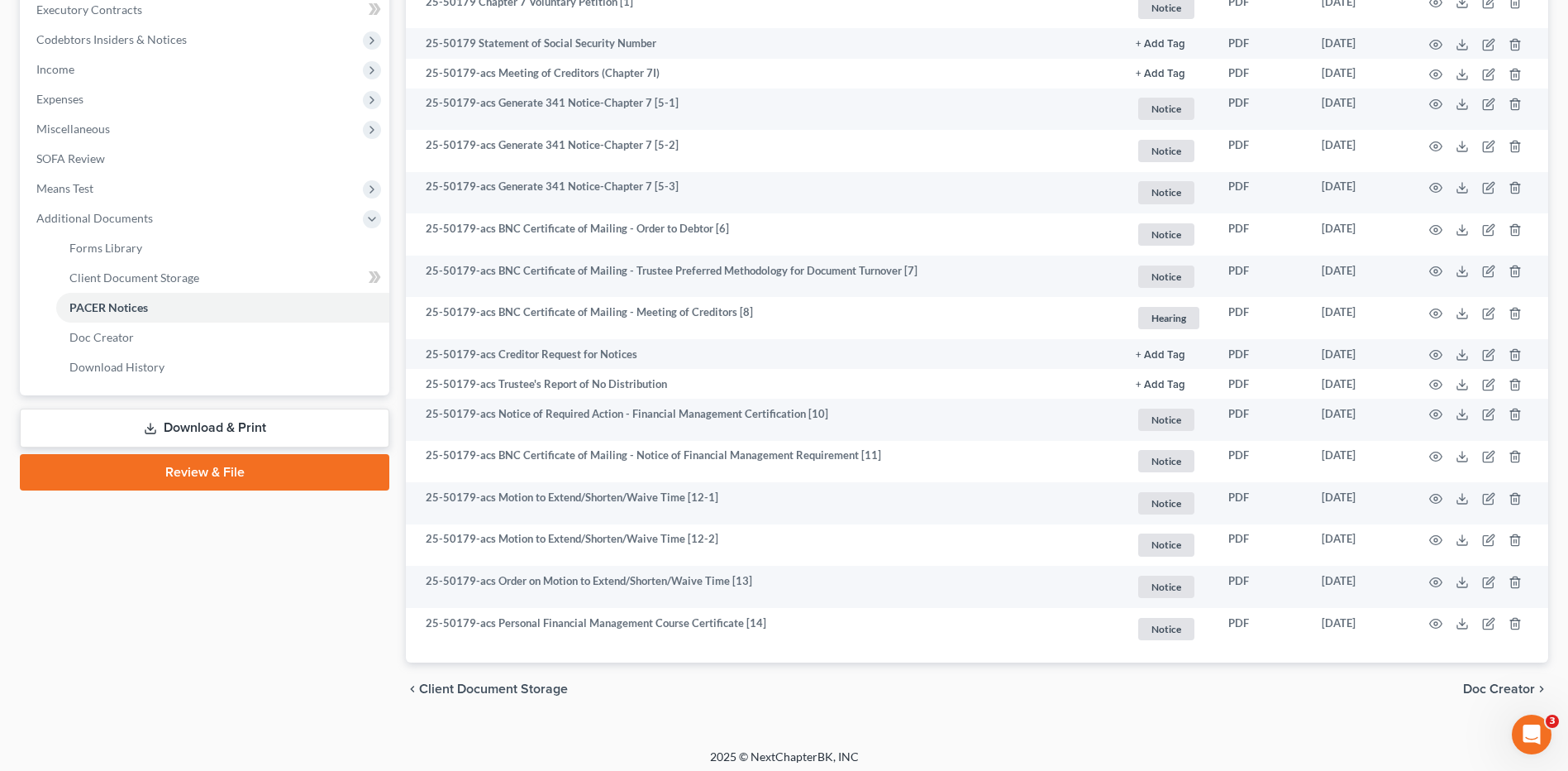
scroll to position [477, 0]
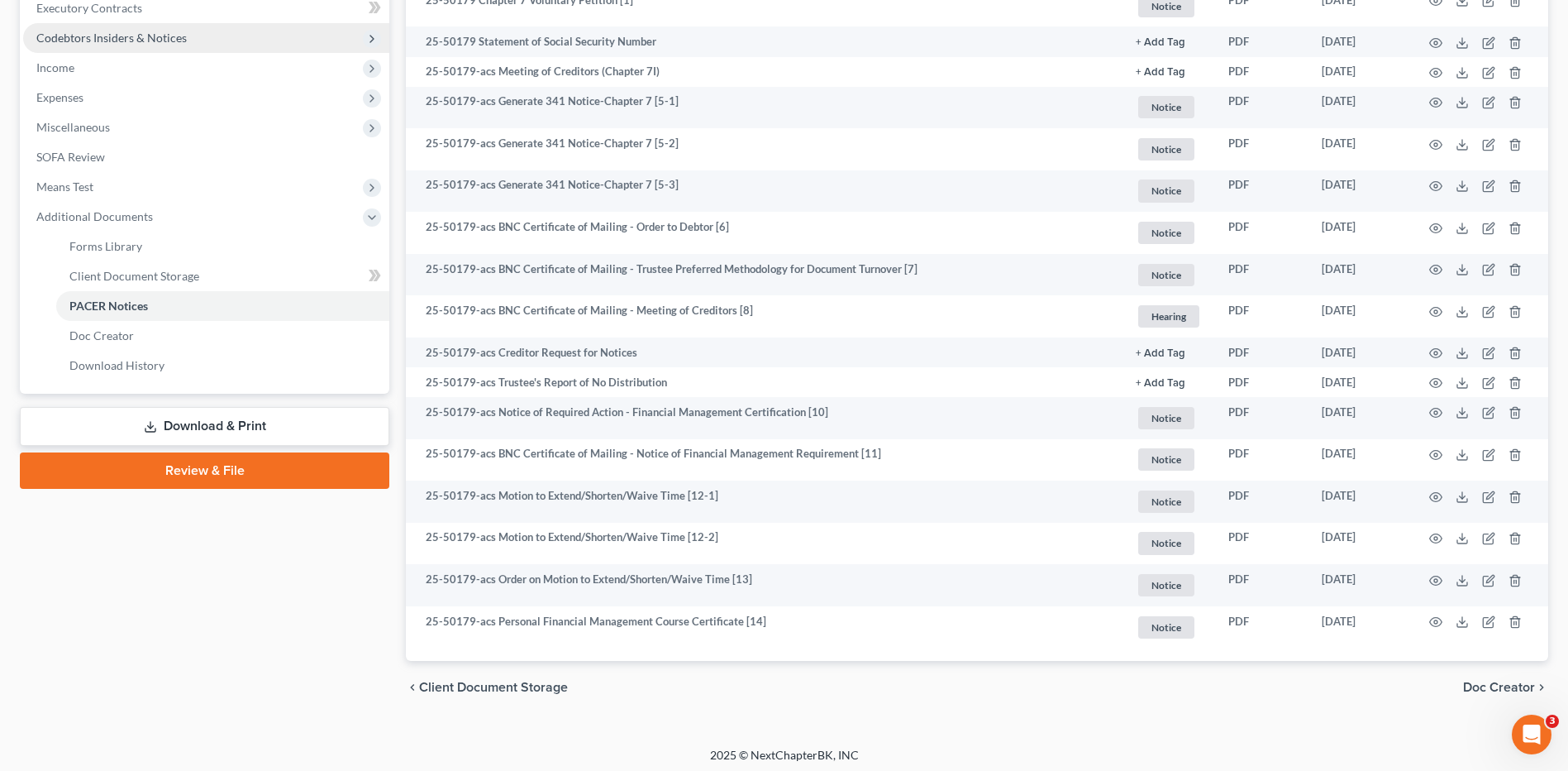
click at [259, 50] on span "Codebtors Insiders & Notices" at bounding box center [207, 38] width 366 height 30
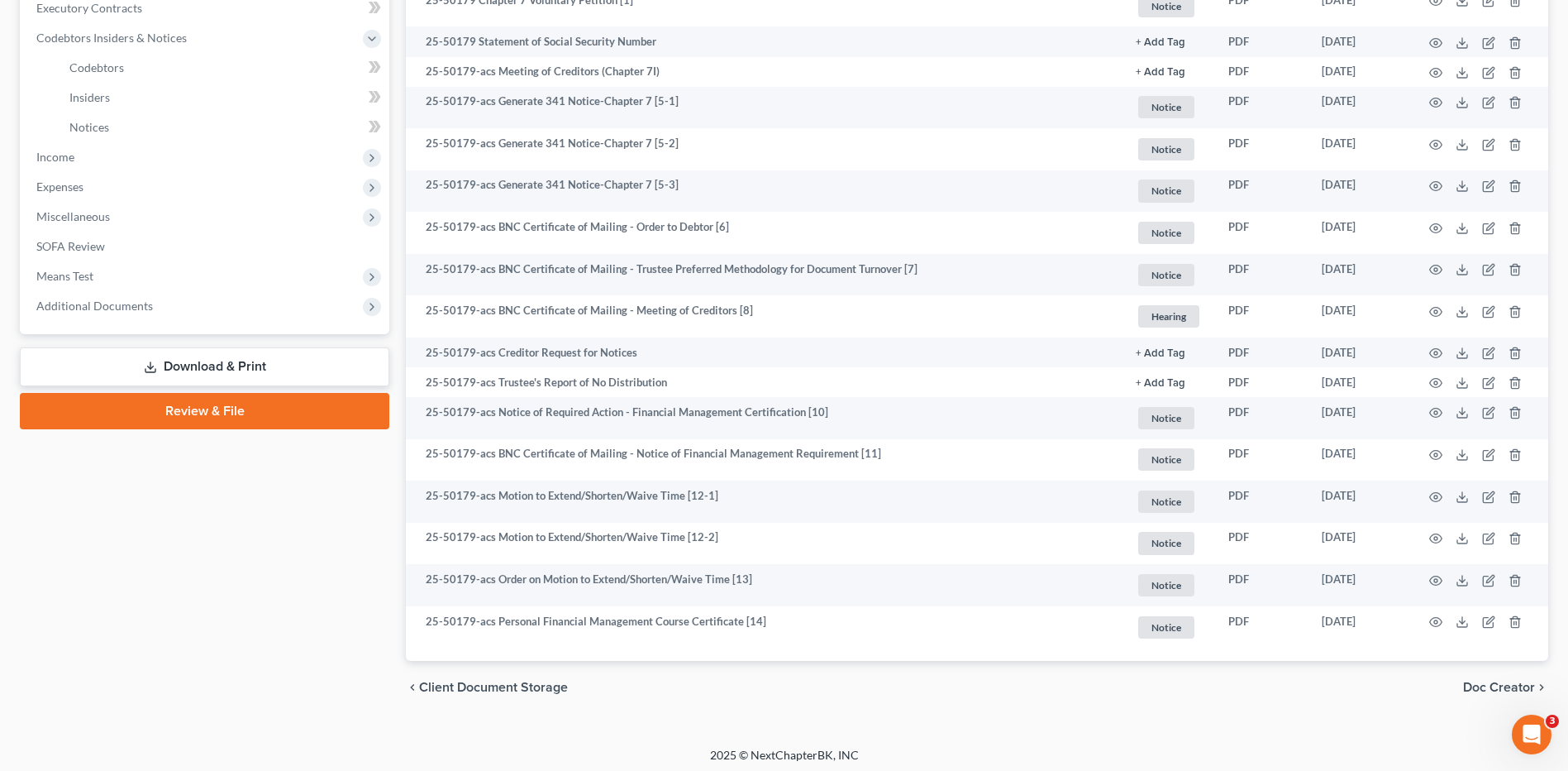
scroll to position [0, 0]
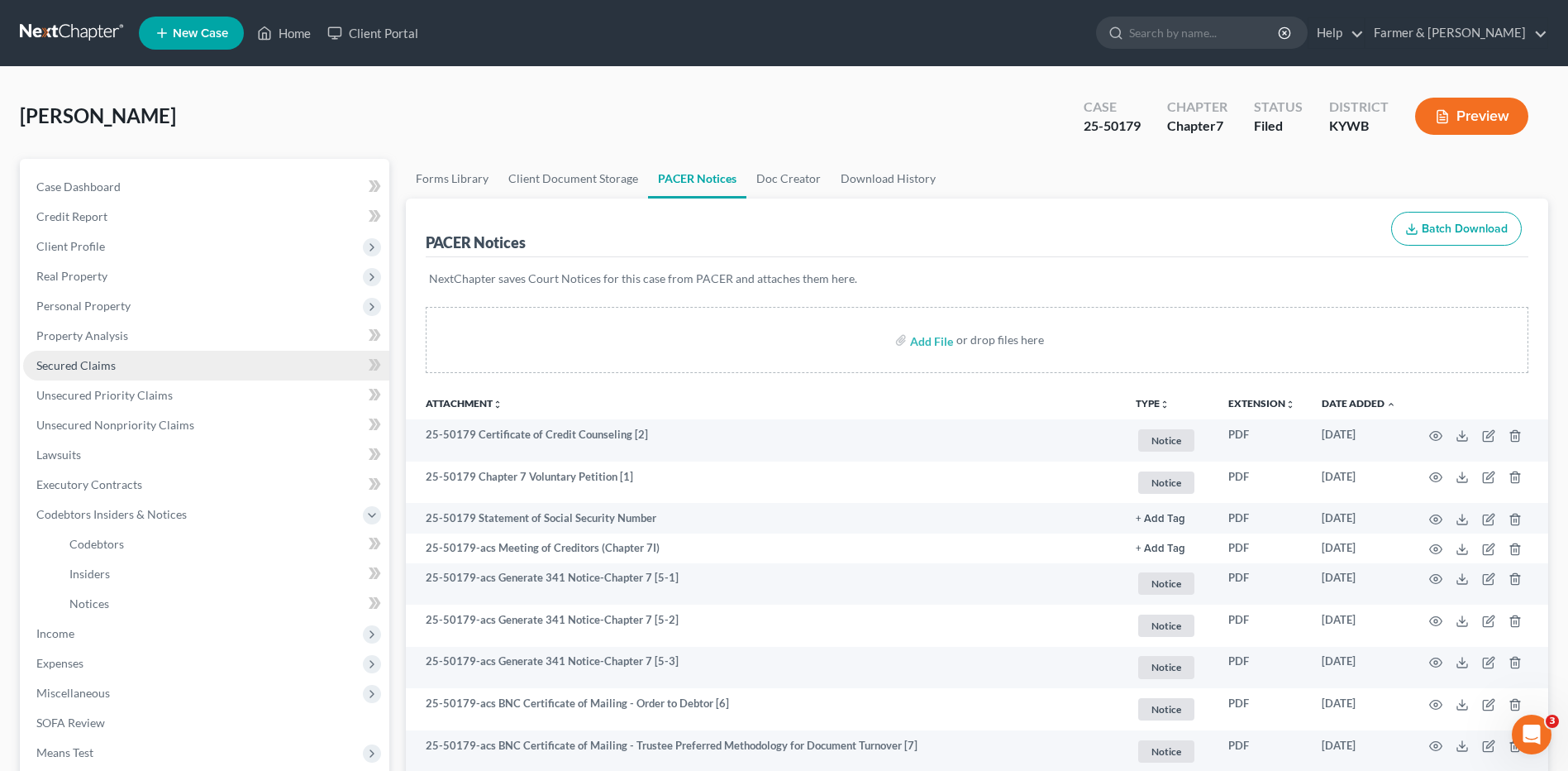
click at [86, 366] on span "Secured Claims" at bounding box center [75, 365] width 79 height 14
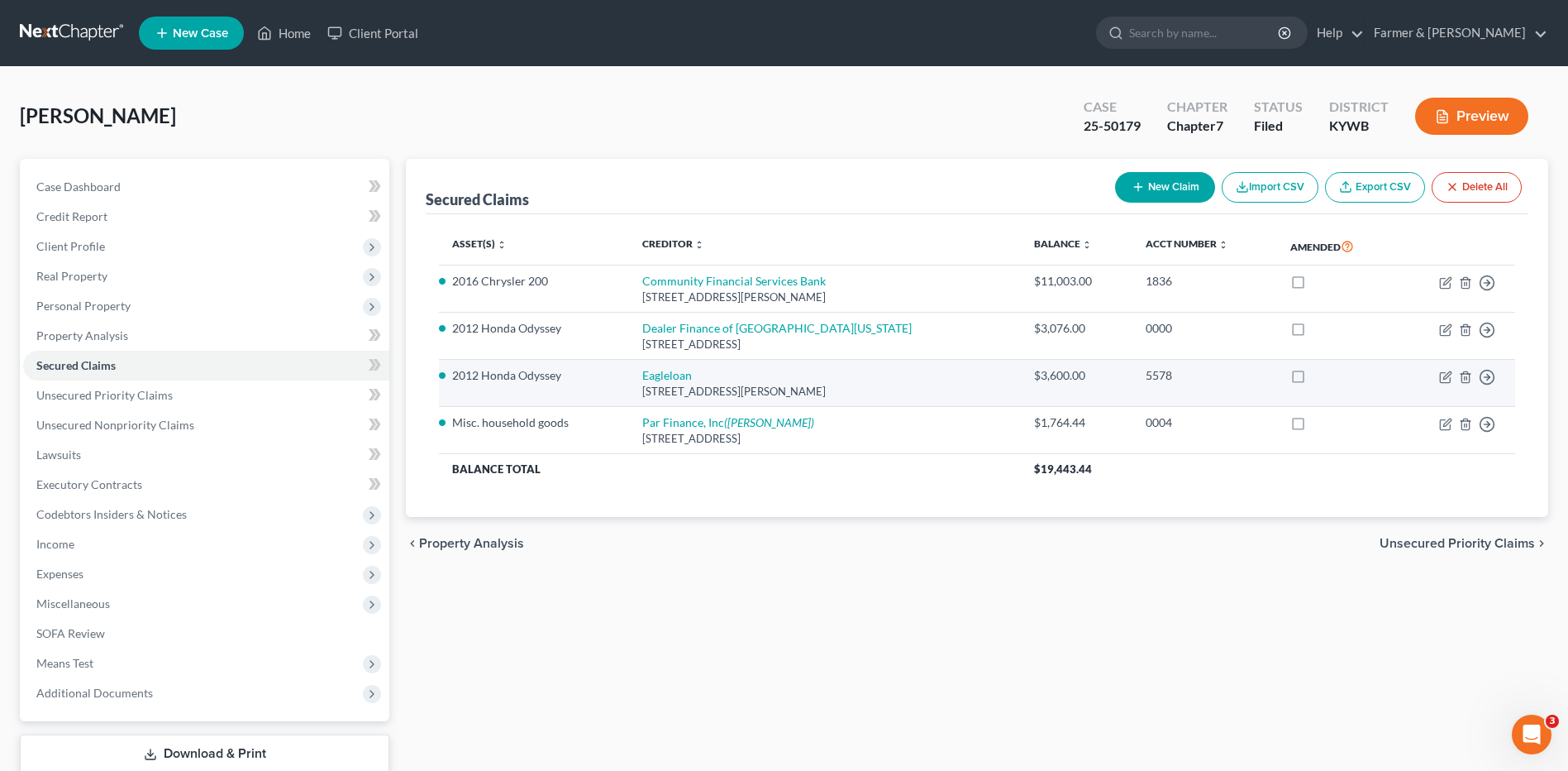
click at [677, 384] on div "2780 New Holt Rd. #C, Paducah, KY 42001" at bounding box center [825, 392] width 366 height 16
click at [679, 375] on link "Eagleloan" at bounding box center [666, 375] width 49 height 14
select select "18"
select select "0"
select select "2"
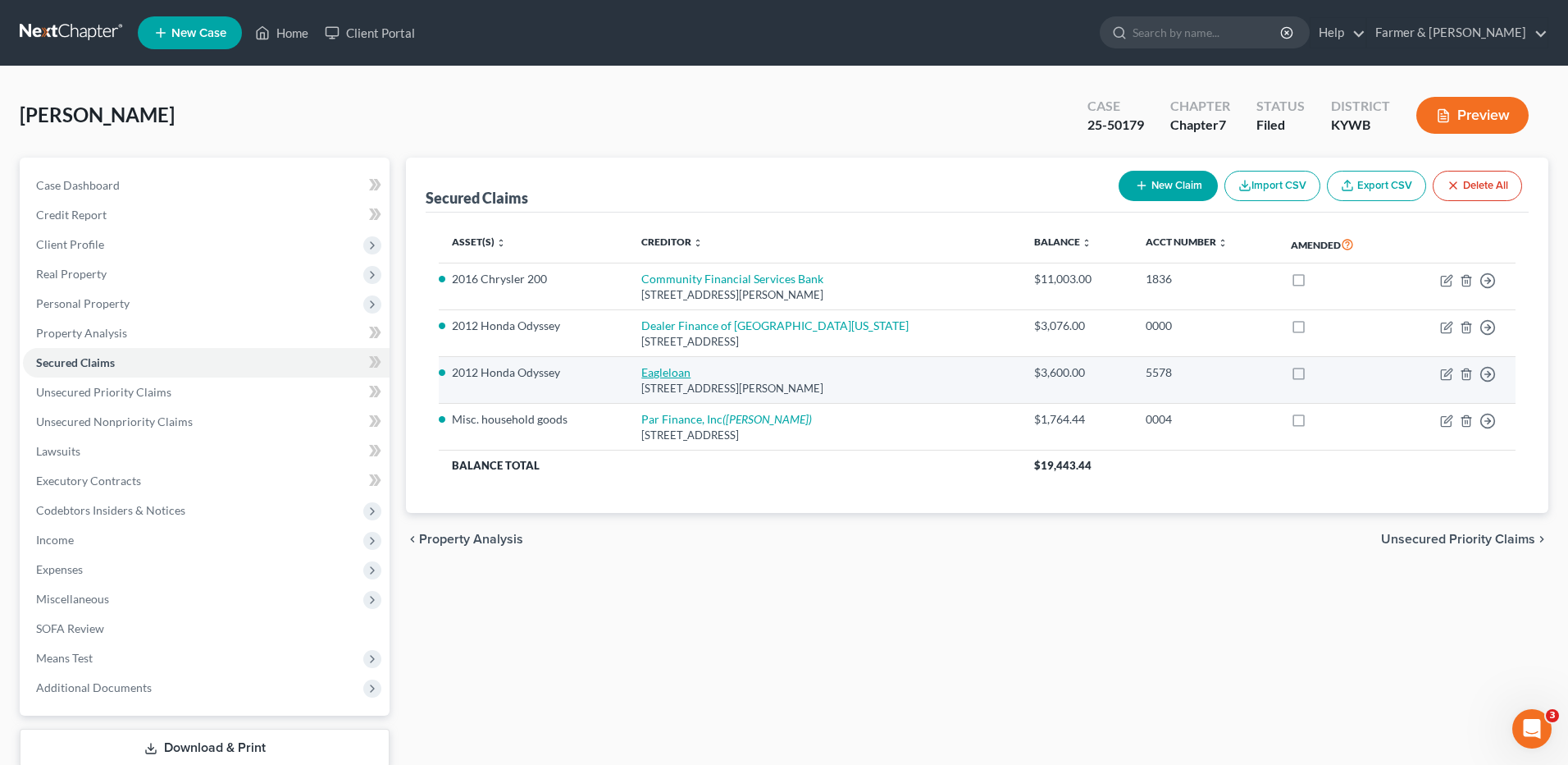
select select "0"
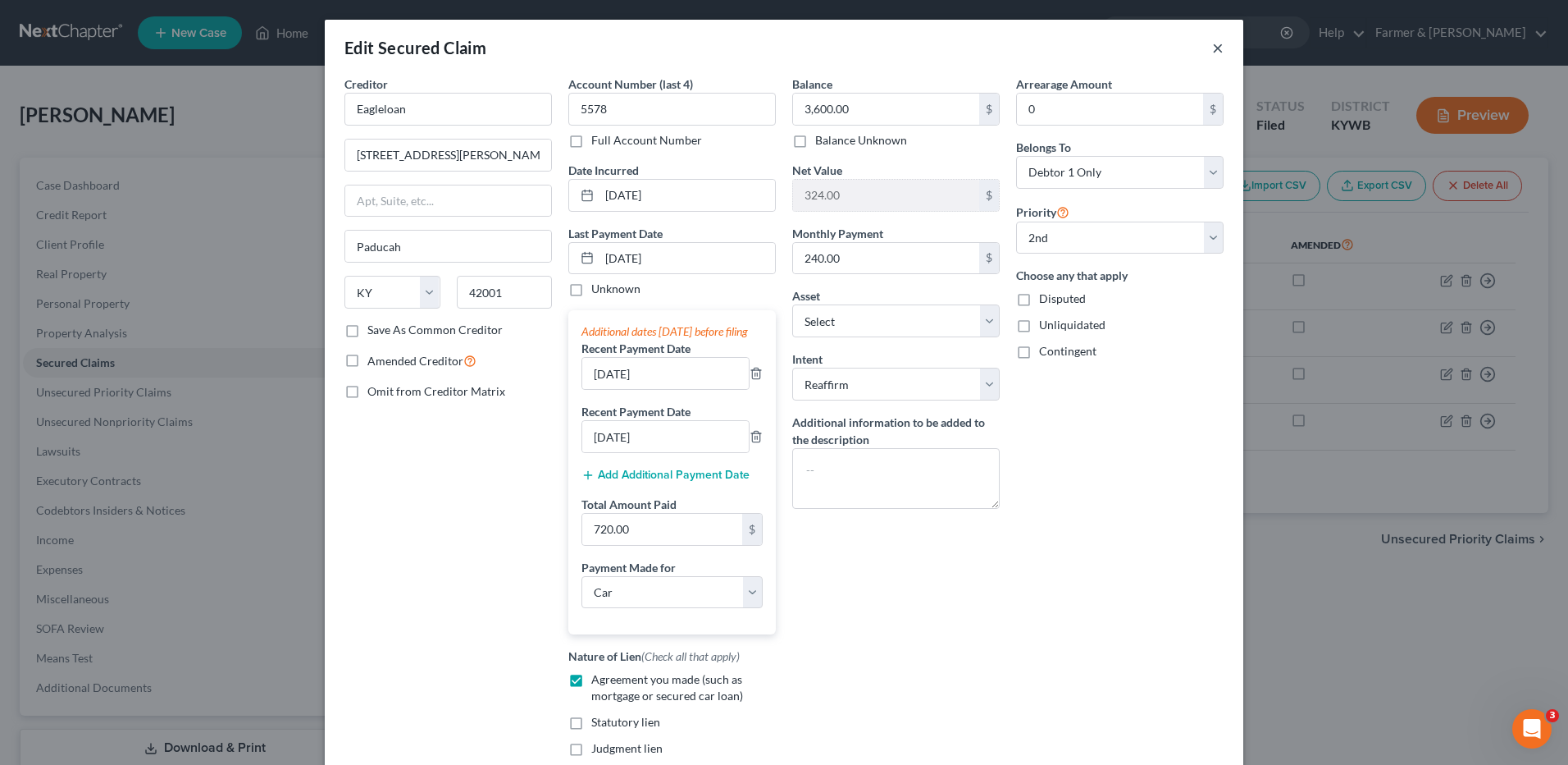
click at [1212, 52] on button "×" at bounding box center [1218, 47] width 11 height 20
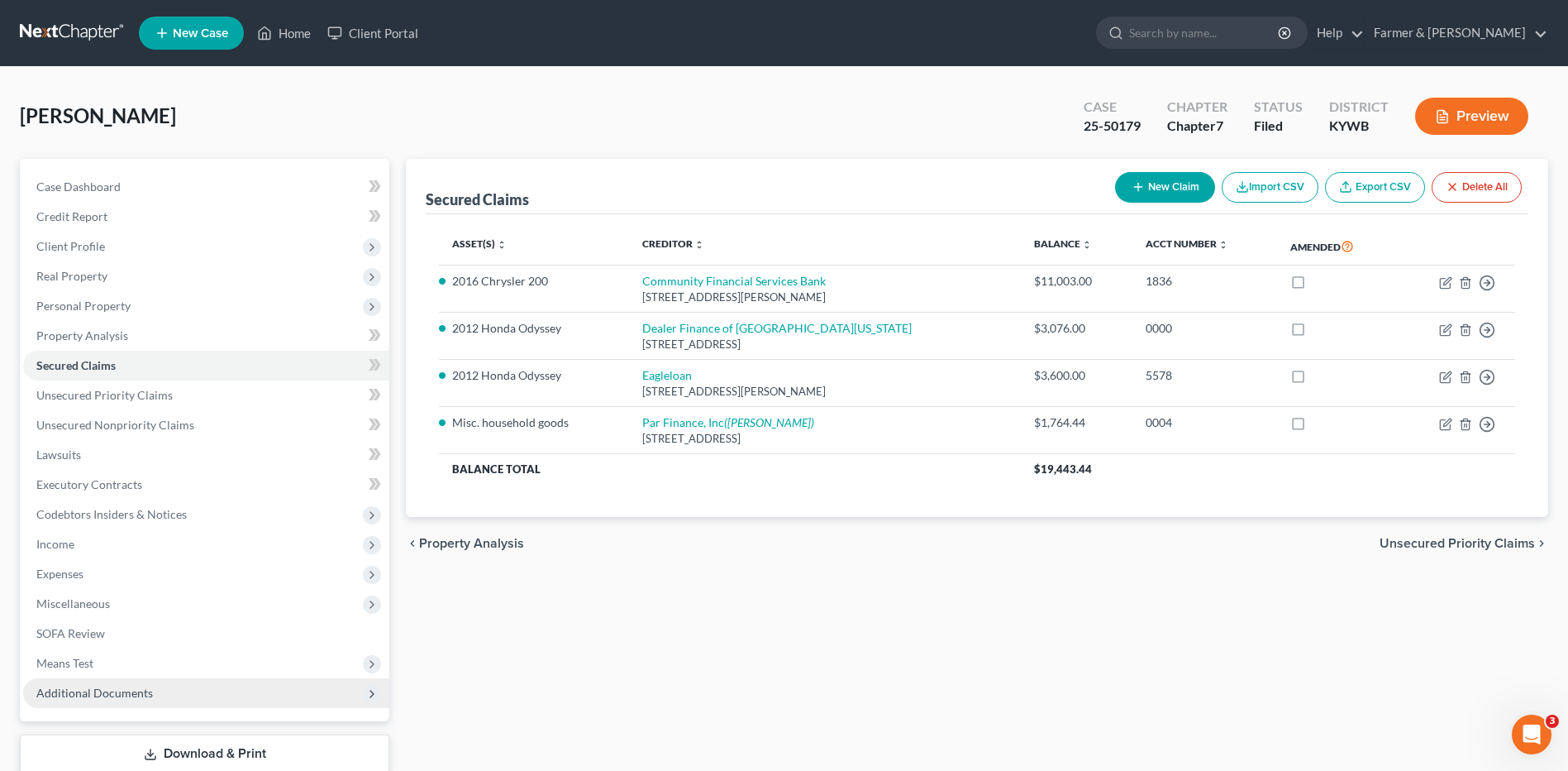
click at [97, 698] on span "Additional Documents" at bounding box center [95, 693] width 116 height 14
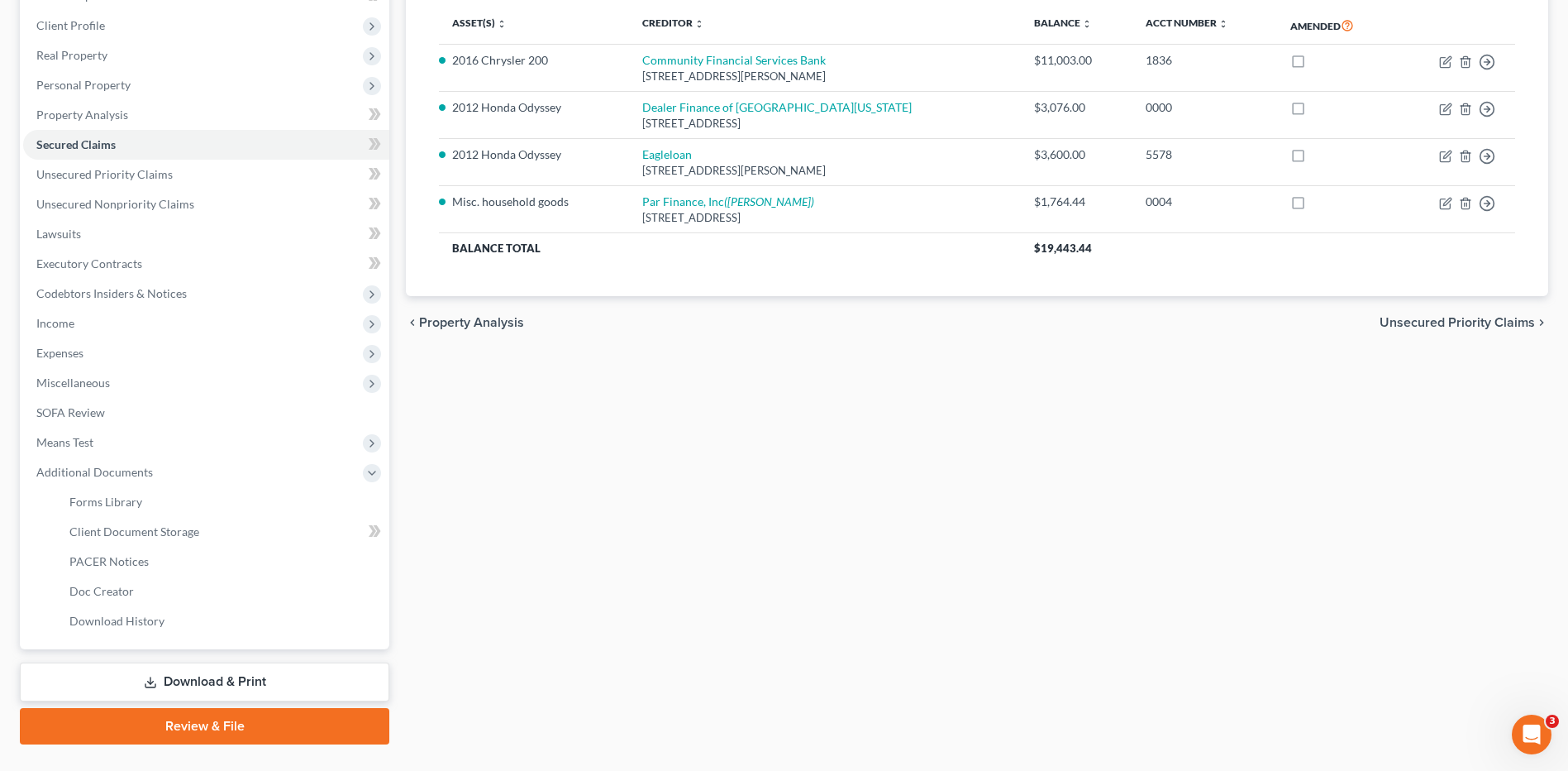
scroll to position [257, 0]
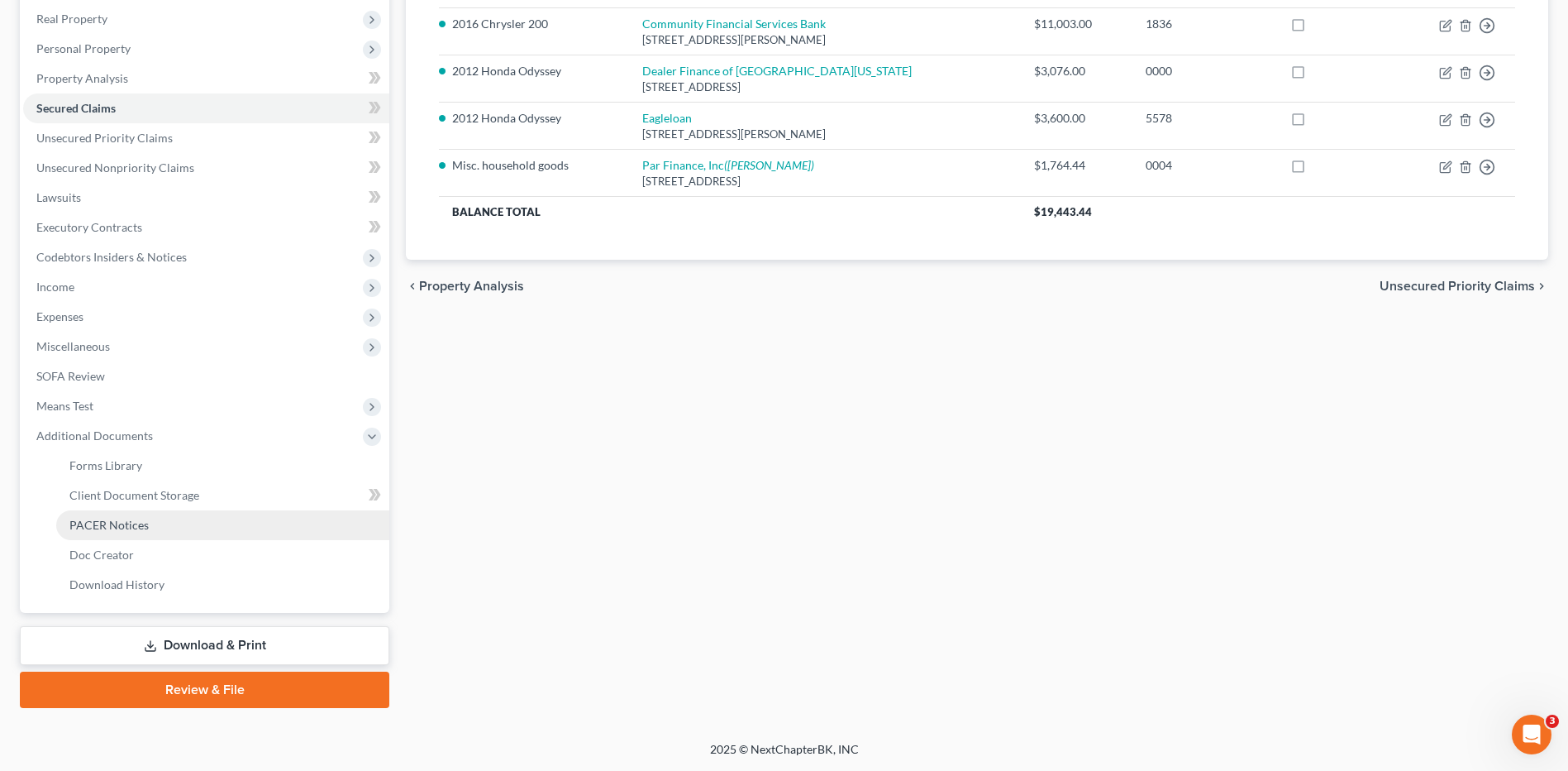
click at [137, 517] on span "PACER Notices" at bounding box center [108, 524] width 79 height 14
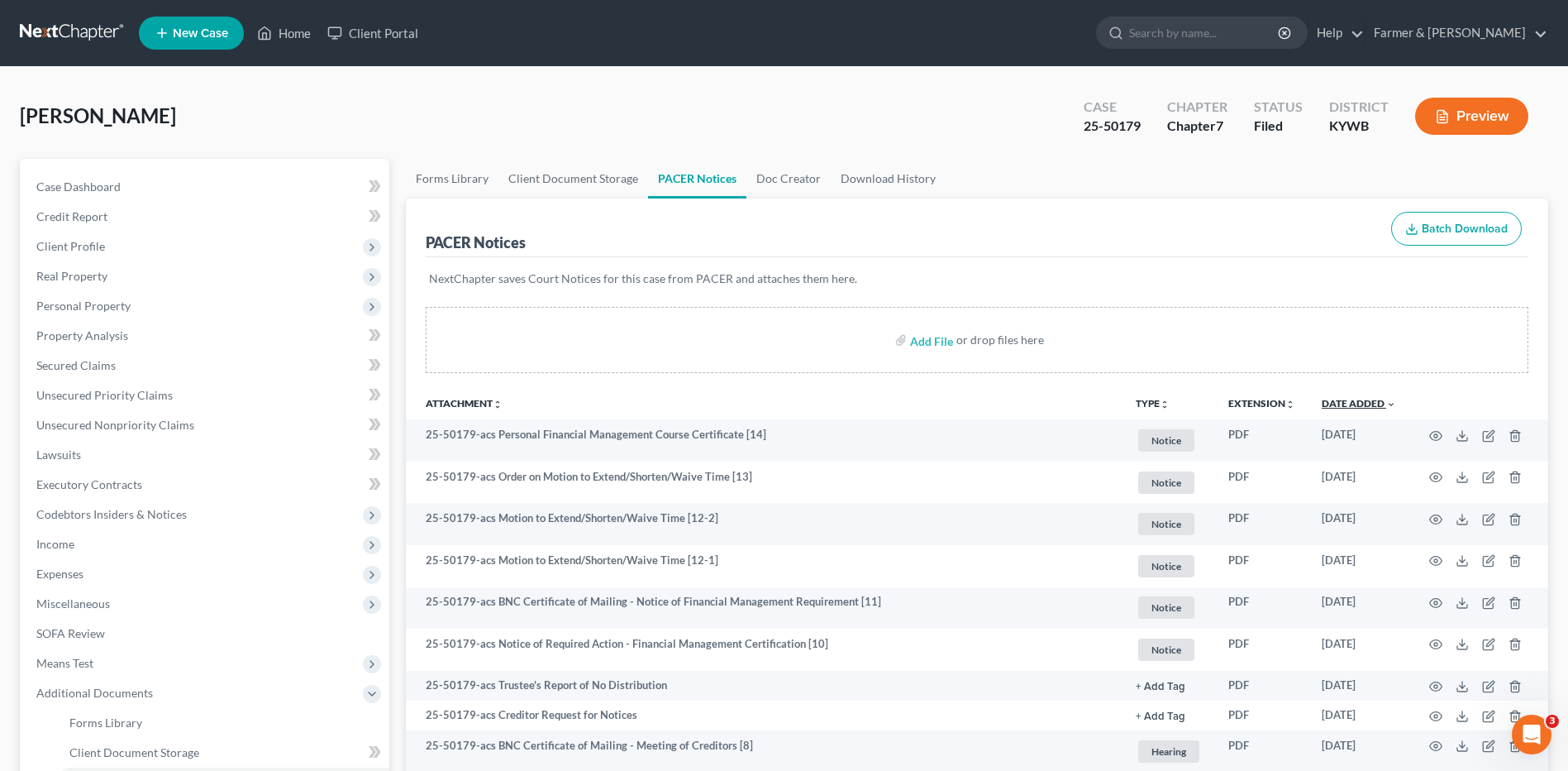
click at [1335, 402] on link "Date Added unfold_more expand_more expand_less" at bounding box center [1359, 403] width 75 height 12
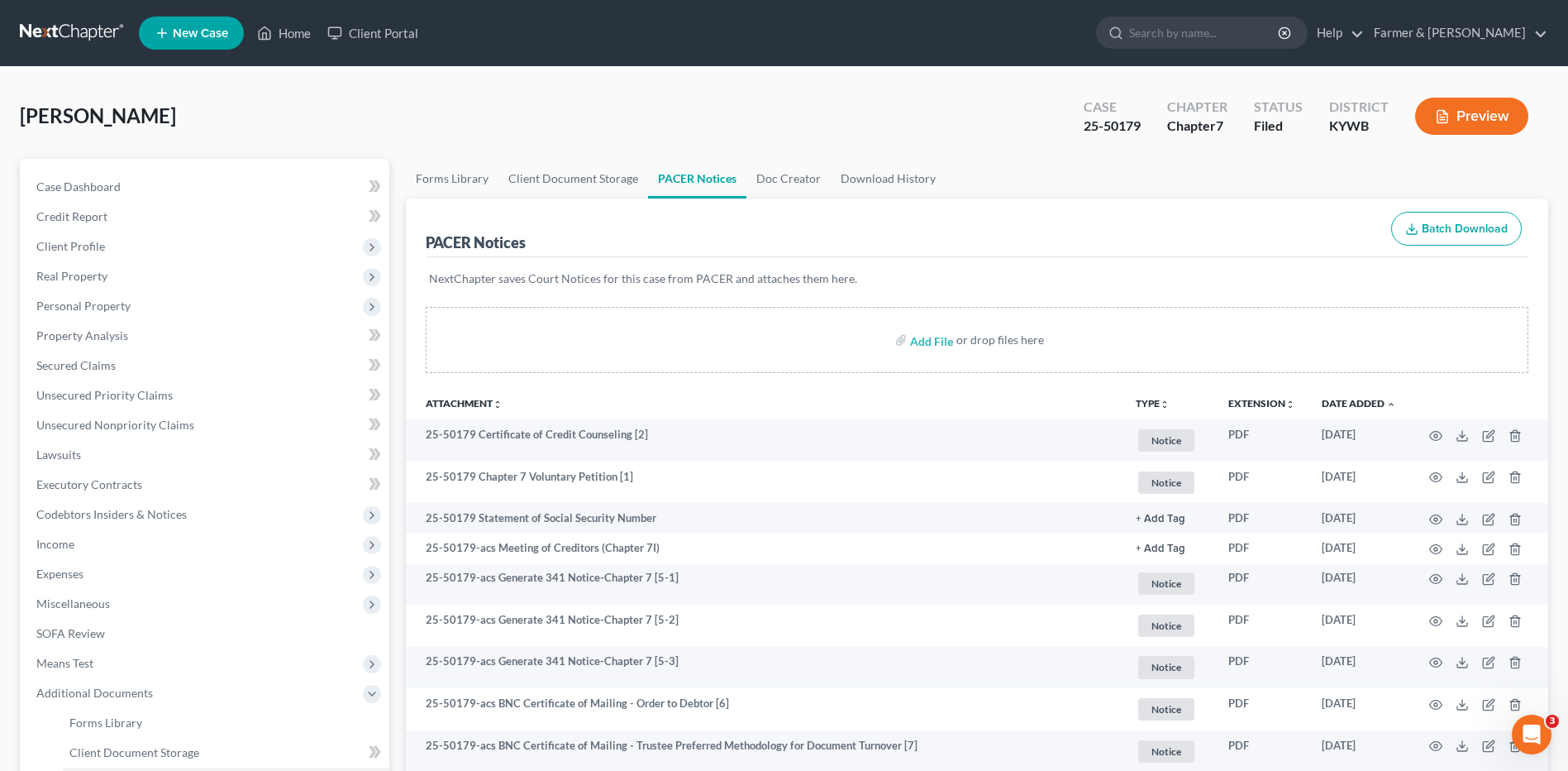
click at [72, 26] on link at bounding box center [73, 33] width 106 height 30
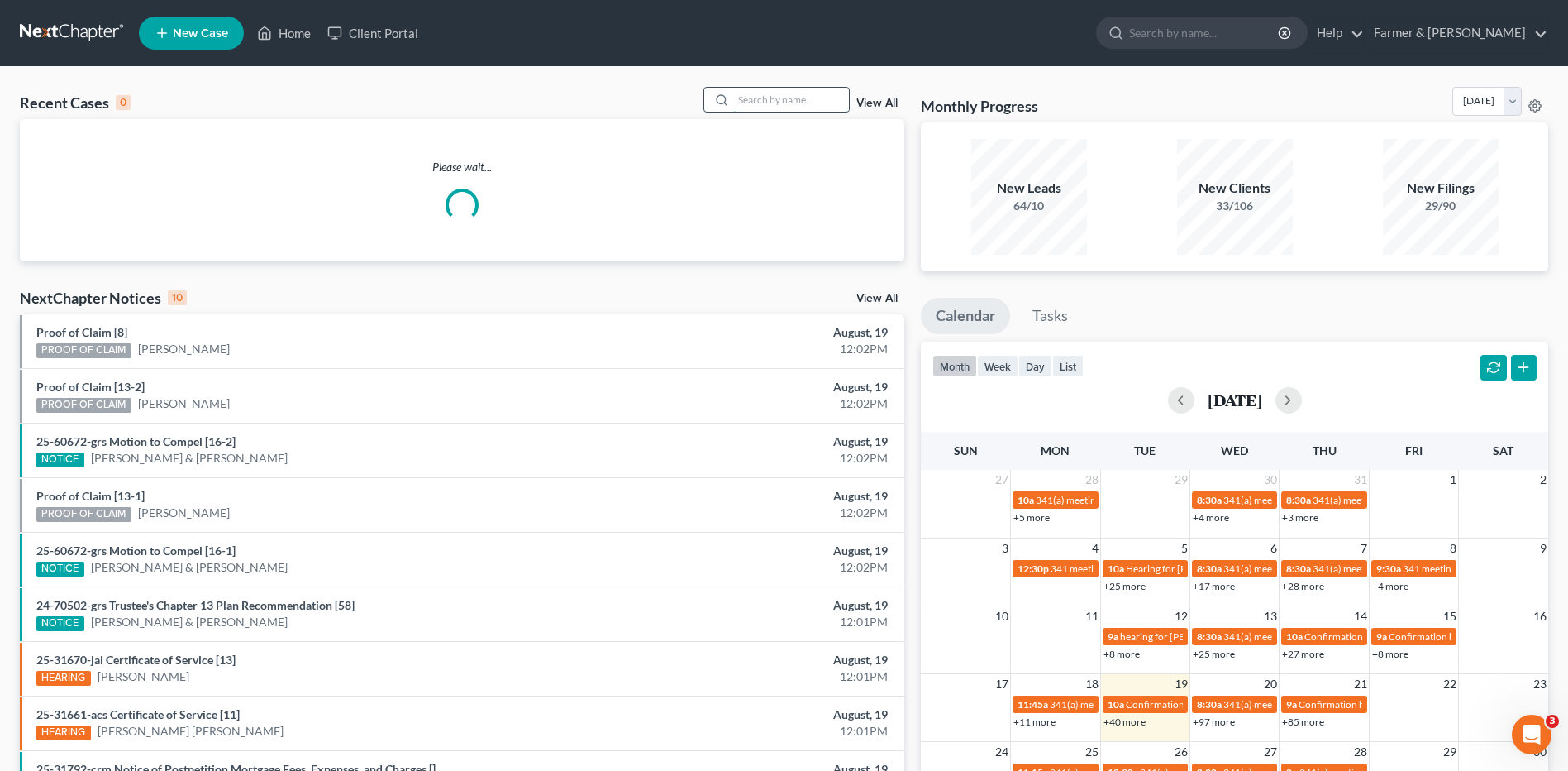
click at [798, 96] on input "search" at bounding box center [791, 100] width 115 height 24
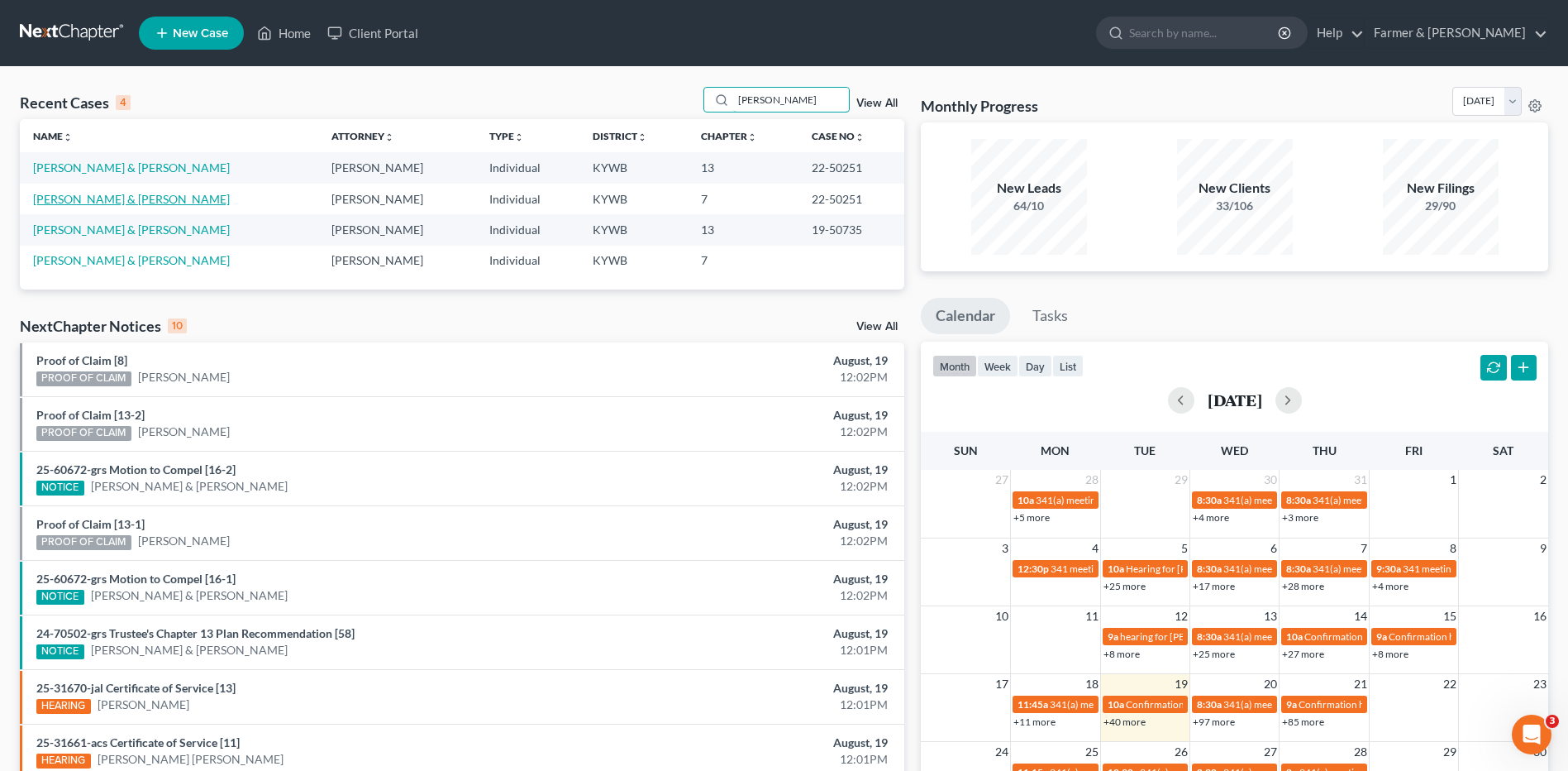
type input "[PERSON_NAME]"
click at [122, 201] on link "[PERSON_NAME] & [PERSON_NAME]" at bounding box center [131, 199] width 197 height 14
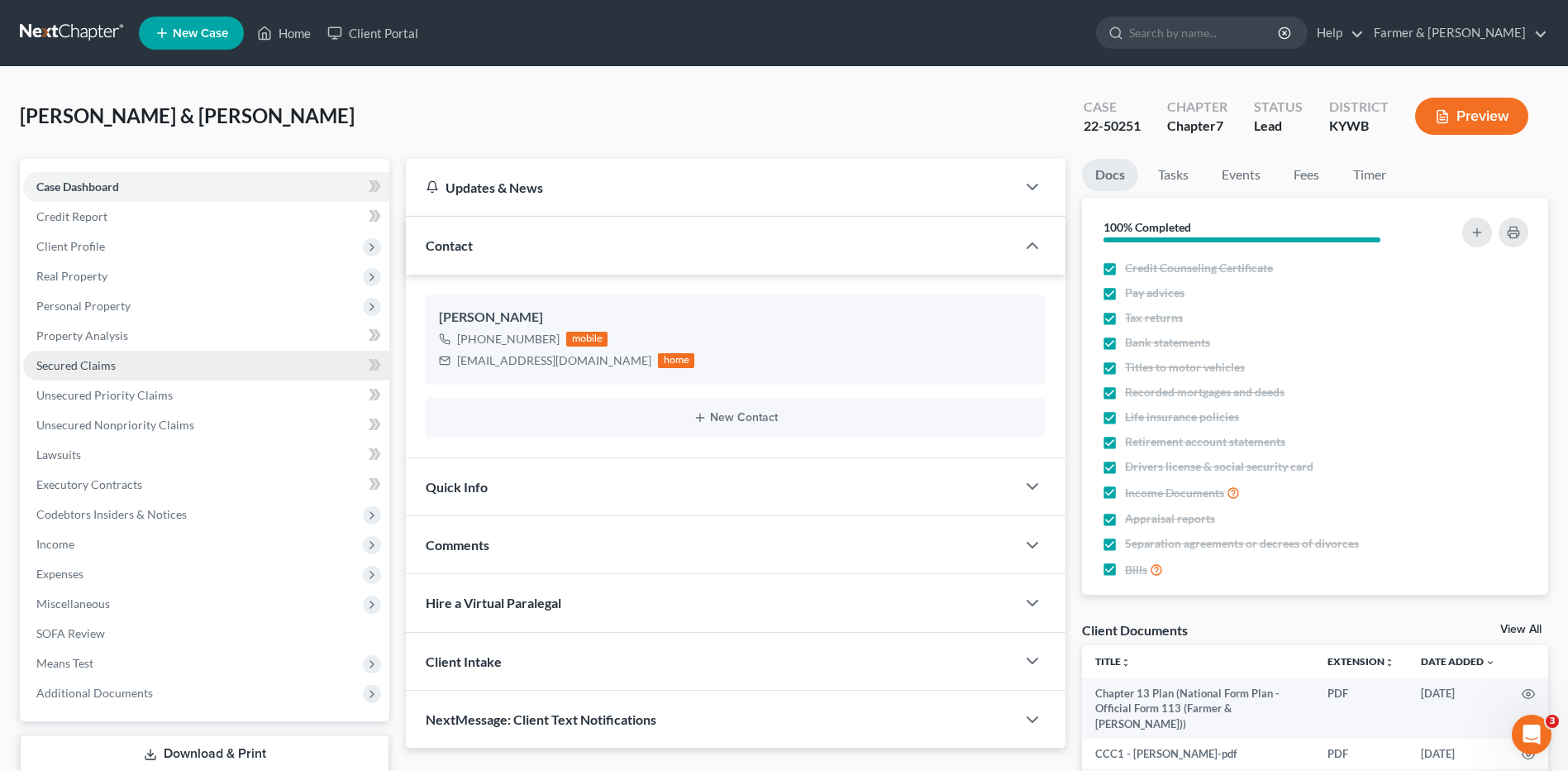
click at [110, 360] on span "Secured Claims" at bounding box center [75, 365] width 79 height 14
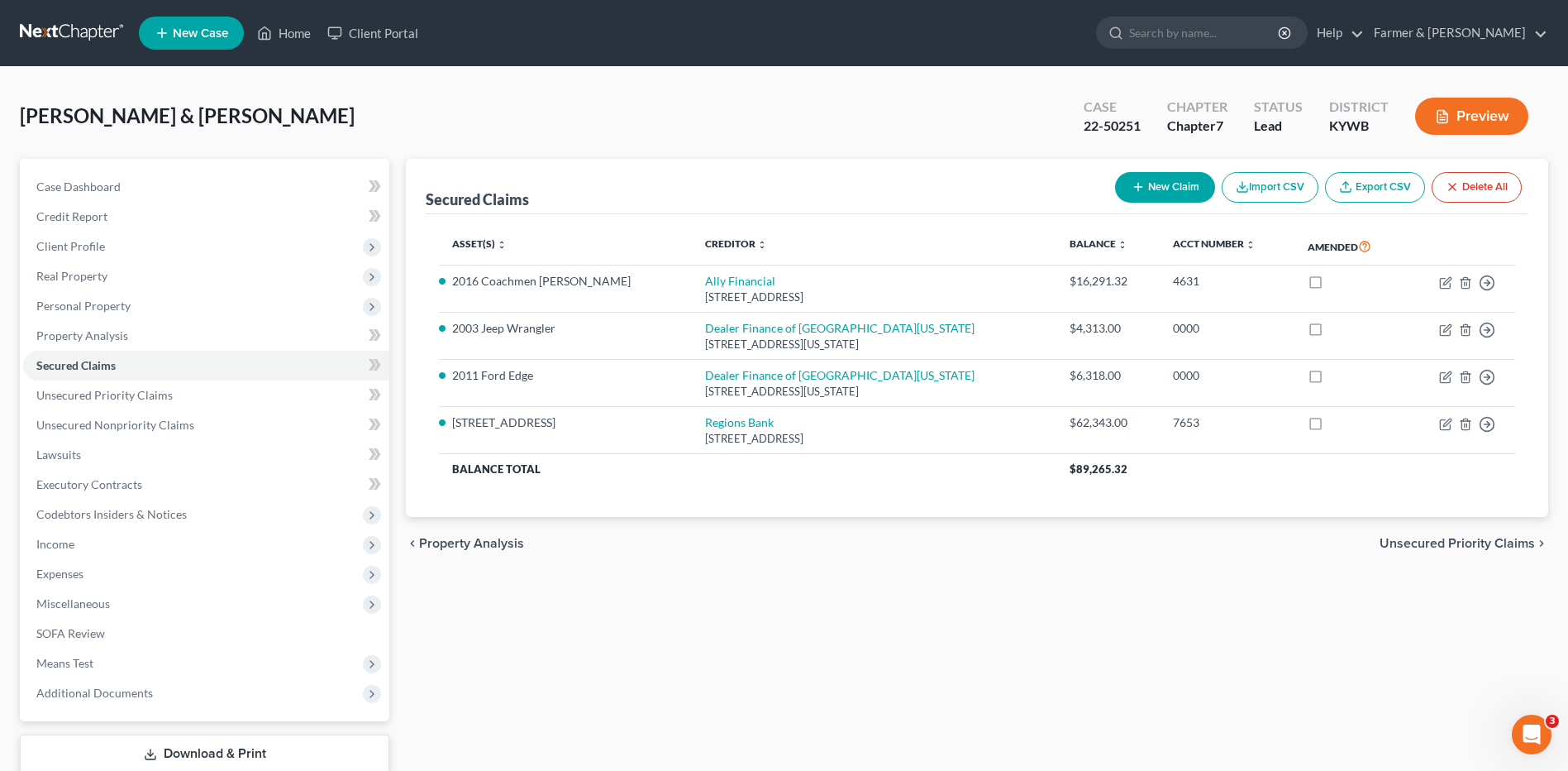
click at [78, 28] on link at bounding box center [73, 33] width 106 height 30
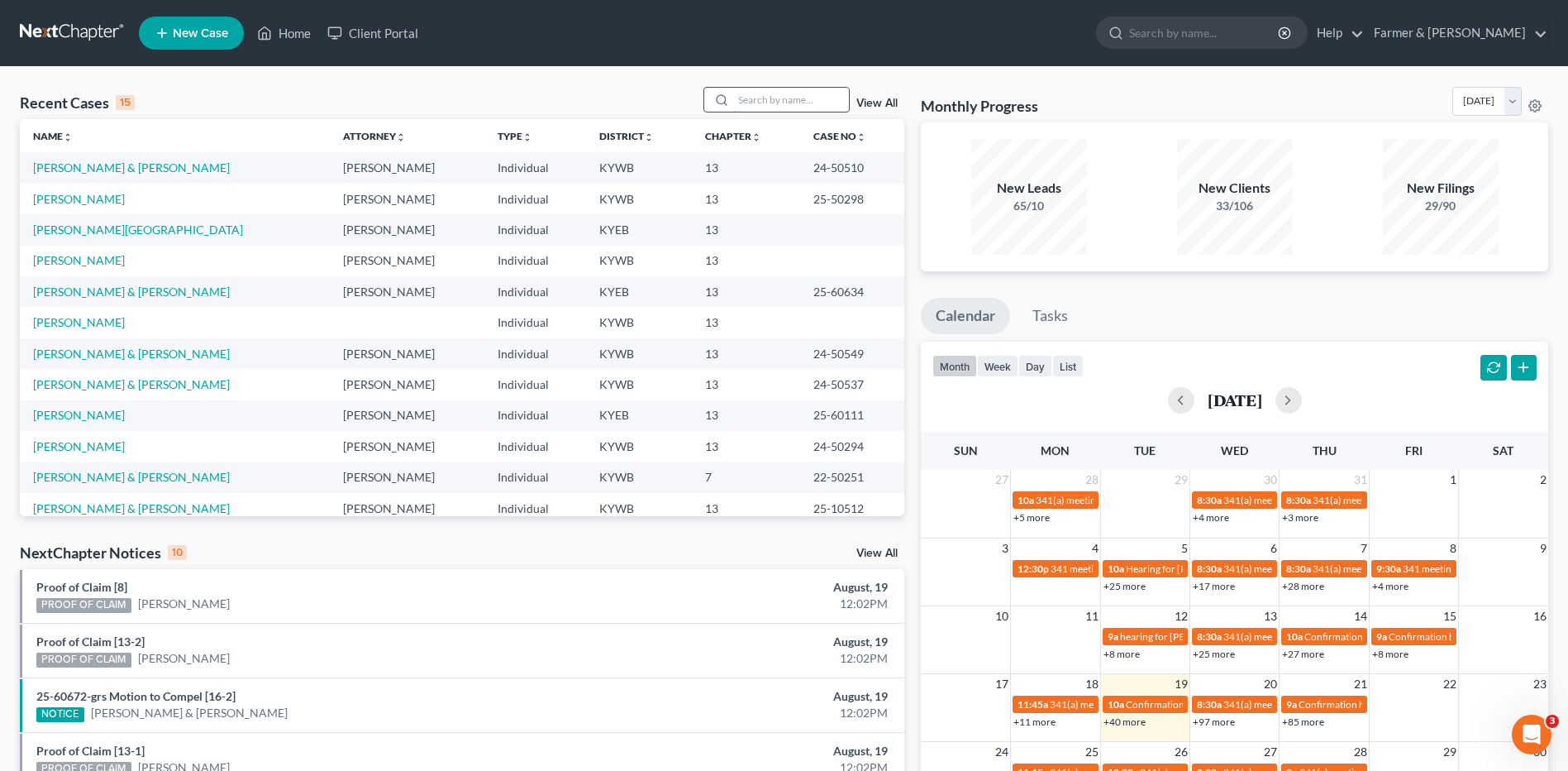
click at [819, 98] on input "search" at bounding box center [791, 100] width 115 height 24
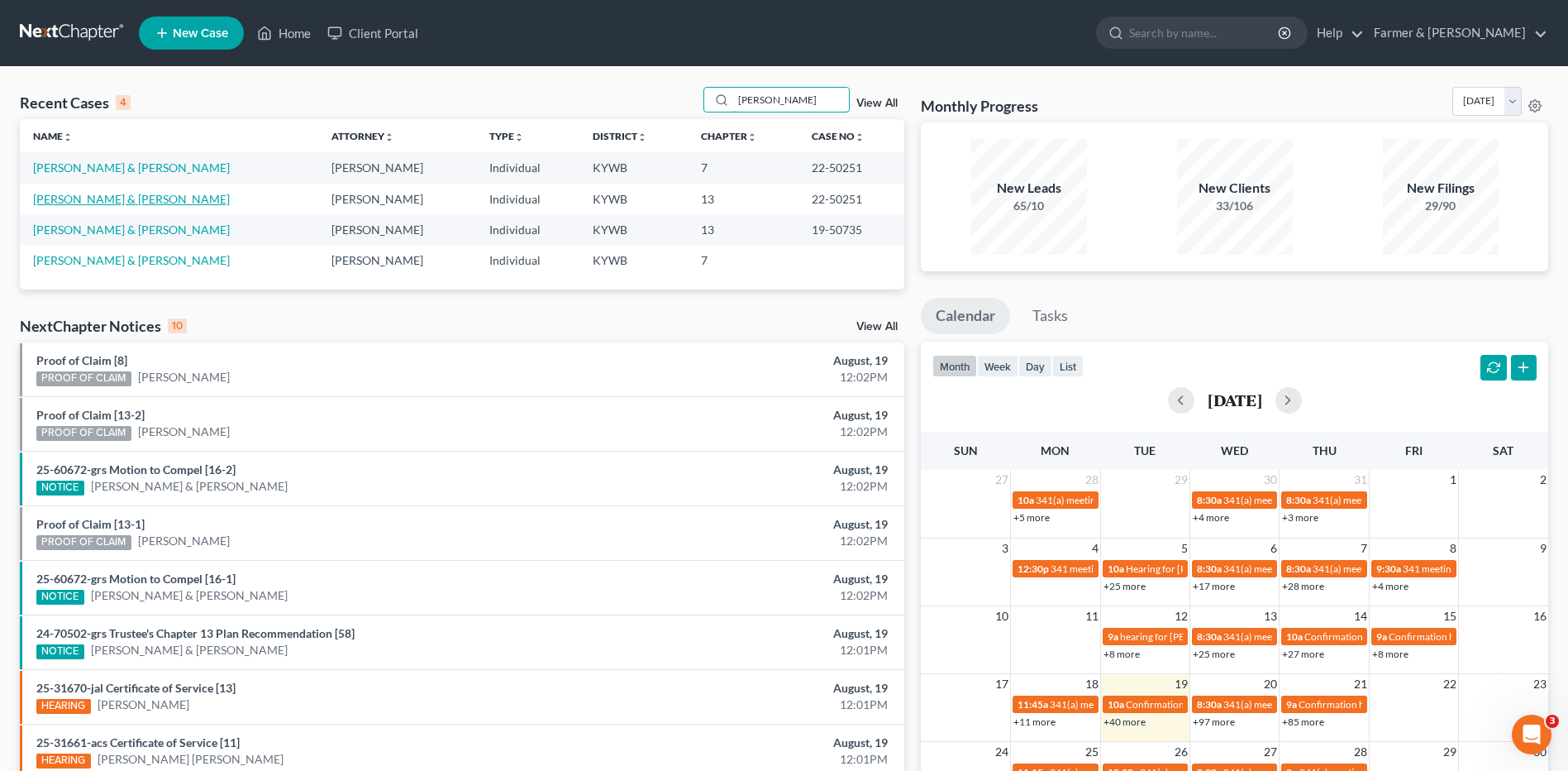
type input "[PERSON_NAME]"
click at [116, 203] on link "[PERSON_NAME] & [PERSON_NAME]" at bounding box center [131, 199] width 197 height 14
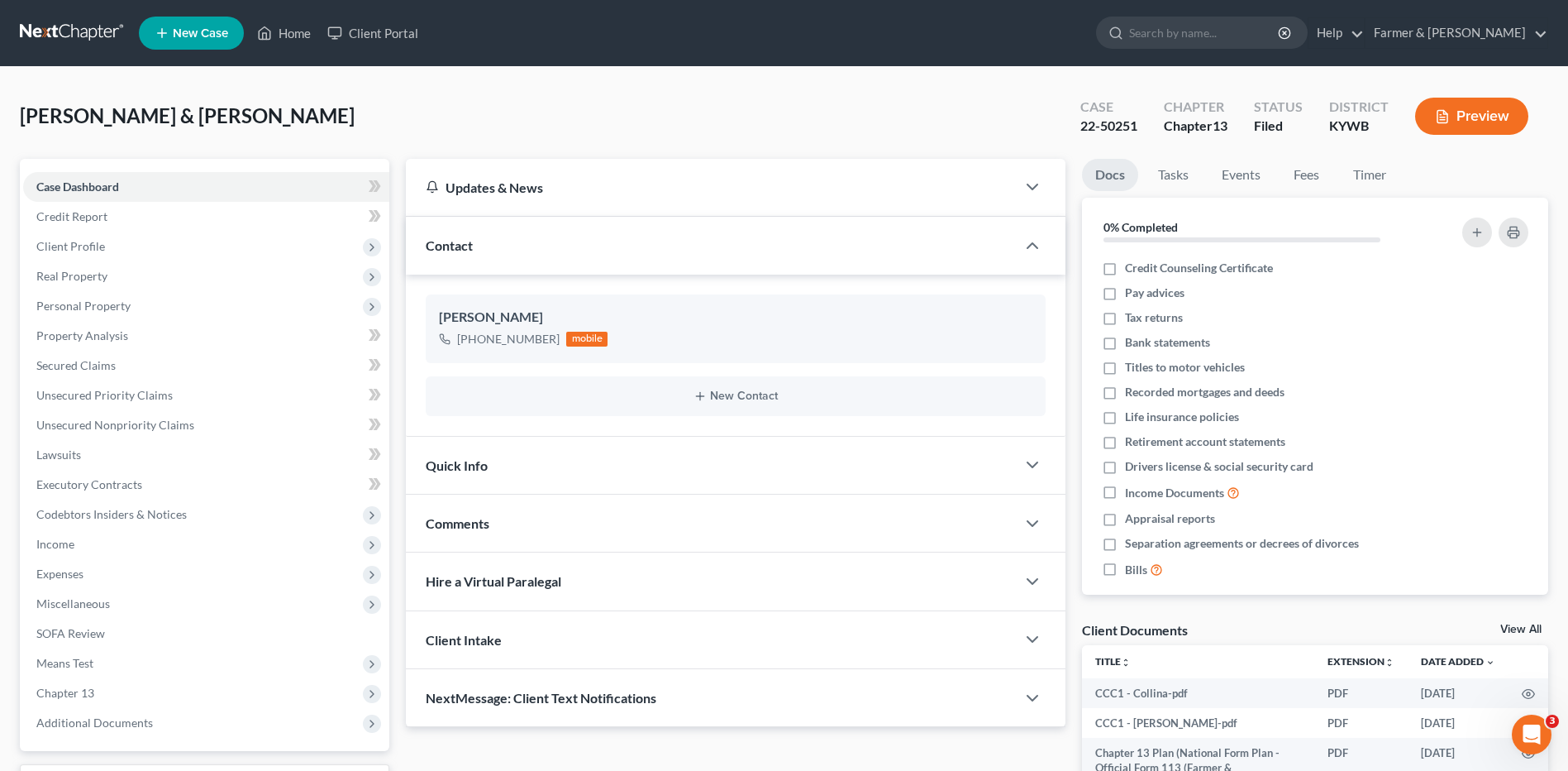
scroll to position [138, 0]
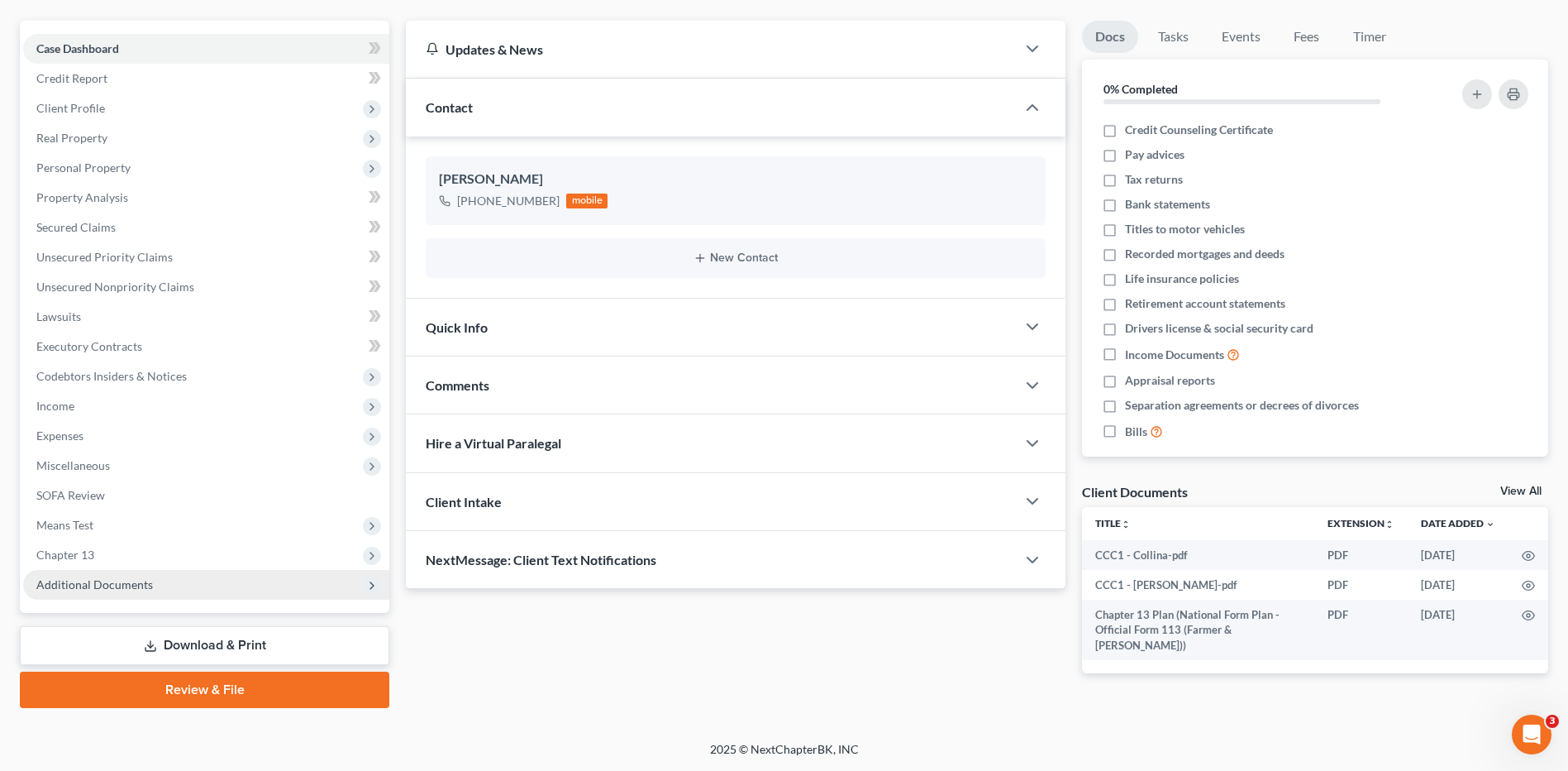
click at [102, 586] on span "Additional Documents" at bounding box center [95, 584] width 116 height 14
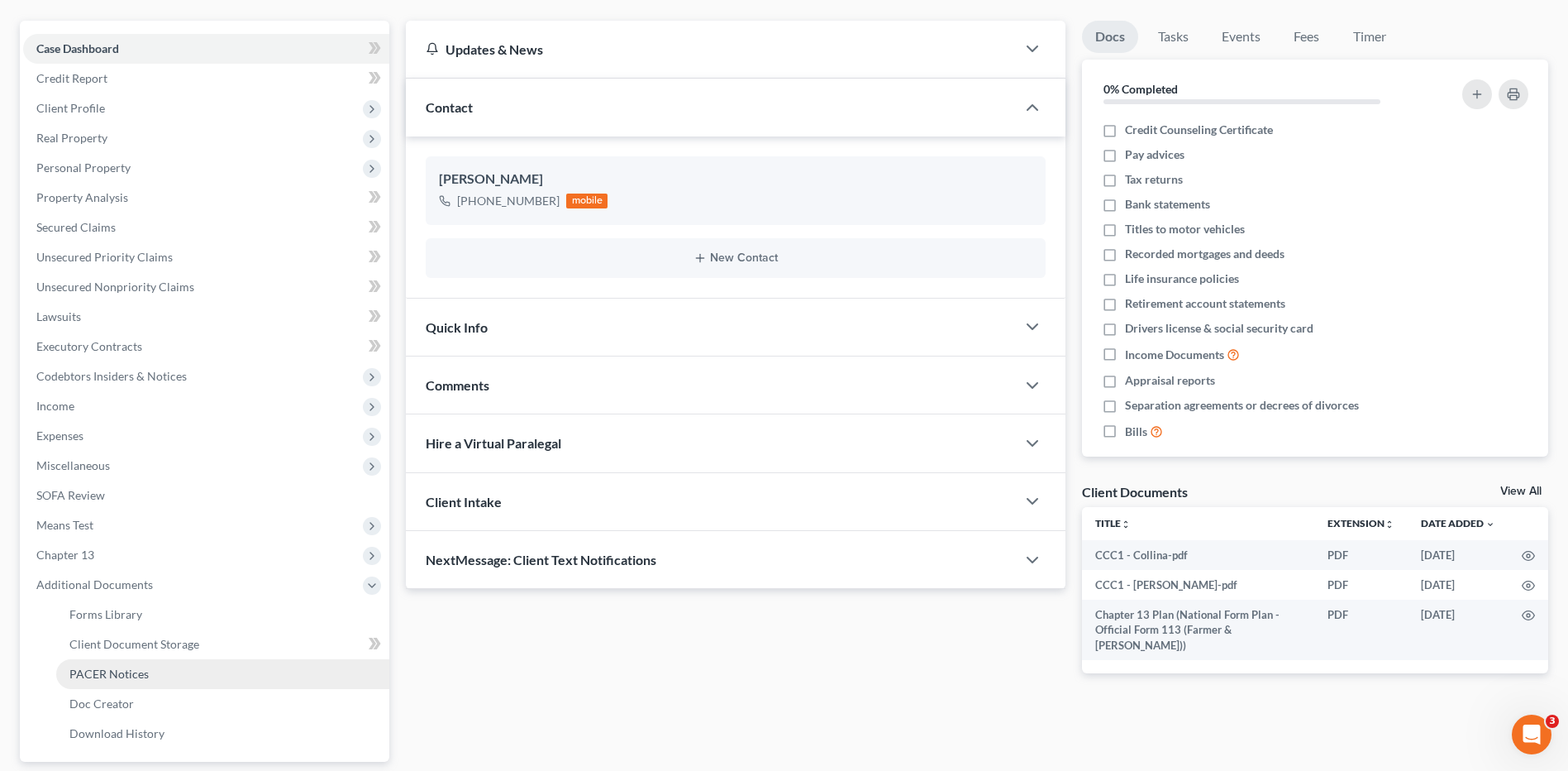
click at [130, 683] on link "PACER Notices" at bounding box center [223, 674] width 333 height 30
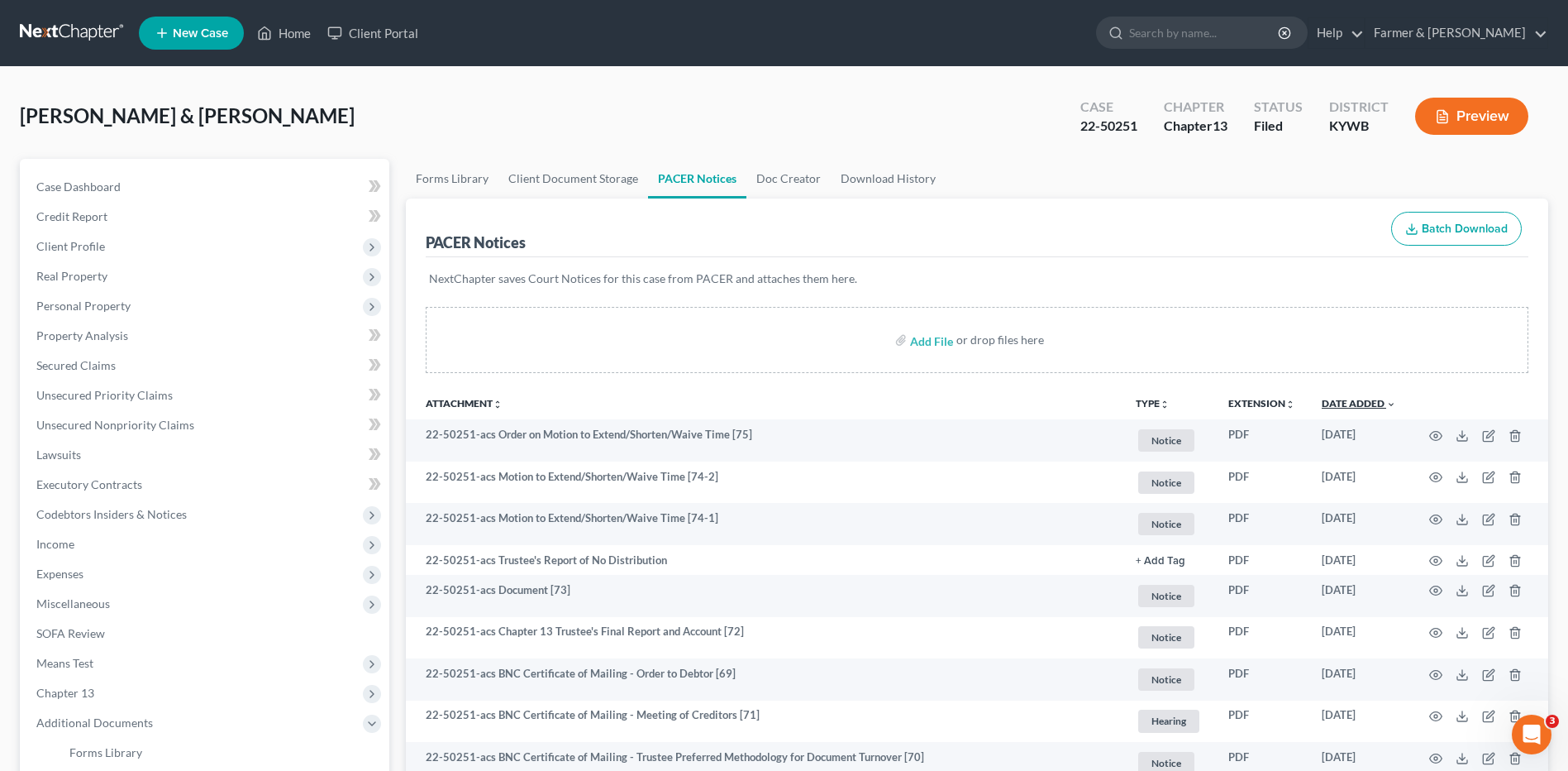
click at [1342, 403] on link "Date Added unfold_more expand_more expand_less" at bounding box center [1359, 403] width 75 height 12
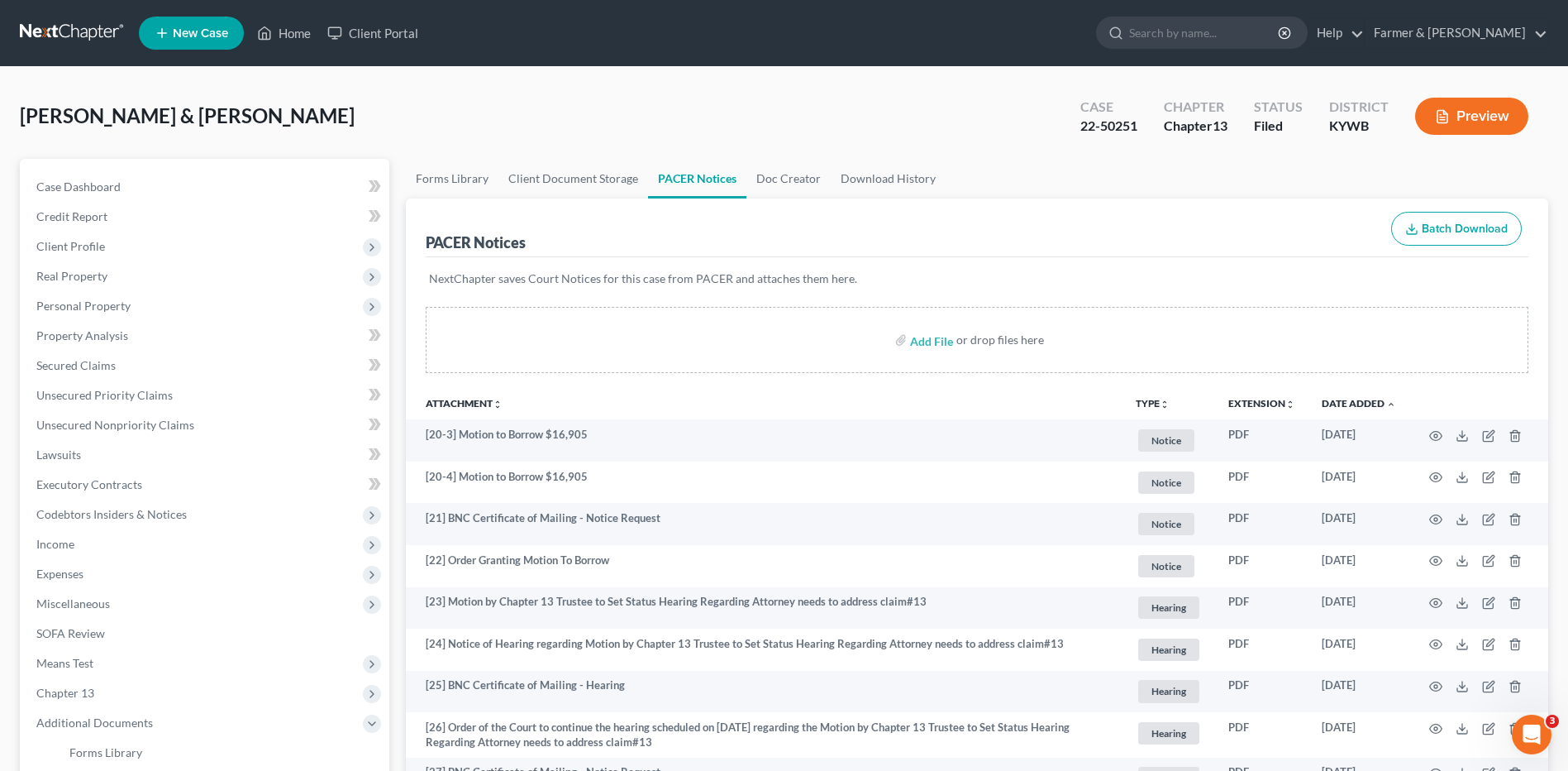
click at [90, 23] on link at bounding box center [73, 33] width 106 height 30
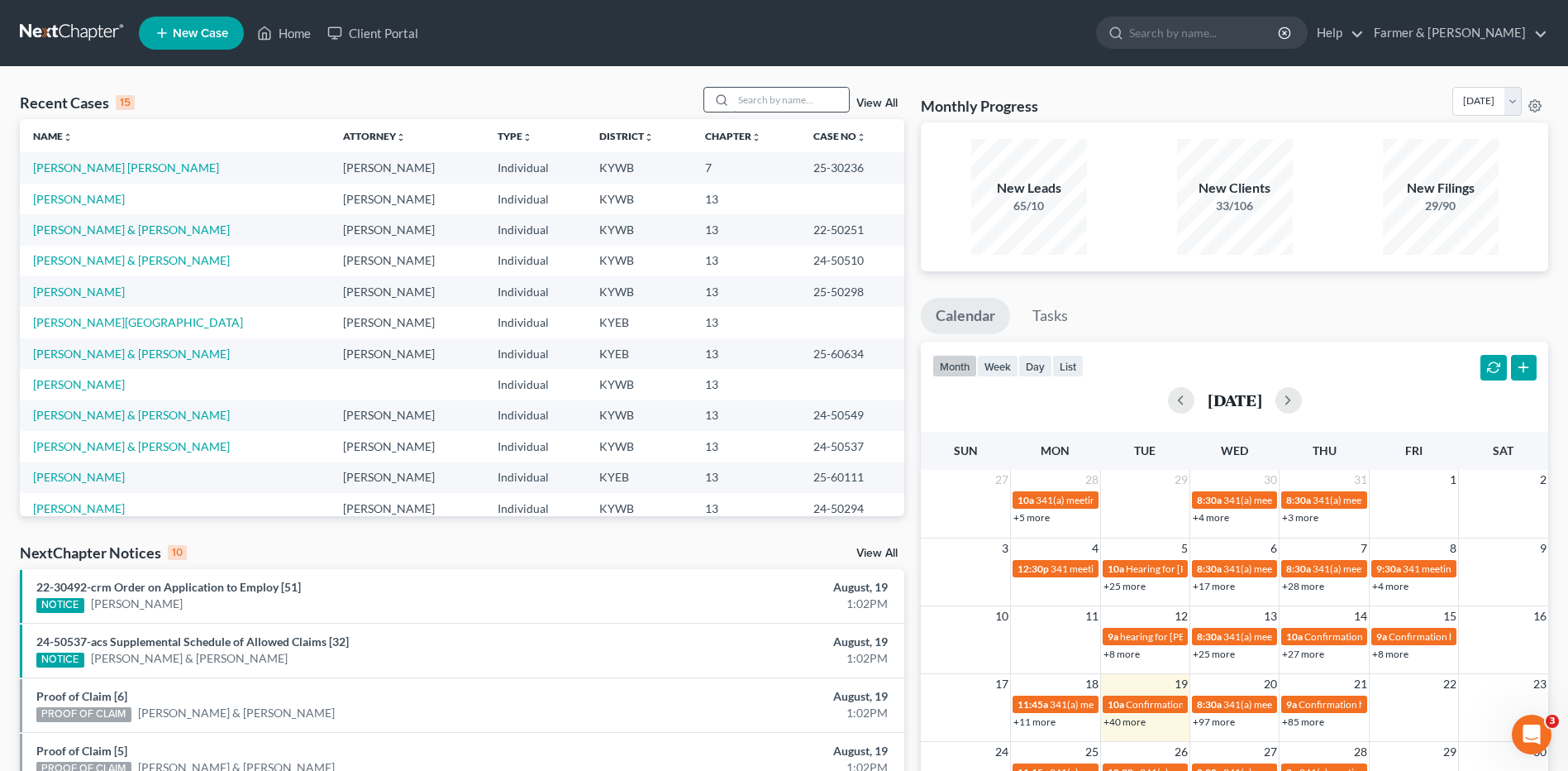
click at [767, 99] on input "search" at bounding box center [791, 100] width 115 height 24
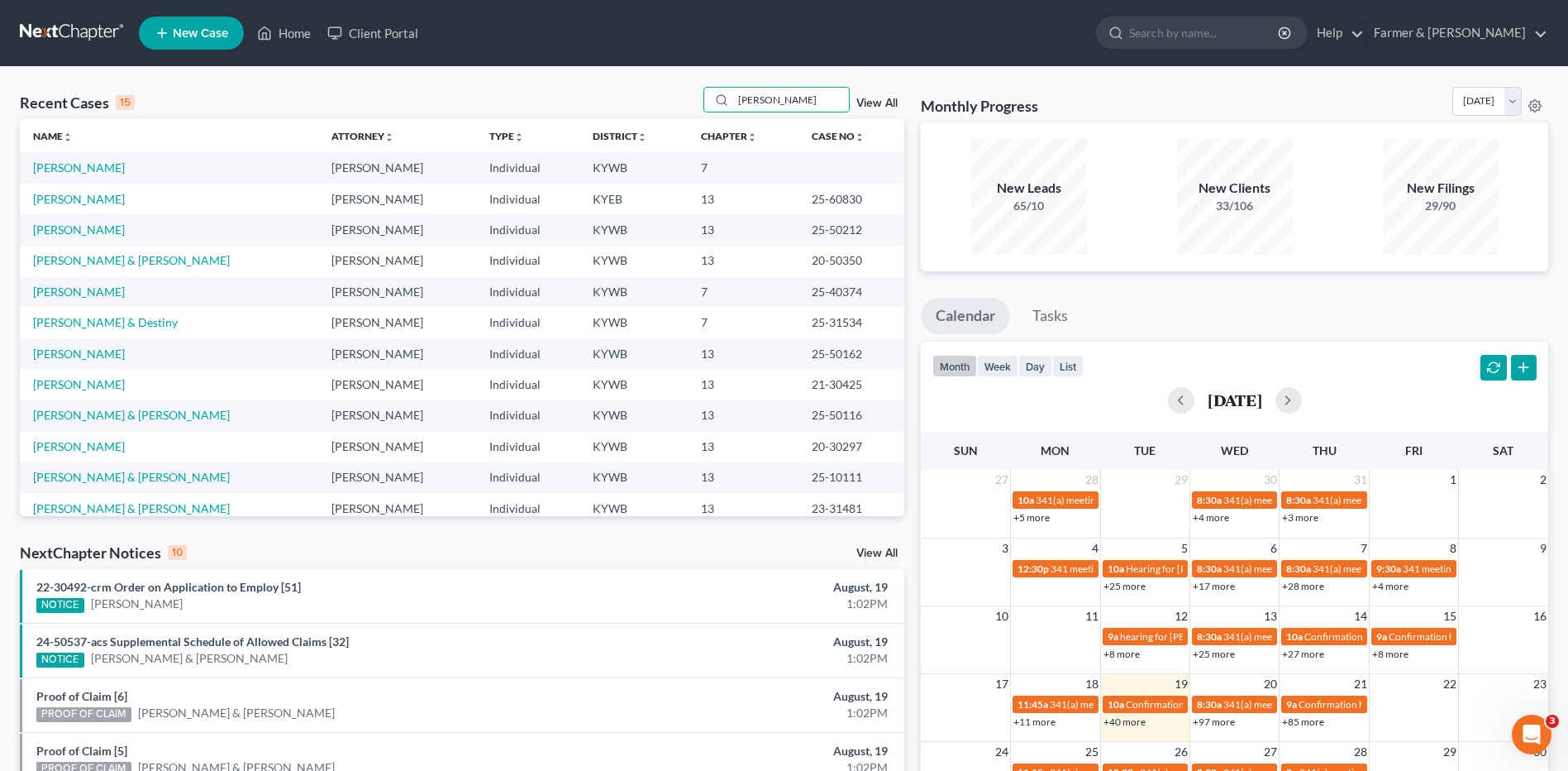
type input "[PERSON_NAME]"
click at [113, 38] on link at bounding box center [73, 33] width 106 height 30
